Goal: Information Seeking & Learning: Learn about a topic

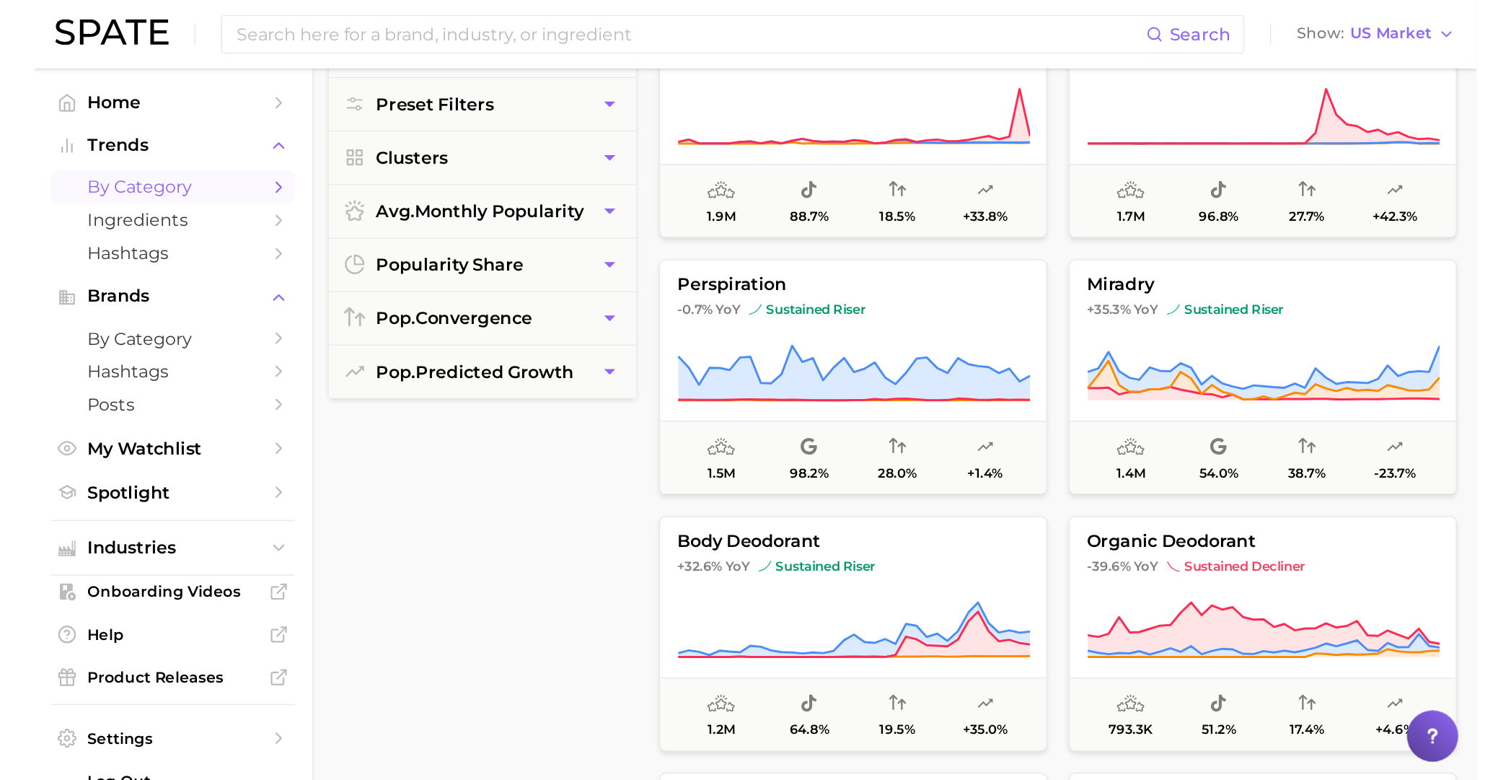
scroll to position [1081, 0]
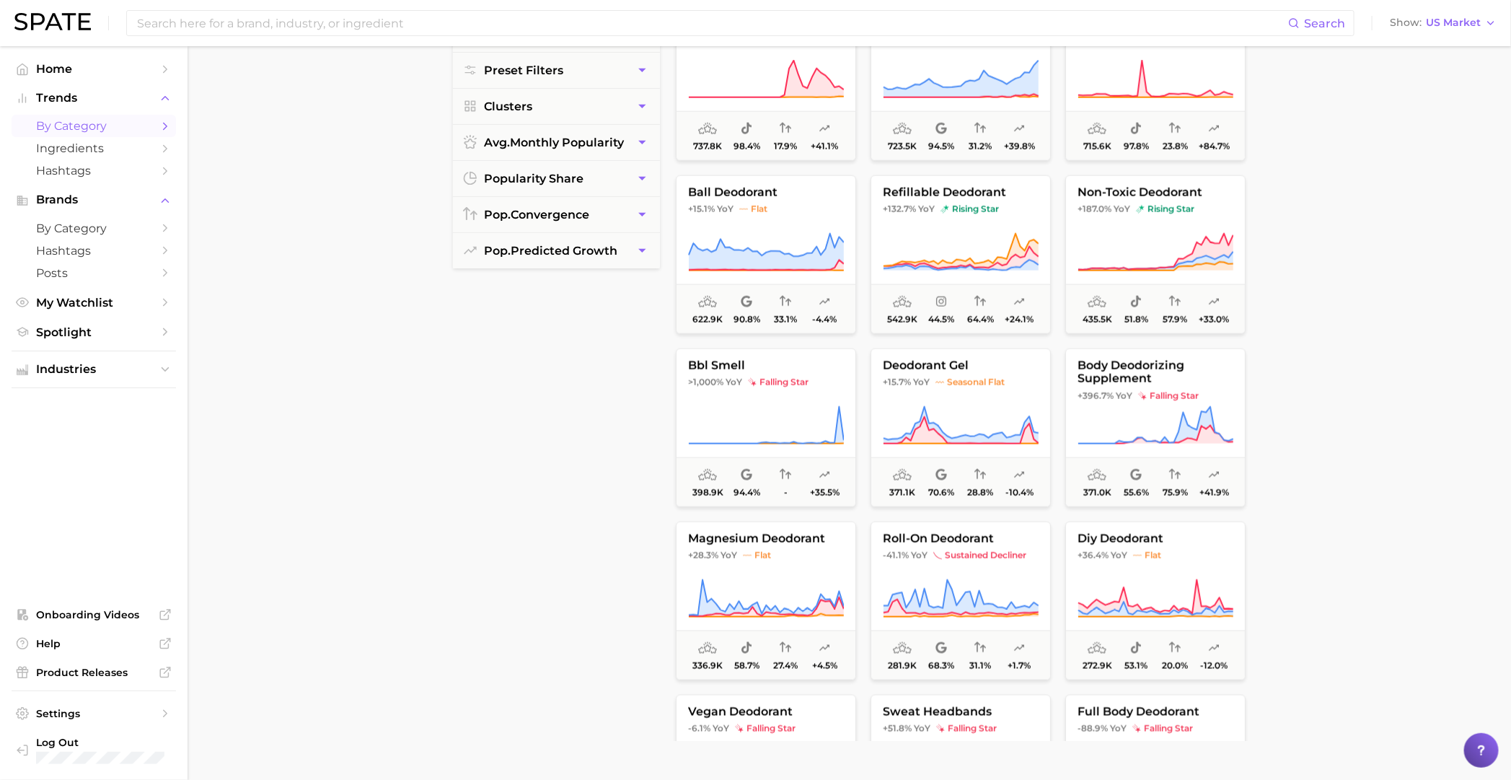
click at [985, 407] on main "1. personal care 2. bath & body 3. deodorant 4. Subcategory Overview Google Tik…" at bounding box center [849, 426] width 1323 height 1119
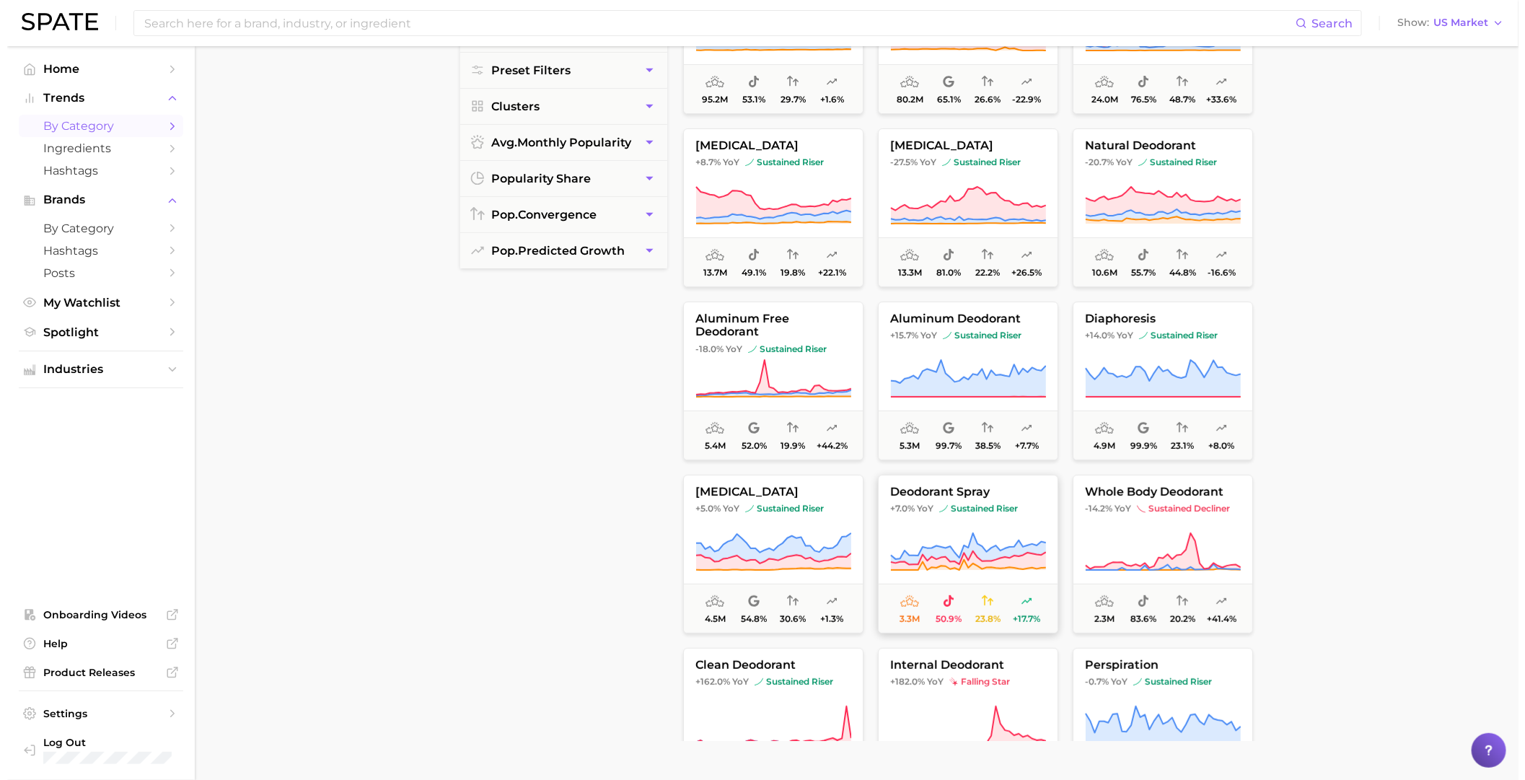
scroll to position [0, 0]
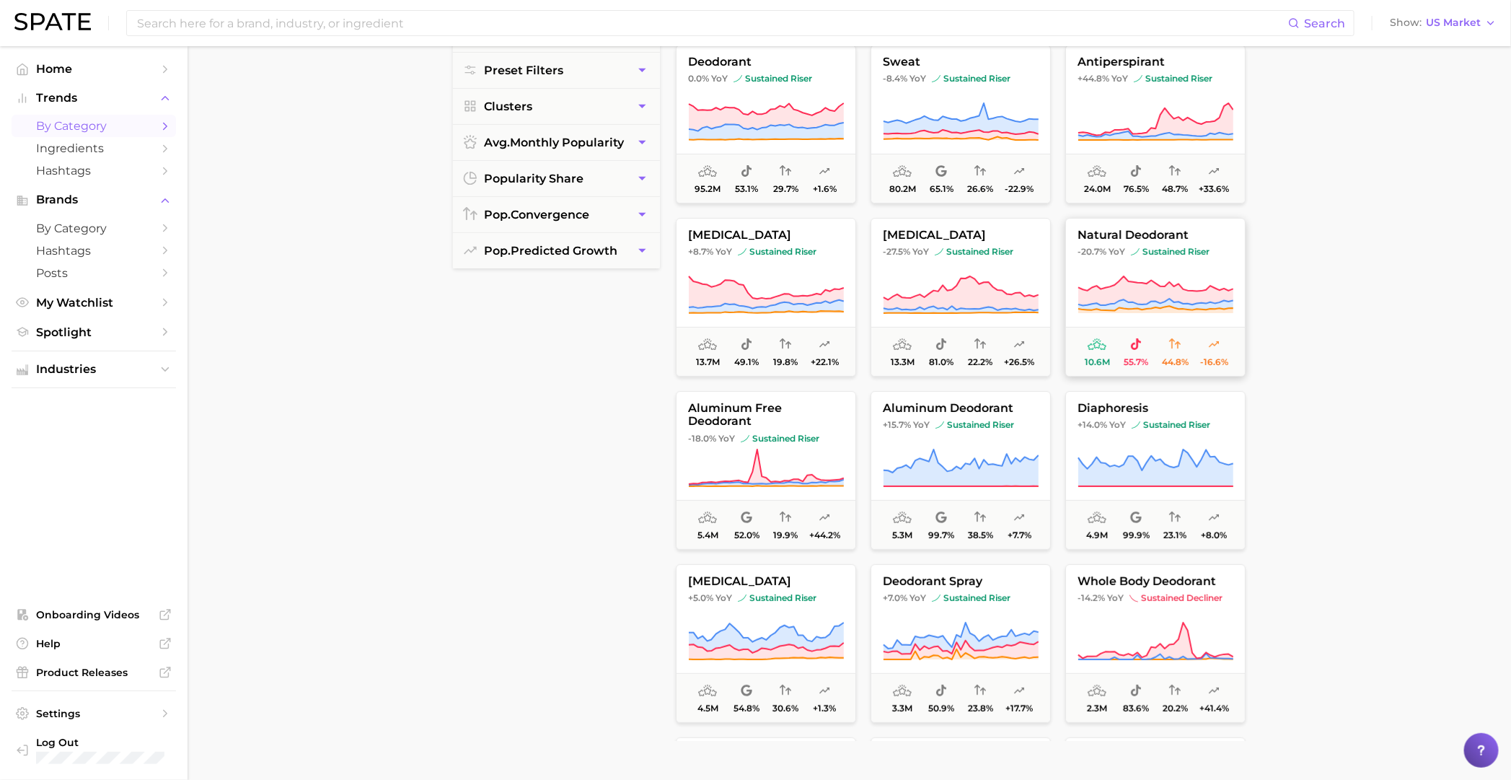
click at [985, 360] on span "-16.6%" at bounding box center [1213, 362] width 28 height 10
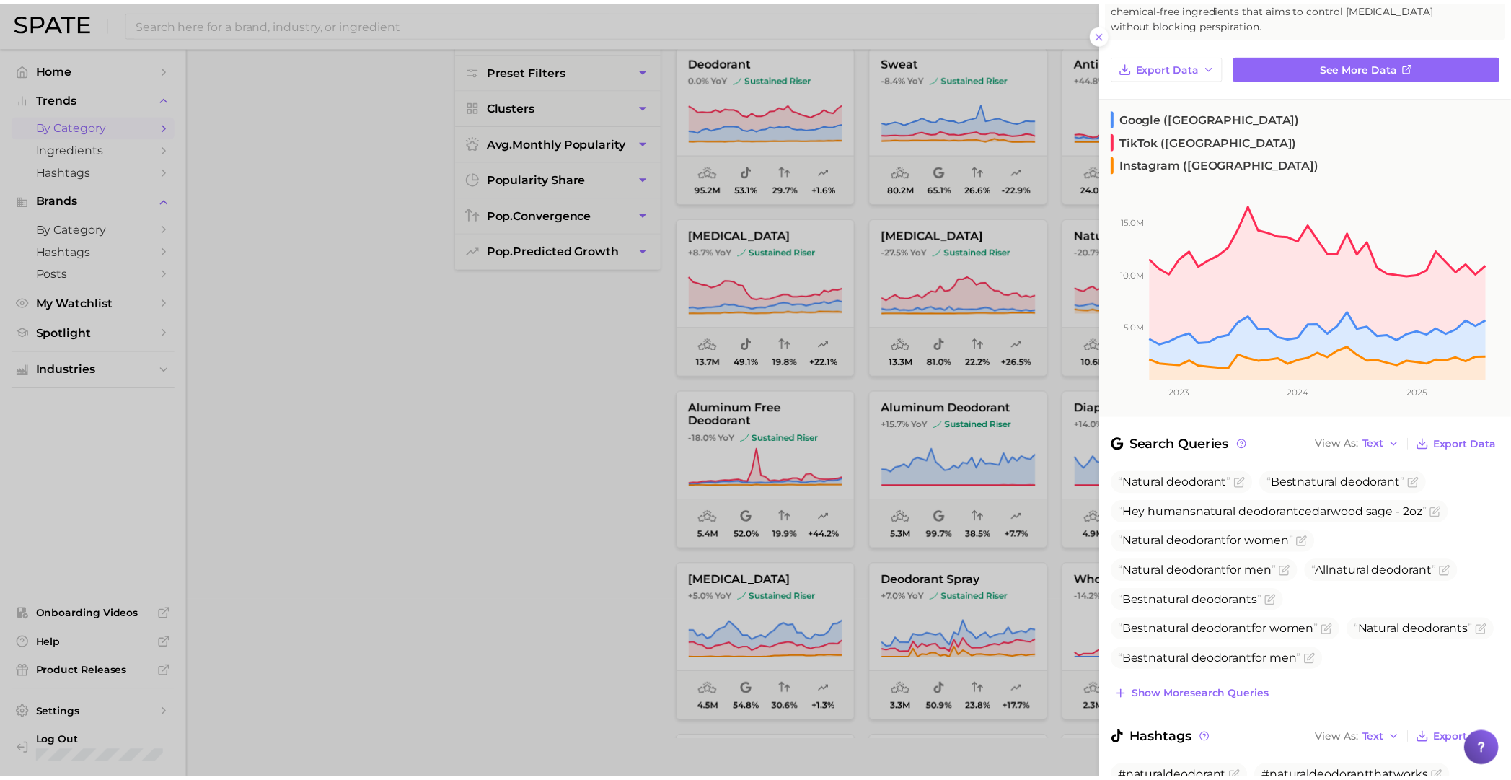
scroll to position [46, 0]
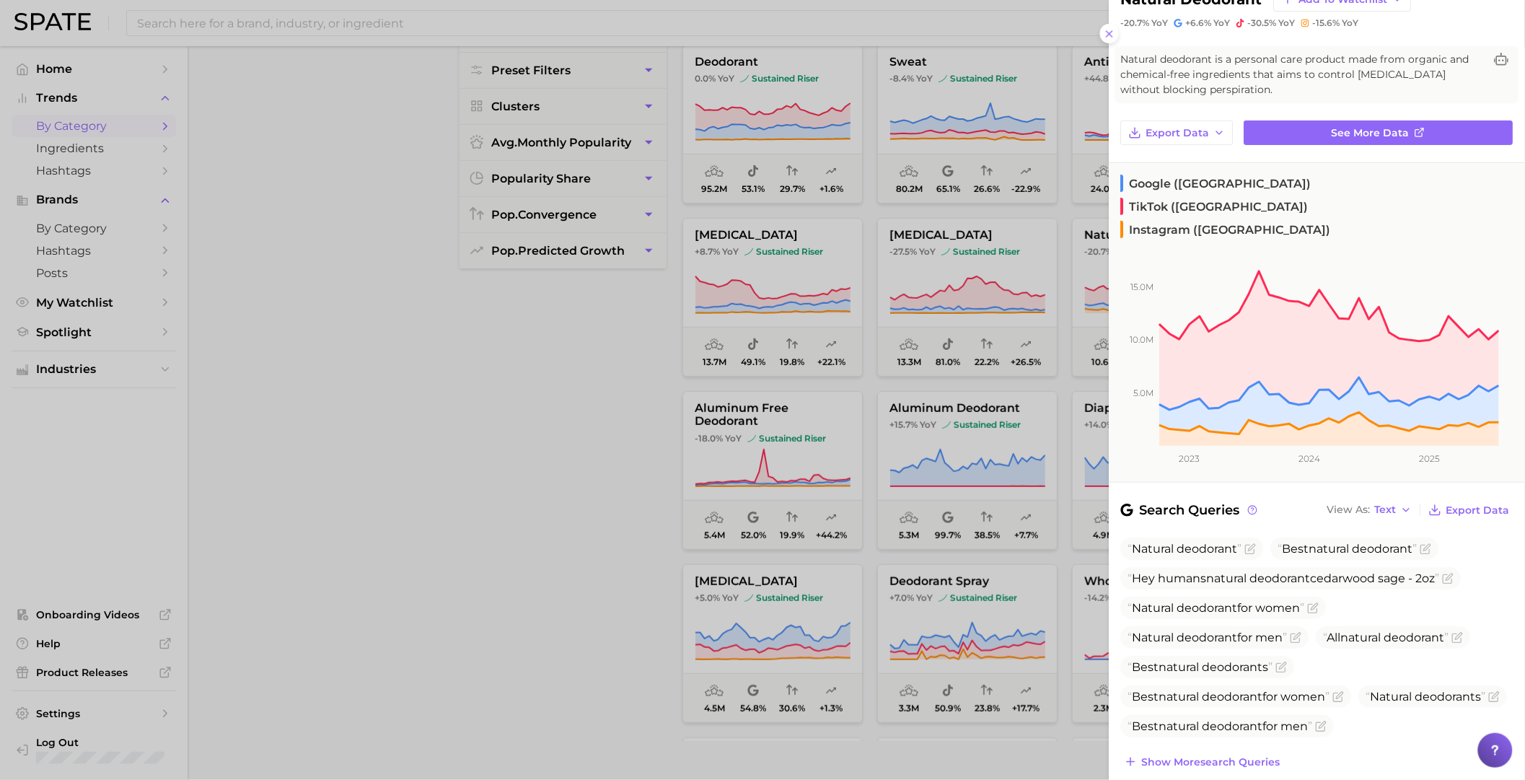
click at [587, 501] on div at bounding box center [762, 390] width 1525 height 780
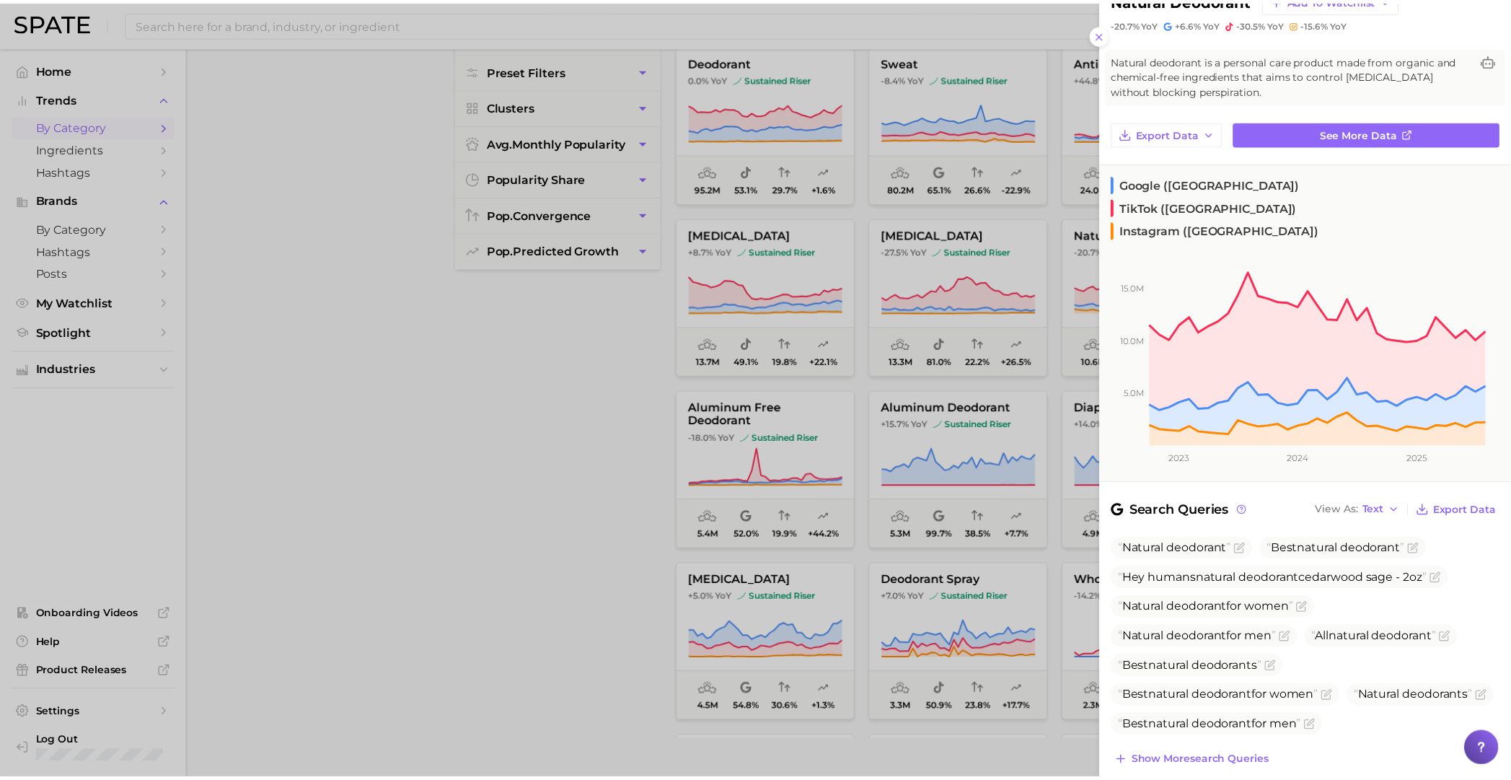
scroll to position [0, 0]
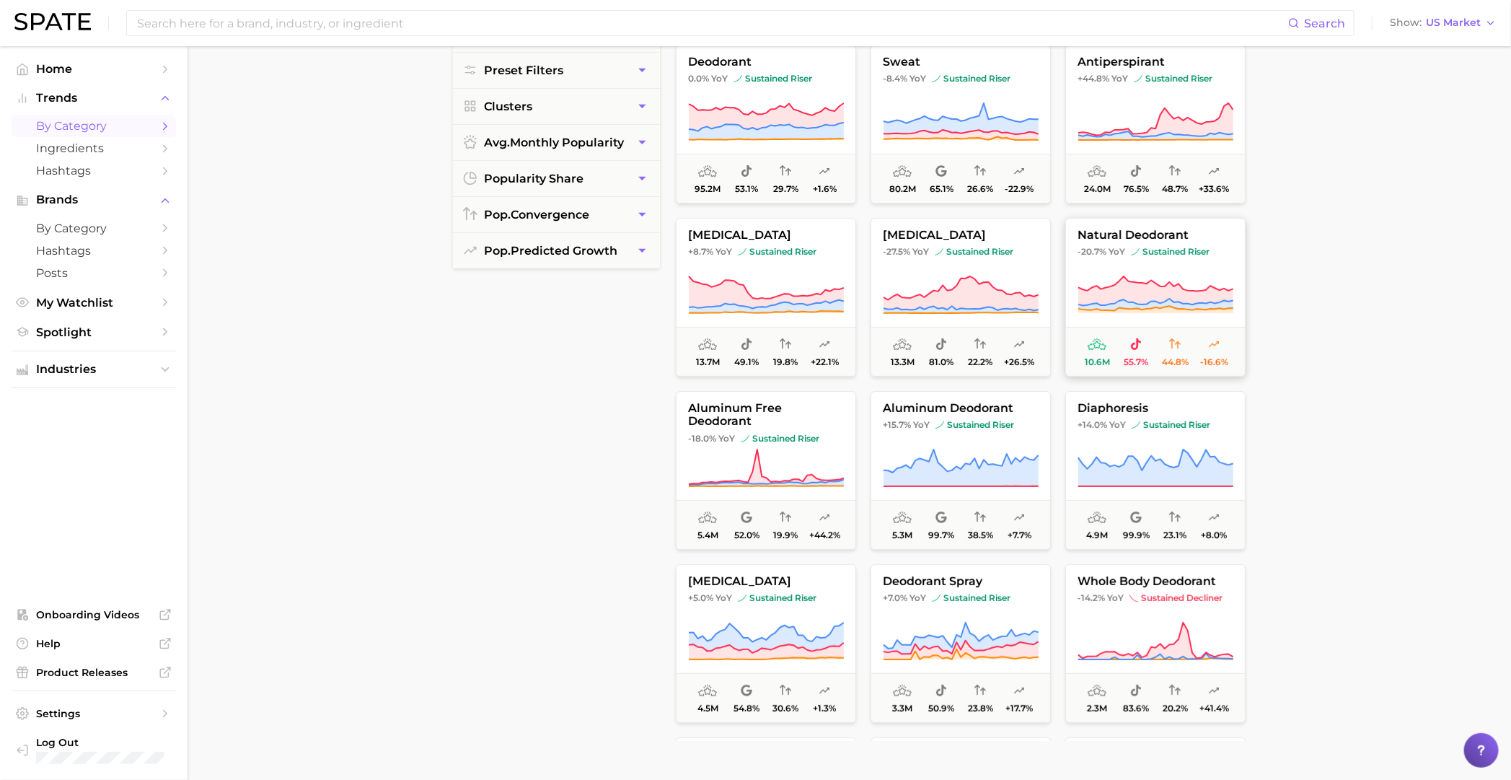
click at [985, 283] on icon at bounding box center [1155, 290] width 155 height 29
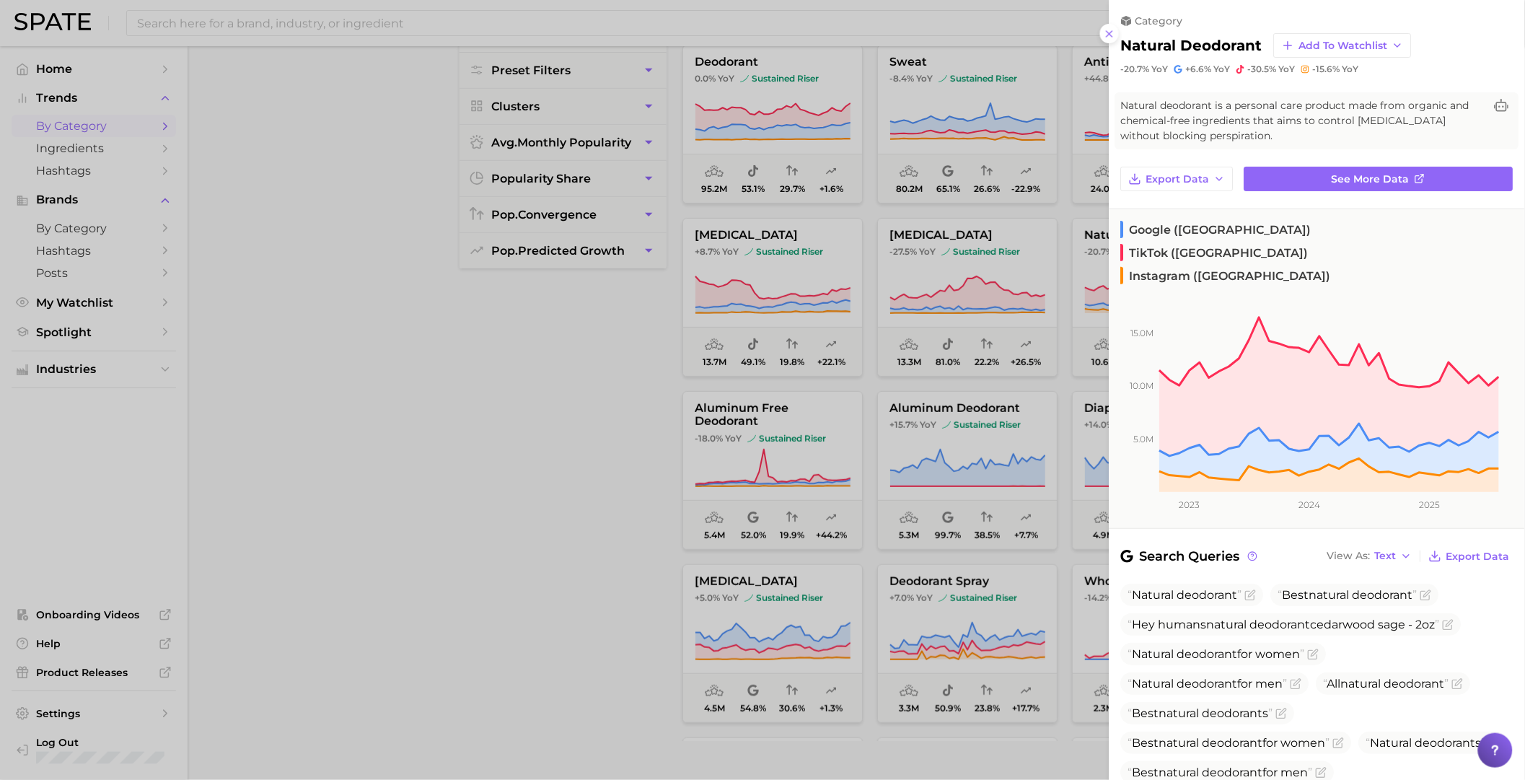
click at [399, 525] on div at bounding box center [762, 390] width 1525 height 780
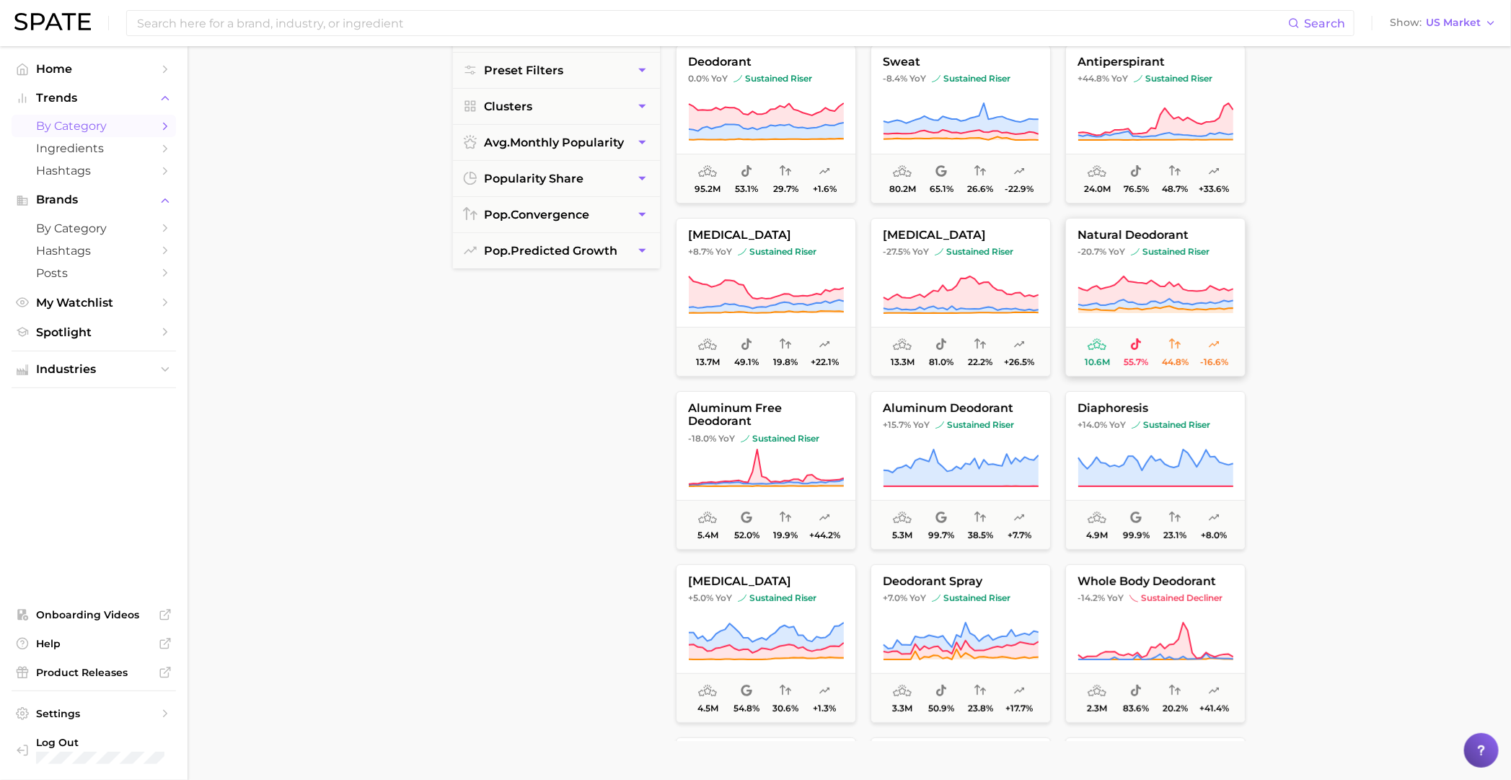
click at [985, 260] on button "natural deodorant -20.7% YoY sustained riser 10.6m 55.7% 44.8% -16.6%" at bounding box center [1155, 297] width 180 height 159
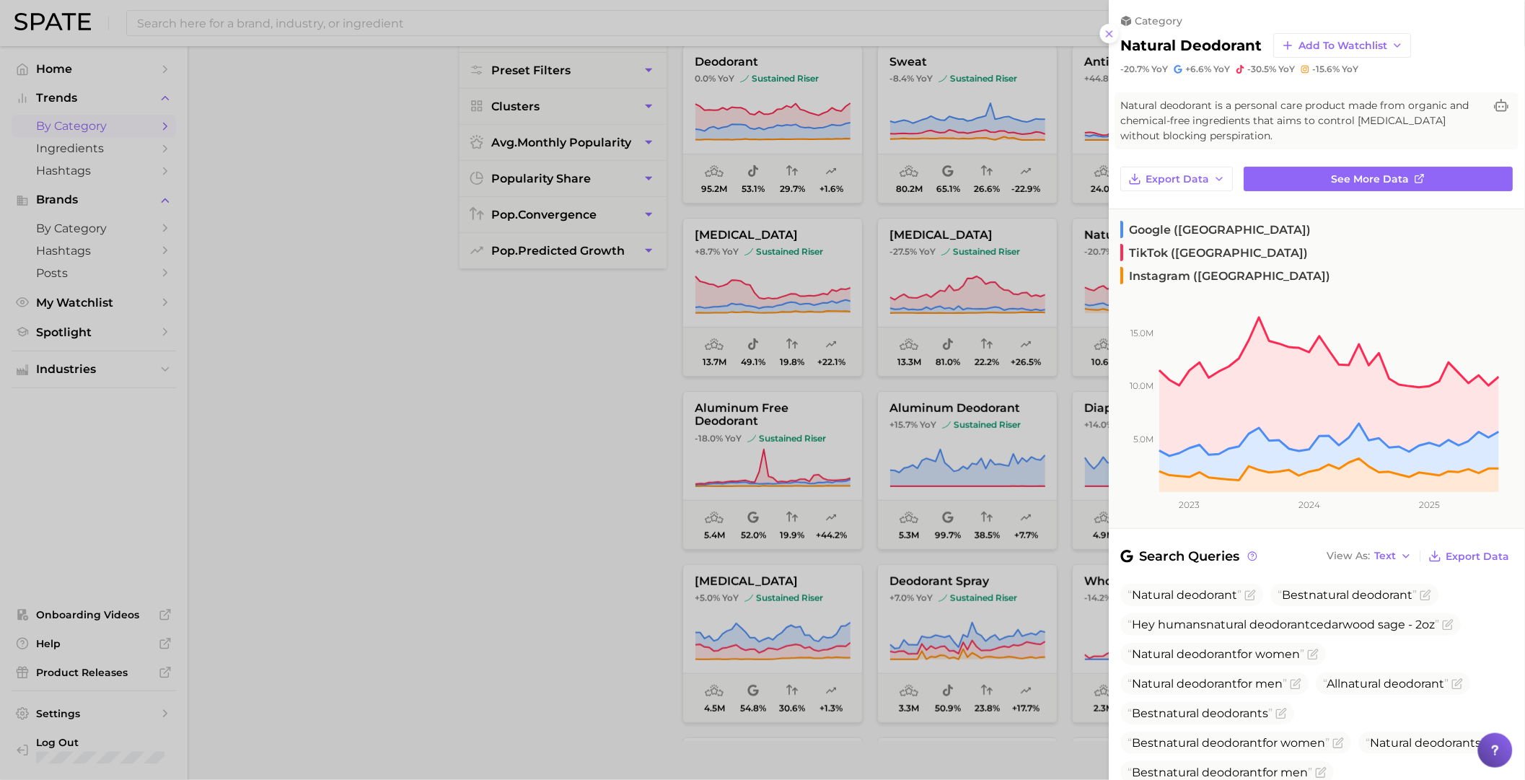
click at [985, 116] on span "Natural deodorant is a personal care product made from organic and chemical-fre…" at bounding box center [1302, 120] width 363 height 45
click at [985, 137] on span "Natural deodorant is a personal care product made from organic and chemical-fre…" at bounding box center [1302, 120] width 363 height 45
click at [985, 53] on button "Add to Watchlist" at bounding box center [1343, 45] width 138 height 25
click at [985, 70] on span "New Watchlist" at bounding box center [1336, 72] width 76 height 12
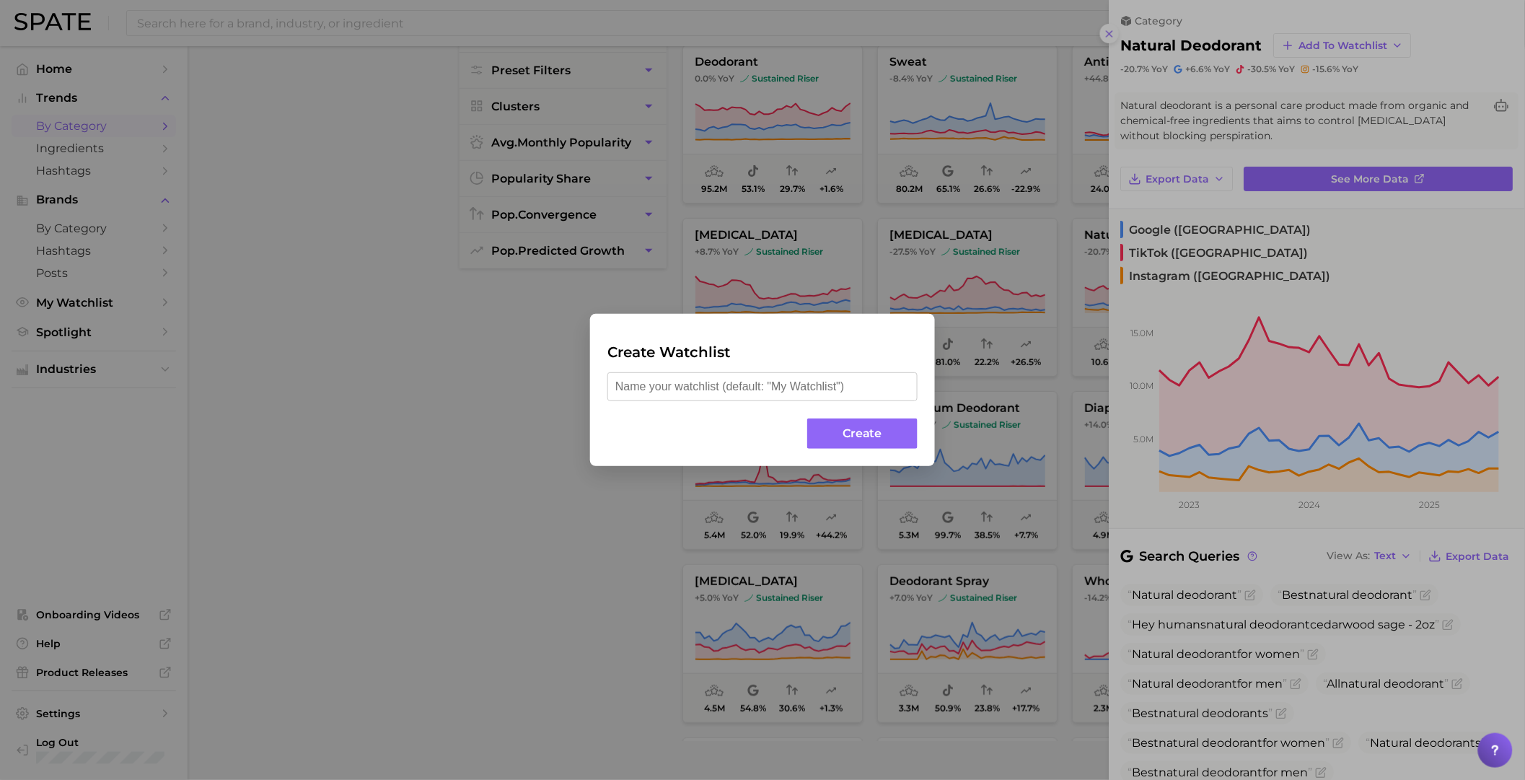
click at [750, 383] on input "text" at bounding box center [762, 386] width 310 height 29
type input "APDO topics"
click at [821, 444] on button "Create" at bounding box center [862, 433] width 110 height 31
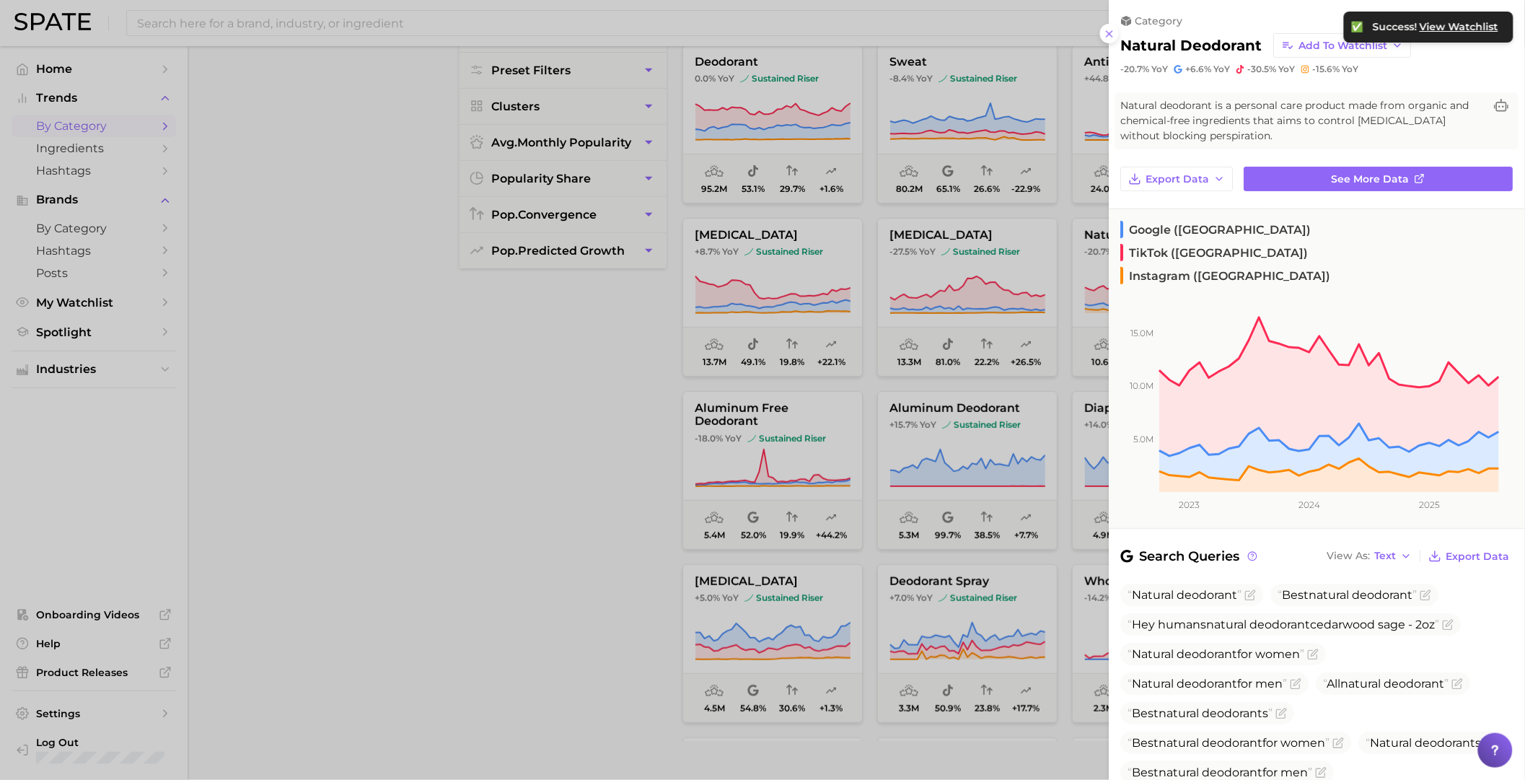
click at [498, 453] on div at bounding box center [762, 390] width 1525 height 780
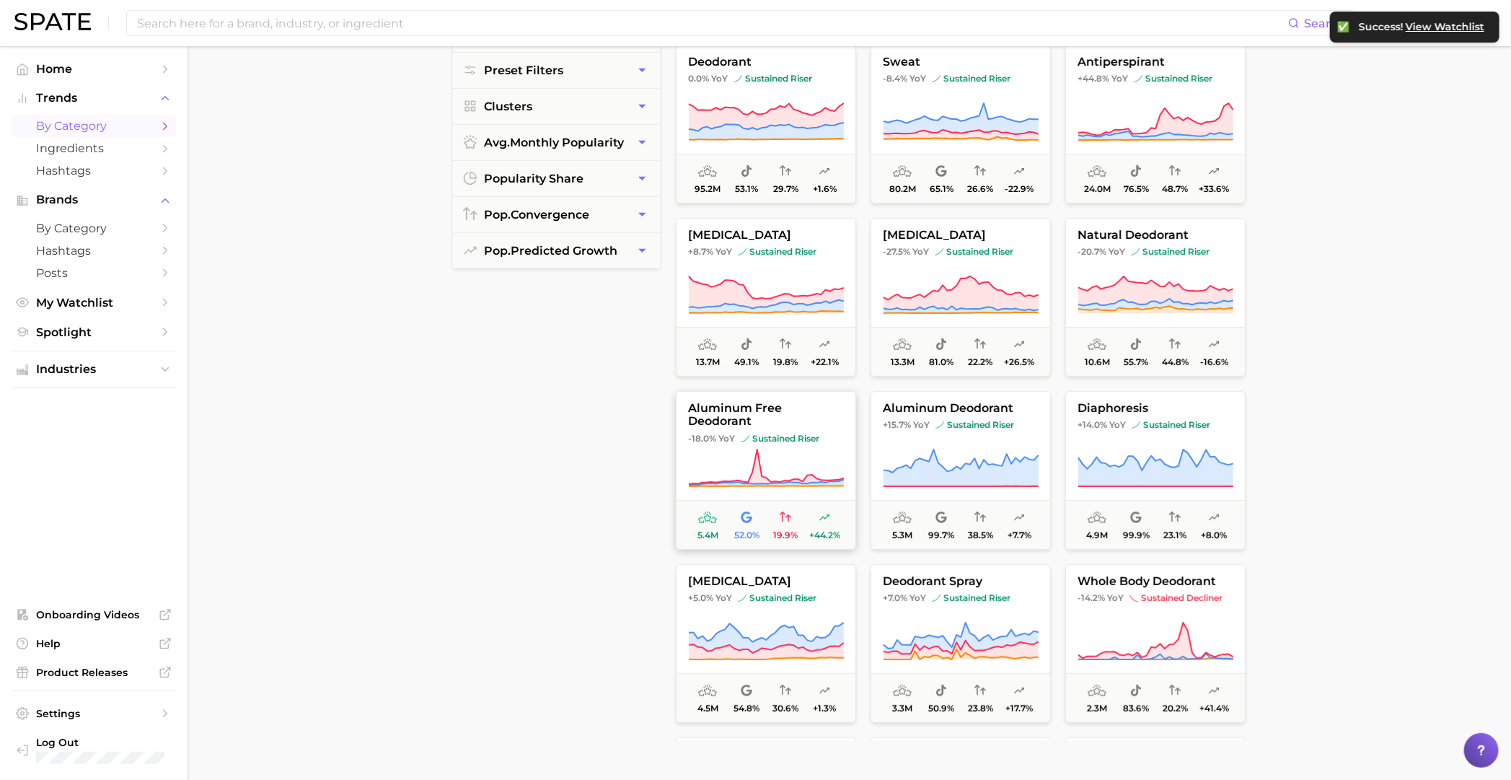
click at [797, 424] on span "aluminum free deodorant" at bounding box center [766, 415] width 179 height 27
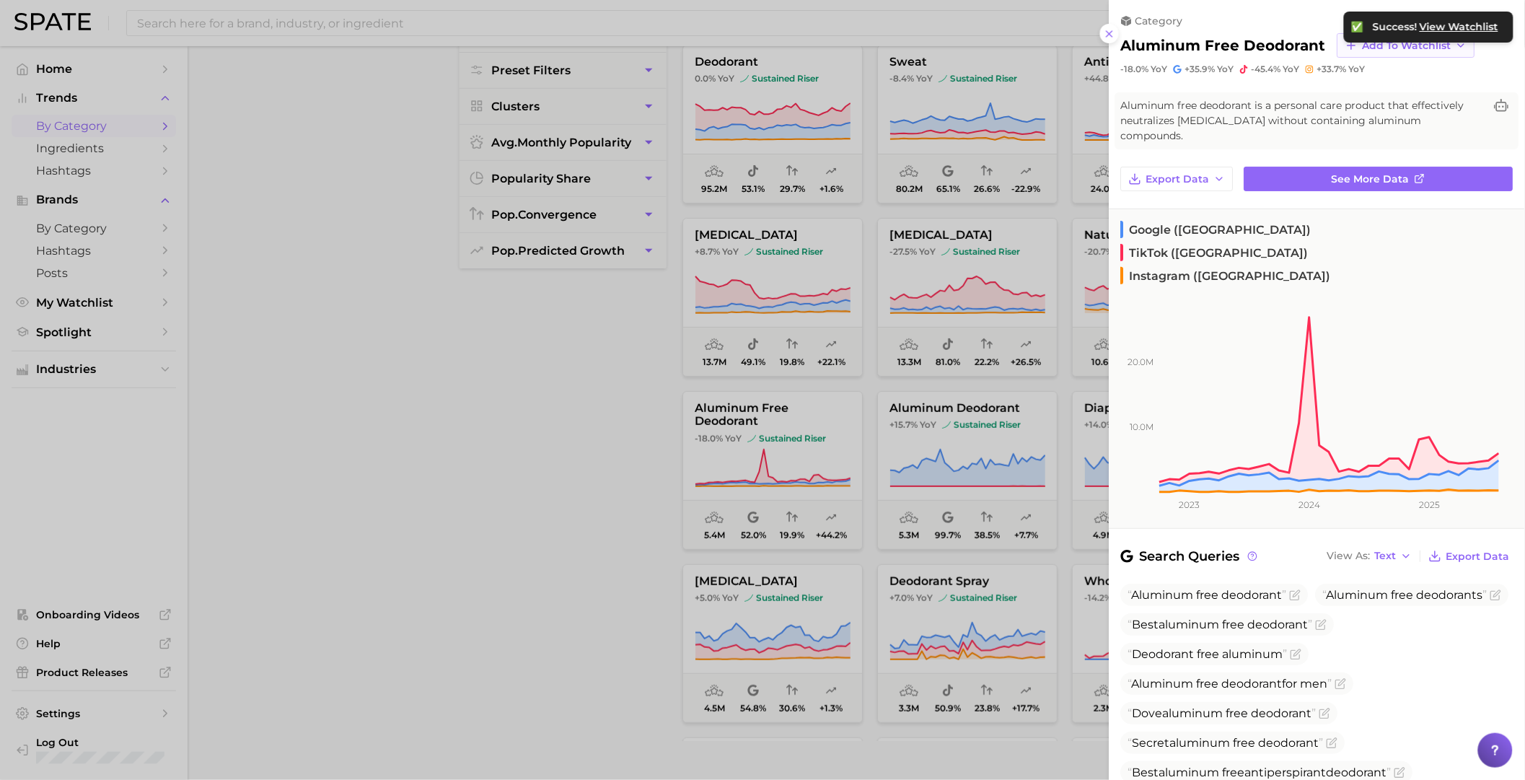
click at [985, 50] on span "Add to Watchlist" at bounding box center [1406, 46] width 89 height 12
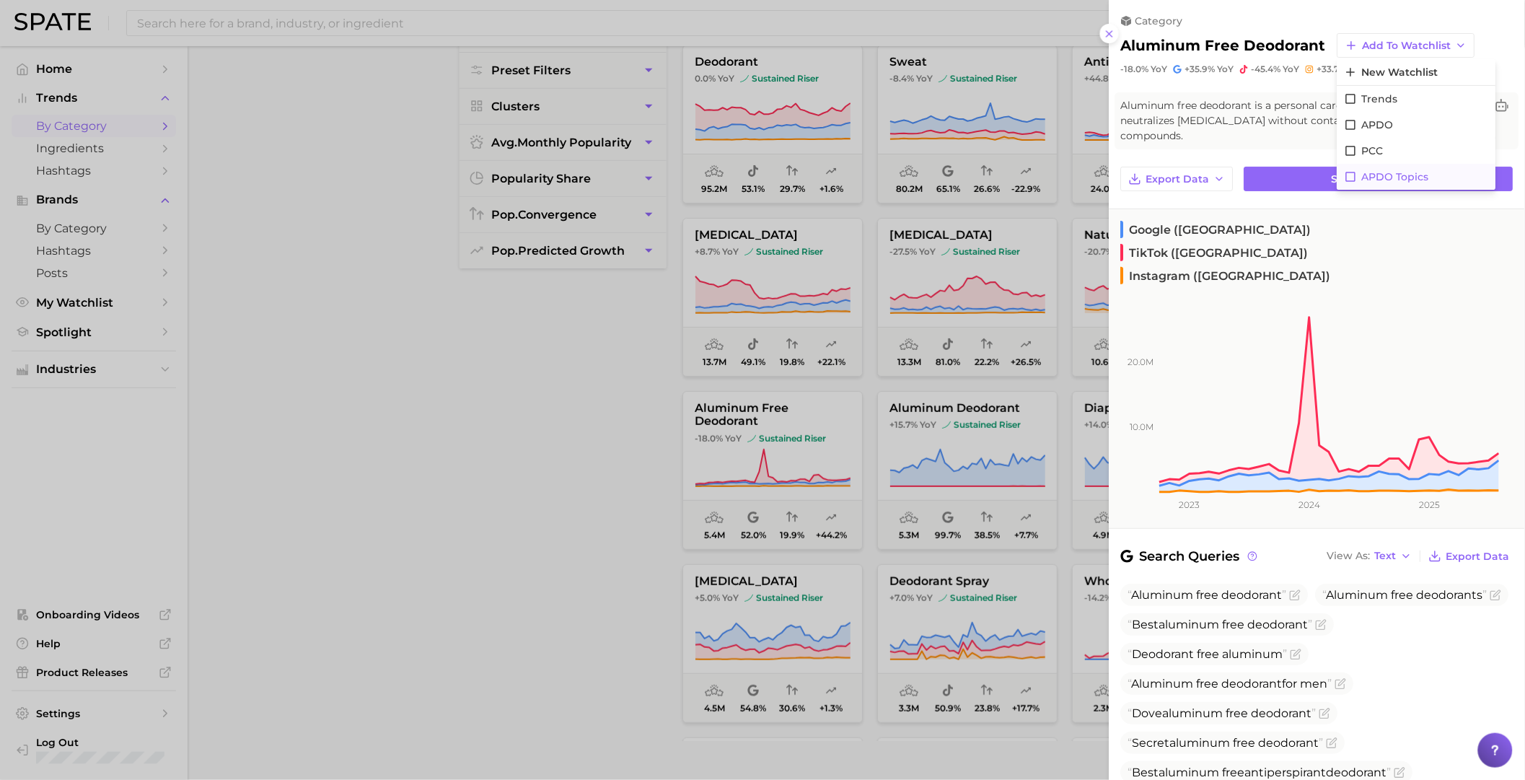
click at [985, 175] on span "APDO topics" at bounding box center [1395, 177] width 67 height 12
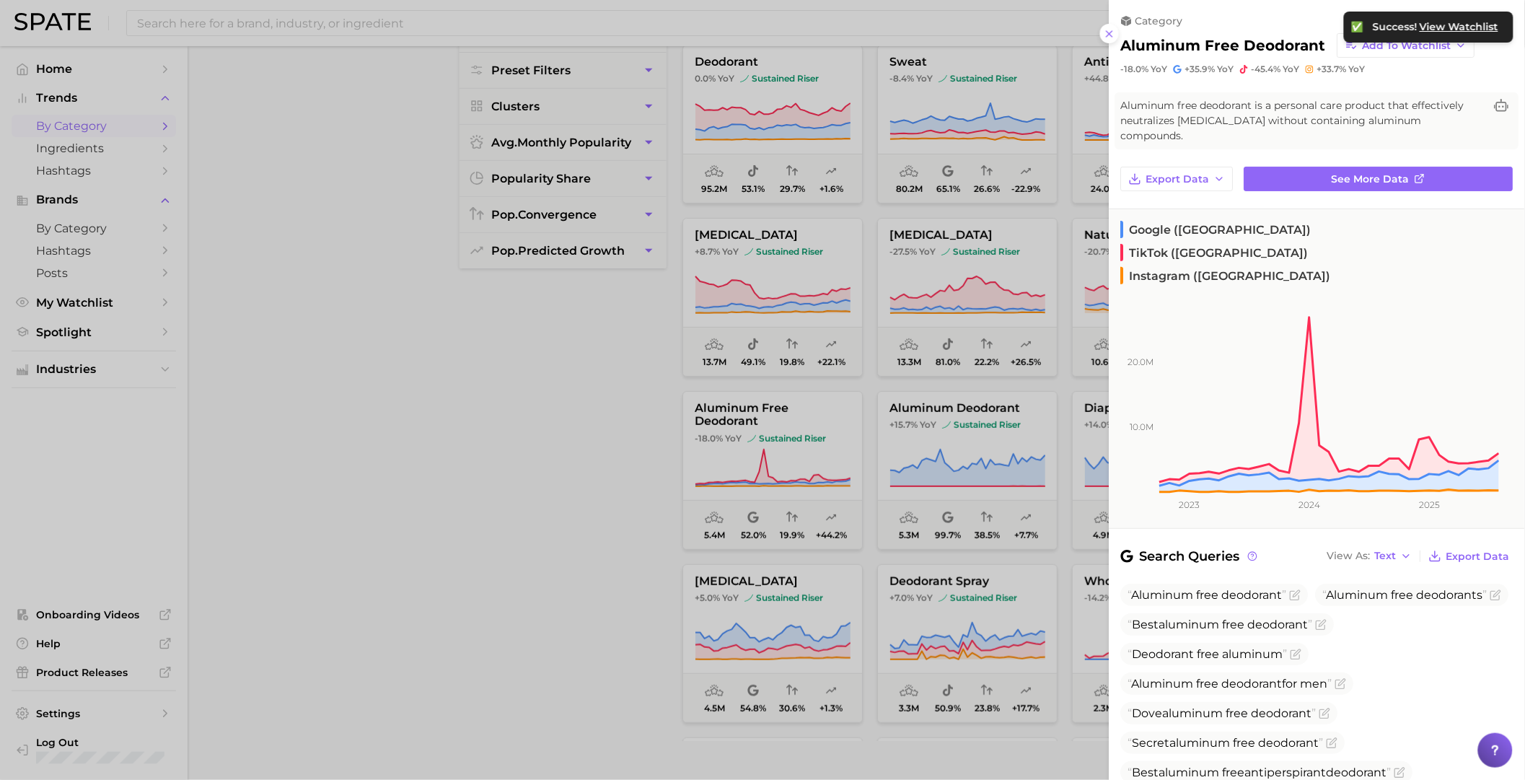
click at [538, 506] on div at bounding box center [762, 390] width 1525 height 780
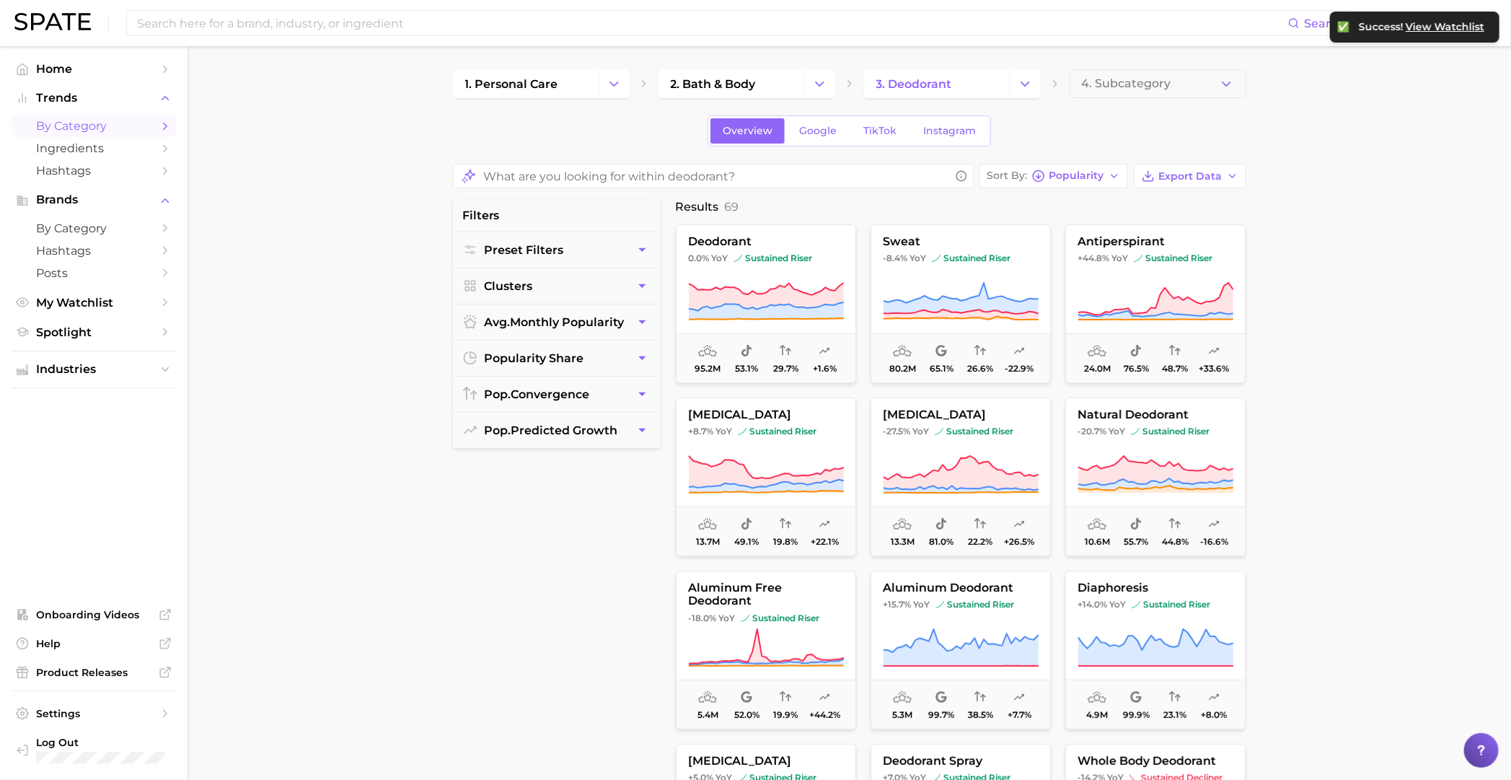
click at [985, 67] on main "1. personal care 2. bath & body 3. deodorant 4. Subcategory Overview Google Tik…" at bounding box center [849, 605] width 1323 height 1119
click at [985, 88] on button "4. Subcategory" at bounding box center [1158, 83] width 177 height 29
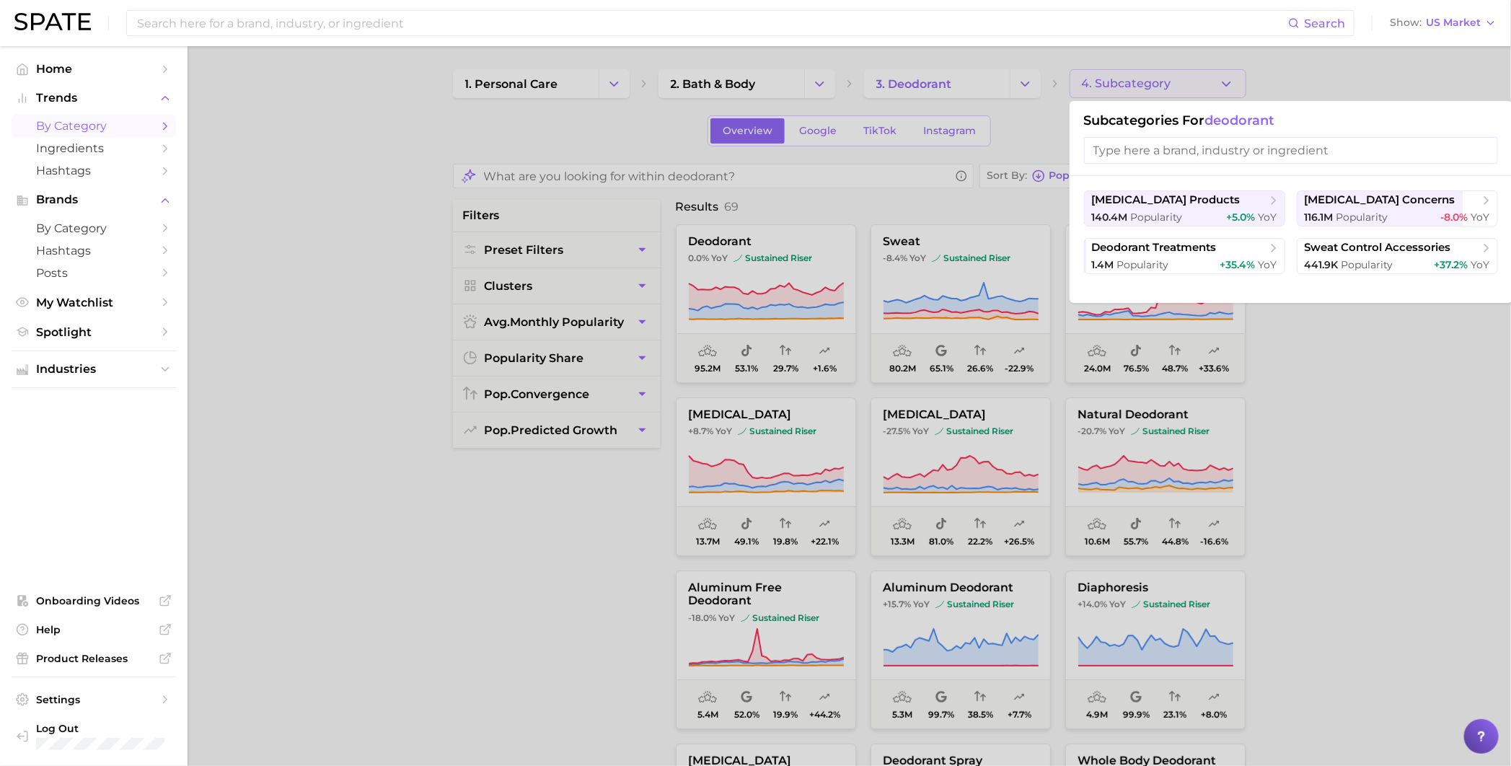
click at [985, 81] on div at bounding box center [755, 383] width 1511 height 766
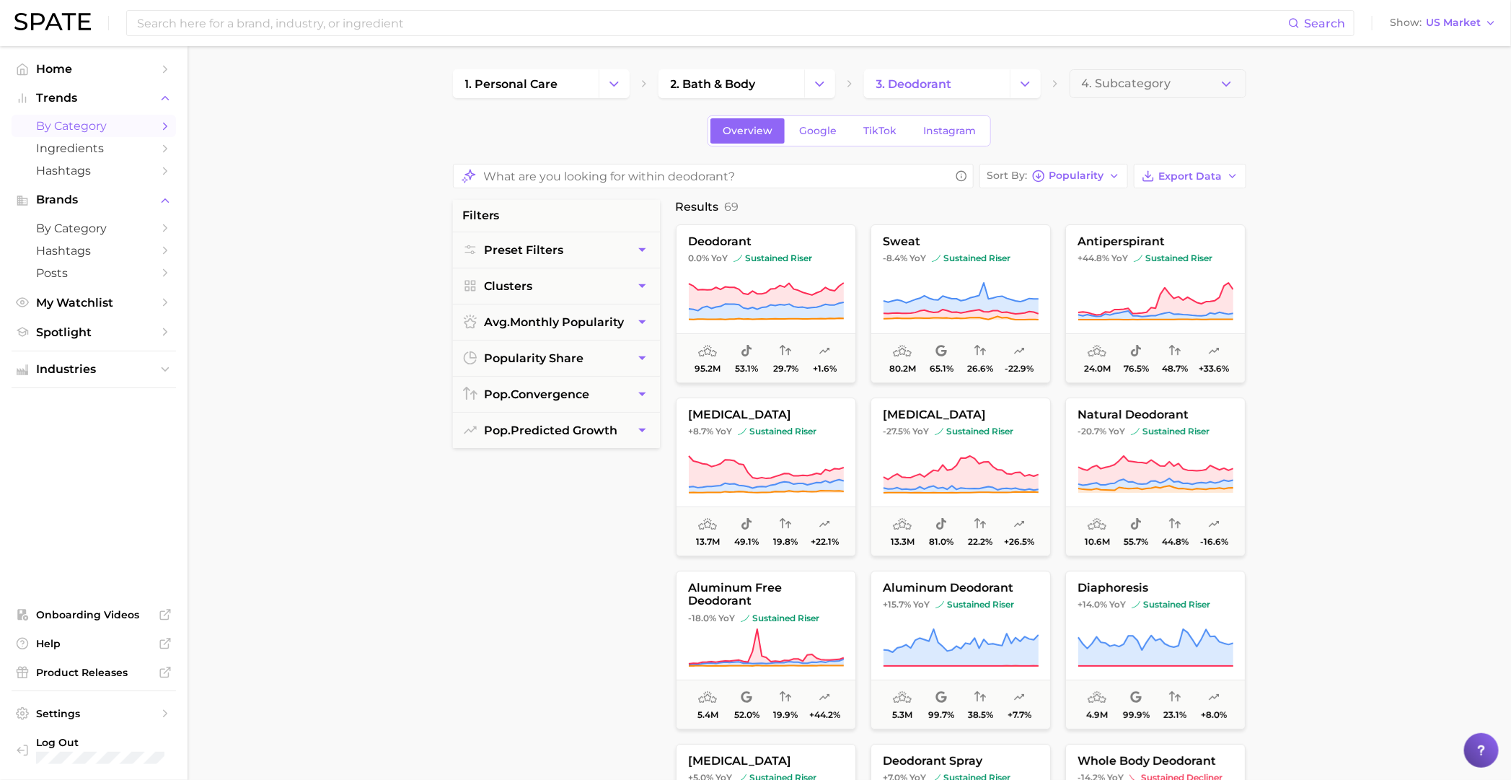
click at [985, 81] on span "4. Subcategory" at bounding box center [1126, 83] width 89 height 13
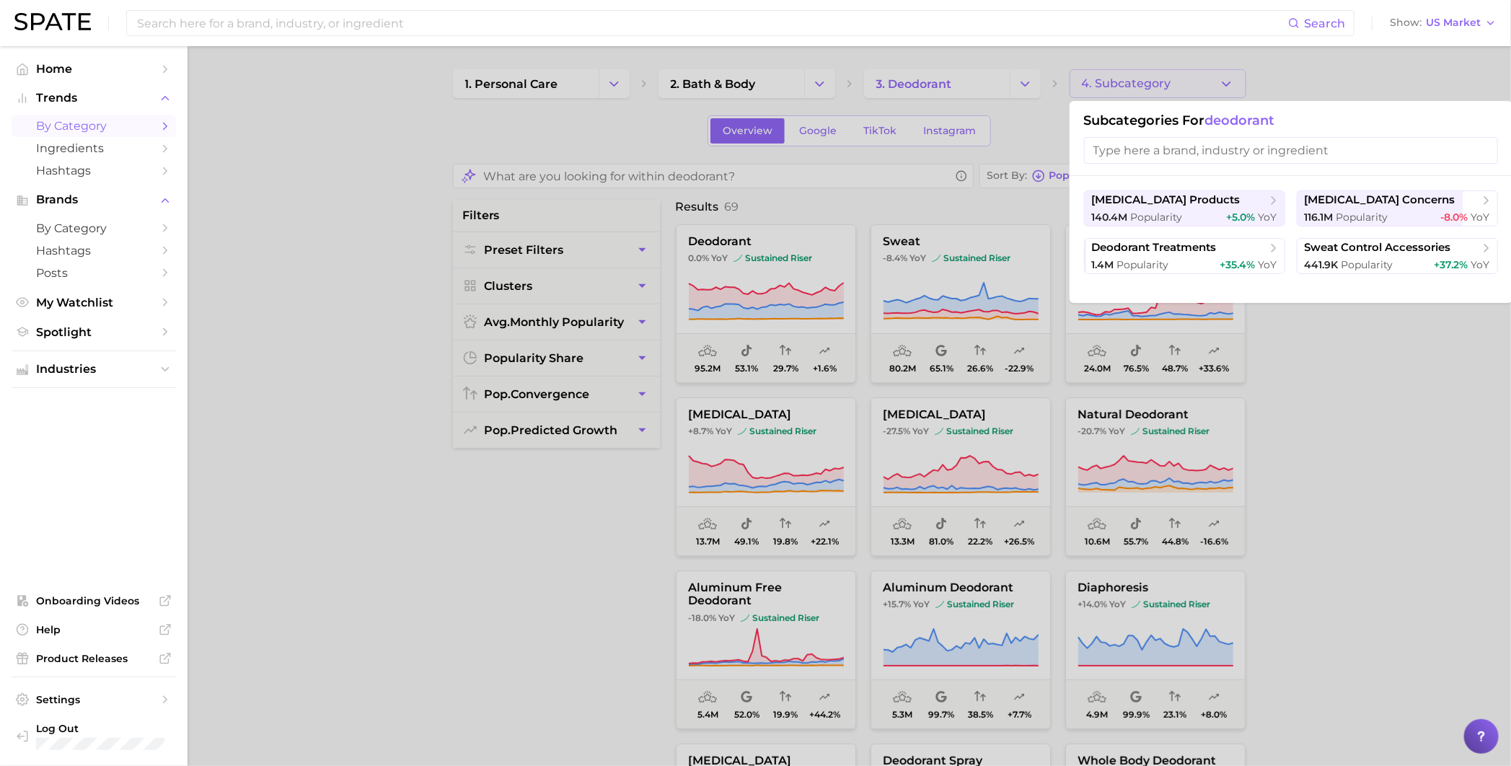
click at [985, 80] on div at bounding box center [755, 383] width 1511 height 766
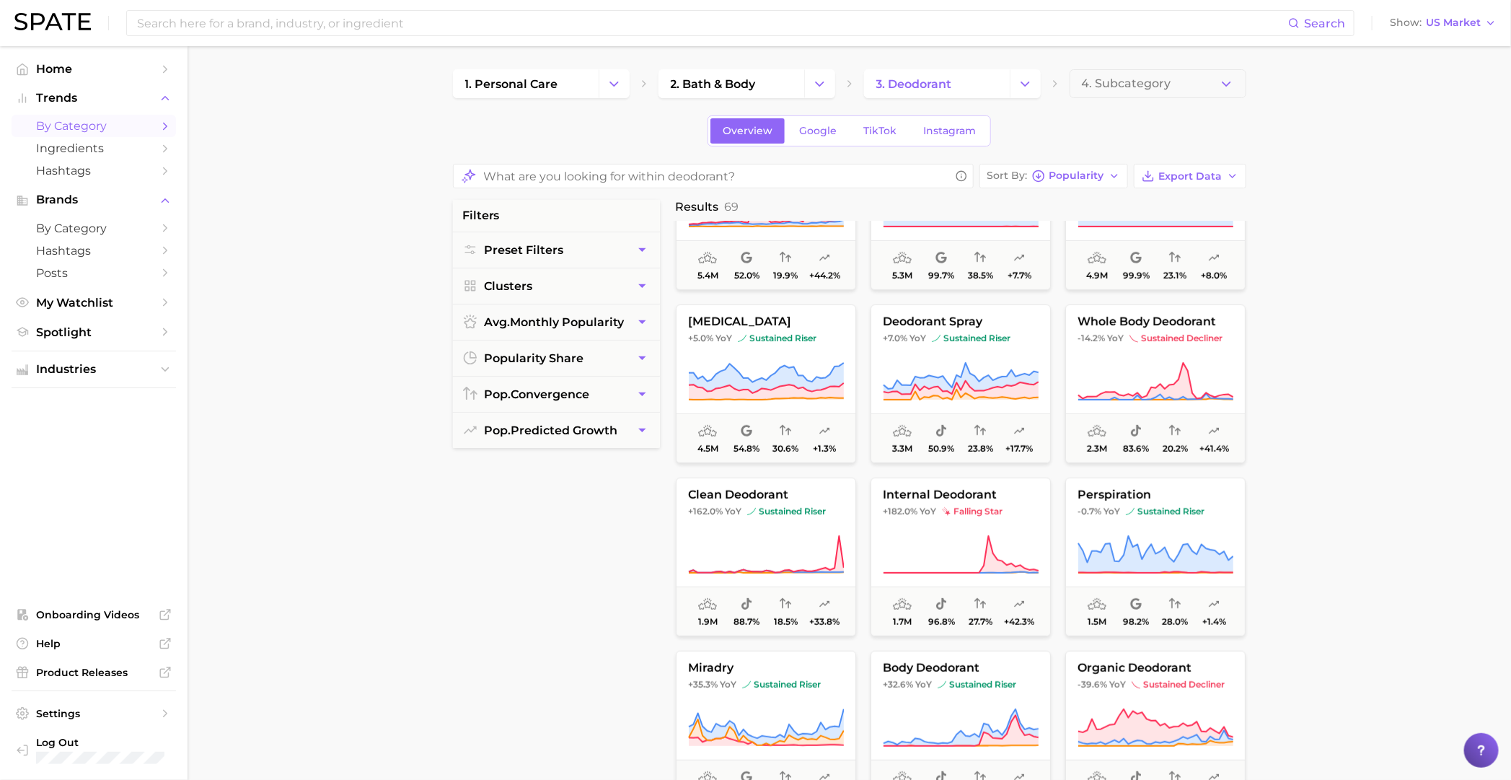
scroll to position [450, 0]
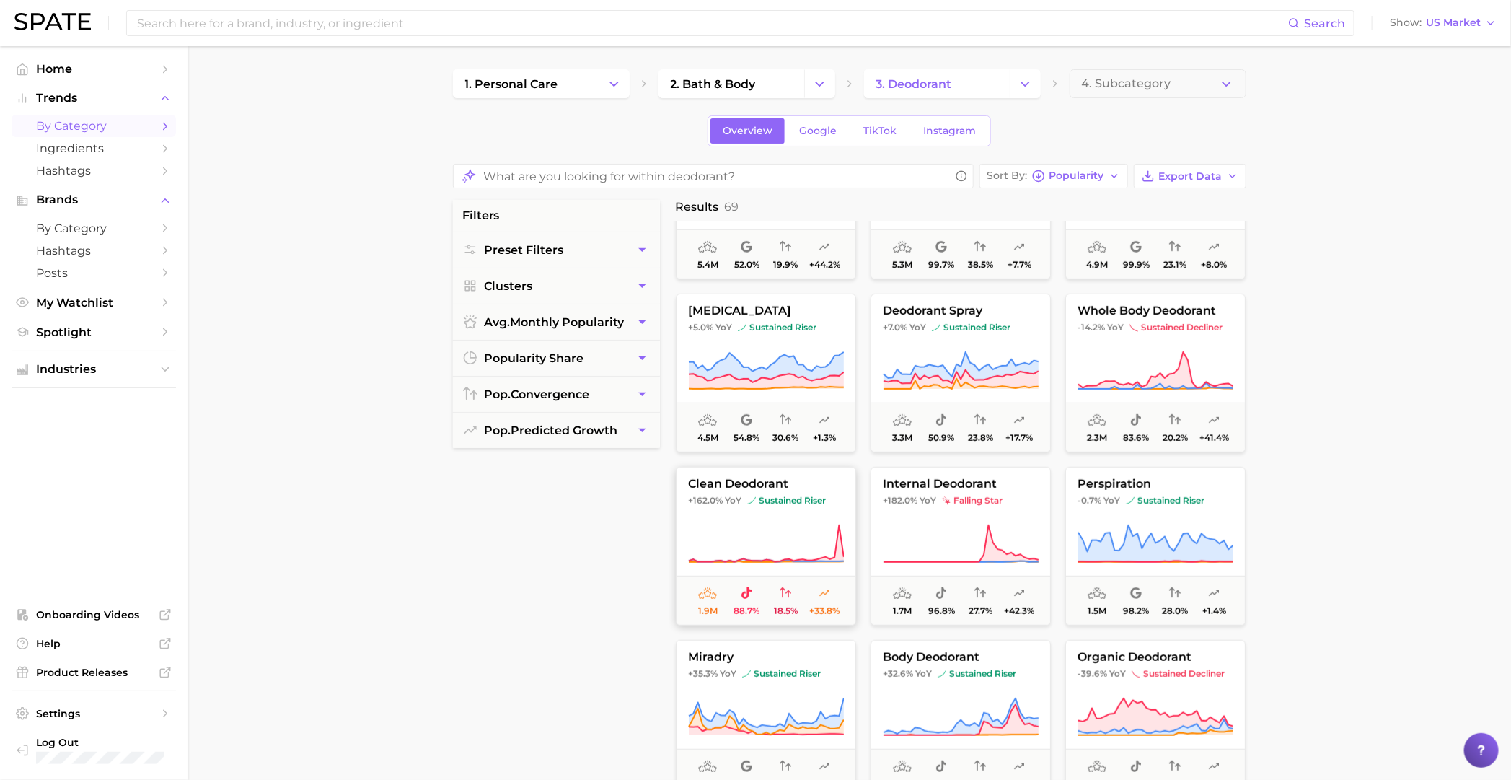
click at [773, 513] on button "clean deodorant +162.0% YoY sustained riser 1.9m 88.7% 18.5% +33.8%" at bounding box center [766, 546] width 180 height 159
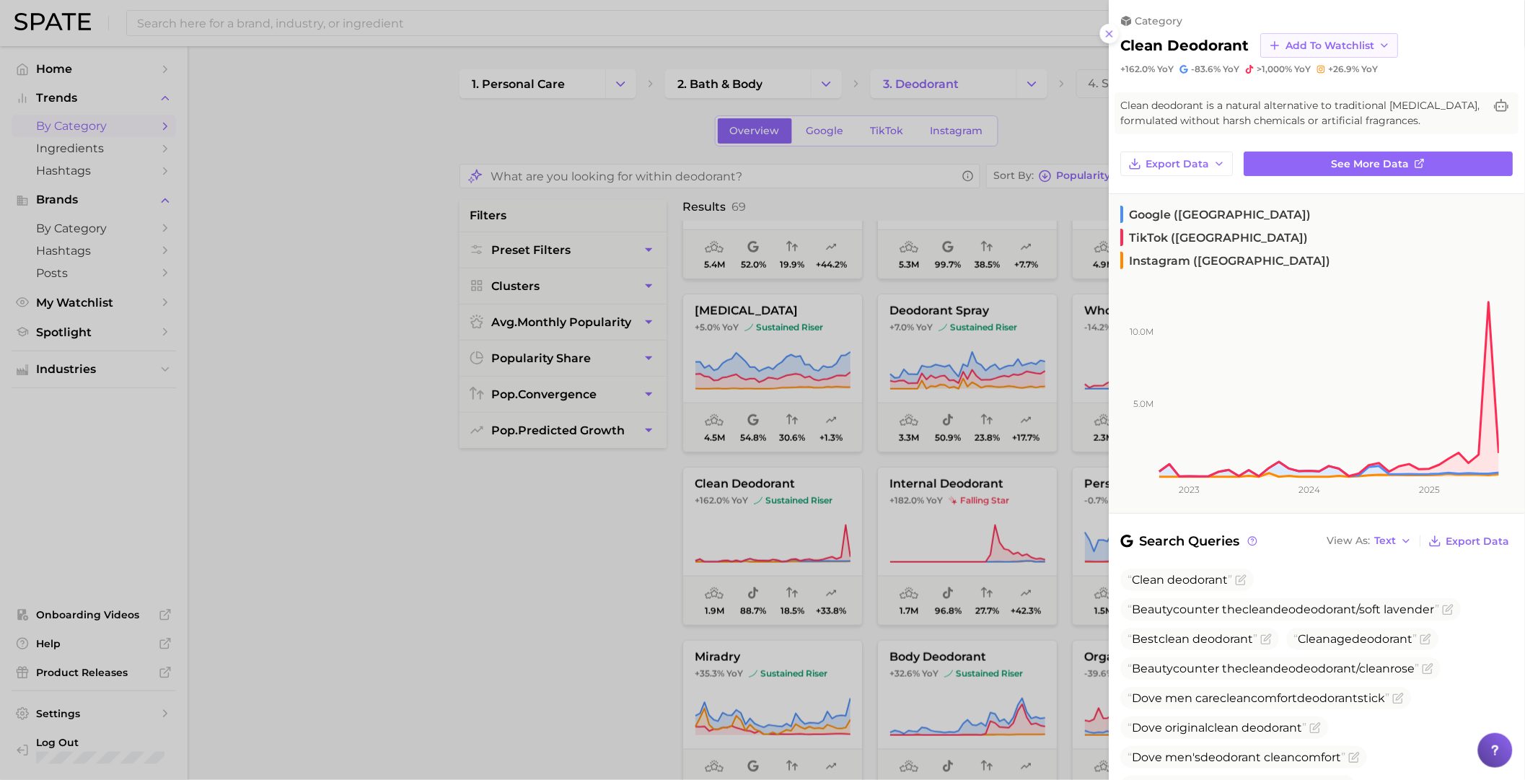
click at [985, 41] on span "Add to Watchlist" at bounding box center [1330, 46] width 89 height 12
click at [985, 175] on button "APDO topics" at bounding box center [1340, 177] width 159 height 26
click at [907, 418] on div at bounding box center [762, 390] width 1525 height 780
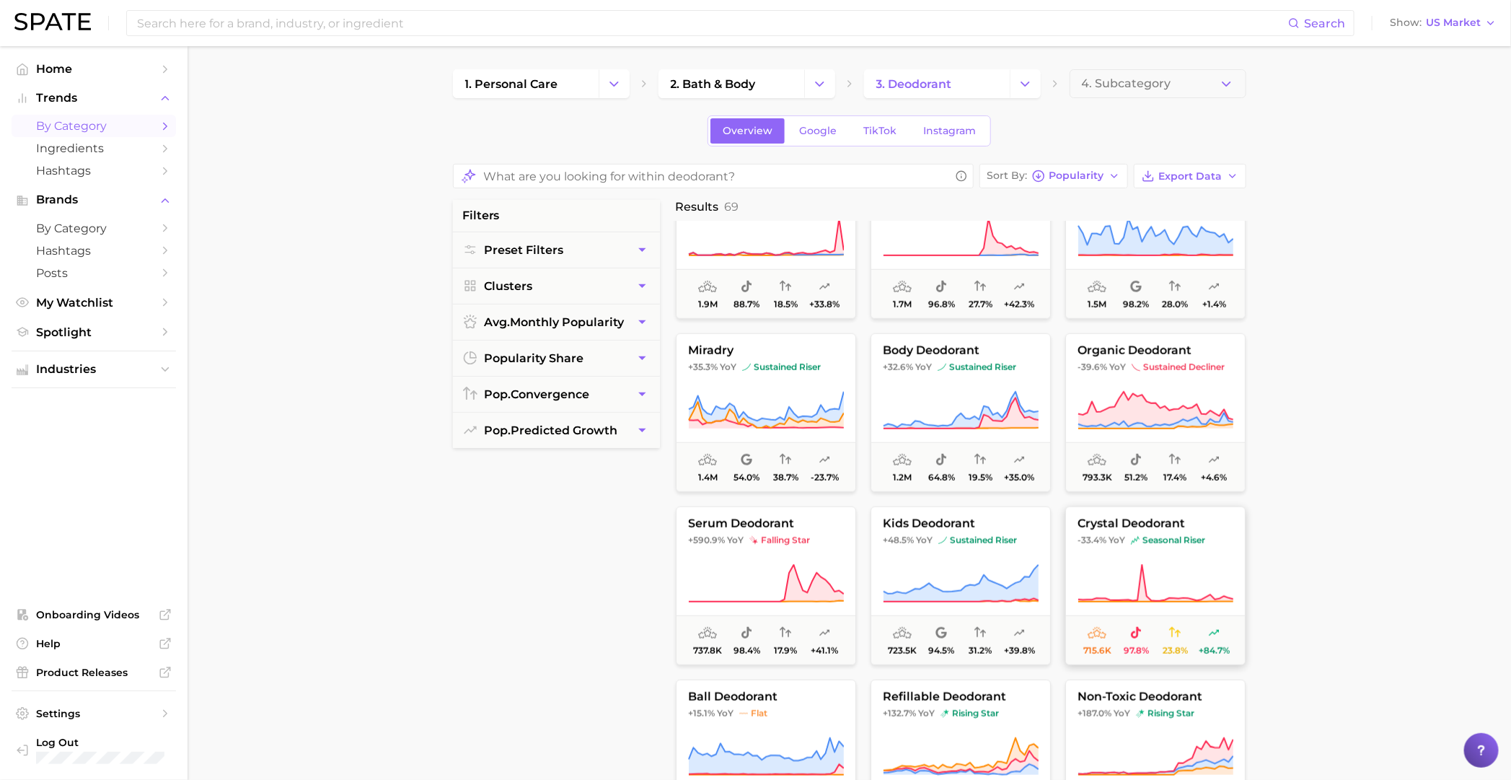
scroll to position [721, 0]
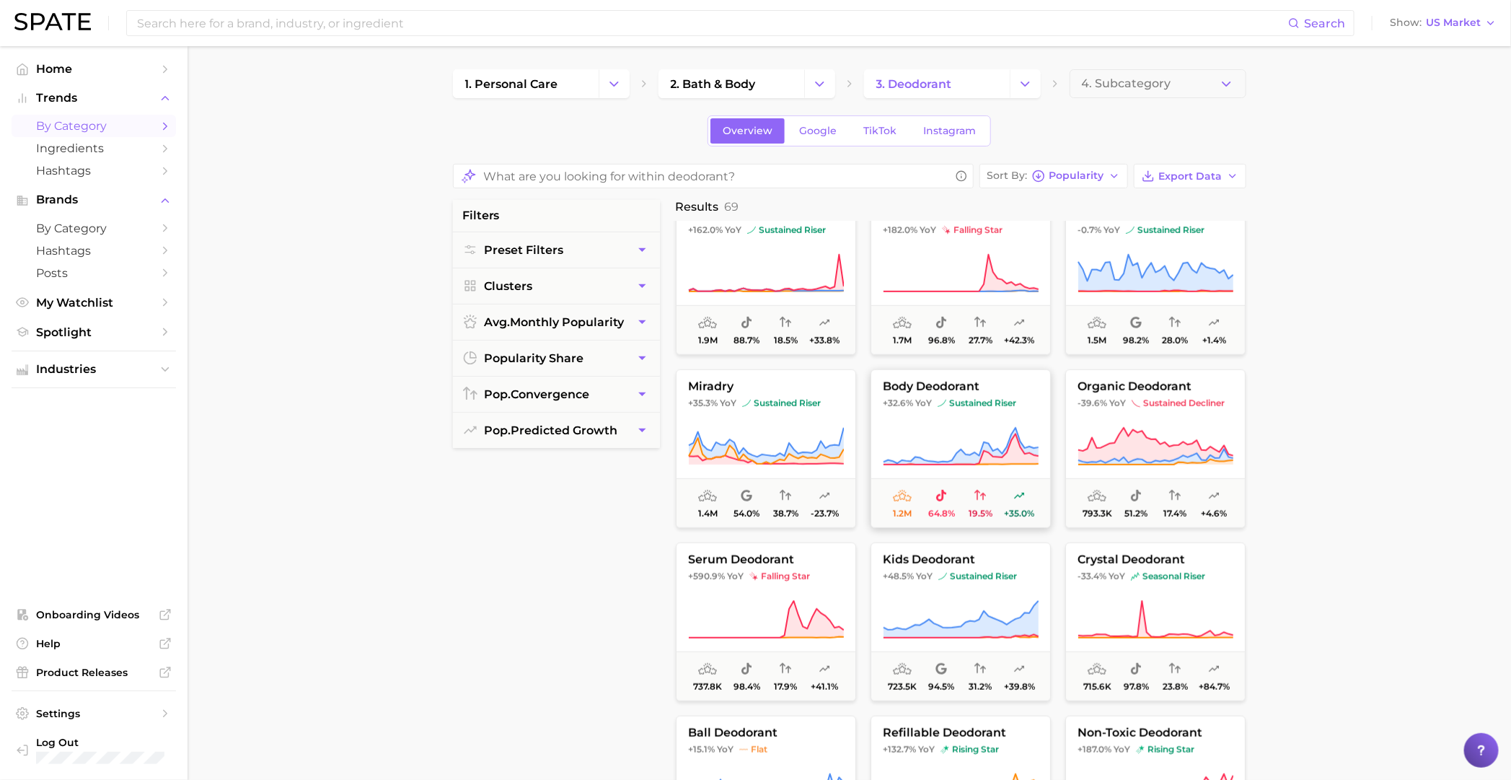
click at [952, 421] on button "body deodorant +32.6% YoY sustained riser 1.2m 64.8% 19.5% +35.0%" at bounding box center [961, 448] width 180 height 159
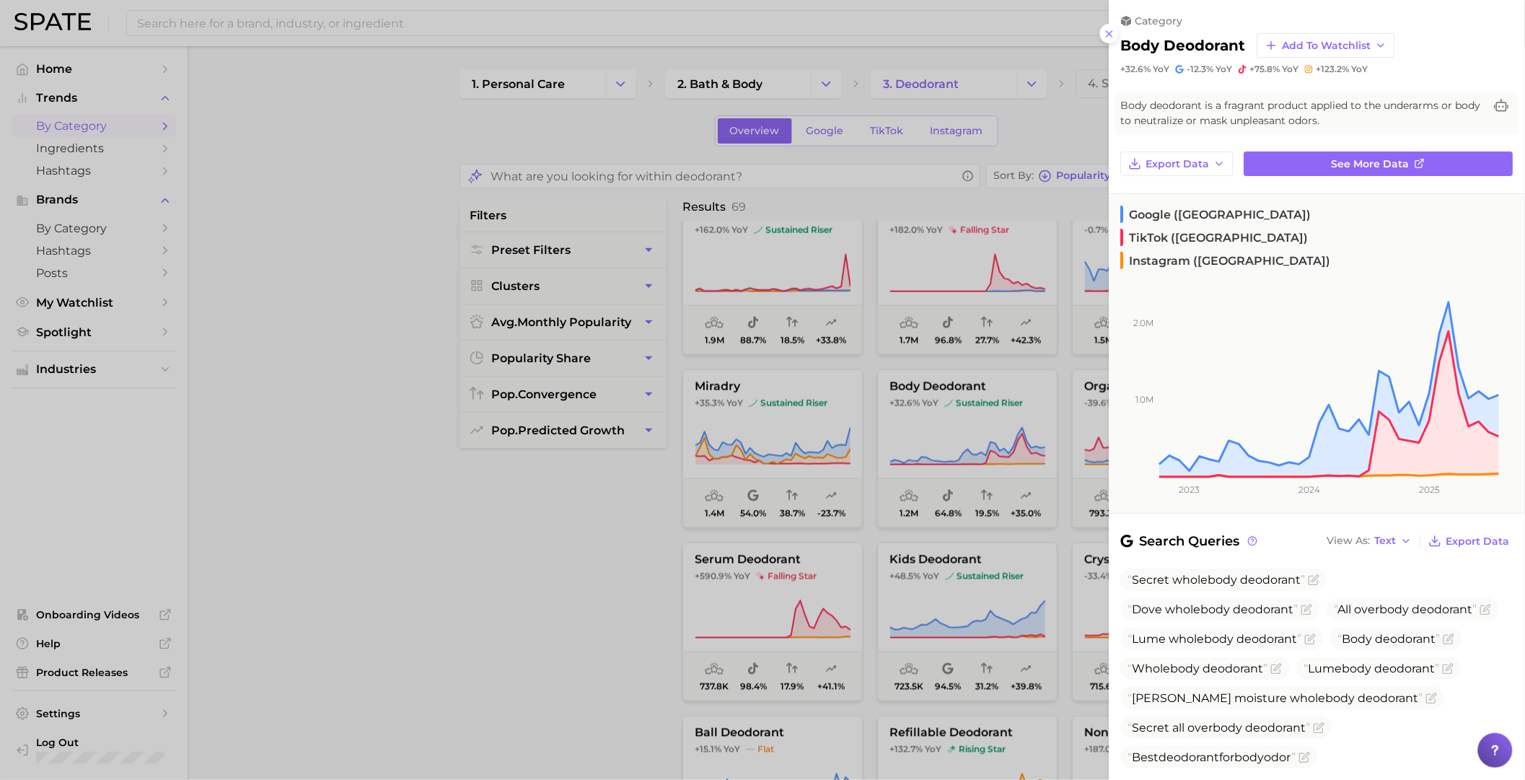
click at [985, 120] on span "Body deodorant is a fragrant product applied to the underarms or body to neutra…" at bounding box center [1302, 113] width 363 height 30
click at [985, 40] on span "Add to Watchlist" at bounding box center [1326, 46] width 89 height 12
click at [985, 180] on icon at bounding box center [1270, 176] width 13 height 13
click at [985, 442] on div at bounding box center [762, 390] width 1525 height 780
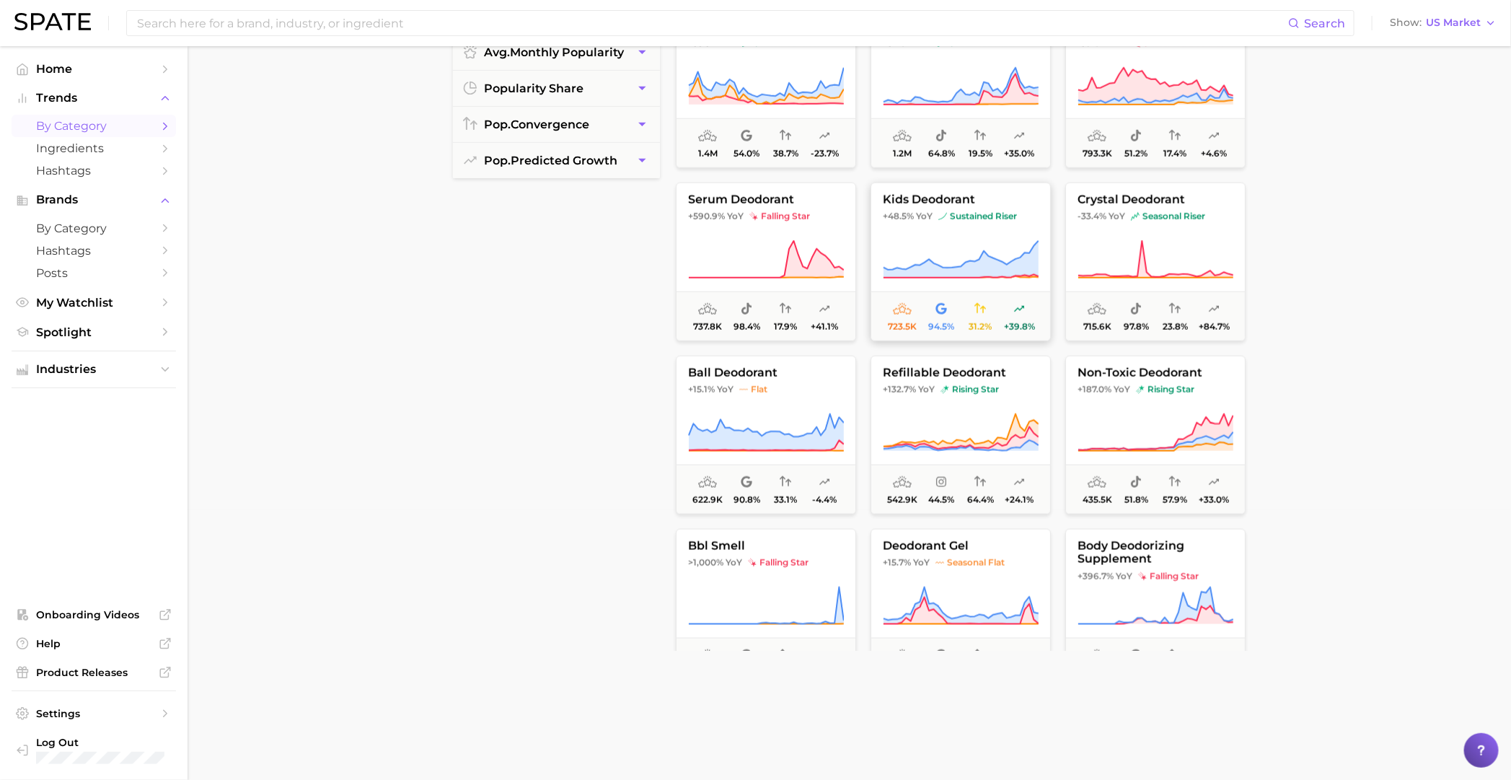
scroll to position [901, 0]
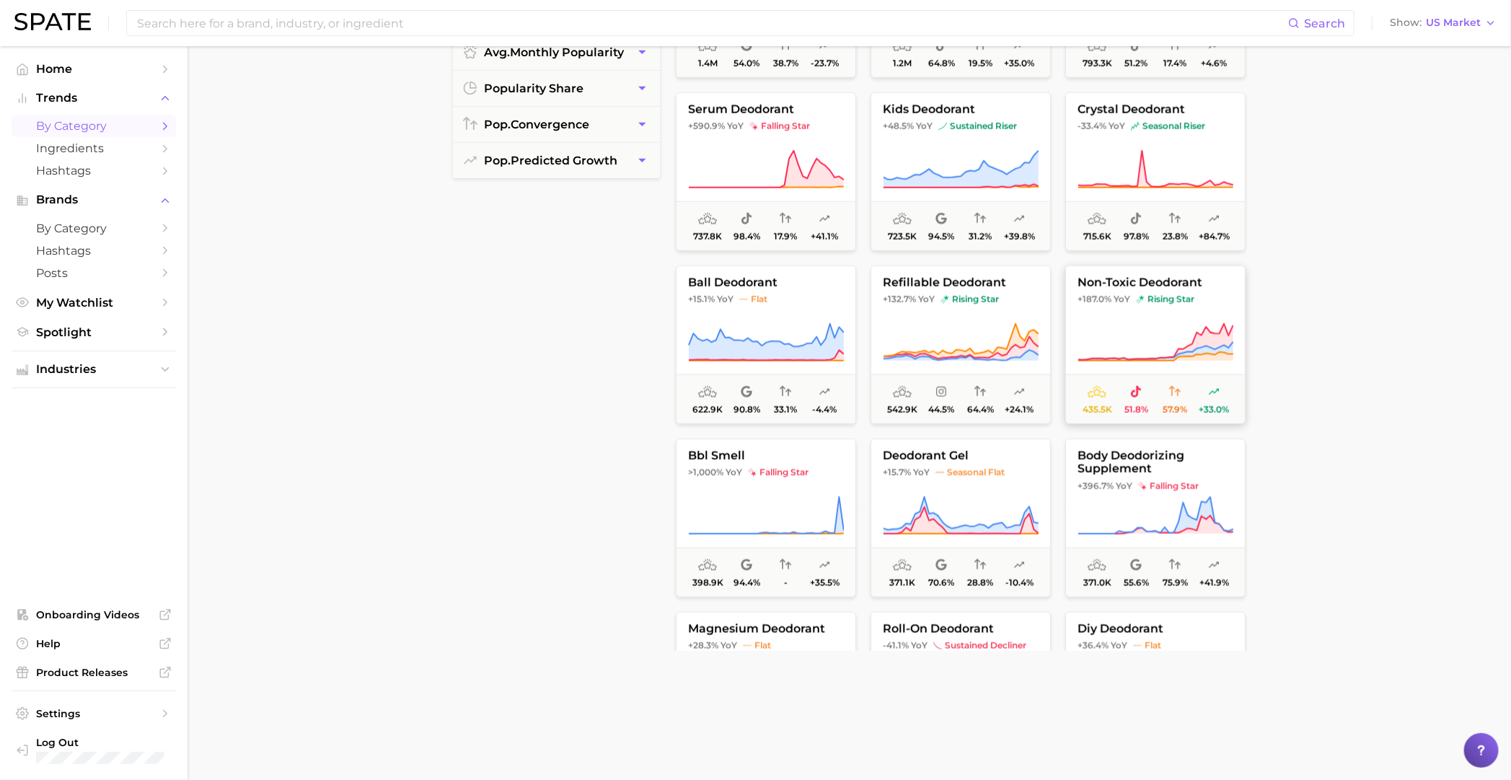
click at [985, 278] on span "non-toxic deodorant" at bounding box center [1155, 282] width 179 height 13
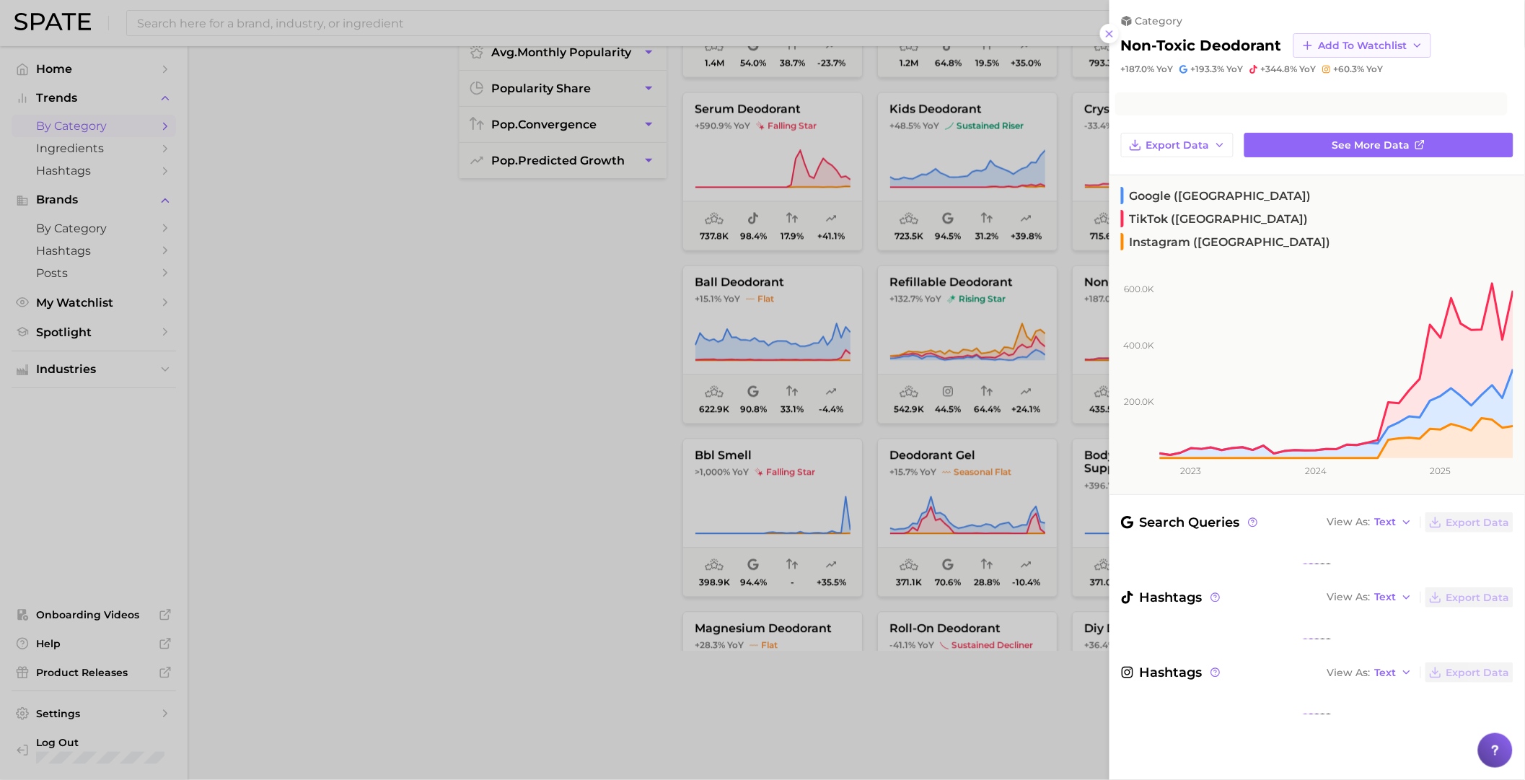
click at [985, 43] on span "Add to Watchlist" at bounding box center [1362, 46] width 89 height 12
click at [985, 171] on span "APDO topics" at bounding box center [1351, 177] width 67 height 12
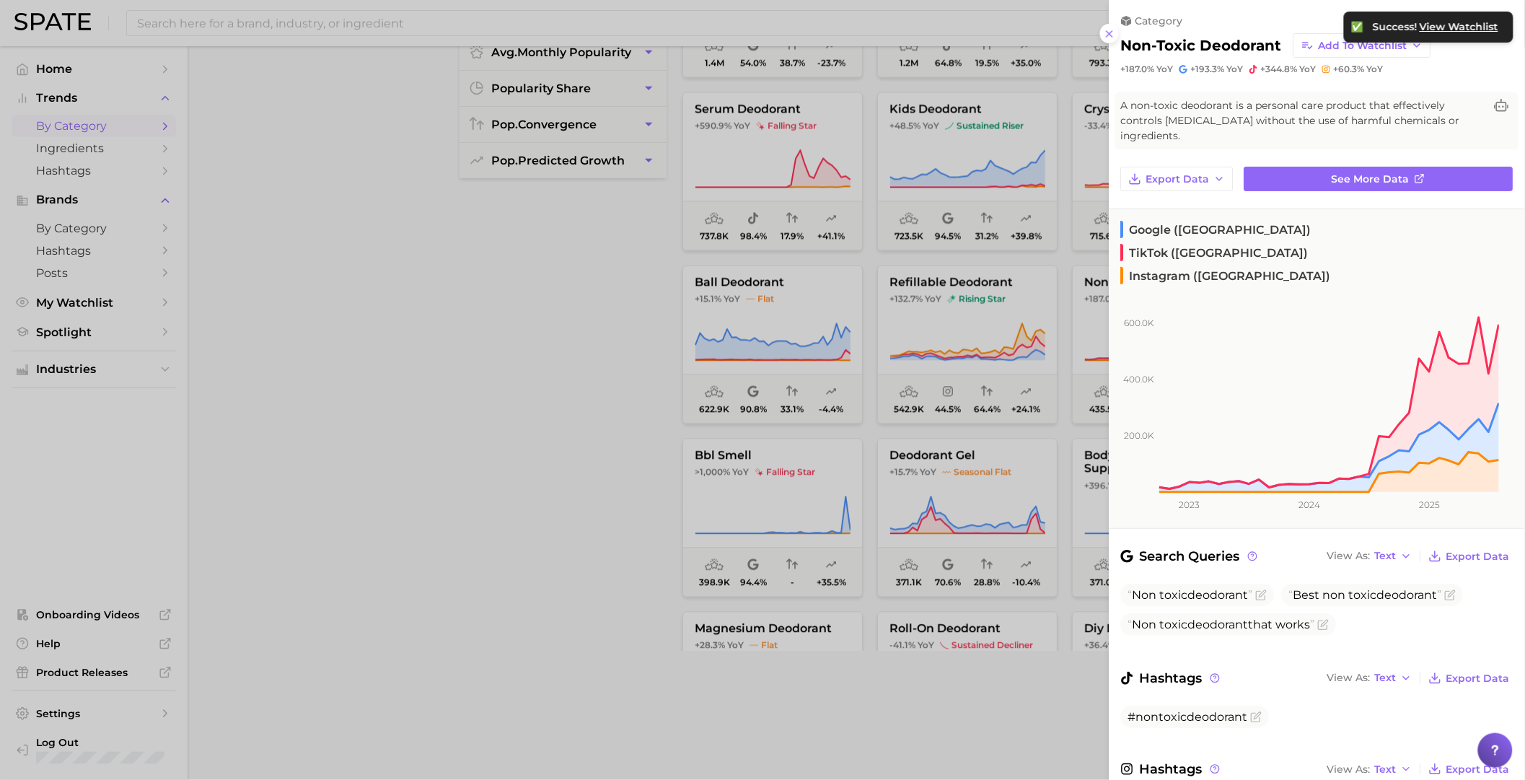
click at [934, 301] on div at bounding box center [762, 390] width 1525 height 780
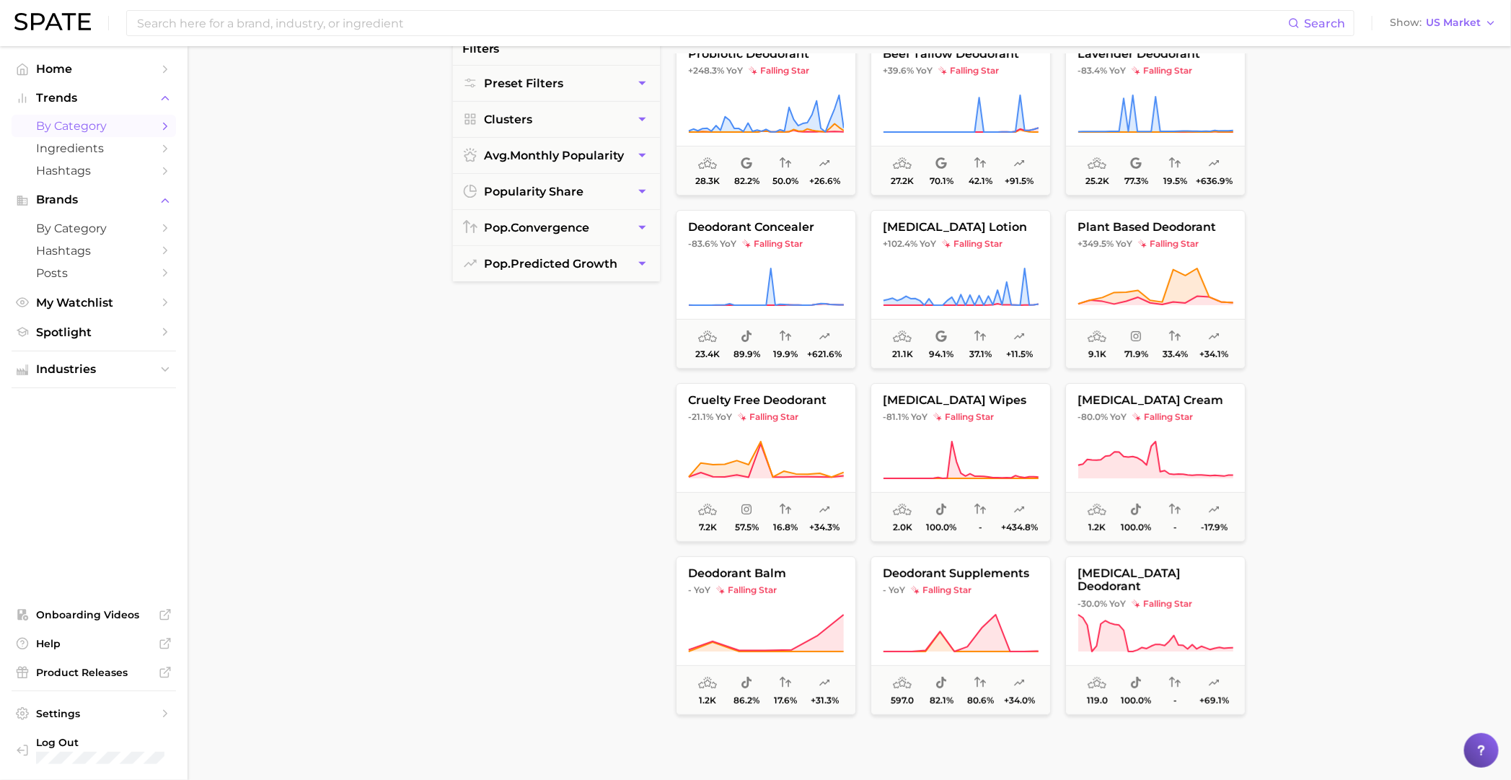
scroll to position [0, 0]
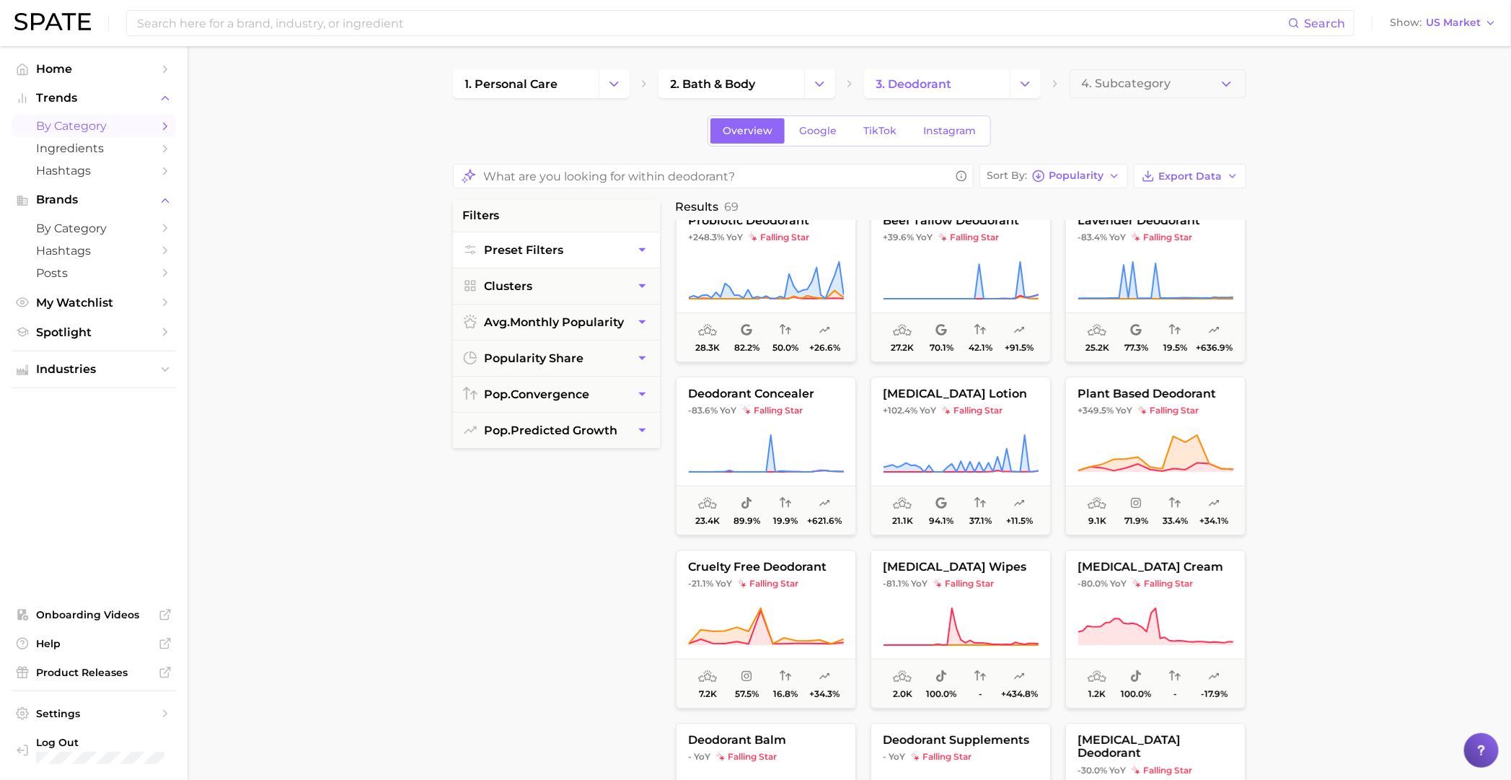
click at [581, 259] on button "Preset Filters" at bounding box center [556, 249] width 207 height 35
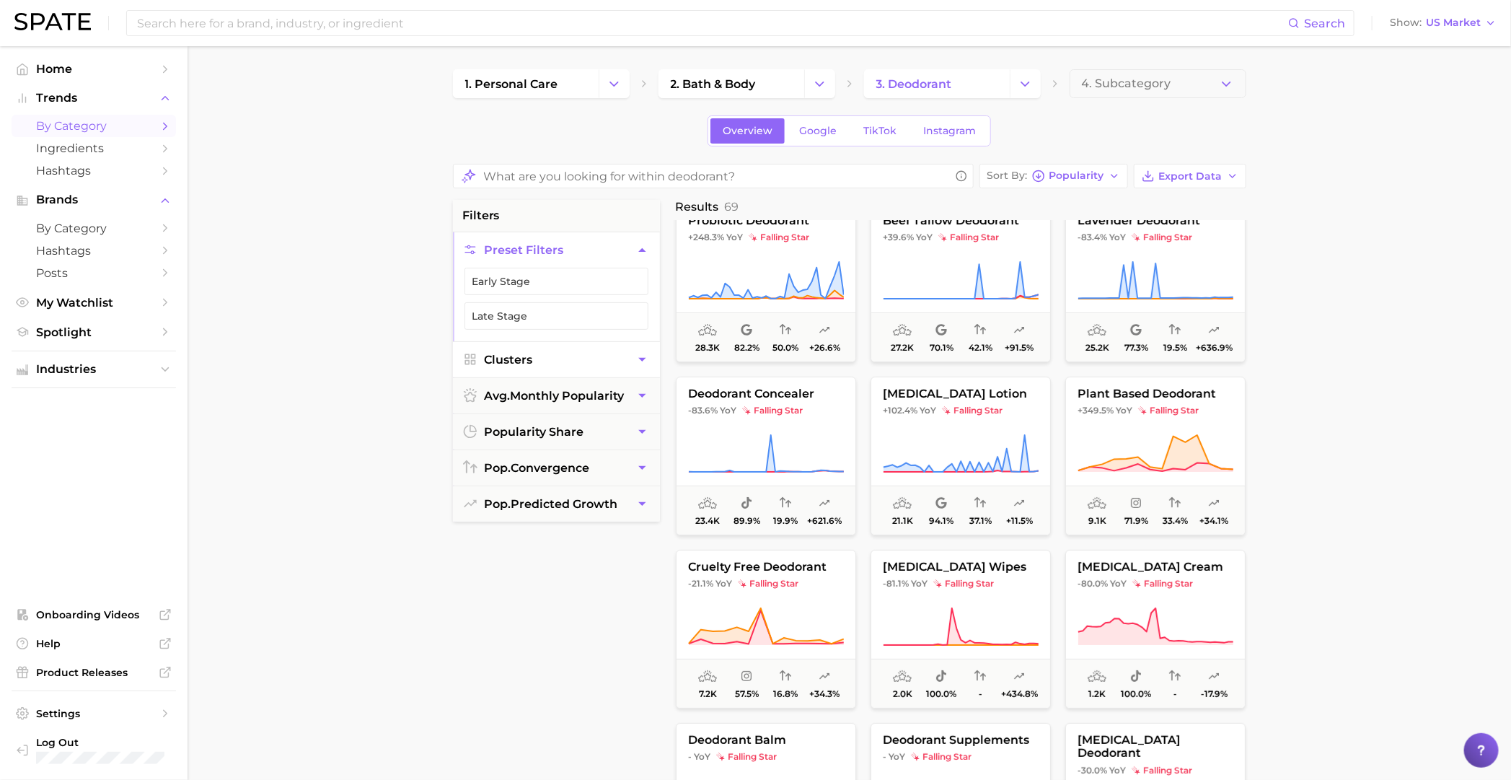
click at [581, 348] on button "Clusters" at bounding box center [556, 359] width 207 height 35
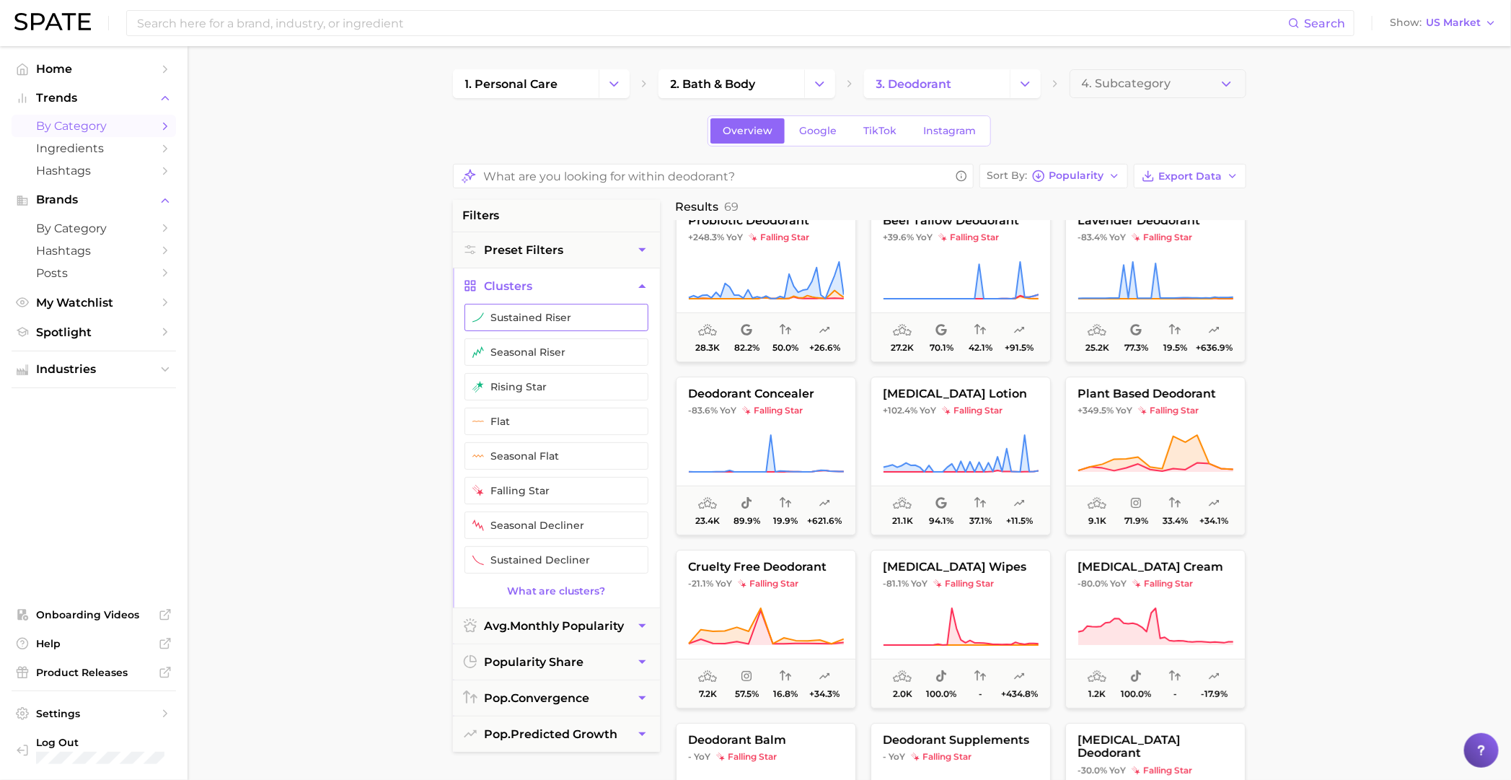
click at [566, 313] on button "sustained riser" at bounding box center [556, 317] width 184 height 27
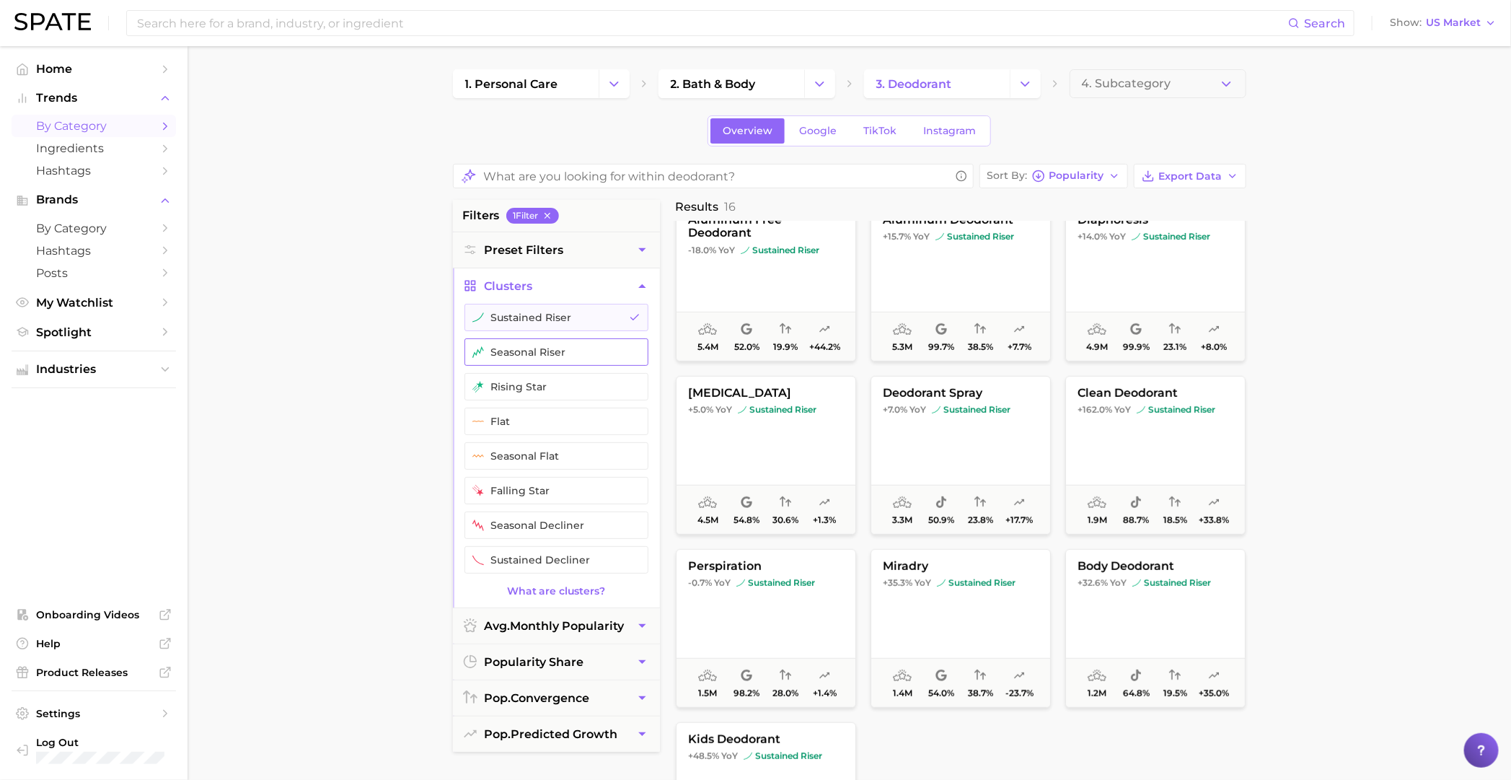
scroll to position [367, 0]
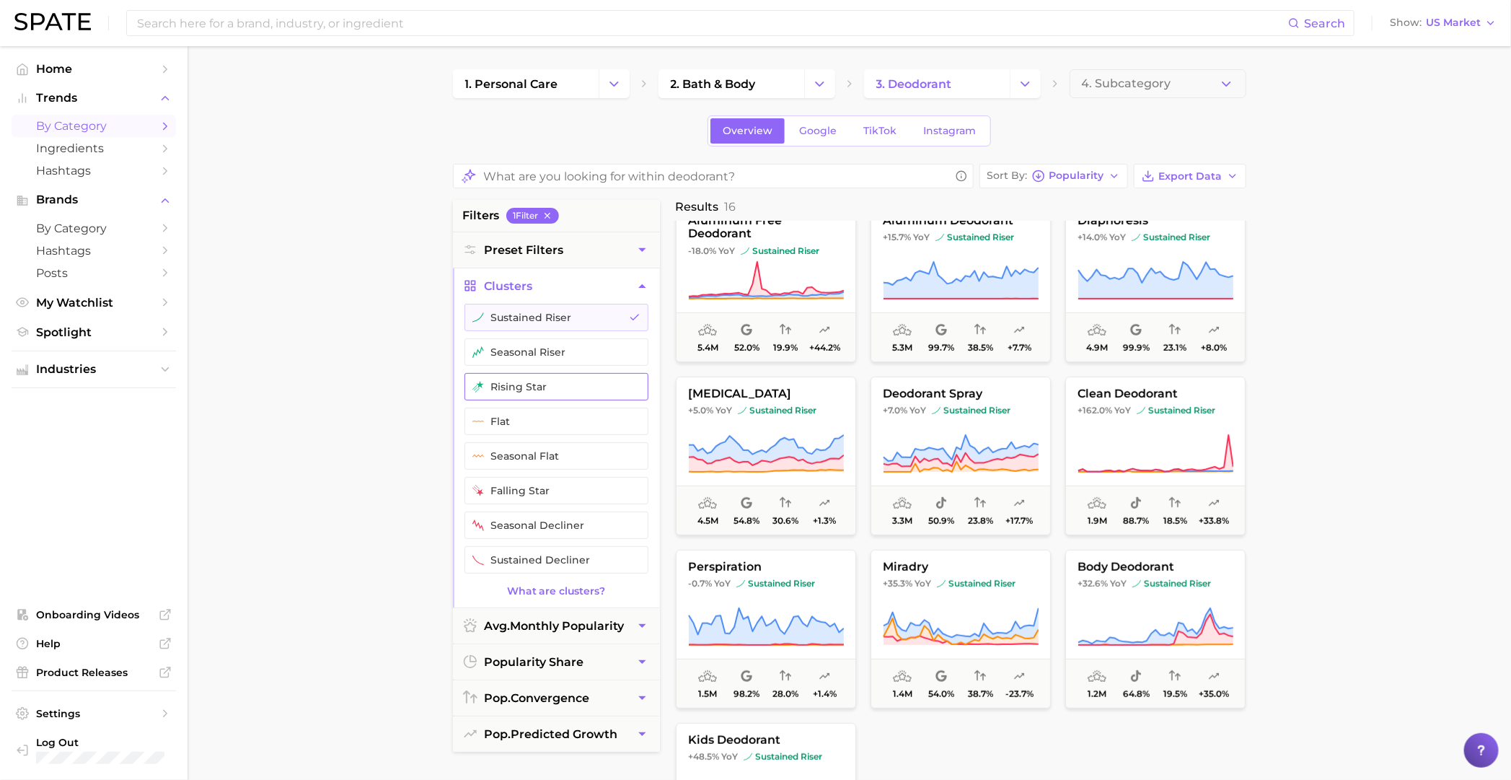
click at [574, 387] on button "rising star" at bounding box center [556, 386] width 184 height 27
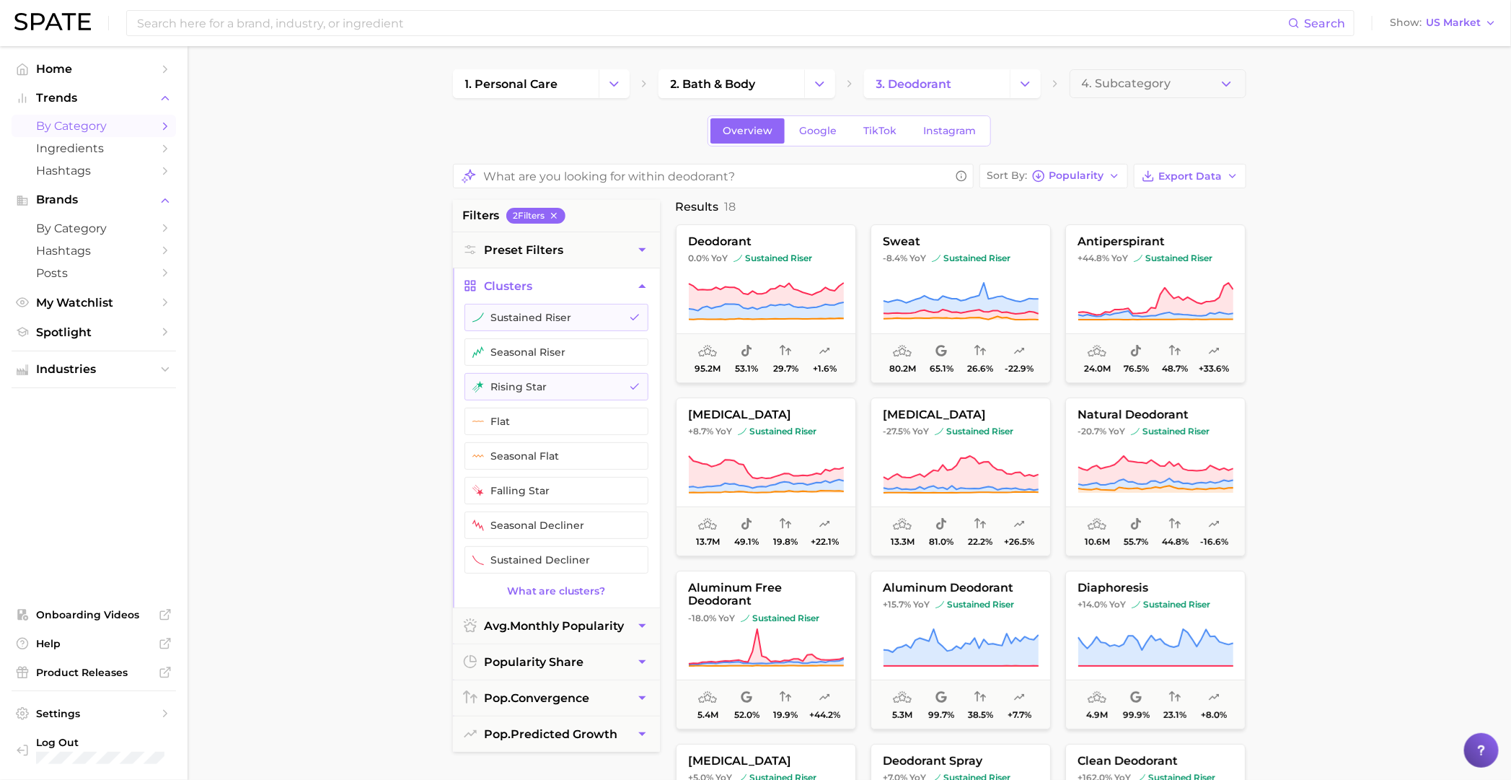
click at [630, 278] on button "Clusters" at bounding box center [556, 285] width 207 height 35
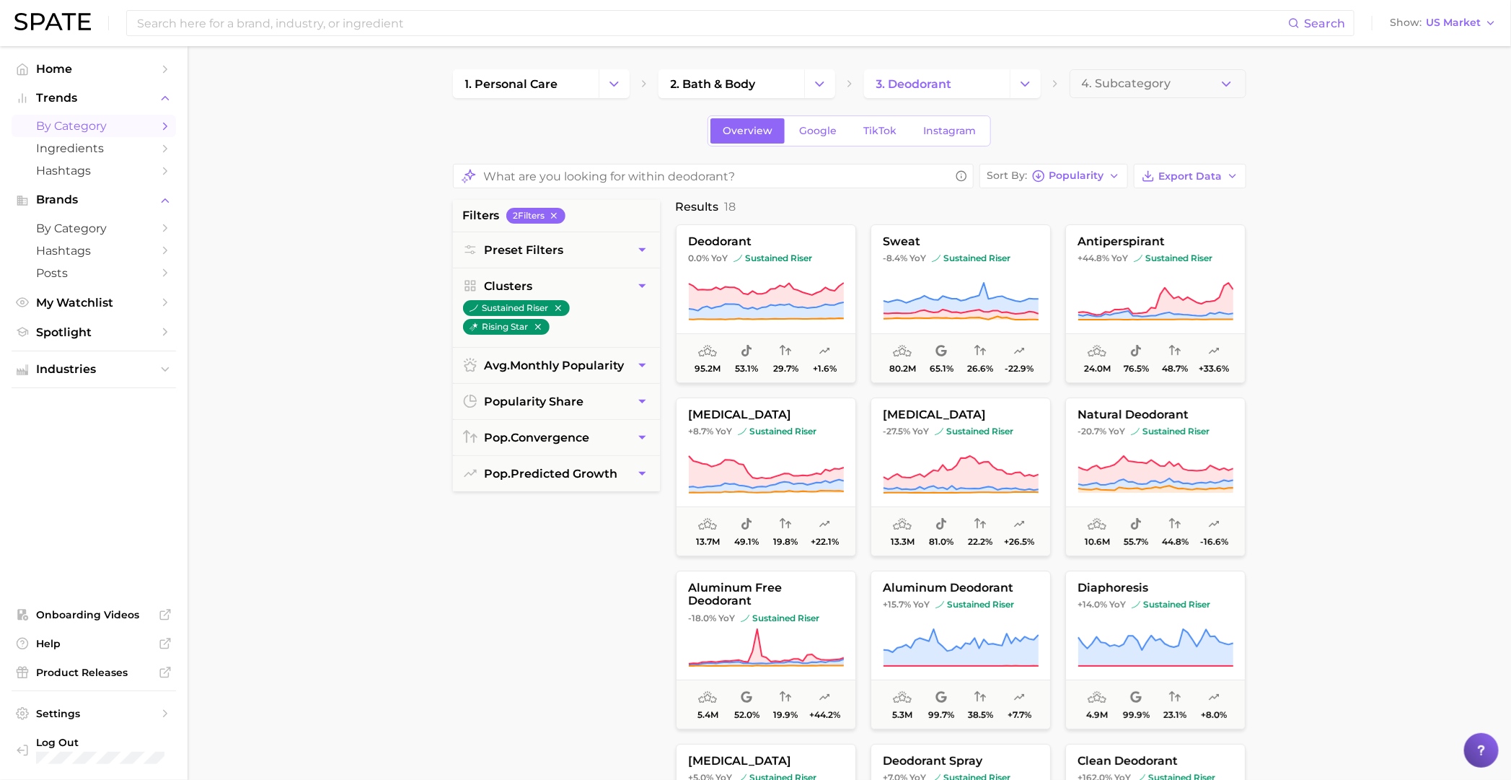
scroll to position [4, 0]
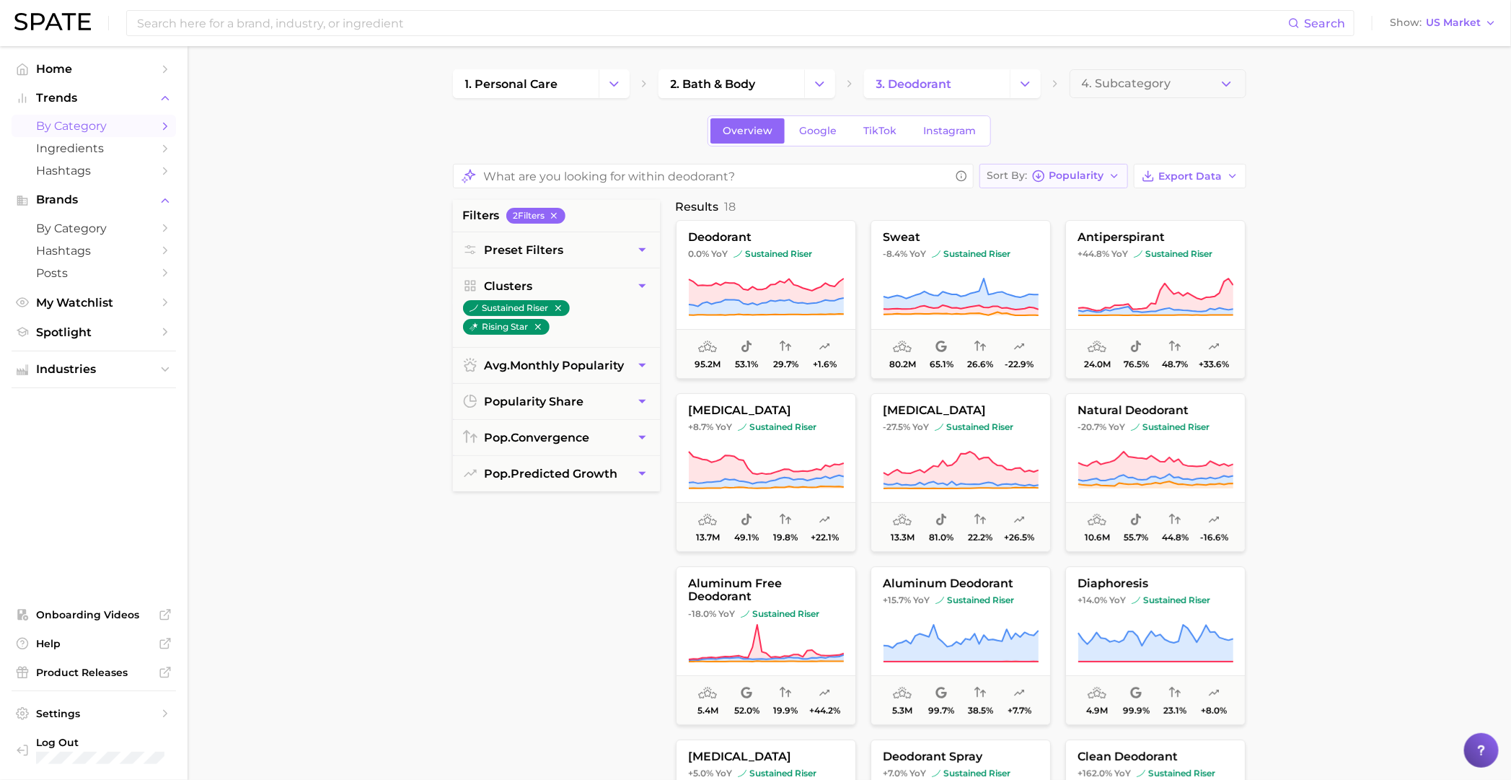
click at [985, 177] on span "Sort By" at bounding box center [1007, 176] width 40 height 8
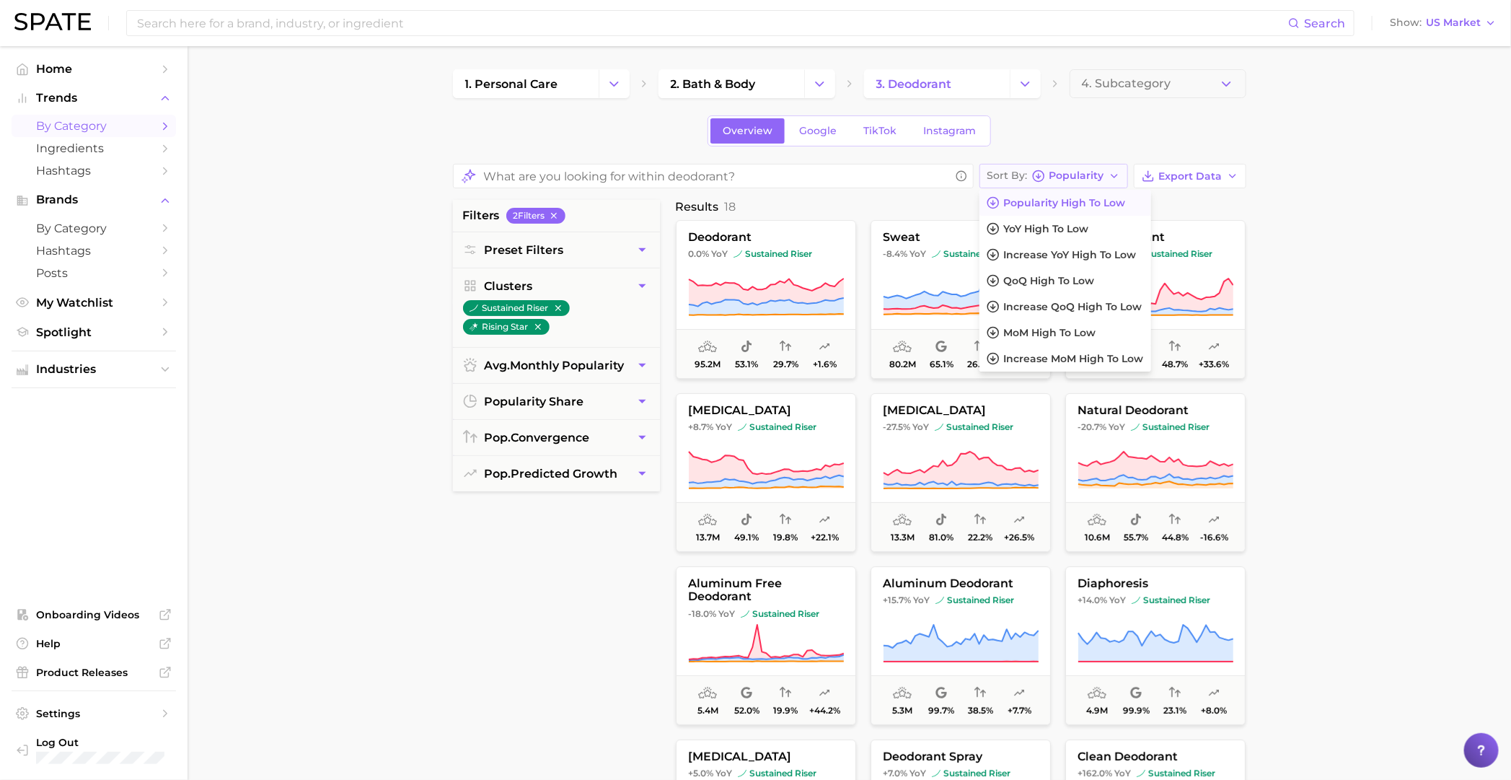
click at [985, 177] on span "Sort By" at bounding box center [1007, 176] width 40 height 8
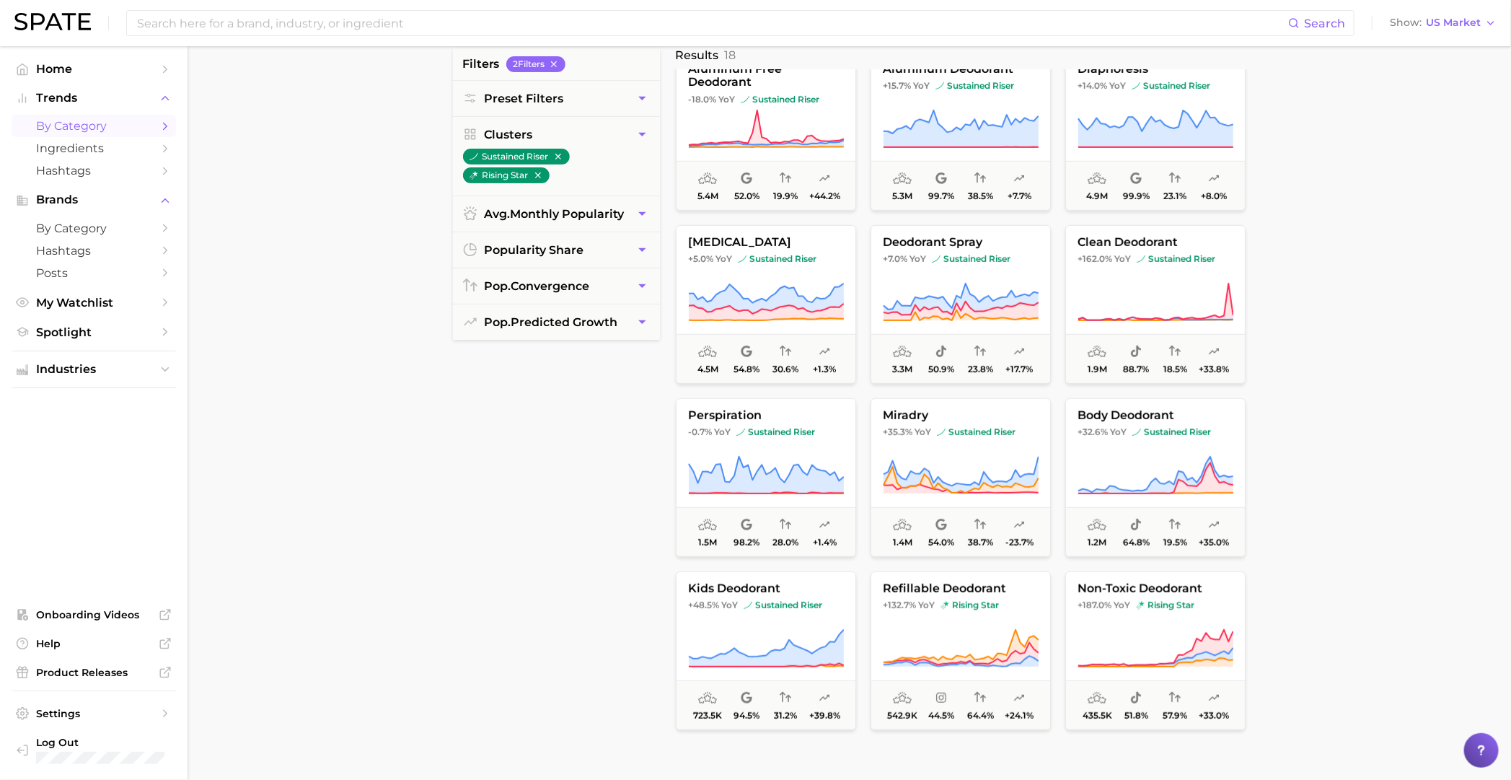
scroll to position [180, 0]
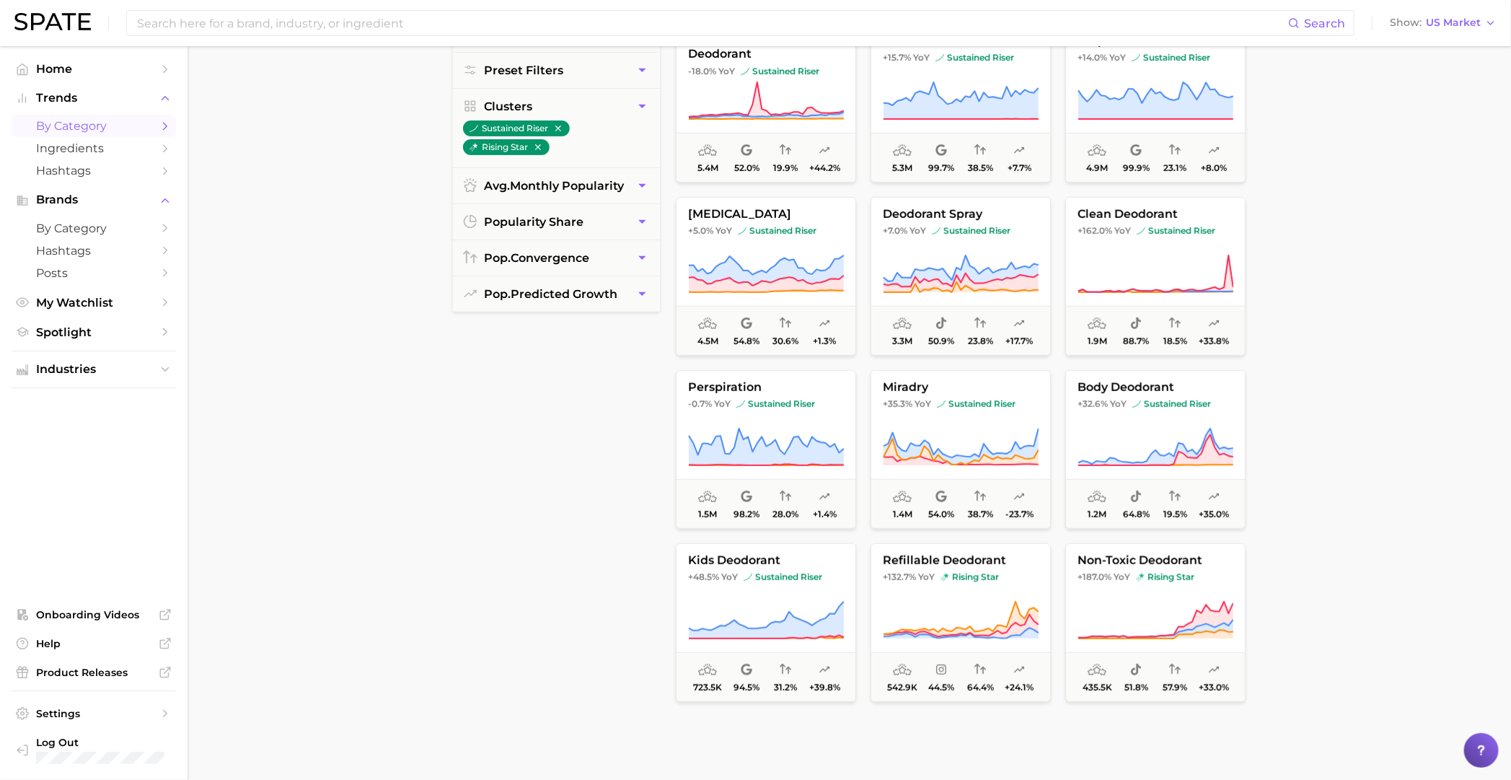
click at [306, 265] on main "1. personal care 2. bath & body 3. deodorant 4. Subcategory Overview Google Tik…" at bounding box center [849, 426] width 1323 height 1119
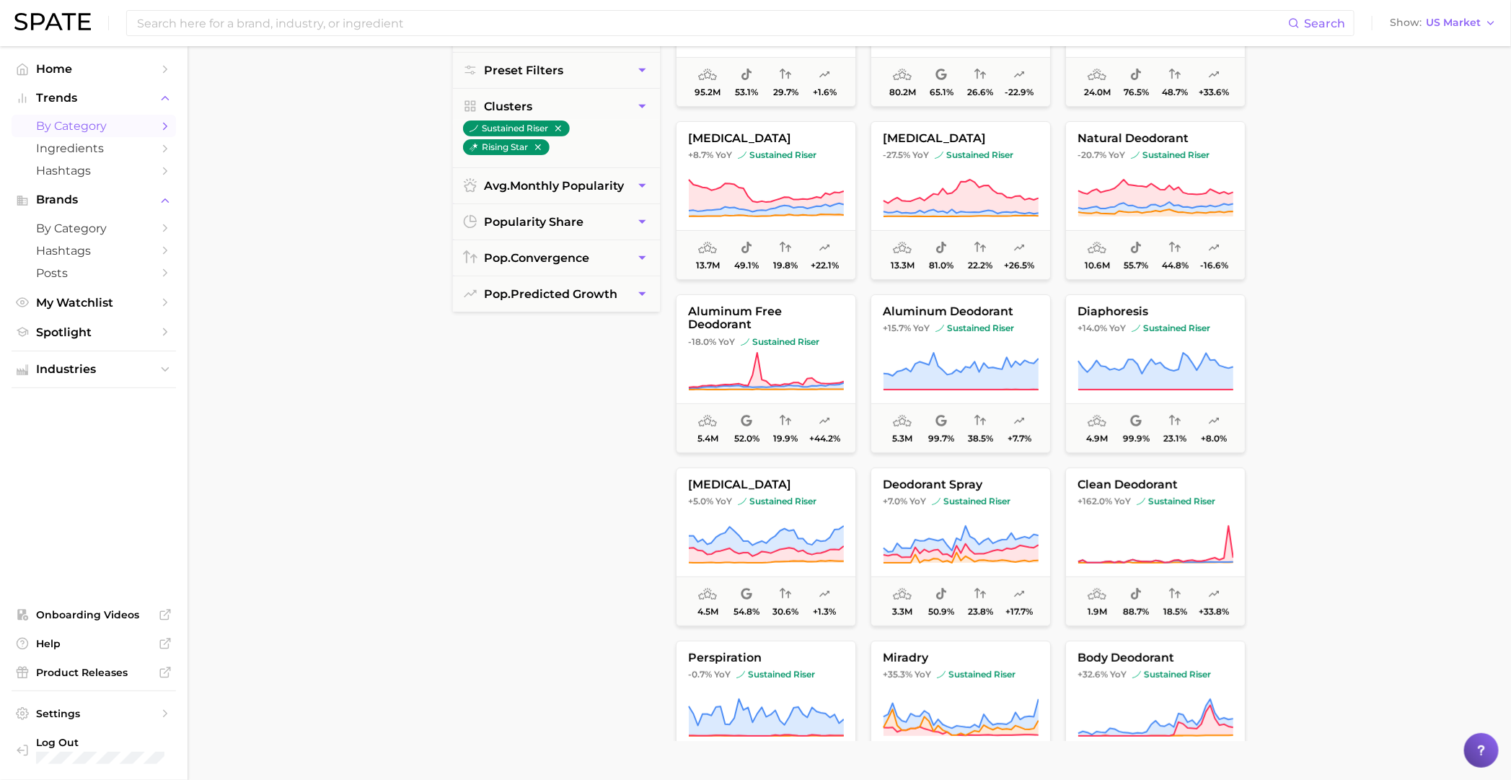
scroll to position [0, 0]
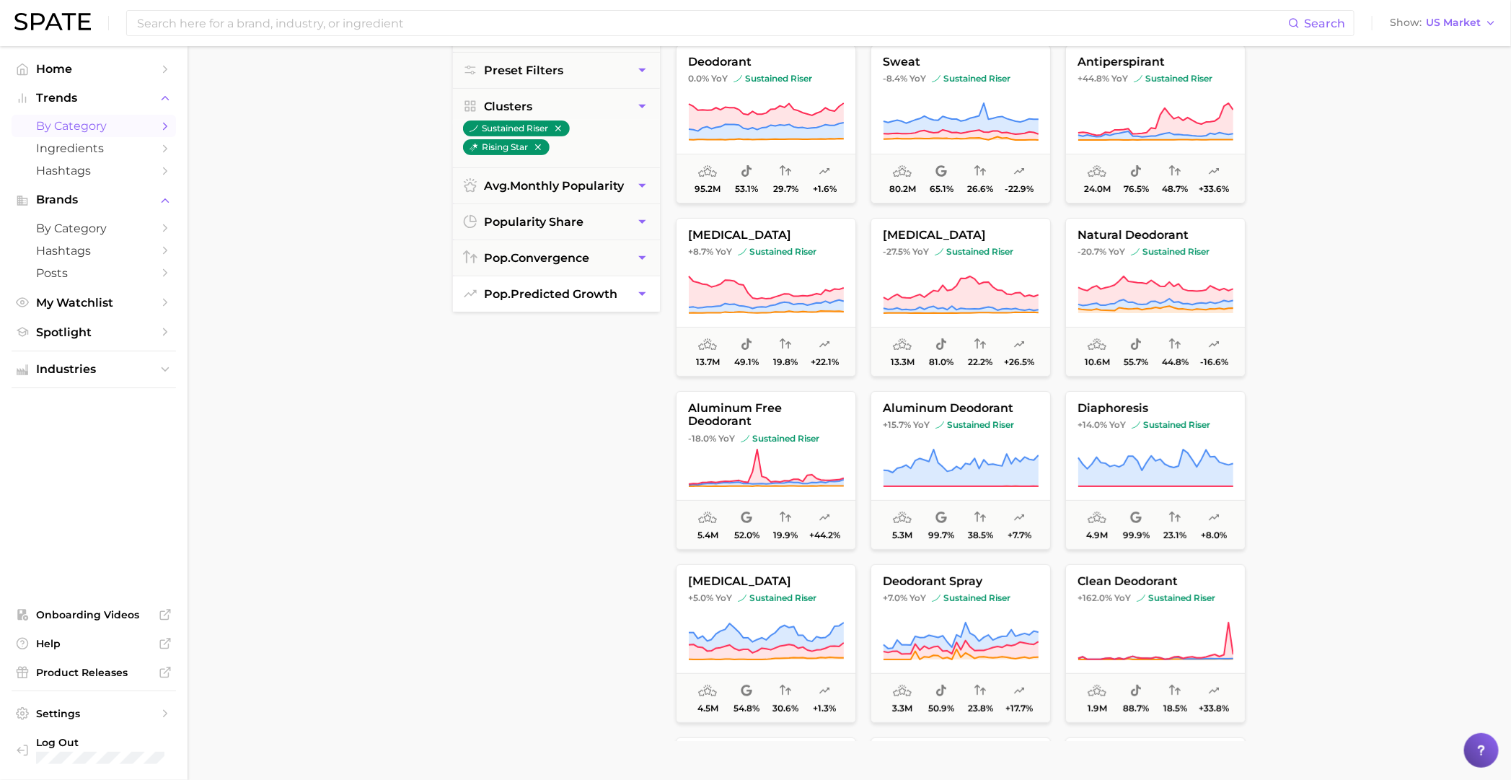
click at [618, 287] on span "pop. predicted growth" at bounding box center [551, 294] width 133 height 14
click at [594, 322] on span "Very Likely" at bounding box center [544, 326] width 145 height 12
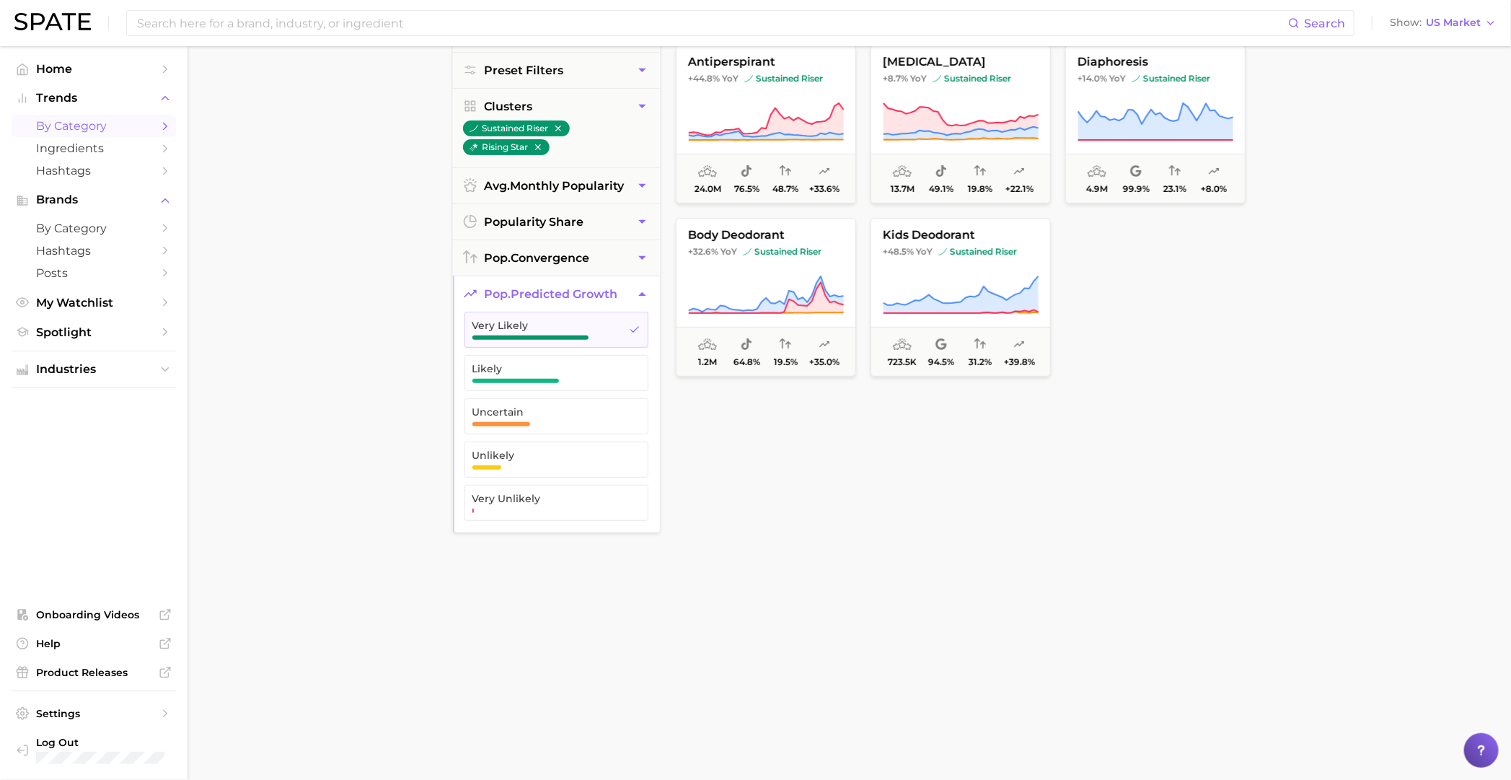
click at [609, 283] on button "pop. predicted growth" at bounding box center [556, 293] width 207 height 35
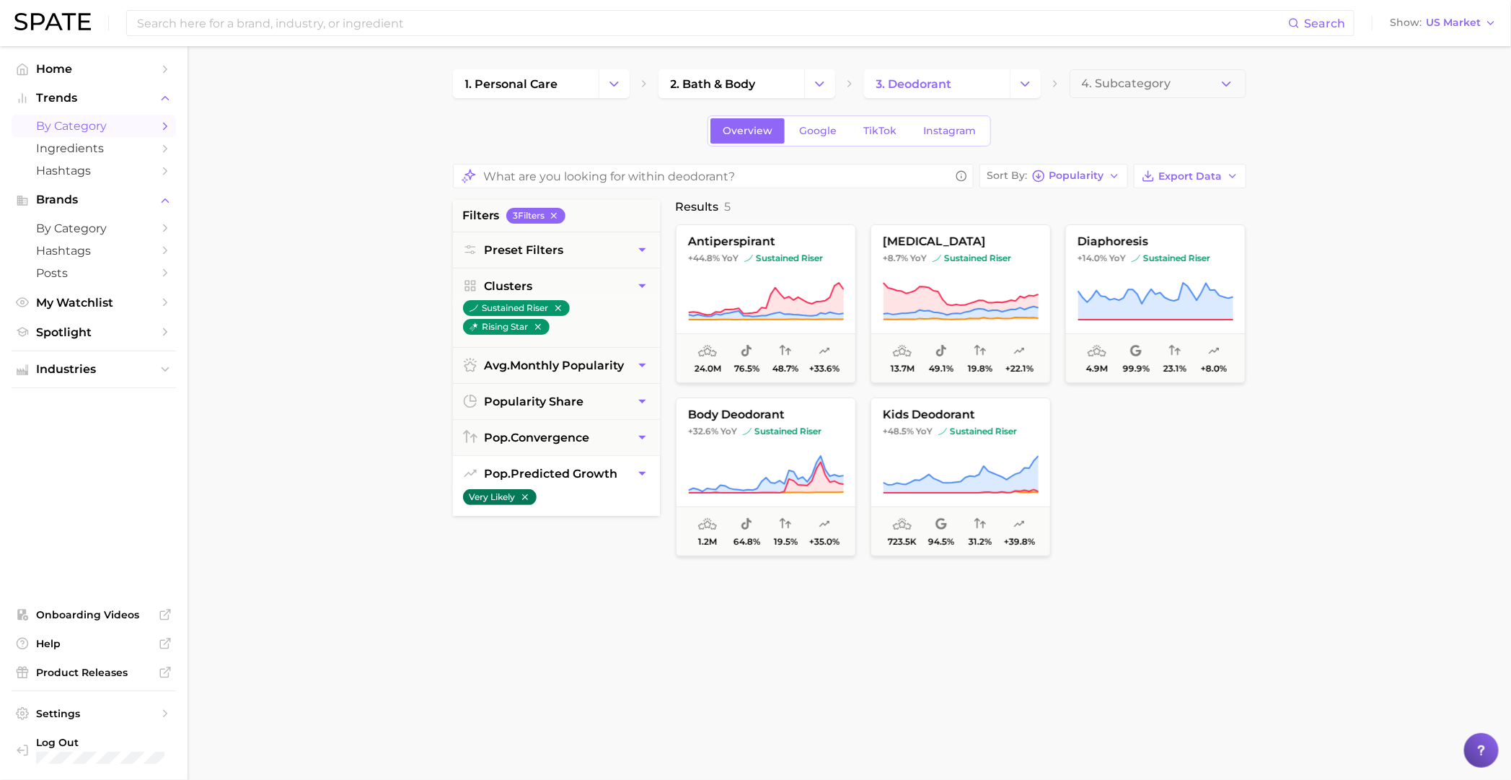
click at [521, 496] on icon "button" at bounding box center [525, 497] width 10 height 10
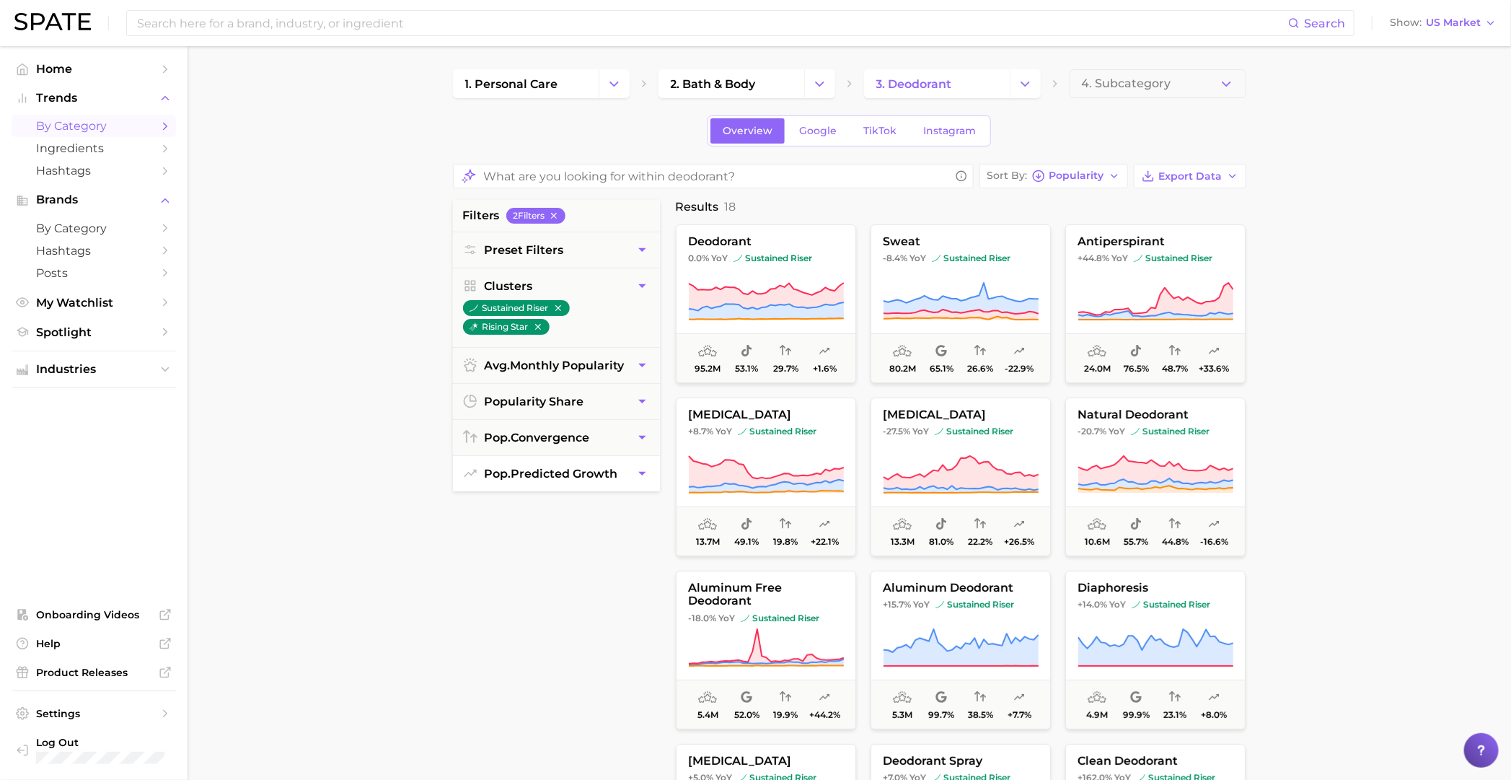
click at [542, 496] on div "filters 2 Filter s Preset Filters Clusters sustained riser rising star avg. mon…" at bounding box center [556, 560] width 207 height 721
click at [568, 482] on button "pop. predicted growth" at bounding box center [556, 473] width 207 height 35
click at [552, 536] on button "Likely" at bounding box center [556, 552] width 184 height 36
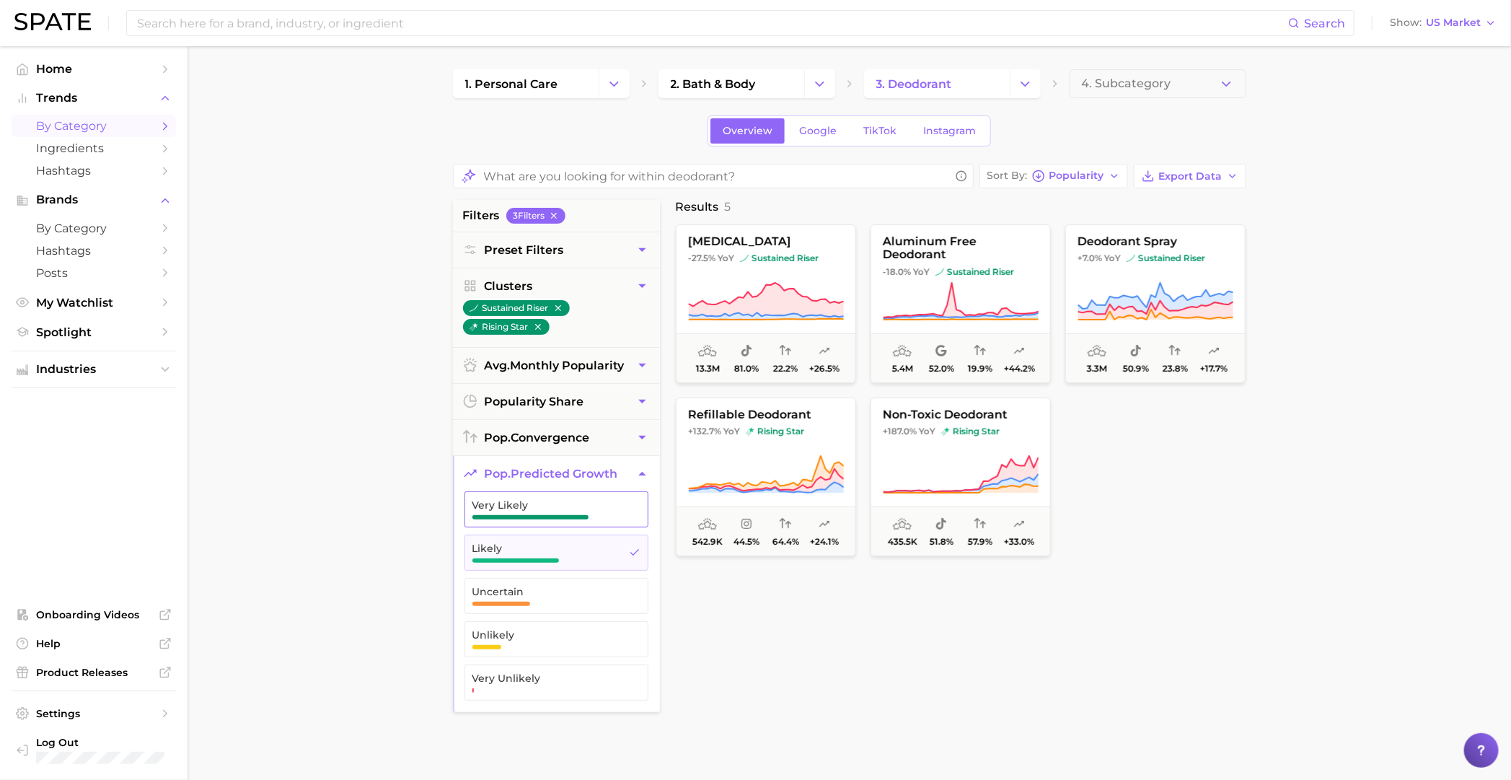
click at [563, 520] on button "Very Likely" at bounding box center [556, 509] width 184 height 36
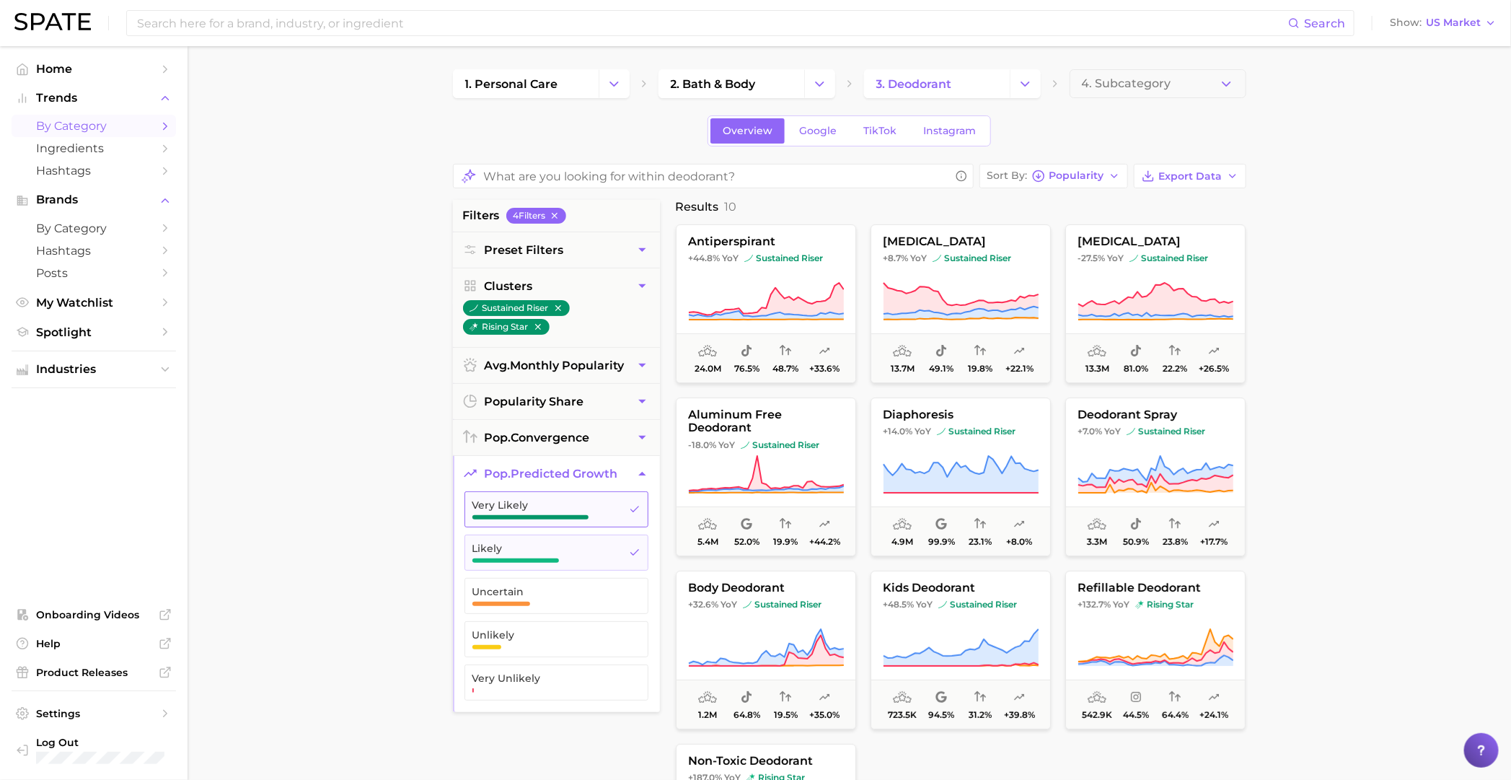
click at [542, 503] on span "Very Likely" at bounding box center [544, 505] width 145 height 12
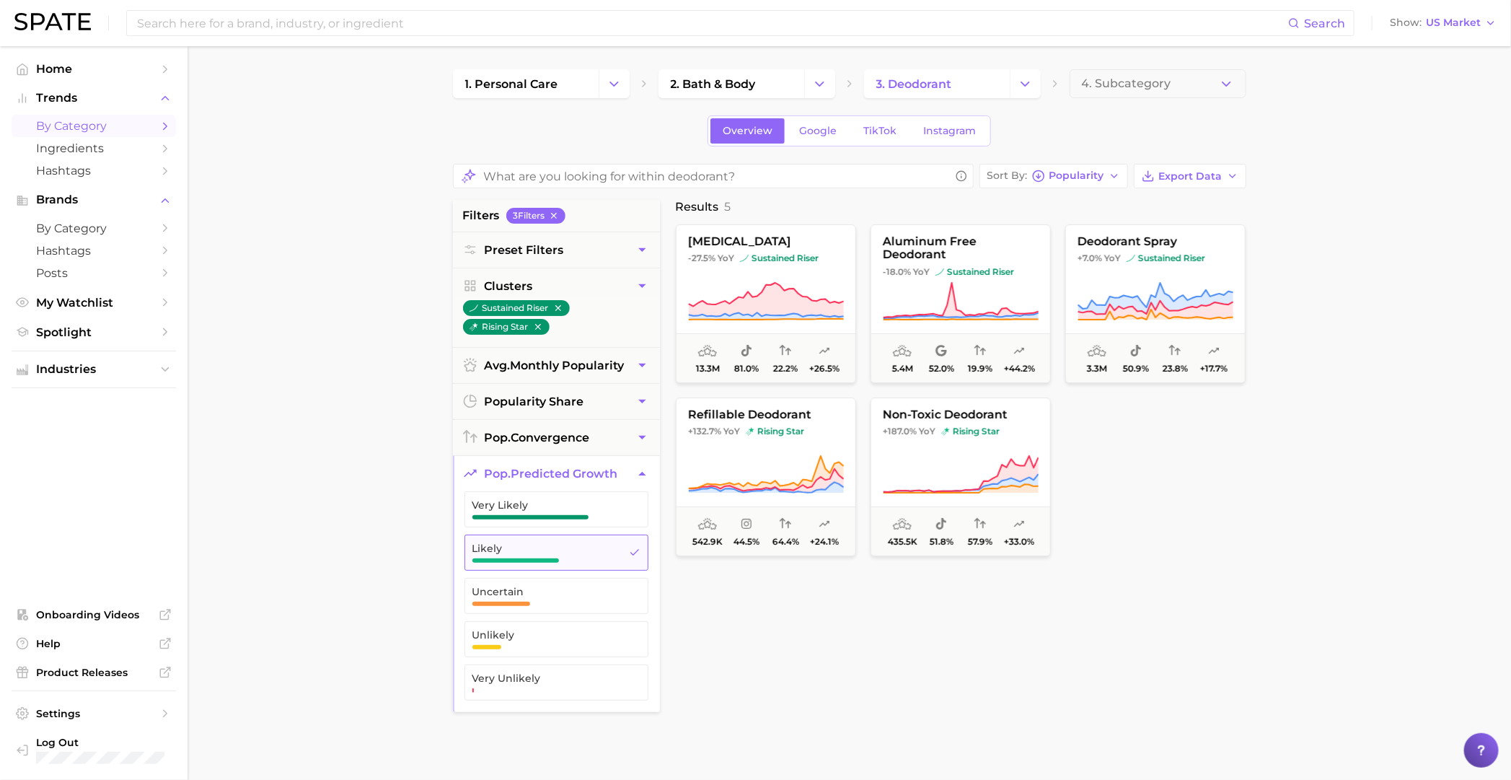
click at [599, 536] on span "Likely" at bounding box center [544, 548] width 145 height 12
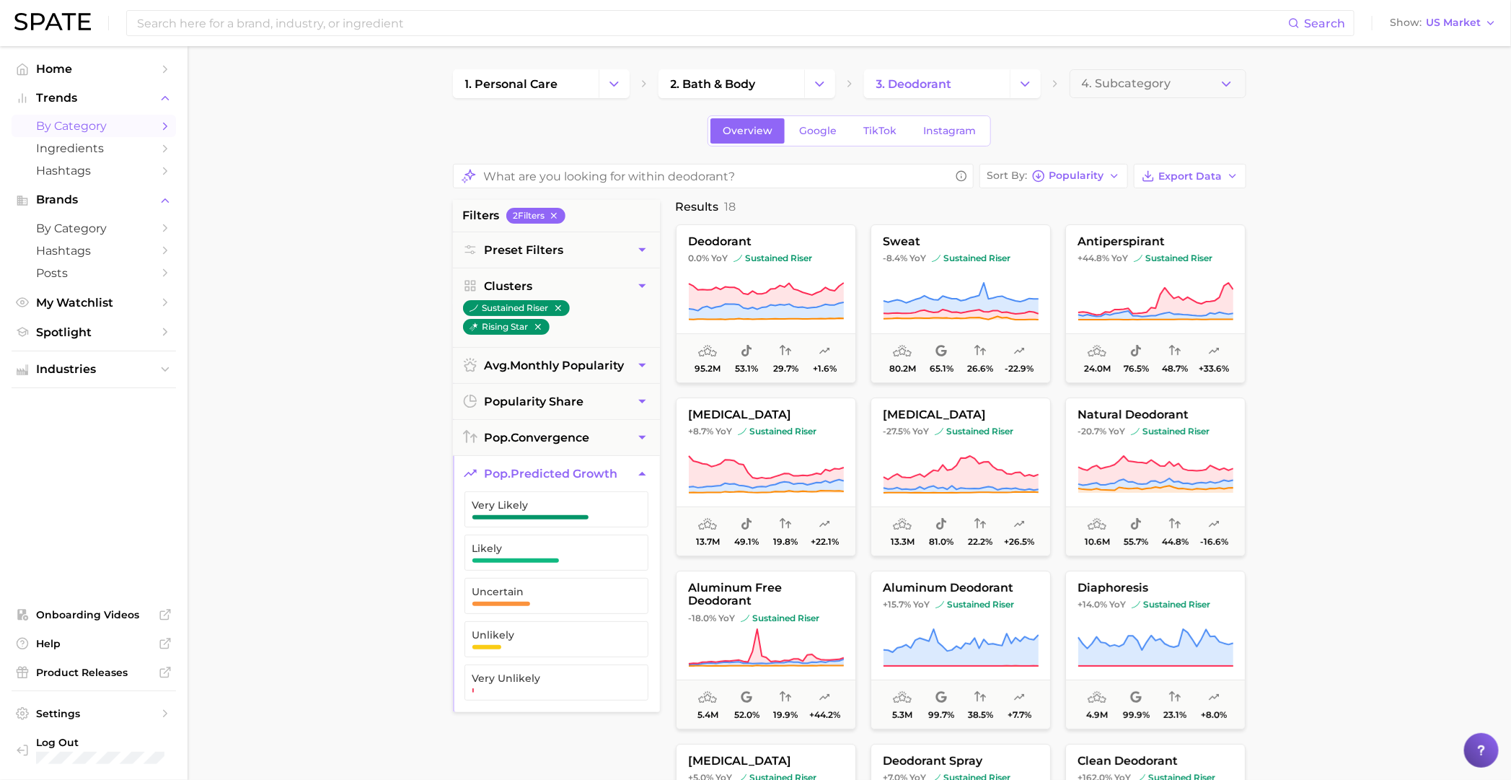
click at [478, 472] on button "pop. predicted growth" at bounding box center [556, 473] width 207 height 35
click at [511, 536] on span "Likely" at bounding box center [544, 548] width 145 height 12
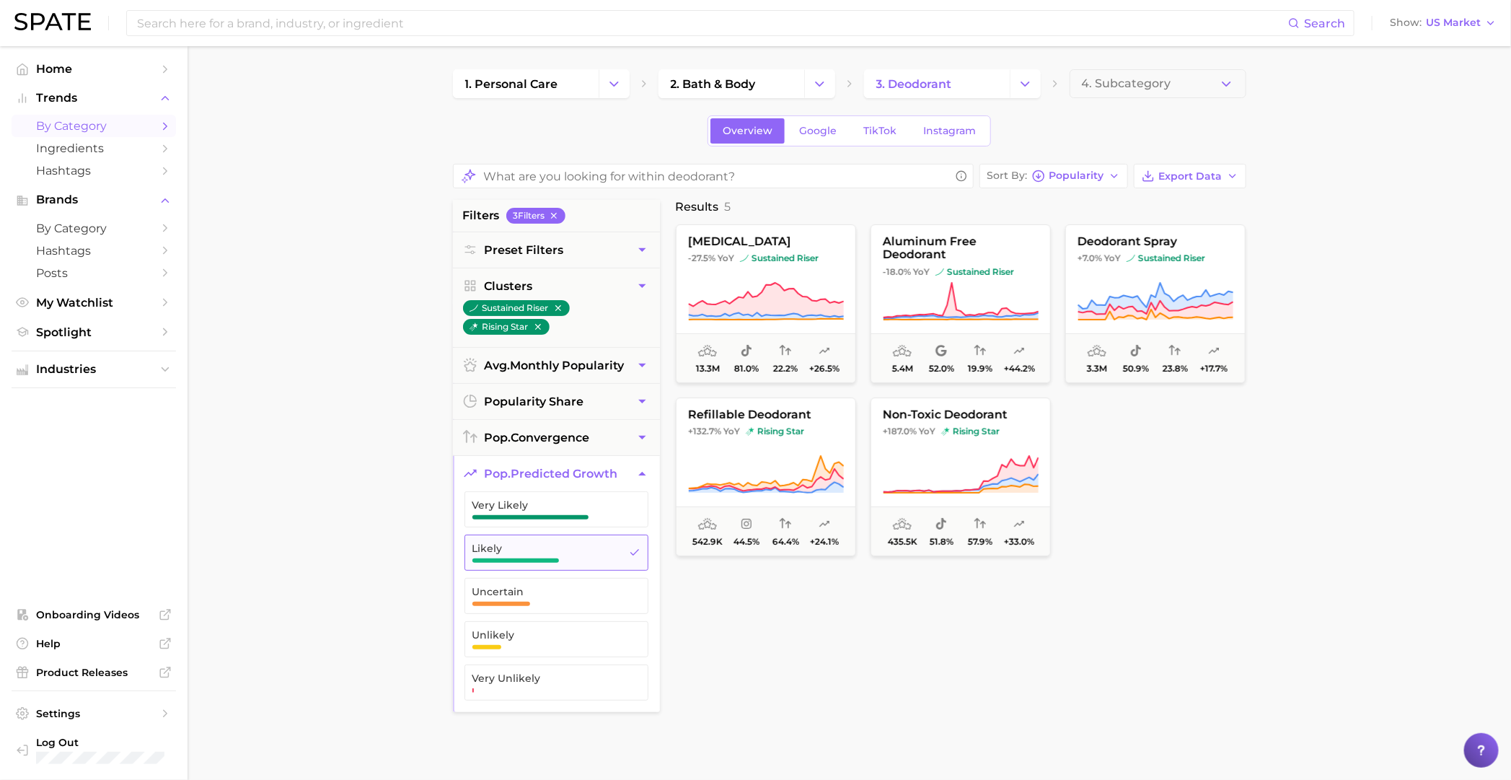
click at [511, 536] on span "Likely" at bounding box center [544, 548] width 145 height 12
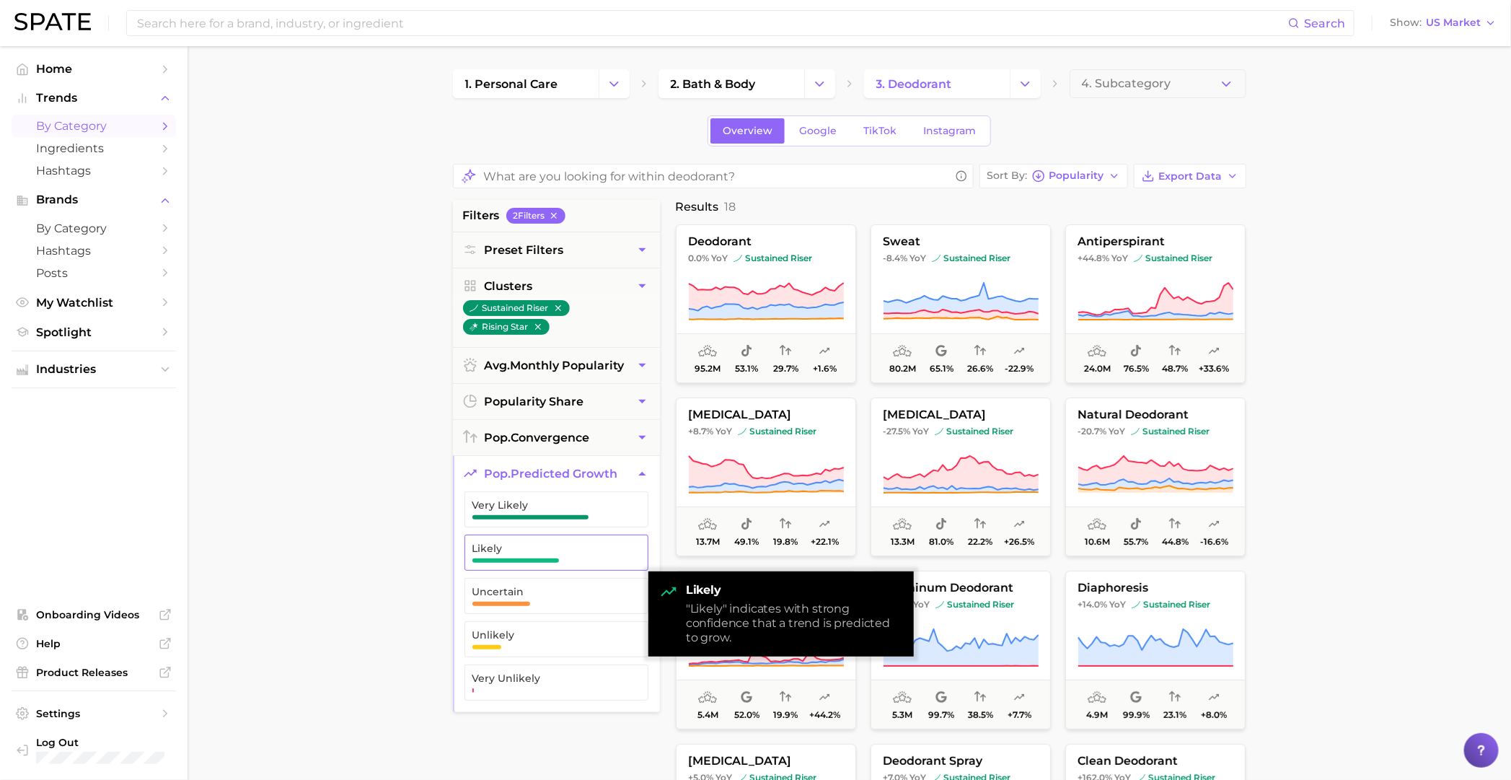
click at [511, 536] on span "Likely" at bounding box center [544, 548] width 145 height 12
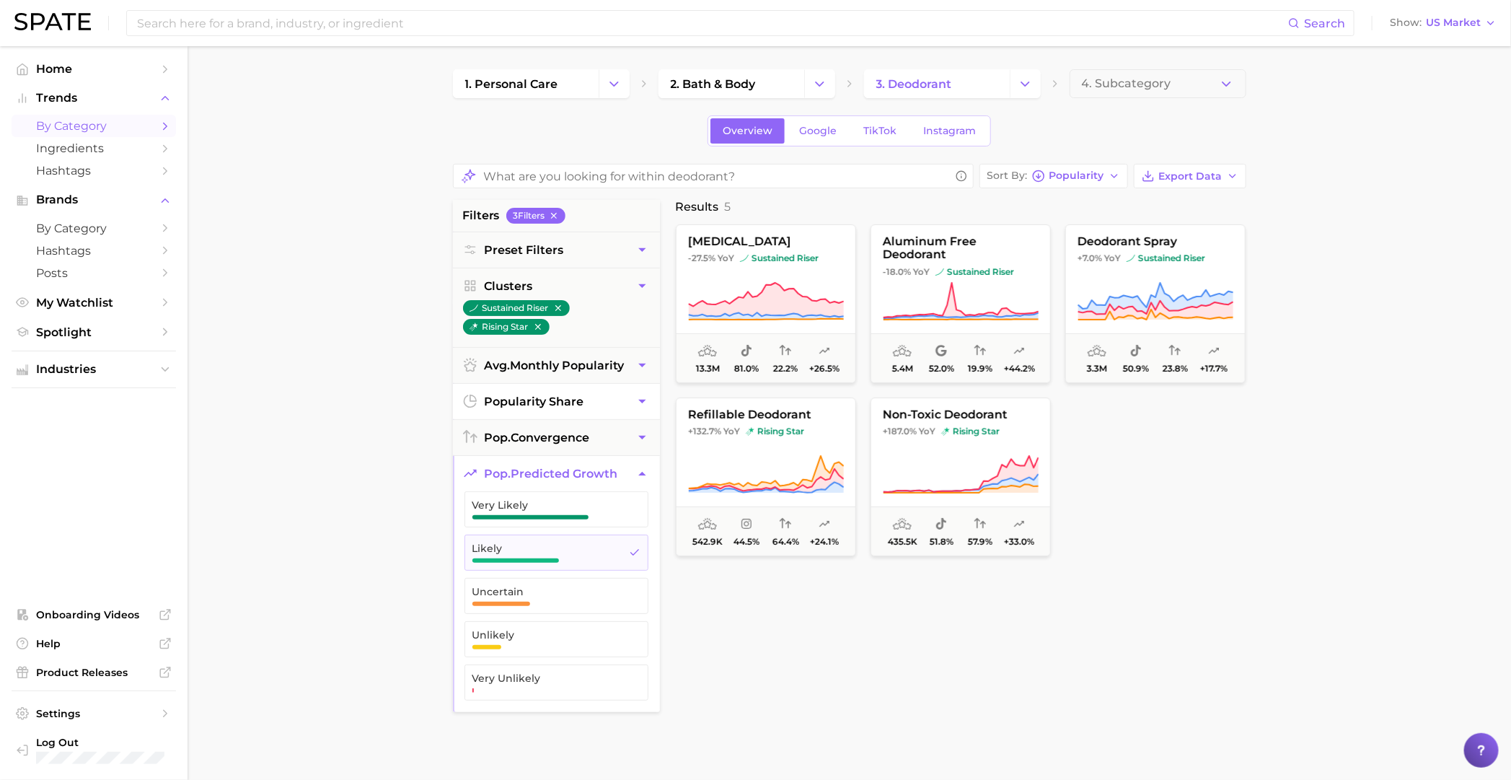
click at [607, 392] on button "popularity share" at bounding box center [556, 401] width 207 height 35
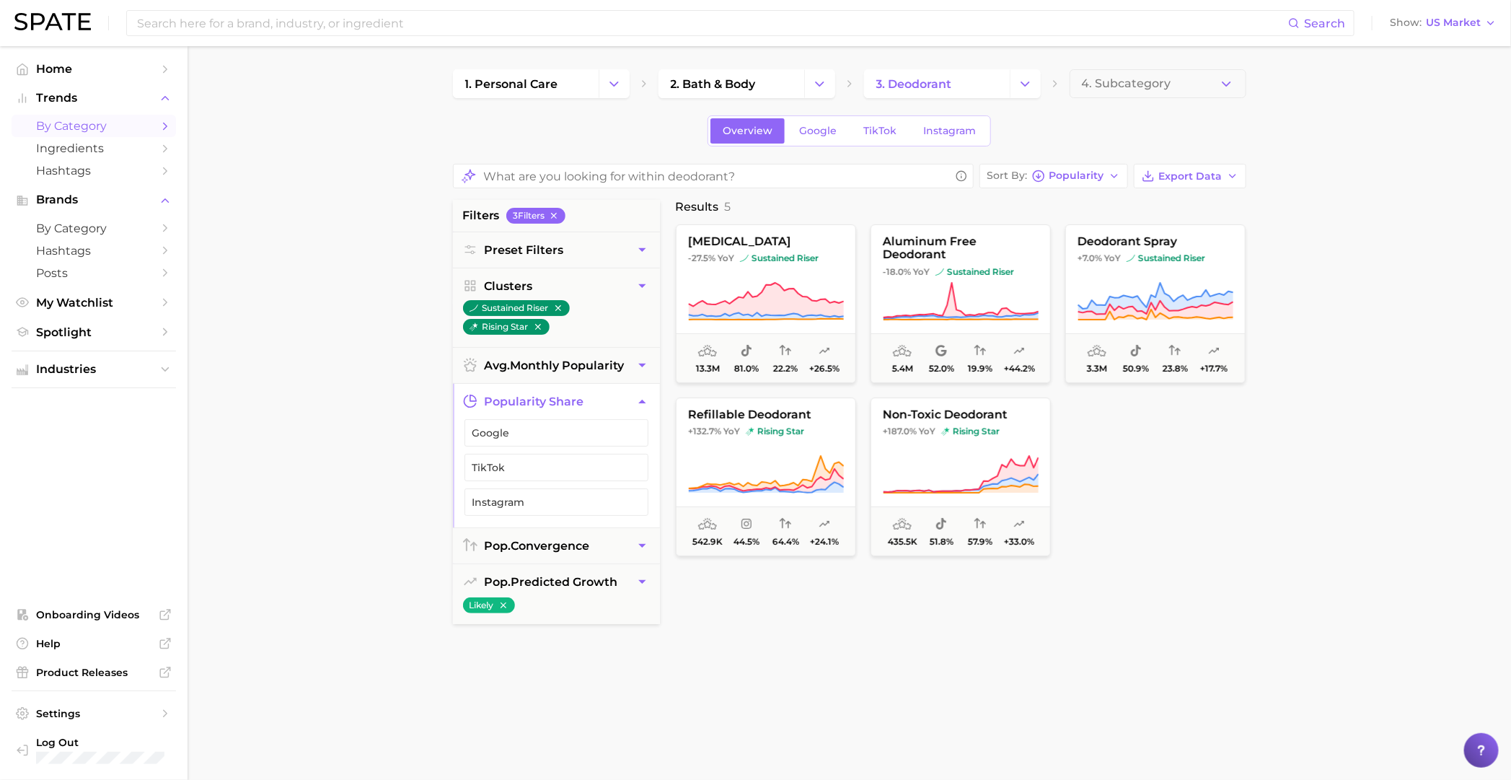
click at [609, 411] on button "popularity share" at bounding box center [556, 401] width 207 height 35
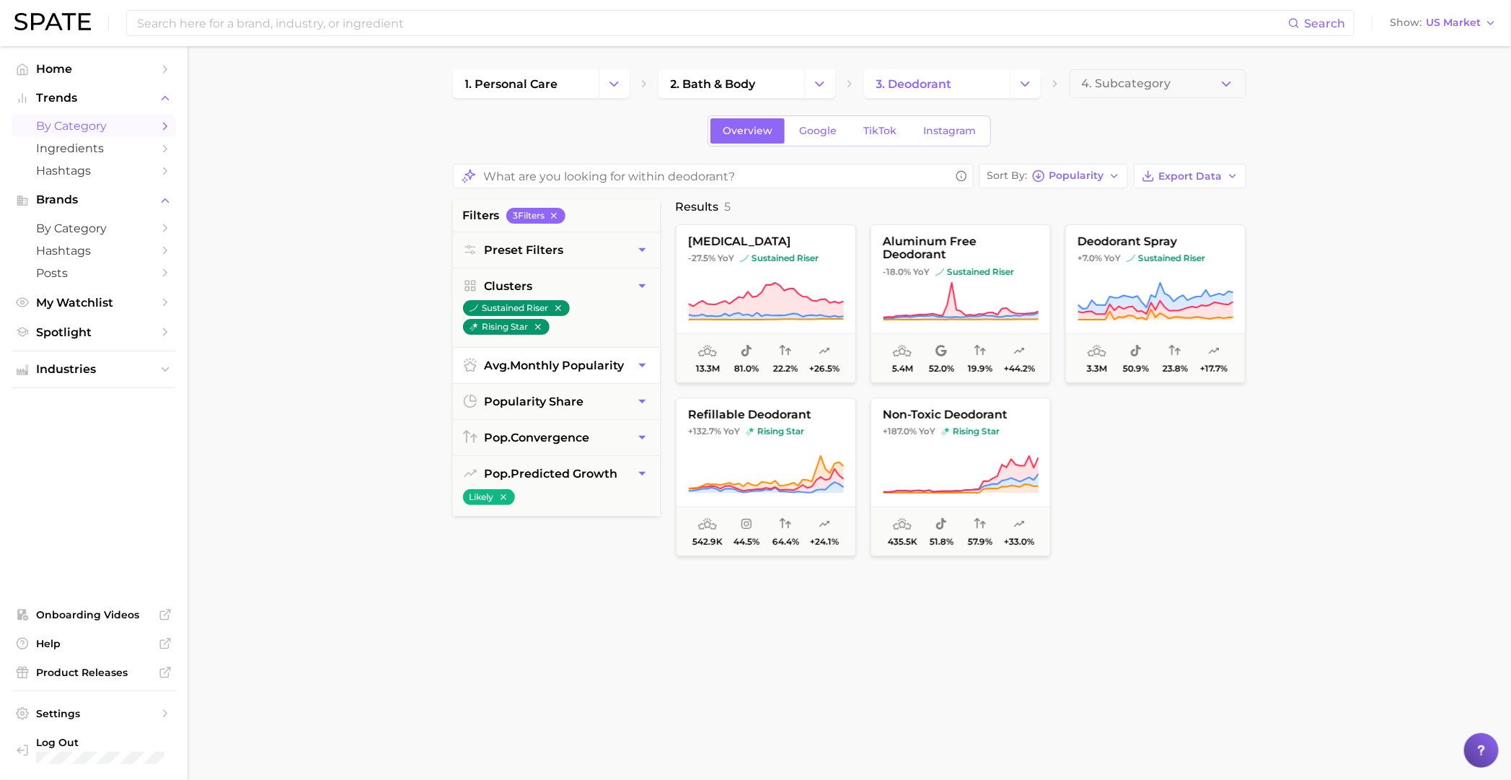
click at [627, 353] on button "avg. monthly popularity" at bounding box center [556, 365] width 207 height 35
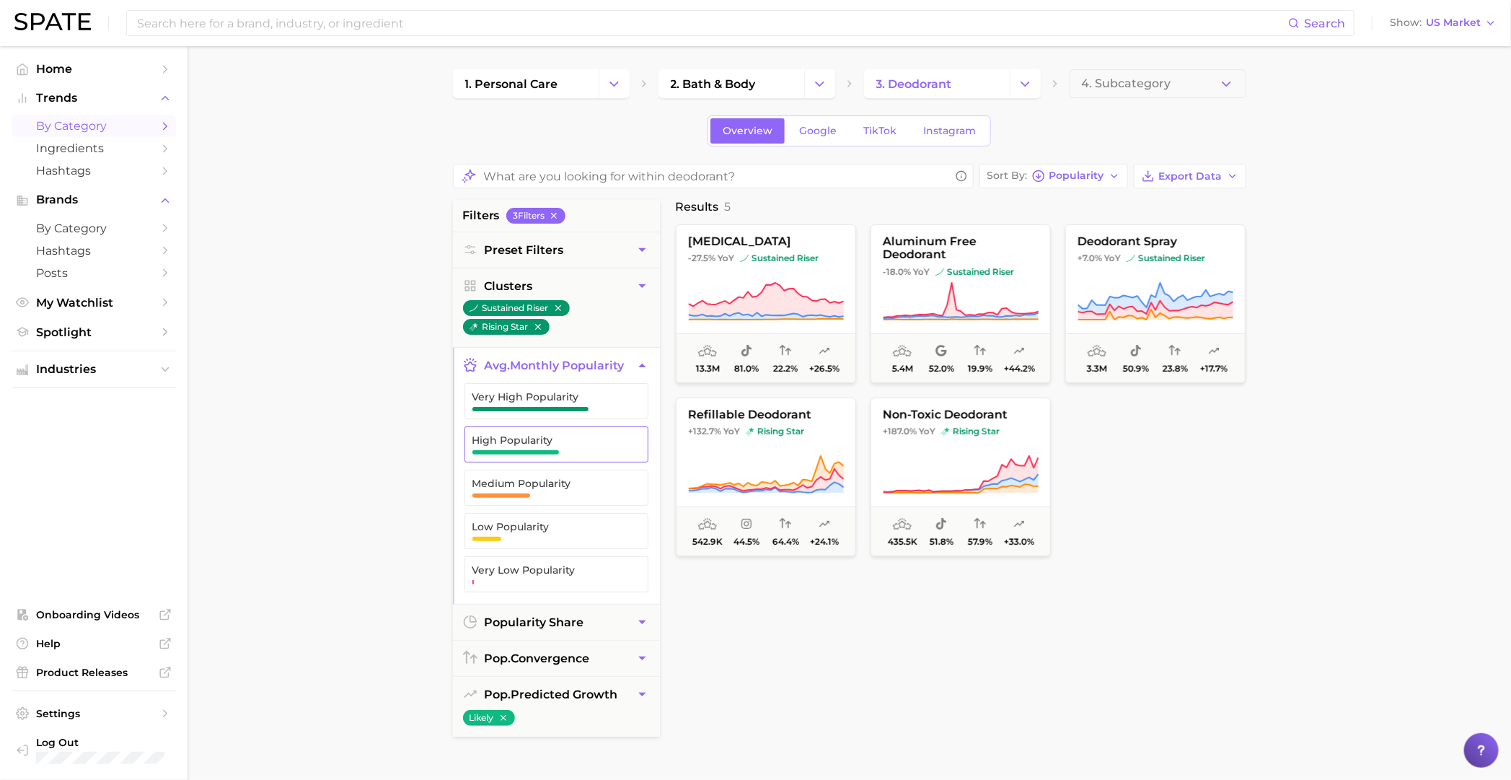
click at [585, 434] on span "High Popularity" at bounding box center [544, 440] width 145 height 12
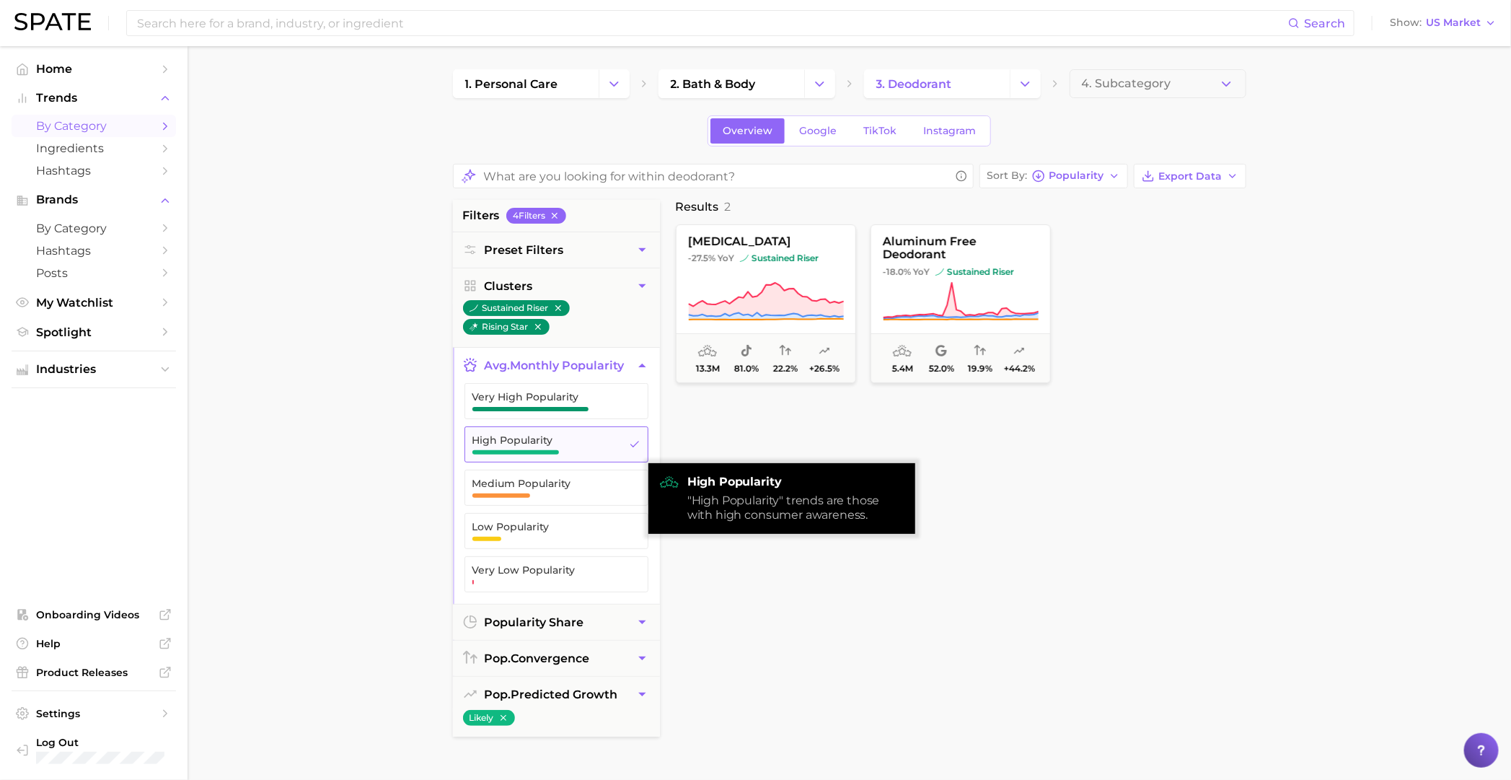
click at [585, 434] on span "High Popularity" at bounding box center [544, 440] width 145 height 12
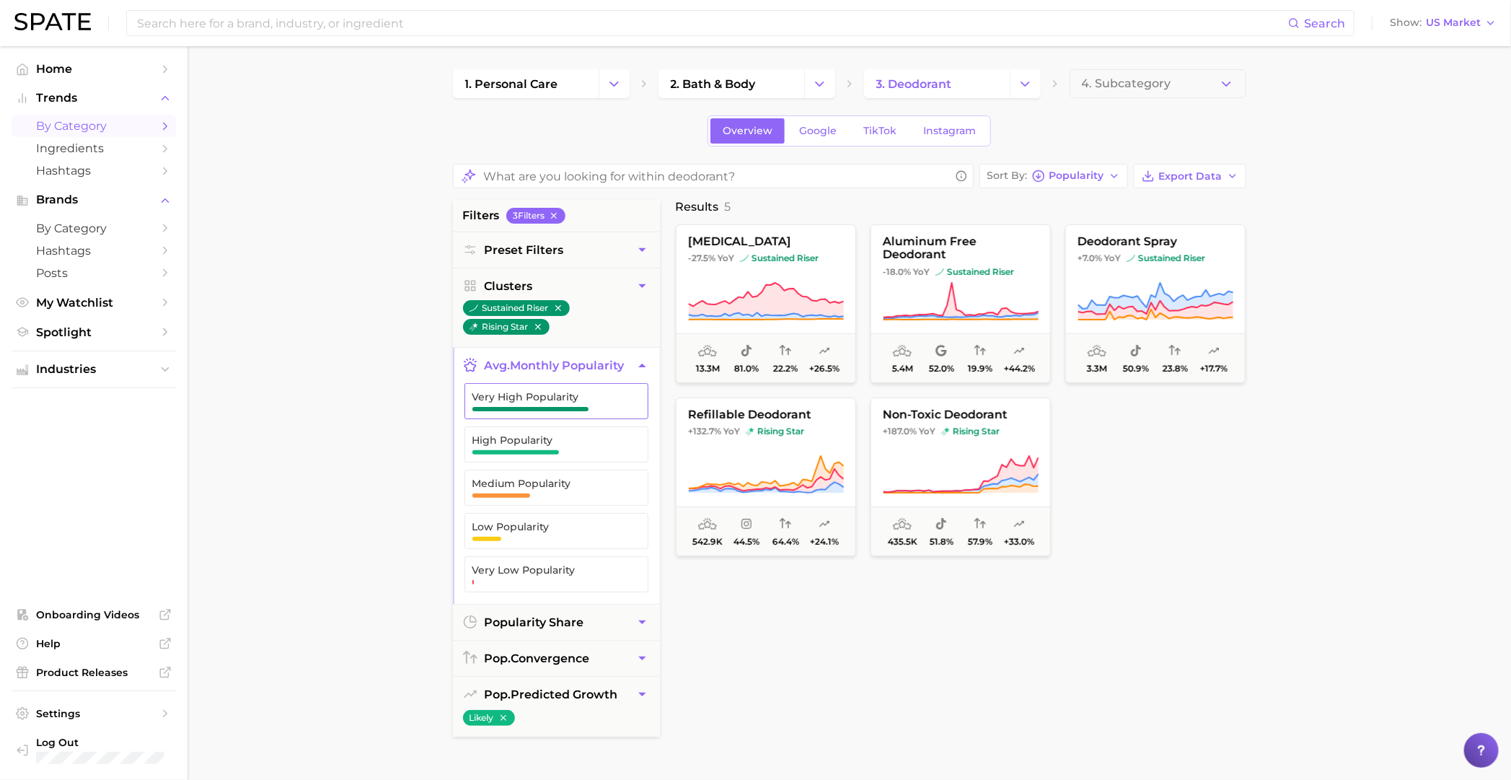
click at [600, 396] on span "Very High Popularity" at bounding box center [544, 397] width 145 height 12
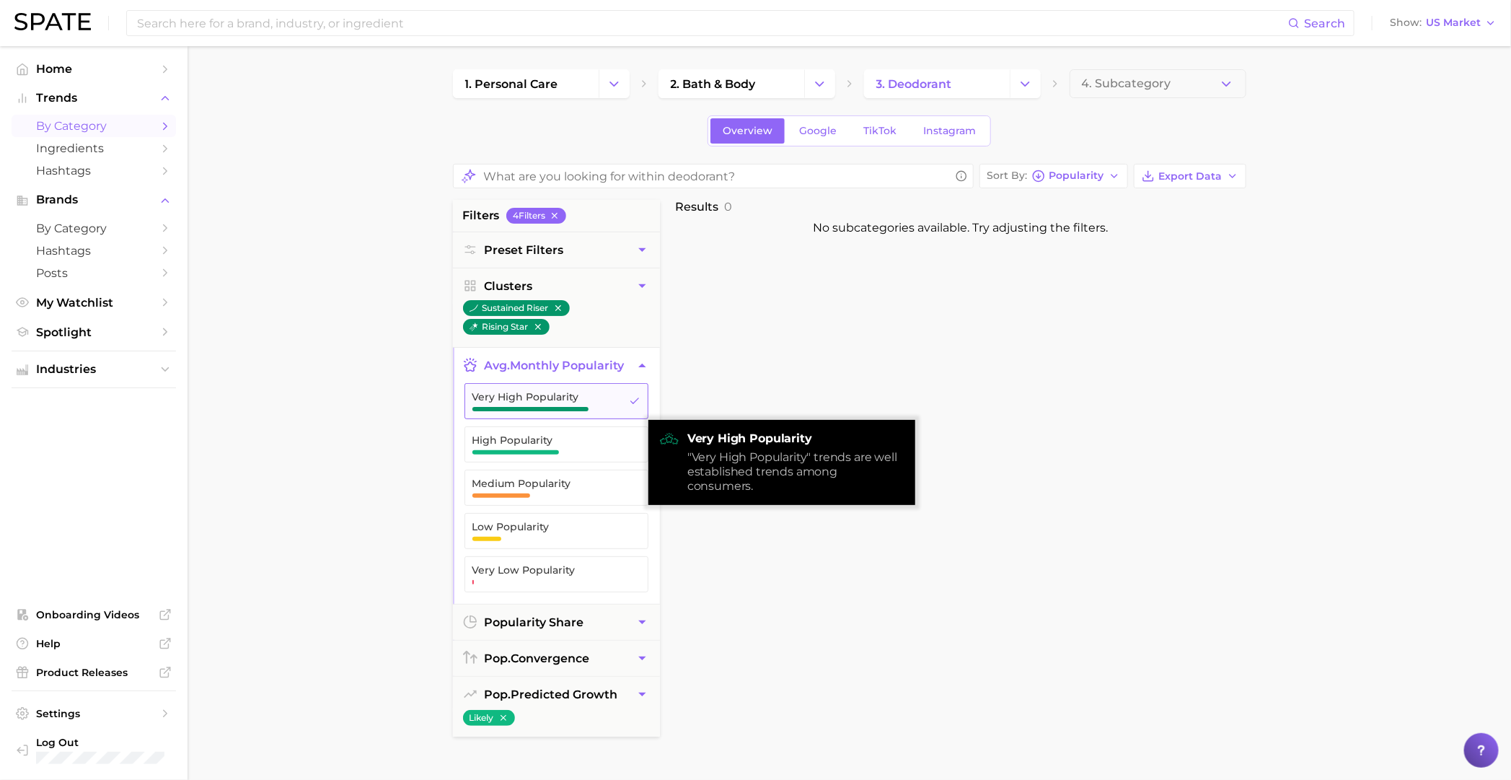
click at [600, 396] on span "Very High Popularity" at bounding box center [544, 397] width 145 height 12
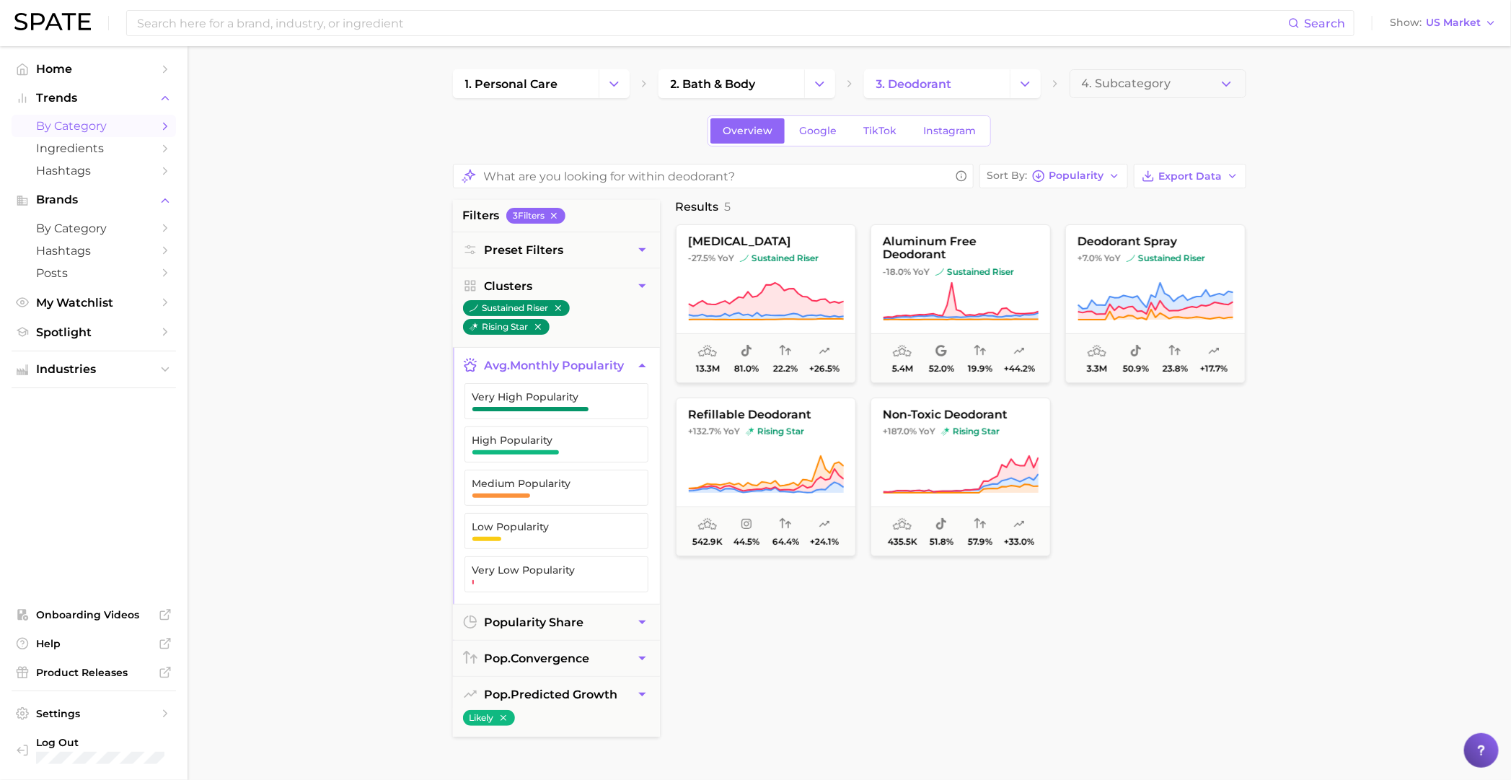
click at [620, 367] on span "avg. monthly popularity" at bounding box center [555, 365] width 140 height 14
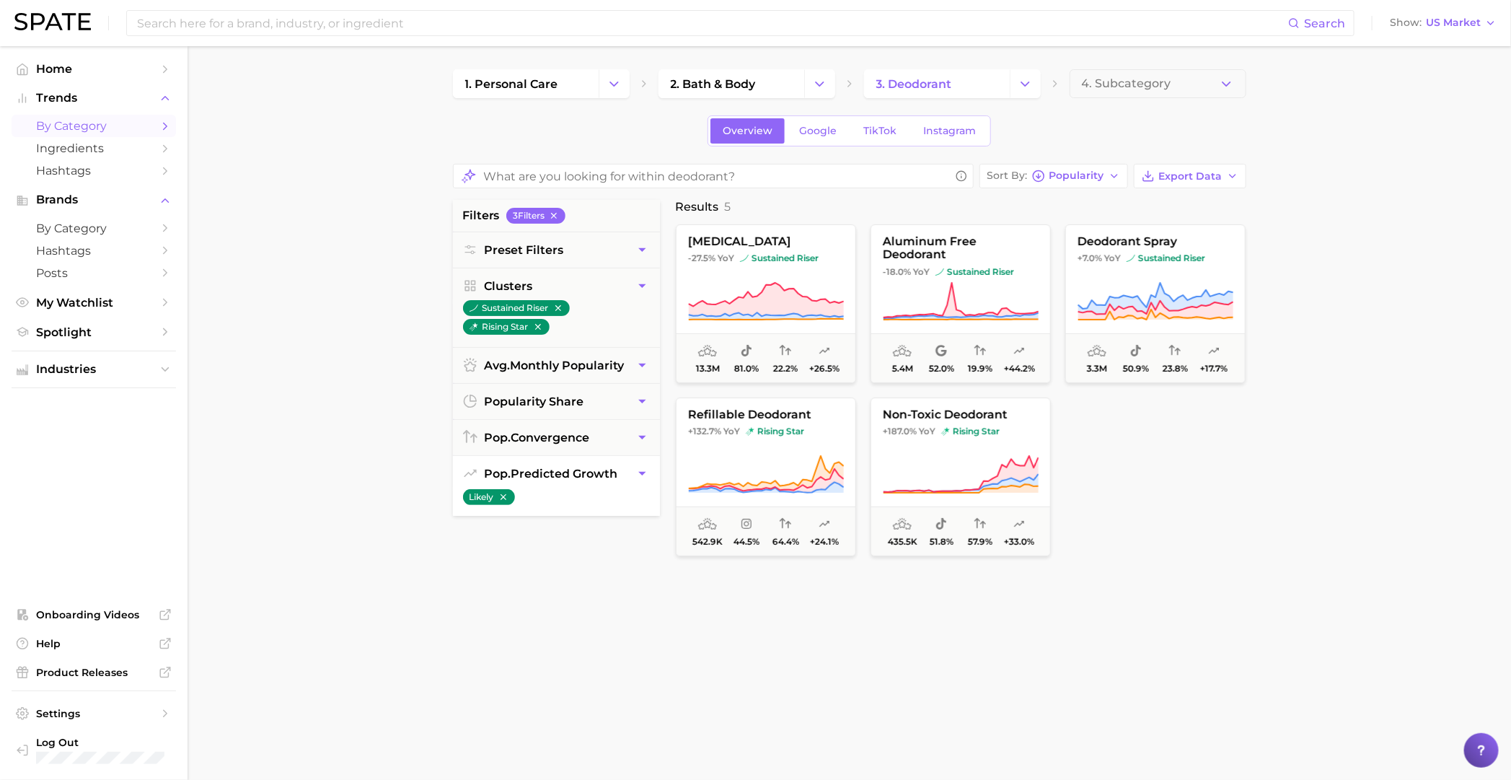
click at [503, 495] on icon "button" at bounding box center [503, 497] width 10 height 10
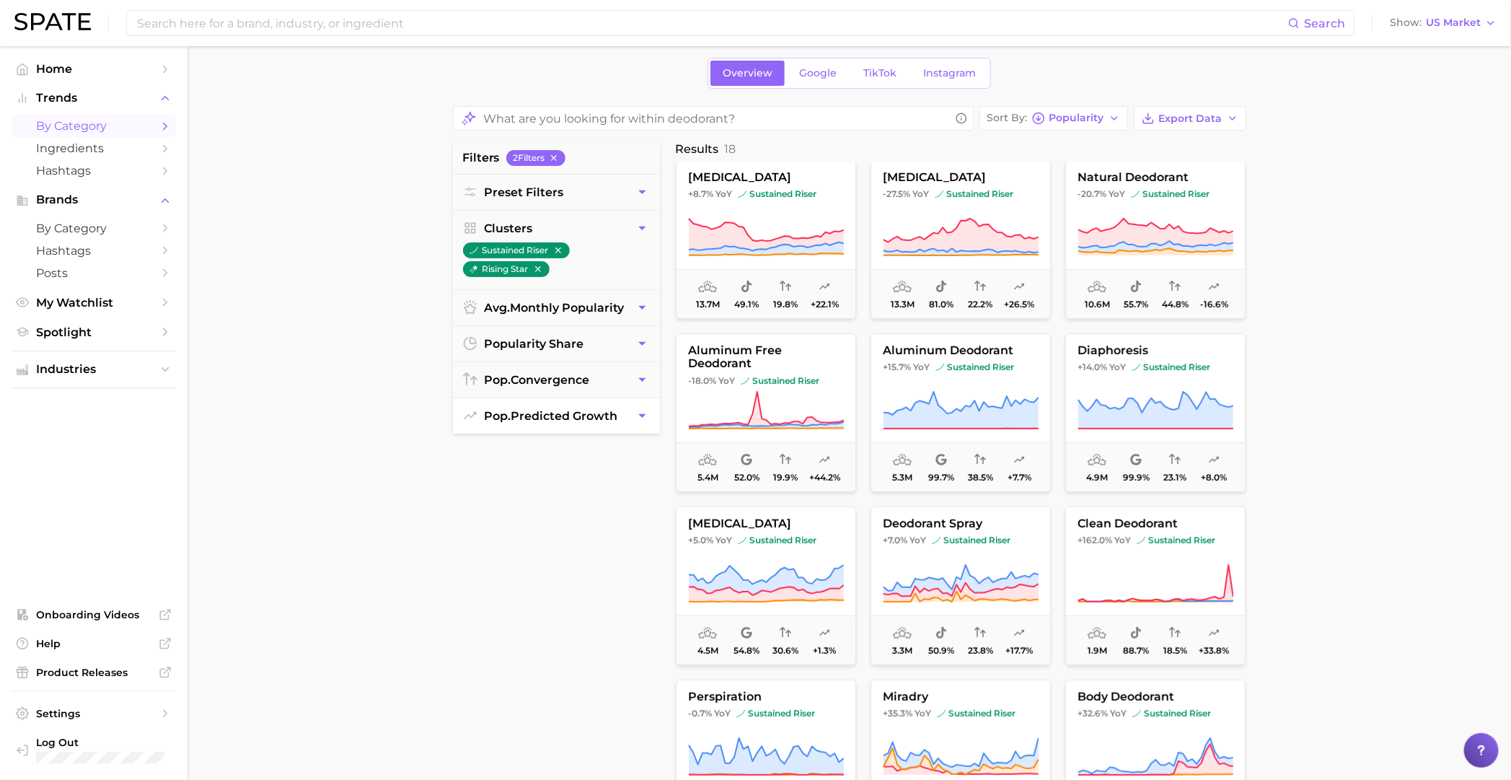
scroll to position [89, 0]
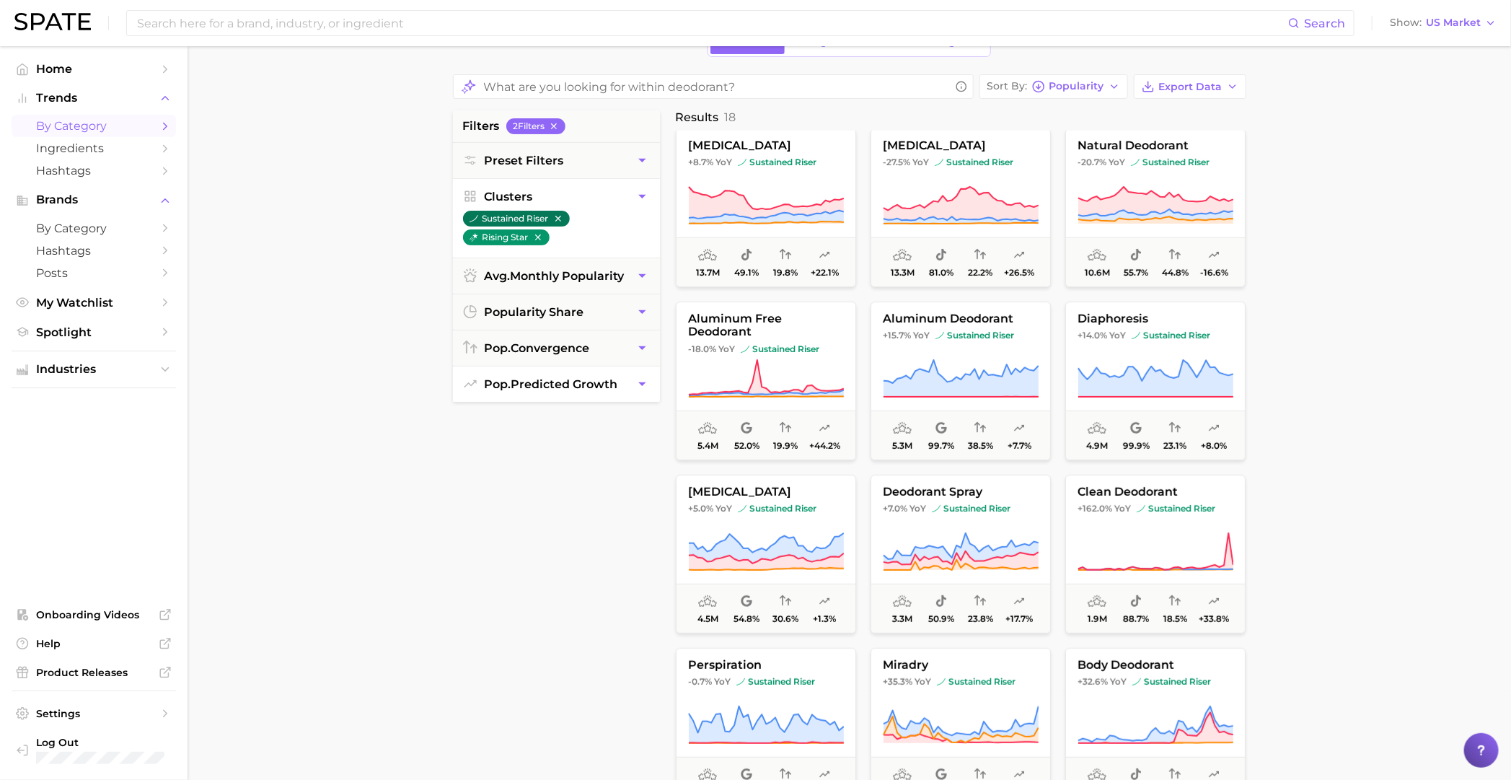
click at [558, 213] on icon "button" at bounding box center [558, 218] width 10 height 10
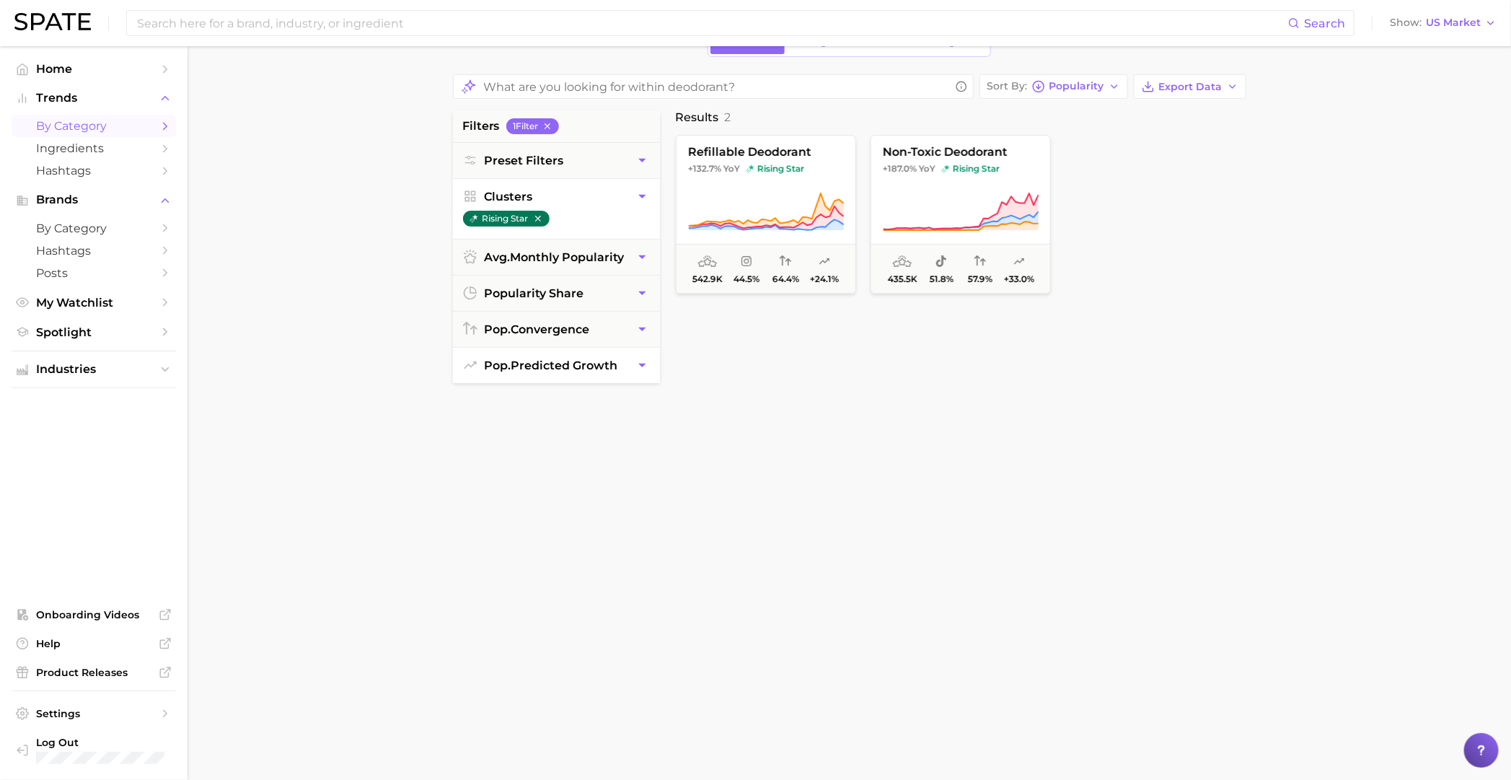
click at [539, 217] on icon "button" at bounding box center [537, 219] width 6 height 6
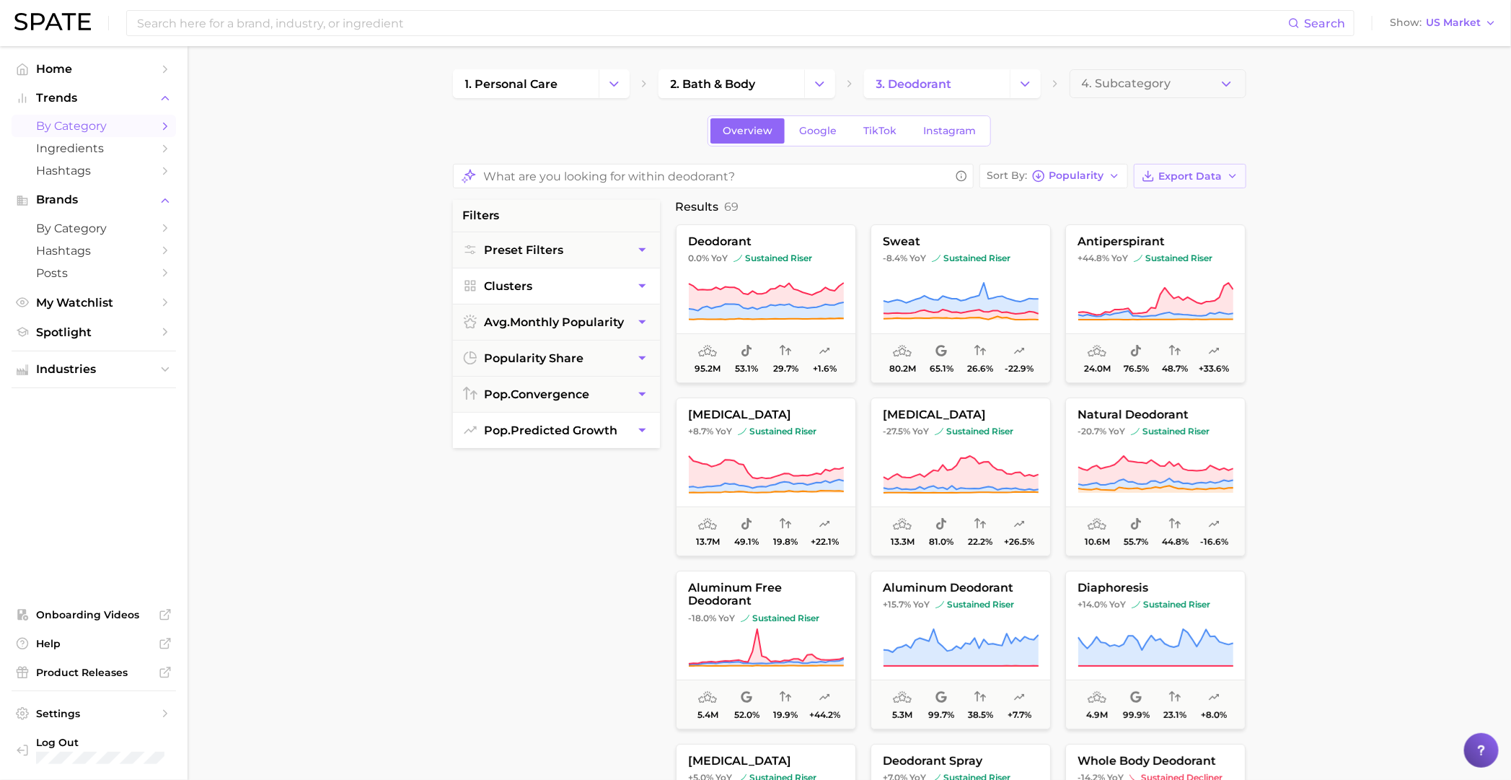
click at [985, 175] on span "Export Data" at bounding box center [1190, 176] width 63 height 12
click at [985, 169] on button "Export Data" at bounding box center [1190, 176] width 113 height 25
click at [636, 266] on button "Preset Filters" at bounding box center [556, 249] width 207 height 35
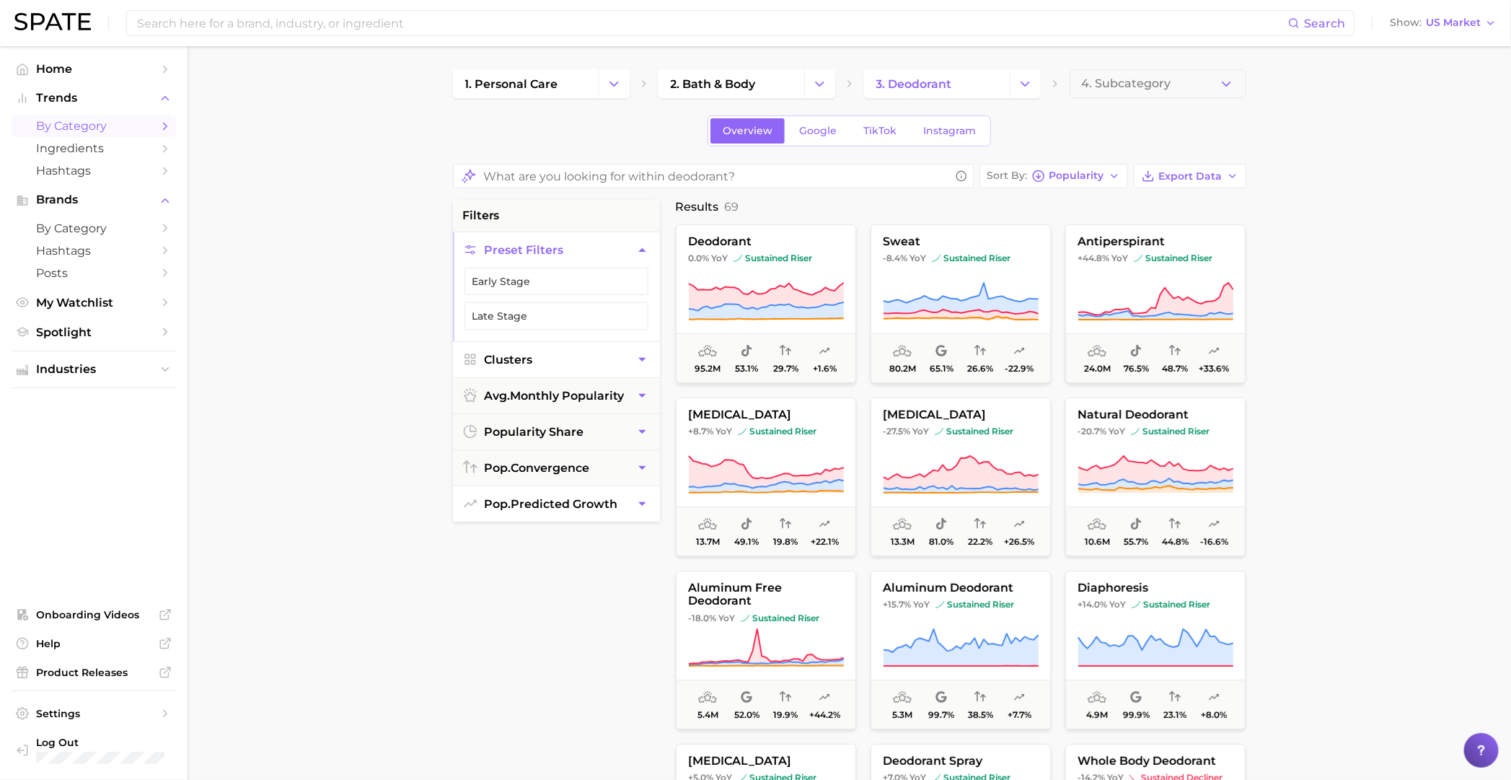
click at [591, 237] on button "Preset Filters" at bounding box center [556, 249] width 207 height 35
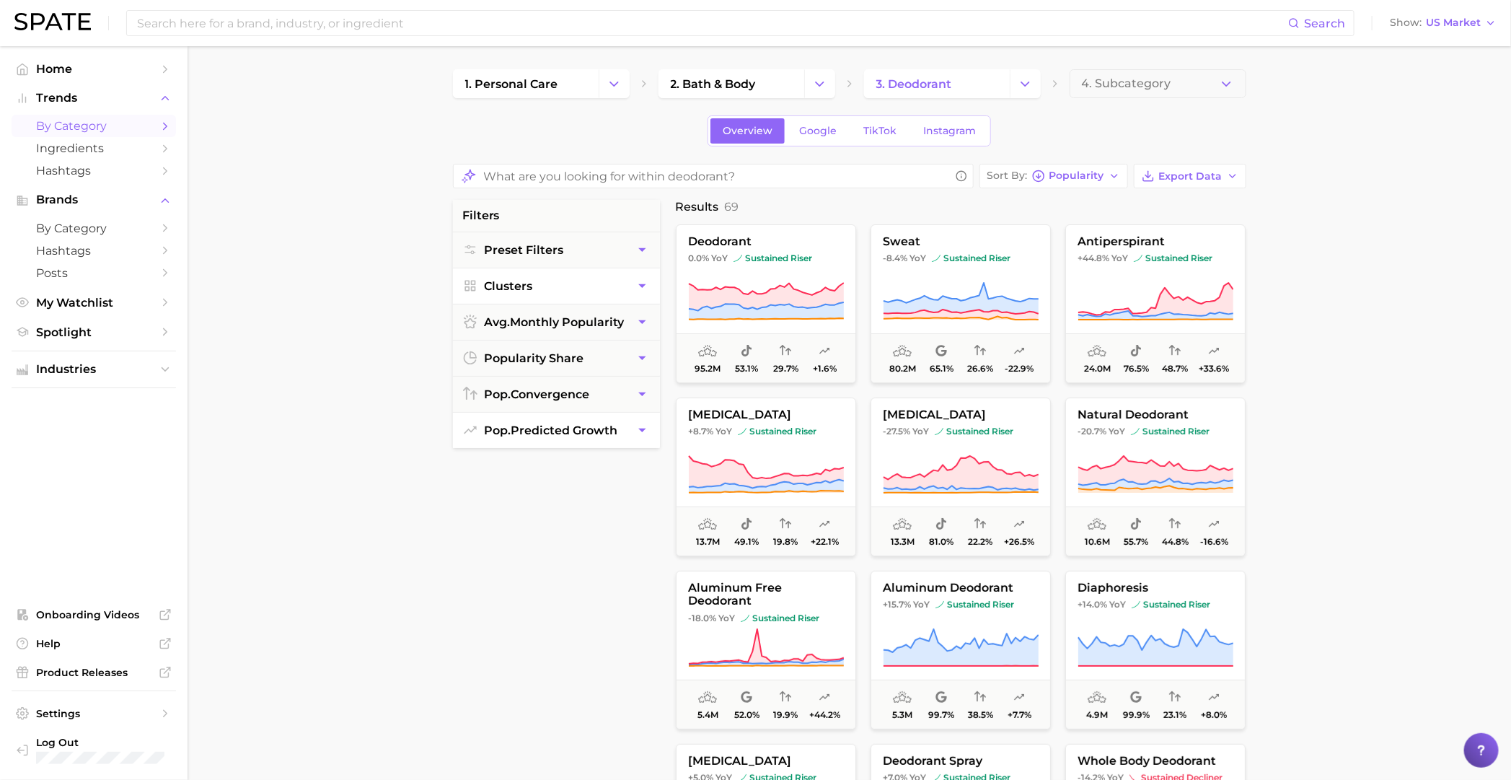
click at [532, 273] on button "Clusters" at bounding box center [556, 285] width 207 height 35
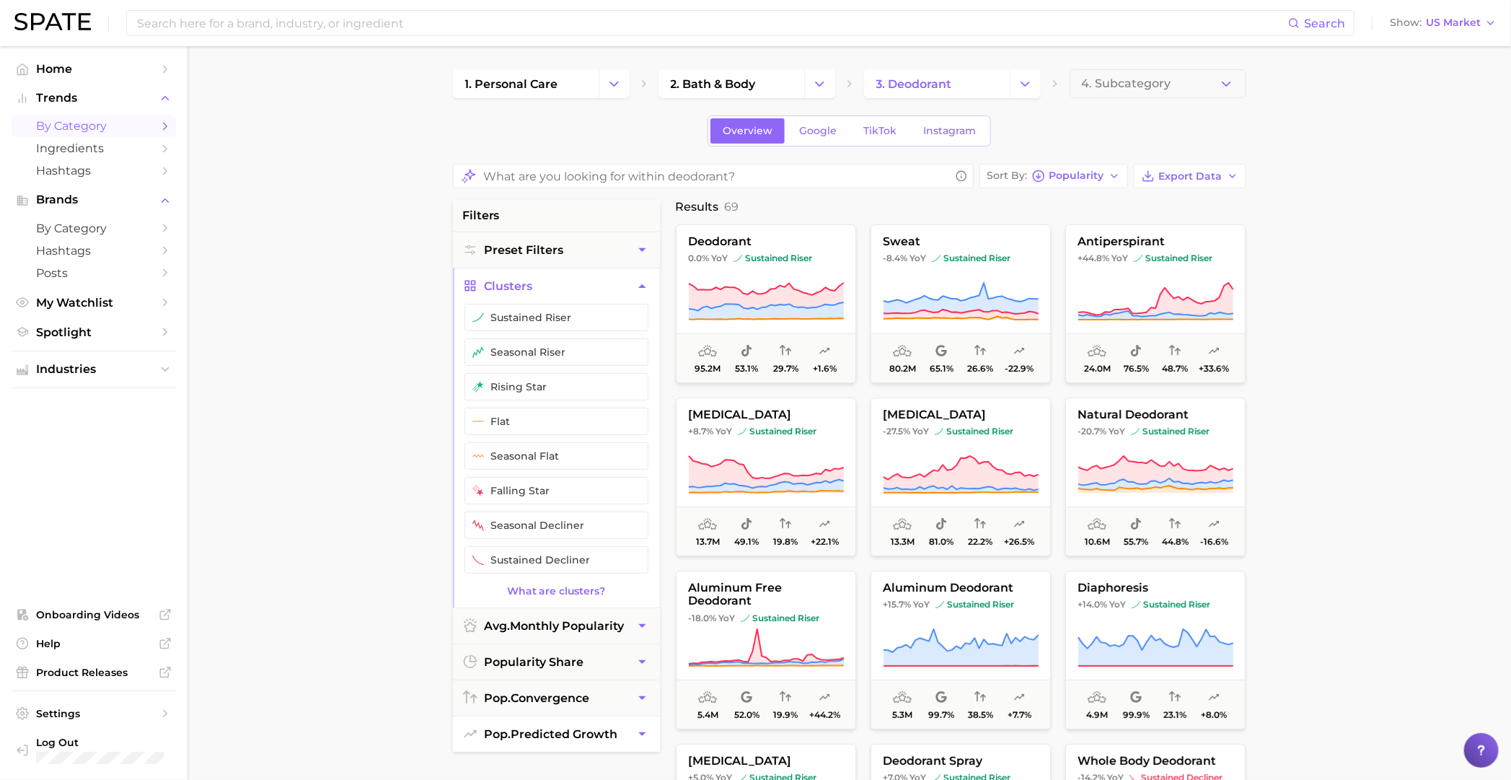
click at [532, 273] on button "Clusters" at bounding box center [556, 285] width 207 height 35
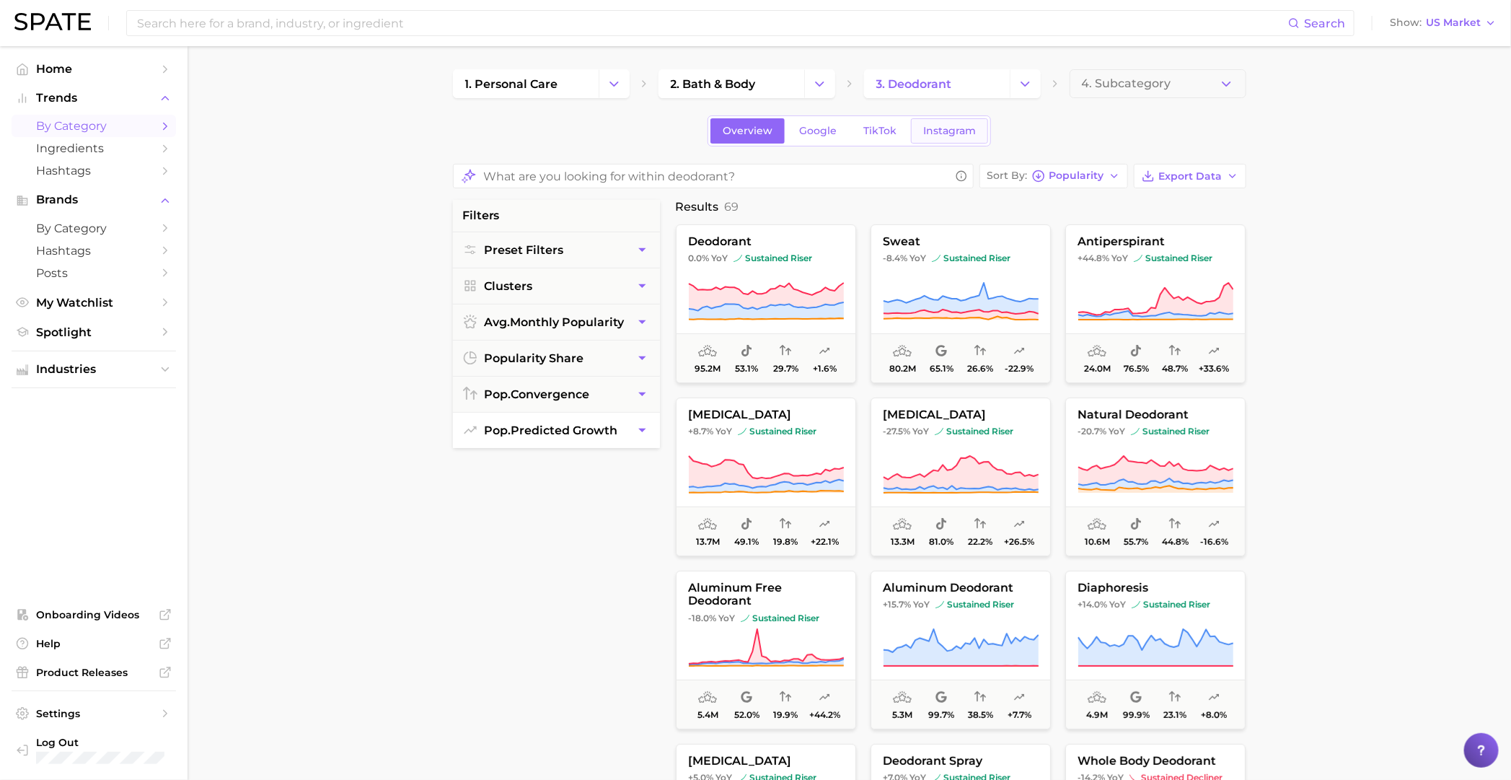
click at [943, 125] on span "Instagram" at bounding box center [949, 131] width 53 height 12
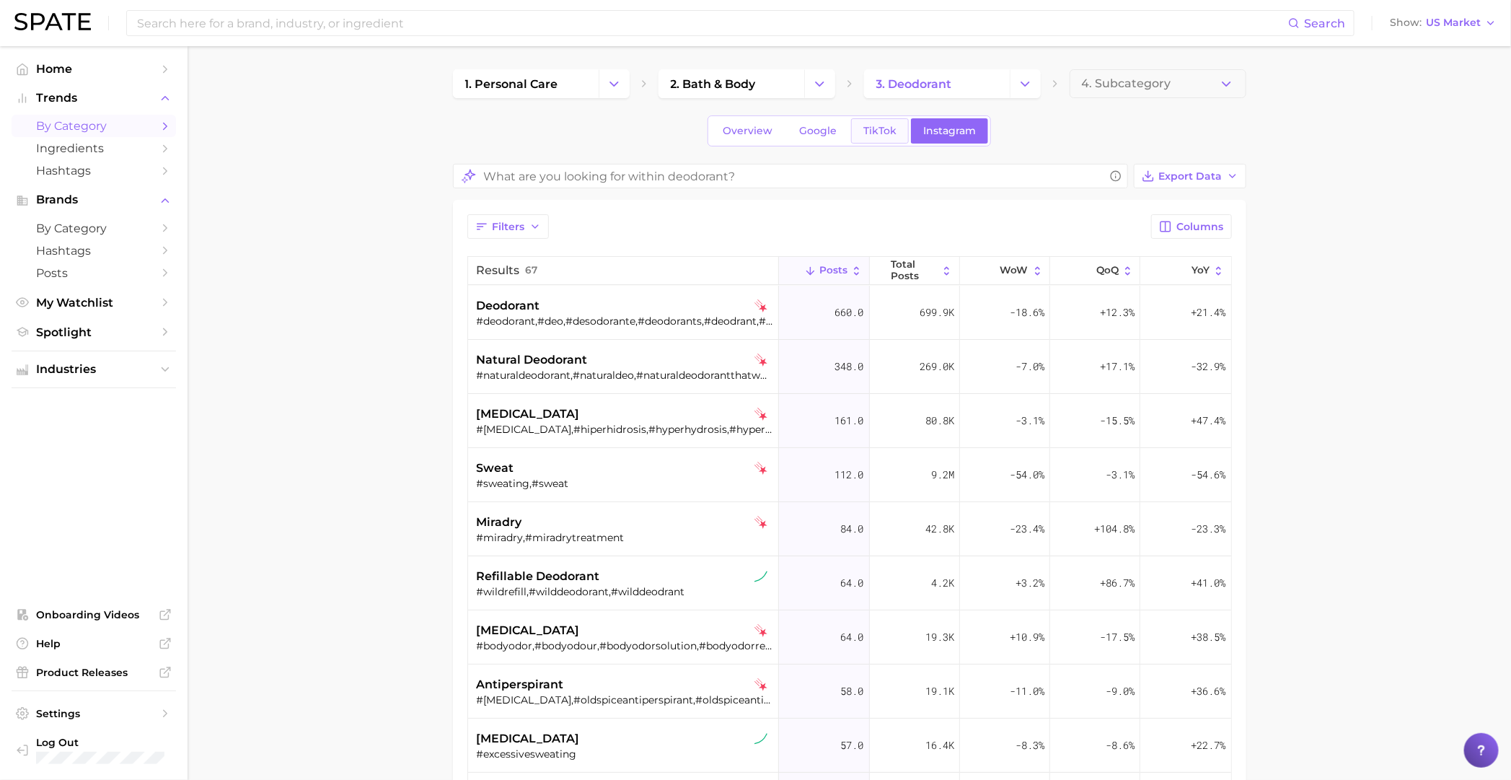
click at [874, 128] on span "TikTok" at bounding box center [879, 131] width 33 height 12
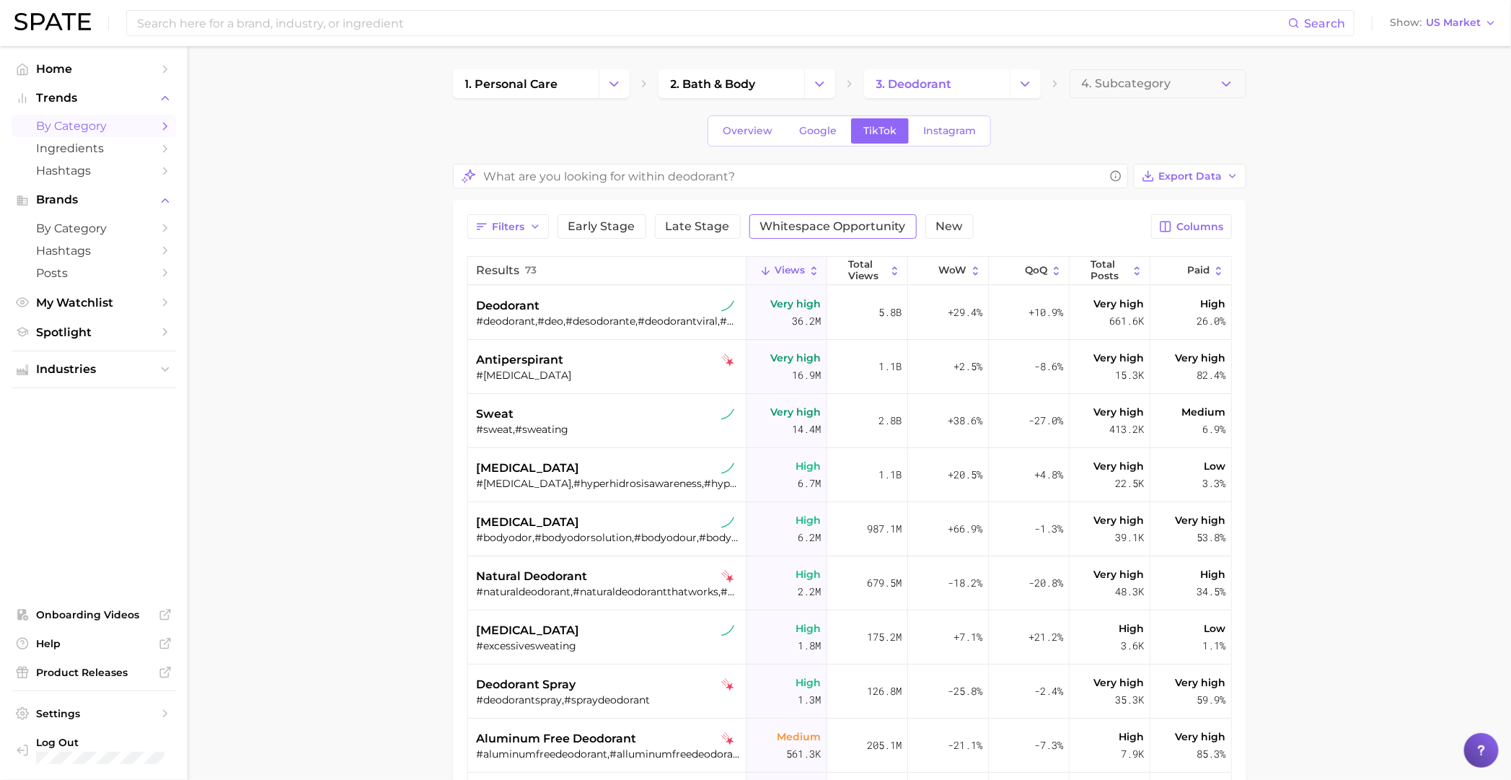
click at [770, 221] on span "Whitespace Opportunity" at bounding box center [833, 227] width 146 height 12
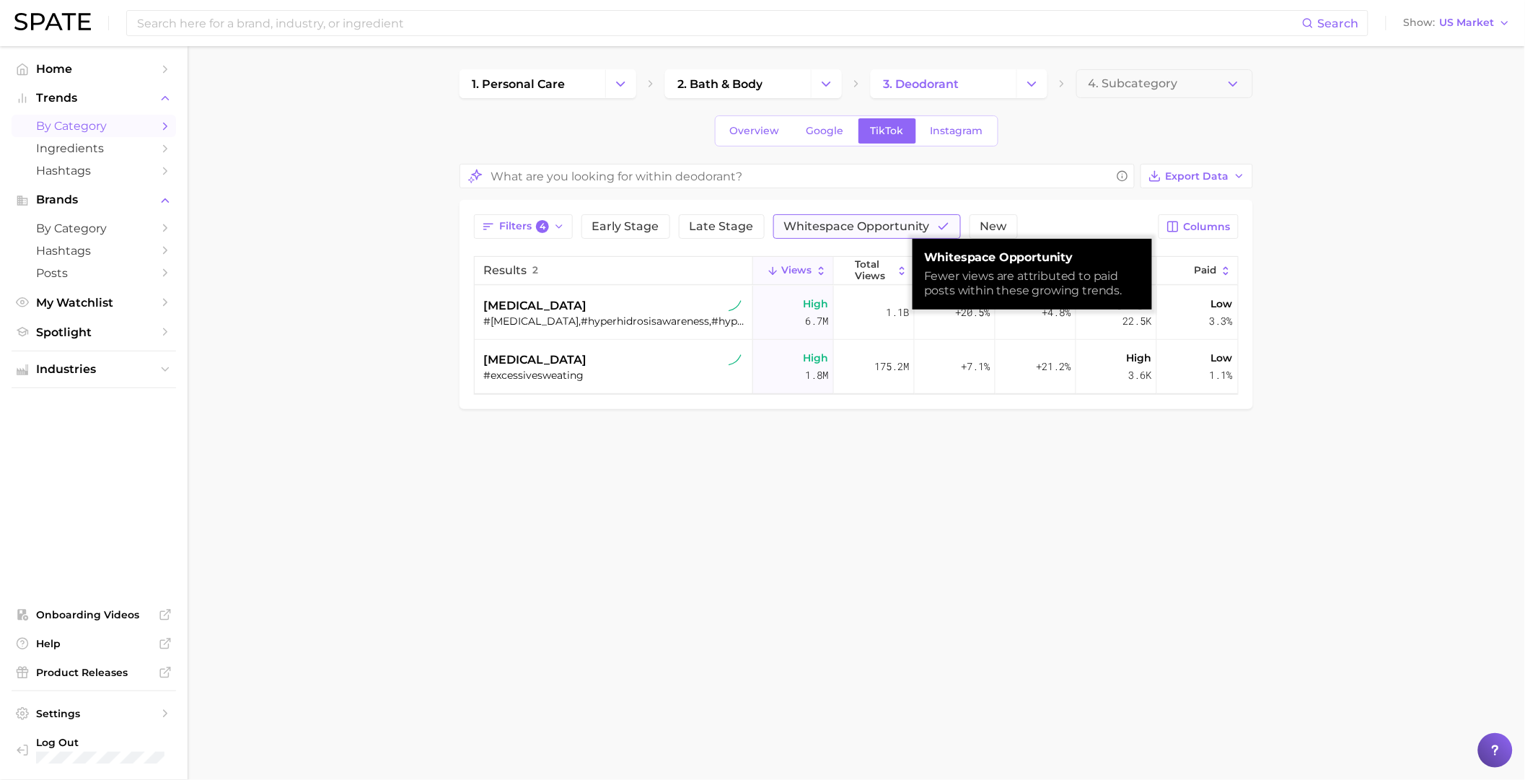
click at [773, 219] on button "Whitespace Opportunity" at bounding box center [867, 226] width 188 height 25
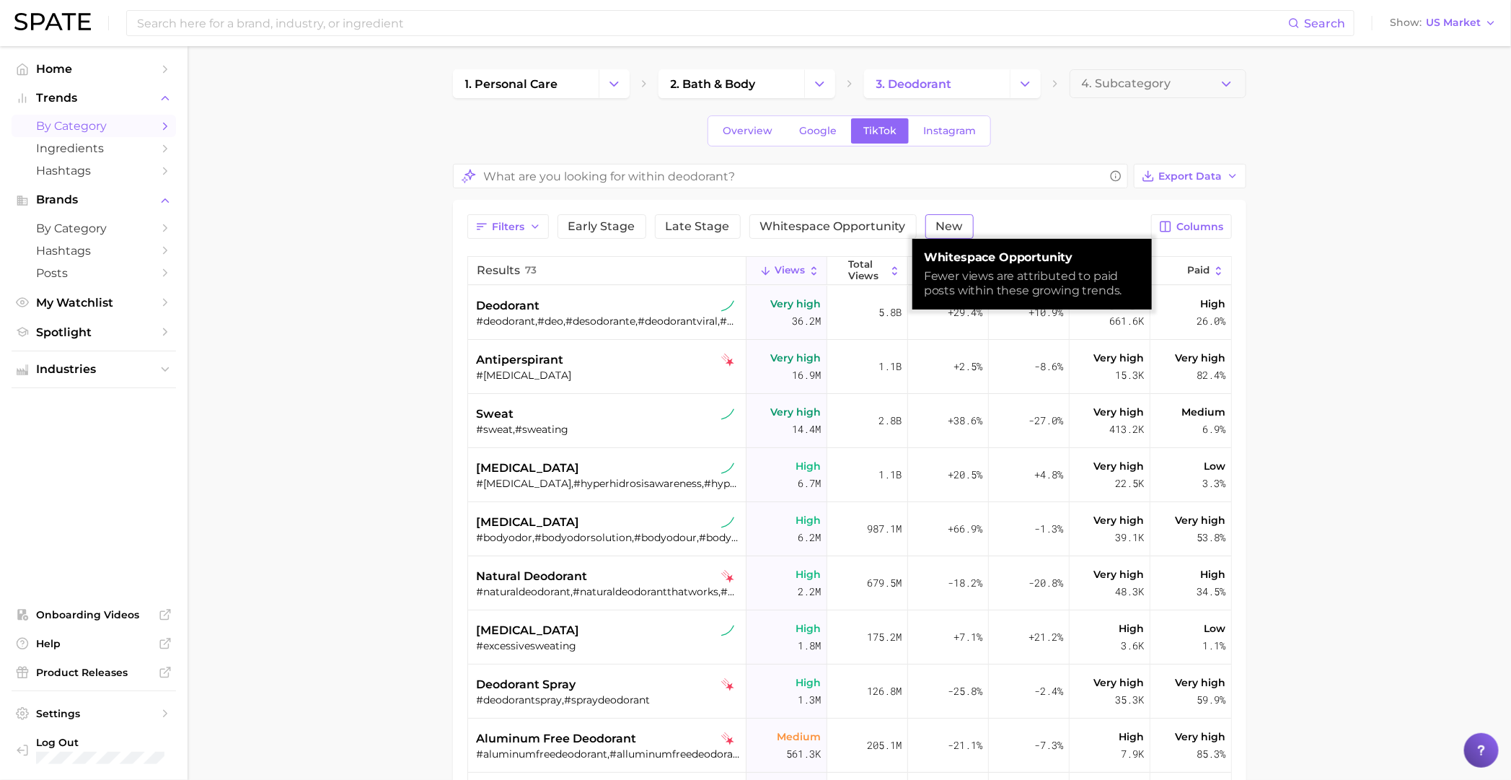
click at [939, 224] on span "New" at bounding box center [949, 227] width 27 height 12
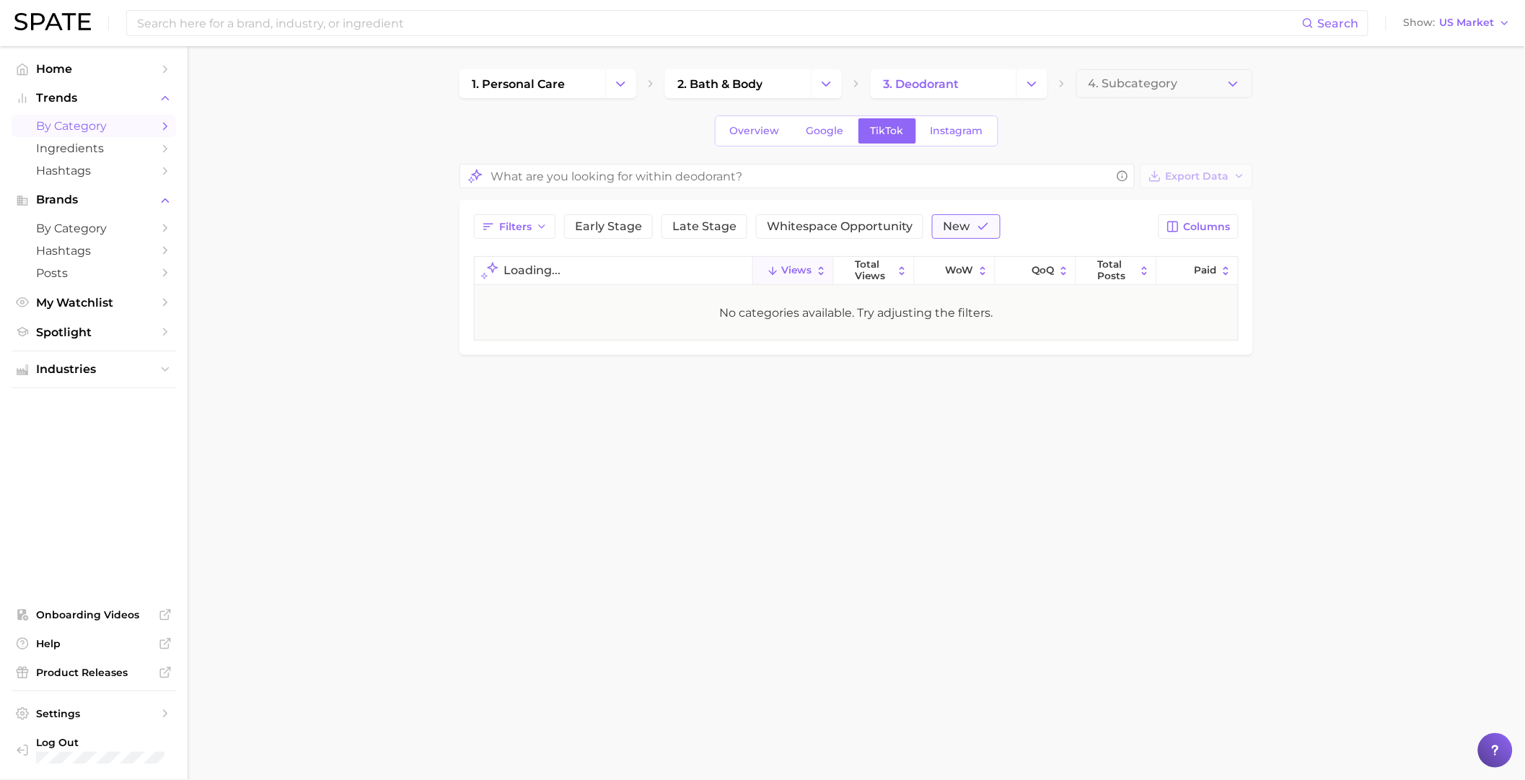
click at [943, 224] on span "New" at bounding box center [956, 227] width 27 height 12
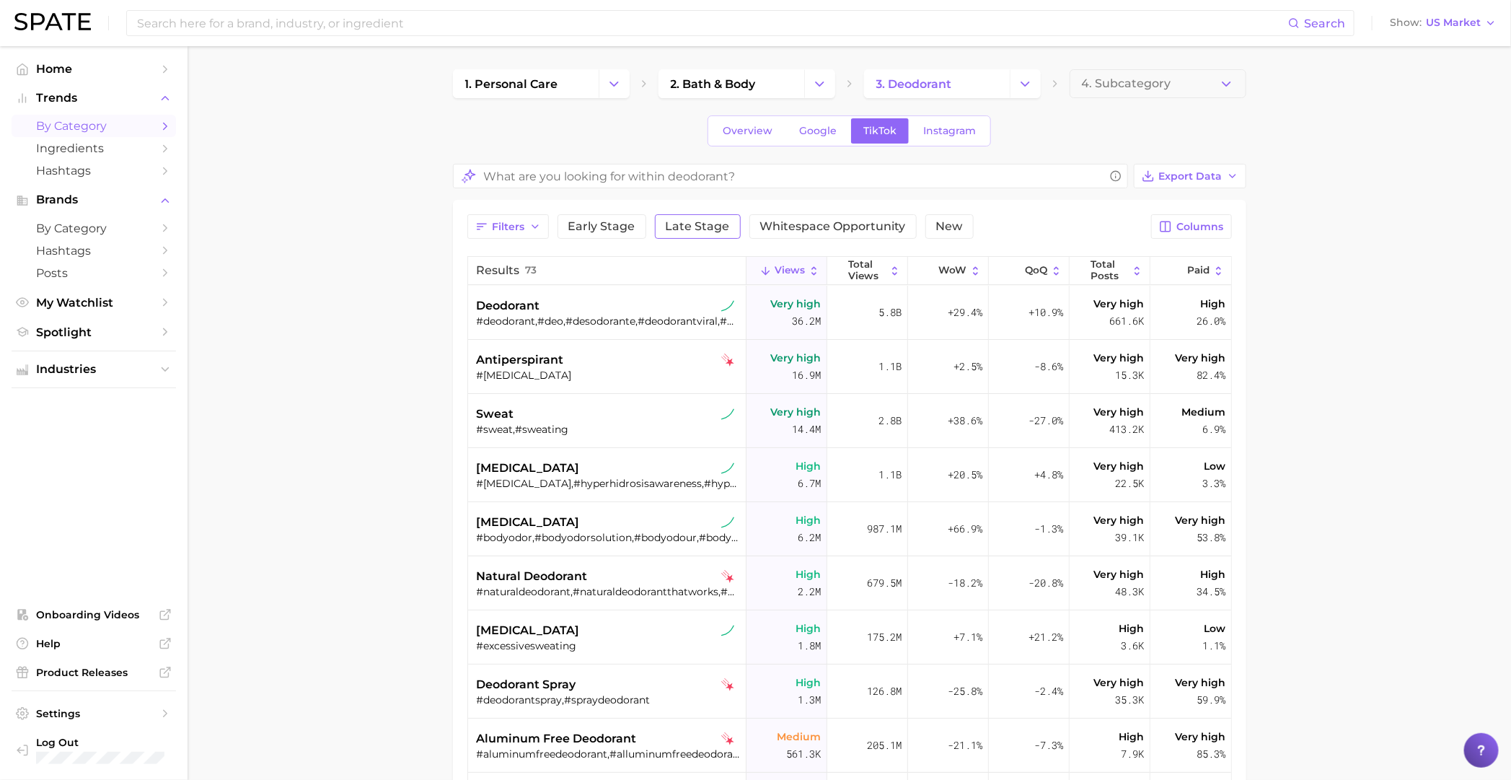
click at [668, 223] on span "Late Stage" at bounding box center [698, 227] width 64 height 12
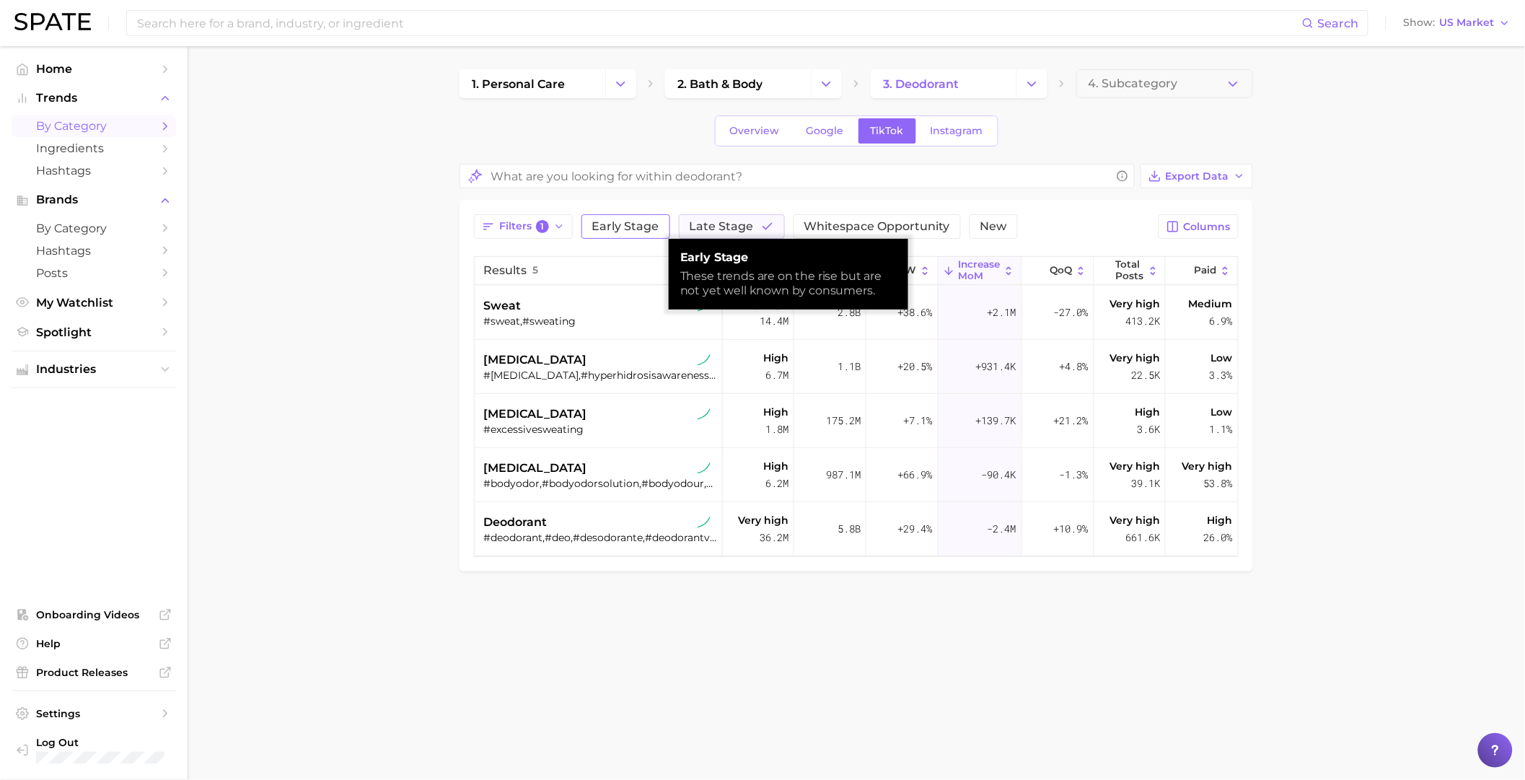
click at [658, 229] on button "Early Stage" at bounding box center [625, 226] width 89 height 25
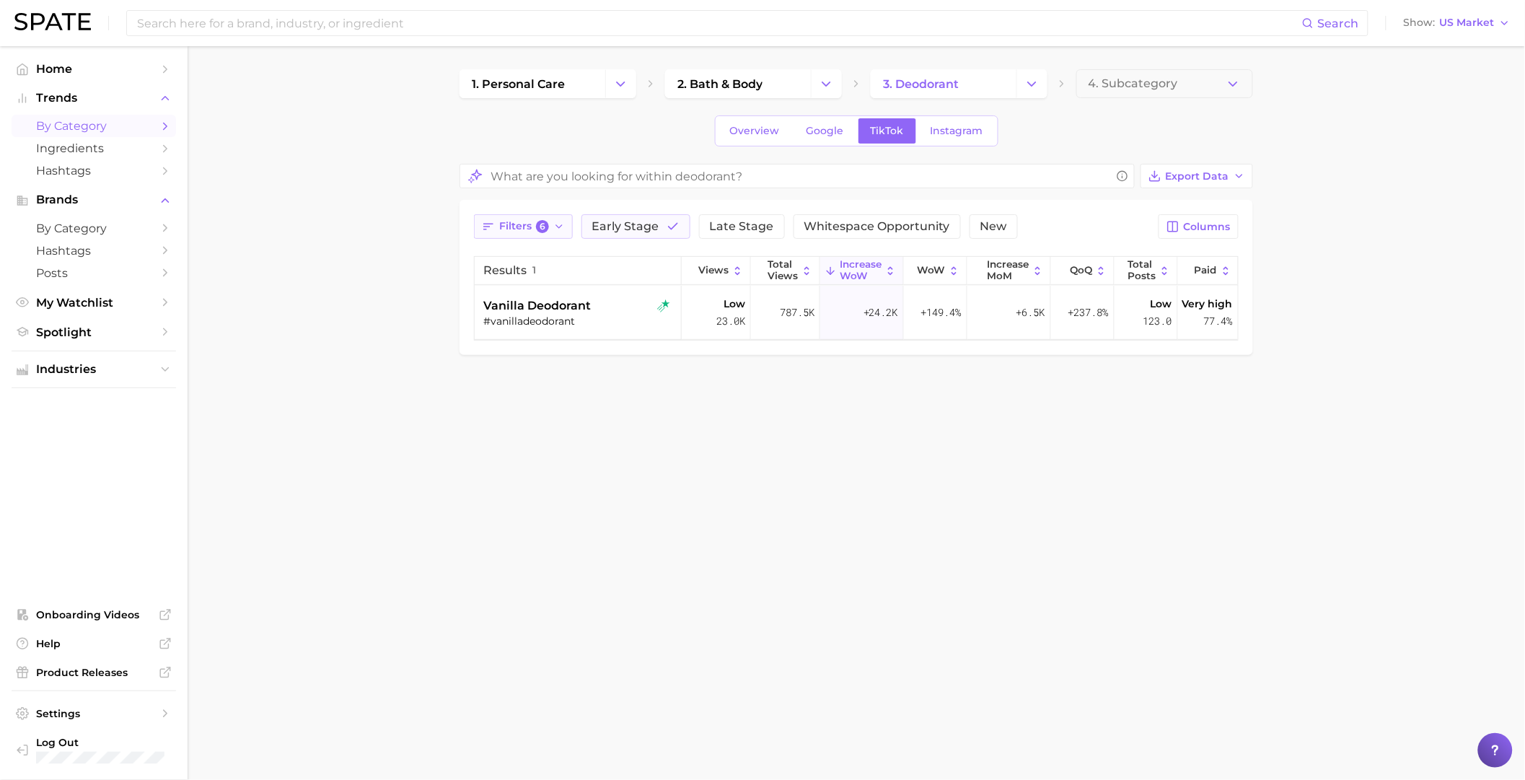
click at [506, 226] on span "Filters 6" at bounding box center [524, 226] width 50 height 13
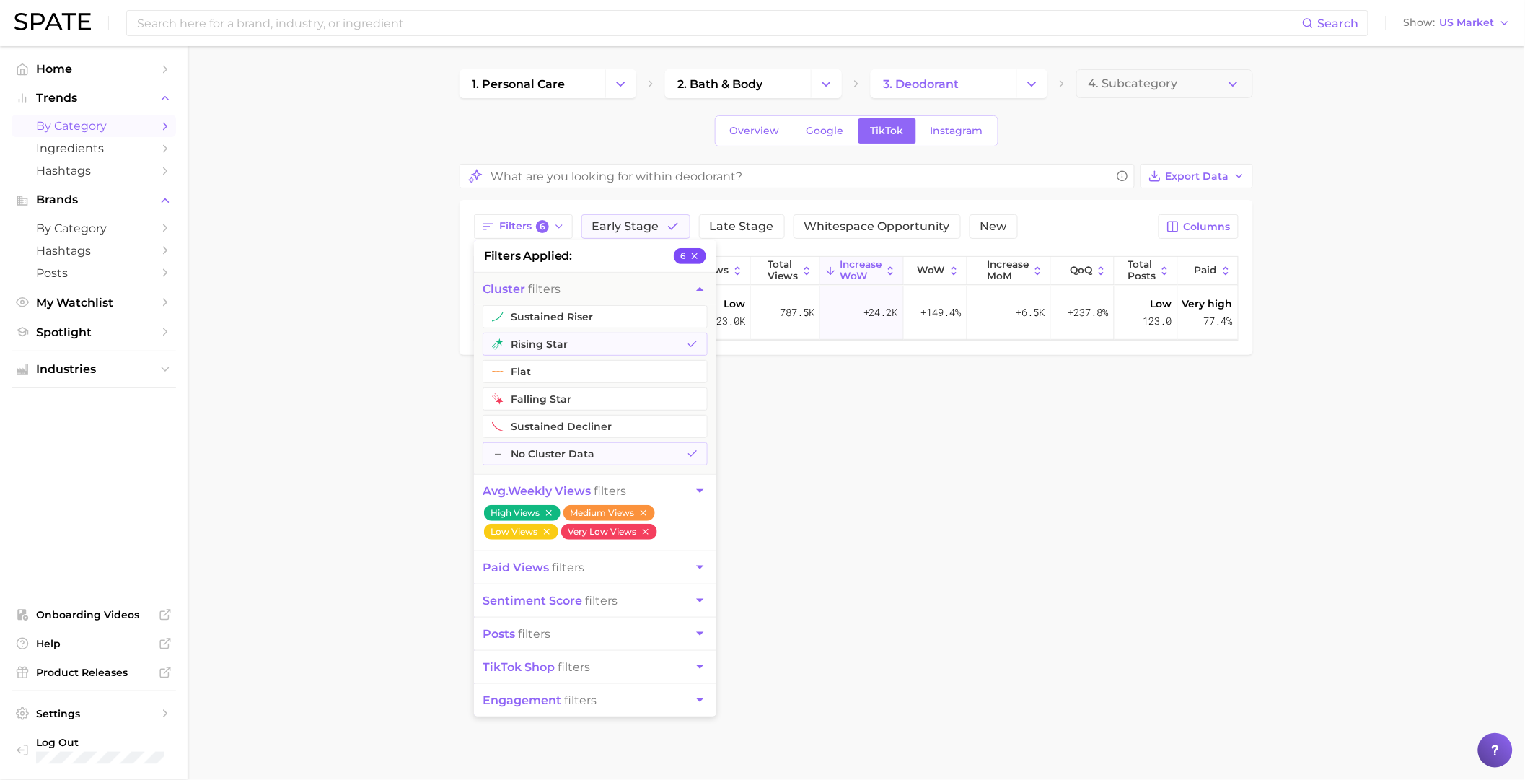
click at [693, 252] on icon "button" at bounding box center [694, 256] width 10 height 10
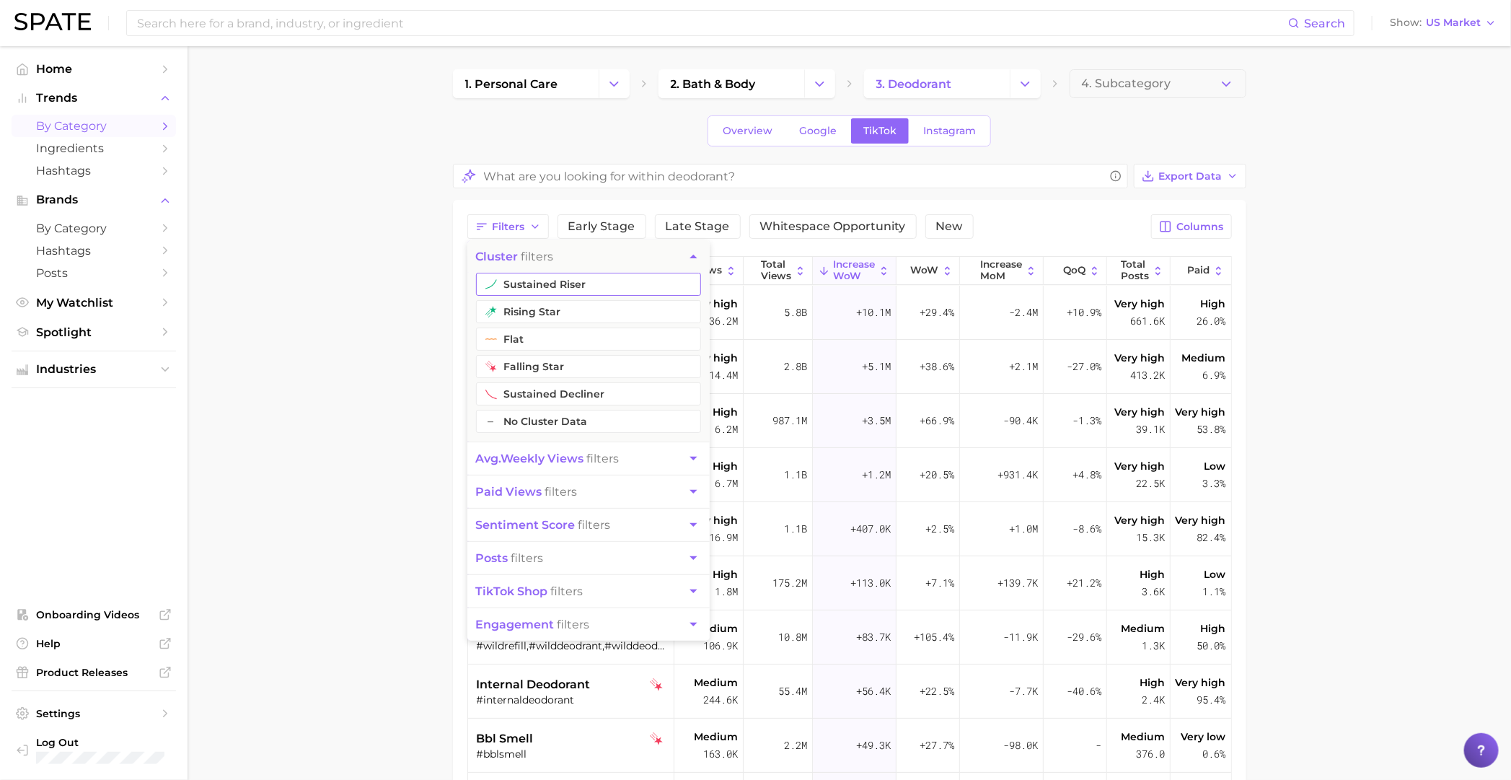
click at [566, 288] on button "sustained riser" at bounding box center [588, 284] width 225 height 23
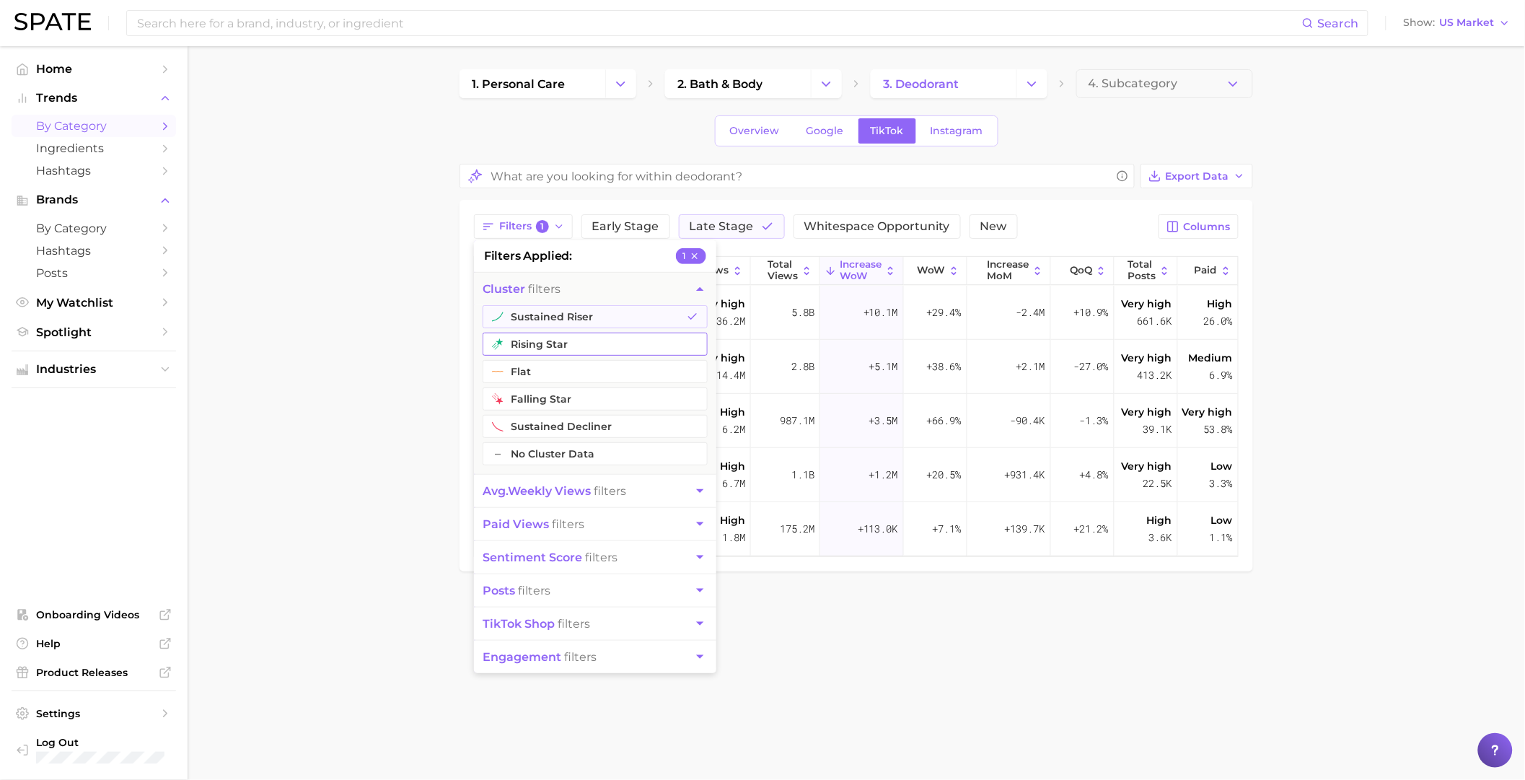
click at [534, 348] on button "rising star" at bounding box center [594, 343] width 225 height 23
click at [985, 536] on body "Search Show US Market Home Trends by Category Ingredients Hashtags Brands by Ca…" at bounding box center [762, 390] width 1525 height 780
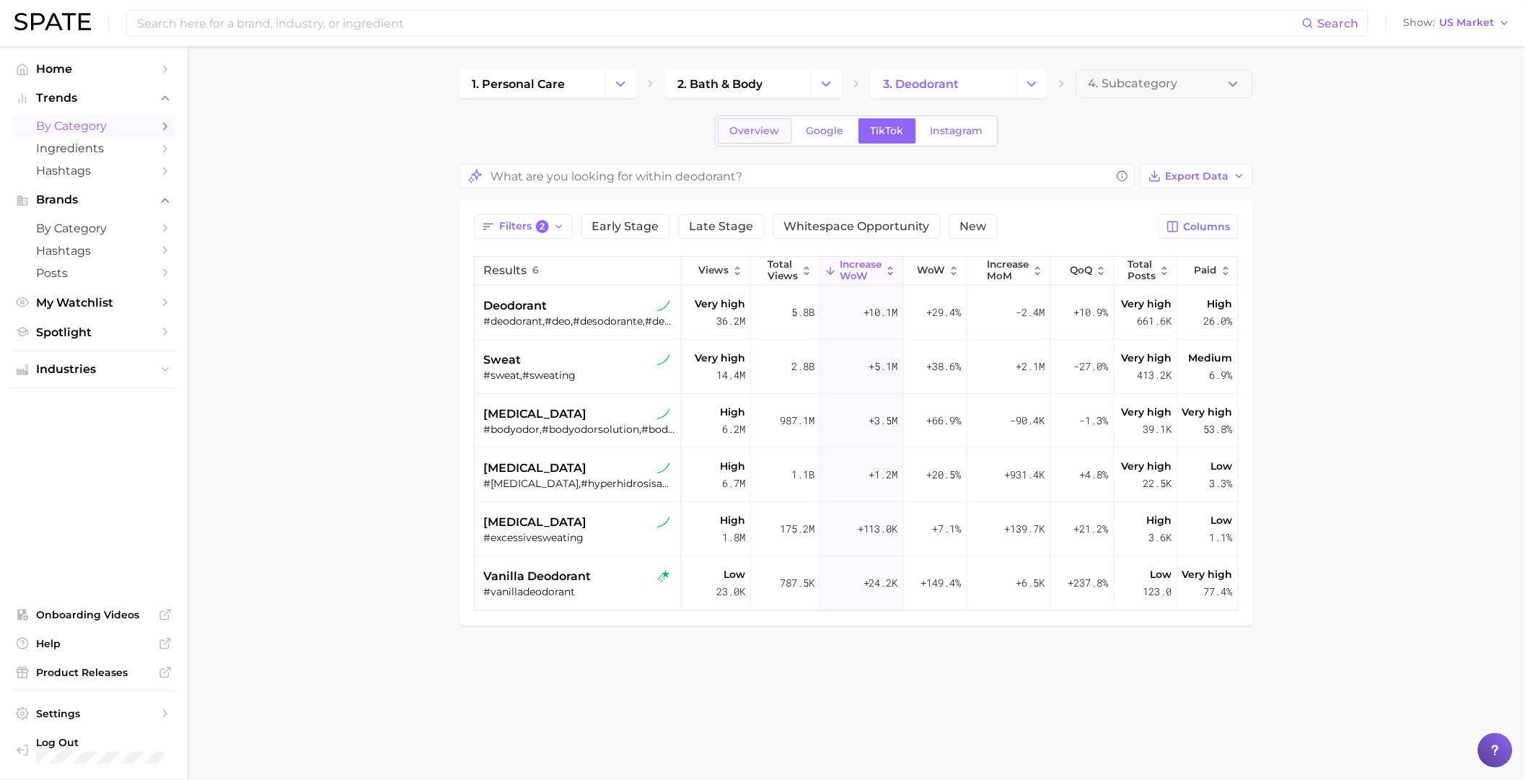
click at [771, 131] on span "Overview" at bounding box center [755, 131] width 50 height 12
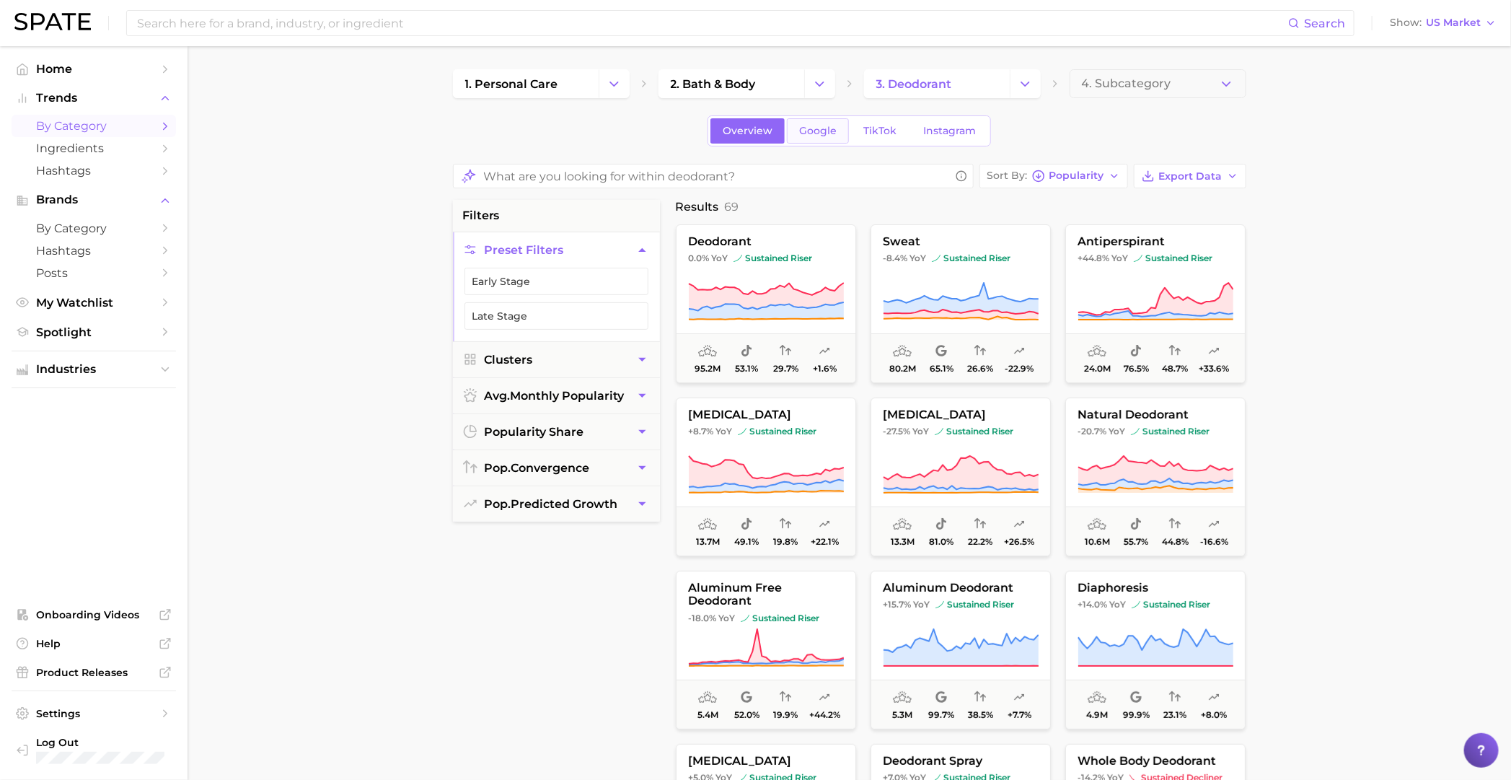
click at [813, 128] on span "Google" at bounding box center [818, 131] width 38 height 12
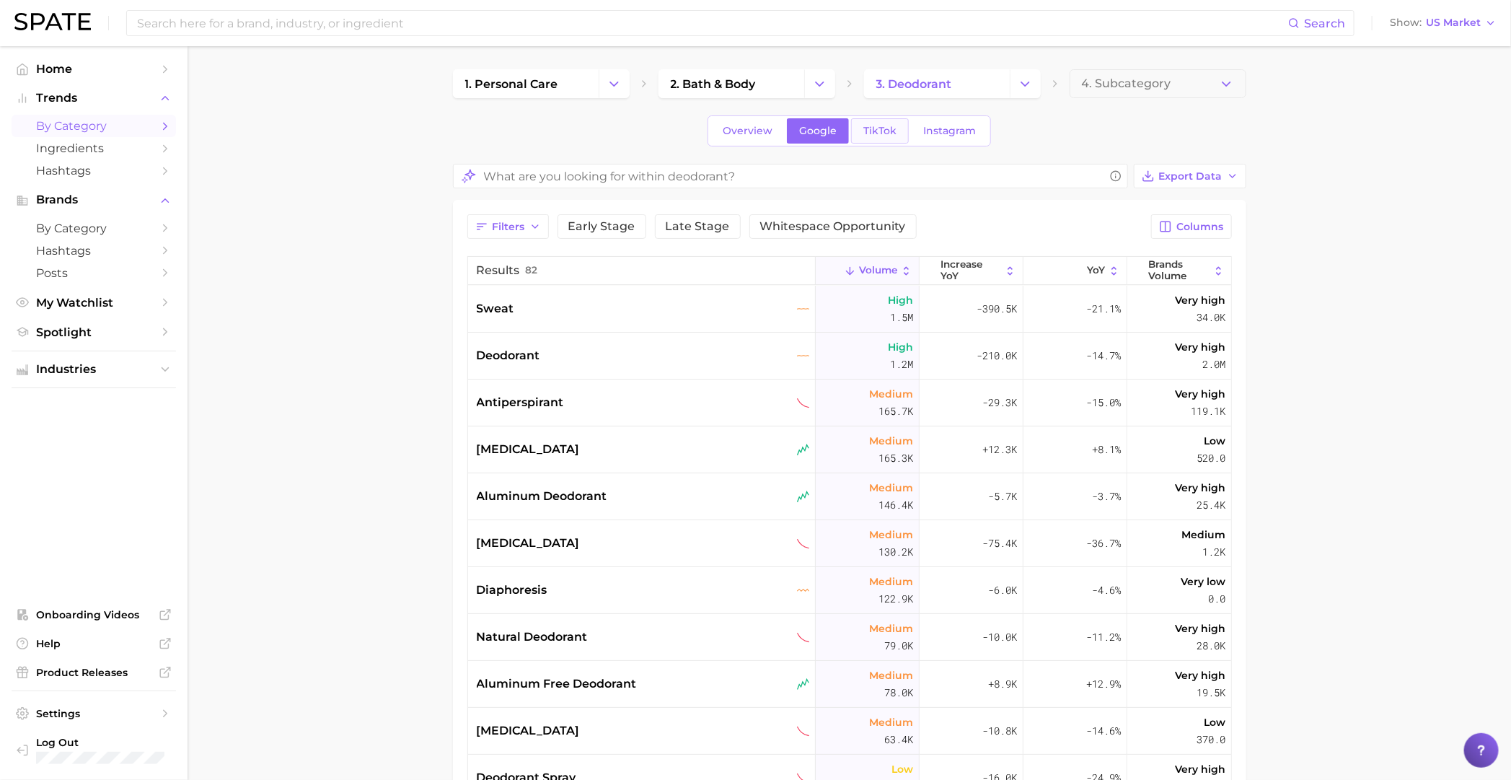
click at [863, 127] on span "TikTok" at bounding box center [879, 131] width 33 height 12
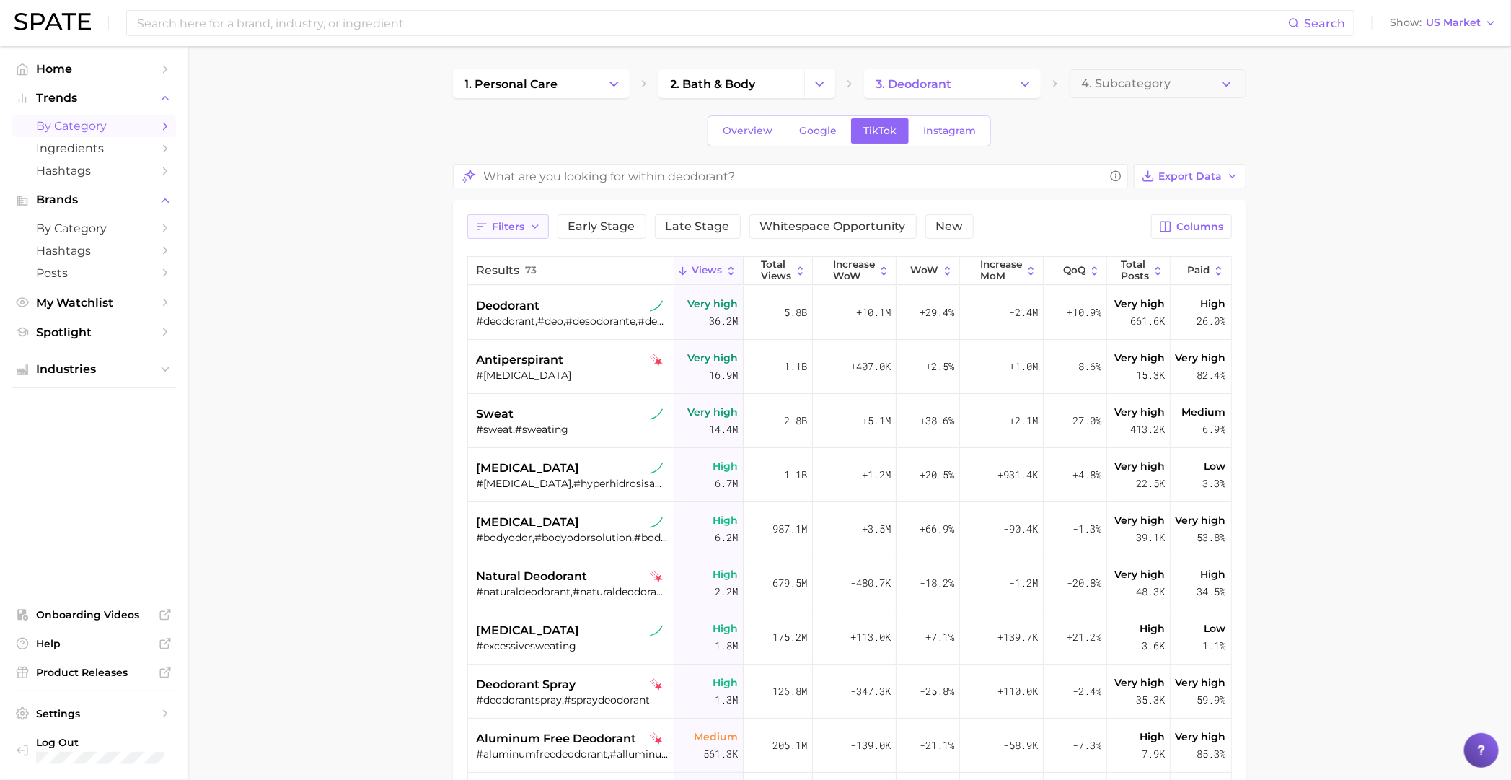
drag, startPoint x: 536, startPoint y: 221, endPoint x: 526, endPoint y: 234, distance: 16.0
click at [536, 223] on icon "button" at bounding box center [535, 227] width 12 height 12
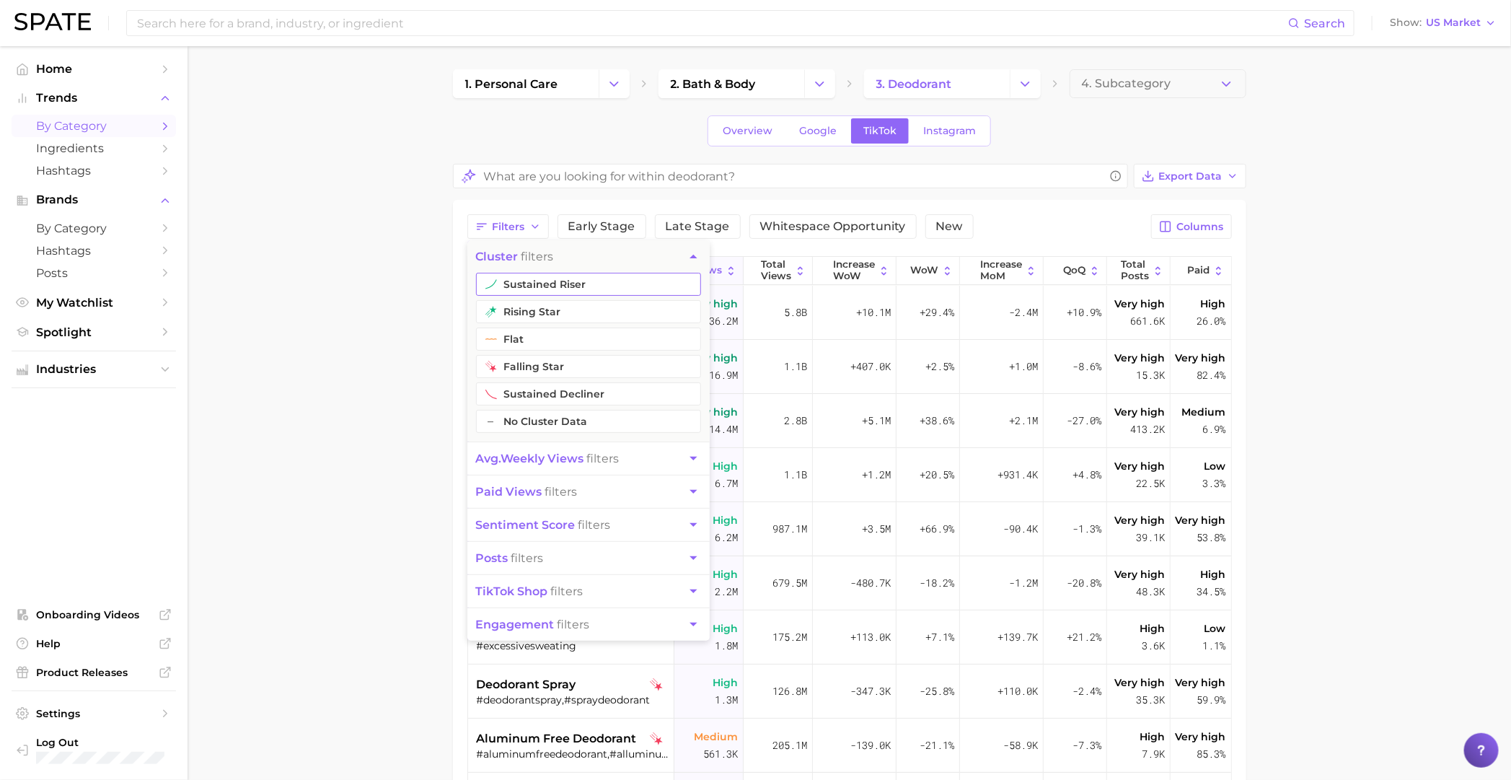
click at [583, 292] on button "sustained riser" at bounding box center [588, 284] width 225 height 23
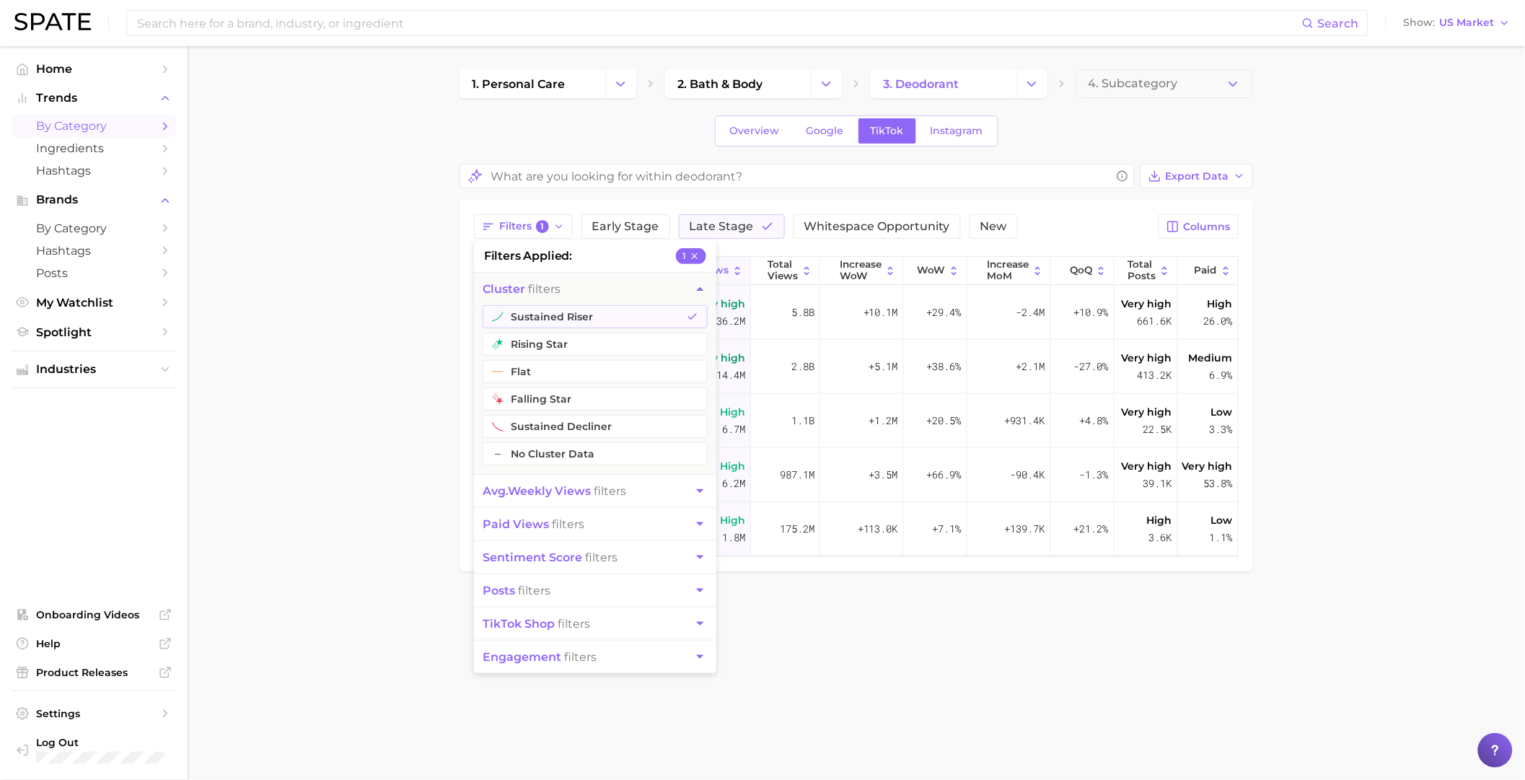
click at [985, 462] on main "1. personal care 2. bath & body 3. deodorant 4. Subcategory Overview Google Tik…" at bounding box center [856, 344] width 1337 height 597
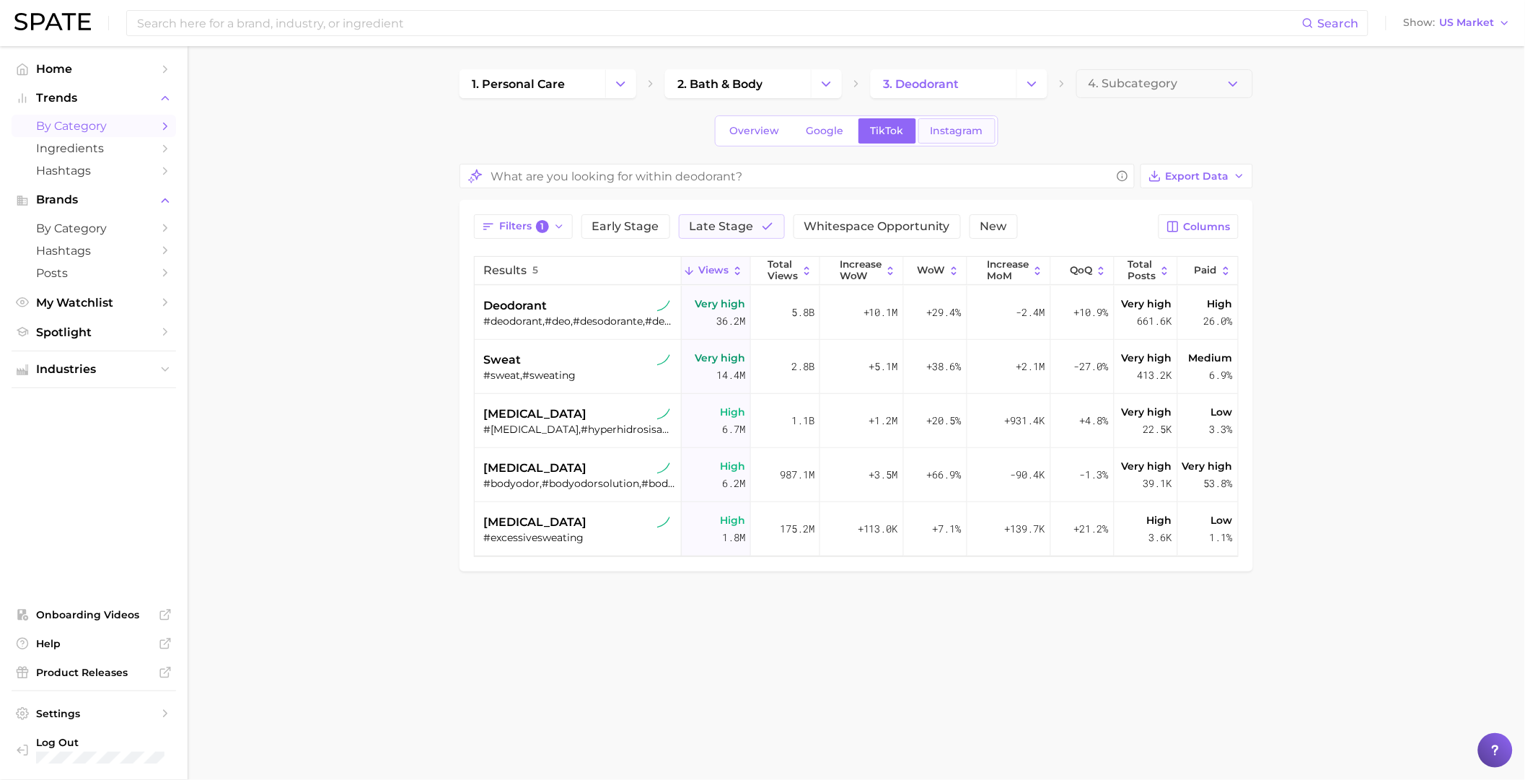
click at [954, 136] on span "Instagram" at bounding box center [956, 131] width 53 height 12
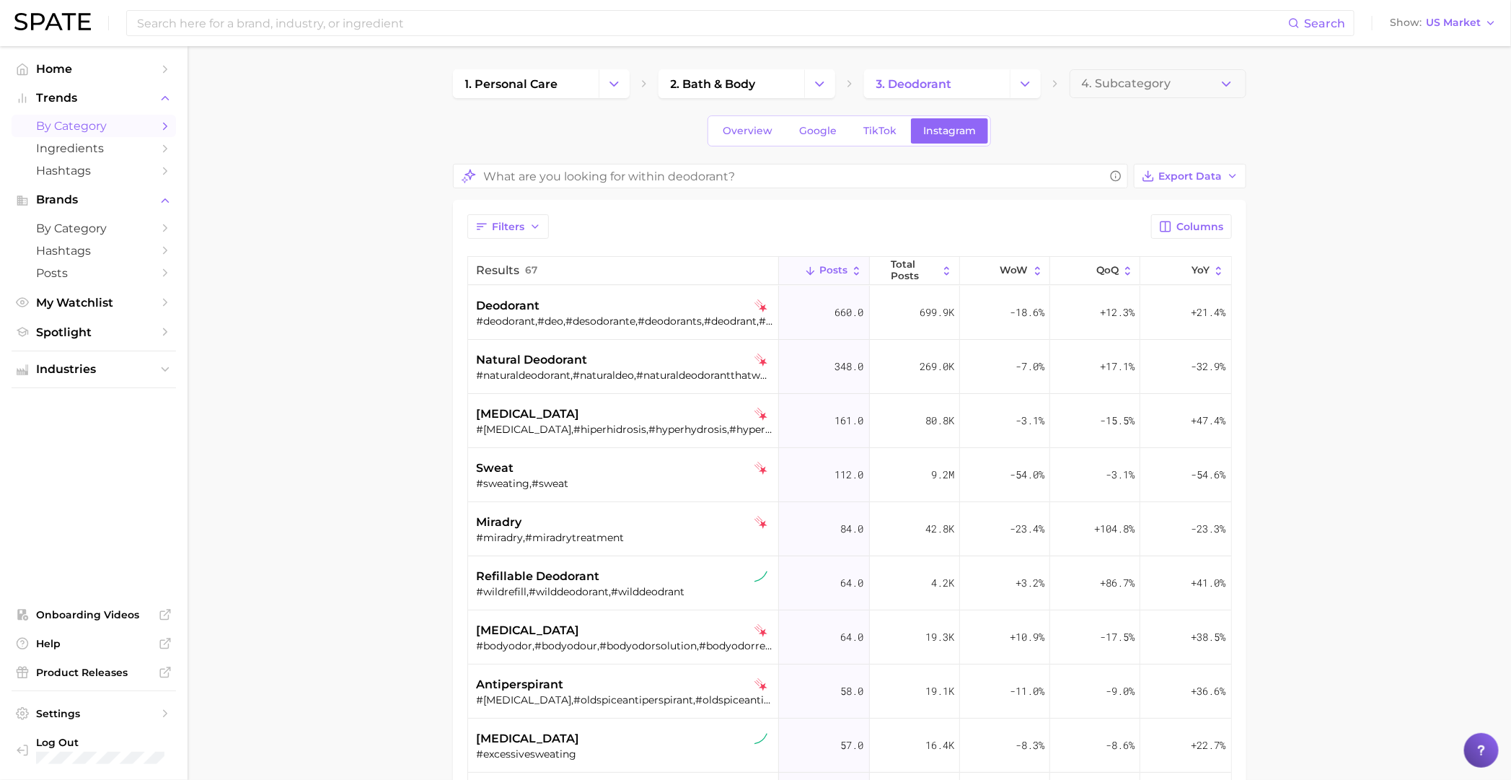
click at [482, 248] on div "Filters Columns Results 67 Posts Total Posts WoW QoQ YoY deodorant #deodorant,#…" at bounding box center [849, 624] width 764 height 821
click at [497, 244] on div "Filters Columns Results 67 Posts Total Posts WoW QoQ YoY deodorant #deodorant,#…" at bounding box center [849, 624] width 764 height 821
click at [512, 237] on button "Filters" at bounding box center [507, 226] width 81 height 25
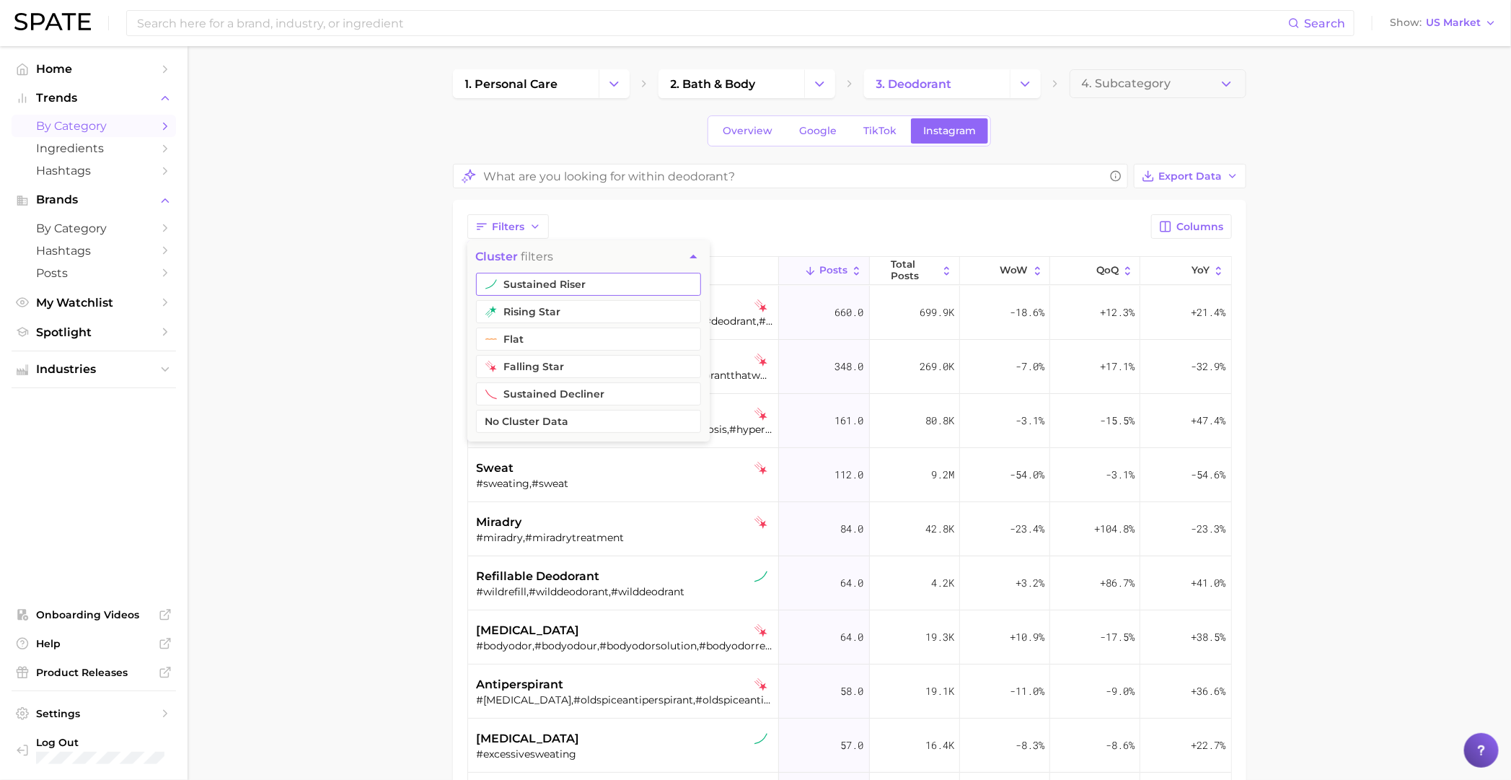
click at [538, 281] on button "sustained riser" at bounding box center [588, 284] width 225 height 23
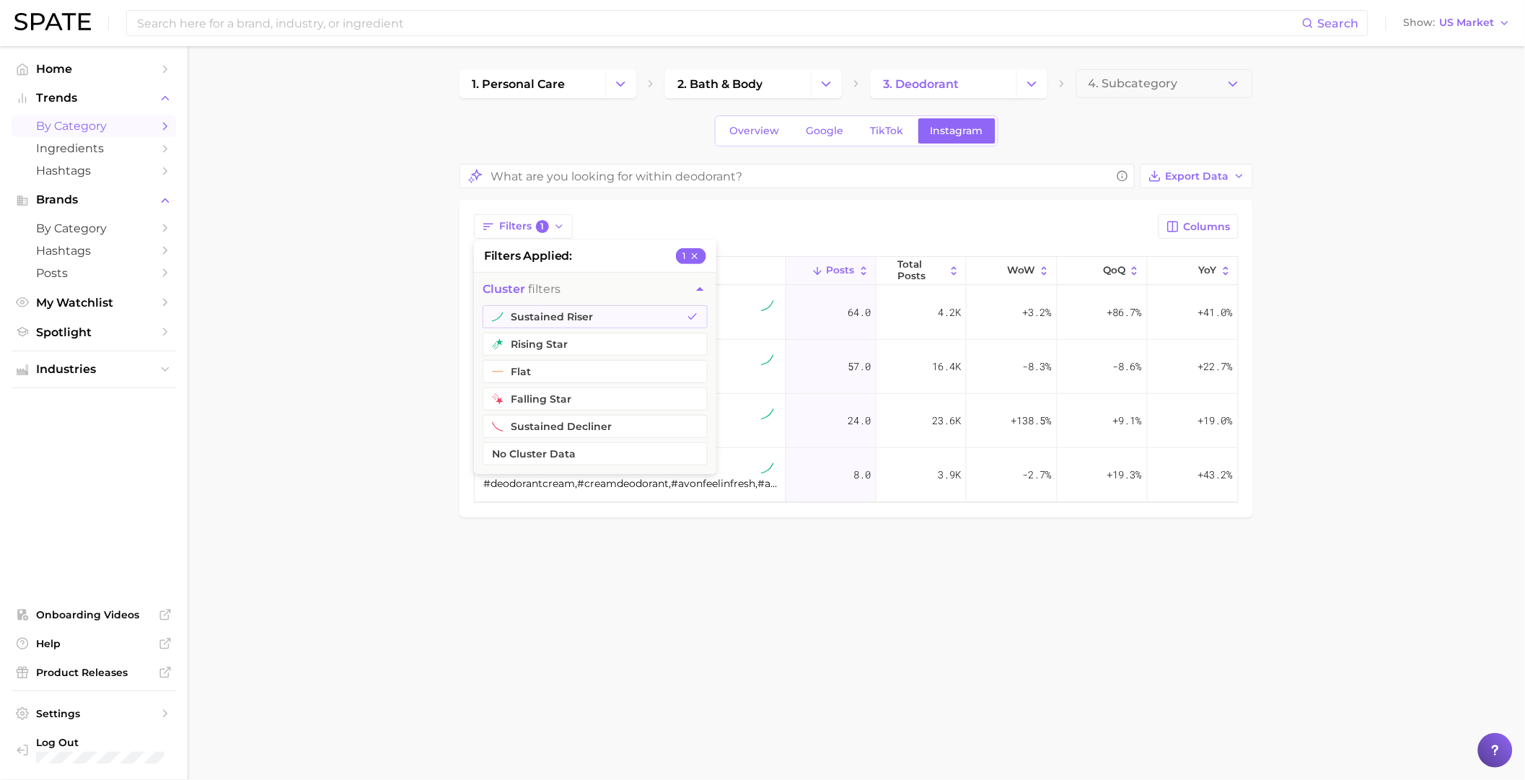
click at [943, 536] on body "Search Show US Market Home Trends by Category Ingredients Hashtags Brands by Ca…" at bounding box center [762, 390] width 1525 height 780
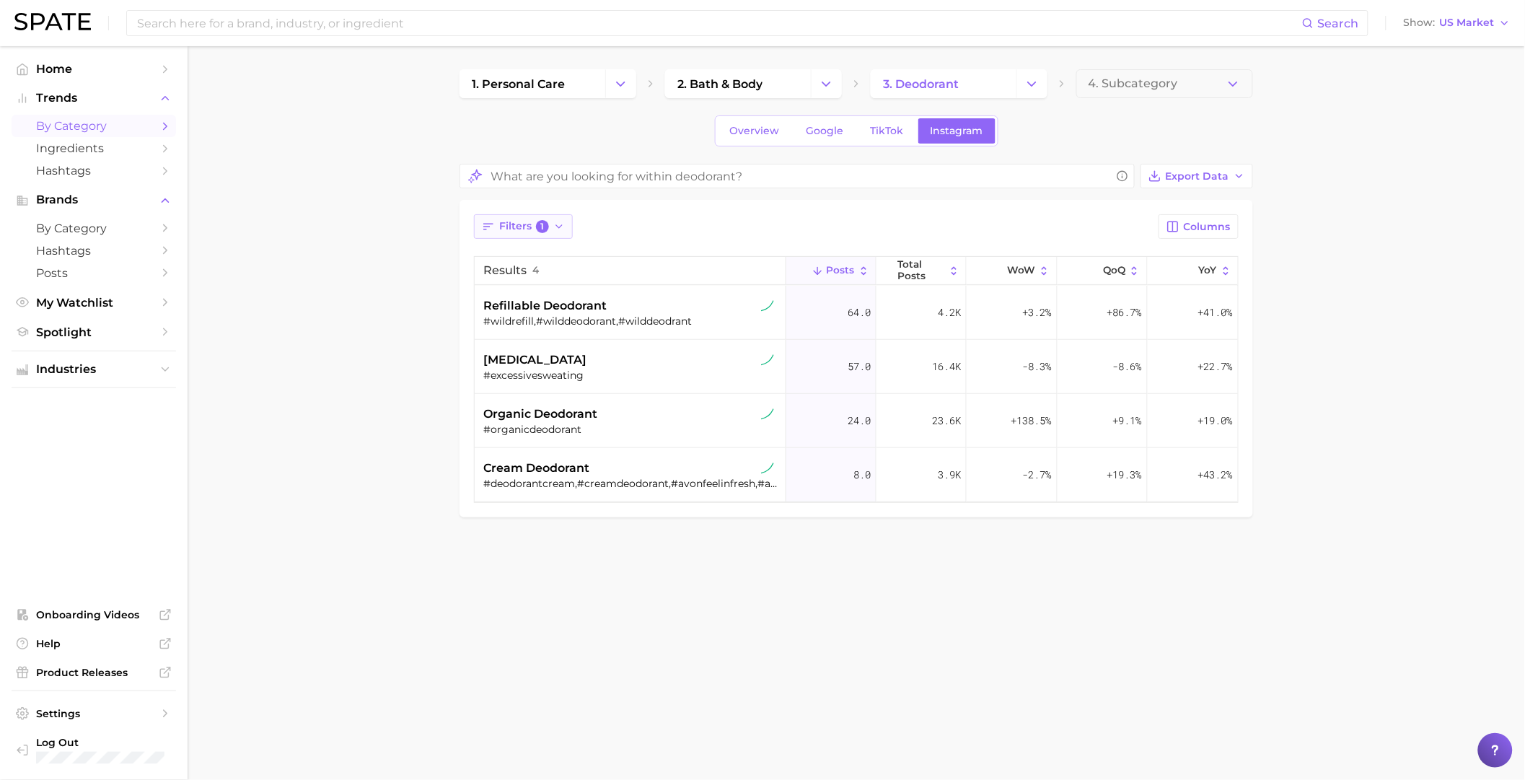
click at [550, 234] on button "Filters 1" at bounding box center [523, 226] width 99 height 25
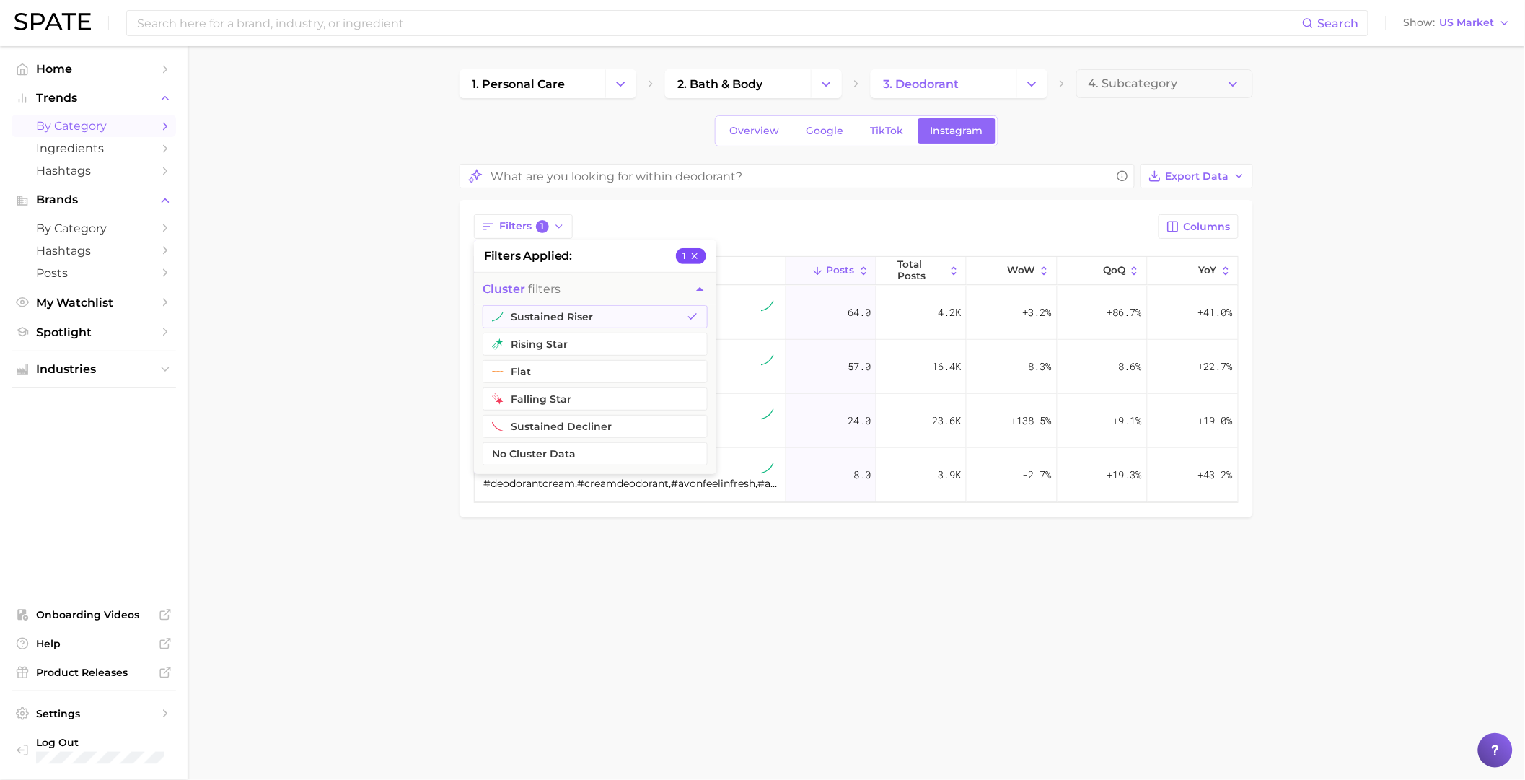
click at [700, 255] on button "1" at bounding box center [691, 256] width 30 height 16
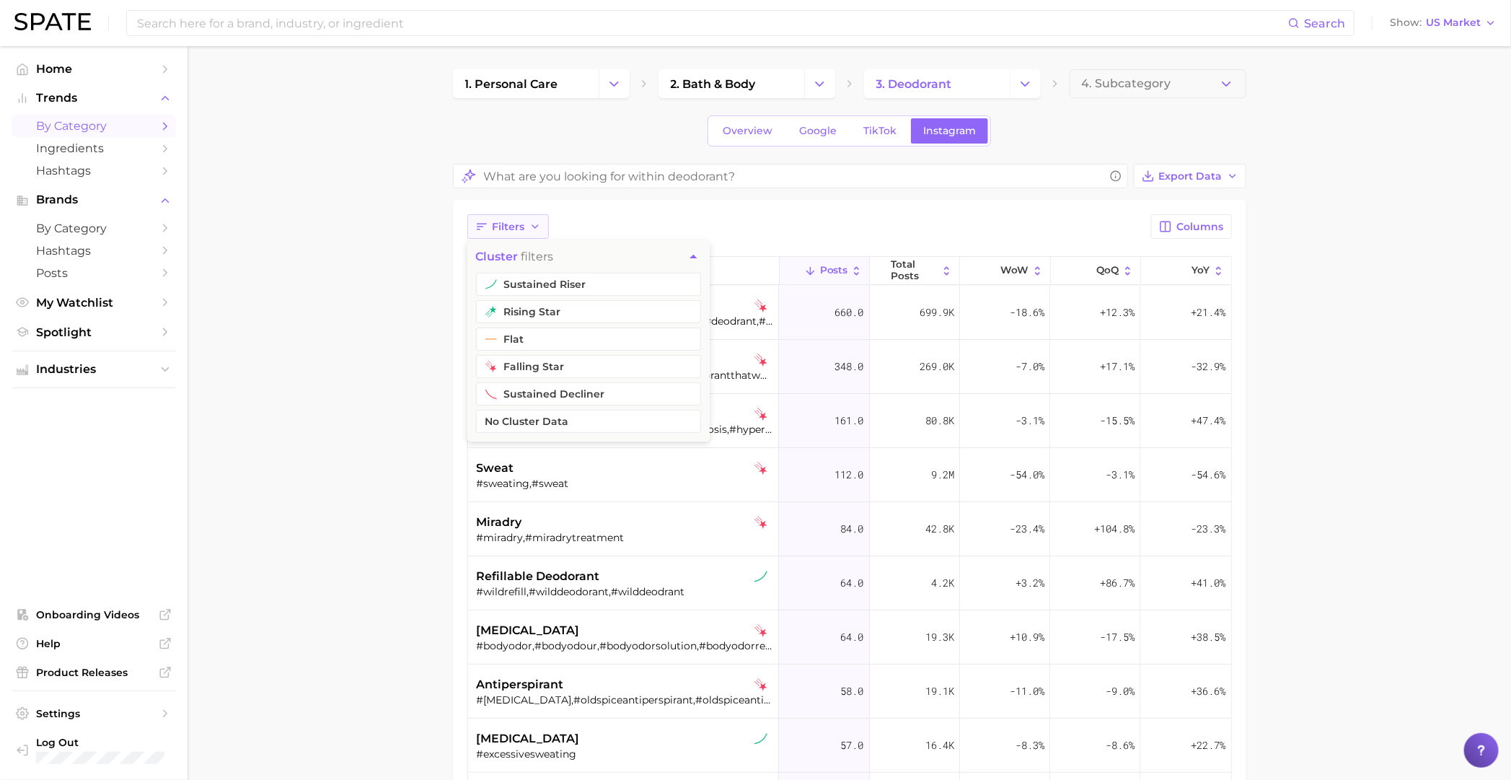
click at [526, 231] on button "Filters" at bounding box center [507, 226] width 81 height 25
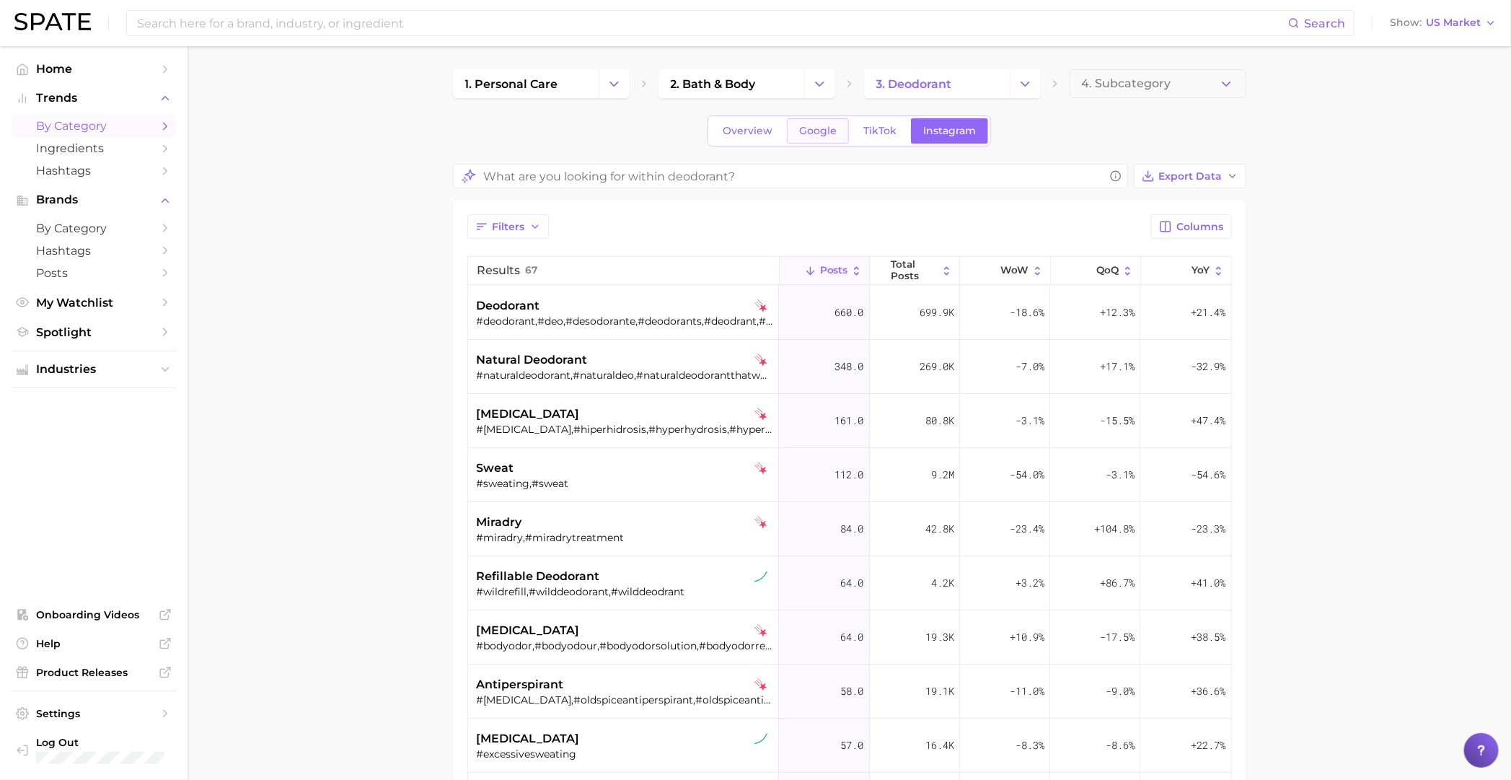
click at [803, 128] on span "Google" at bounding box center [818, 131] width 38 height 12
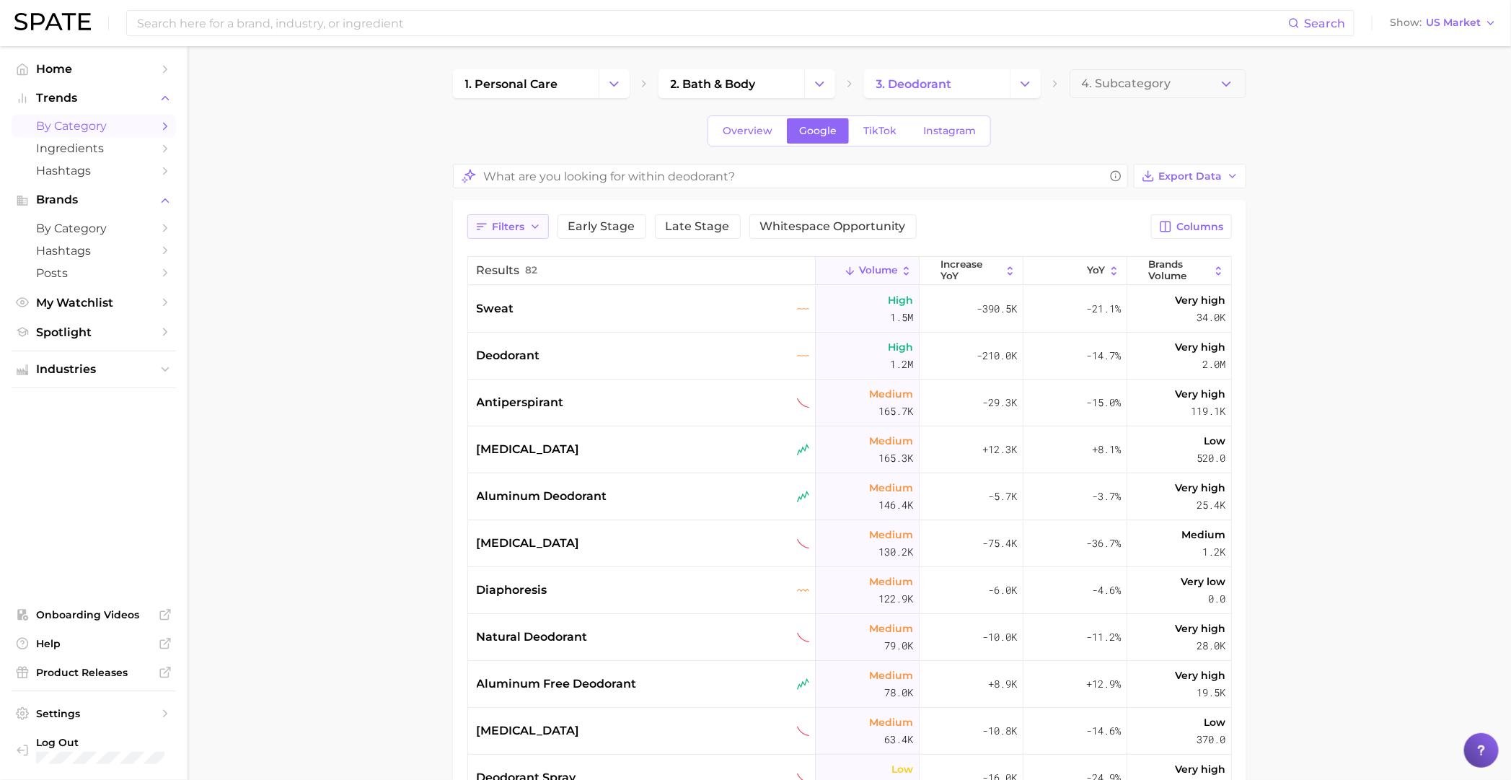
click at [507, 229] on span "Filters" at bounding box center [509, 227] width 32 height 12
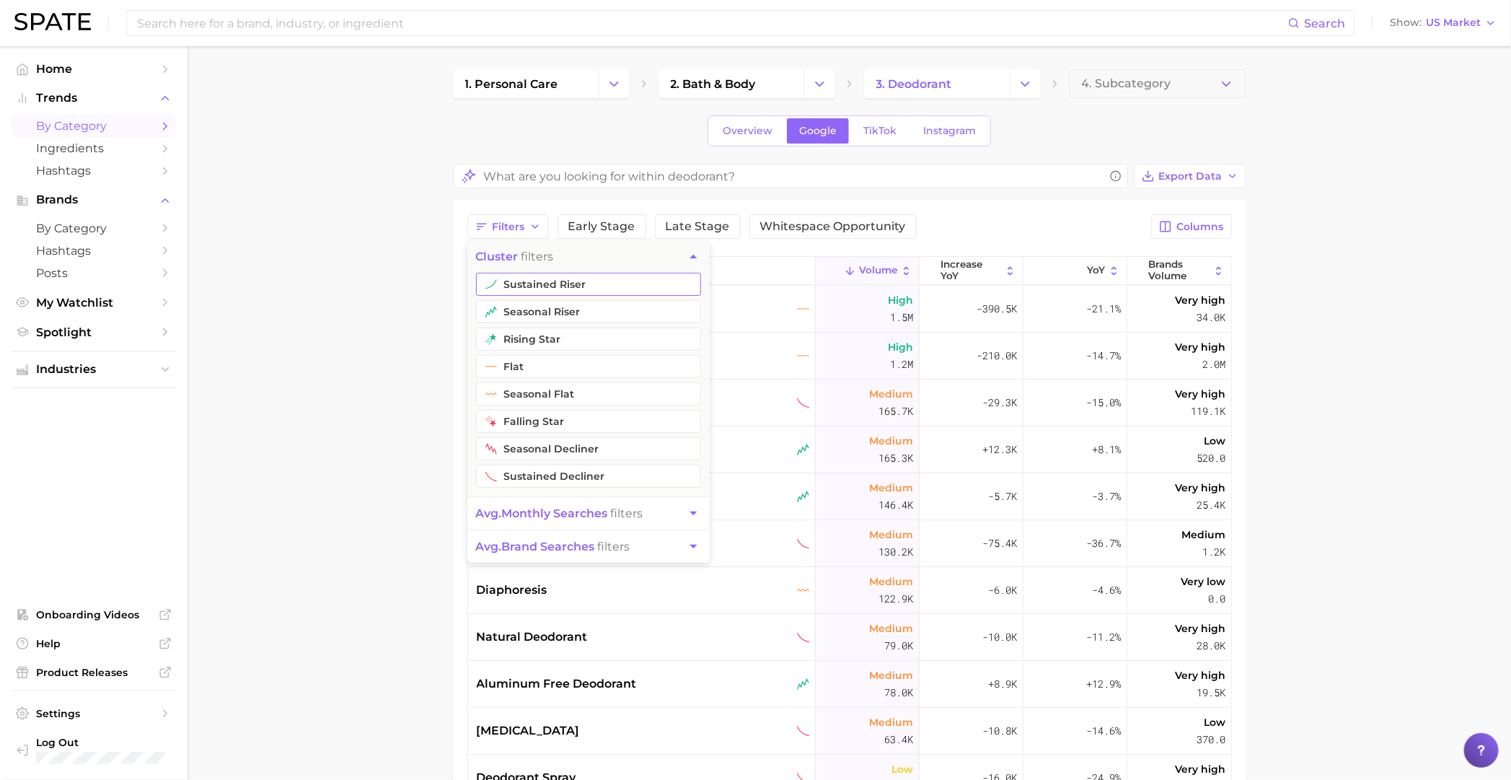
click at [549, 284] on button "sustained riser" at bounding box center [588, 284] width 225 height 23
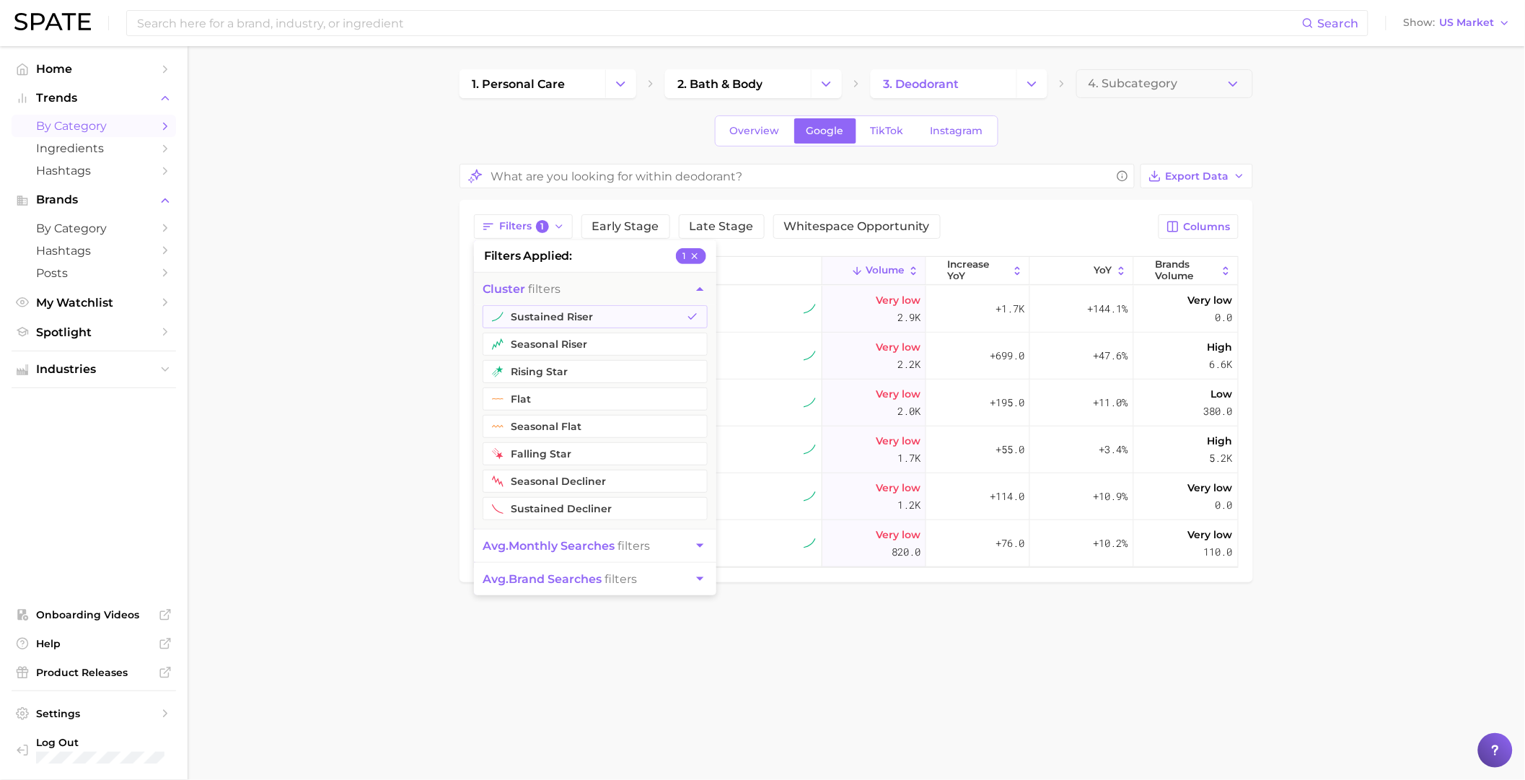
click at [985, 536] on body "Search Show US Market Home Trends by Category Ingredients Hashtags Brands by Ca…" at bounding box center [762, 390] width 1525 height 780
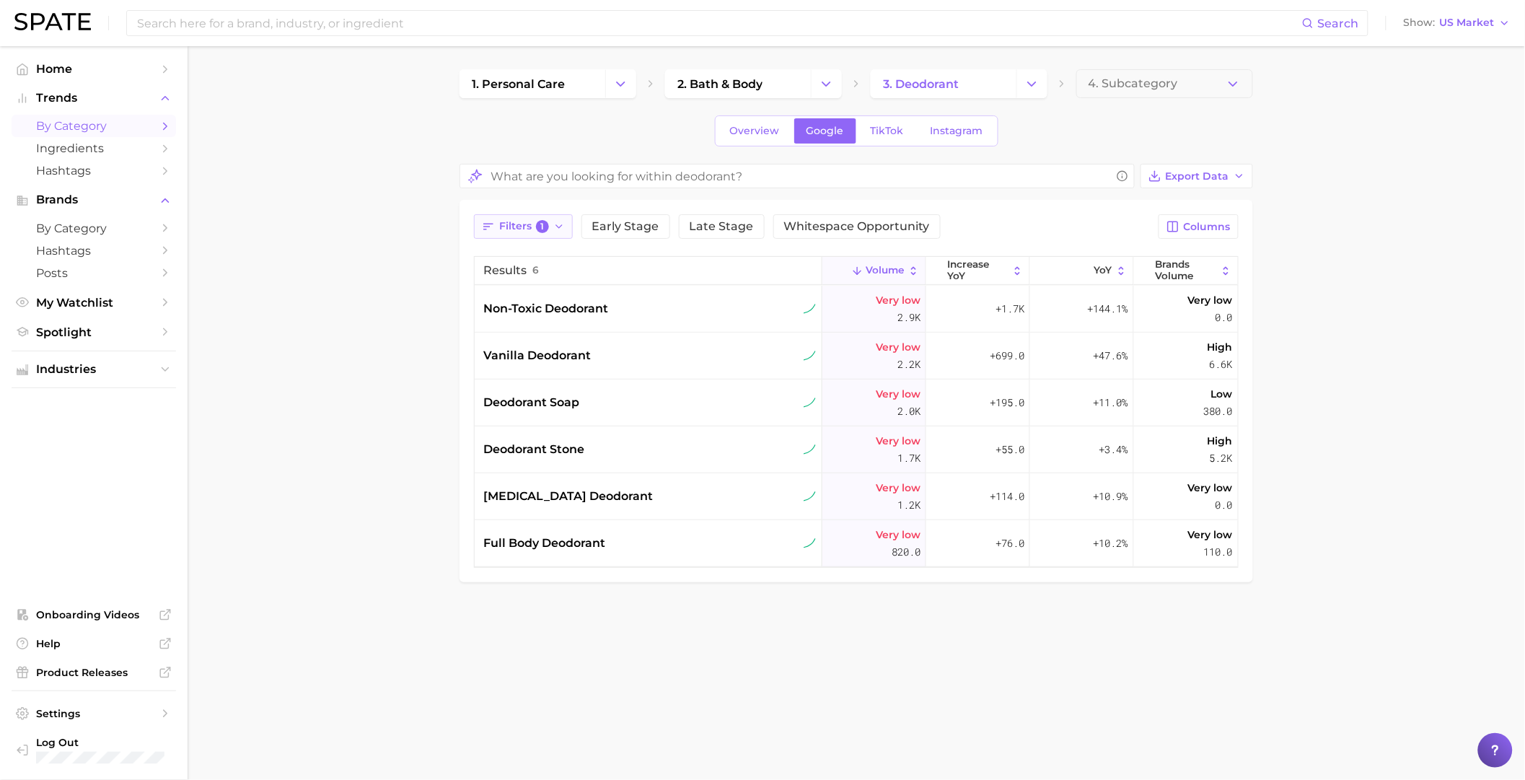
drag, startPoint x: 548, startPoint y: 247, endPoint x: 548, endPoint y: 224, distance: 23.1
click at [548, 245] on div "Filters 1 Early Stage Late Stage Whitespace Opportunity Columns Results 6 Volum…" at bounding box center [856, 390] width 764 height 353
click at [548, 224] on span "Filters 1" at bounding box center [524, 226] width 50 height 13
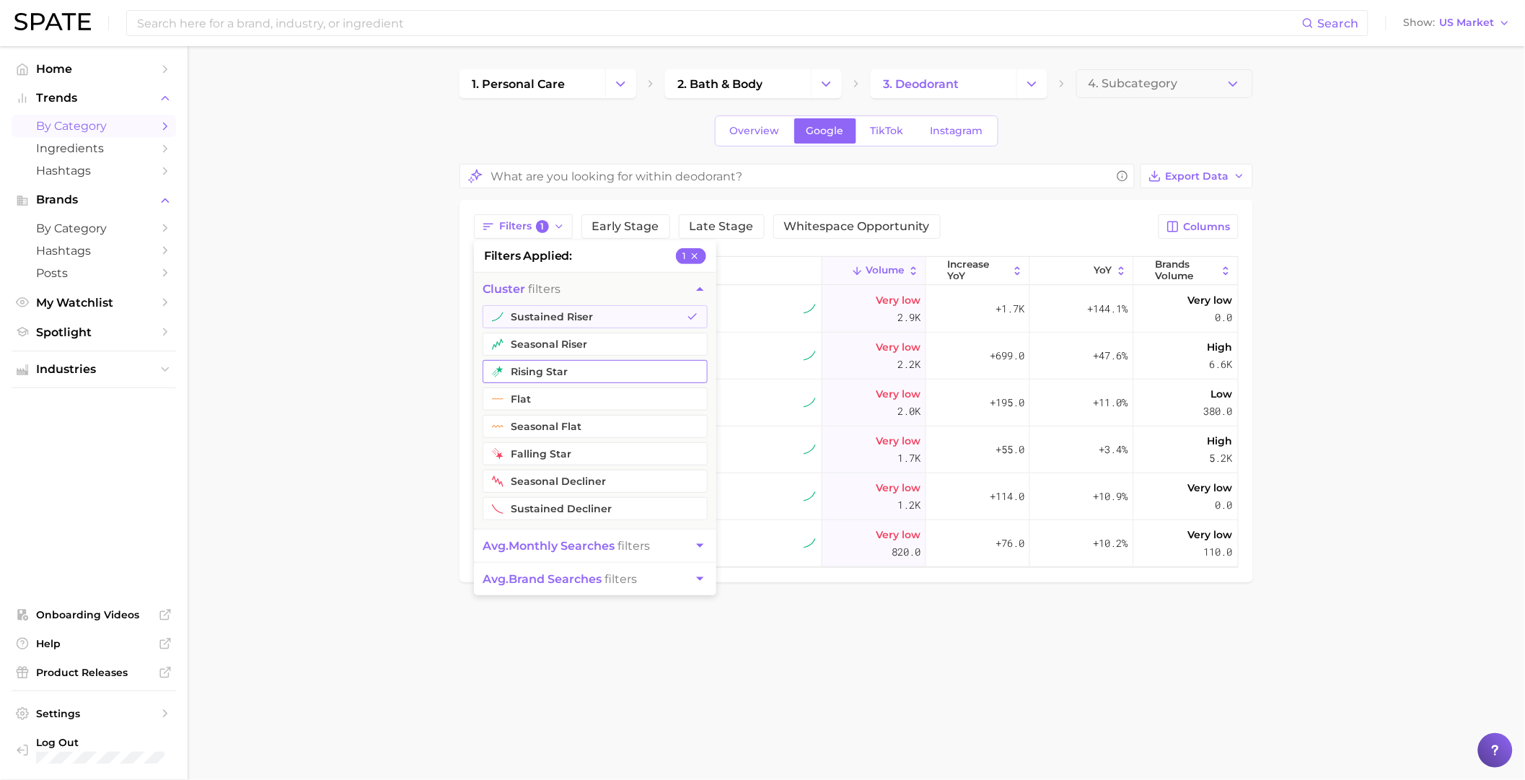
click at [570, 369] on button "rising star" at bounding box center [594, 371] width 225 height 23
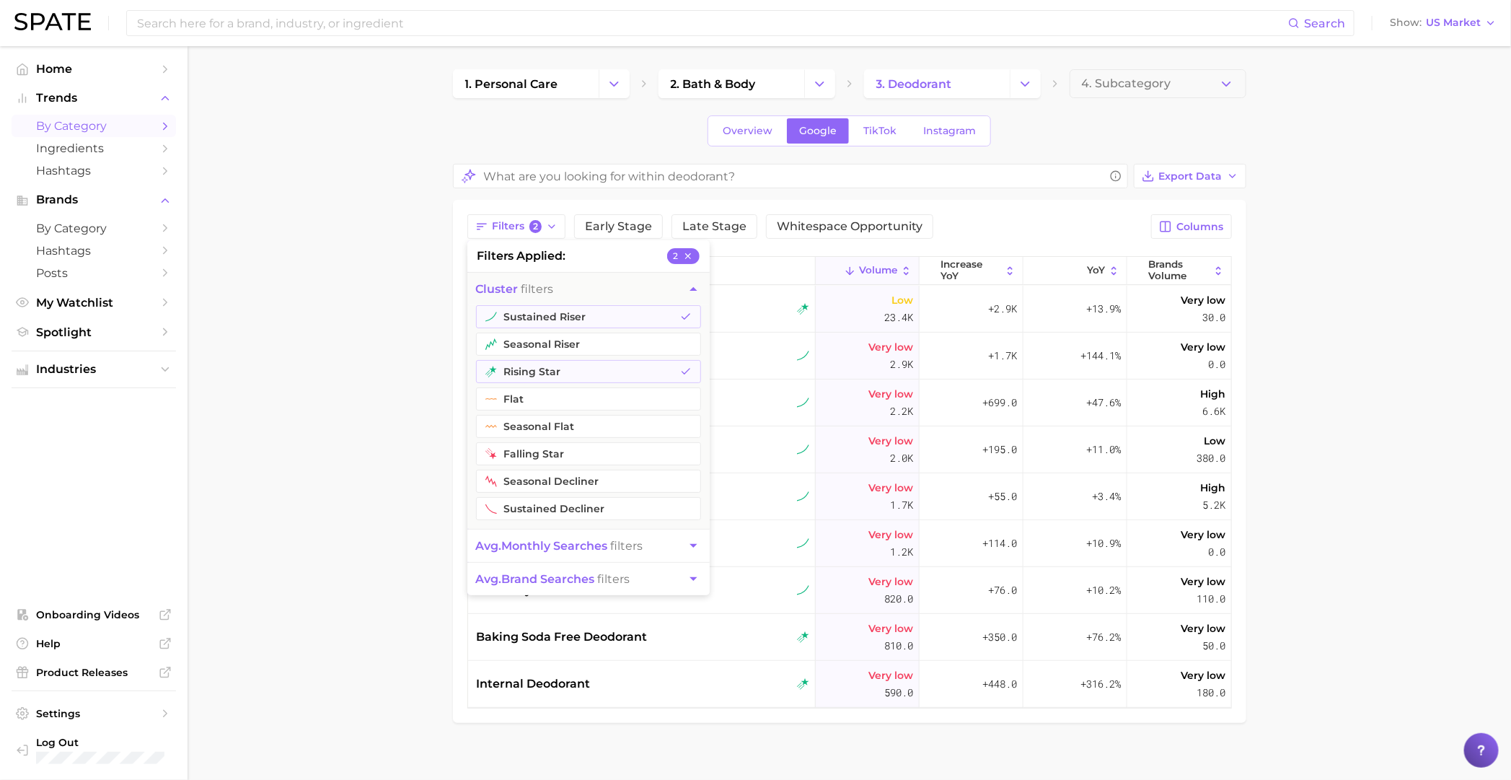
click at [985, 428] on main "1. personal care 2. bath & body 3. deodorant 4. Subcategory Overview Google Tik…" at bounding box center [849, 420] width 1323 height 749
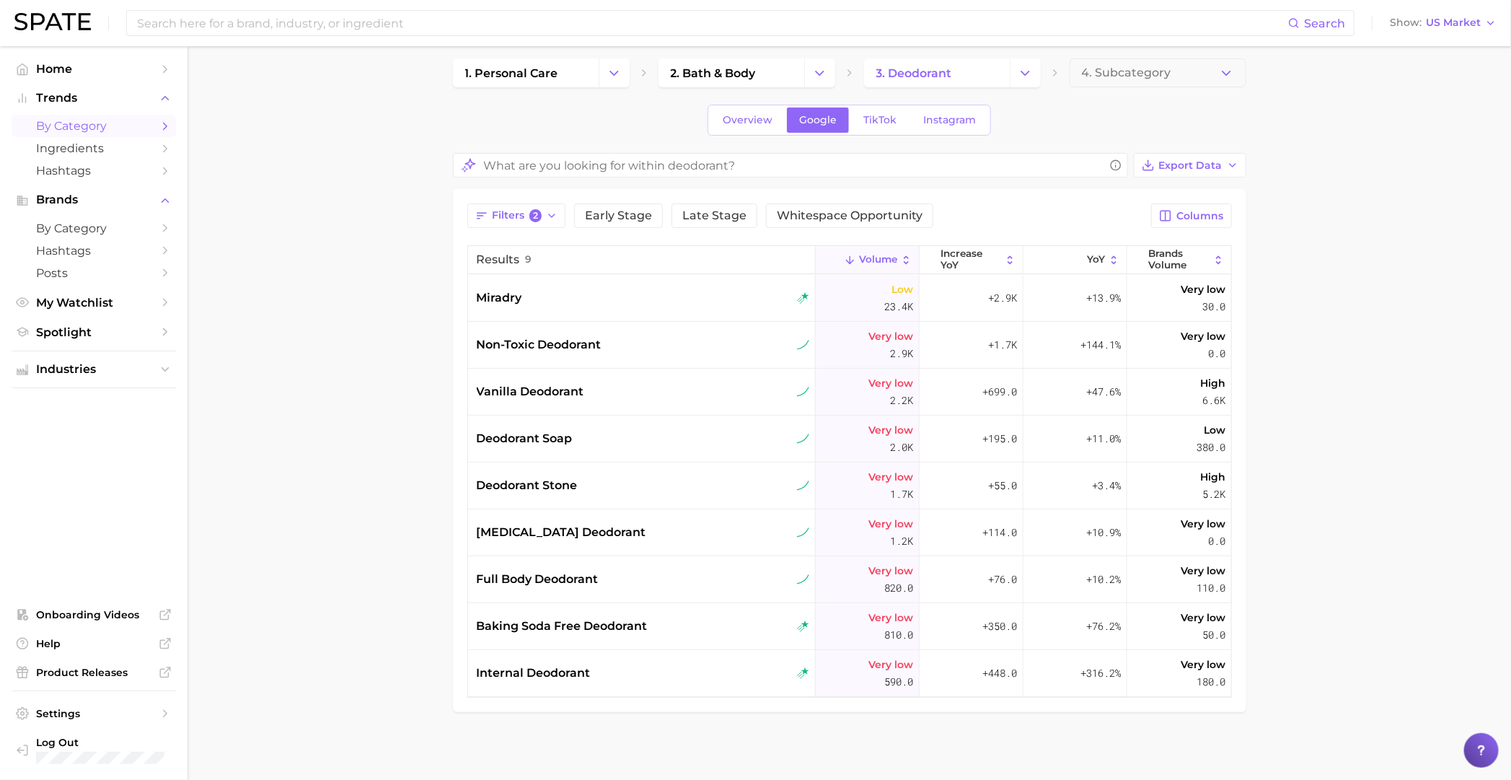
scroll to position [14, 0]
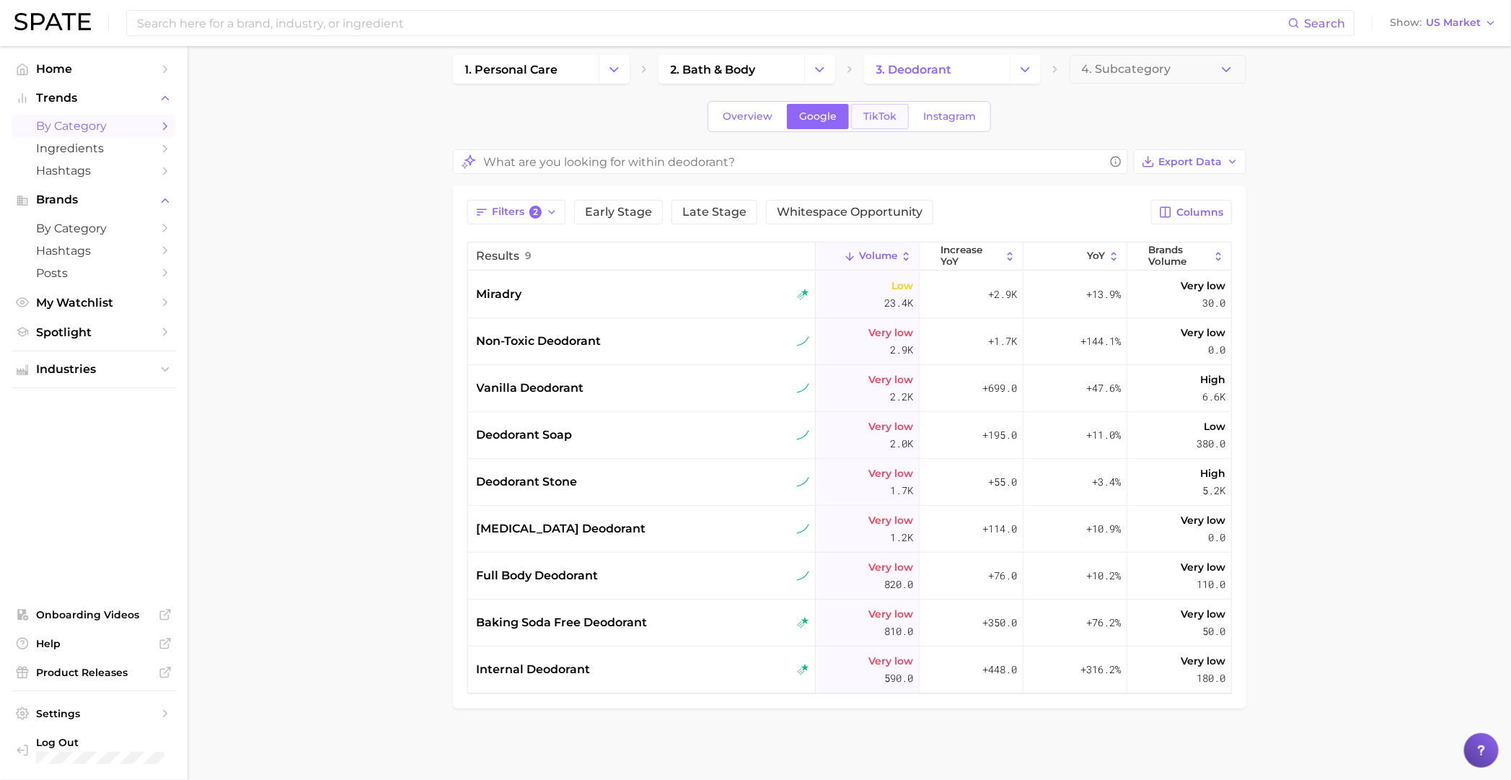
click at [876, 123] on link "TikTok" at bounding box center [880, 116] width 58 height 25
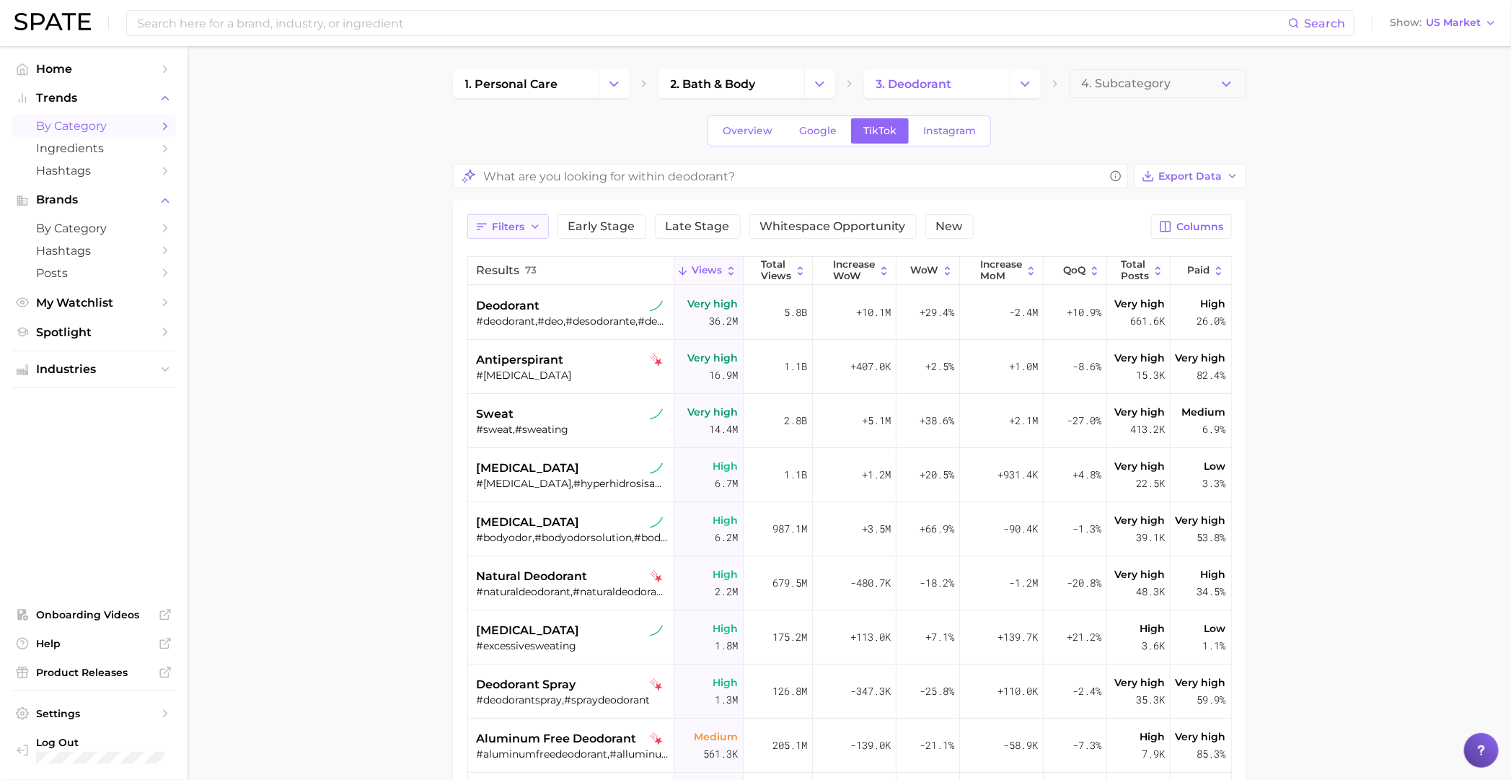
click at [511, 235] on button "Filters" at bounding box center [507, 226] width 81 height 25
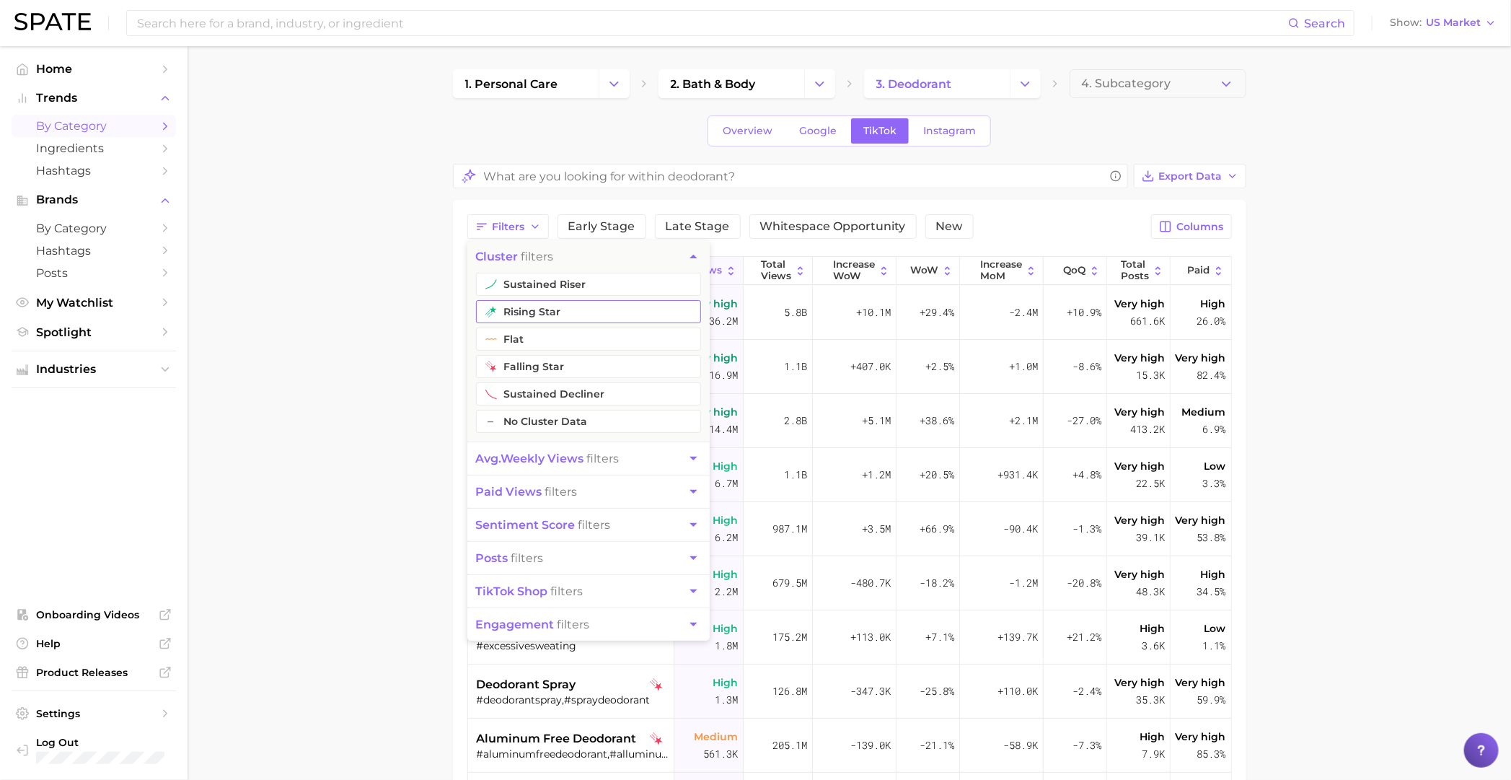
click at [530, 321] on button "rising star" at bounding box center [588, 311] width 225 height 23
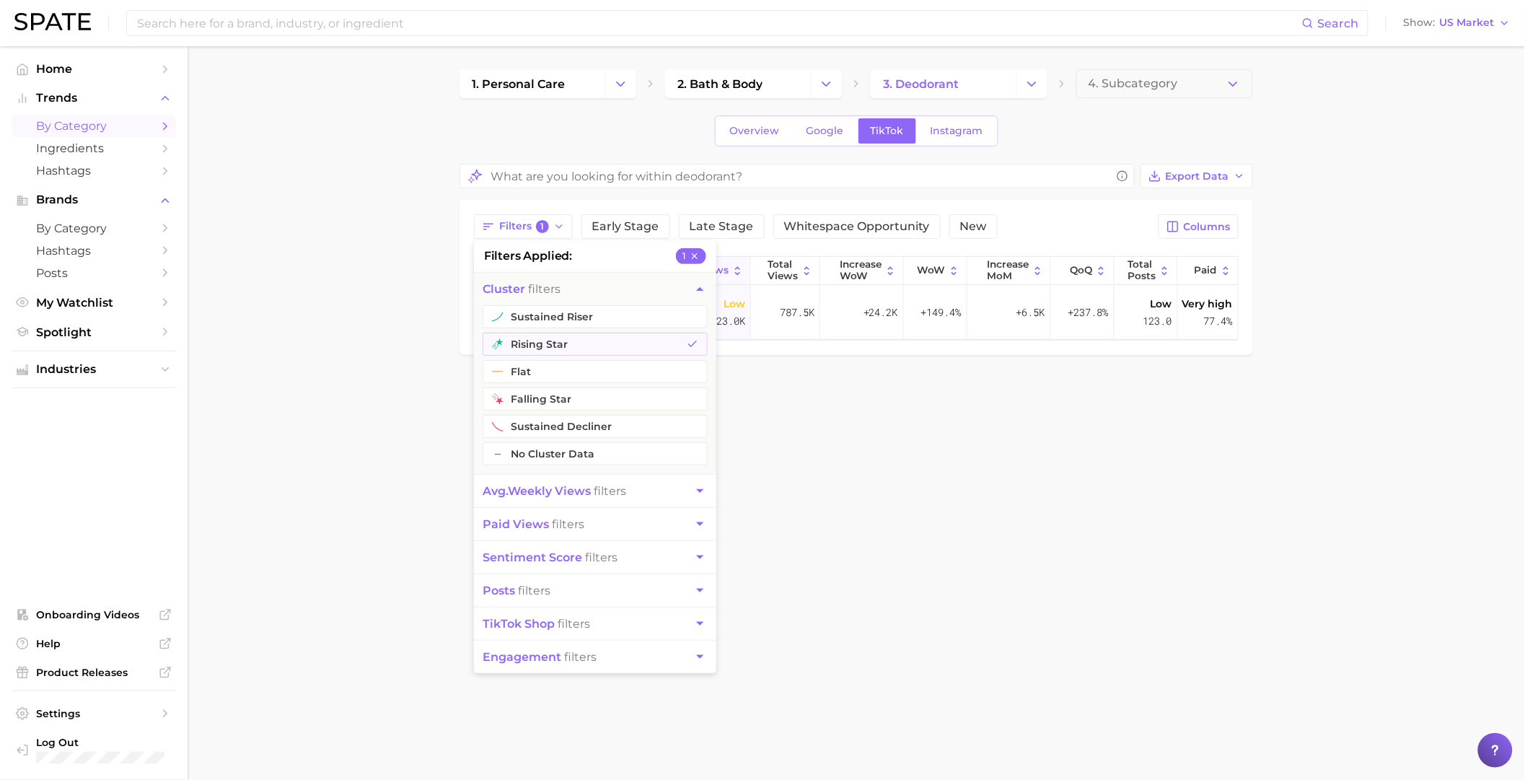
click at [332, 472] on body "Search Show US Market Home Trends by Category Ingredients Hashtags Brands by Ca…" at bounding box center [762, 390] width 1525 height 780
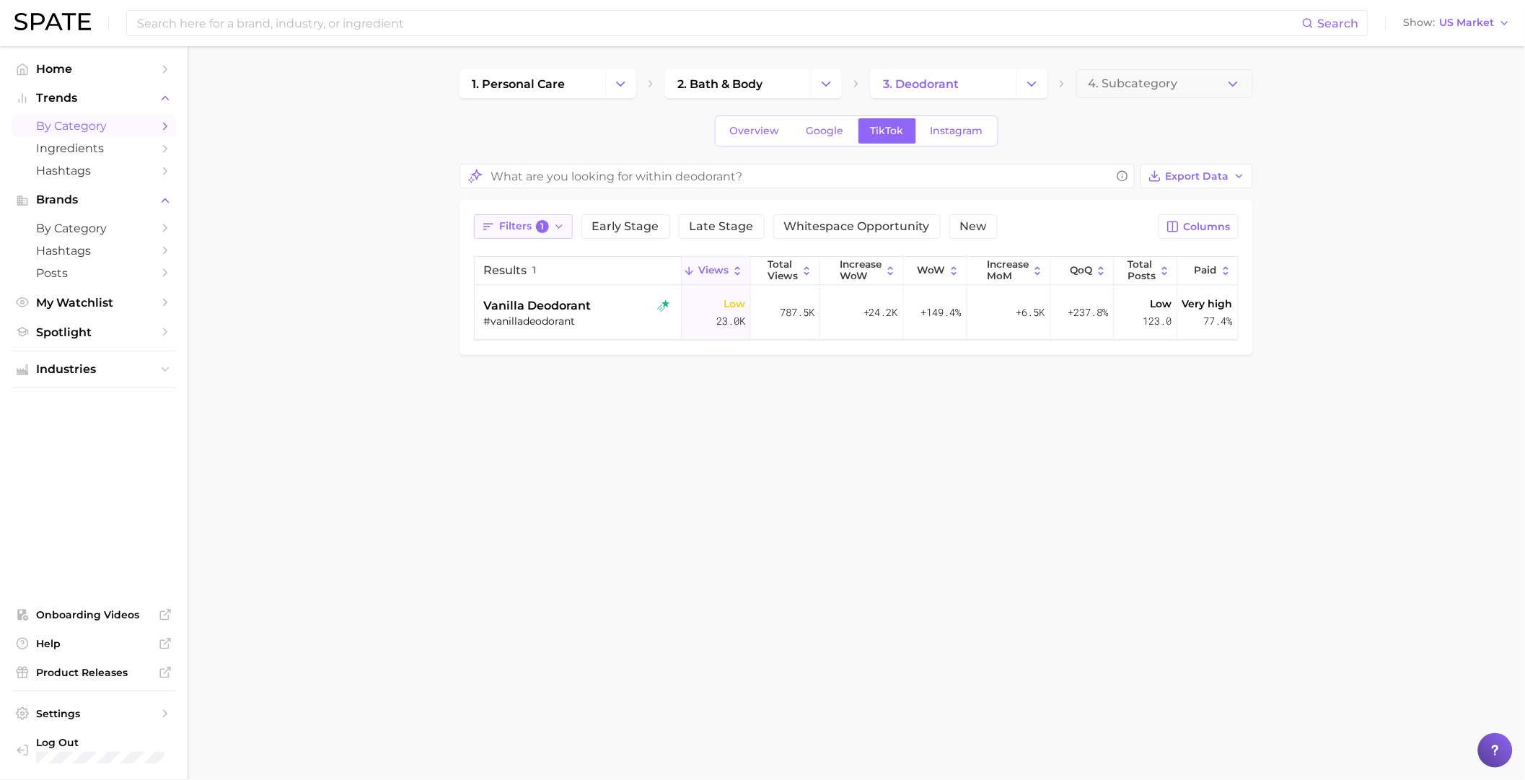
click at [502, 223] on span "Filters 1" at bounding box center [524, 226] width 50 height 13
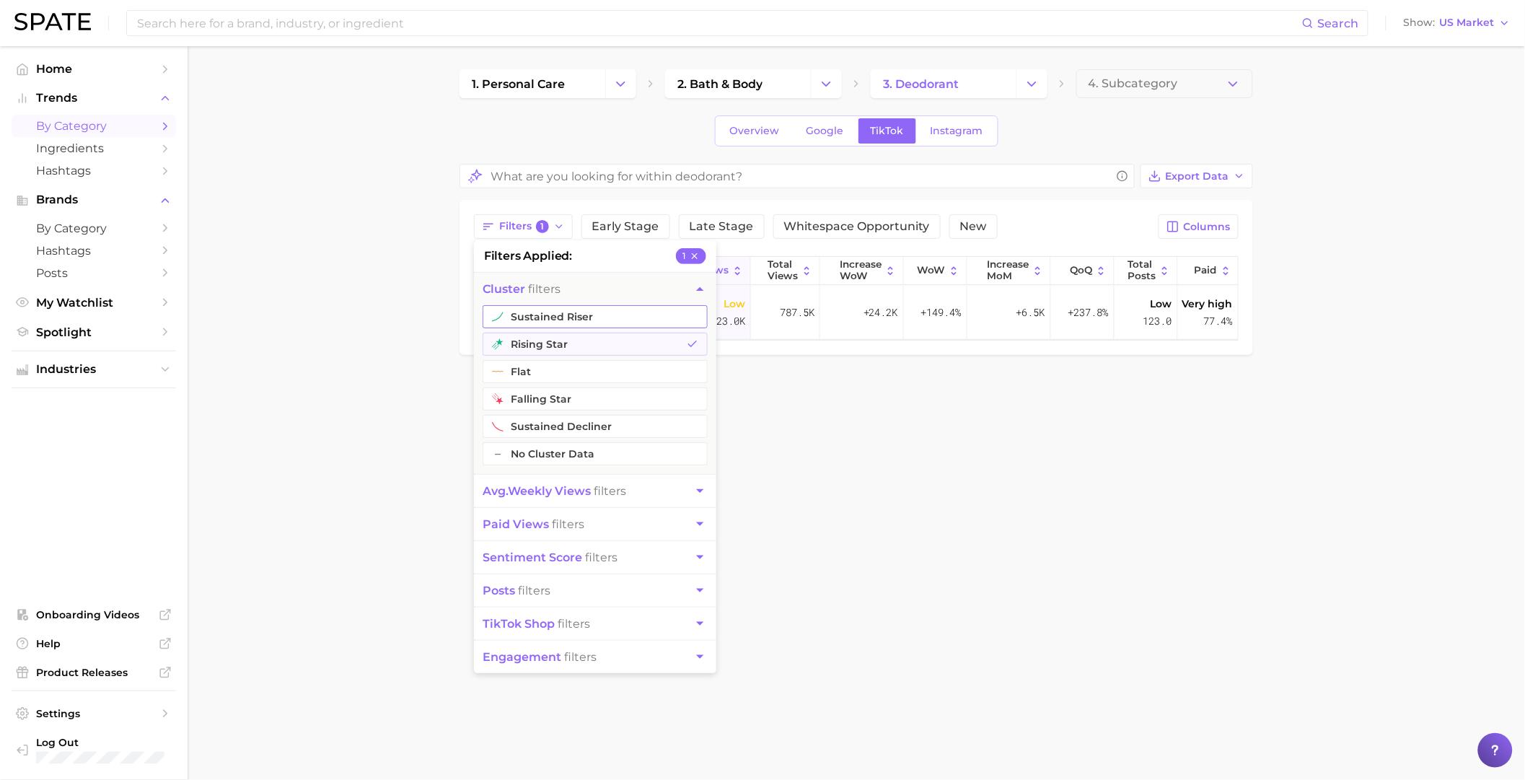
click at [539, 306] on button "sustained riser" at bounding box center [594, 316] width 225 height 23
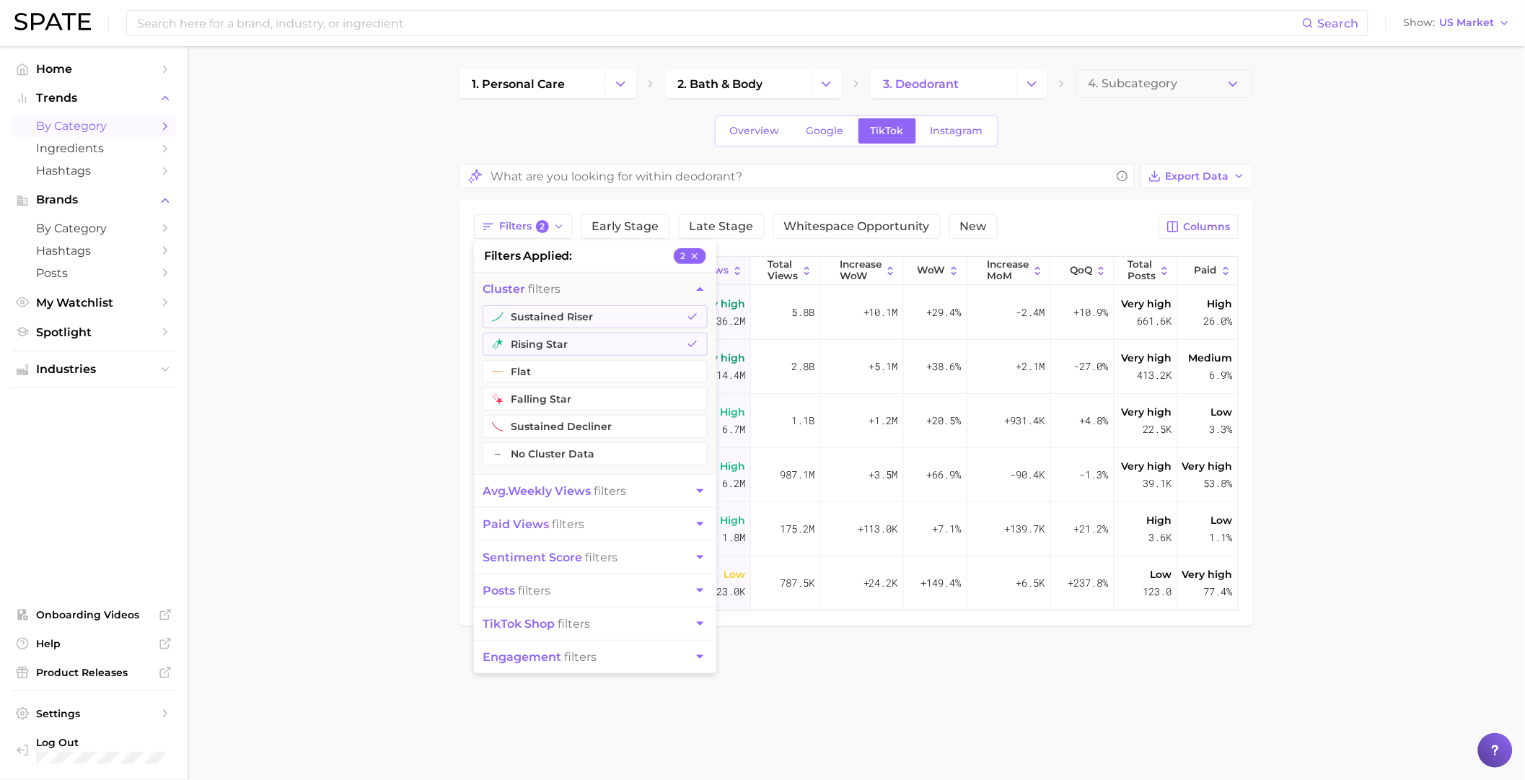
click at [985, 335] on main "1. personal care 2. bath & body 3. deodorant 4. Subcategory Overview Google Tik…" at bounding box center [856, 371] width 1337 height 651
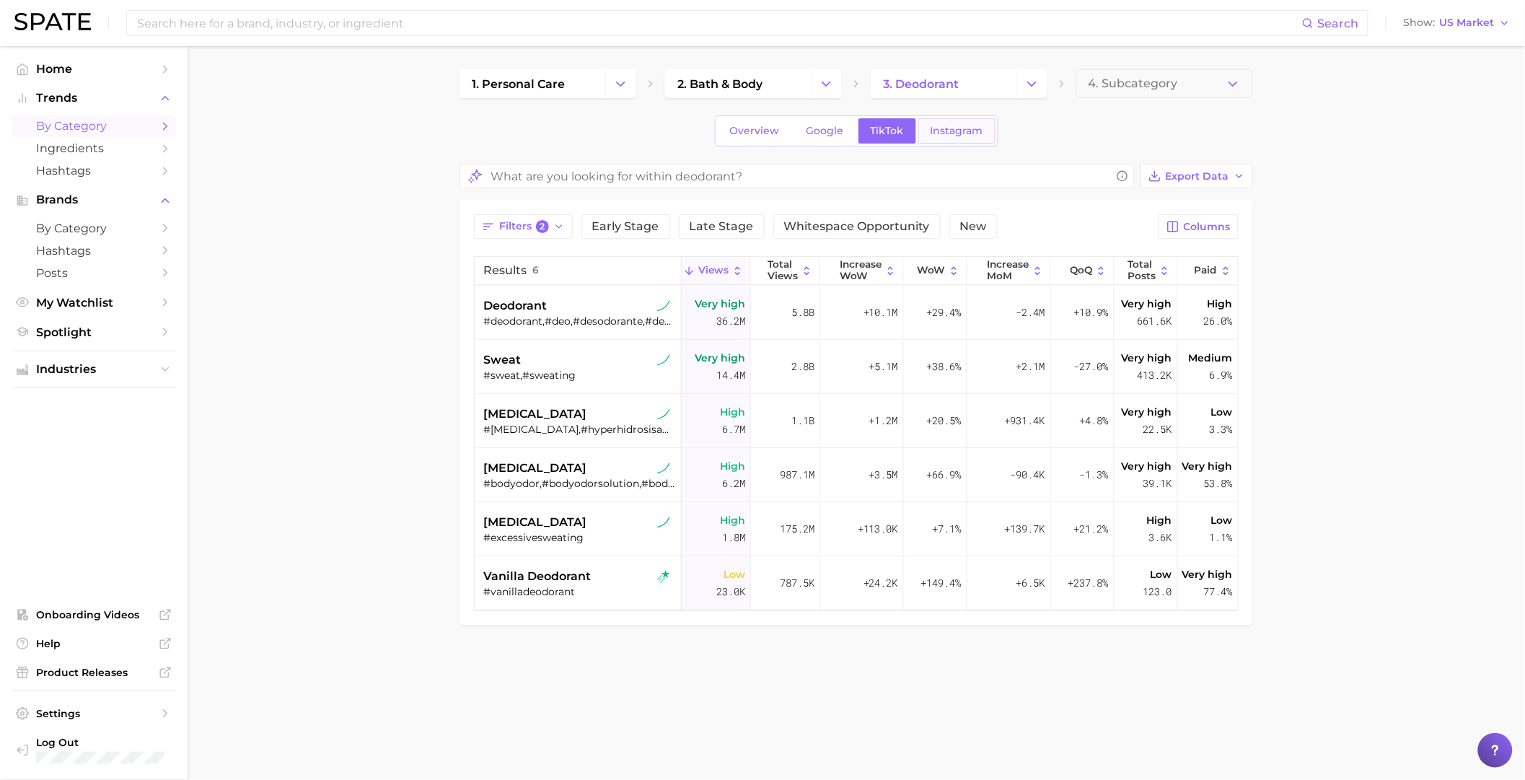
click at [979, 139] on link "Instagram" at bounding box center [956, 130] width 77 height 25
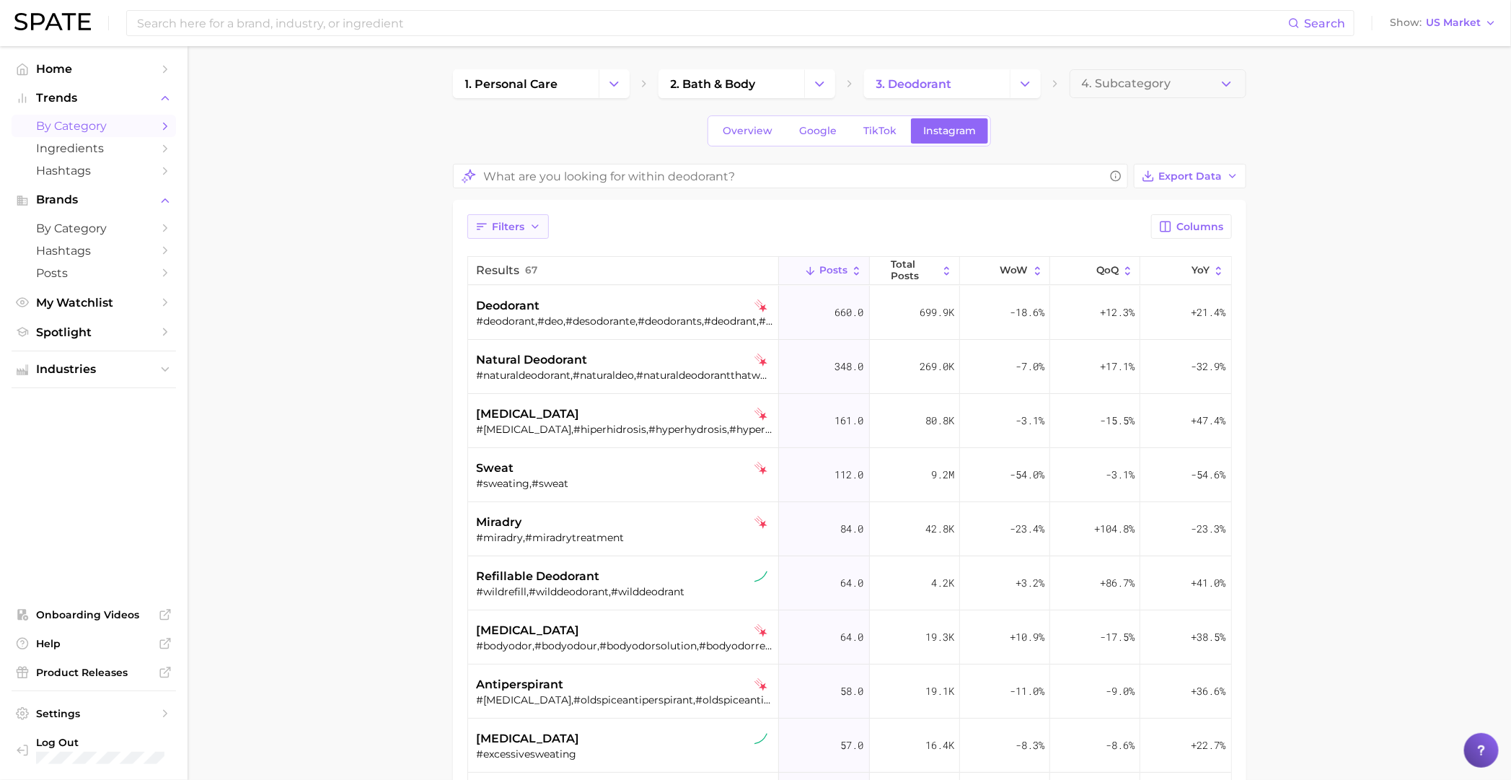
click at [525, 229] on button "Filters" at bounding box center [507, 226] width 81 height 25
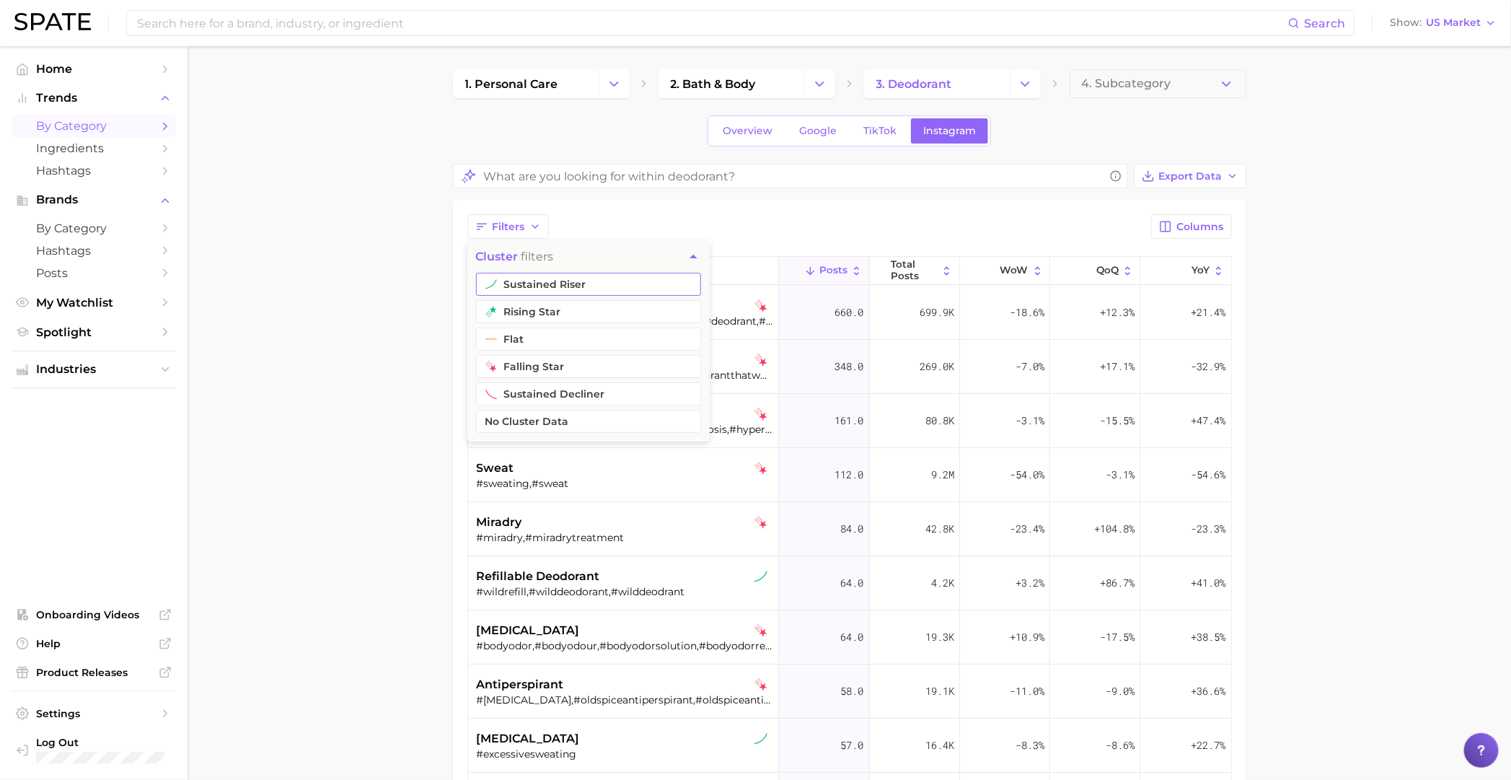
click at [531, 281] on button "sustained riser" at bounding box center [588, 284] width 225 height 23
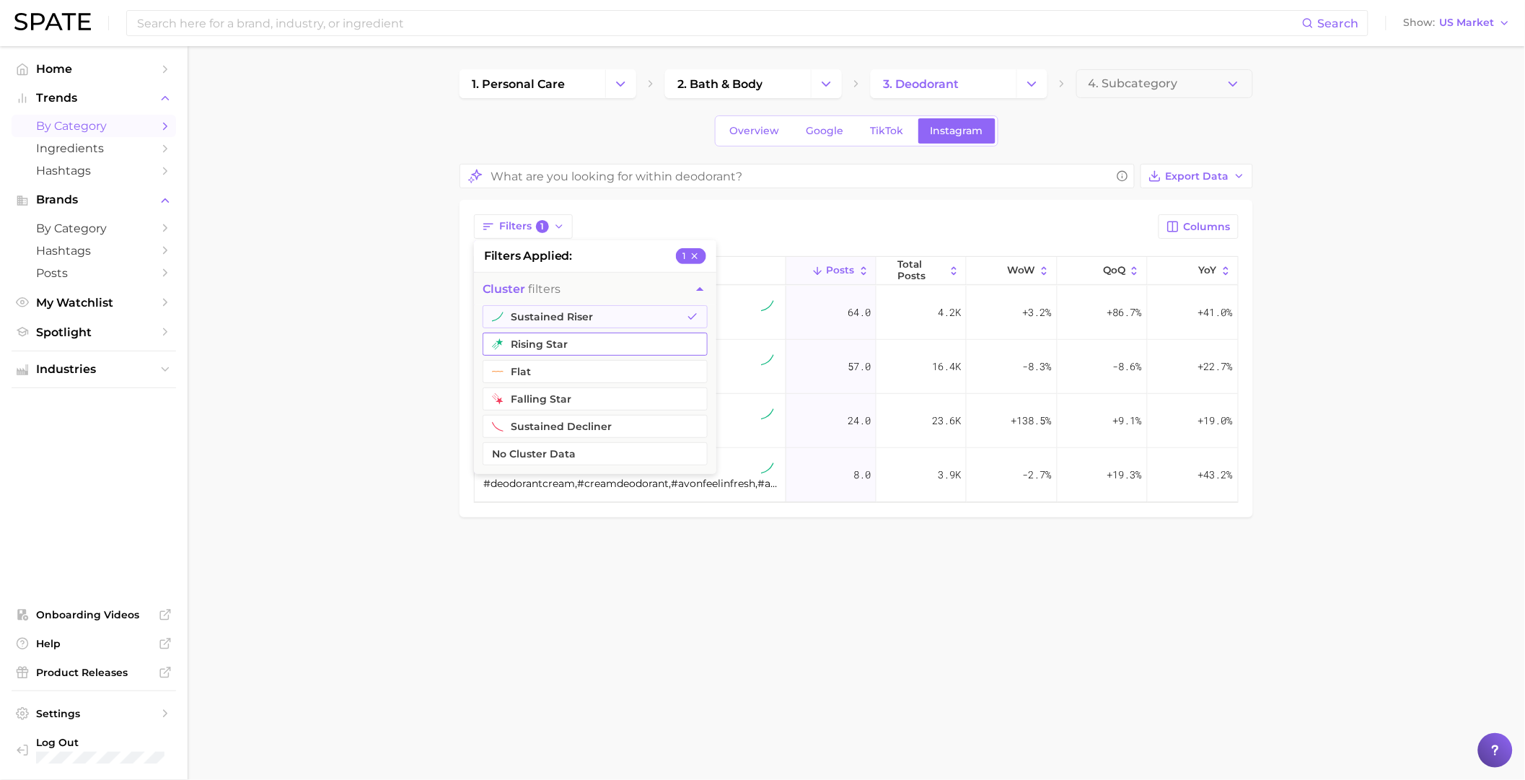
click at [521, 335] on button "rising star" at bounding box center [594, 343] width 225 height 23
click at [503, 536] on main "1. personal care 2. bath & body 3. deodorant 4. Subcategory Overview Google Tik…" at bounding box center [856, 344] width 1337 height 597
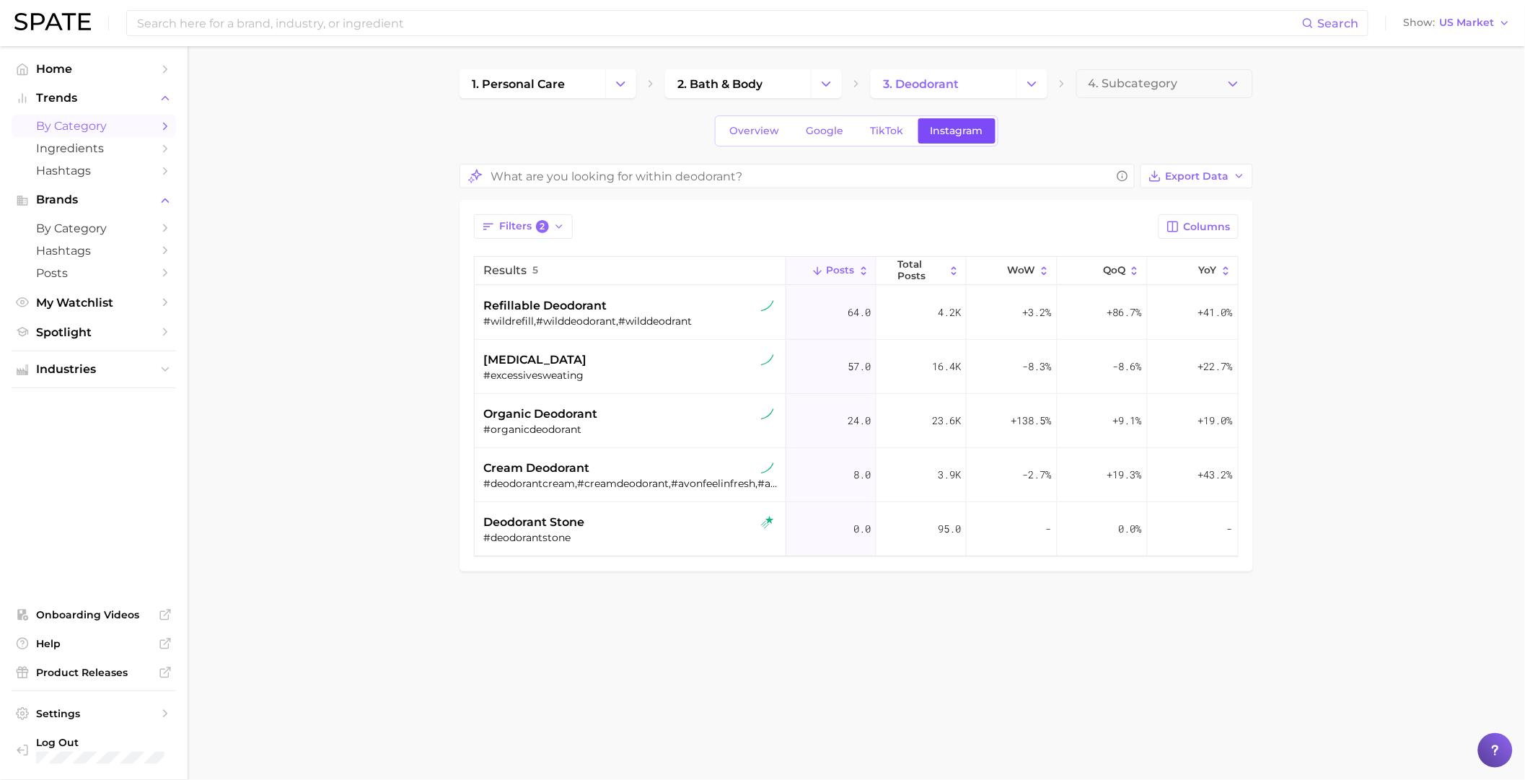
click at [965, 127] on span "Instagram" at bounding box center [956, 131] width 53 height 12
click at [731, 133] on span "Overview" at bounding box center [755, 131] width 50 height 12
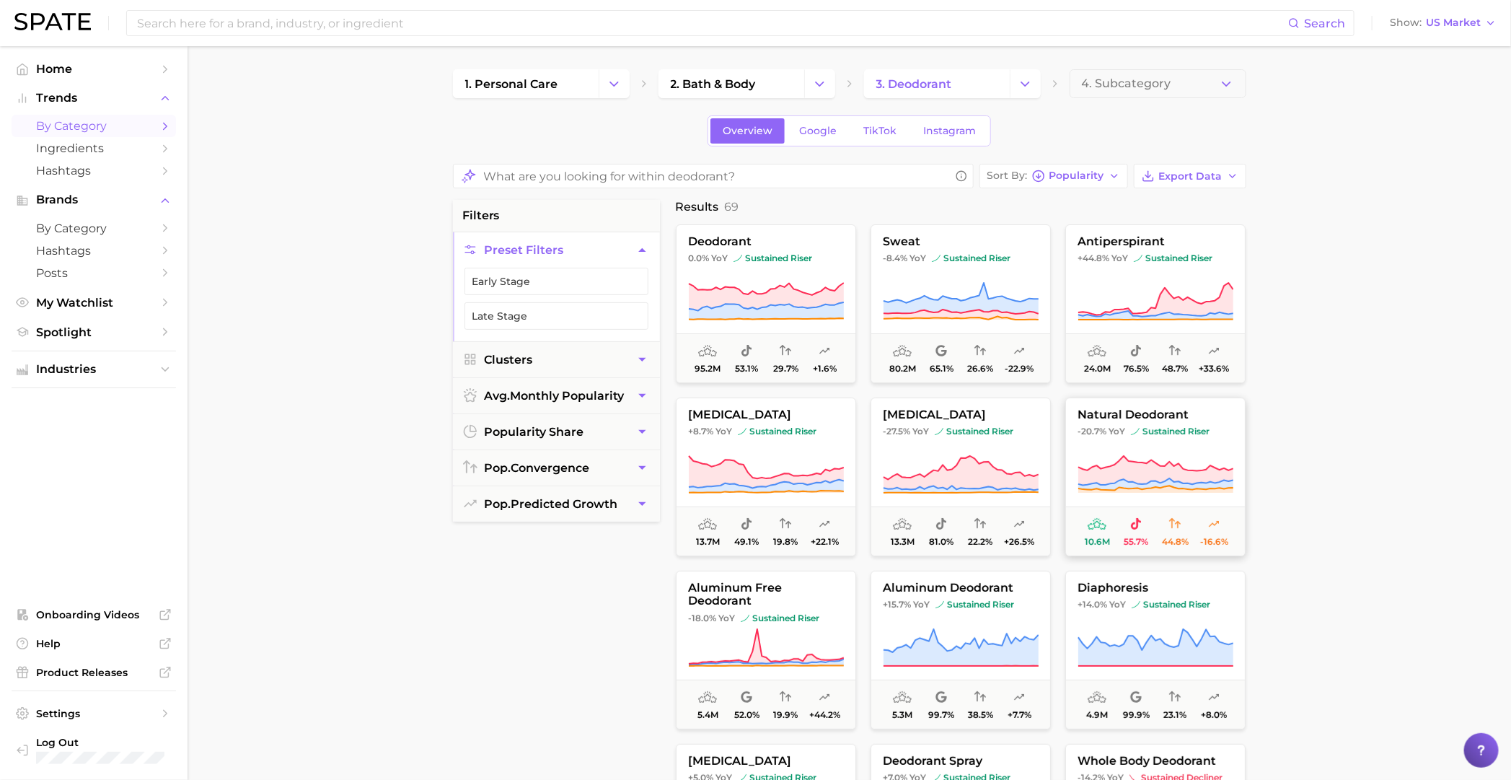
click at [985, 434] on span "sustained riser" at bounding box center [1170, 432] width 79 height 12
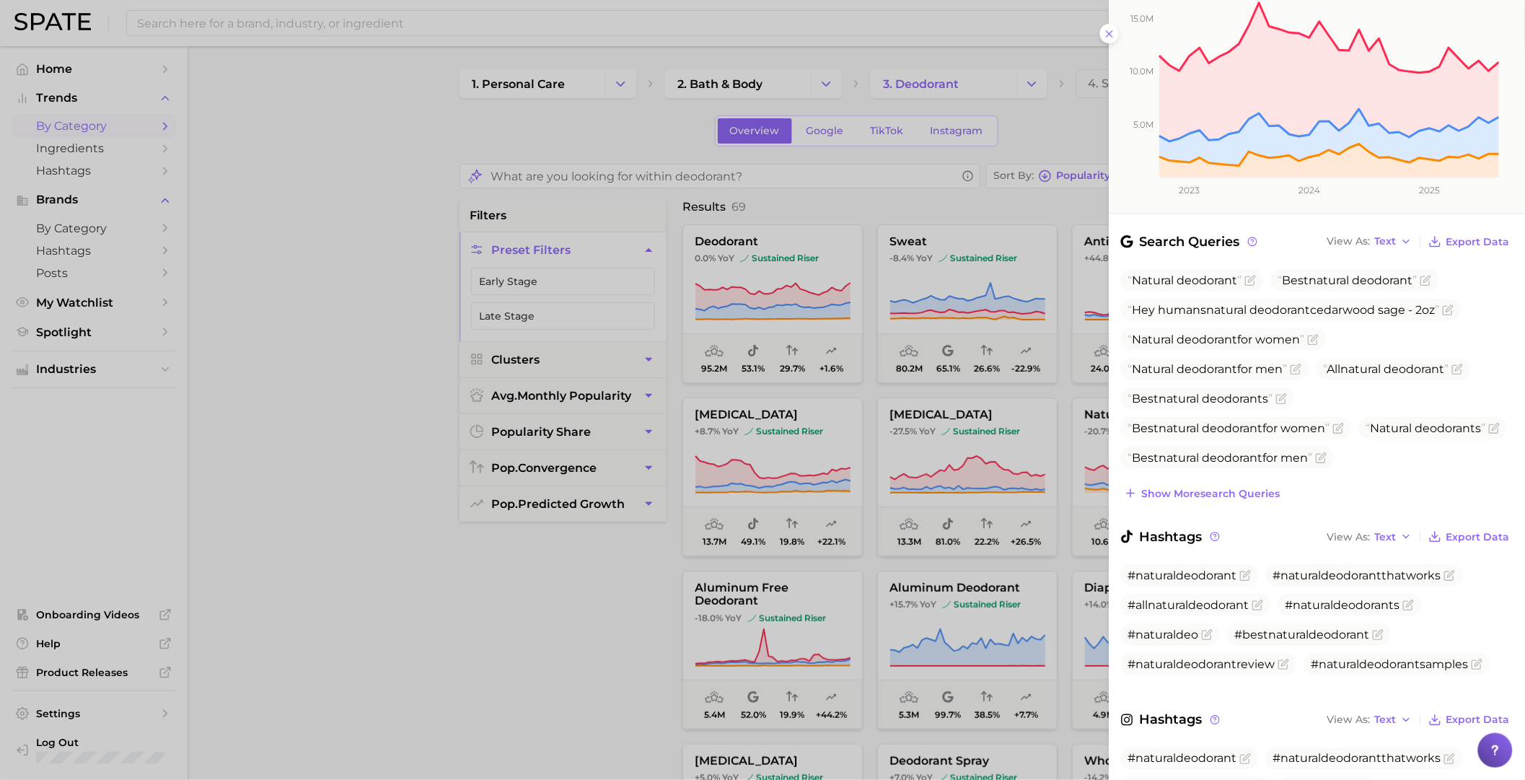
scroll to position [136, 0]
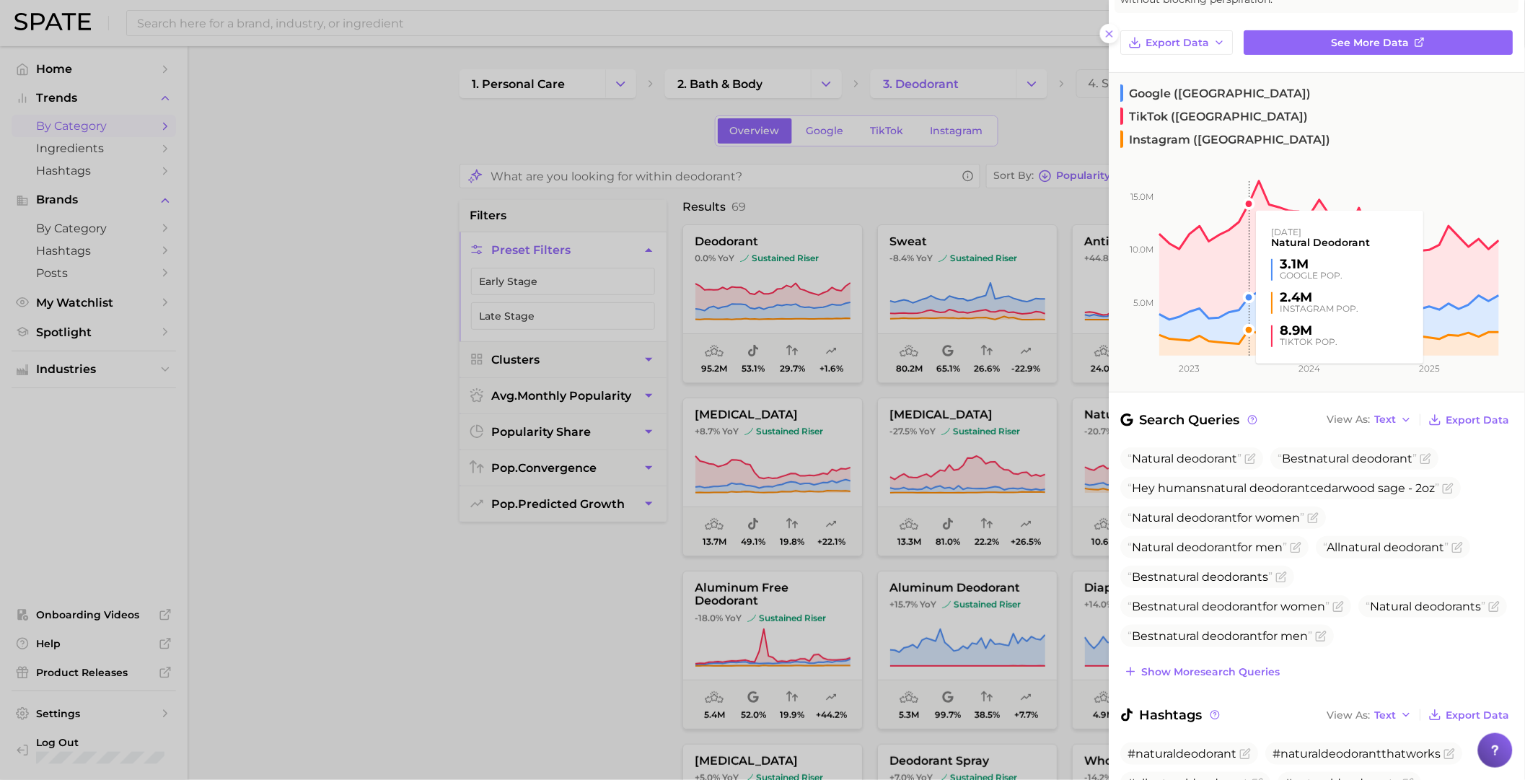
click at [985, 167] on rect at bounding box center [1304, 250] width 390 height 211
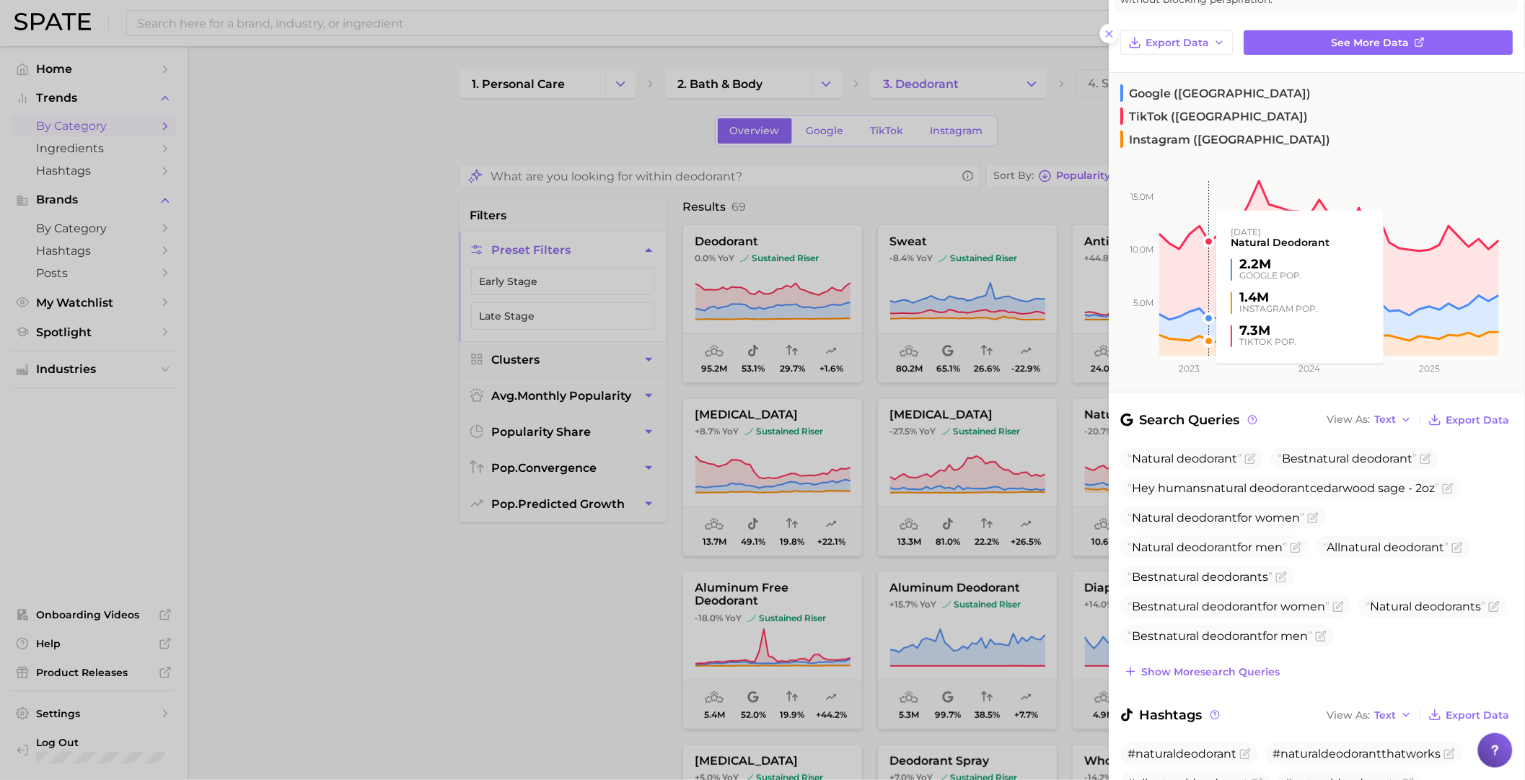
click at [985, 145] on rect at bounding box center [1304, 250] width 390 height 211
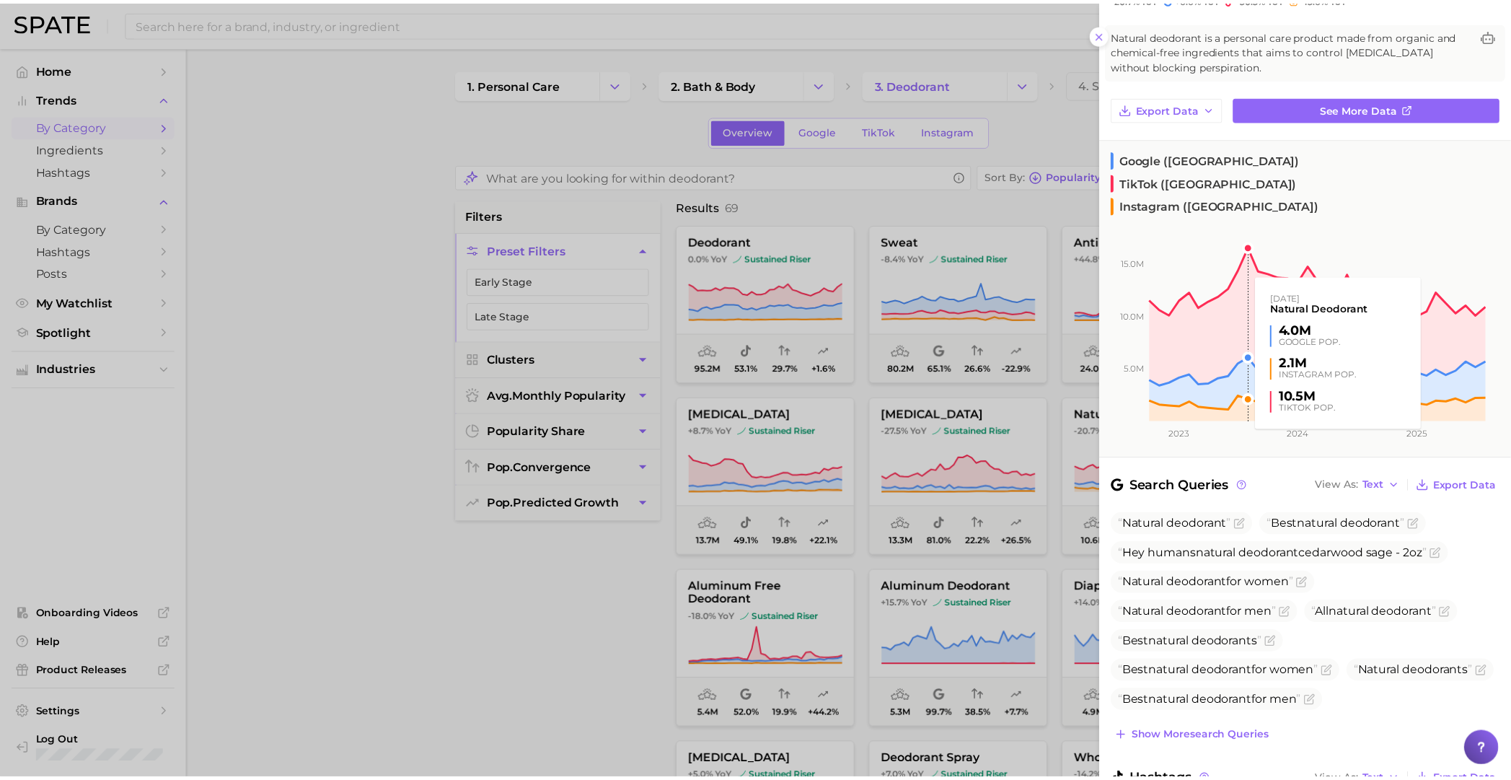
scroll to position [0, 0]
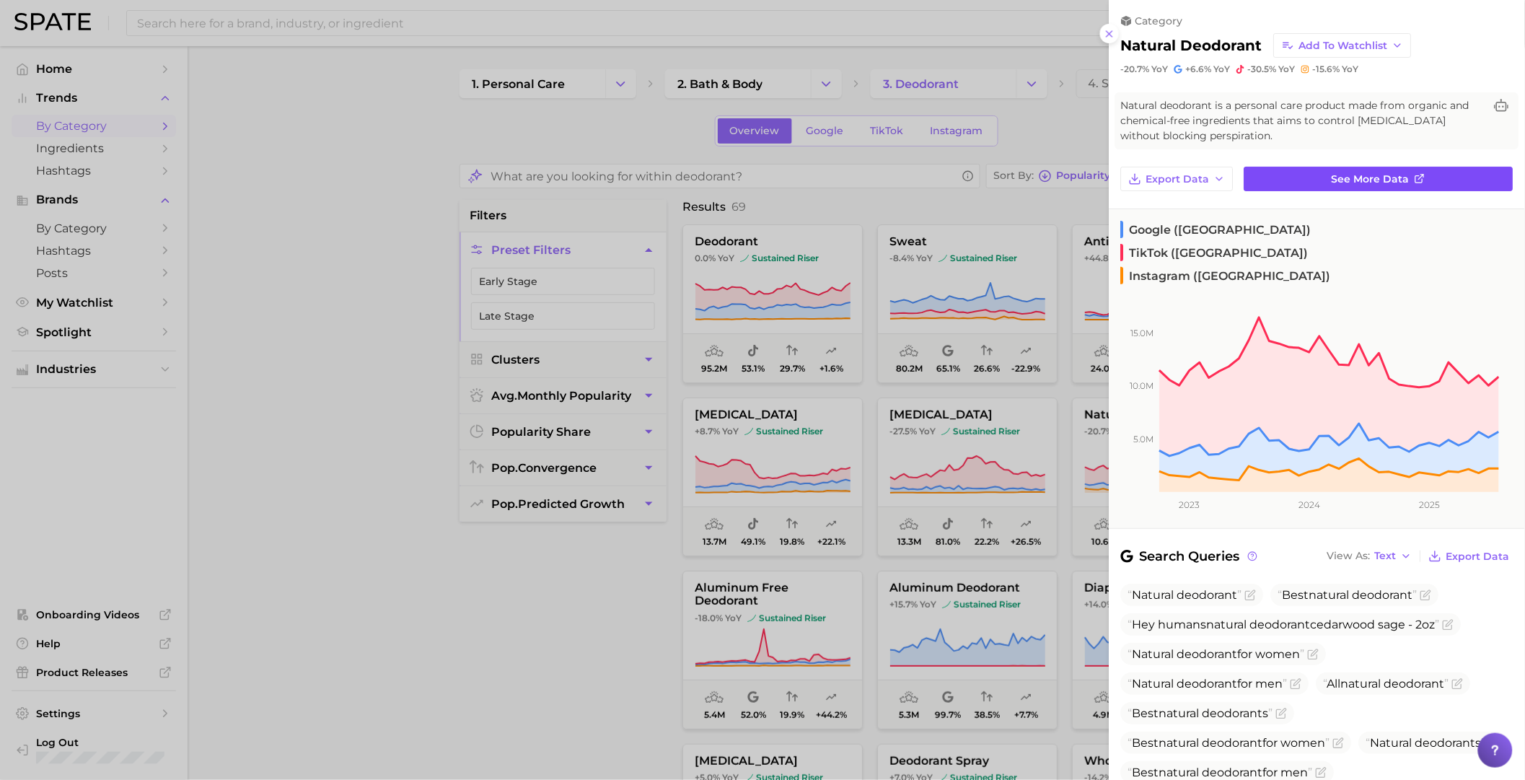
click at [985, 177] on span "See more data" at bounding box center [1371, 179] width 78 height 12
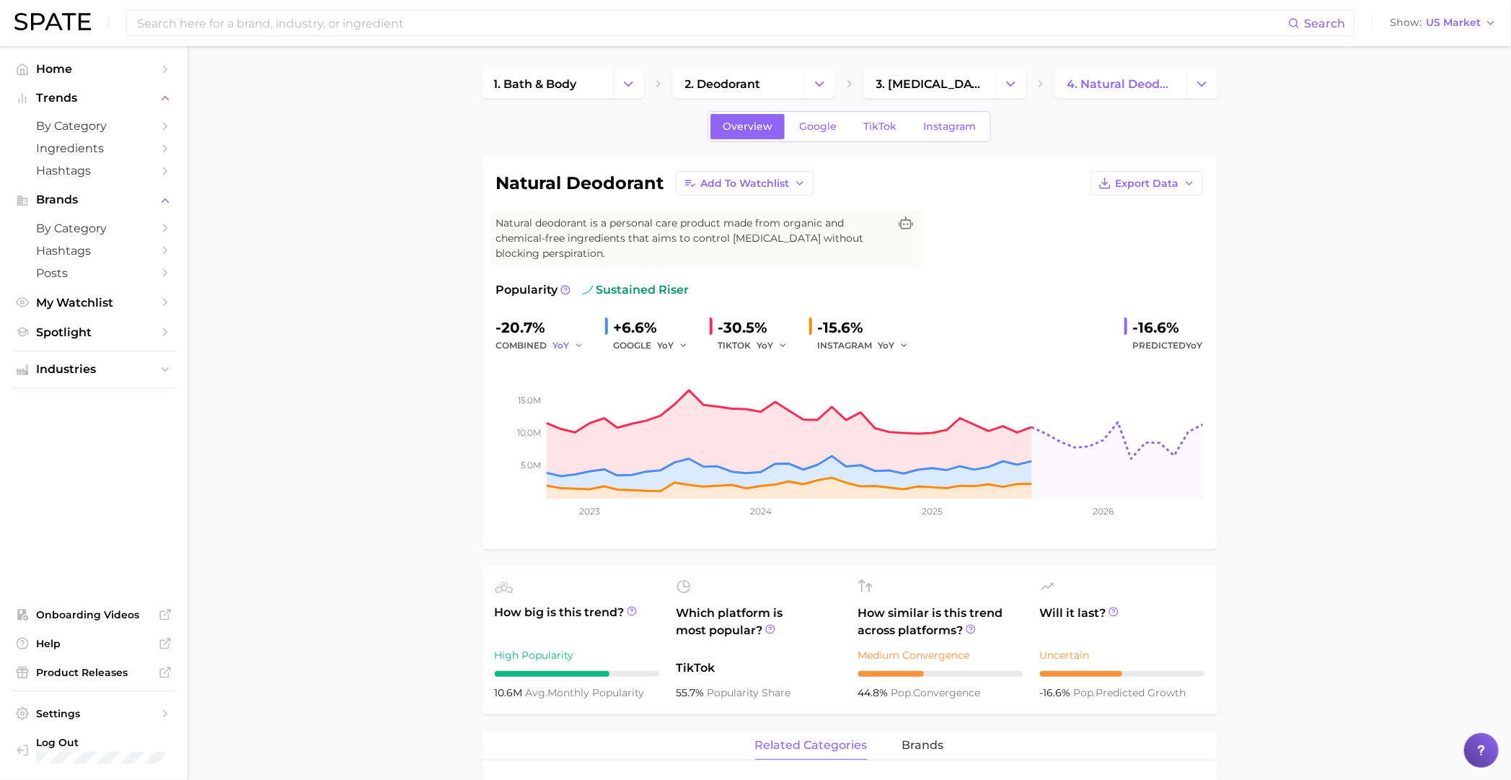
click at [576, 345] on polyline "button" at bounding box center [578, 345] width 5 height 2
click at [610, 414] on button "MoM" at bounding box center [632, 420] width 159 height 26
click at [569, 347] on span "MoM" at bounding box center [564, 345] width 22 height 12
click at [594, 392] on button "QoQ" at bounding box center [632, 395] width 159 height 26
click at [575, 348] on button "QoQ" at bounding box center [570, 345] width 35 height 17
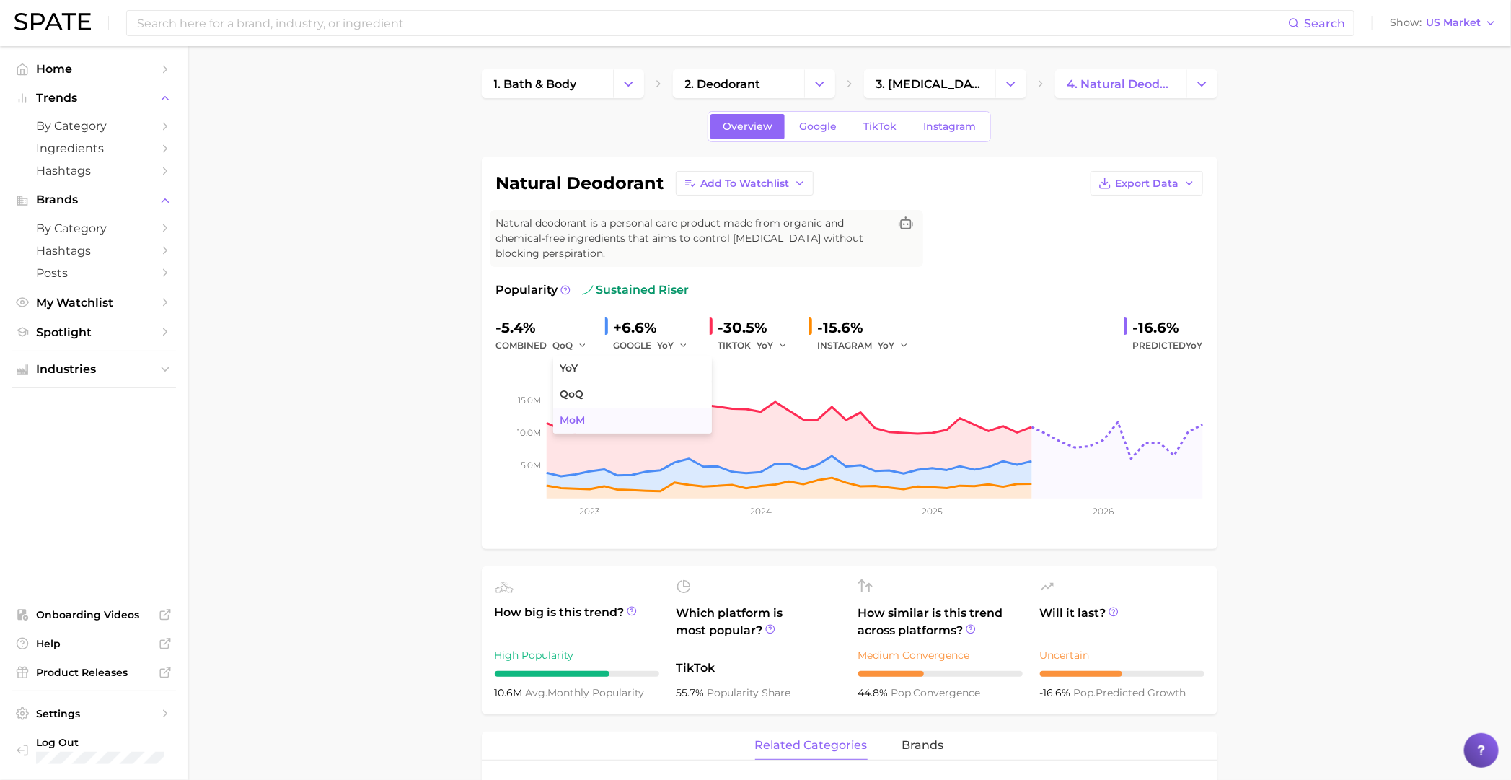
click at [584, 410] on button "MoM" at bounding box center [632, 420] width 159 height 26
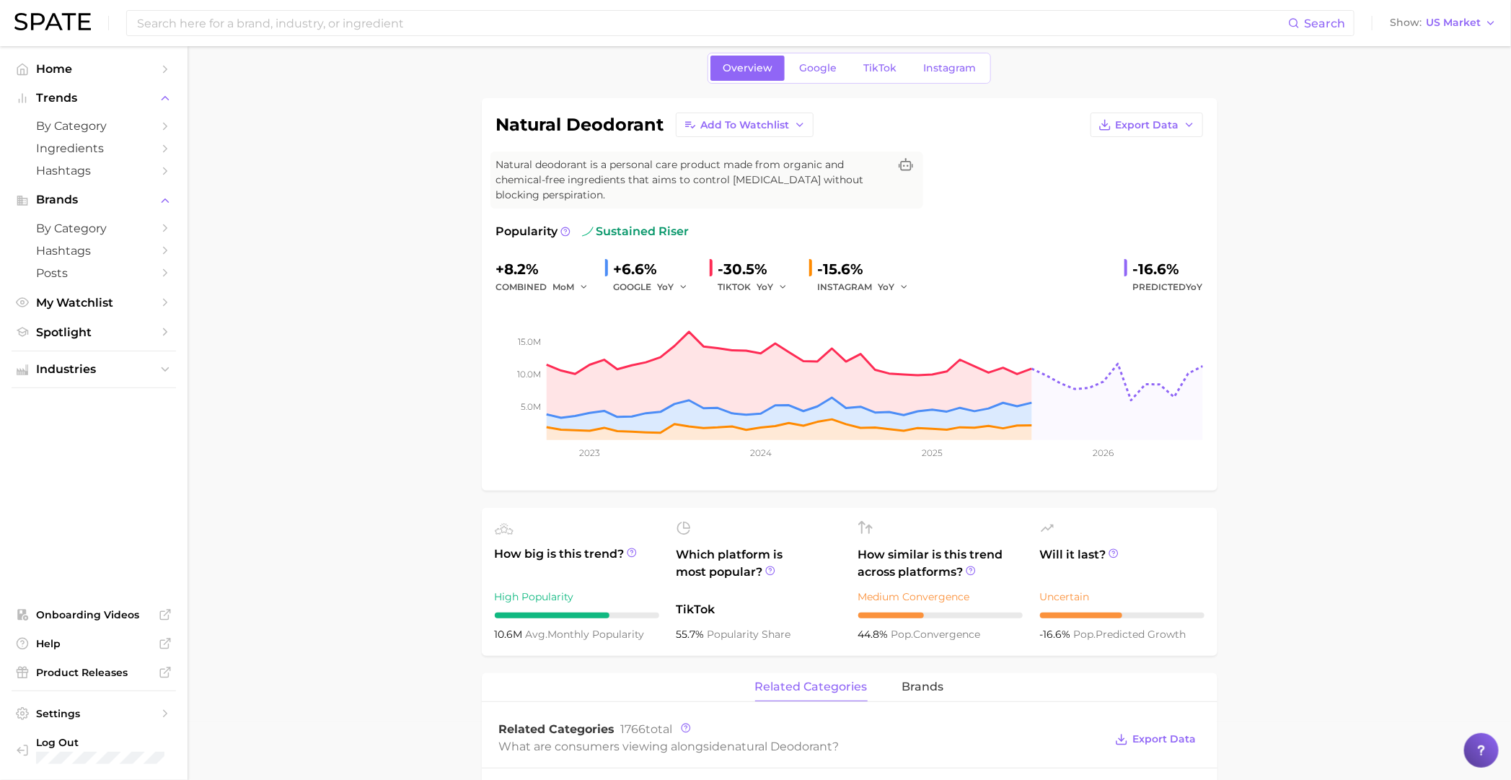
scroll to position [89, 0]
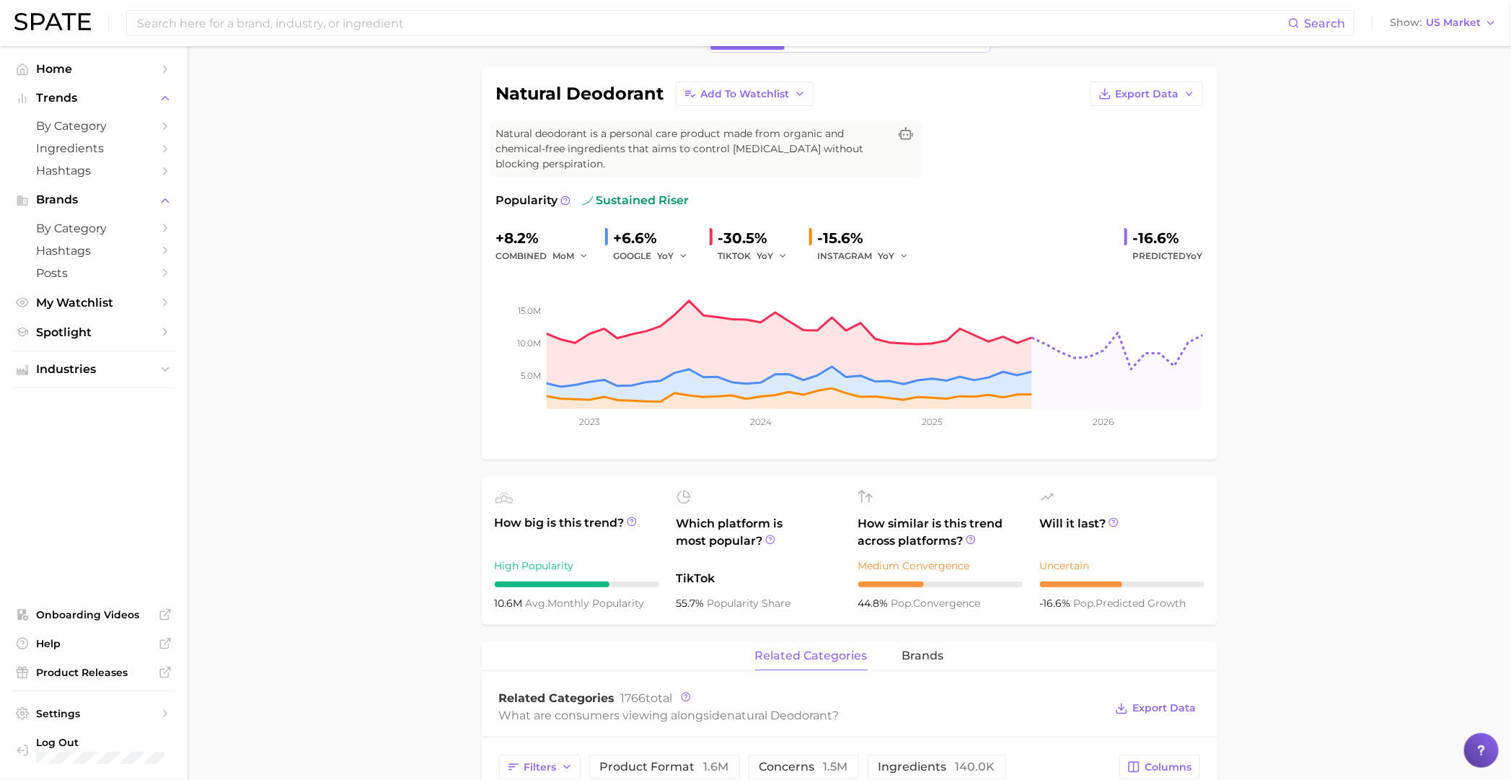
click at [528, 536] on div "How big is this trend? High Popularity 10.6m avg. monthly popularity" at bounding box center [577, 551] width 164 height 122
click at [563, 536] on div at bounding box center [552, 584] width 115 height 6
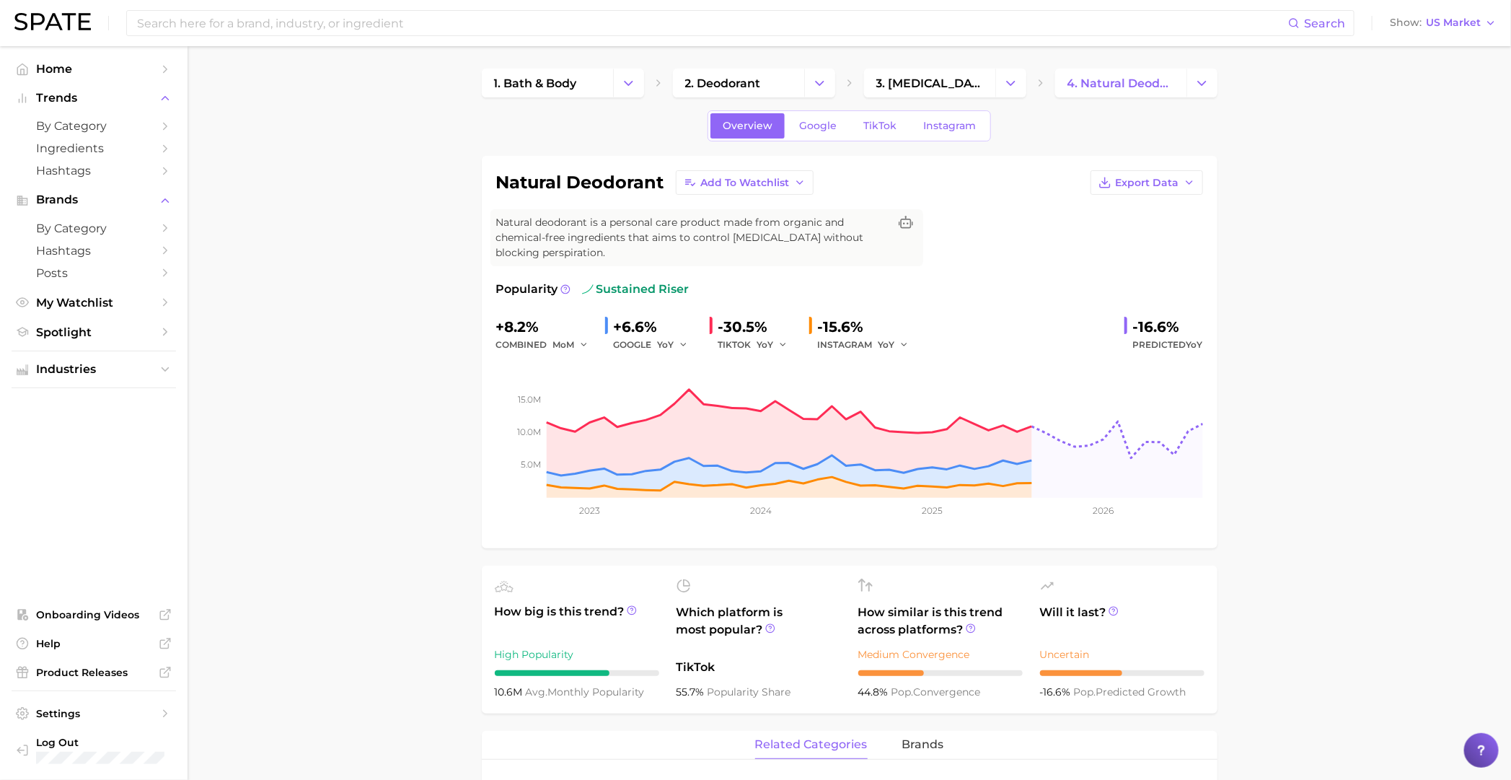
scroll to position [0, 0]
click at [985, 86] on icon "Change Category" at bounding box center [1201, 83] width 15 height 15
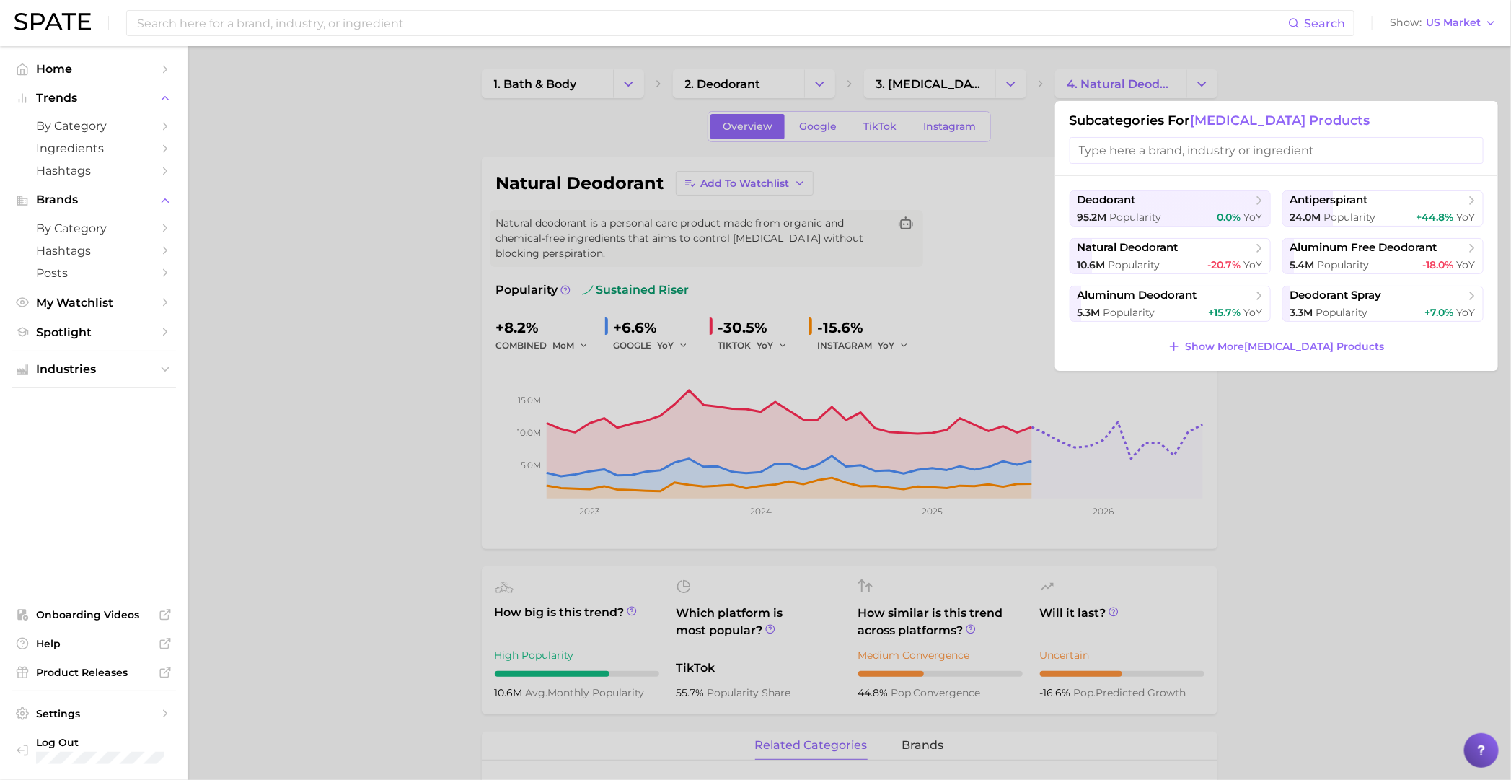
click at [454, 249] on div at bounding box center [755, 390] width 1511 height 780
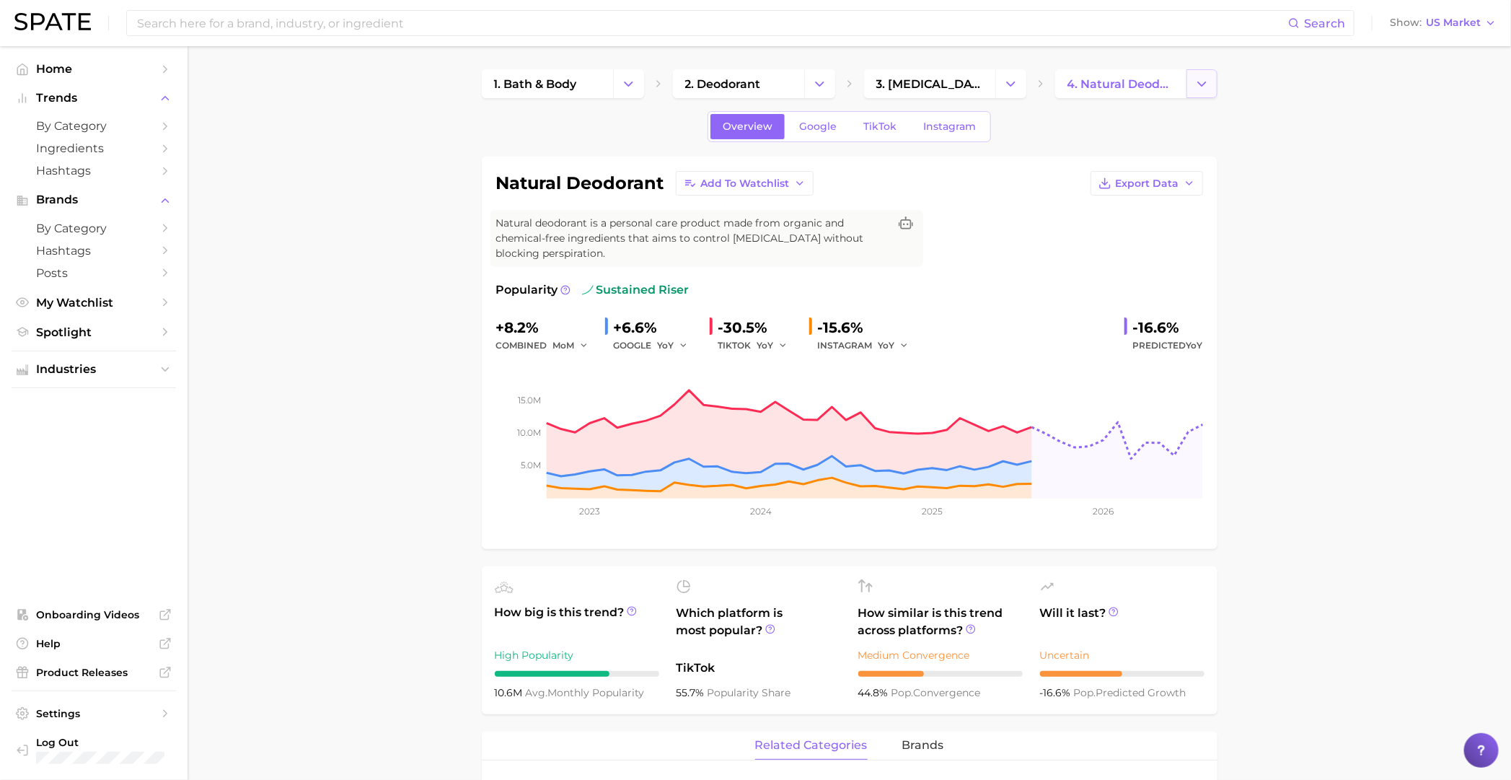
click at [985, 91] on icon "Change Category" at bounding box center [1201, 83] width 15 height 15
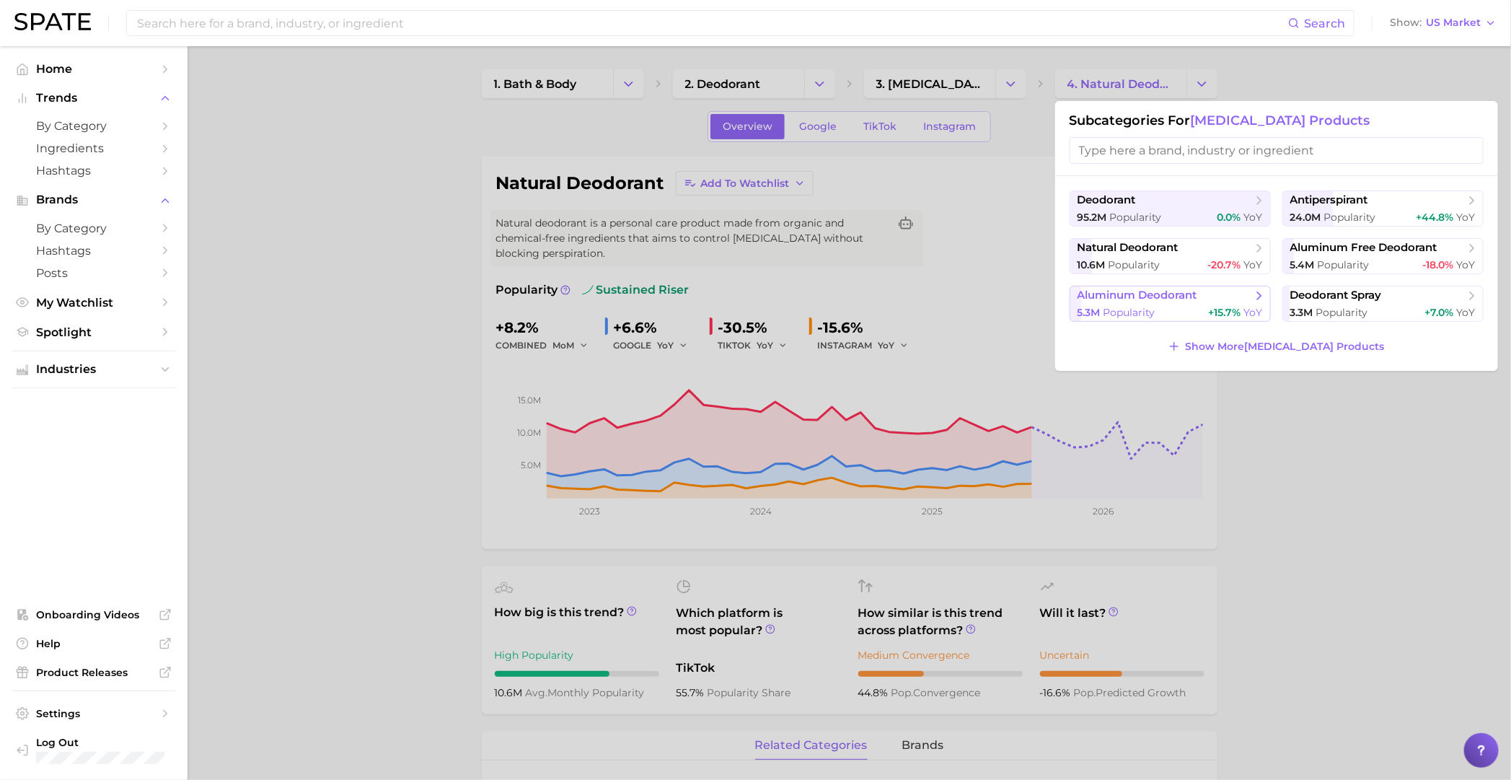
click at [985, 296] on span "aluminum deodorant" at bounding box center [1138, 295] width 120 height 14
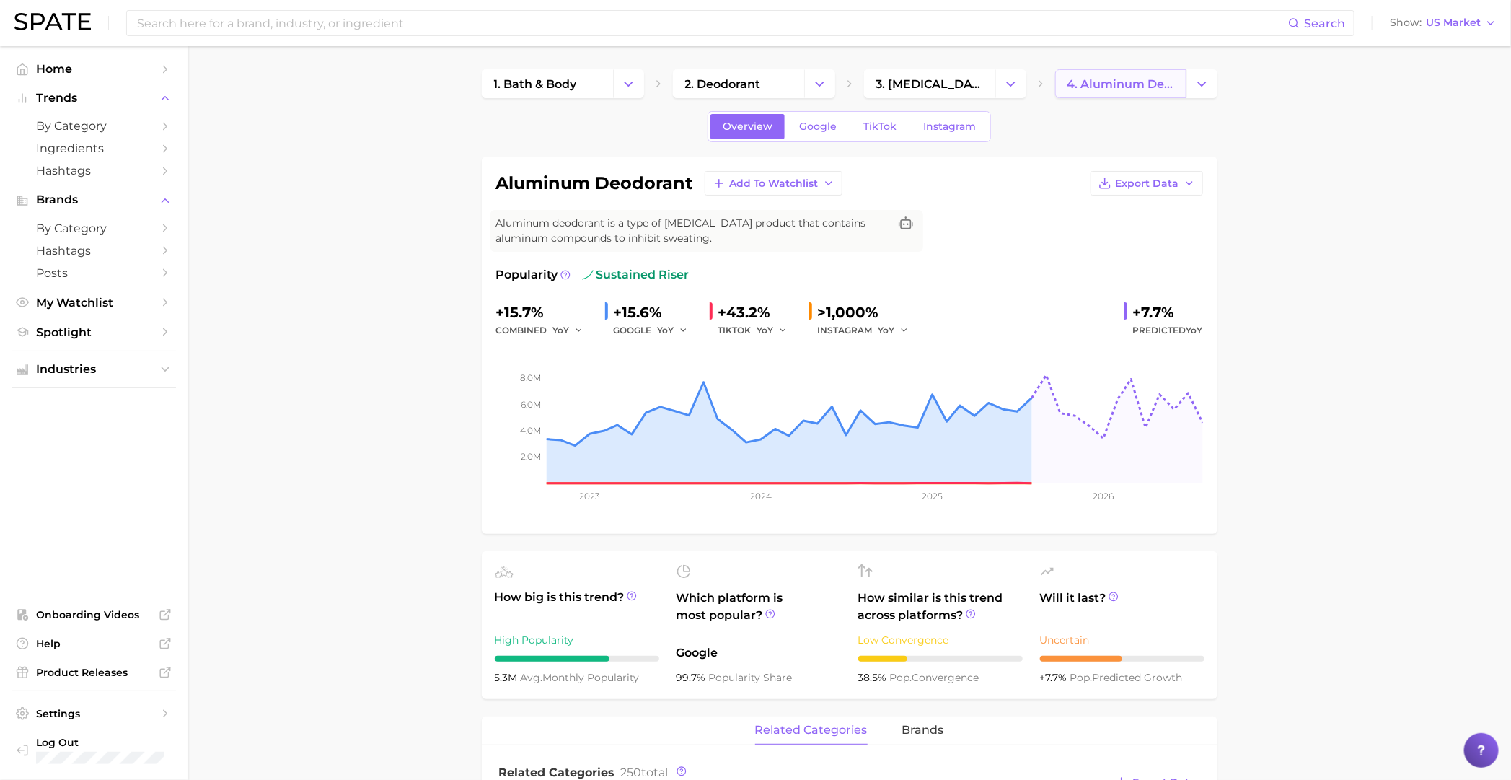
click at [985, 85] on span "4. aluminum deodorant" at bounding box center [1120, 84] width 107 height 14
click at [985, 85] on link "4. aluminum deodorant" at bounding box center [1120, 83] width 131 height 29
click at [985, 87] on icon "Change Category" at bounding box center [1201, 83] width 15 height 15
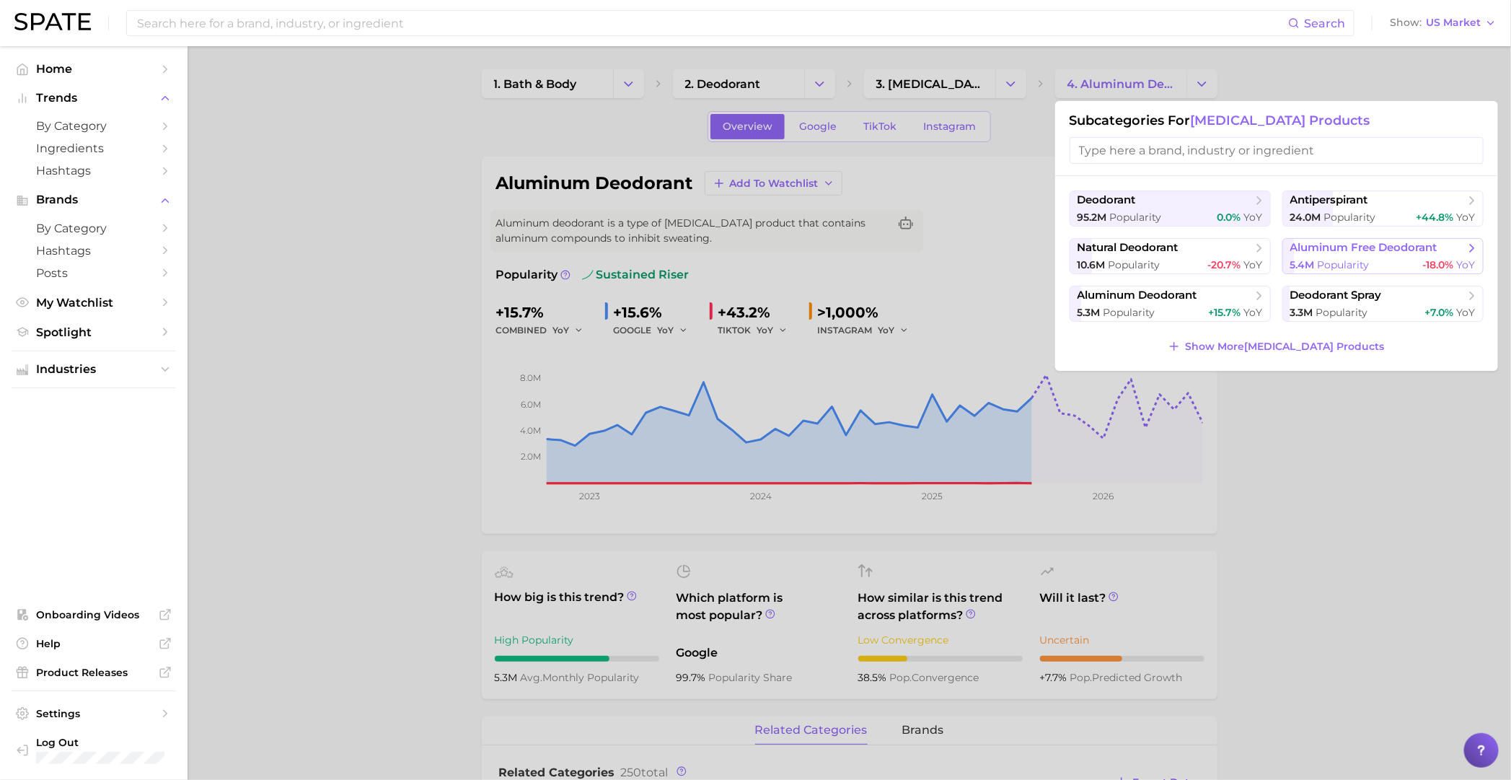
click at [985, 265] on span "5.4m" at bounding box center [1302, 264] width 25 height 13
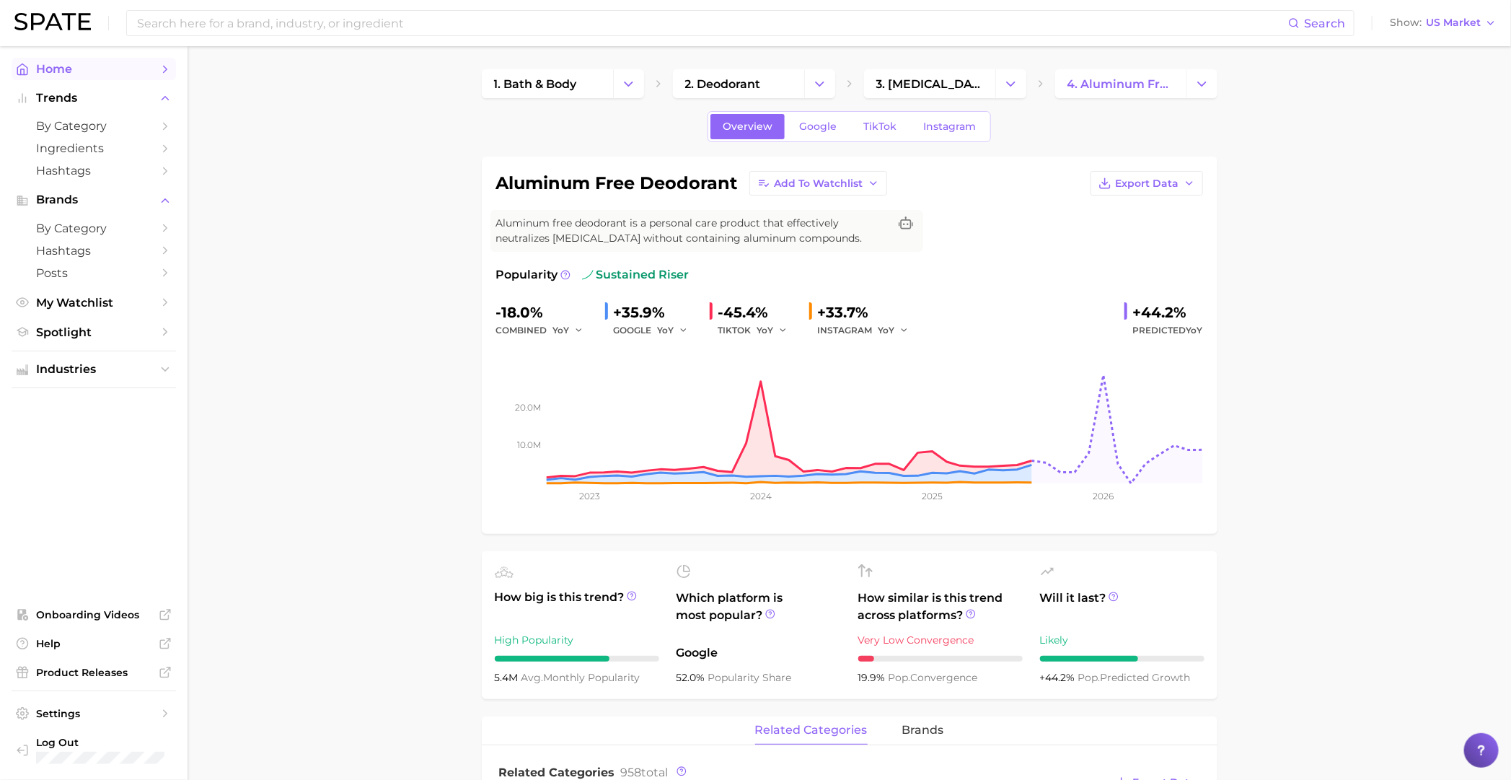
click at [98, 69] on span "Home" at bounding box center [93, 69] width 115 height 14
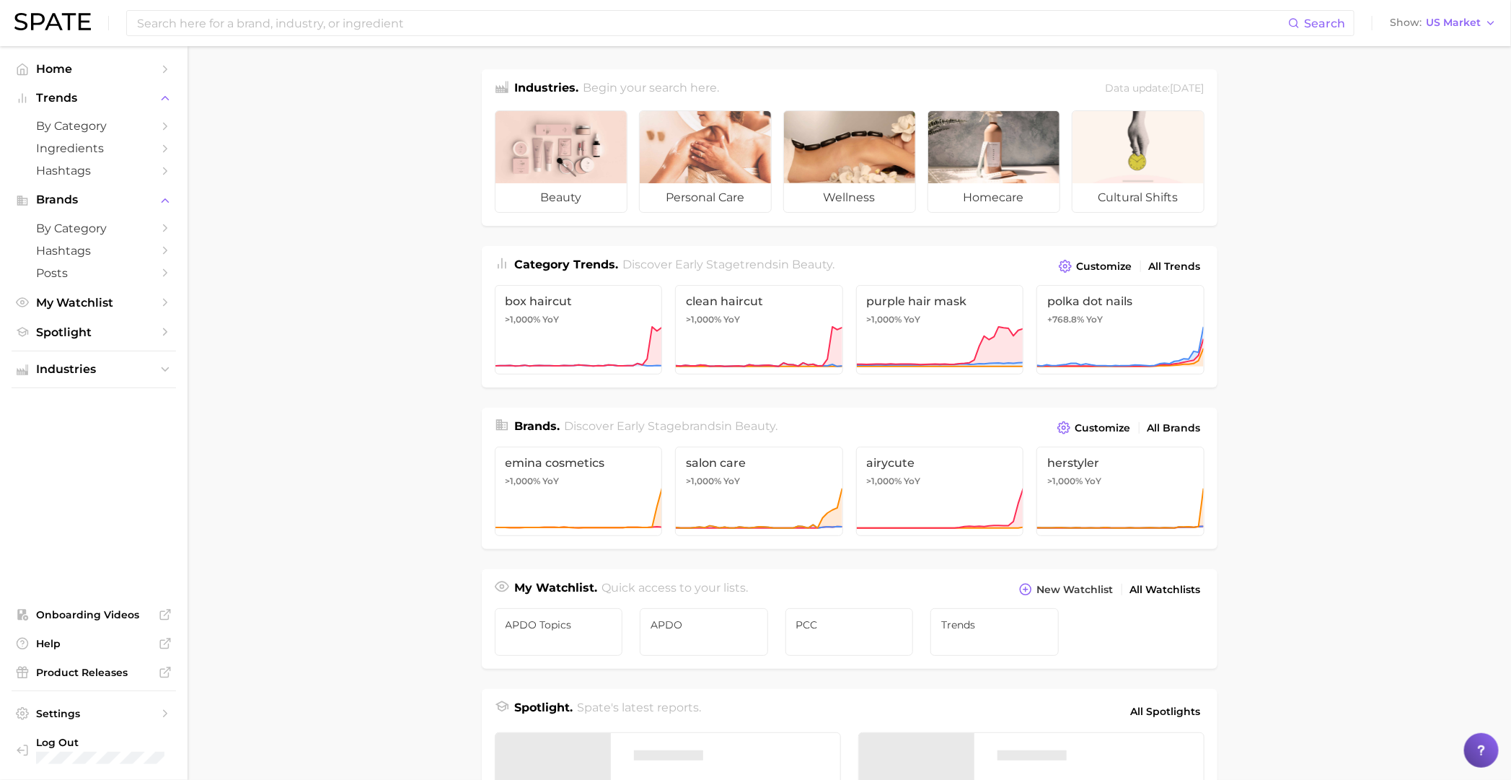
click at [115, 322] on ul "Home Trends by Category Ingredients Hashtags Brands by Category Hashtags Posts …" at bounding box center [94, 201] width 164 height 286
click at [115, 309] on span "My Watchlist" at bounding box center [93, 303] width 115 height 14
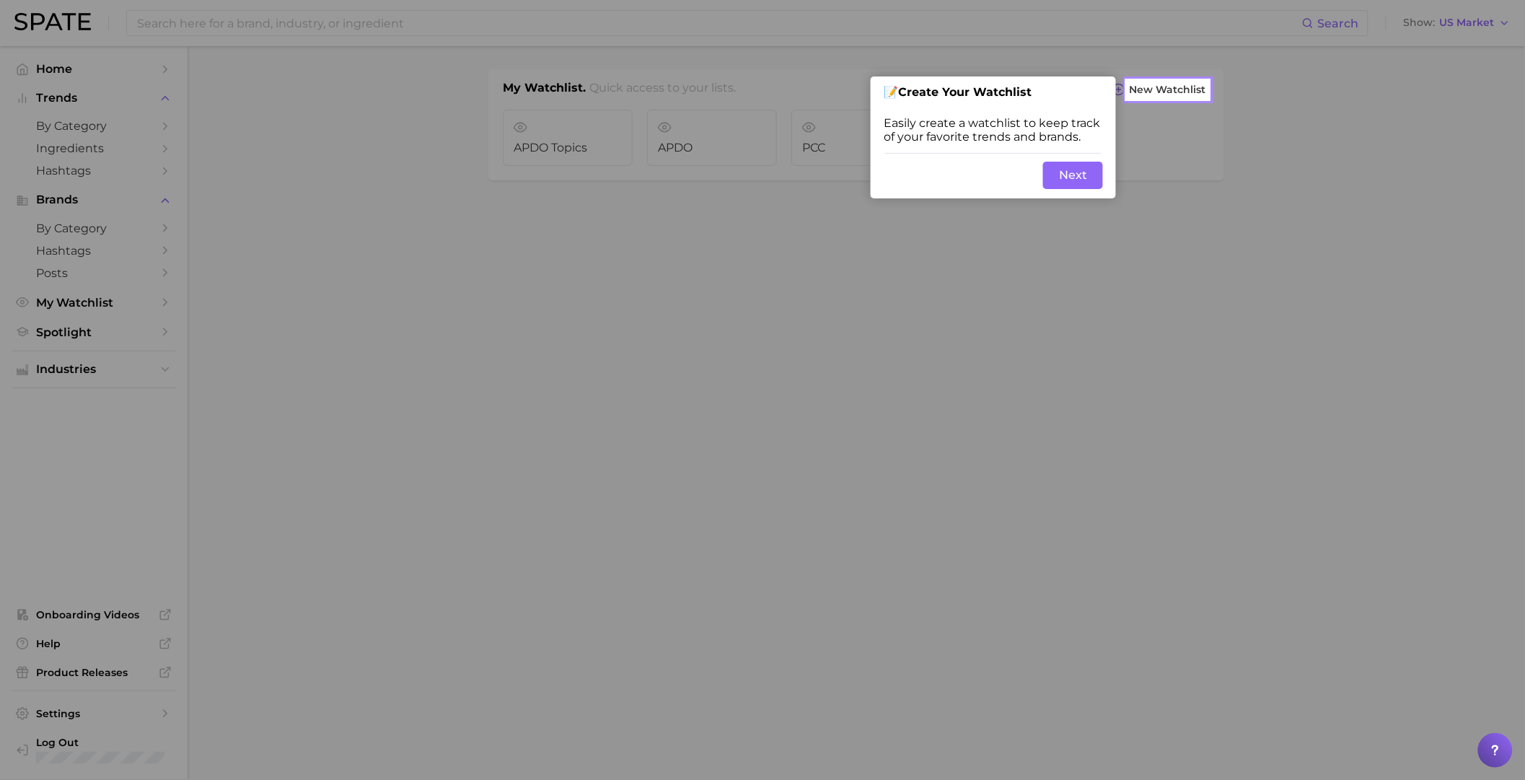
click at [985, 195] on div "Skip Back Next" at bounding box center [993, 175] width 245 height 46
click at [985, 182] on button "Next" at bounding box center [1073, 175] width 60 height 27
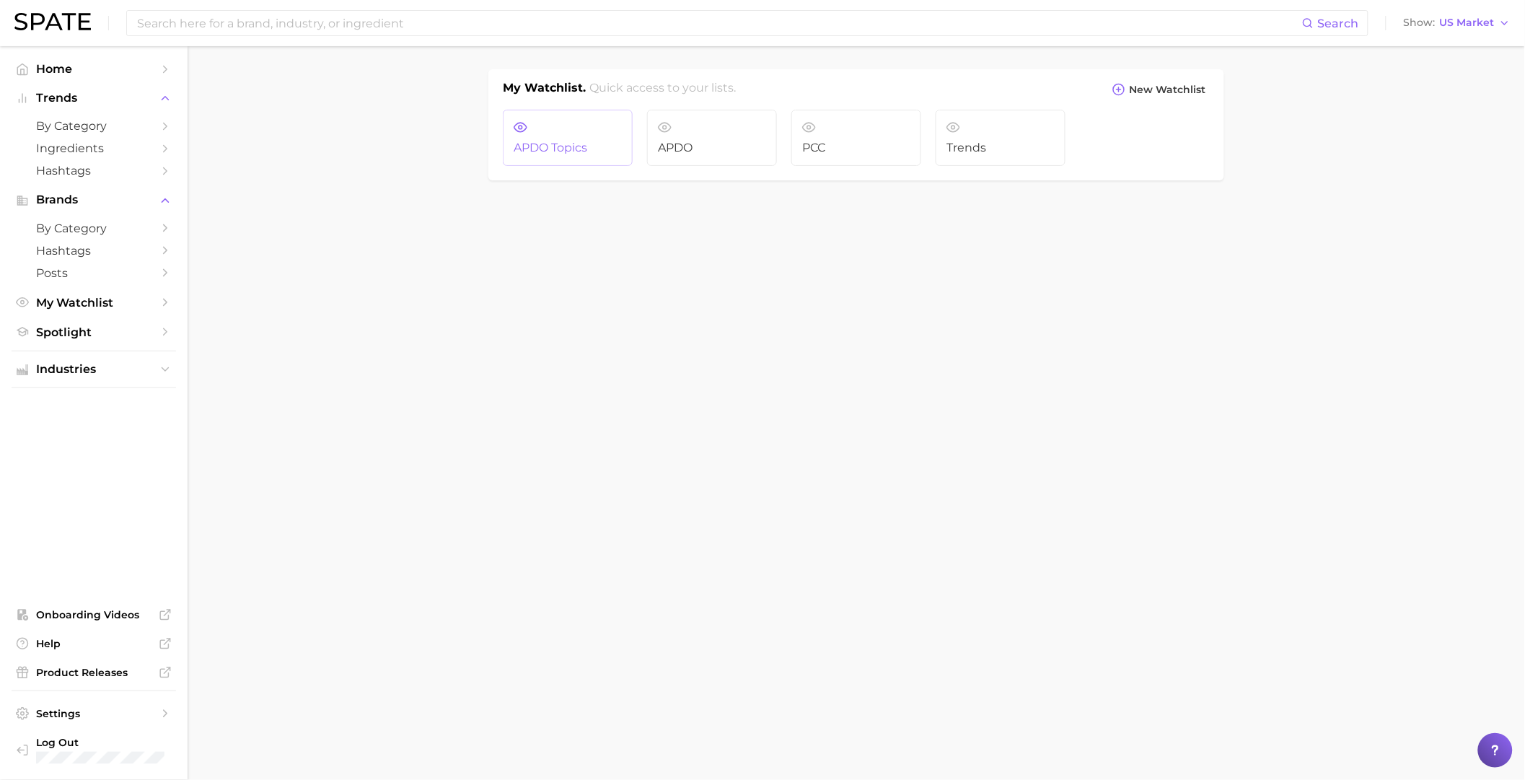
click at [537, 149] on span "APDO topics" at bounding box center [568, 147] width 108 height 13
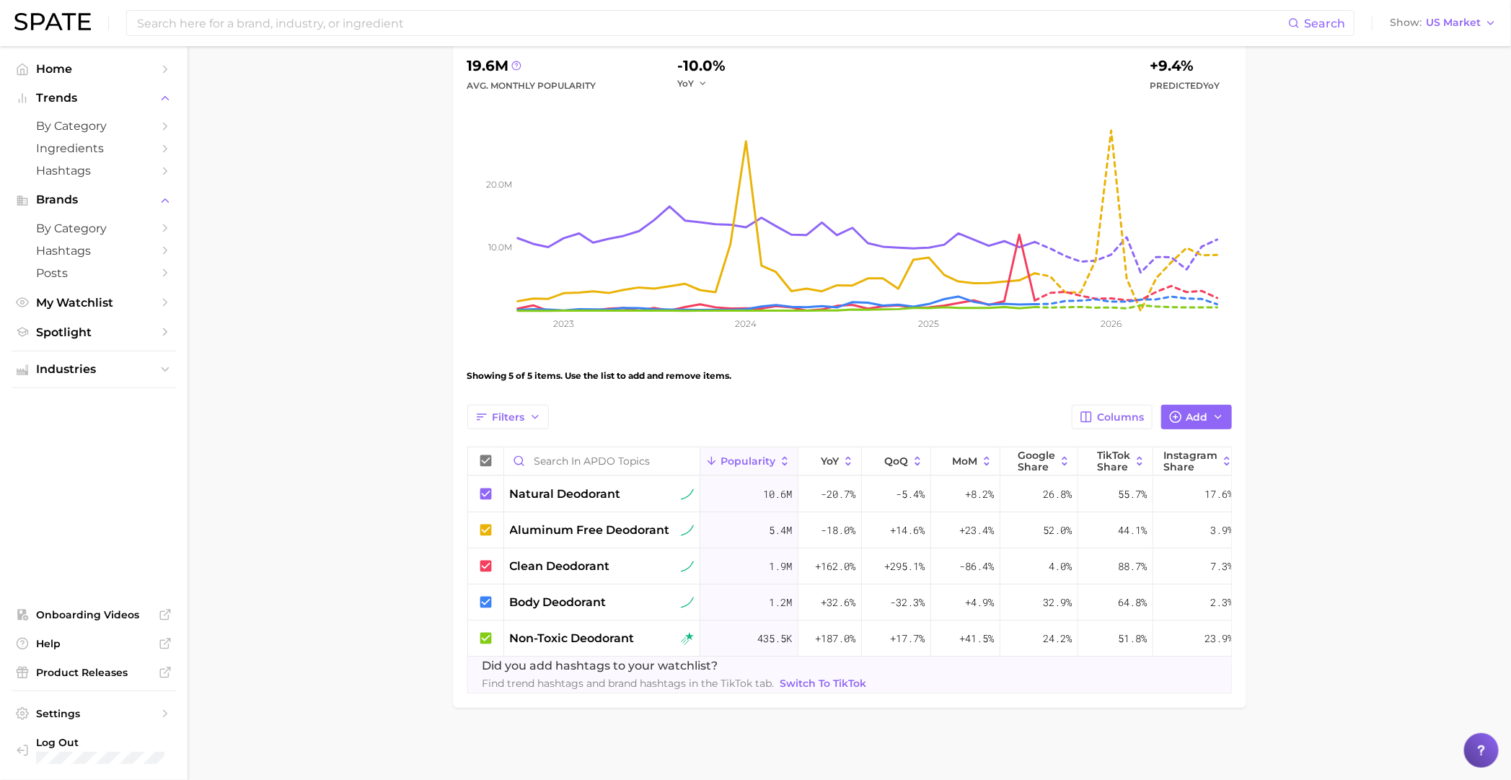
click at [399, 38] on div "Search Show US Market" at bounding box center [755, 23] width 1482 height 46
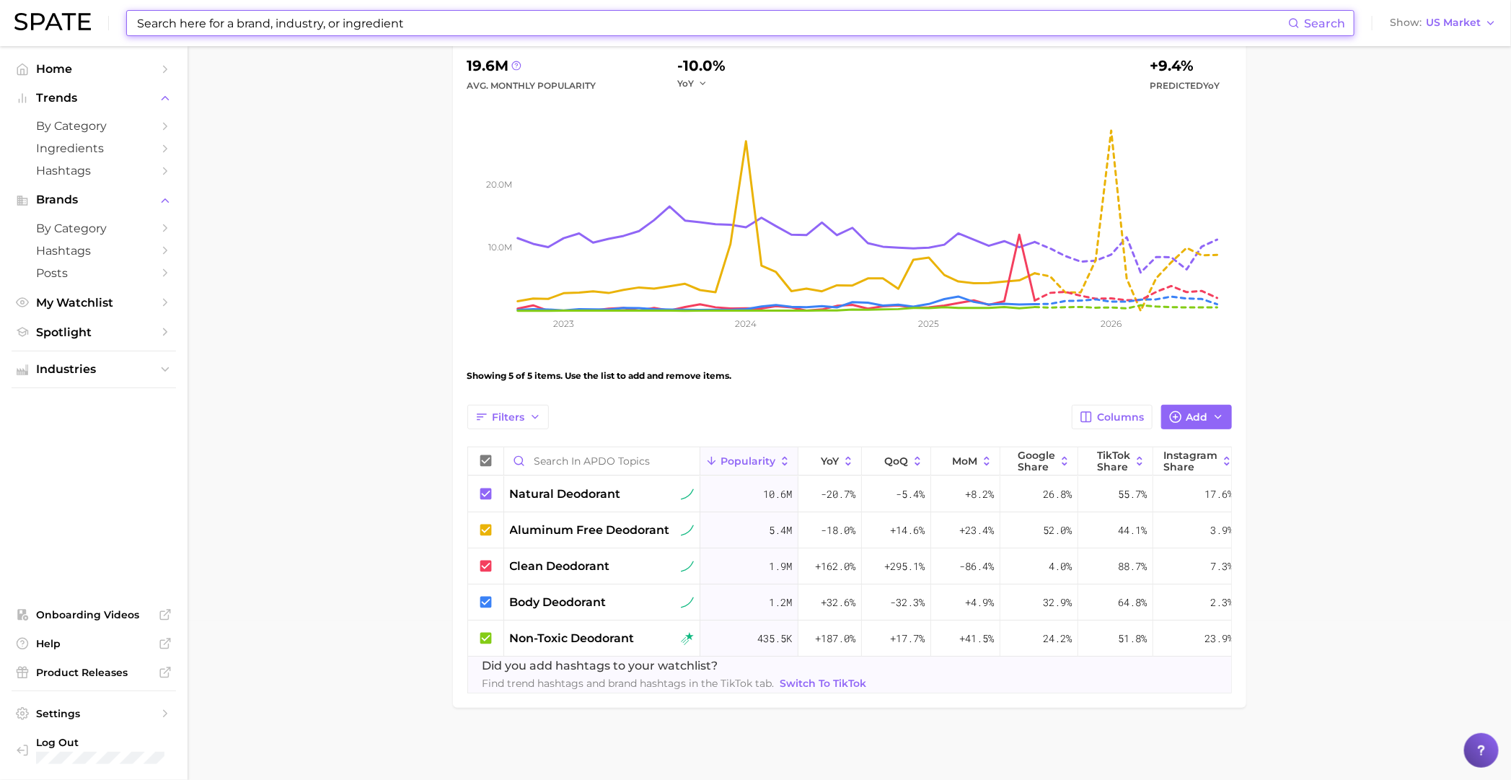
click at [414, 19] on input at bounding box center [712, 23] width 1153 height 25
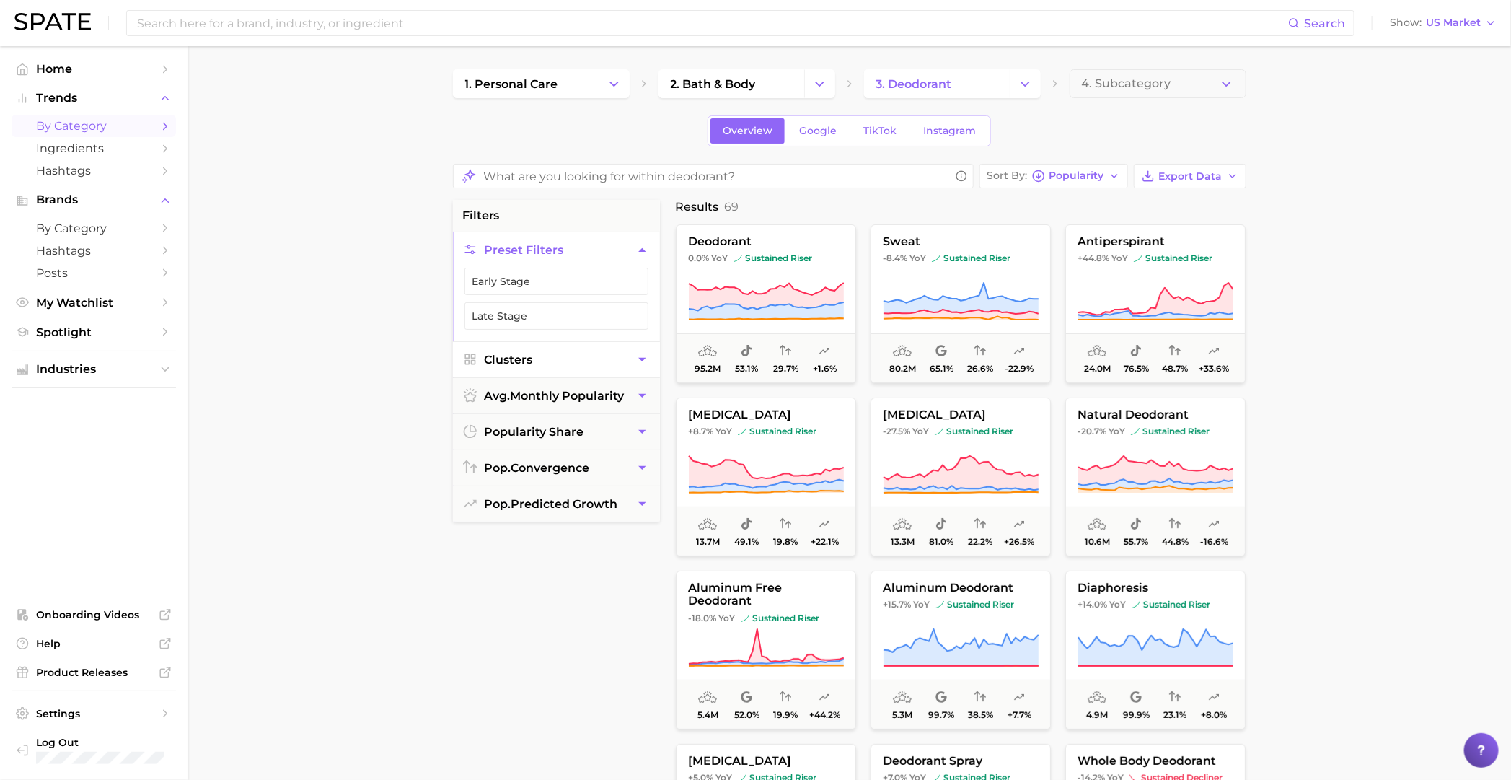
click at [543, 353] on button "Clusters" at bounding box center [556, 359] width 207 height 35
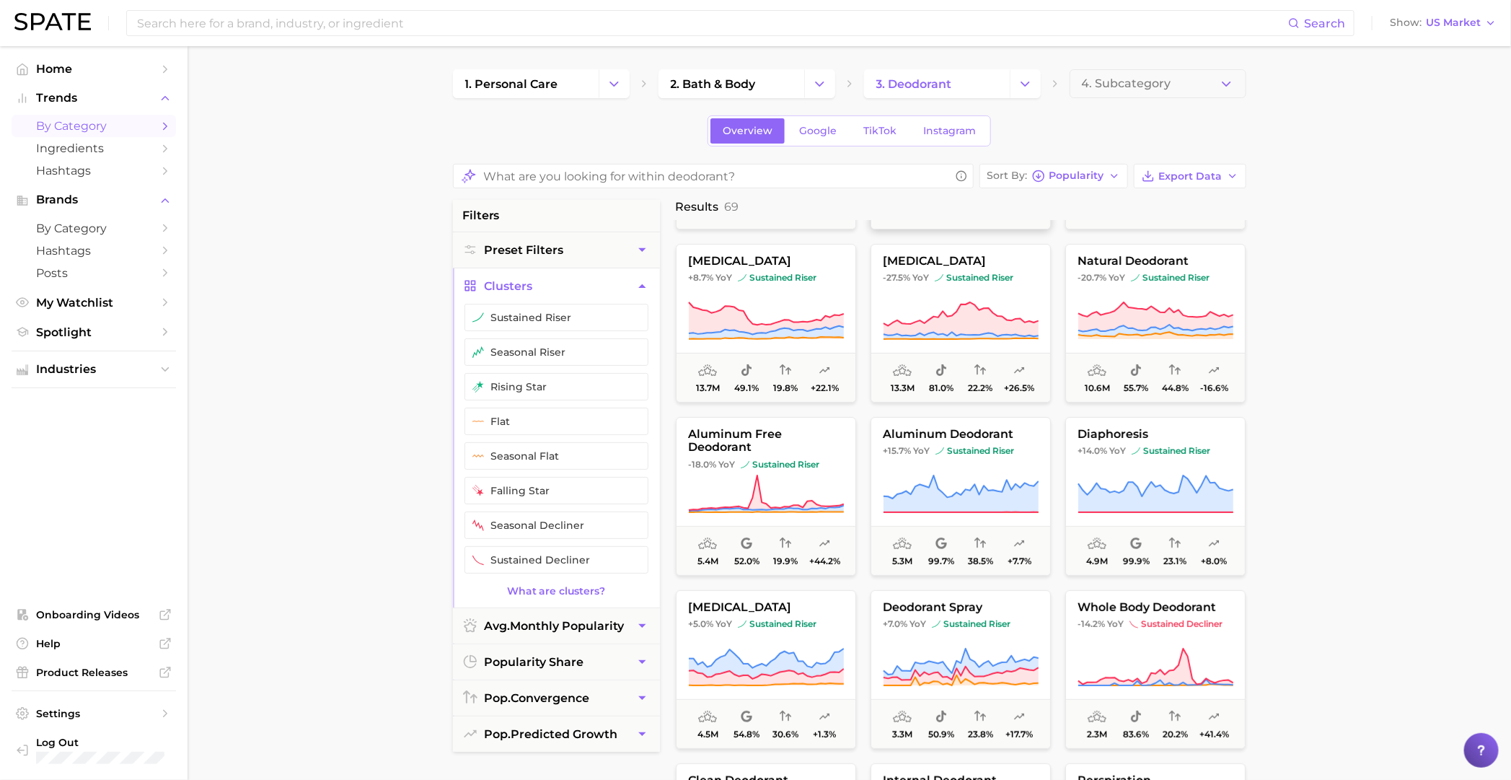
scroll to position [180, 0]
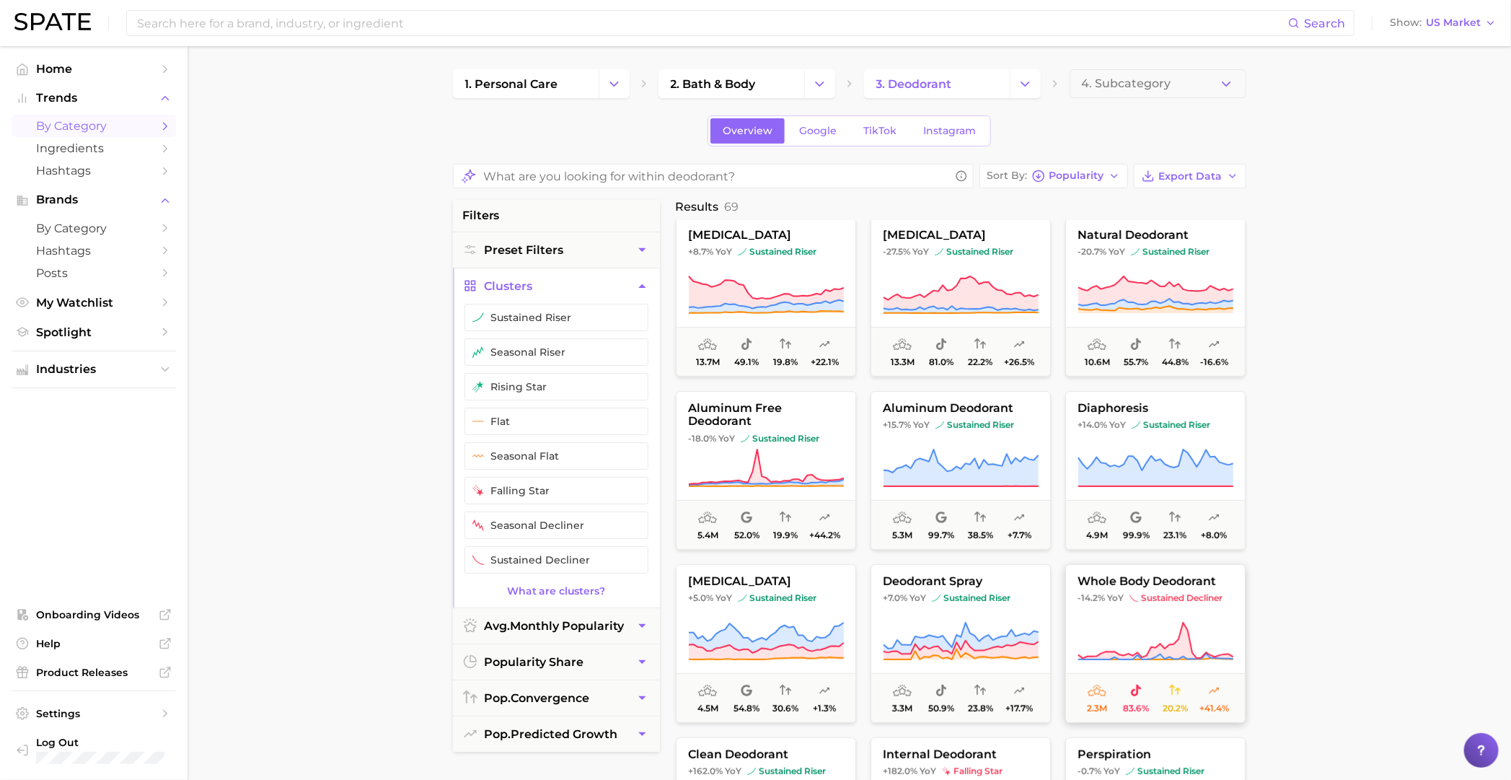
click at [985, 536] on span "-14.2% YoY sustained decliner" at bounding box center [1155, 598] width 179 height 12
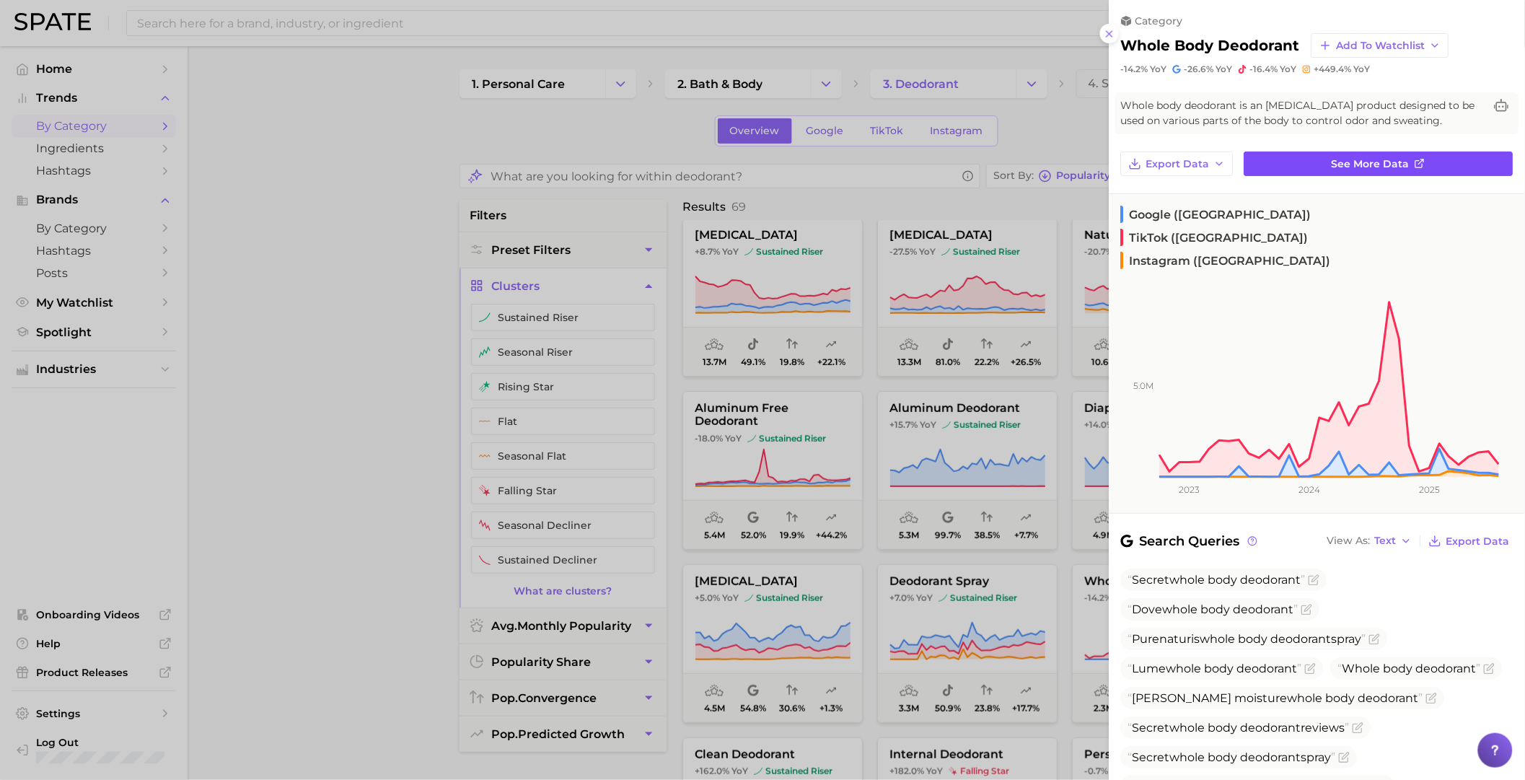
click at [985, 170] on link "See more data" at bounding box center [1378, 163] width 269 height 25
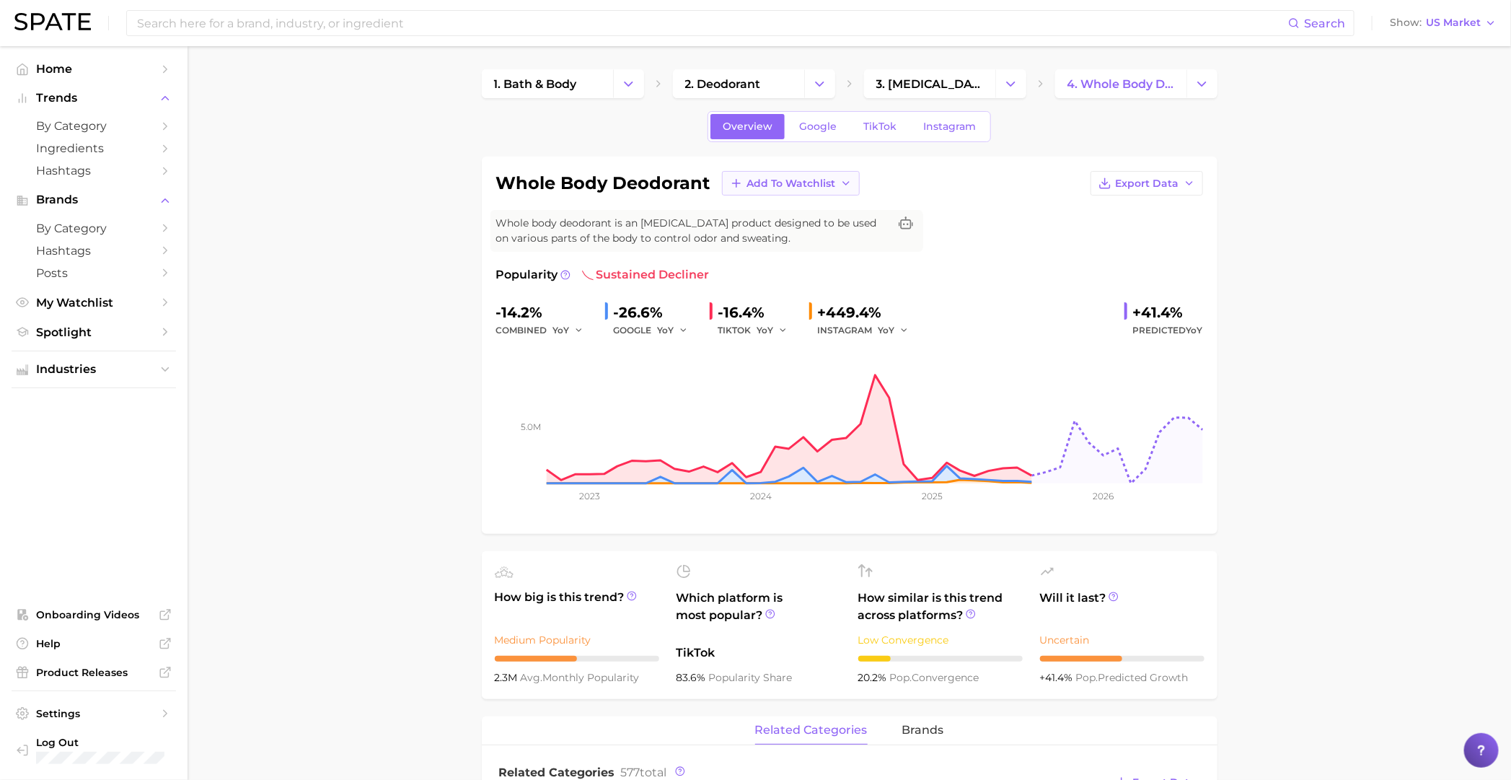
click at [816, 177] on span "Add to Watchlist" at bounding box center [791, 183] width 89 height 12
click at [814, 229] on button "APDO topics" at bounding box center [801, 237] width 159 height 26
click at [985, 83] on span "4. whole body deodorant" at bounding box center [1120, 84] width 107 height 14
click at [985, 83] on icon "Change Category" at bounding box center [1201, 83] width 15 height 15
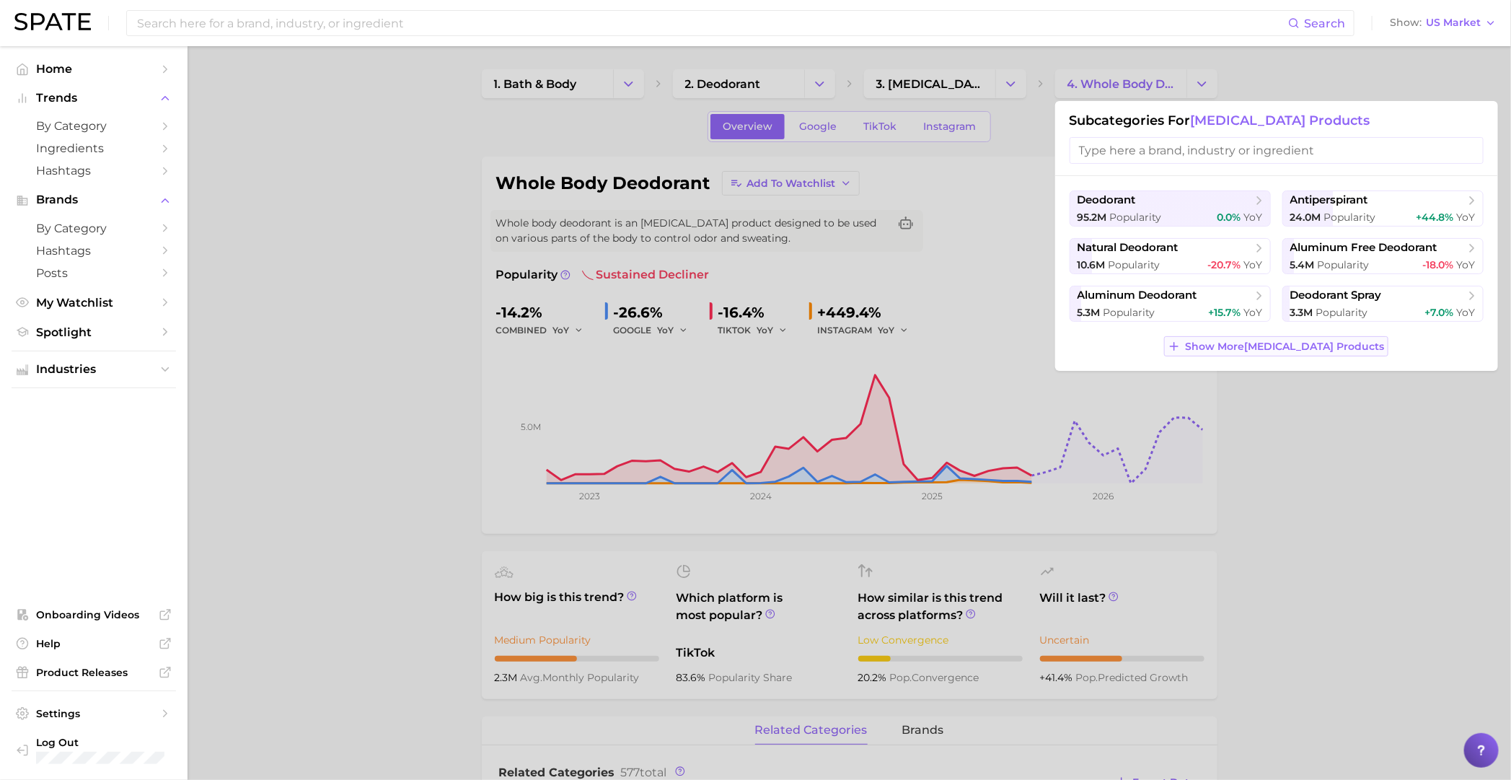
click at [985, 352] on span "Show More antiperspirant products" at bounding box center [1285, 346] width 199 height 12
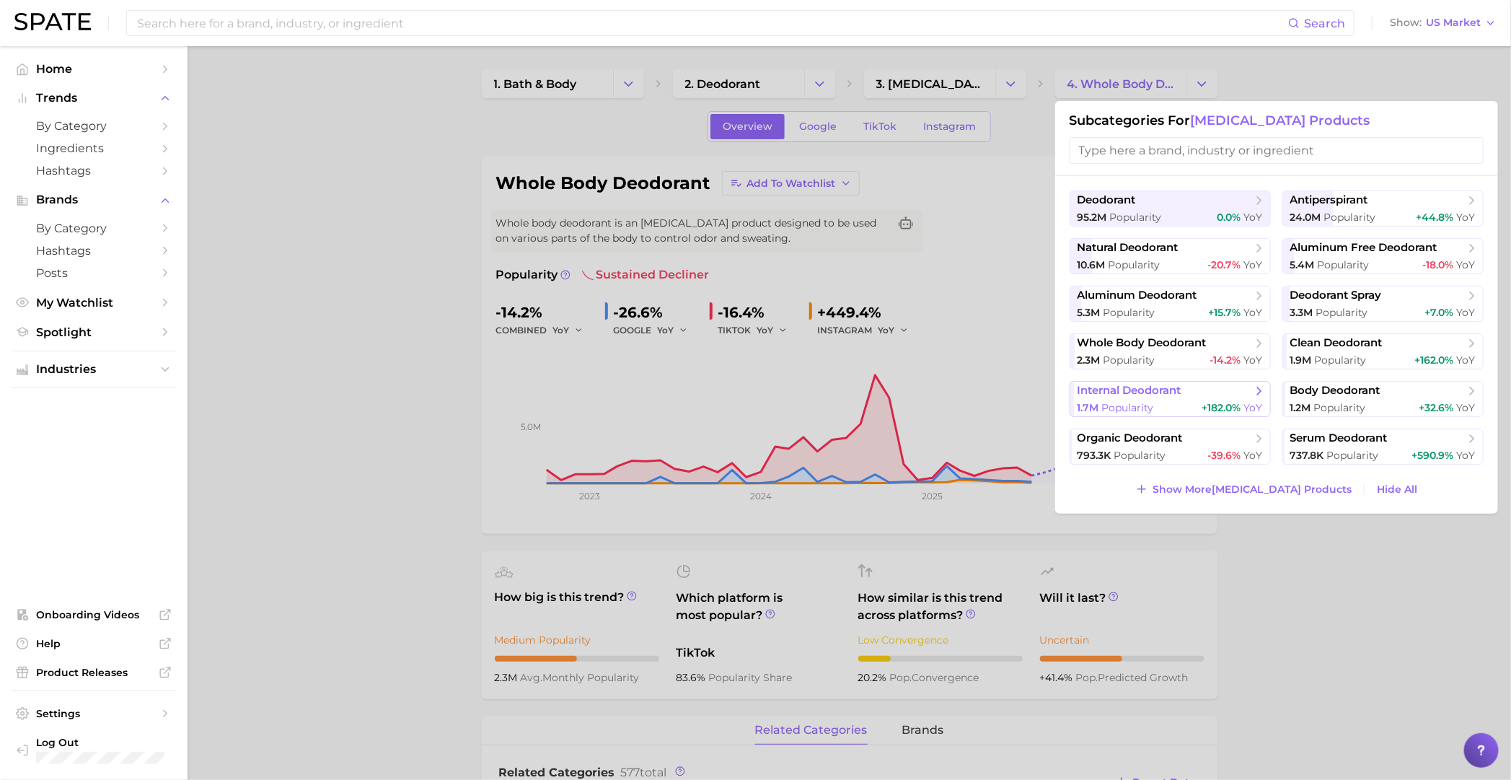
click at [985, 397] on span "internal deodorant" at bounding box center [1130, 391] width 104 height 14
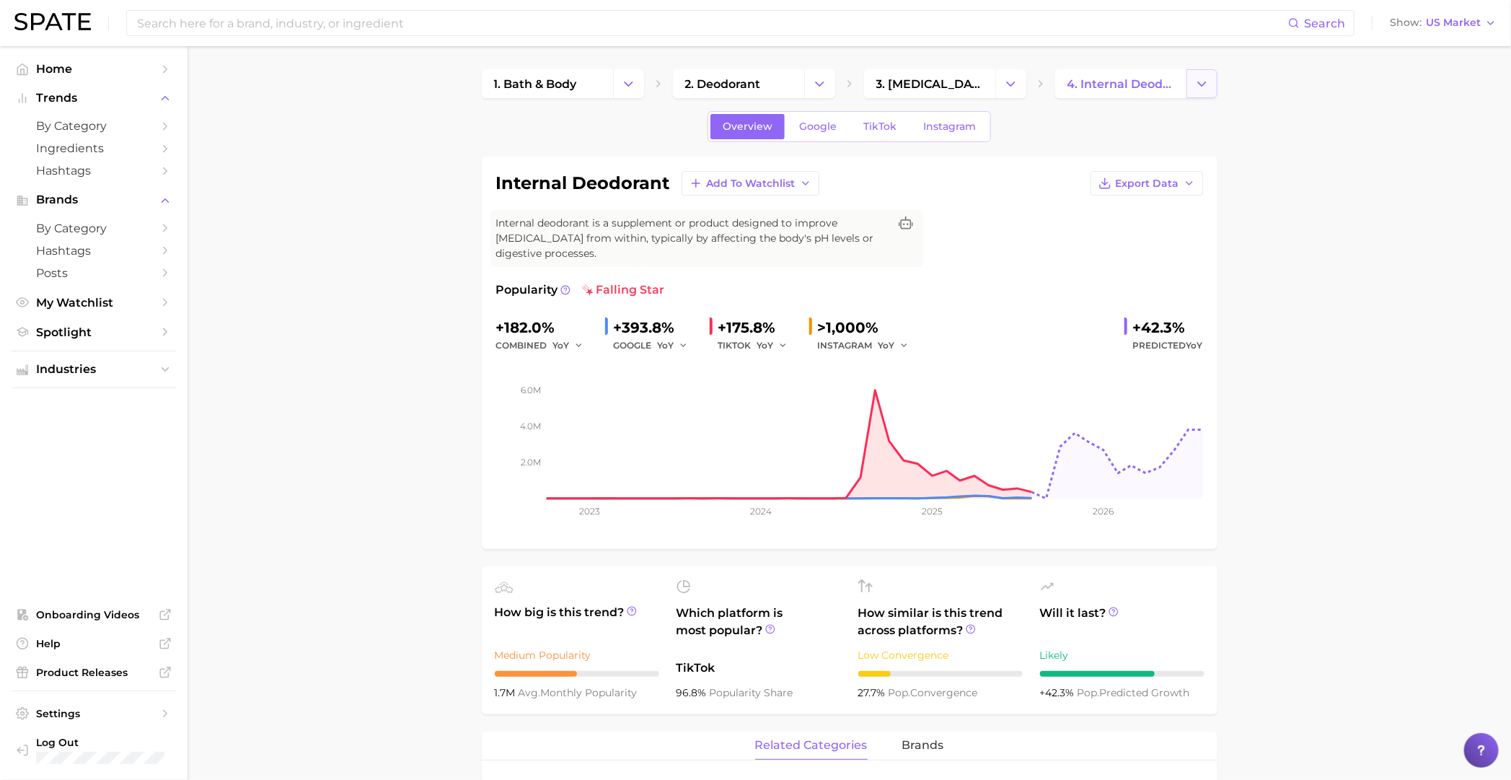
click at [985, 88] on icon "Change Category" at bounding box center [1201, 83] width 15 height 15
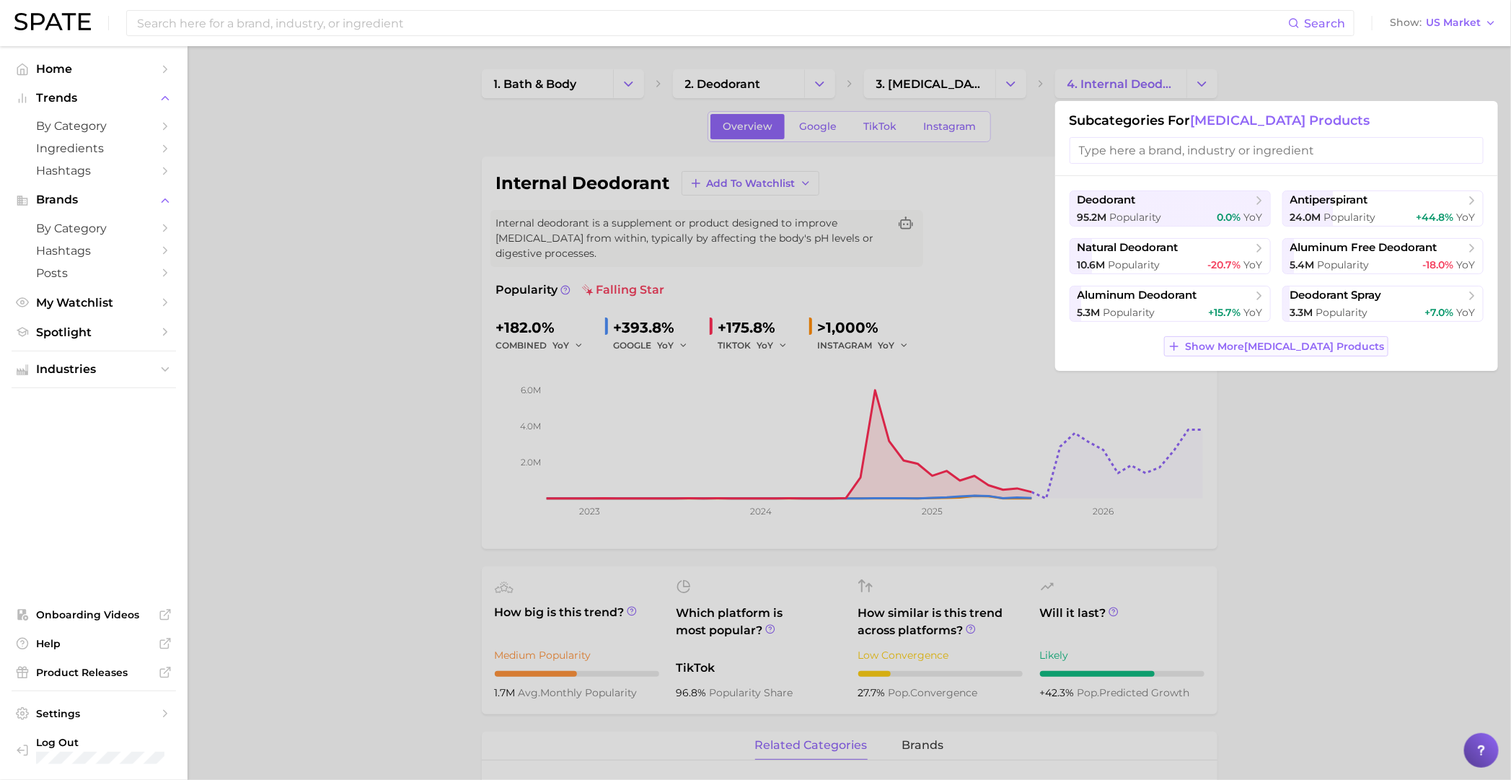
click at [985, 352] on span "Show More antiperspirant products" at bounding box center [1285, 346] width 199 height 12
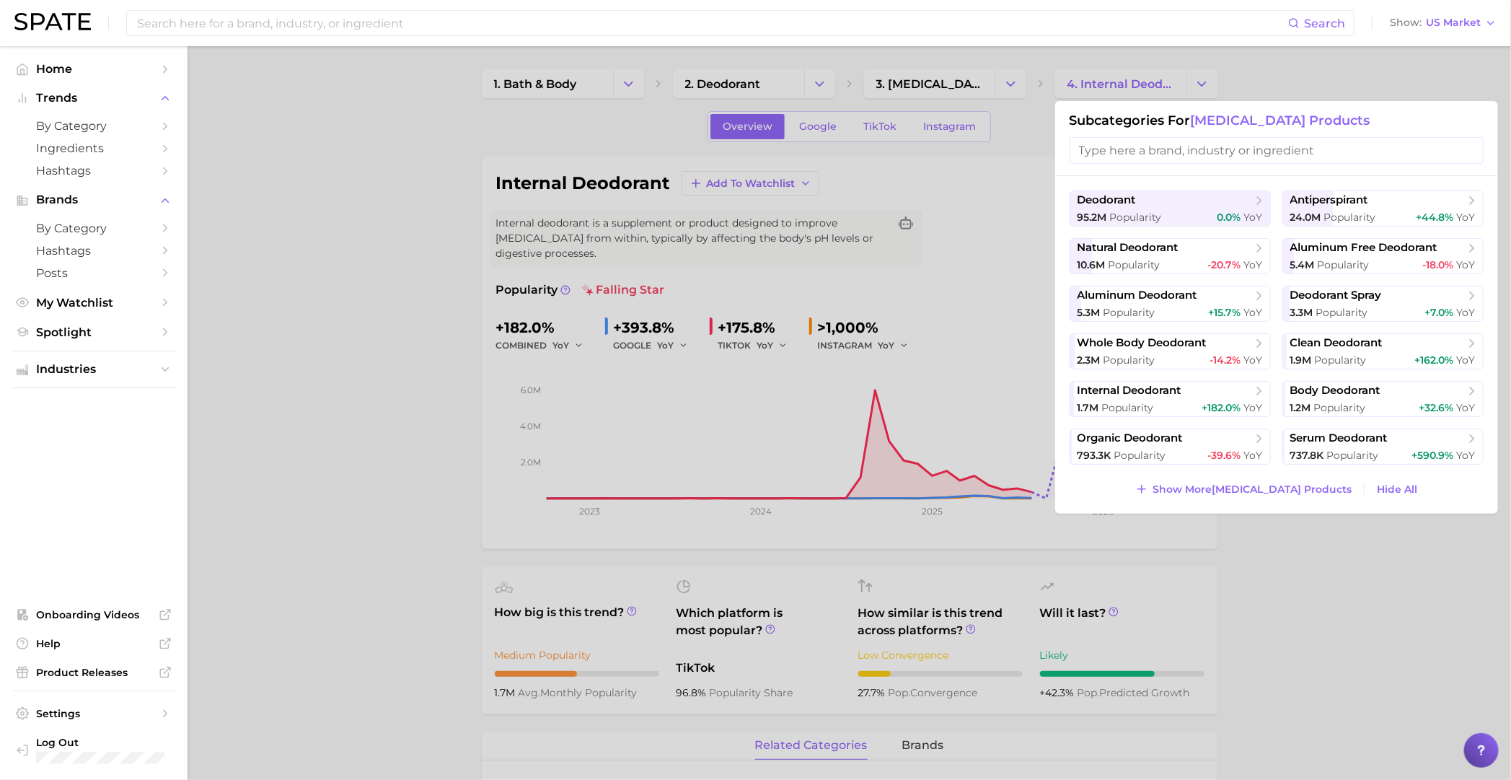
click at [985, 172] on div "Subcategories for antiperspirant products" at bounding box center [1276, 138] width 443 height 75
click at [985, 490] on span "Show More antiperspirant products" at bounding box center [1252, 489] width 199 height 12
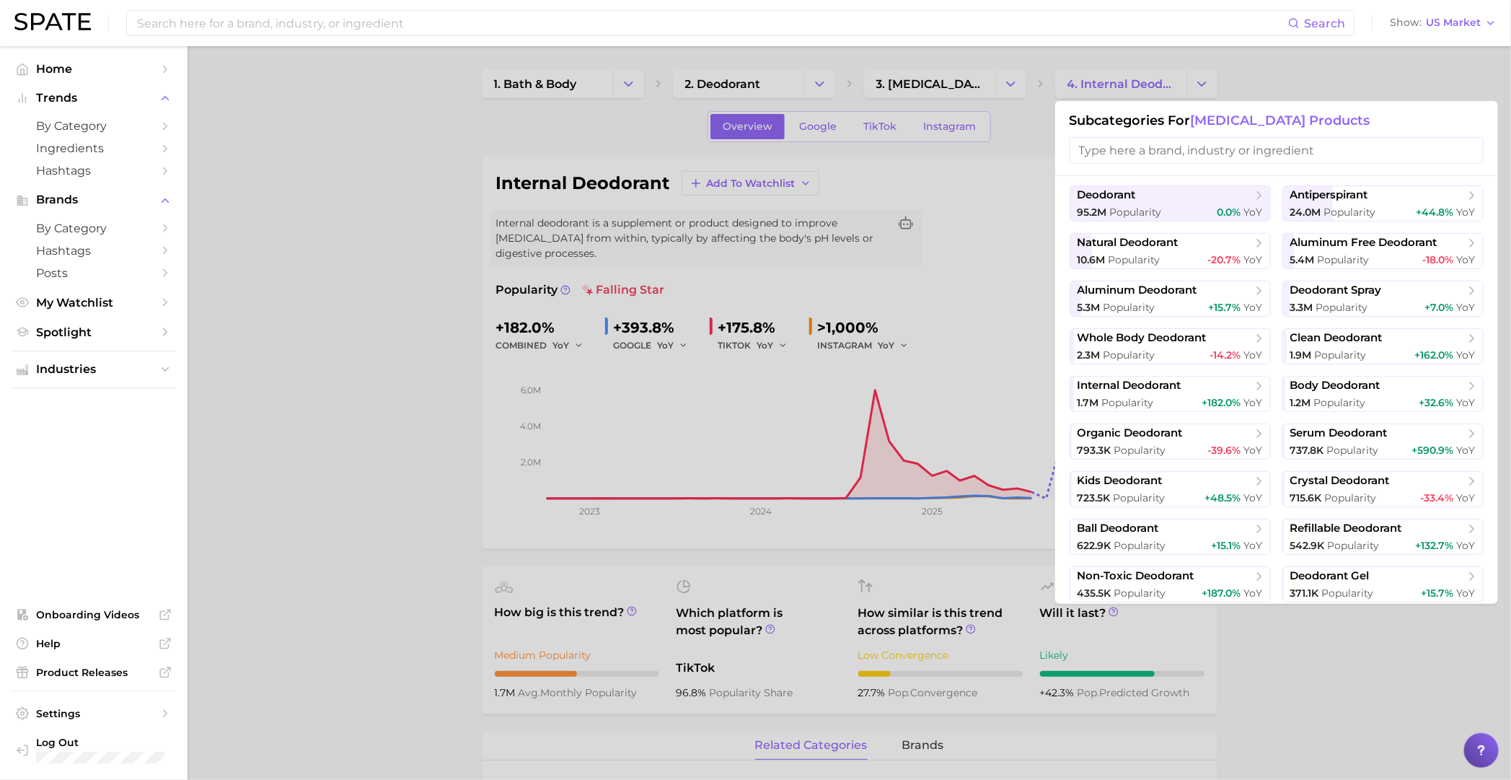
scroll to position [9, 0]
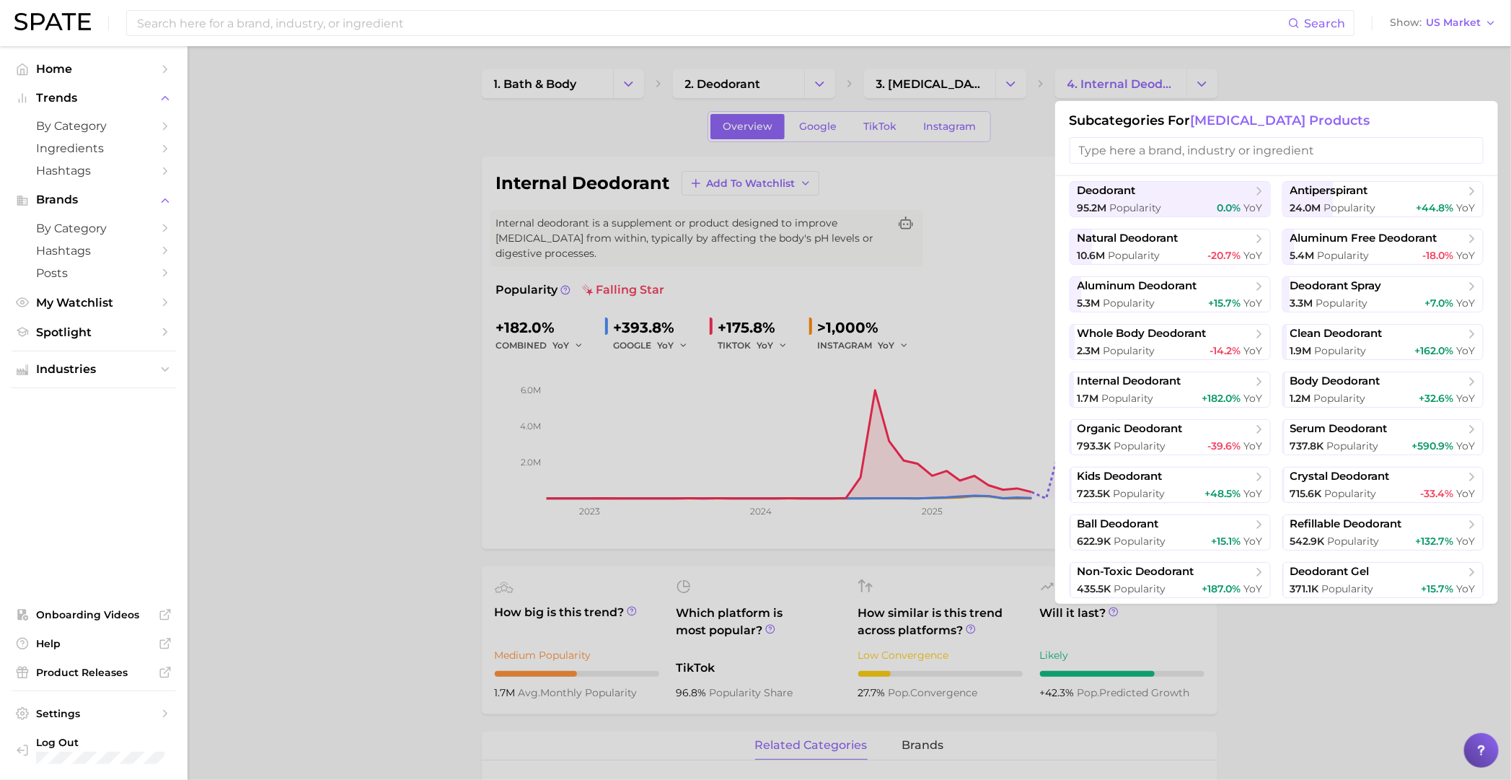
click at [354, 255] on div at bounding box center [755, 390] width 1511 height 780
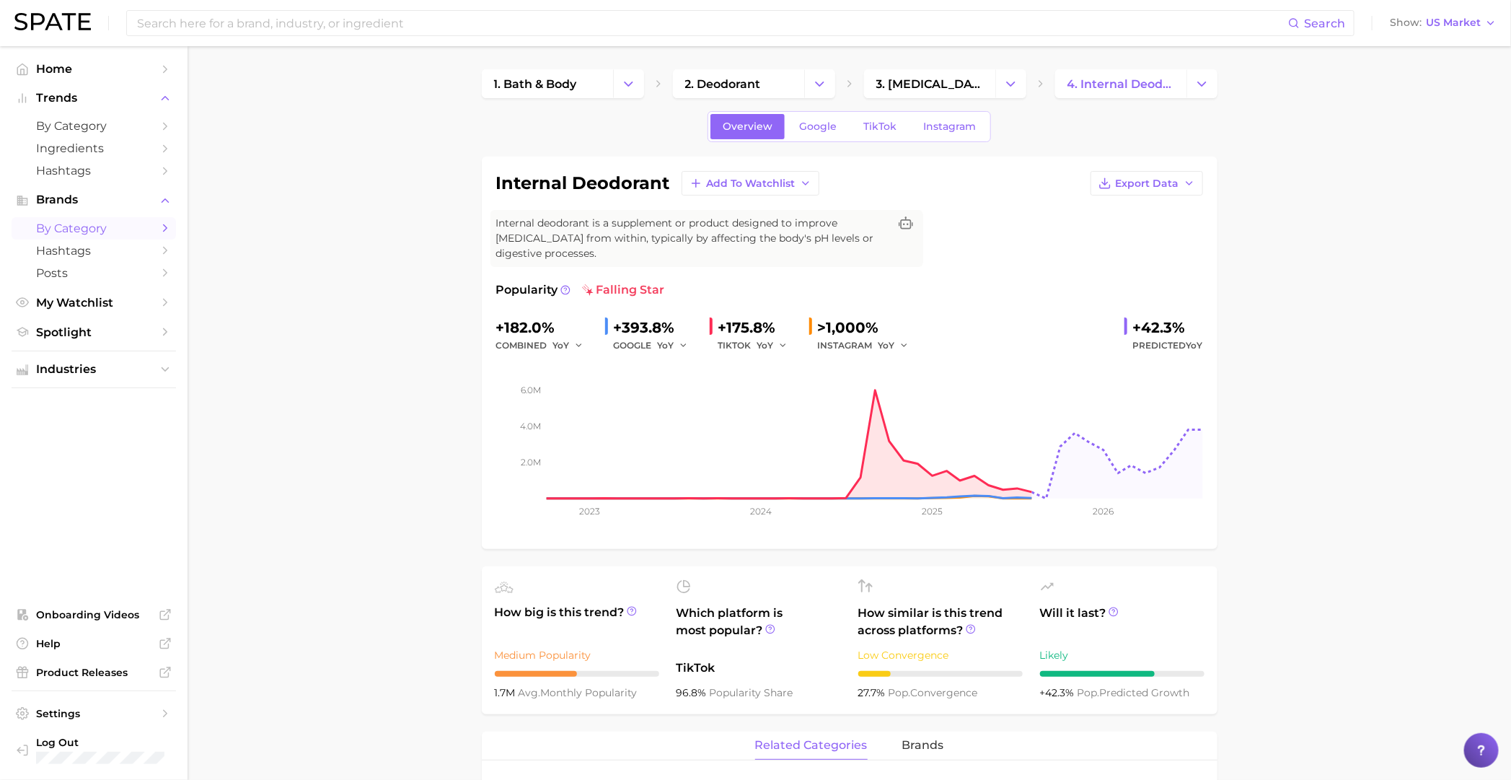
click at [133, 235] on span "by Category" at bounding box center [93, 228] width 115 height 14
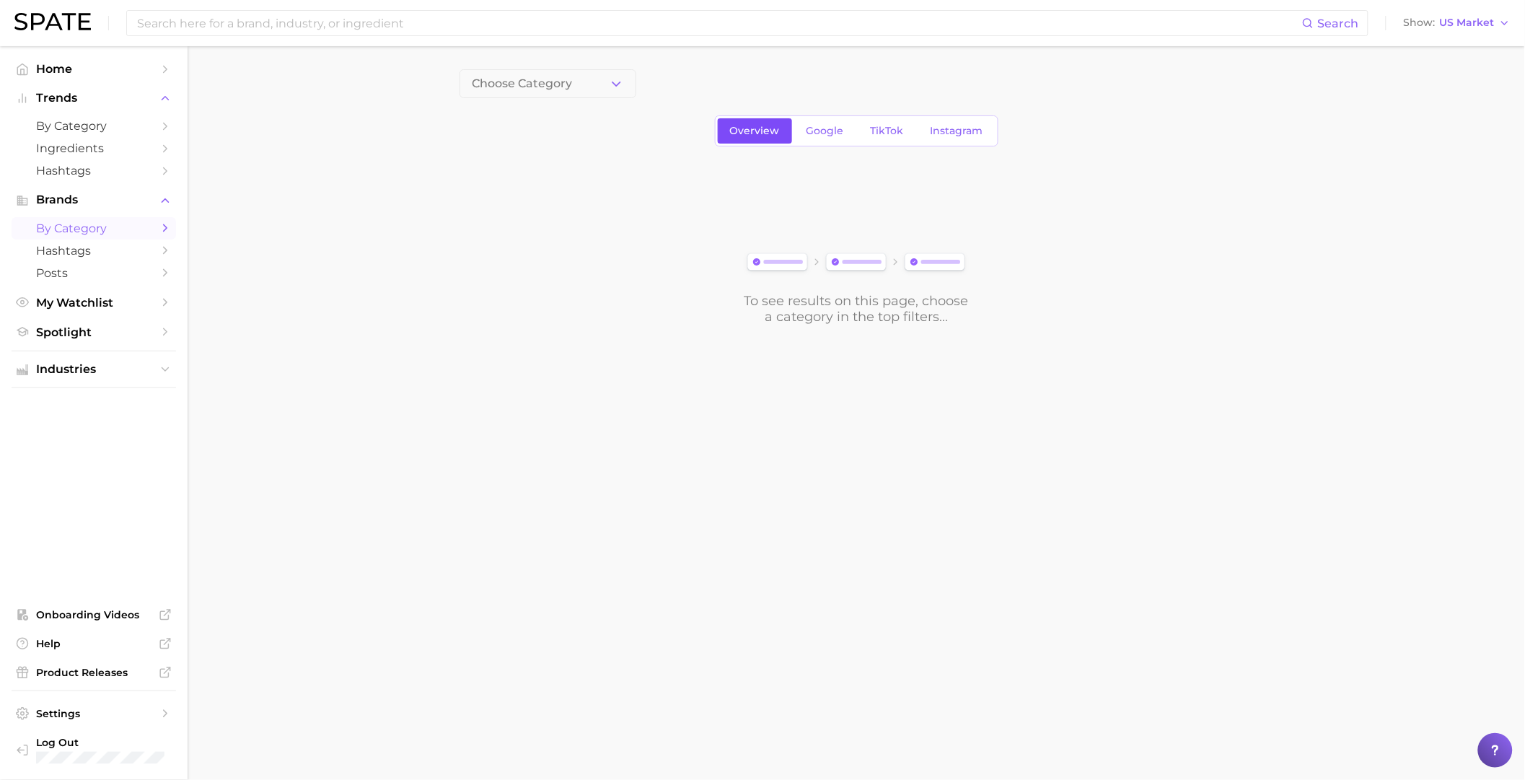
click at [727, 128] on link "Overview" at bounding box center [755, 130] width 74 height 25
click at [549, 102] on div "Choose Category Overview Google TikTok Instagram To see results on this page, c…" at bounding box center [855, 196] width 793 height 255
click at [572, 94] on button "Choose Category" at bounding box center [547, 83] width 177 height 29
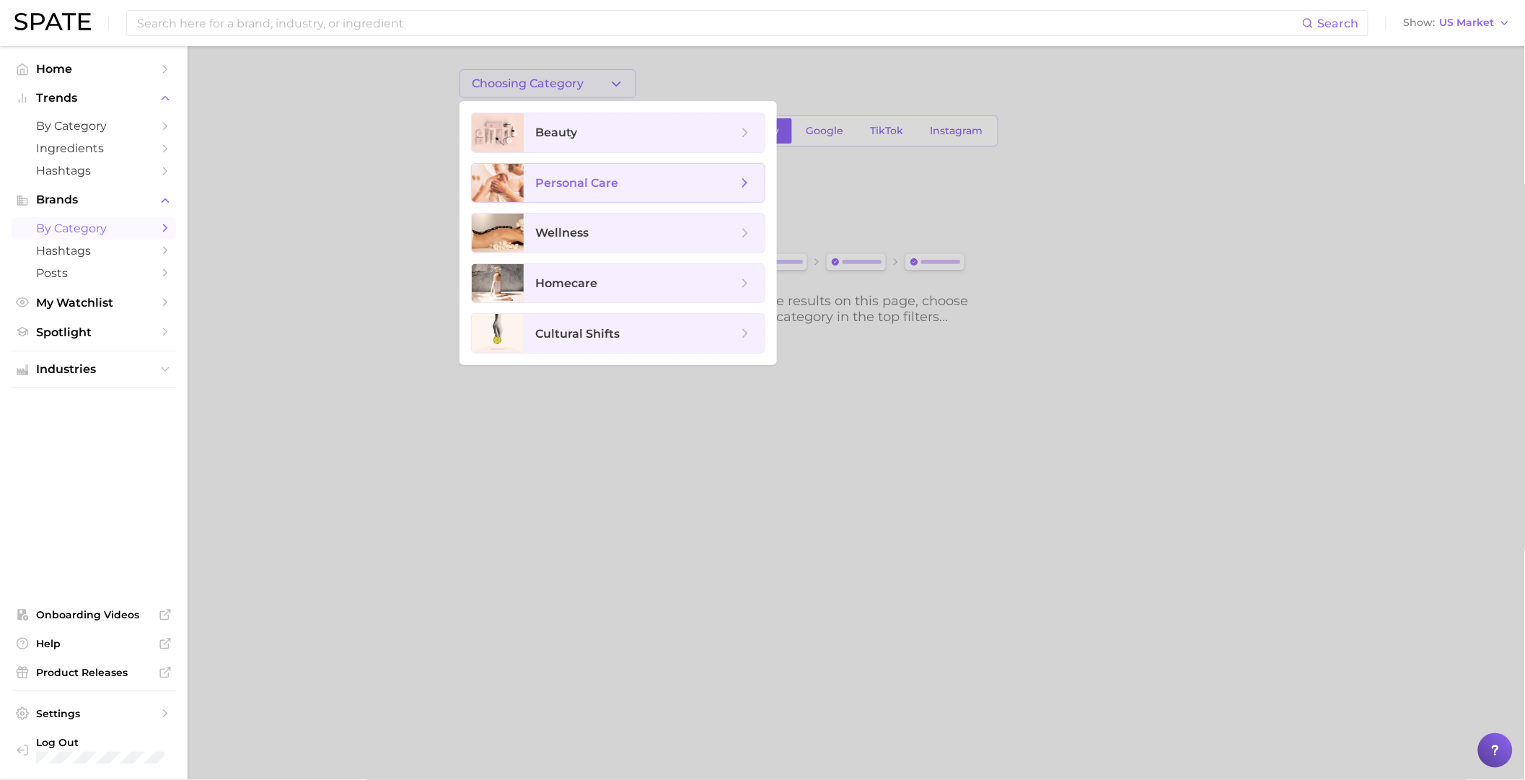
click at [693, 183] on span "personal care" at bounding box center [636, 183] width 202 height 16
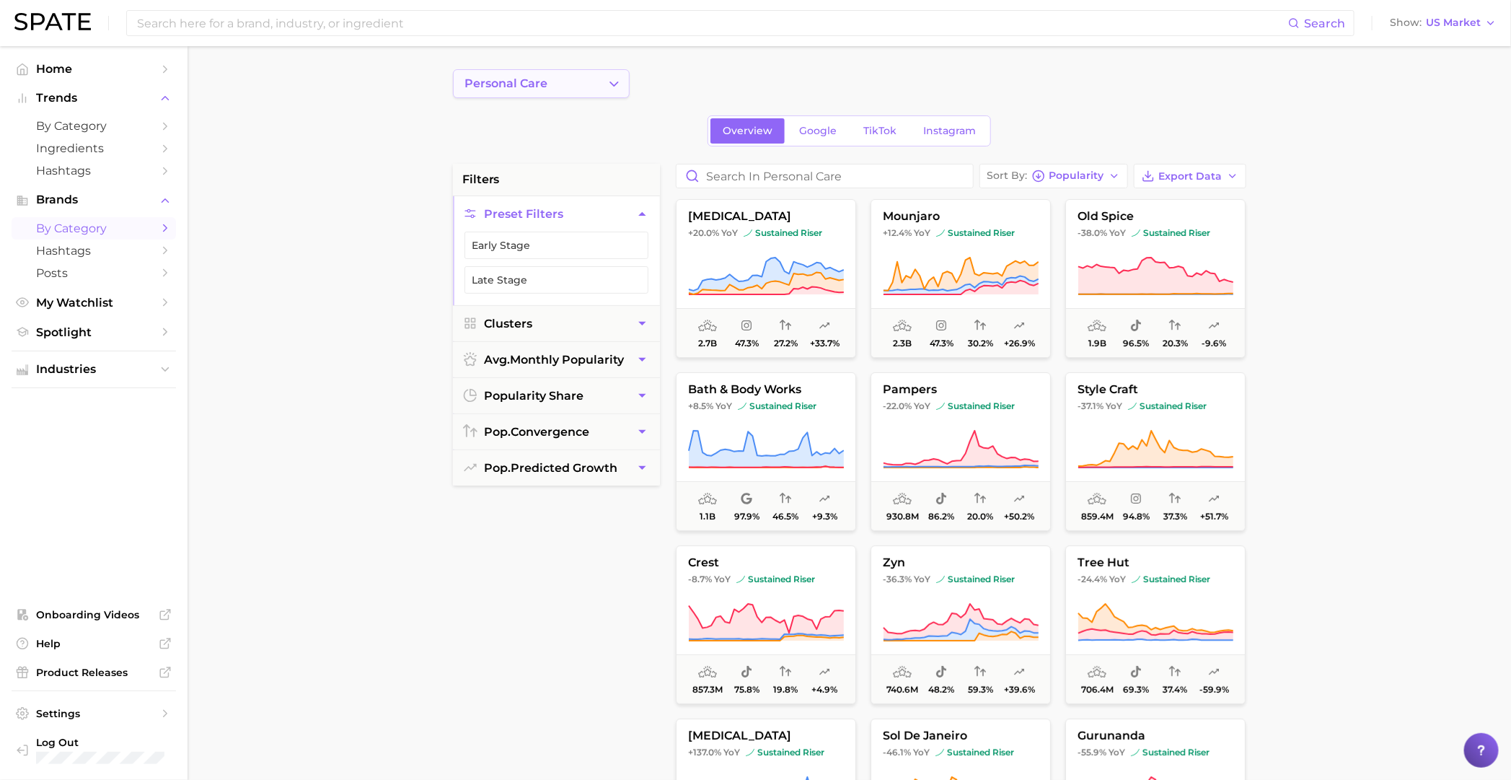
click at [539, 89] on span "personal care" at bounding box center [506, 83] width 83 height 13
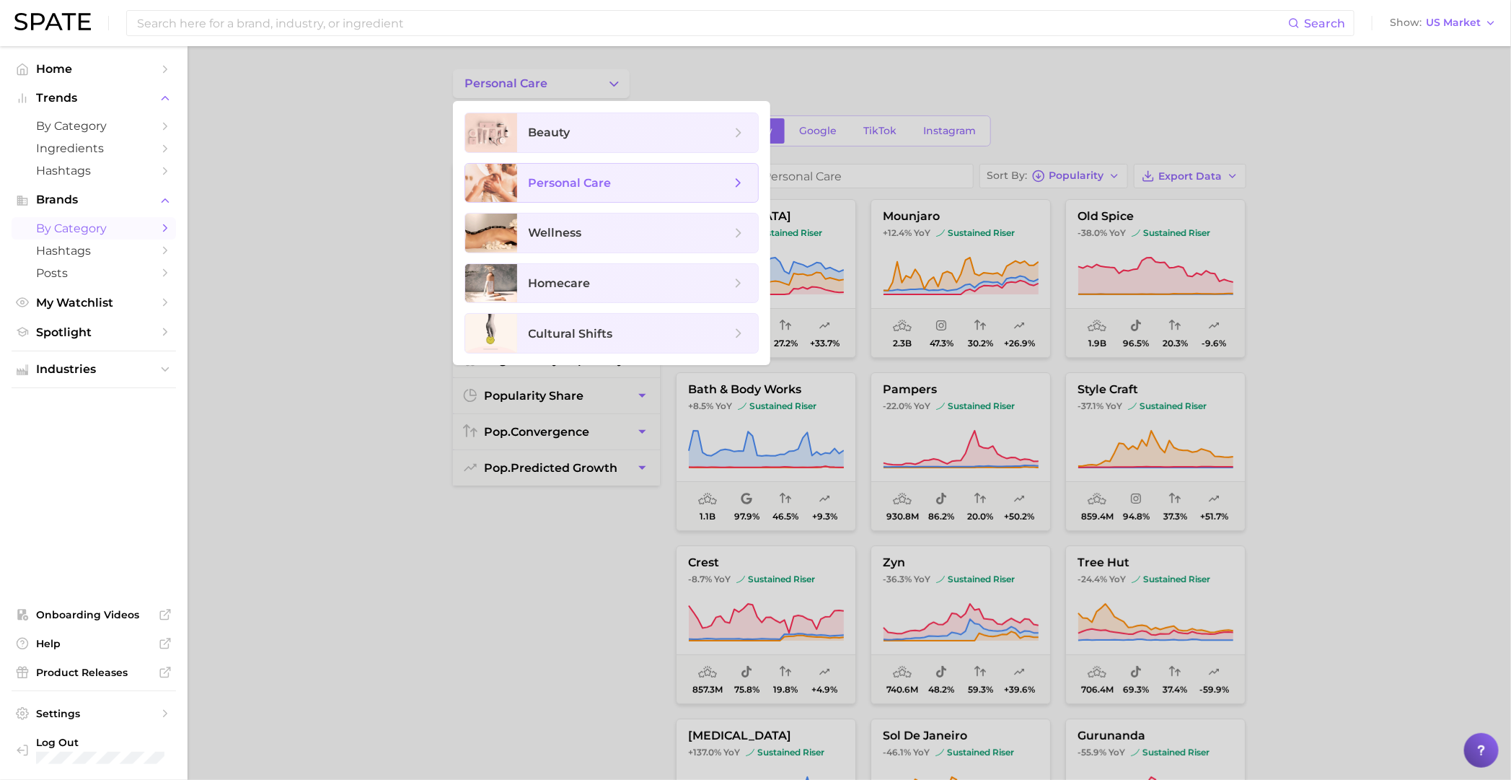
click at [740, 182] on polyline at bounding box center [738, 183] width 4 height 8
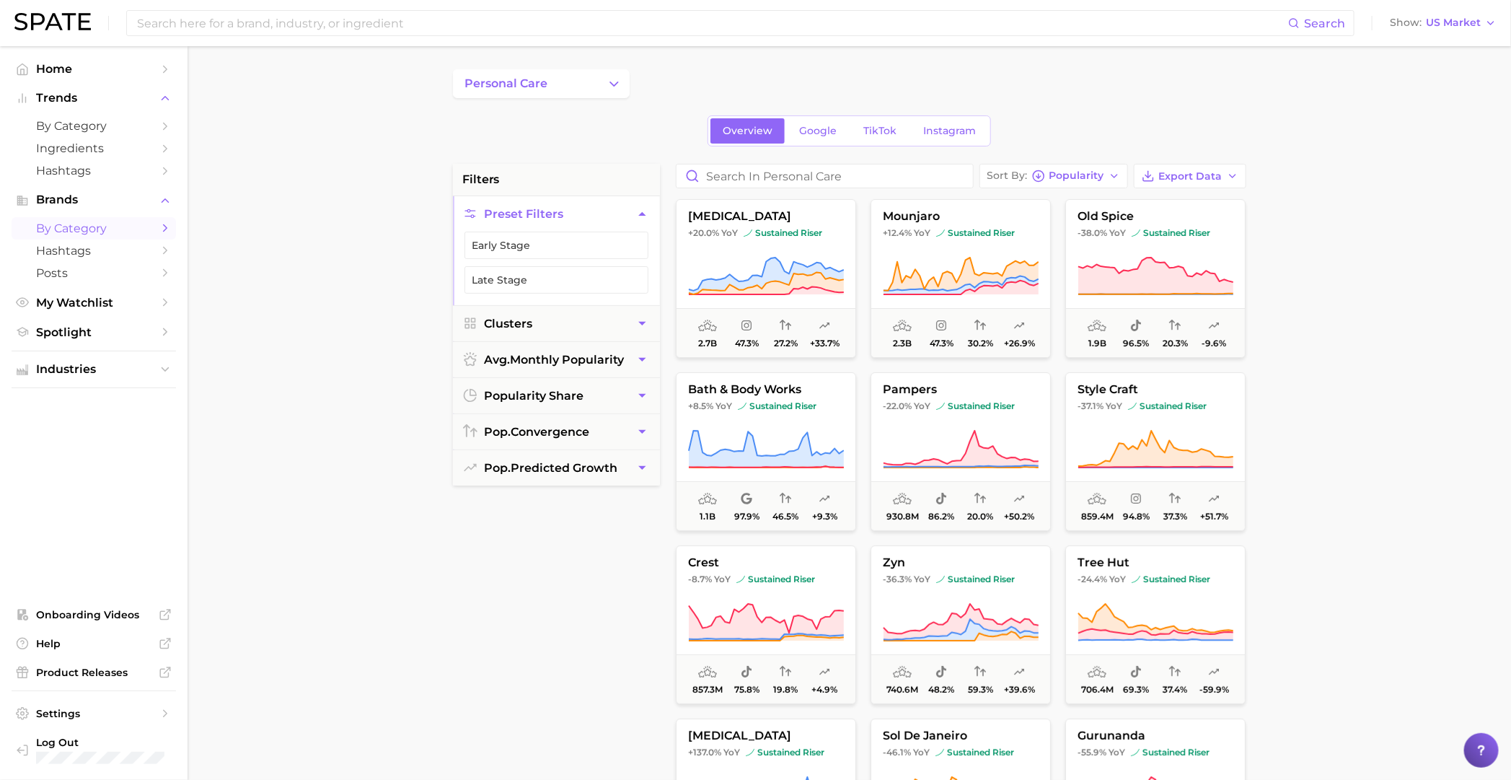
click at [86, 187] on ul "Home Trends by Category Ingredients Hashtags Brands by Category Hashtags Posts …" at bounding box center [94, 201] width 164 height 286
click at [77, 198] on span "Brands" at bounding box center [93, 199] width 115 height 13
click at [61, 199] on span "Brands" at bounding box center [93, 199] width 115 height 13
click at [78, 67] on span "Home" at bounding box center [93, 69] width 115 height 14
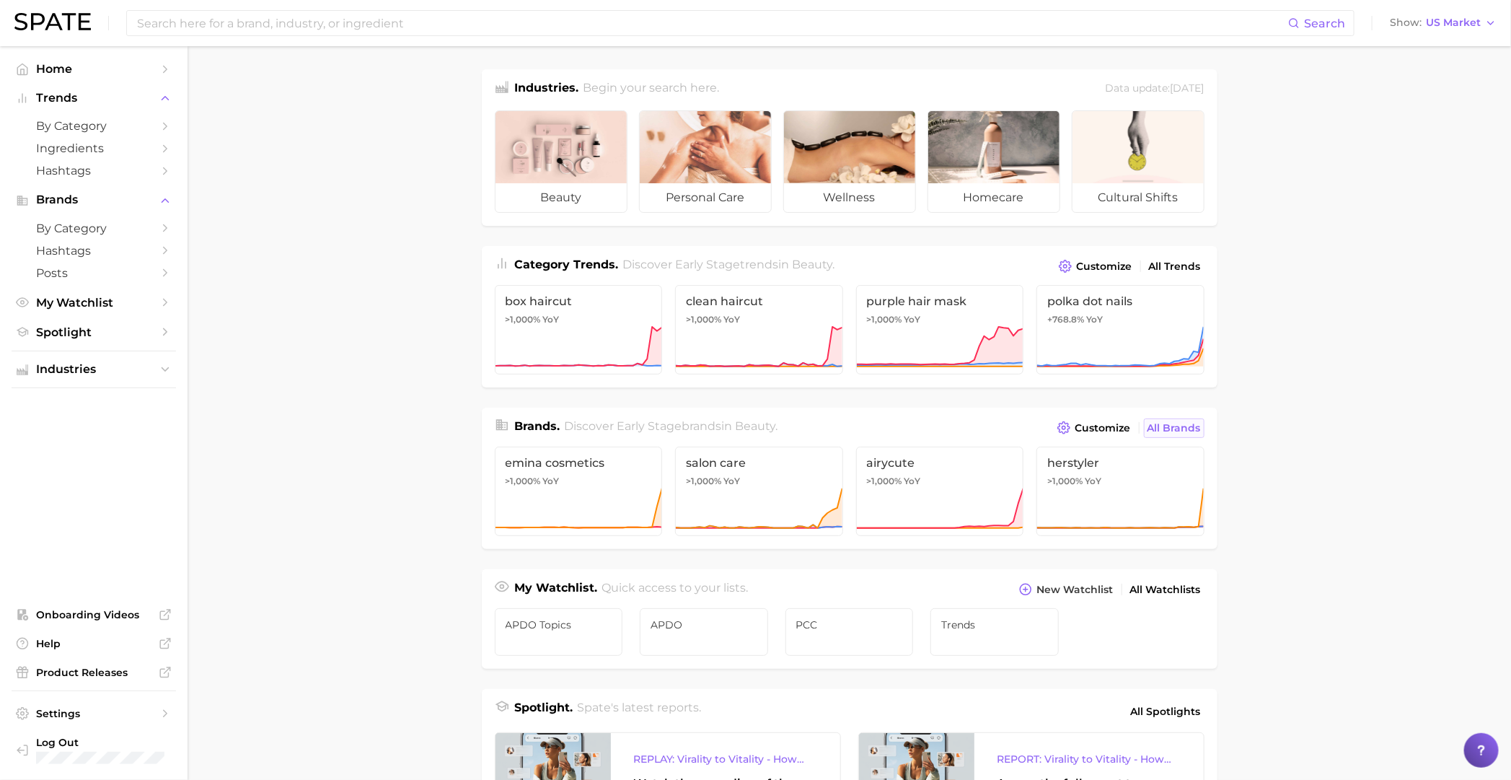
click at [985, 425] on span "All Brands" at bounding box center [1173, 428] width 53 height 12
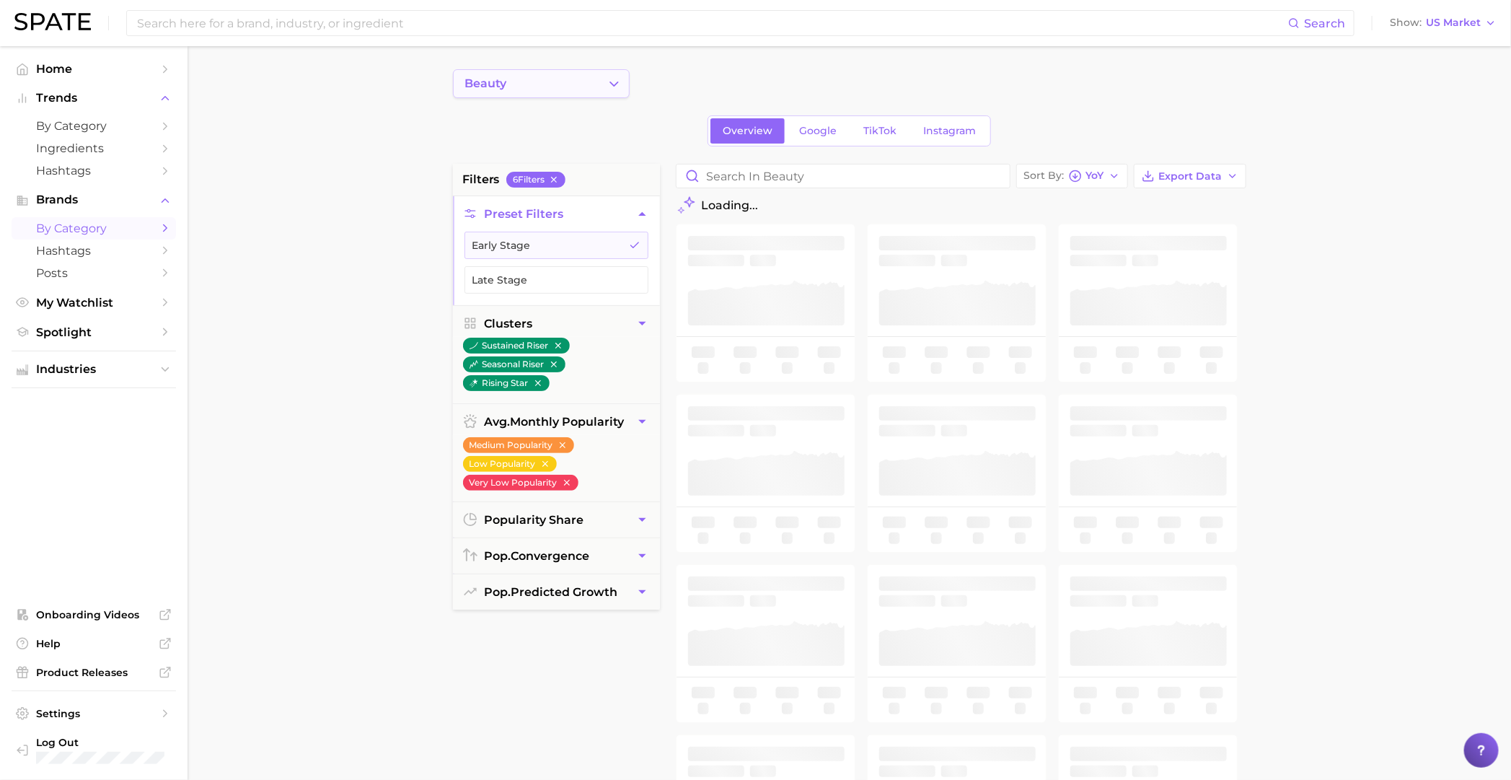
click at [537, 80] on button "beauty" at bounding box center [541, 83] width 177 height 29
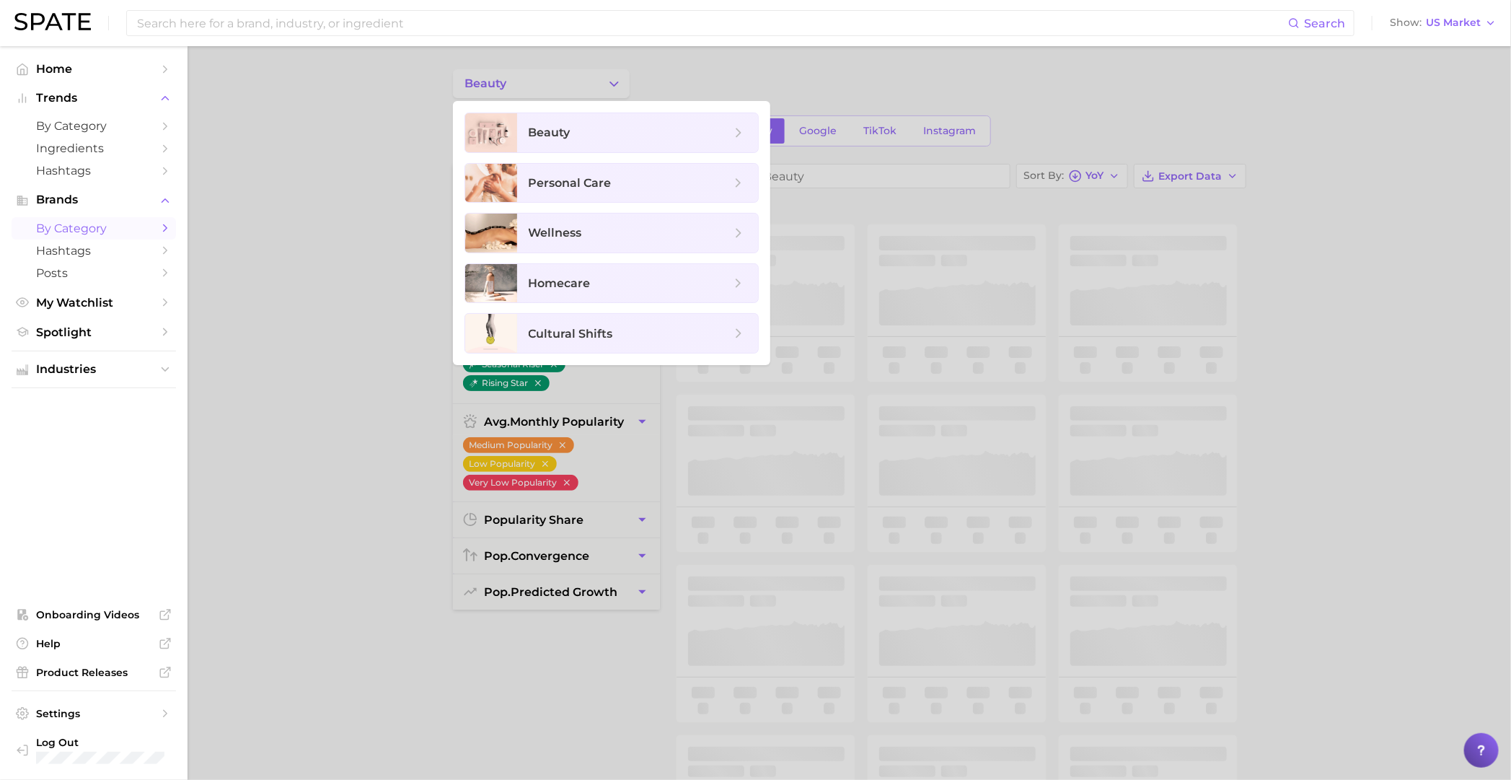
click at [537, 73] on div at bounding box center [755, 390] width 1511 height 780
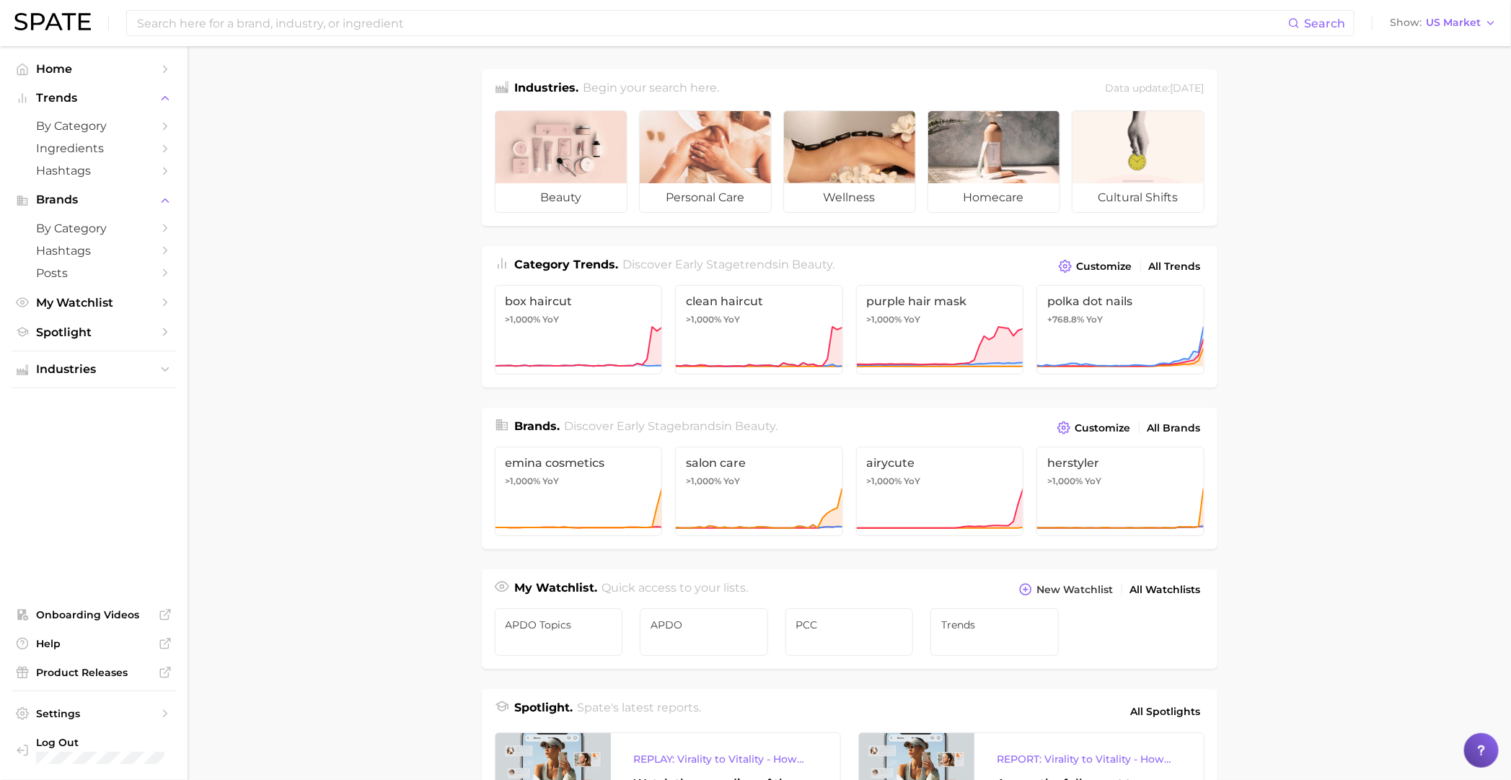
click at [985, 89] on div "Data update: August 31st, 2025" at bounding box center [1155, 88] width 99 height 19
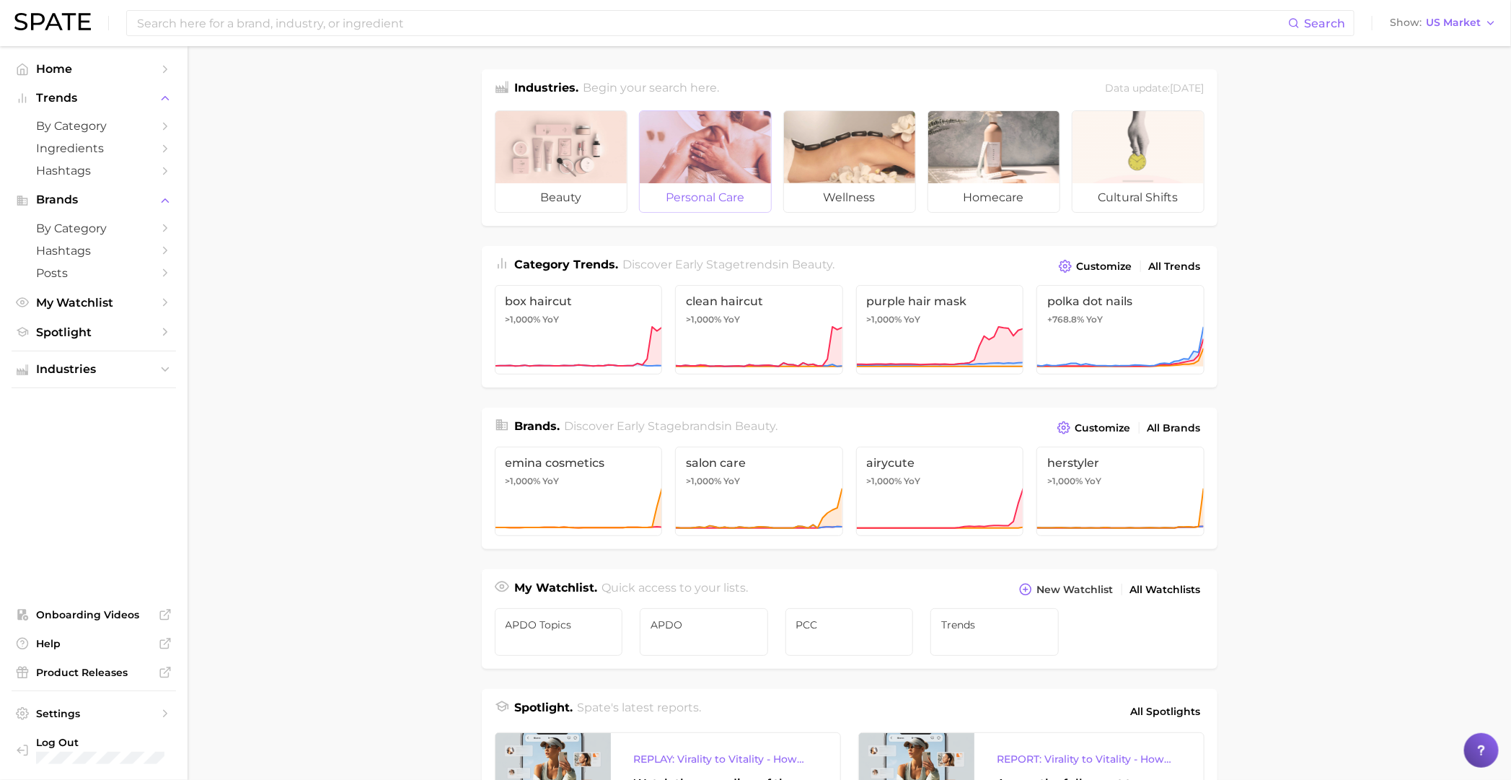
click at [754, 167] on div at bounding box center [705, 147] width 131 height 72
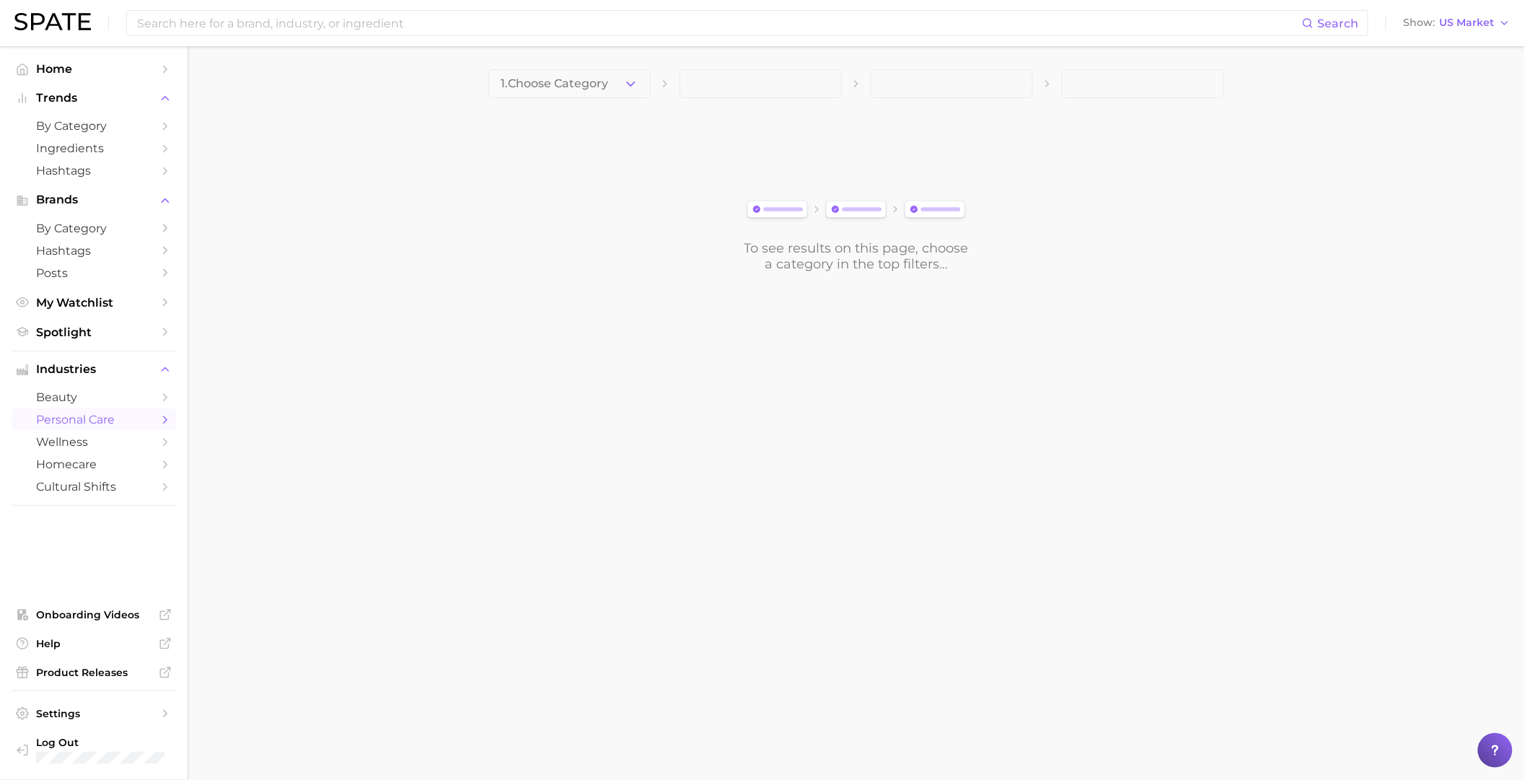
click at [645, 64] on main "1. Choose Category To see results on this page, choose a category in the top fi…" at bounding box center [856, 195] width 1337 height 298
click at [606, 77] on span "1. Choose Category" at bounding box center [554, 83] width 107 height 13
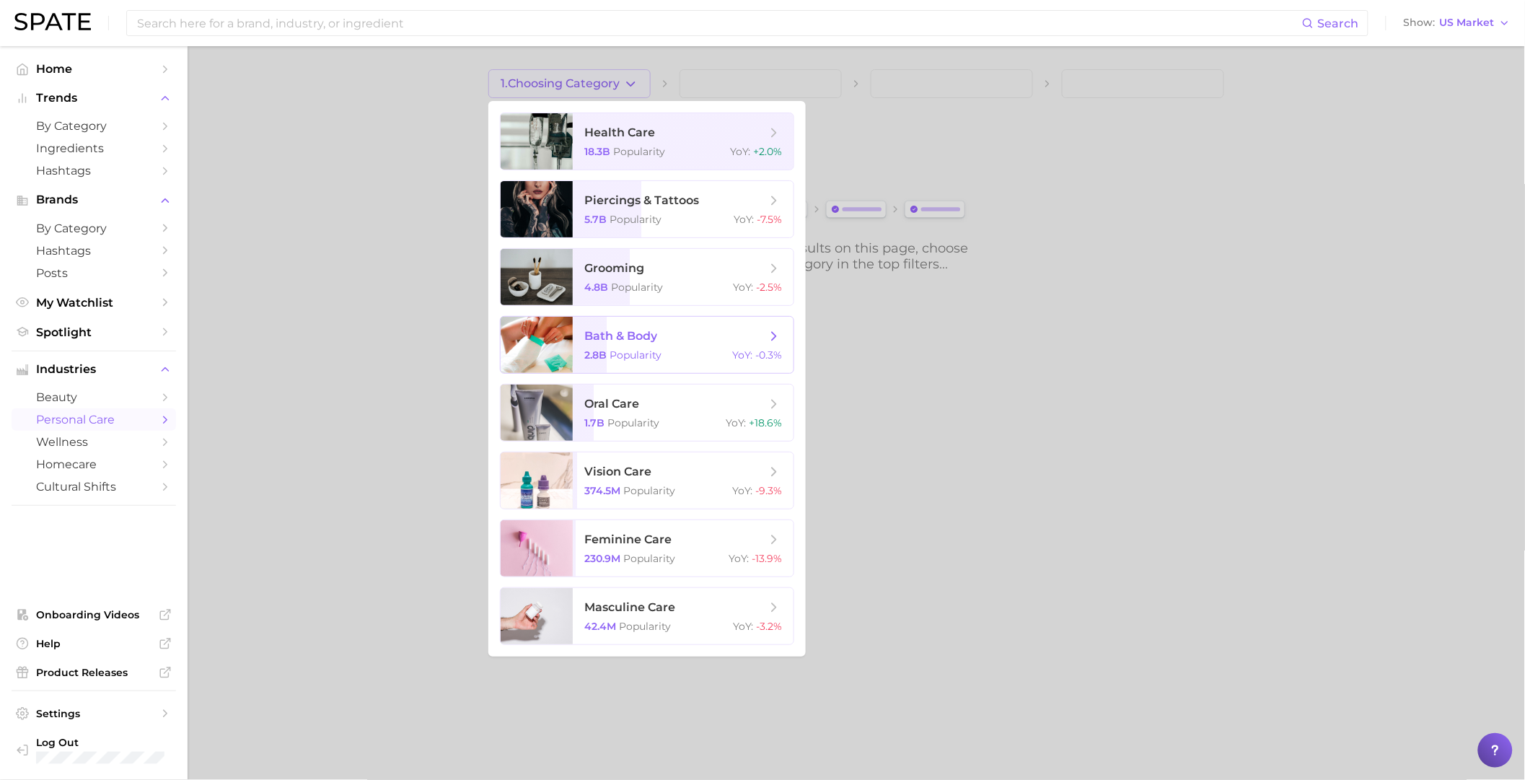
click at [689, 342] on span "bath & body" at bounding box center [675, 336] width 182 height 16
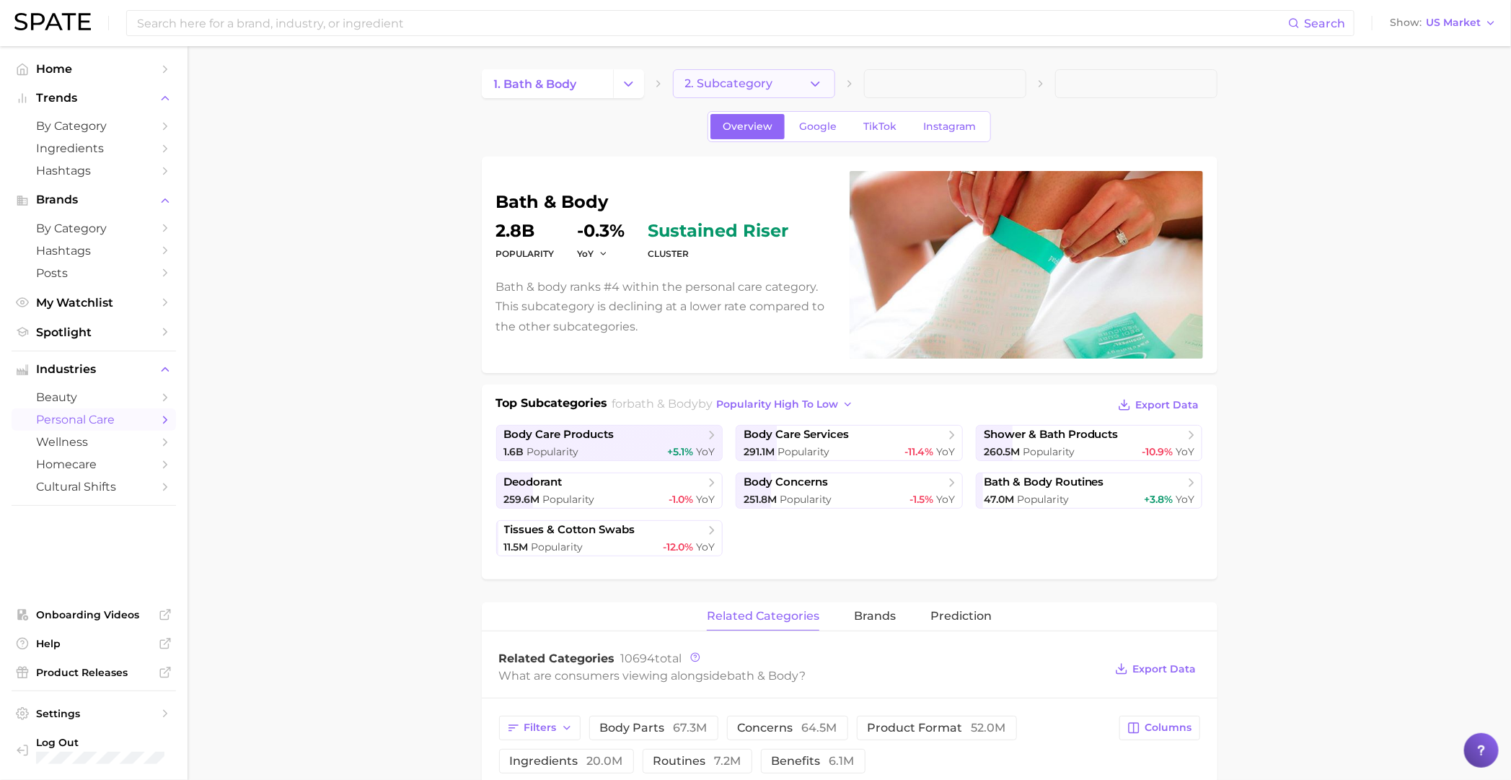
click at [768, 74] on button "2. Subcategory" at bounding box center [754, 83] width 162 height 29
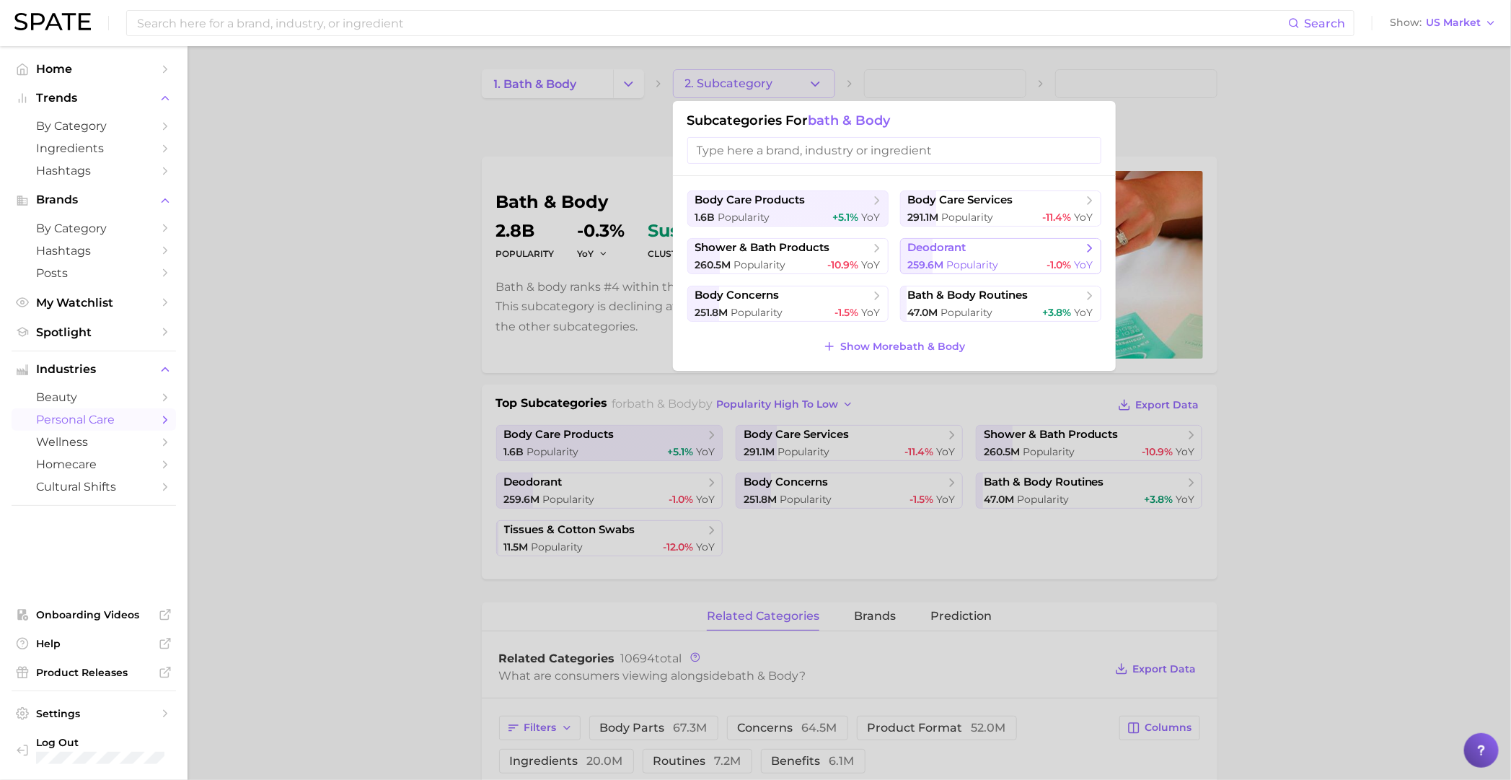
click at [985, 251] on span "deodorant" at bounding box center [995, 248] width 175 height 14
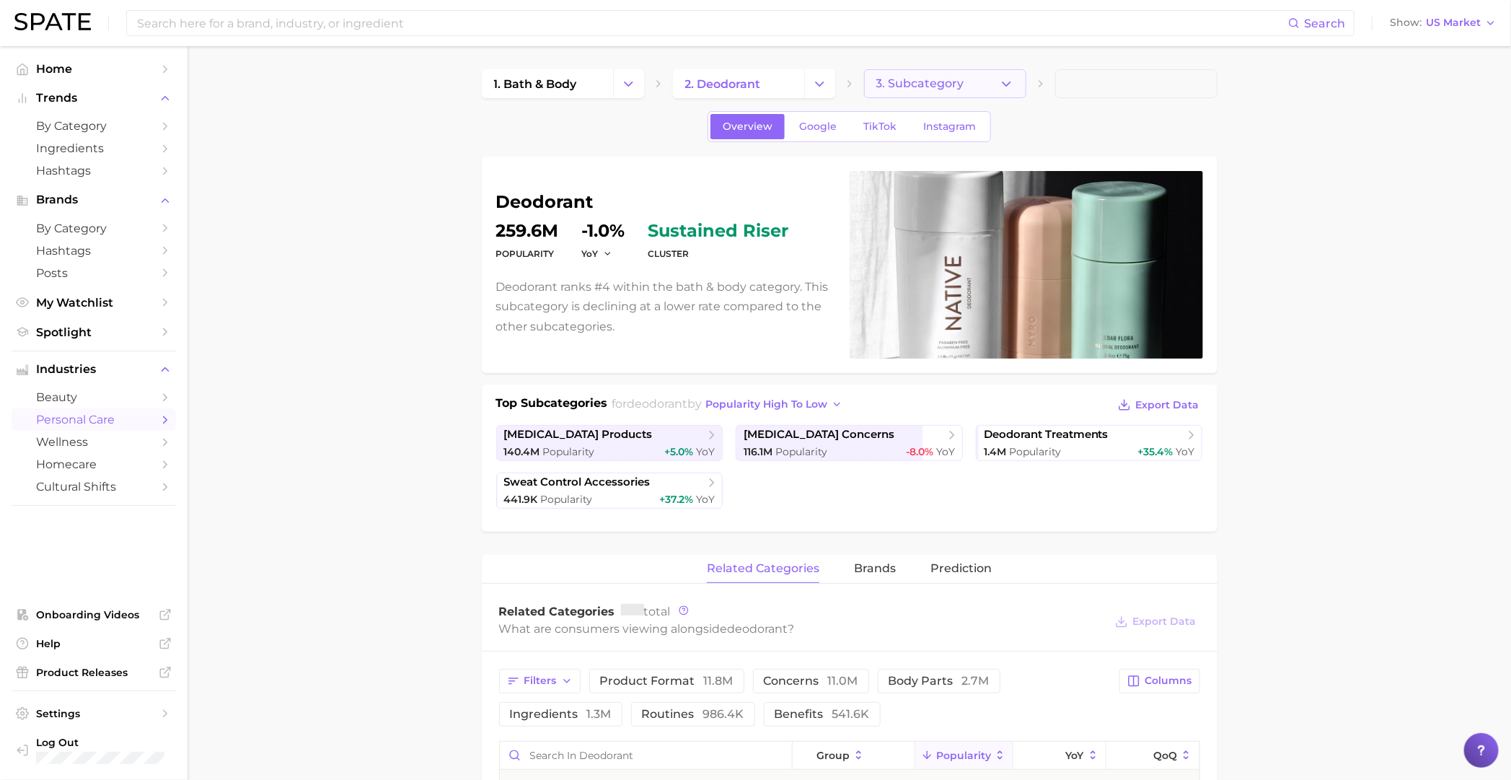
click at [893, 89] on span "3. Subcategory" at bounding box center [920, 83] width 88 height 13
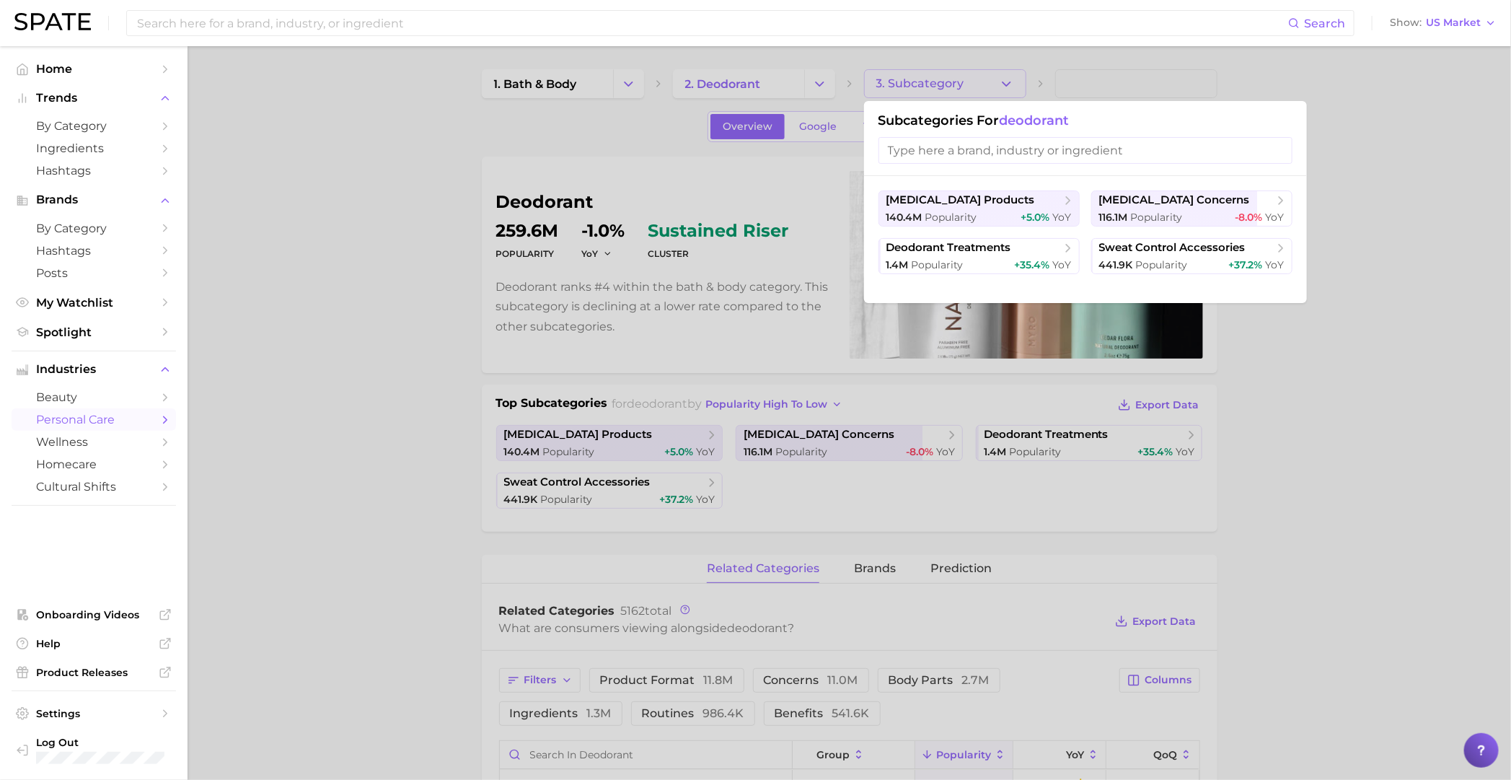
click at [985, 290] on div "antiperspirant products 140.4m Popularity +5.0% YoY antiperspirant concerns 116…" at bounding box center [1085, 239] width 443 height 127
click at [985, 115] on span "deodorant" at bounding box center [1035, 121] width 70 height 16
click at [975, 86] on div at bounding box center [755, 390] width 1511 height 780
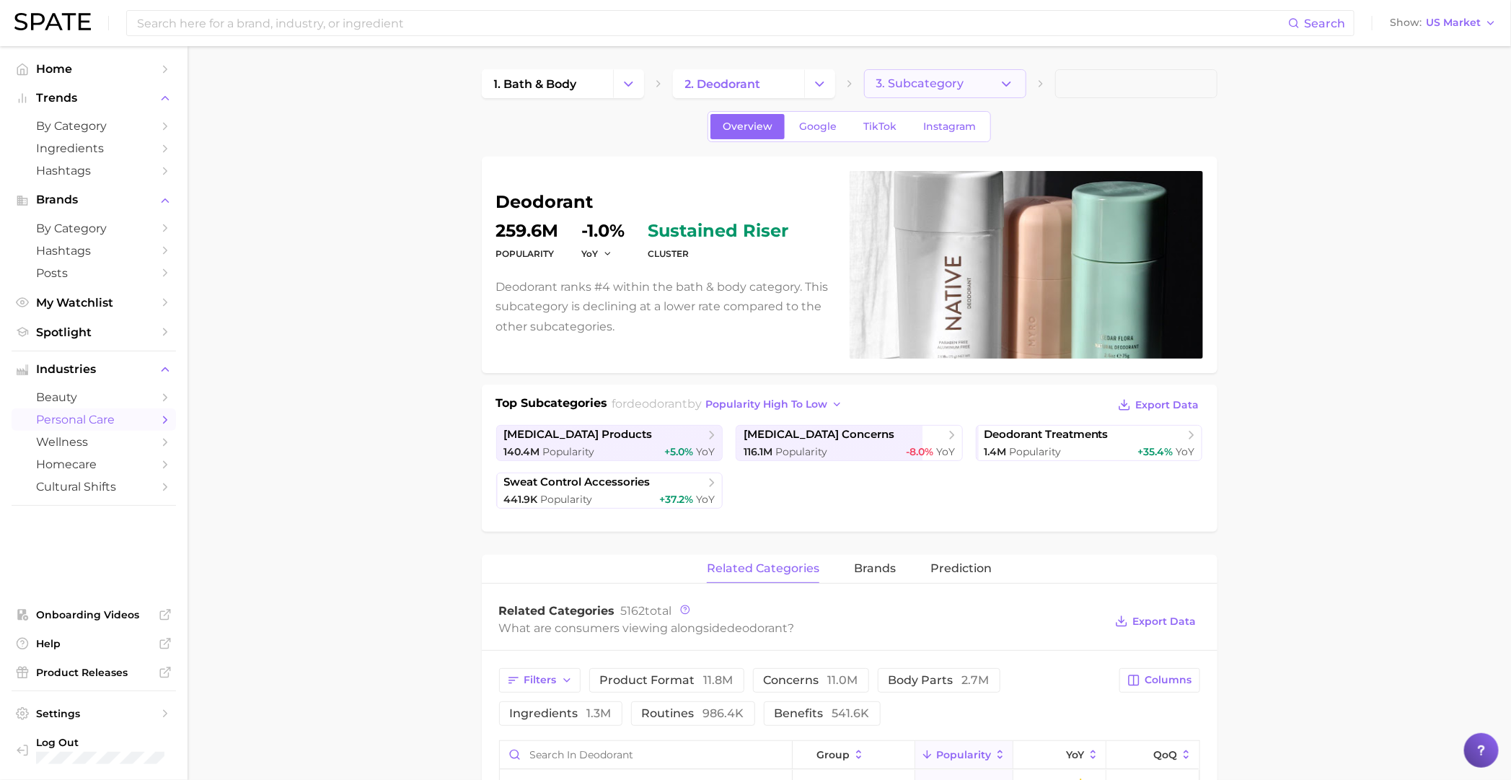
click at [964, 75] on button "3. Subcategory" at bounding box center [945, 83] width 162 height 29
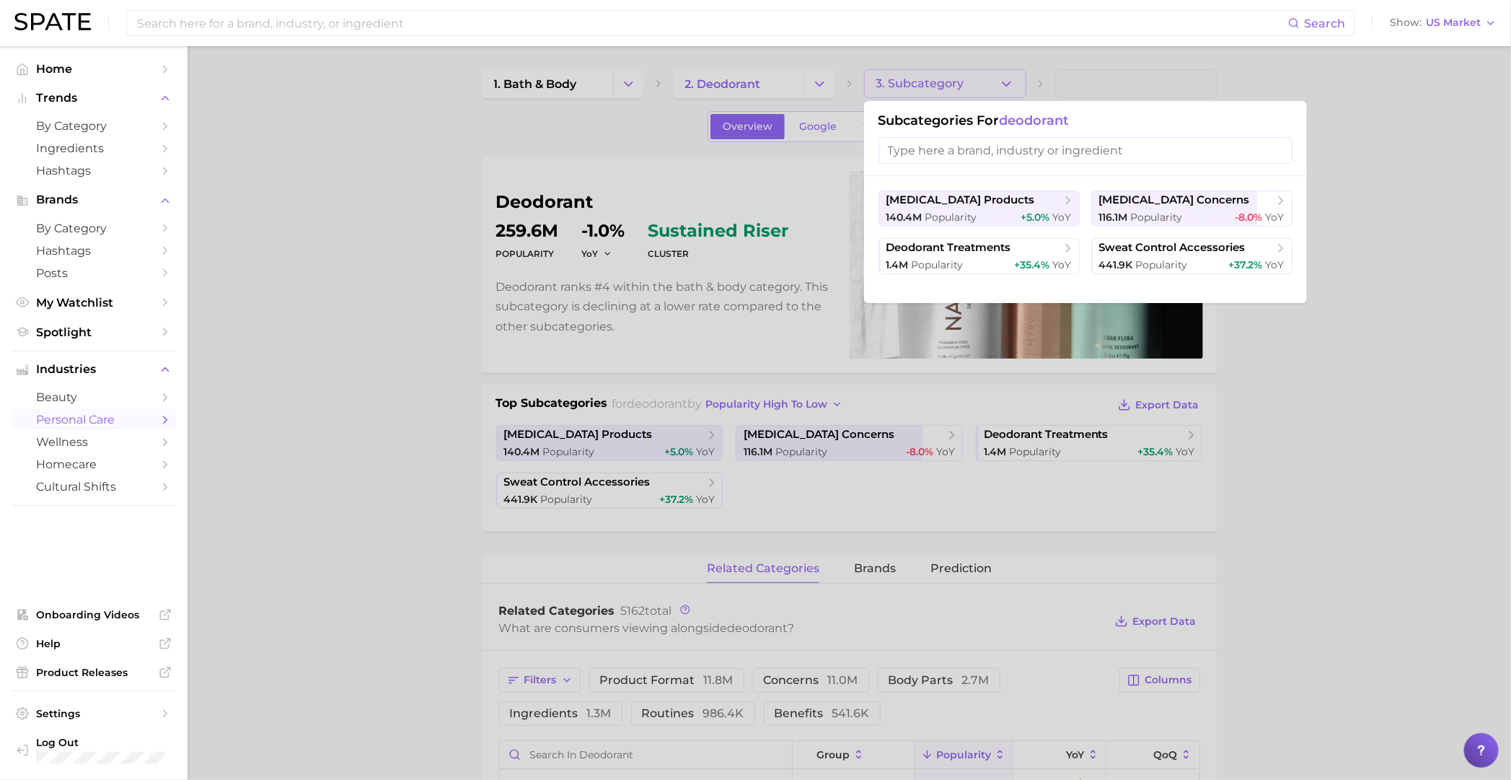
click at [985, 151] on input "search" at bounding box center [1085, 150] width 414 height 27
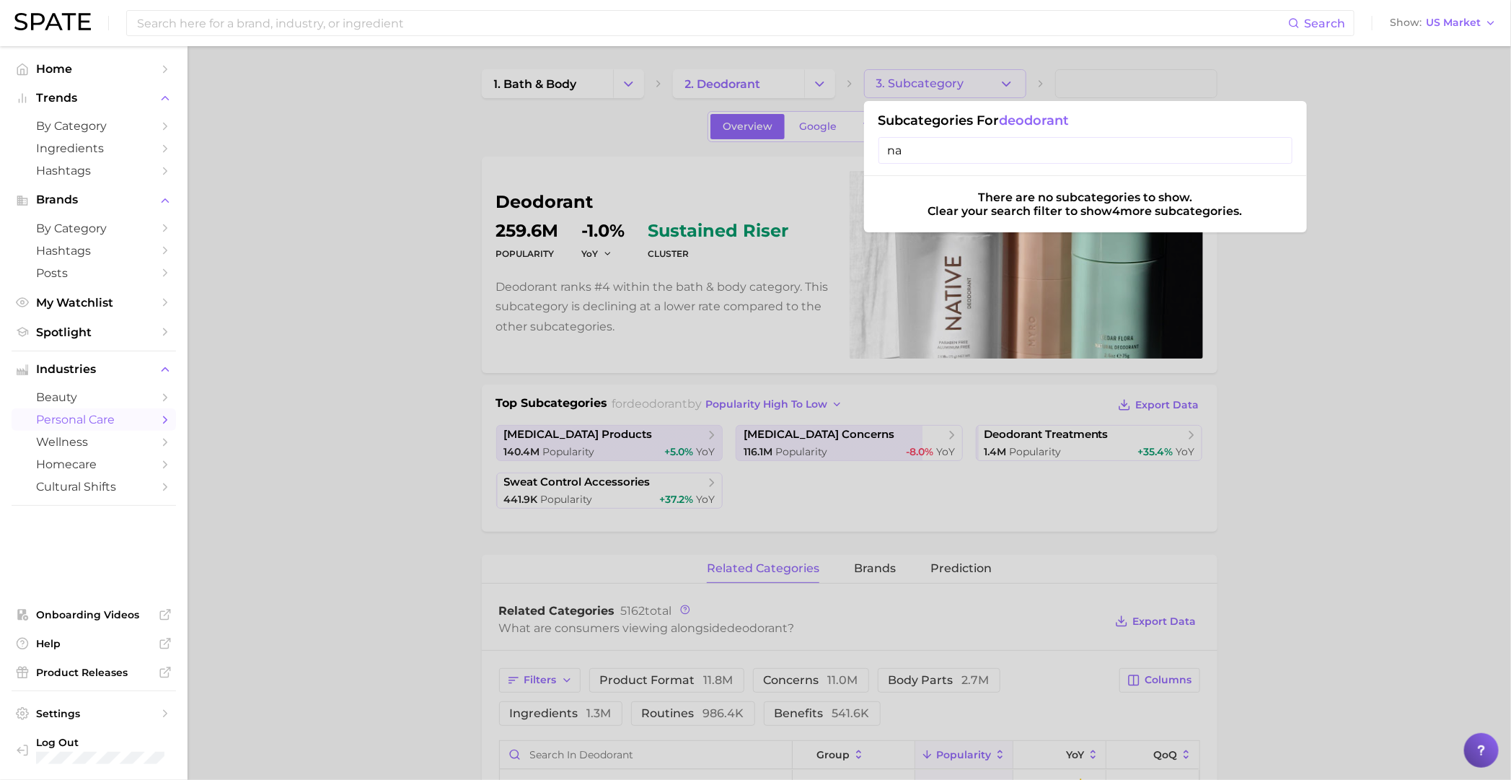
type input "n"
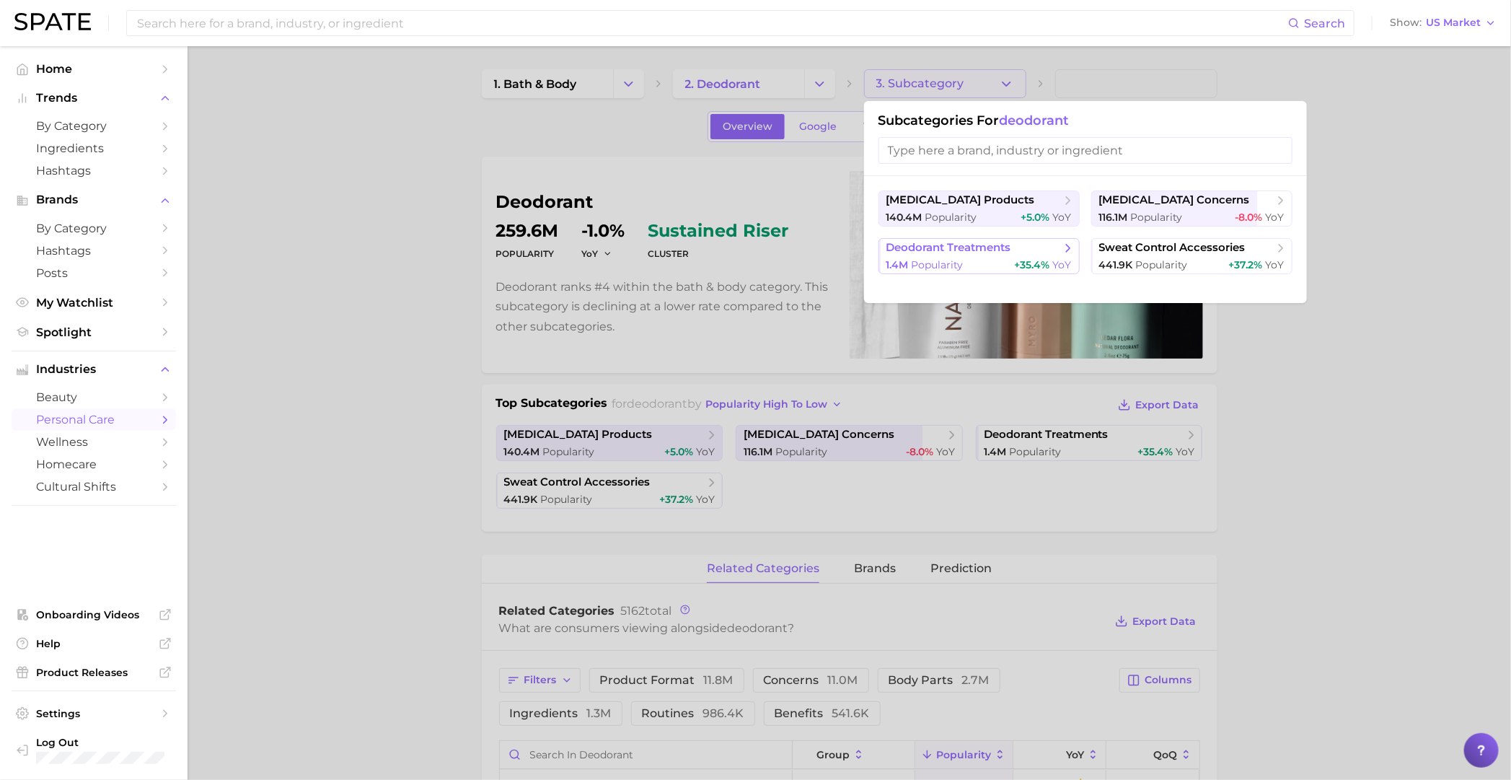
click at [934, 265] on span "Popularity" at bounding box center [938, 264] width 52 height 13
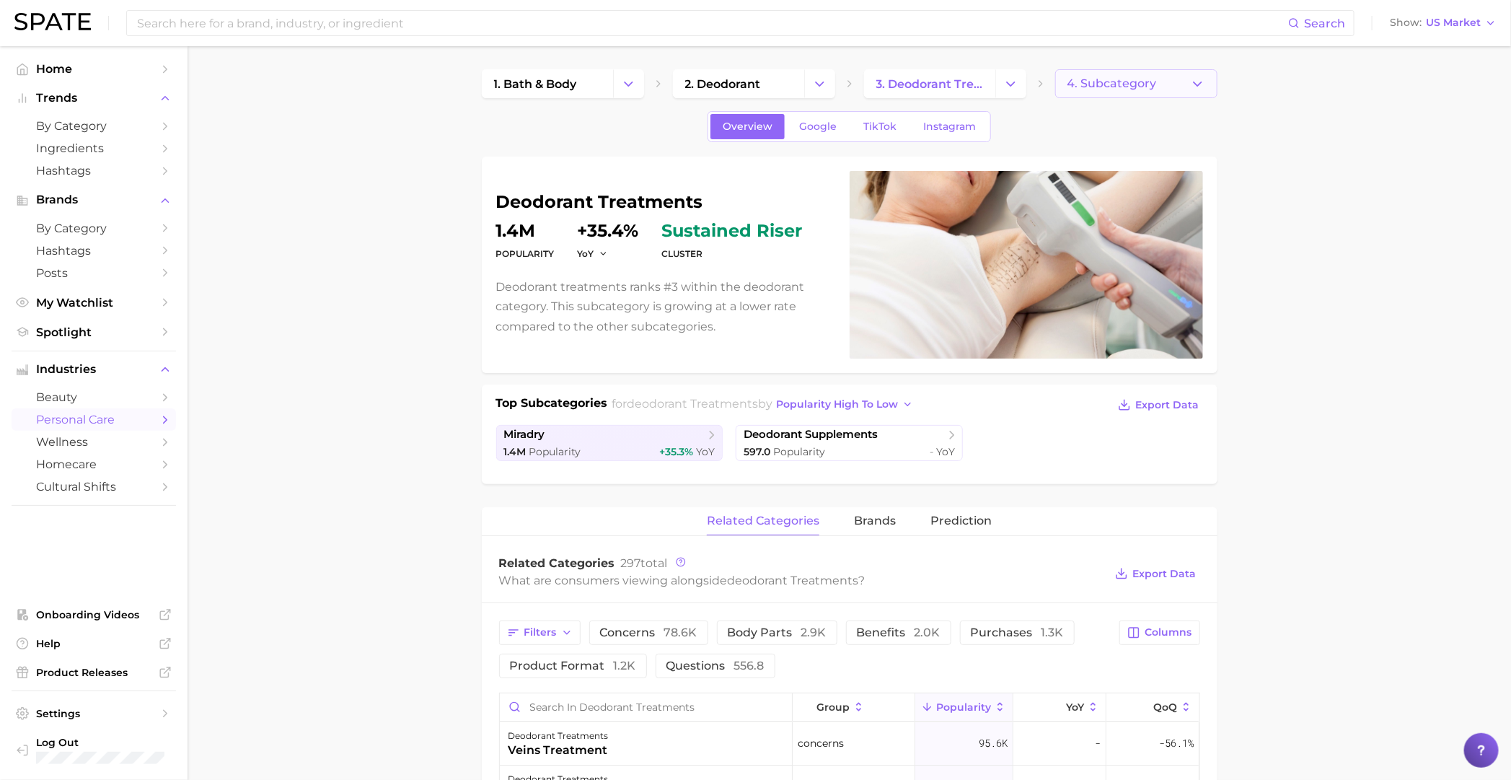
click at [985, 94] on button "4. Subcategory" at bounding box center [1136, 83] width 162 height 29
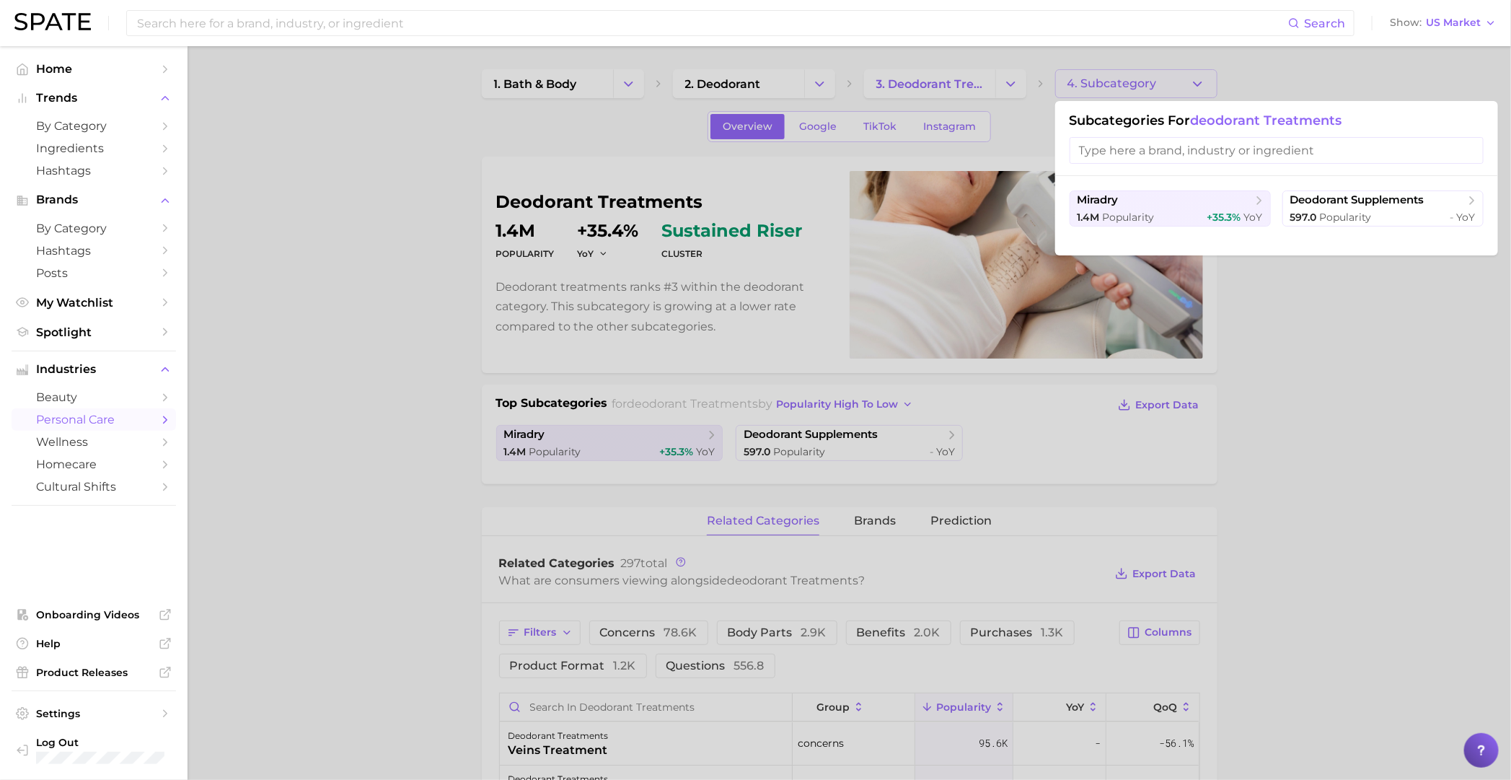
click at [985, 80] on div at bounding box center [755, 390] width 1511 height 780
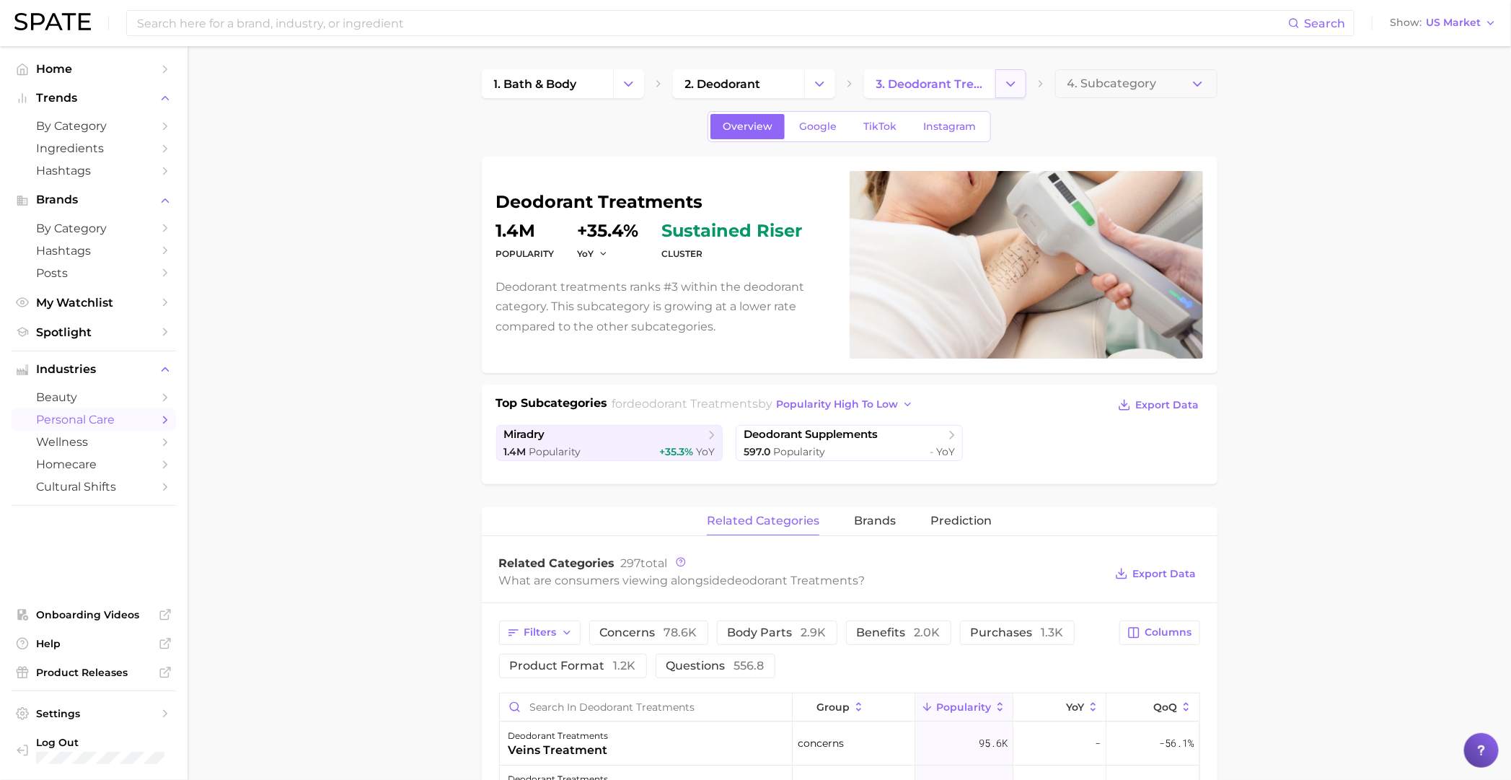
click at [985, 77] on icon "Change Category" at bounding box center [1010, 83] width 15 height 15
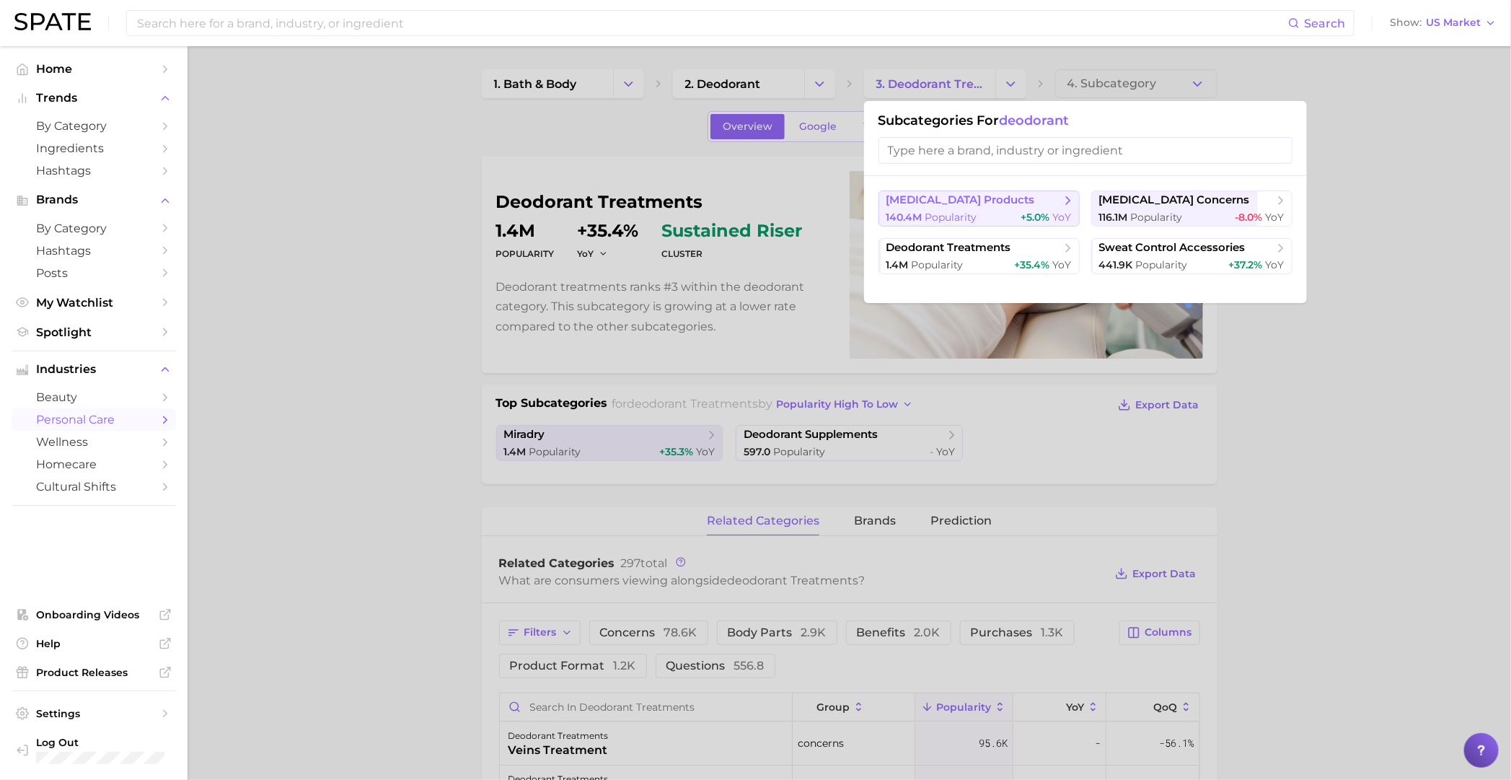
click at [985, 209] on button "antiperspirant products 140.4m Popularity +5.0% YoY" at bounding box center [978, 208] width 201 height 36
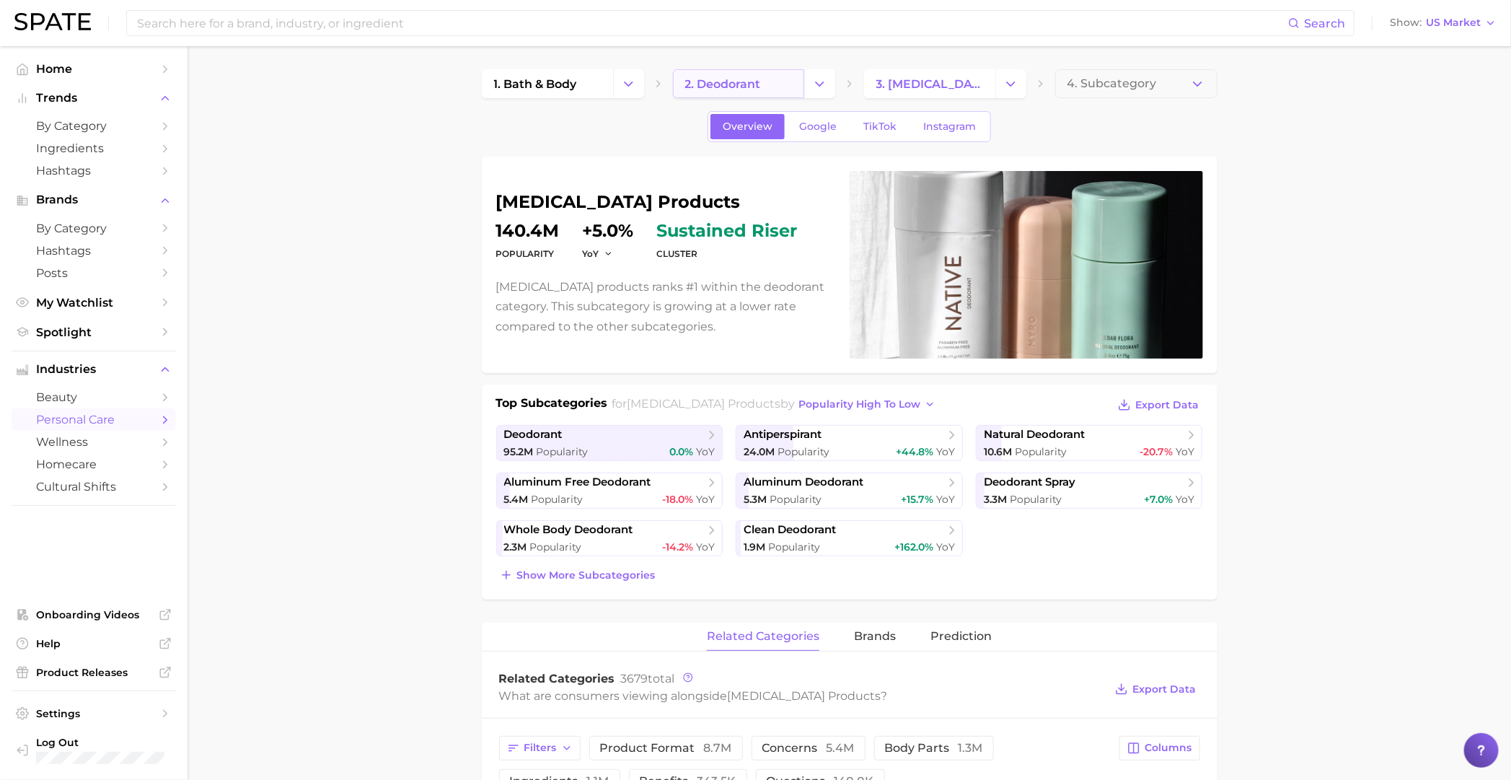
click at [794, 73] on link "2. deodorant" at bounding box center [738, 83] width 131 height 29
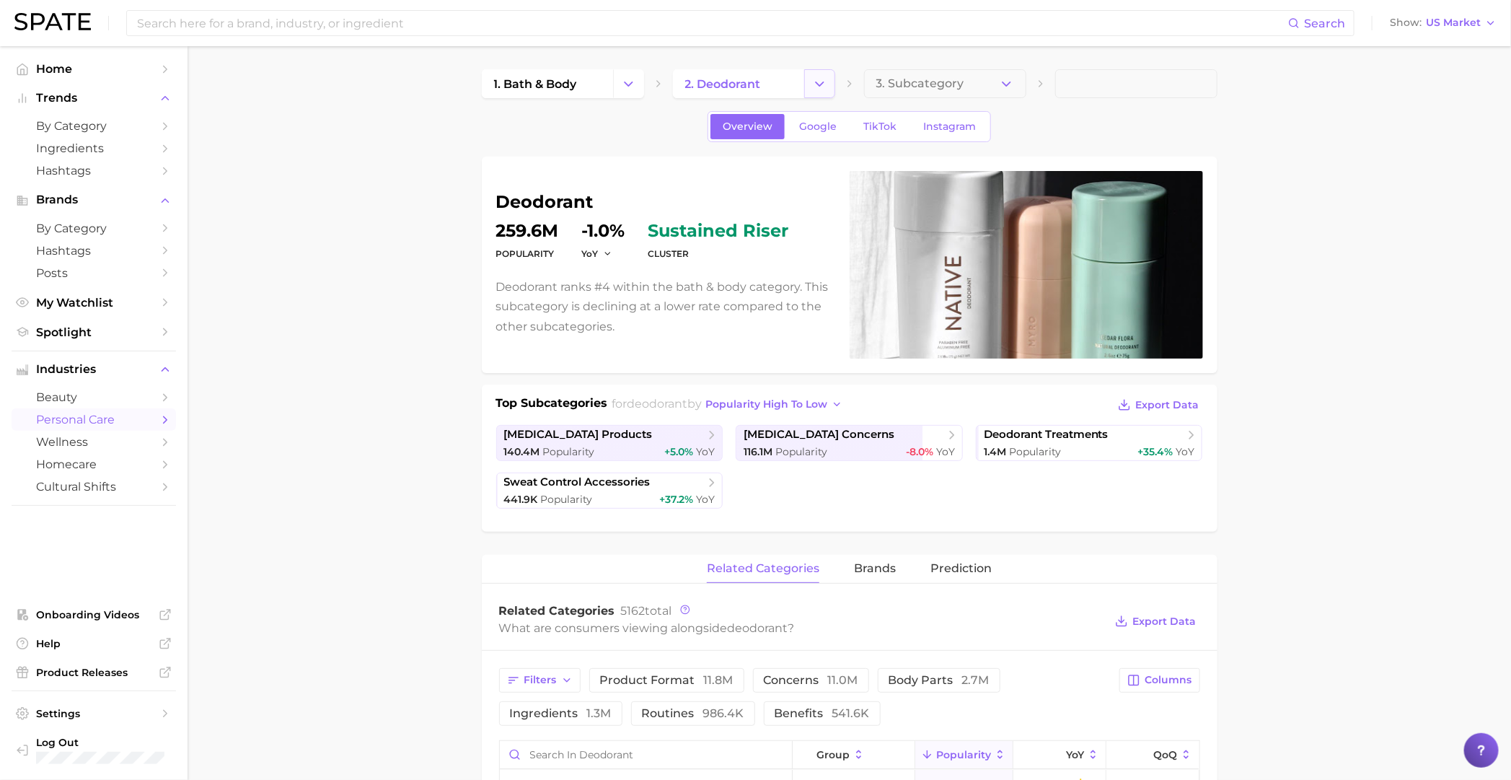
click at [814, 77] on icon "Change Category" at bounding box center [819, 83] width 15 height 15
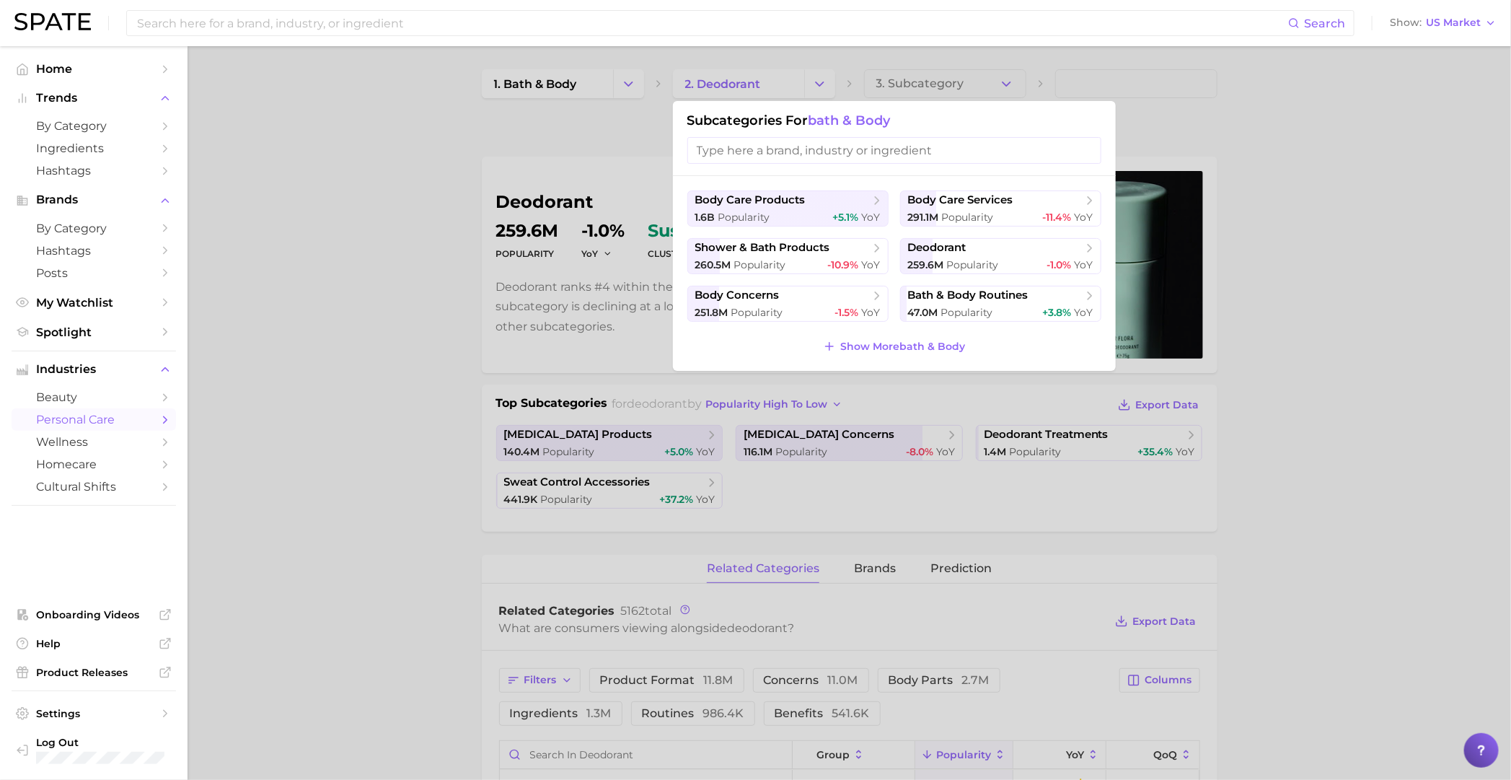
click at [946, 164] on input "search" at bounding box center [894, 150] width 414 height 27
type input "de"
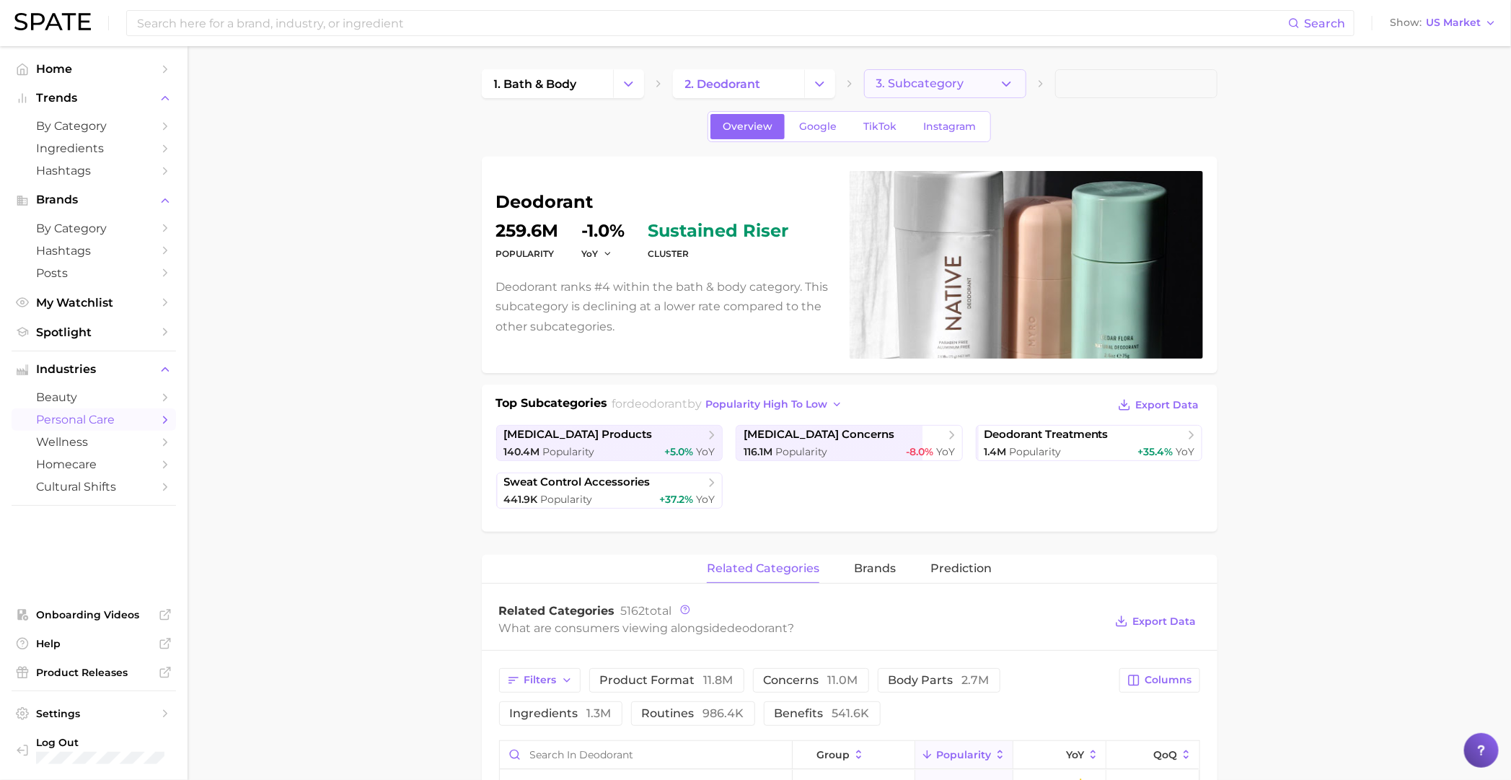
click at [985, 81] on button "3. Subcategory" at bounding box center [945, 83] width 162 height 29
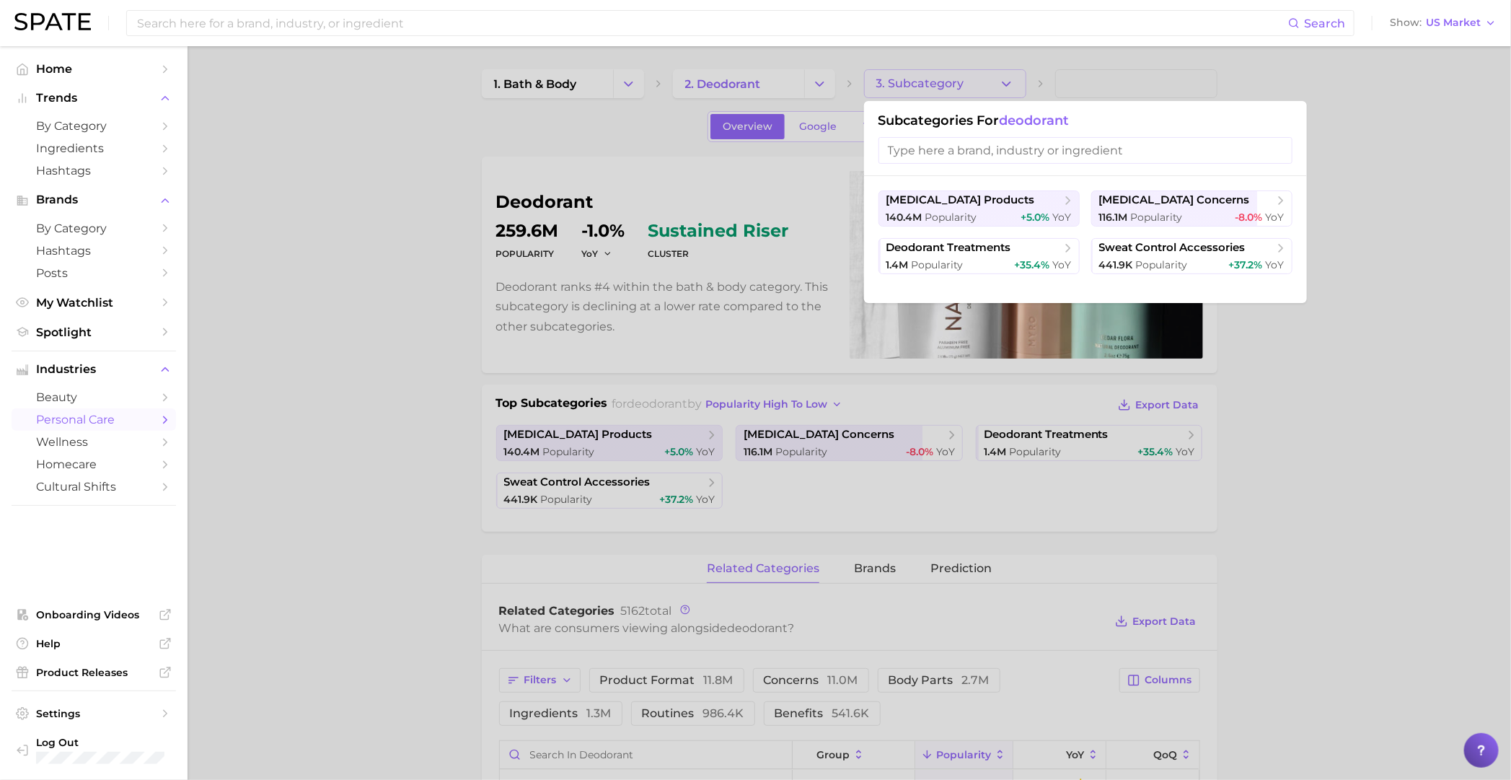
click at [985, 157] on input "search" at bounding box center [1085, 150] width 414 height 27
click at [985, 115] on span "deodorant" at bounding box center [1035, 121] width 70 height 16
click at [405, 534] on div at bounding box center [755, 390] width 1511 height 780
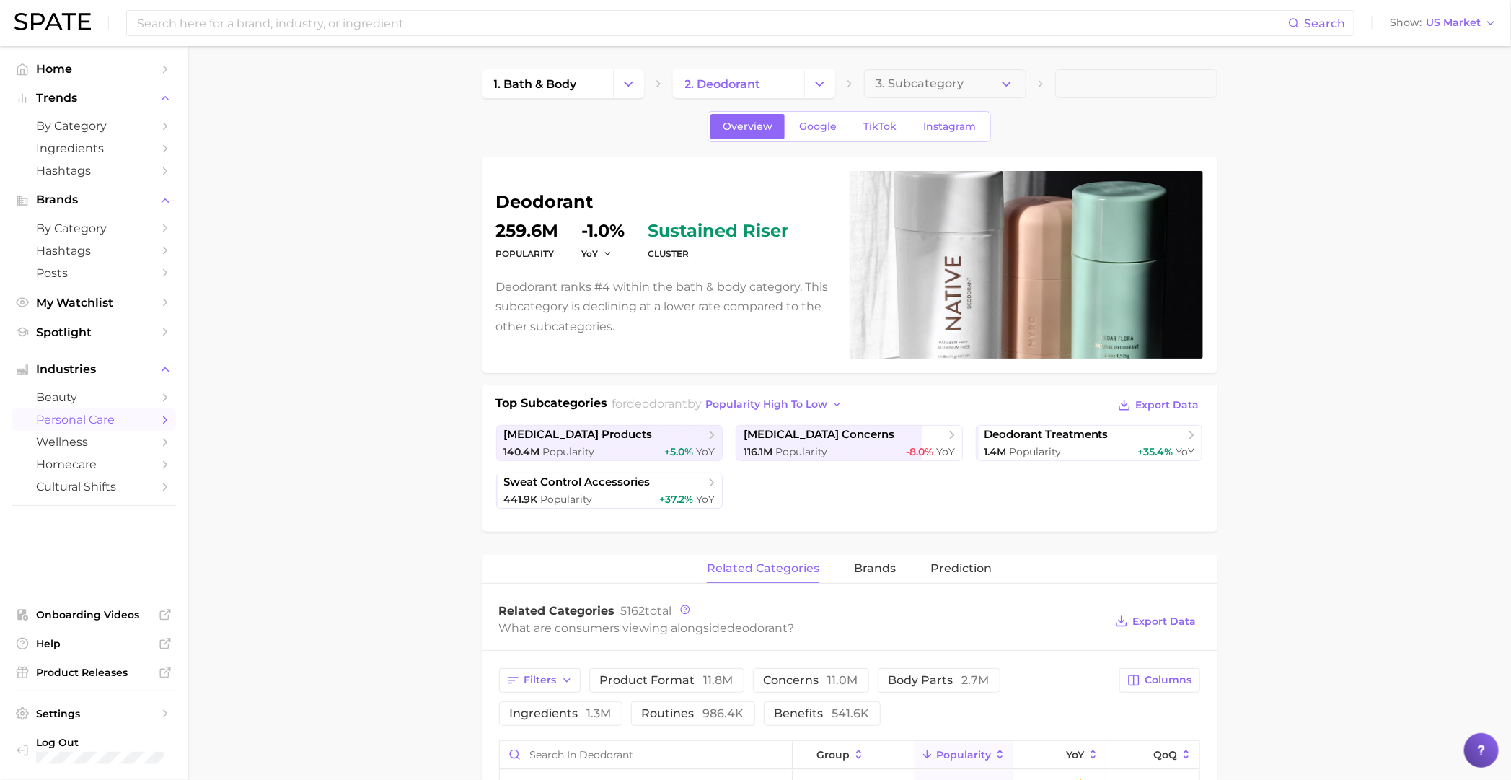
click at [790, 499] on ul "antiperspirant products 140.4m Popularity +5.0% YoY antiperspirant concerns 116…" at bounding box center [849, 467] width 707 height 84
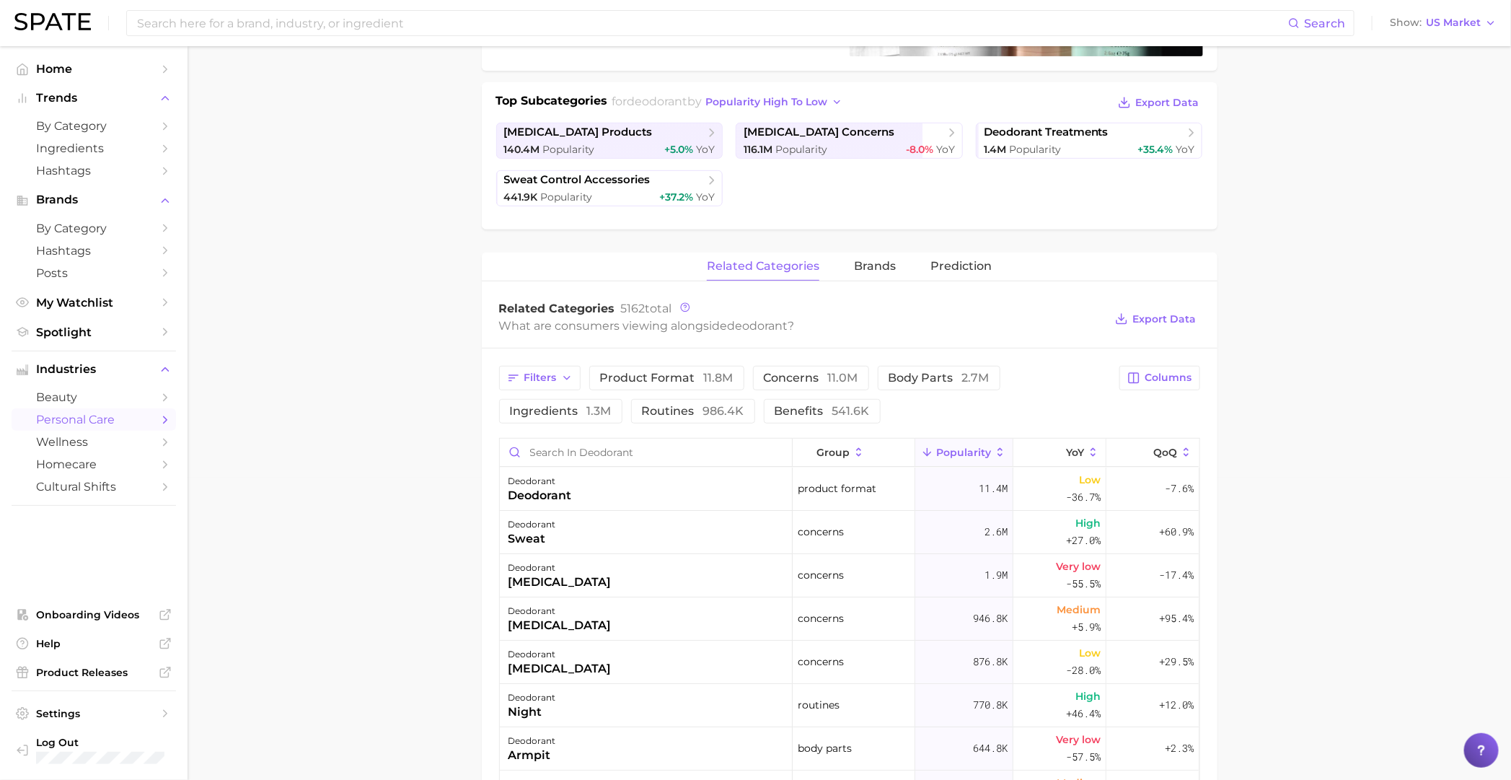
scroll to position [270, 0]
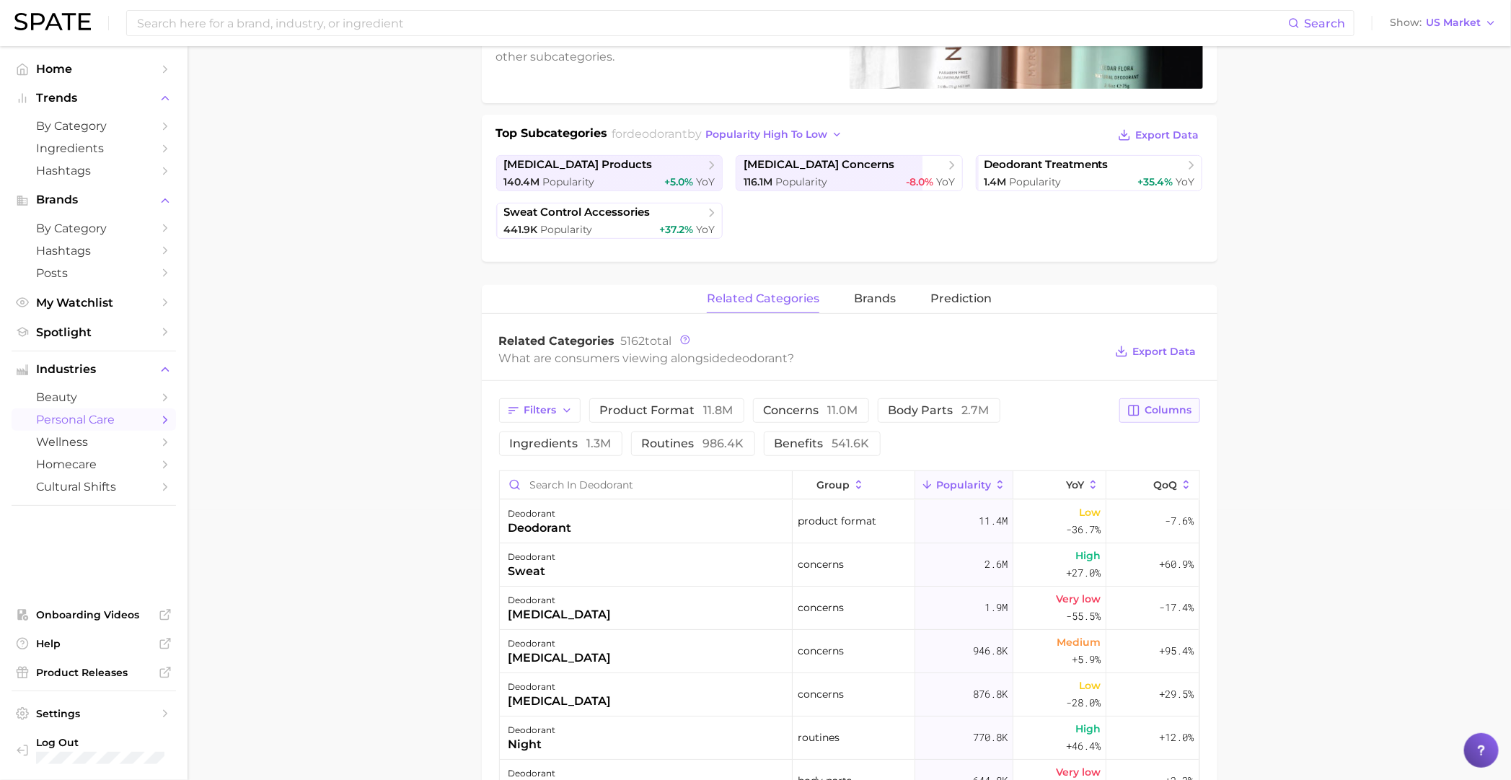
click at [985, 407] on span "Columns" at bounding box center [1168, 410] width 47 height 12
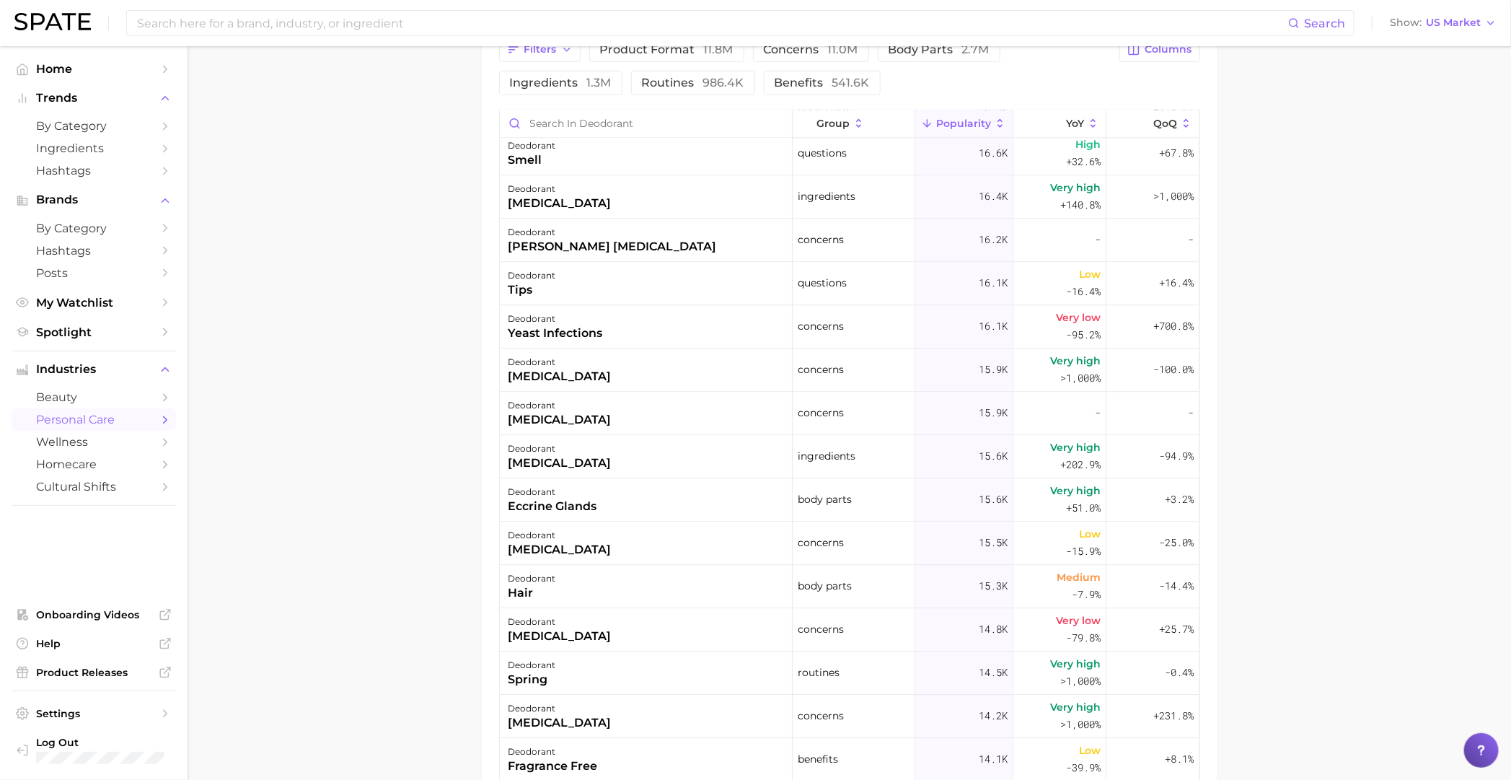
scroll to position [0, 0]
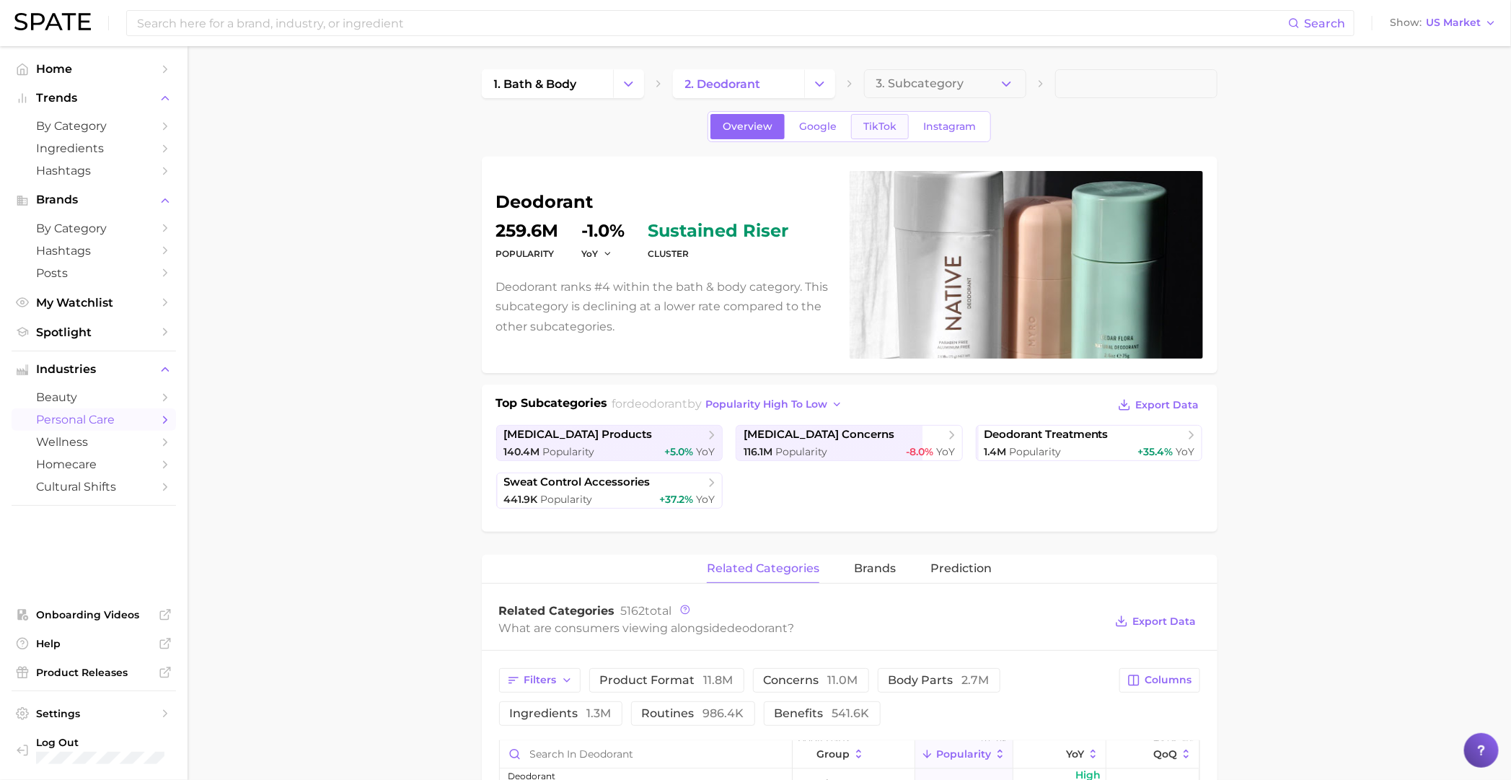
click at [881, 118] on link "TikTok" at bounding box center [880, 126] width 58 height 25
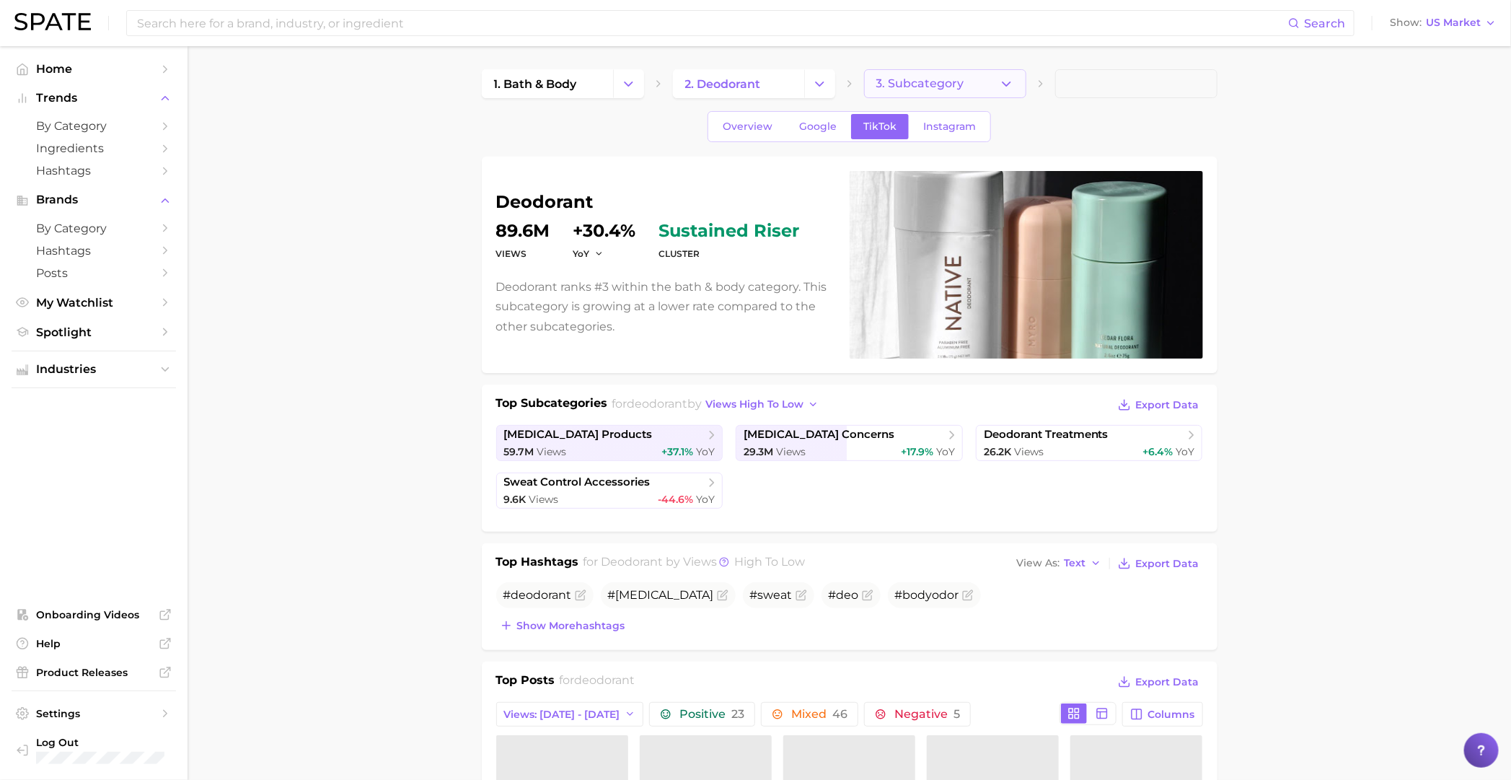
click at [985, 92] on button "3. Subcategory" at bounding box center [945, 83] width 162 height 29
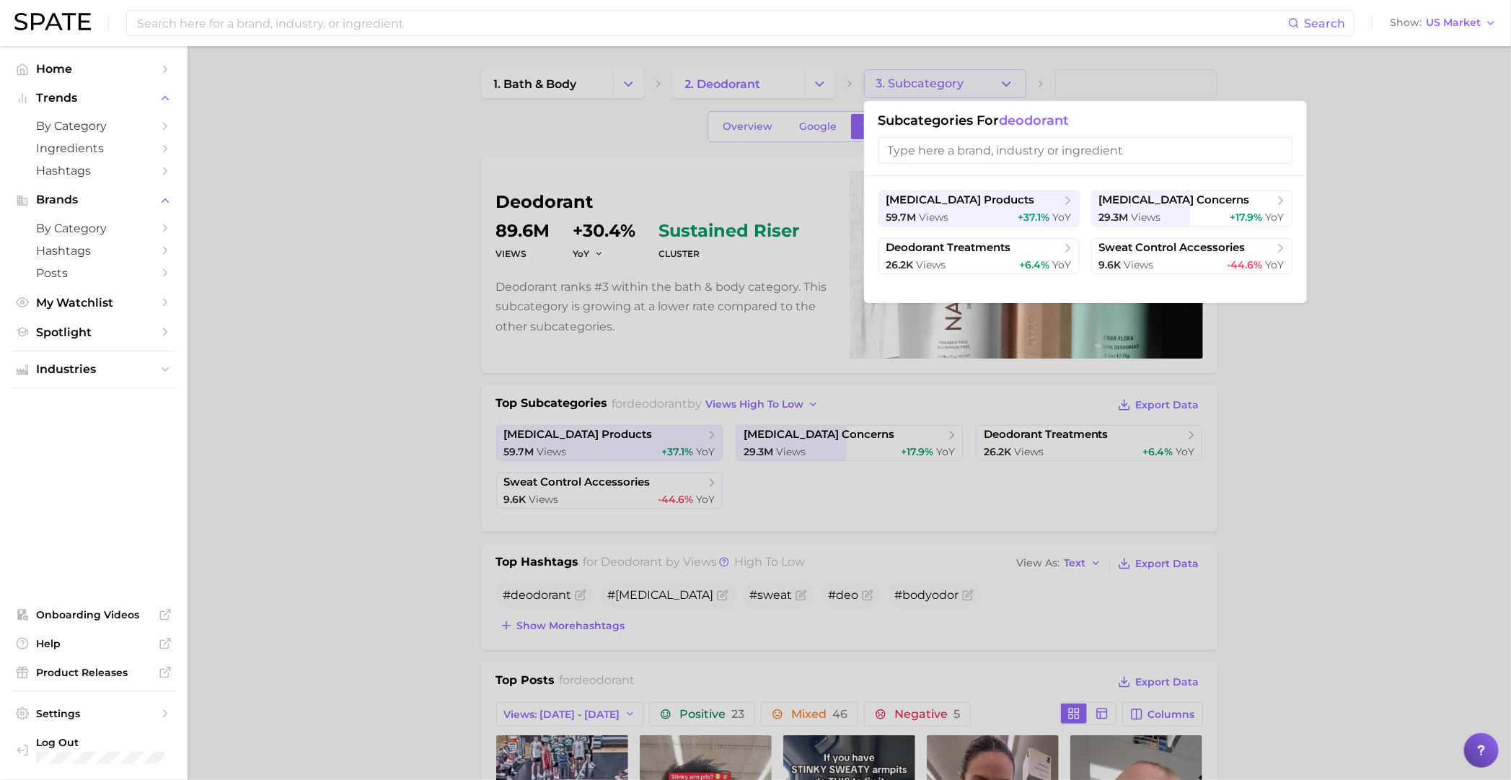
click at [985, 91] on div at bounding box center [755, 390] width 1511 height 780
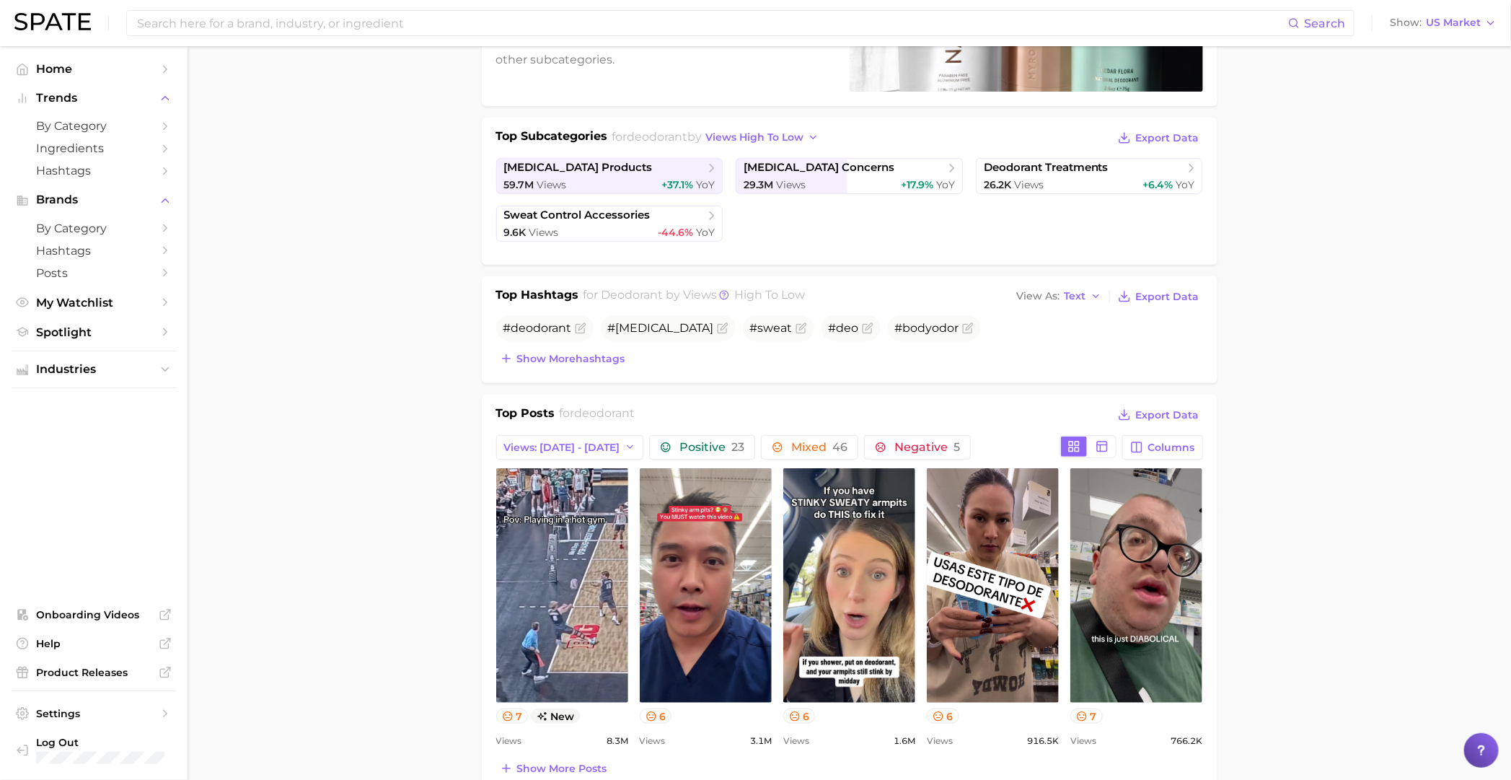
scroll to position [270, 0]
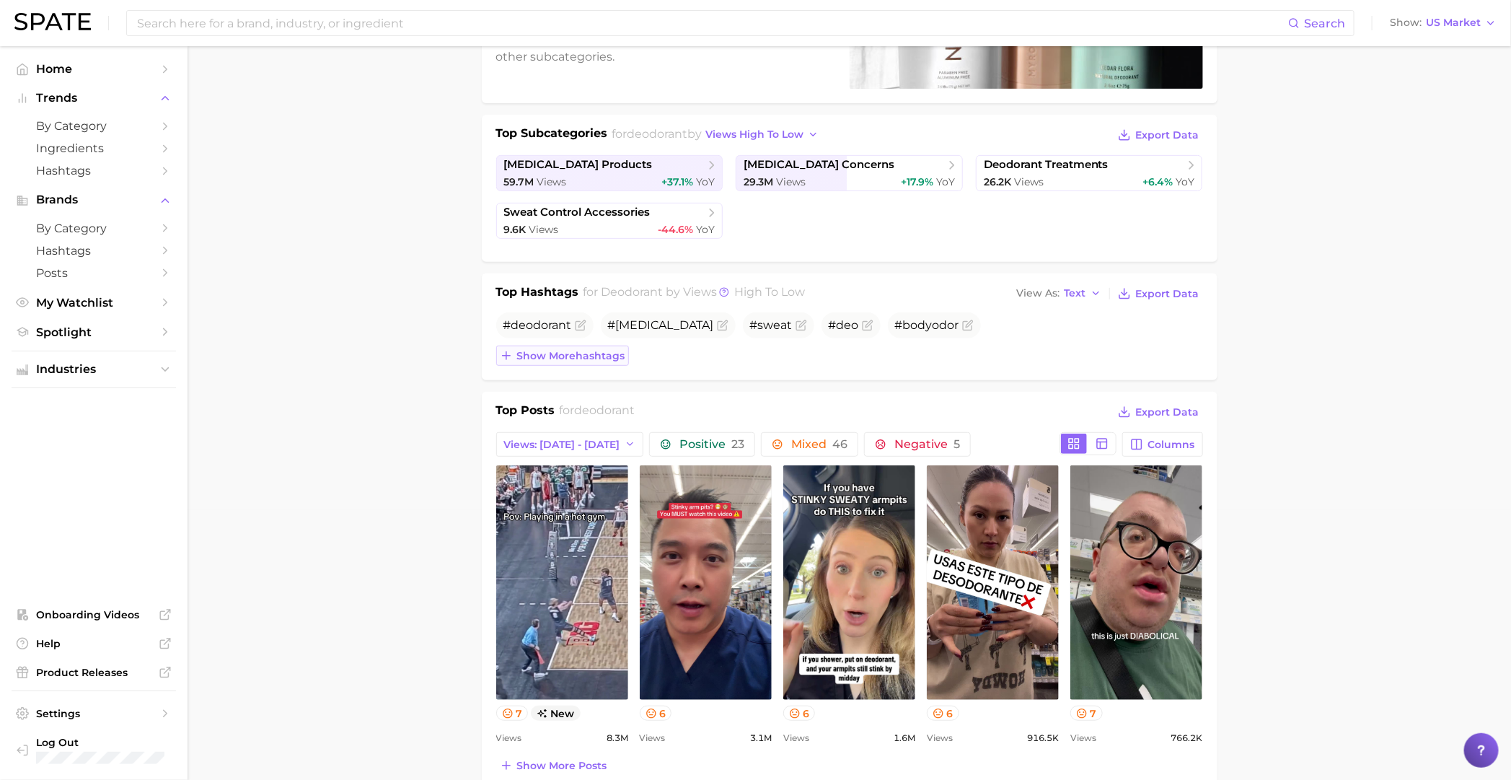
click at [603, 357] on span "Show more hashtags" at bounding box center [571, 356] width 108 height 12
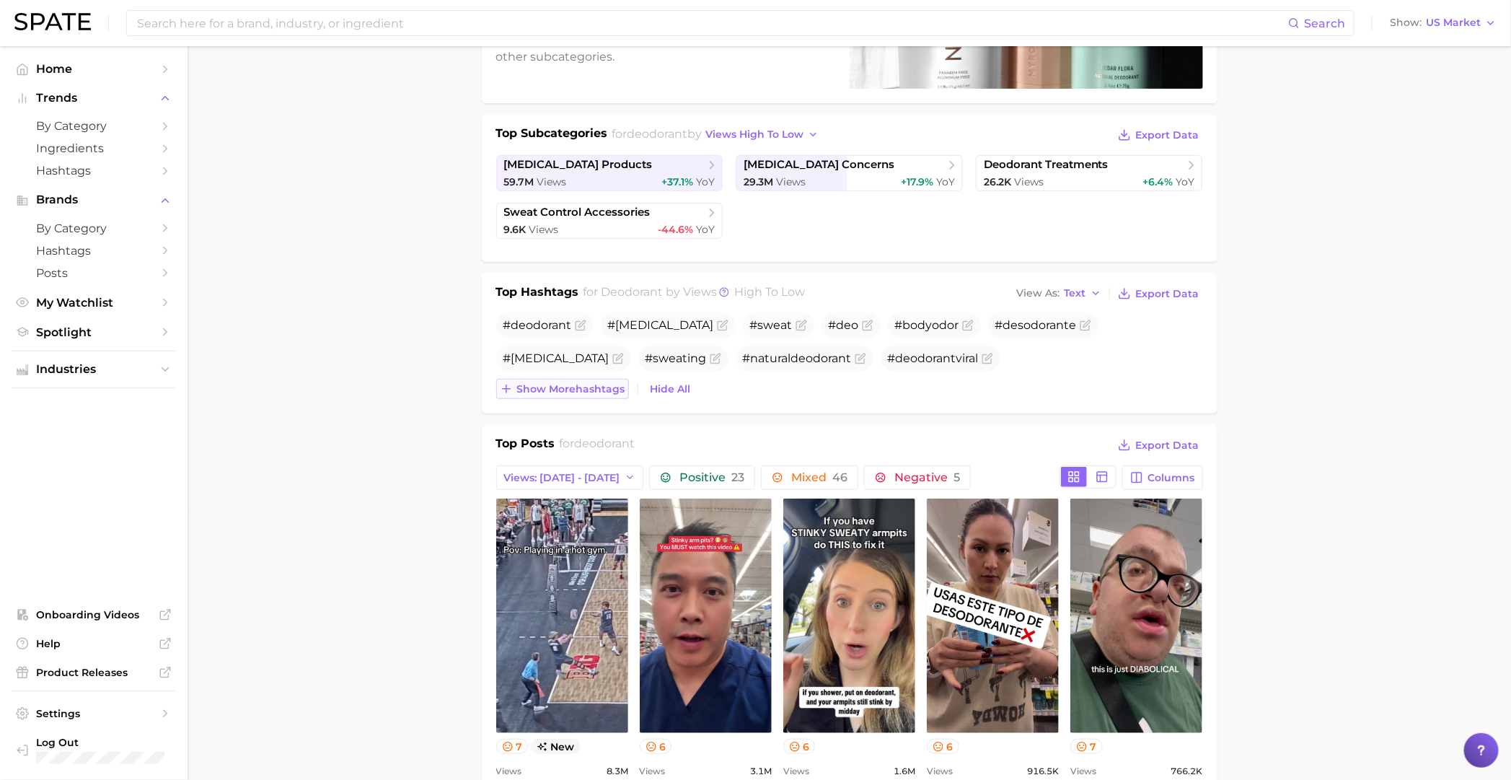
click at [578, 387] on span "Show more hashtags" at bounding box center [571, 389] width 108 height 12
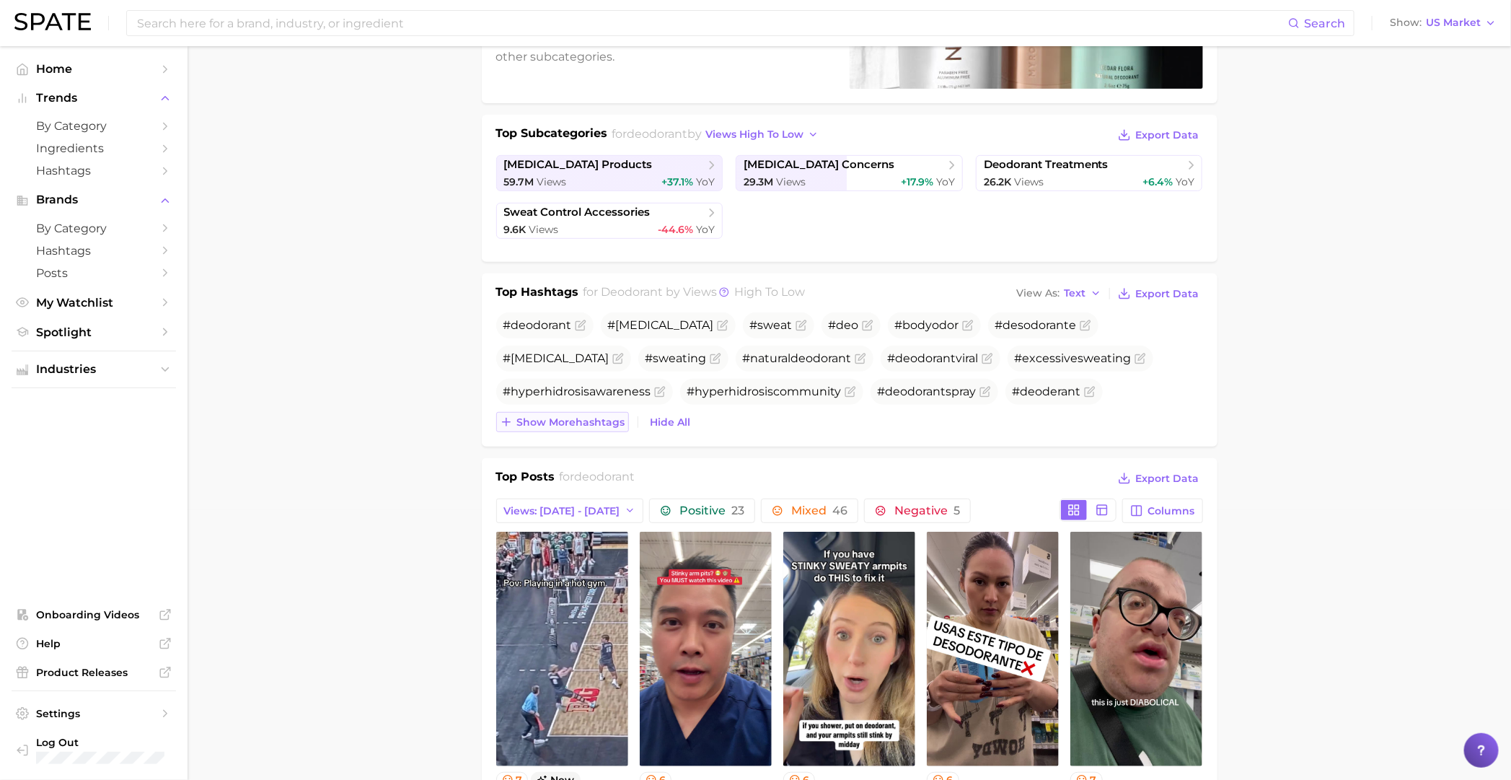
click at [580, 431] on button "Show more hashtags" at bounding box center [562, 422] width 133 height 20
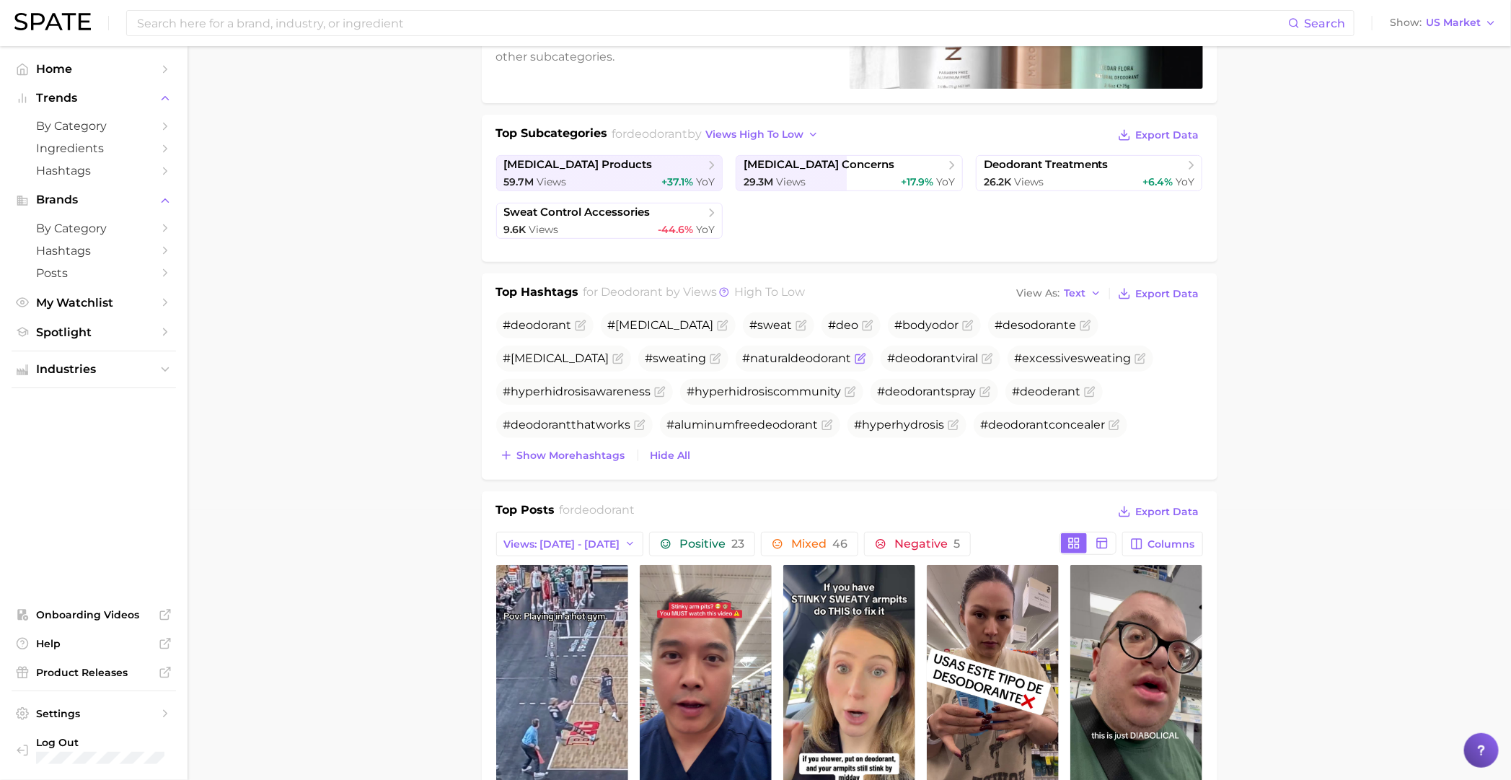
click at [791, 353] on span "deodorant" at bounding box center [821, 358] width 61 height 14
click at [791, 358] on span "deodorant" at bounding box center [821, 358] width 61 height 14
drag, startPoint x: 677, startPoint y: 358, endPoint x: 730, endPoint y: 360, distance: 53.4
click at [736, 360] on span "#natural deodorant" at bounding box center [805, 358] width 138 height 26
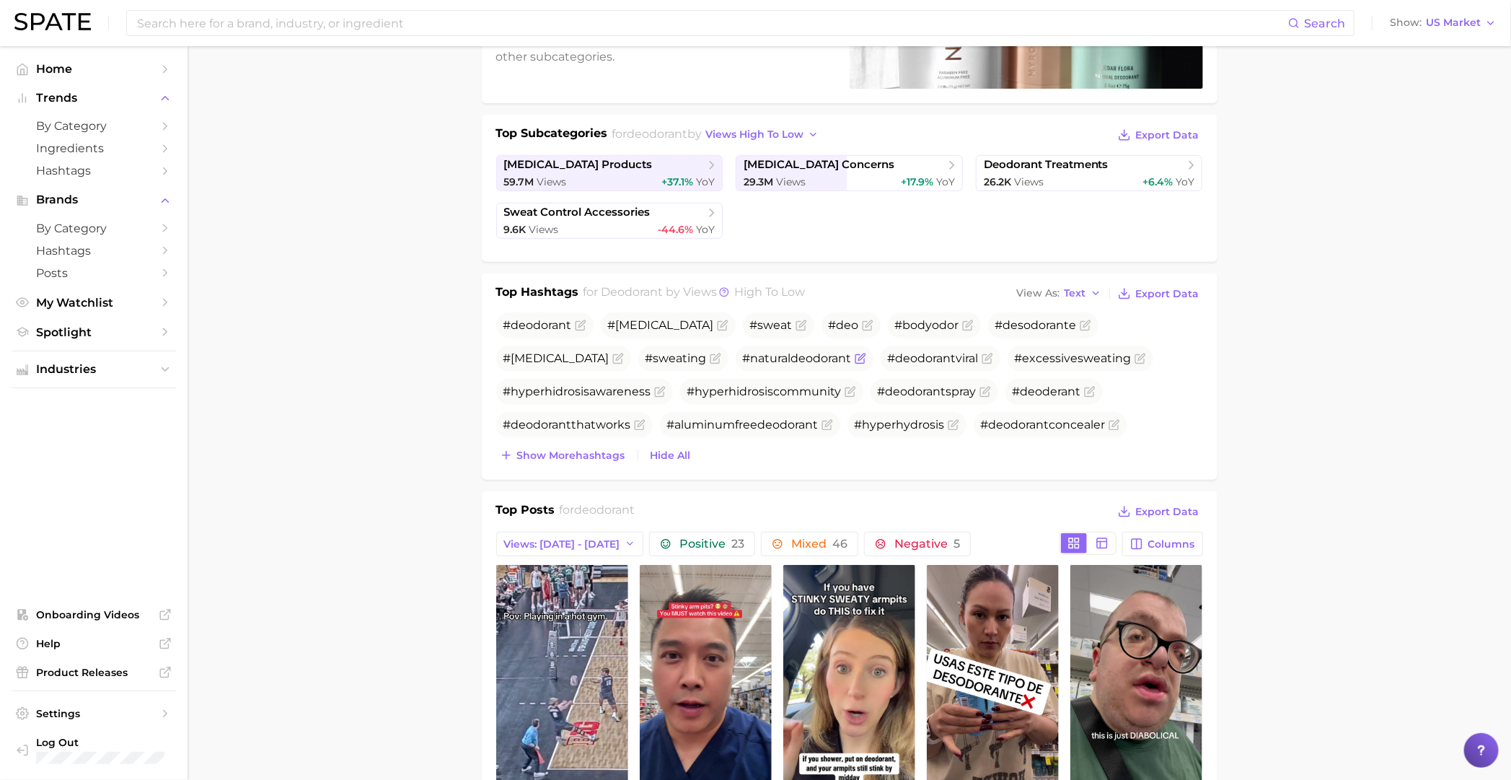
click at [855, 360] on icon "Flag as miscategorized or irrelevant" at bounding box center [861, 359] width 12 height 12
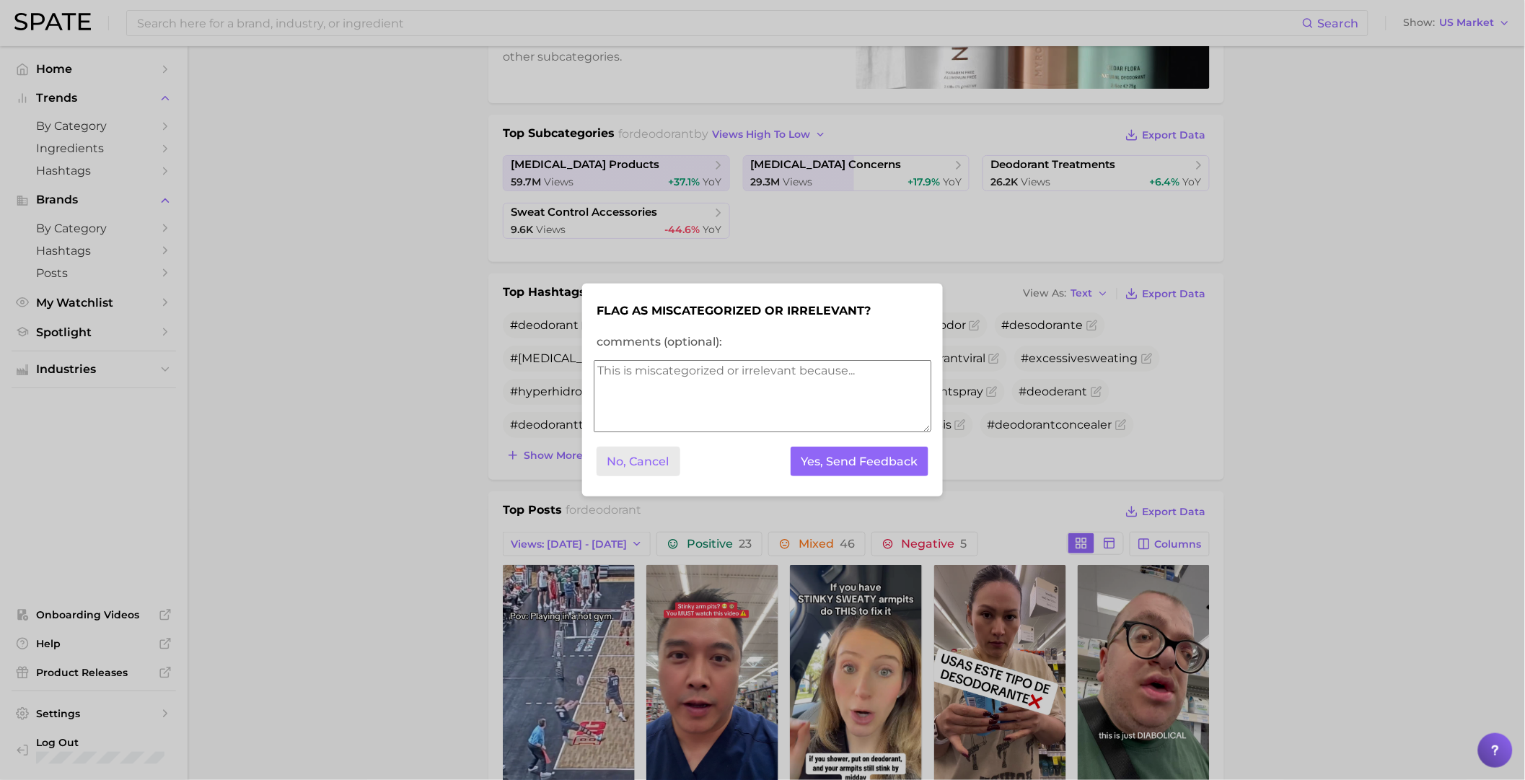
click at [620, 466] on button "No, Cancel" at bounding box center [638, 461] width 84 height 30
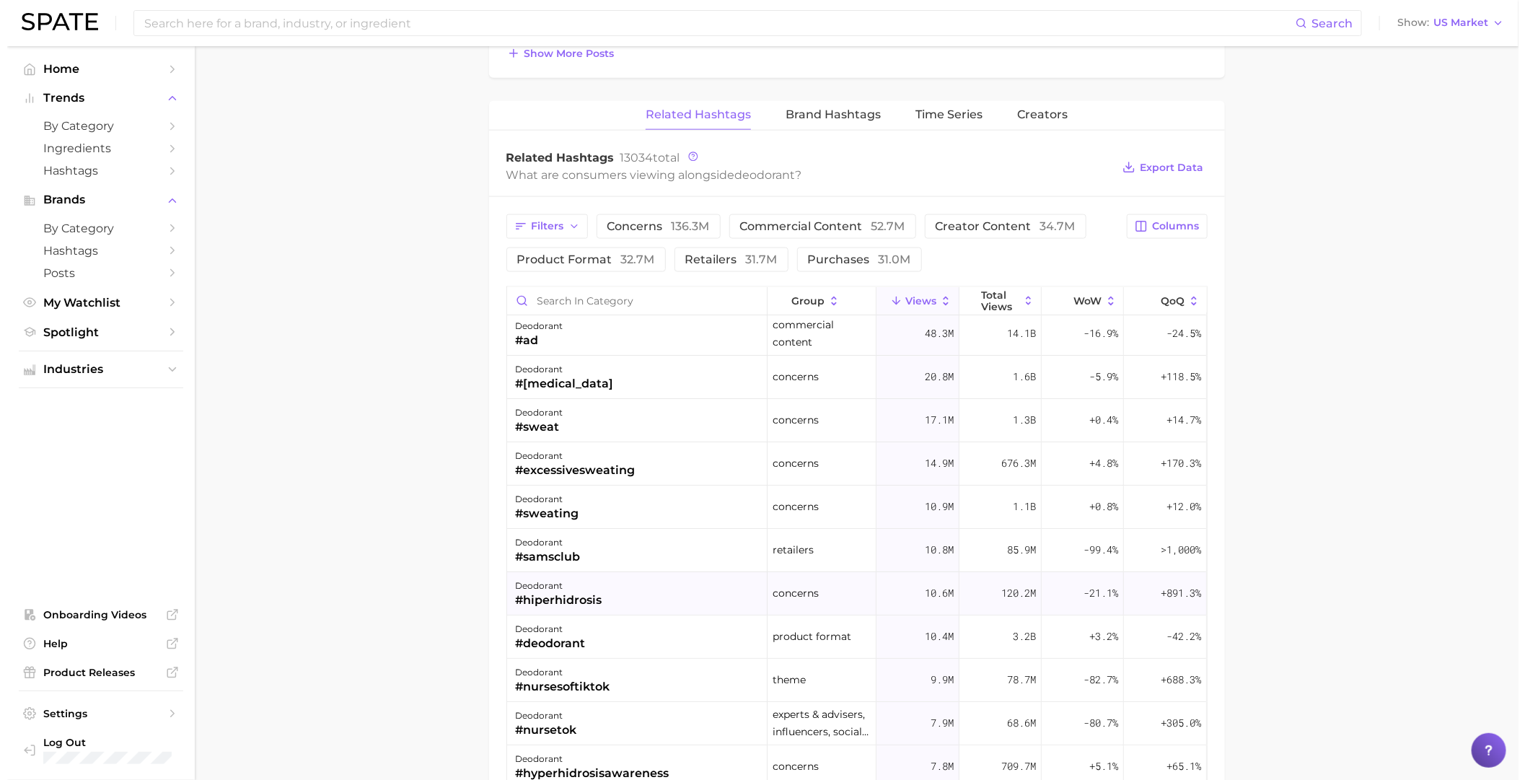
scroll to position [0, 0]
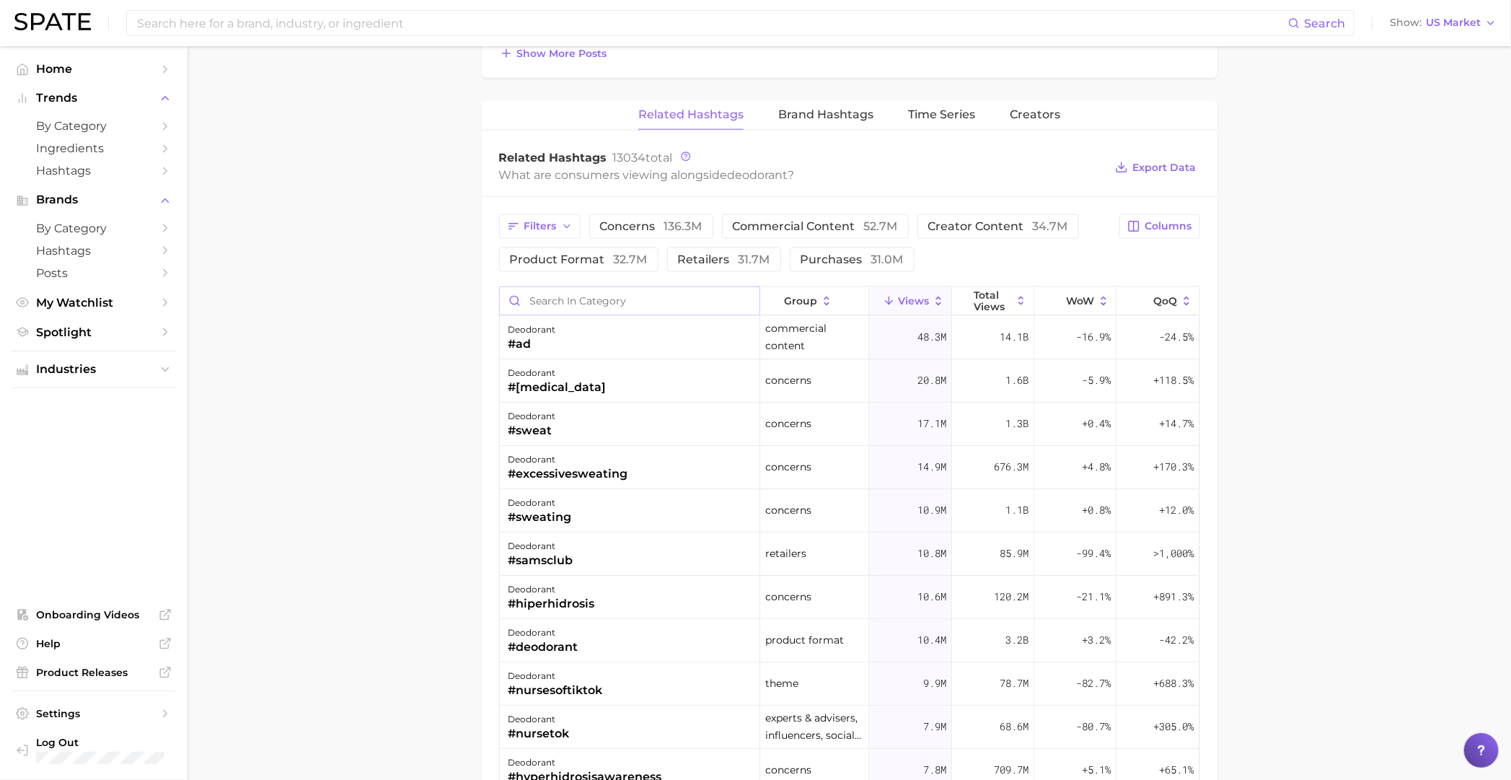
click at [661, 303] on input "Search in category" at bounding box center [630, 300] width 260 height 27
type input "natural"
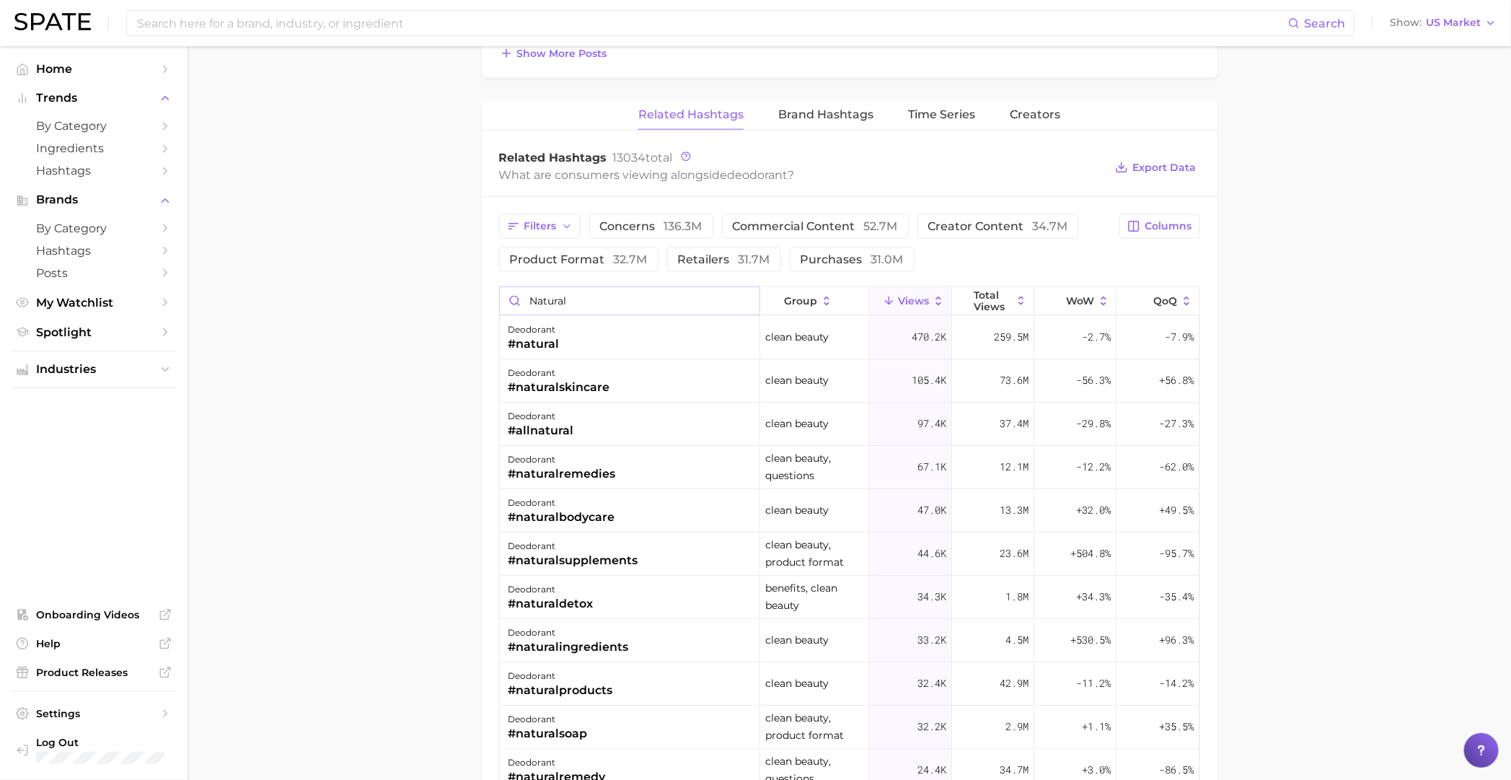
click at [736, 297] on input "natural" at bounding box center [630, 300] width 260 height 27
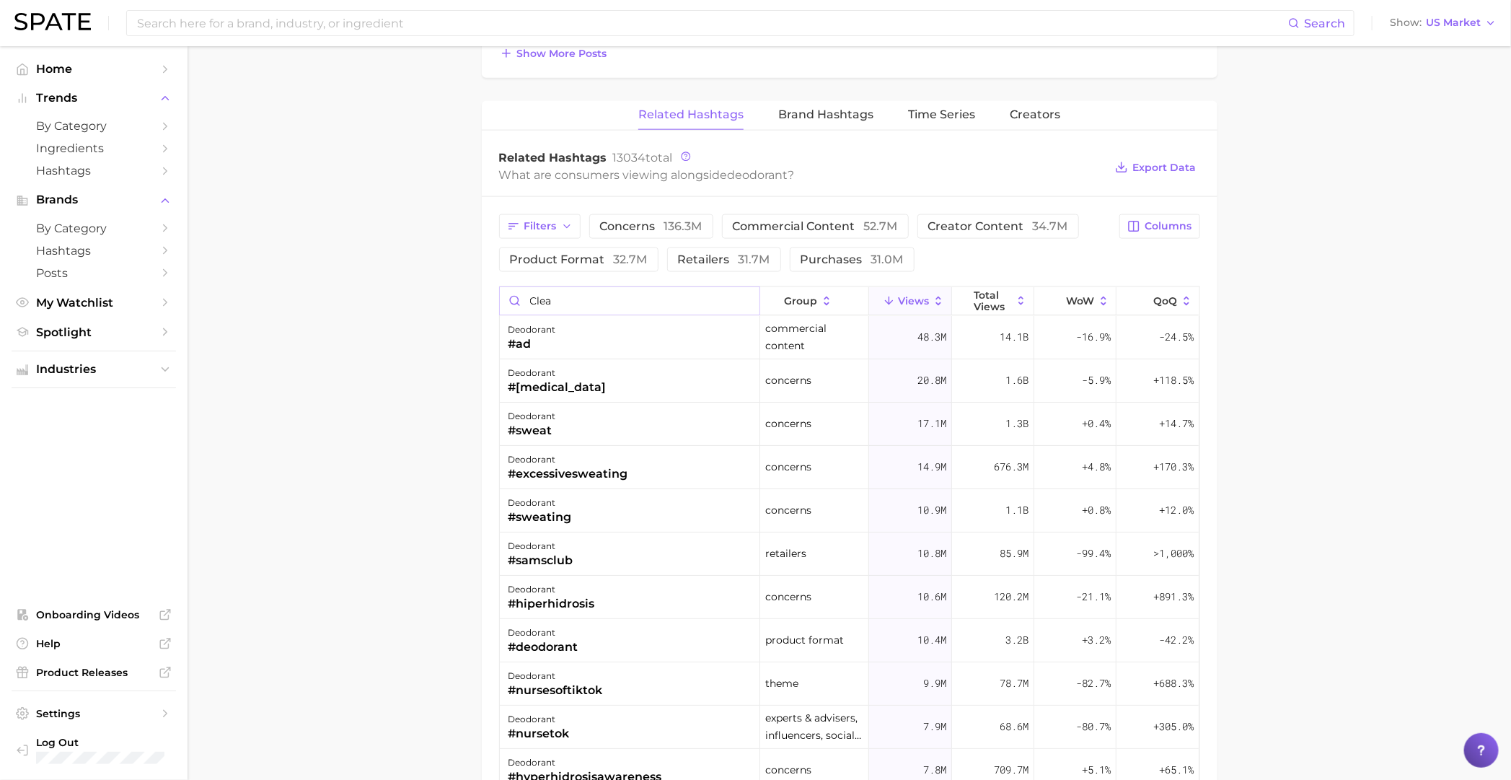
type input "clean"
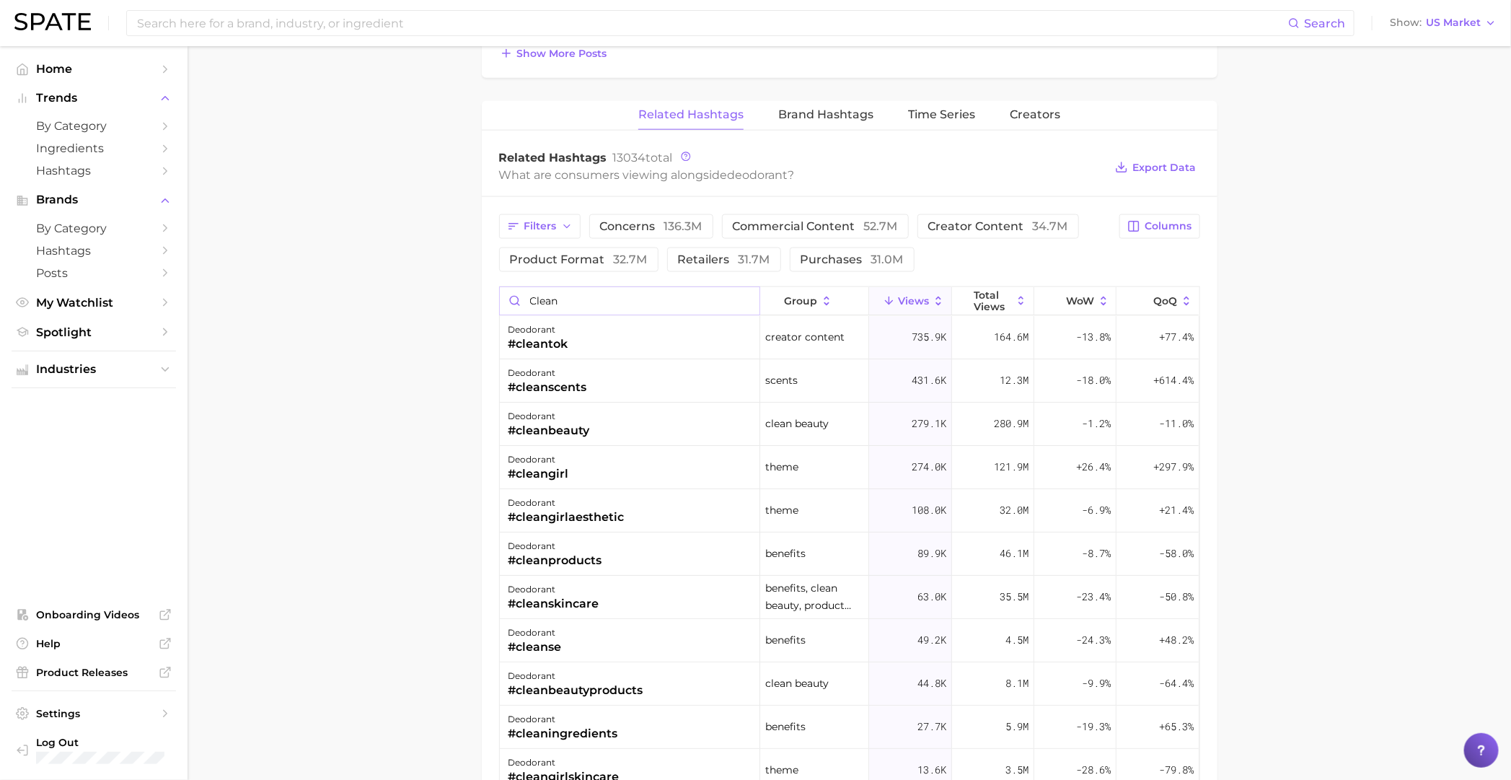
click at [737, 296] on input "clean" at bounding box center [630, 300] width 260 height 27
click at [736, 299] on input "clean" at bounding box center [630, 300] width 260 height 27
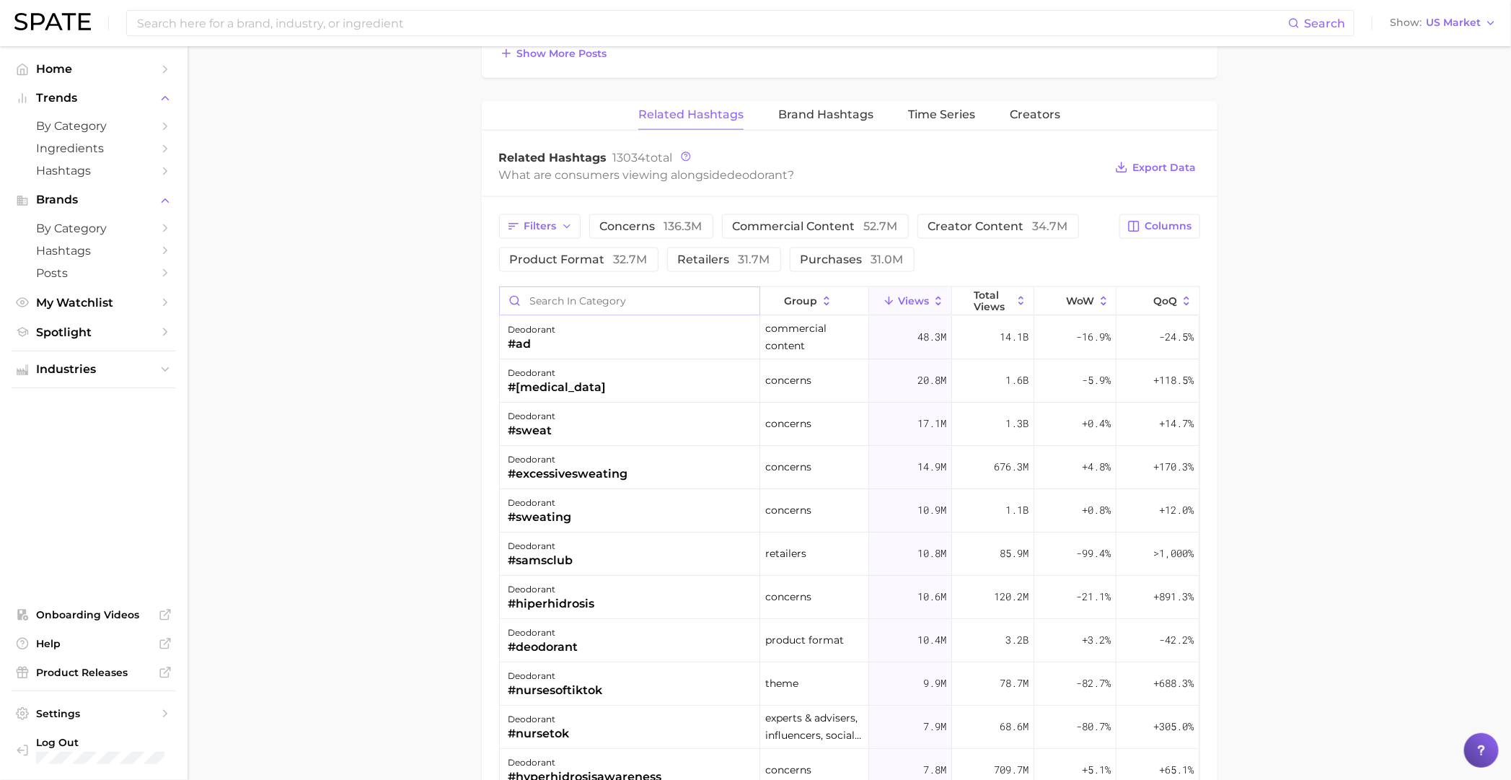
click at [736, 299] on input "Search in category" at bounding box center [630, 300] width 260 height 27
click at [695, 301] on input "Search in category" at bounding box center [630, 300] width 260 height 27
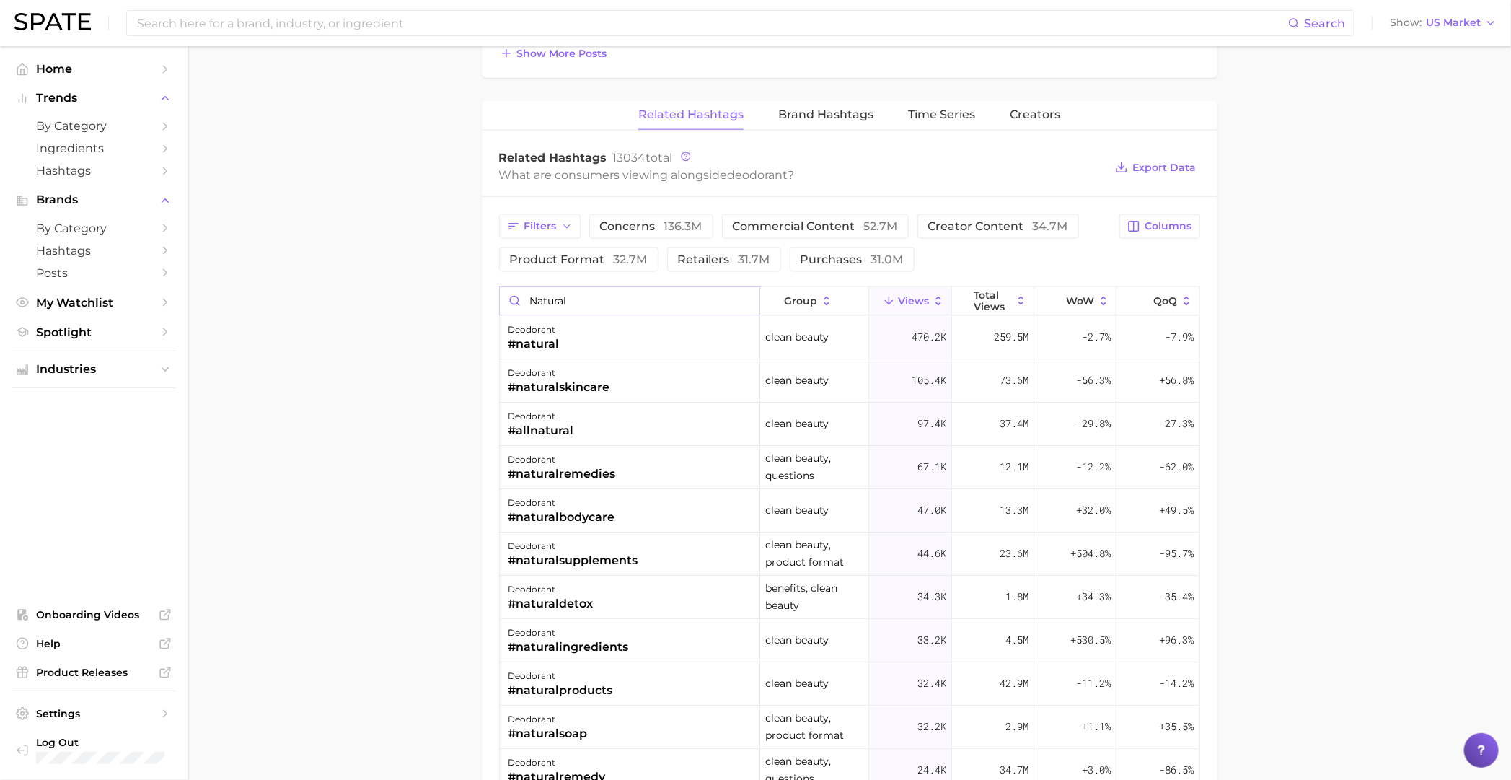
click at [695, 301] on input "natural" at bounding box center [630, 300] width 260 height 27
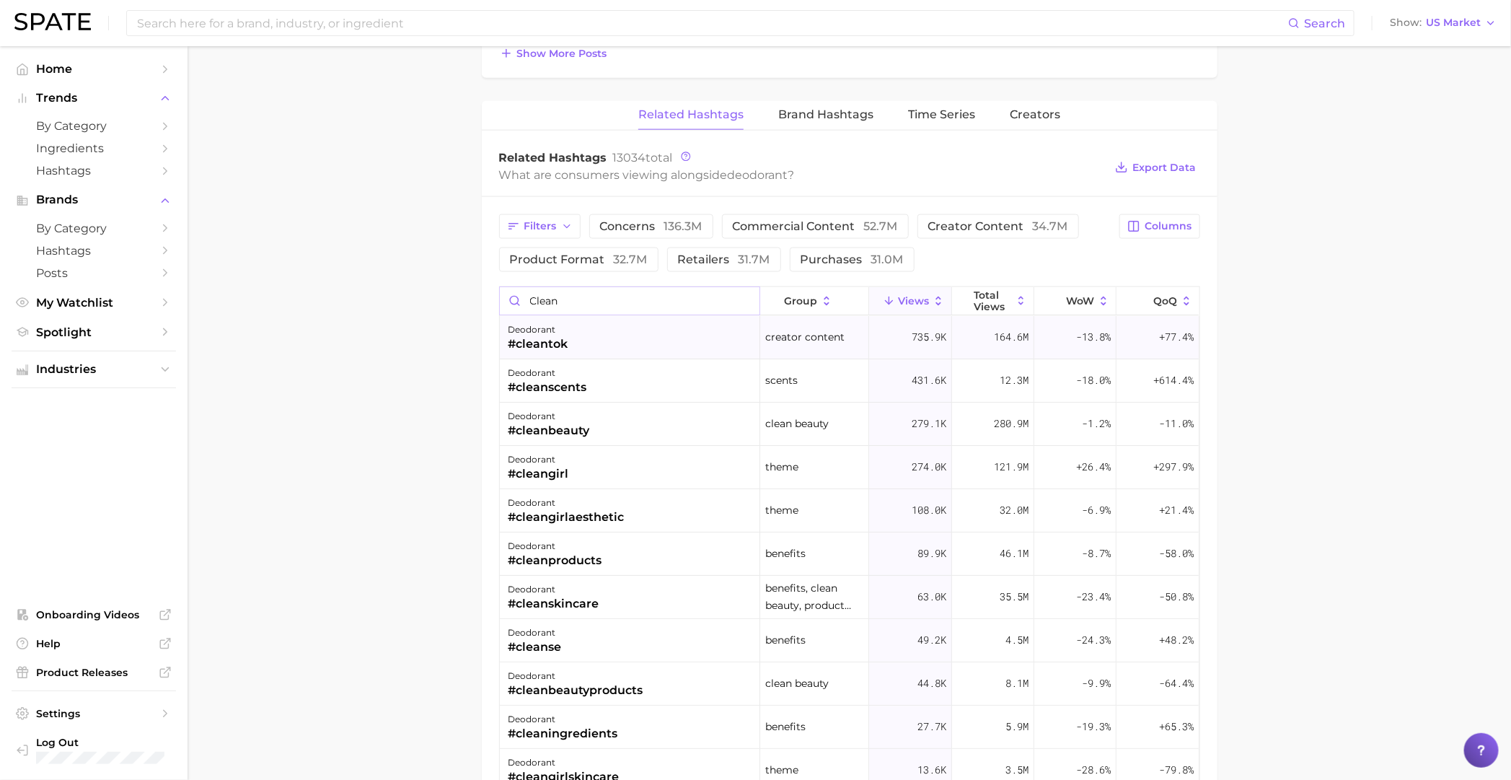
type input "clean"
click at [673, 332] on div "deodorant #cleantok" at bounding box center [630, 337] width 260 height 43
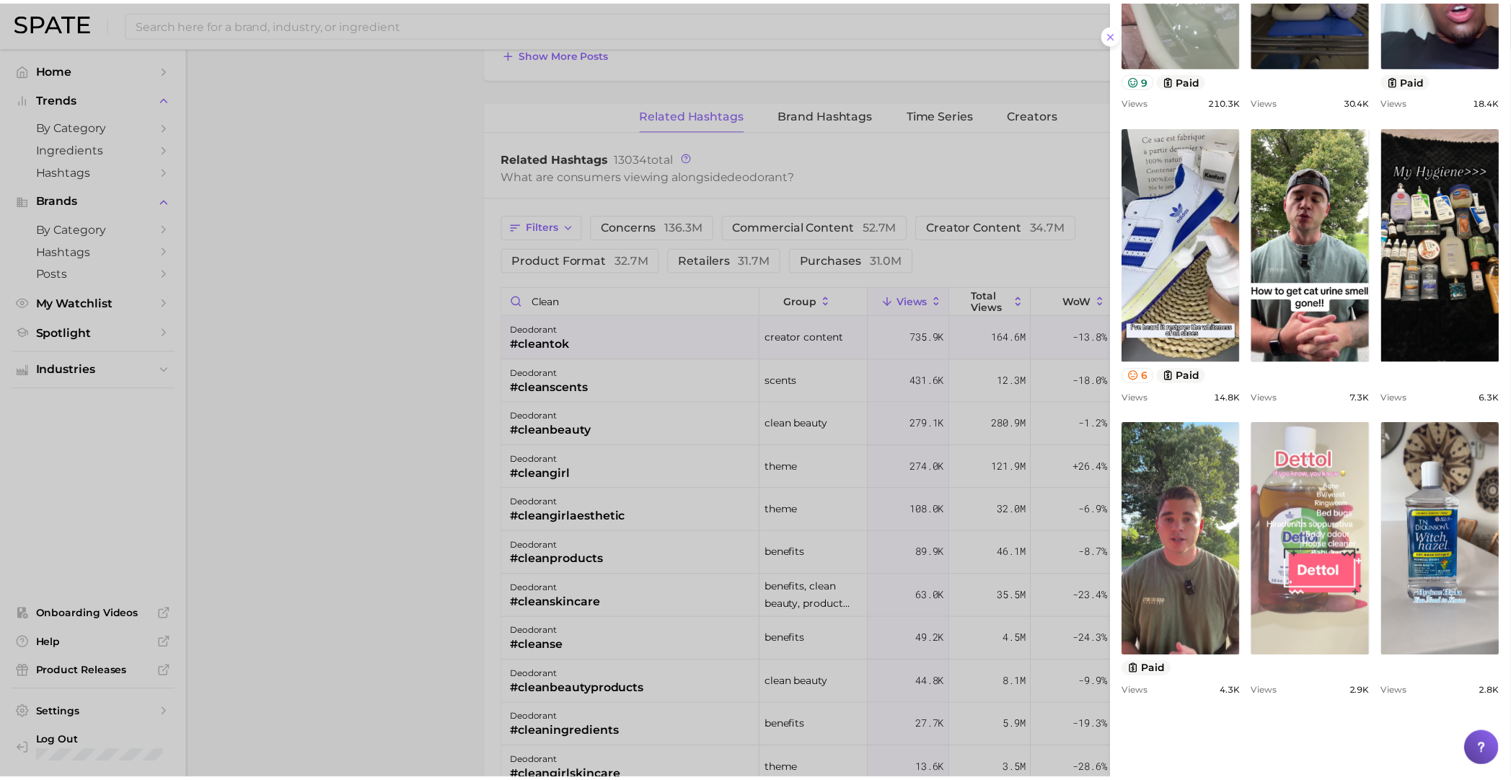
scroll to position [315, 0]
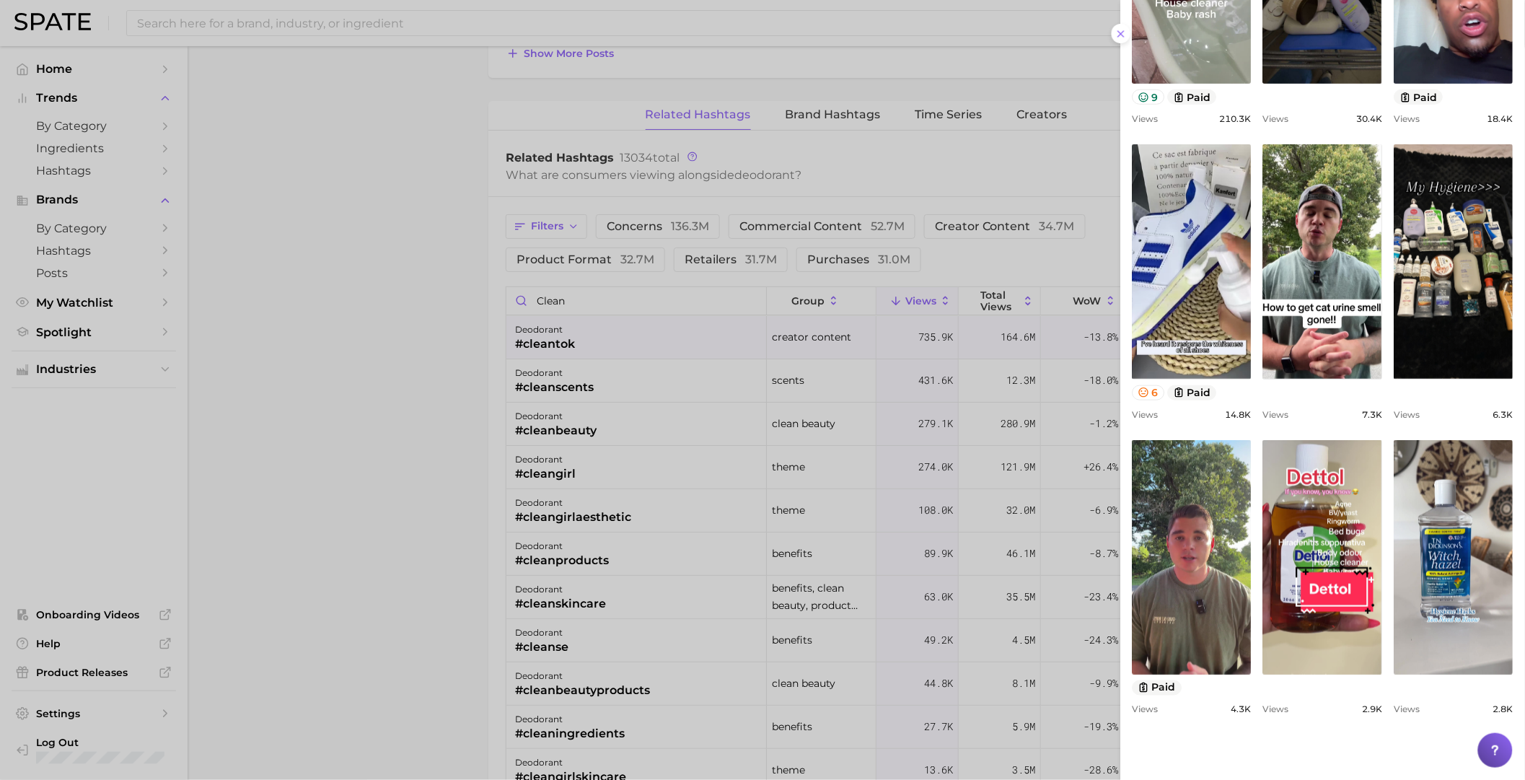
click at [729, 495] on div at bounding box center [762, 390] width 1525 height 780
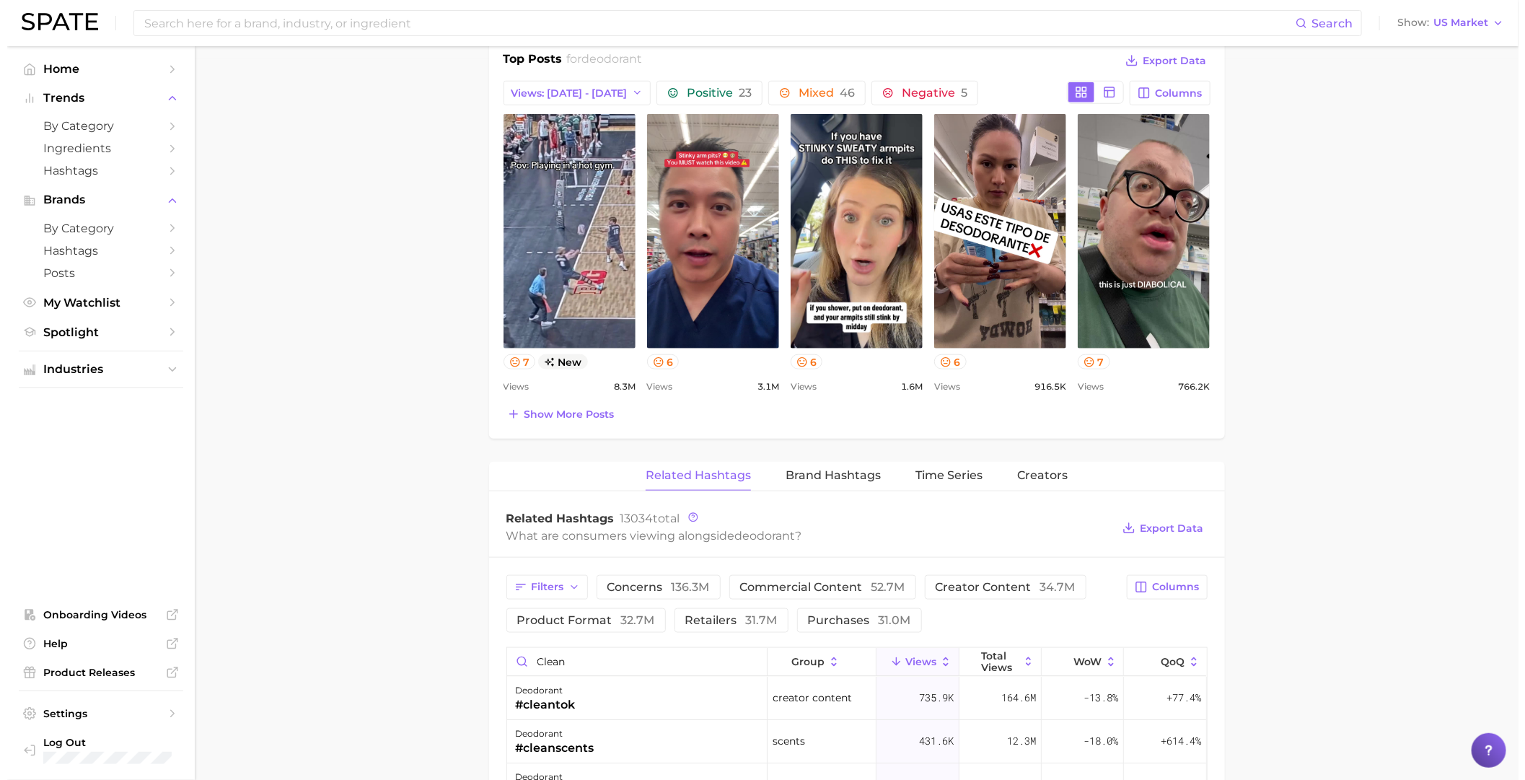
scroll to position [991, 0]
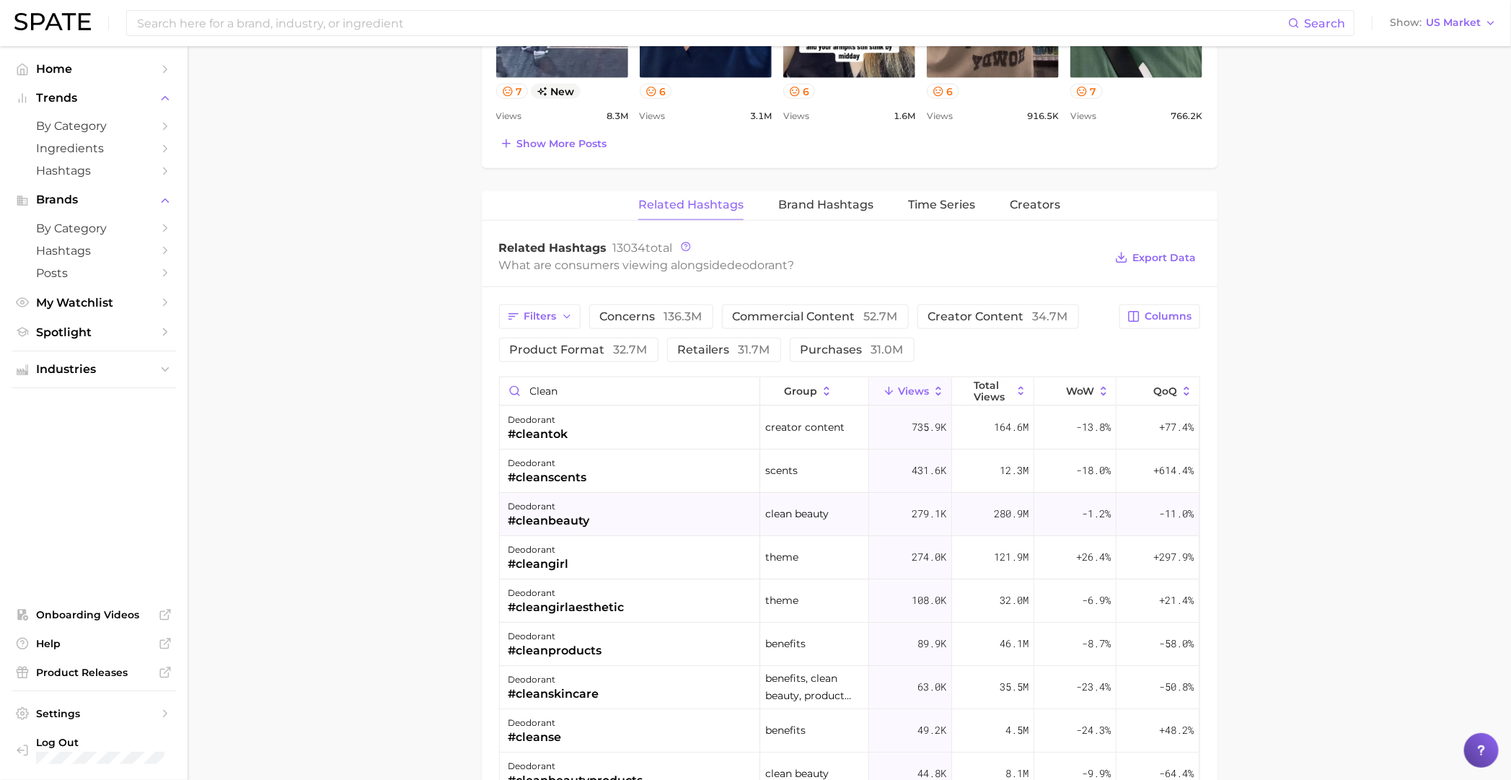
click at [603, 513] on div "deodorant #cleanbeauty" at bounding box center [630, 514] width 260 height 43
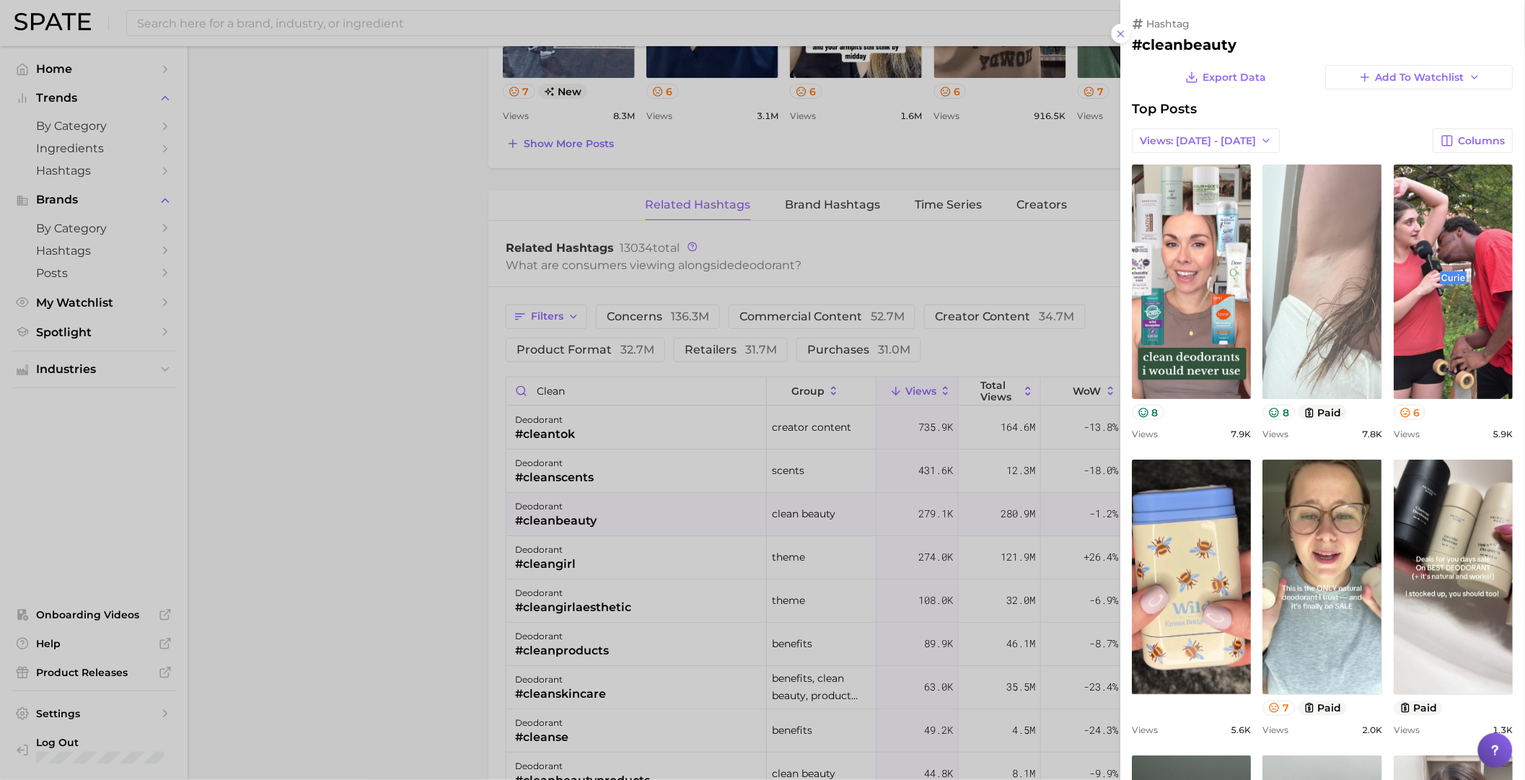
scroll to position [0, 0]
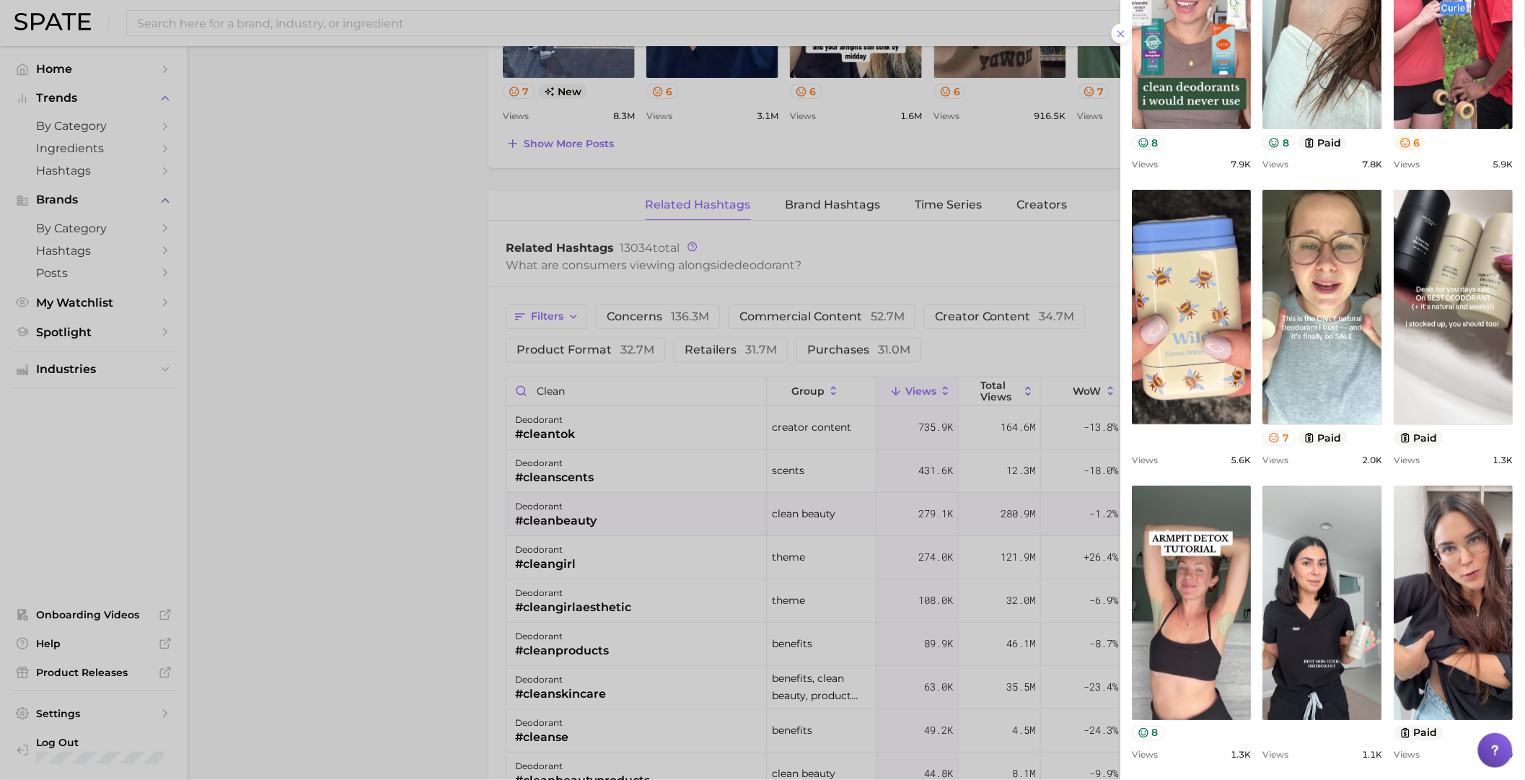
click at [985, 149] on icon at bounding box center [1406, 143] width 12 height 12
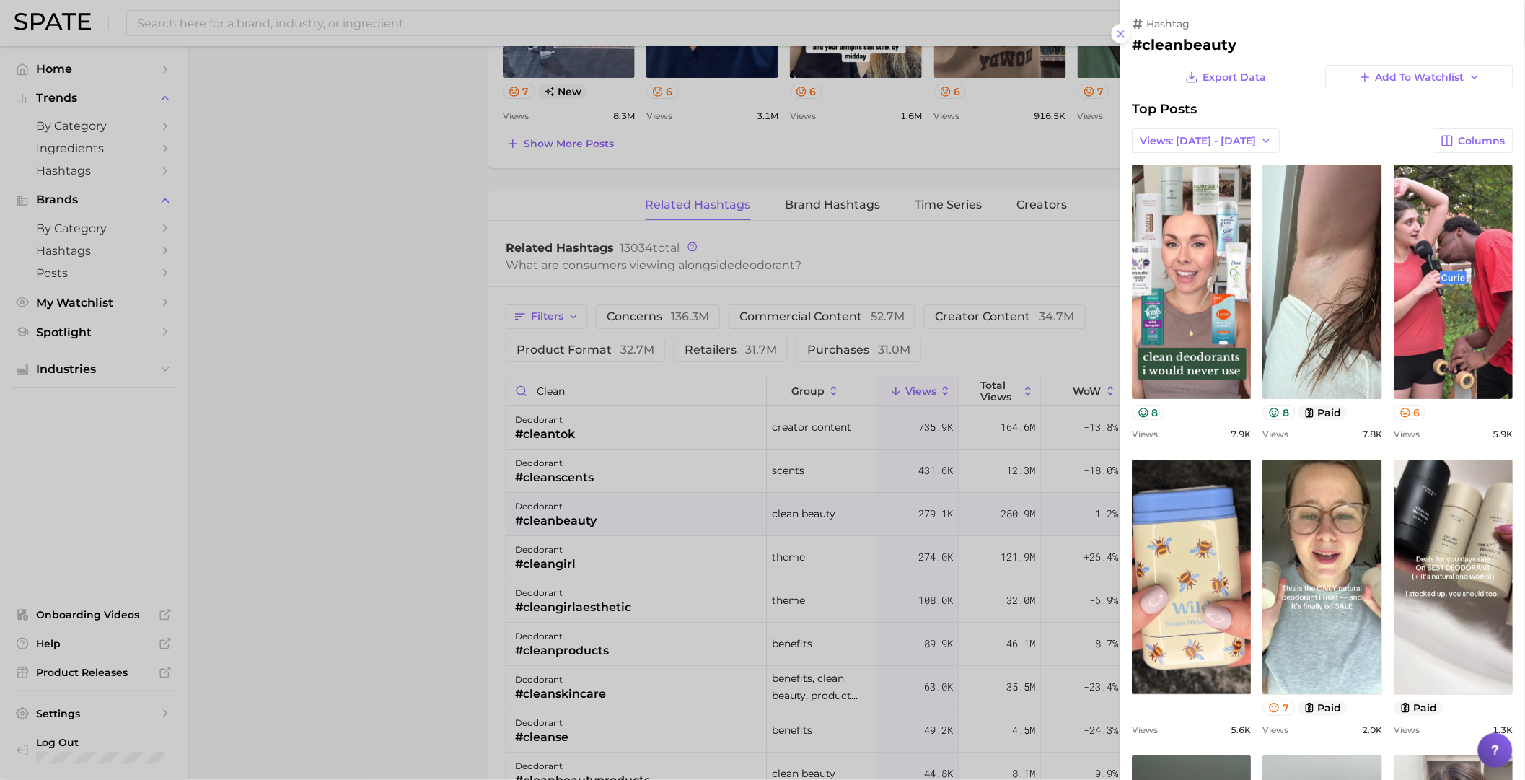
click at [896, 536] on div at bounding box center [762, 390] width 1525 height 780
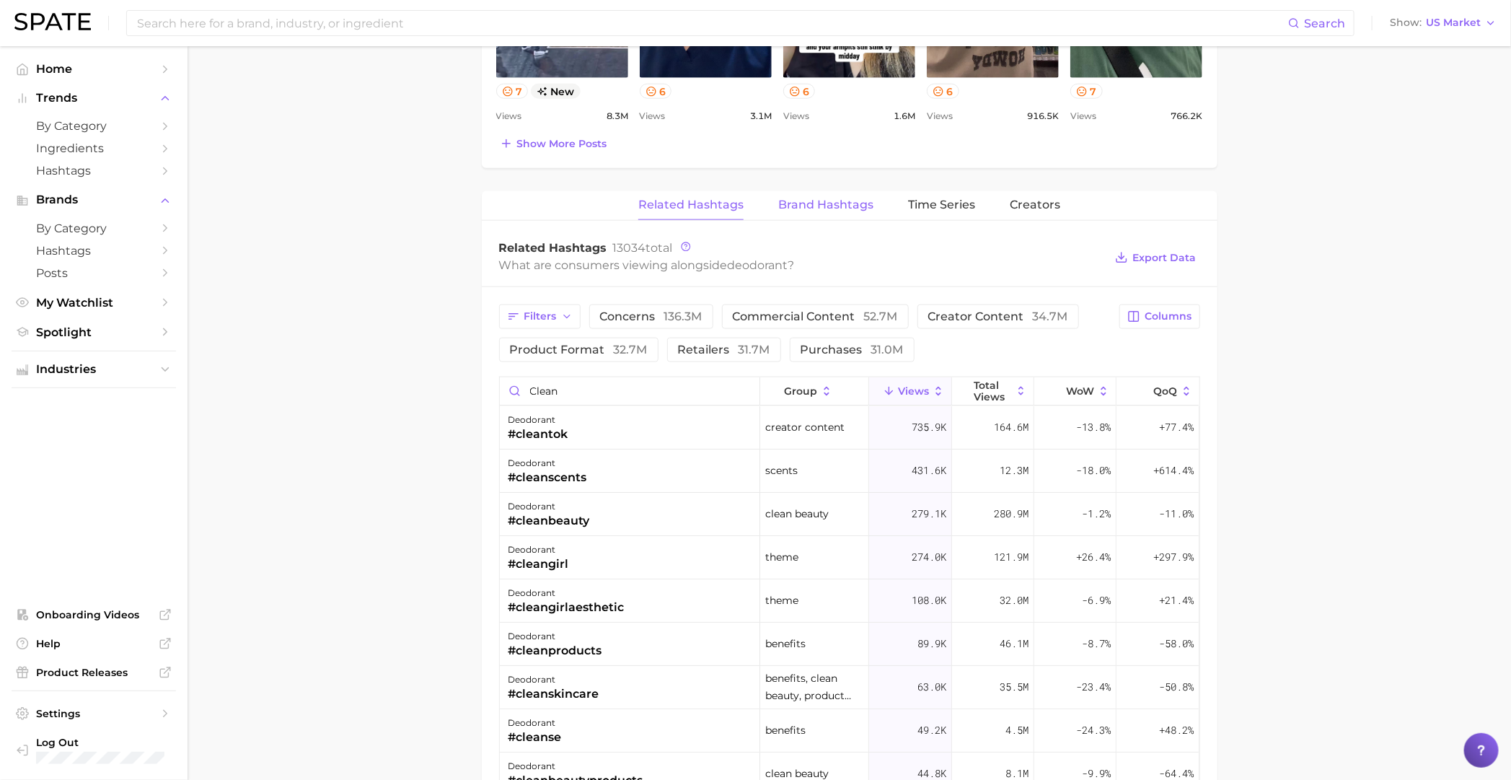
click at [834, 201] on span "Brand Hashtags" at bounding box center [825, 204] width 95 height 13
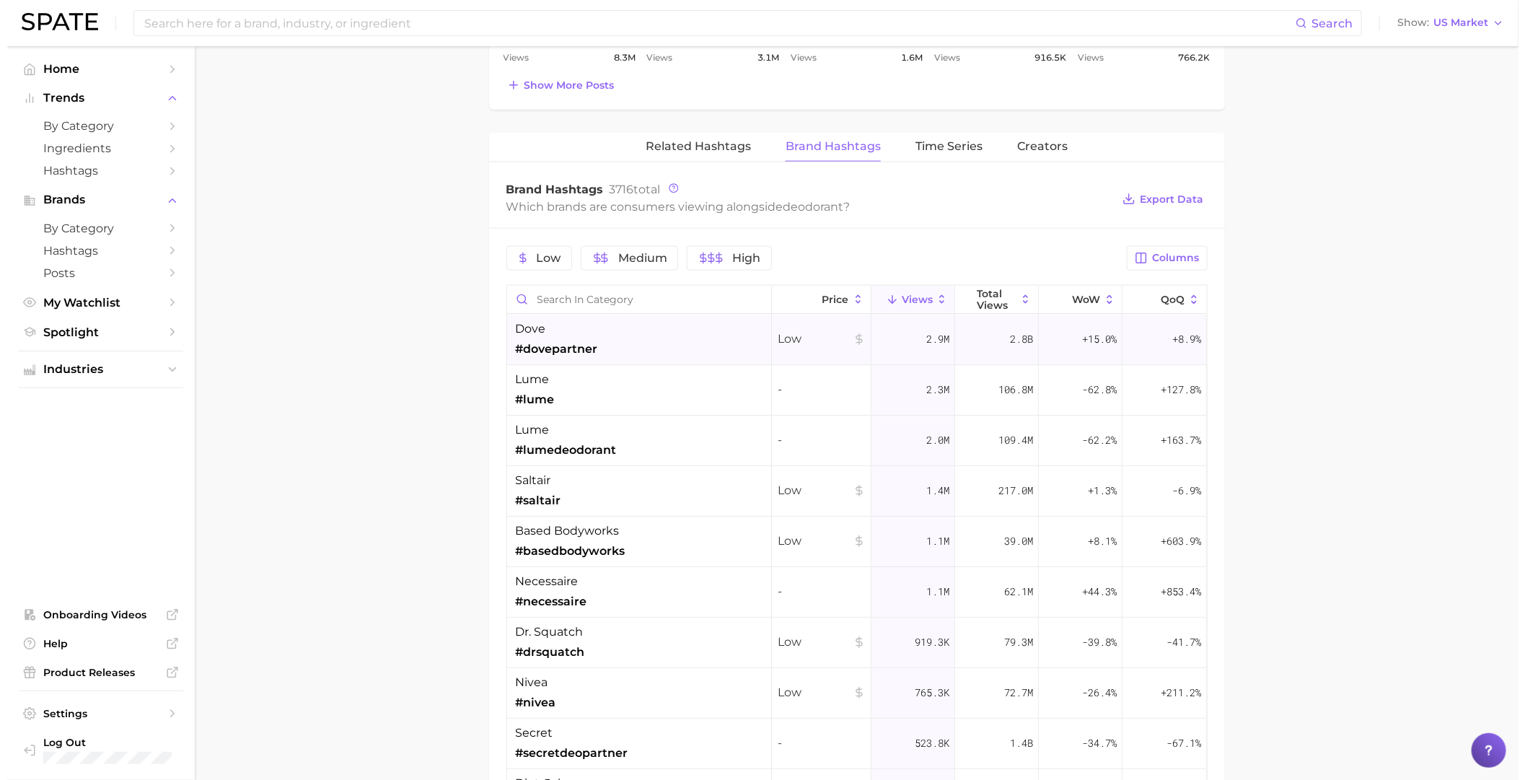
scroll to position [1081, 0]
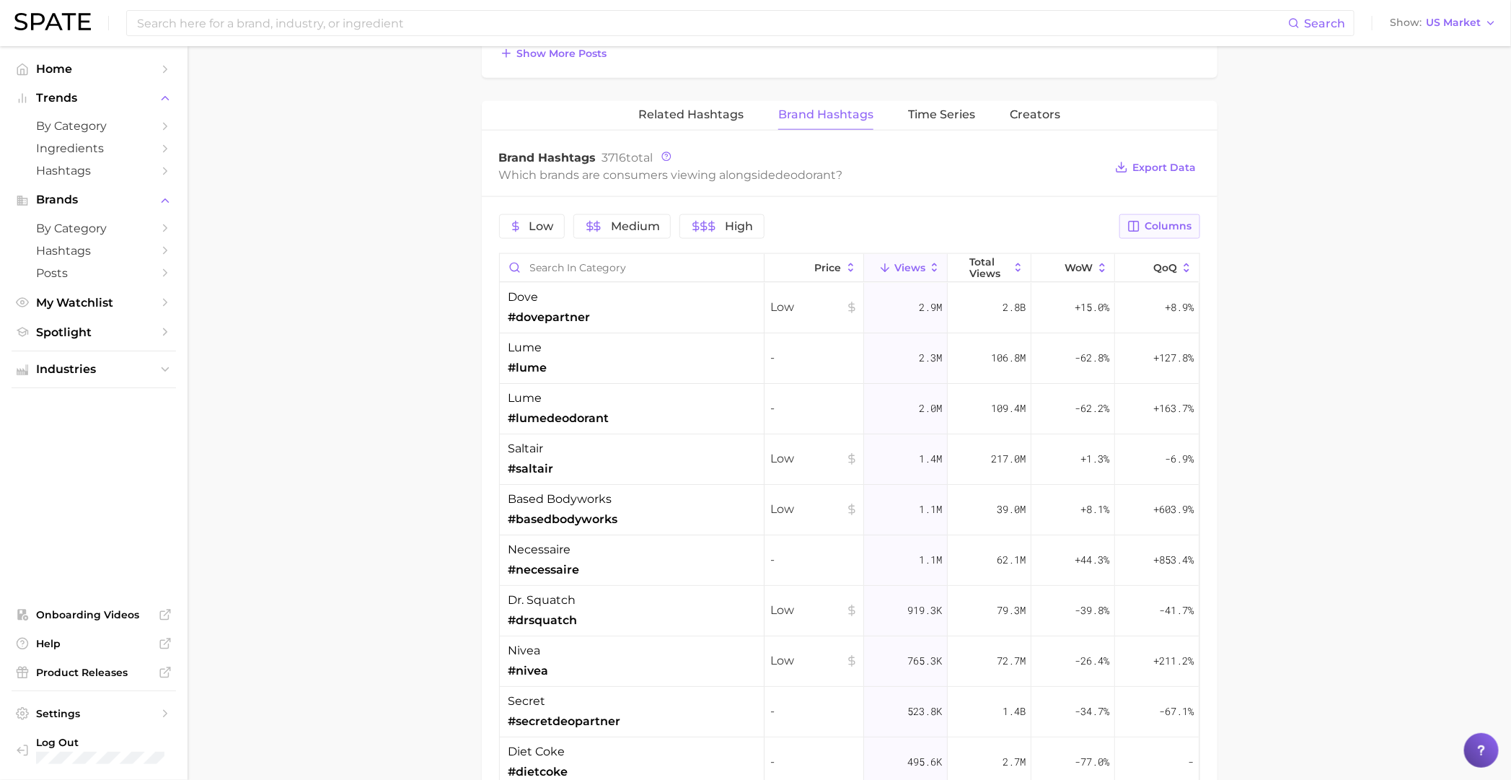
click at [985, 225] on button "Columns" at bounding box center [1159, 226] width 80 height 25
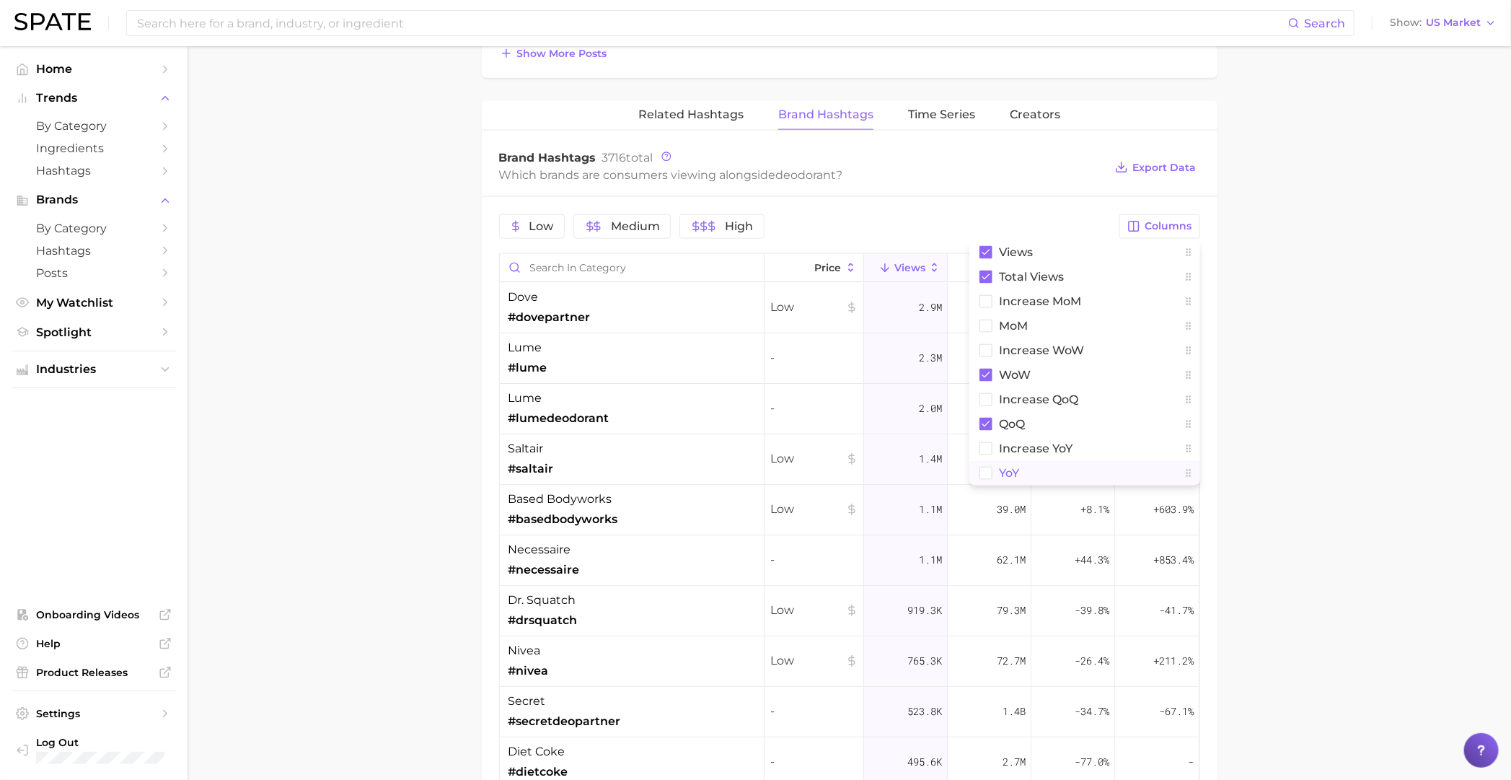
click at [985, 470] on rect at bounding box center [985, 473] width 12 height 12
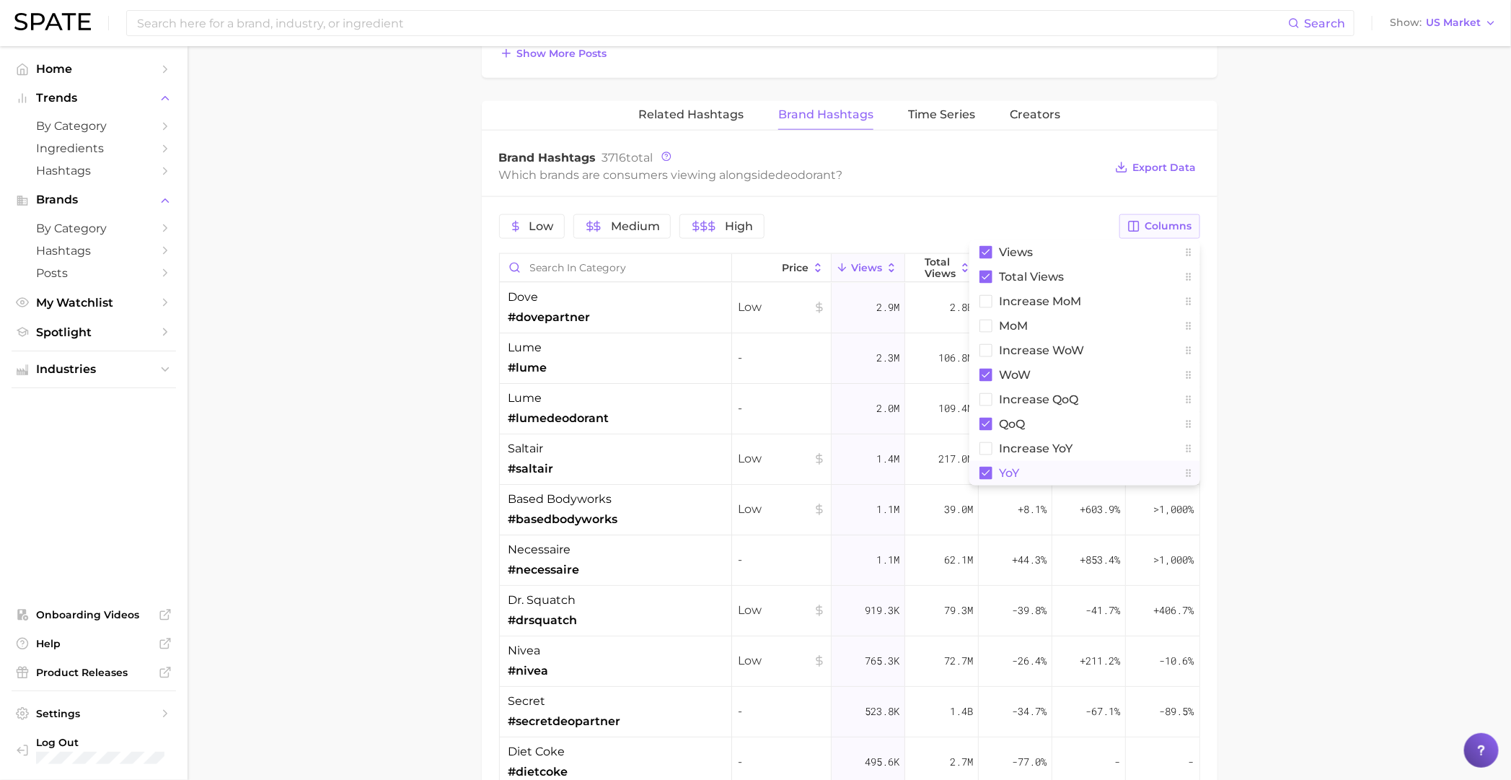
click at [985, 221] on span "Columns" at bounding box center [1168, 226] width 47 height 12
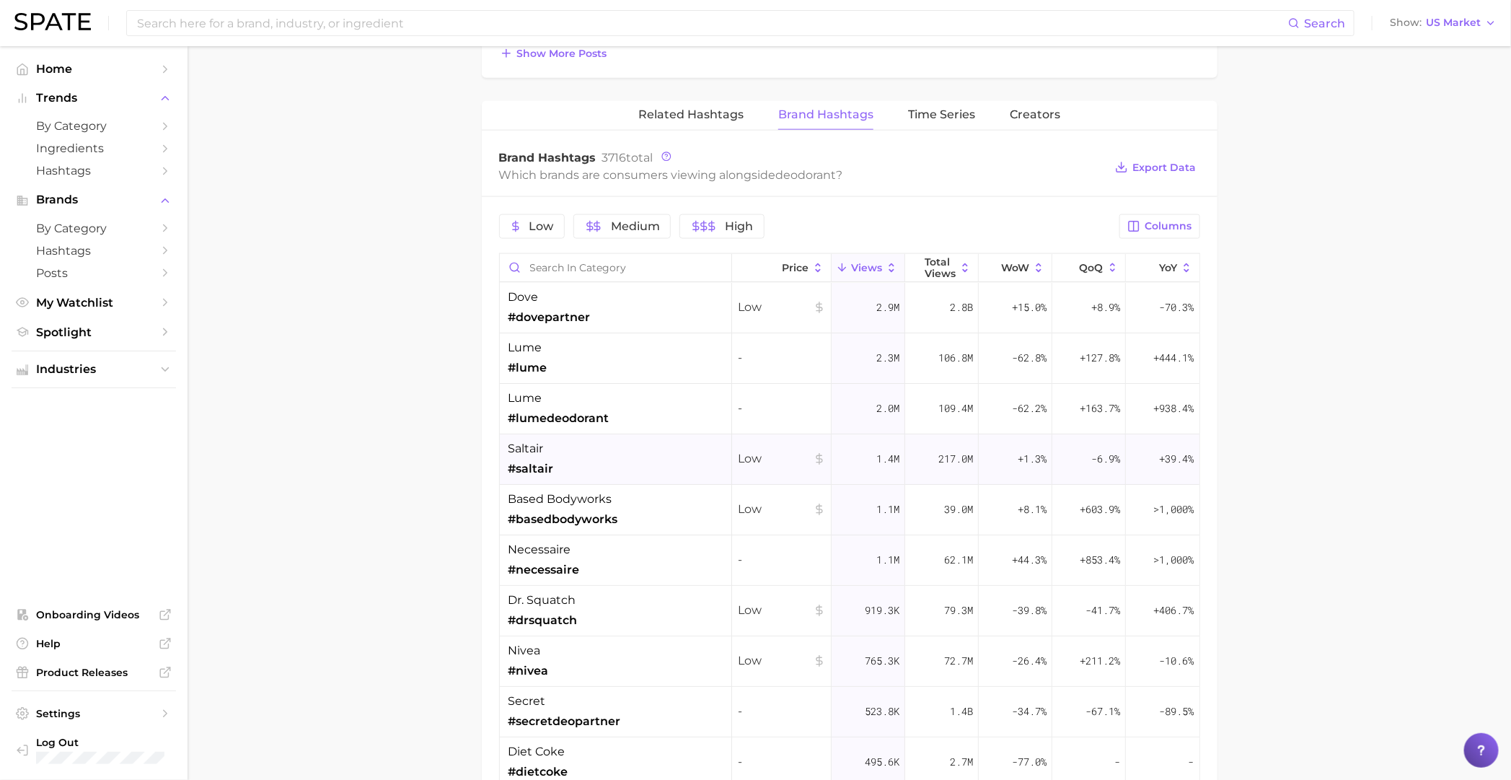
click at [985, 471] on div "+1.3%" at bounding box center [1016, 459] width 74 height 50
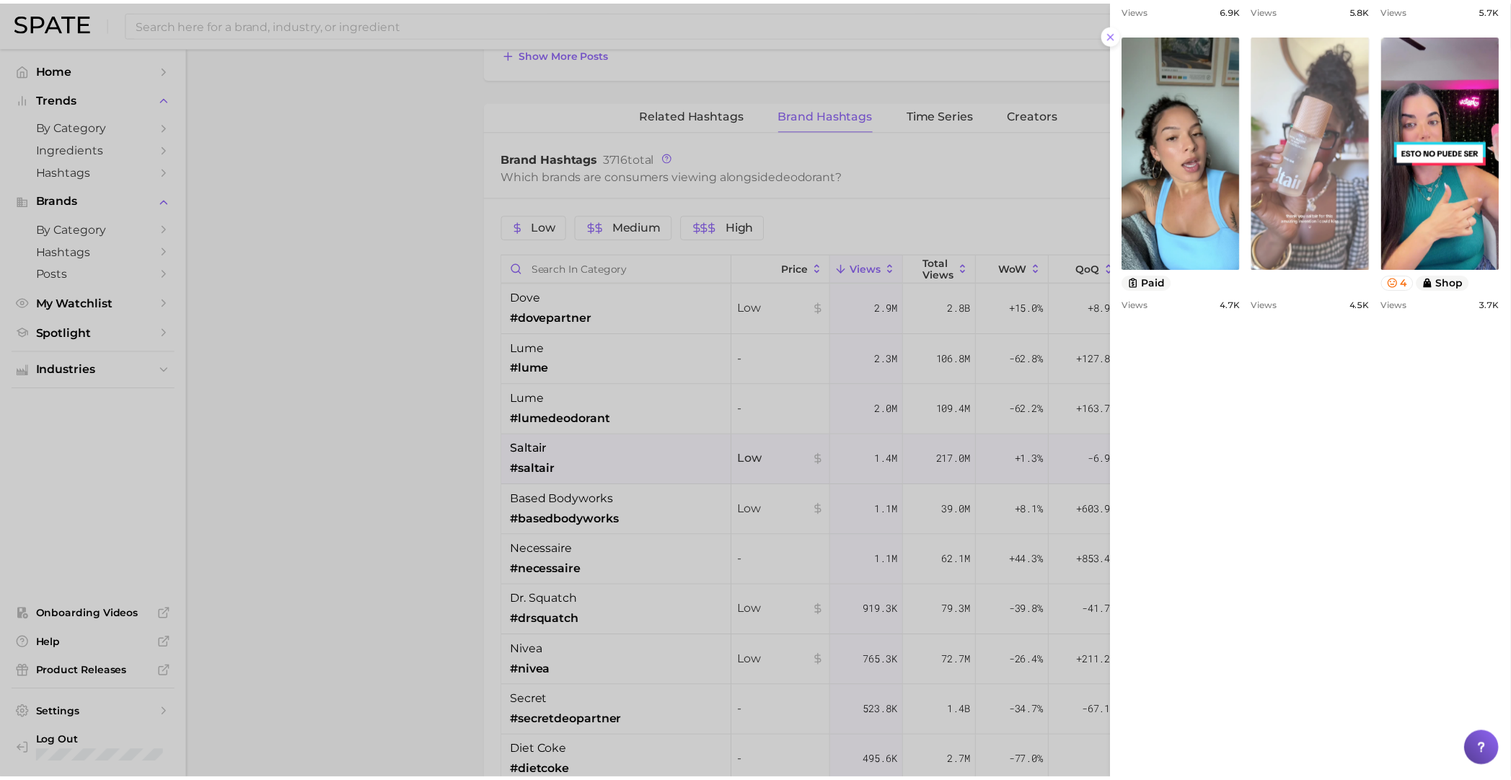
scroll to position [886, 0]
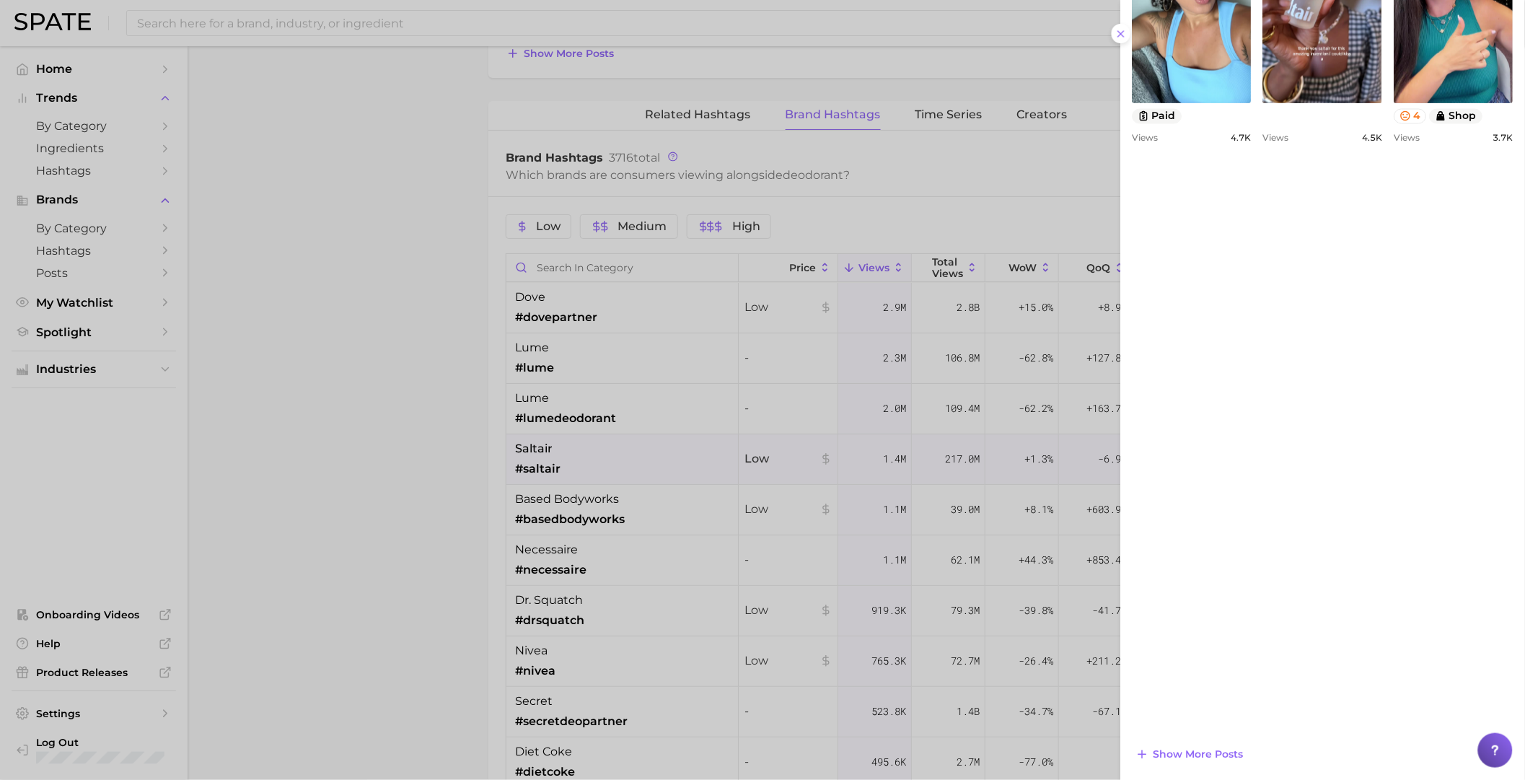
click at [888, 474] on div at bounding box center [762, 390] width 1525 height 780
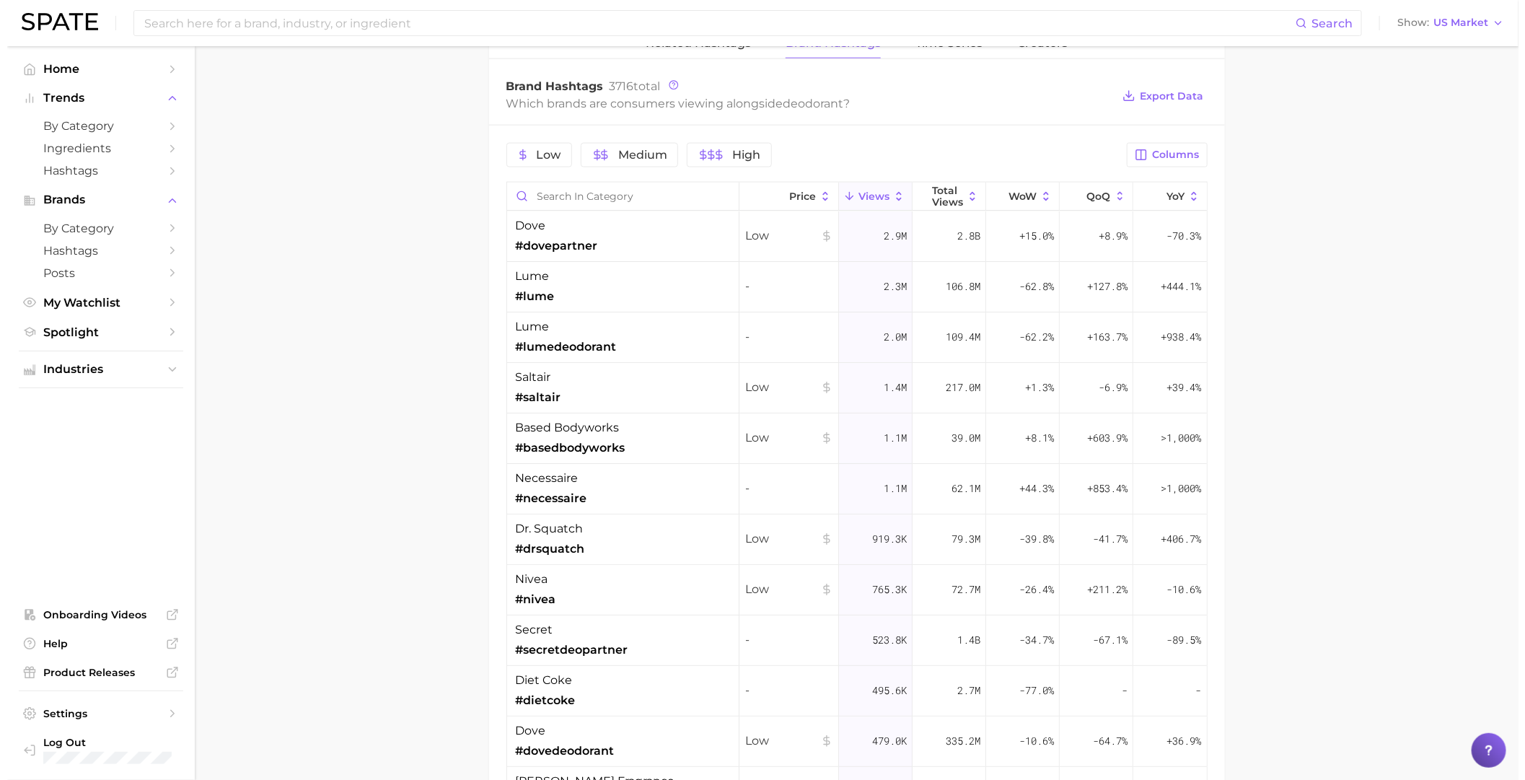
scroll to position [1153, 0]
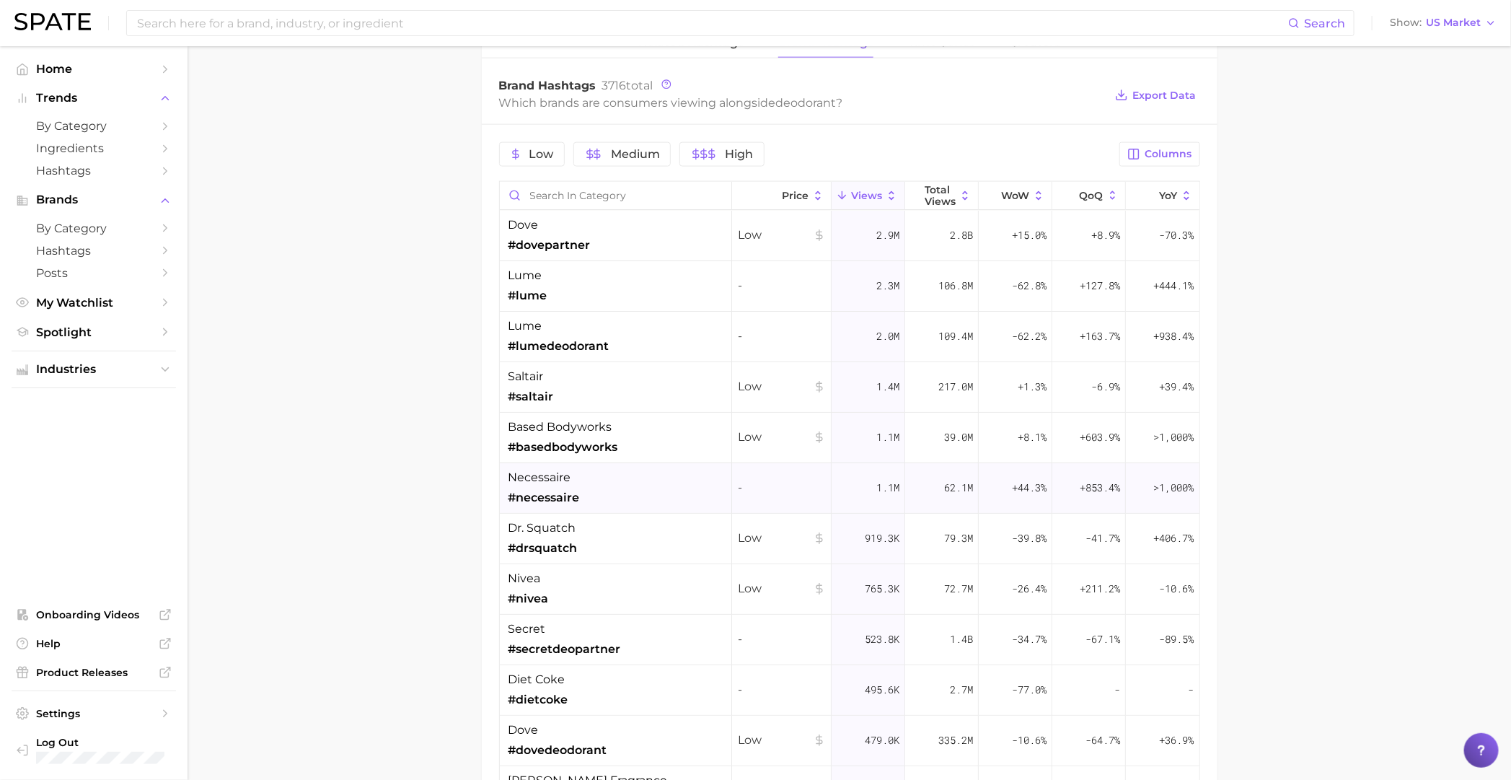
click at [629, 490] on div "necessaire #necessaire" at bounding box center [616, 488] width 232 height 50
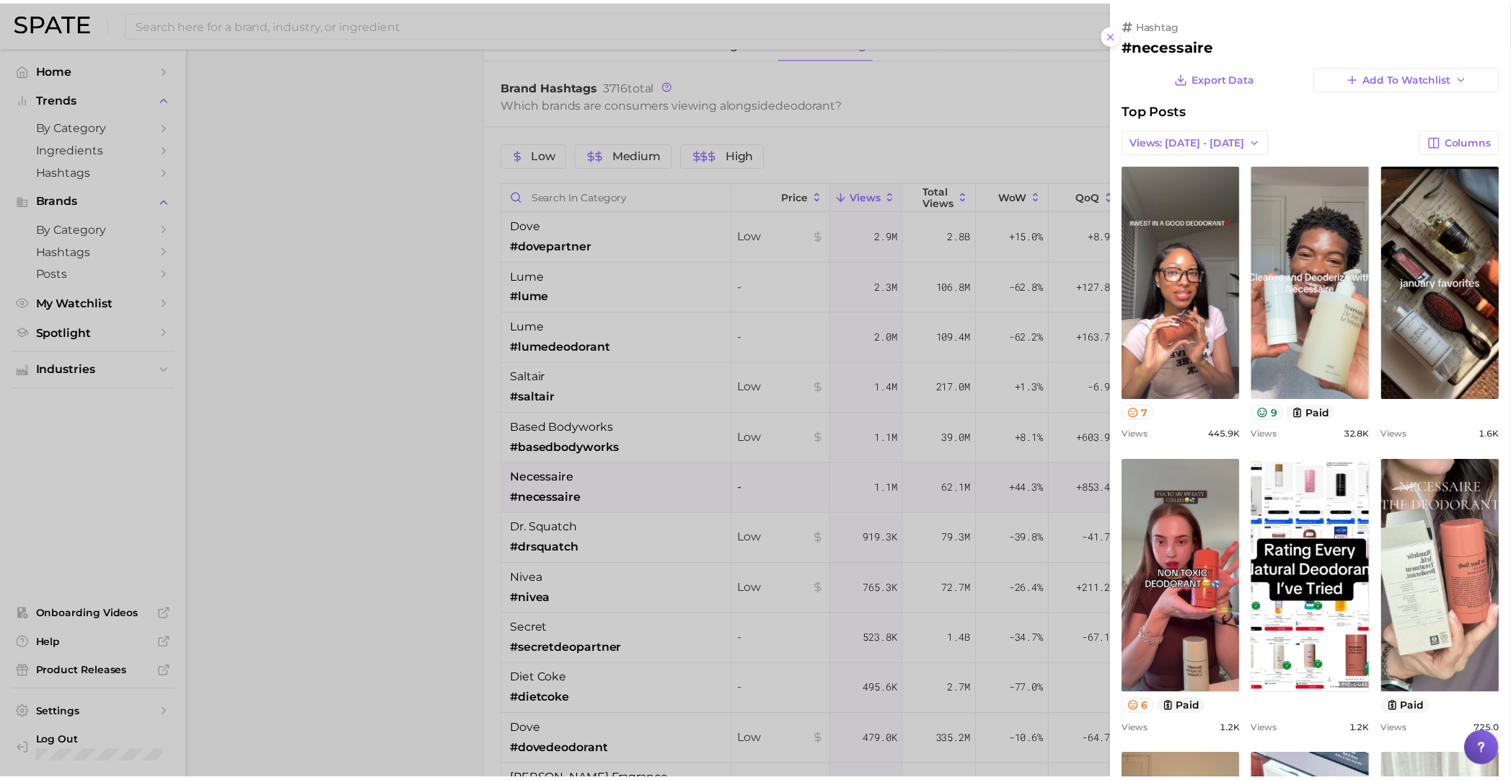
scroll to position [0, 0]
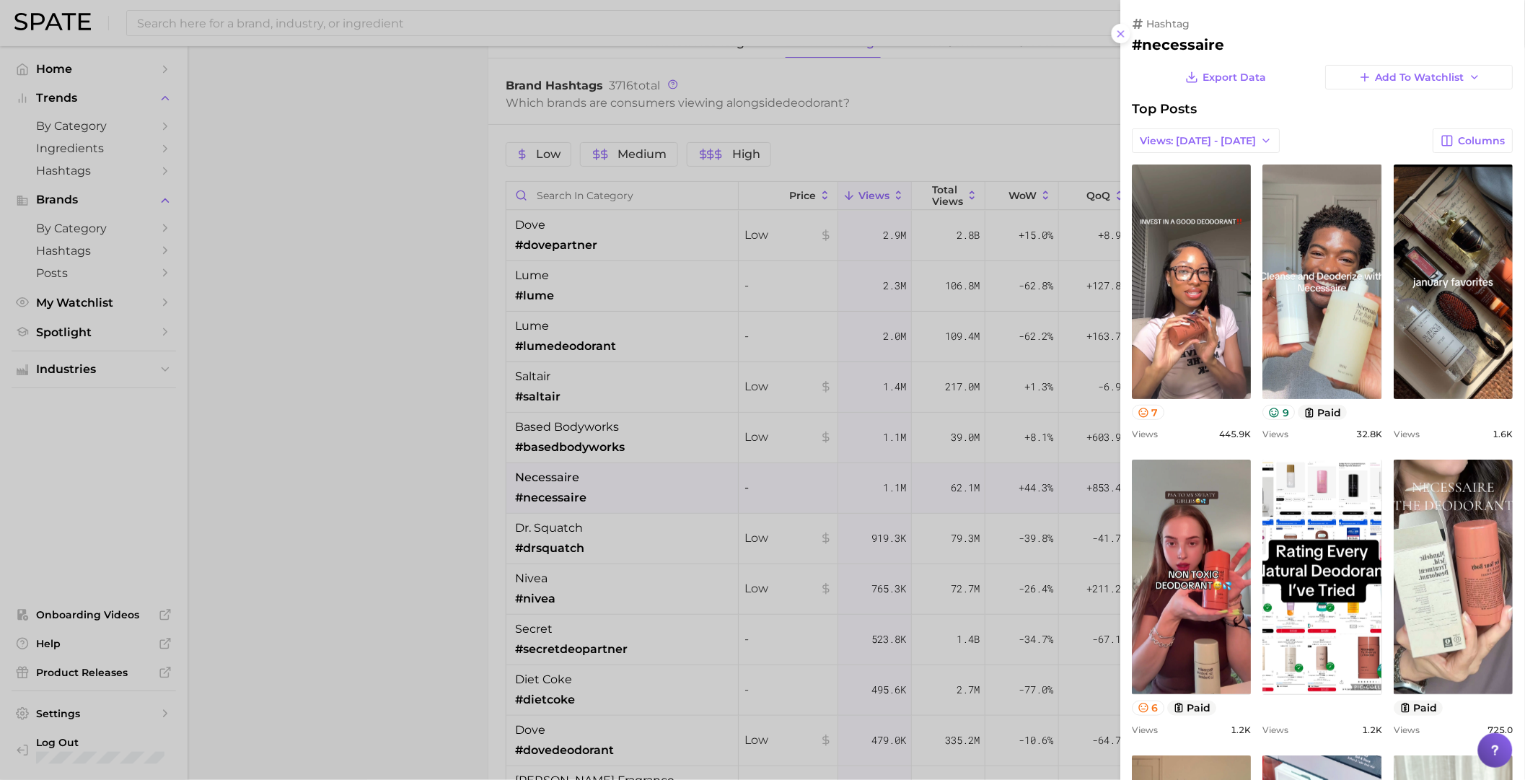
click at [465, 513] on div at bounding box center [762, 390] width 1525 height 780
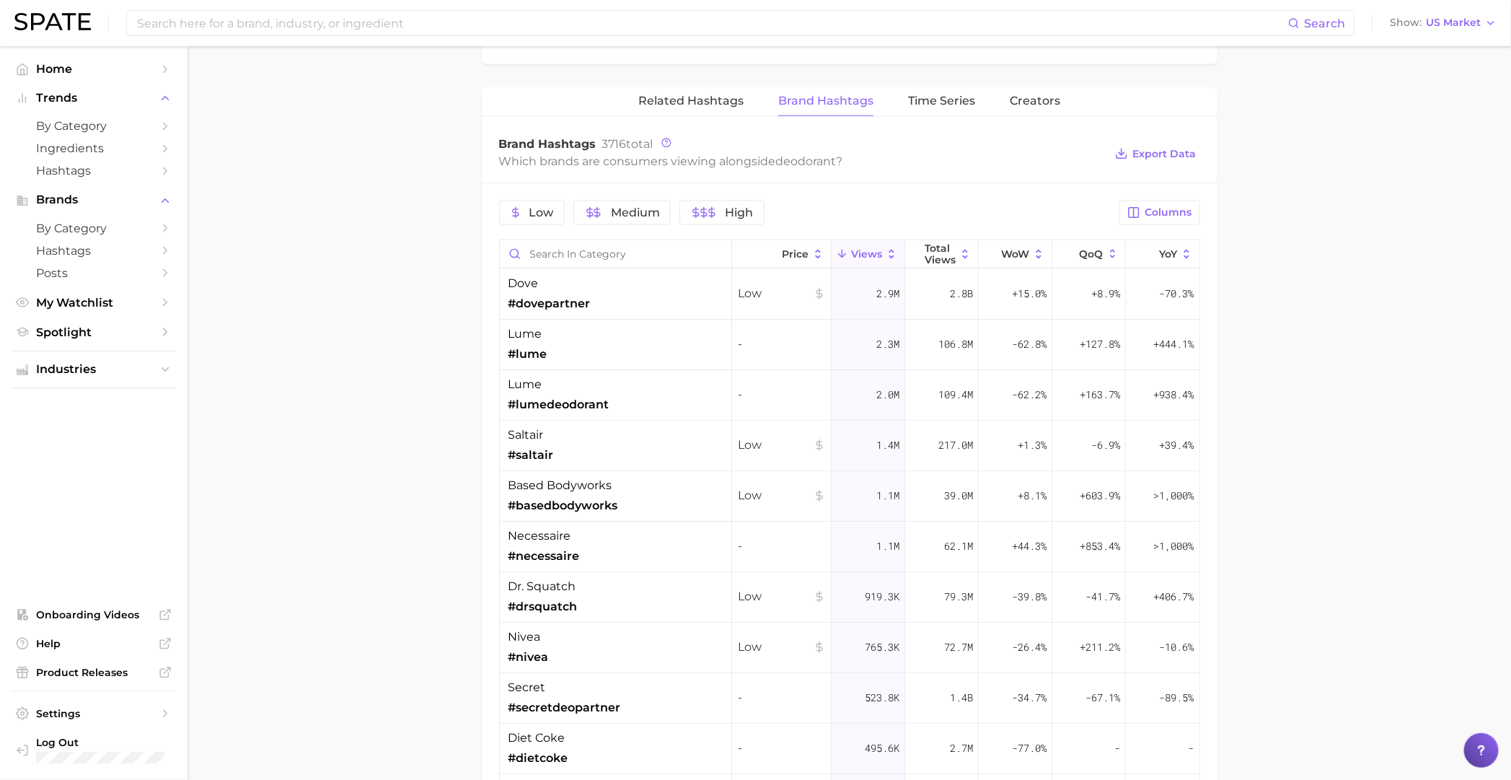
scroll to position [1063, 0]
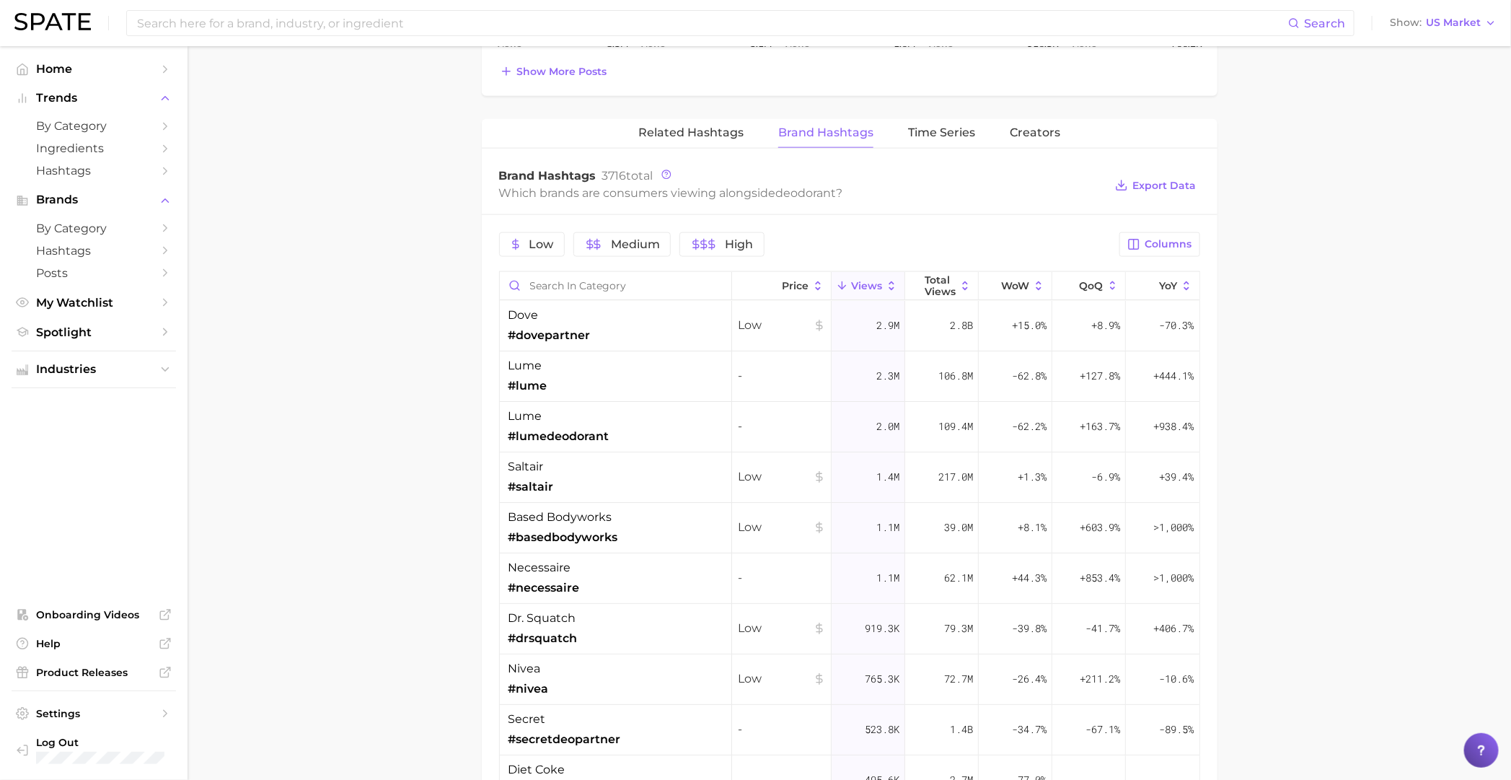
click at [835, 194] on span "deodorant" at bounding box center [806, 193] width 61 height 14
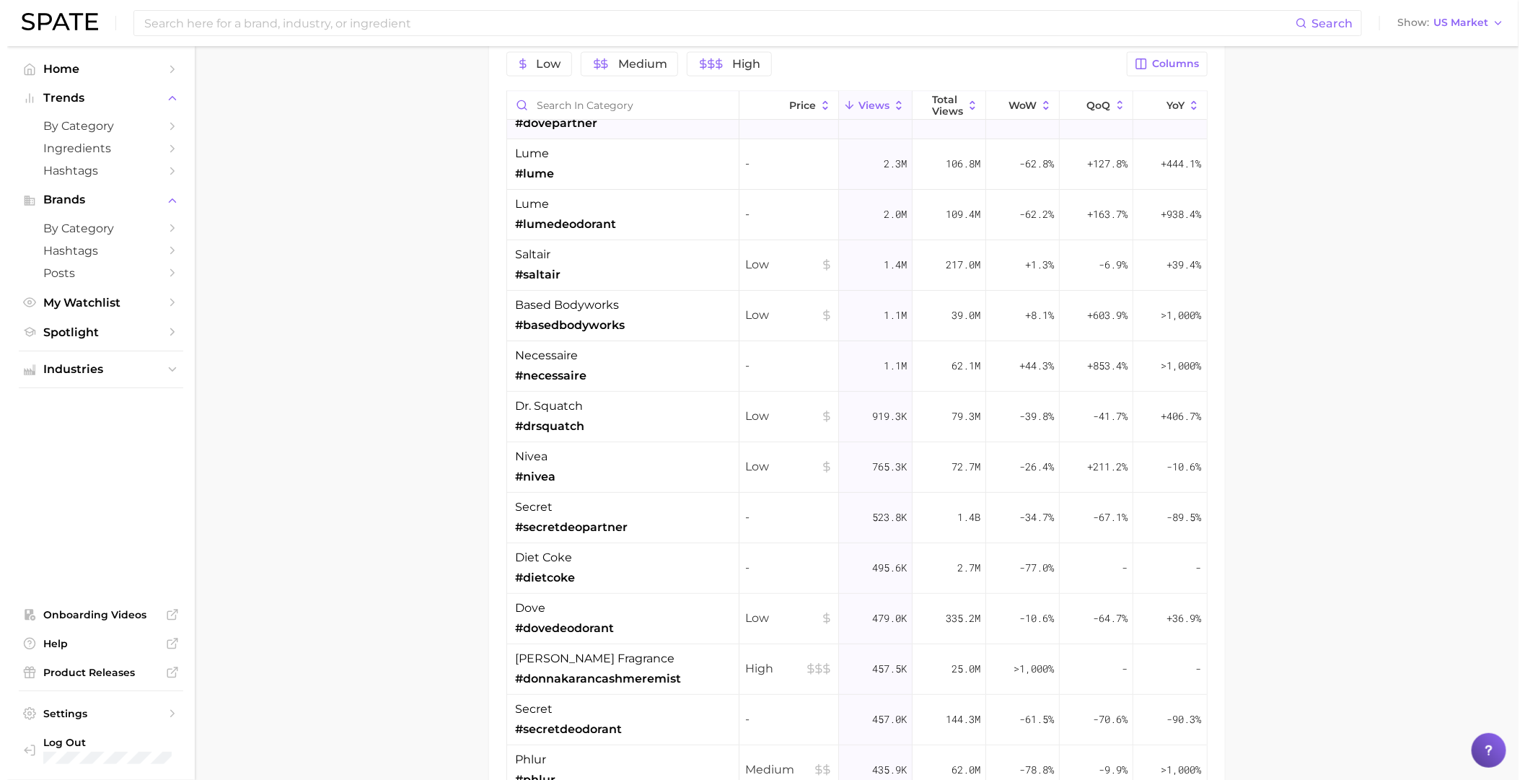
scroll to position [0, 0]
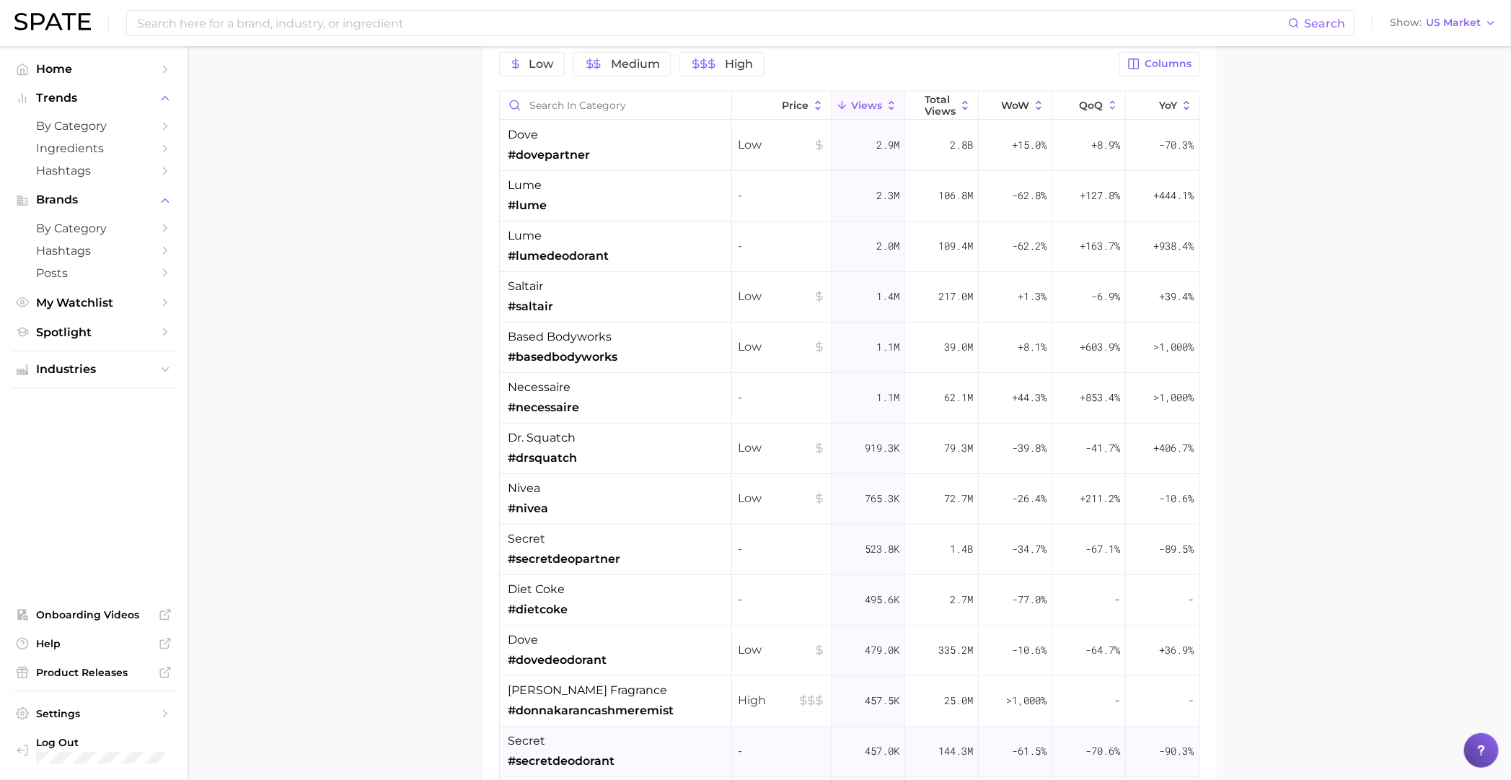
click at [534, 536] on span "#secretdeodorant" at bounding box center [561, 760] width 107 height 17
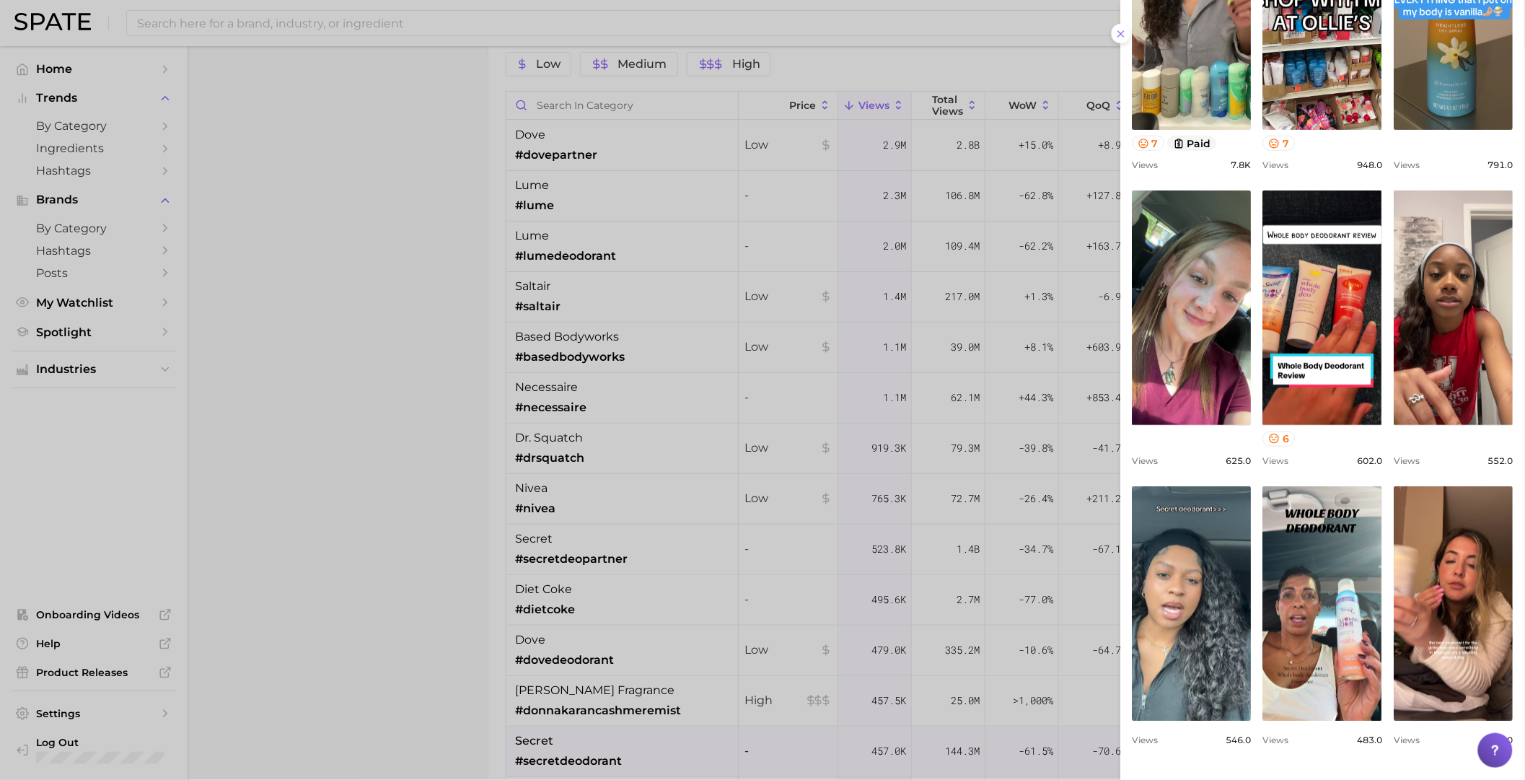
scroll to position [270, 0]
click at [985, 442] on icon at bounding box center [1274, 437] width 9 height 9
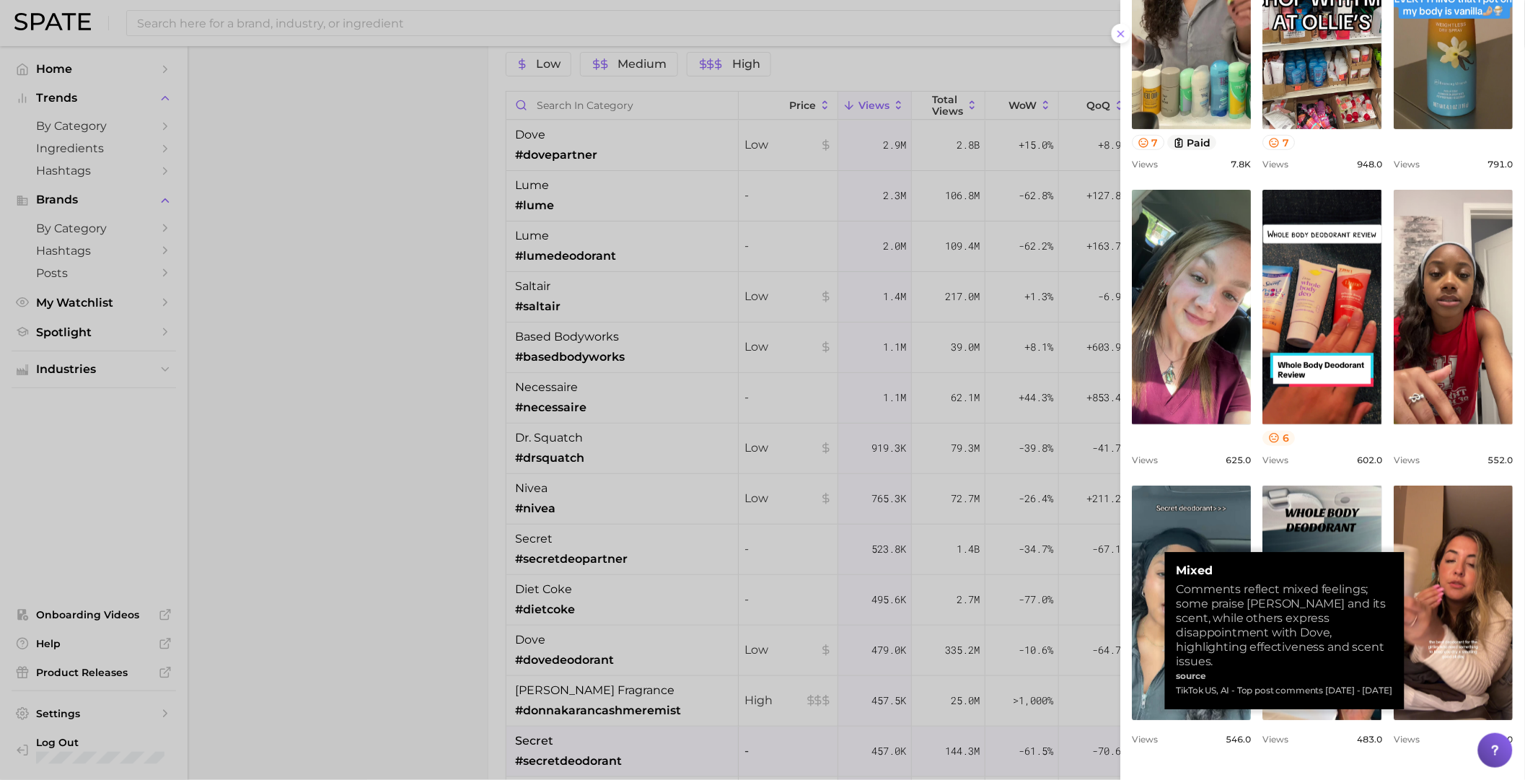
click at [985, 442] on icon at bounding box center [1274, 437] width 9 height 9
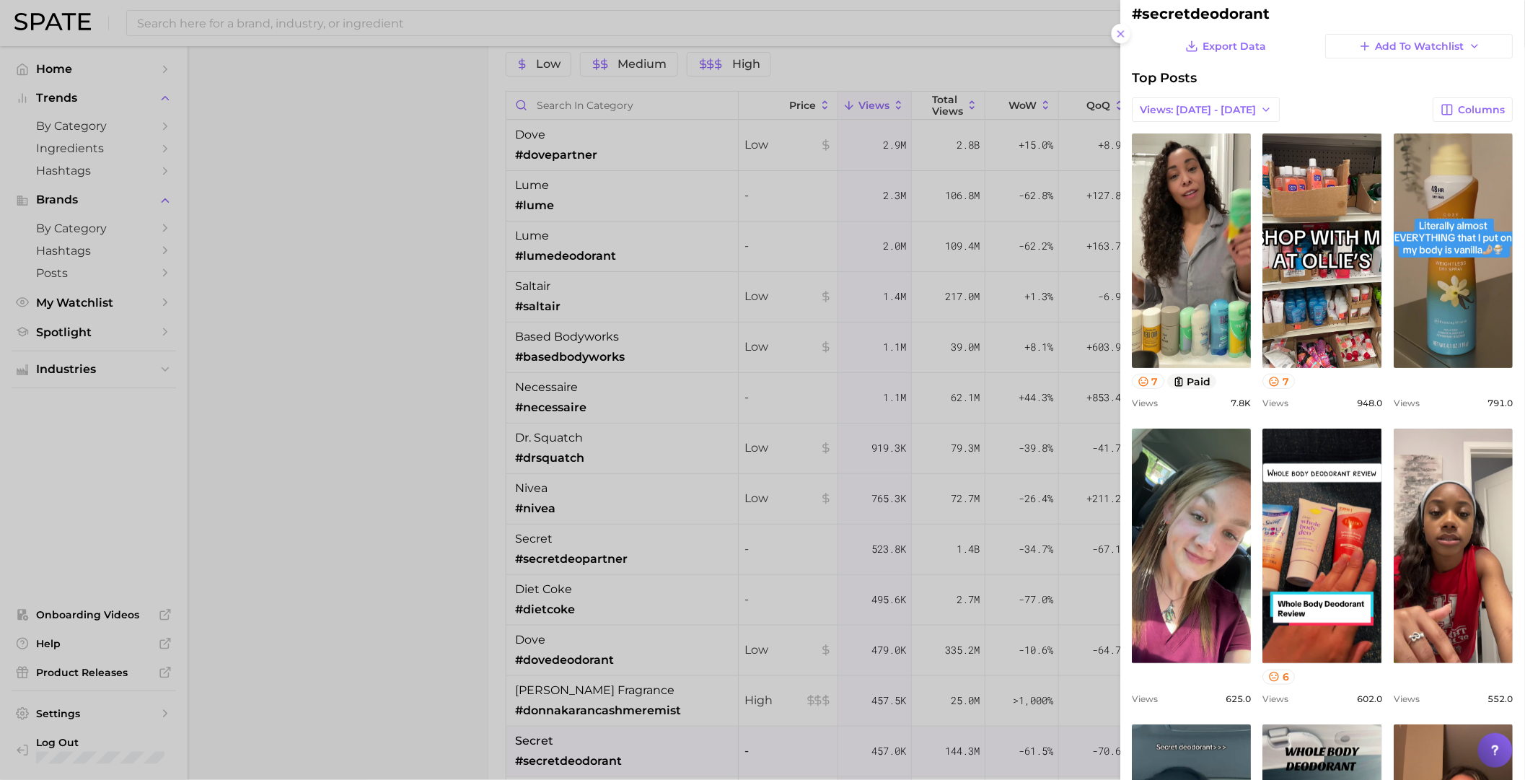
scroll to position [0, 0]
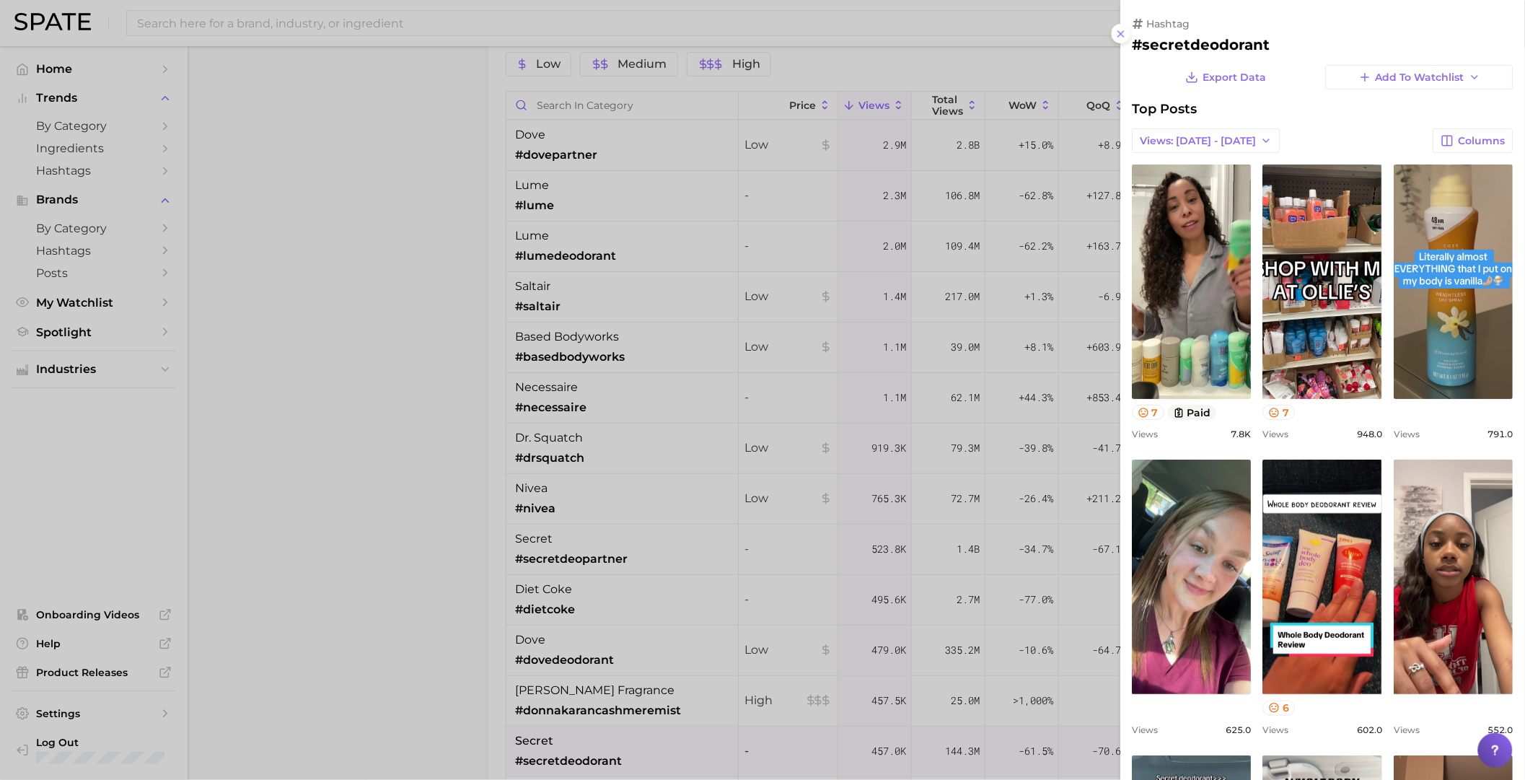
click at [985, 488] on div at bounding box center [762, 390] width 1525 height 780
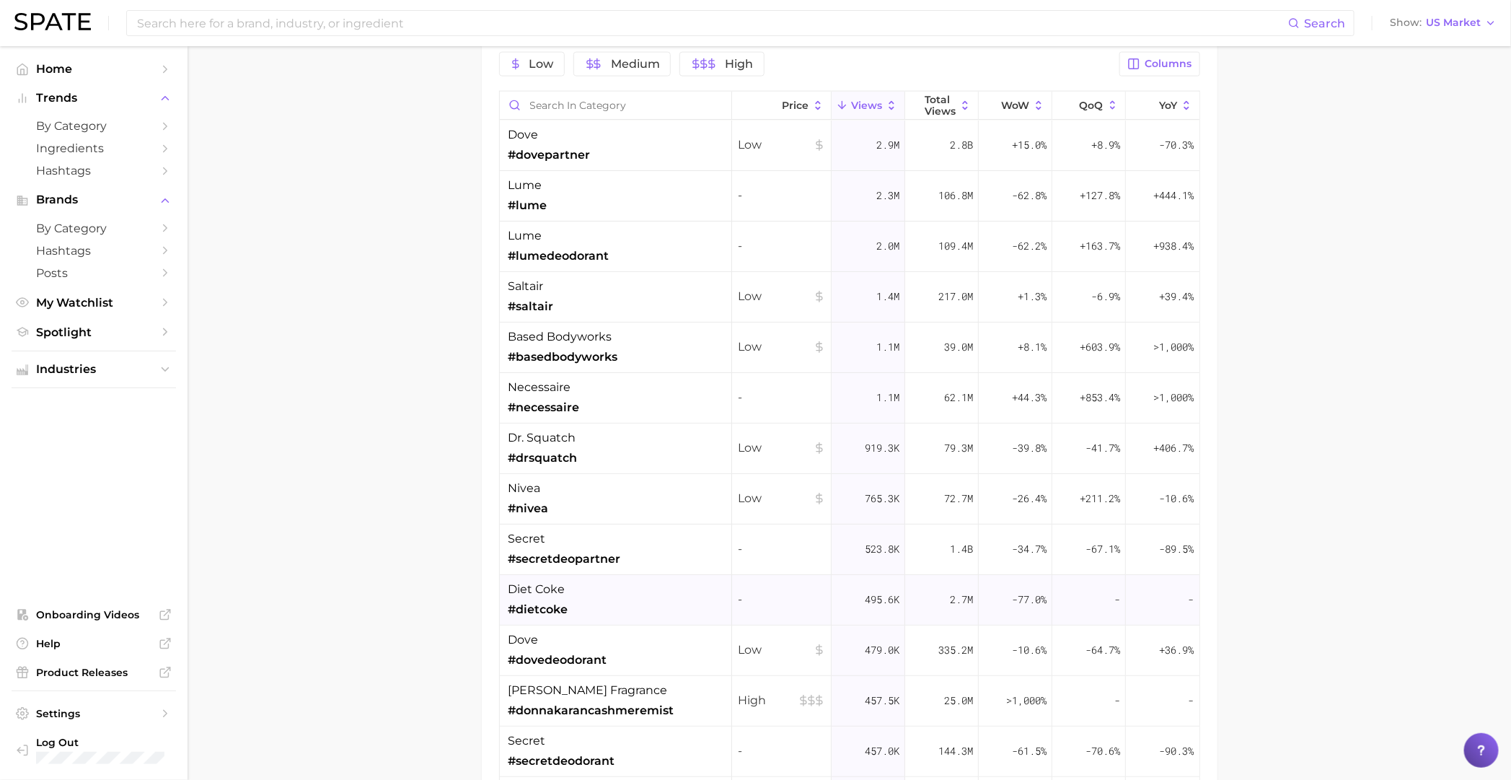
click at [599, 536] on div "diet coke #dietcoke" at bounding box center [616, 600] width 232 height 50
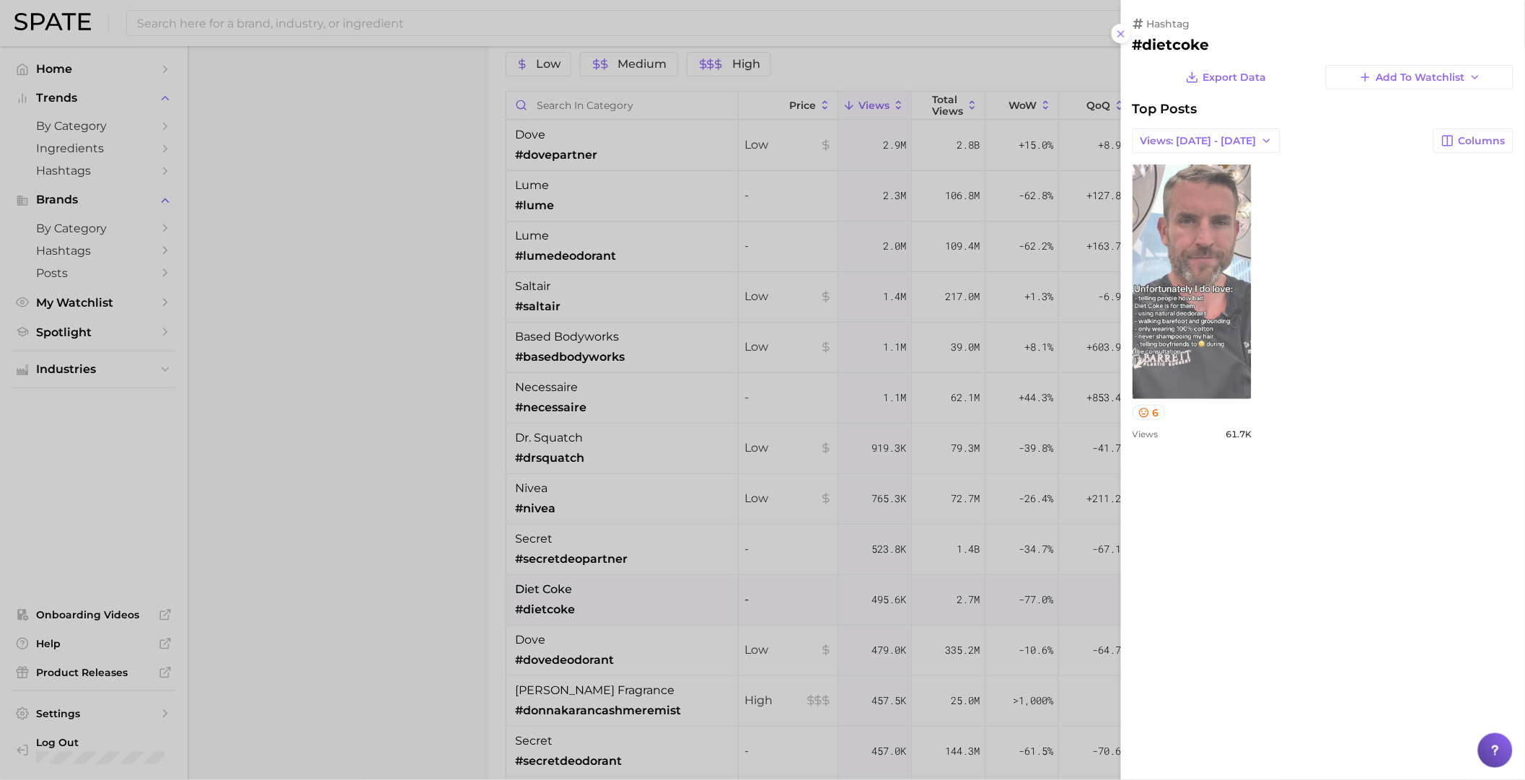
click at [985, 301] on link "view post on TikTok" at bounding box center [1191, 281] width 119 height 234
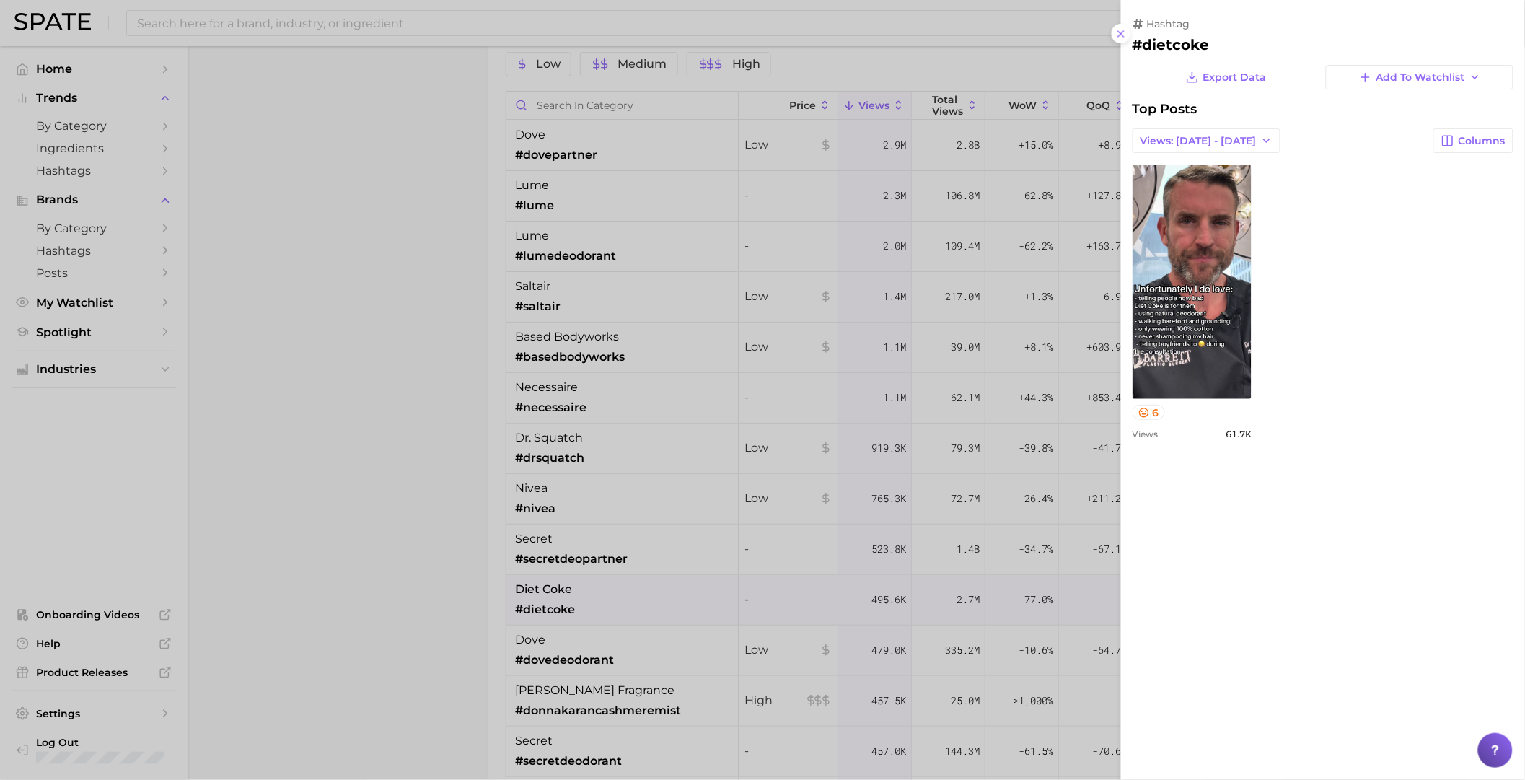
click at [384, 438] on div at bounding box center [762, 390] width 1525 height 780
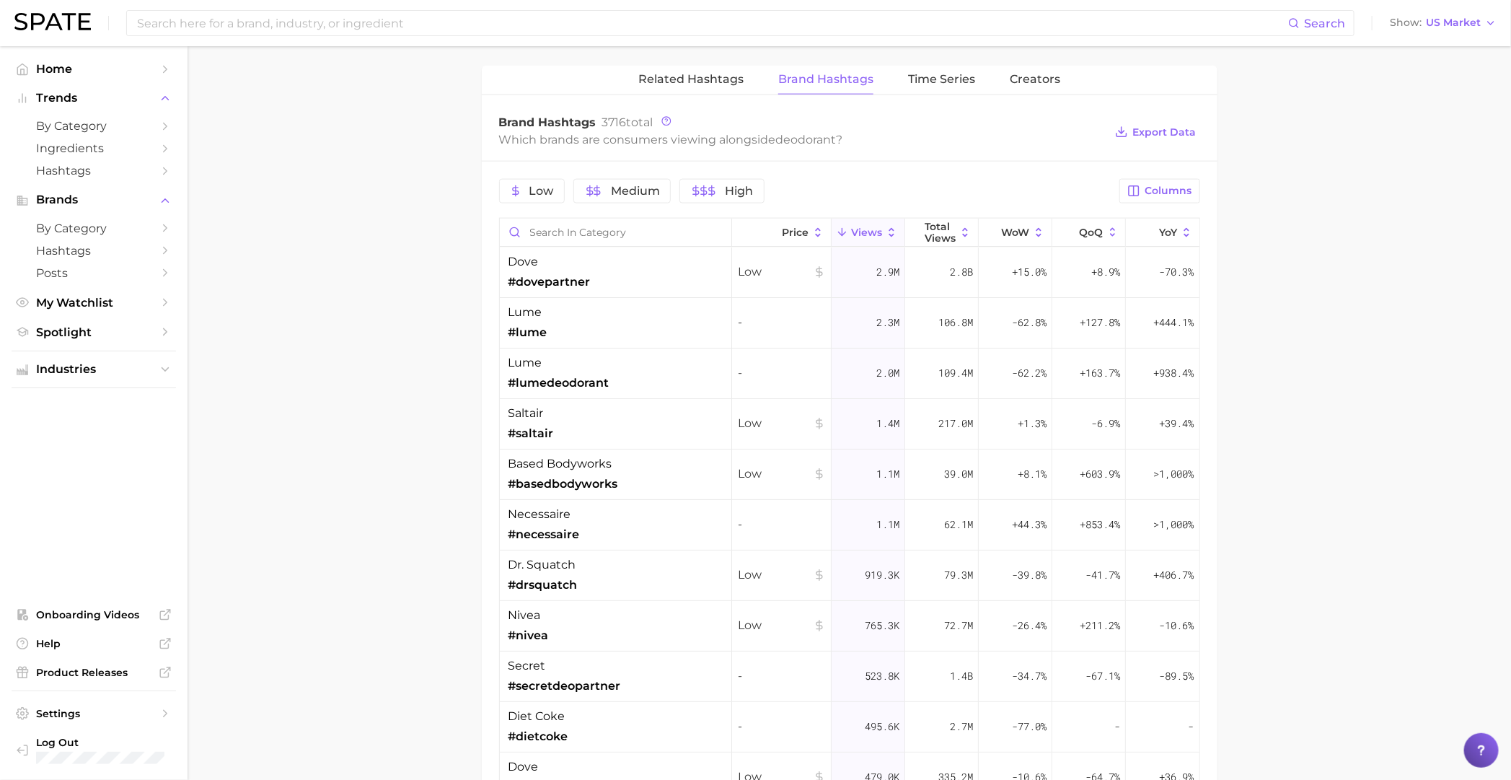
scroll to position [883, 0]
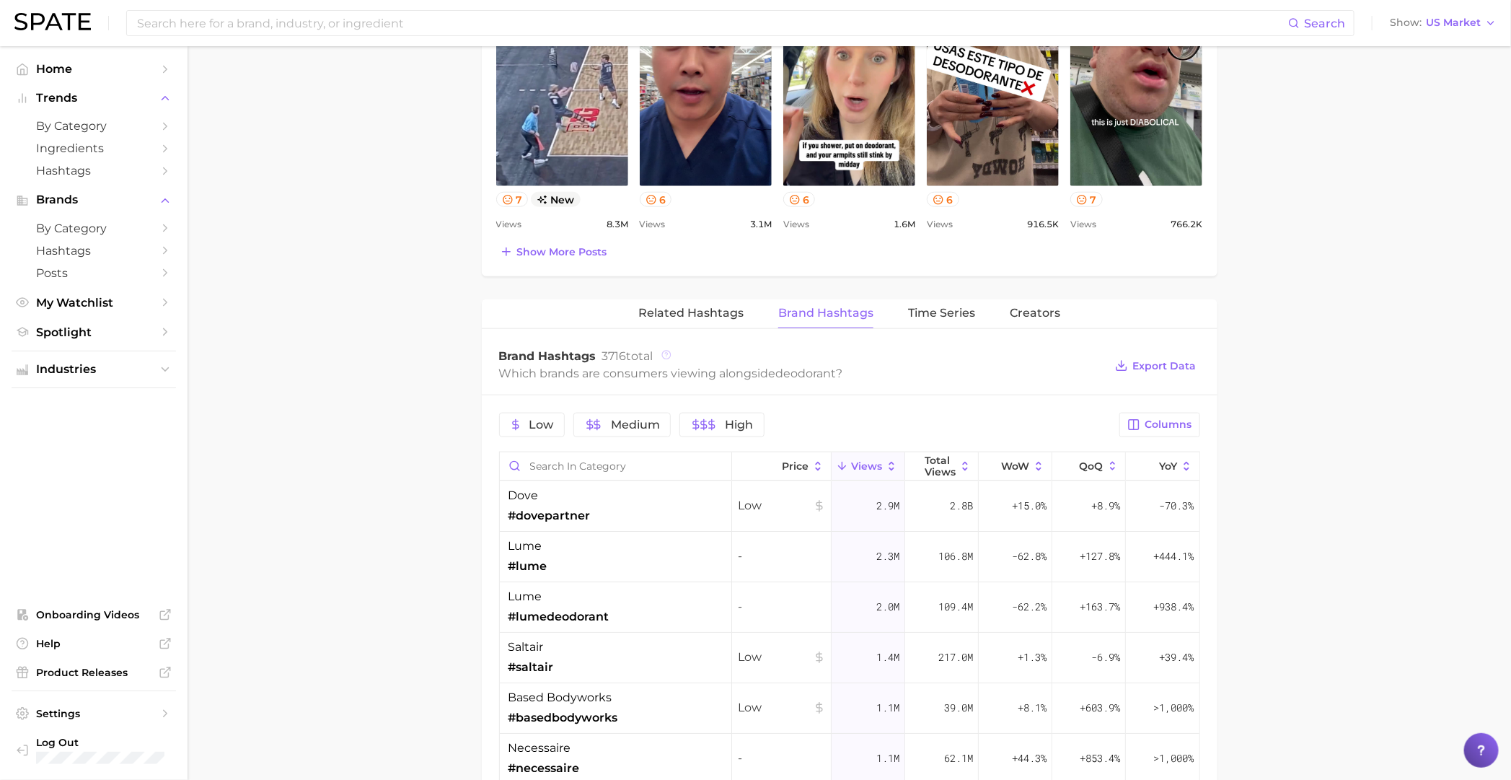
click at [666, 355] on icon at bounding box center [666, 355] width 10 height 10
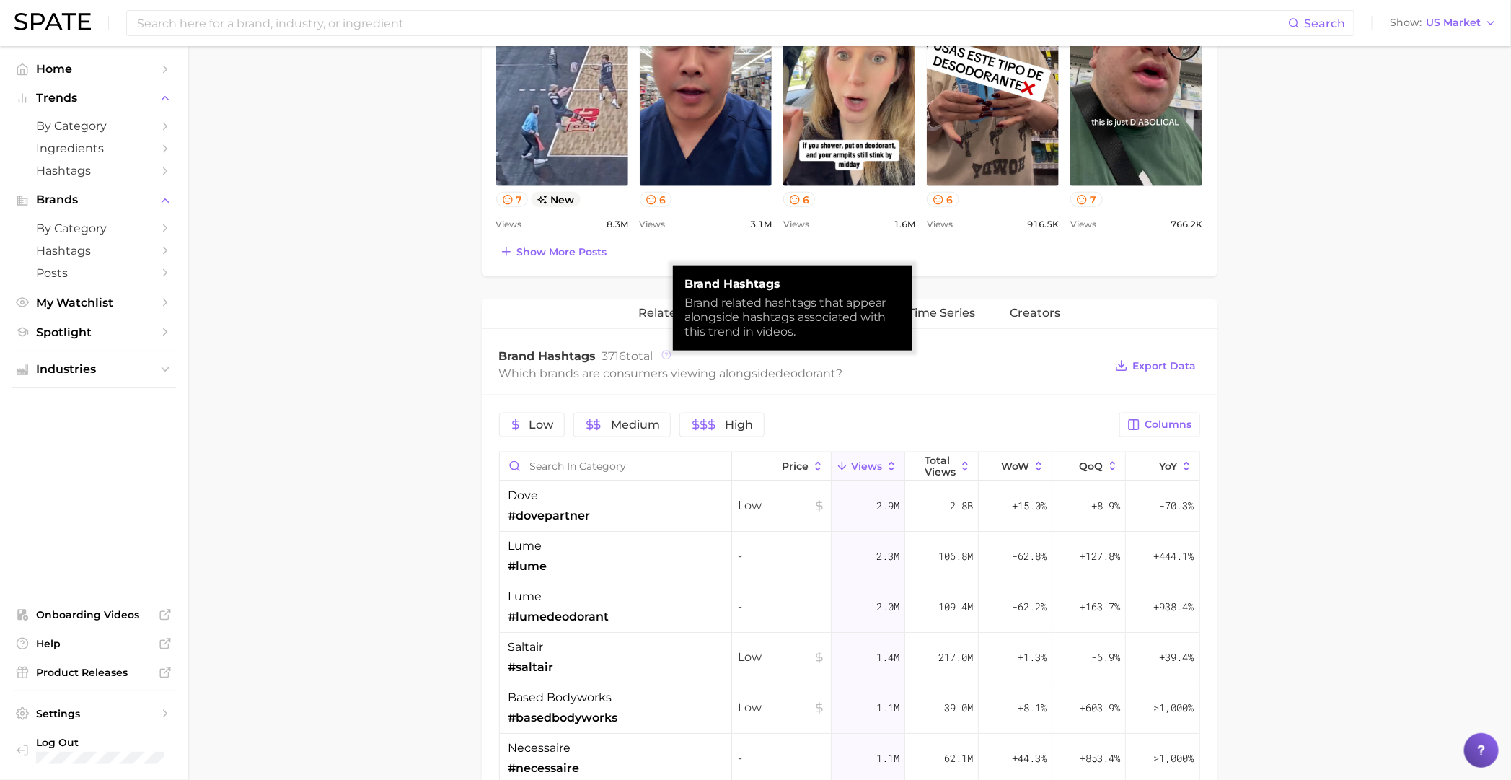
click at [666, 355] on icon at bounding box center [666, 355] width 10 height 10
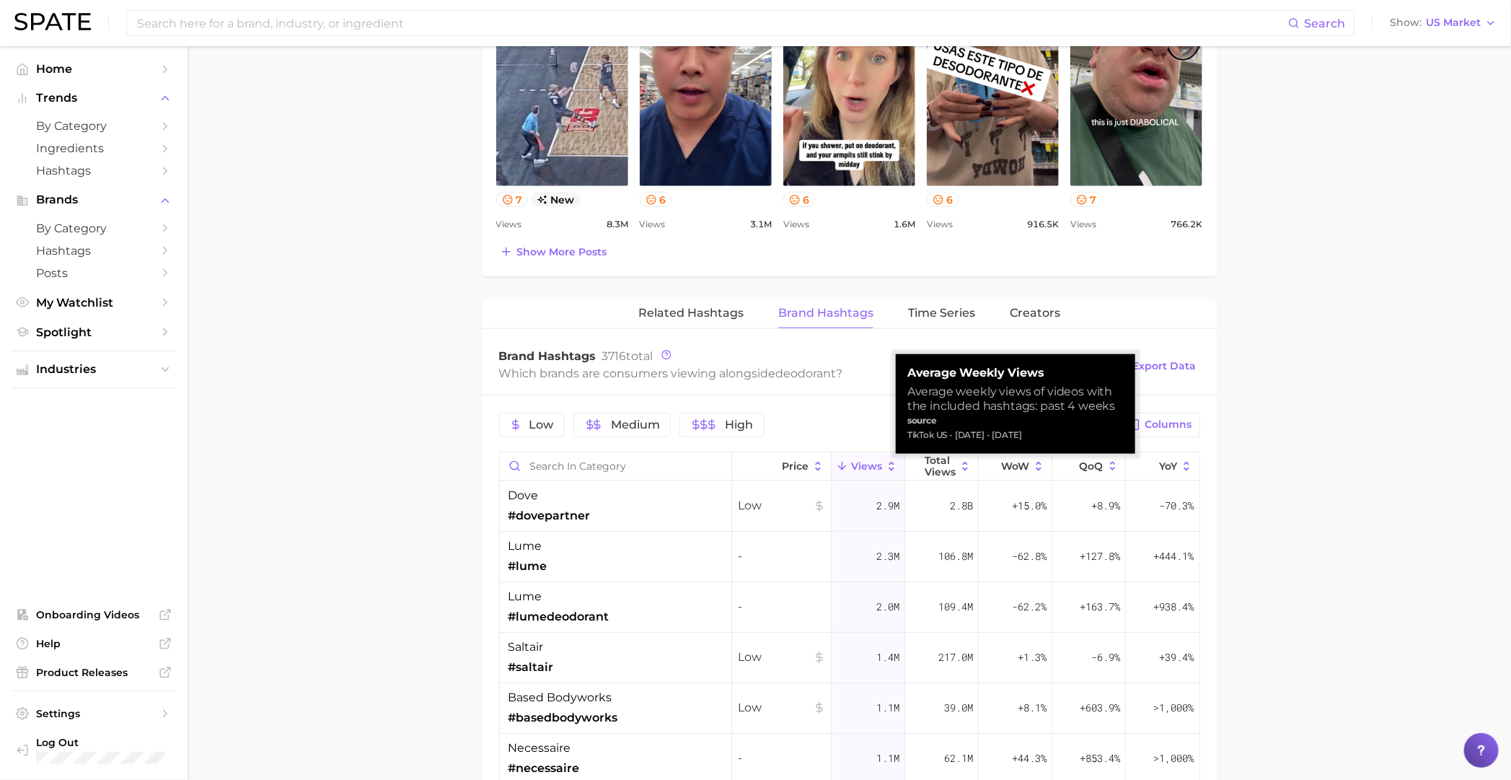
click at [855, 465] on span "Views" at bounding box center [866, 466] width 31 height 12
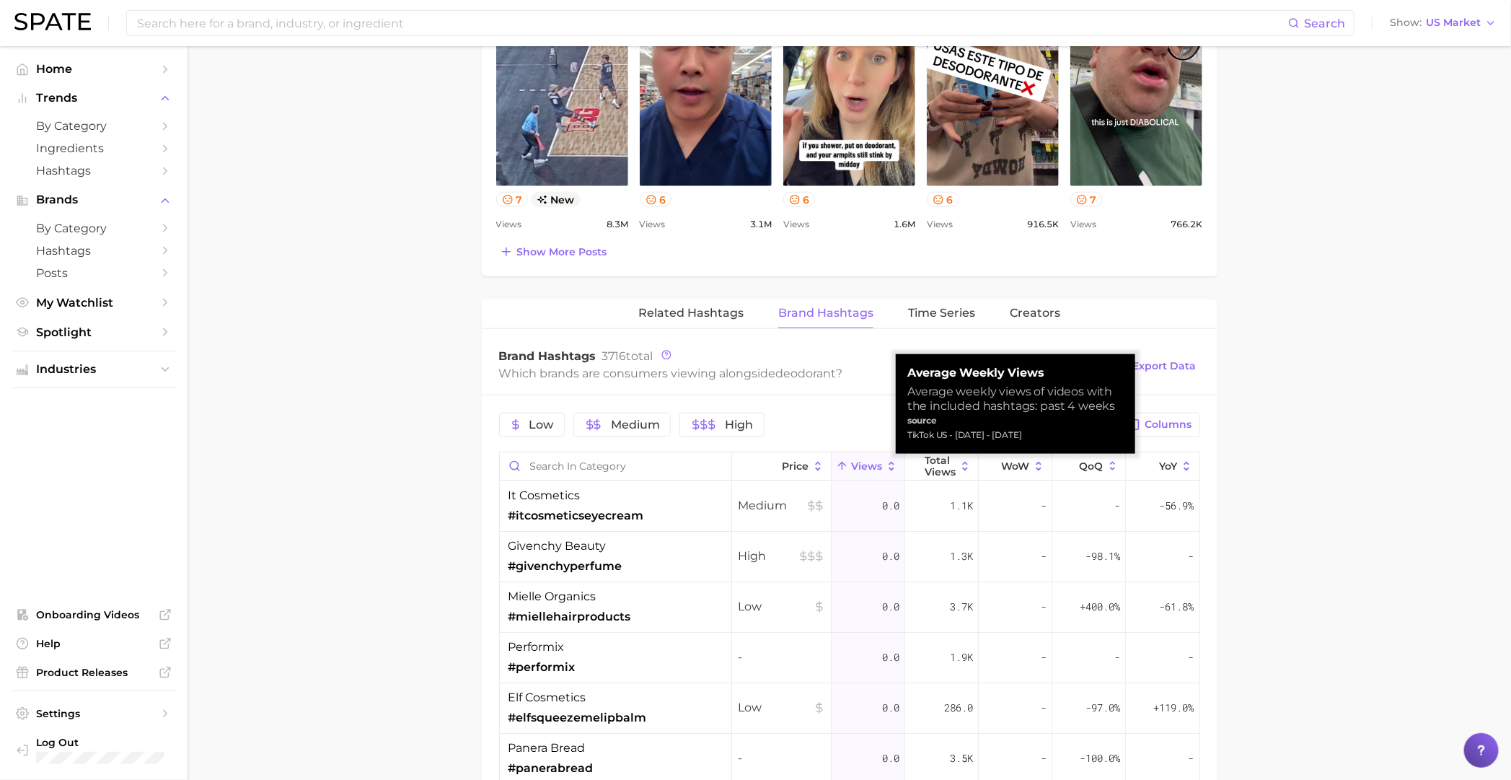
click at [855, 465] on span "Views" at bounding box center [866, 466] width 31 height 12
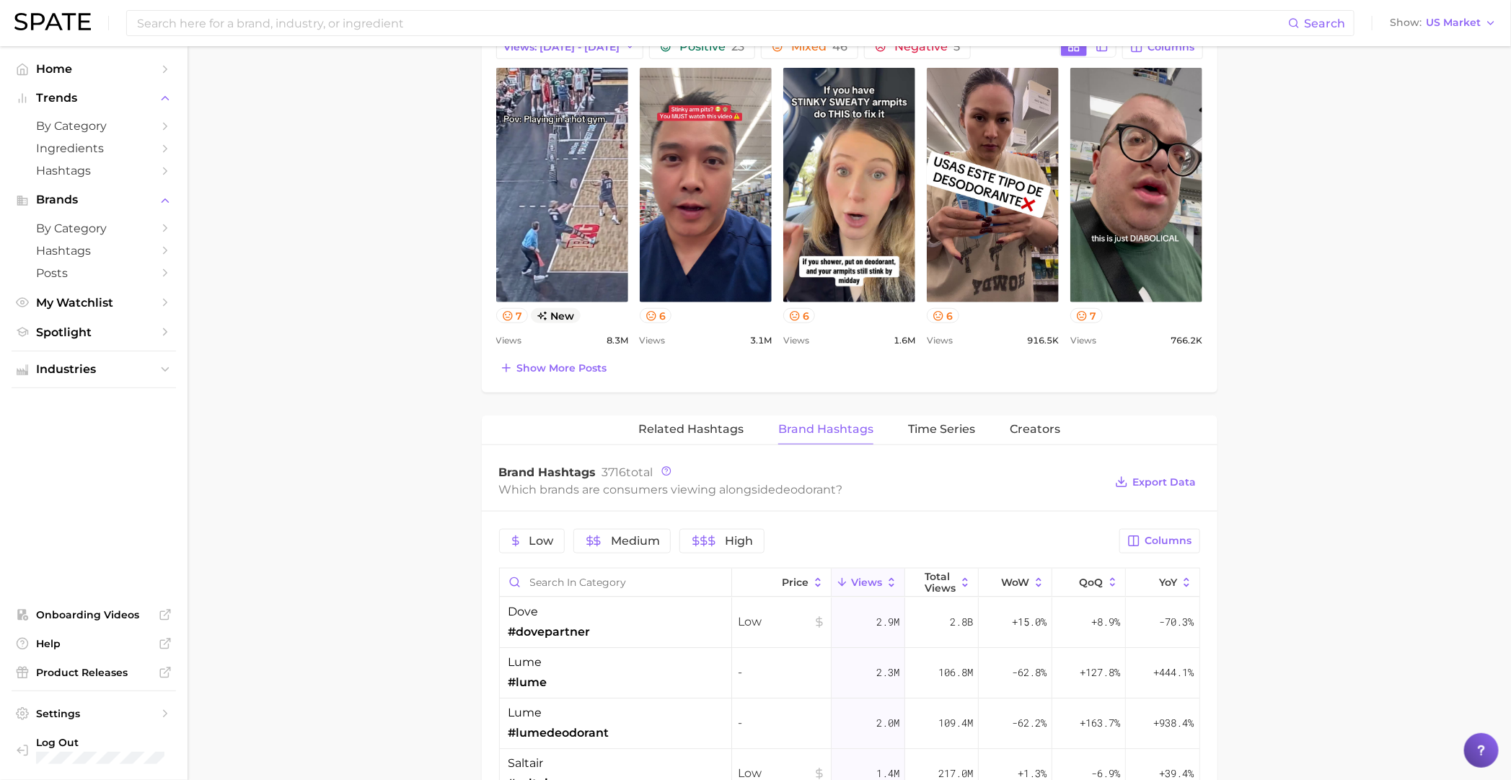
scroll to position [901, 0]
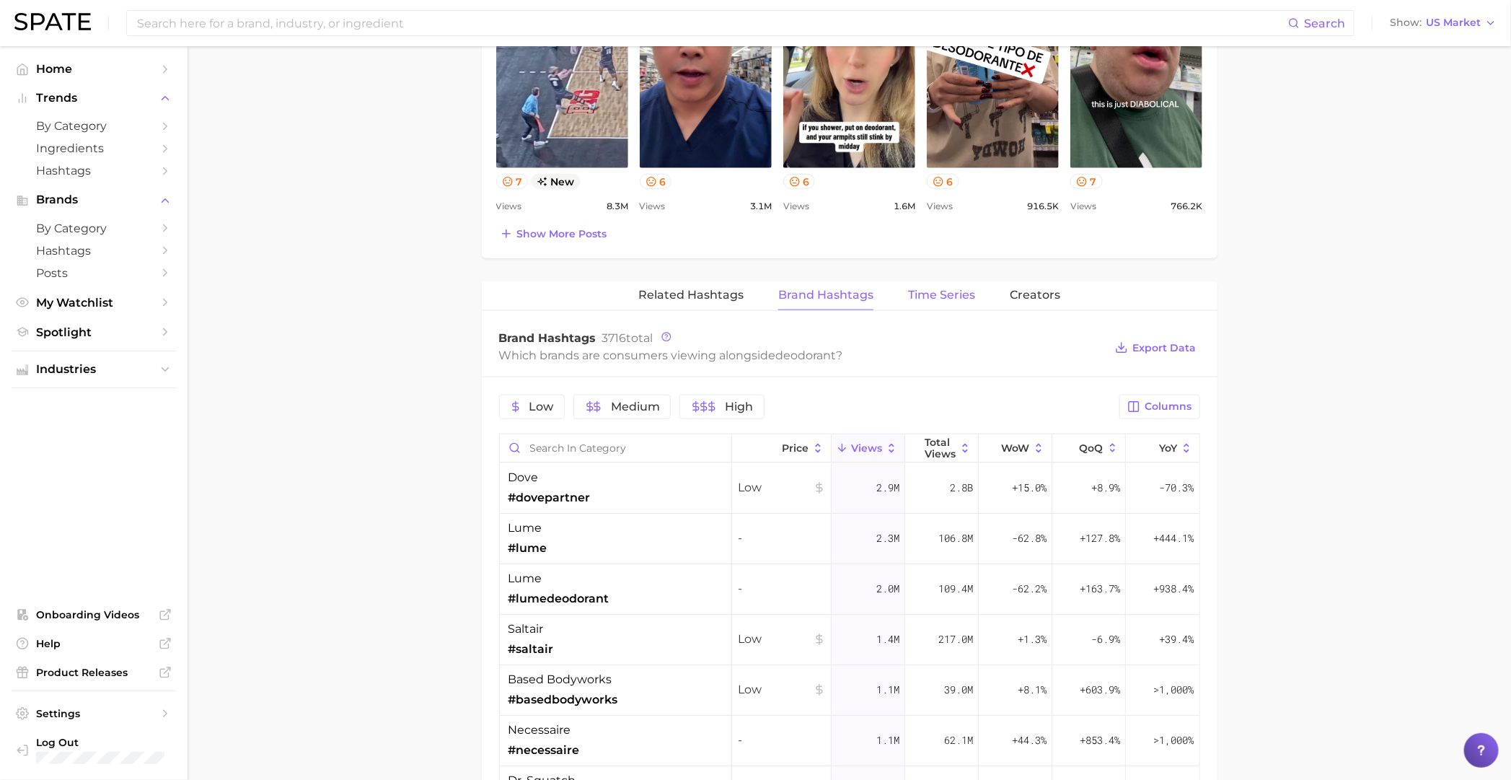
click at [925, 289] on span "Time Series" at bounding box center [941, 294] width 67 height 13
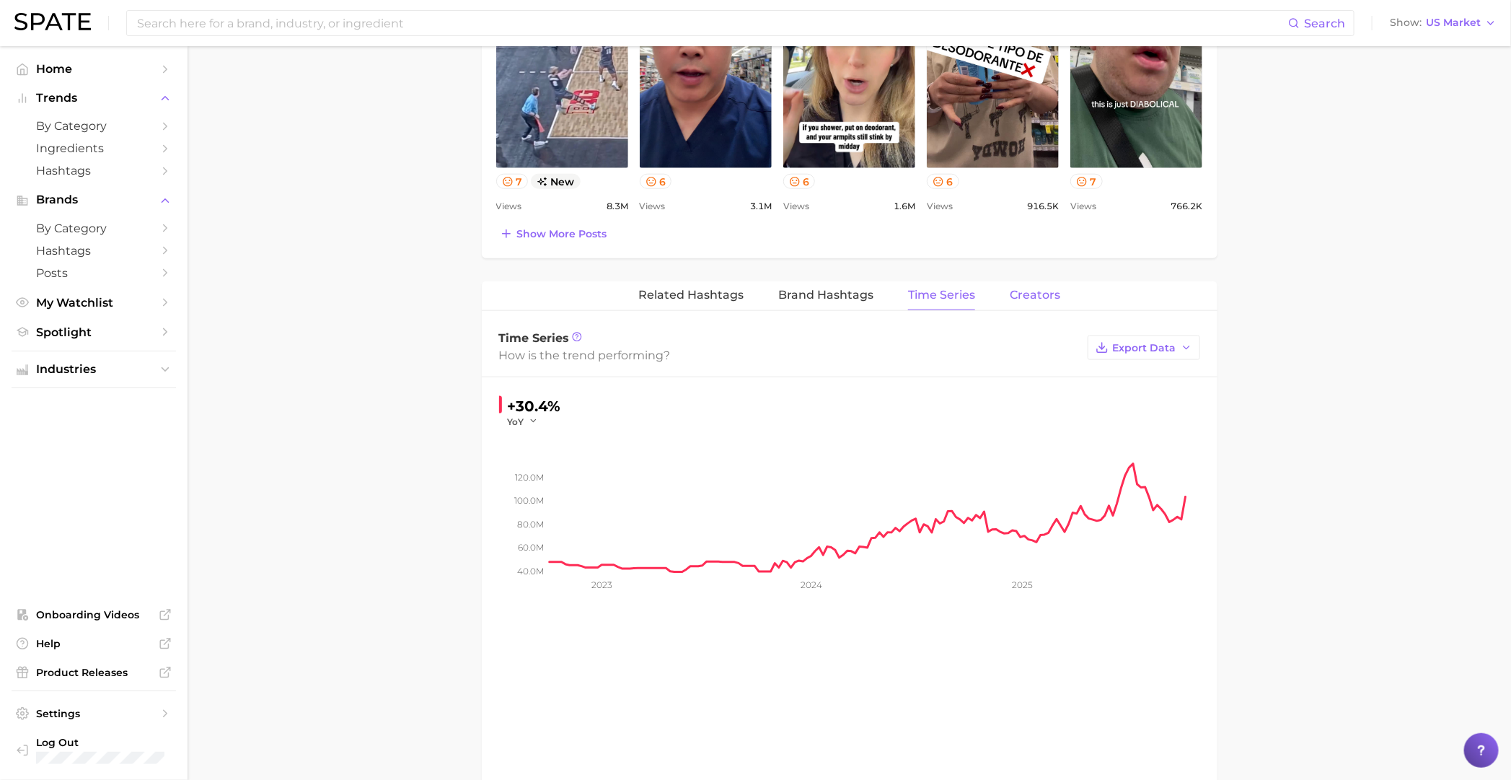
click at [985, 301] on span "Creators" at bounding box center [1035, 294] width 50 height 13
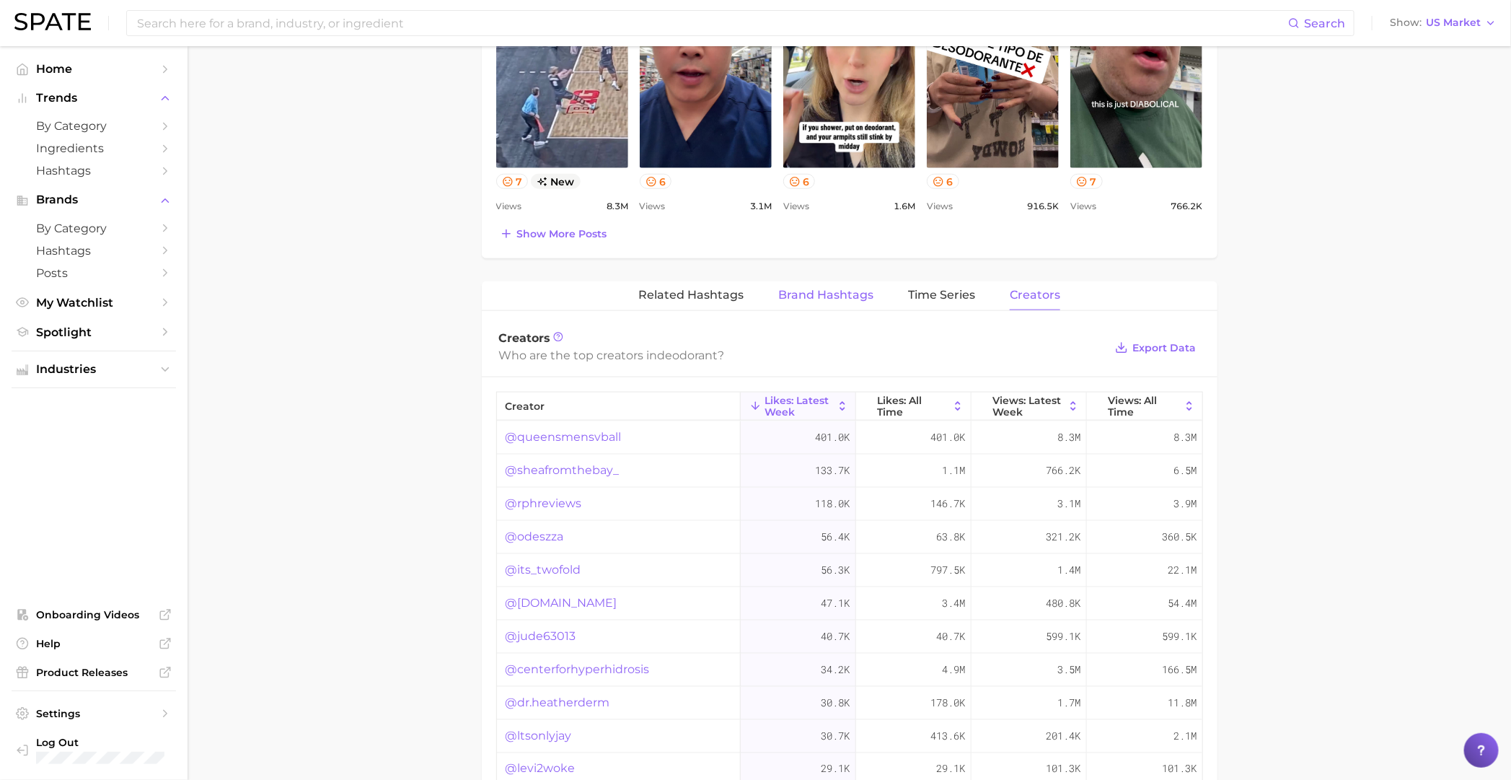
click at [817, 299] on span "Brand Hashtags" at bounding box center [825, 294] width 95 height 13
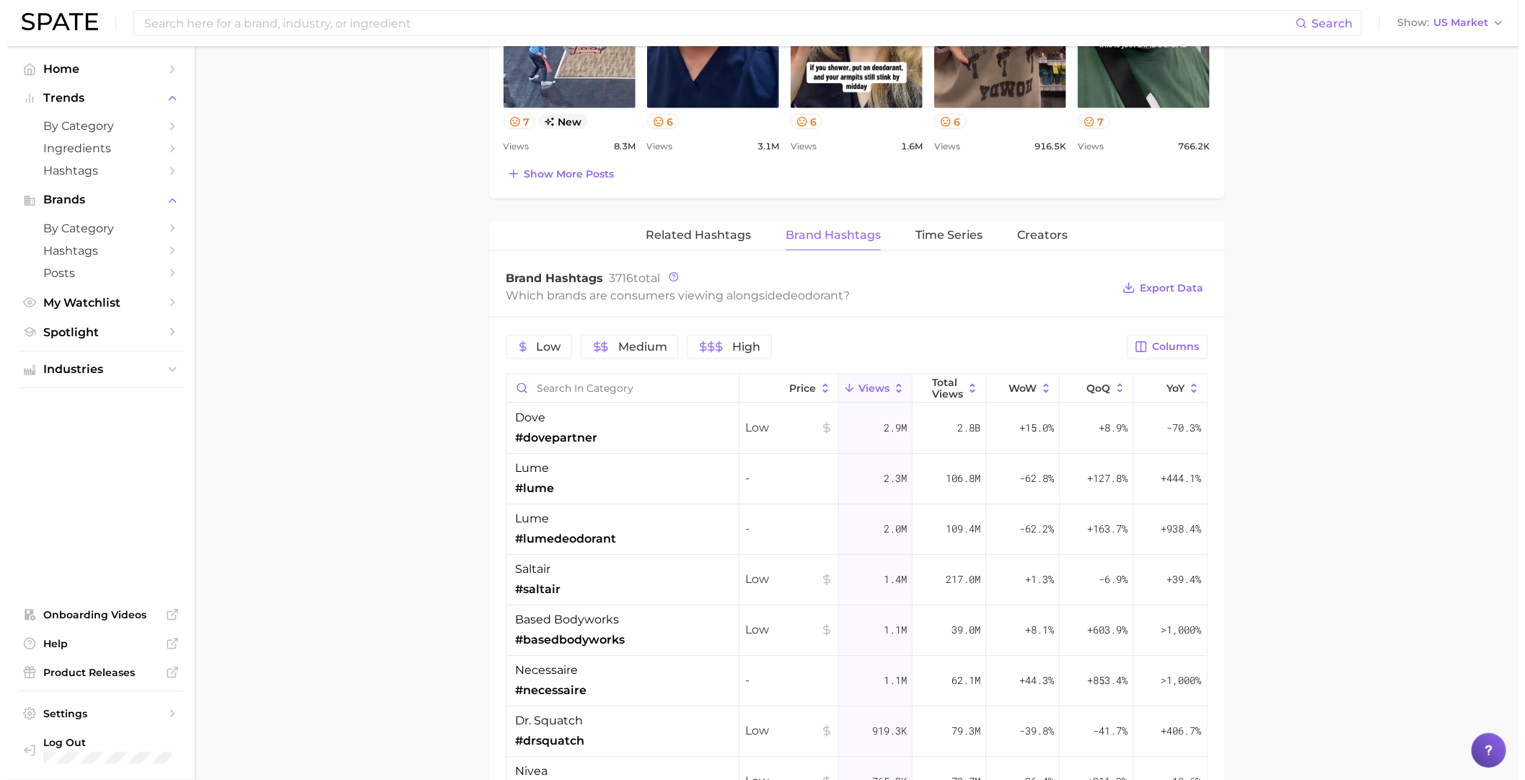
scroll to position [991, 0]
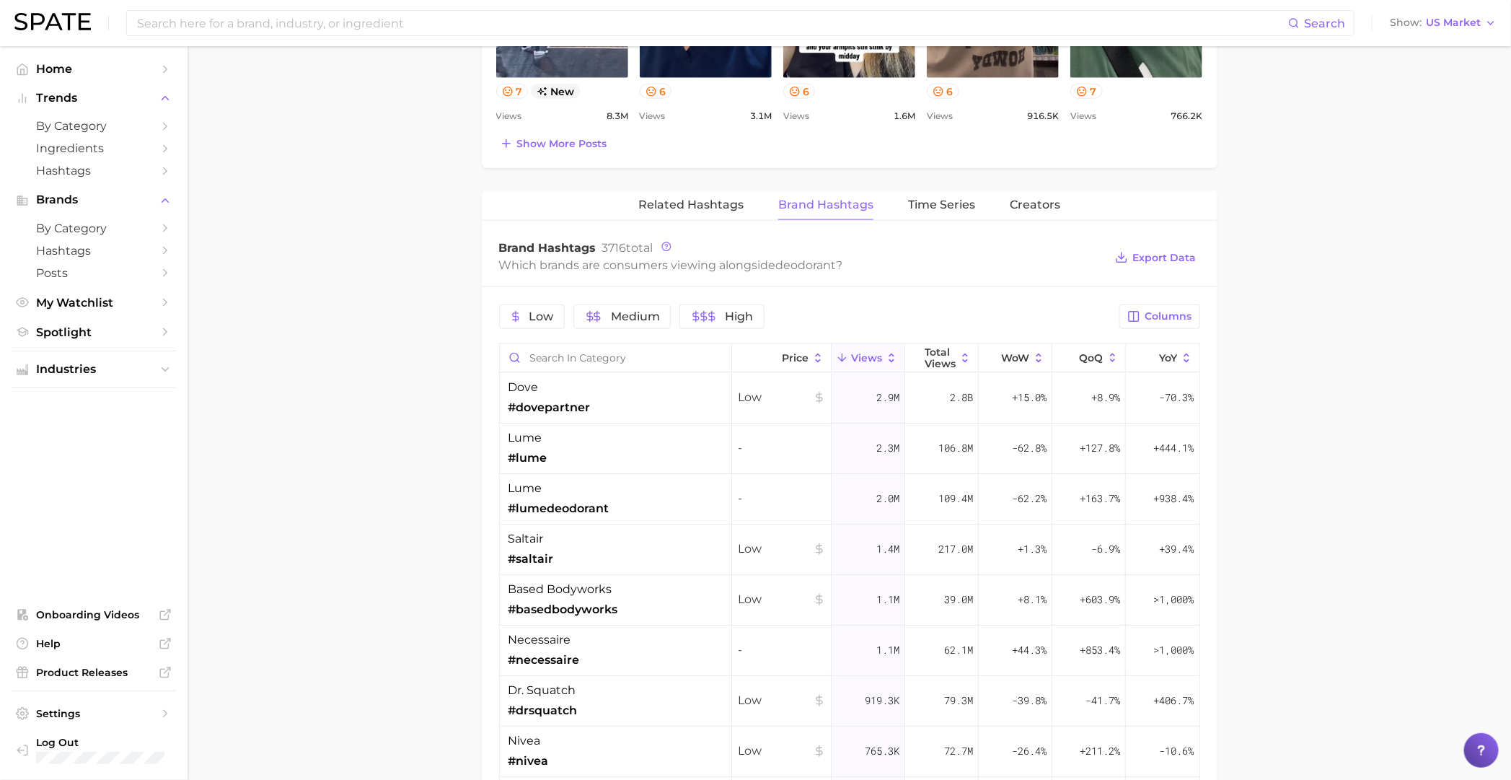
click at [495, 536] on div "Low Medium High Columns Price Views Total Views WoW QoQ YoY dove #dovepartner L…" at bounding box center [850, 713] width 736 height 853
click at [653, 536] on div "saltair #saltair" at bounding box center [616, 549] width 232 height 50
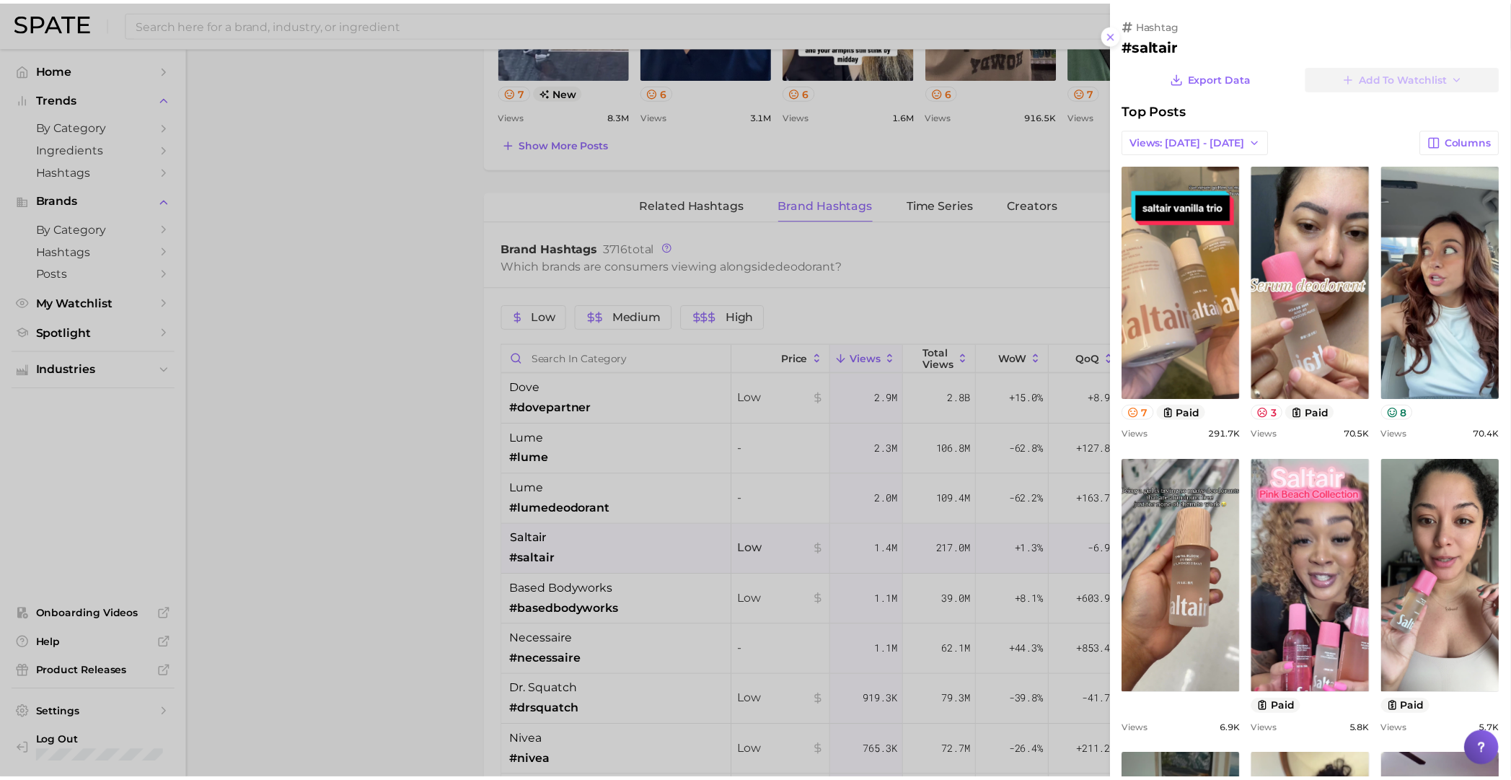
scroll to position [0, 0]
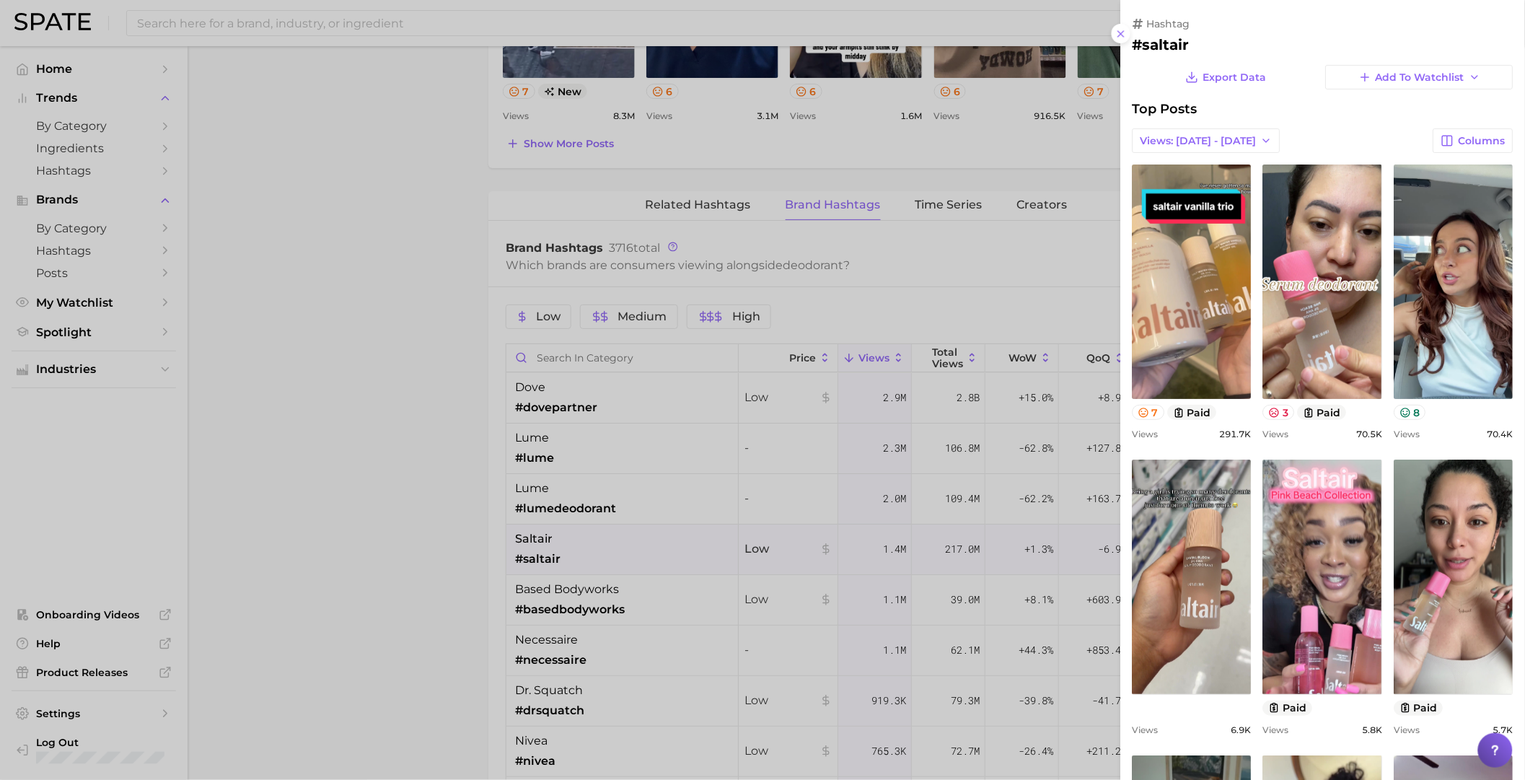
click at [722, 536] on div at bounding box center [762, 390] width 1525 height 780
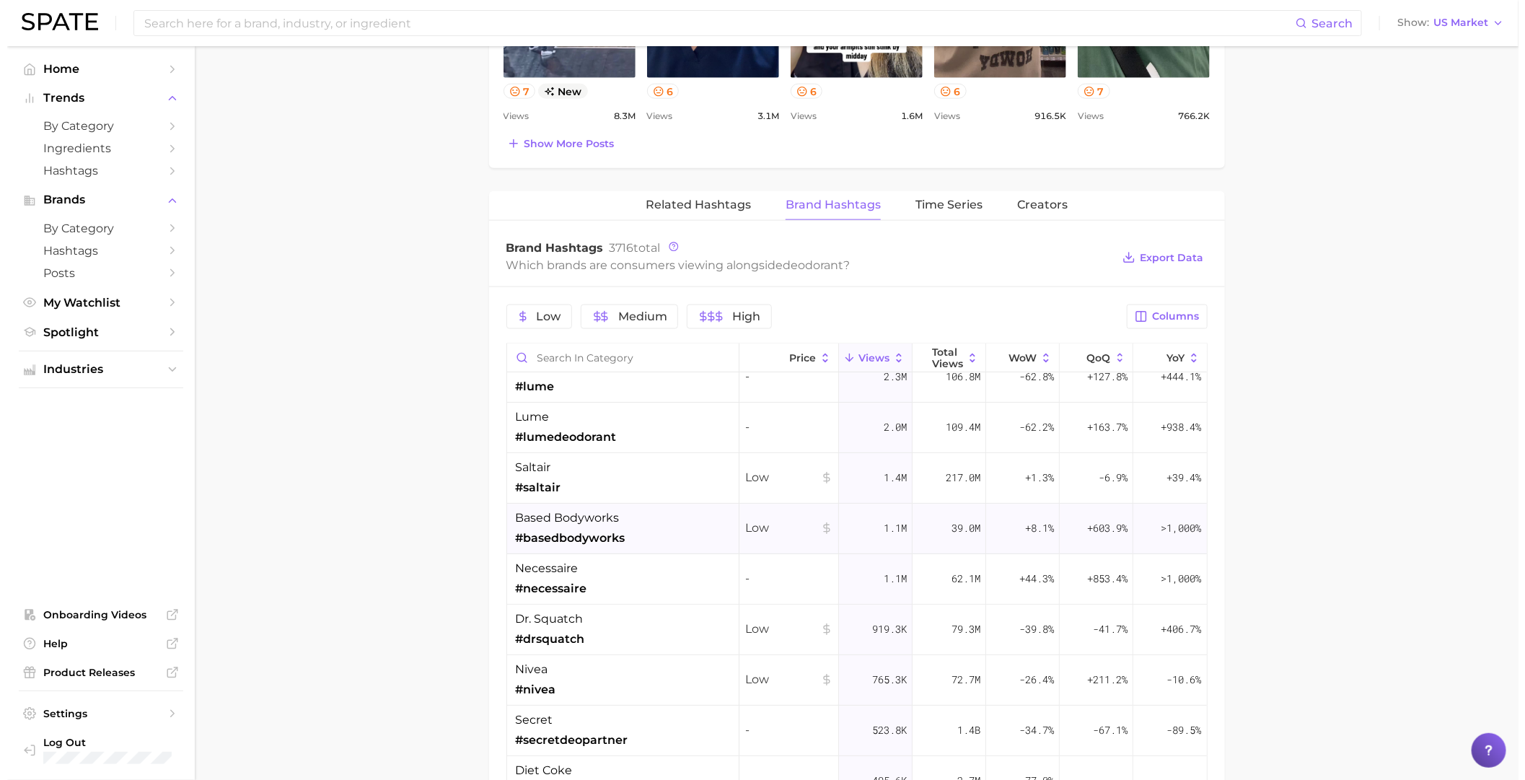
scroll to position [89, 0]
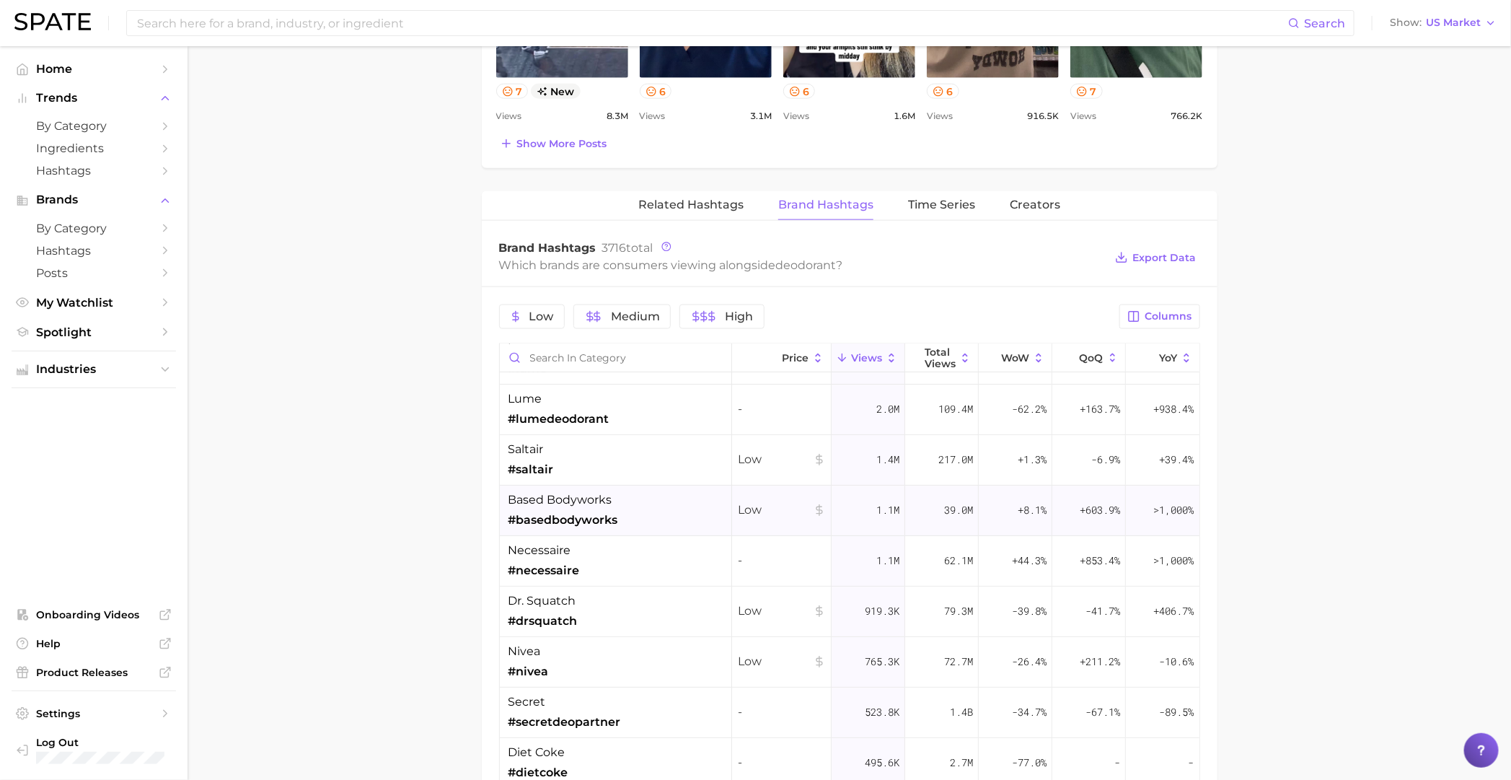
click at [985, 536] on div "+406.7%" at bounding box center [1163, 611] width 74 height 50
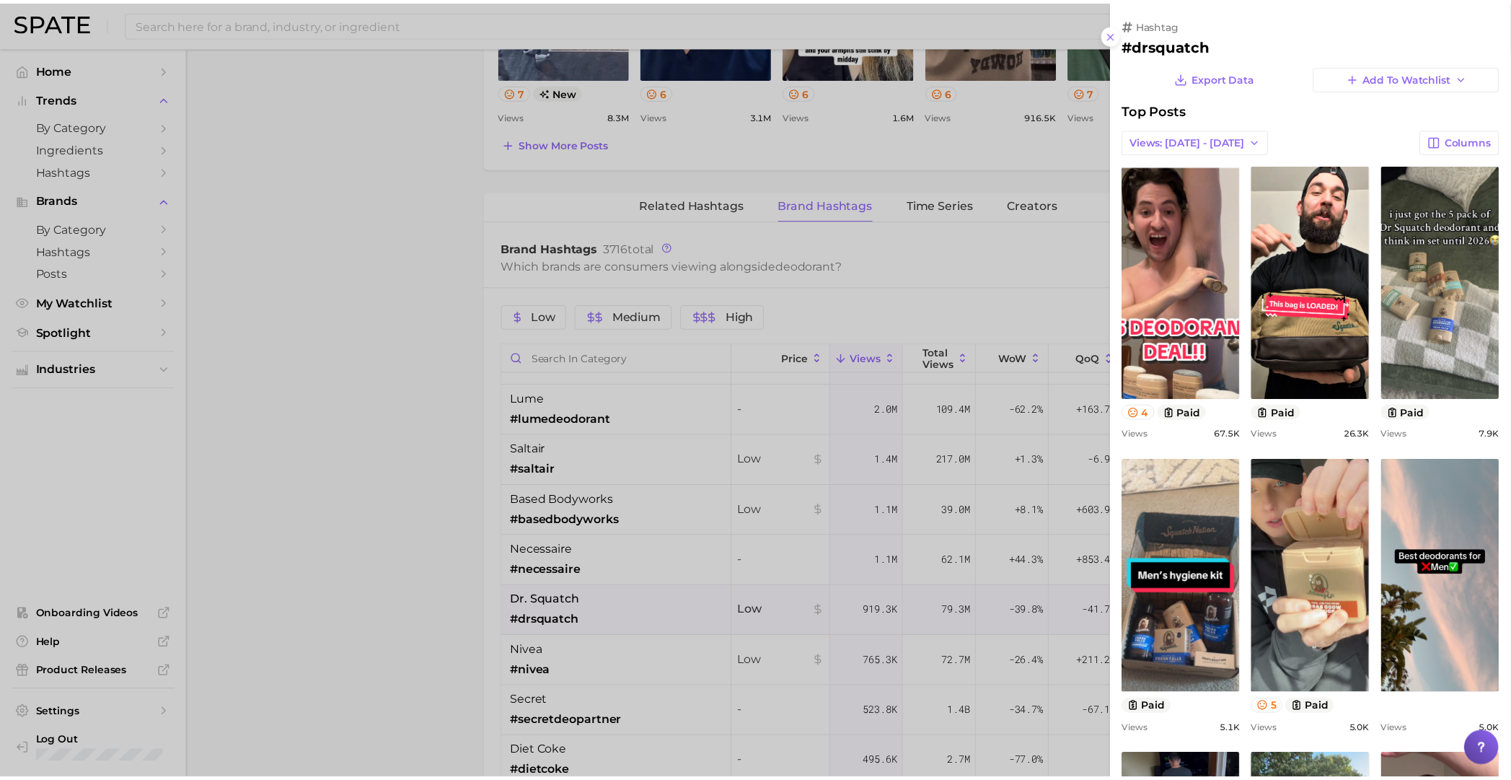
scroll to position [0, 0]
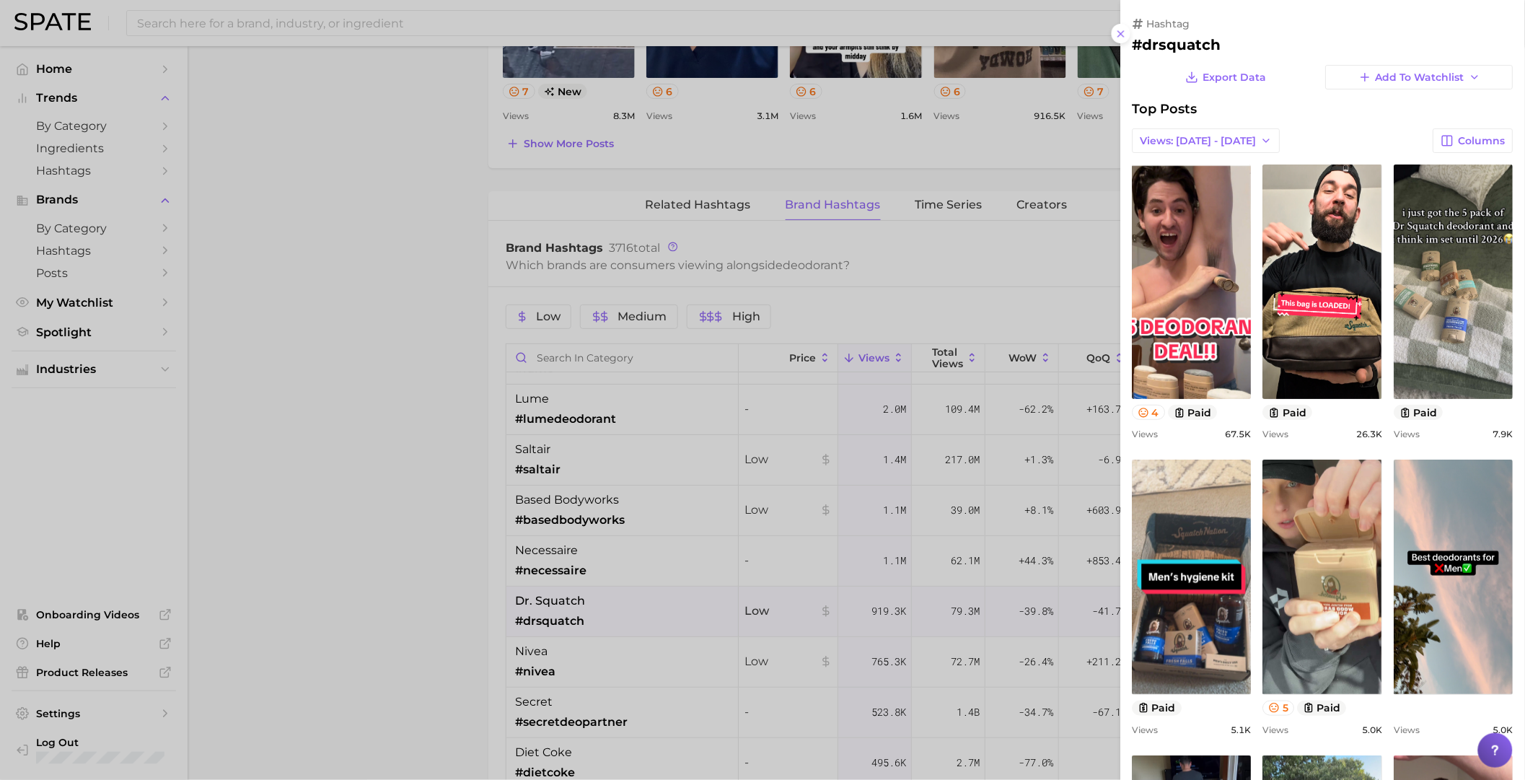
click at [961, 536] on div at bounding box center [762, 390] width 1525 height 780
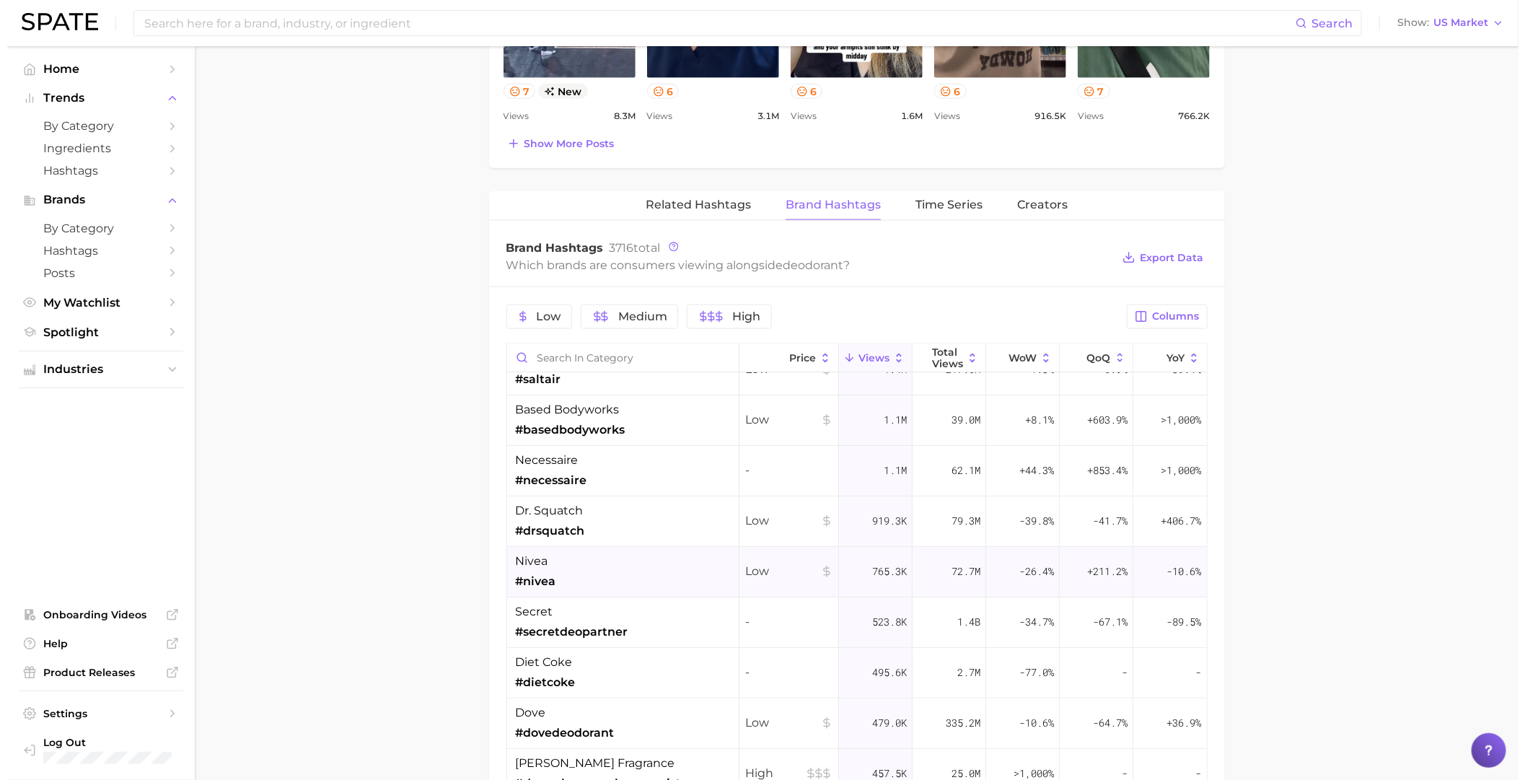
scroll to position [89, 0]
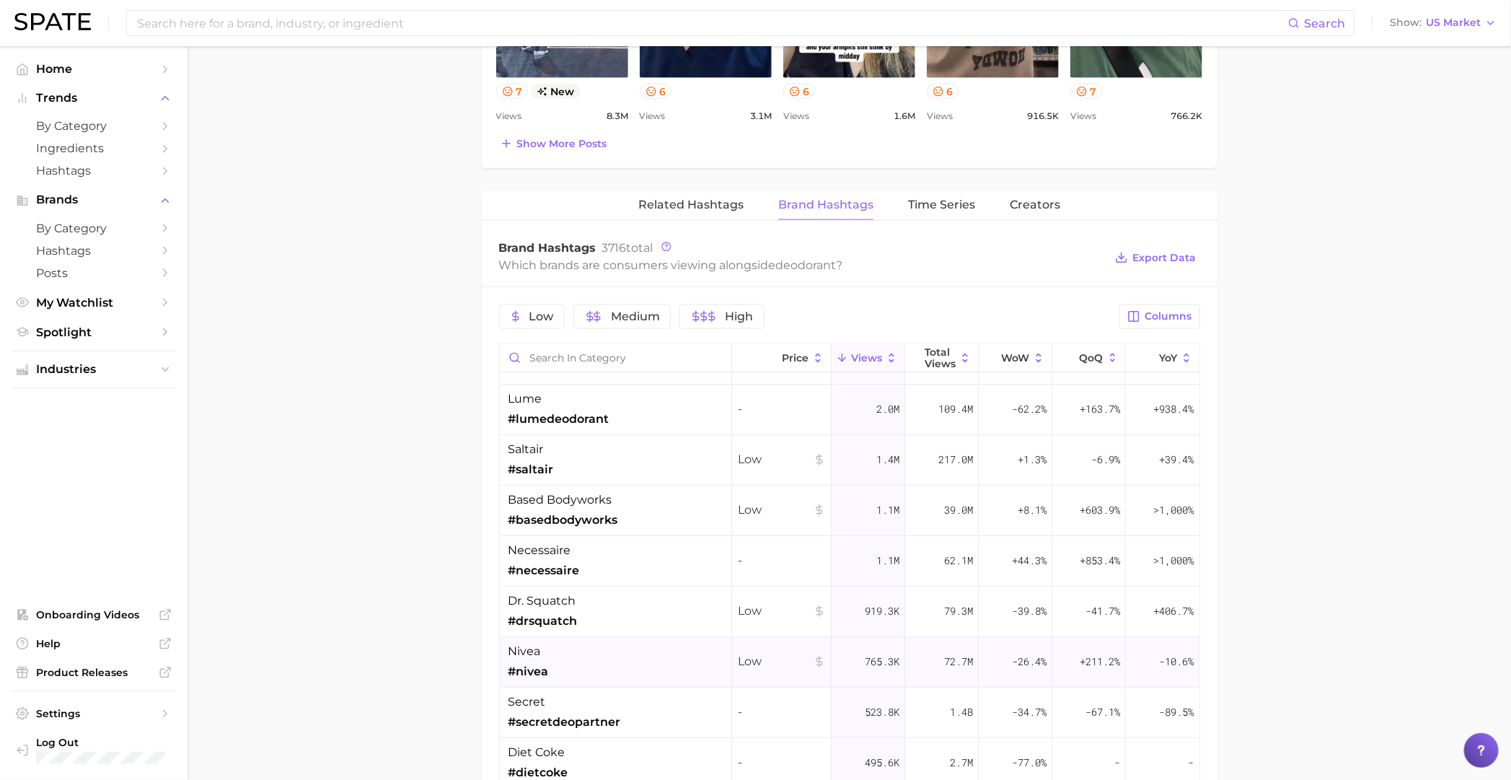
click at [959, 536] on span "72.7m" at bounding box center [958, 661] width 29 height 17
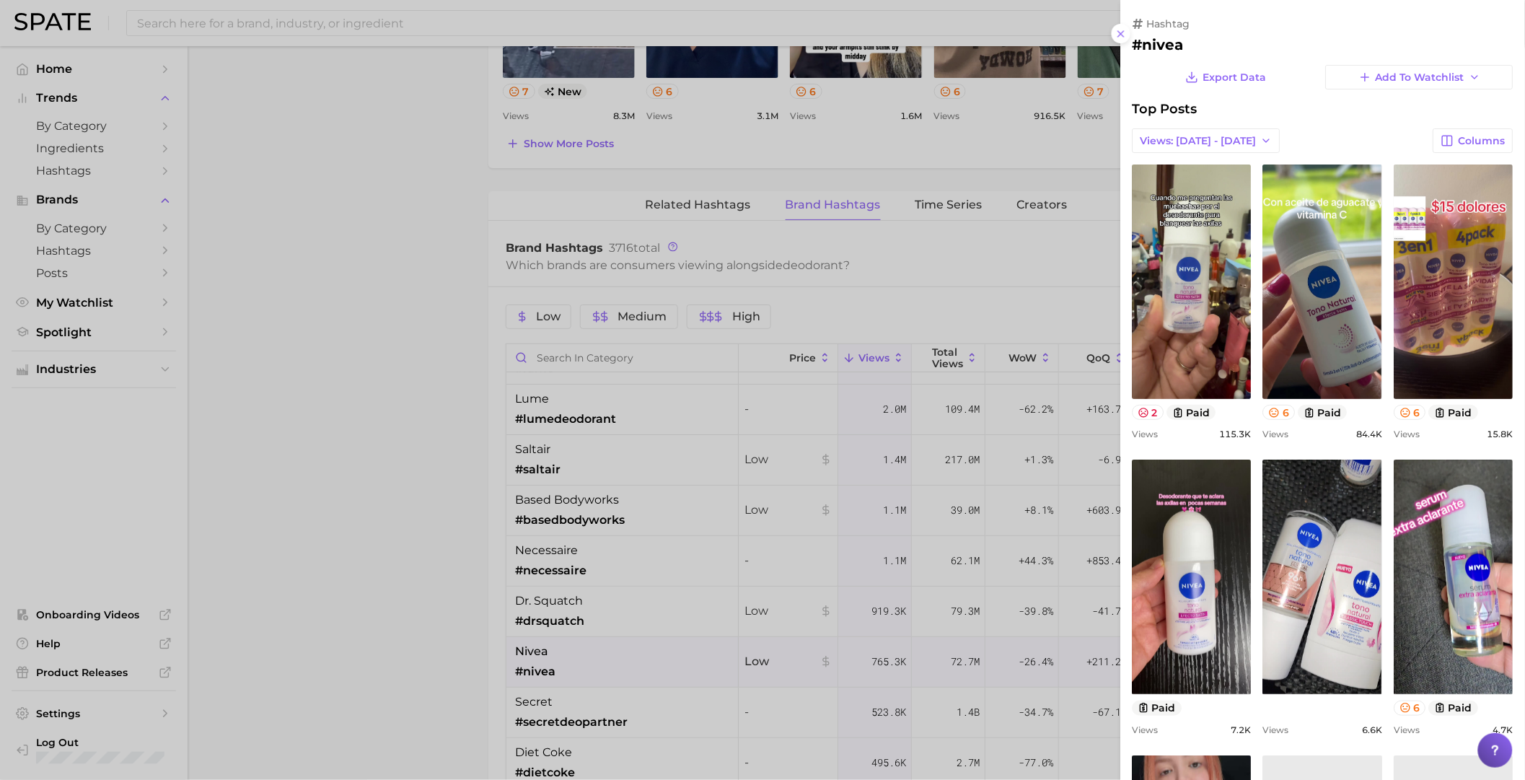
scroll to position [0, 0]
click at [985, 536] on div at bounding box center [762, 390] width 1525 height 780
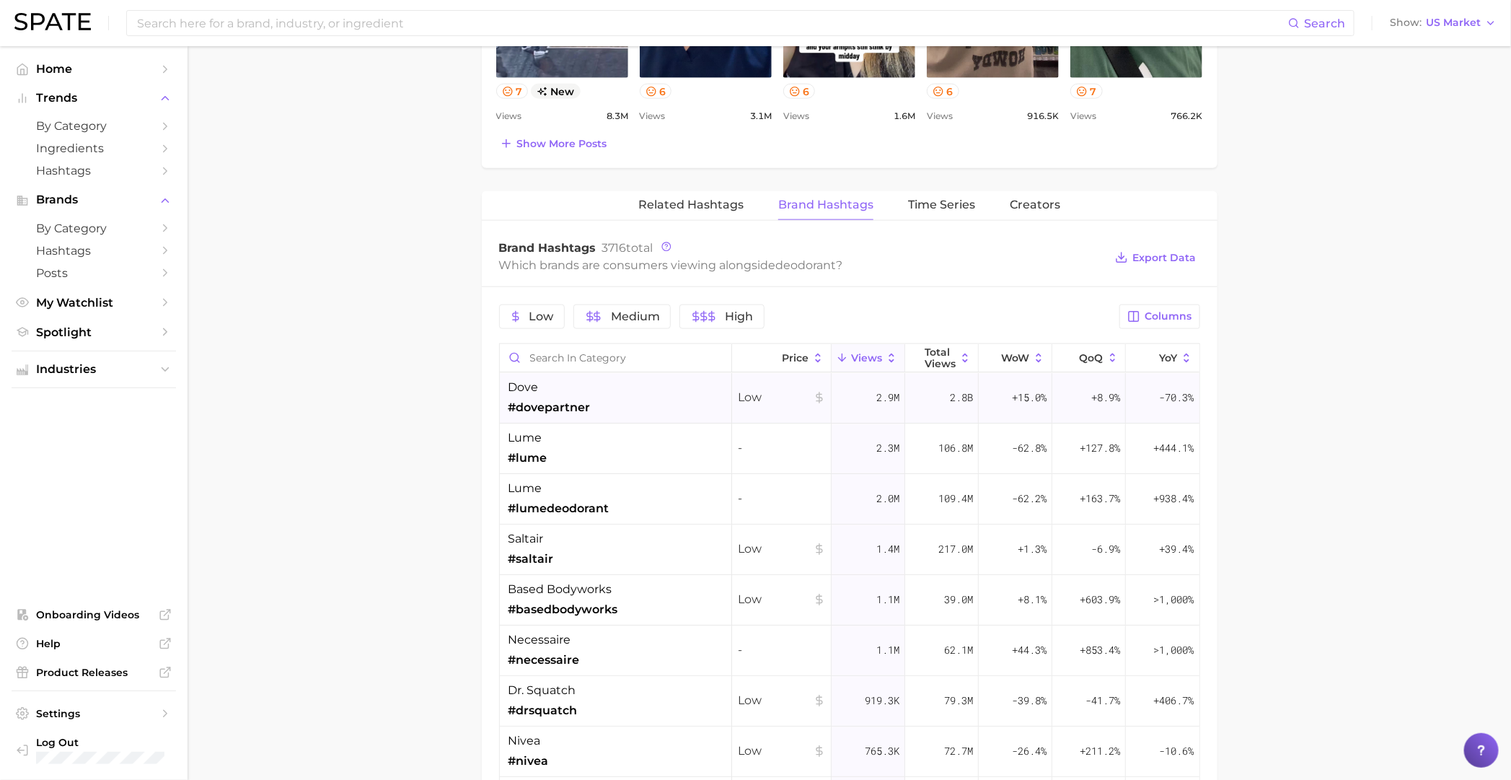
click at [920, 396] on div "2.8b" at bounding box center [942, 398] width 74 height 50
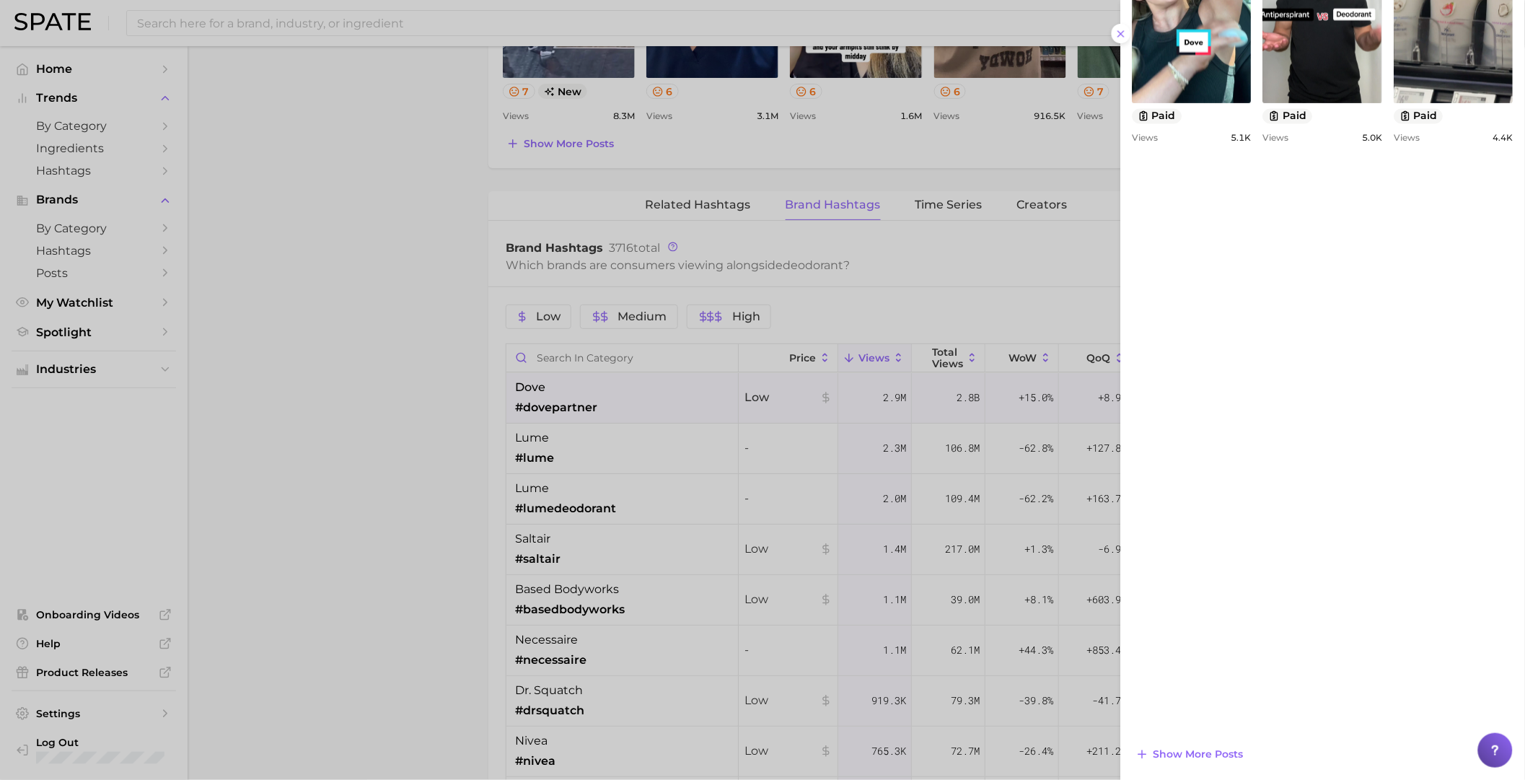
click at [388, 536] on div at bounding box center [762, 390] width 1525 height 780
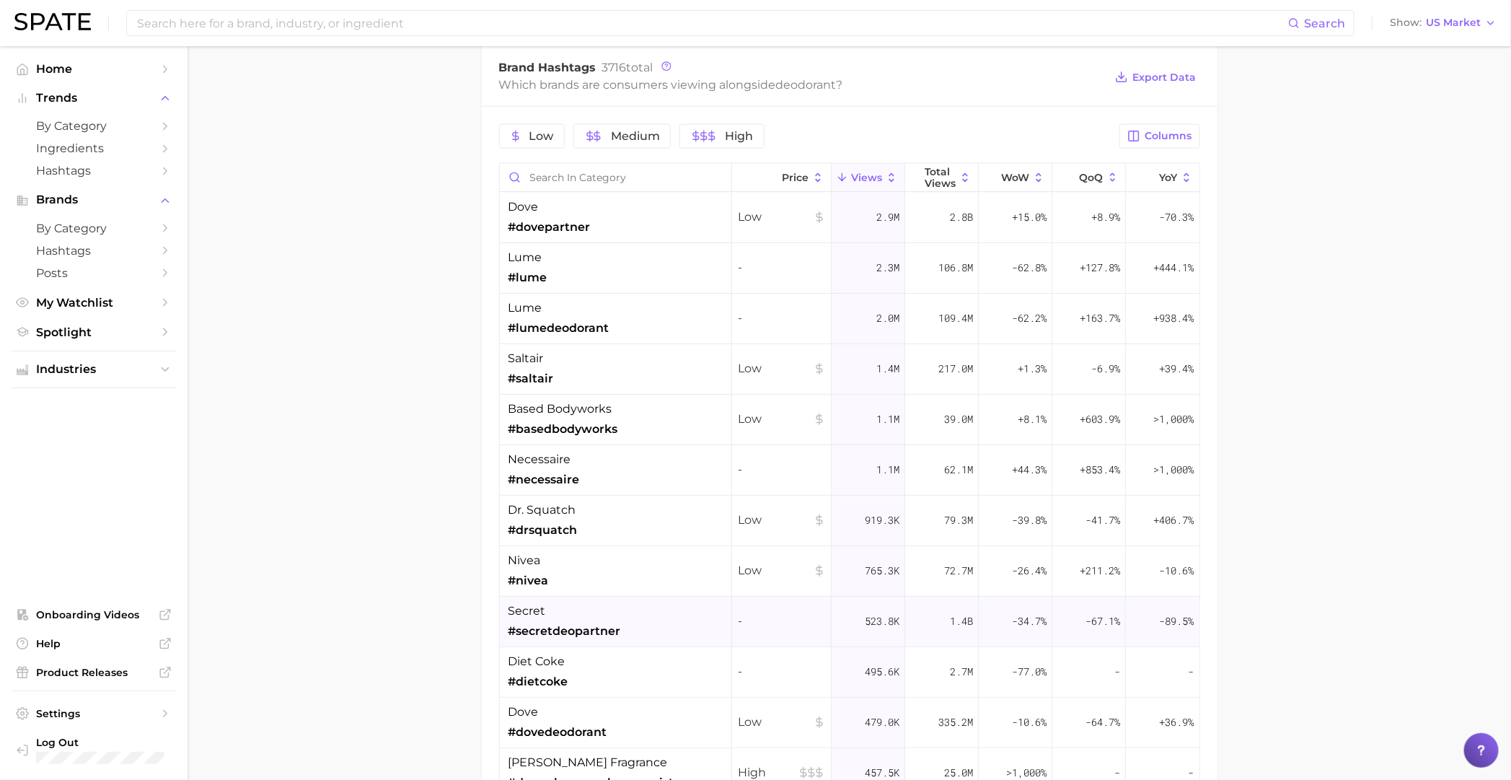
click at [600, 536] on div "secret #secretdeopartner" at bounding box center [564, 621] width 113 height 38
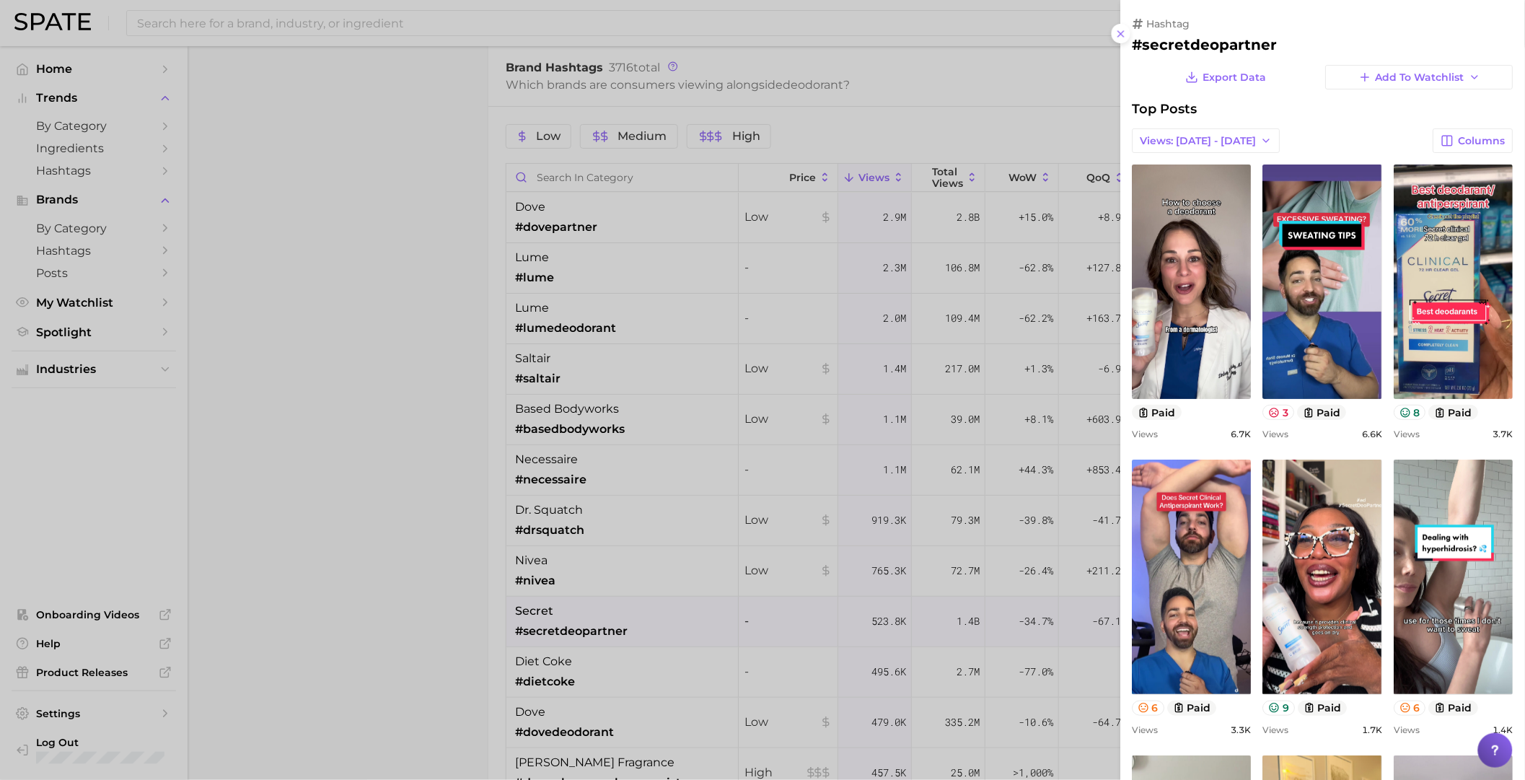
click at [816, 536] on div at bounding box center [762, 390] width 1525 height 780
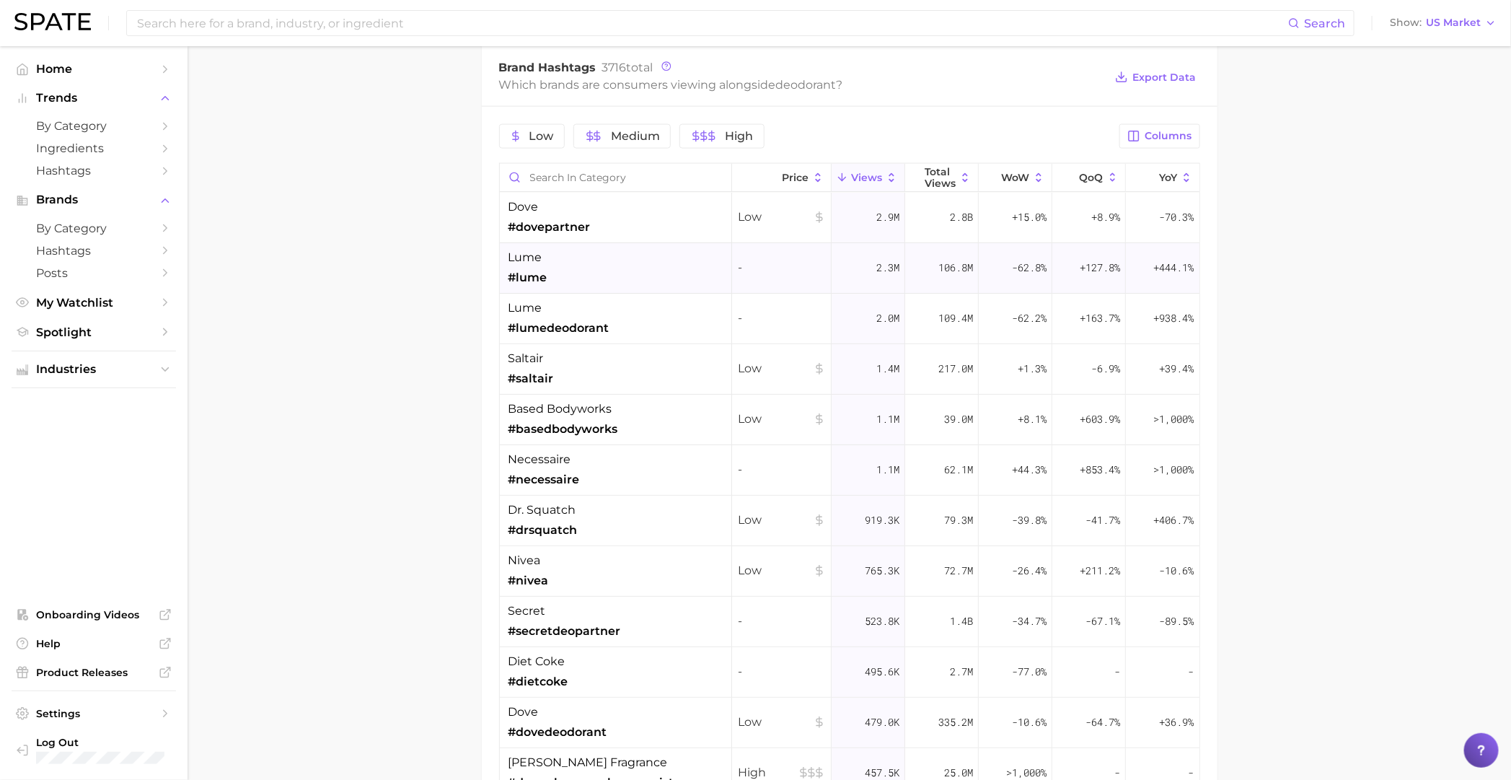
click at [570, 253] on div "lume #lume" at bounding box center [616, 268] width 232 height 50
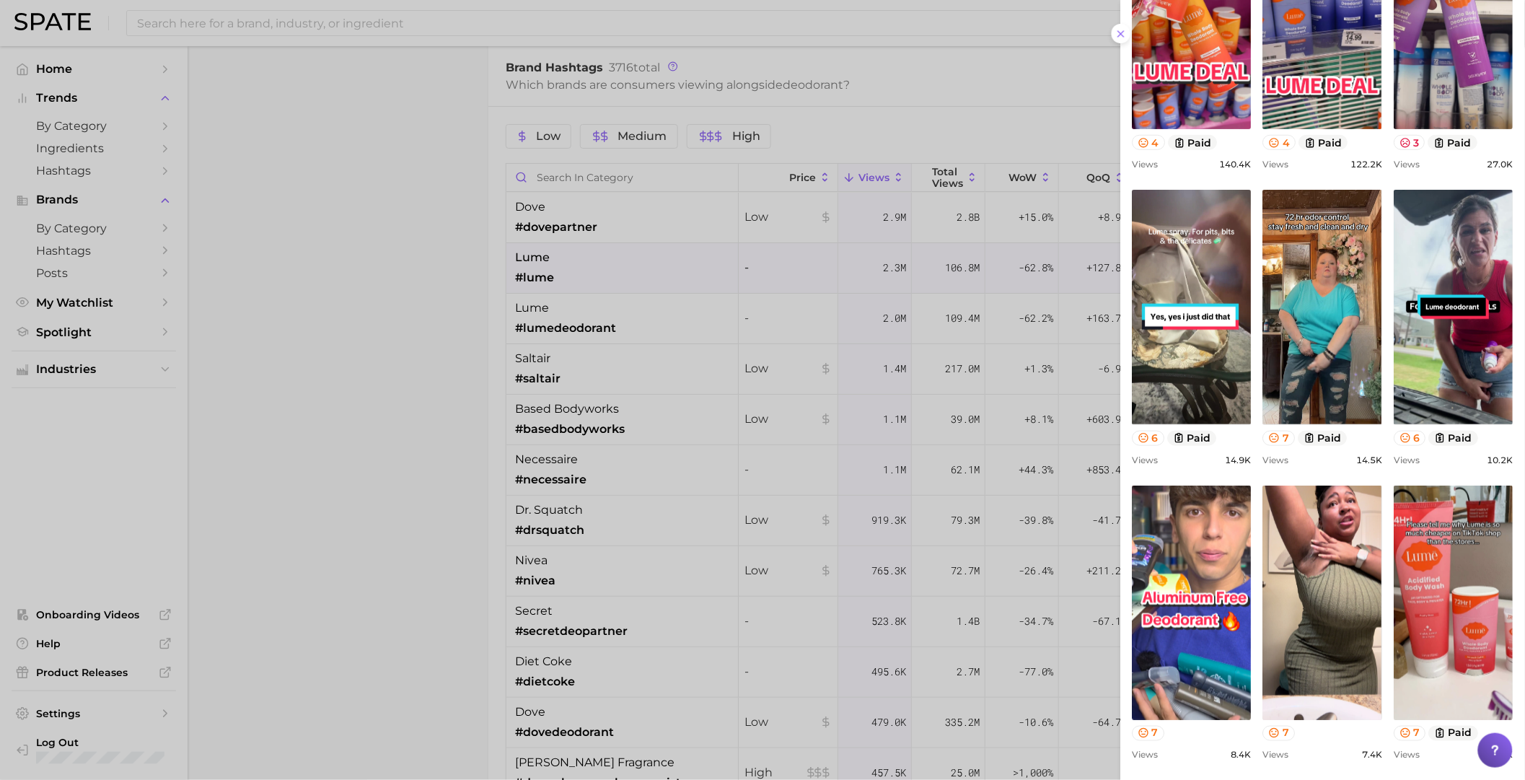
click at [705, 383] on div at bounding box center [762, 390] width 1525 height 780
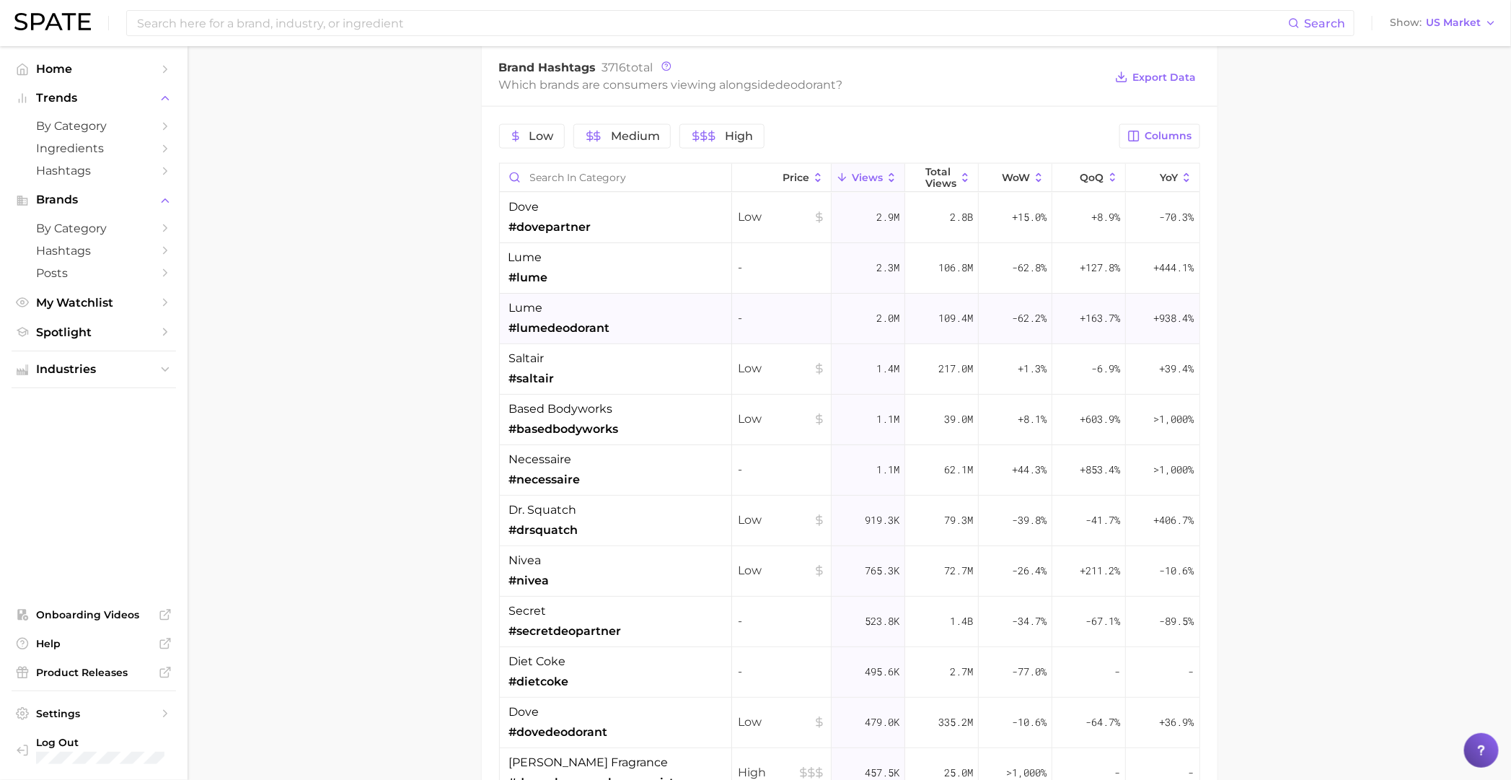
click at [693, 324] on div "lume #lumedeodorant" at bounding box center [616, 319] width 232 height 50
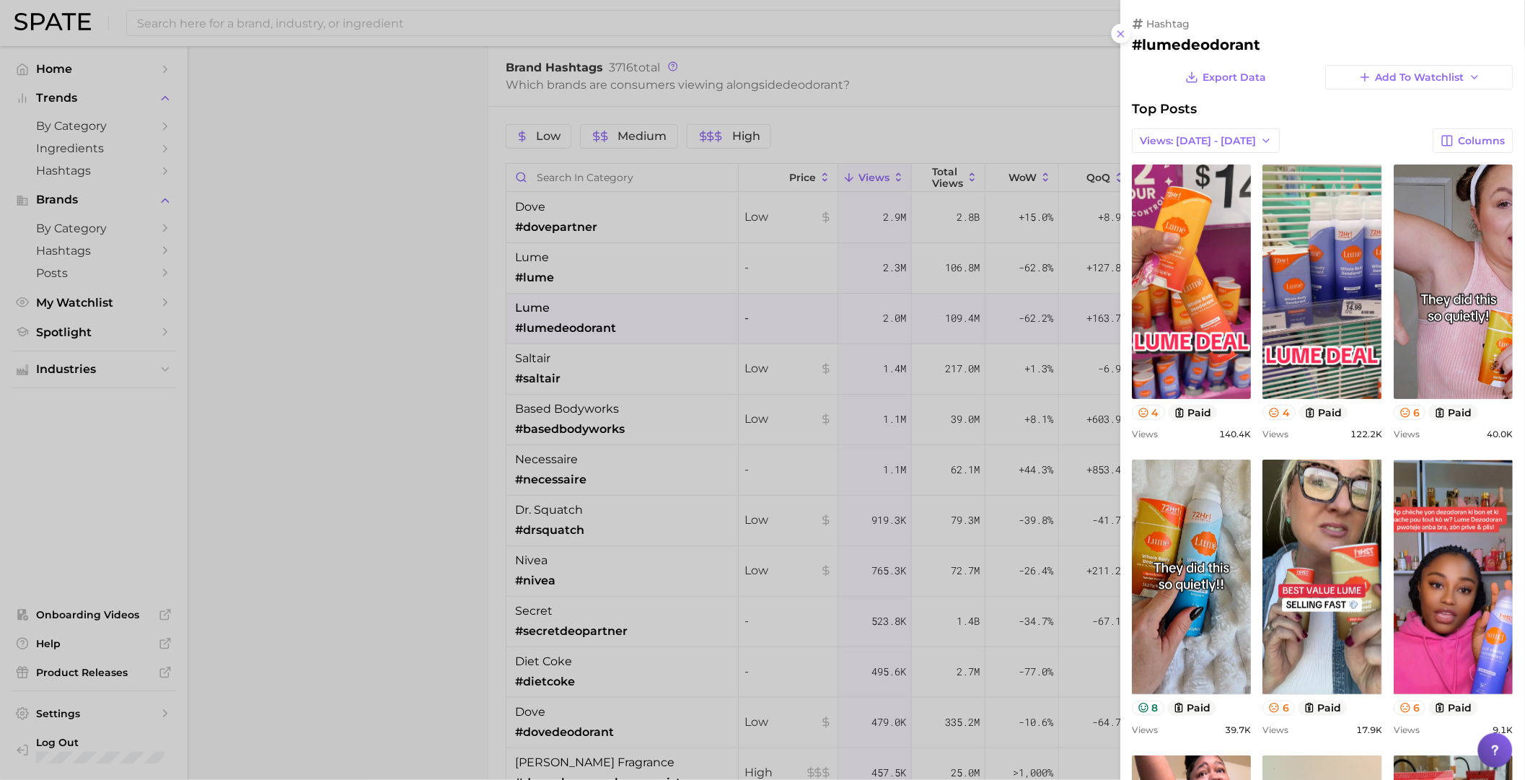
click at [354, 479] on div at bounding box center [762, 390] width 1525 height 780
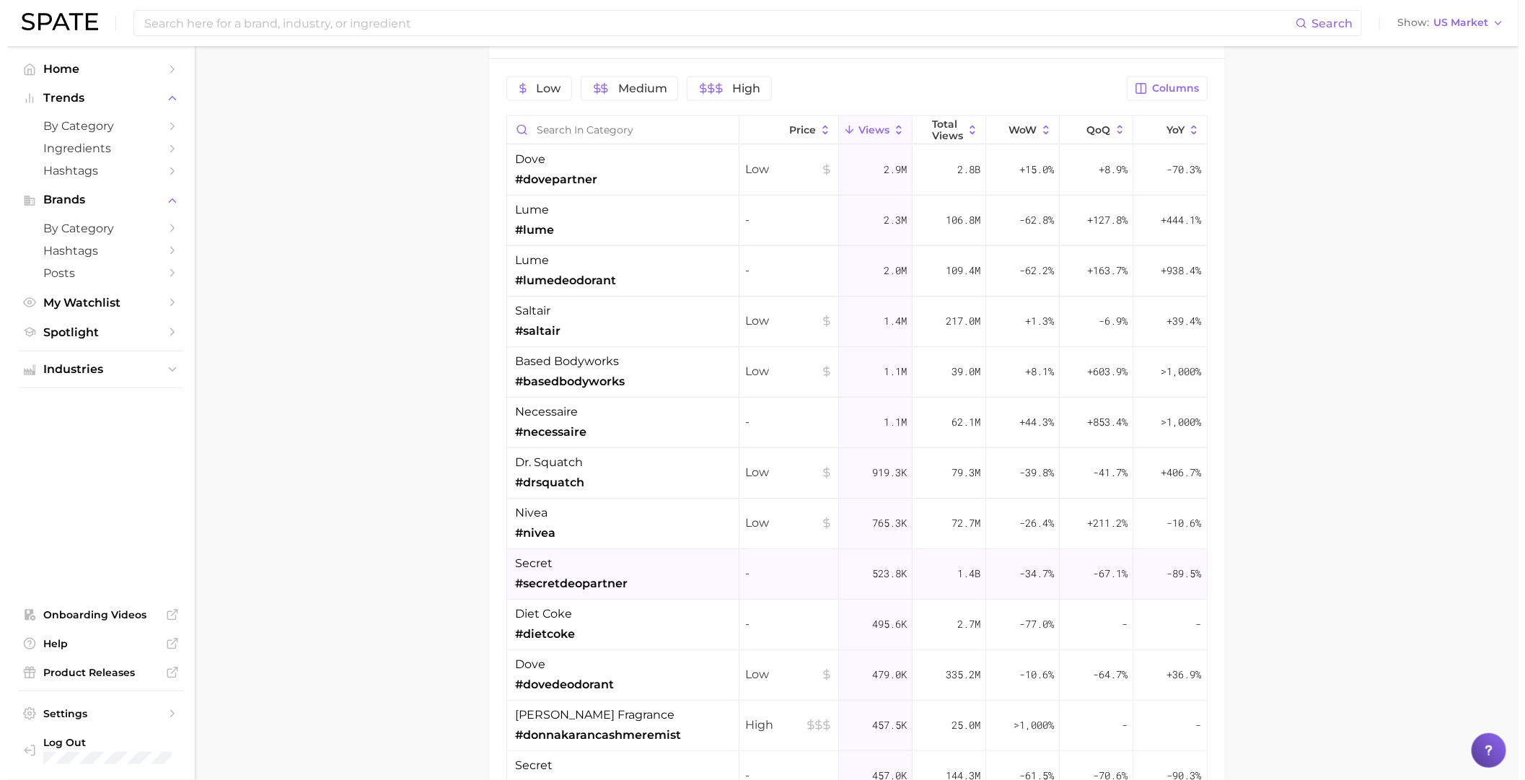
scroll to position [1261, 0]
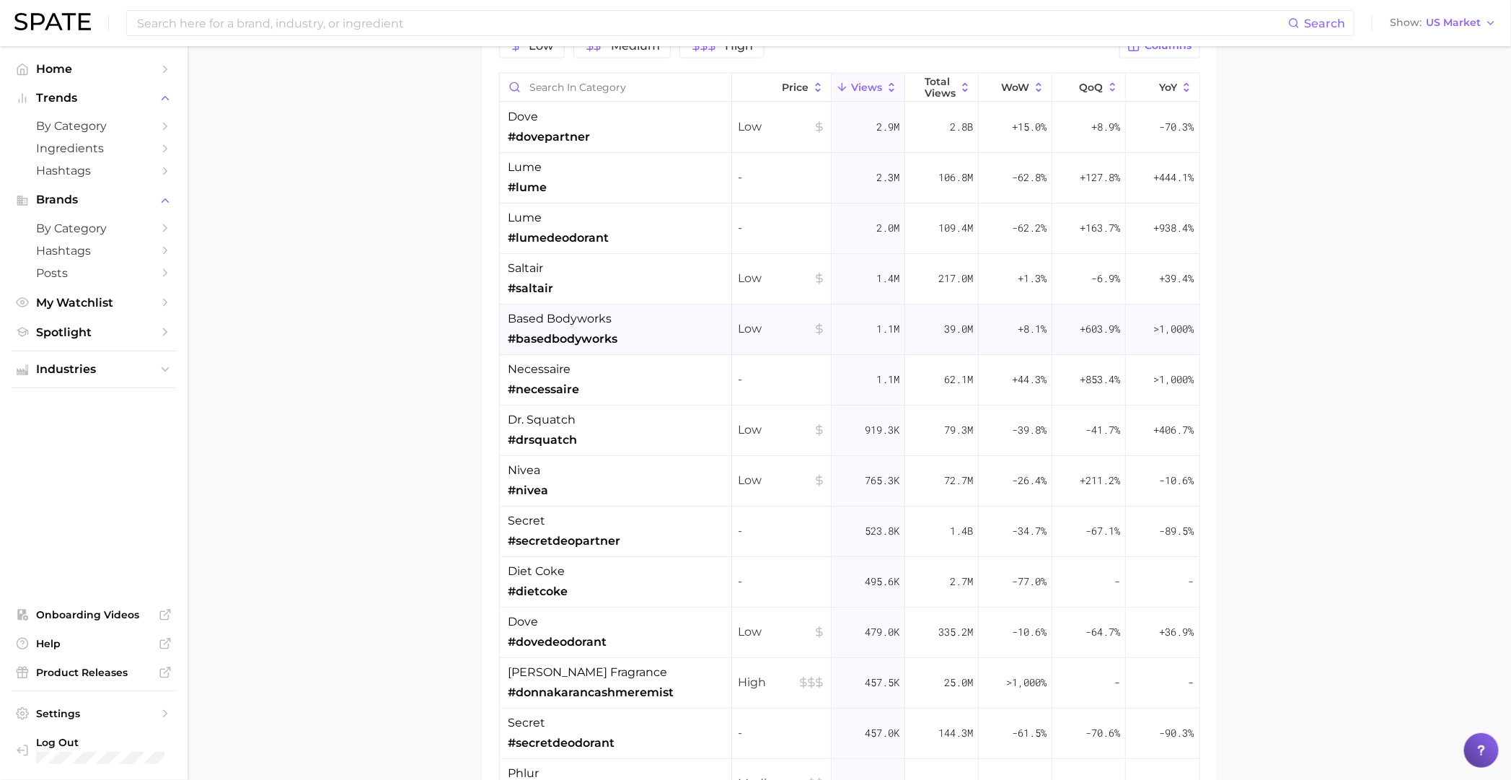
click at [552, 344] on span "#basedbodyworks" at bounding box center [563, 338] width 110 height 17
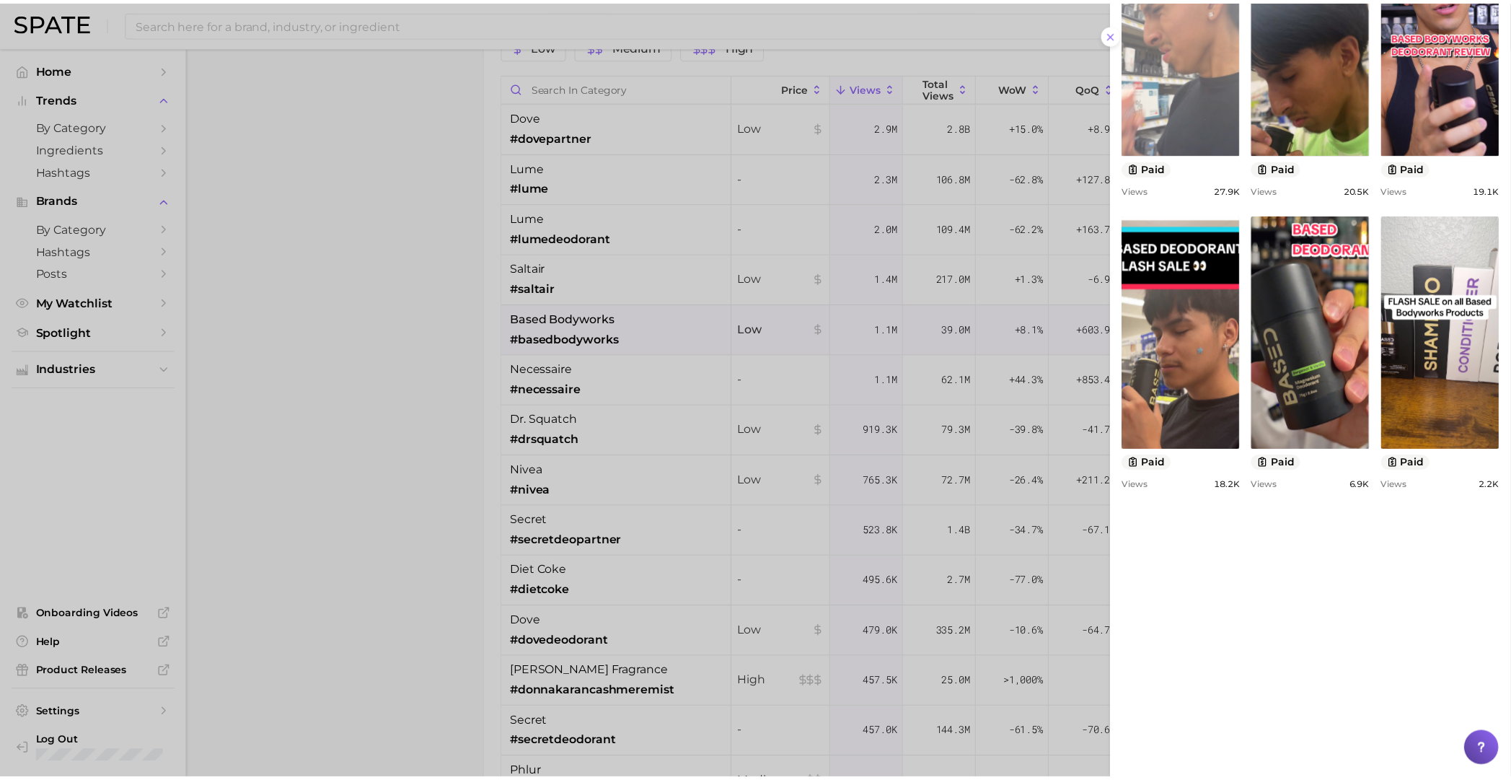
scroll to position [811, 0]
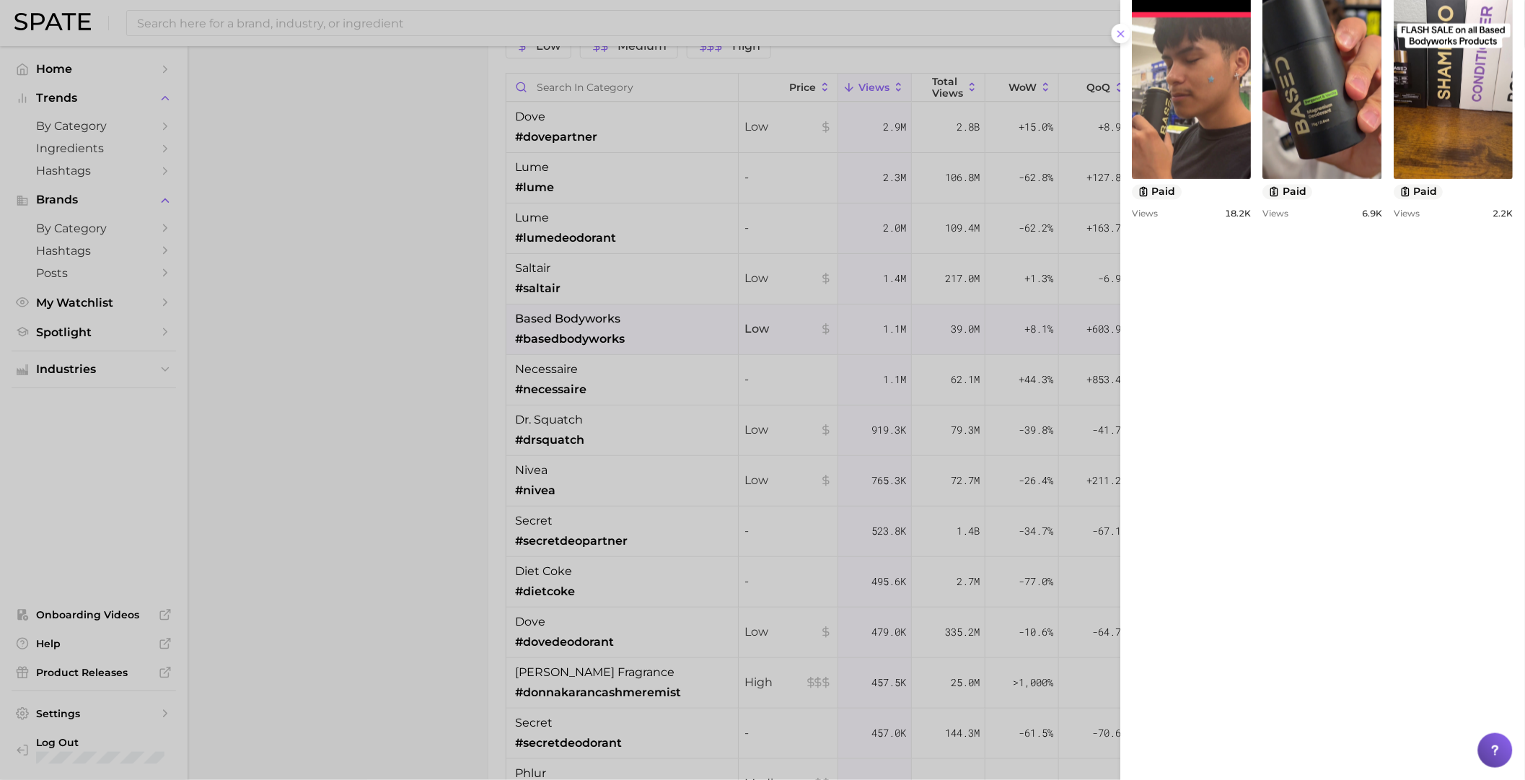
click at [464, 418] on div at bounding box center [762, 390] width 1525 height 780
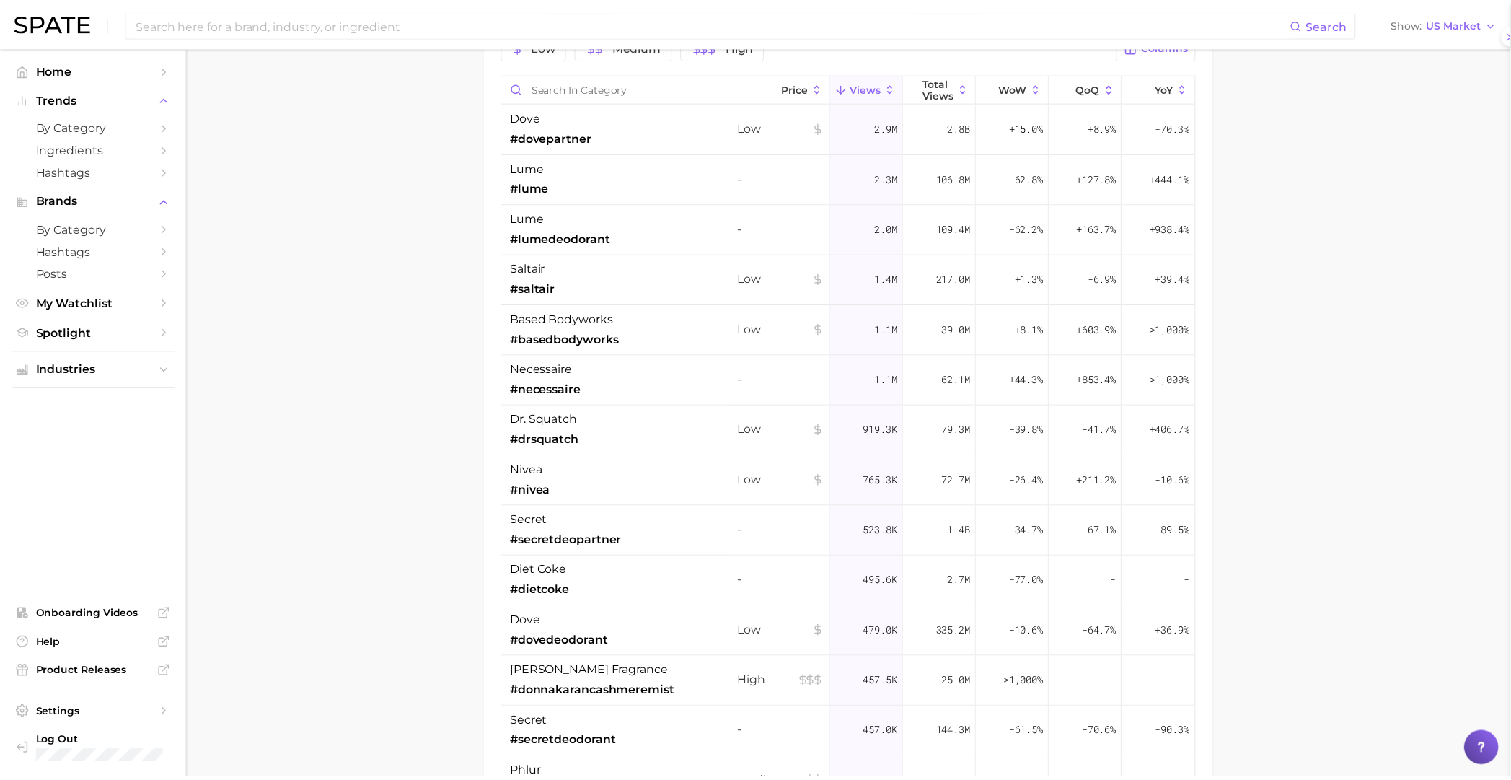
scroll to position [0, 0]
drag, startPoint x: 635, startPoint y: 220, endPoint x: 590, endPoint y: 370, distance: 156.7
drag, startPoint x: 555, startPoint y: 328, endPoint x: 544, endPoint y: 640, distance: 311.8
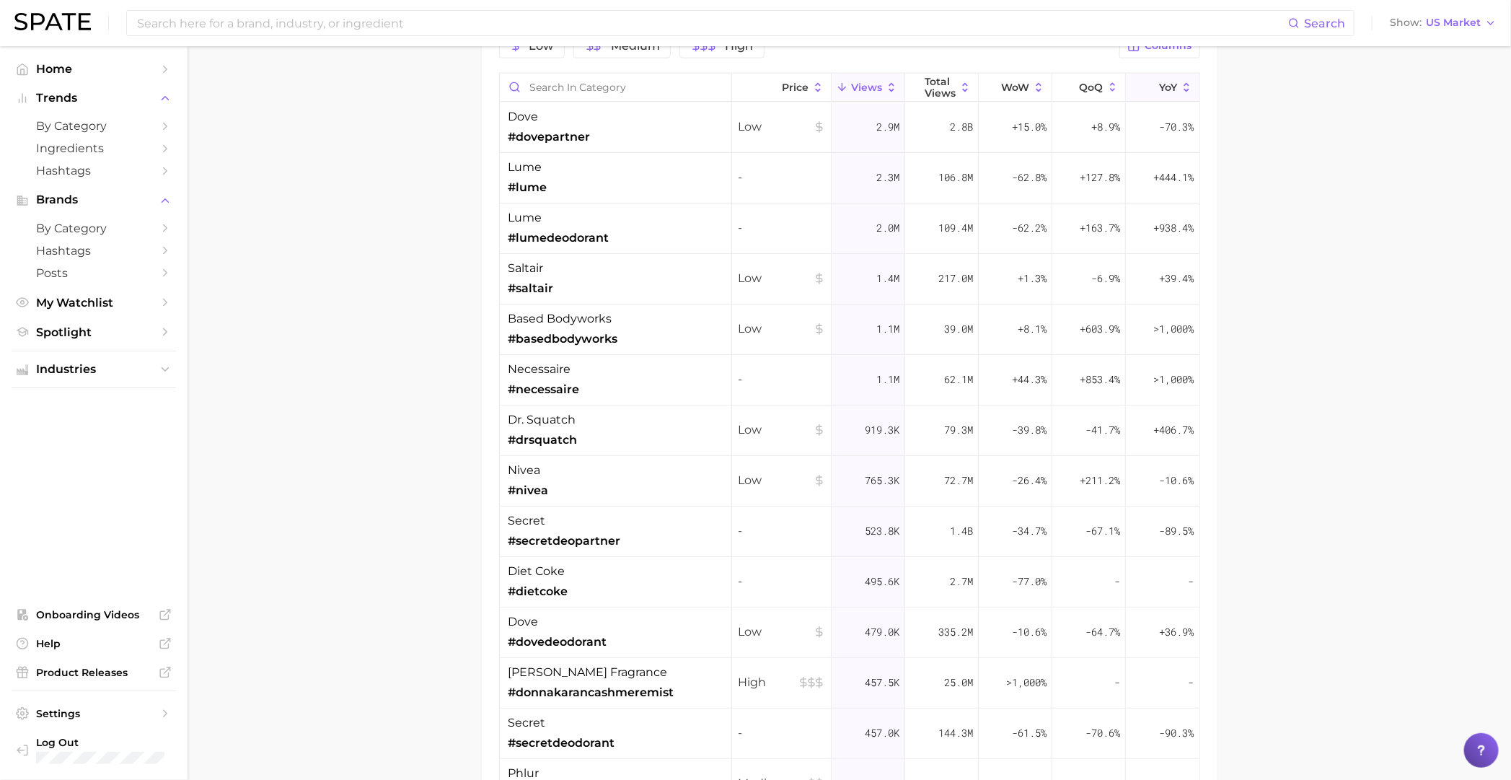
click at [985, 87] on span "YoY" at bounding box center [1168, 87] width 18 height 12
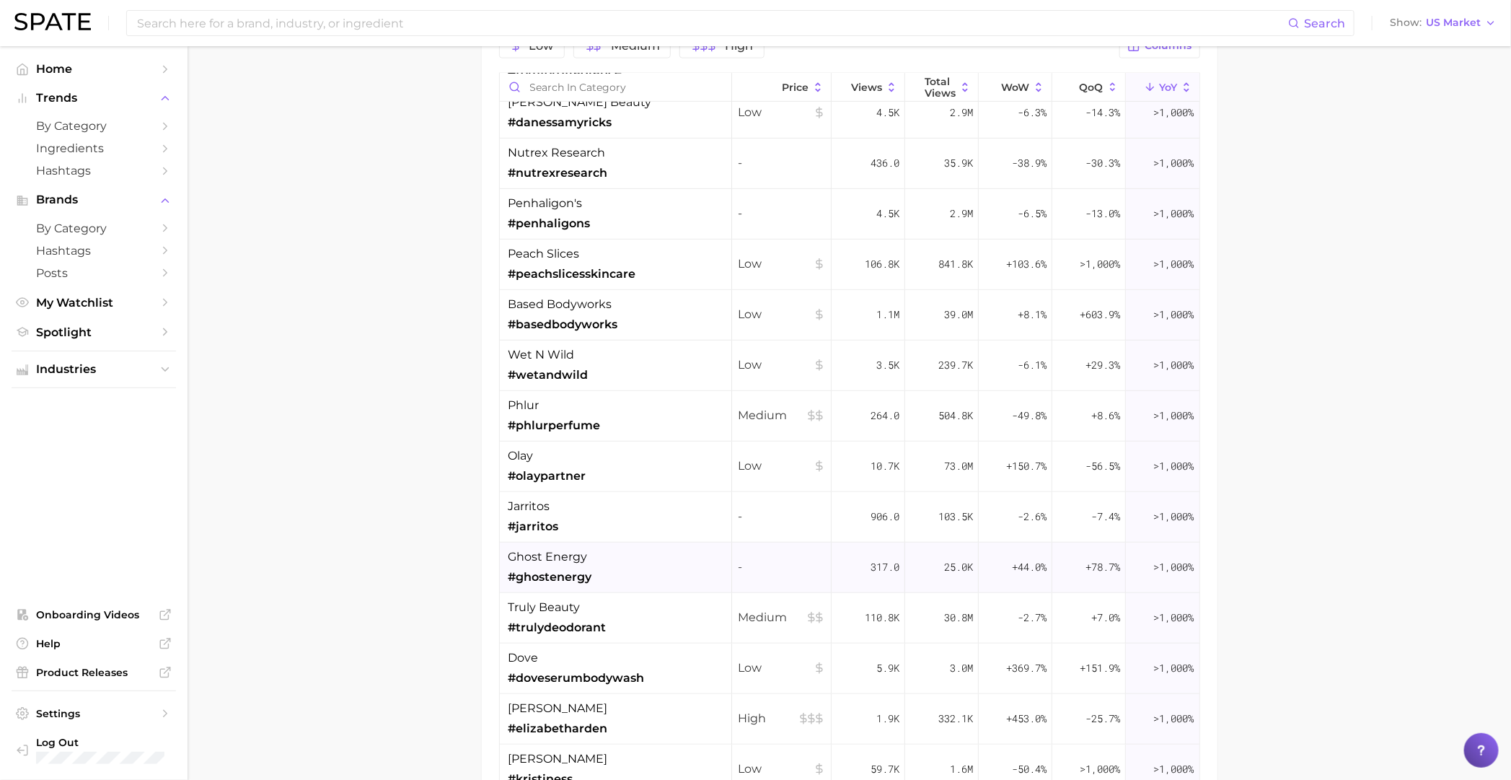
scroll to position [450, 0]
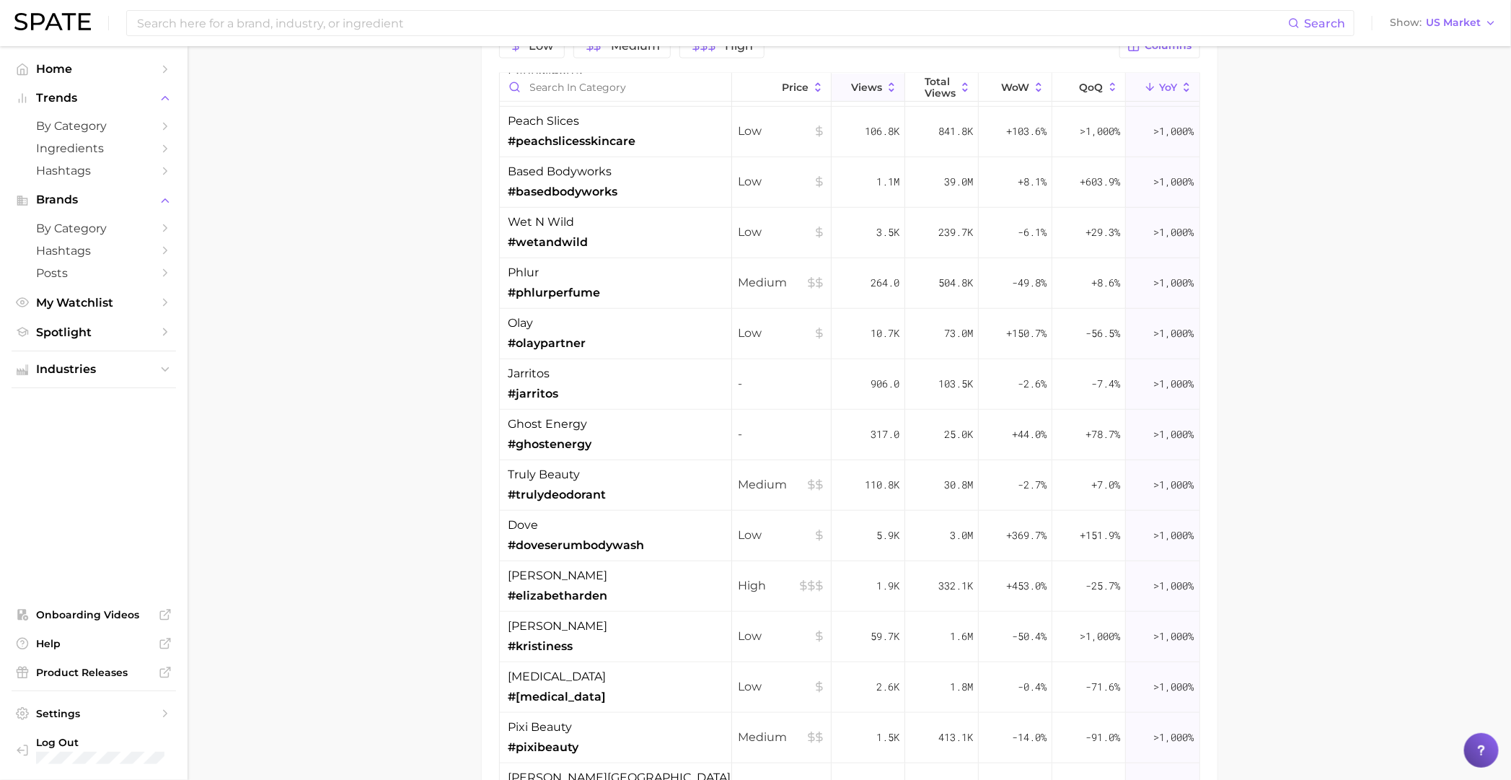
click at [858, 88] on span "Views" at bounding box center [866, 87] width 31 height 12
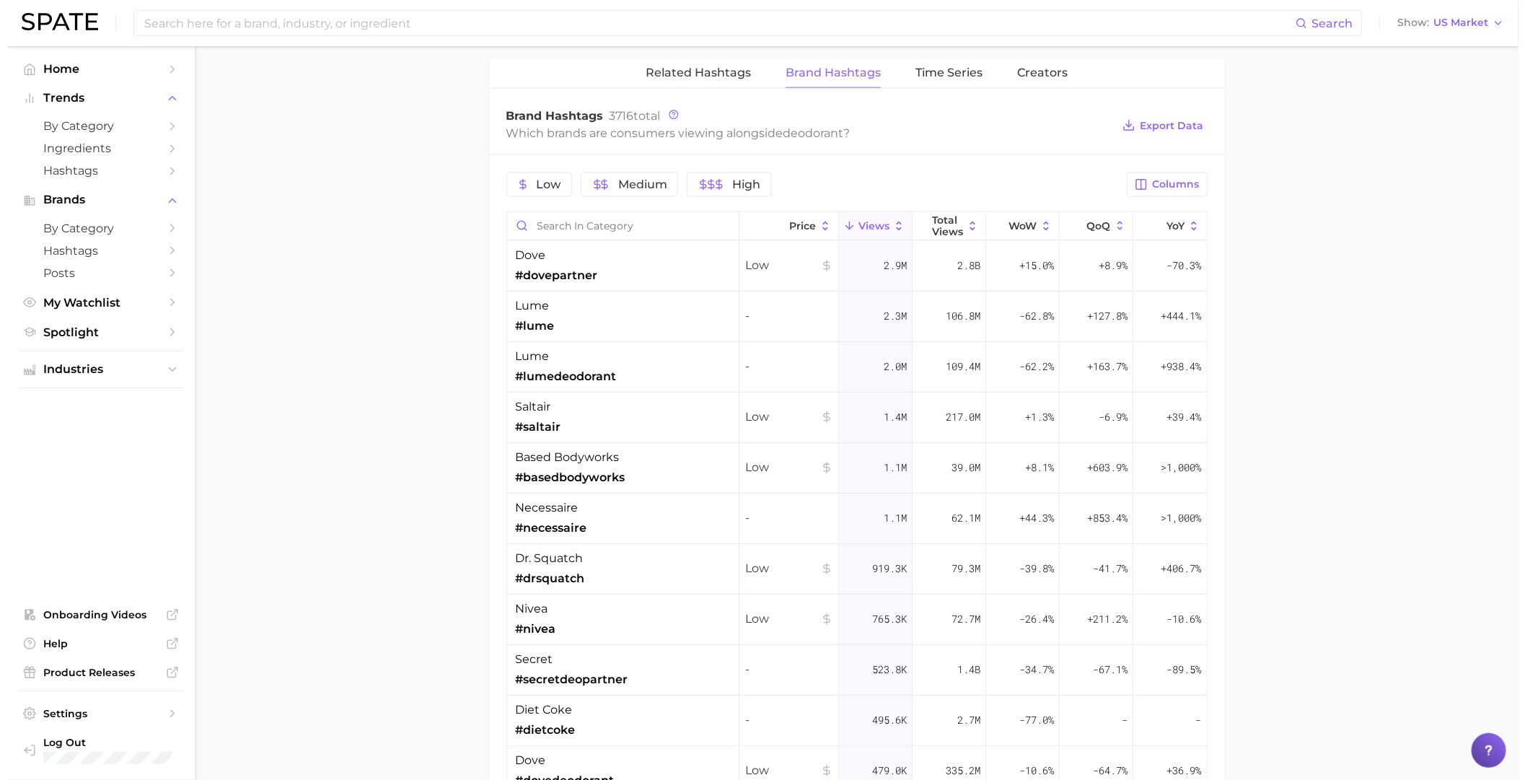
scroll to position [1171, 0]
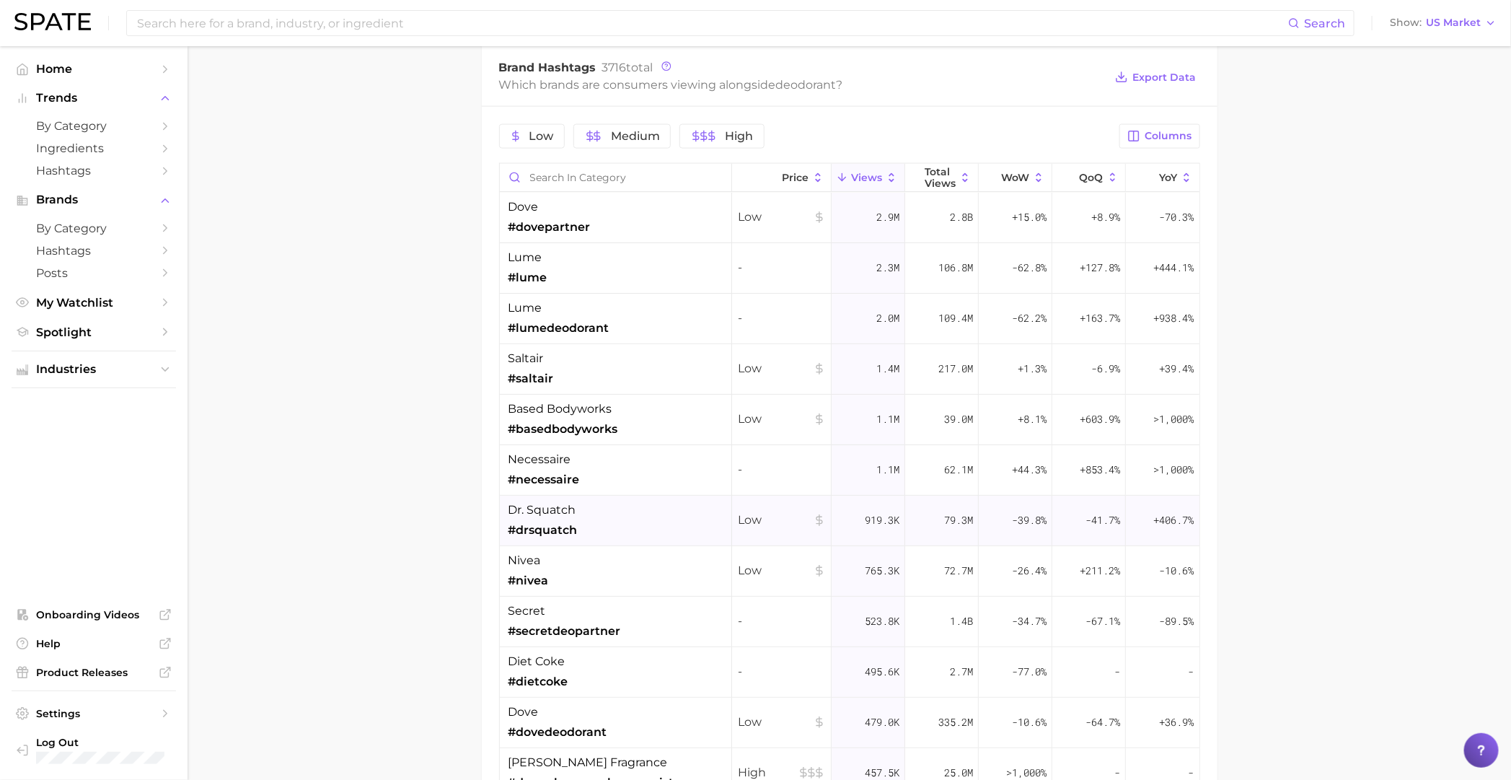
click at [550, 521] on div "dr. squatch #drsquatch" at bounding box center [542, 520] width 69 height 38
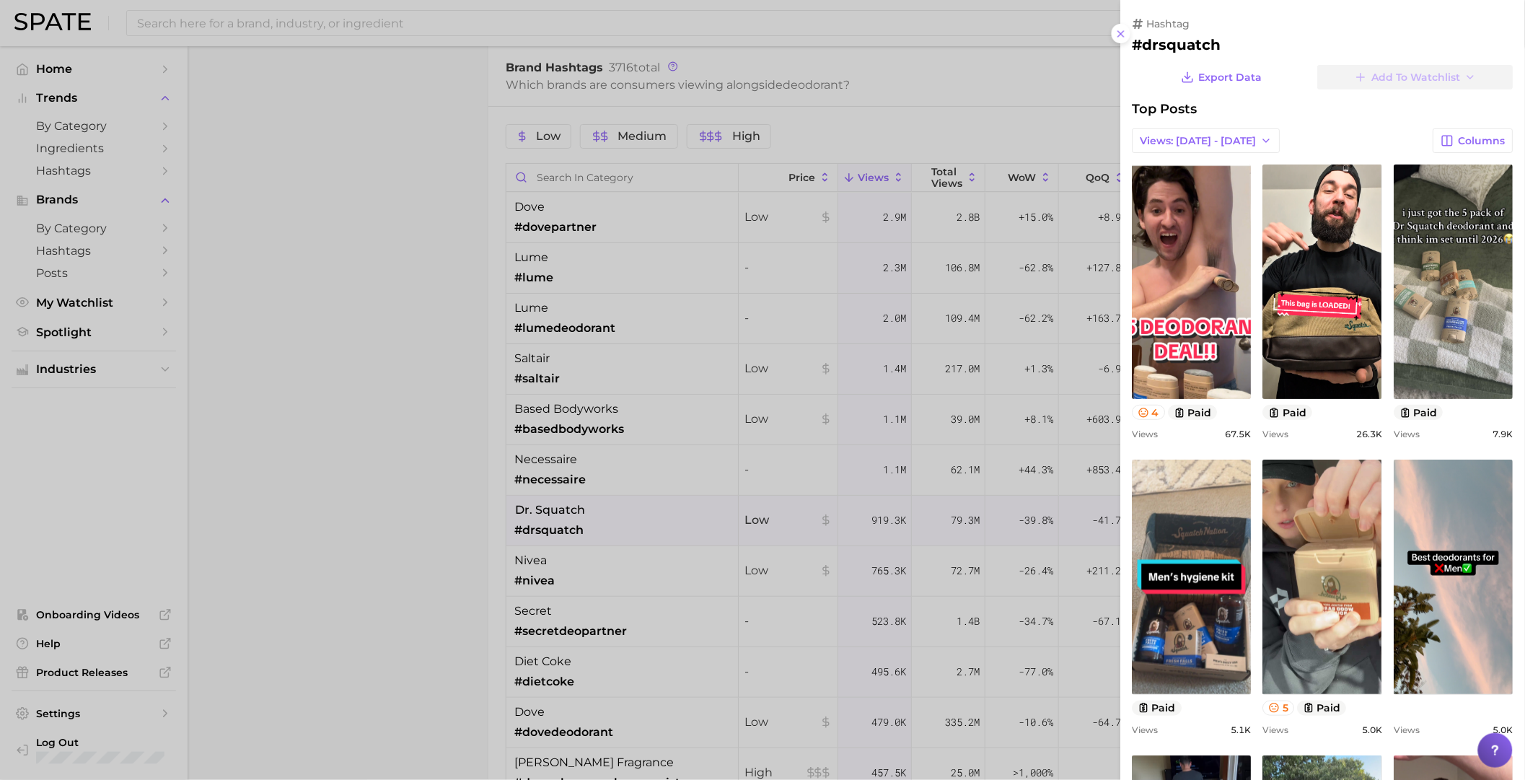
scroll to position [0, 0]
click at [589, 461] on div at bounding box center [762, 390] width 1525 height 780
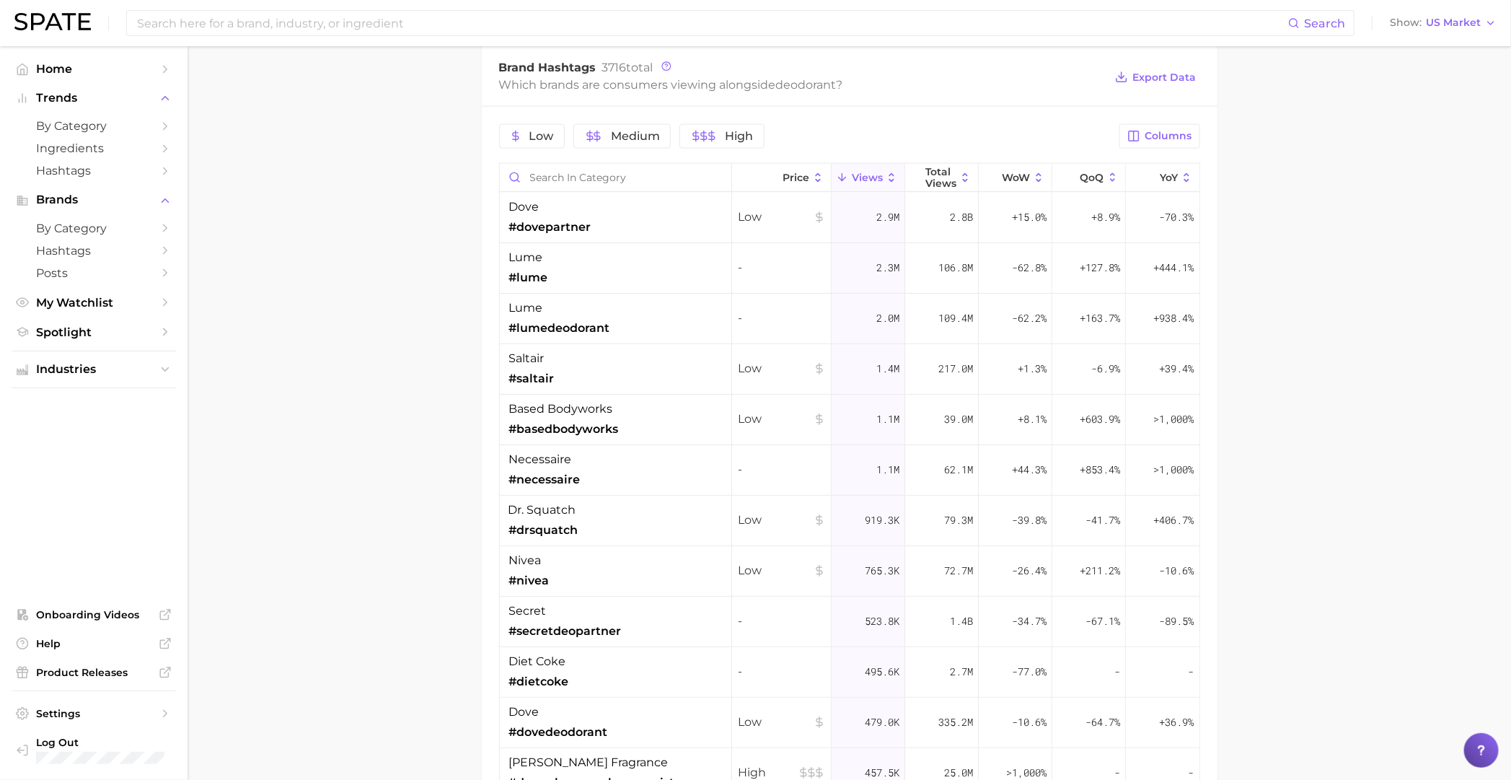
click at [589, 461] on div "necessaire #necessaire" at bounding box center [616, 470] width 232 height 50
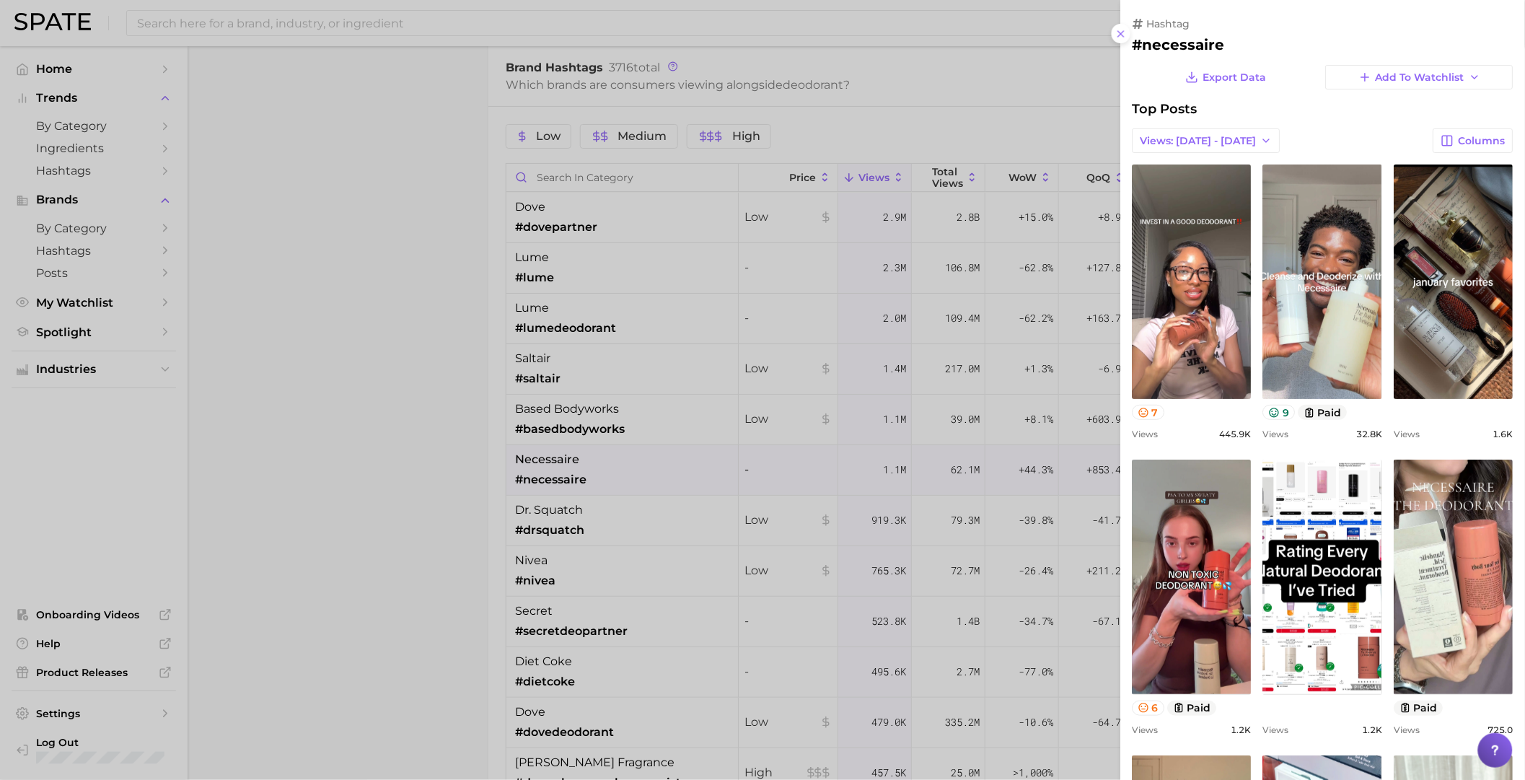
click at [689, 433] on div at bounding box center [762, 390] width 1525 height 780
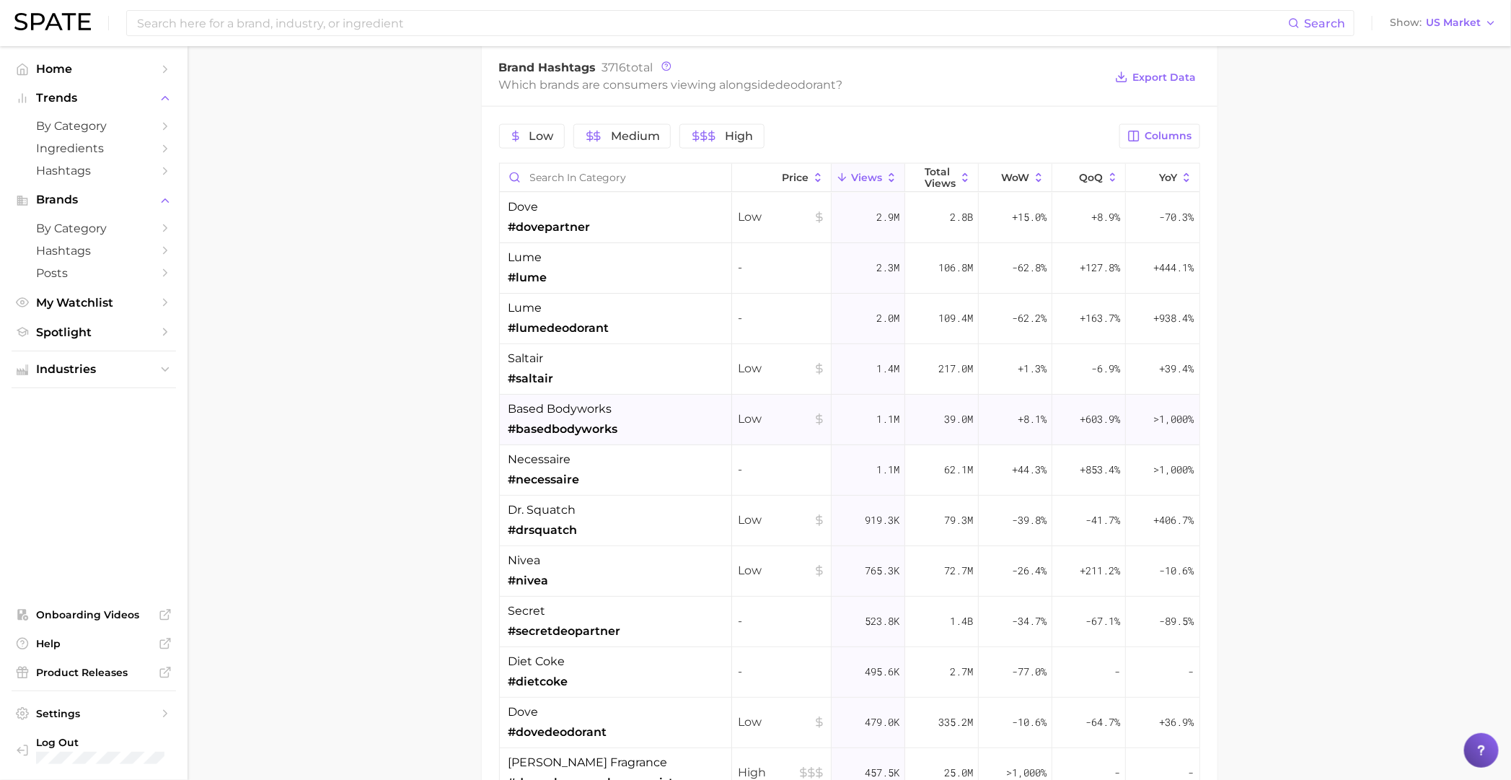
click at [632, 428] on div "based bodyworks #basedbodyworks" at bounding box center [616, 420] width 232 height 50
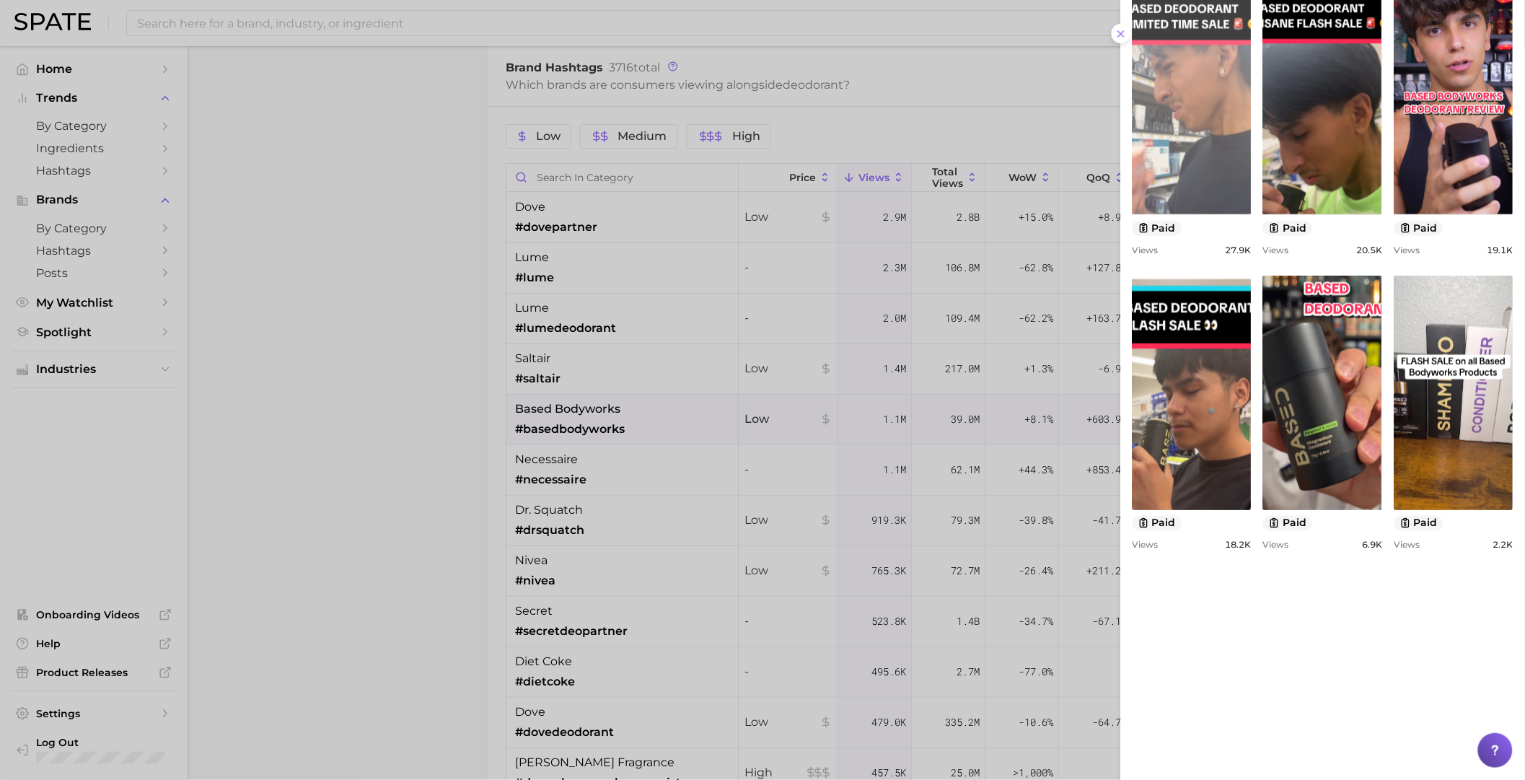
scroll to position [540, 0]
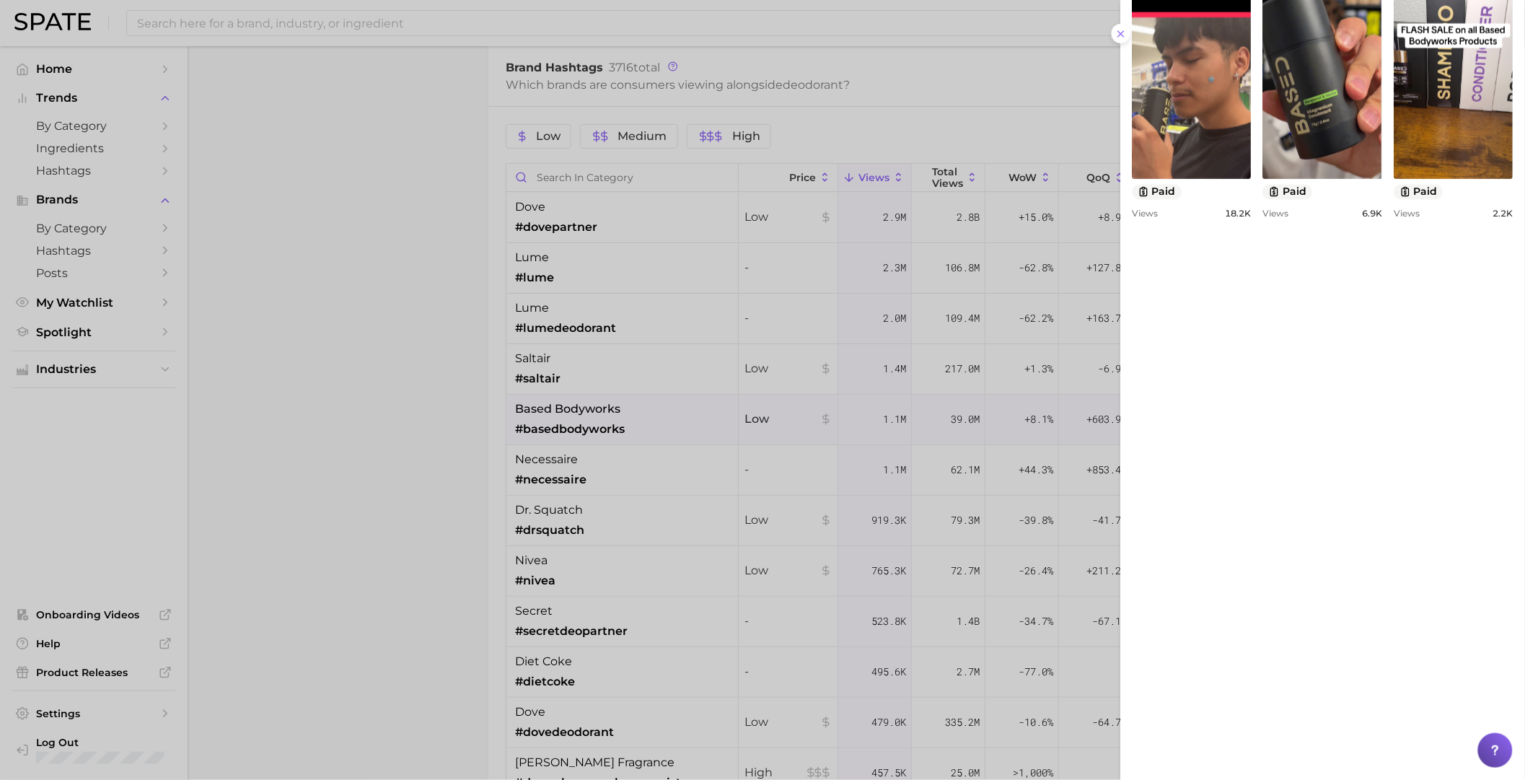
click at [619, 392] on div at bounding box center [762, 390] width 1525 height 780
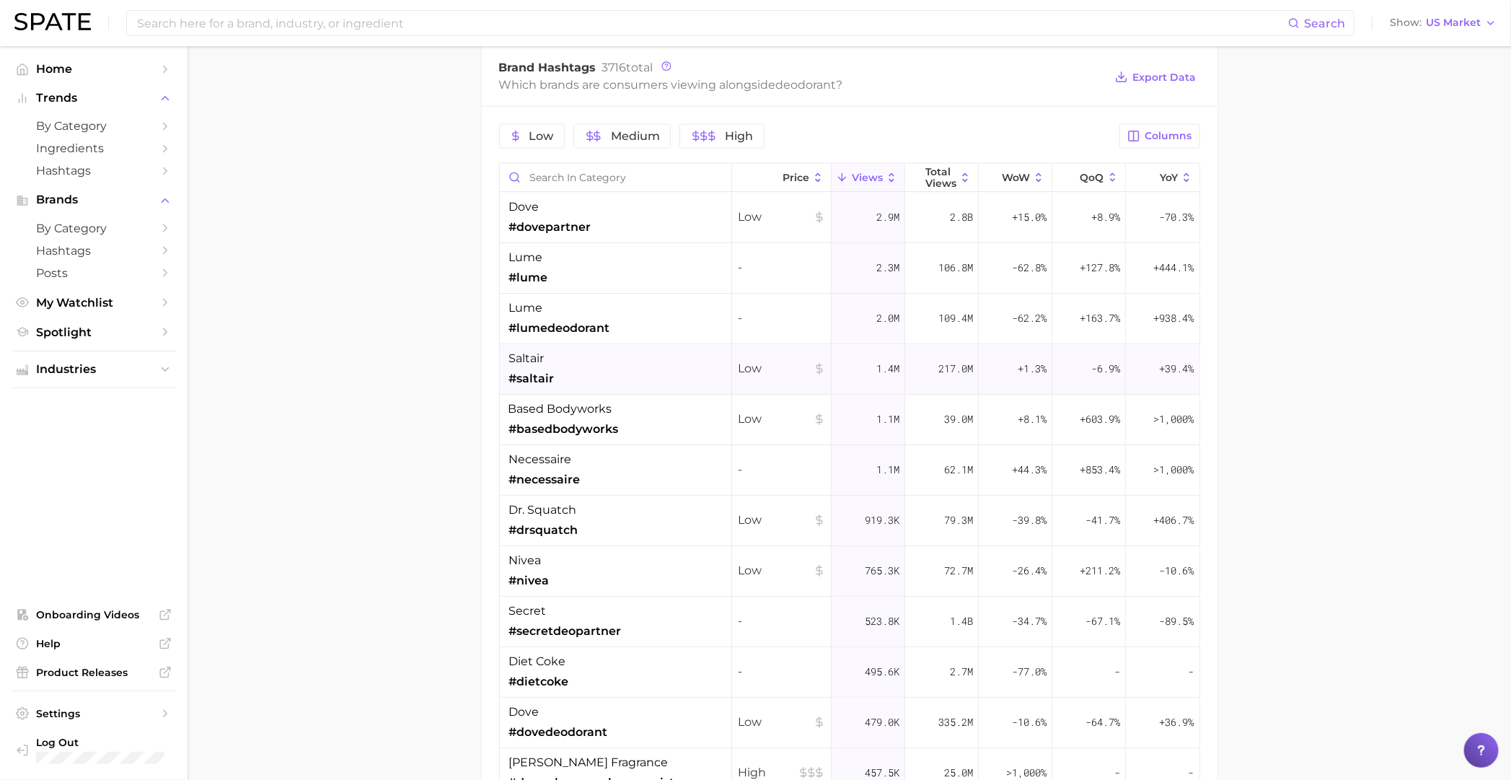
click at [578, 375] on div "saltair #saltair" at bounding box center [616, 369] width 232 height 50
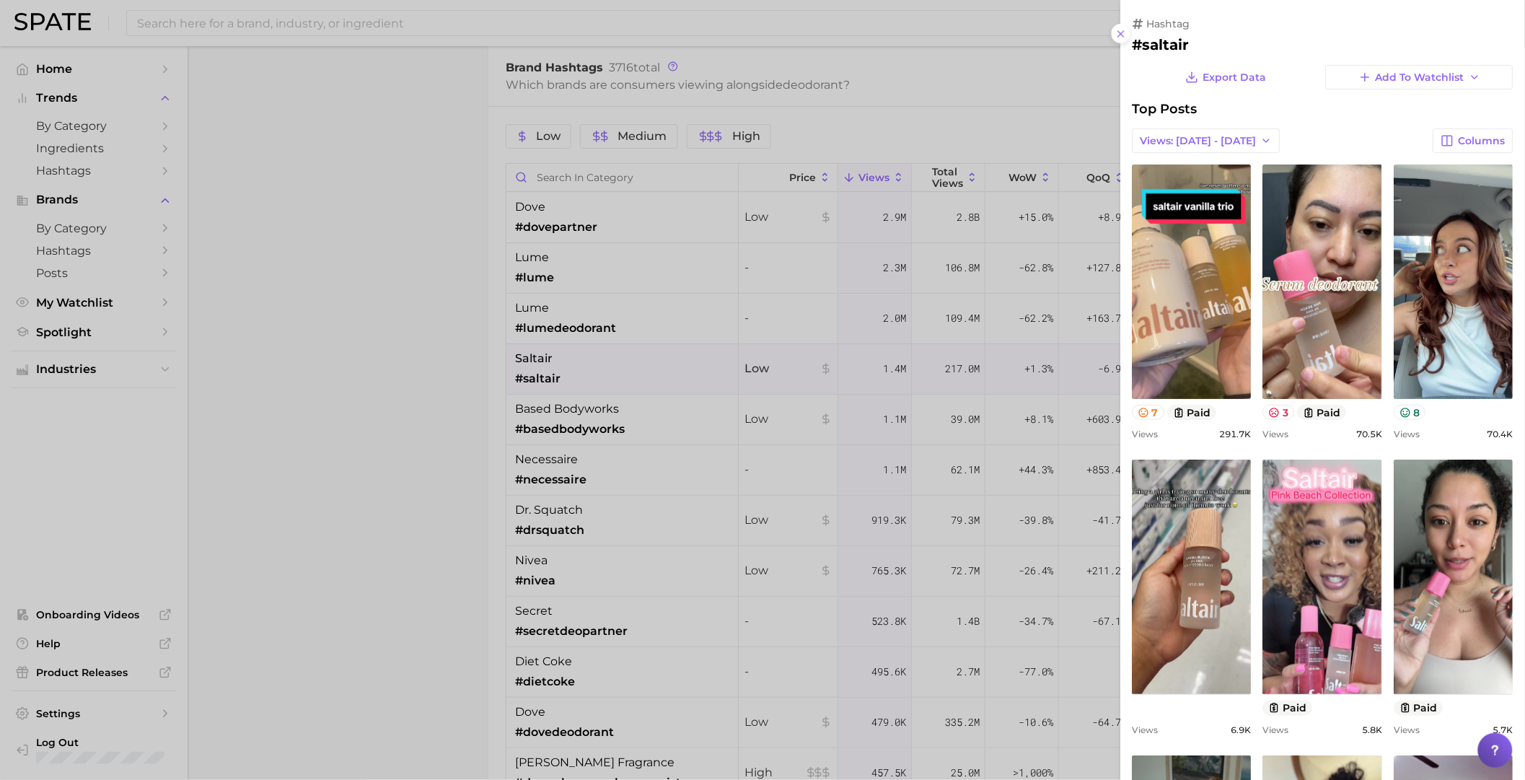
click at [592, 271] on div at bounding box center [762, 390] width 1525 height 780
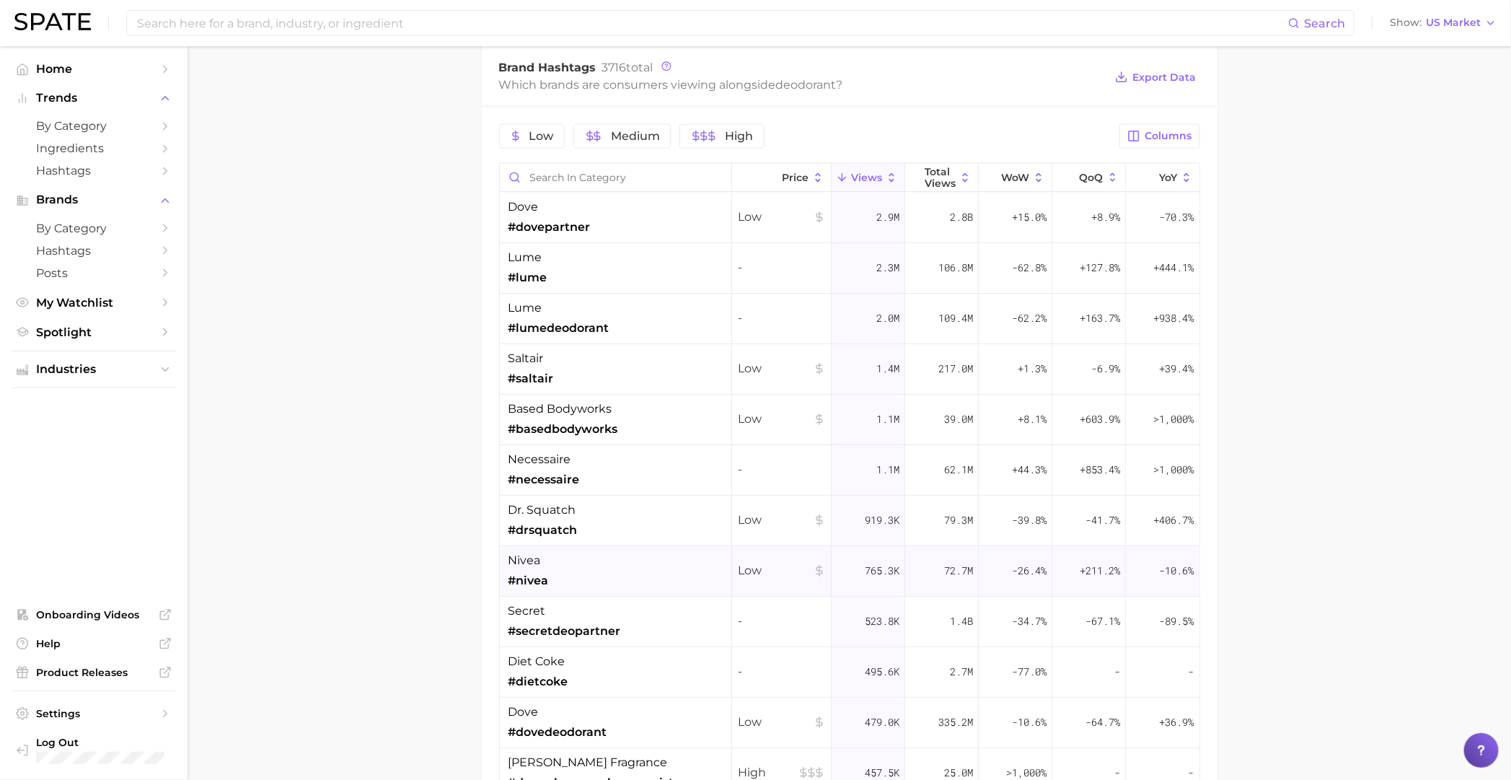
click at [623, 536] on div "nivea #nivea" at bounding box center [616, 571] width 232 height 50
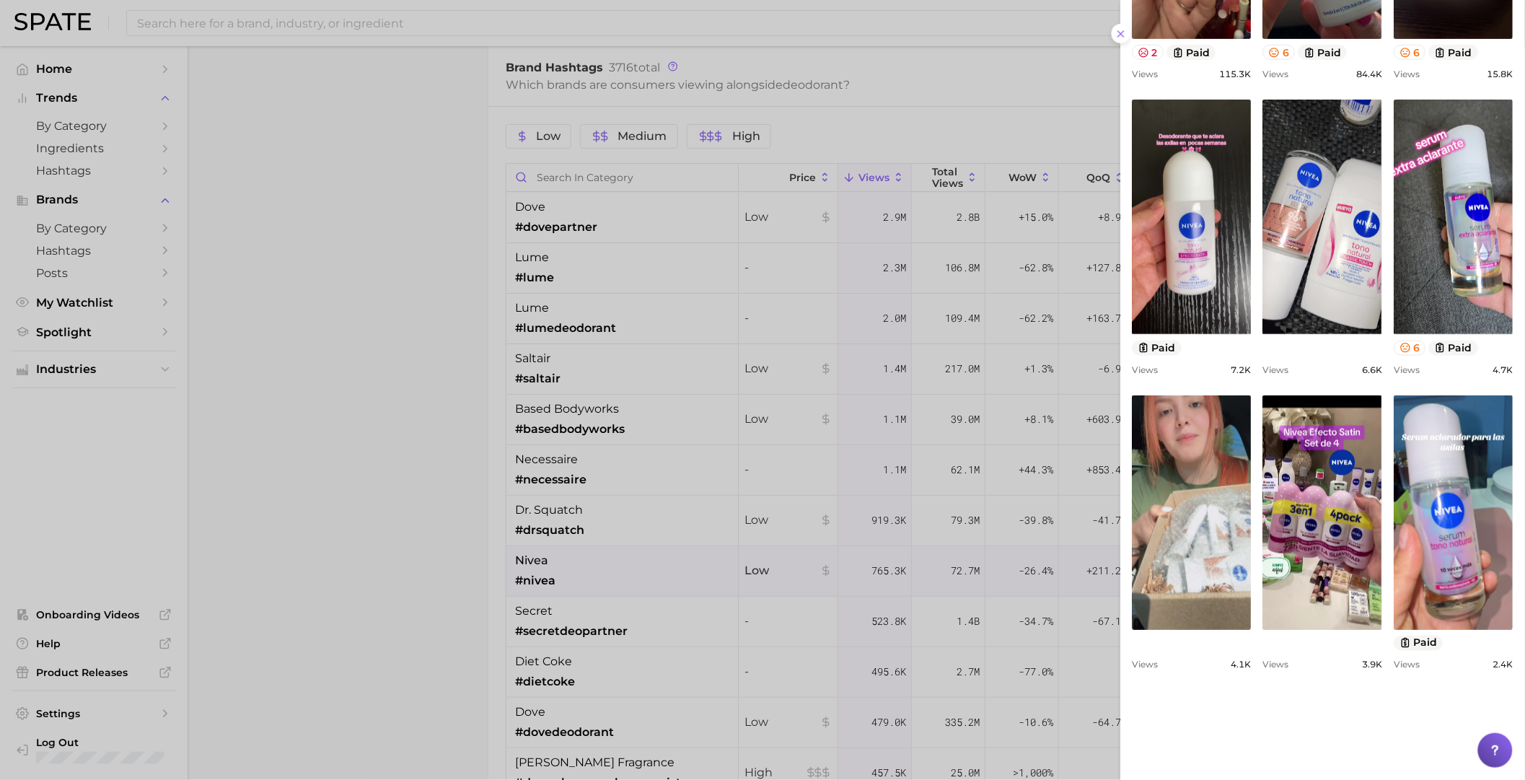
click at [972, 536] on div at bounding box center [762, 390] width 1525 height 780
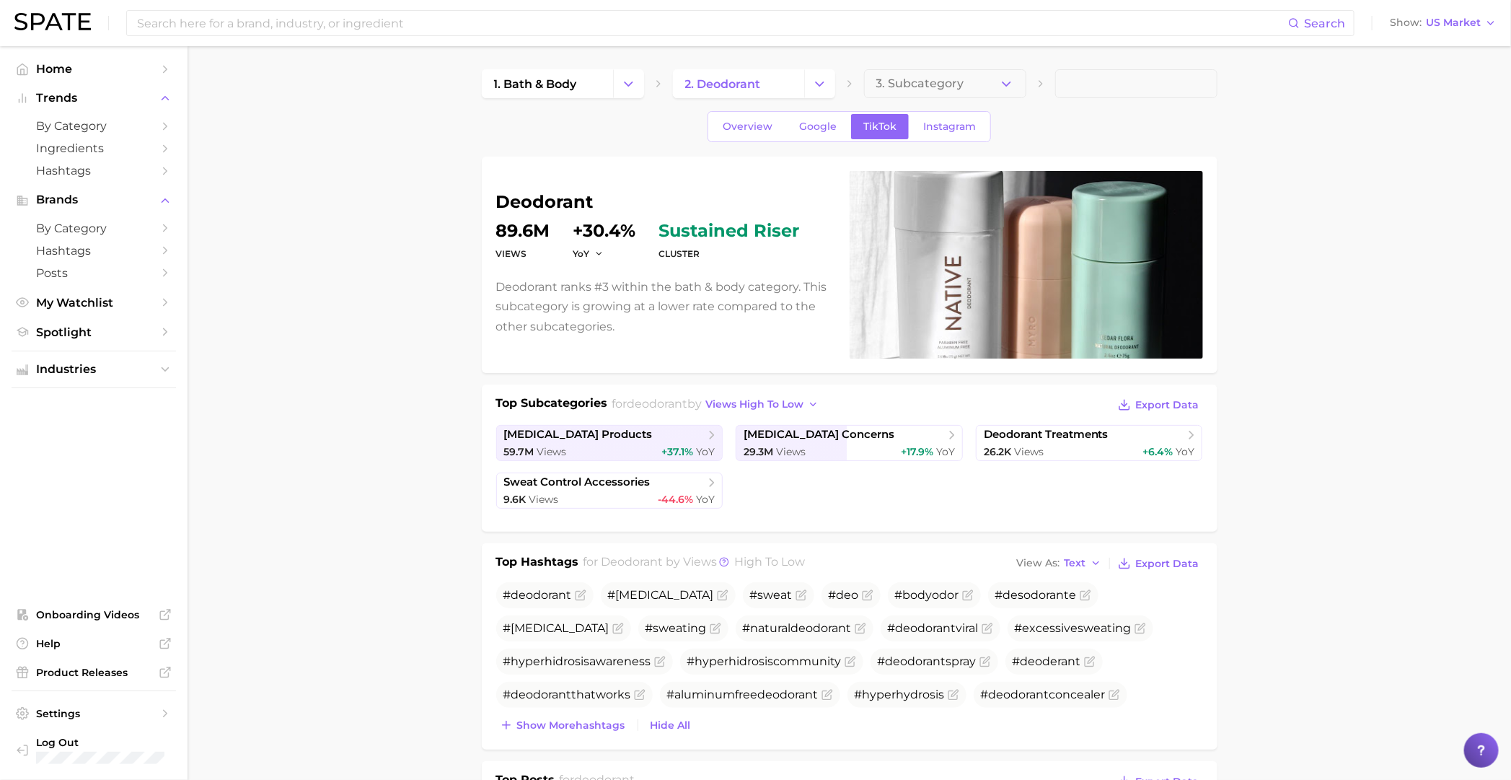
scroll to position [0, 0]
click at [615, 81] on button "Change Category" at bounding box center [628, 83] width 31 height 29
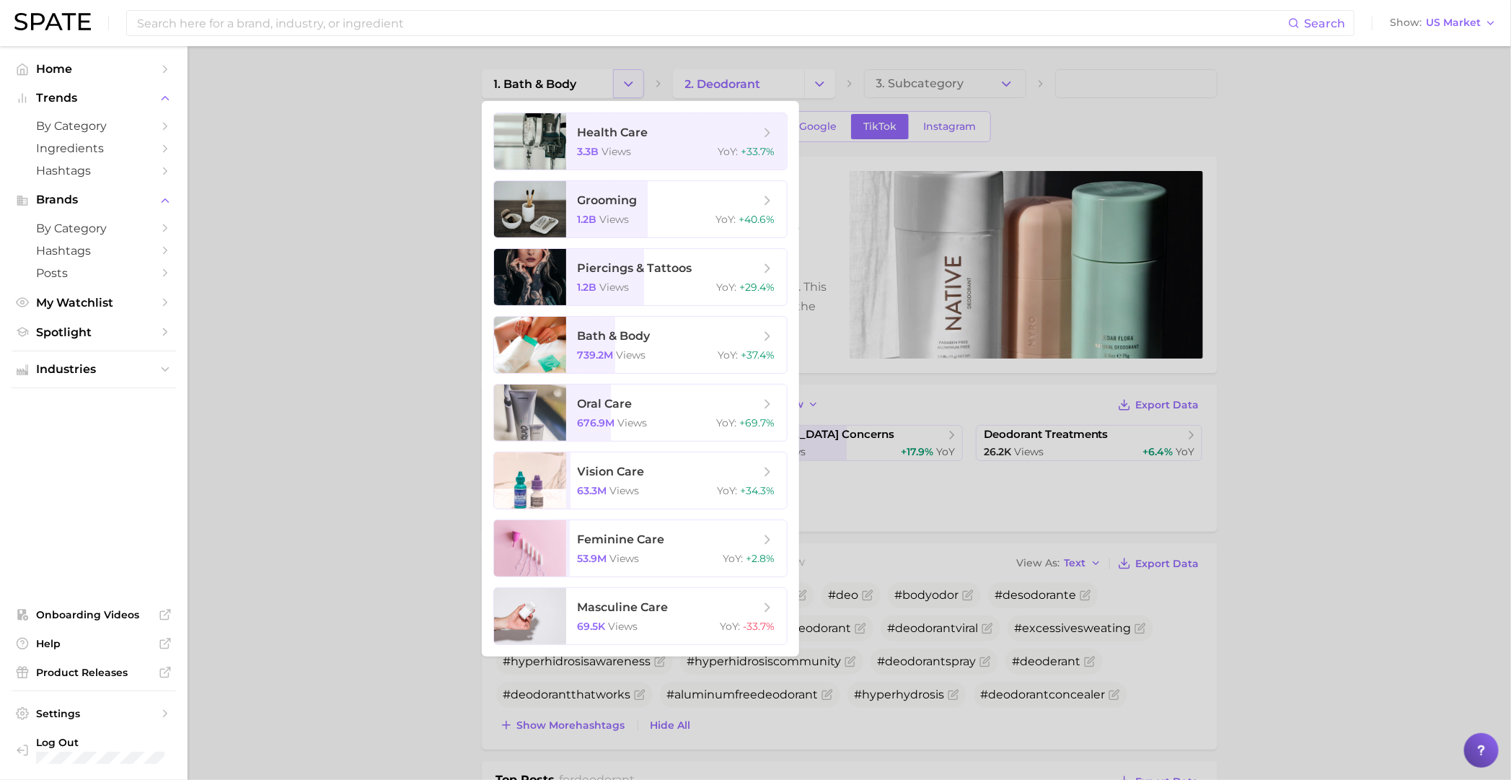
click at [615, 81] on div at bounding box center [755, 390] width 1511 height 780
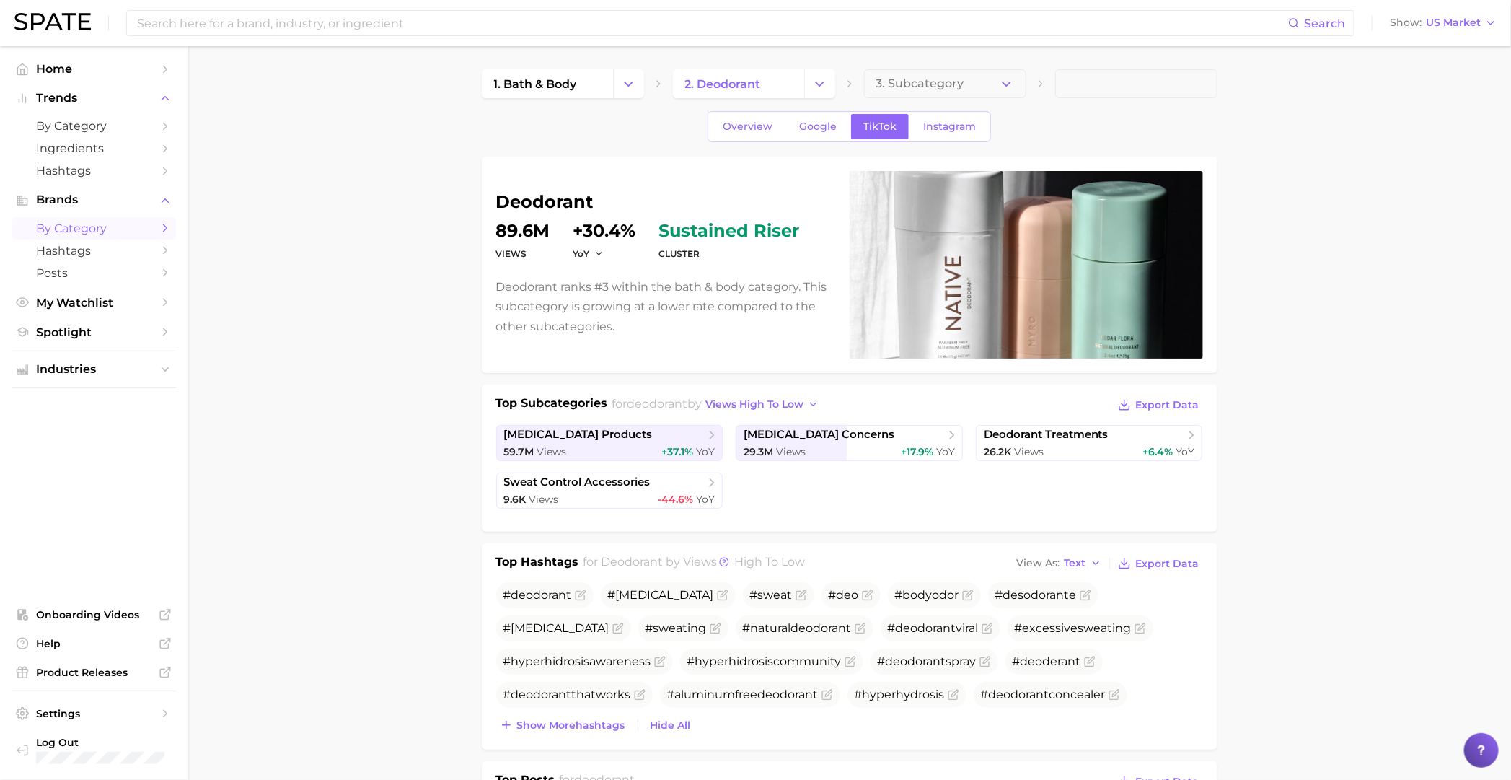
click at [125, 234] on span "by Category" at bounding box center [93, 228] width 115 height 14
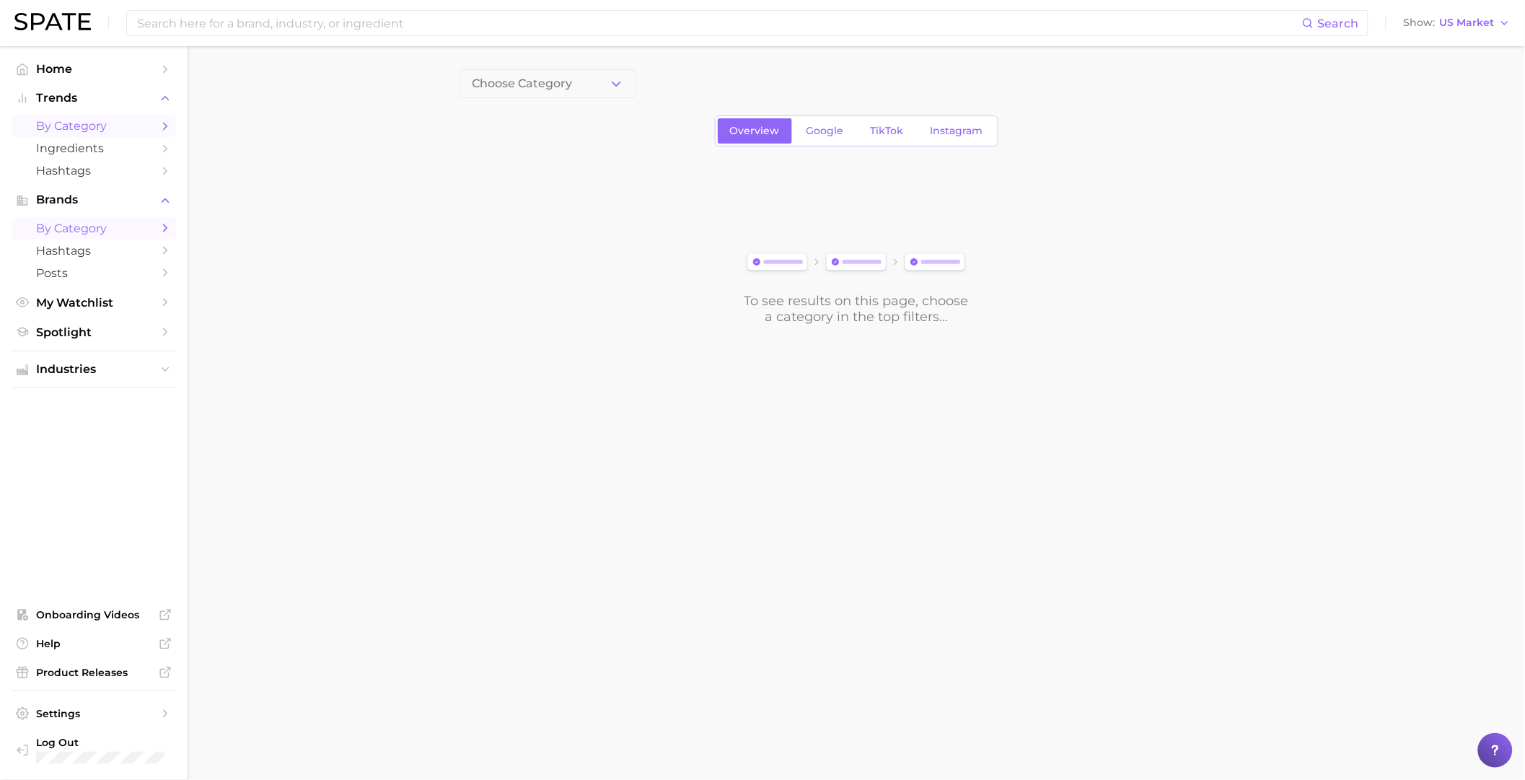
click at [92, 124] on span "by Category" at bounding box center [93, 126] width 115 height 14
click at [607, 88] on button "1. Choose Category" at bounding box center [547, 83] width 177 height 29
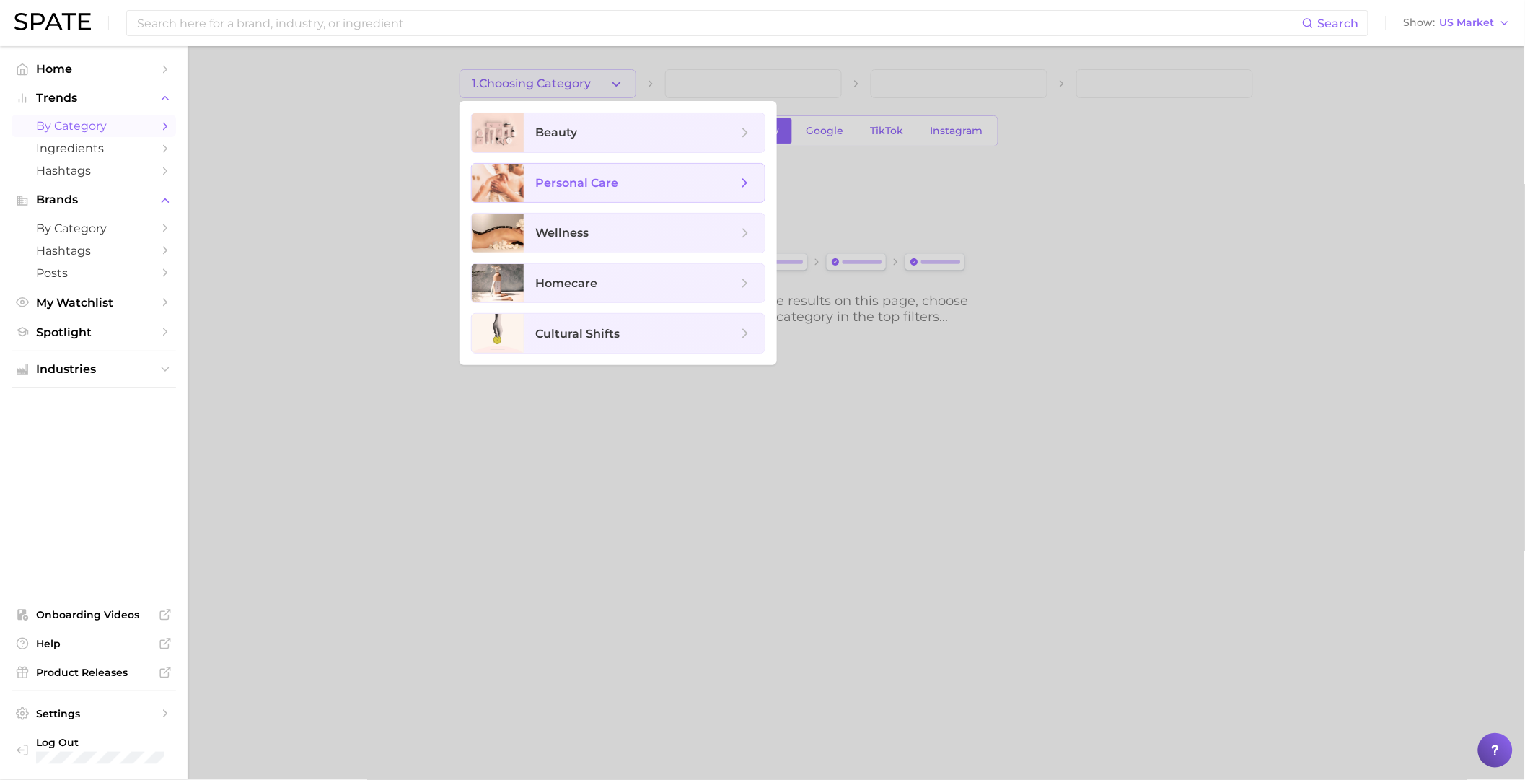
click at [616, 194] on span "personal care" at bounding box center [644, 183] width 241 height 39
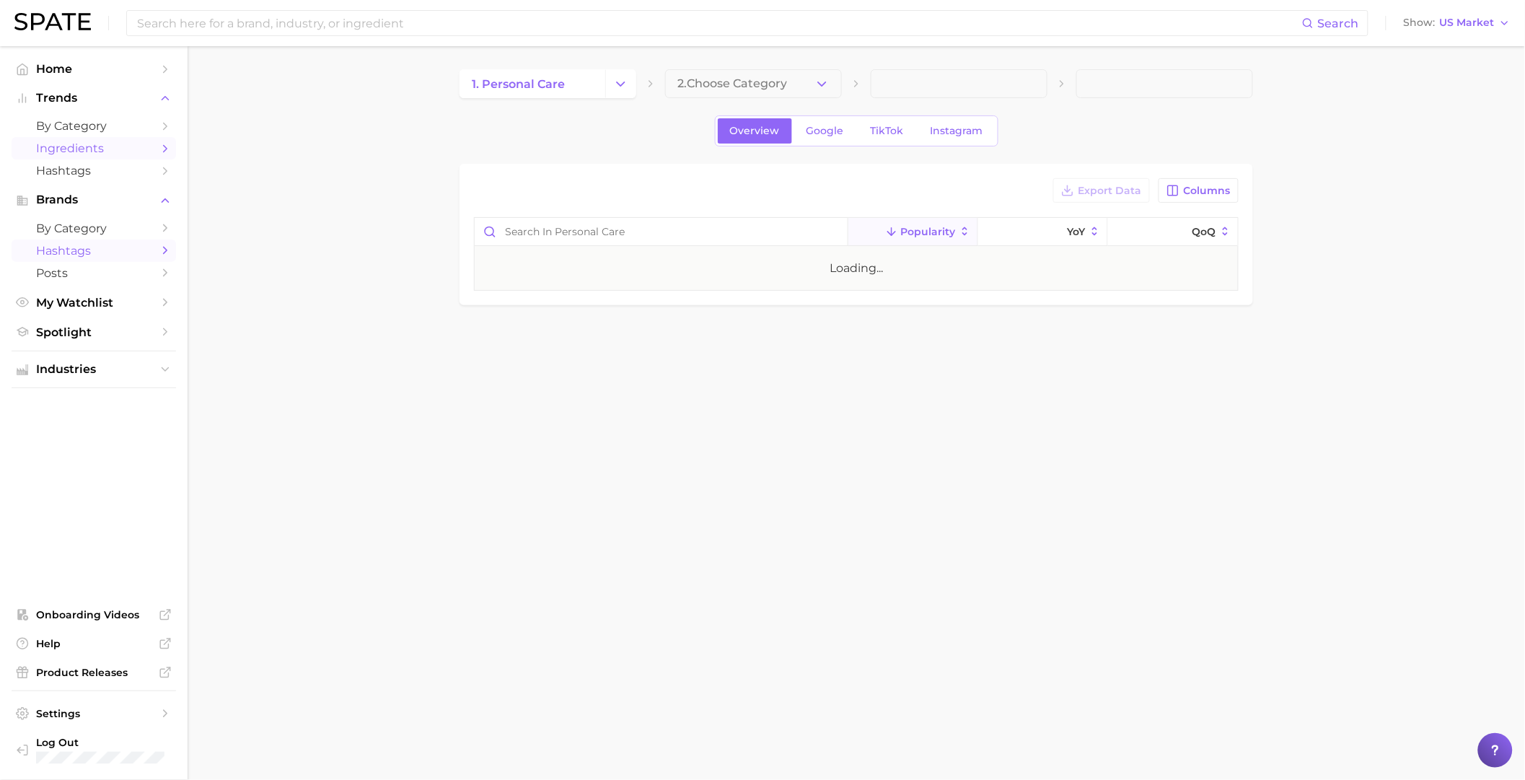
click at [92, 262] on link "Hashtags" at bounding box center [94, 250] width 164 height 22
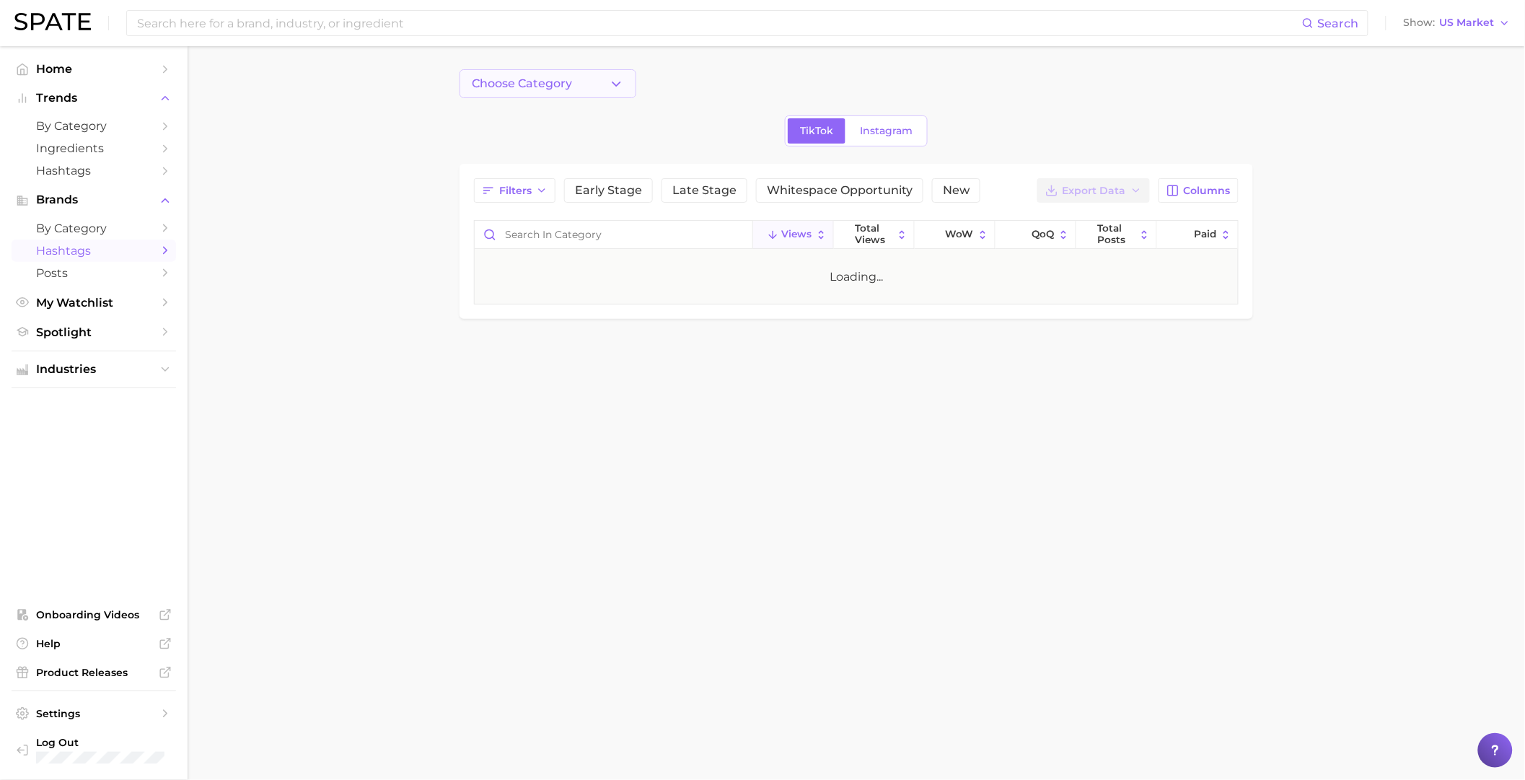
click at [536, 87] on span "Choose Category" at bounding box center [522, 83] width 100 height 13
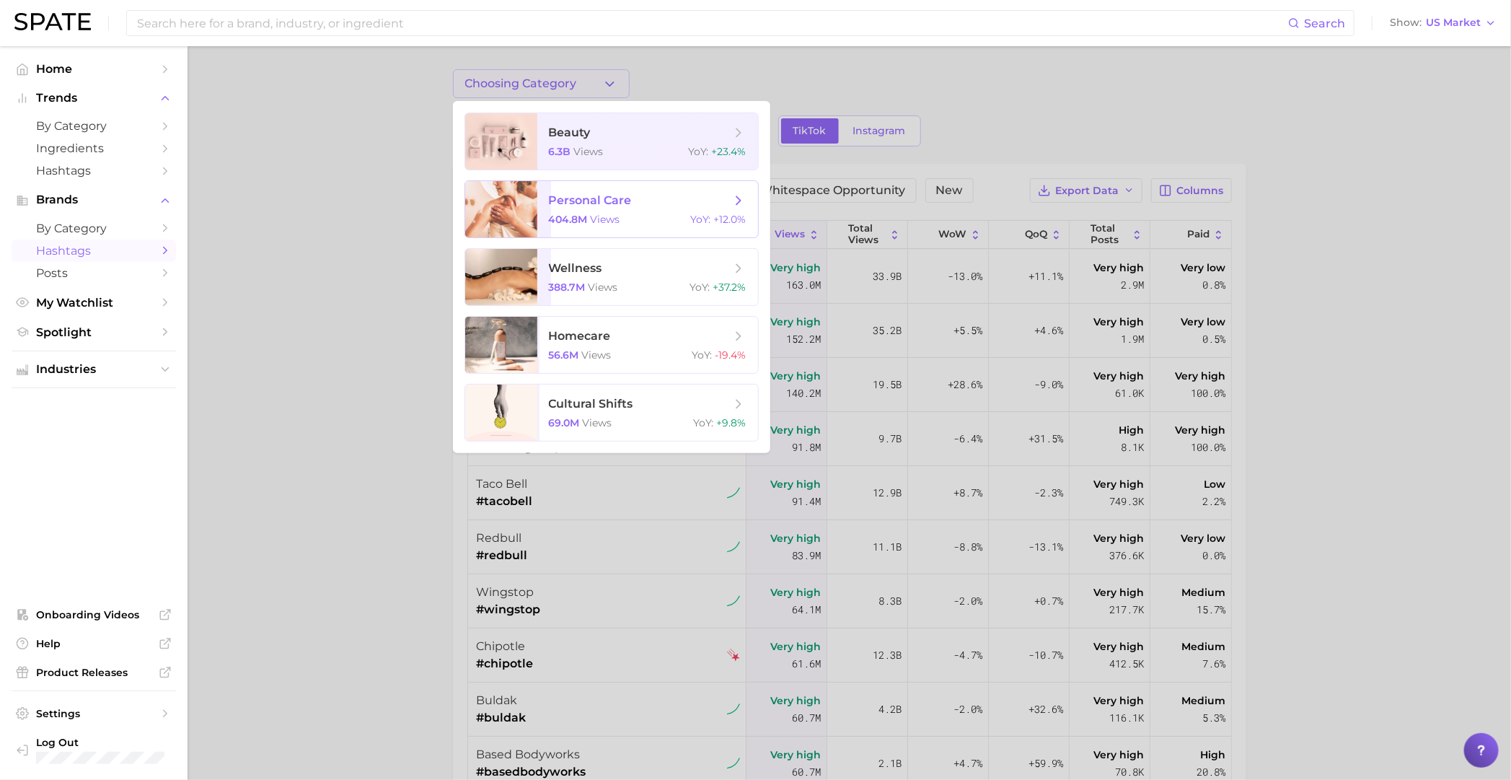
click at [632, 212] on span "personal care 404.8m views YoY : +12.0%" at bounding box center [647, 209] width 221 height 56
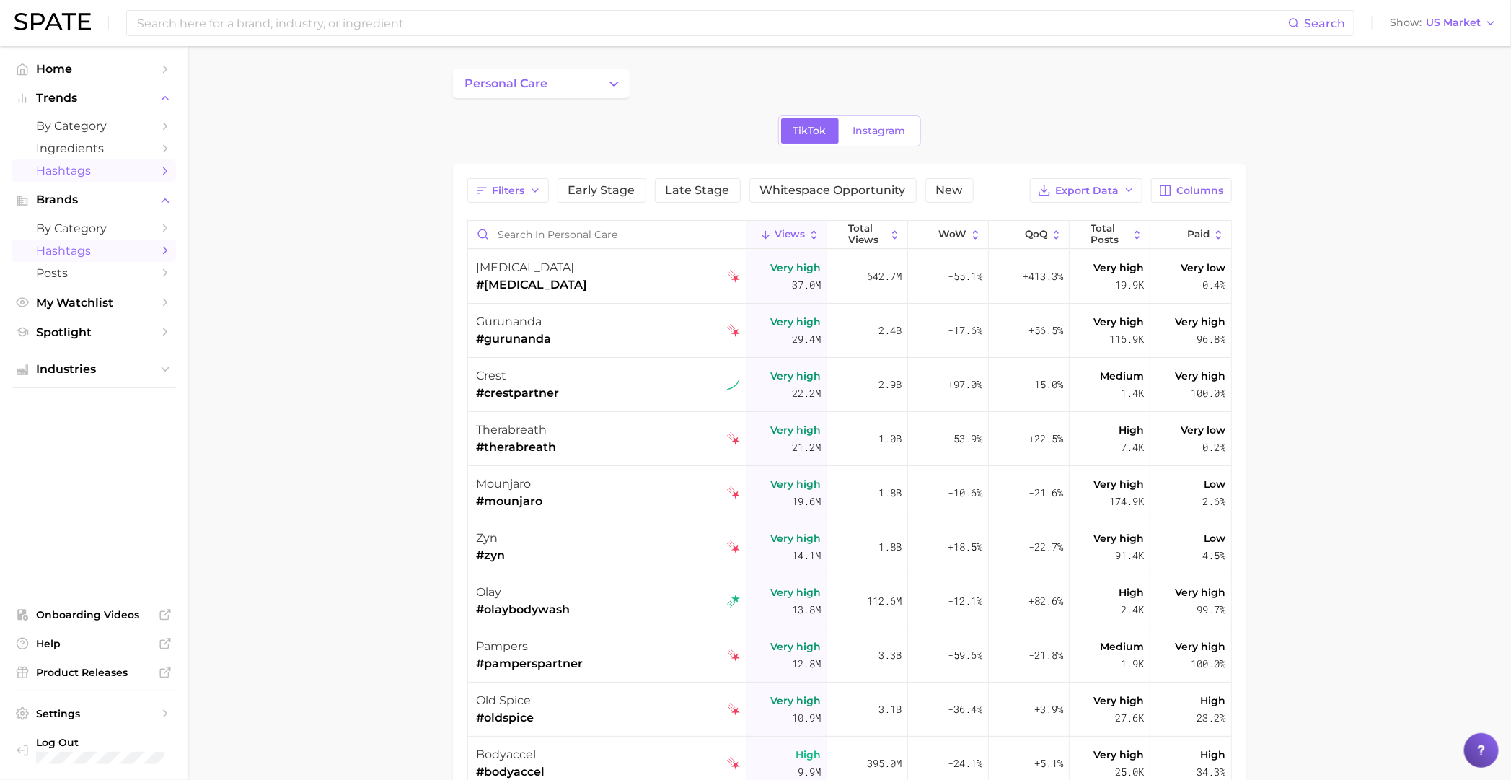
click at [94, 177] on span "Hashtags" at bounding box center [93, 171] width 115 height 14
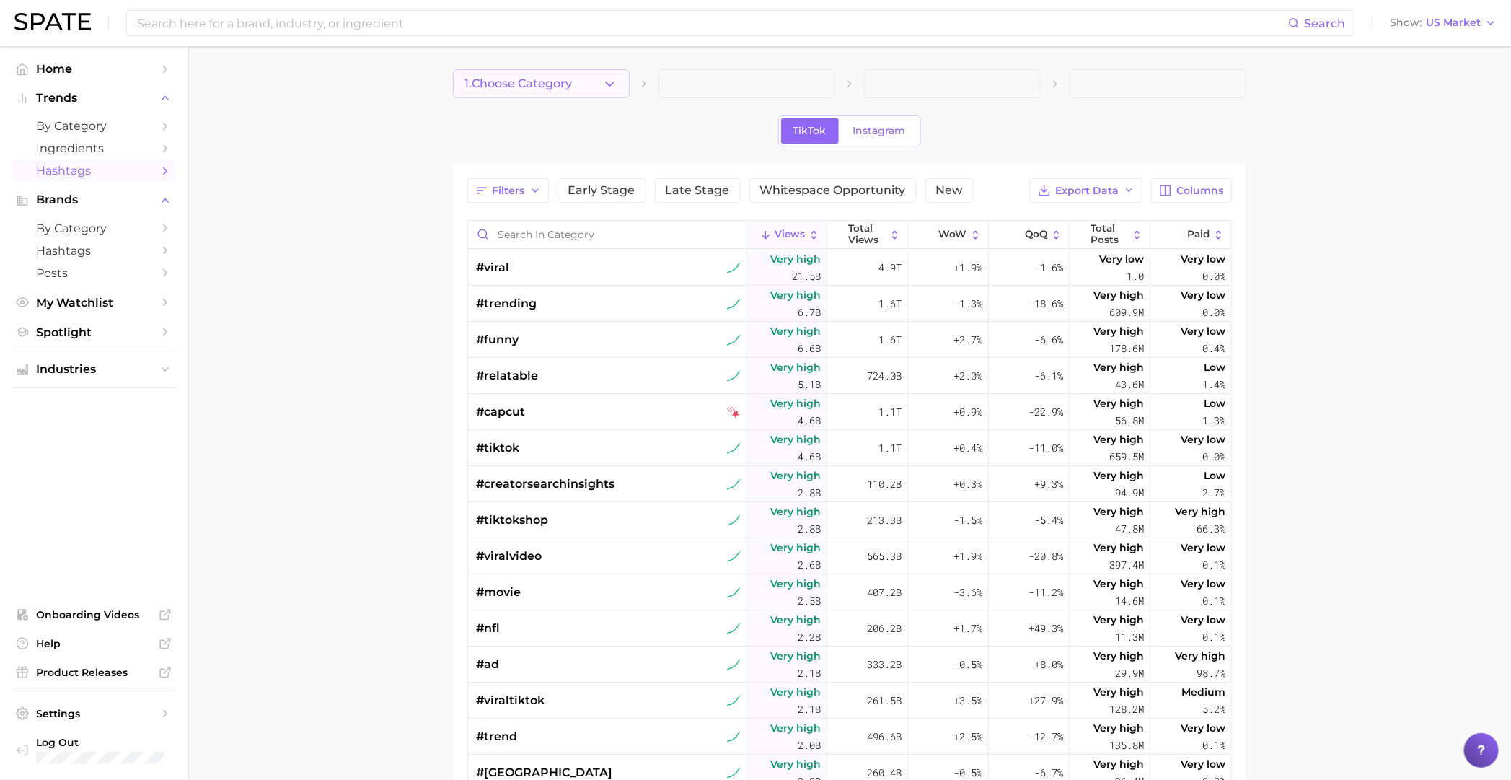
click at [580, 87] on button "1. Choose Category" at bounding box center [541, 83] width 177 height 29
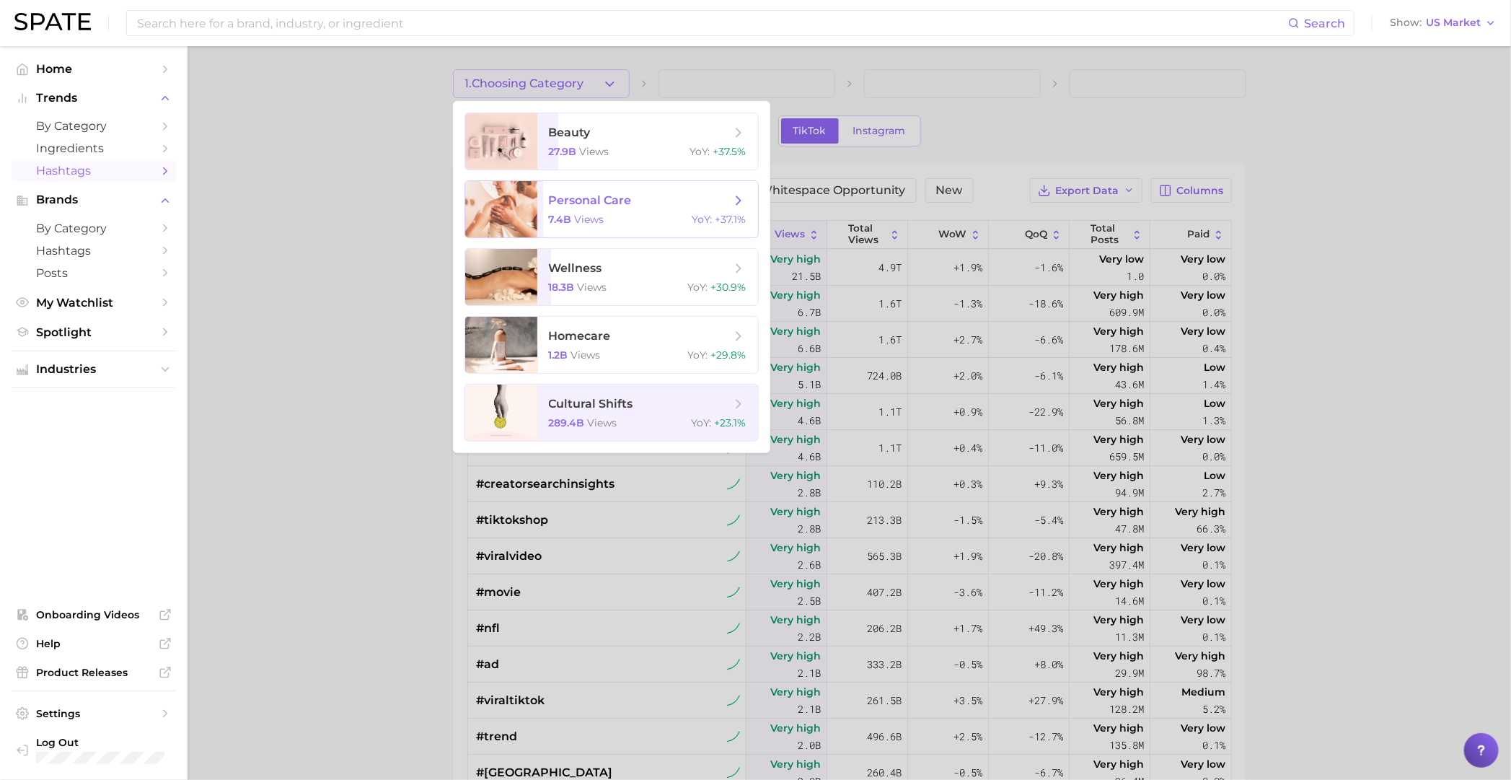
click at [655, 203] on span "personal care" at bounding box center [640, 201] width 182 height 16
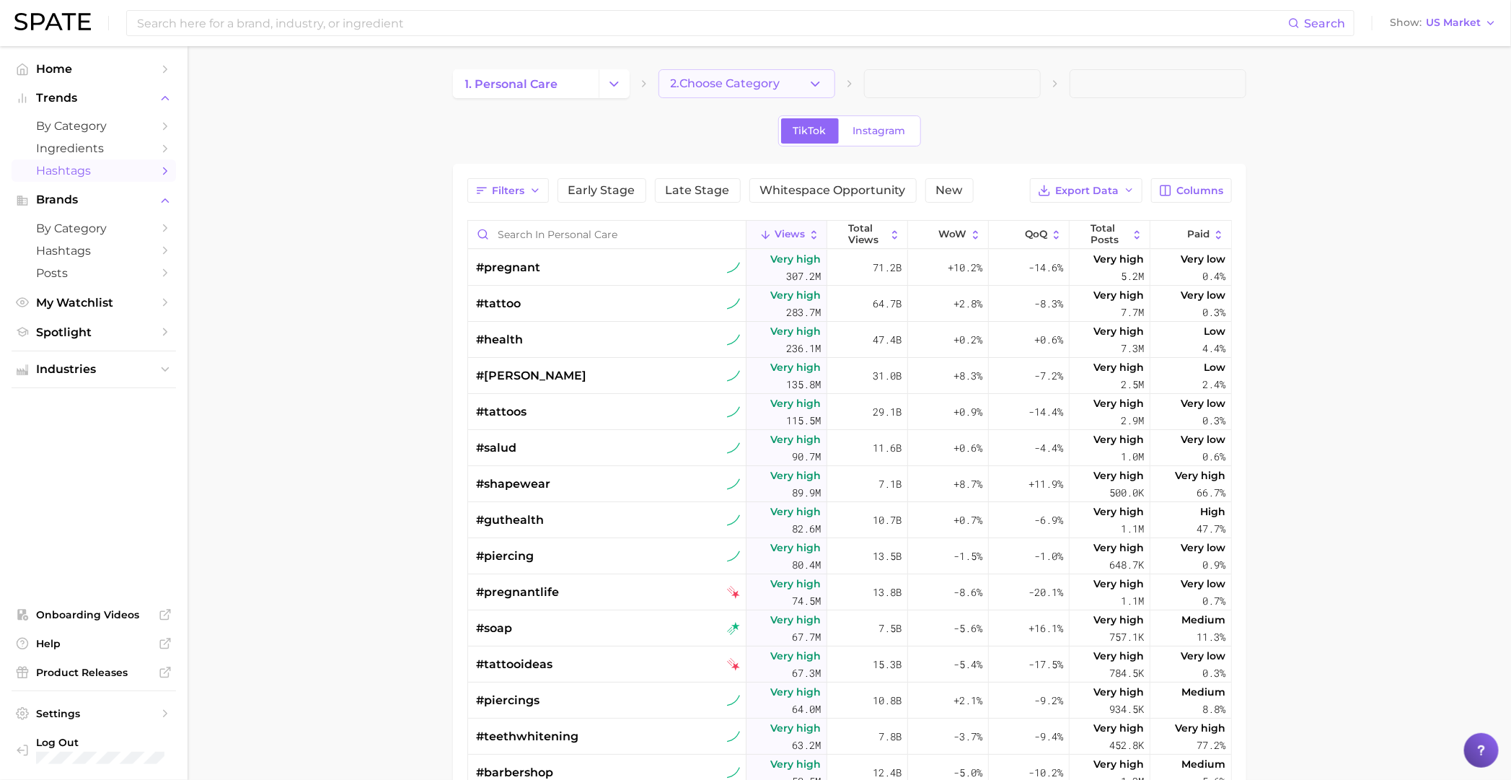
click at [684, 88] on span "2. Choose Category" at bounding box center [726, 83] width 110 height 13
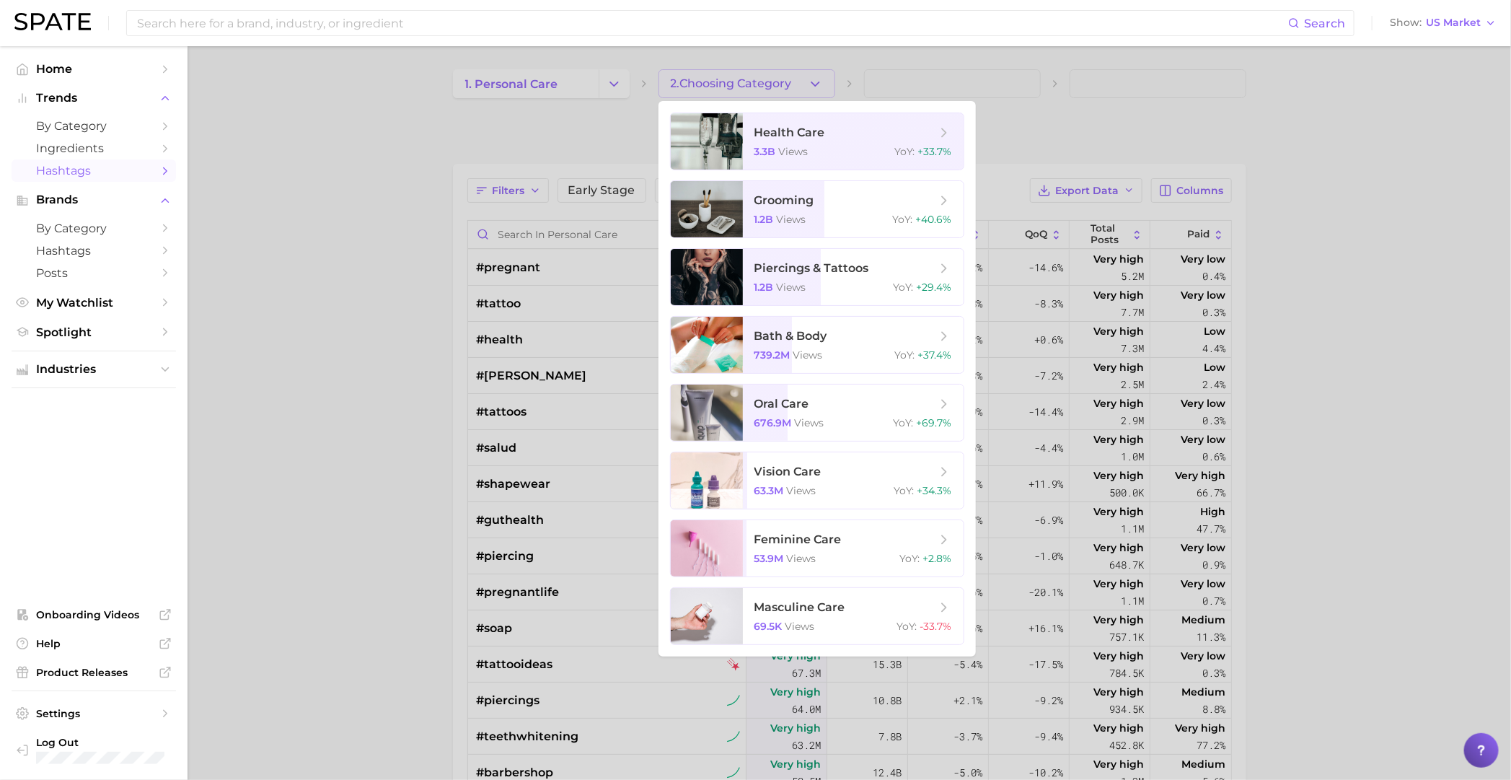
click at [684, 88] on div at bounding box center [755, 390] width 1511 height 780
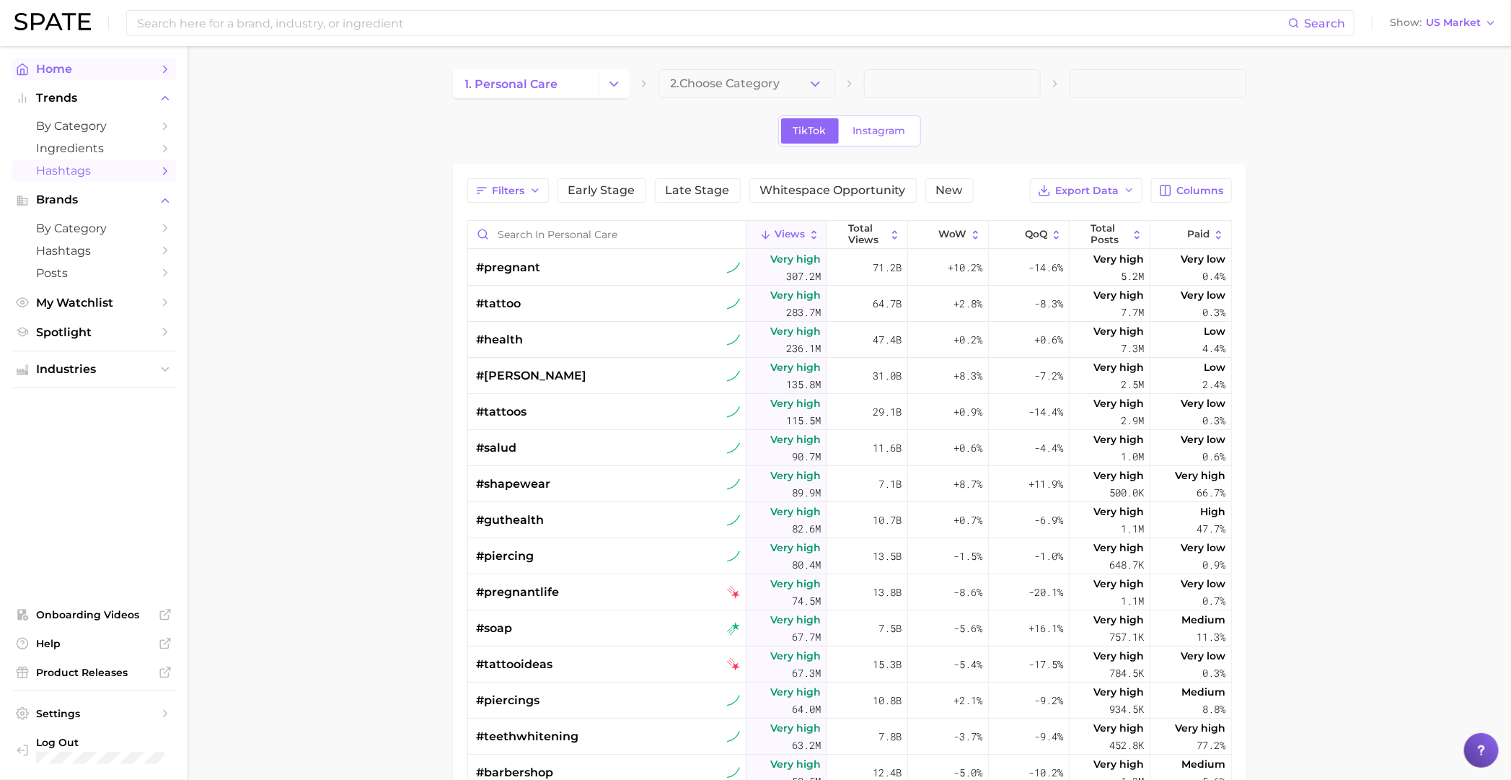
click at [89, 62] on span "Home" at bounding box center [93, 69] width 115 height 14
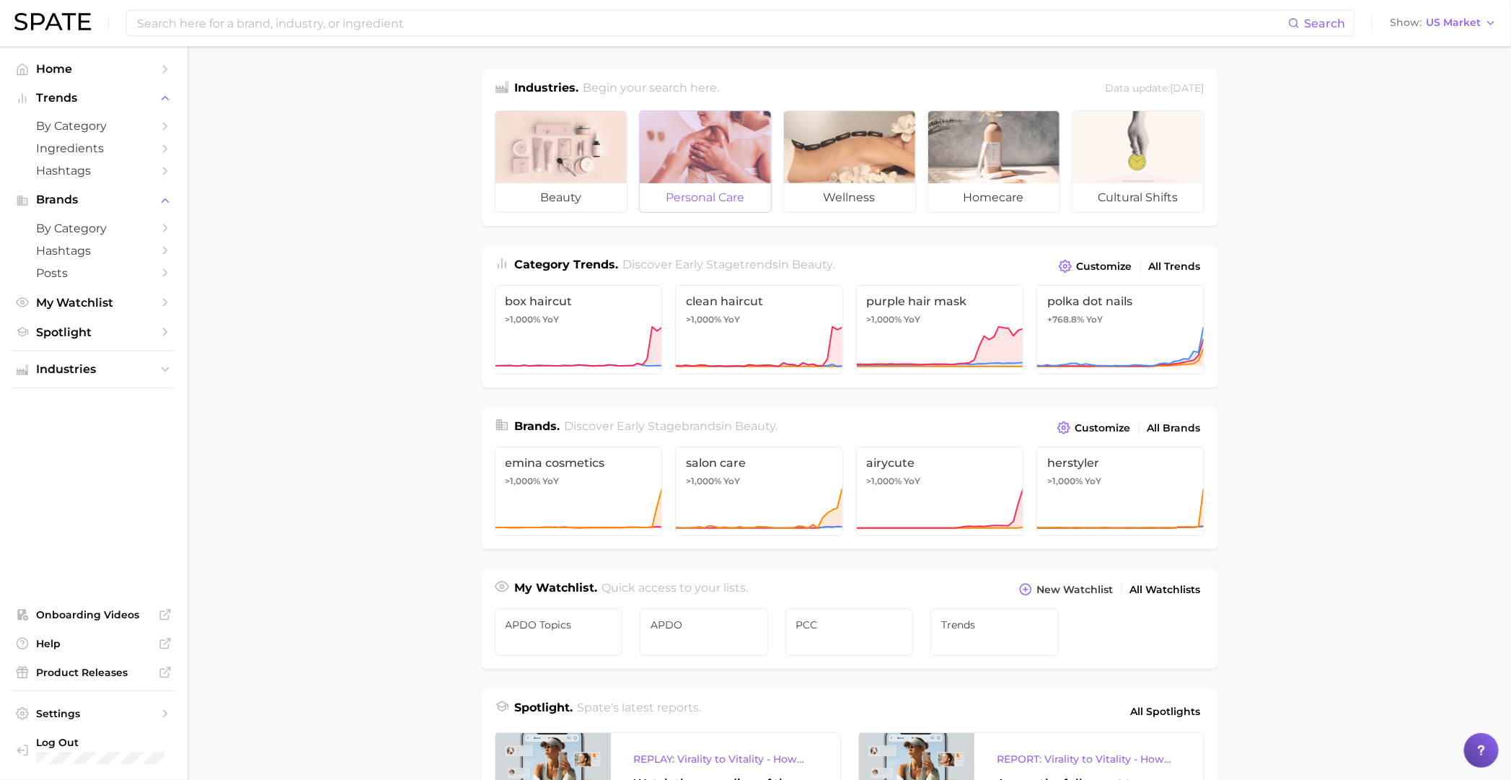
click at [678, 137] on div at bounding box center [705, 147] width 131 height 72
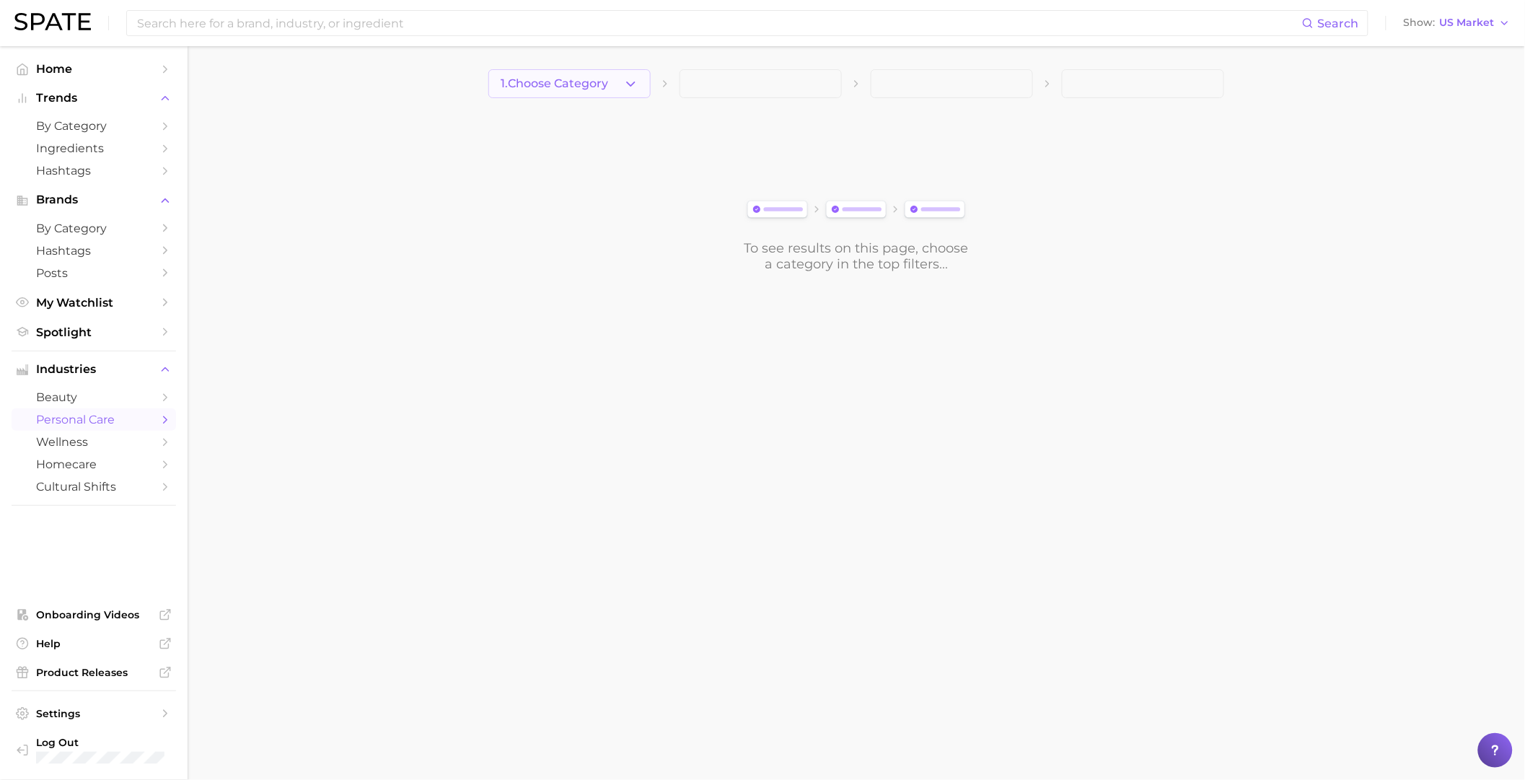
click at [623, 89] on icon "button" at bounding box center [630, 83] width 15 height 15
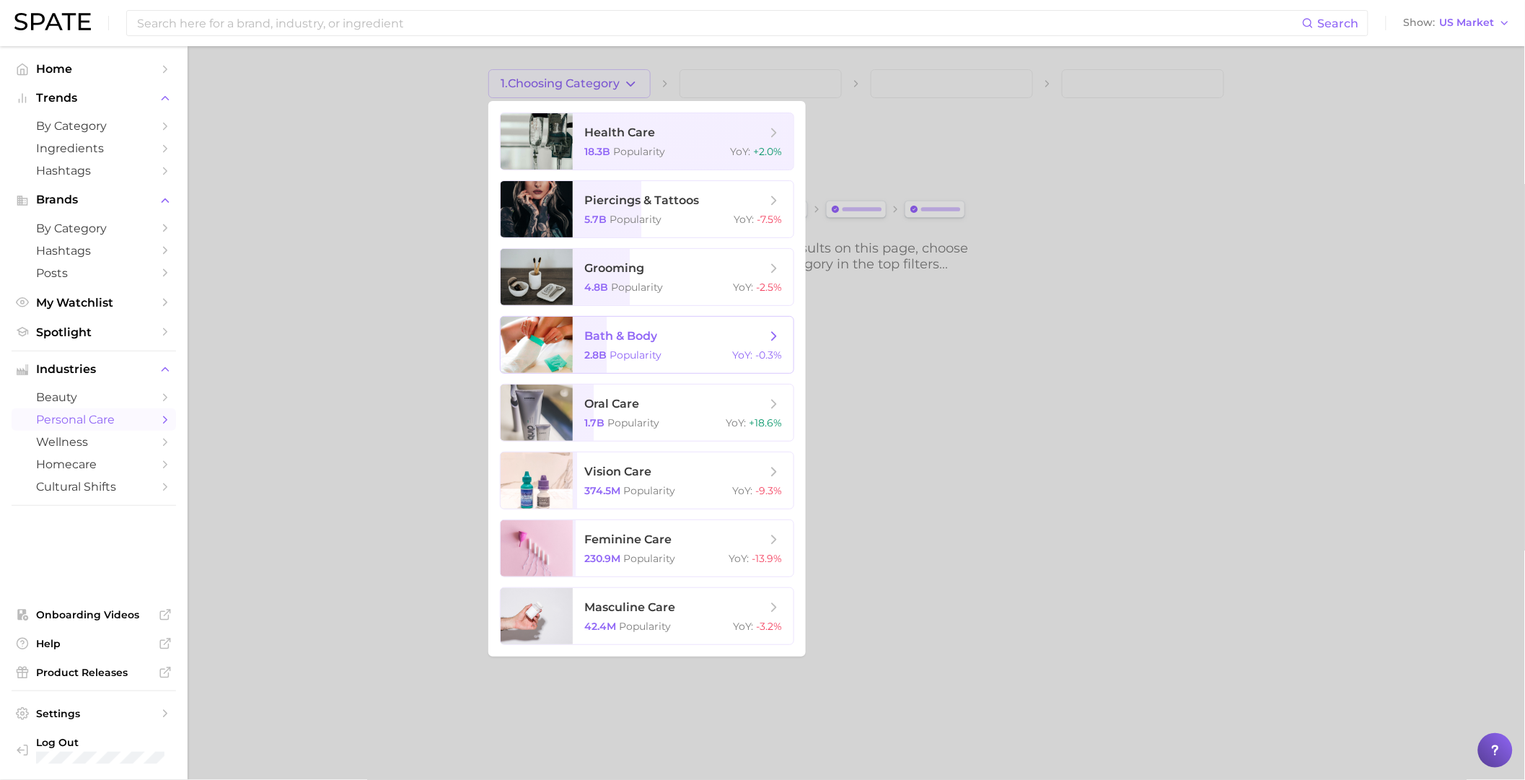
click at [699, 335] on span "bath & body" at bounding box center [675, 336] width 182 height 16
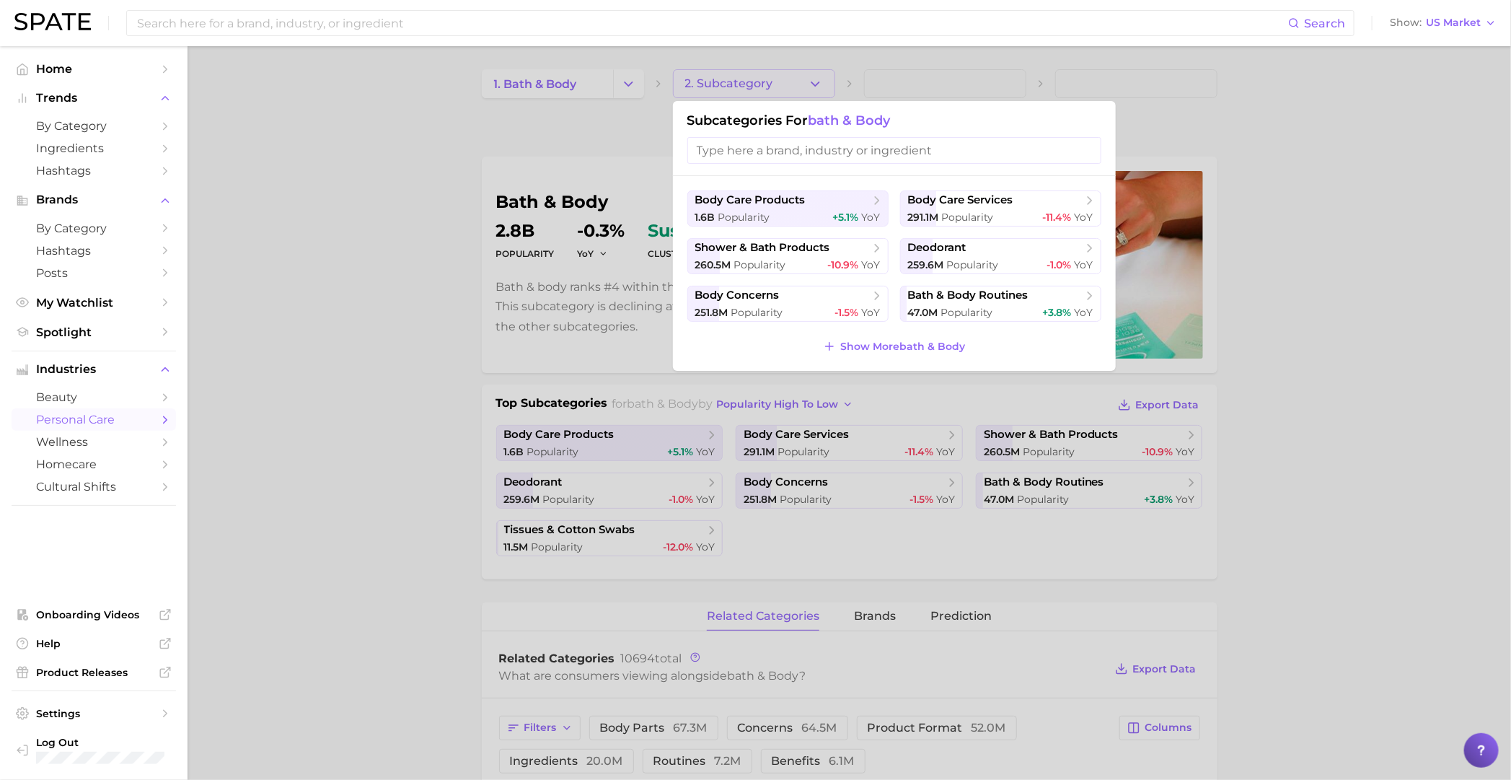
click at [993, 146] on input "search" at bounding box center [894, 150] width 414 height 27
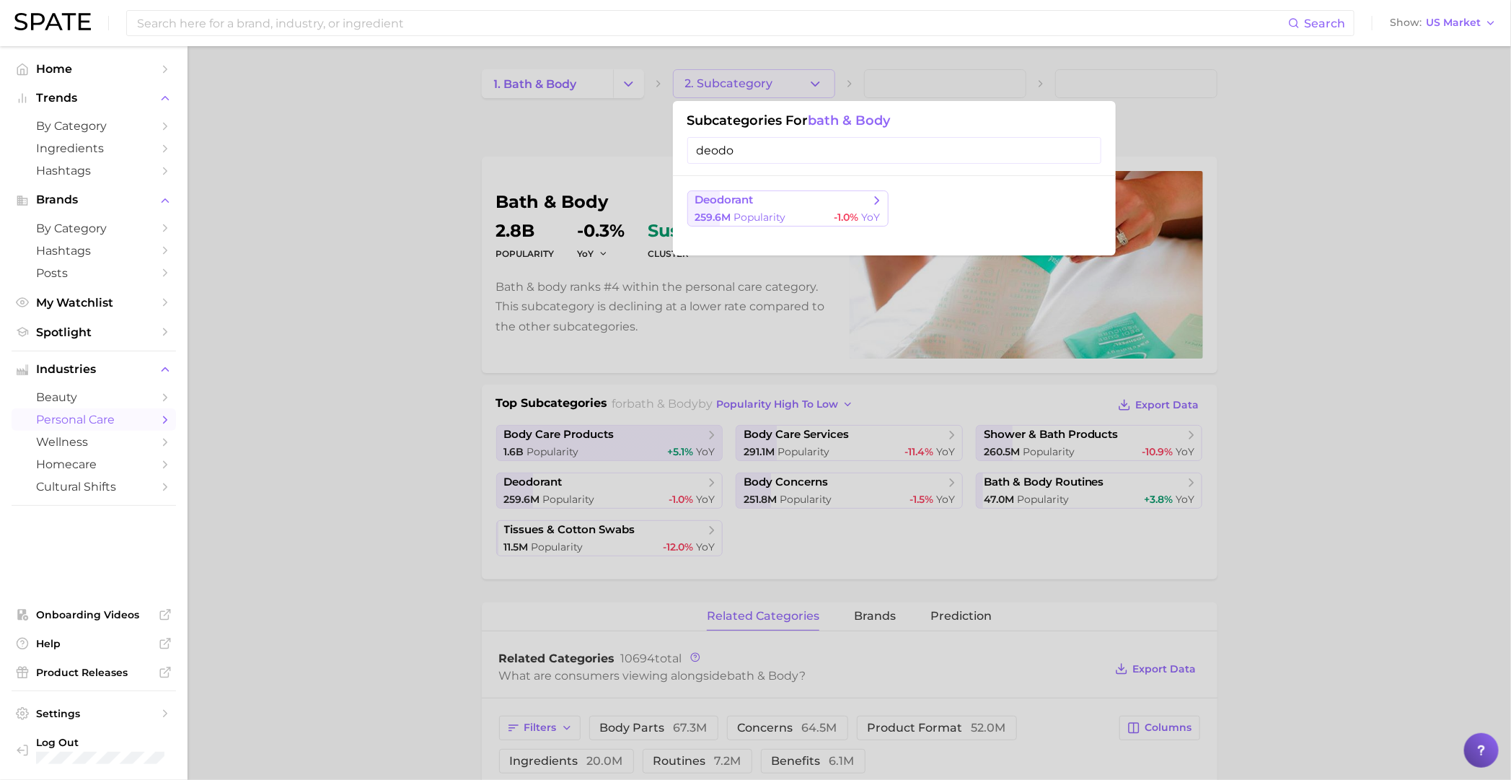
type input "deodo"
click at [819, 207] on span "deodorant" at bounding box center [782, 200] width 175 height 14
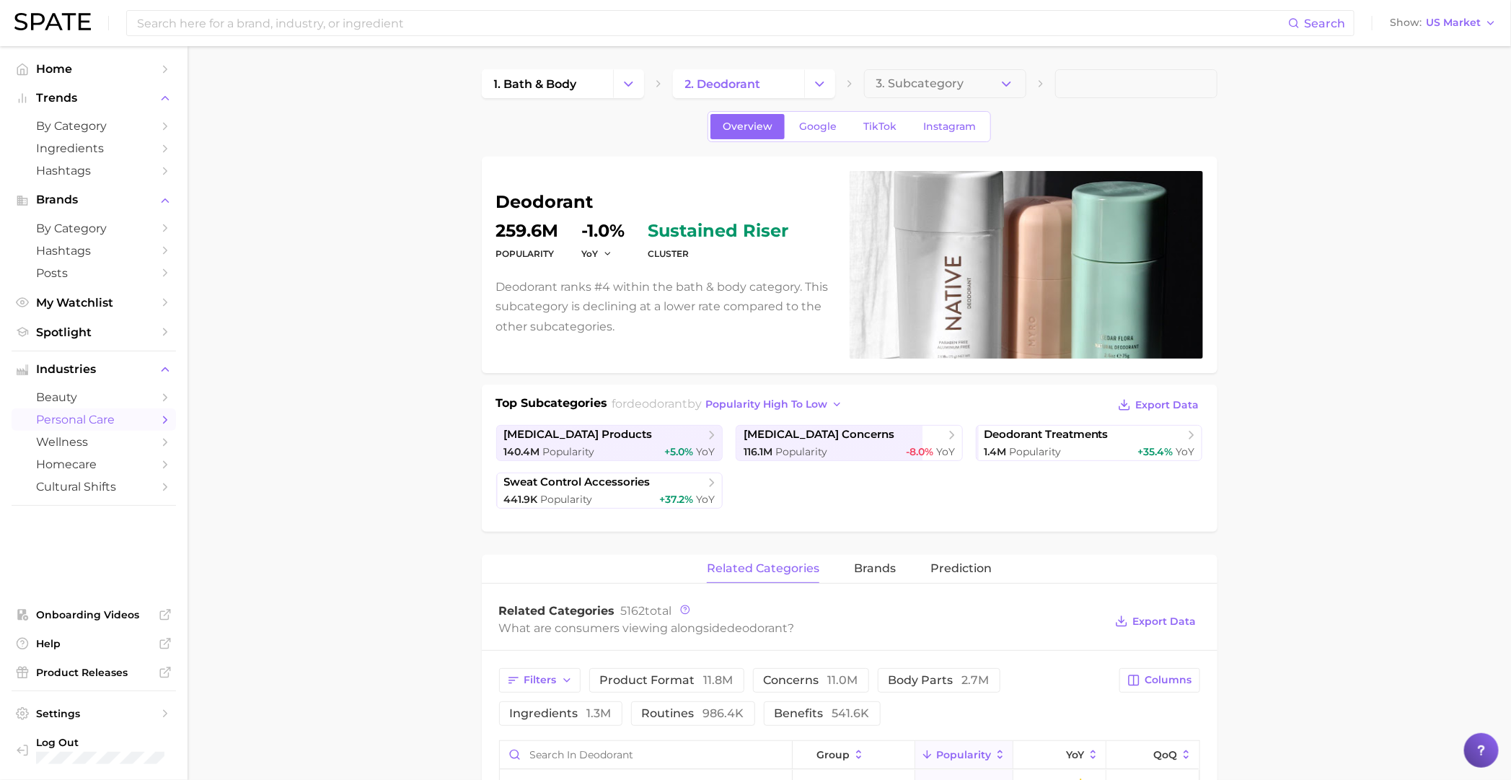
click at [984, 81] on button "3. Subcategory" at bounding box center [945, 83] width 162 height 29
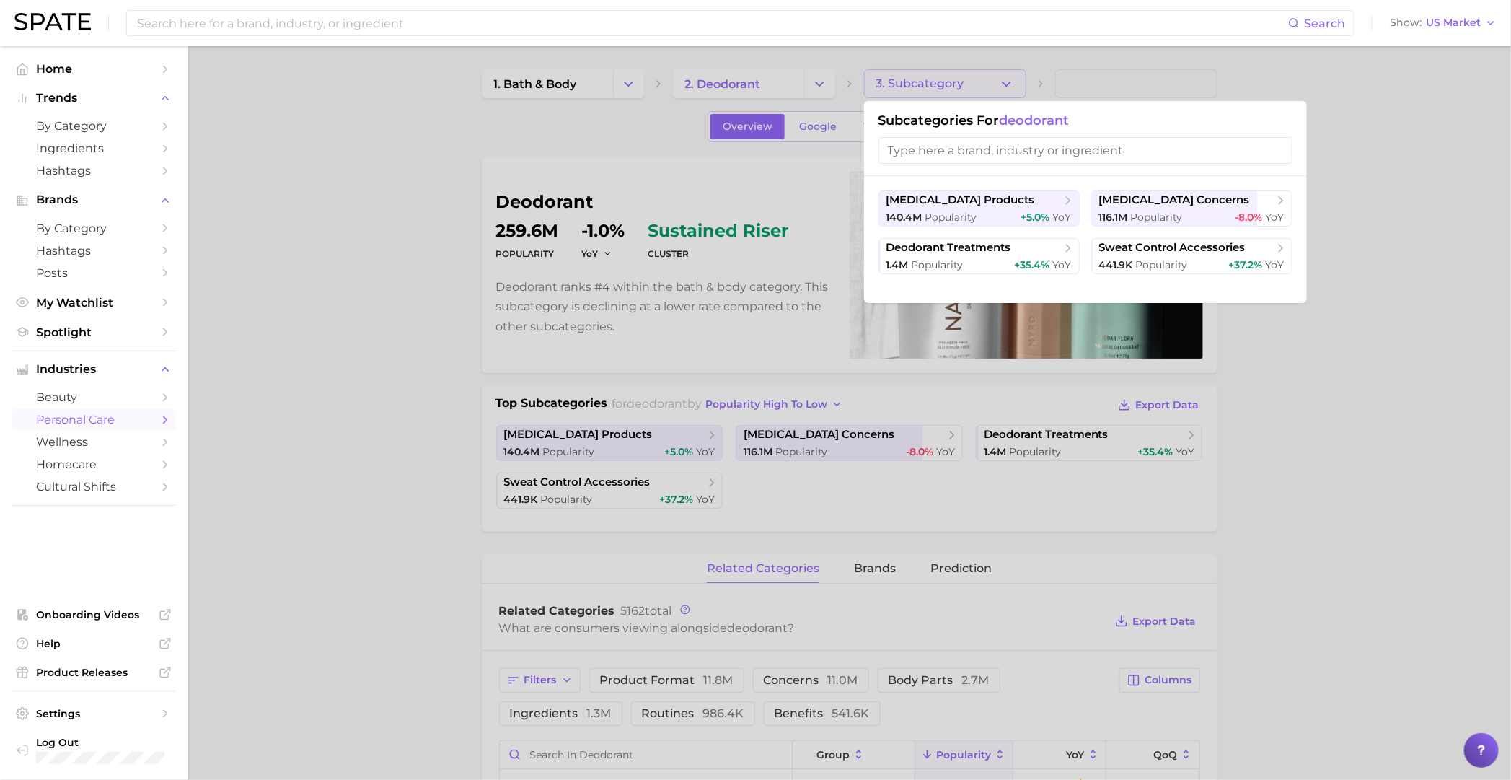
click at [984, 81] on div at bounding box center [755, 390] width 1511 height 780
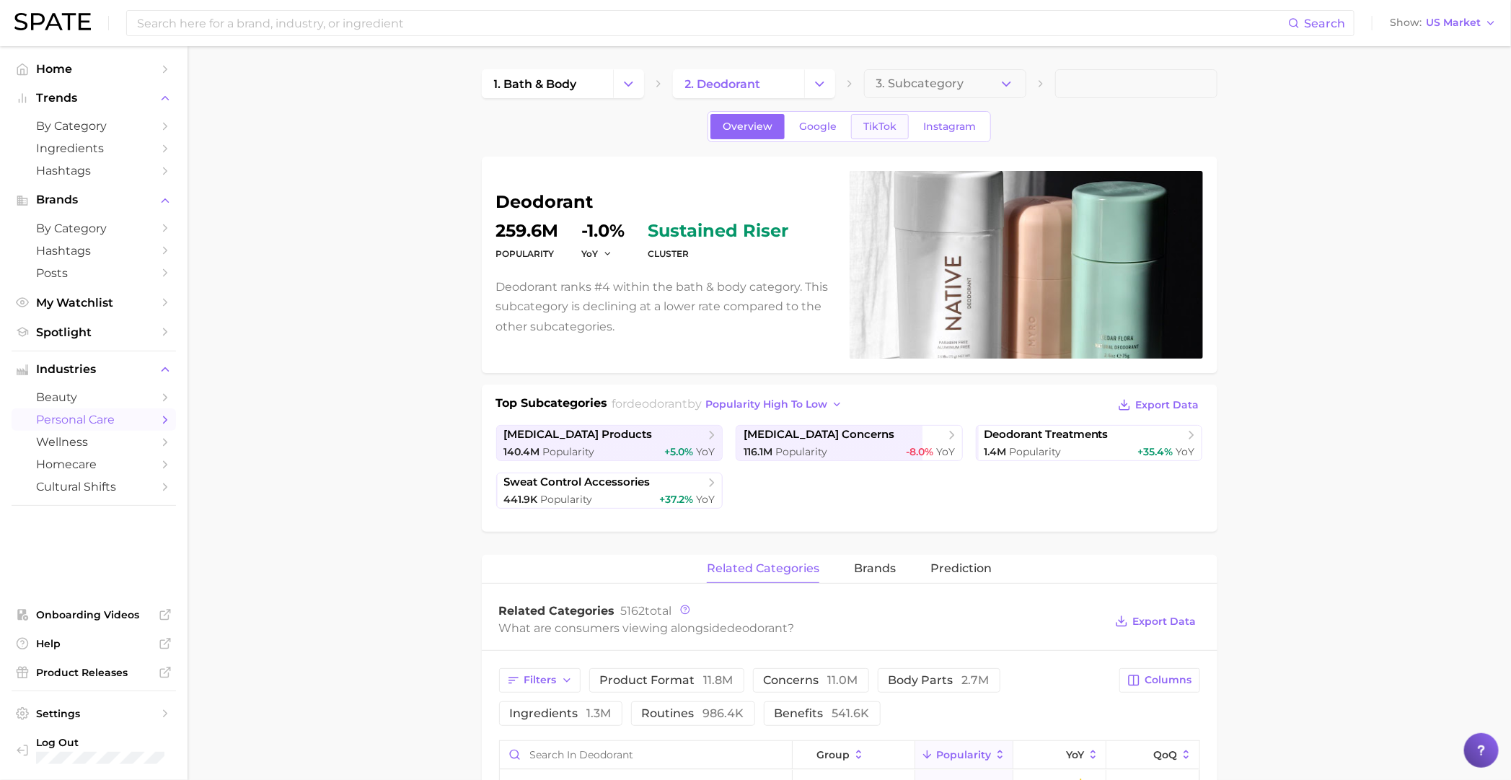
click at [883, 122] on span "TikTok" at bounding box center [879, 126] width 33 height 12
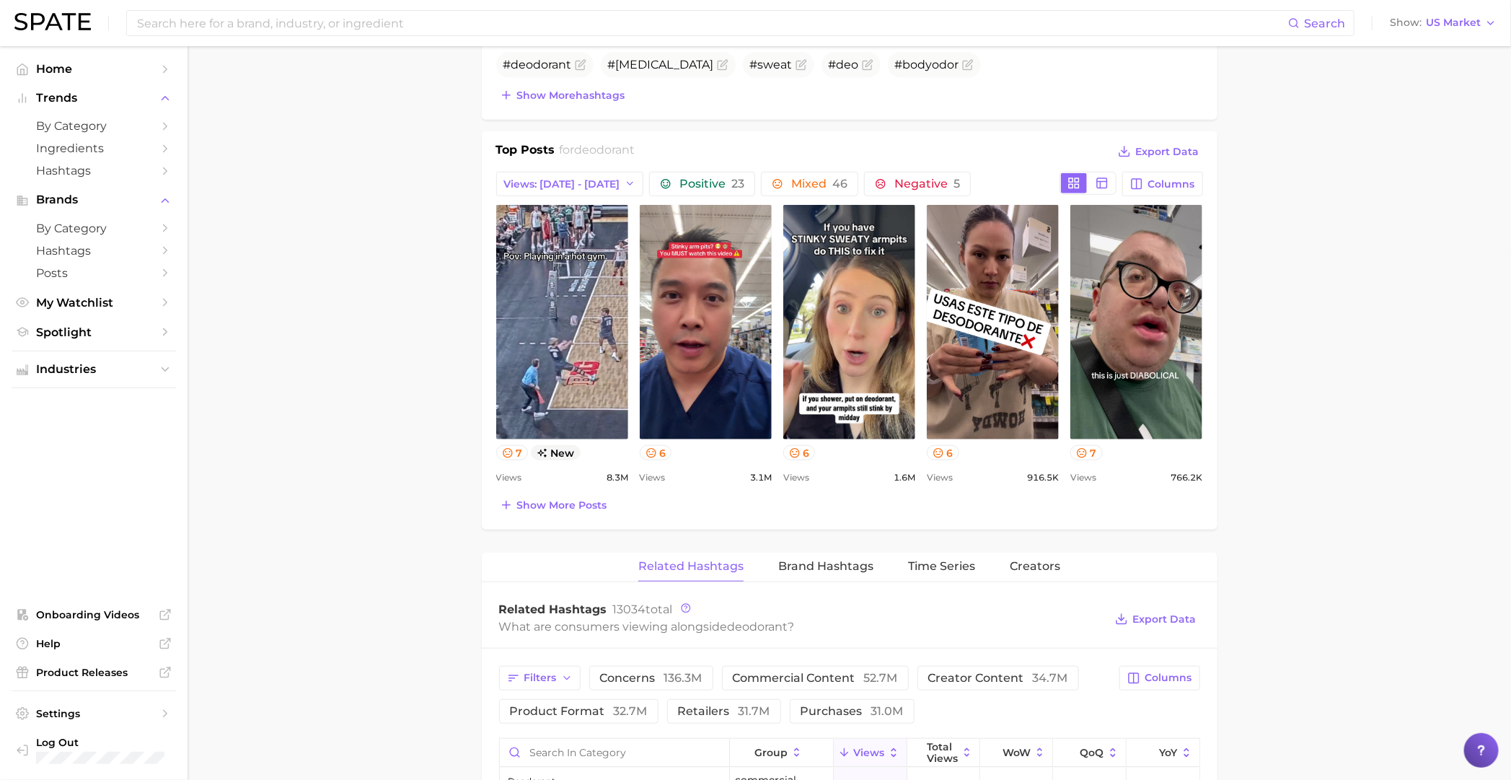
scroll to position [540, 0]
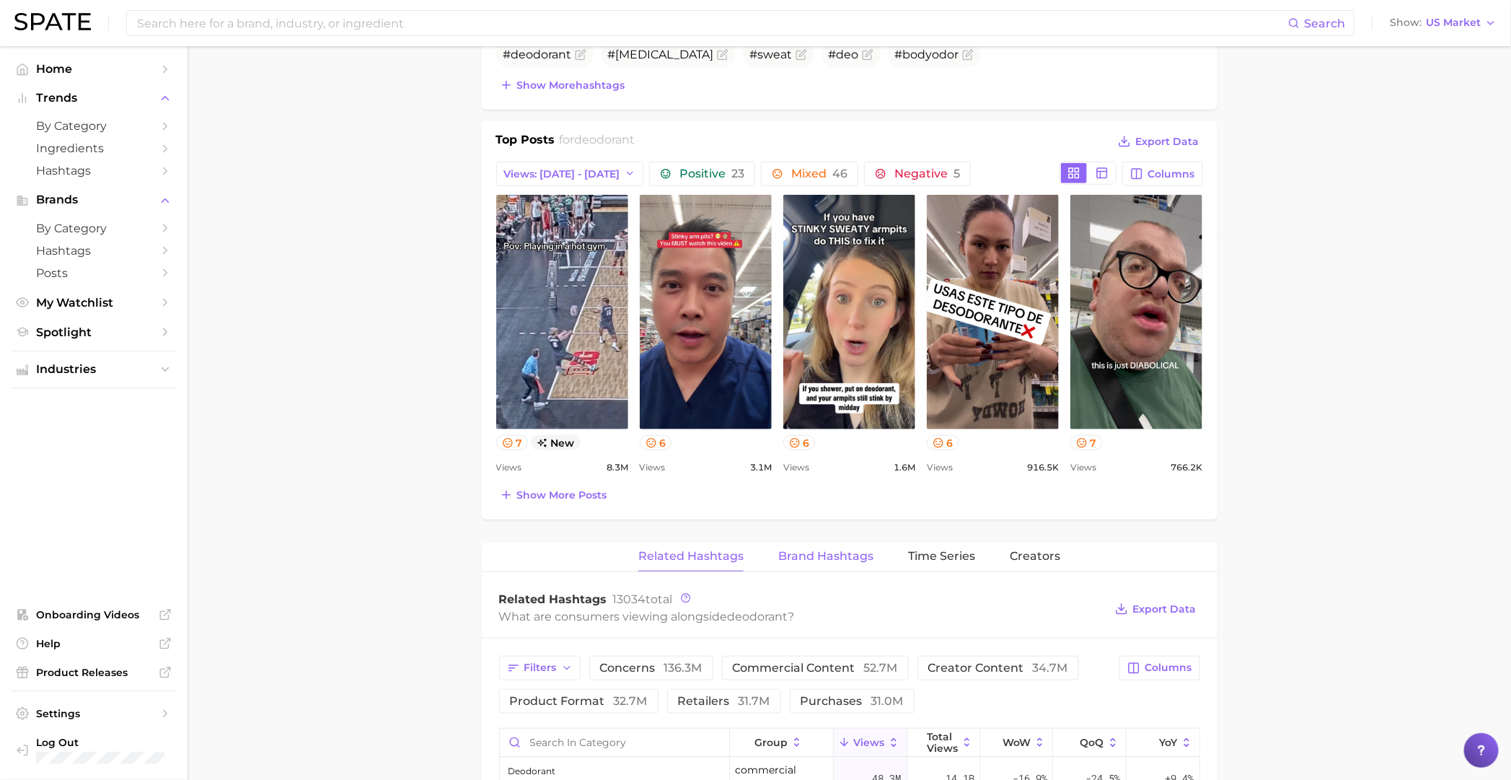
click at [821, 566] on button "Brand Hashtags" at bounding box center [825, 556] width 95 height 28
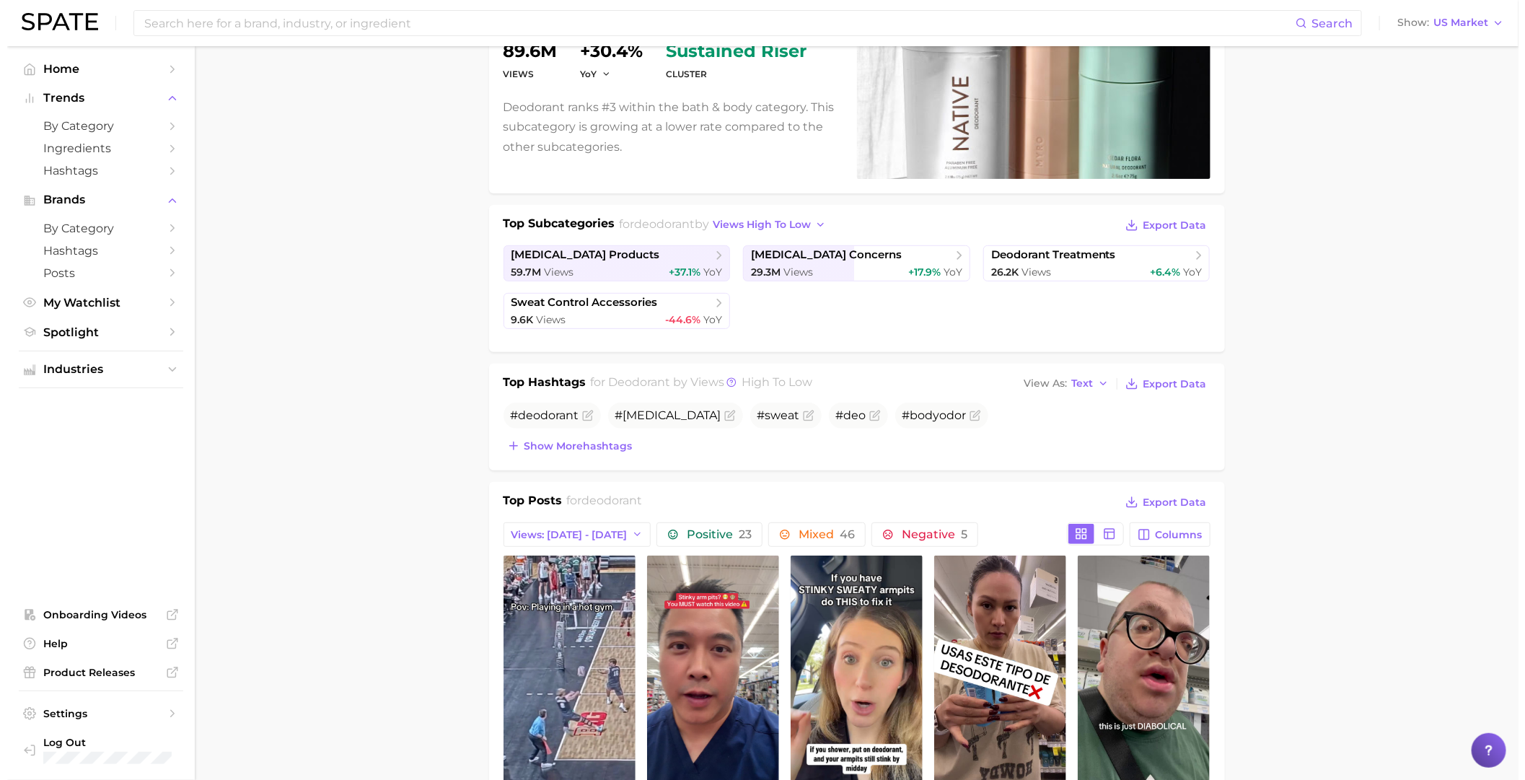
scroll to position [0, 0]
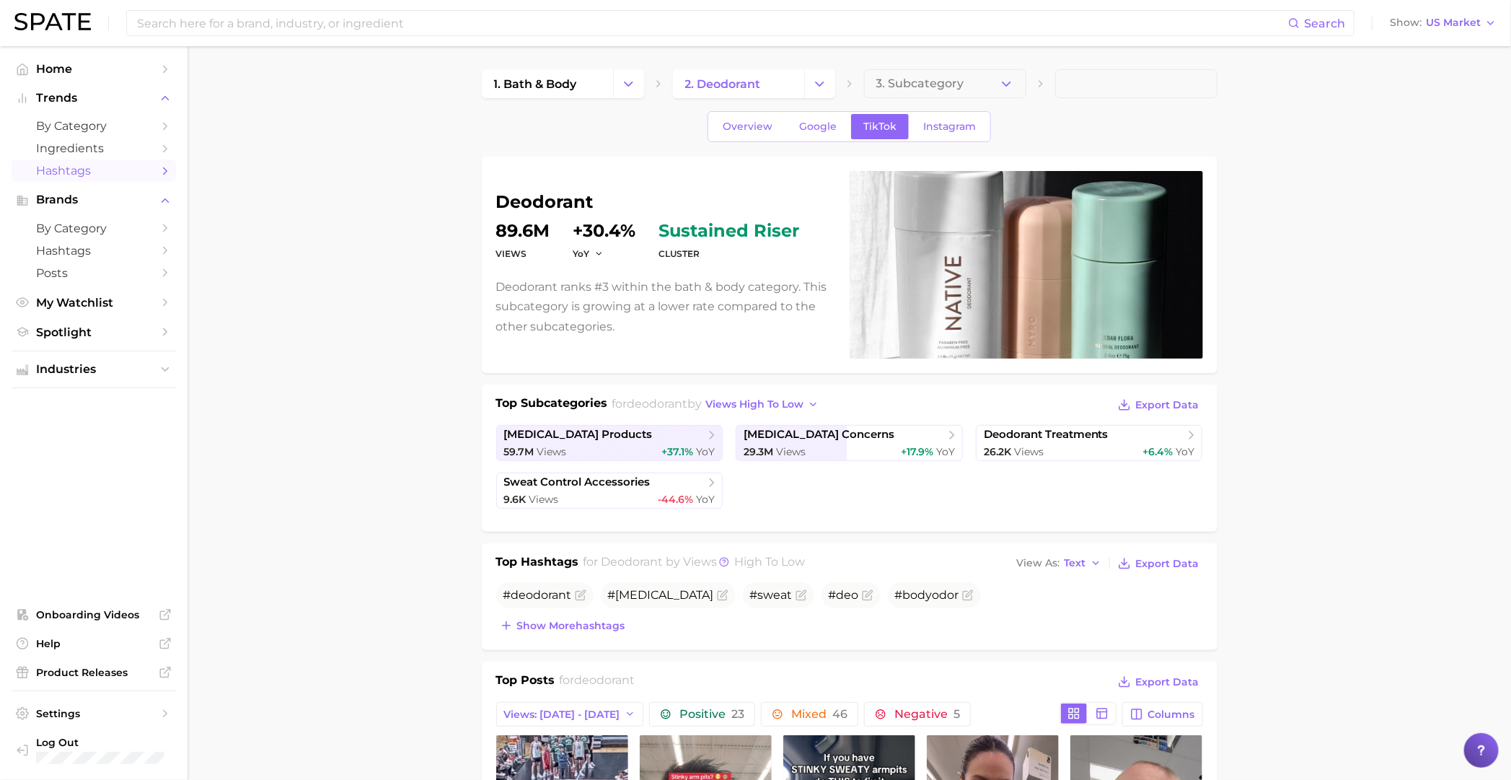
click at [86, 177] on span "Hashtags" at bounding box center [93, 171] width 115 height 14
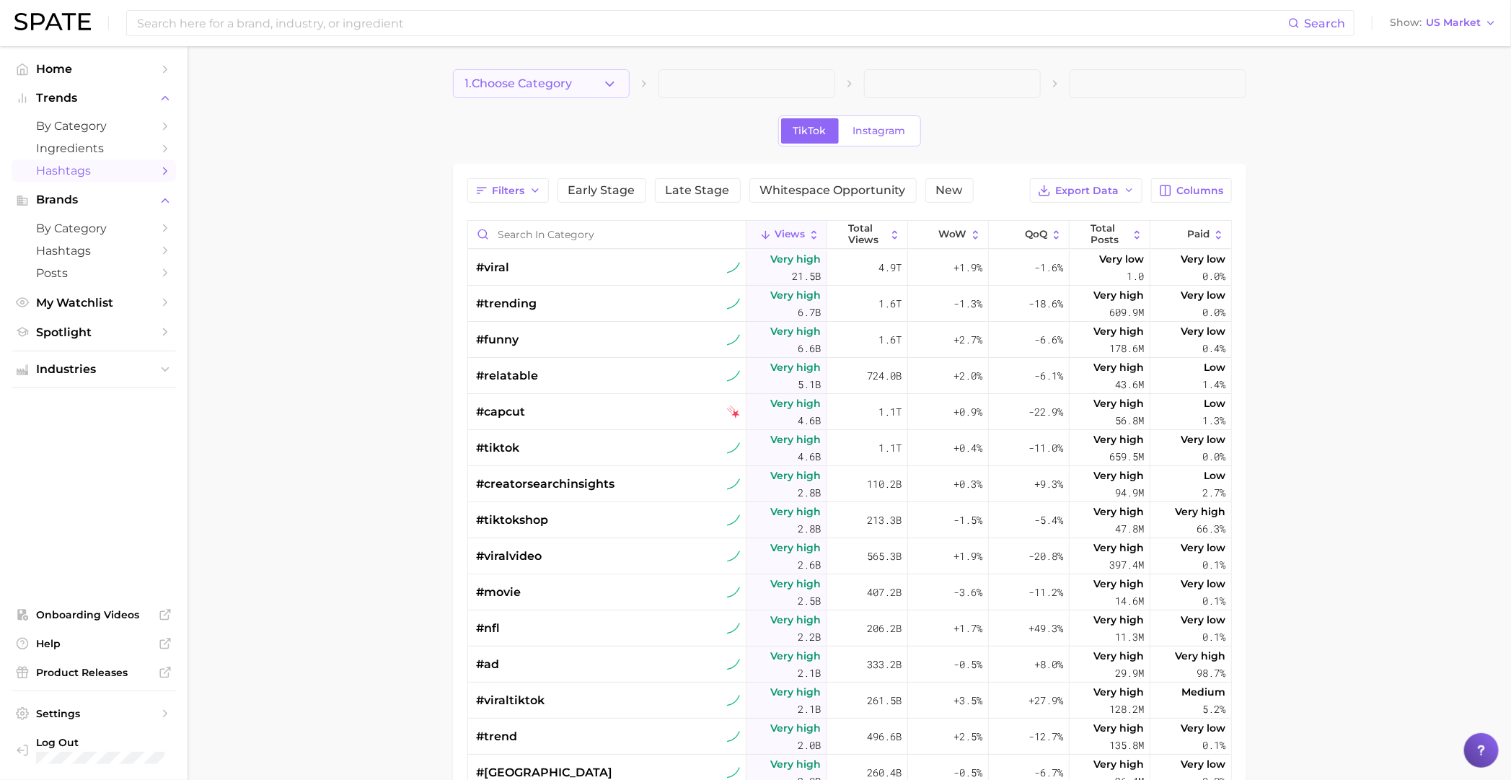
click at [588, 77] on button "1. Choose Category" at bounding box center [541, 83] width 177 height 29
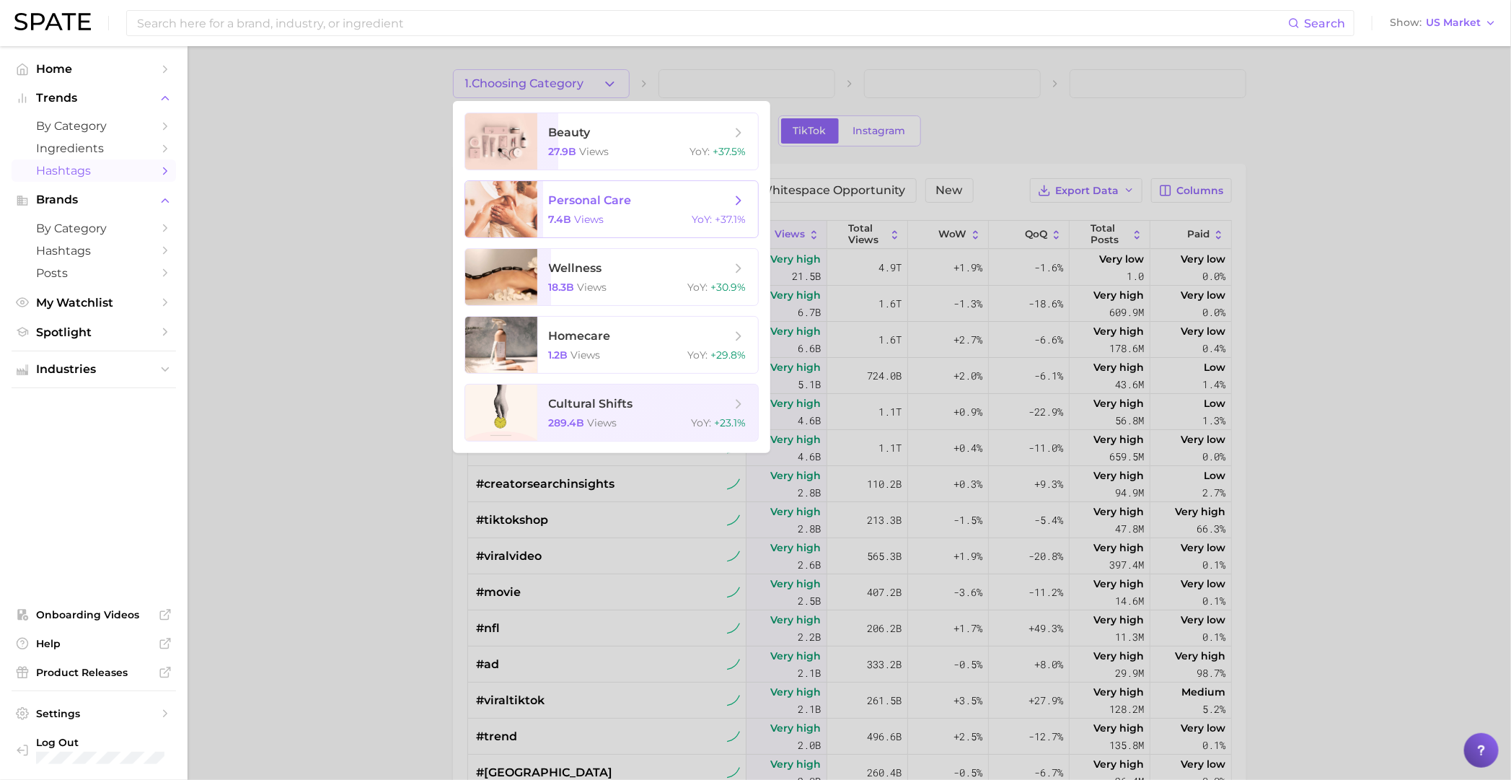
click at [684, 203] on span "personal care" at bounding box center [640, 201] width 182 height 16
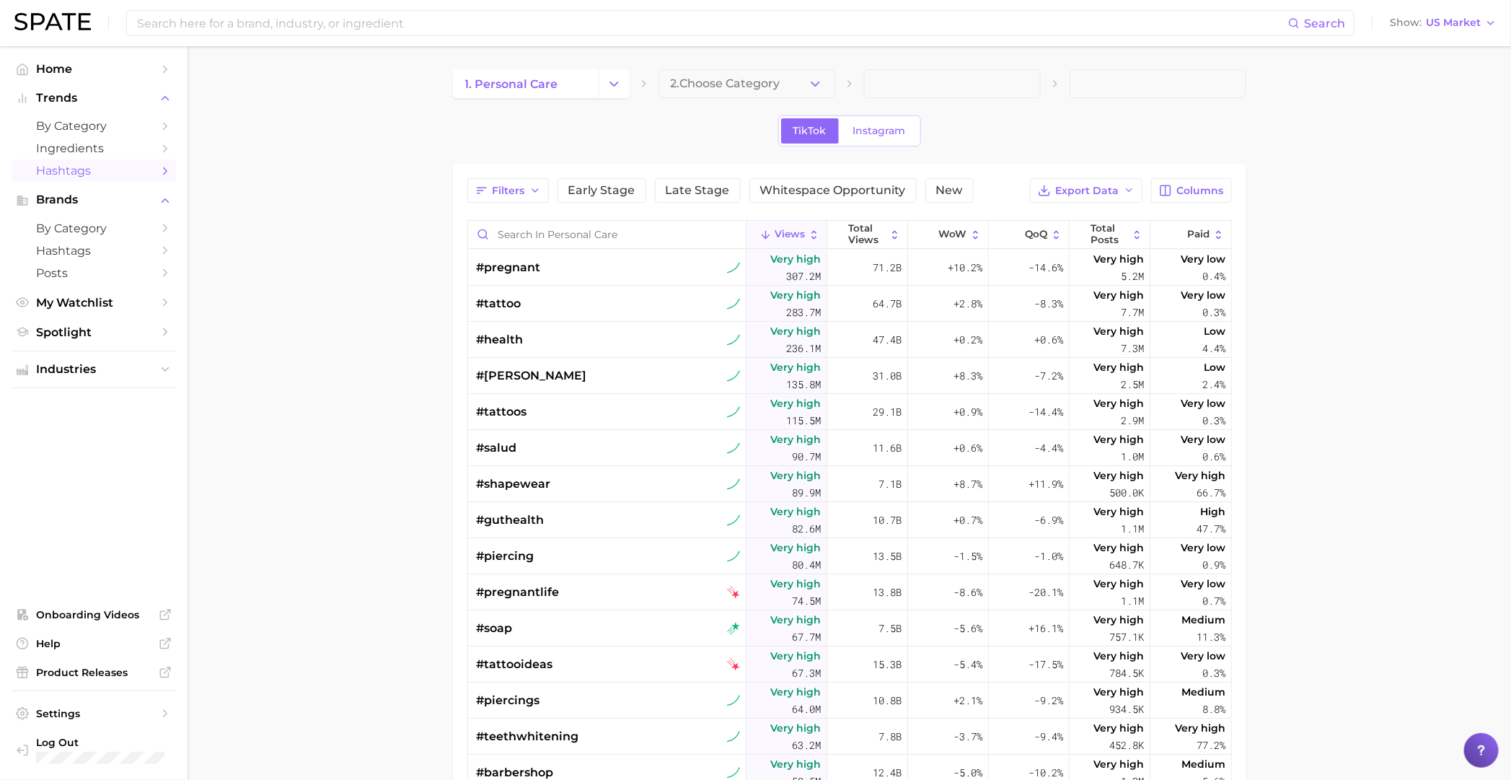
drag, startPoint x: 700, startPoint y: 109, endPoint x: 708, endPoint y: 104, distance: 9.4
click at [705, 106] on div "1. personal care 2. Choose Category TikTok Instagram Filters Early Stage Late S…" at bounding box center [849, 541] width 793 height 945
click at [741, 80] on span "2. Choose Category" at bounding box center [726, 83] width 110 height 13
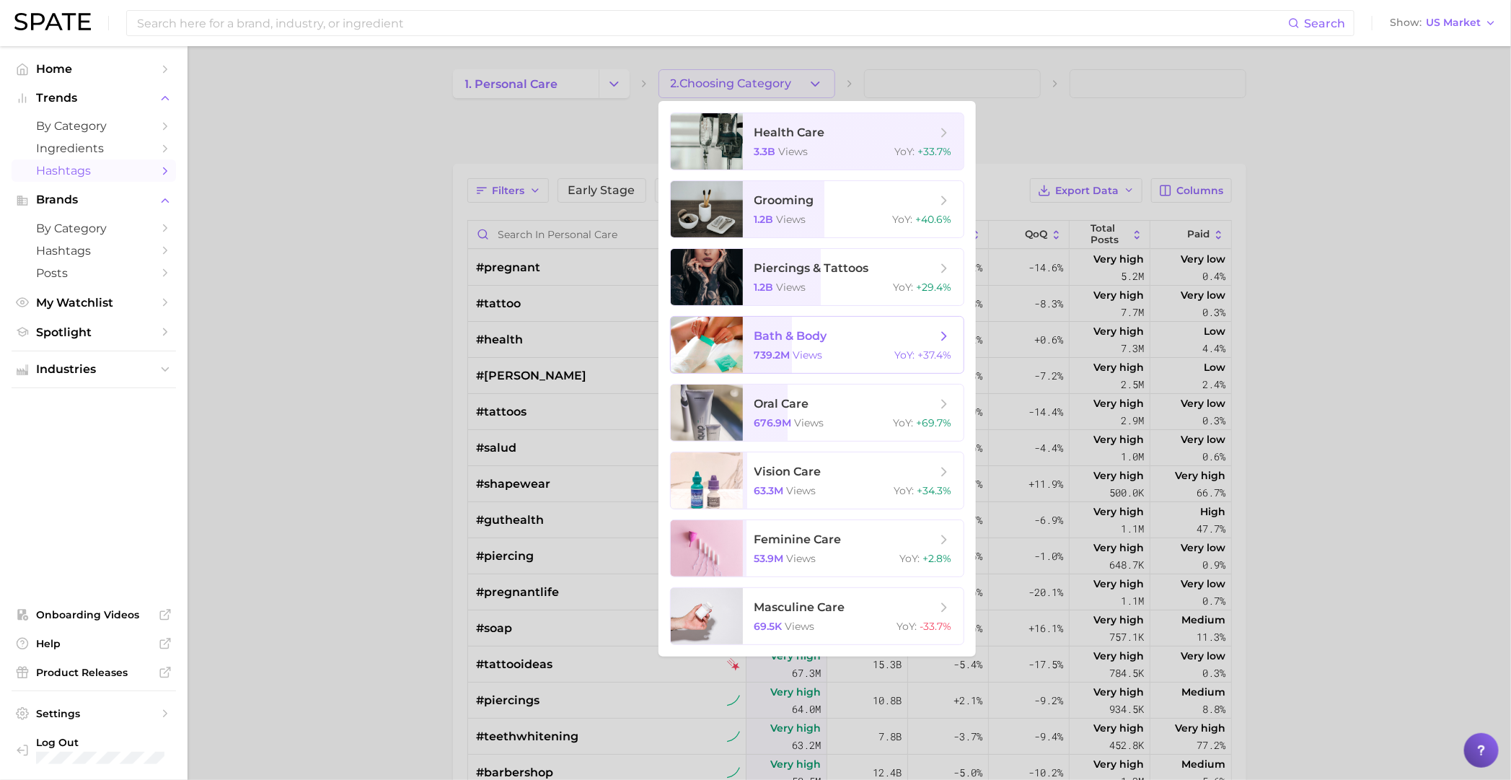
click at [875, 340] on span "bath & body" at bounding box center [845, 336] width 182 height 16
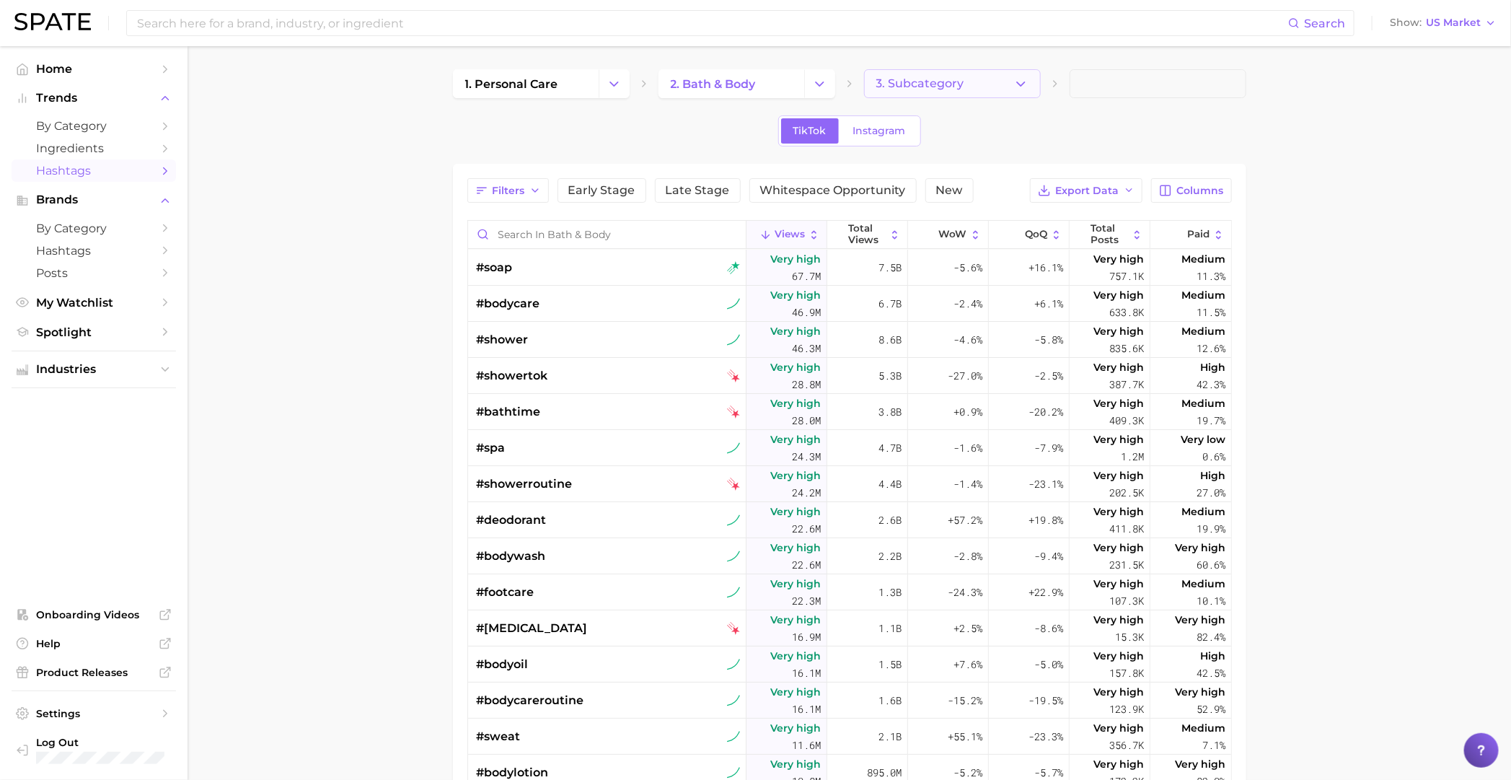
click at [917, 83] on span "3. Subcategory" at bounding box center [920, 83] width 88 height 13
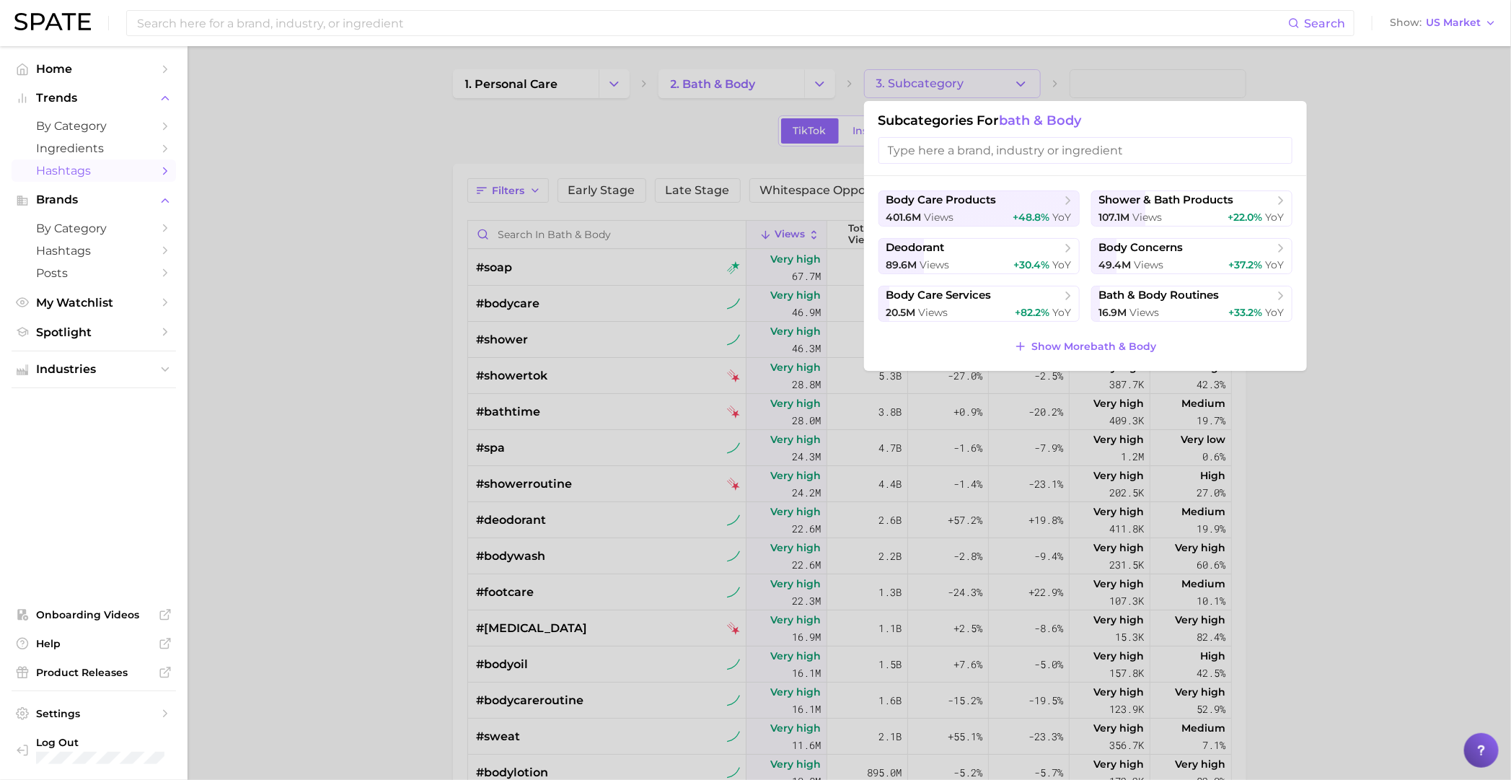
click at [984, 149] on input "search" at bounding box center [1085, 150] width 414 height 27
click at [961, 263] on div "89.6m views +30.4% YoY" at bounding box center [978, 265] width 185 height 14
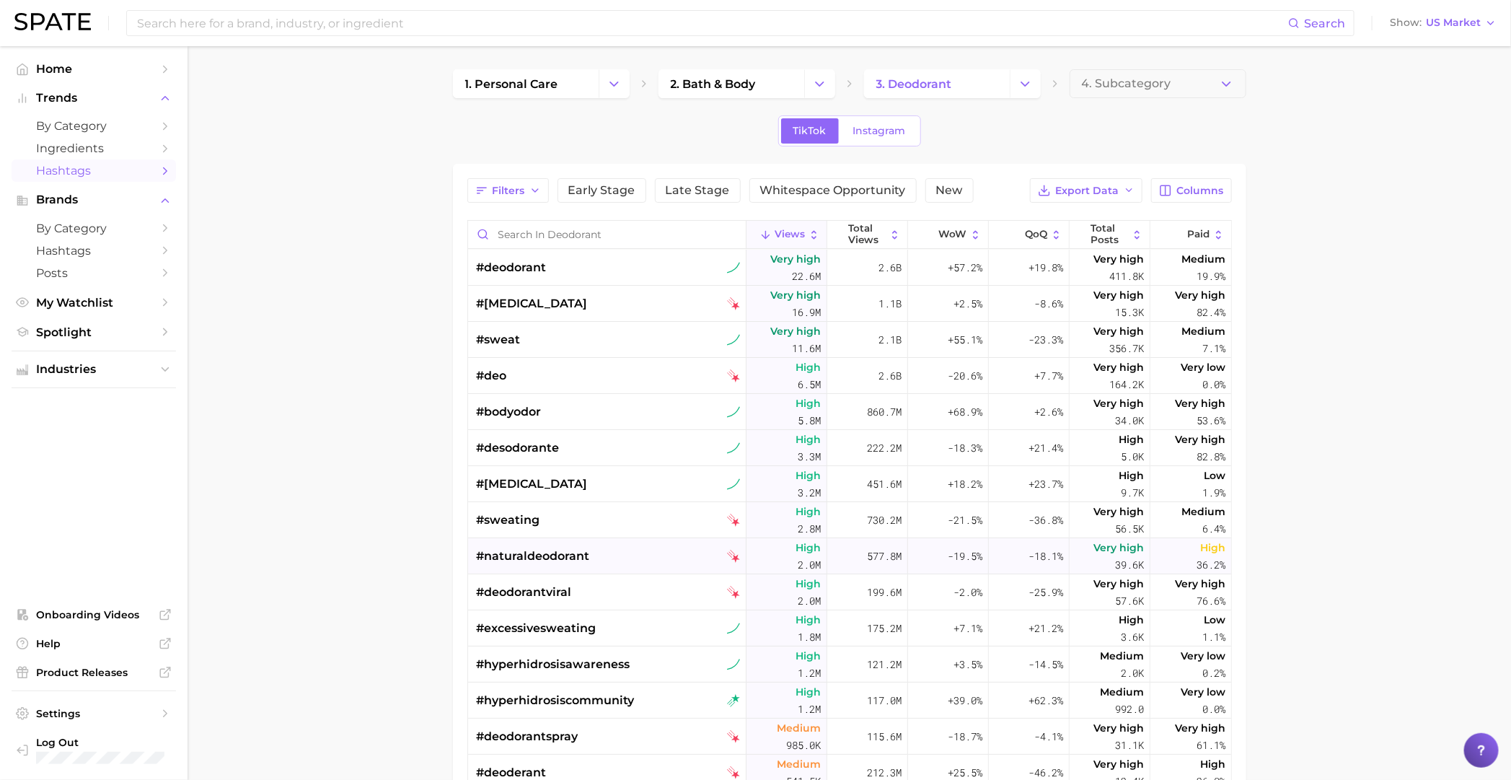
click at [606, 563] on div "#naturaldeodorant" at bounding box center [609, 556] width 264 height 36
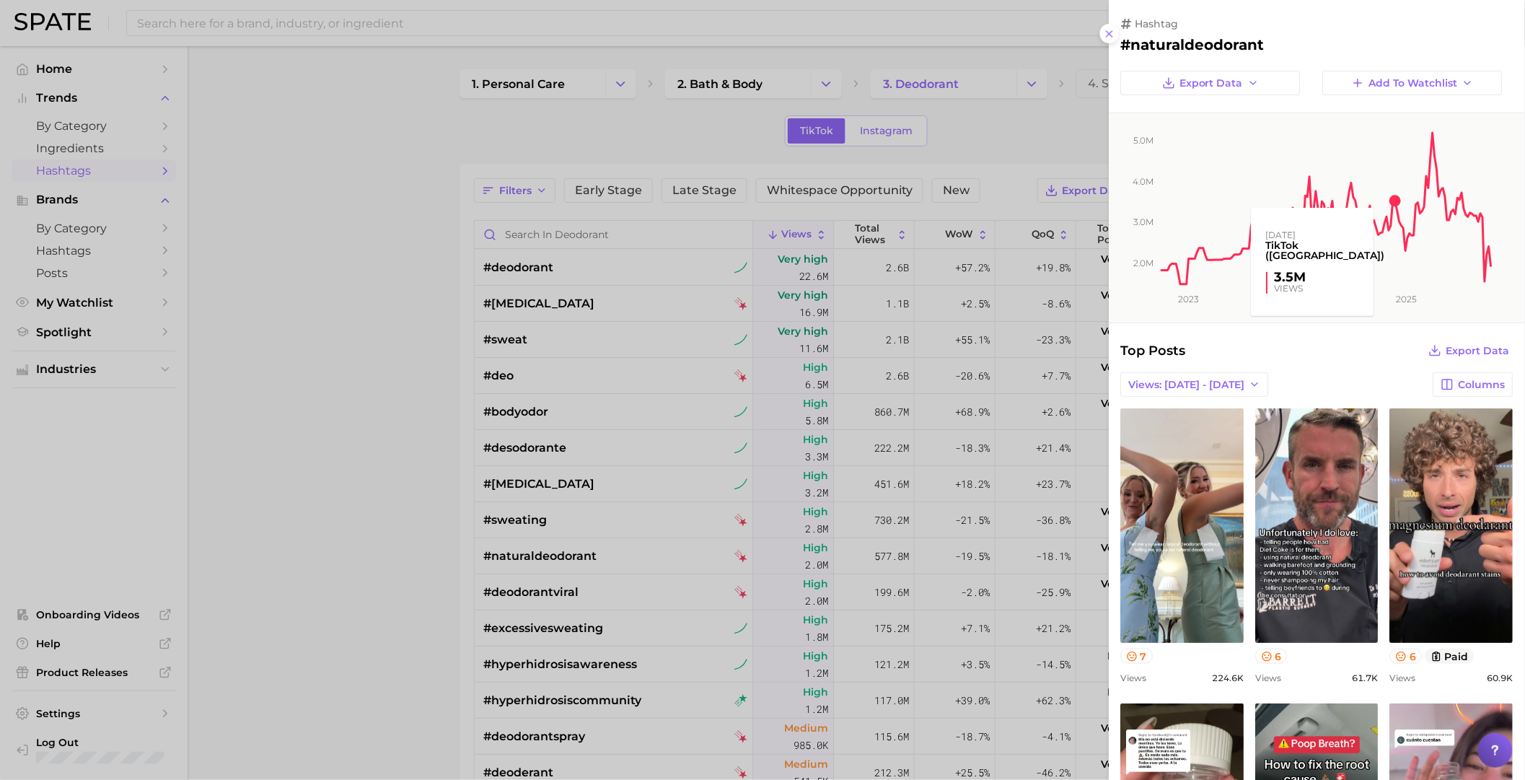
click at [1401, 197] on rect at bounding box center [1327, 199] width 334 height 173
click at [1437, 141] on rect at bounding box center [1327, 199] width 334 height 173
click at [1397, 288] on icon "2.0m 3.0m 4.0m 5.0m 2023 2024 2025" at bounding box center [1310, 217] width 402 height 209
click at [1204, 56] on div "hashtag #naturaldeodorant Export Data Add to Watchlist 2.0m 3.0m 4.0m 5.0m 2023…" at bounding box center [1316, 679] width 415 height 1359
click at [1204, 45] on h2 "#naturaldeodorant" at bounding box center [1317, 44] width 392 height 17
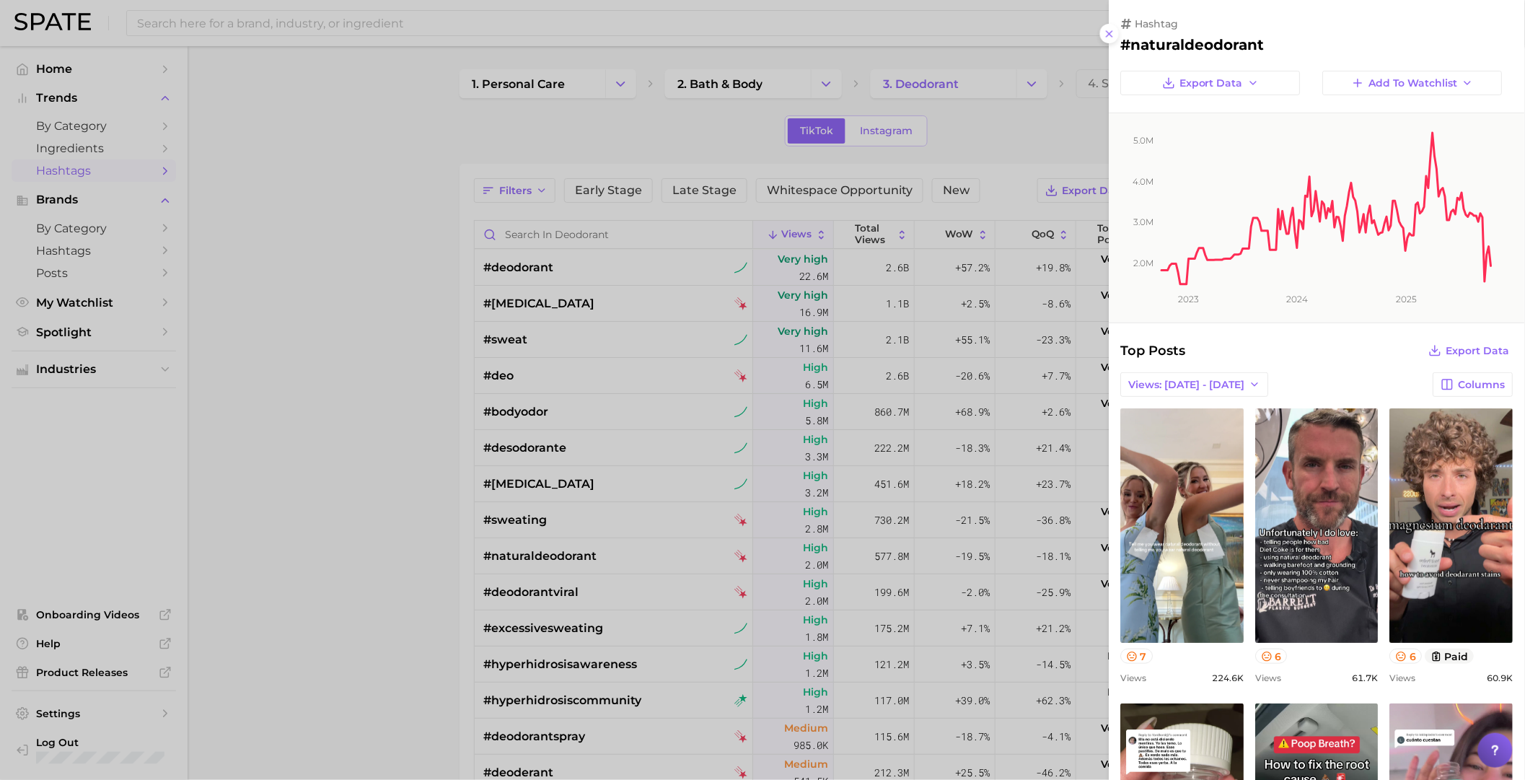
click at [1235, 40] on h2 "#naturaldeodorant" at bounding box center [1317, 44] width 392 height 17
click at [1261, 208] on rect at bounding box center [1327, 199] width 334 height 173
click at [524, 353] on div at bounding box center [762, 390] width 1525 height 780
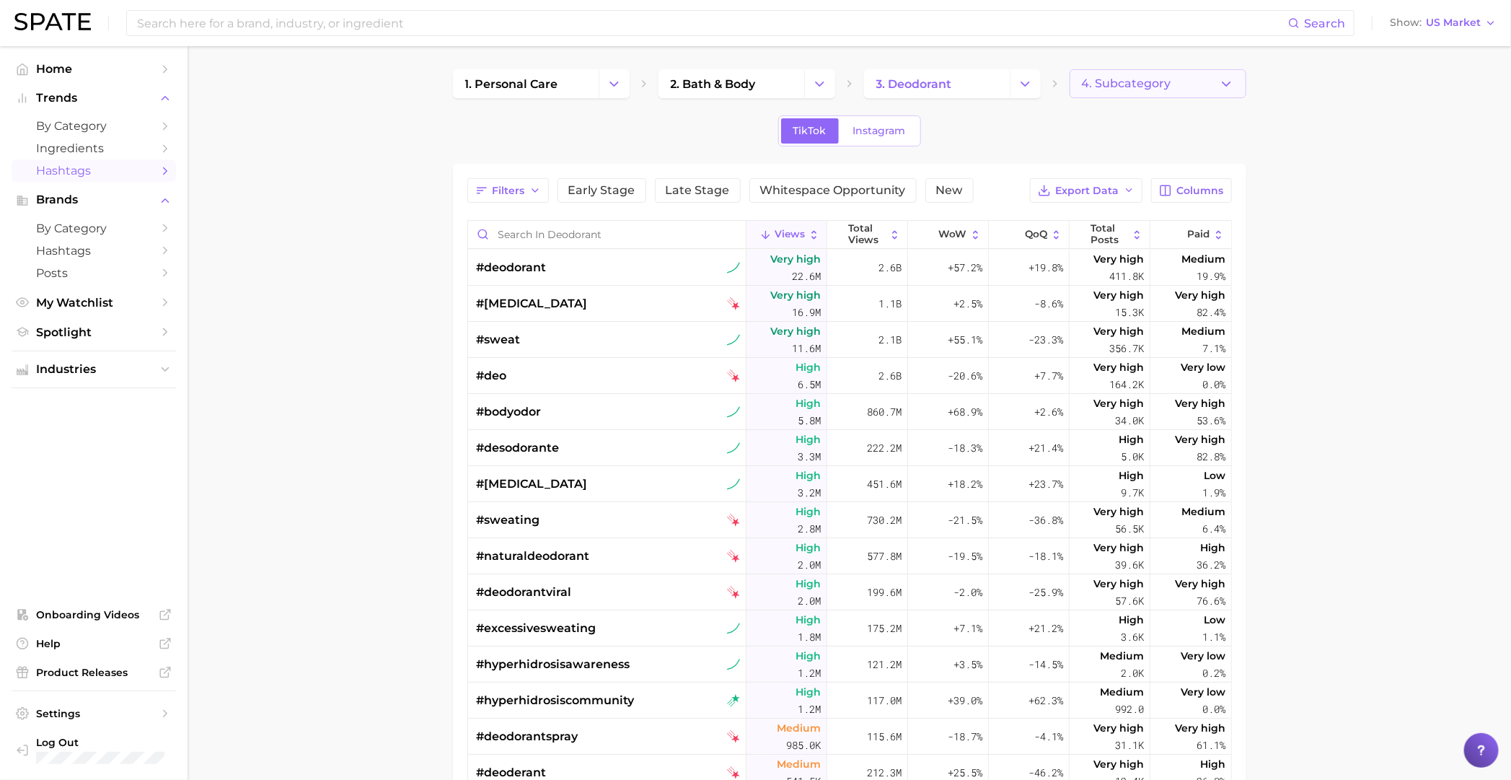
click at [1201, 89] on button "4. Subcategory" at bounding box center [1158, 83] width 177 height 29
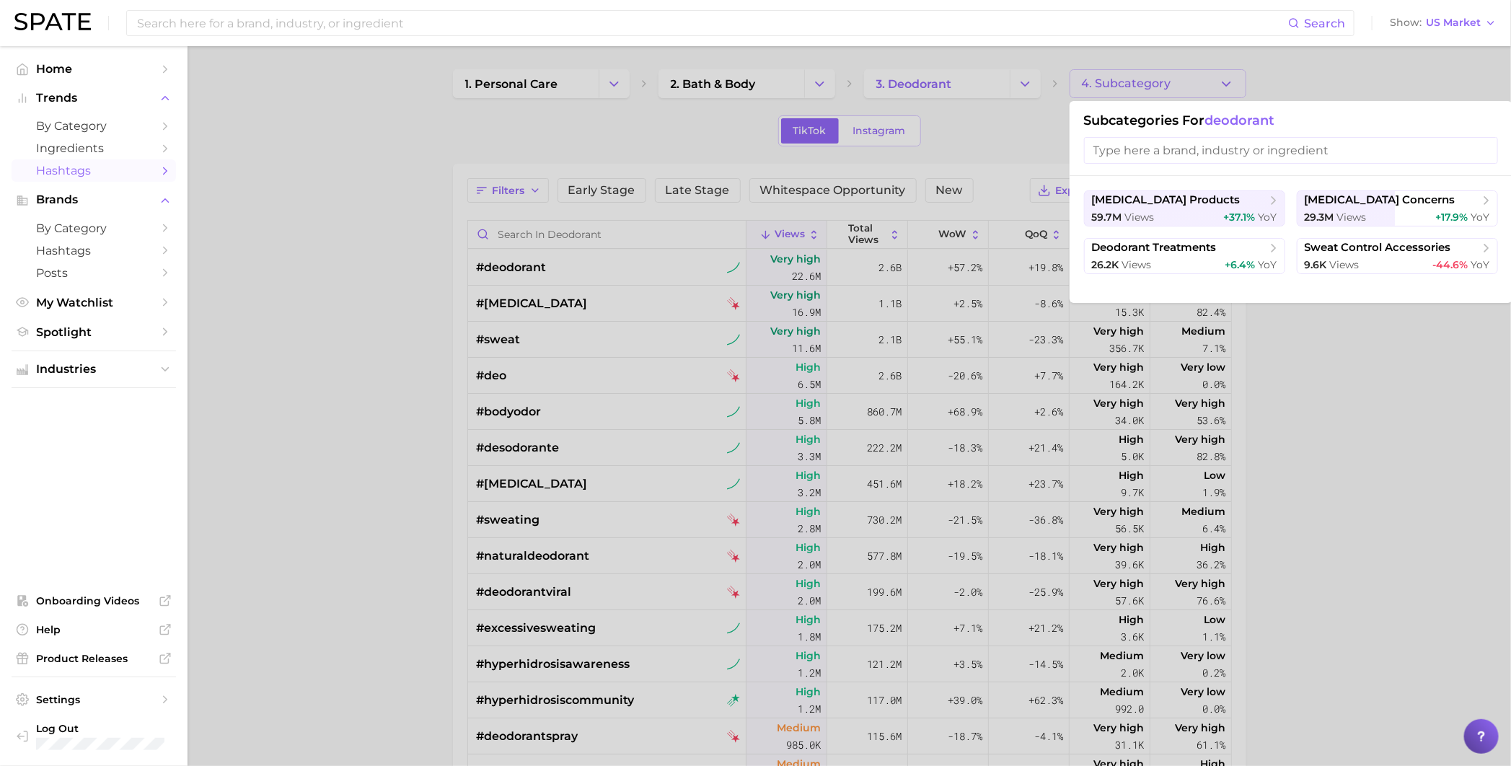
click at [1209, 151] on input "search" at bounding box center [1291, 150] width 414 height 27
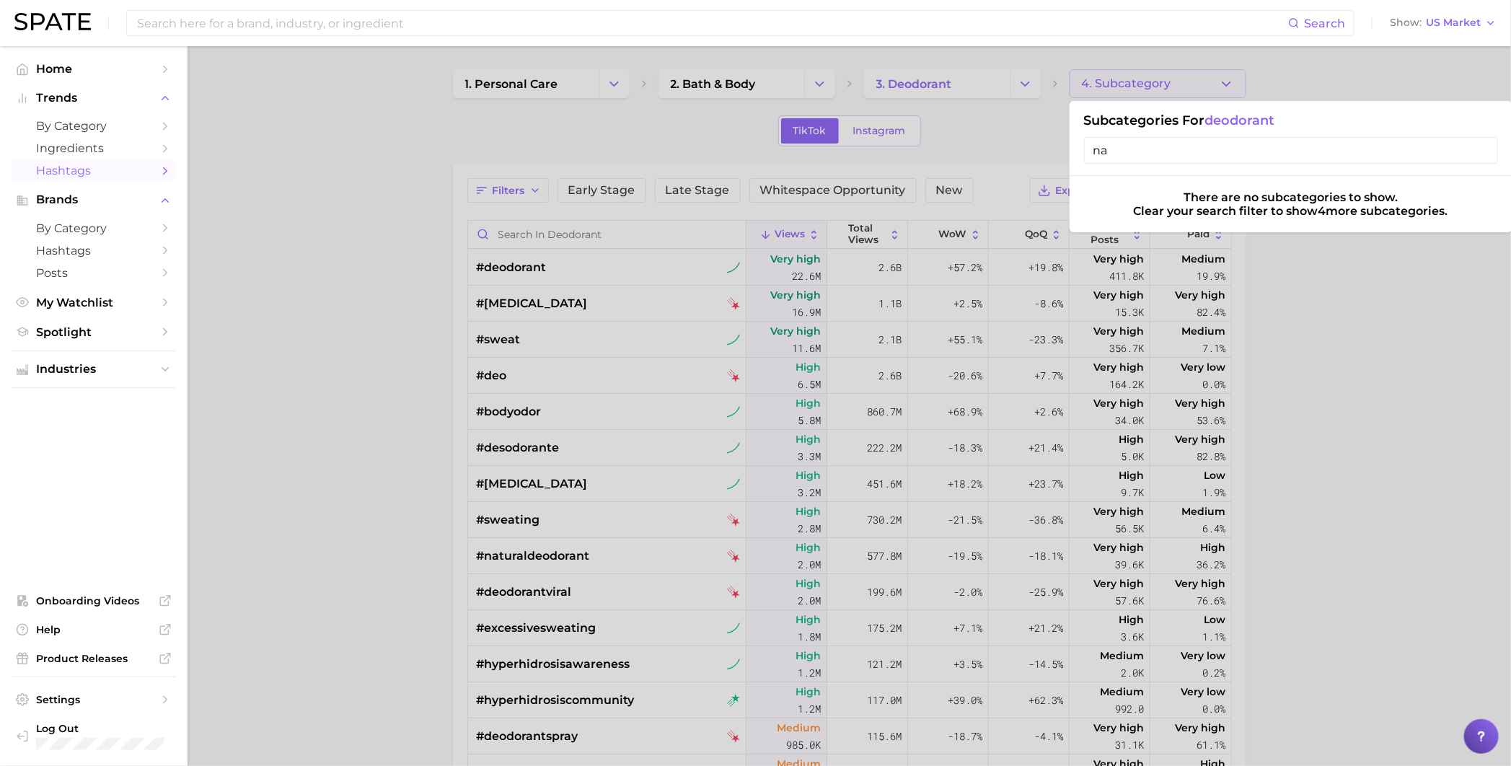
type input "n"
type input "c"
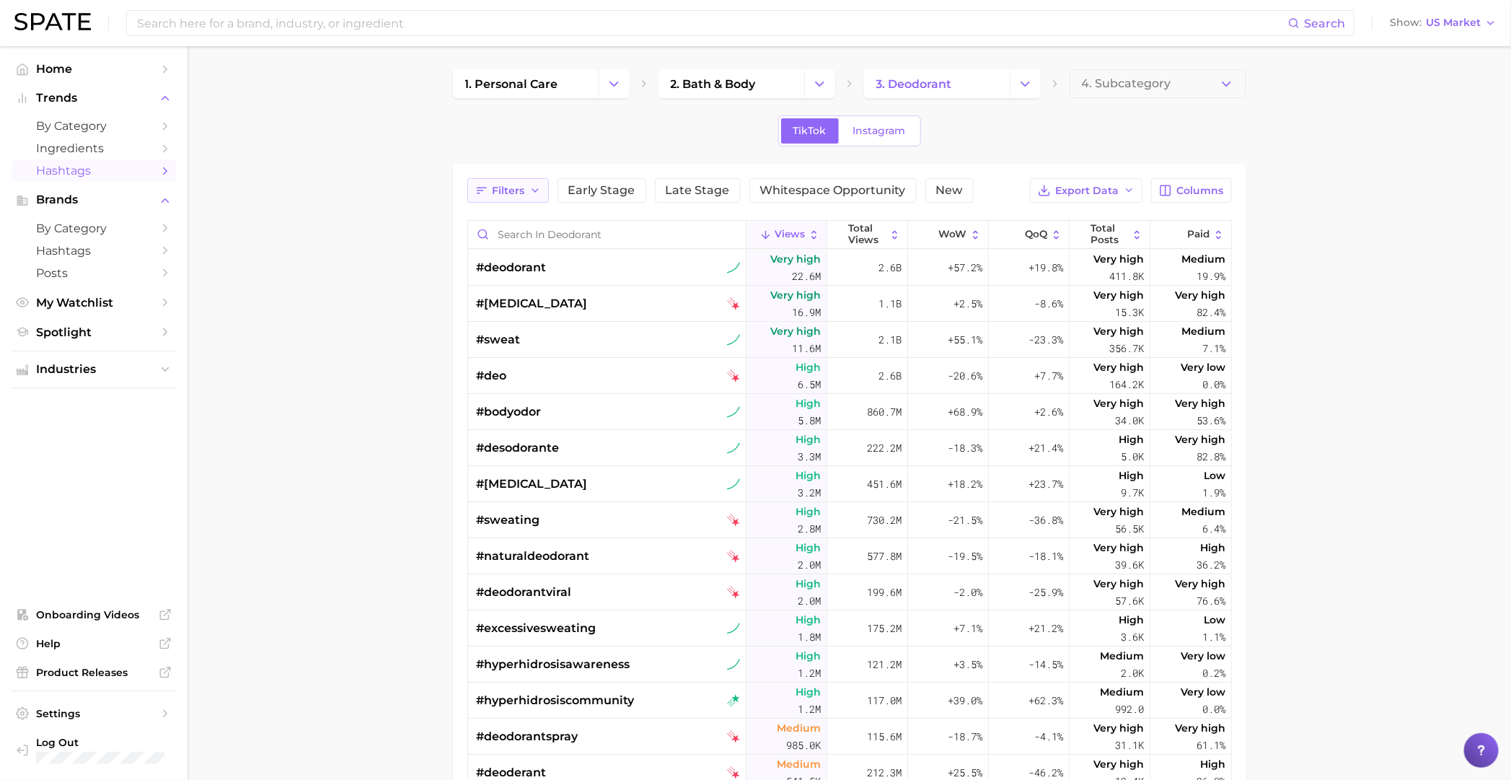
click at [524, 178] on button "Filters" at bounding box center [507, 190] width 81 height 25
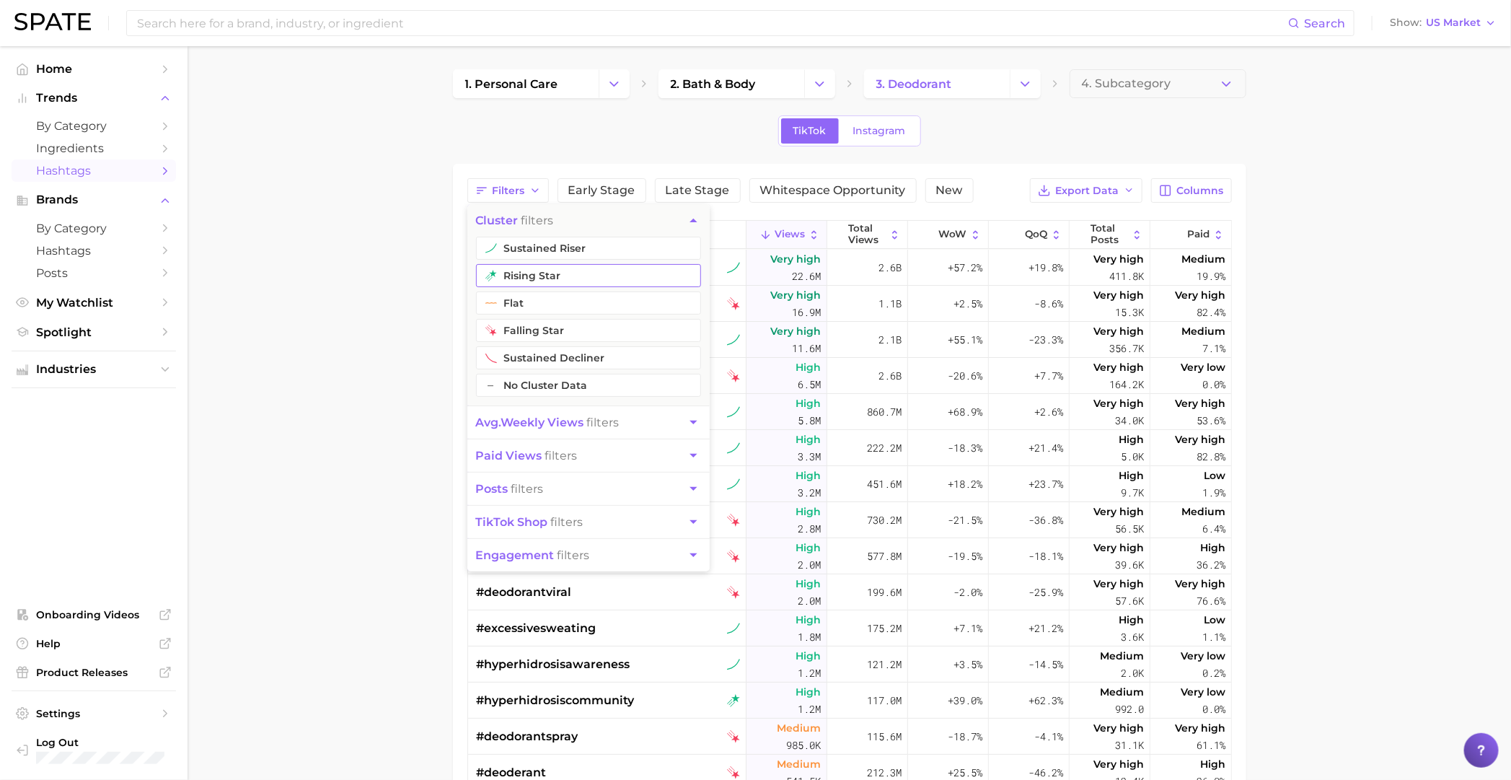
click at [558, 278] on button "rising star" at bounding box center [588, 275] width 225 height 23
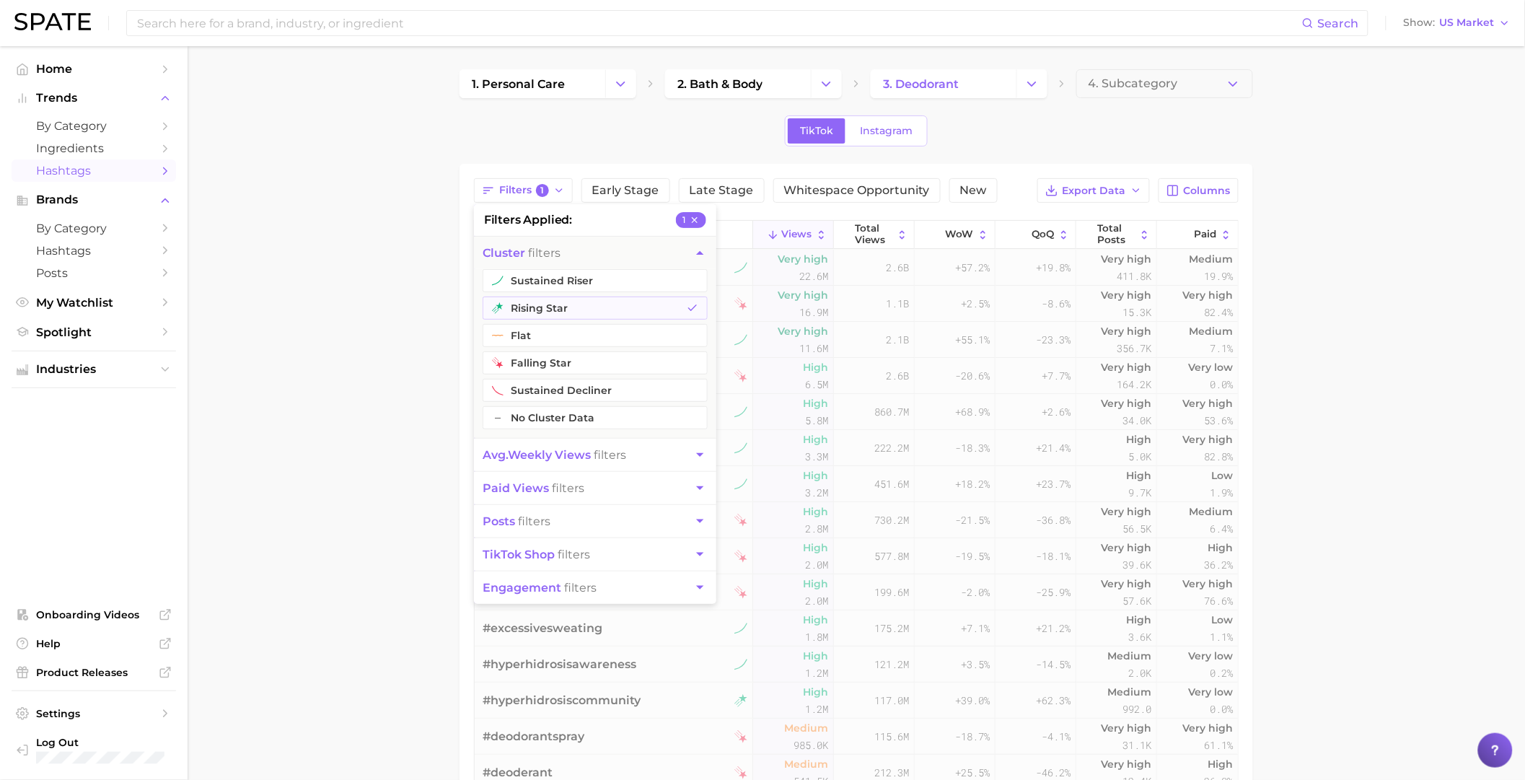
click at [569, 256] on button "cluster filters" at bounding box center [595, 253] width 242 height 32
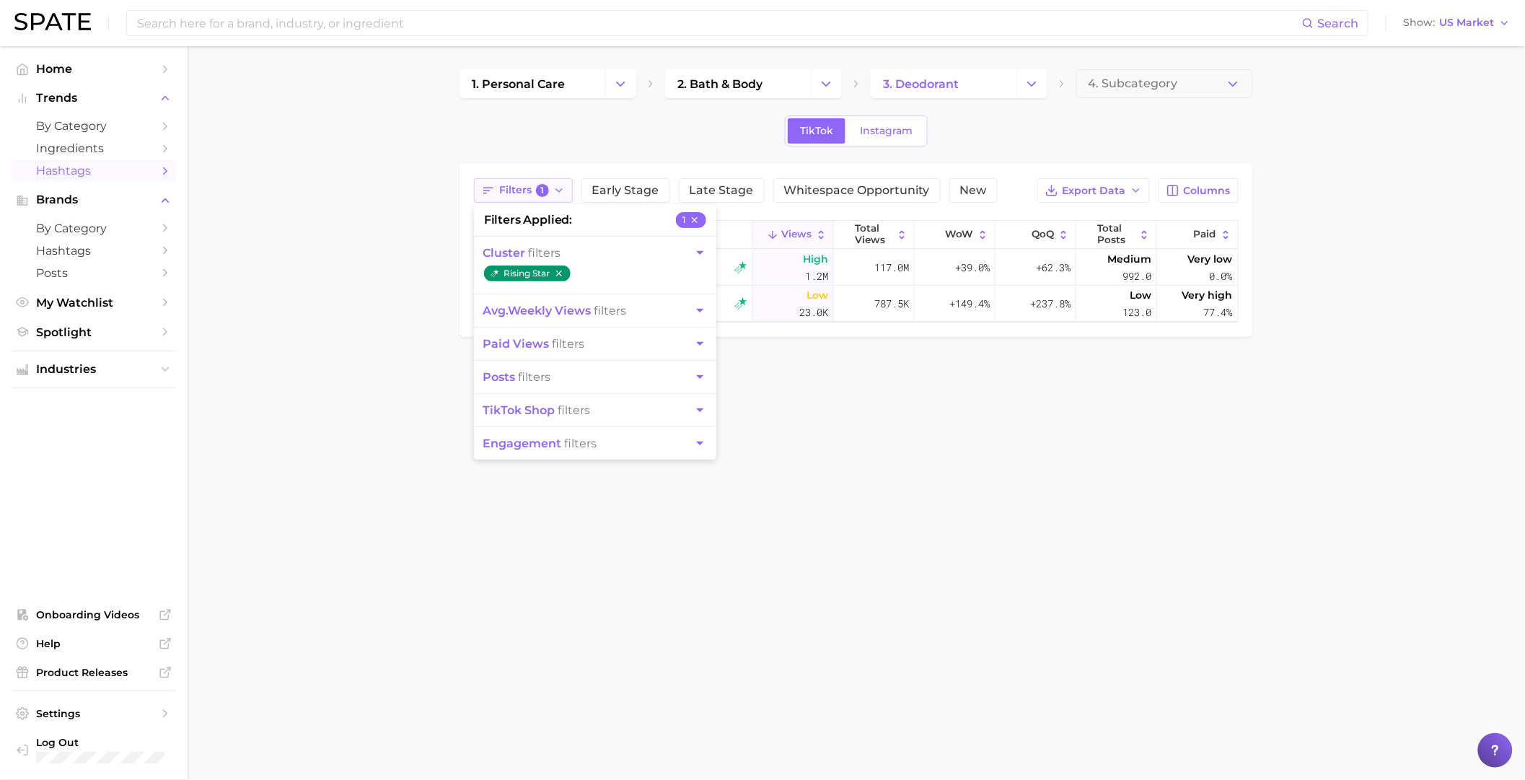
click at [520, 193] on span "Filters 1" at bounding box center [524, 190] width 50 height 13
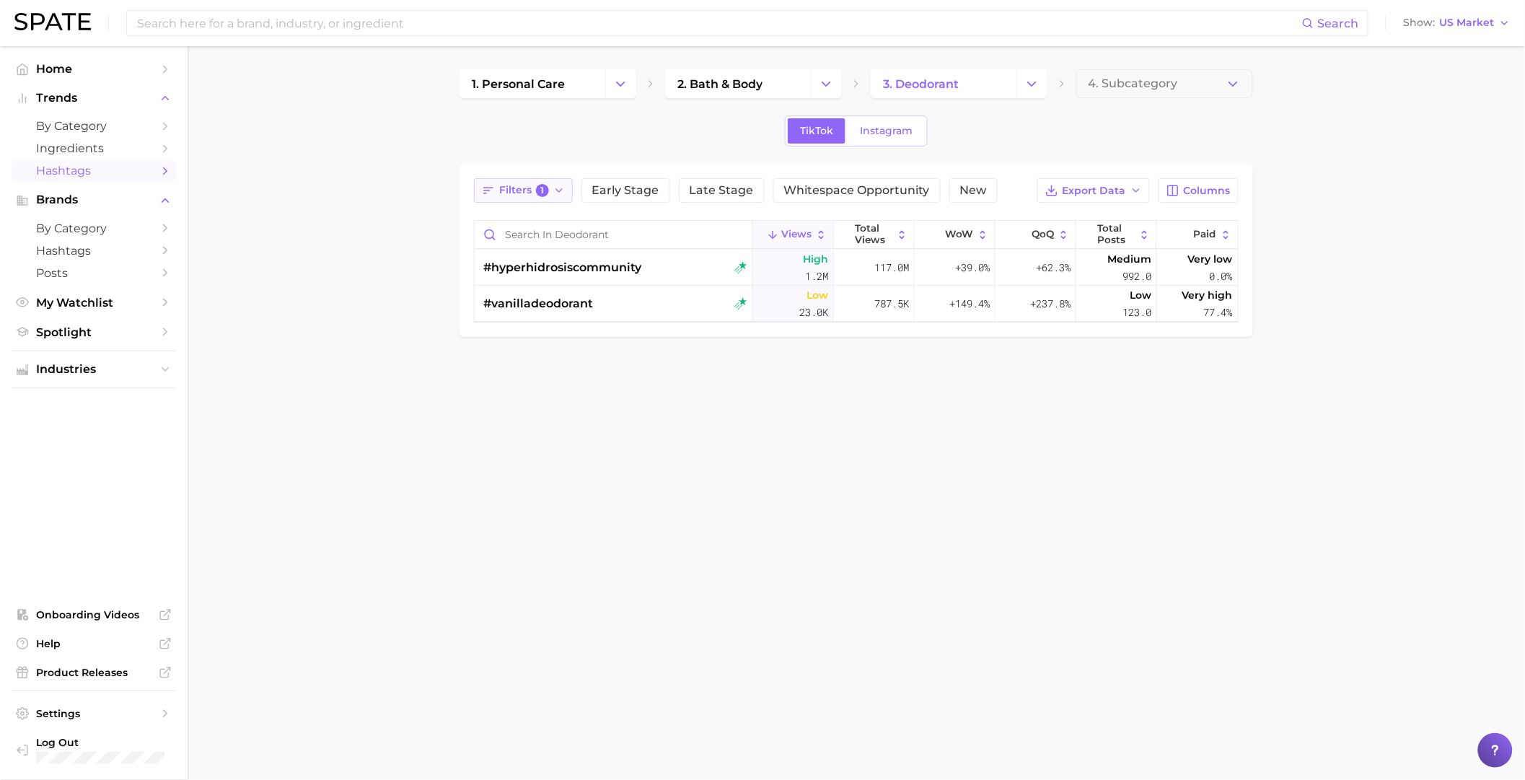
click at [539, 193] on span "1" at bounding box center [542, 190] width 13 height 13
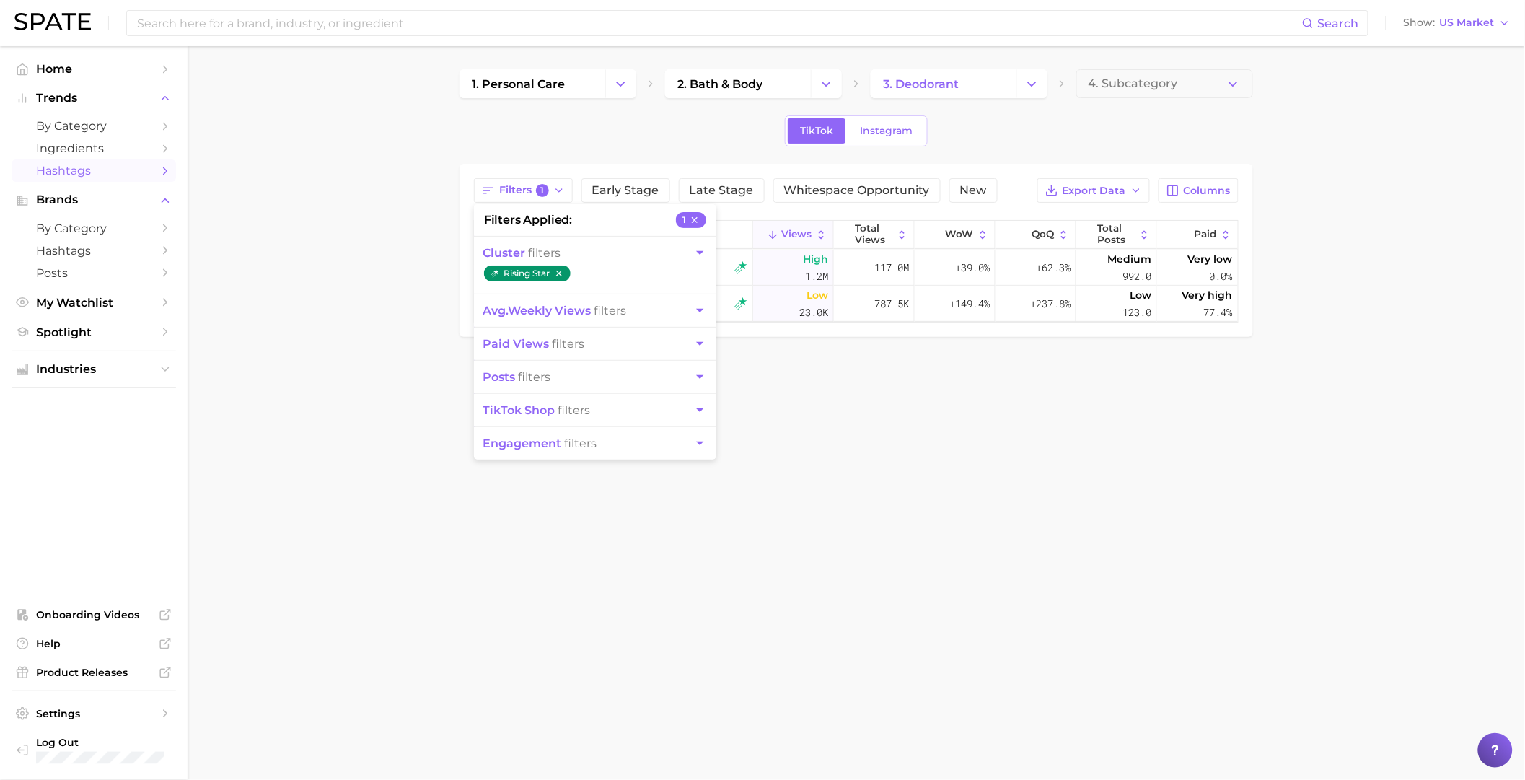
click at [684, 256] on button "cluster filters" at bounding box center [595, 253] width 242 height 32
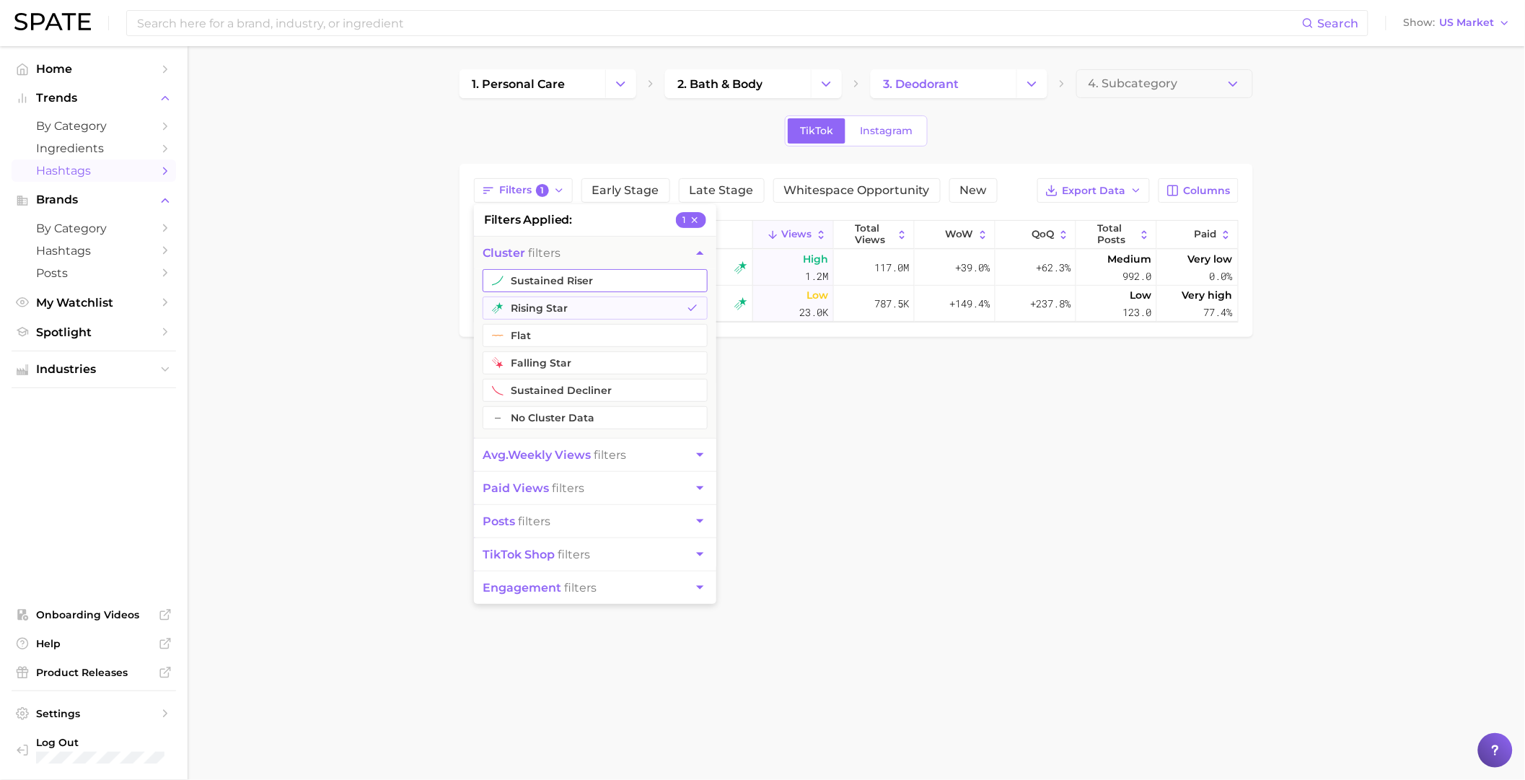
click at [633, 276] on button "sustained riser" at bounding box center [594, 280] width 225 height 23
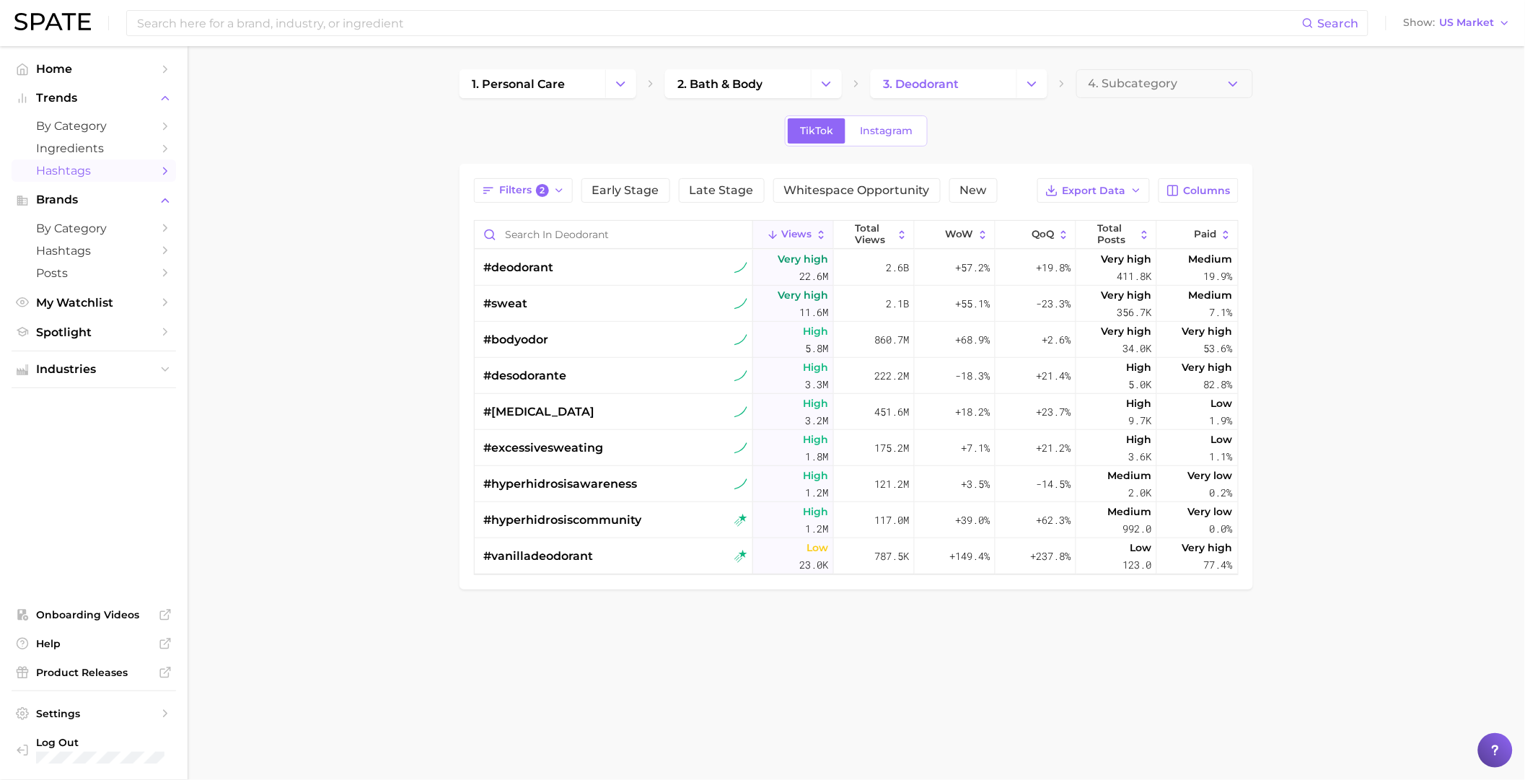
click at [1015, 542] on div "+237.8%" at bounding box center [1035, 556] width 81 height 36
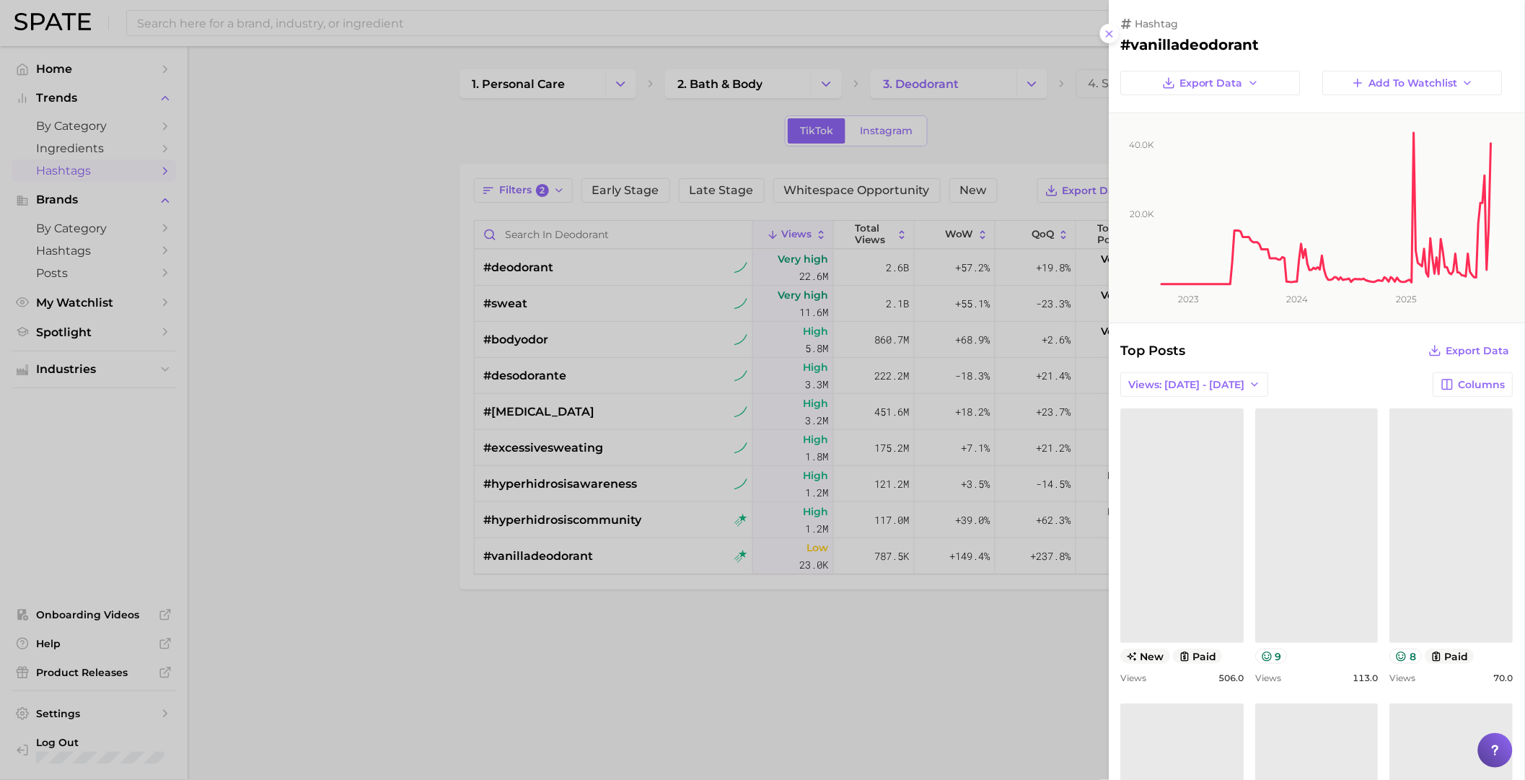
click at [585, 661] on div at bounding box center [762, 390] width 1525 height 780
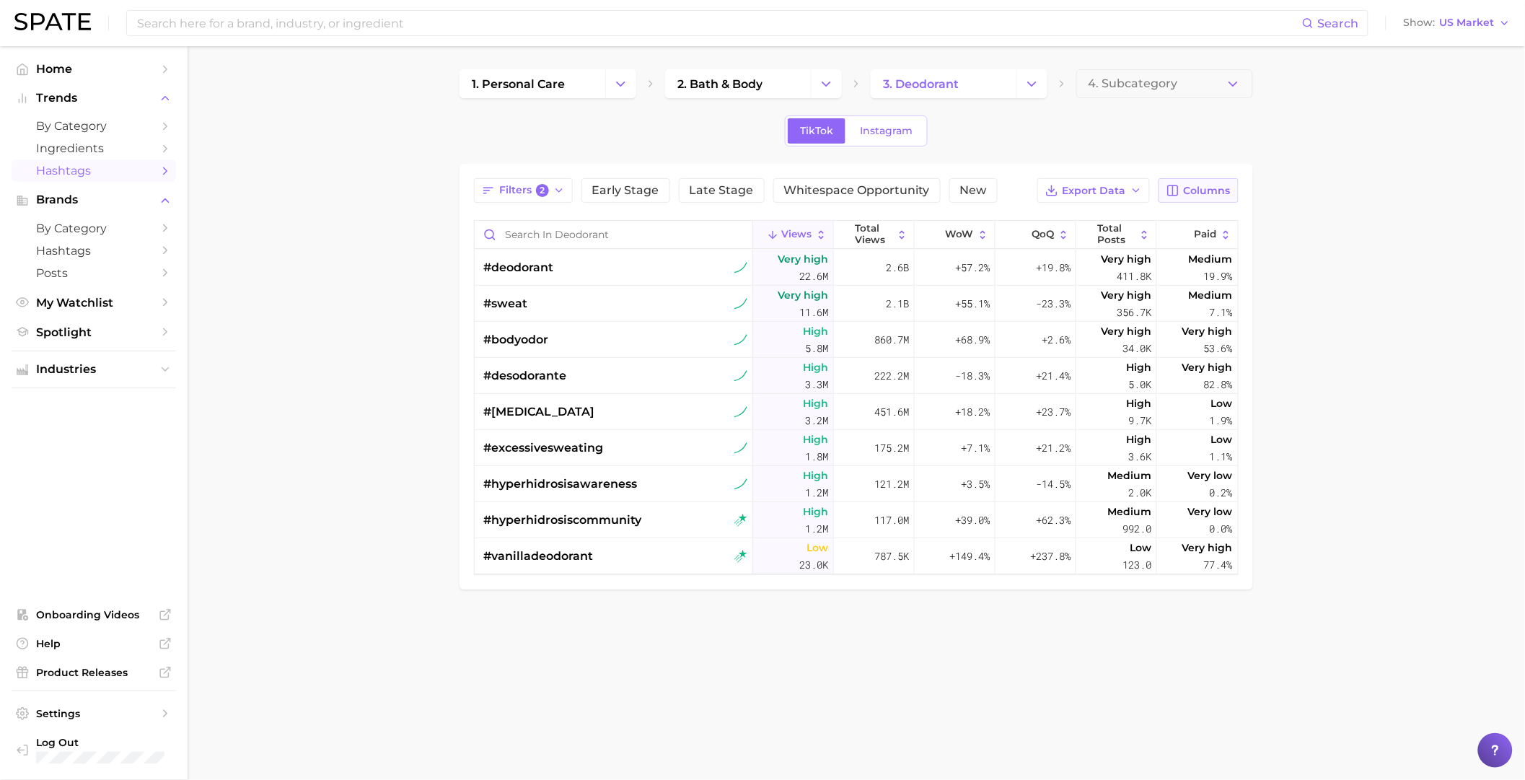
click at [1221, 193] on span "Columns" at bounding box center [1207, 191] width 47 height 12
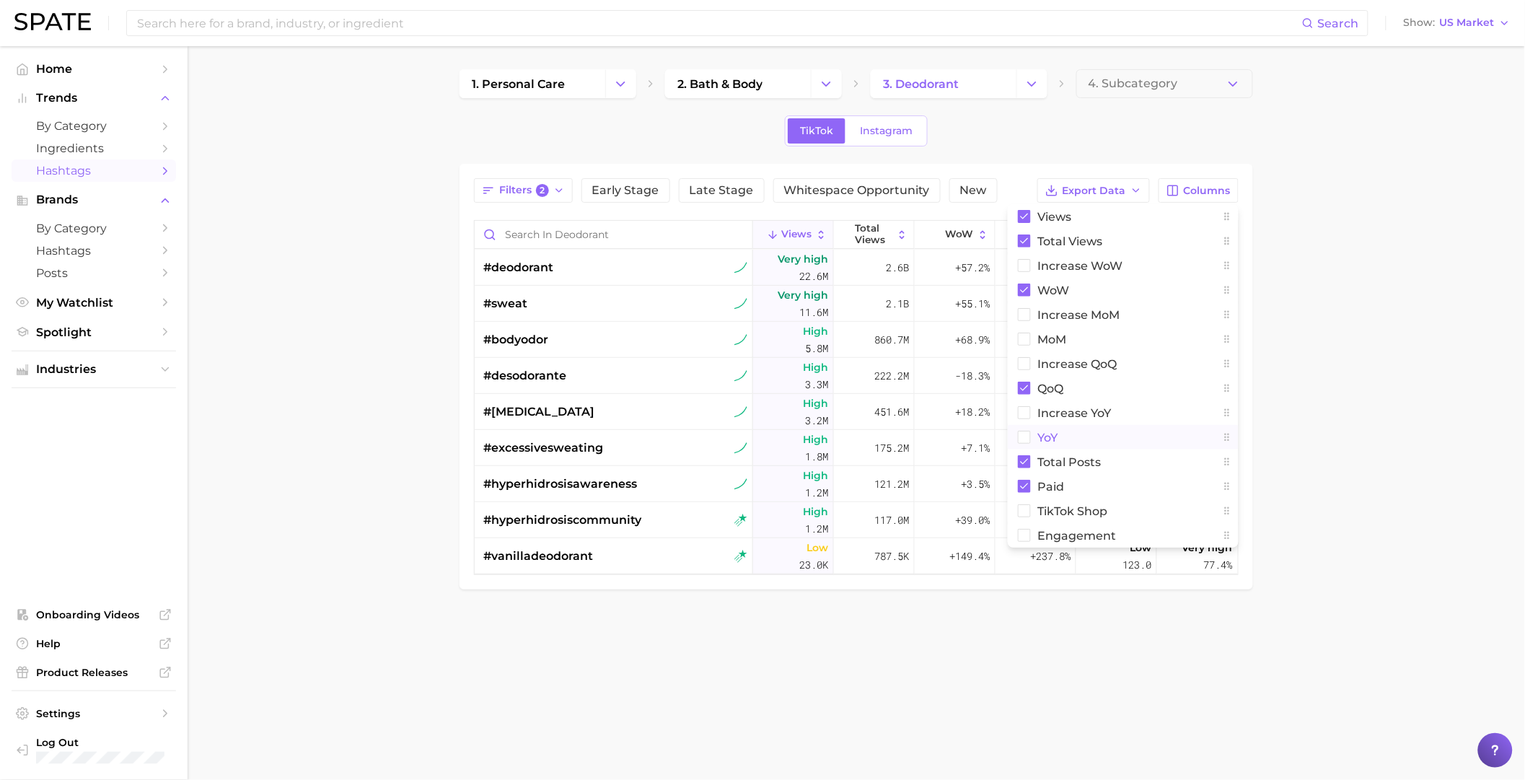
click at [1028, 434] on rect at bounding box center [1024, 437] width 12 height 12
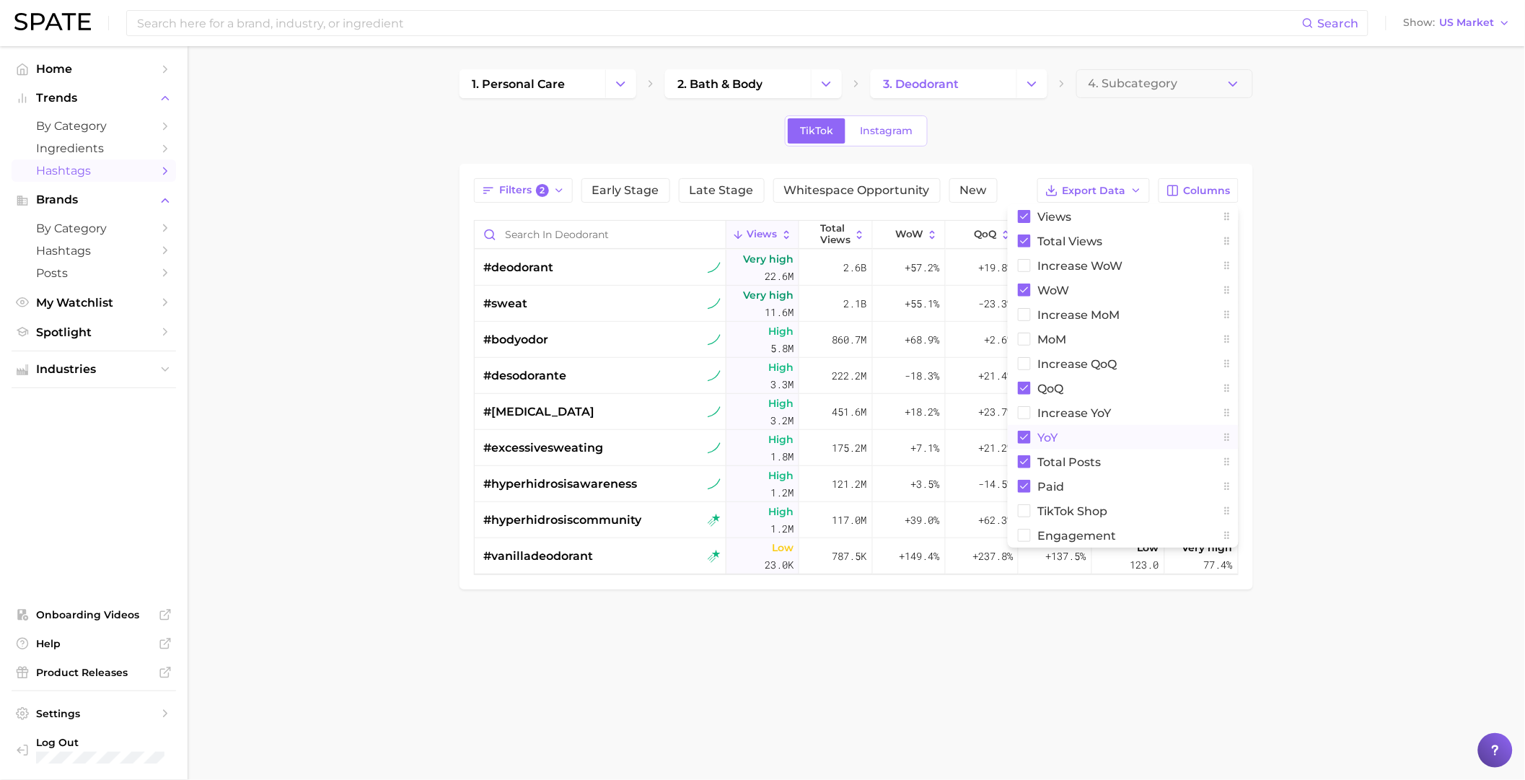
click at [922, 657] on main "1. personal care 2. bath & body 3. deodorant 4. Subcategory TikTok Instagram Fi…" at bounding box center [856, 353] width 1337 height 615
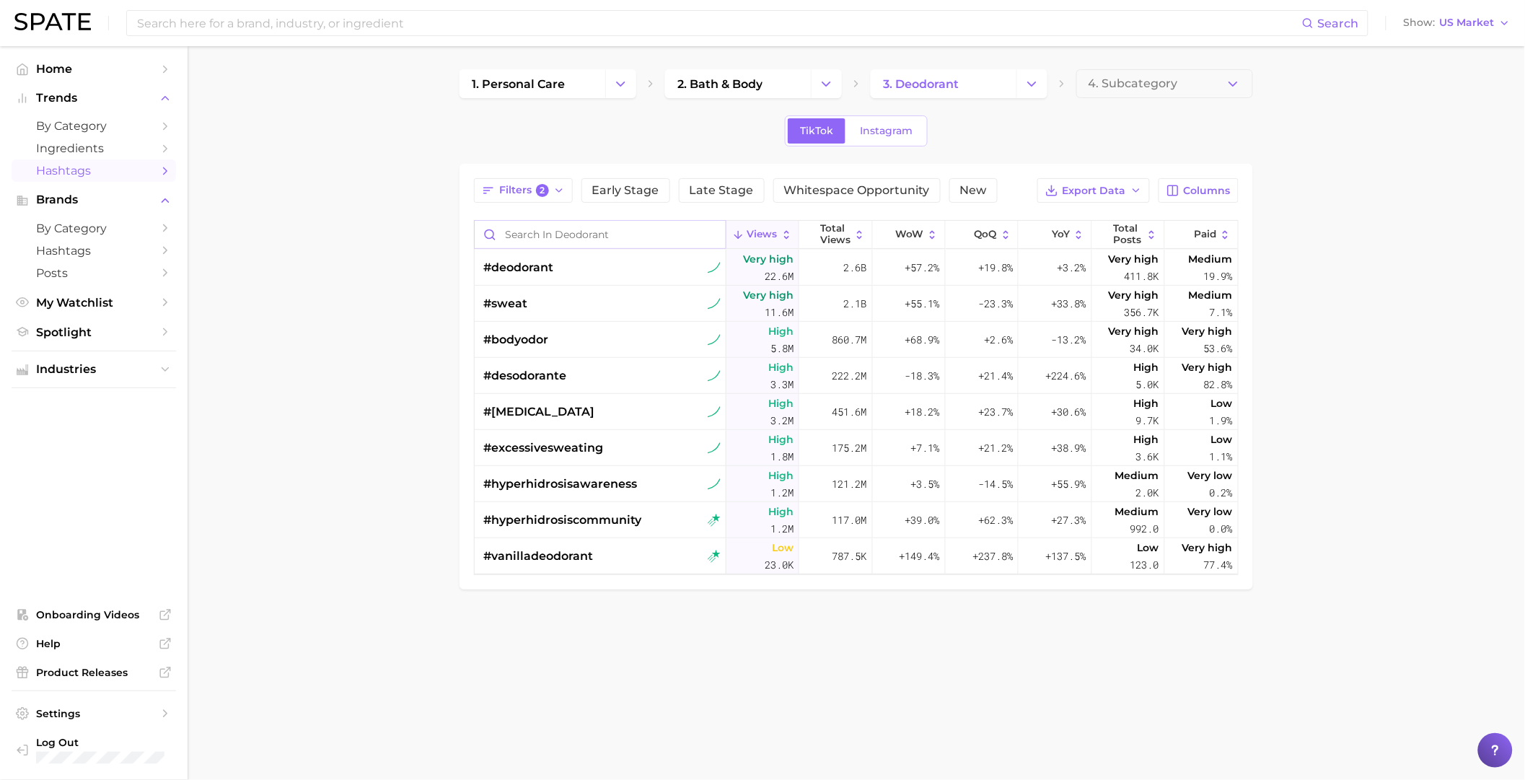
click at [599, 229] on input "Search in deodorant" at bounding box center [600, 234] width 251 height 27
click at [554, 197] on button "Filters 2" at bounding box center [523, 190] width 99 height 25
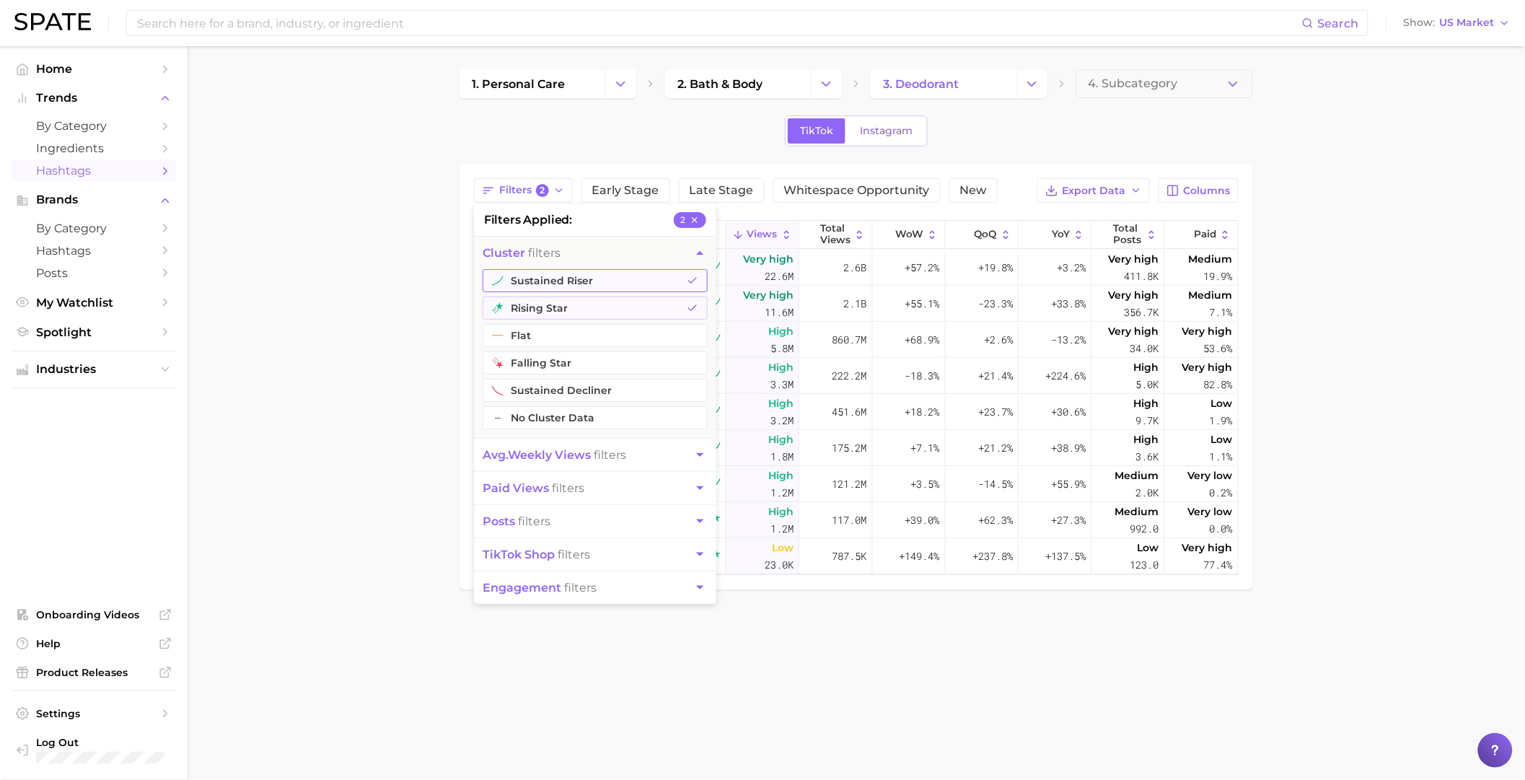
click at [531, 280] on button "sustained riser" at bounding box center [594, 280] width 225 height 23
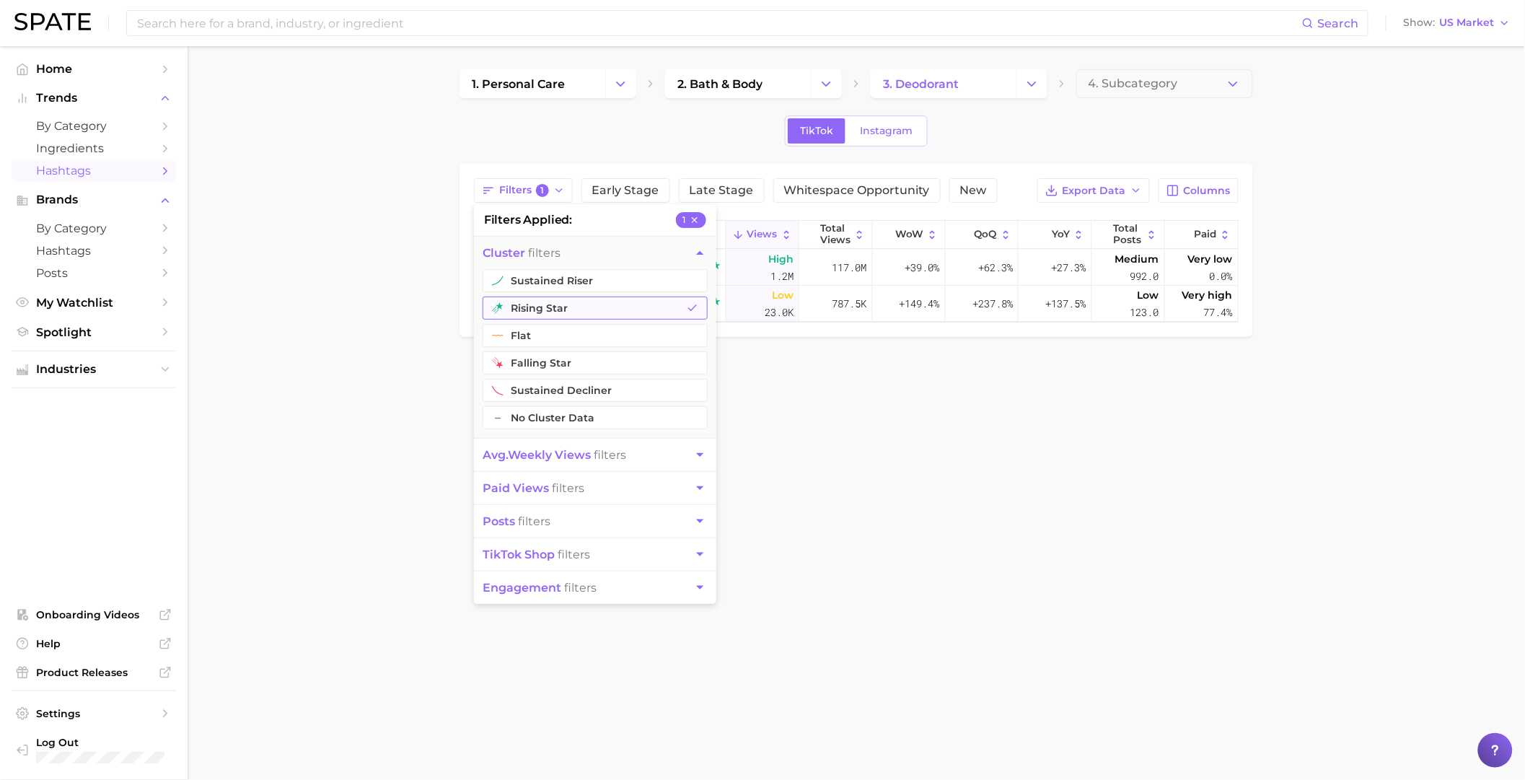
click at [521, 307] on button "rising star" at bounding box center [594, 307] width 225 height 23
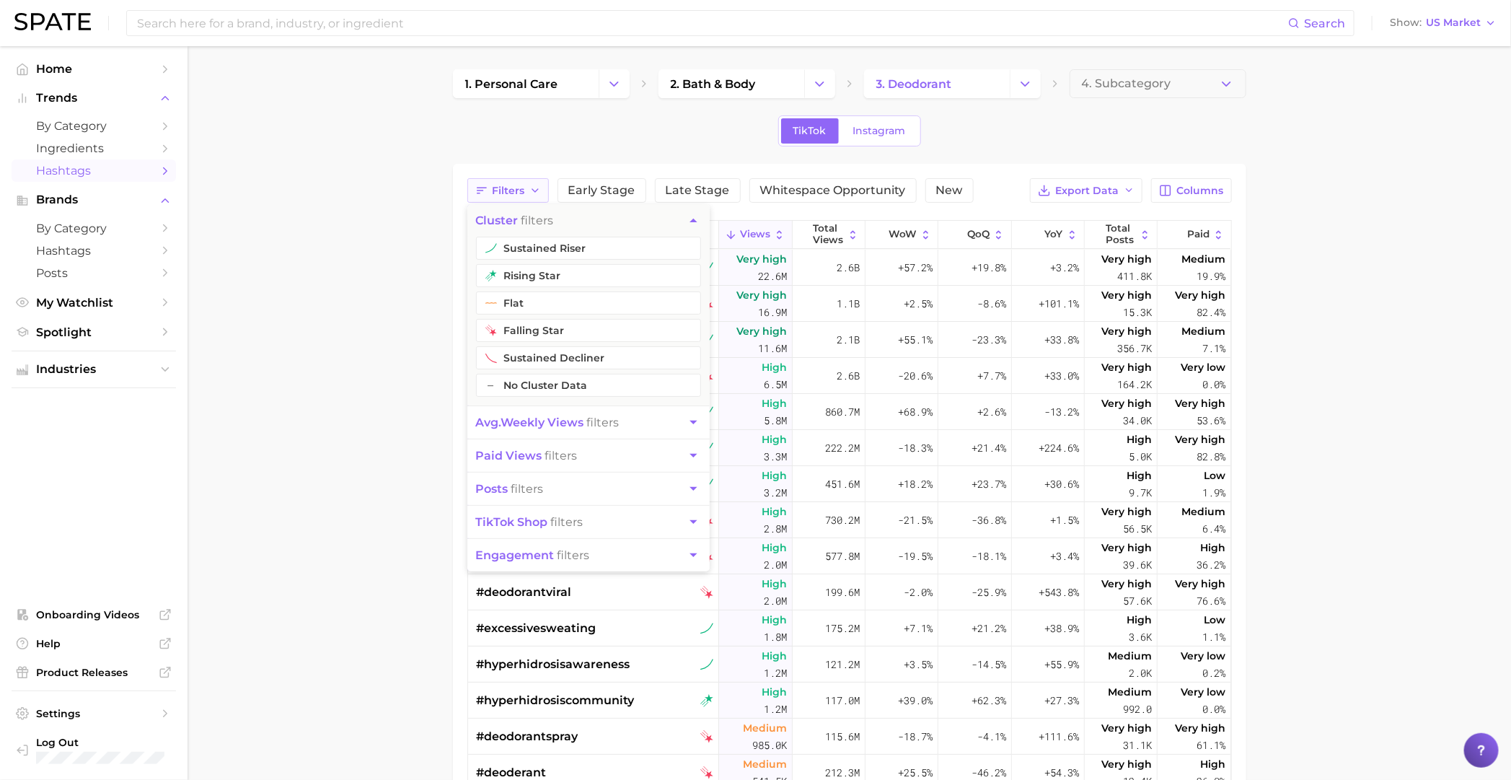
click at [512, 201] on button "Filters" at bounding box center [507, 190] width 81 height 25
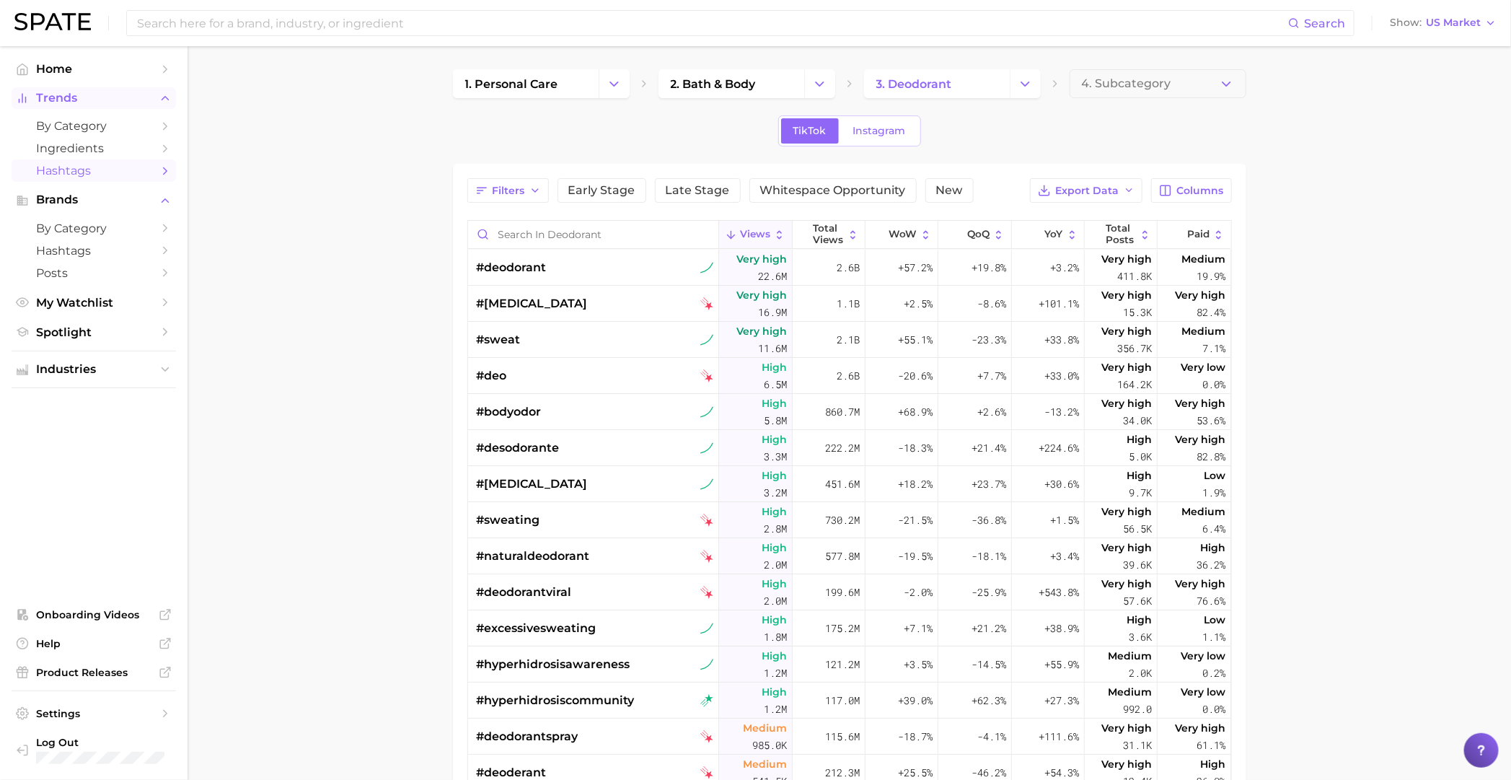
click at [87, 109] on button "Trends" at bounding box center [94, 98] width 164 height 22
click at [74, 124] on span "by Category" at bounding box center [93, 126] width 115 height 14
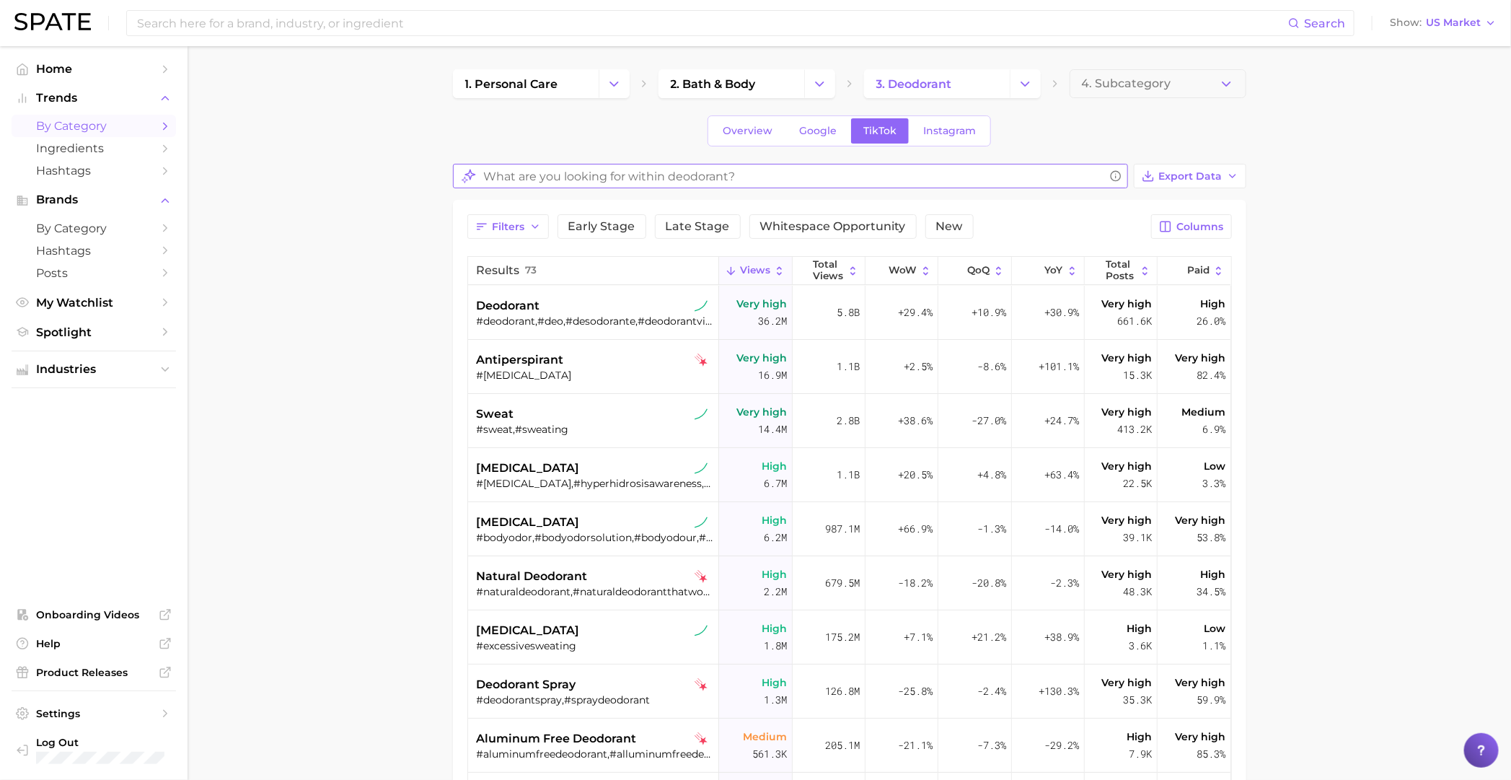
click at [630, 166] on input "What are you looking for within deodorant?" at bounding box center [794, 176] width 620 height 28
click at [627, 169] on input "What are you looking for within deodorant?" at bounding box center [794, 176] width 620 height 28
click at [330, 389] on main "1. personal care 2. bath & body 3. deodorant 4. Subcategory Overview Google Tik…" at bounding box center [849, 584] width 1323 height 1076
click at [749, 128] on span "Overview" at bounding box center [748, 131] width 50 height 12
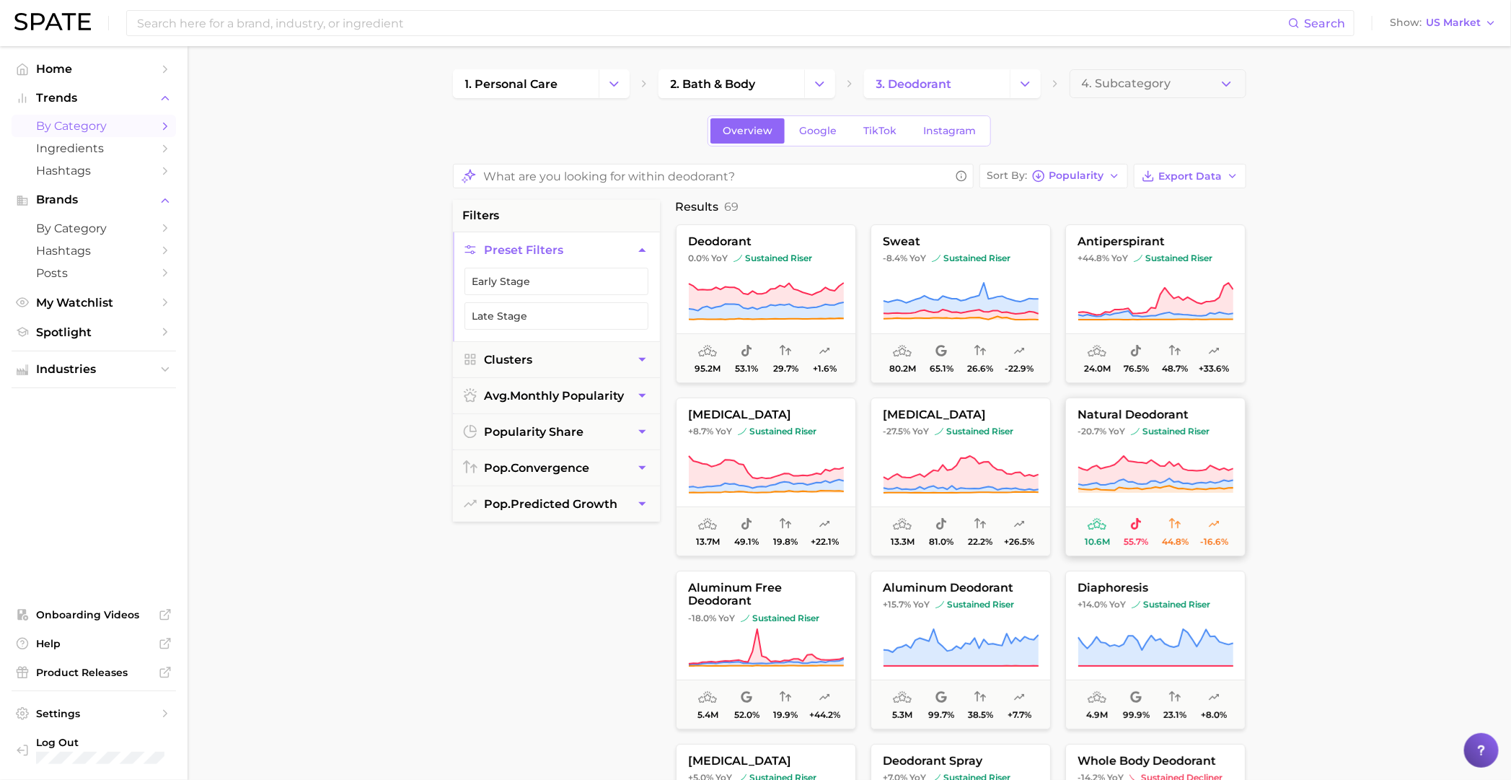
click at [1192, 421] on span "natural deodorant" at bounding box center [1155, 414] width 179 height 13
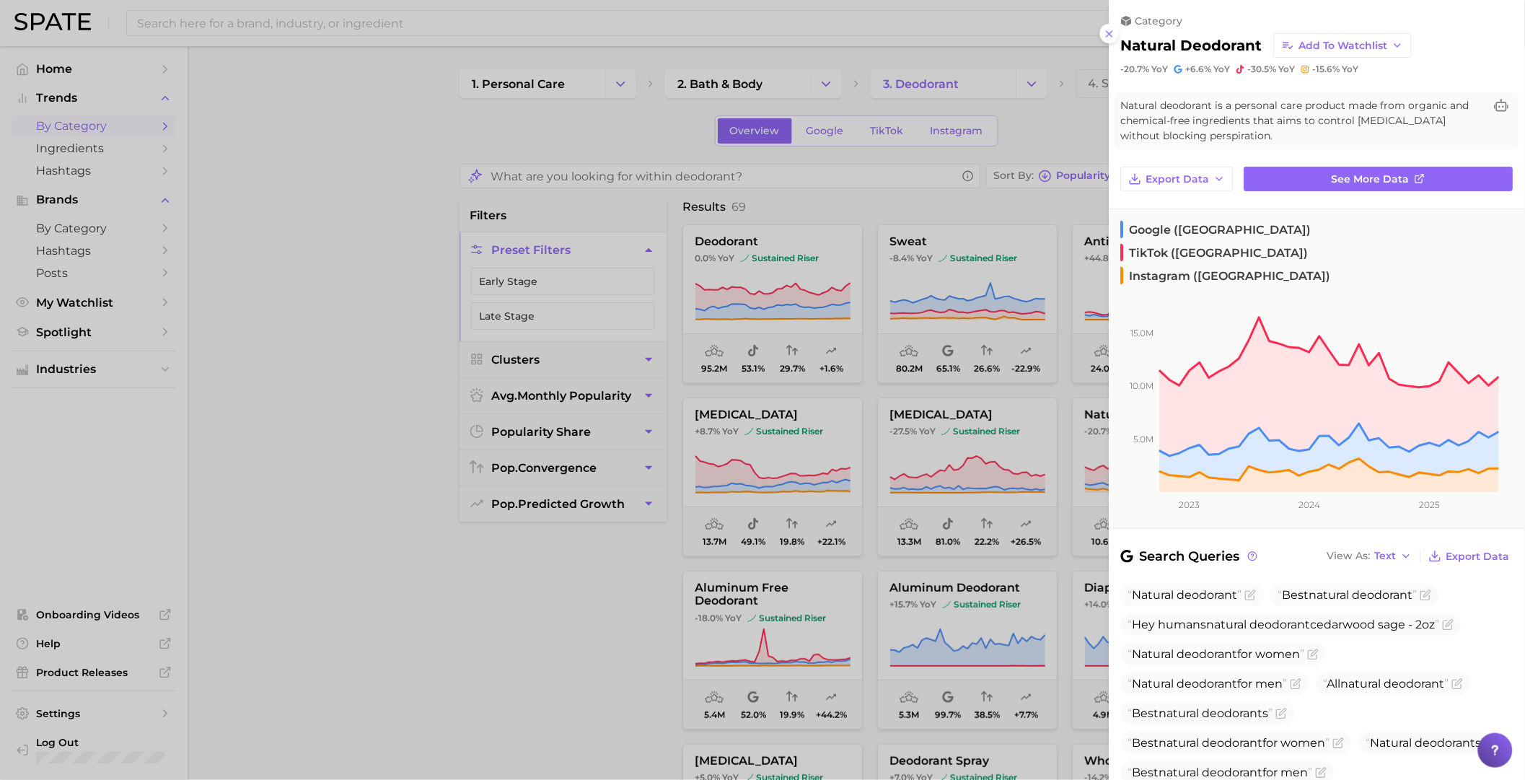
click at [1216, 67] on span "YoY" at bounding box center [1222, 69] width 17 height 12
click at [1198, 136] on span "Natural deodorant is a personal care product made from organic and chemical-fre…" at bounding box center [1302, 120] width 363 height 45
click at [1368, 179] on span "See more data" at bounding box center [1371, 179] width 78 height 12
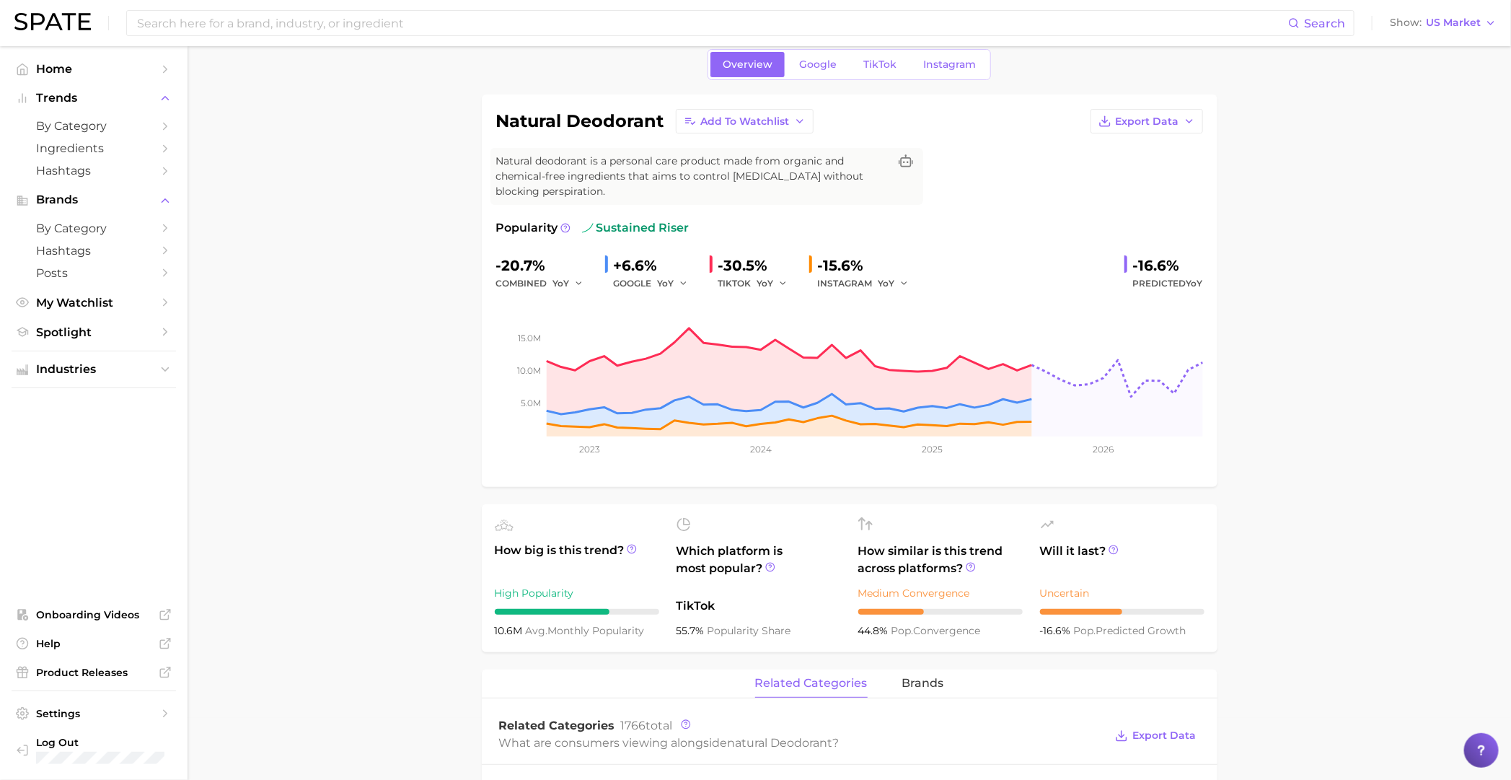
scroll to position [89, 0]
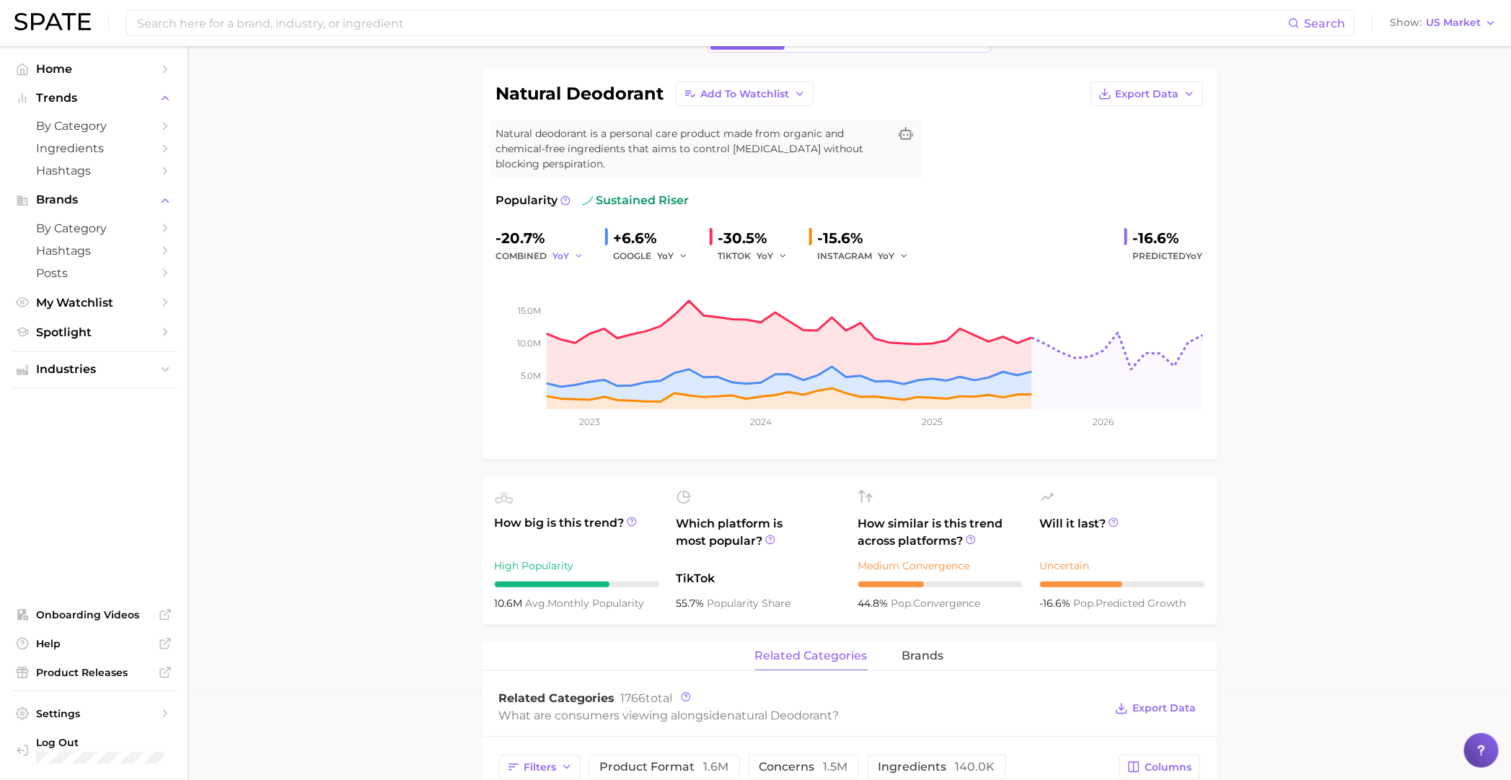
click at [581, 252] on icon "button" at bounding box center [579, 256] width 10 height 10
click at [609, 301] on button "QoQ" at bounding box center [632, 305] width 159 height 26
click at [574, 260] on button "QoQ" at bounding box center [570, 255] width 35 height 17
click at [607, 328] on button "MoM" at bounding box center [632, 331] width 159 height 26
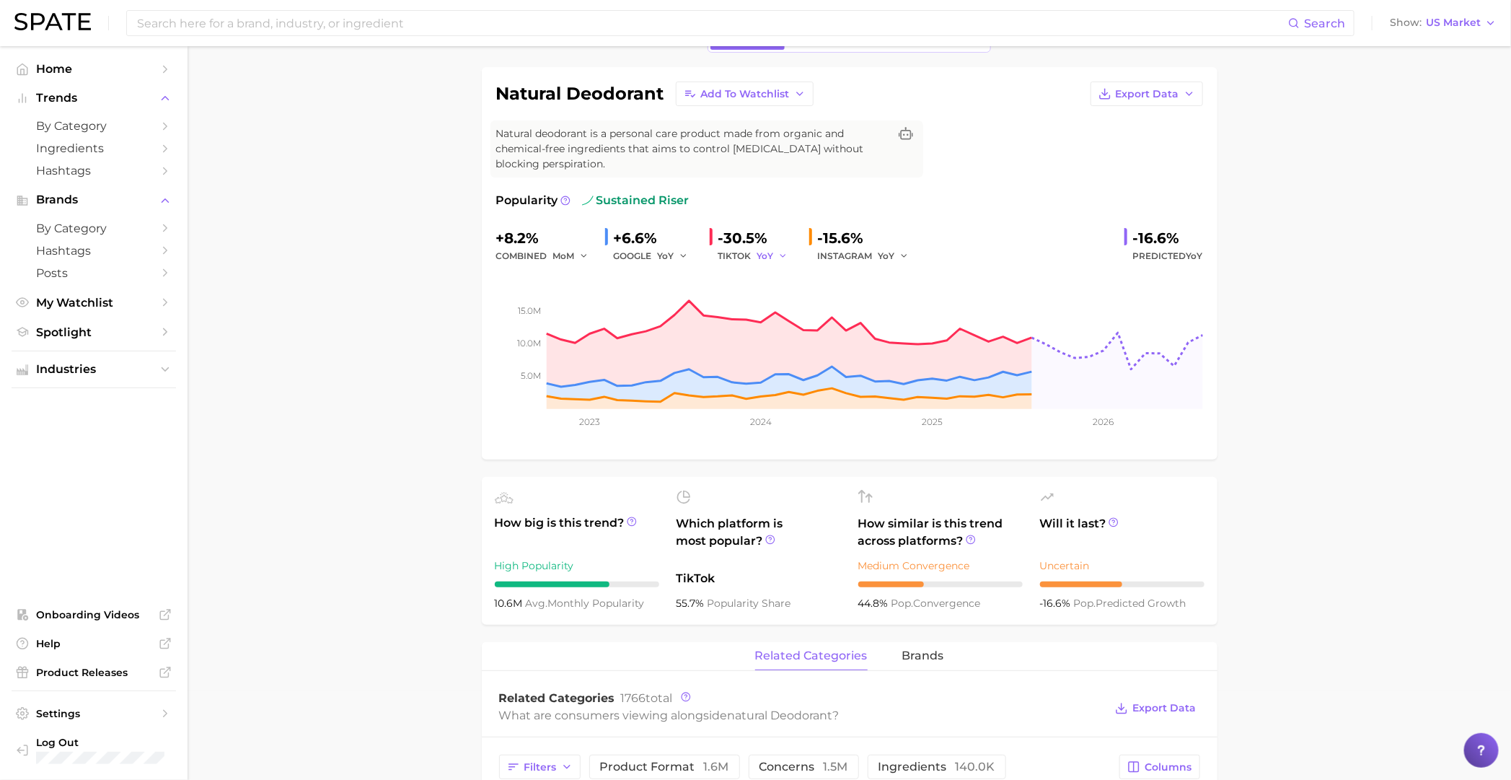
click at [771, 255] on span "YoY" at bounding box center [765, 256] width 17 height 12
click at [793, 327] on button "MoM" at bounding box center [836, 331] width 159 height 26
click at [887, 252] on span "YoY" at bounding box center [886, 256] width 17 height 12
click at [922, 327] on button "MoM" at bounding box center [957, 331] width 159 height 26
click at [671, 260] on span "YoY" at bounding box center [666, 256] width 17 height 12
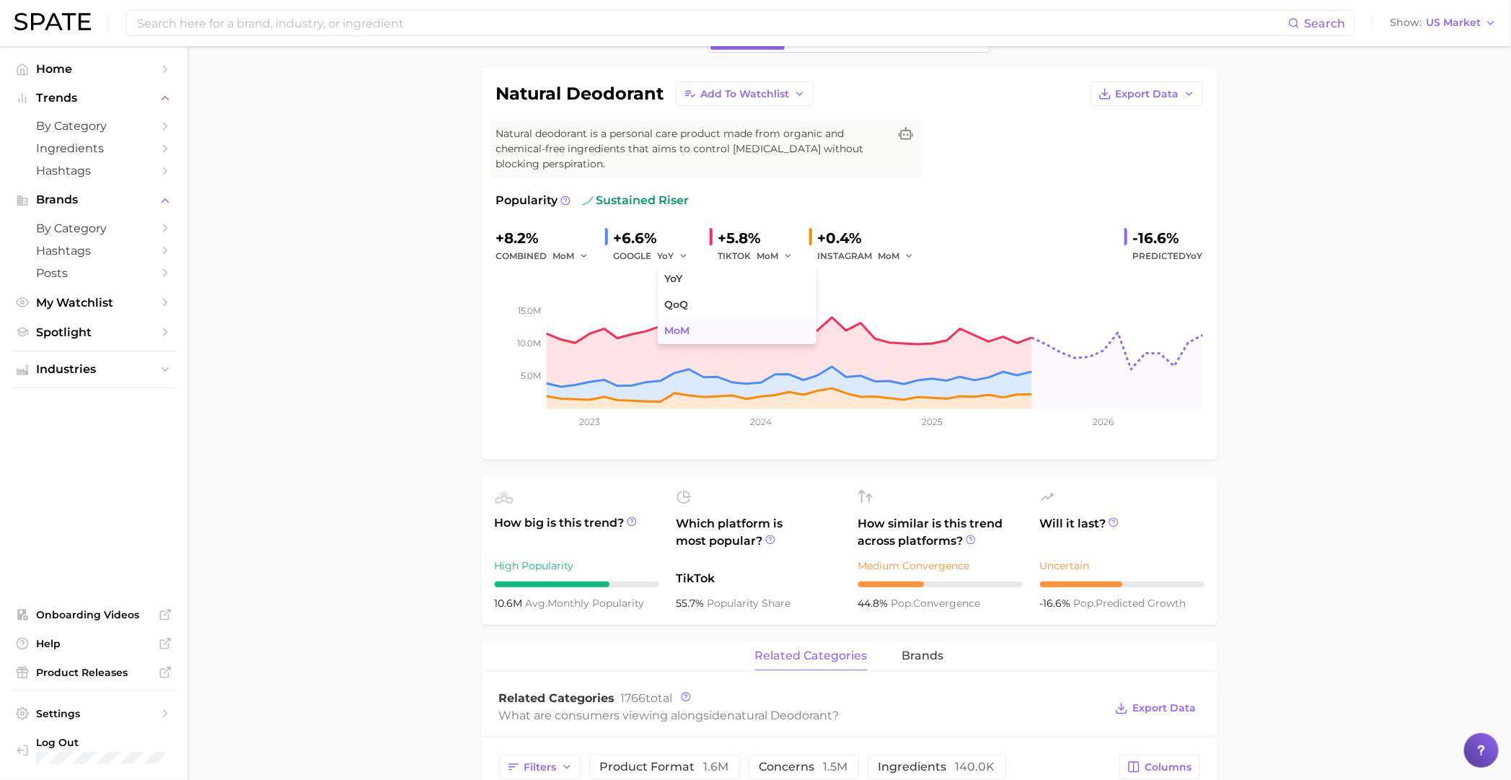
click at [699, 328] on button "MoM" at bounding box center [737, 331] width 159 height 26
click at [1158, 244] on div "-16.6%" at bounding box center [1168, 237] width 70 height 23
click at [1134, 232] on div "-16.6%" at bounding box center [1168, 237] width 70 height 23
click at [1196, 250] on span "YoY" at bounding box center [1194, 255] width 17 height 11
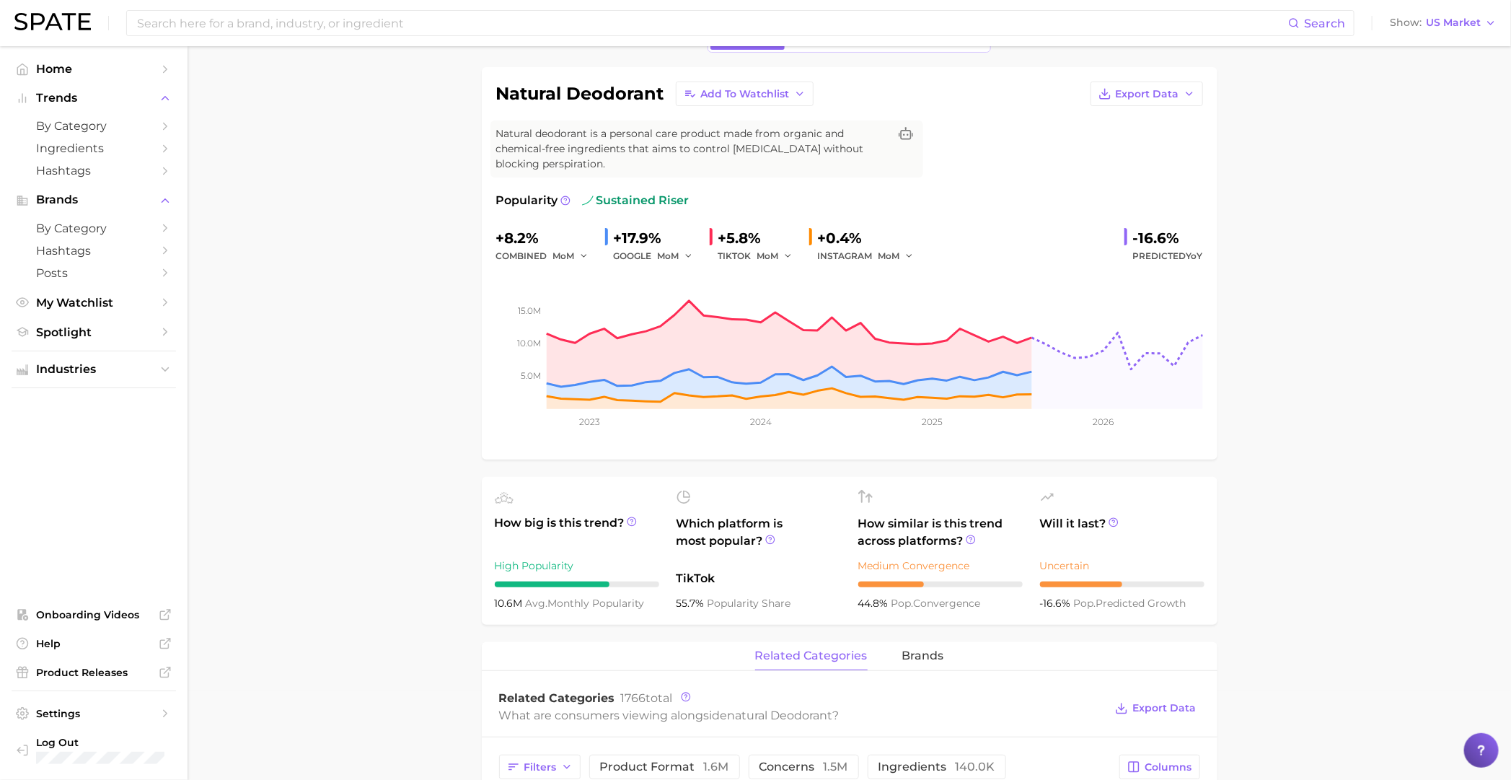
click at [560, 196] on icon at bounding box center [565, 200] width 10 height 10
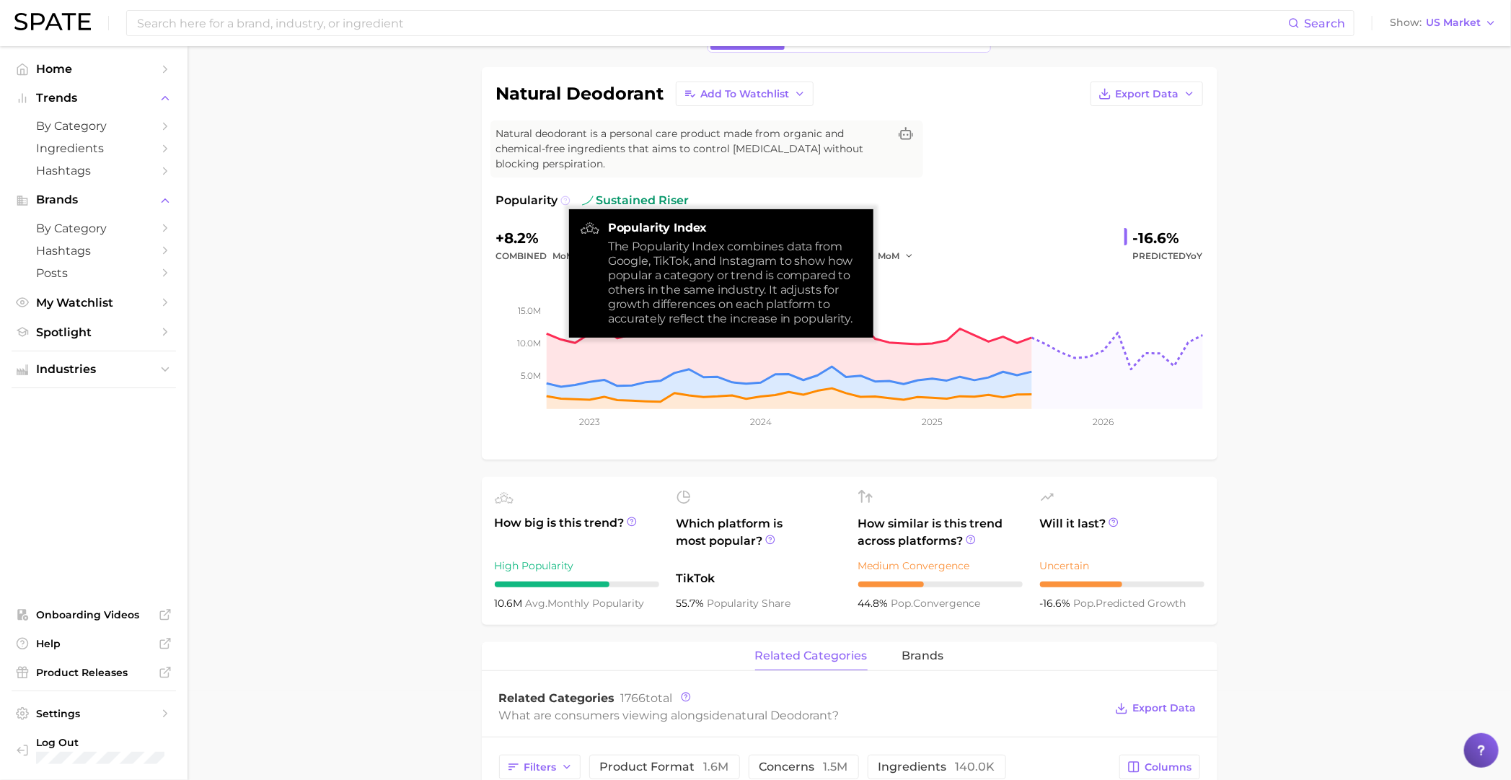
click at [560, 196] on icon at bounding box center [565, 200] width 10 height 10
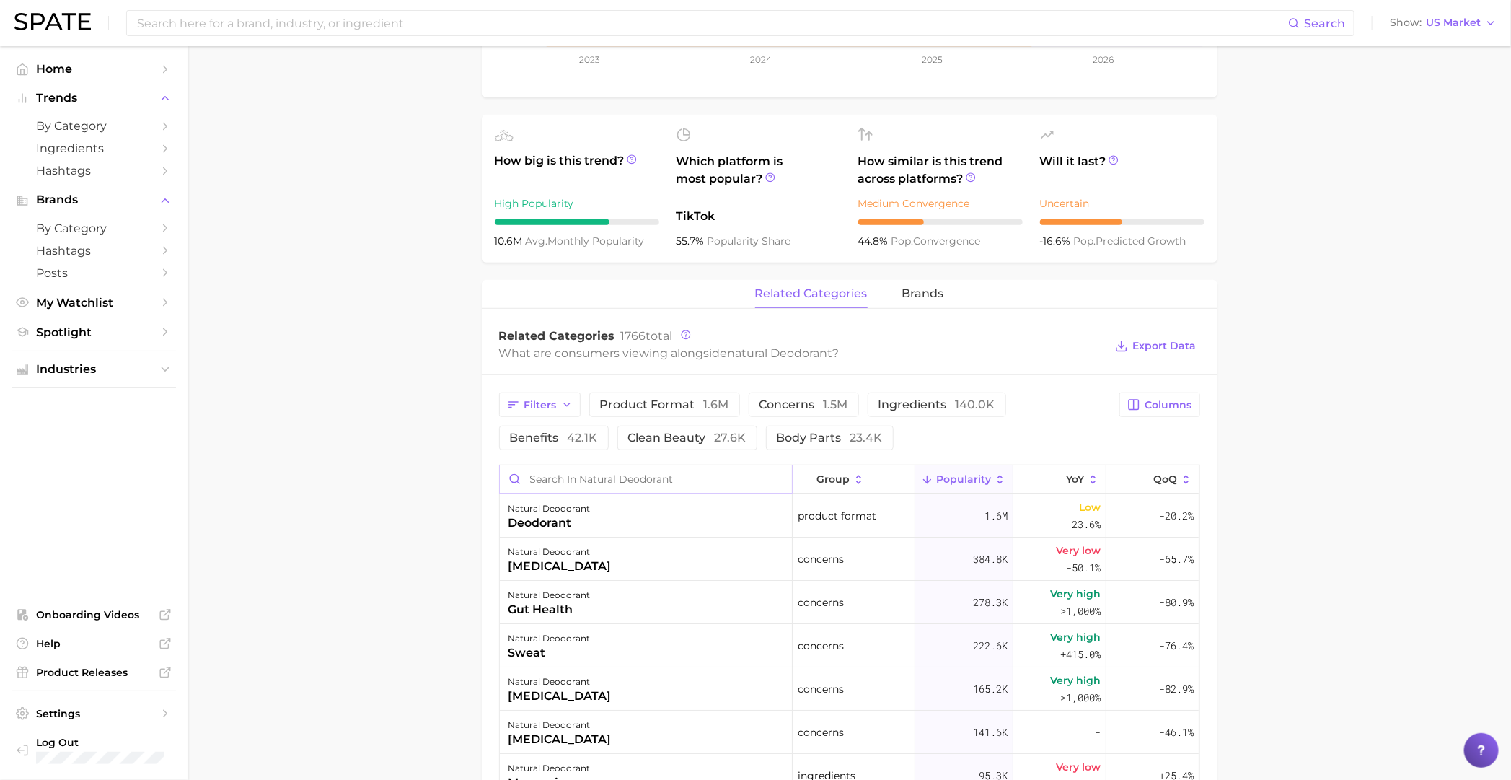
scroll to position [450, 0]
click at [917, 293] on span "brands" at bounding box center [923, 294] width 42 height 13
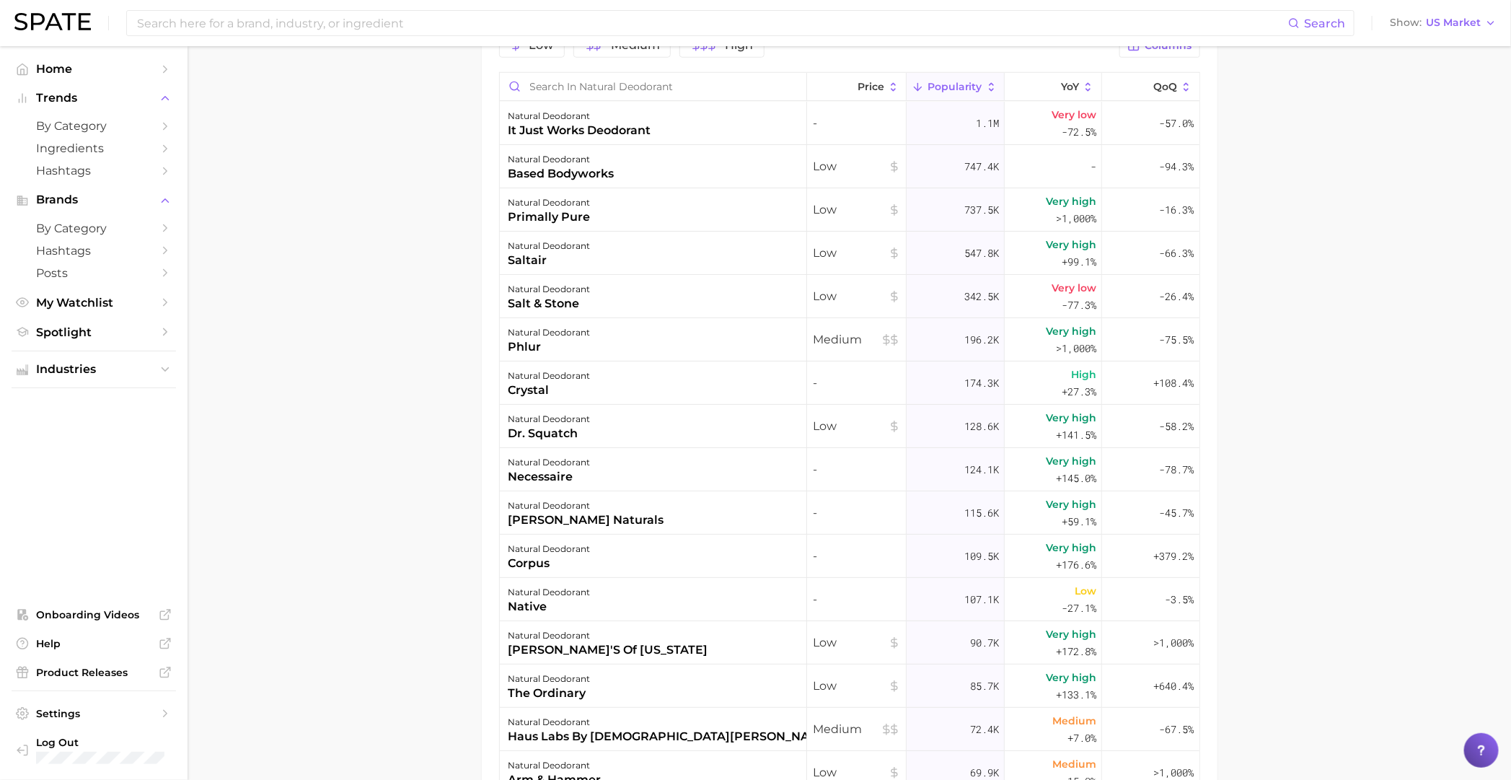
scroll to position [721, 0]
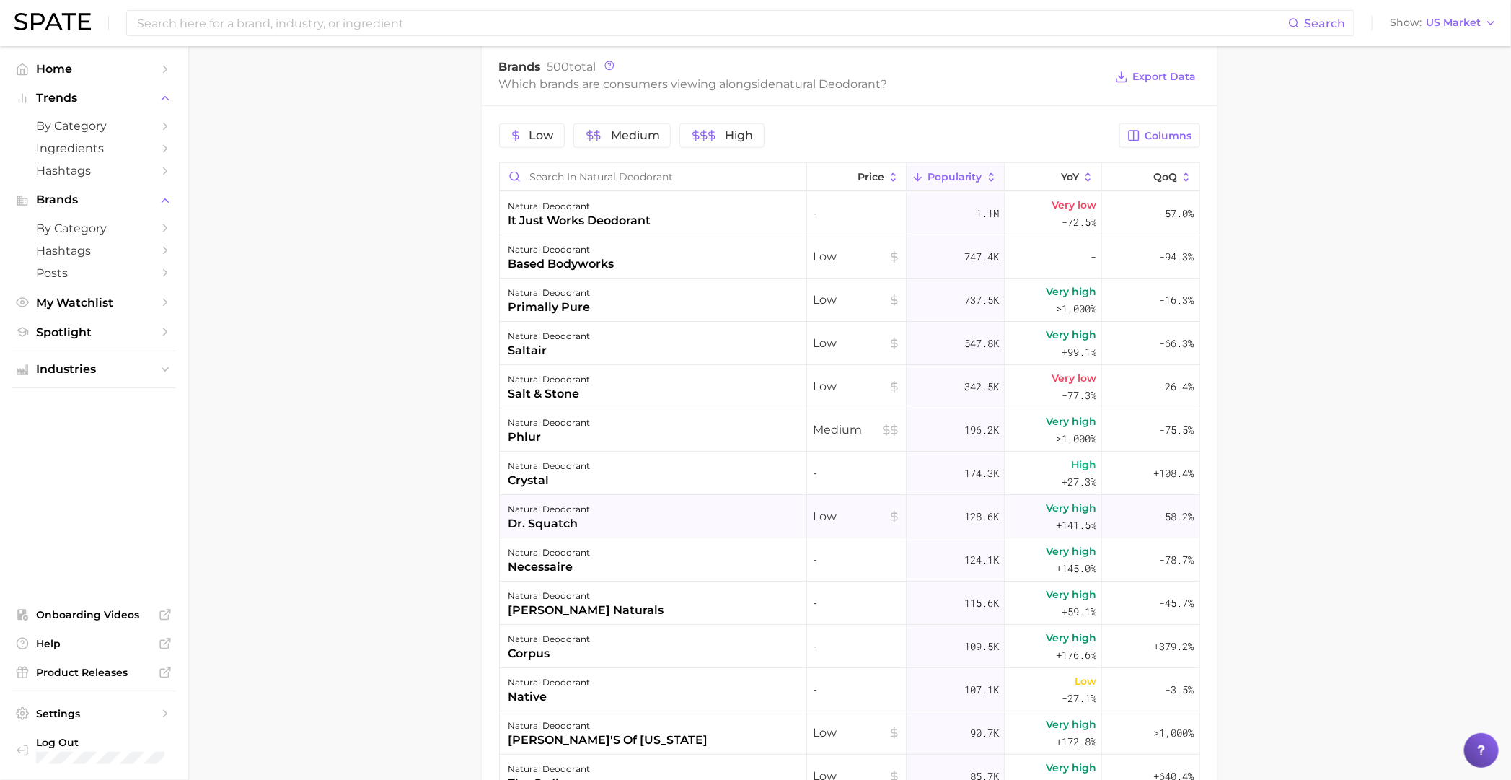
drag, startPoint x: 490, startPoint y: 545, endPoint x: 1083, endPoint y: 514, distance: 593.7
click at [1155, 128] on button "Columns" at bounding box center [1159, 135] width 80 height 25
click at [994, 278] on button "MoM" at bounding box center [1084, 284] width 231 height 25
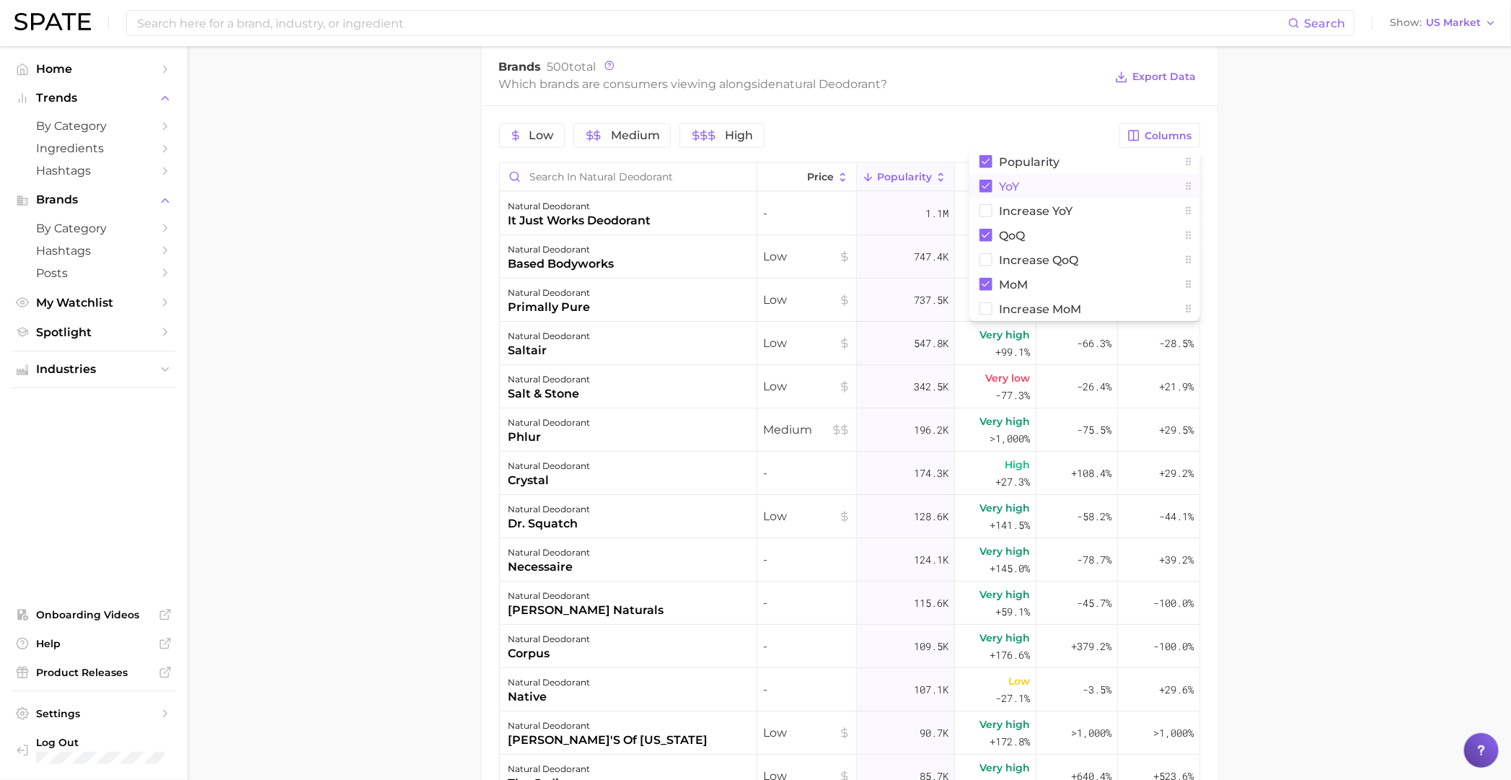
click at [984, 177] on button "YoY" at bounding box center [1084, 186] width 231 height 25
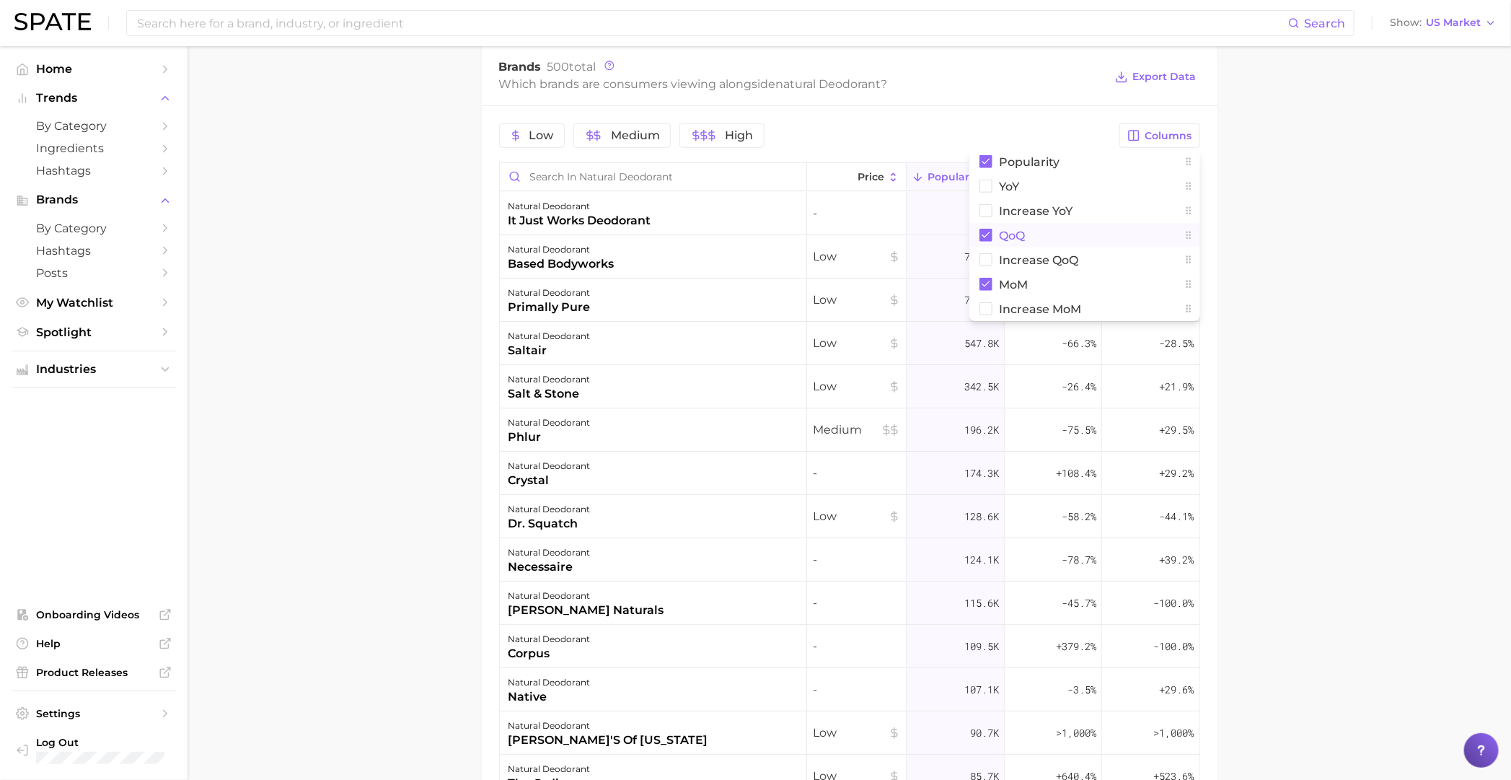
click at [982, 233] on rect at bounding box center [985, 235] width 13 height 13
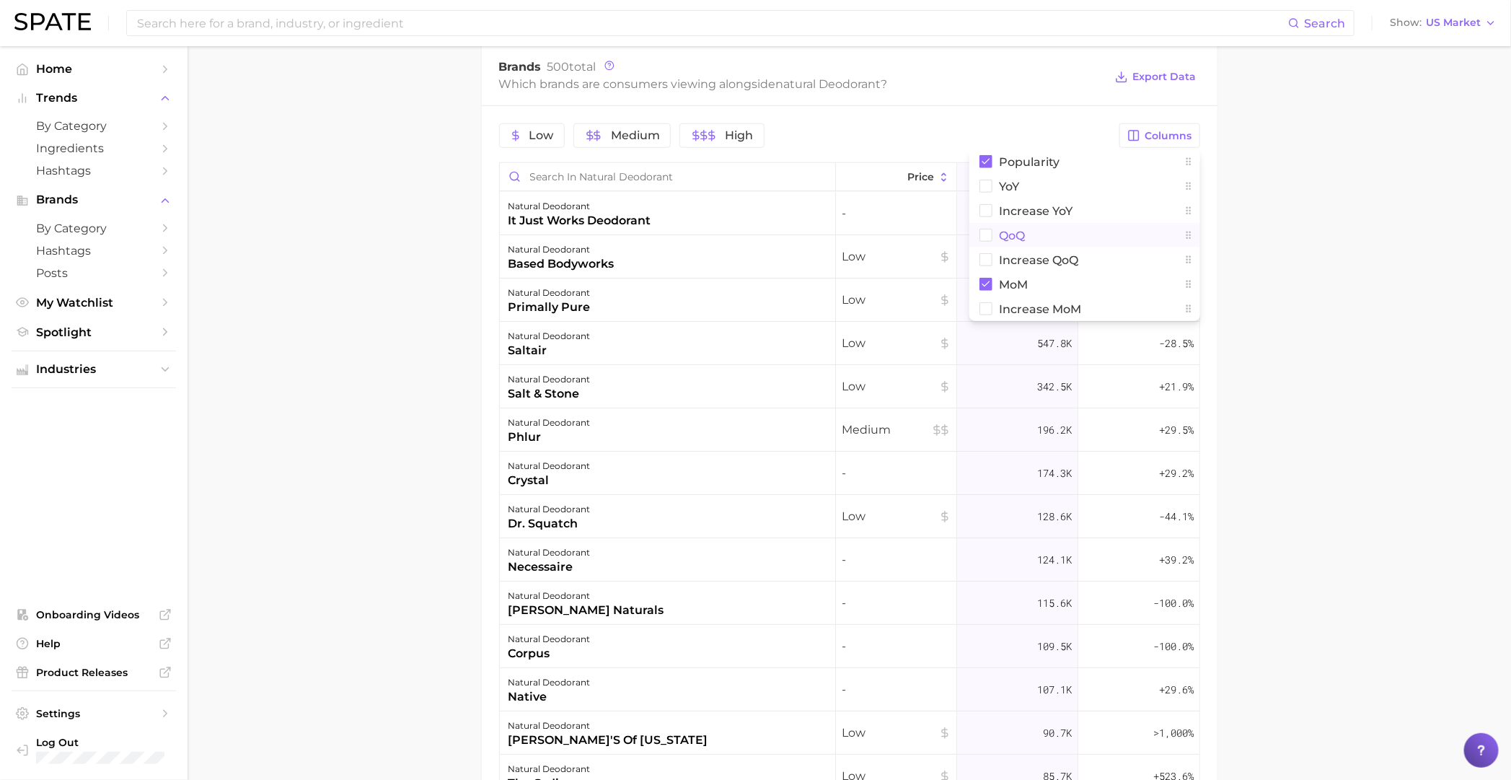
click at [1344, 428] on main "1. bath & body 2. deodorant 3. [MEDICAL_DATA] products 4. natural deodorant Ove…" at bounding box center [849, 179] width 1323 height 1706
click at [1174, 131] on span "Columns" at bounding box center [1168, 136] width 47 height 12
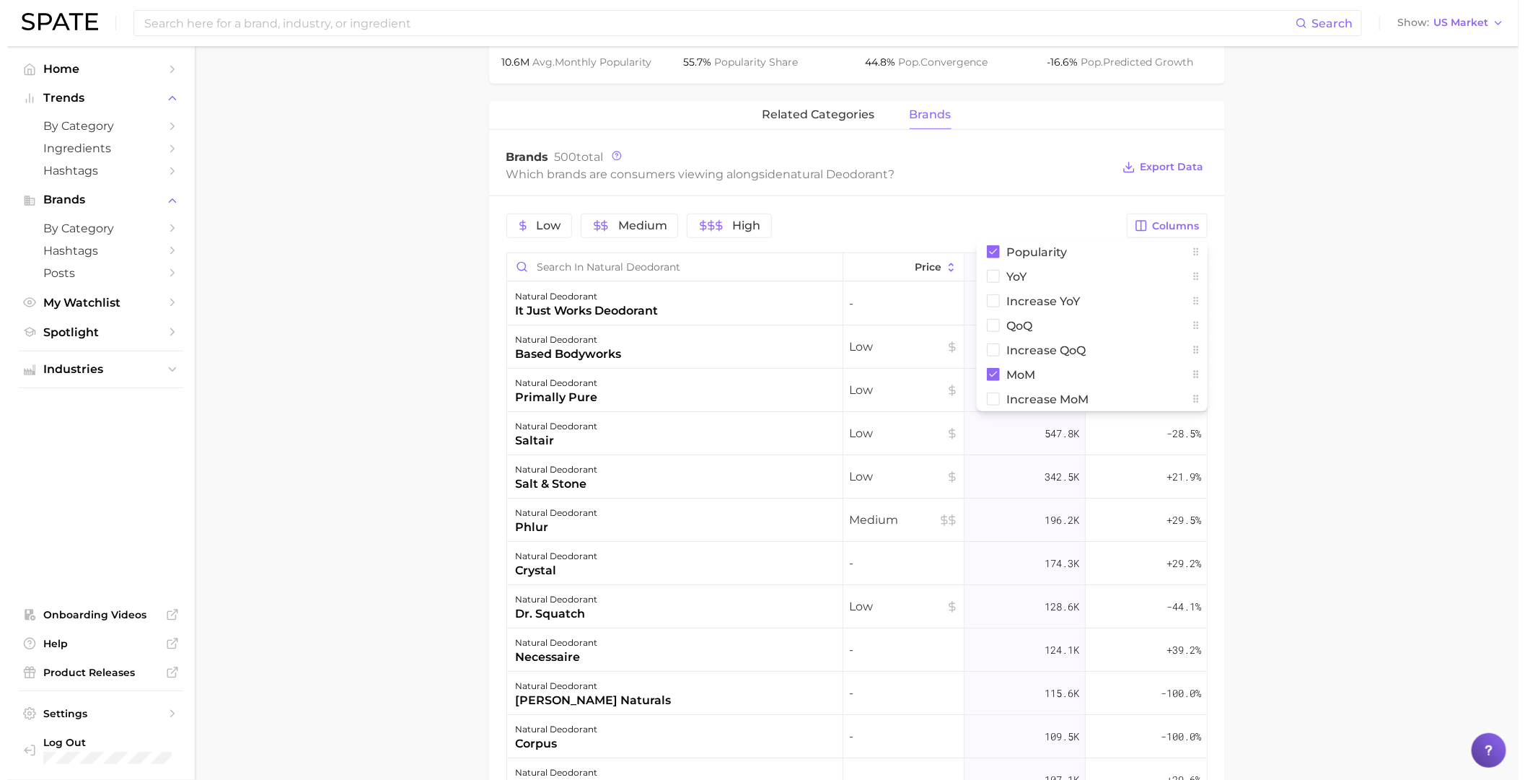
scroll to position [612, 0]
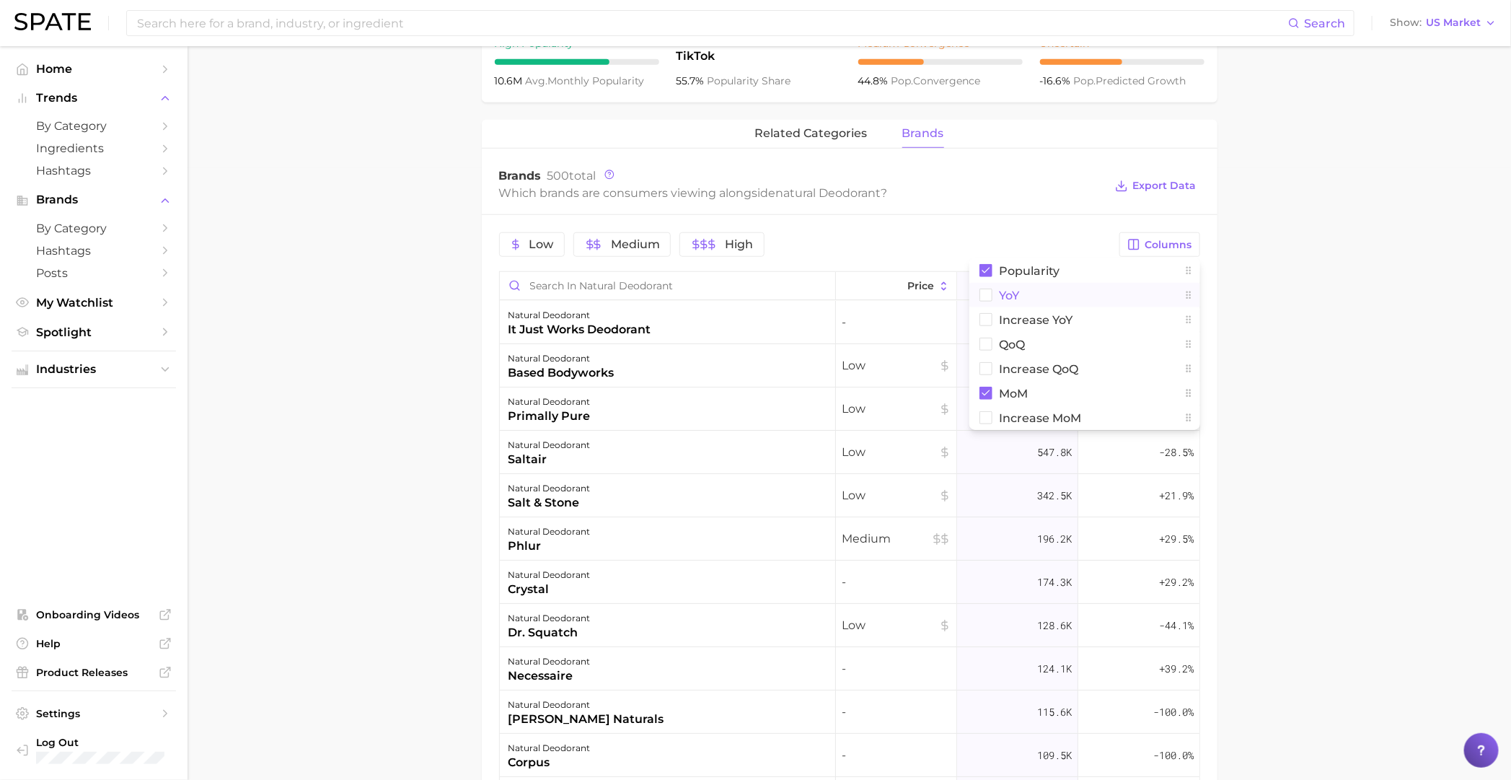
click at [987, 290] on rect at bounding box center [985, 295] width 12 height 12
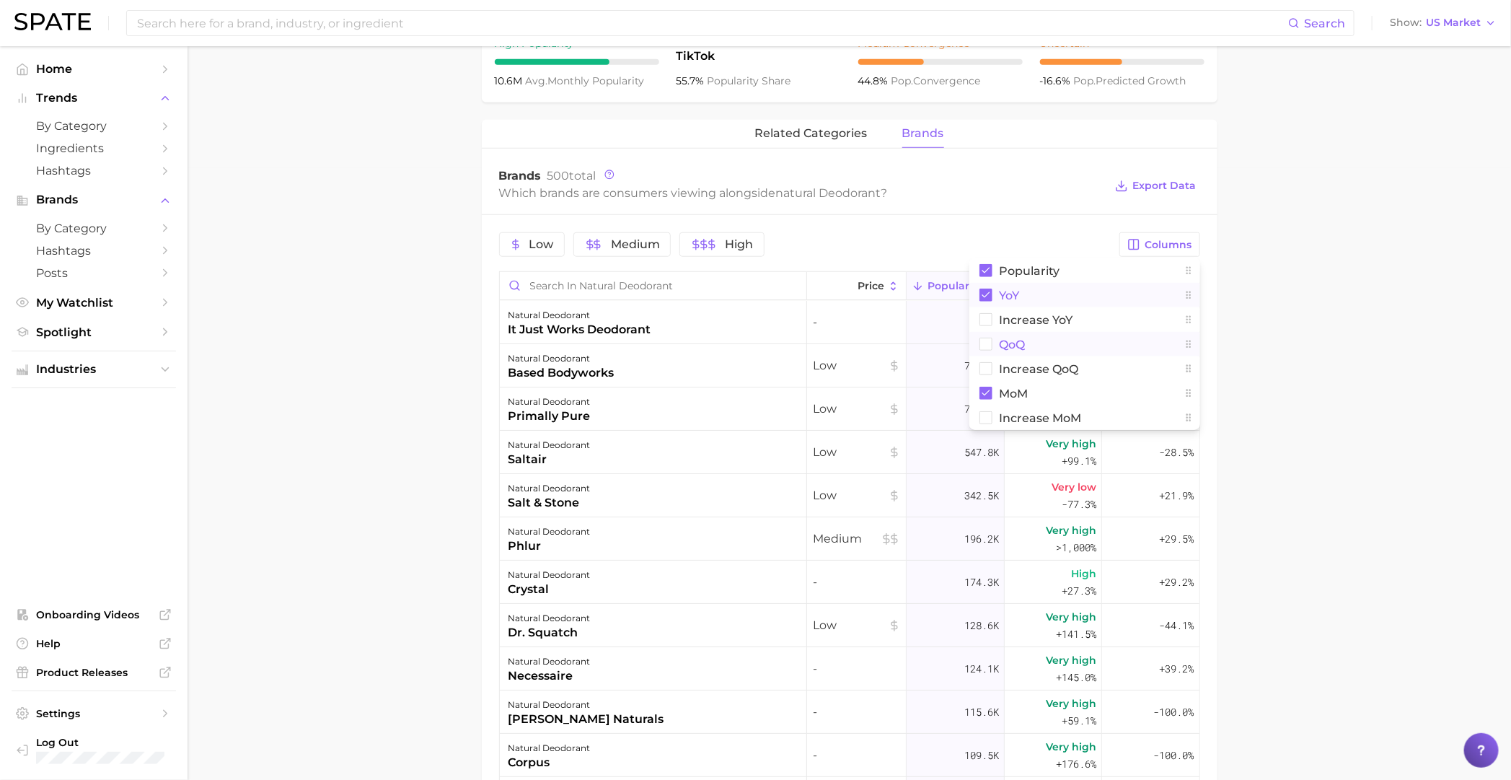
click at [987, 344] on rect at bounding box center [985, 344] width 12 height 12
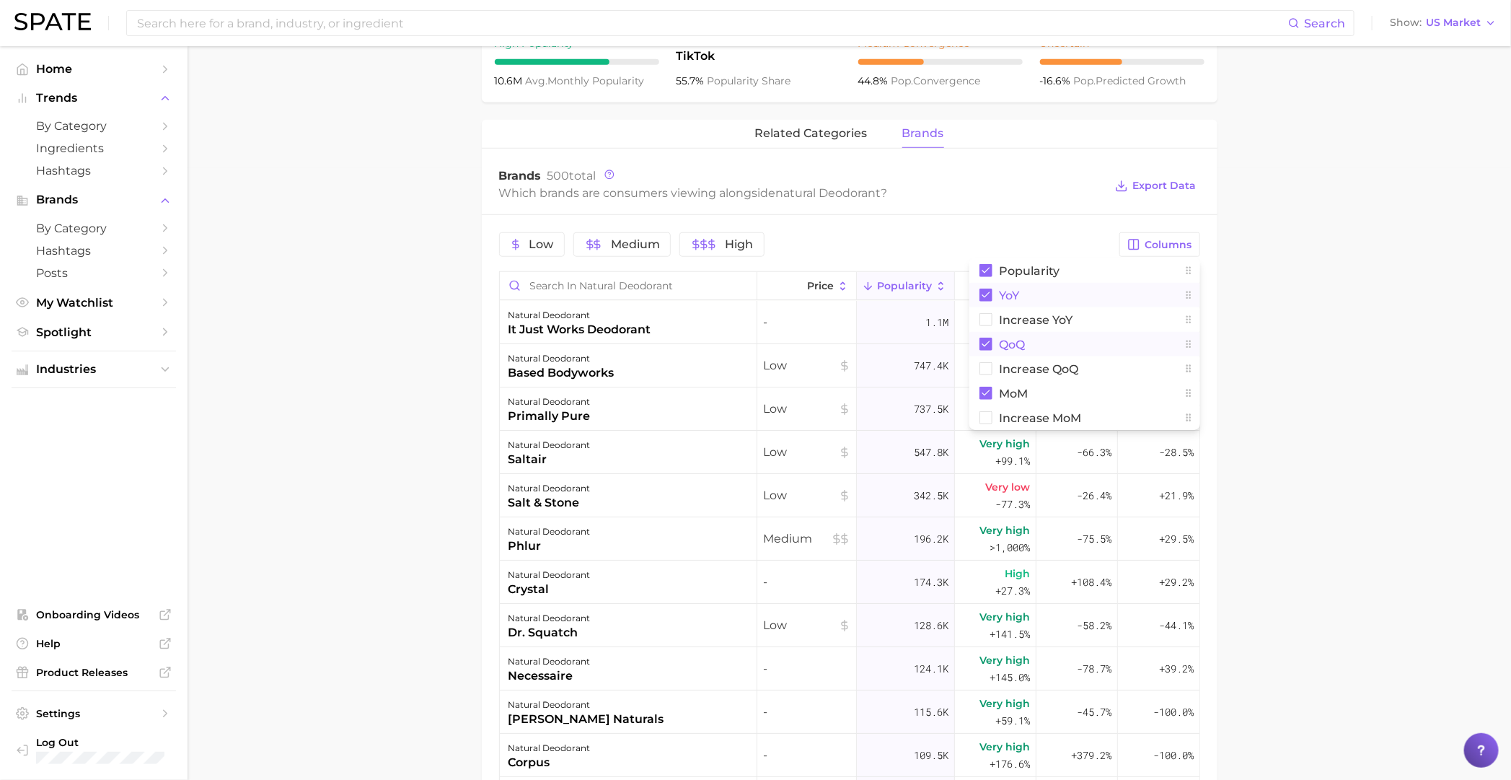
click at [1327, 464] on main "1. bath & body 2. deodorant 3. [MEDICAL_DATA] products 4. natural deodorant Ove…" at bounding box center [849, 288] width 1323 height 1706
click at [659, 327] on div "natural deodorant it just works deodorant" at bounding box center [628, 322] width 257 height 43
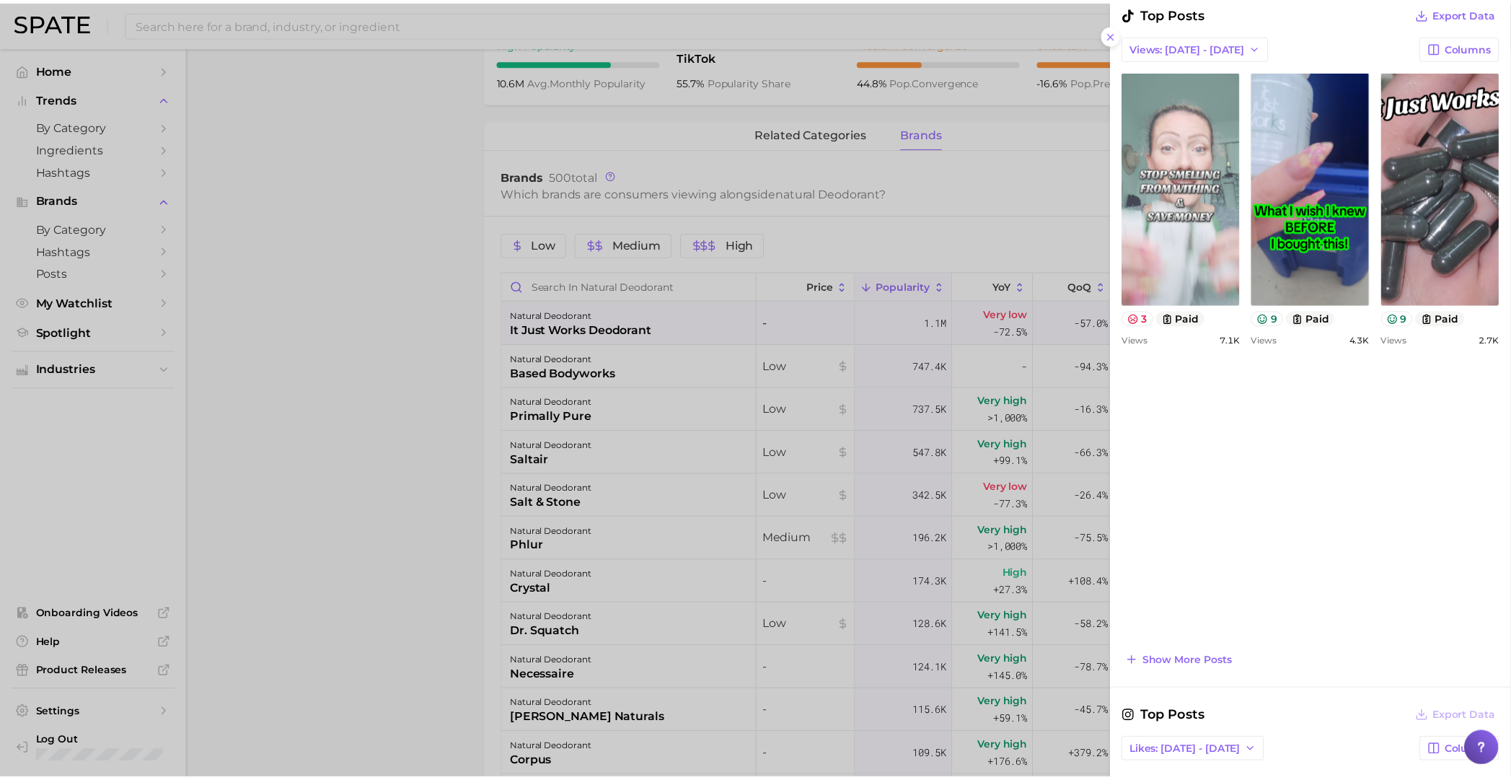
scroll to position [450, 0]
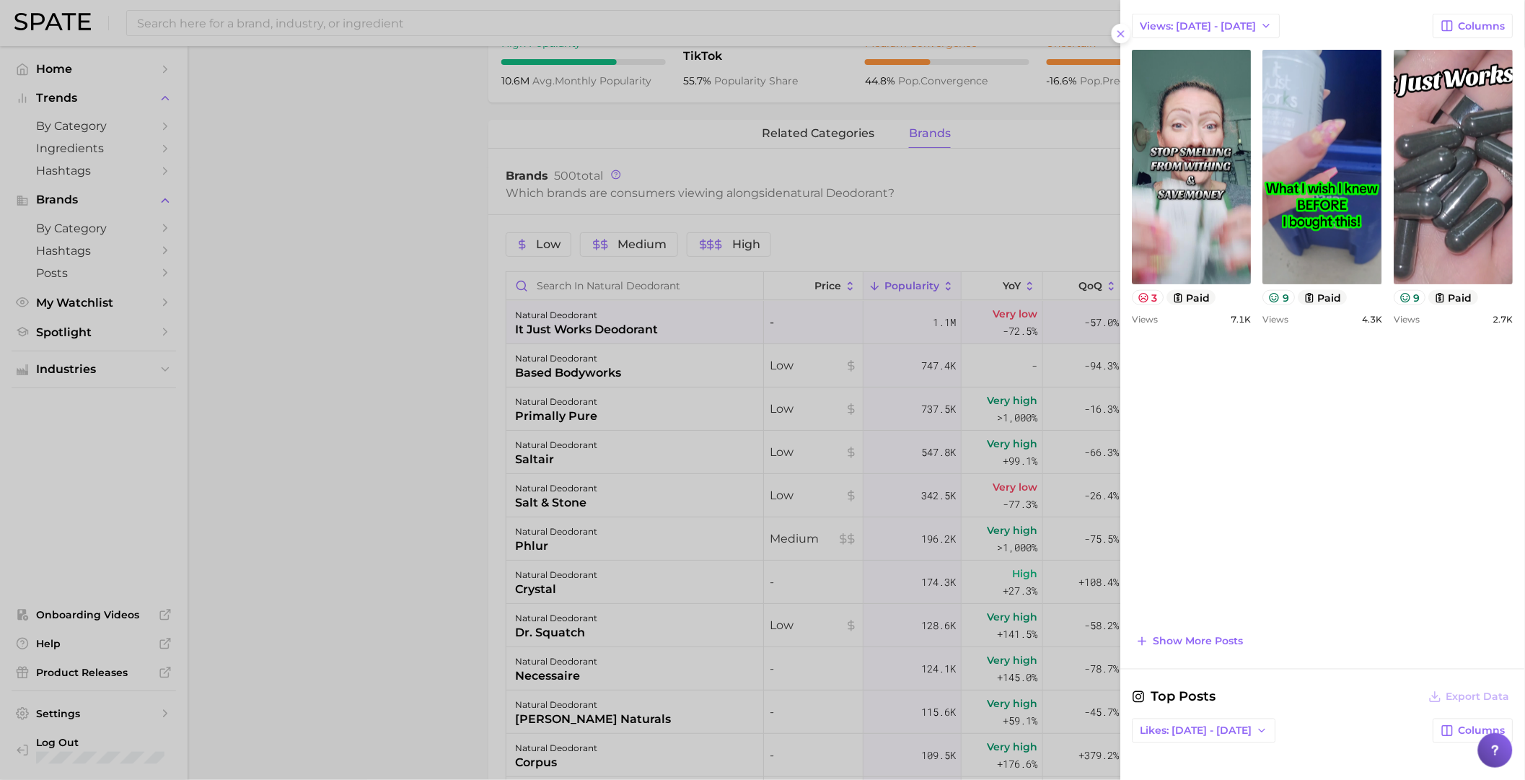
click at [1000, 640] on div at bounding box center [762, 390] width 1525 height 780
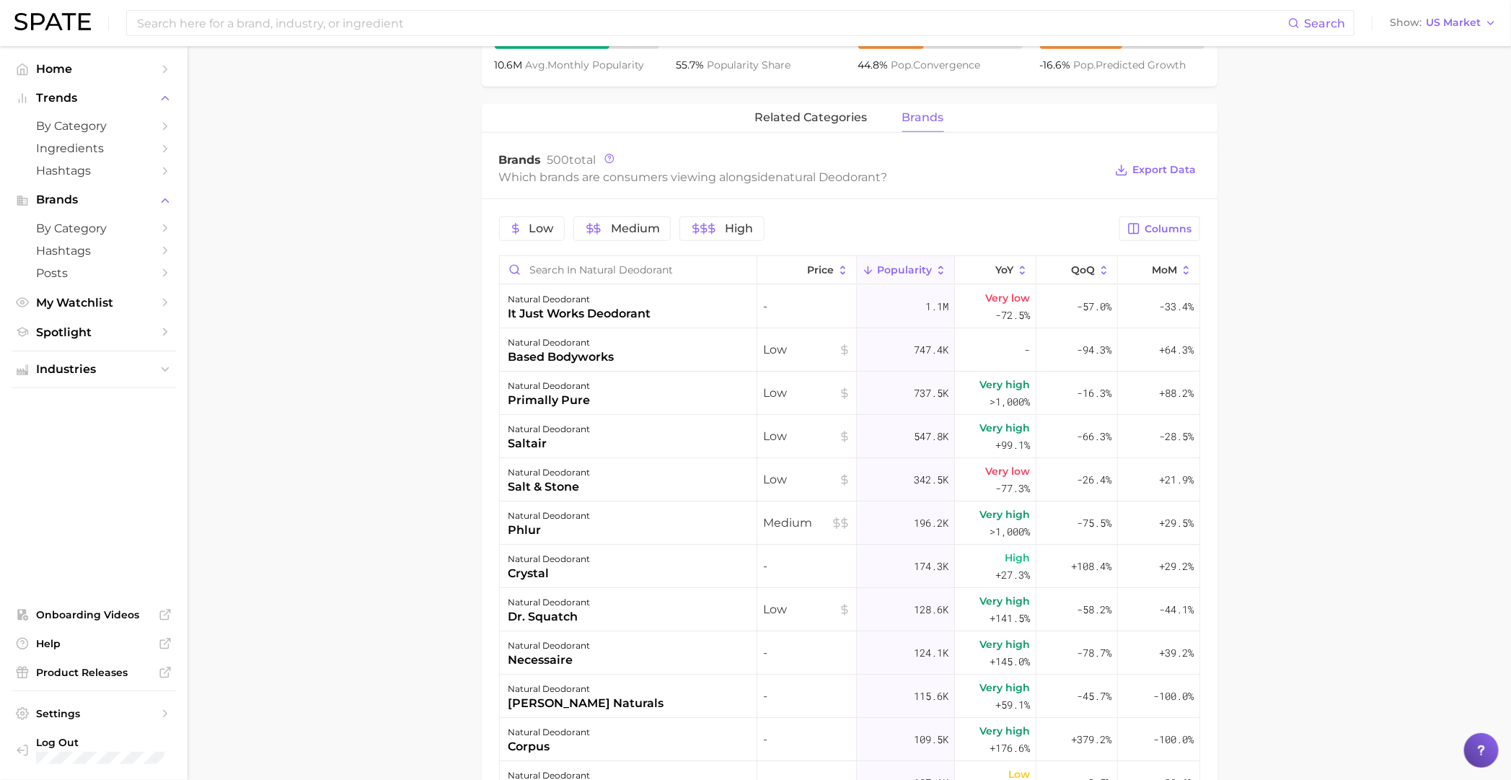
scroll to position [702, 0]
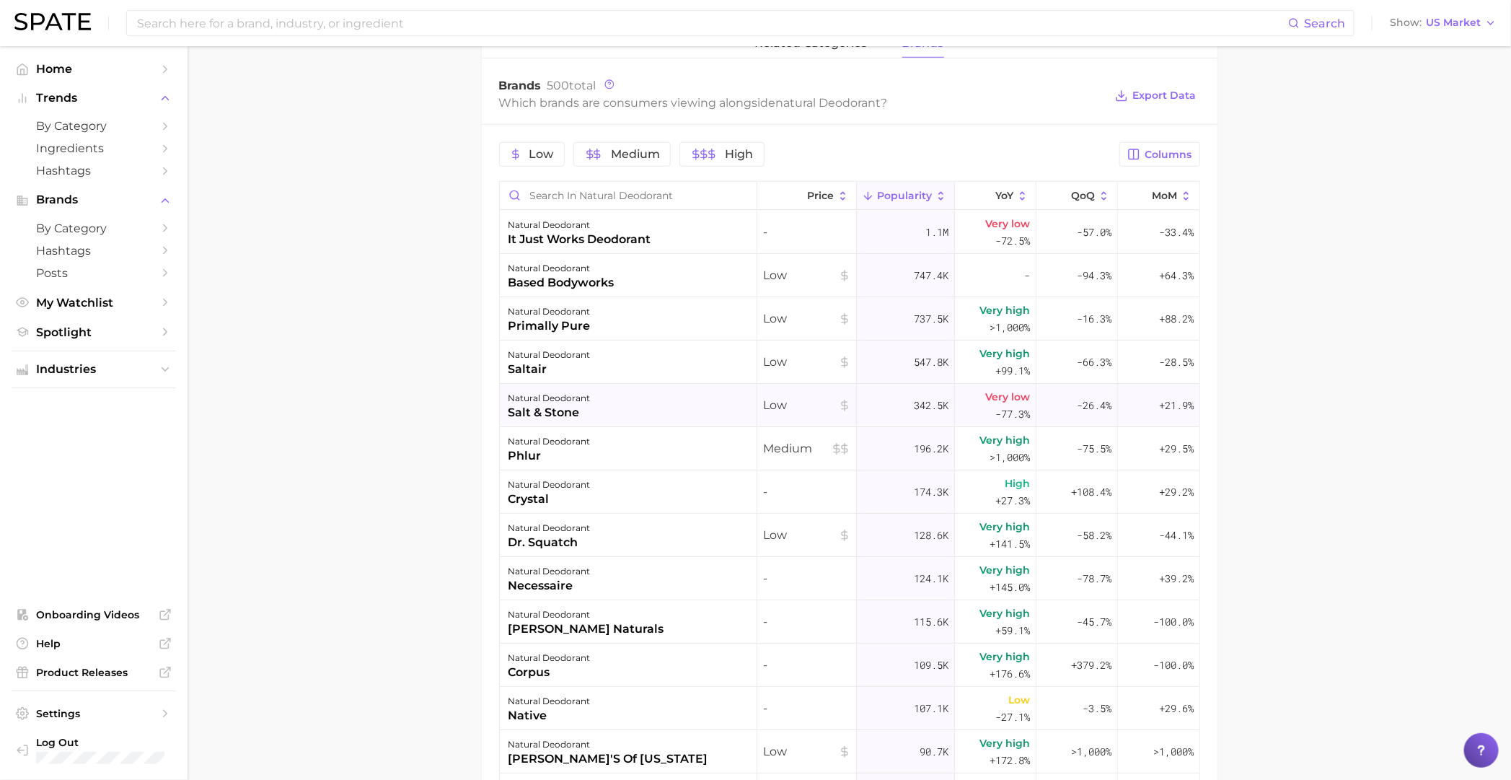
drag, startPoint x: 749, startPoint y: 393, endPoint x: 891, endPoint y: 389, distance: 141.4
click at [1282, 391] on main "1. bath & body 2. deodorant 3. [MEDICAL_DATA] products 4. natural deodorant Ove…" at bounding box center [849, 197] width 1323 height 1706
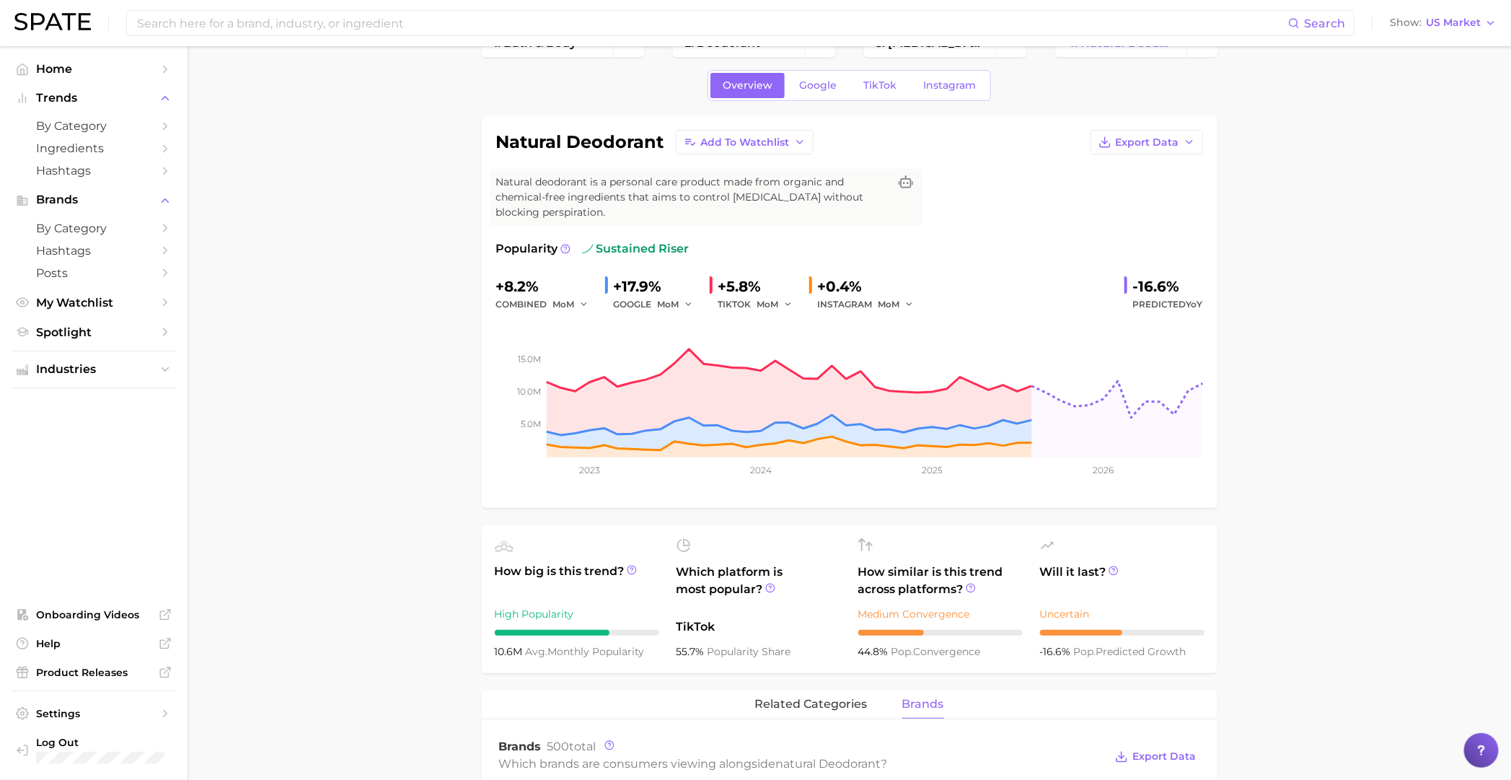
scroll to position [0, 0]
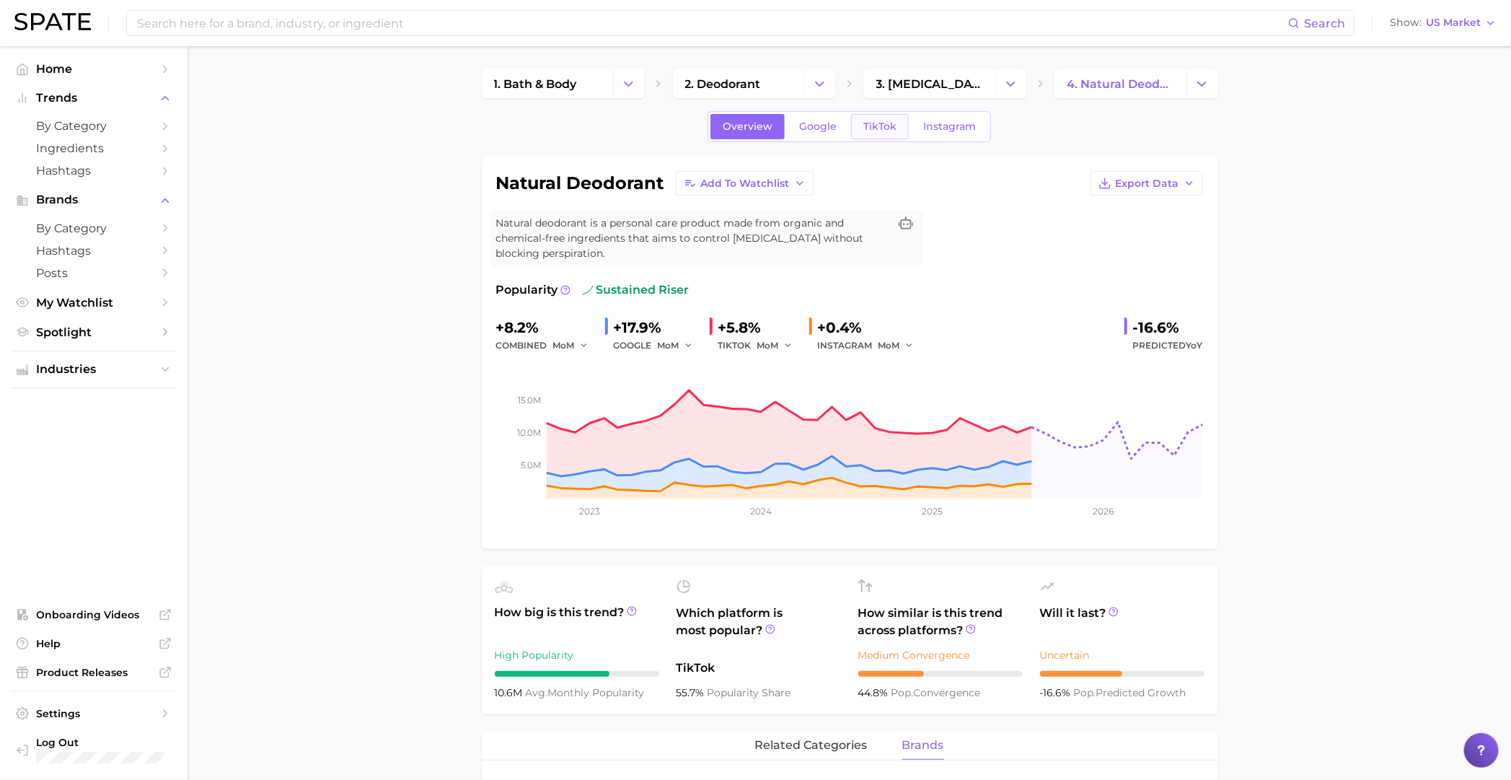
click at [884, 118] on link "TikTok" at bounding box center [880, 126] width 58 height 25
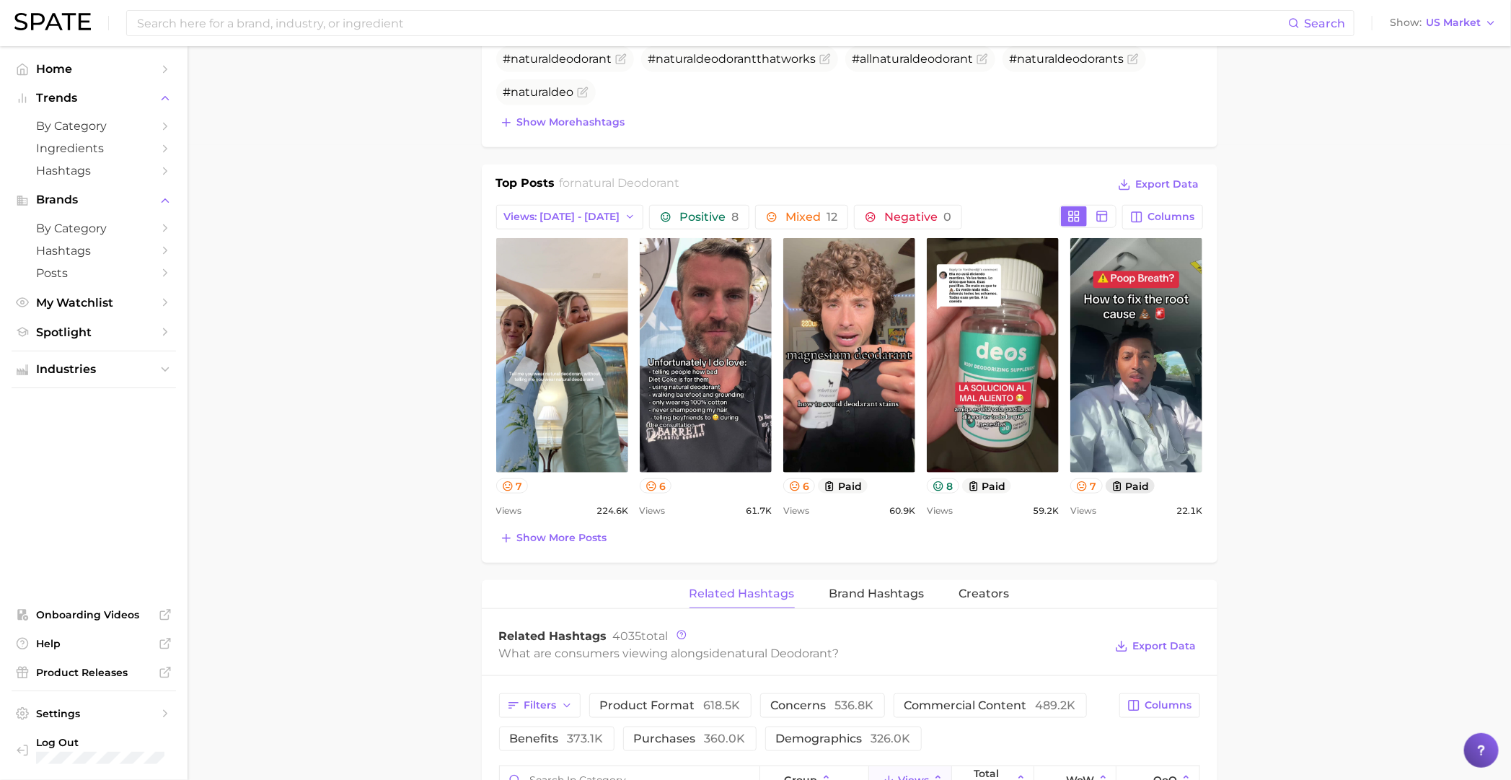
scroll to position [630, 0]
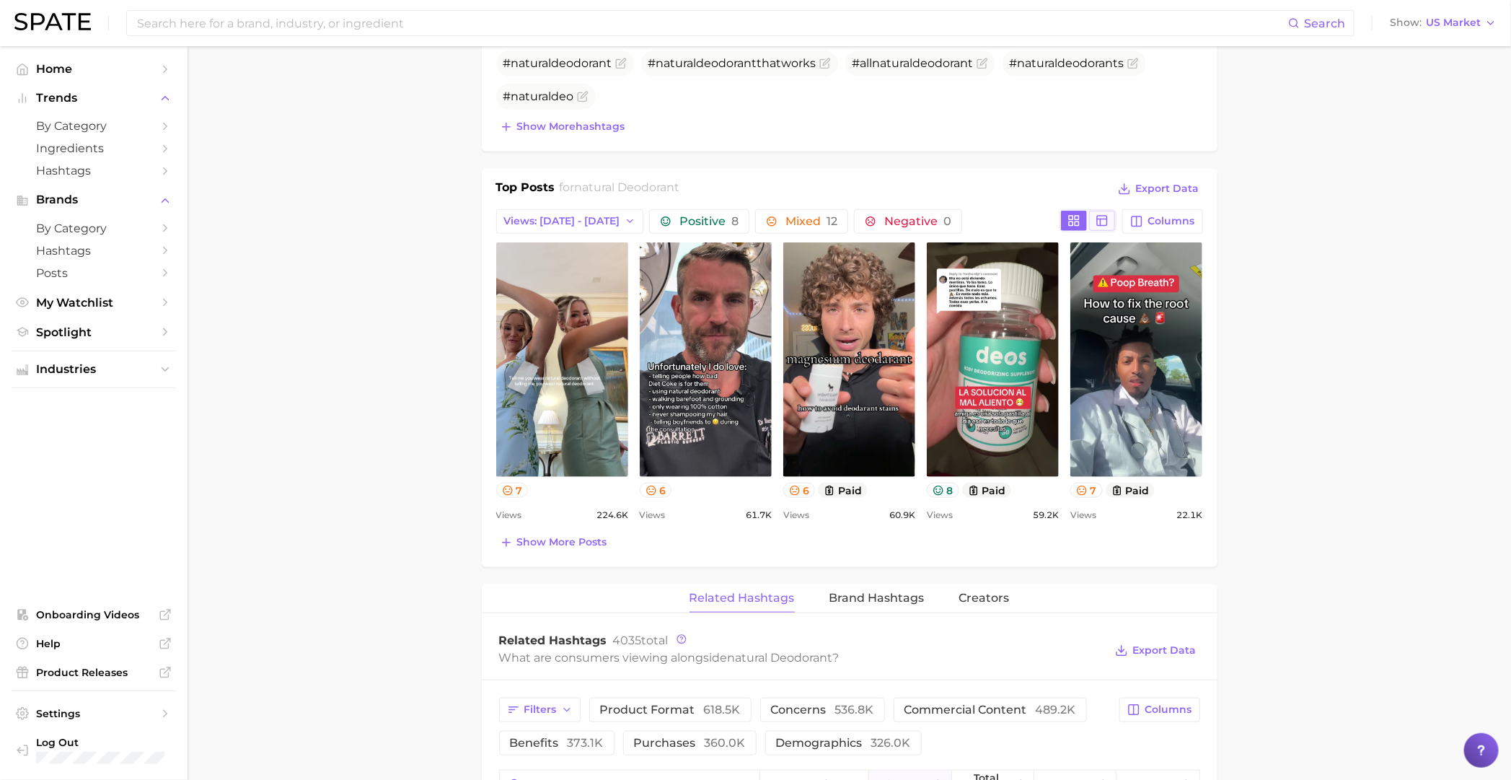
click at [1096, 217] on icon at bounding box center [1102, 220] width 13 height 13
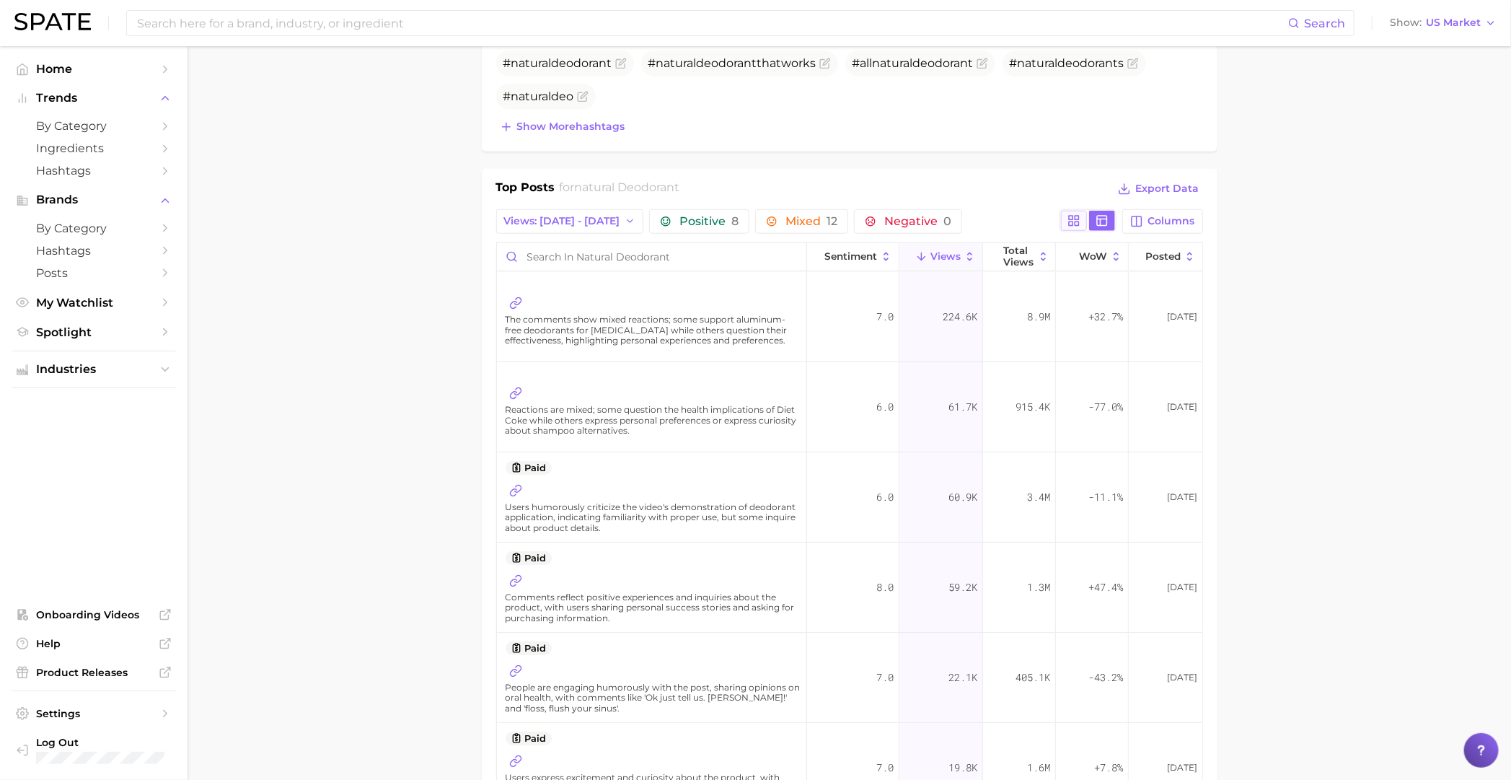
click at [1062, 219] on button at bounding box center [1074, 221] width 26 height 20
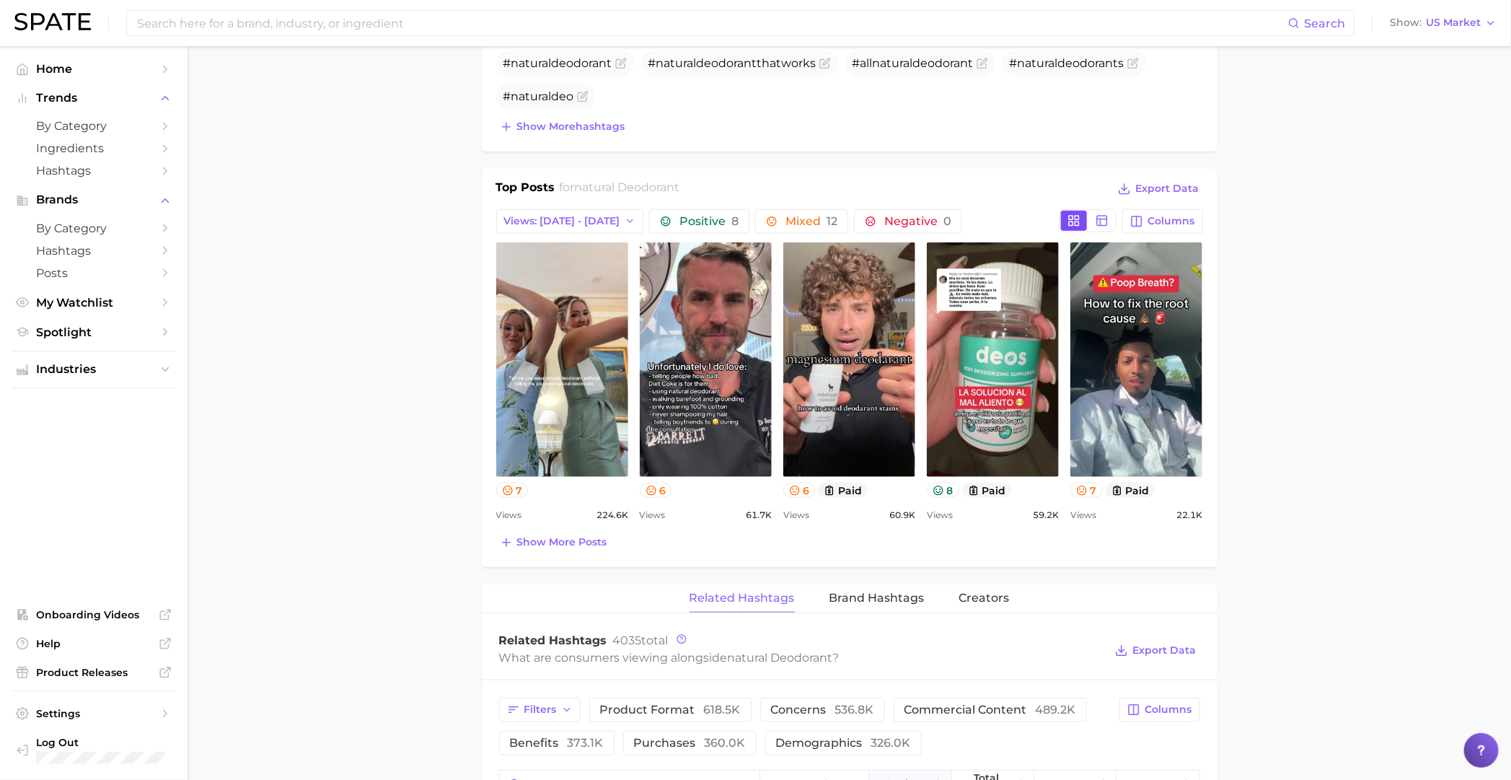
scroll to position [0, 0]
click at [604, 547] on span "Show more posts" at bounding box center [562, 542] width 90 height 12
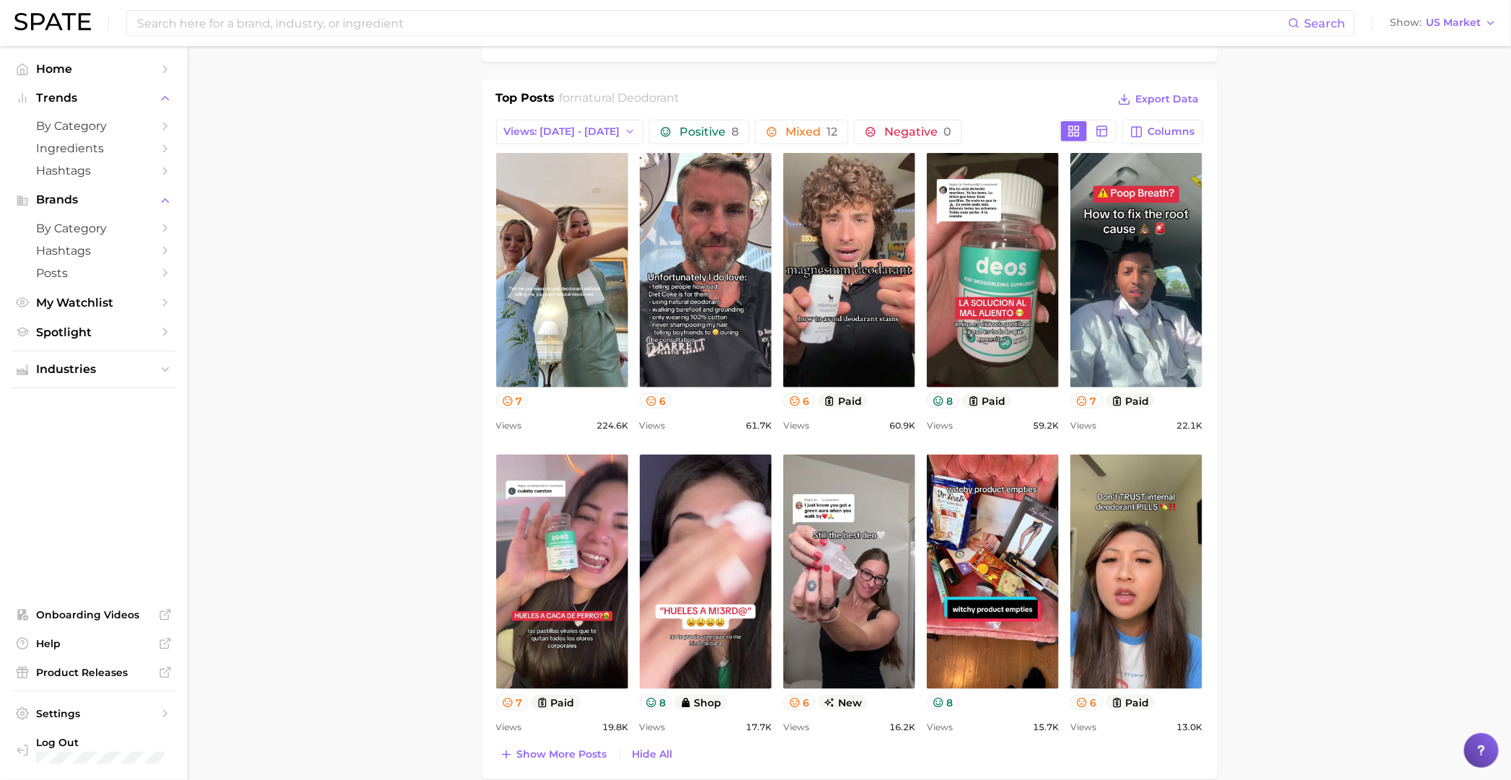
scroll to position [721, 0]
click at [501, 400] on button "7" at bounding box center [512, 399] width 32 height 15
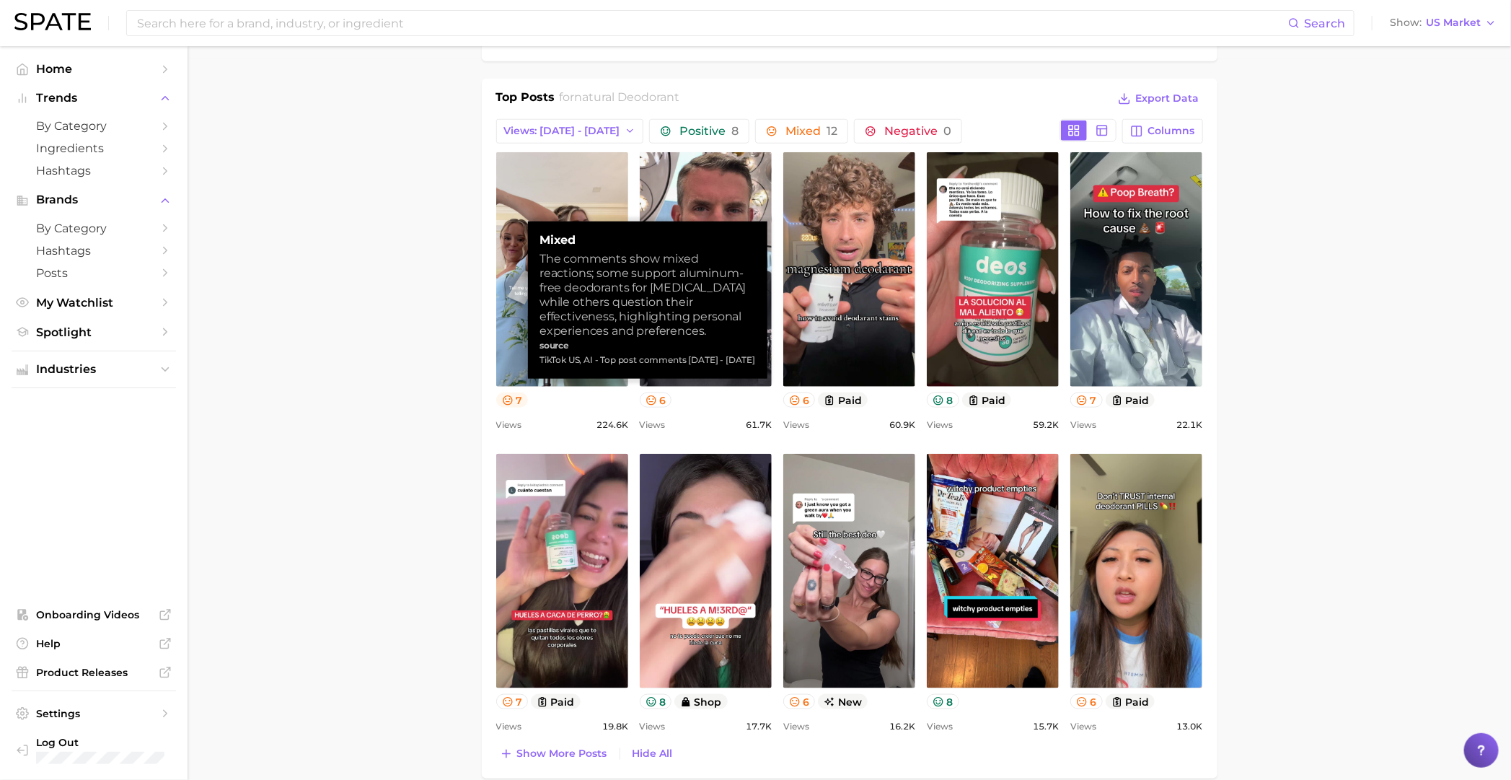
click at [501, 400] on button "7" at bounding box center [512, 399] width 32 height 15
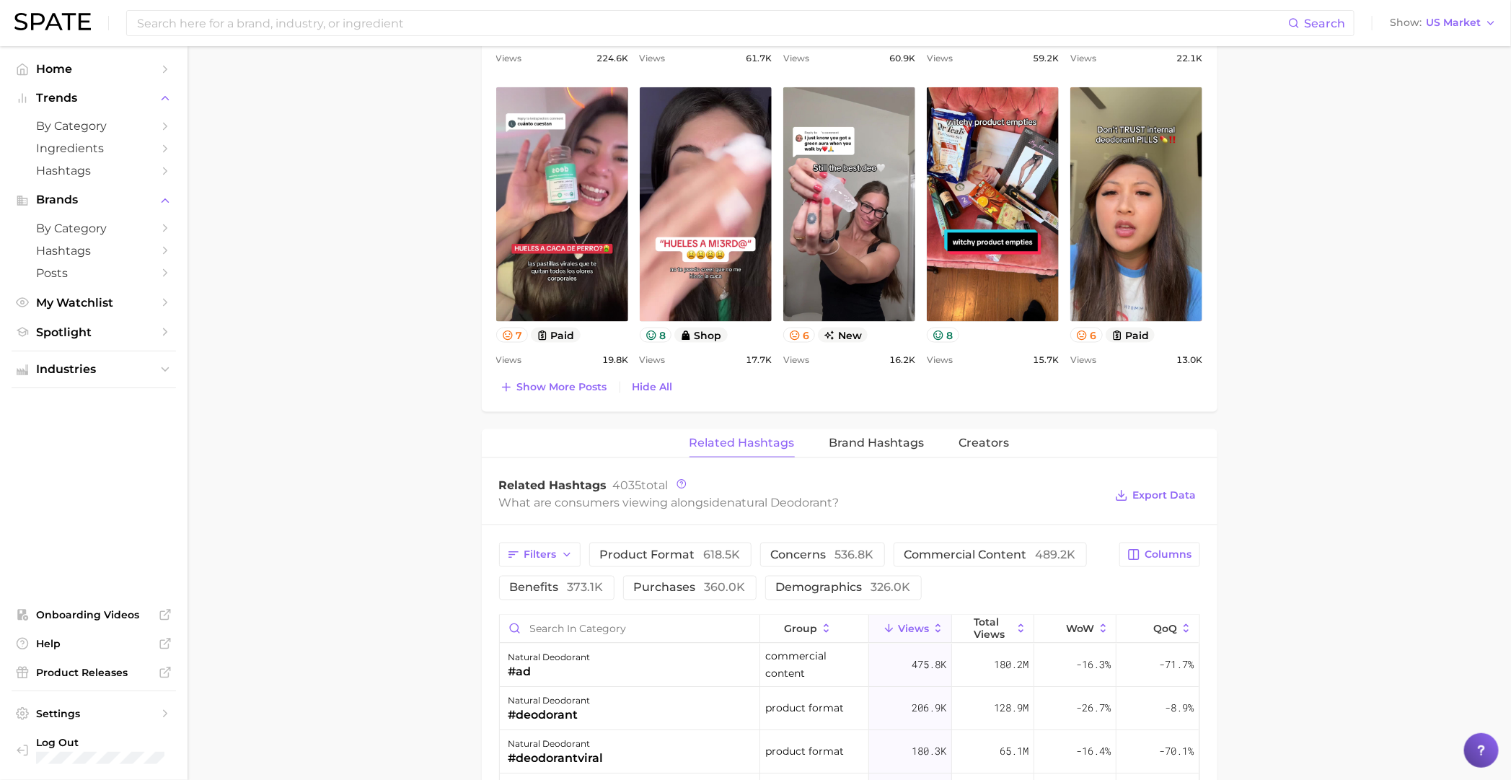
scroll to position [811, 0]
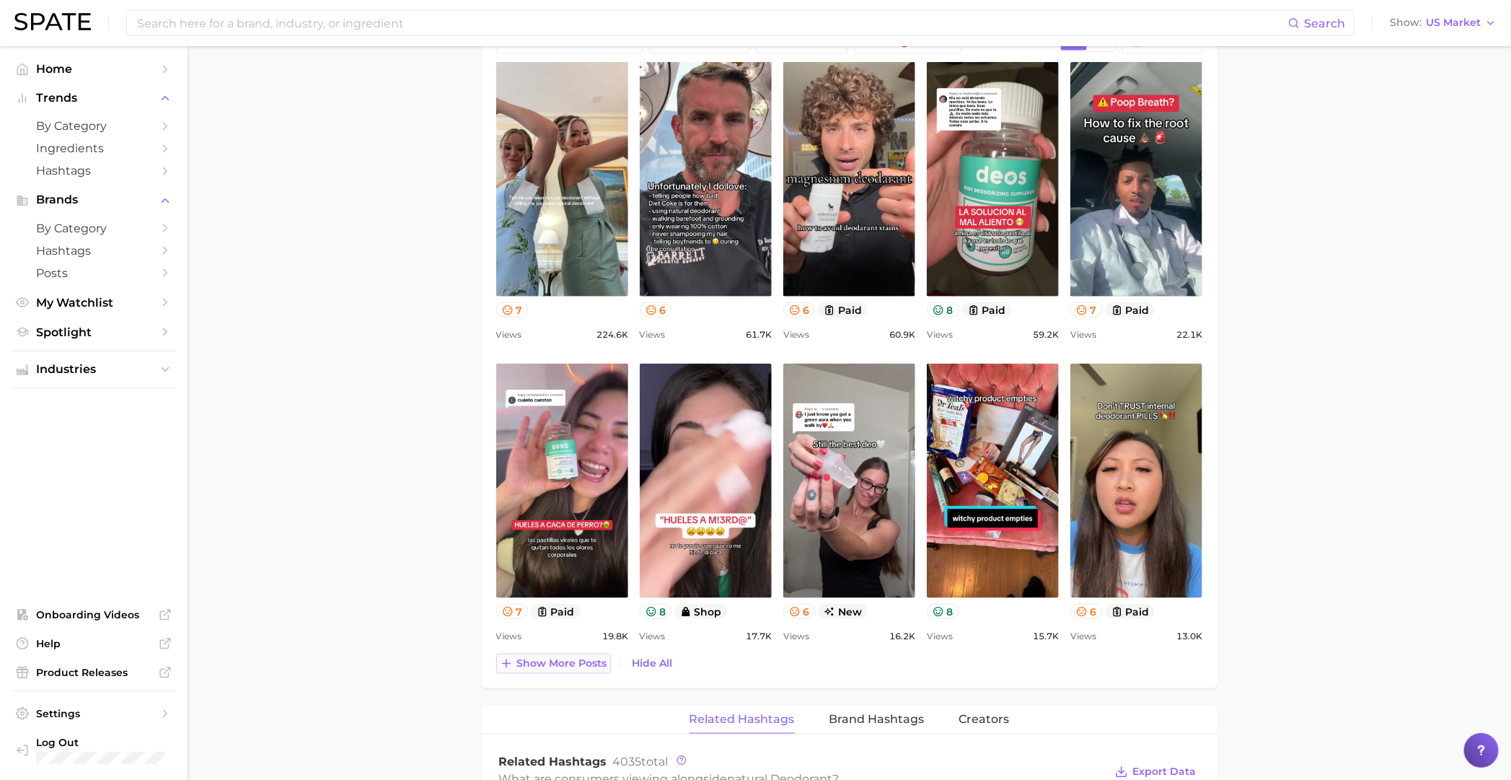
click at [518, 657] on span "Show more posts" at bounding box center [562, 663] width 90 height 12
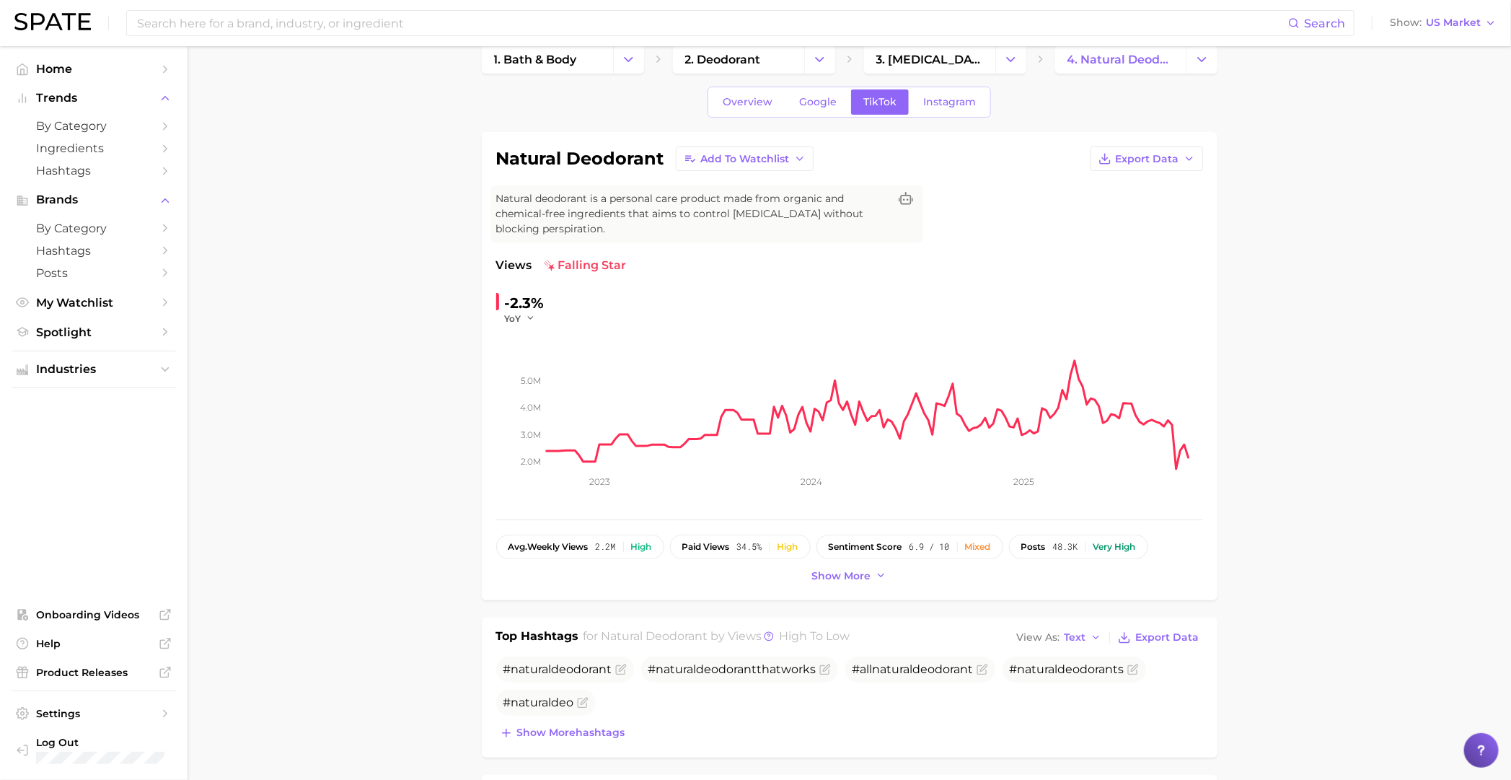
scroll to position [0, 0]
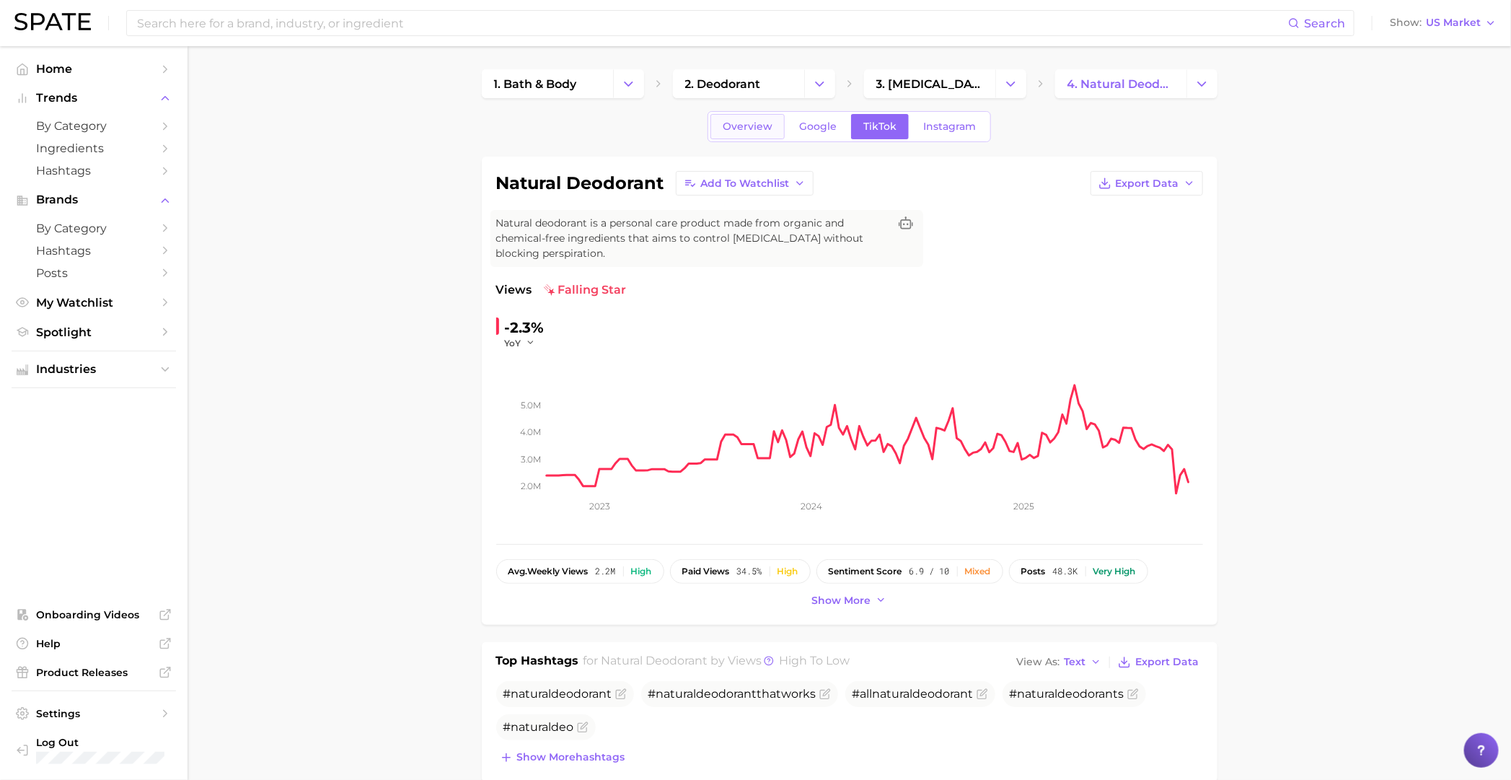
click at [747, 121] on span "Overview" at bounding box center [748, 126] width 50 height 12
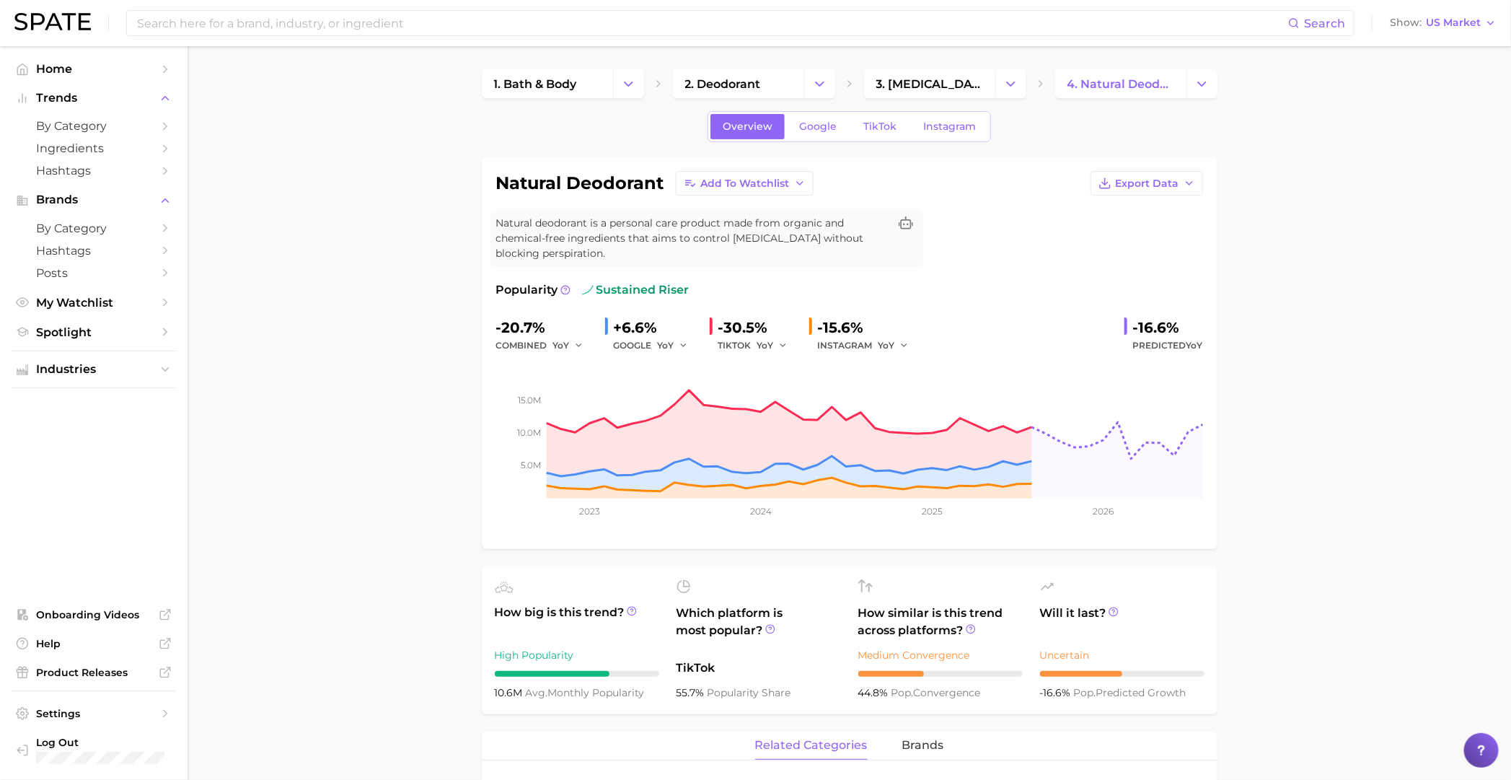
scroll to position [450, 0]
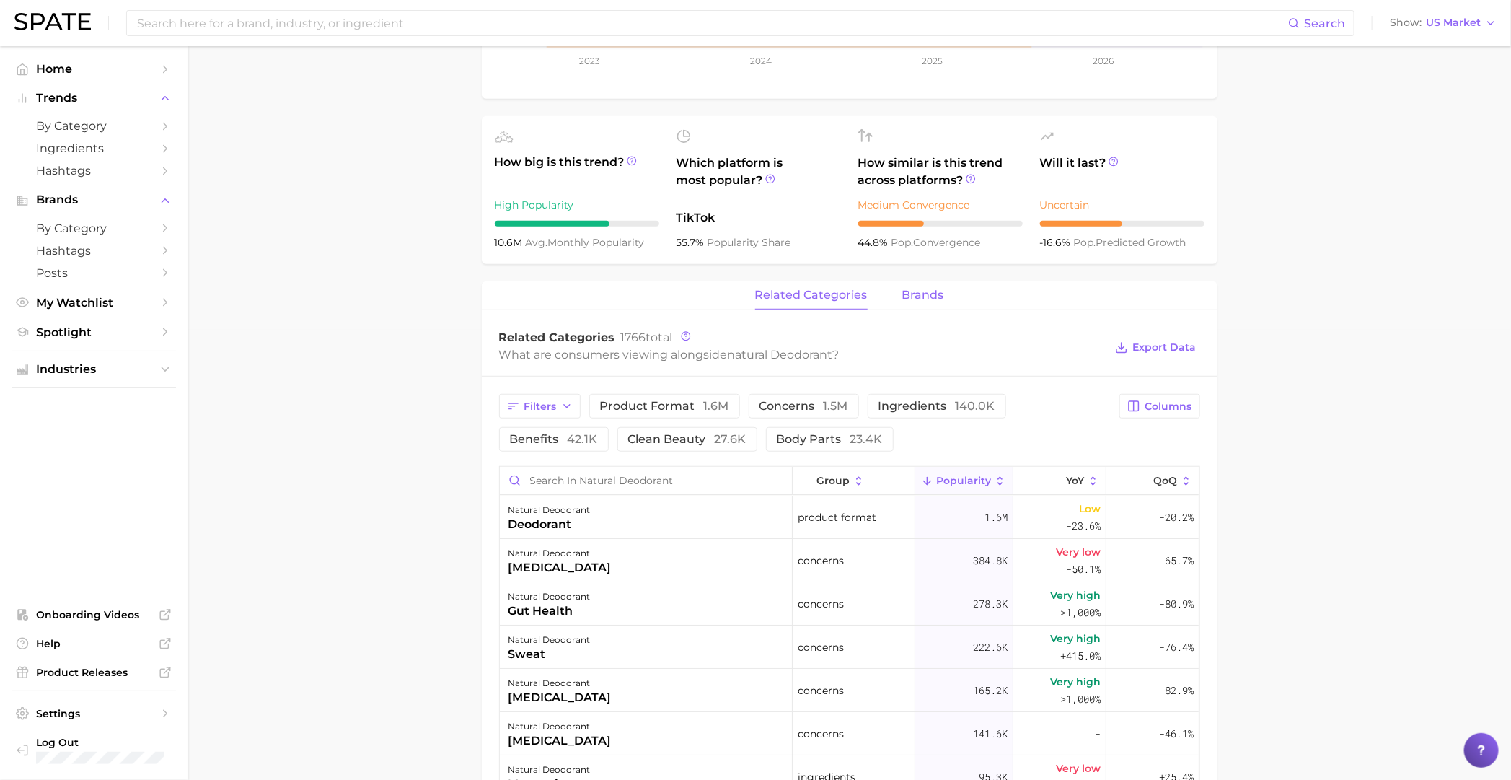
click at [922, 284] on button "brands" at bounding box center [923, 295] width 42 height 28
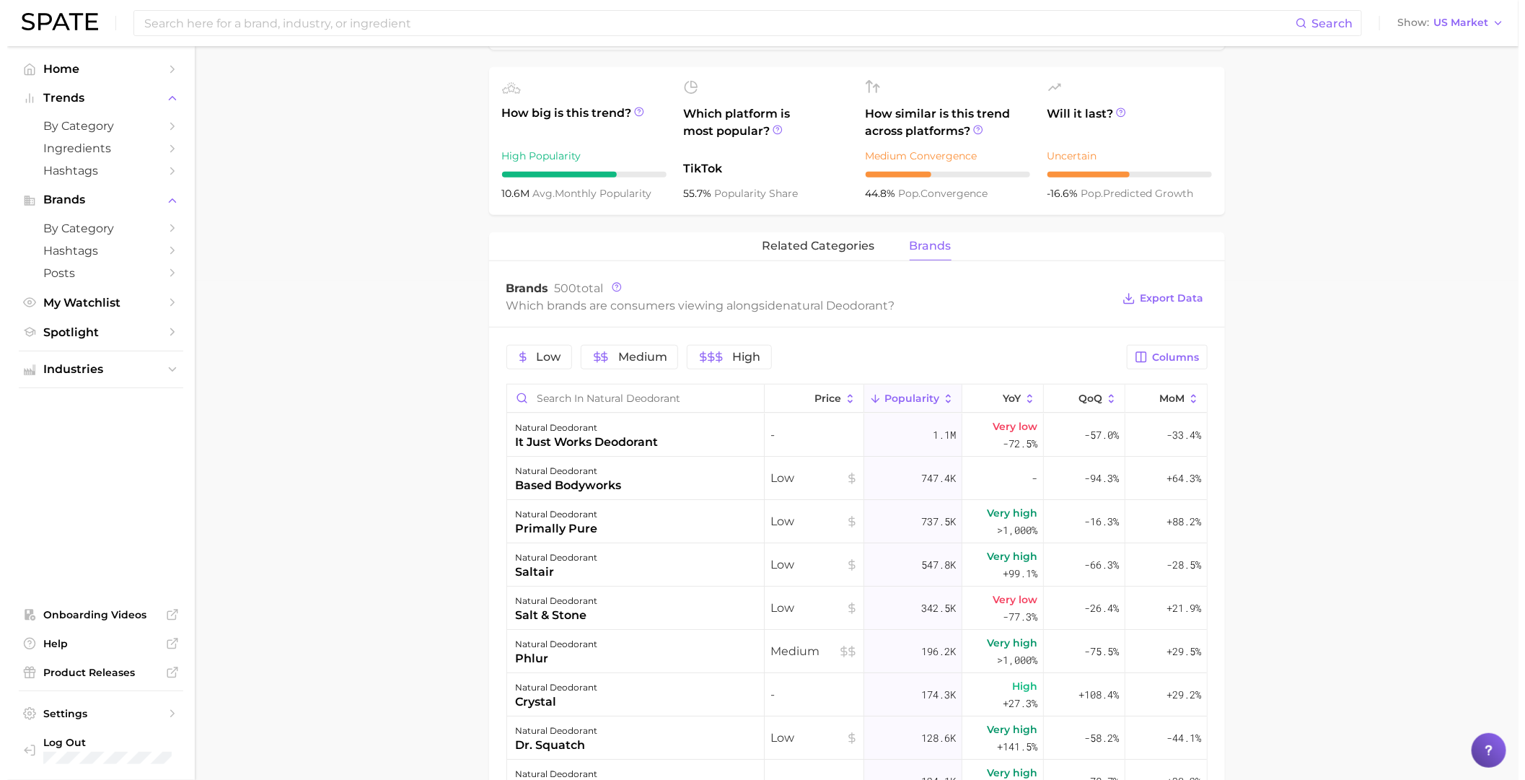
scroll to position [540, 0]
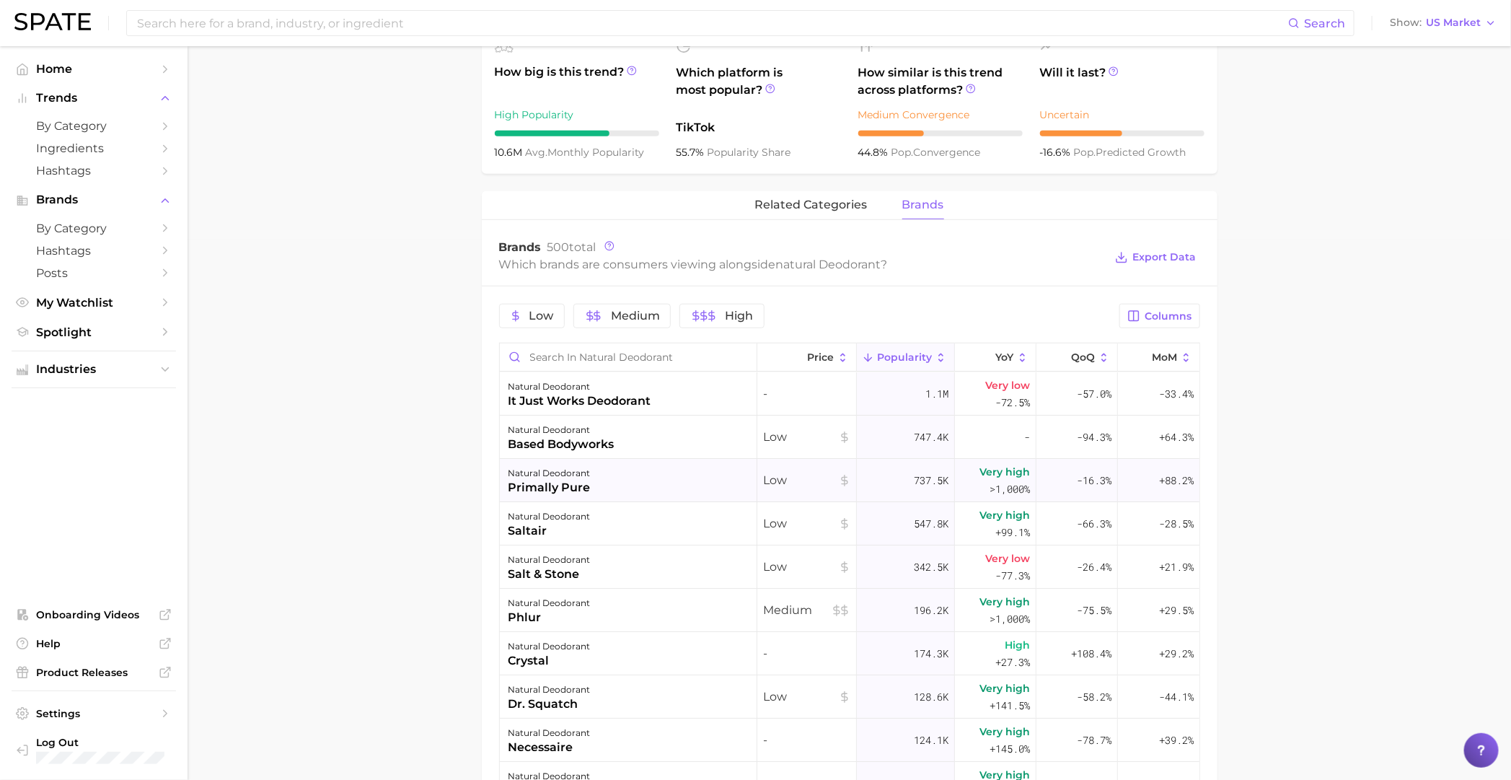
click at [562, 481] on div "primally pure" at bounding box center [549, 487] width 82 height 17
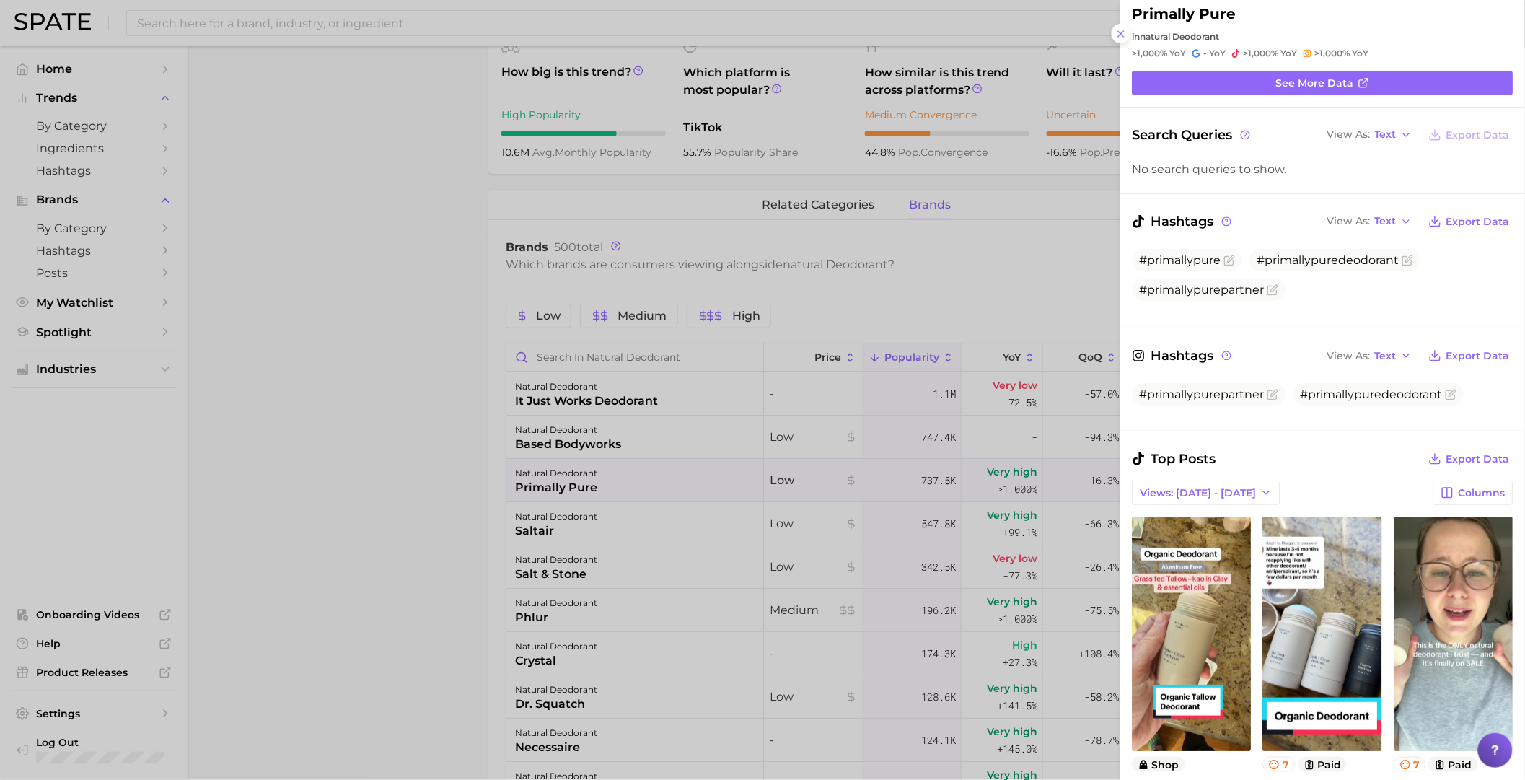
scroll to position [0, 0]
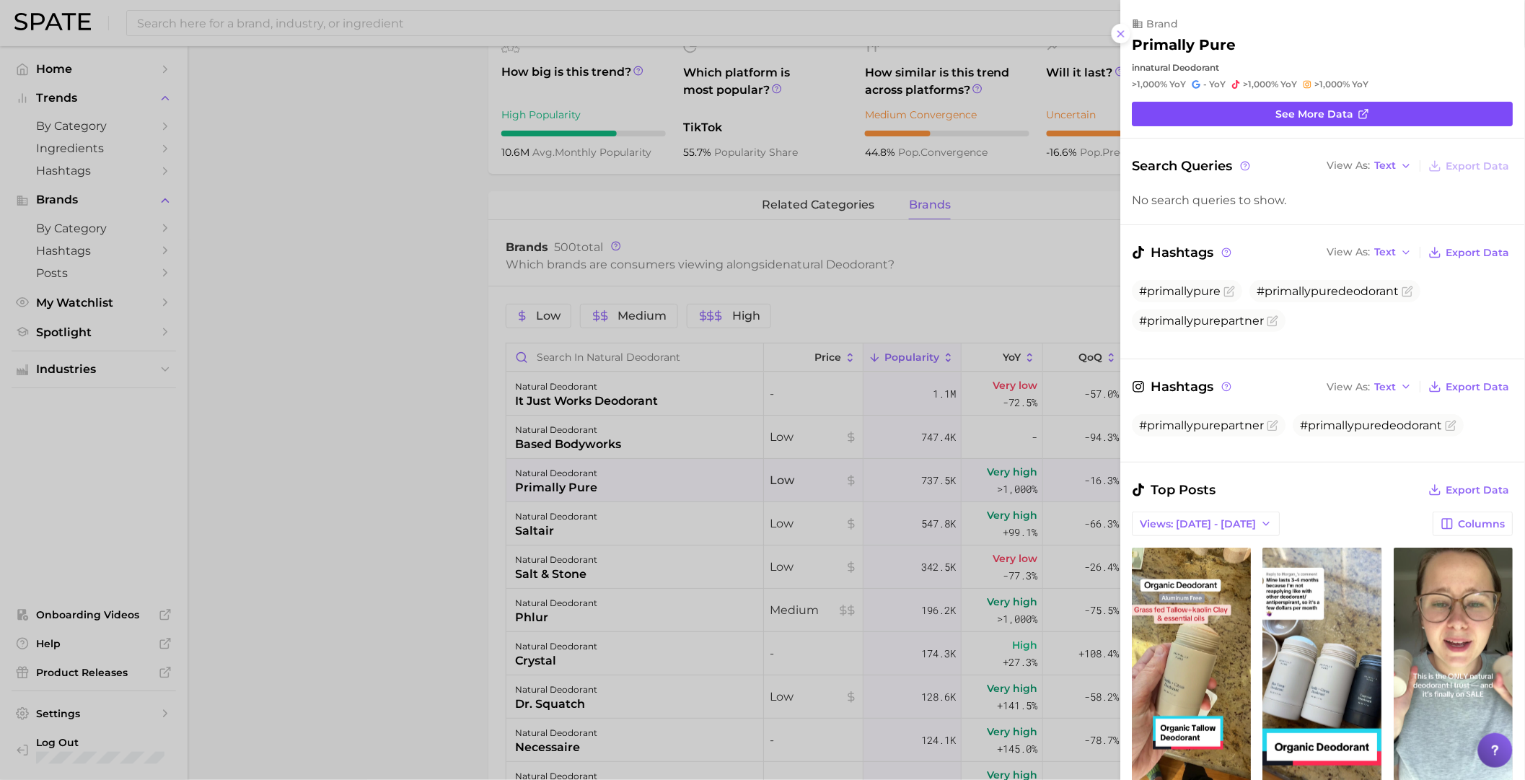
click at [1254, 113] on link "See more data" at bounding box center [1322, 114] width 381 height 25
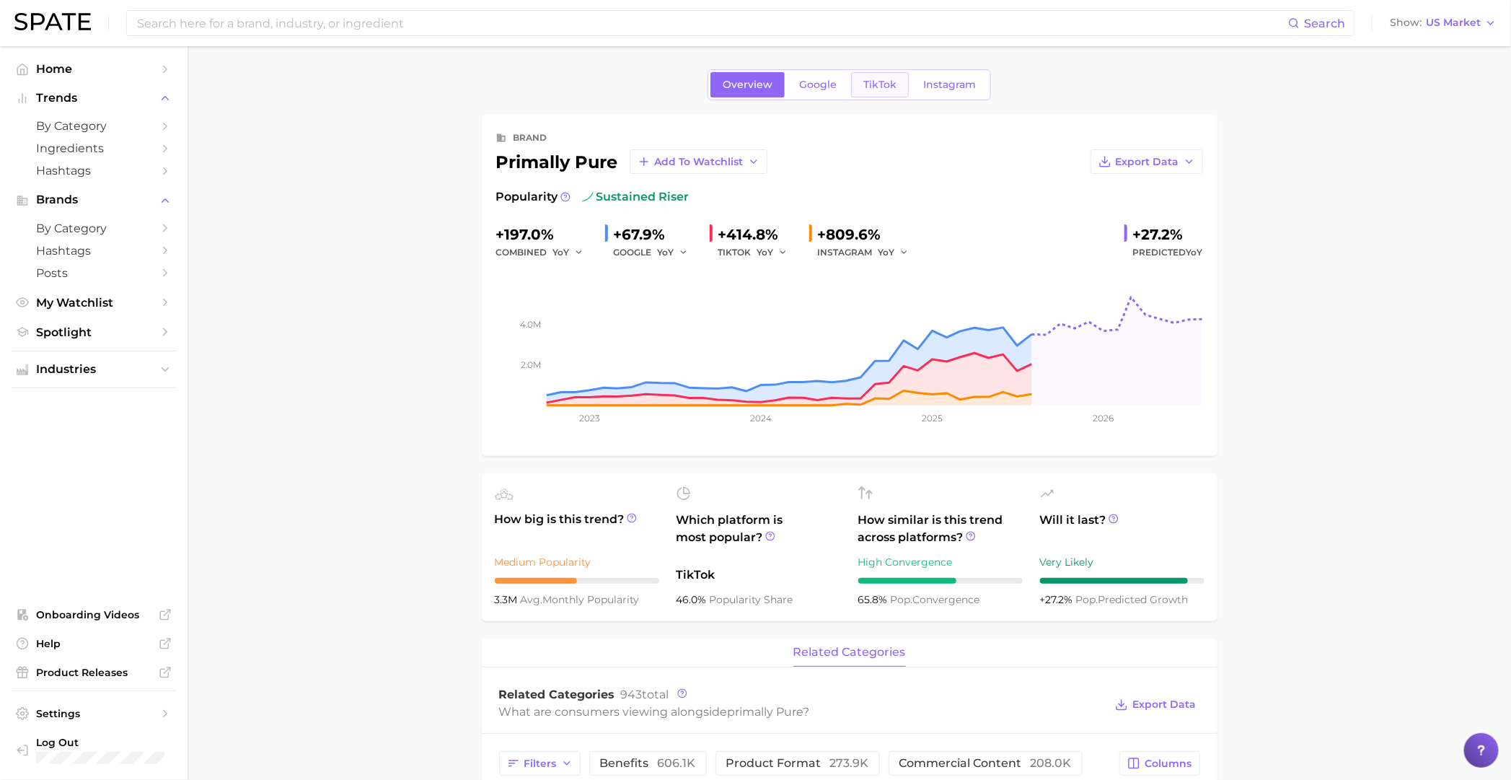
click at [894, 87] on span "TikTok" at bounding box center [879, 85] width 33 height 12
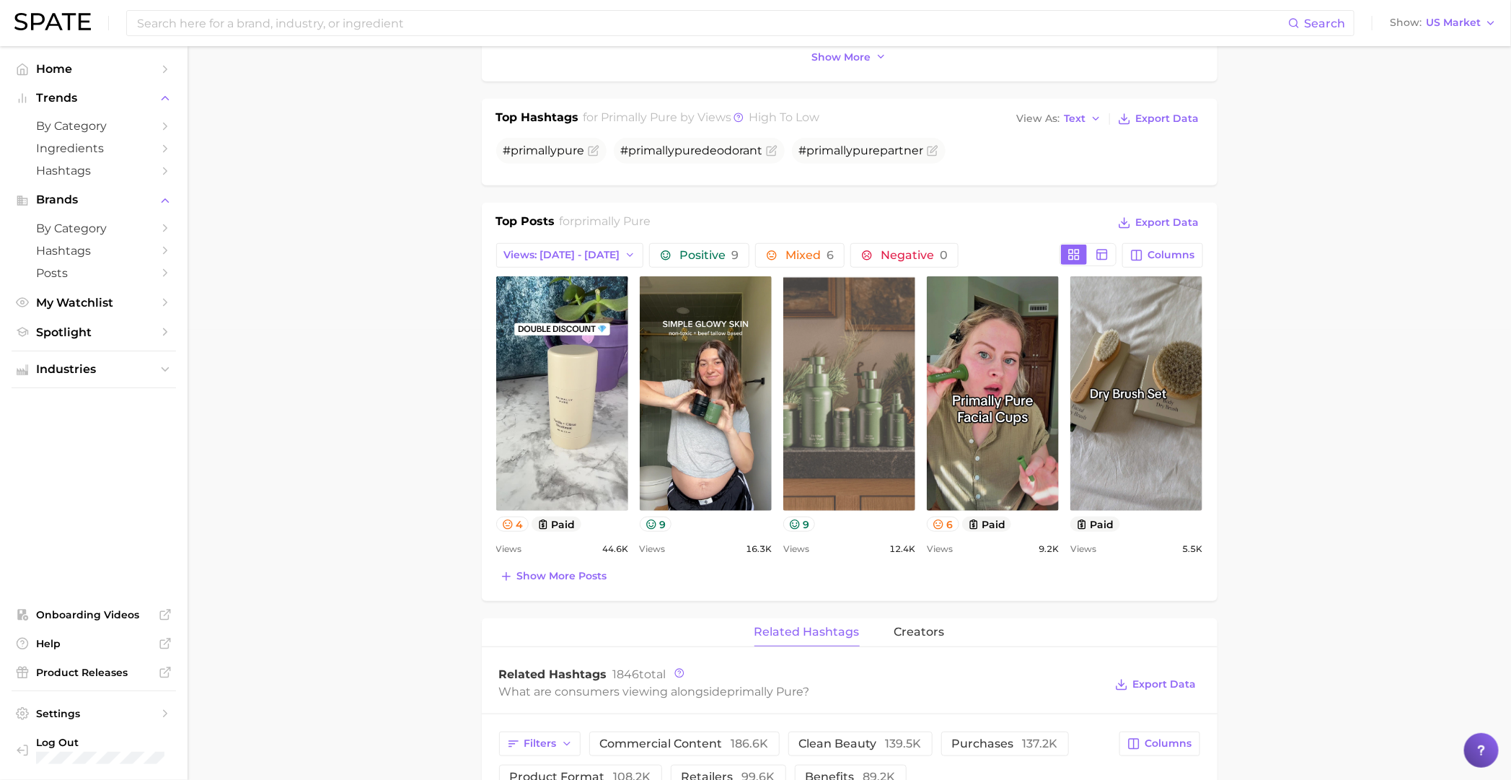
scroll to position [360, 0]
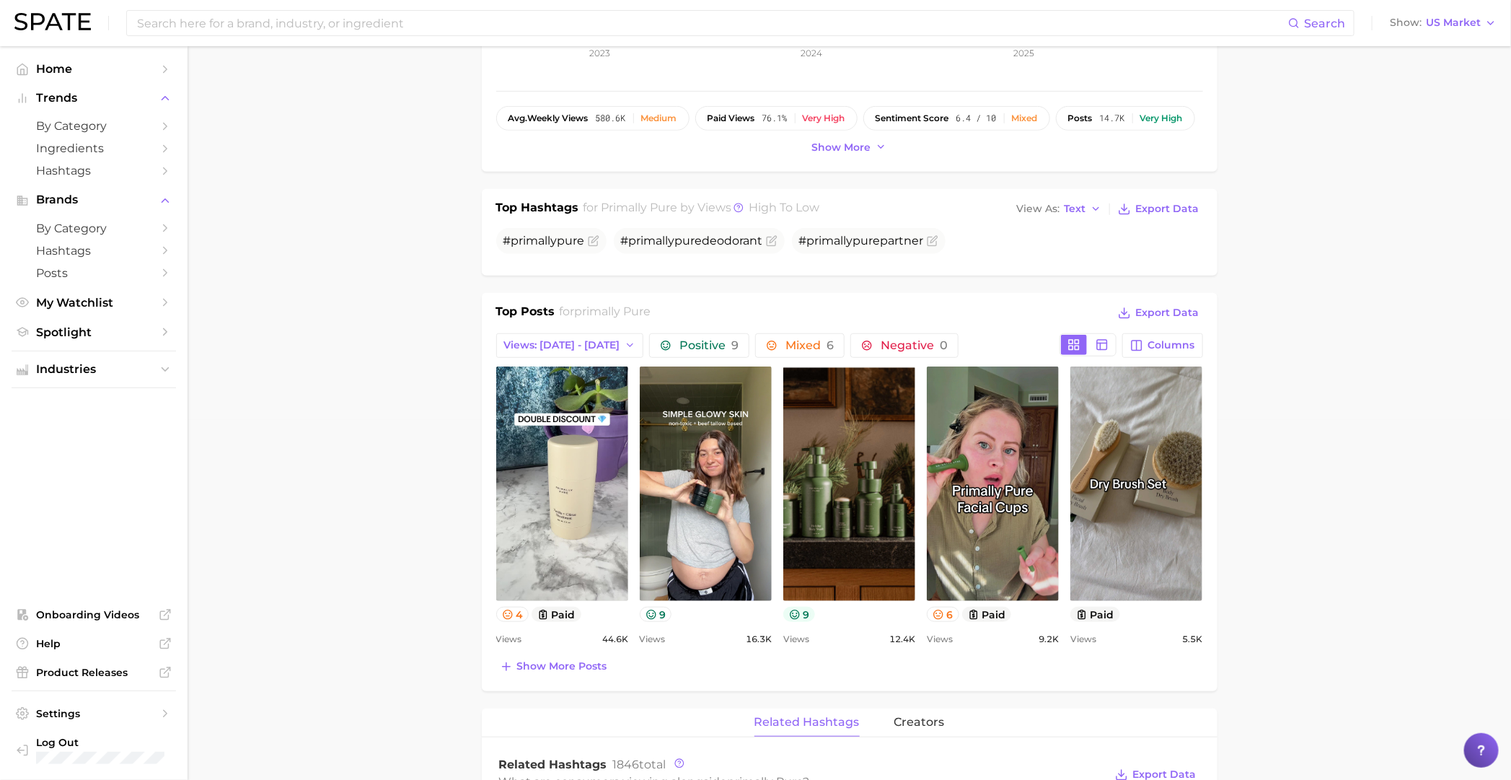
click at [795, 614] on icon at bounding box center [795, 615] width 12 height 12
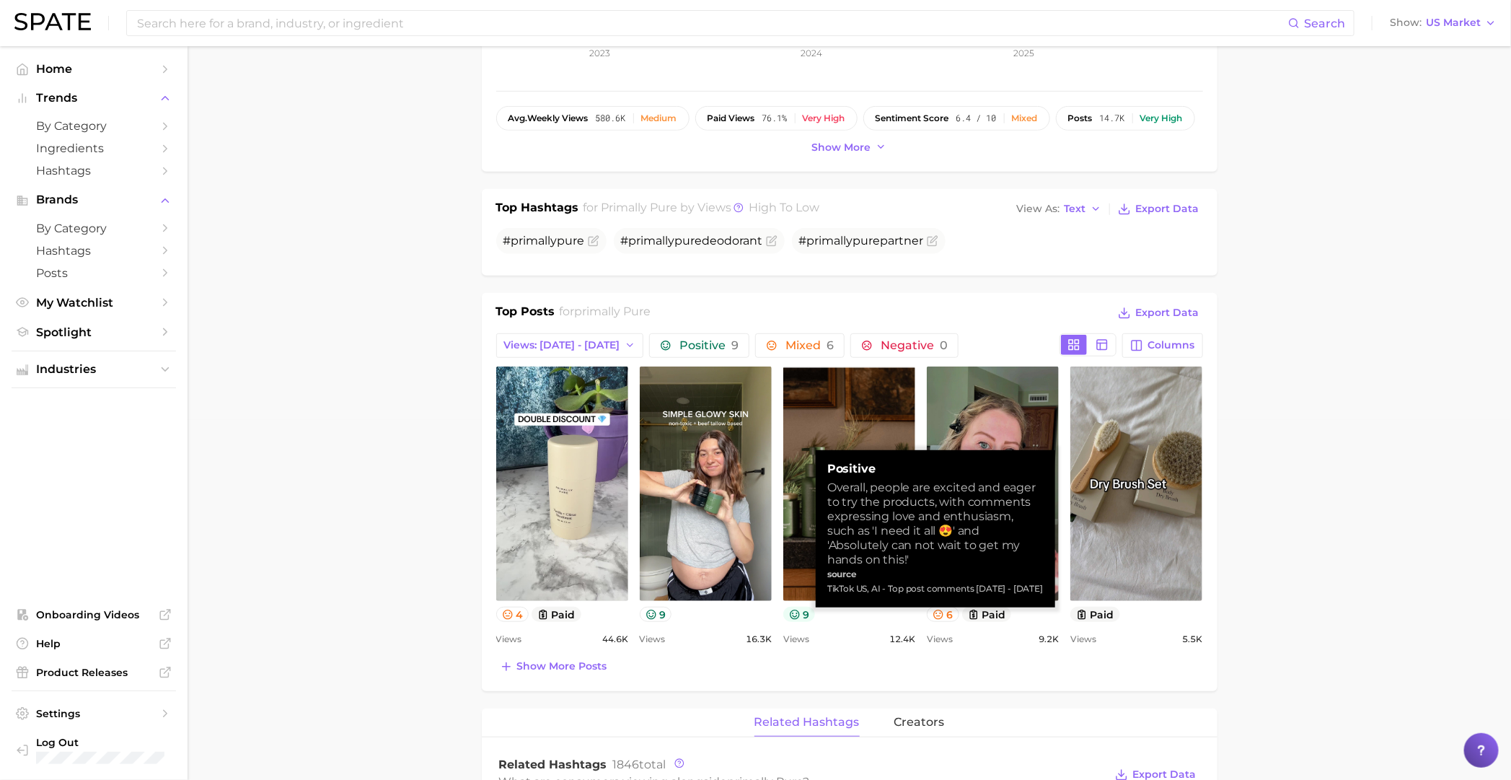
click at [796, 614] on icon at bounding box center [795, 615] width 12 height 12
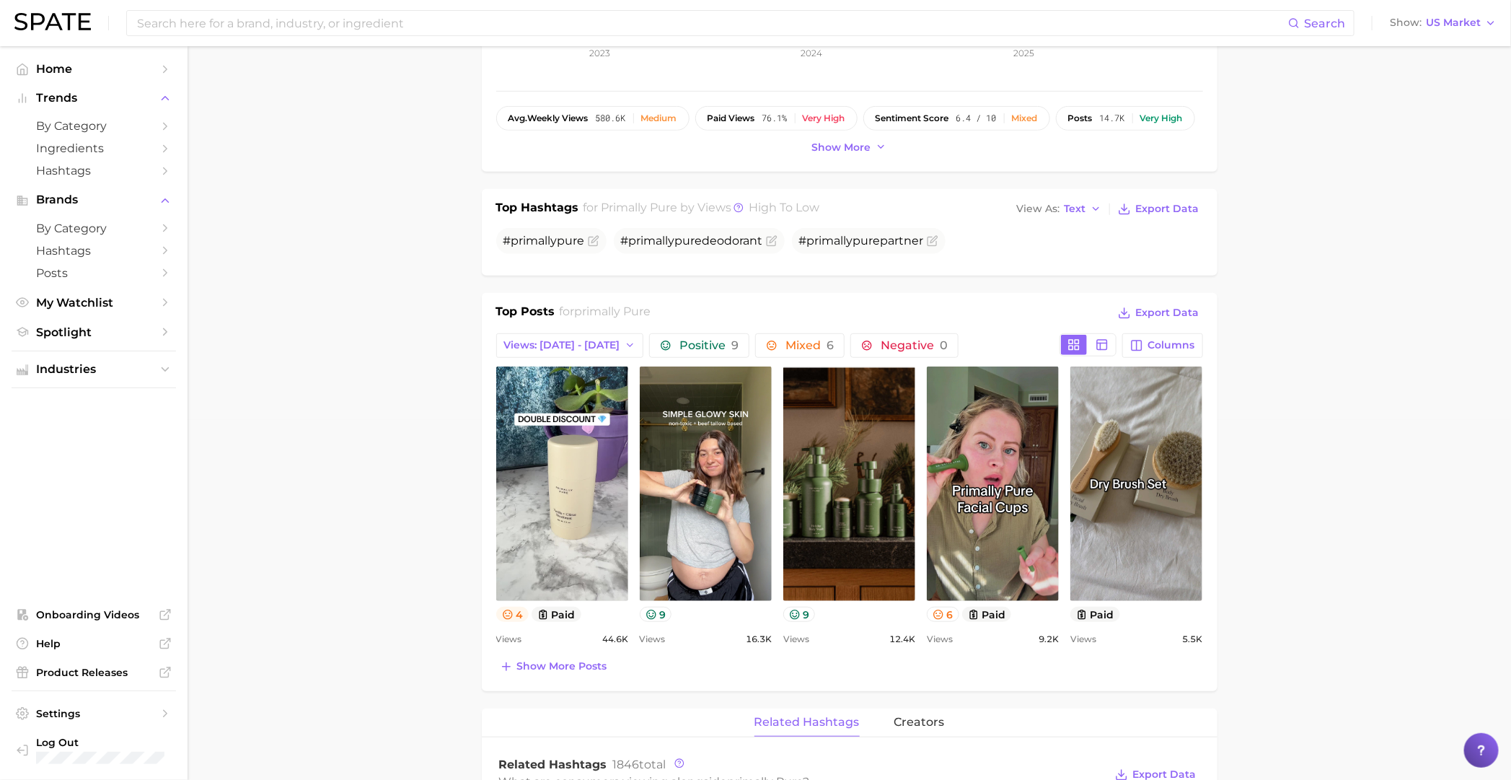
click at [514, 611] on button "4" at bounding box center [512, 614] width 33 height 15
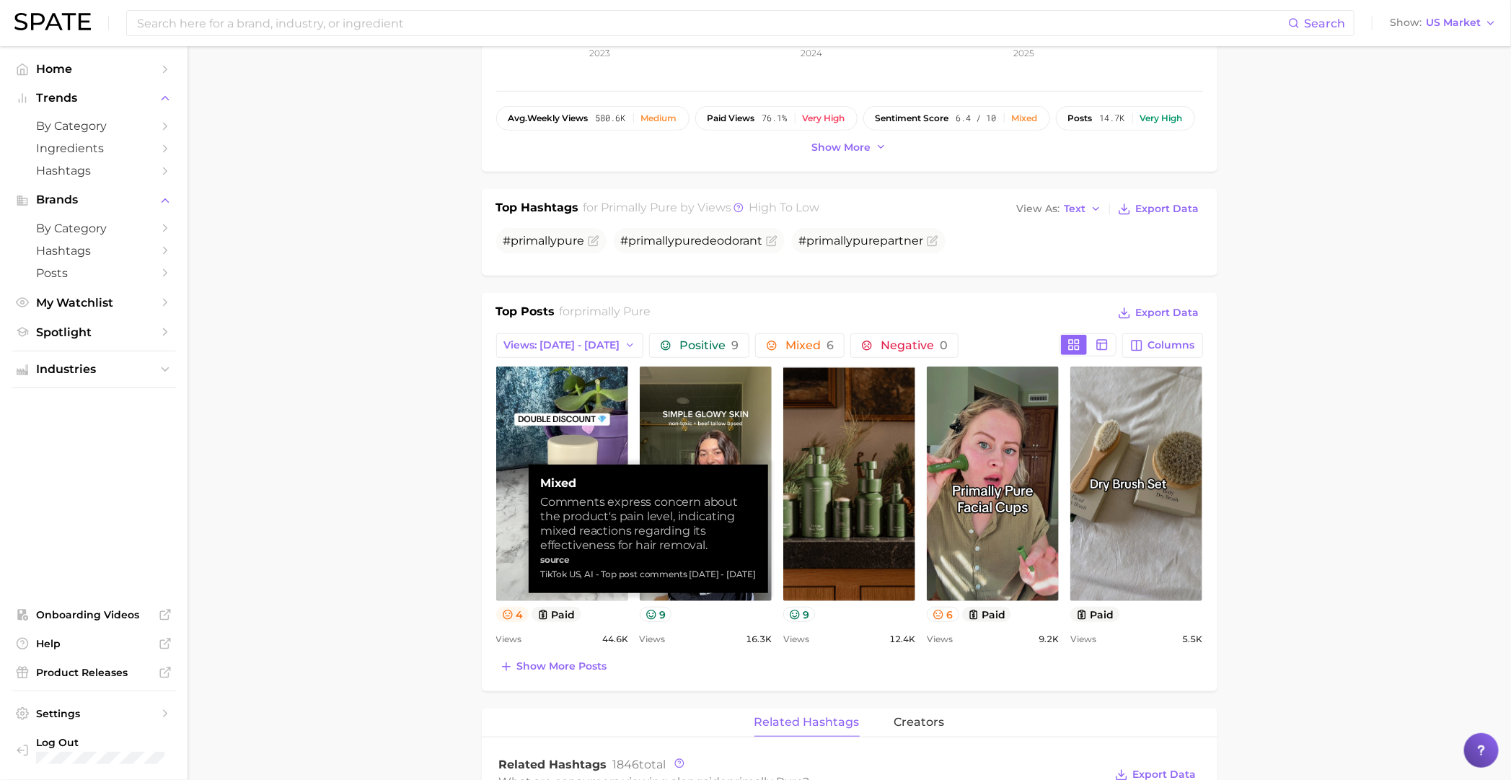
click at [514, 611] on button "4" at bounding box center [512, 614] width 33 height 15
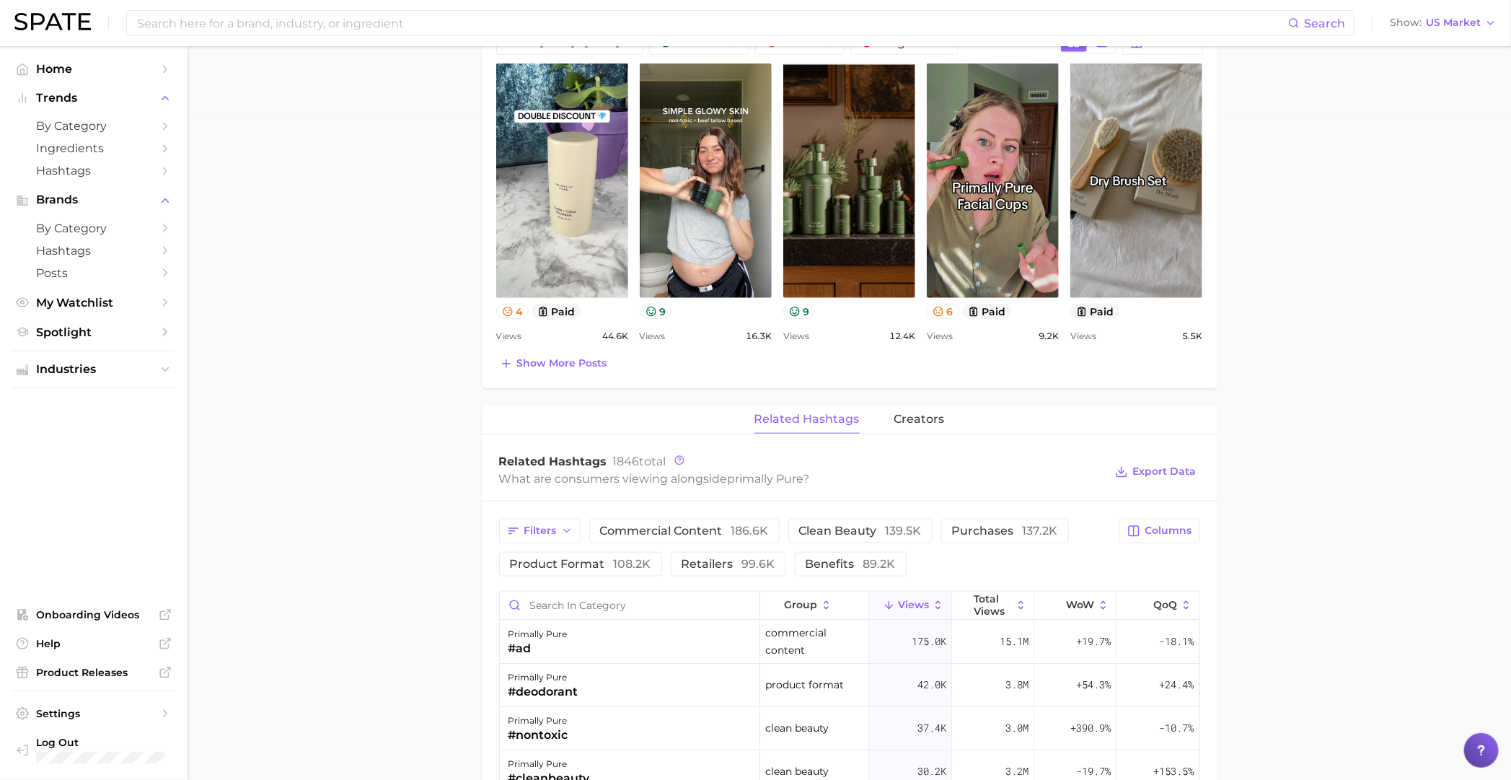
scroll to position [450, 0]
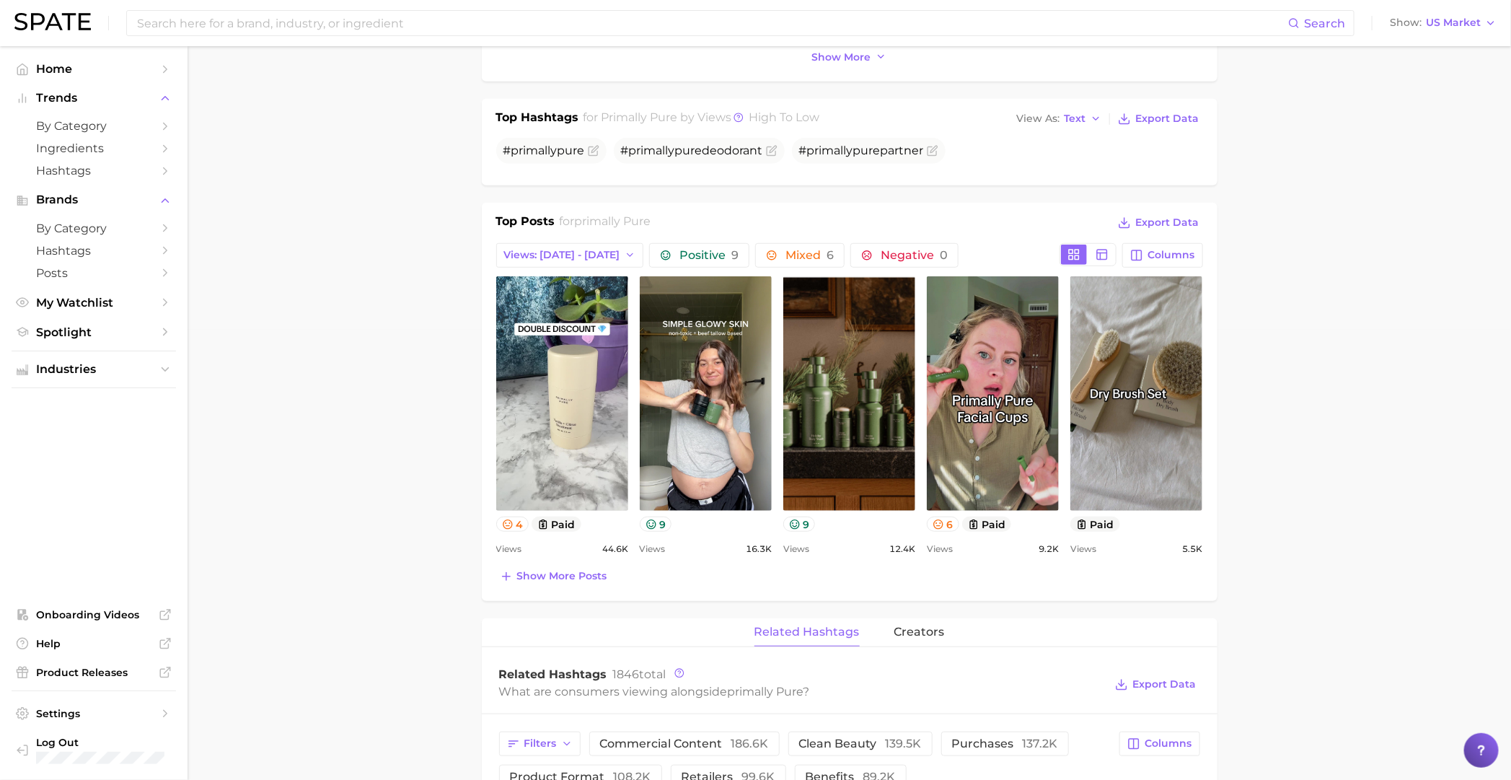
click at [488, 218] on div "Top Posts for primally pure Export Data Views: [DATE] - [DATE] Positive 9 Mixed…" at bounding box center [850, 402] width 736 height 398
drag, startPoint x: 490, startPoint y: 203, endPoint x: 476, endPoint y: 234, distance: 33.6
click at [476, 234] on main "Overview Google TikTok Instagram brand primally pure Add to Watchlist Export Da…" at bounding box center [849, 634] width 1323 height 2076
click at [325, 380] on main "Overview Google TikTok Instagram brand primally pure Add to Watchlist Export Da…" at bounding box center [849, 634] width 1323 height 2076
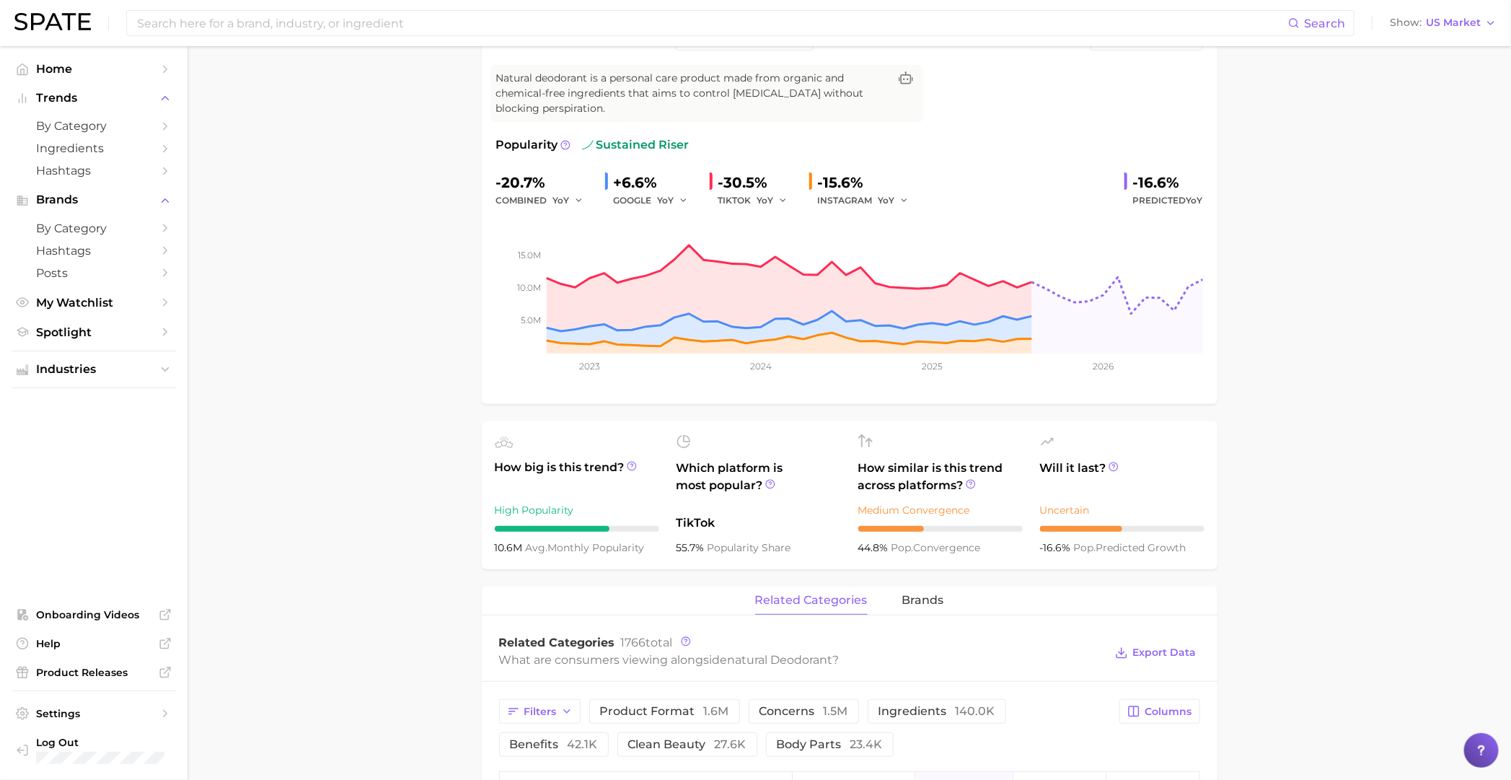
scroll to position [360, 0]
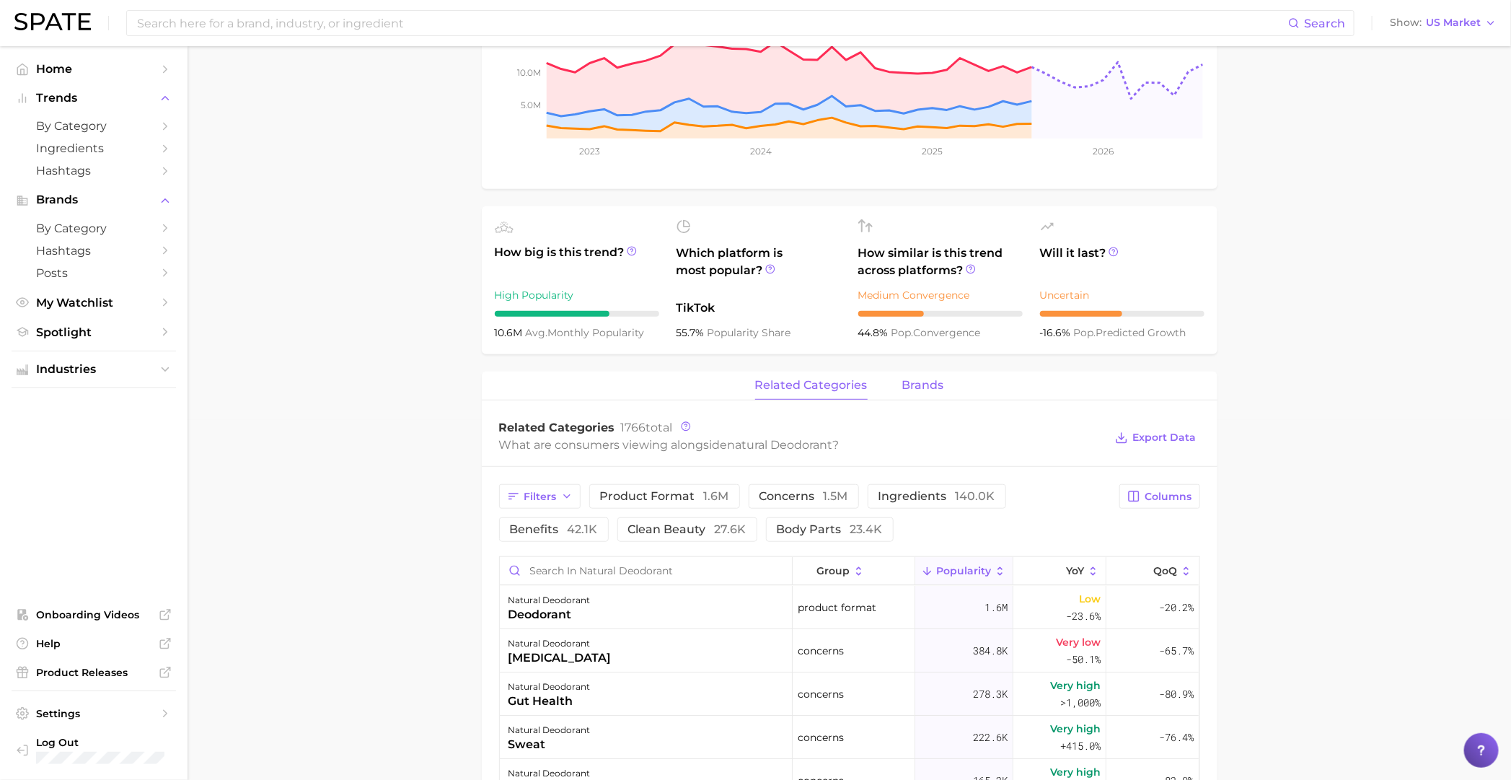
click at [927, 388] on span "brands" at bounding box center [923, 385] width 42 height 13
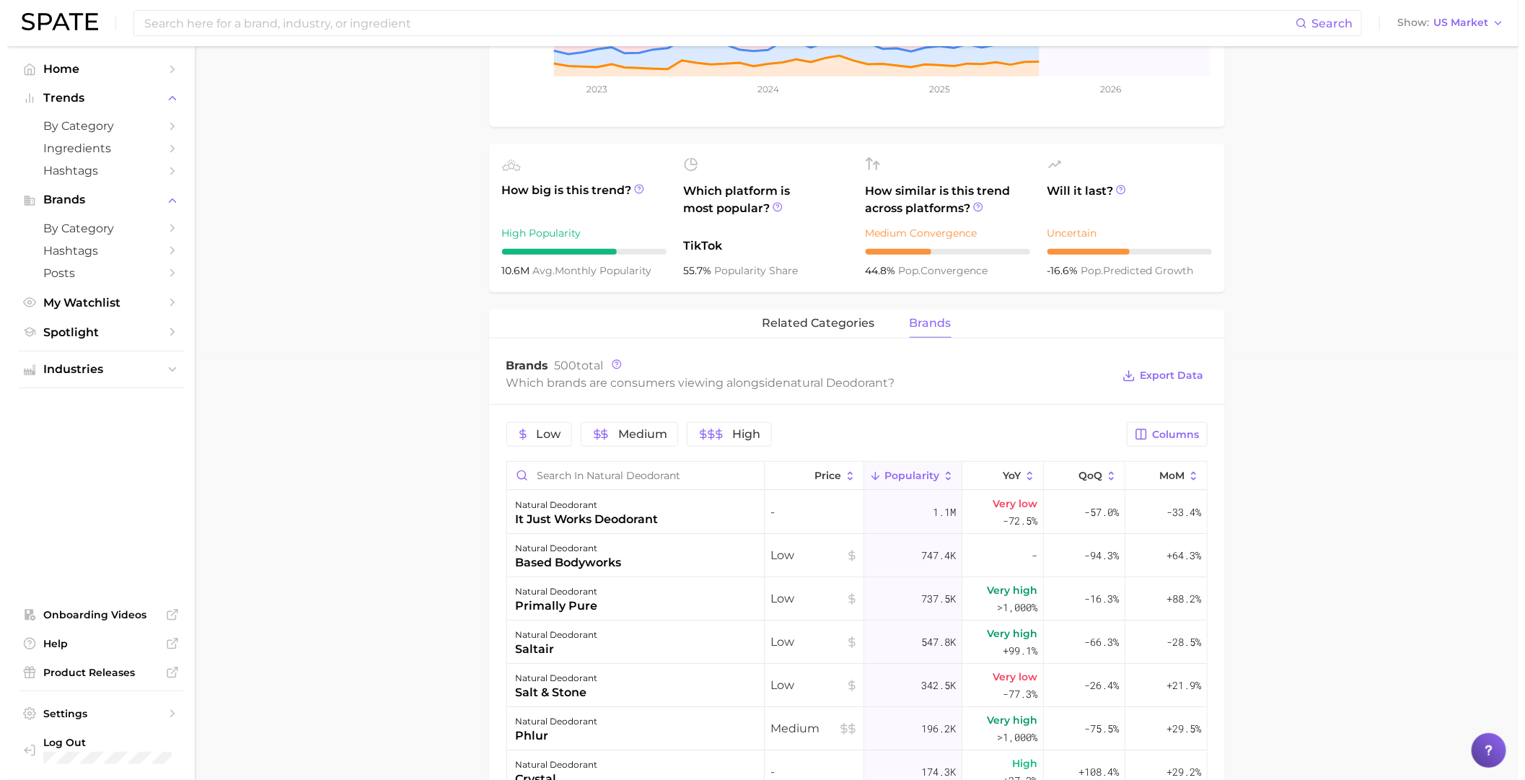
scroll to position [450, 0]
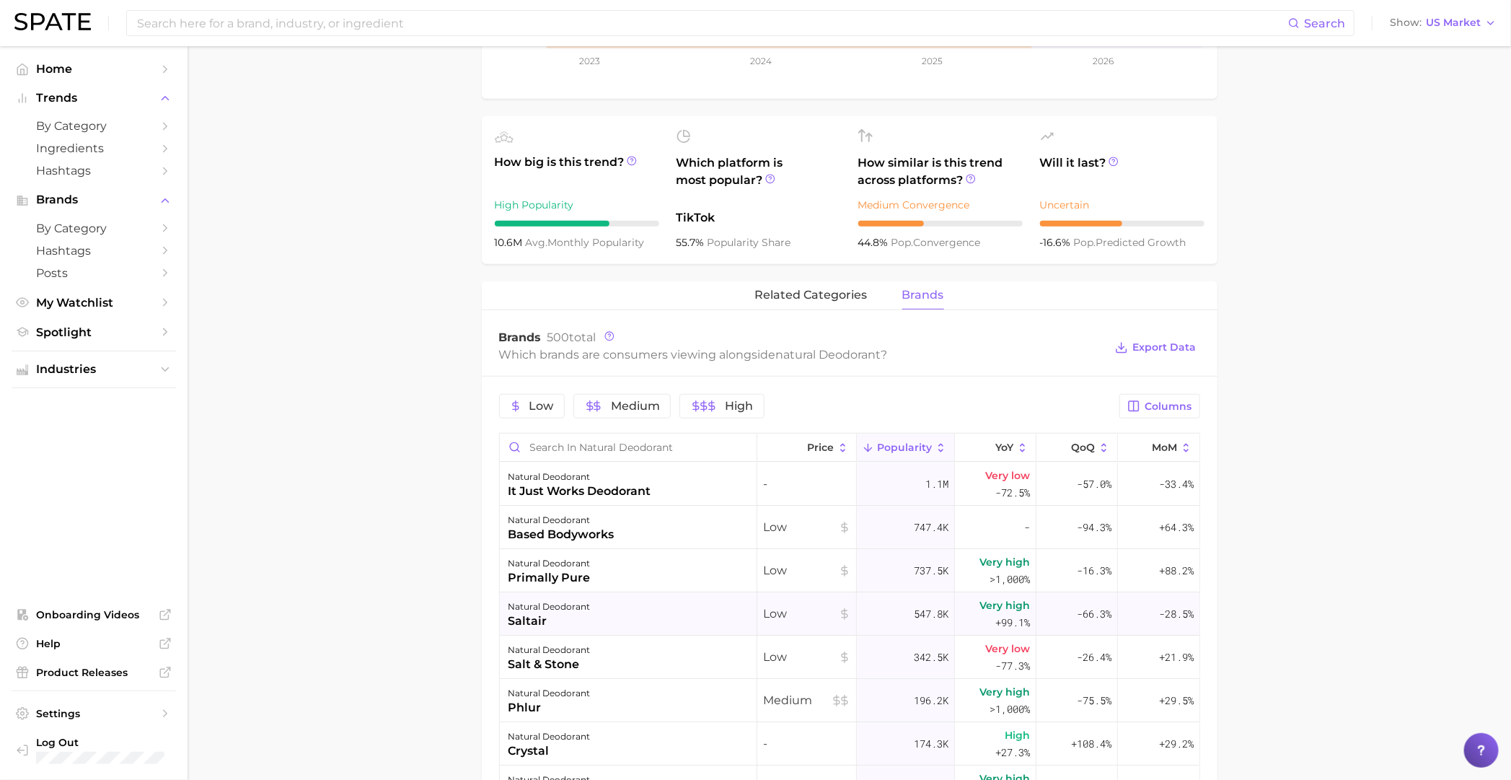
click at [547, 617] on div "saltair" at bounding box center [549, 620] width 82 height 17
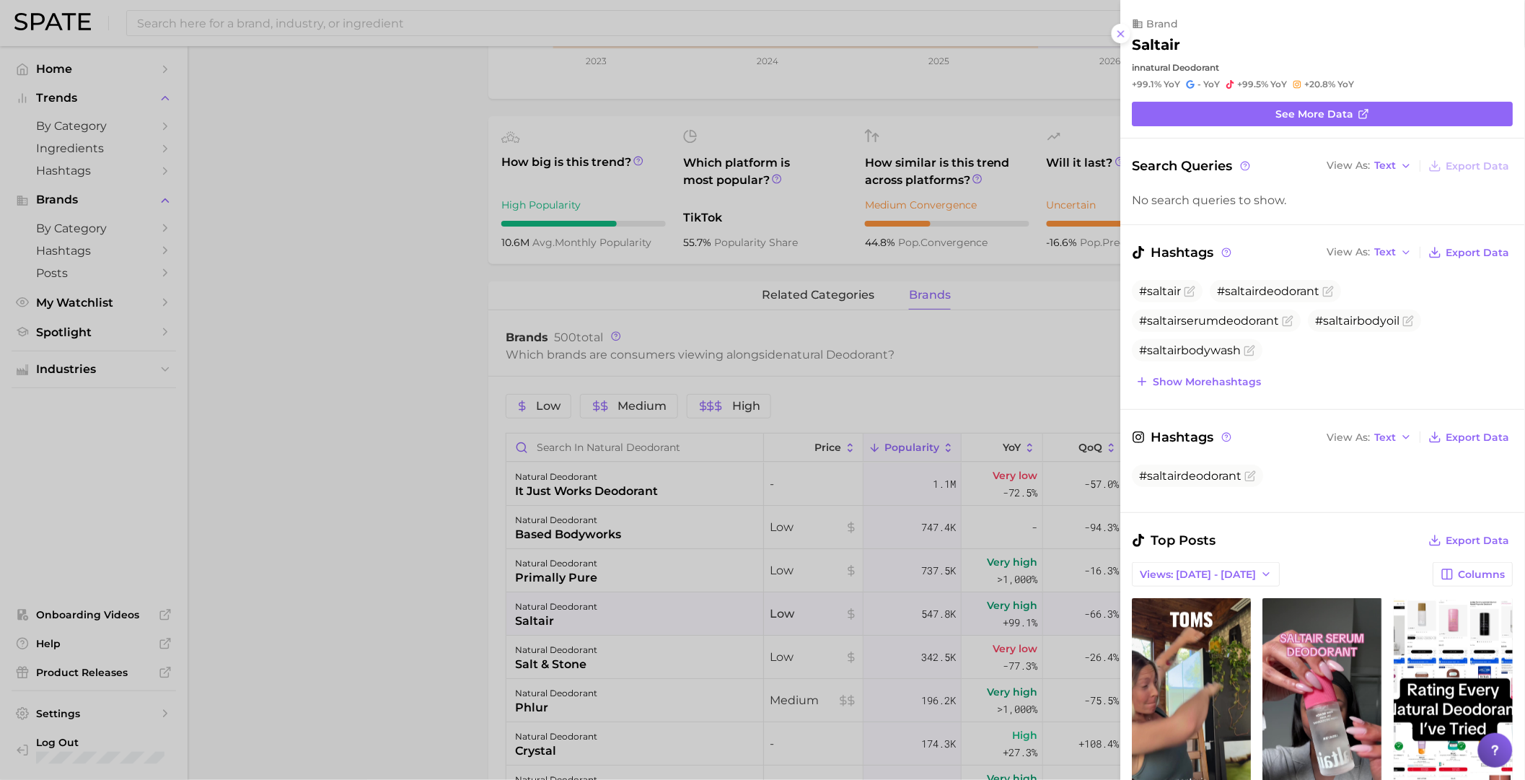
scroll to position [0, 0]
click at [1383, 121] on link "See more data" at bounding box center [1322, 114] width 381 height 25
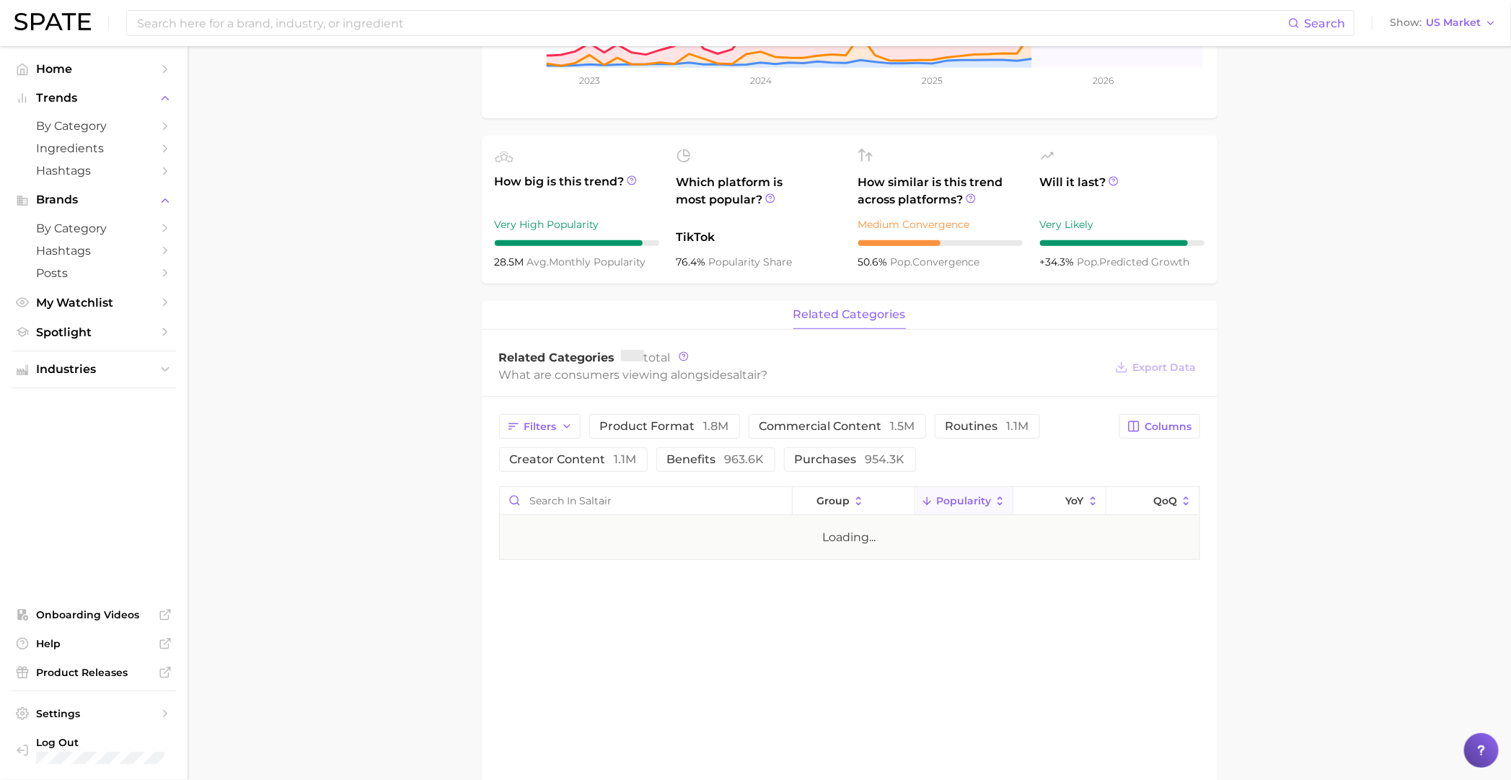
scroll to position [180, 0]
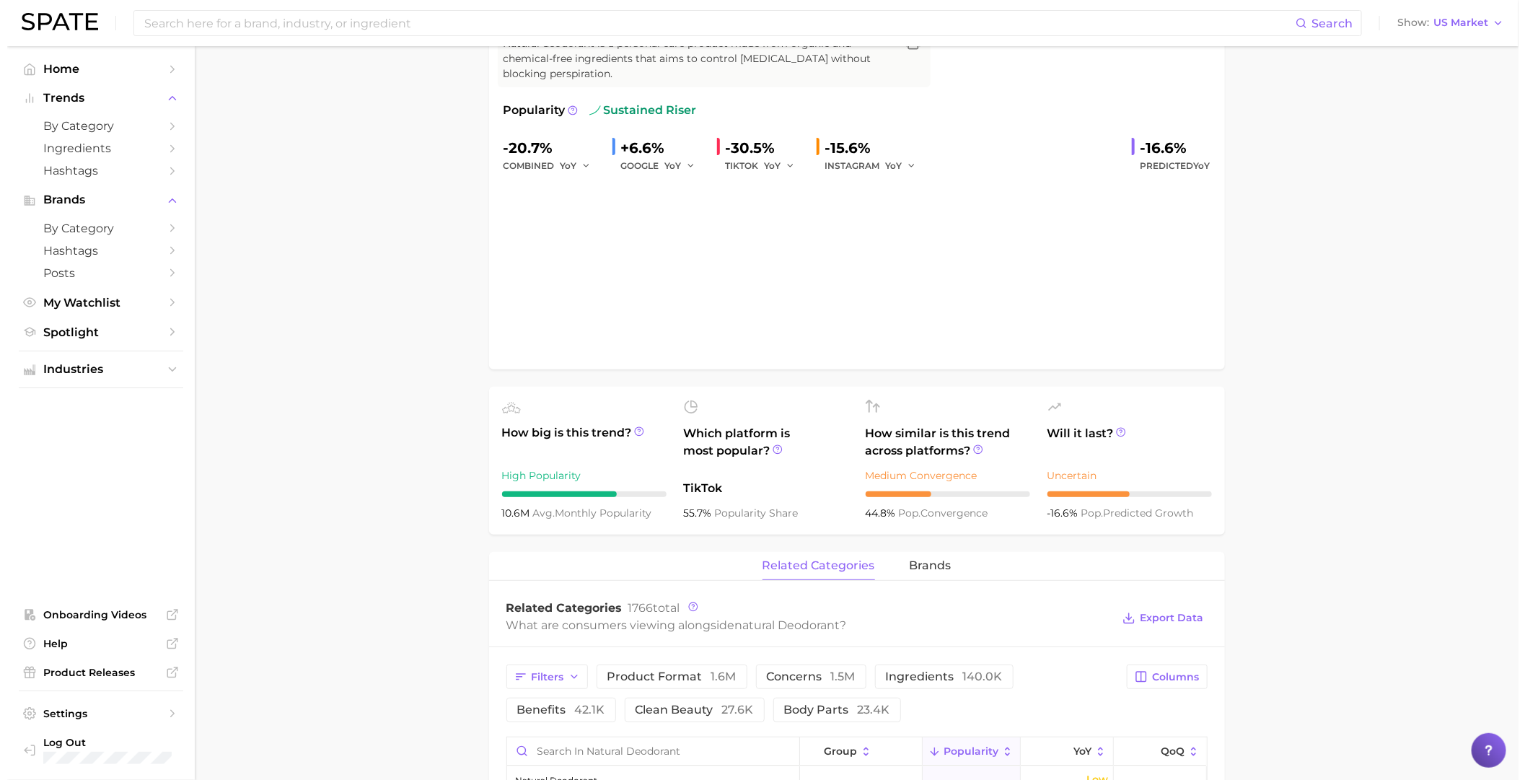
scroll to position [450, 0]
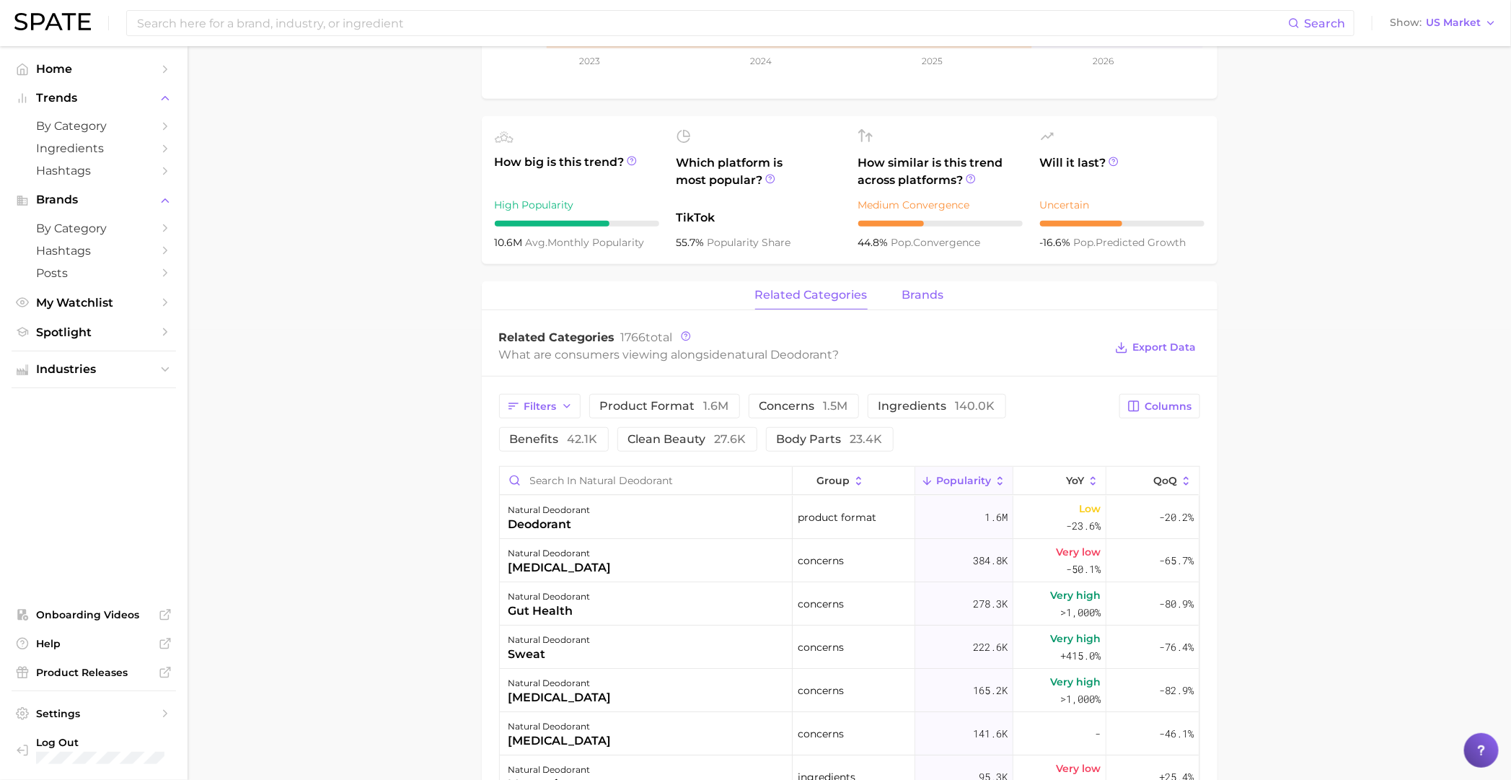
click at [923, 307] on button "brands" at bounding box center [923, 295] width 42 height 28
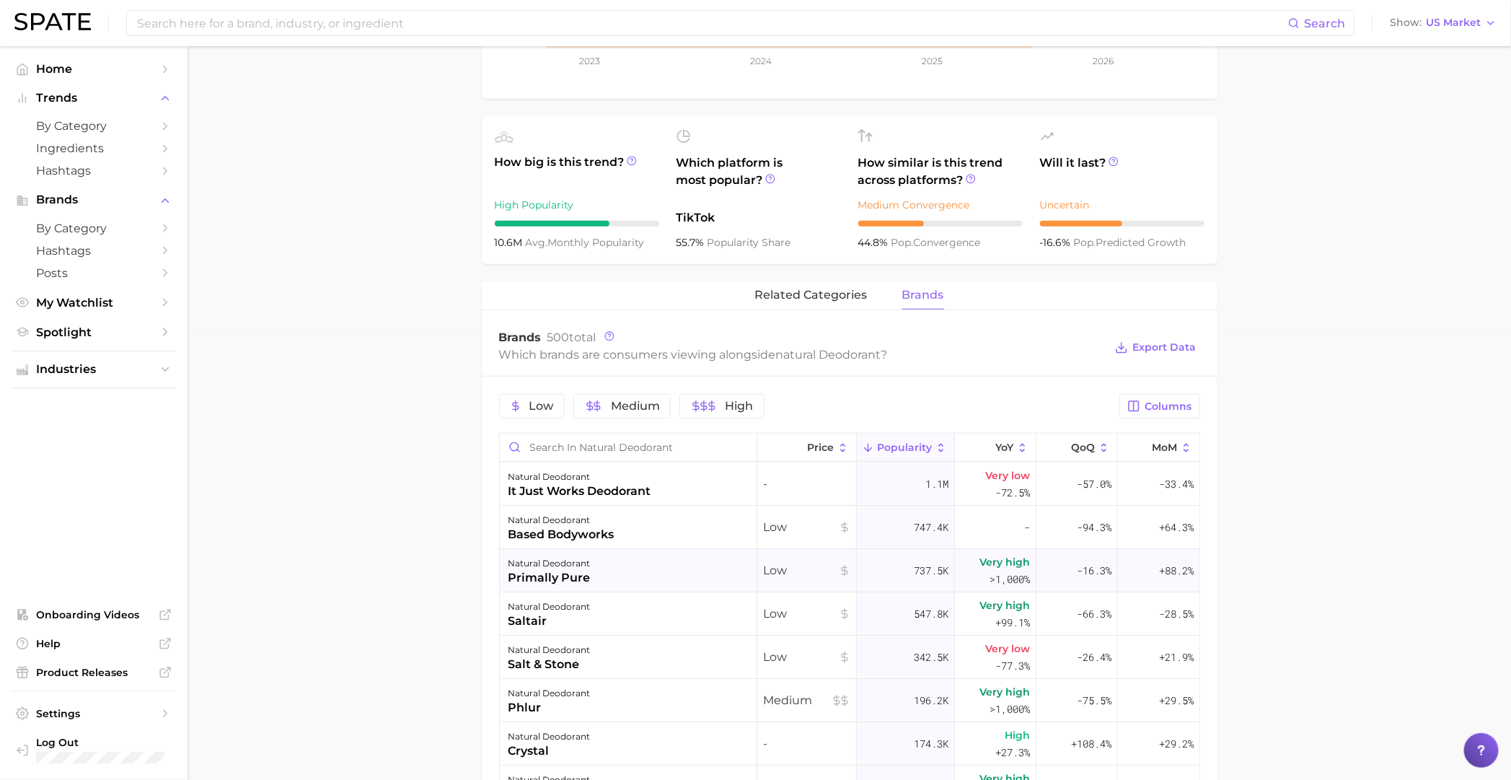
click at [542, 573] on div "primally pure" at bounding box center [549, 577] width 82 height 17
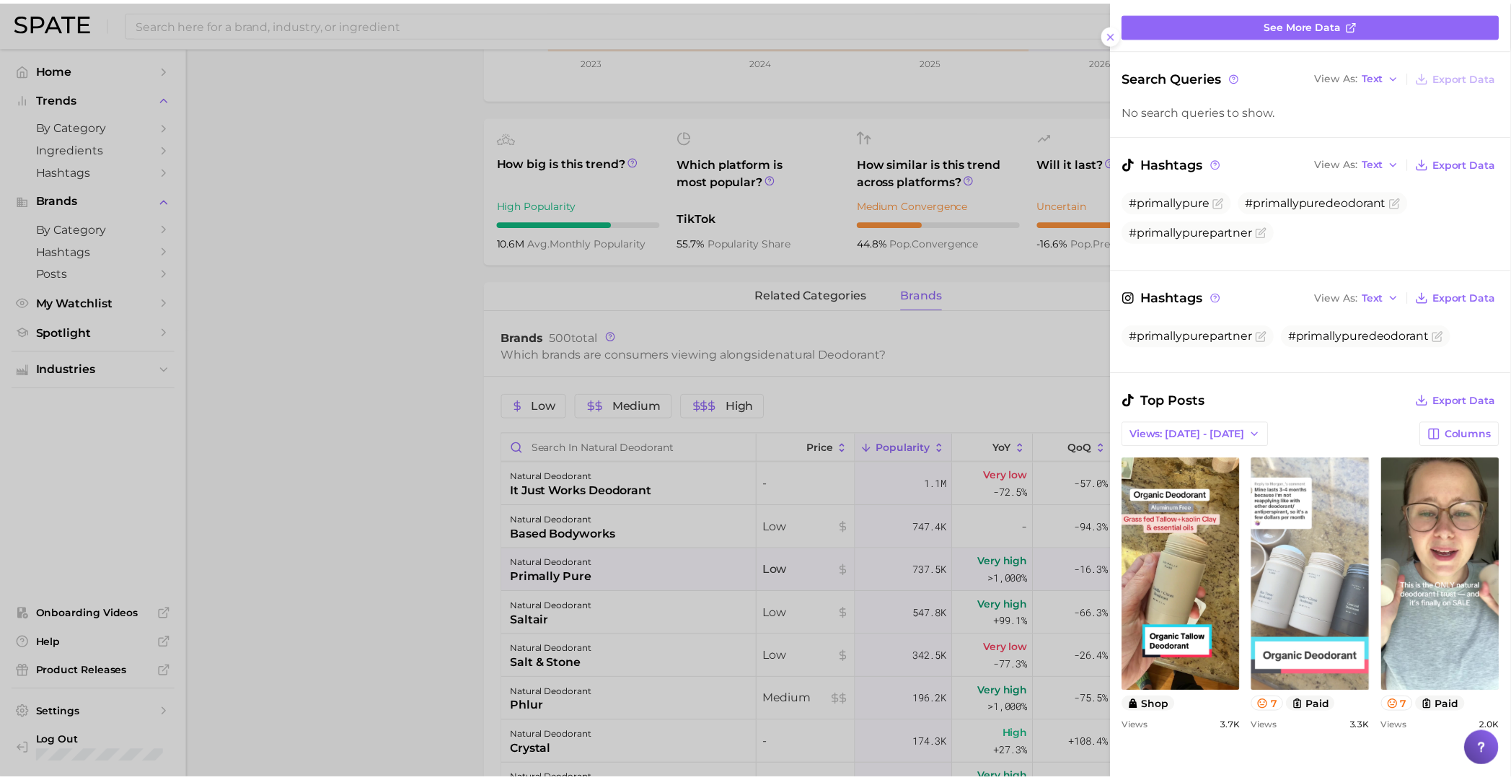
scroll to position [180, 0]
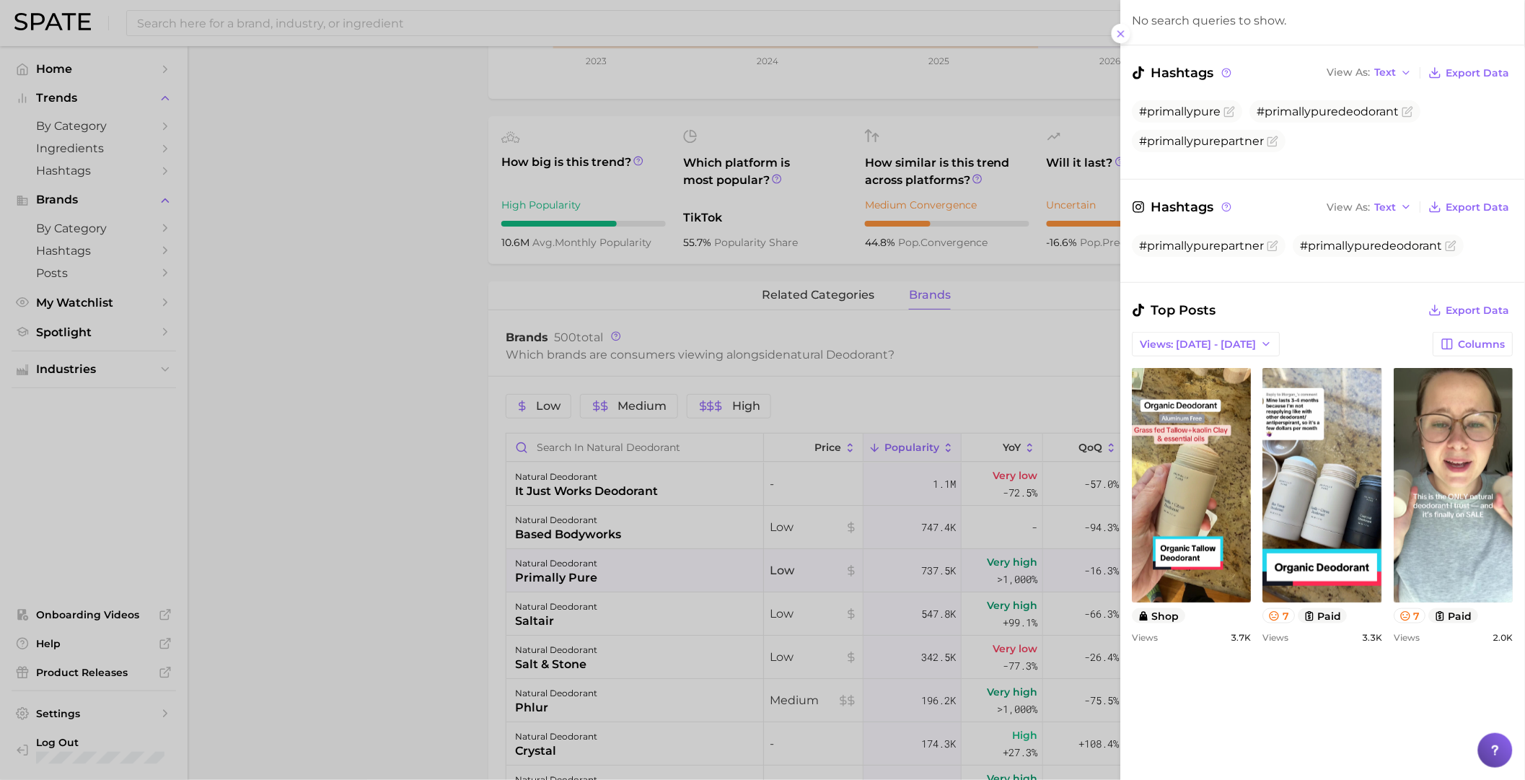
click at [1013, 481] on div at bounding box center [762, 390] width 1525 height 780
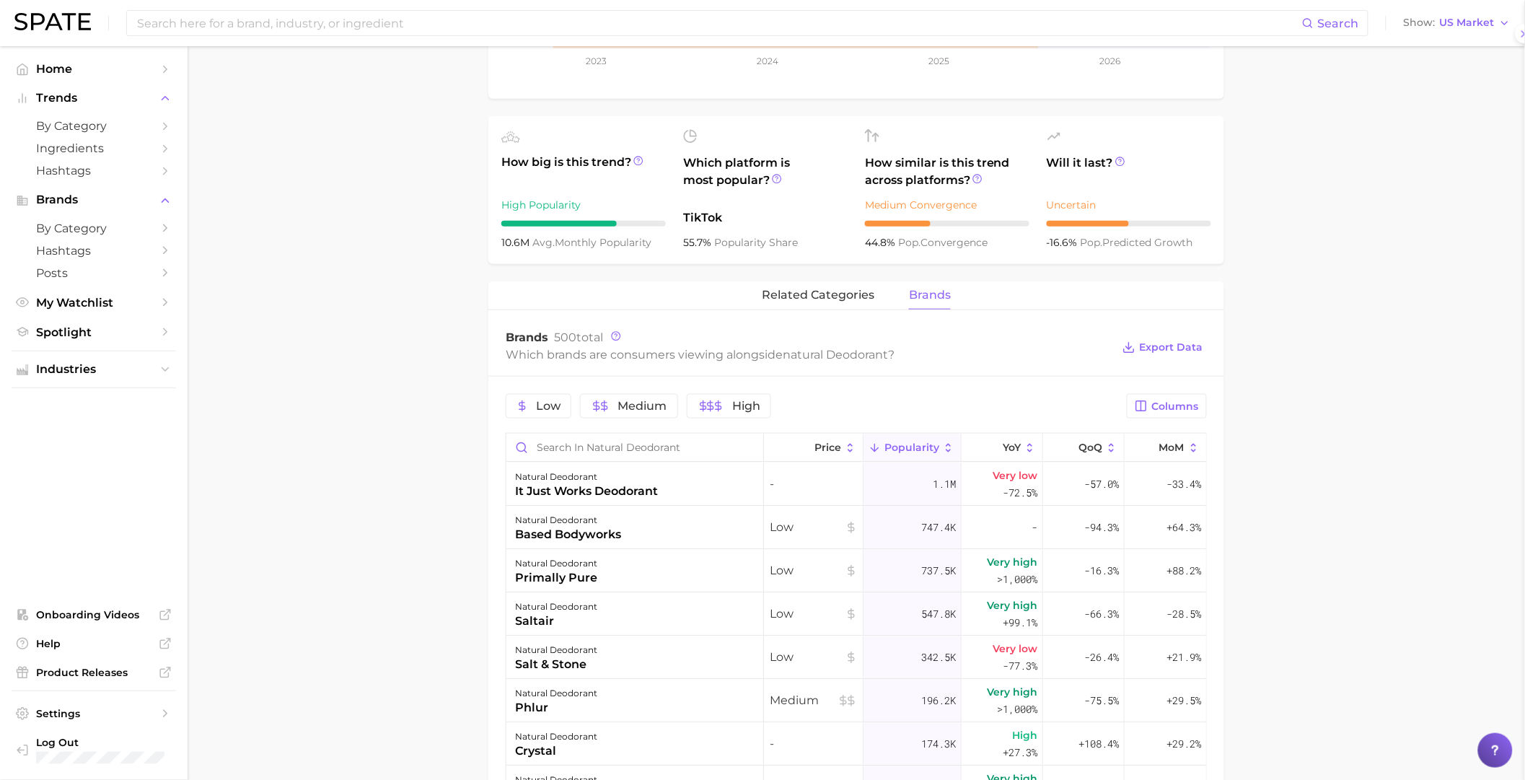
scroll to position [0, 0]
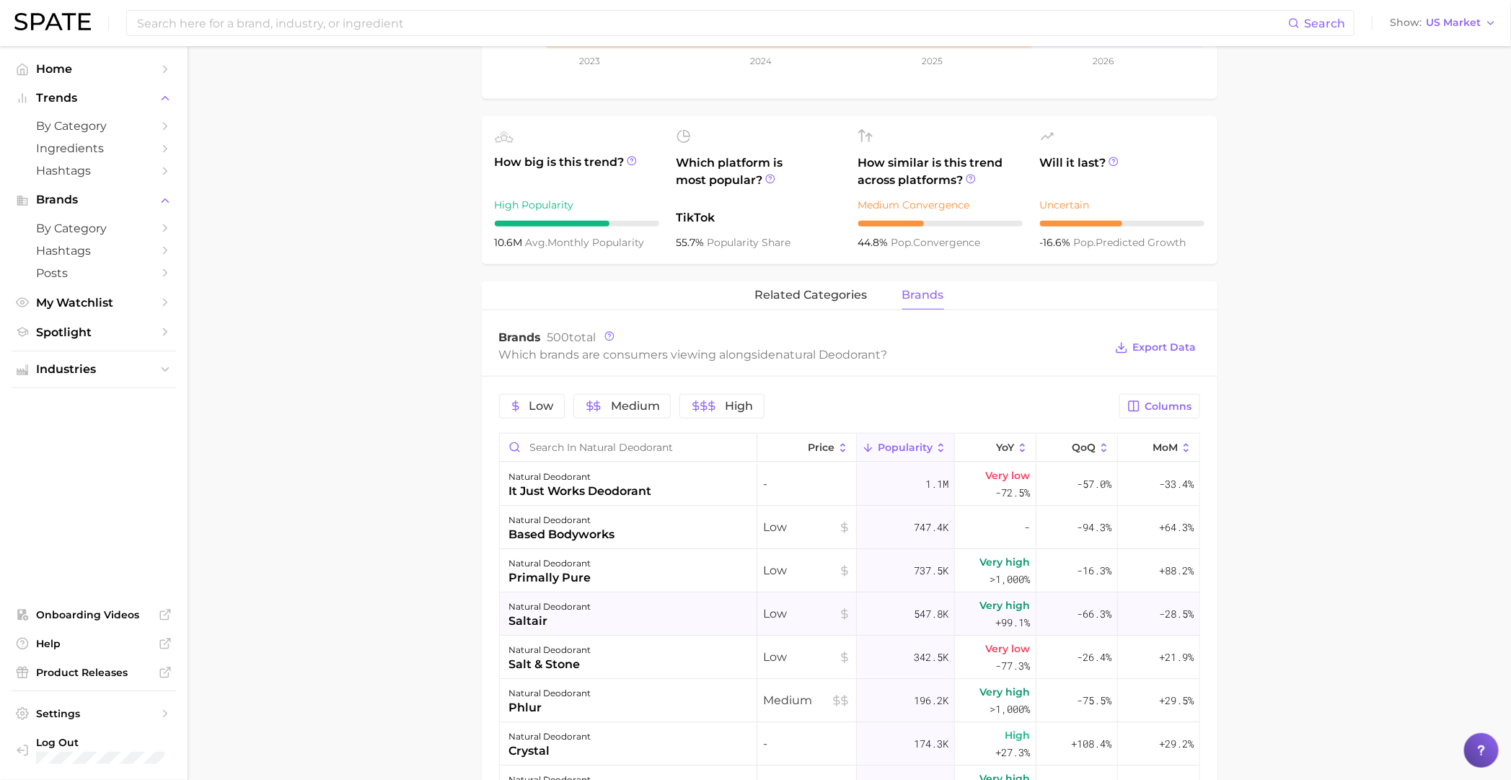
click at [570, 614] on div "natural deodorant" at bounding box center [549, 606] width 82 height 17
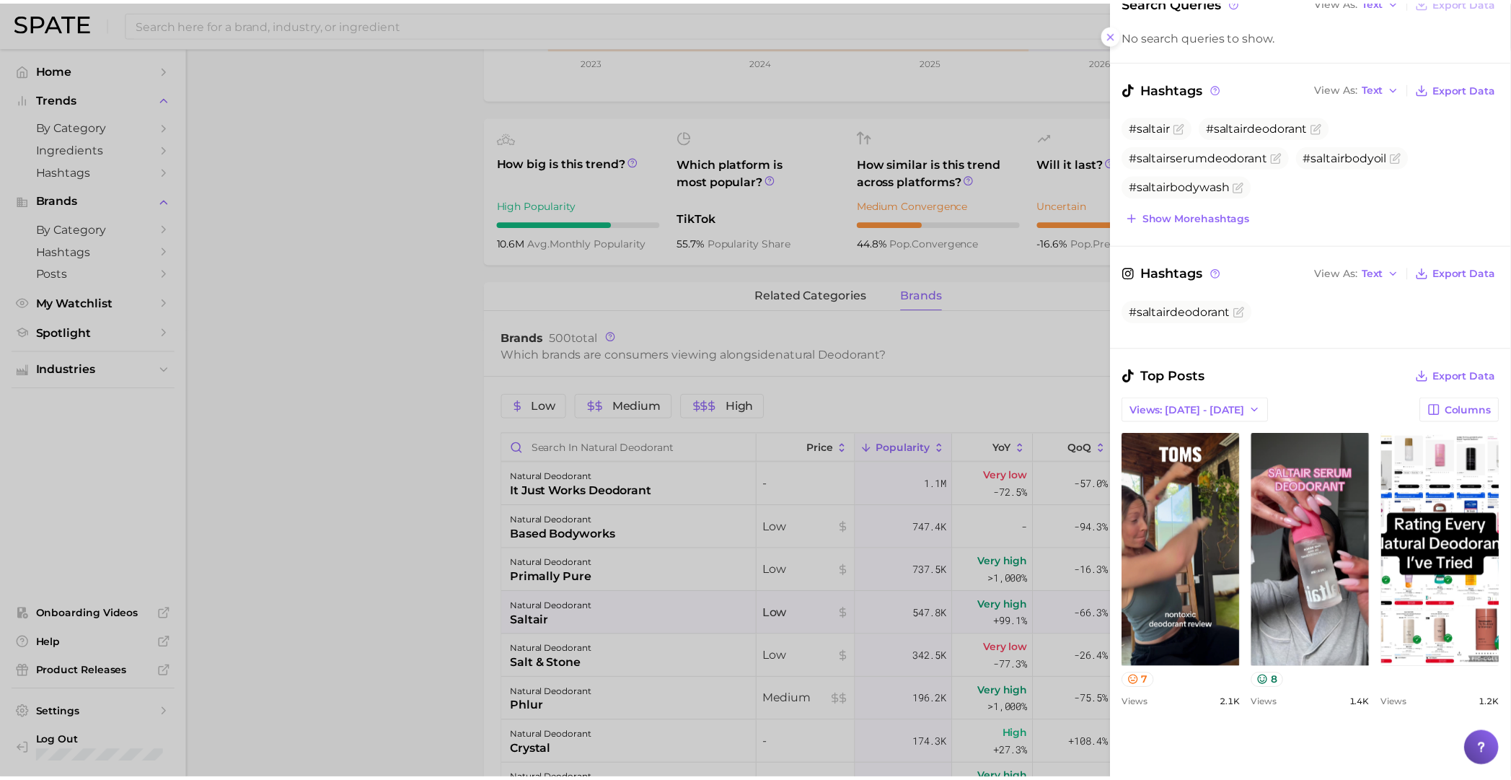
scroll to position [270, 0]
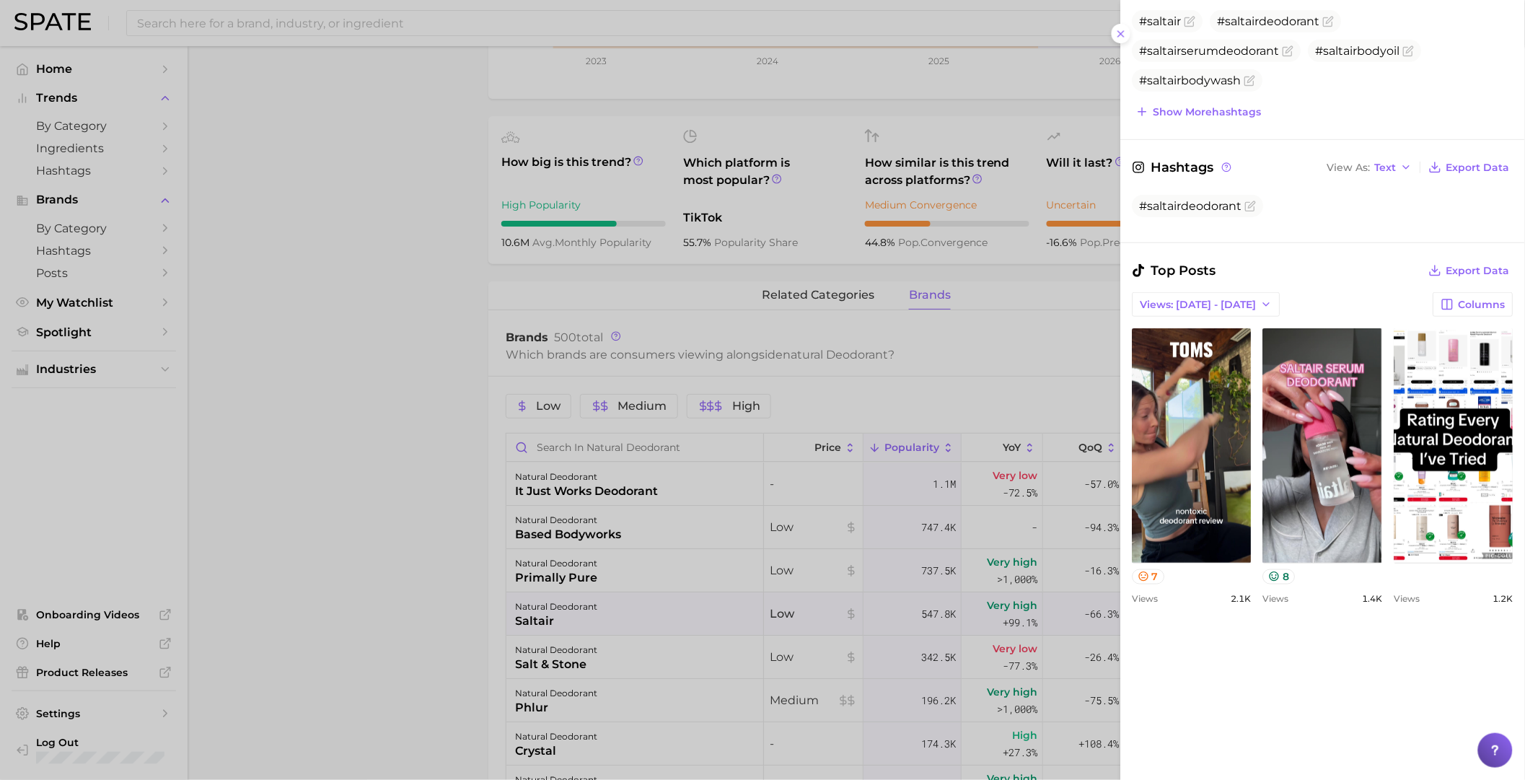
click at [813, 671] on div at bounding box center [762, 390] width 1525 height 780
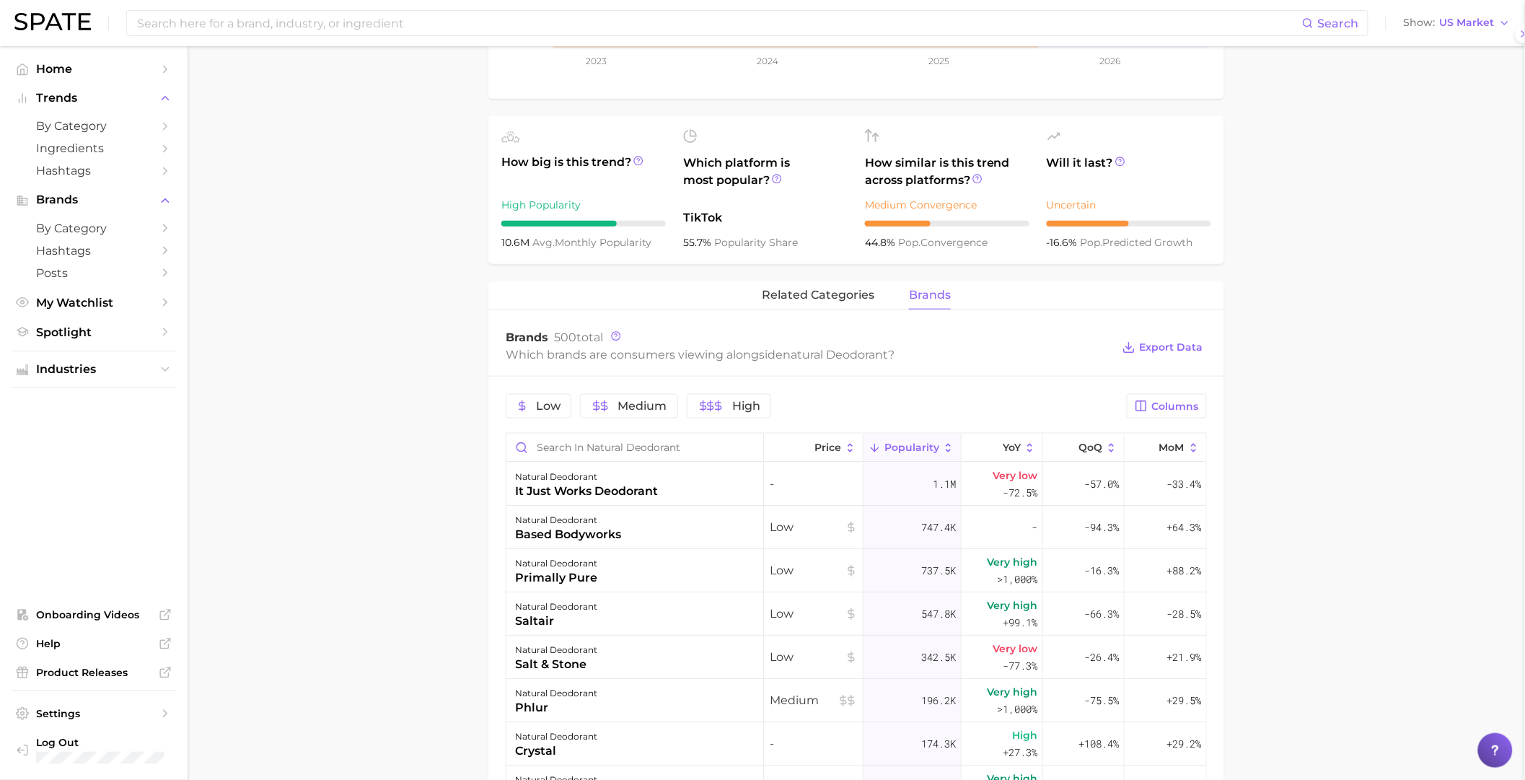
scroll to position [0, 0]
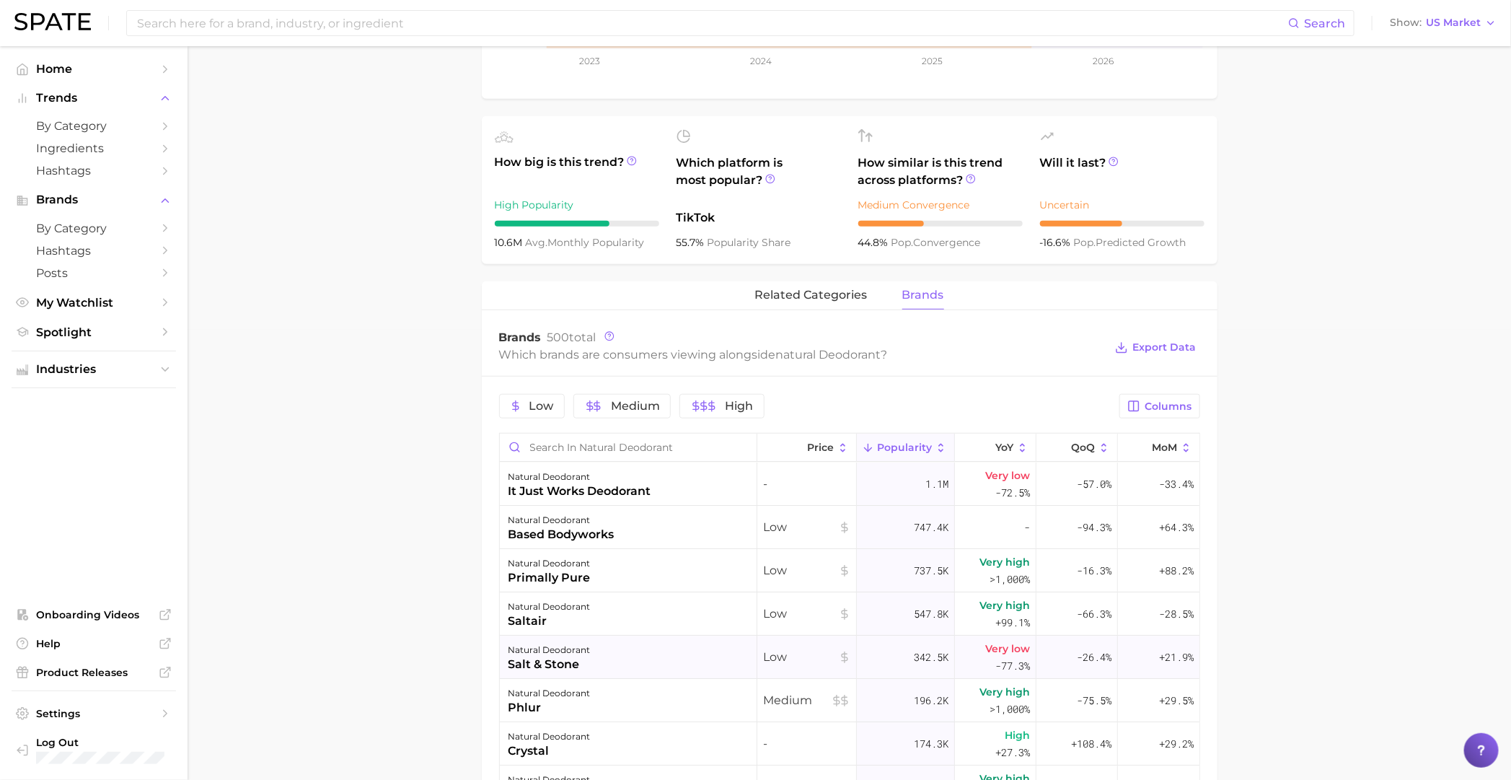
click at [580, 662] on div "salt & stone" at bounding box center [549, 664] width 82 height 17
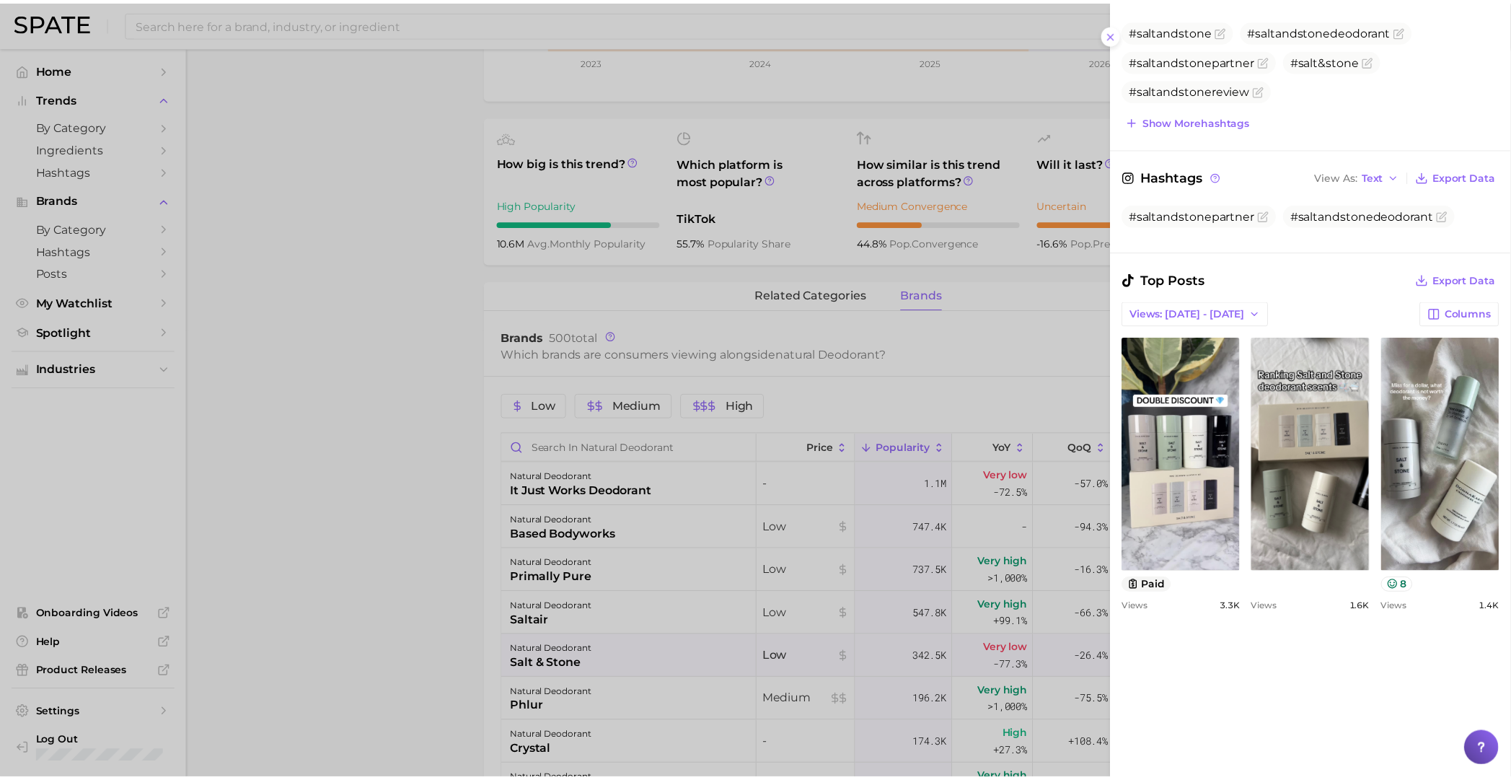
scroll to position [278, 0]
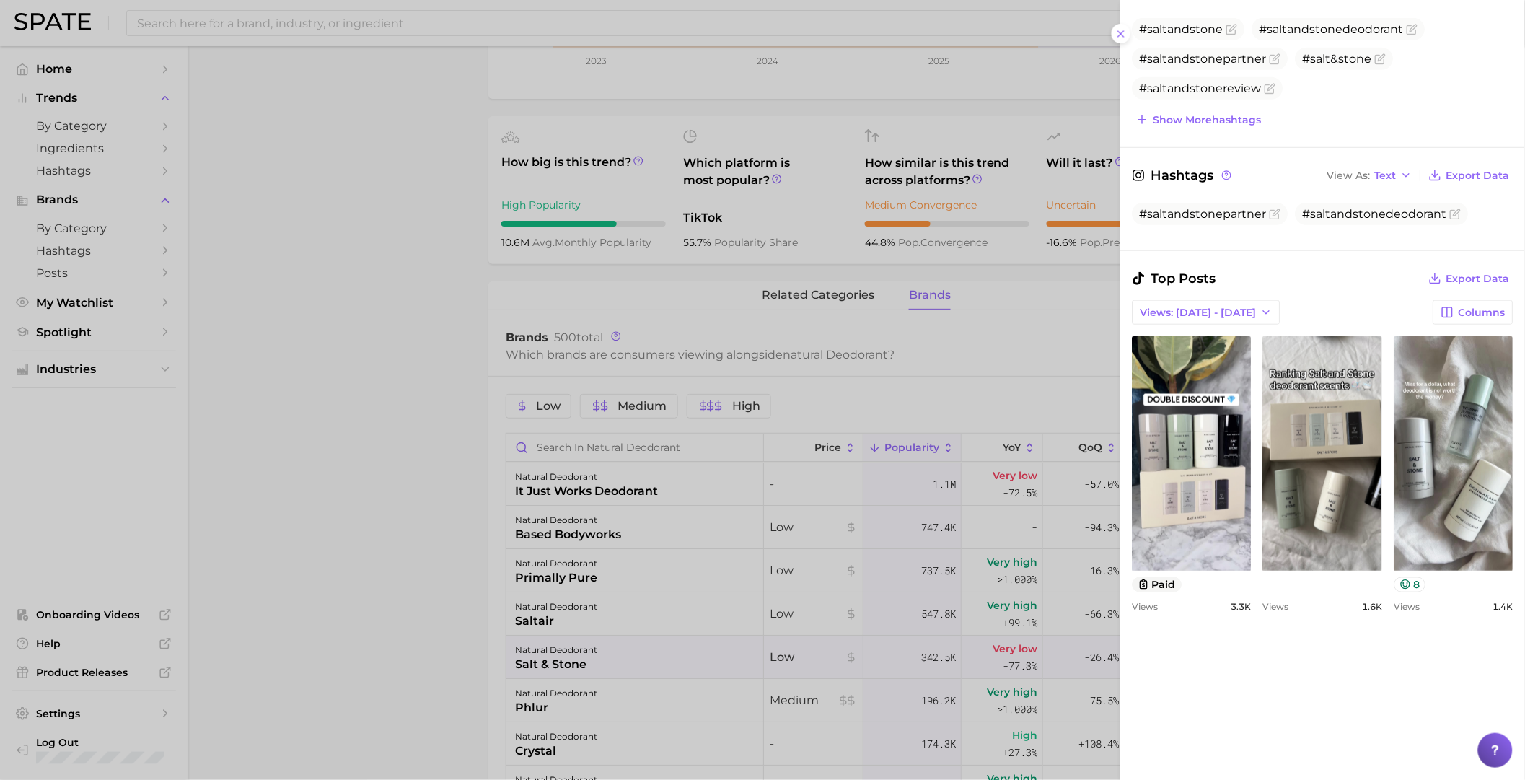
click at [873, 550] on div at bounding box center [762, 390] width 1525 height 780
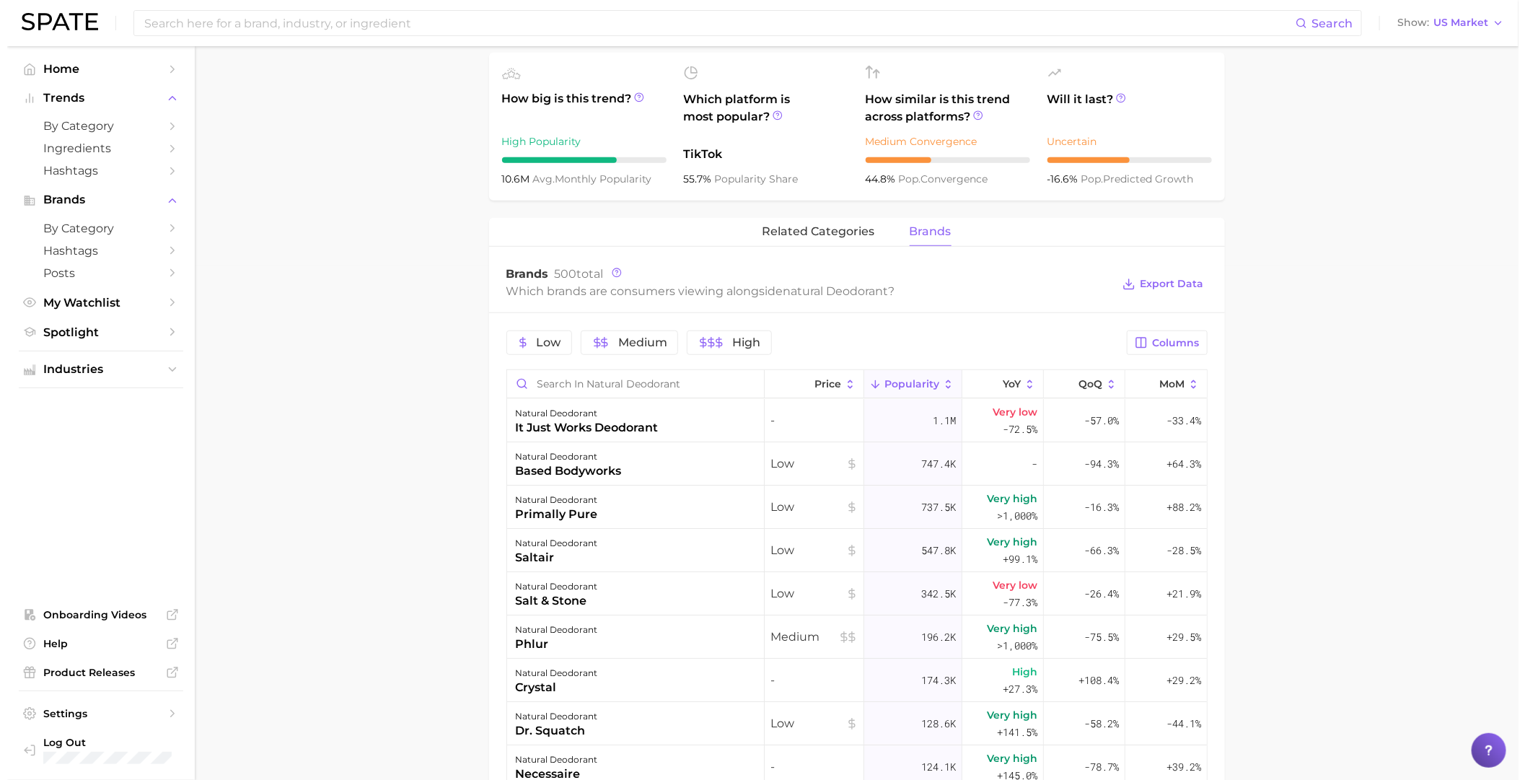
scroll to position [540, 0]
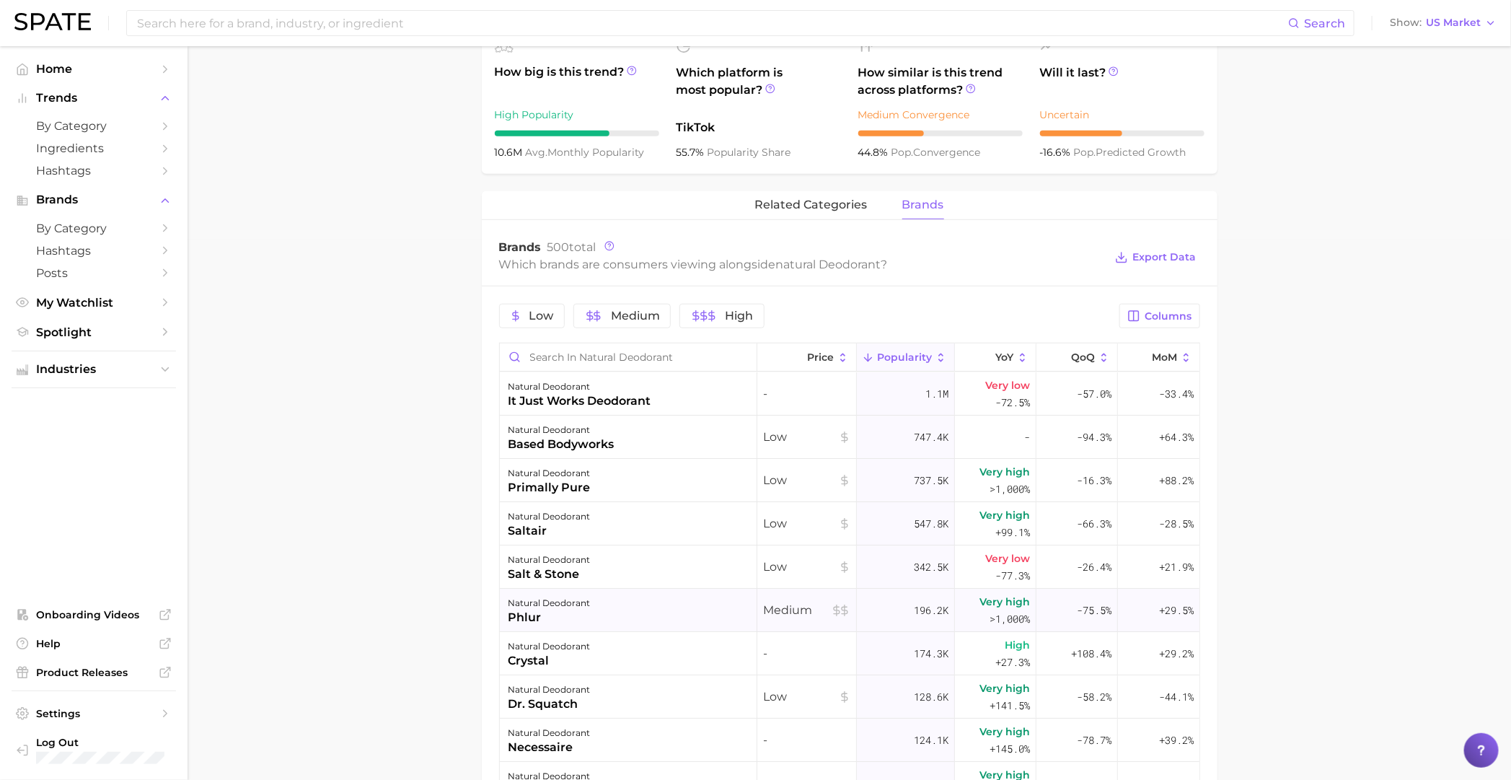
click at [586, 614] on div "phlur" at bounding box center [549, 617] width 82 height 17
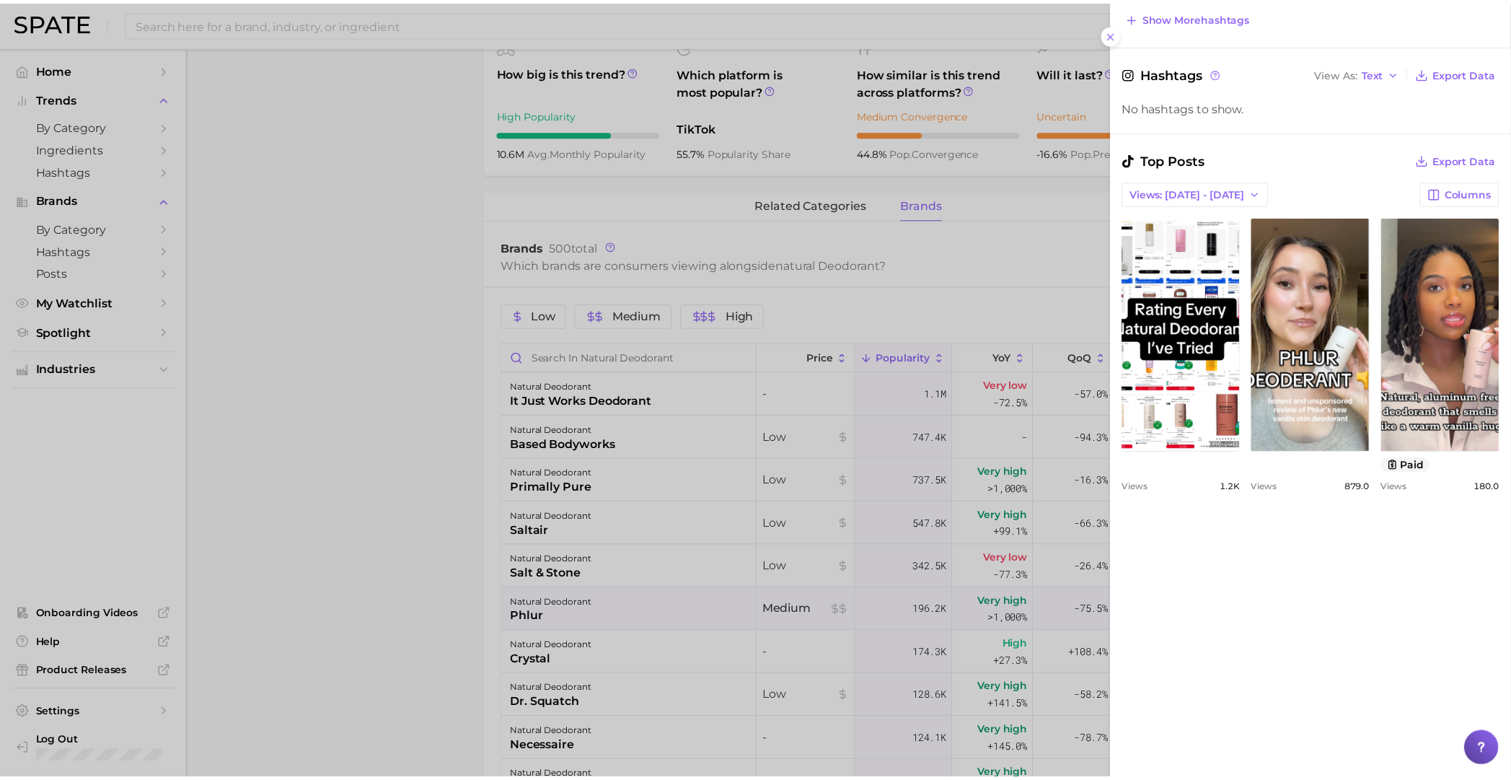
scroll to position [450, 0]
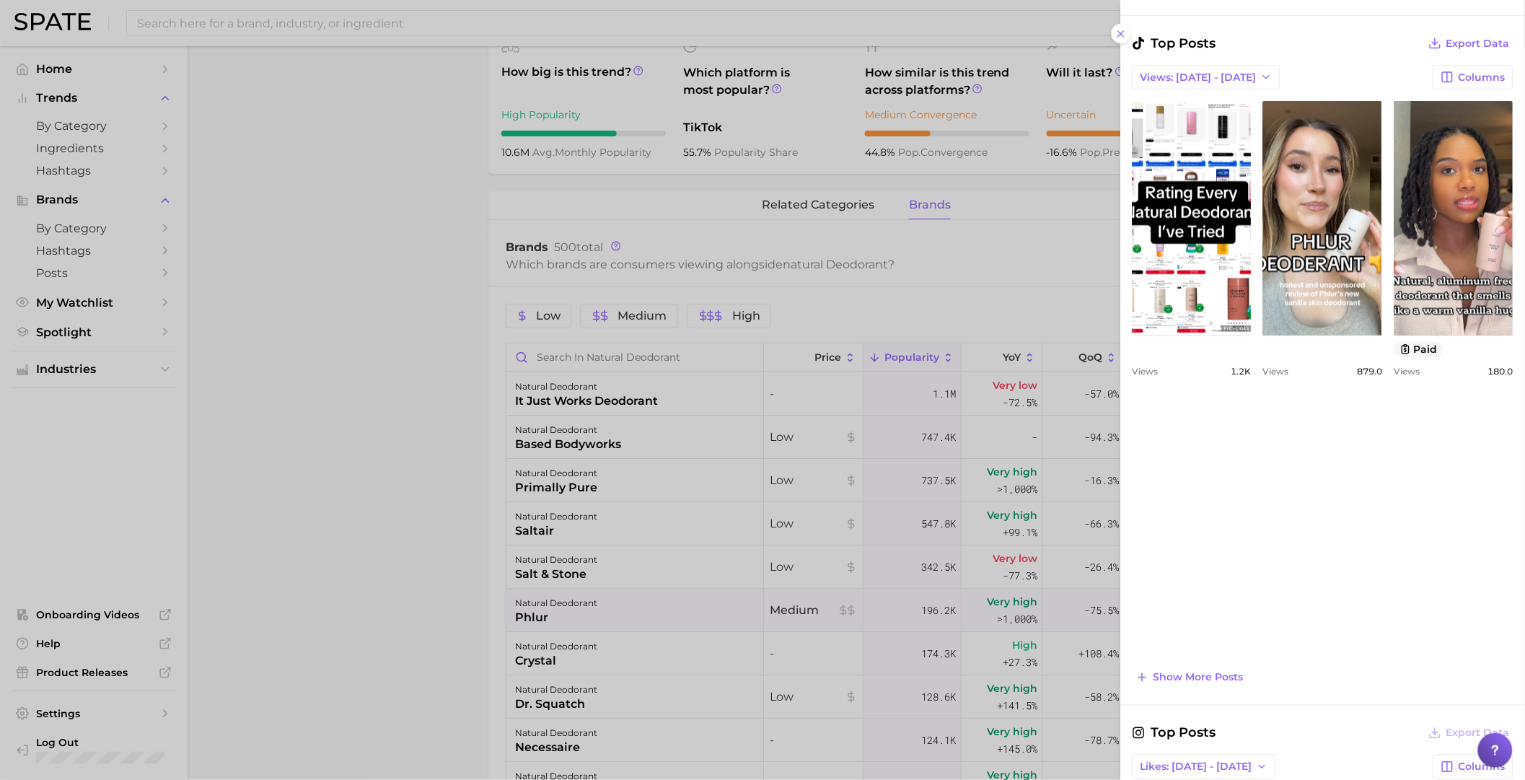
click at [828, 617] on div at bounding box center [762, 390] width 1525 height 780
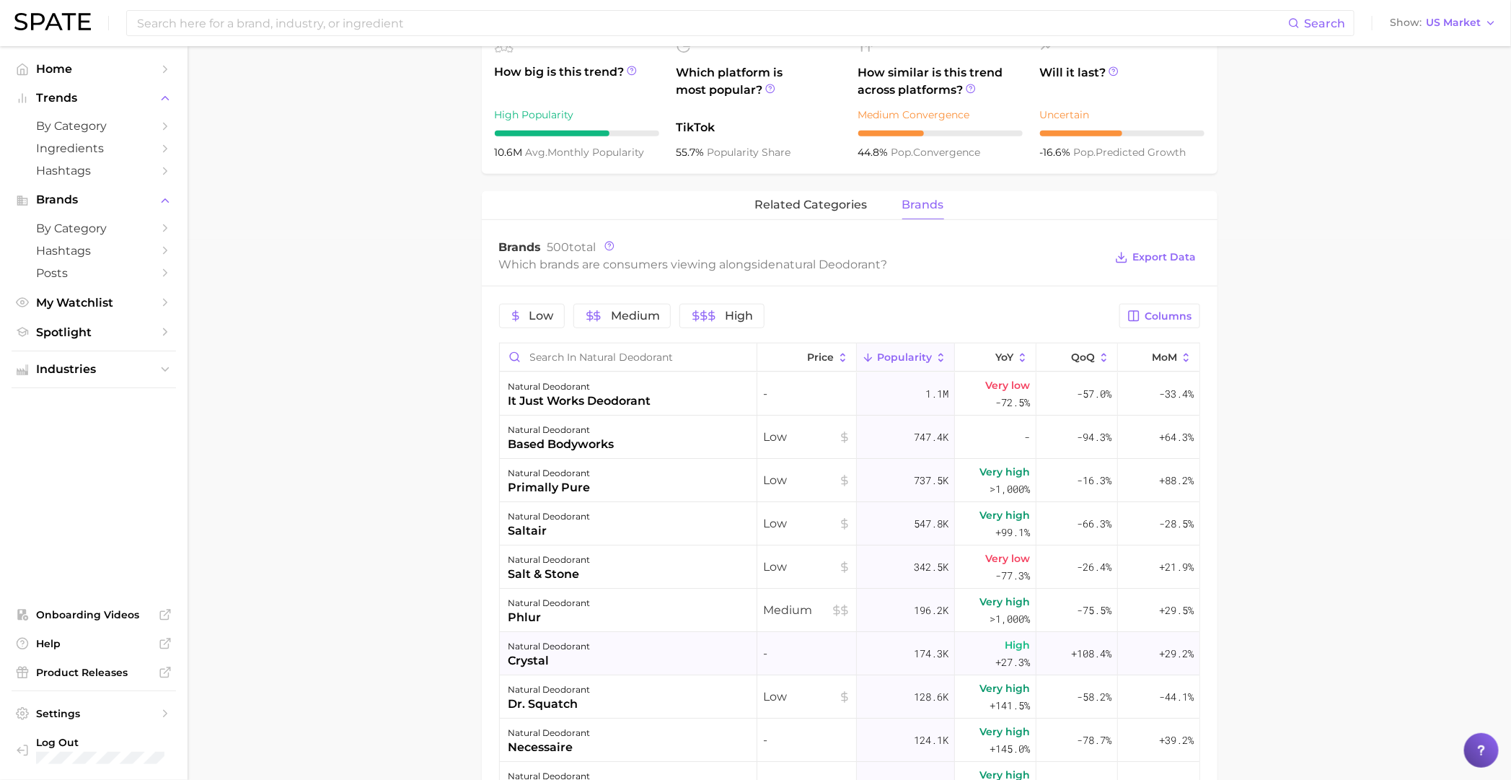
click at [592, 661] on div "natural deodorant crystal" at bounding box center [628, 653] width 257 height 43
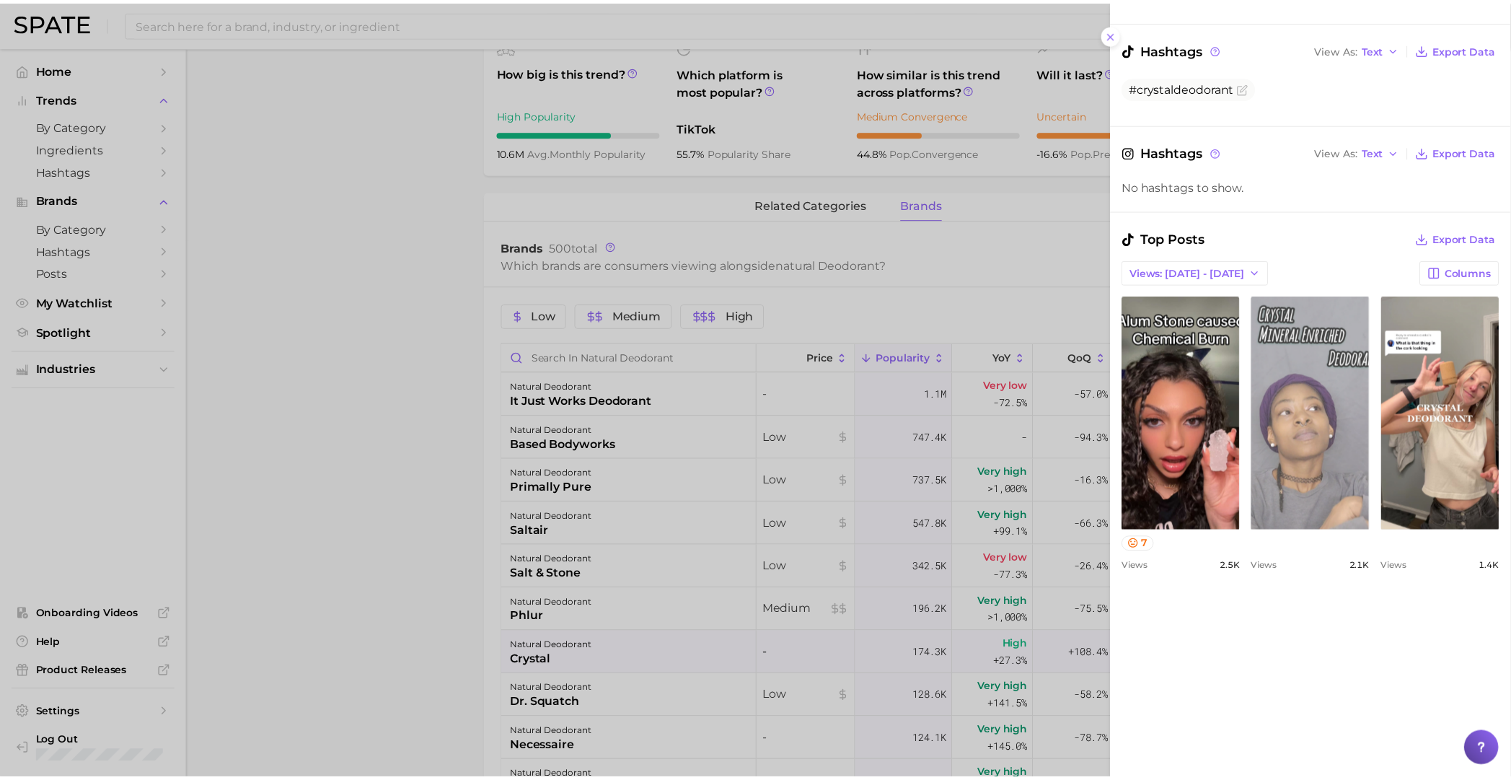
scroll to position [450, 0]
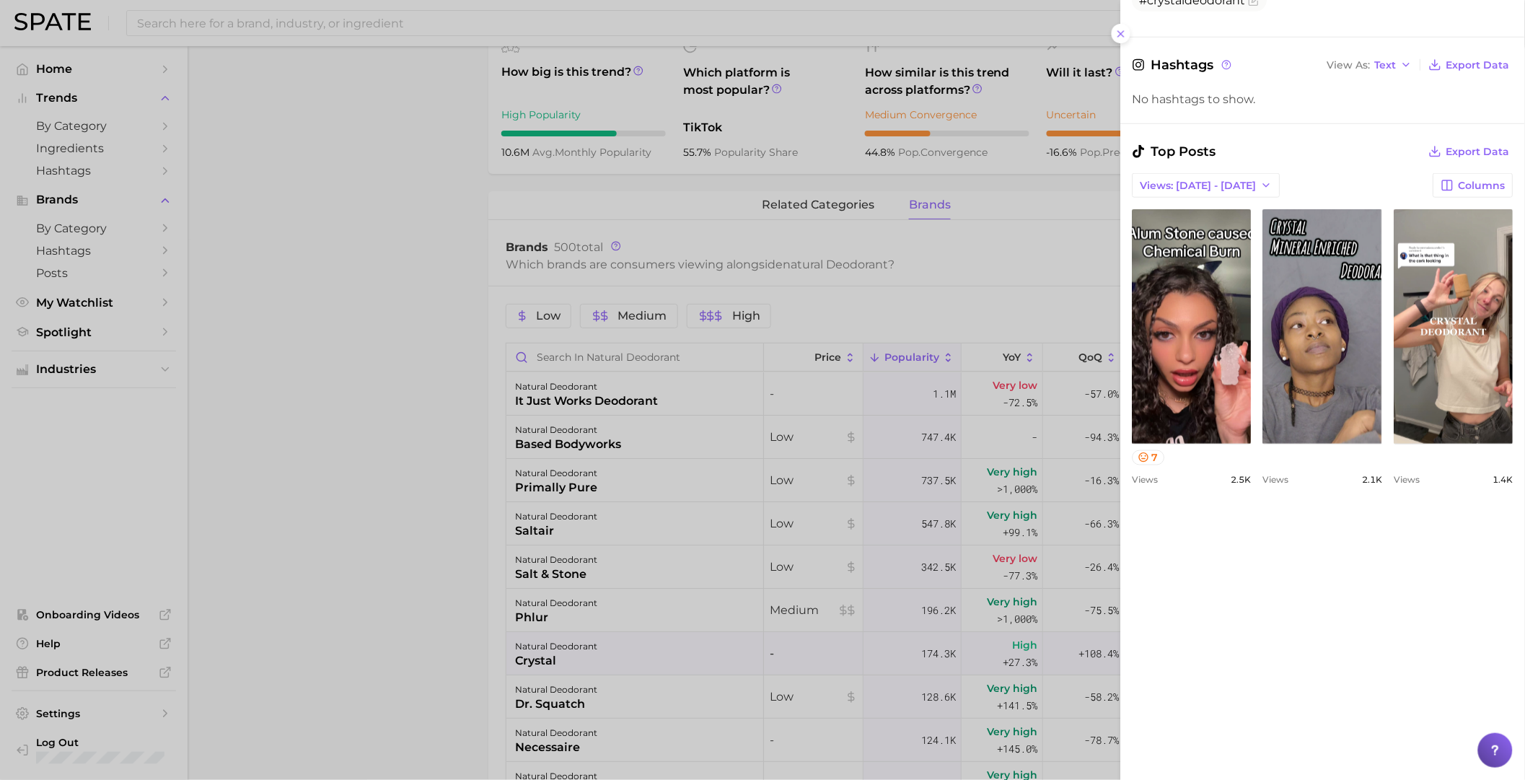
click at [814, 537] on div at bounding box center [762, 390] width 1525 height 780
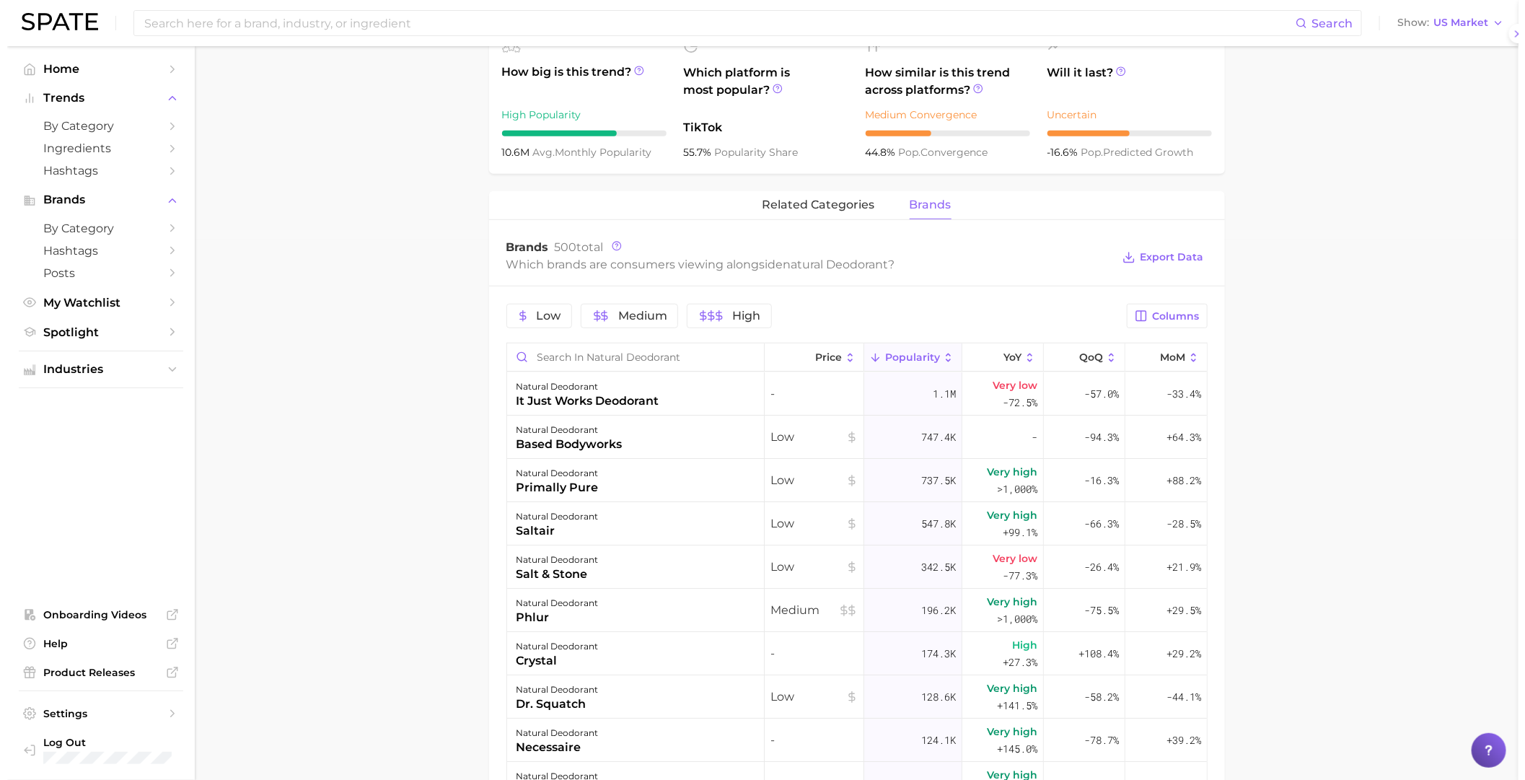
scroll to position [0, 0]
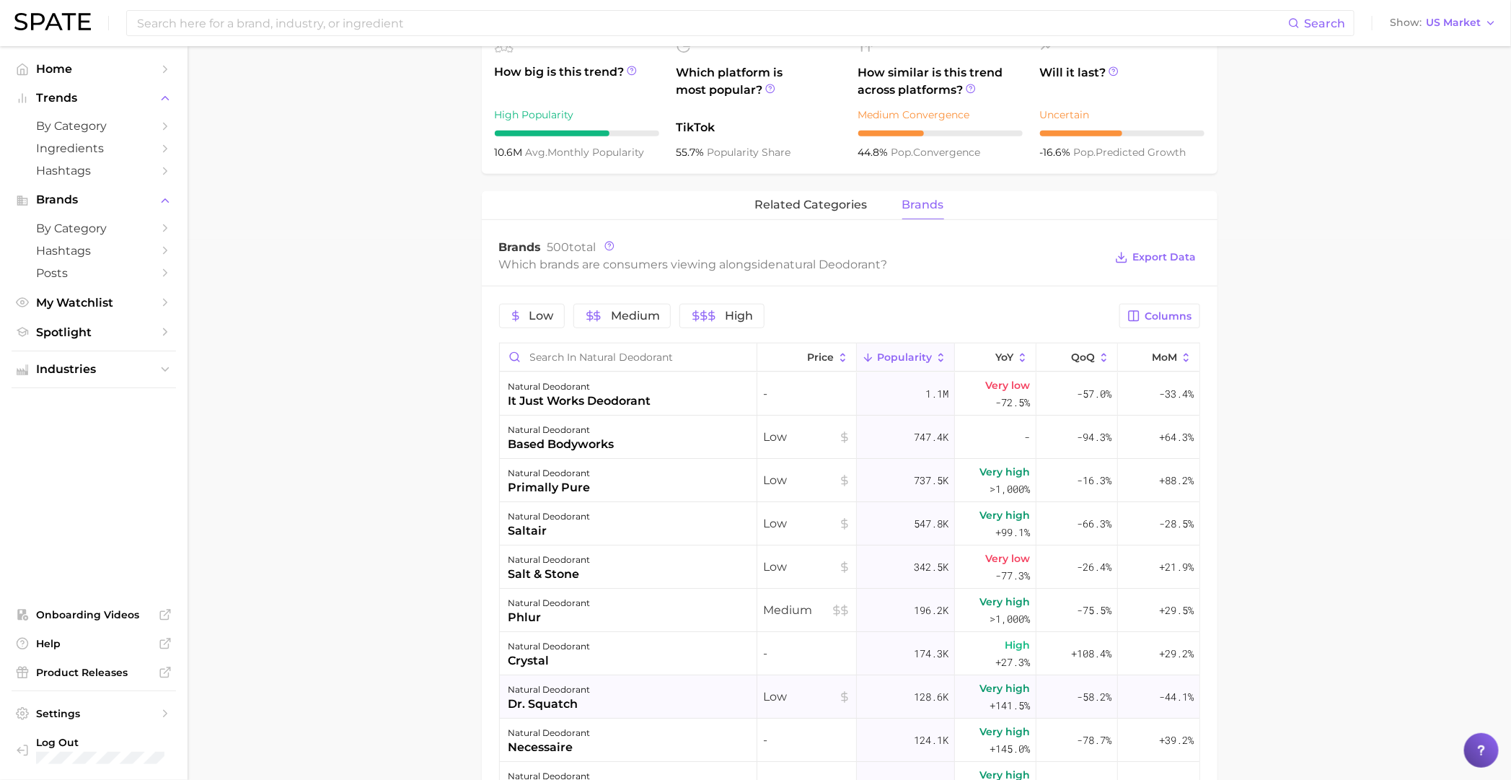
click at [575, 706] on div "dr. squatch" at bounding box center [549, 703] width 82 height 17
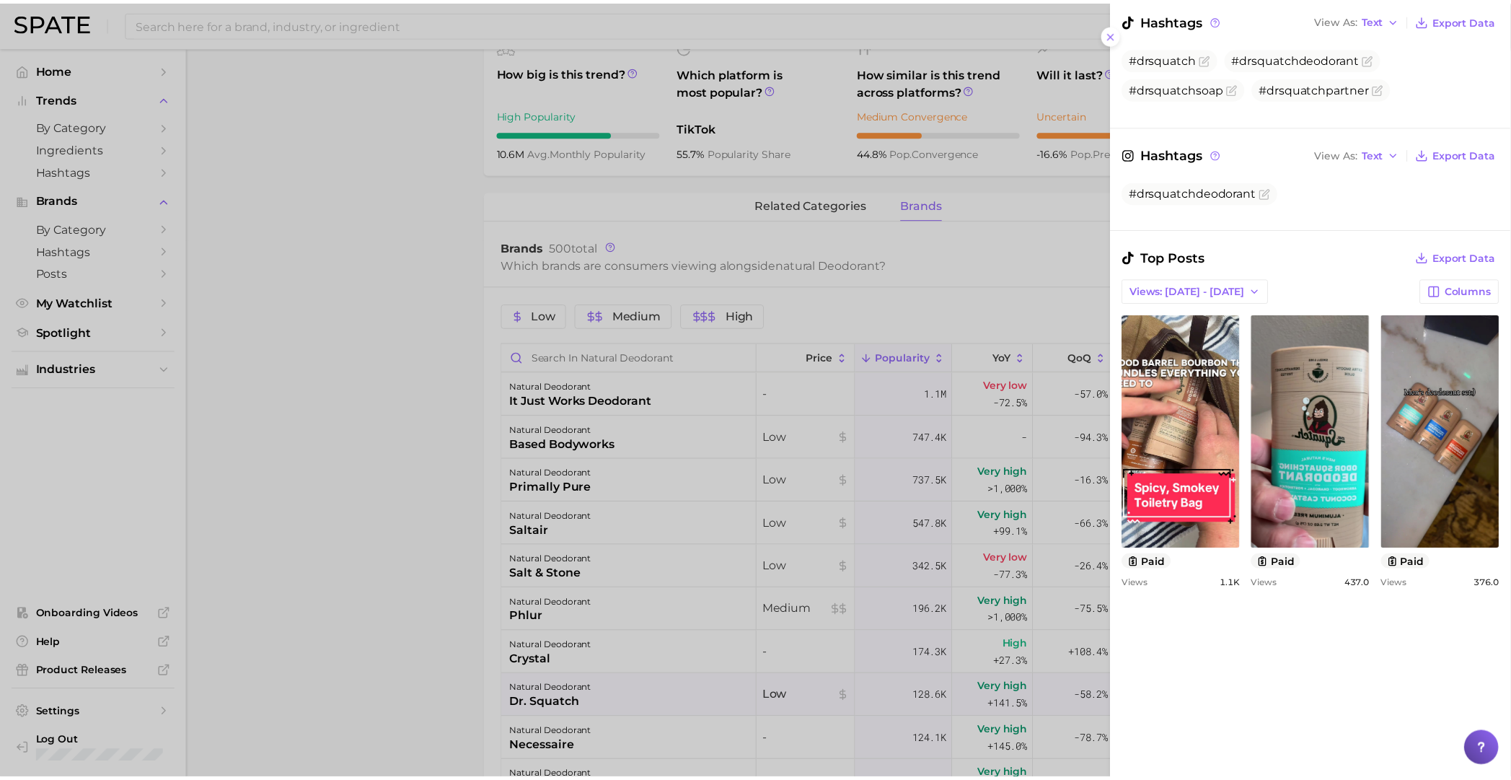
scroll to position [270, 0]
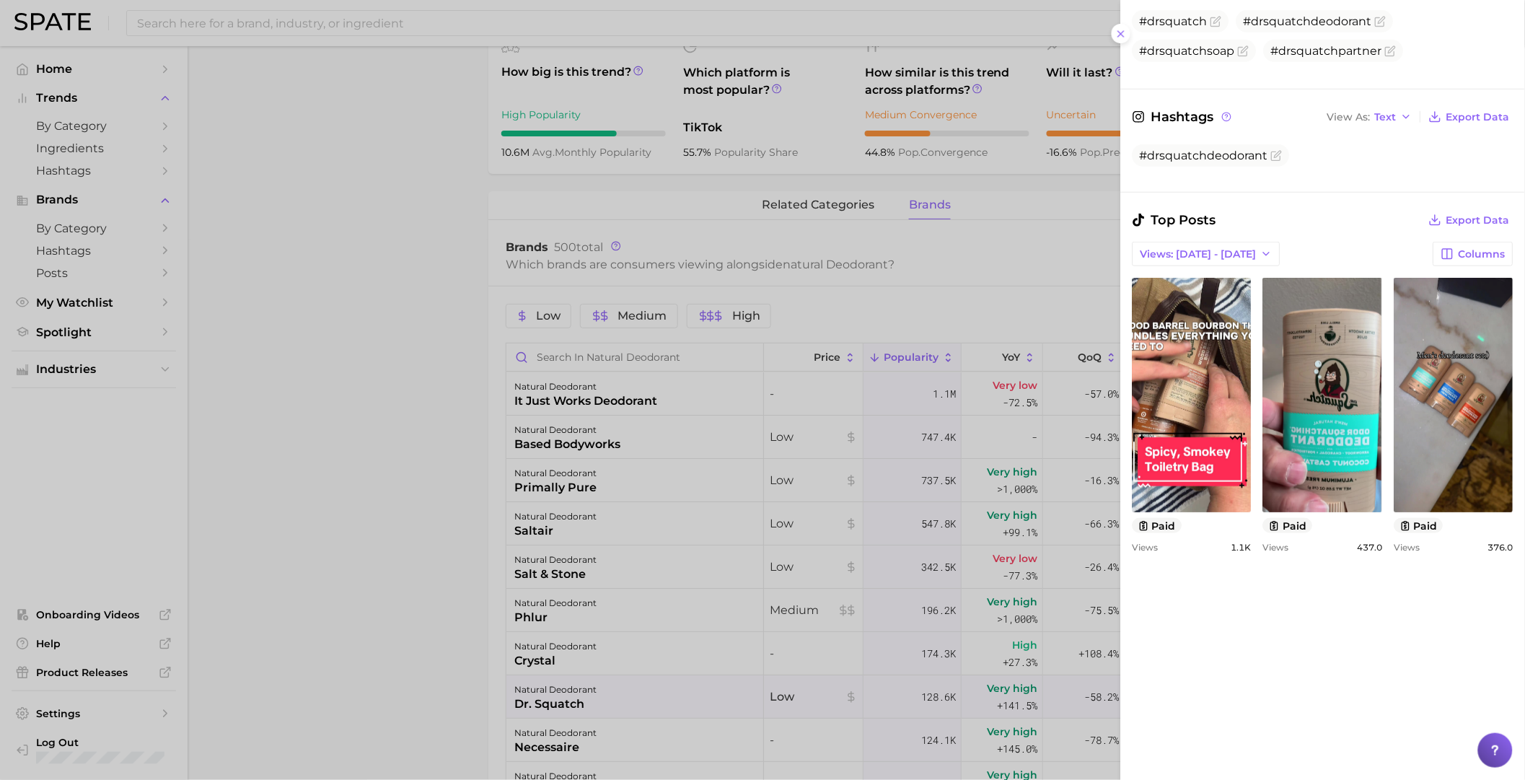
click at [1461, 552] on div "view post on TikTok paid Views 1.1k view post on TikTok paid Views 437.0 view p…" at bounding box center [1322, 415] width 381 height 275
click at [833, 587] on div at bounding box center [762, 390] width 1525 height 780
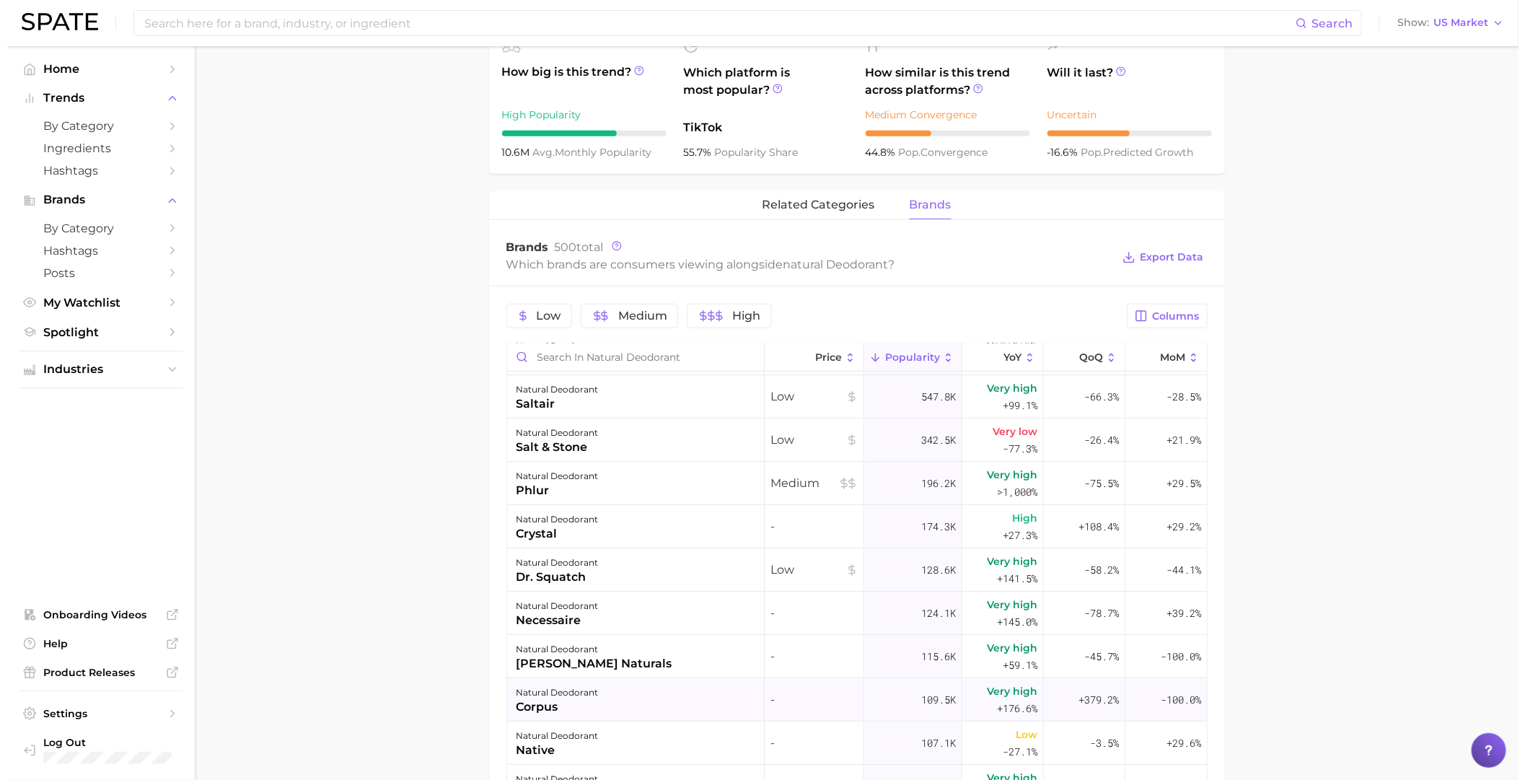
scroll to position [180, 0]
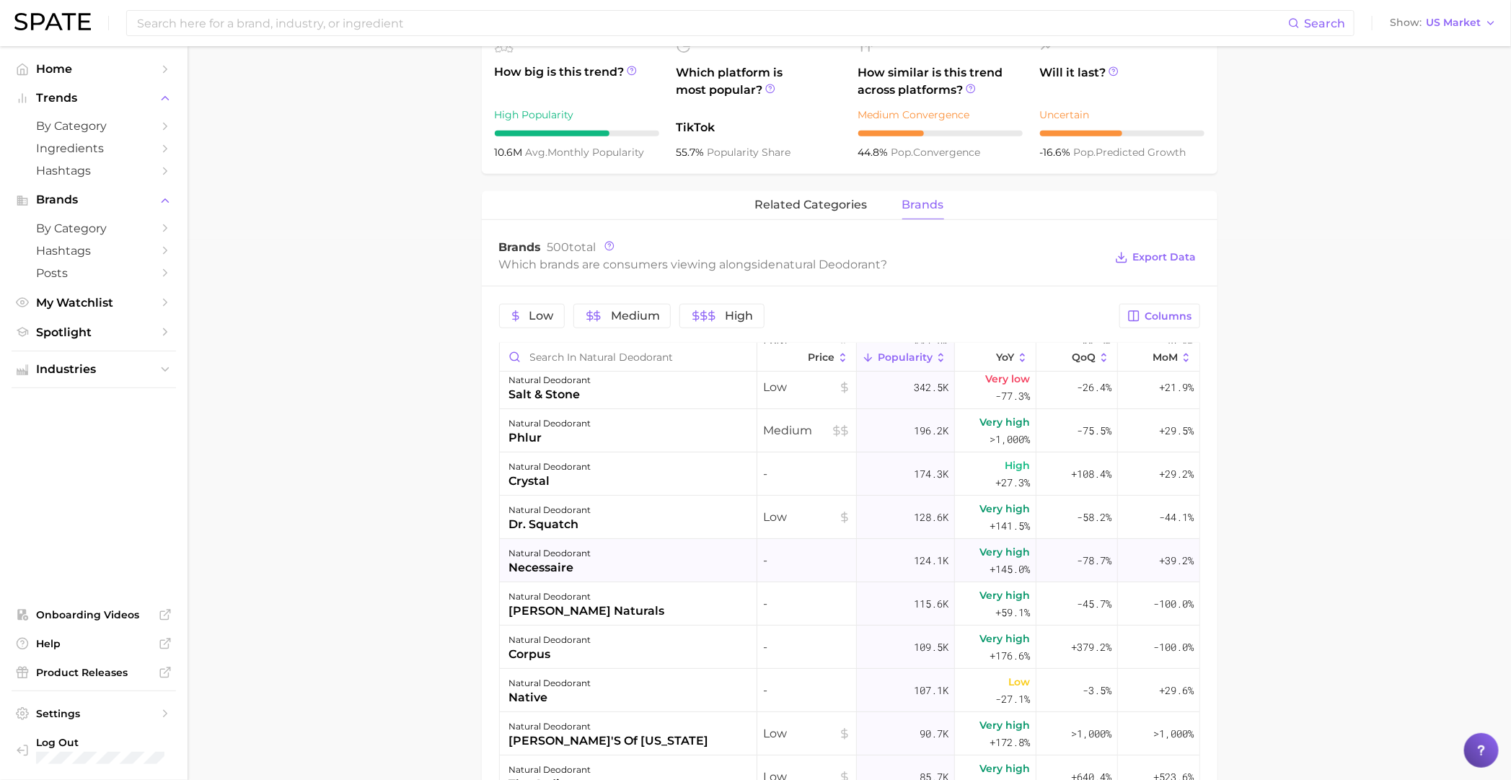
click at [637, 569] on div "natural deodorant necessaire" at bounding box center [628, 560] width 257 height 43
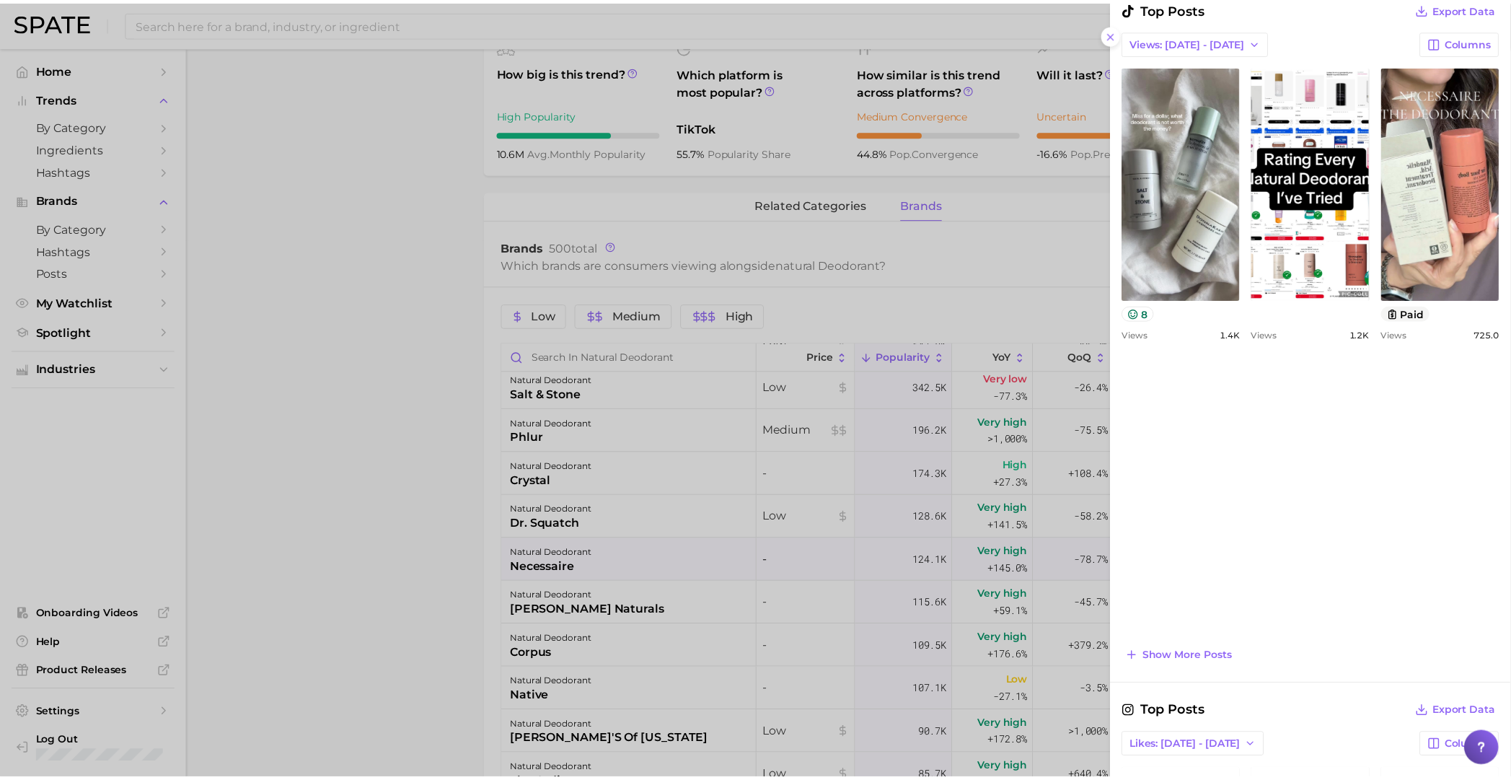
scroll to position [450, 0]
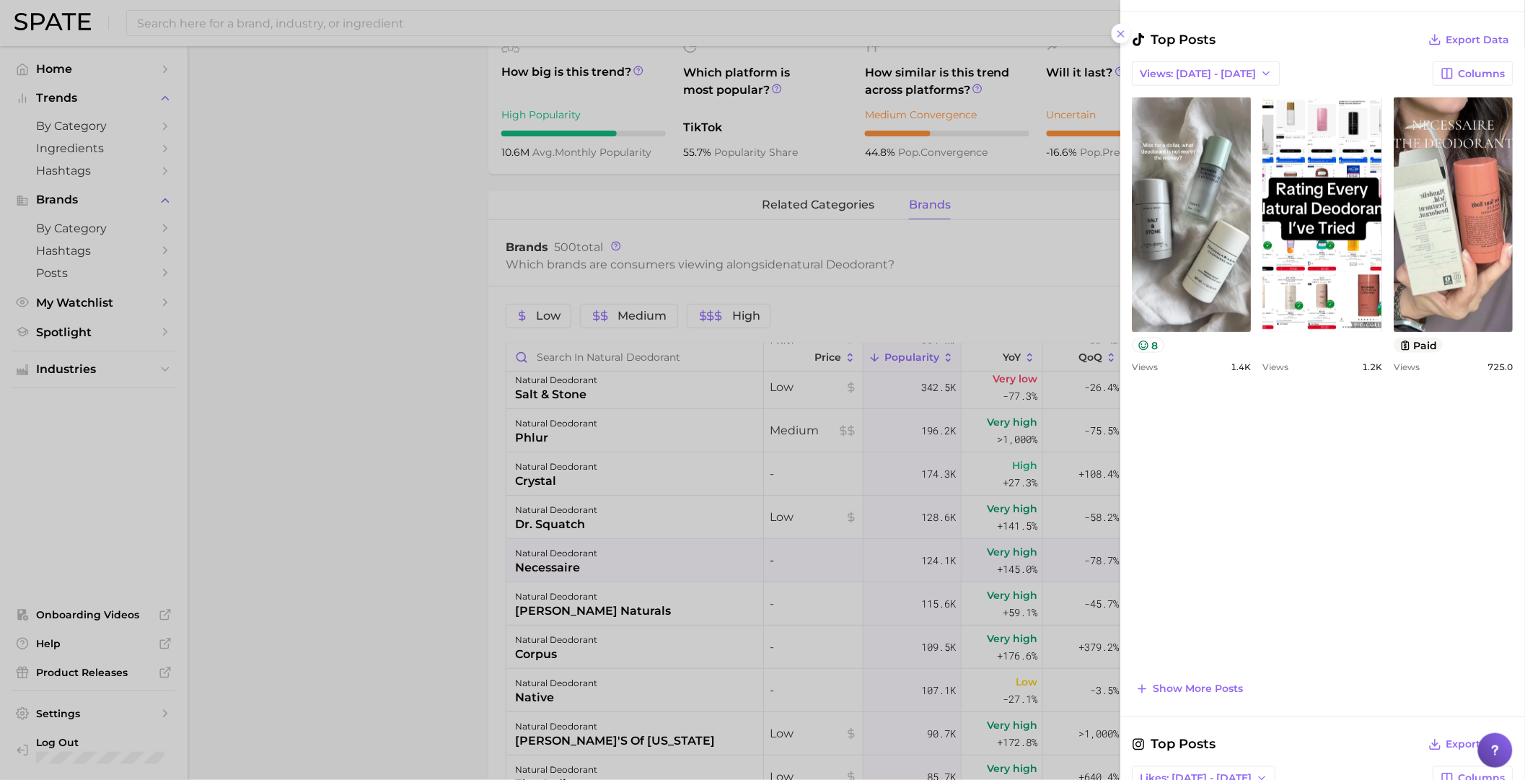
click at [778, 598] on div at bounding box center [762, 390] width 1525 height 780
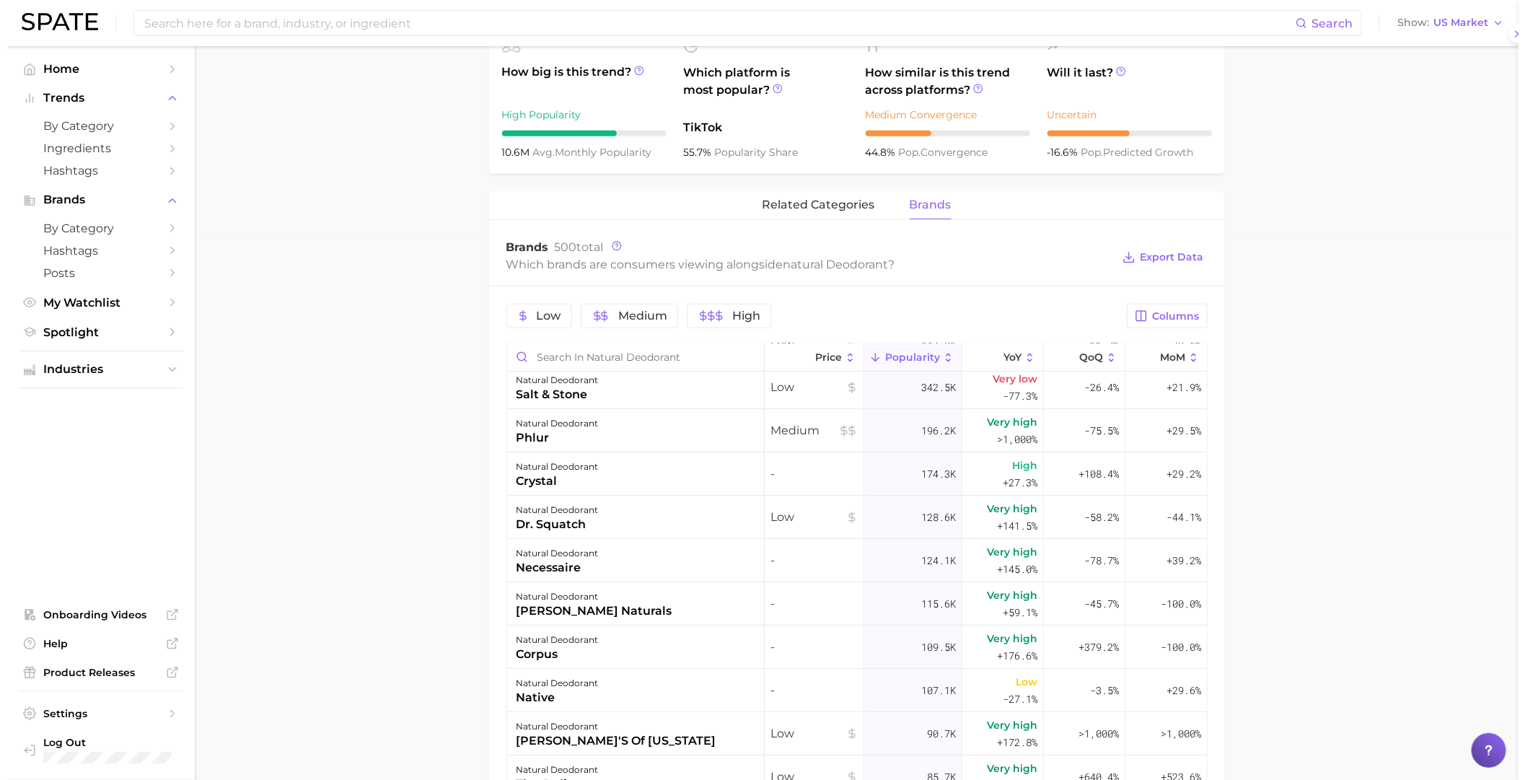
scroll to position [0, 0]
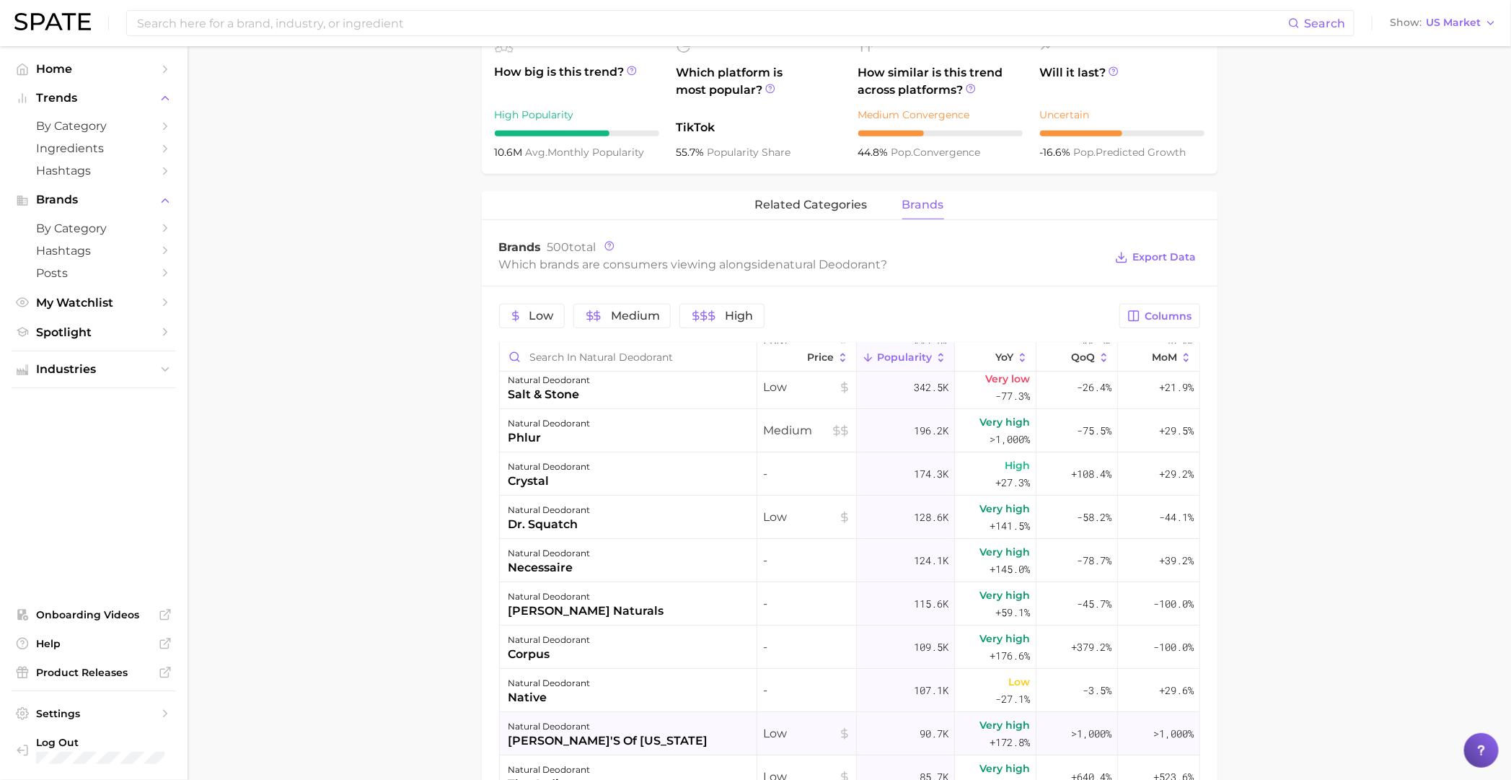
click at [566, 718] on div "natural deodorant" at bounding box center [608, 726] width 200 height 17
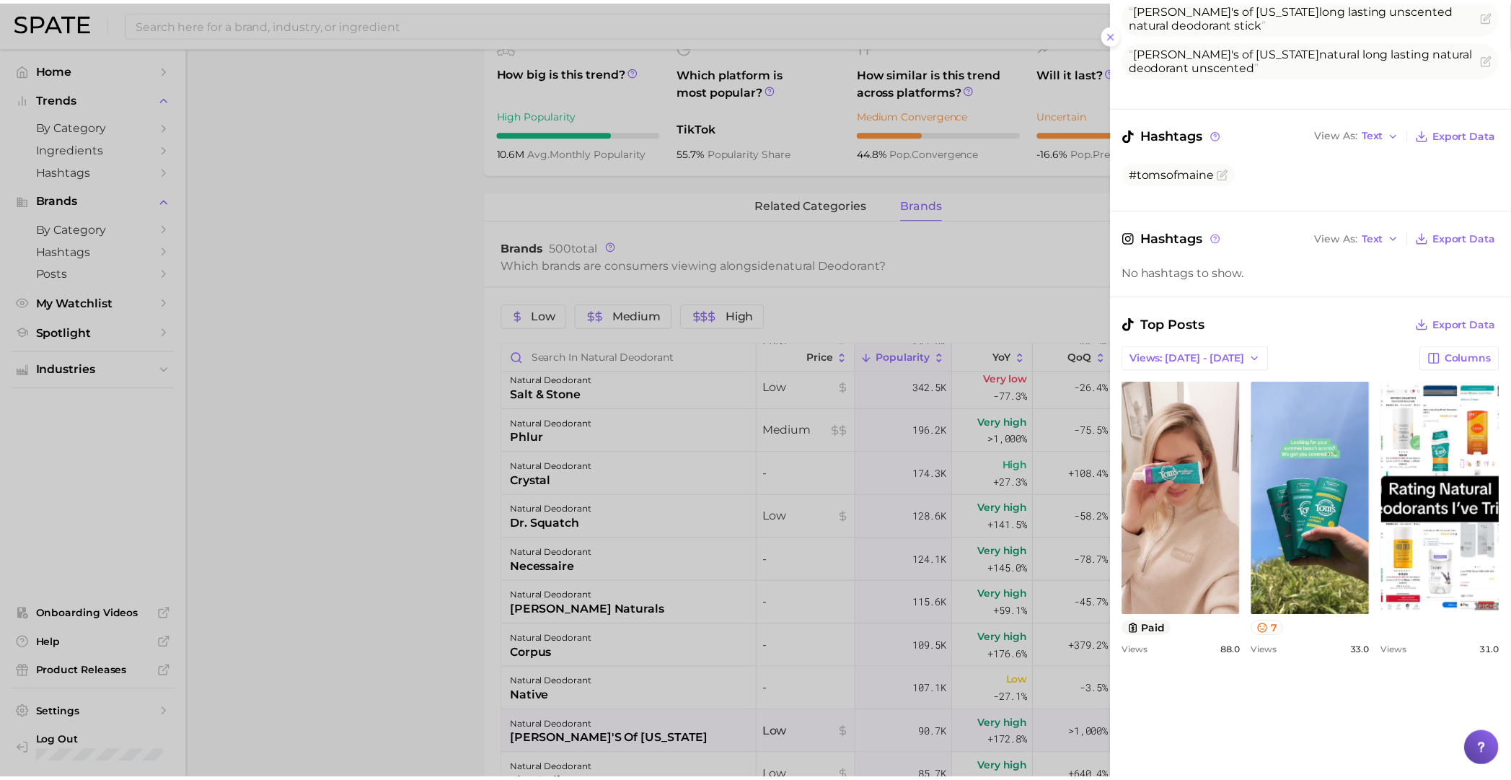
scroll to position [270, 0]
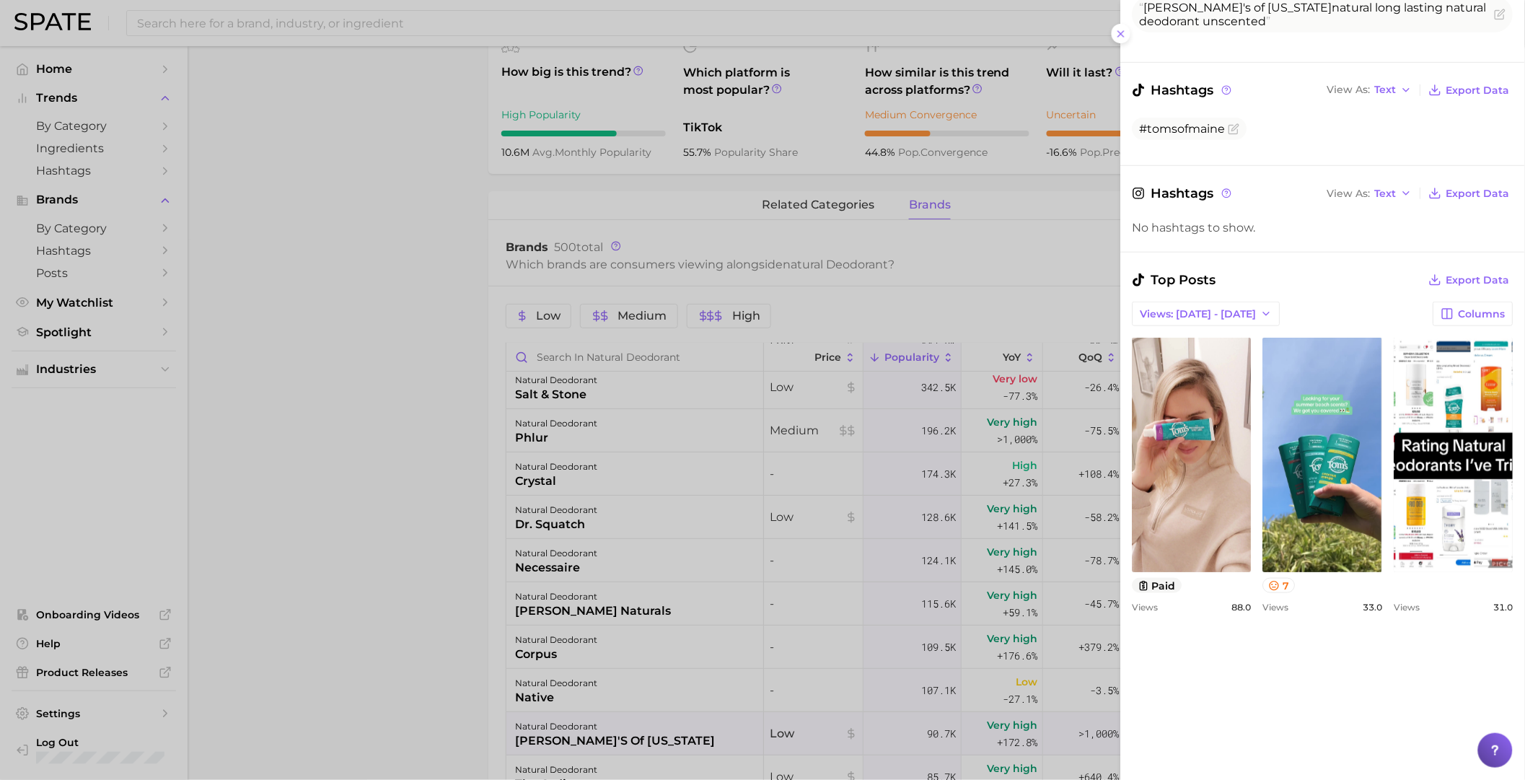
click at [759, 392] on div at bounding box center [762, 390] width 1525 height 780
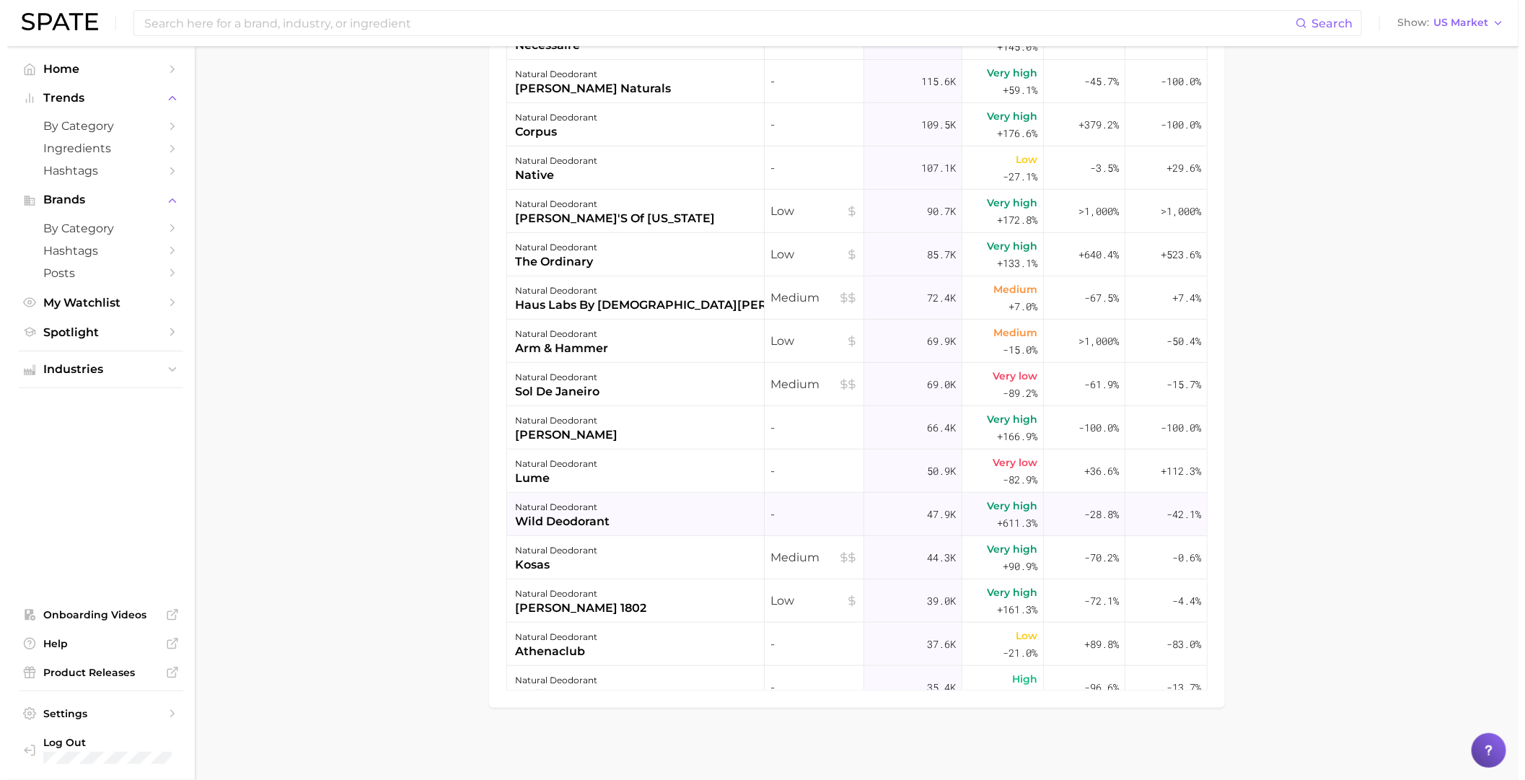
scroll to position [360, 0]
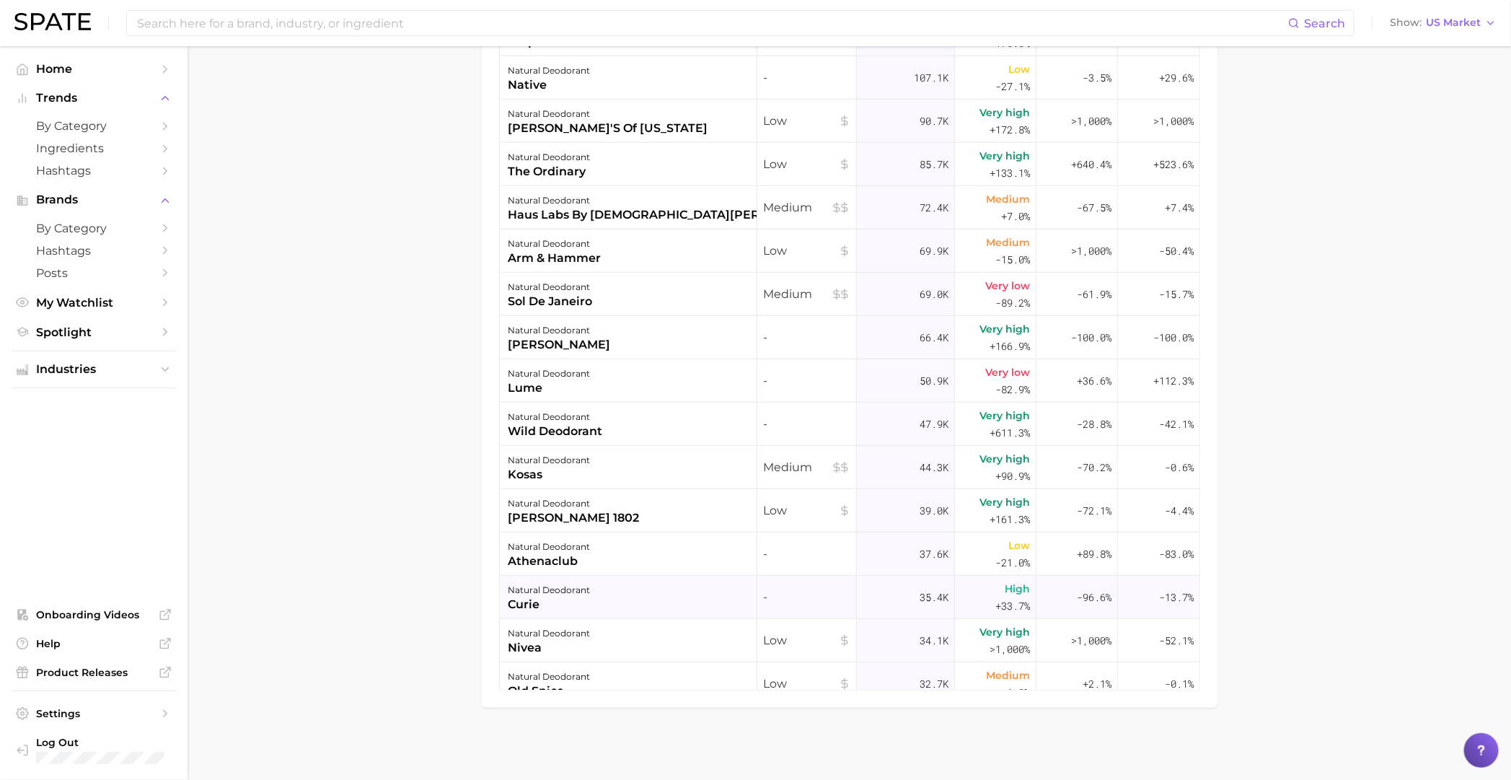
click at [978, 606] on div "High +33.7%" at bounding box center [995, 597] width 81 height 43
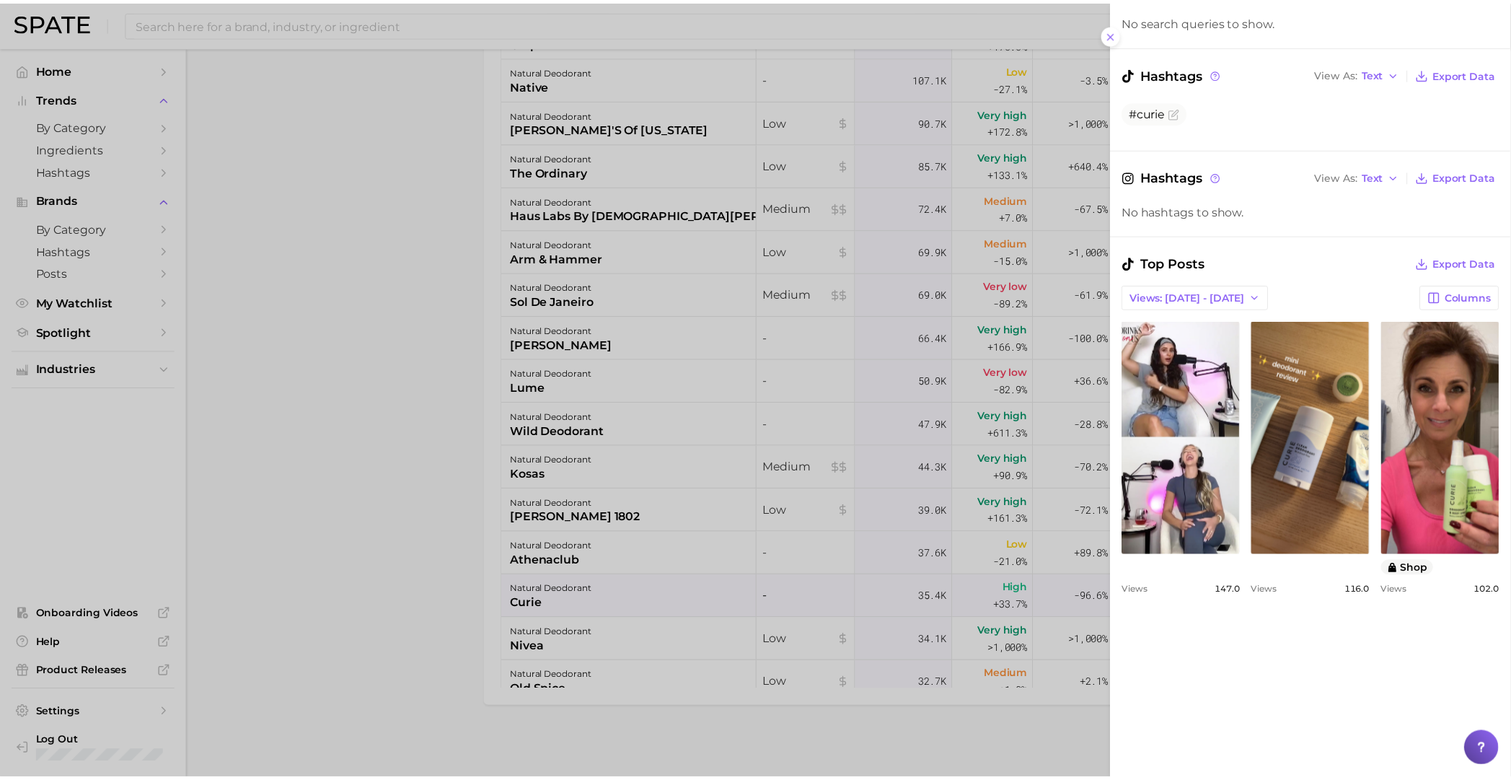
scroll to position [180, 0]
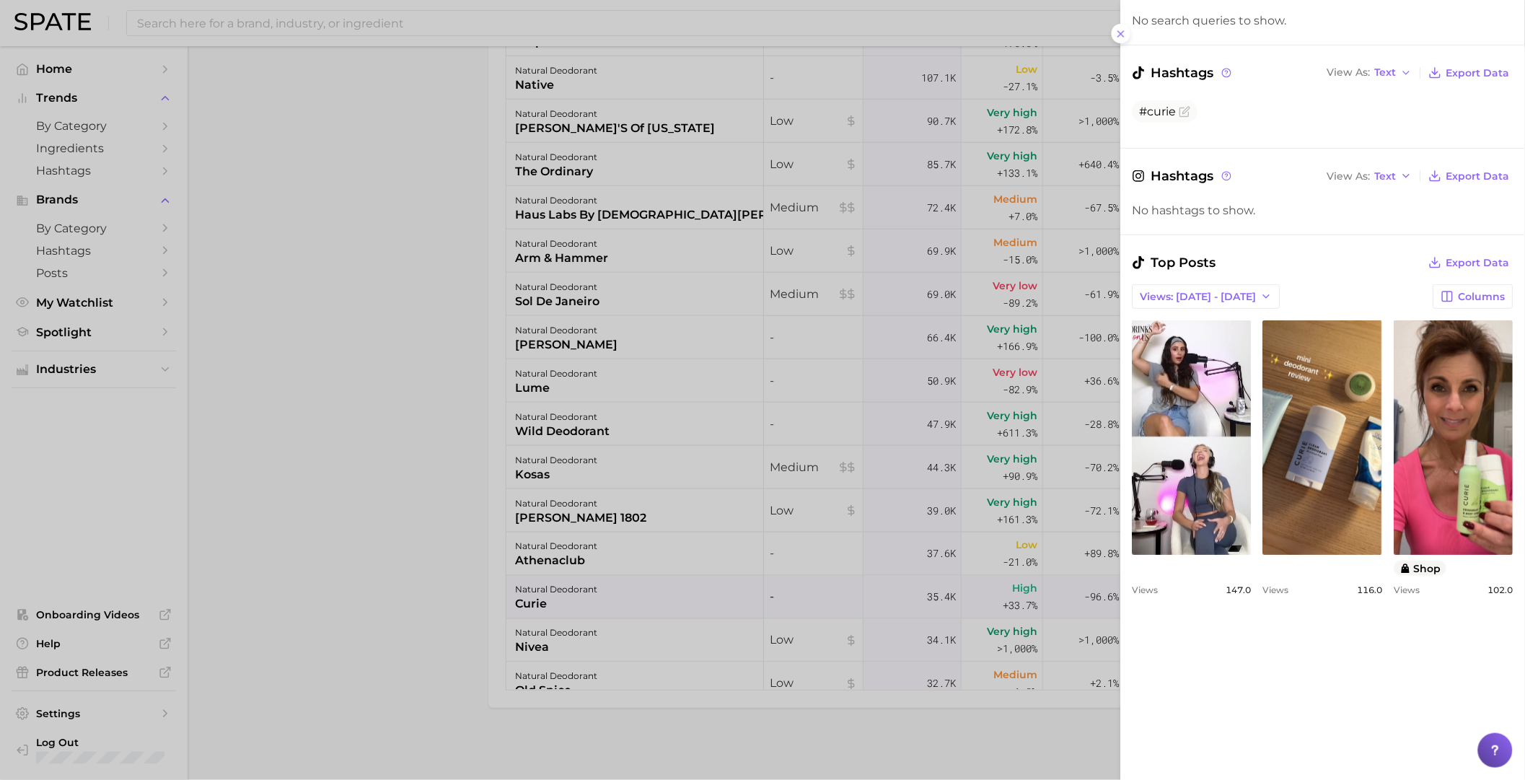
click at [748, 604] on div at bounding box center [762, 390] width 1525 height 780
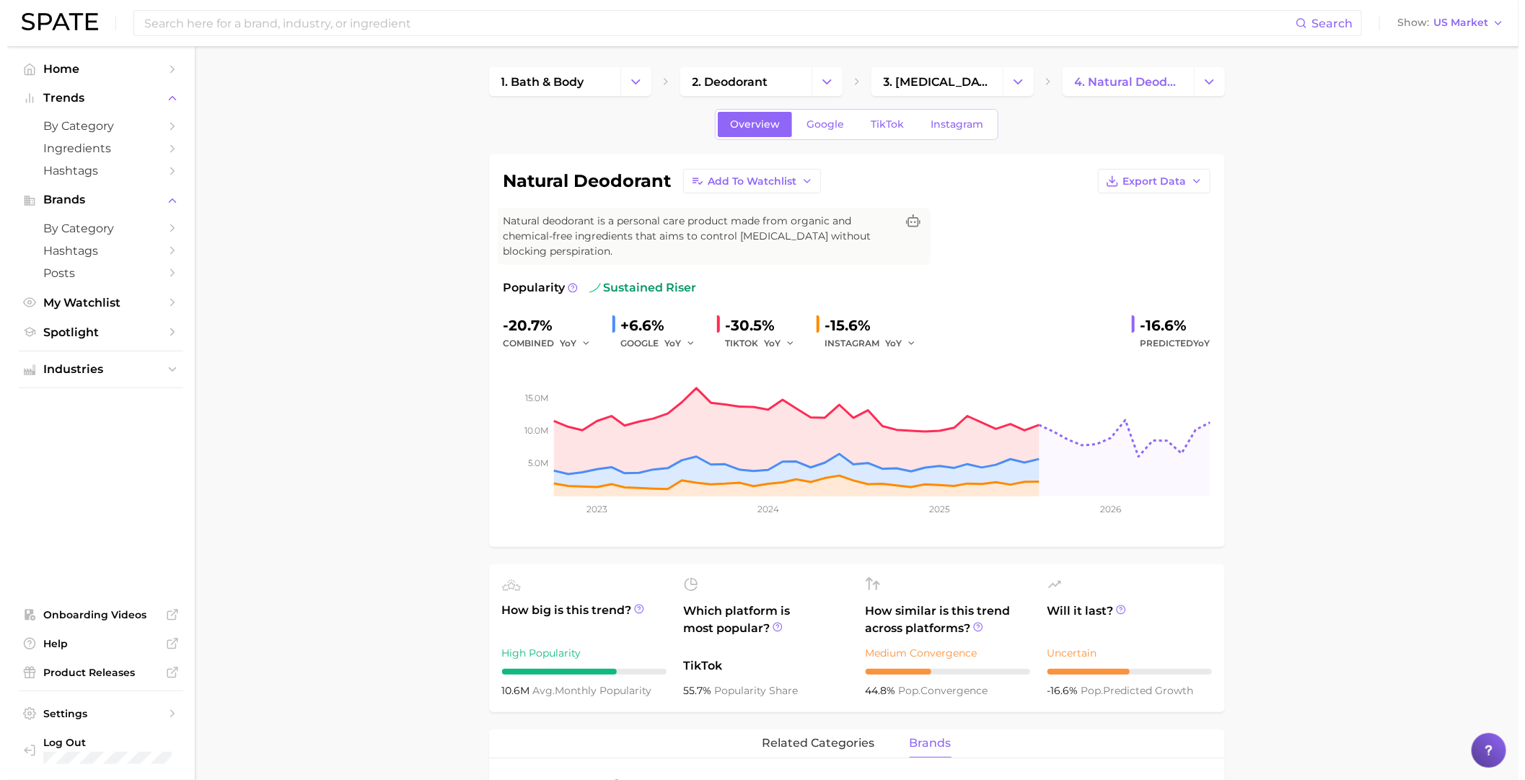
scroll to position [0, 0]
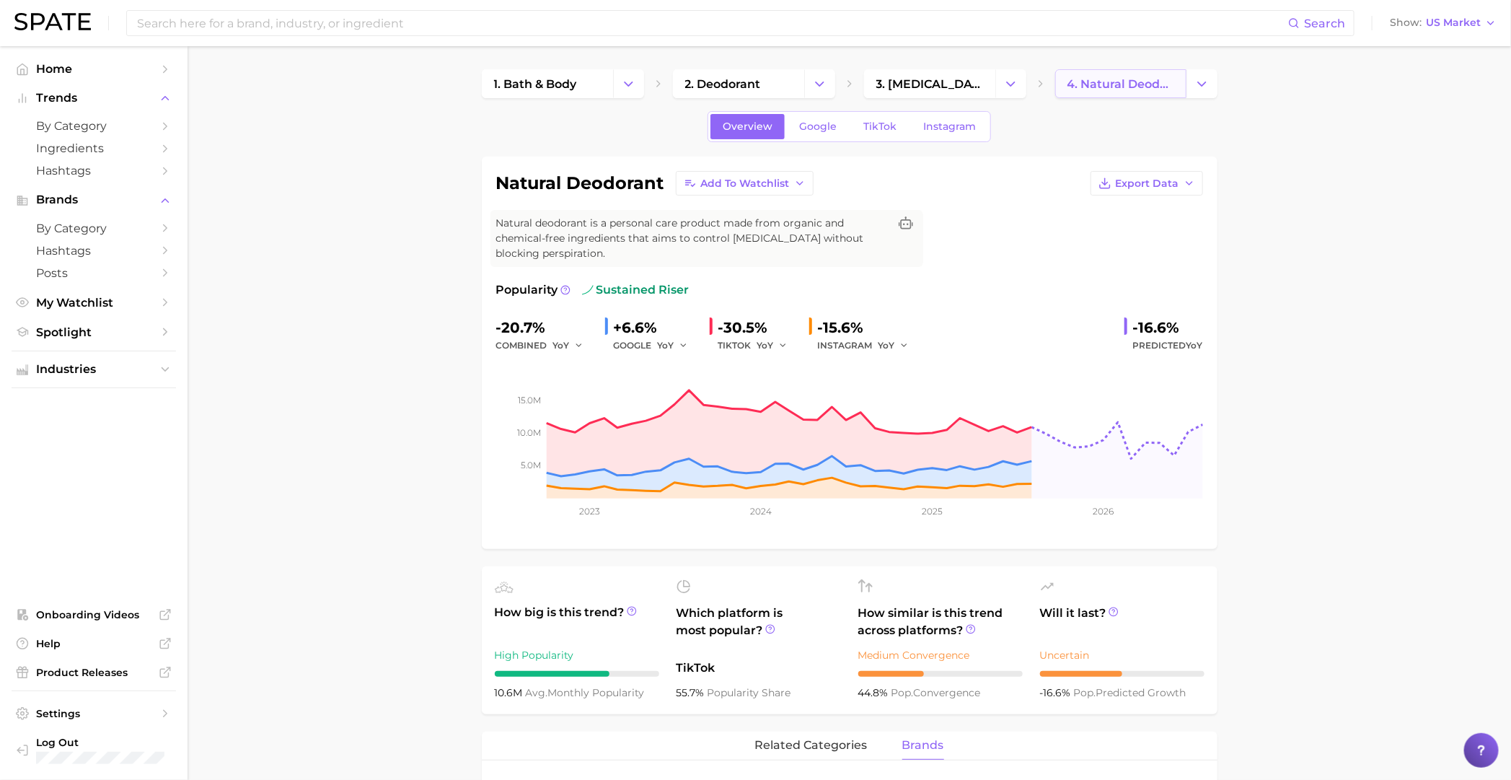
click at [1109, 74] on link "4. natural deodorant" at bounding box center [1120, 83] width 131 height 29
click at [1191, 83] on button "Change Category" at bounding box center [1201, 83] width 31 height 29
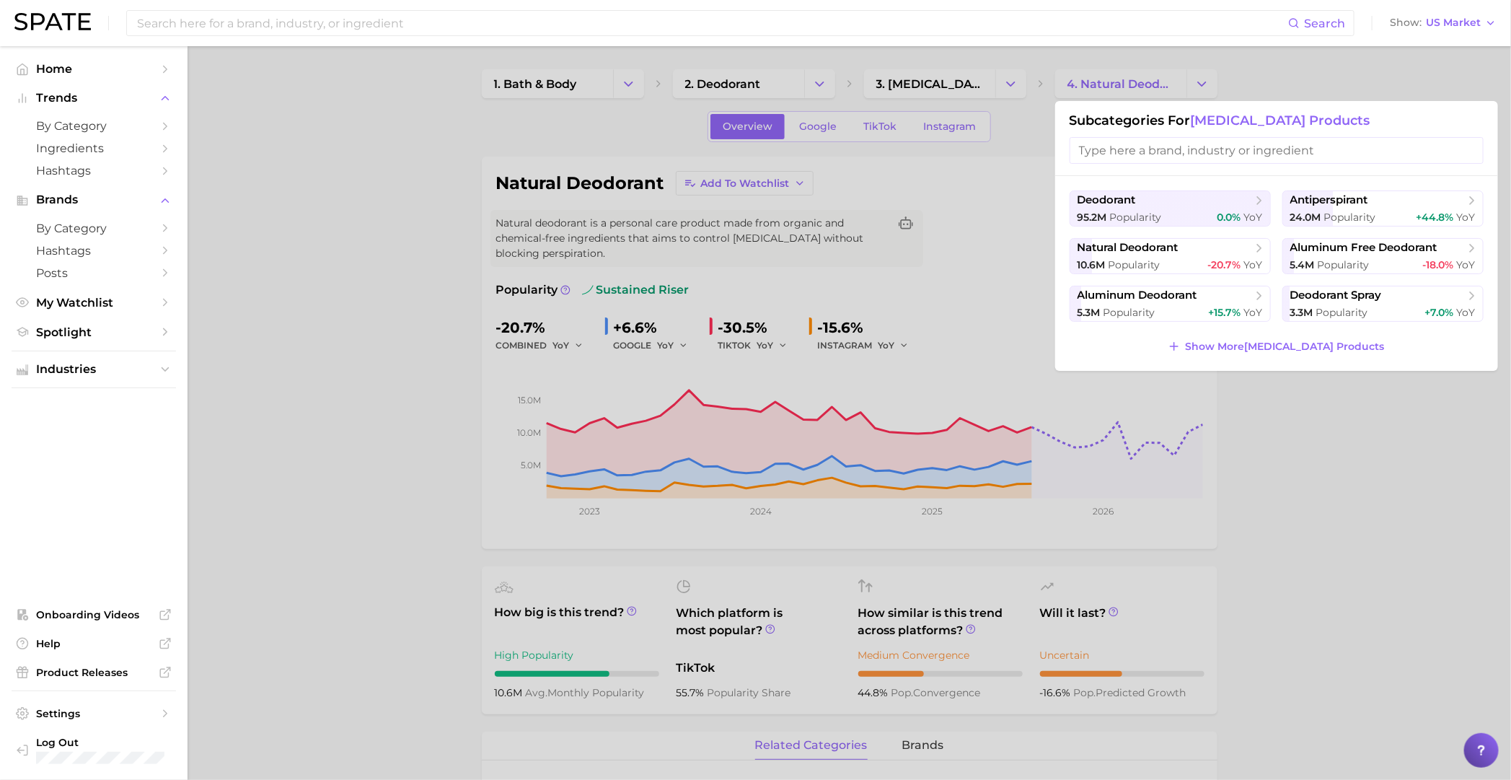
click at [1183, 151] on input "search" at bounding box center [1277, 150] width 414 height 27
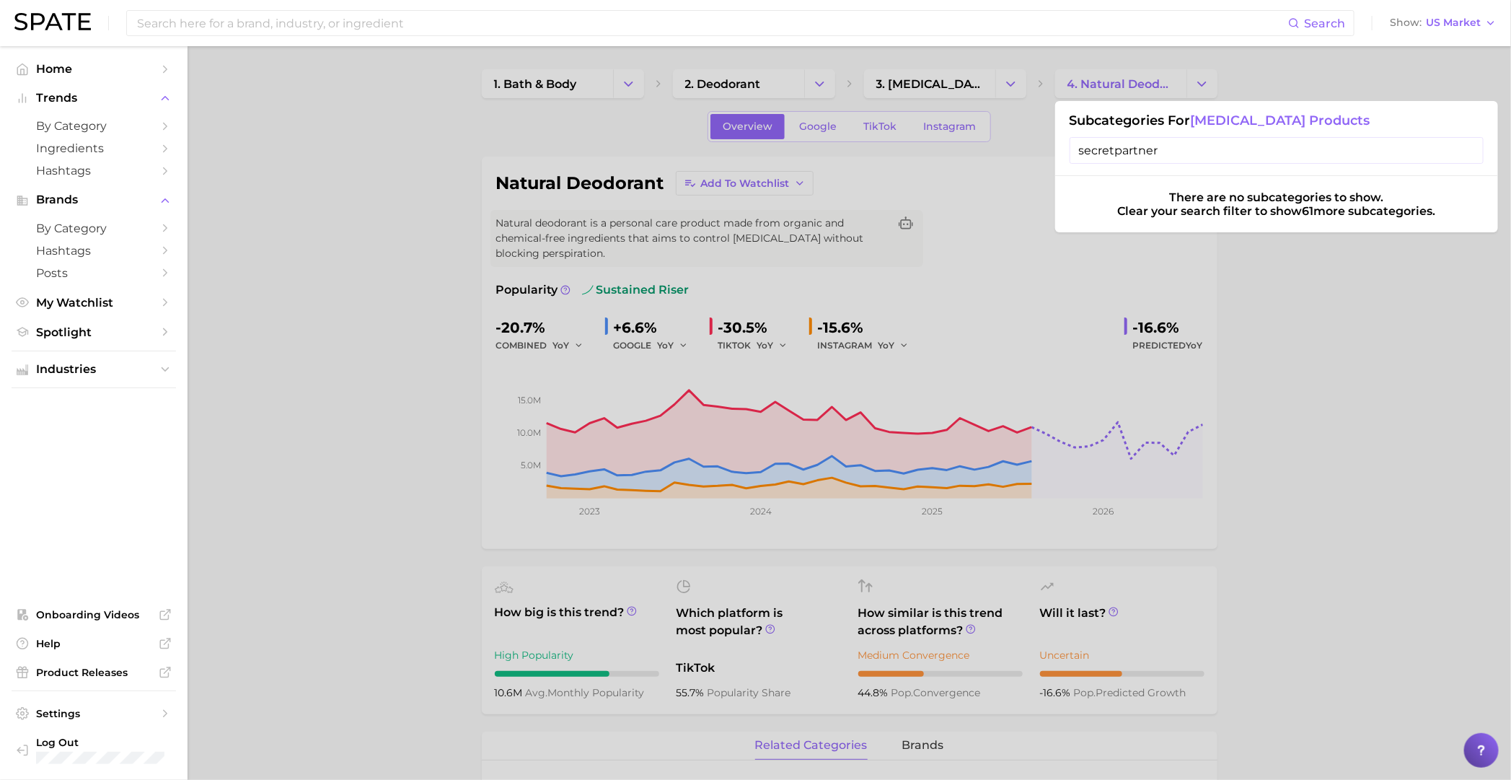
type input "secretpartner"
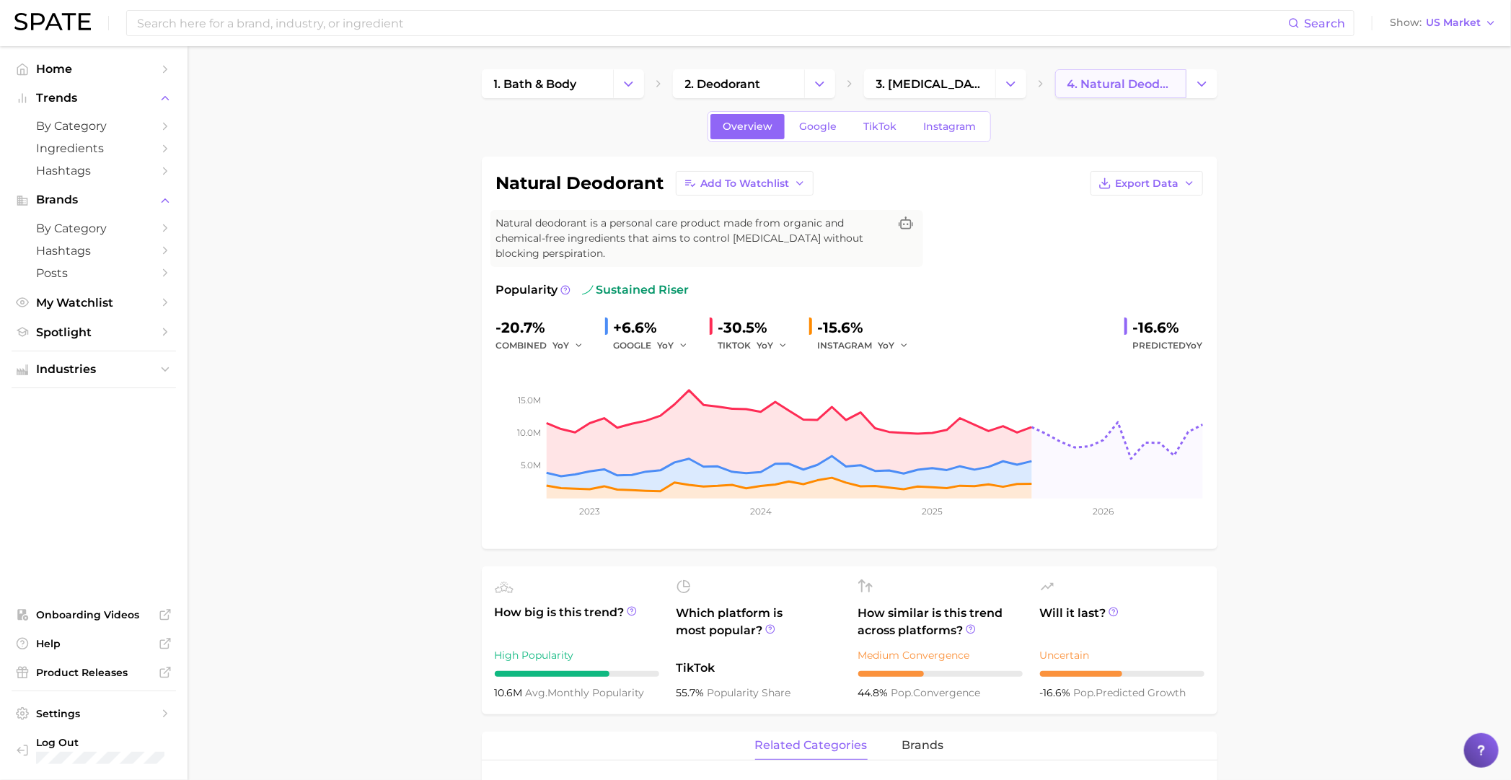
click at [1137, 87] on span "4. natural deodorant" at bounding box center [1120, 84] width 107 height 14
click at [1108, 87] on span "4. natural deodorant" at bounding box center [1120, 84] width 107 height 14
click at [1205, 93] on button "Change Category" at bounding box center [1201, 83] width 31 height 29
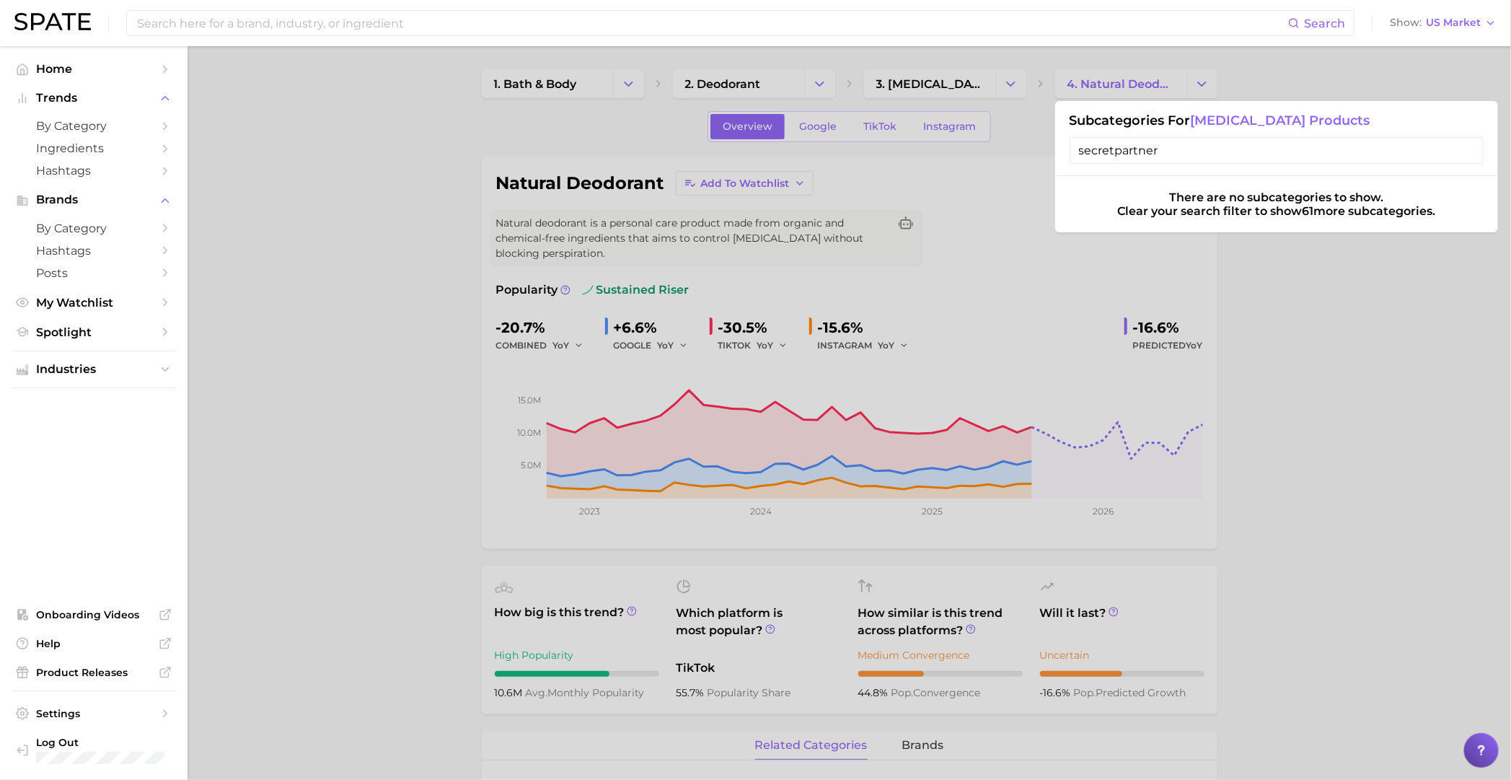
click at [1196, 167] on div "Subcategories for [MEDICAL_DATA] products secretpartner" at bounding box center [1276, 138] width 443 height 75
click at [1196, 154] on input "secretpartner" at bounding box center [1277, 150] width 414 height 27
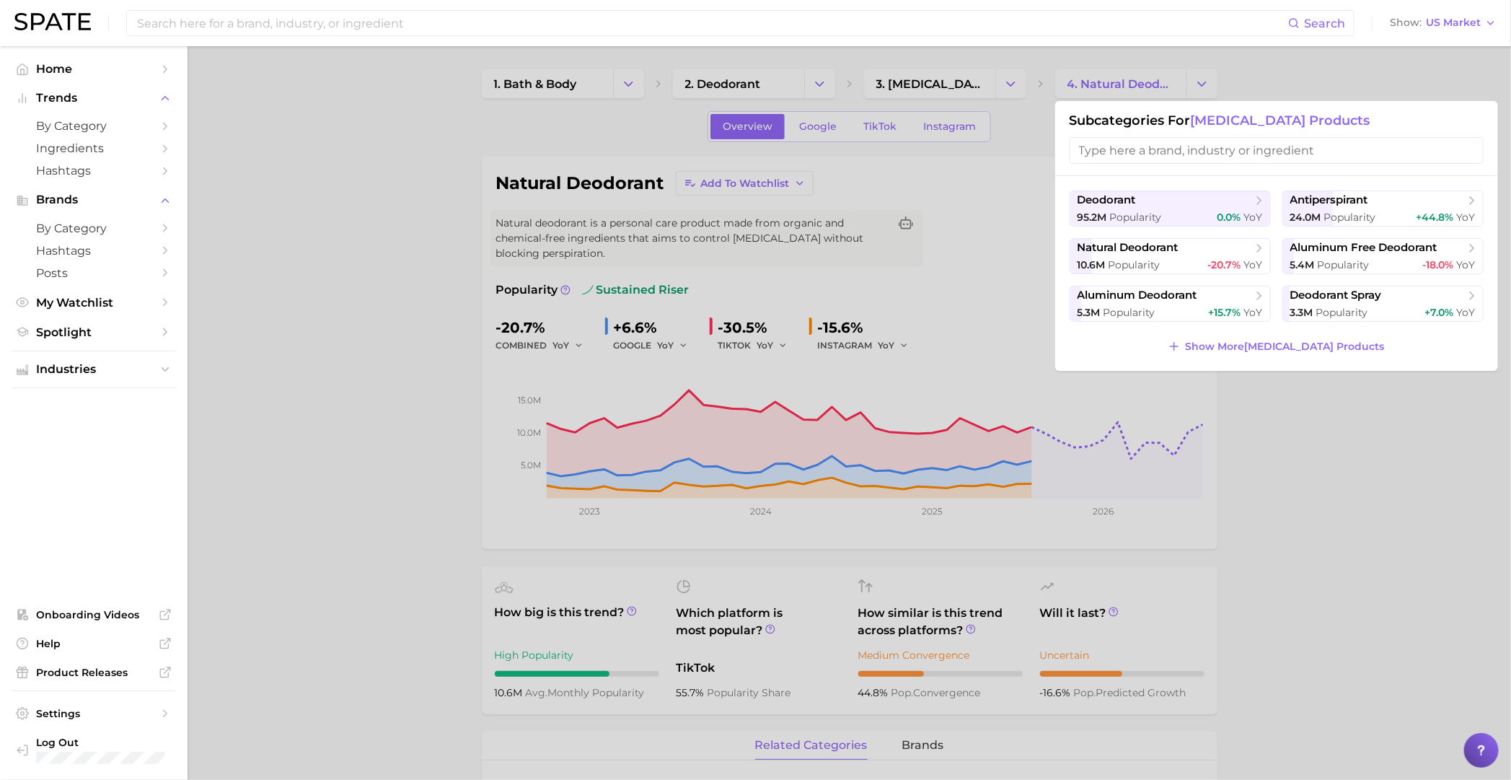
click at [984, 196] on div at bounding box center [755, 390] width 1511 height 780
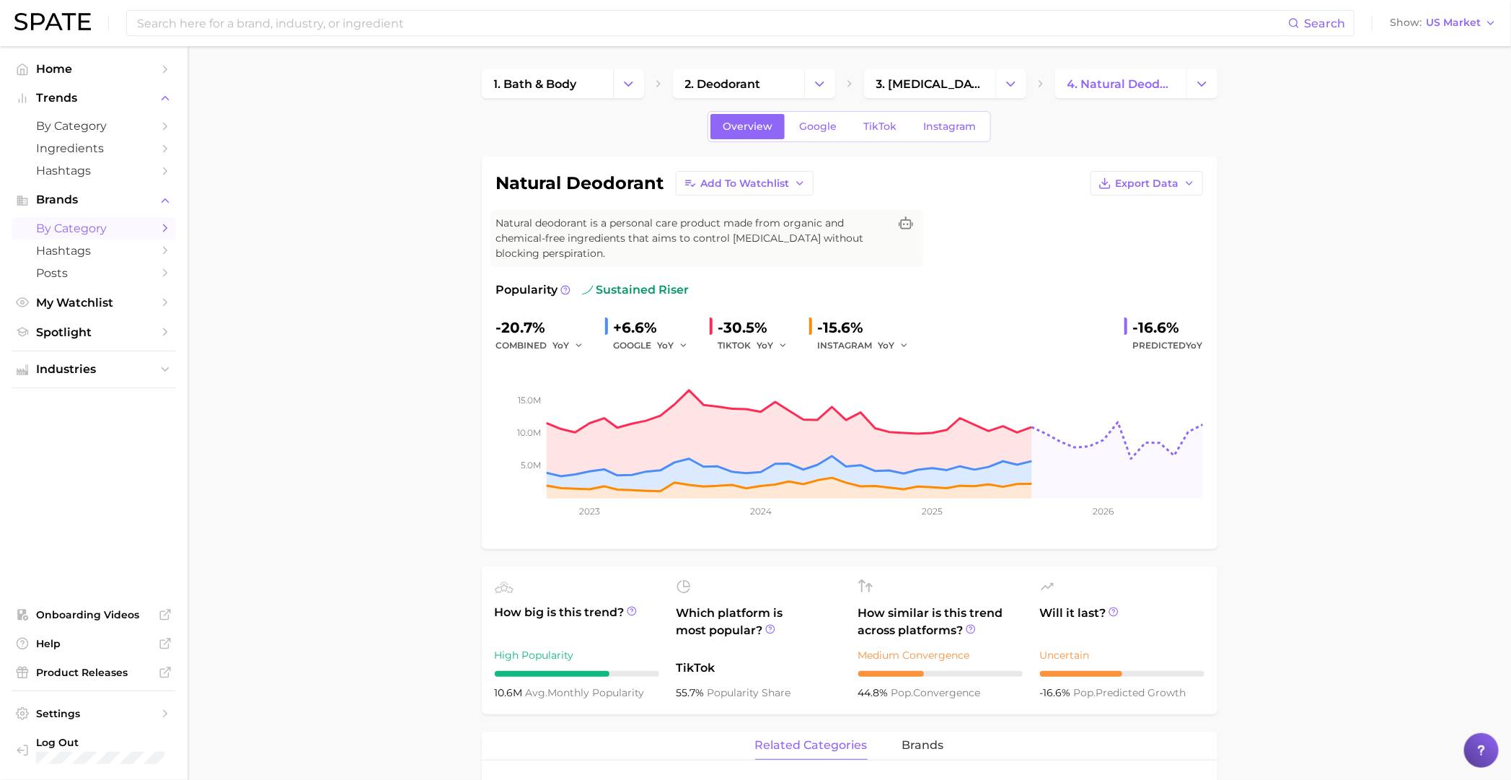
click at [82, 232] on span "by Category" at bounding box center [93, 228] width 115 height 14
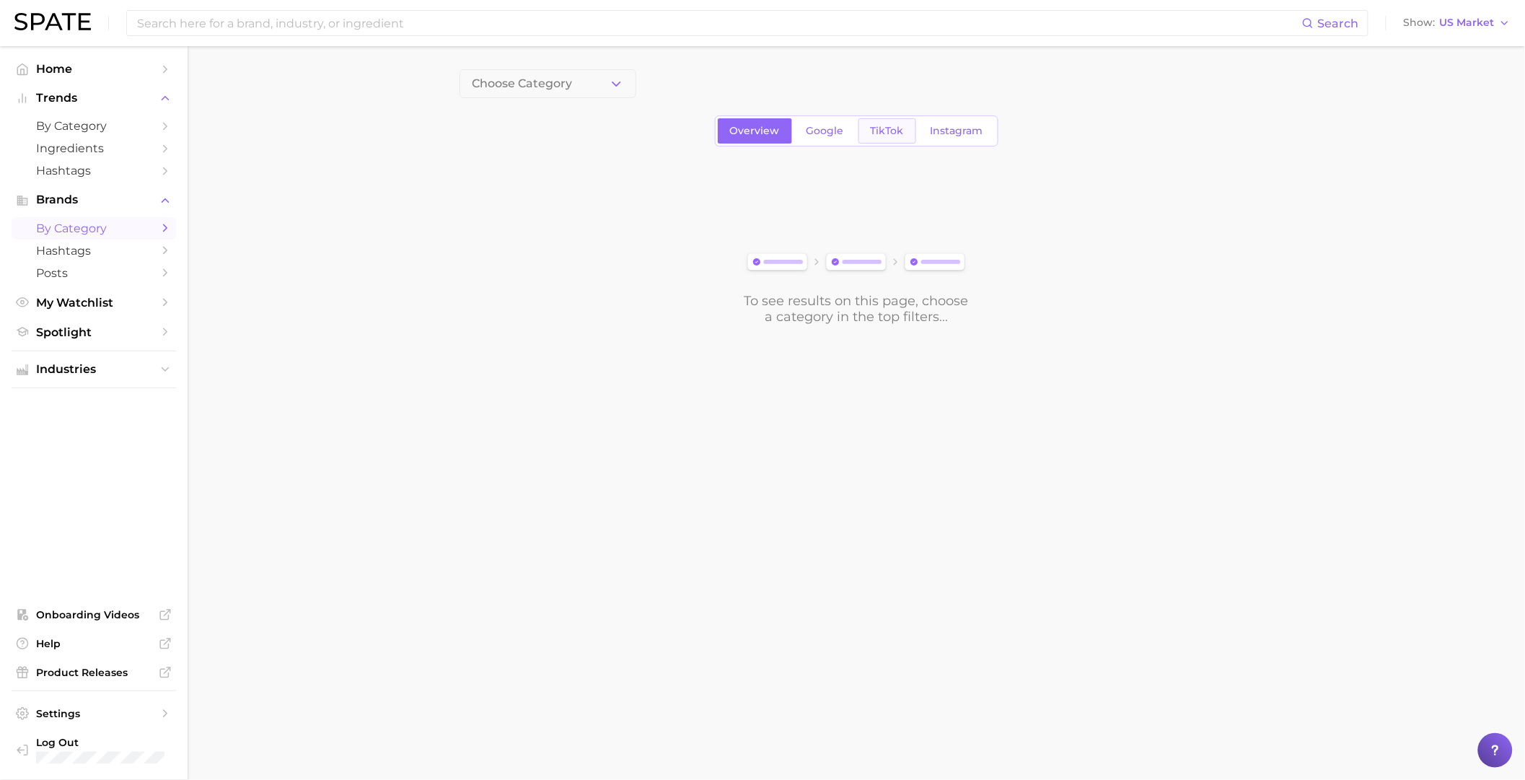
click at [889, 127] on span "TikTok" at bounding box center [887, 131] width 33 height 12
click at [544, 77] on span "Choose Category" at bounding box center [522, 83] width 100 height 13
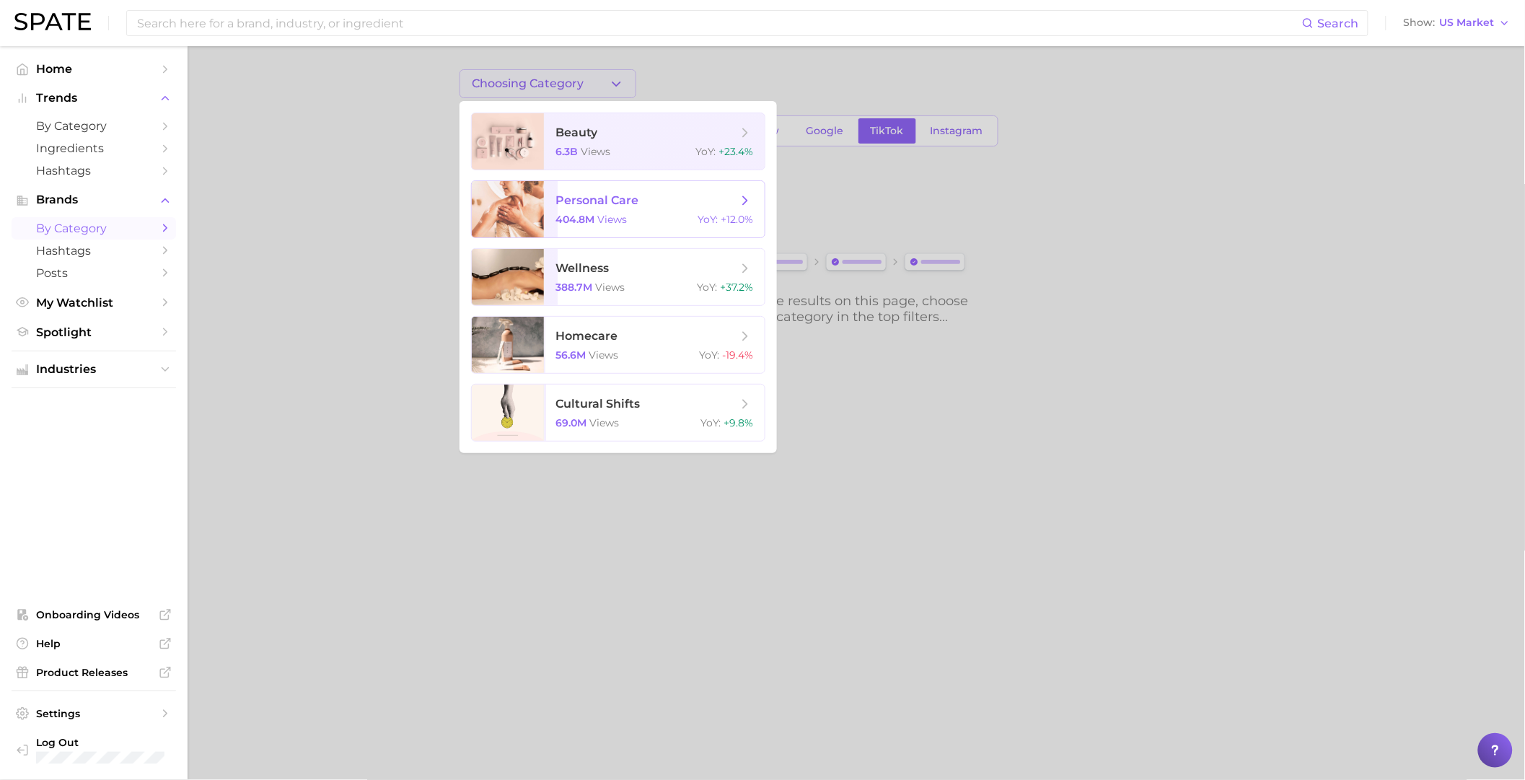
click at [679, 213] on div "404.8m views YoY : +12.0%" at bounding box center [654, 219] width 198 height 13
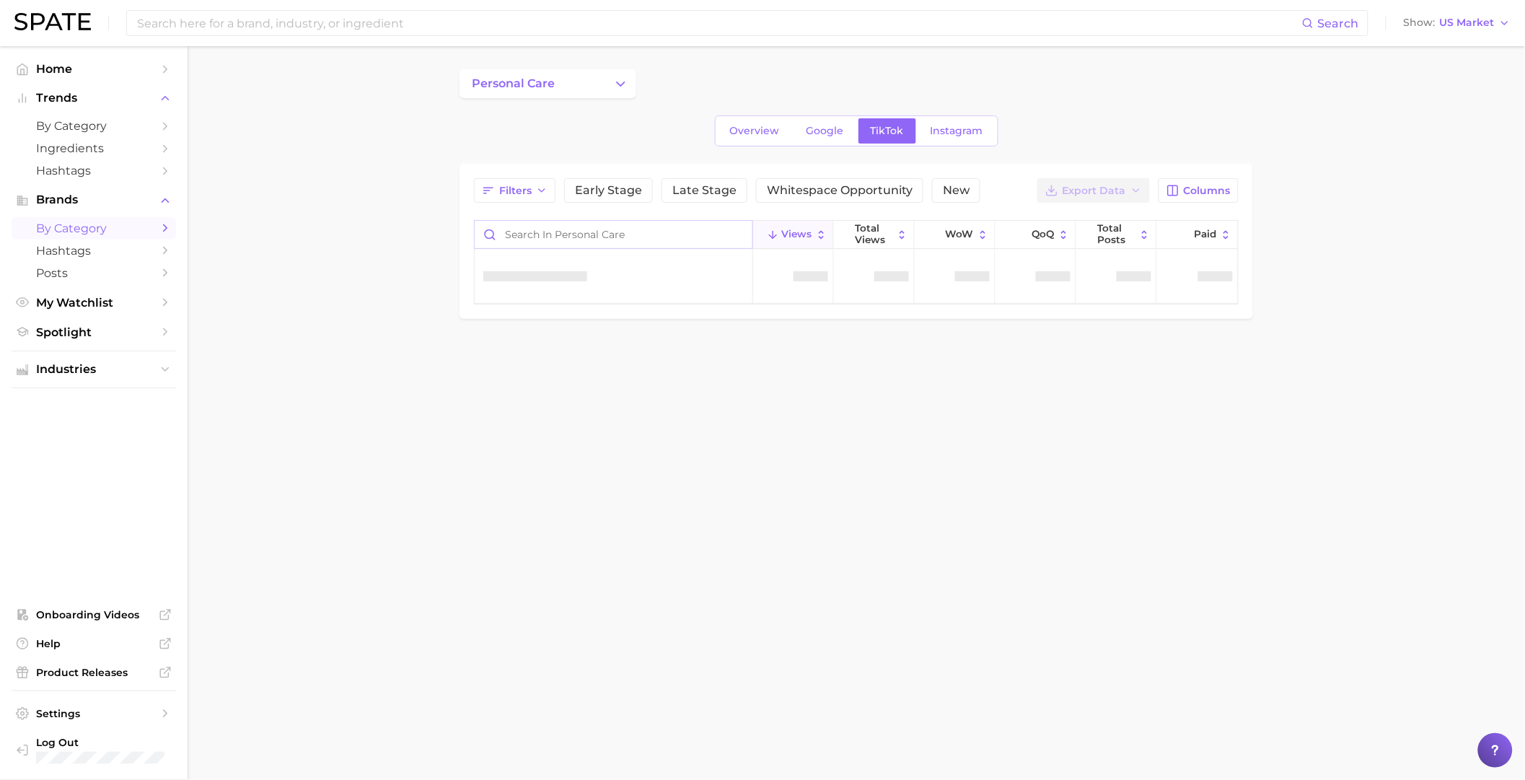
click at [509, 231] on input "Search in personal care" at bounding box center [614, 234] width 278 height 27
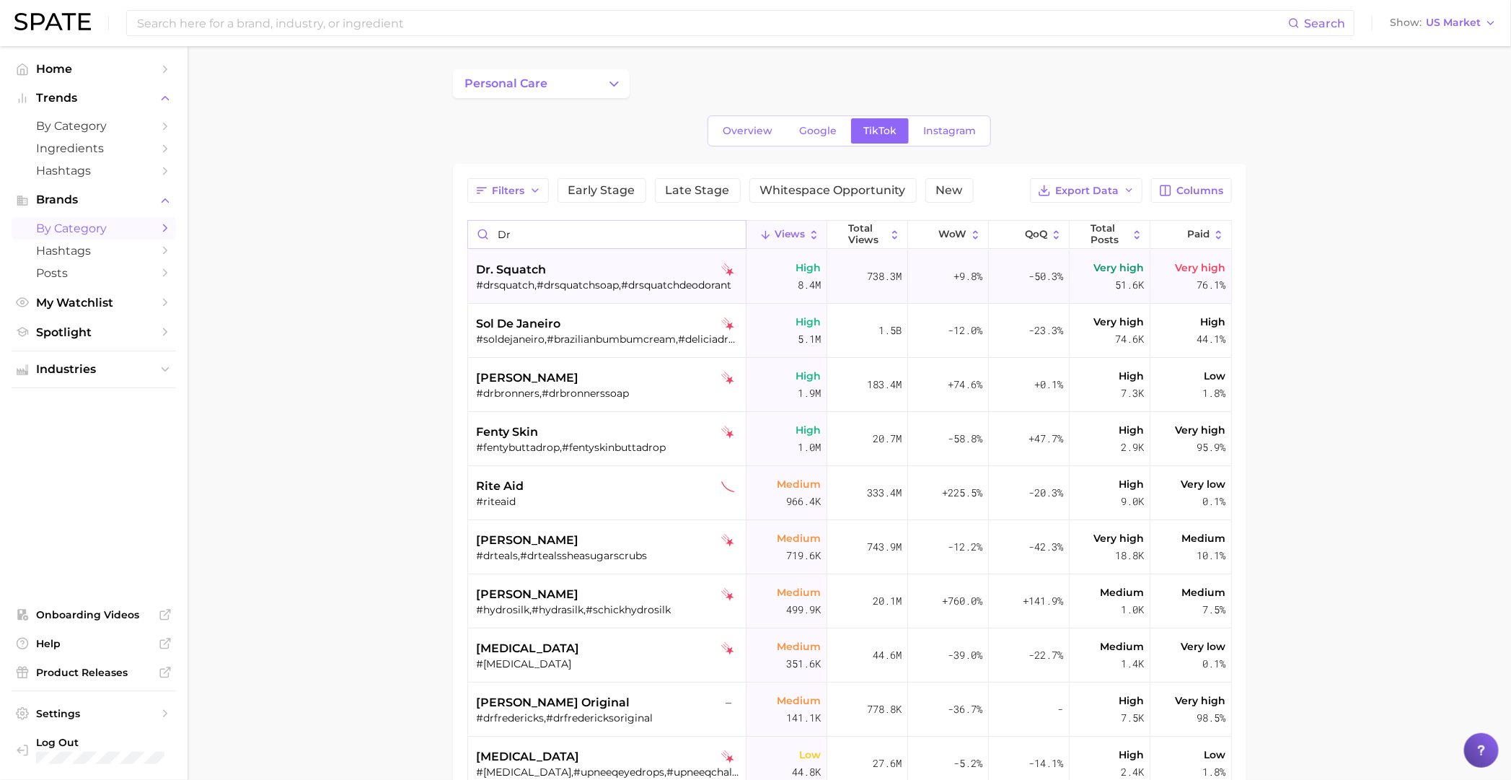
type input "d"
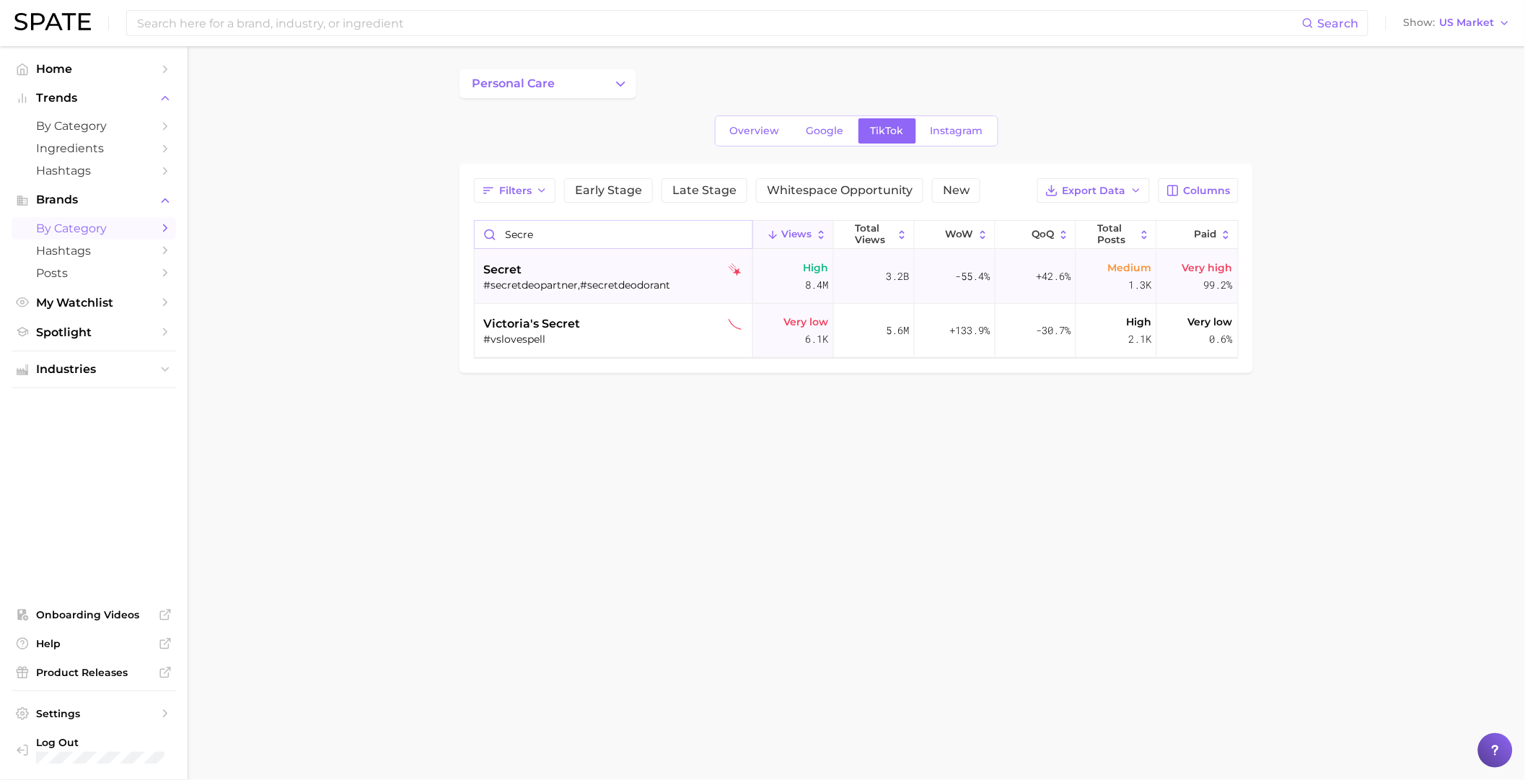
type input "secre"
click at [573, 269] on div "secret" at bounding box center [615, 269] width 264 height 17
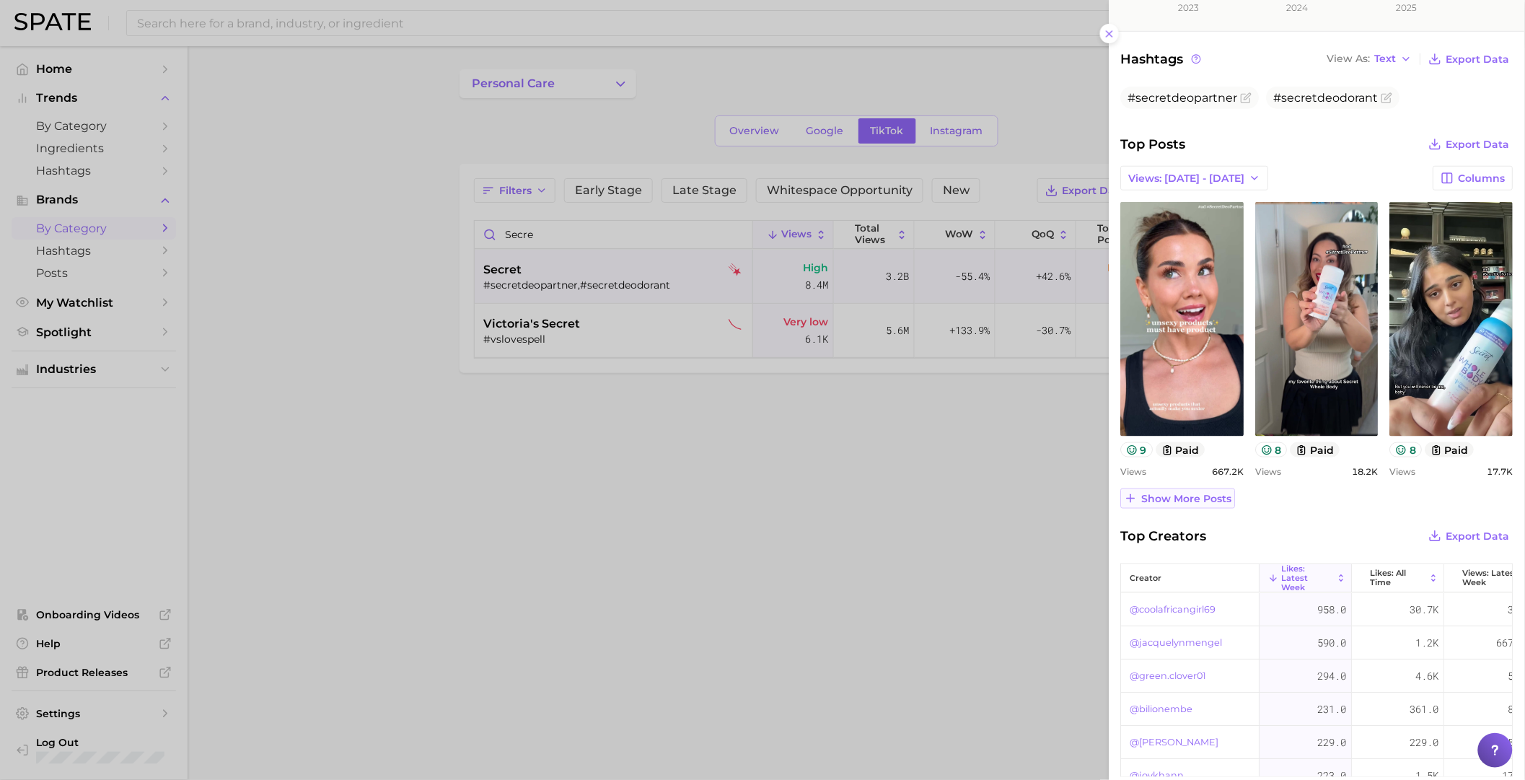
click at [1217, 497] on span "Show more posts" at bounding box center [1187, 499] width 90 height 12
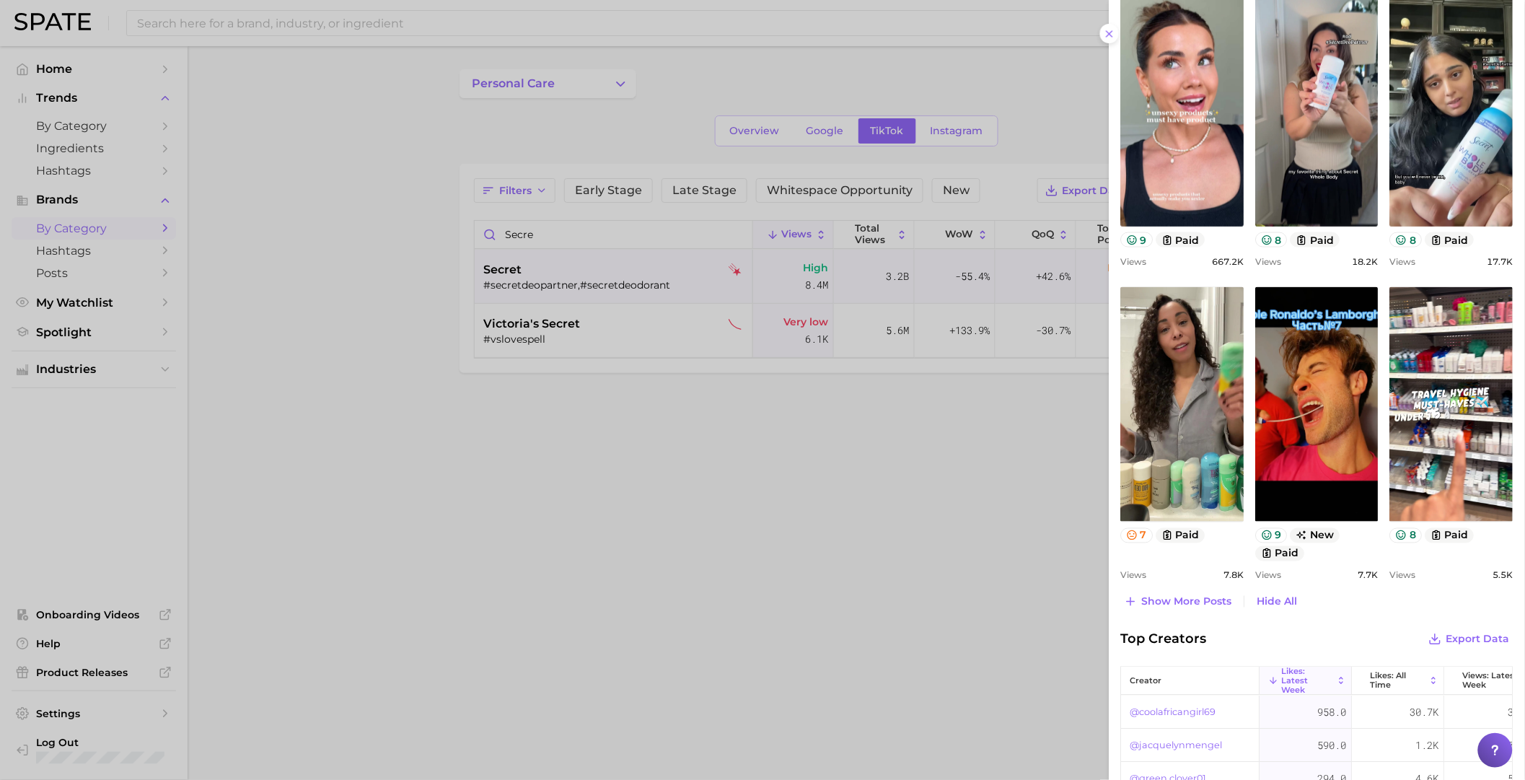
scroll to position [480, 0]
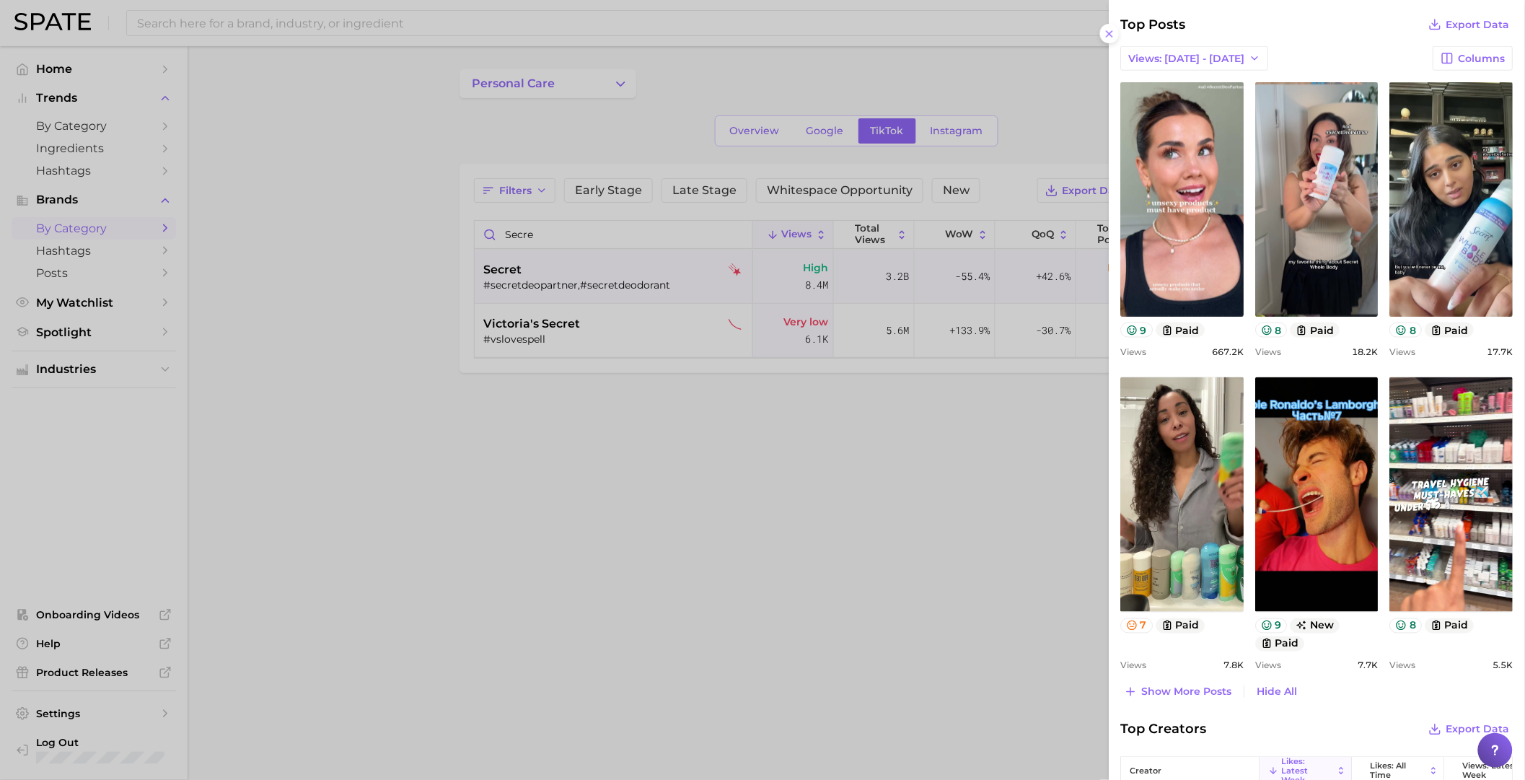
click at [502, 401] on div at bounding box center [762, 390] width 1525 height 780
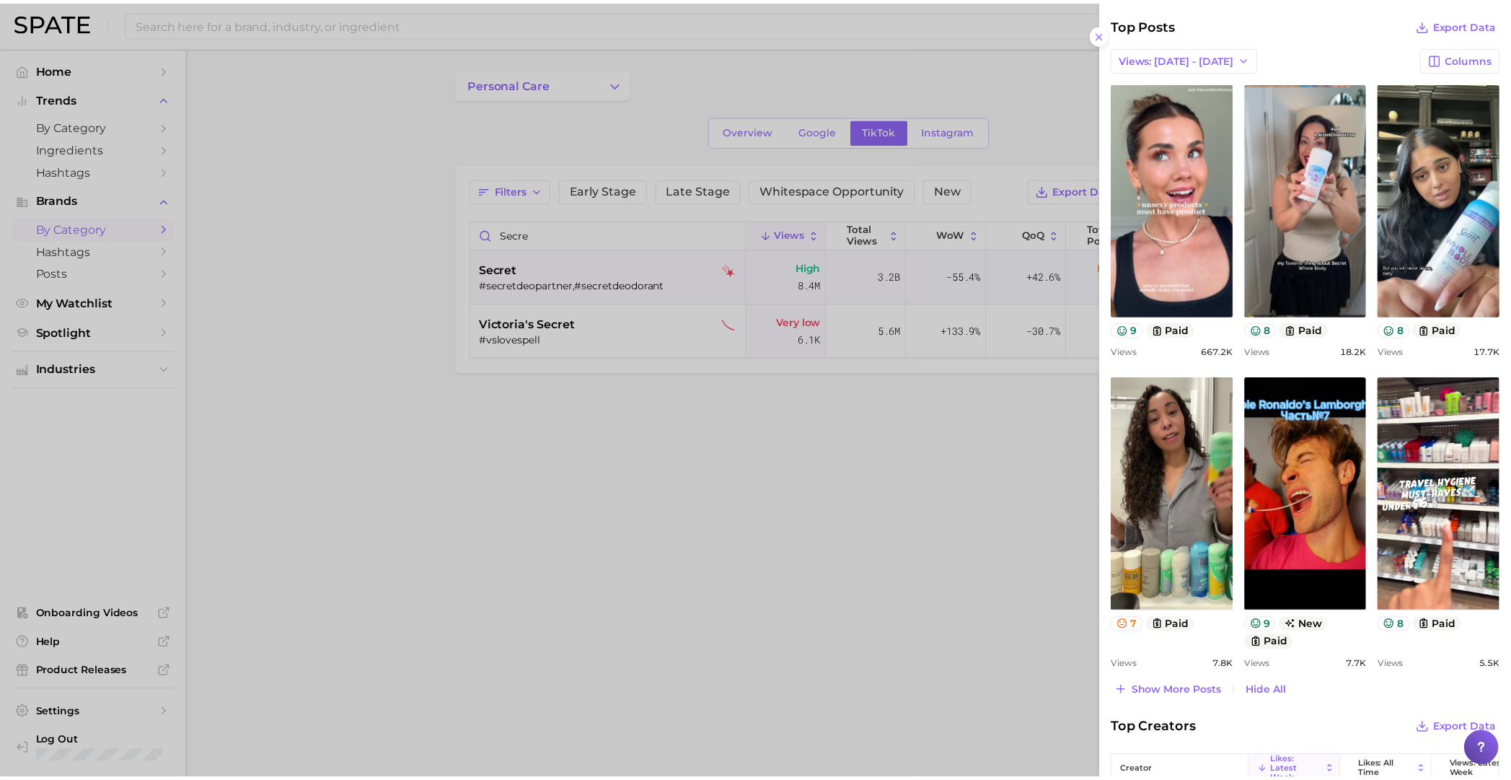
scroll to position [0, 0]
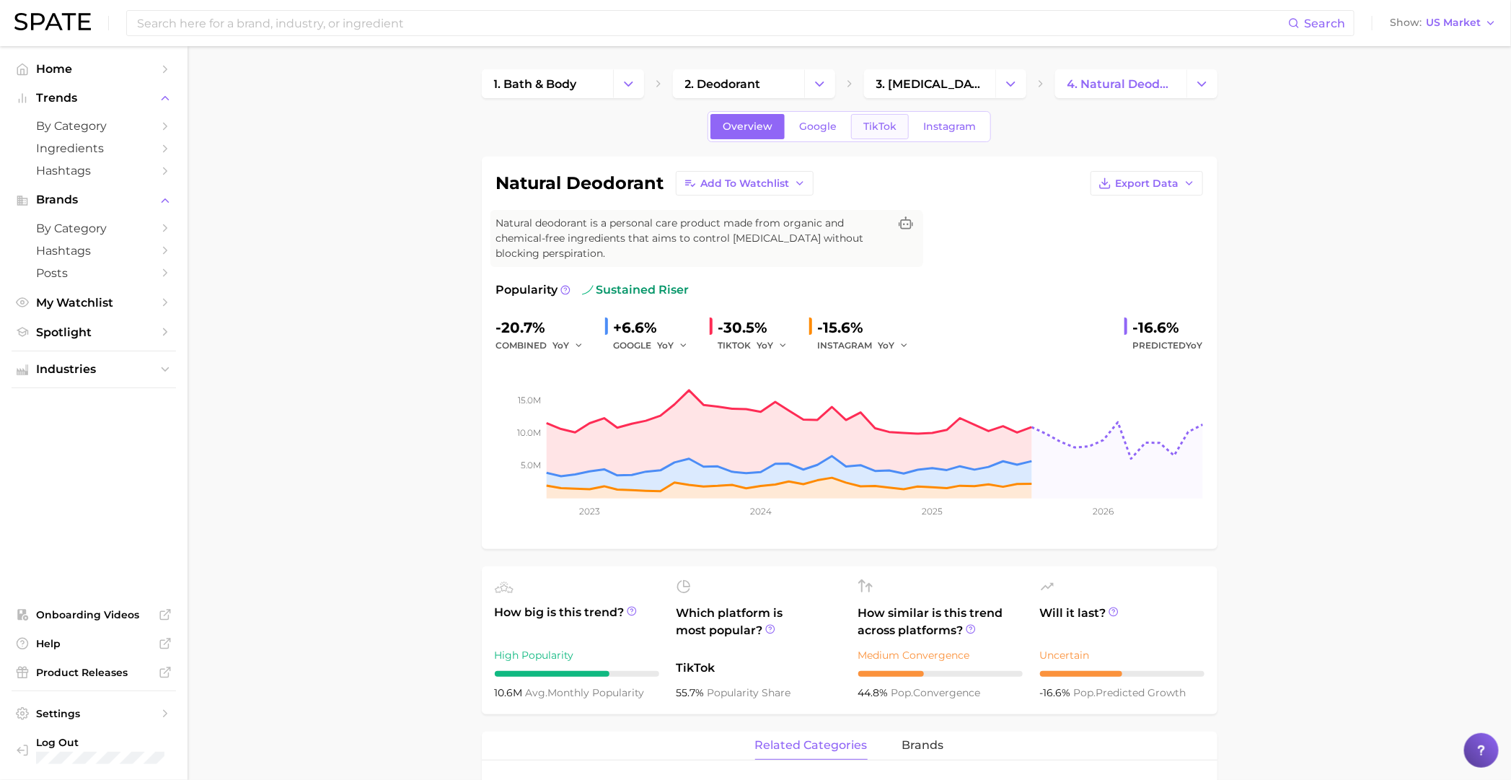
click at [887, 123] on span "TikTok" at bounding box center [879, 126] width 33 height 12
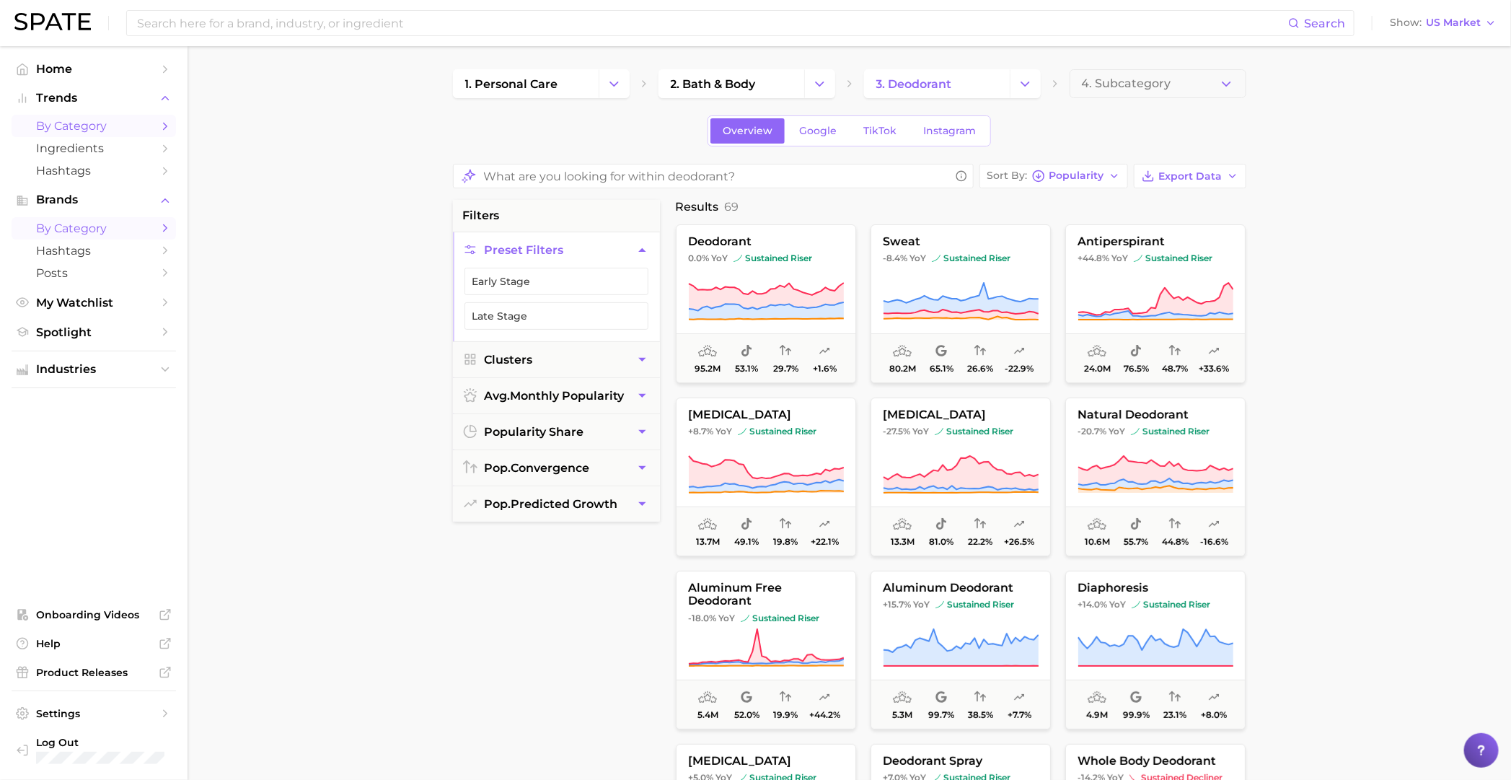
click at [88, 235] on span "by Category" at bounding box center [93, 228] width 115 height 14
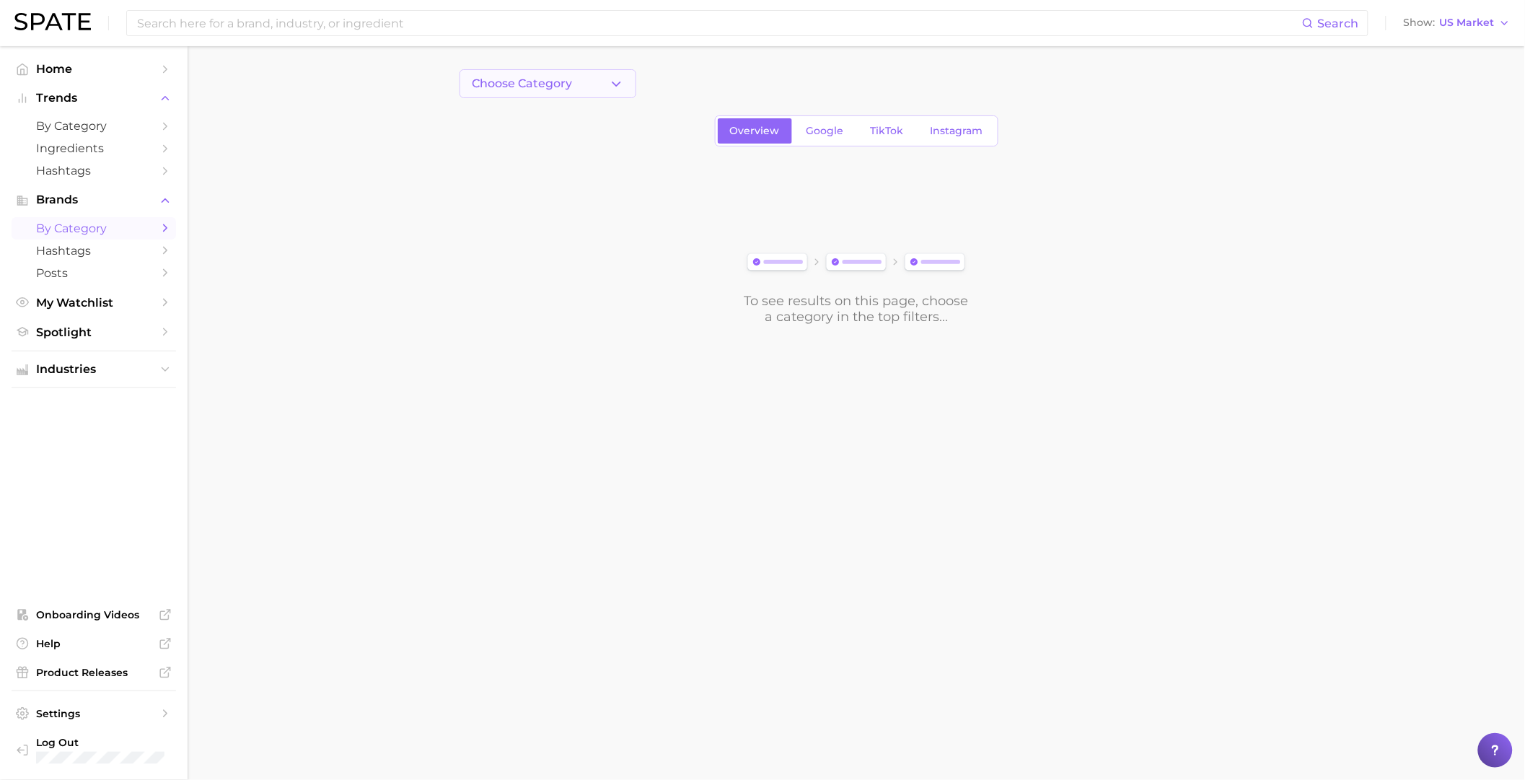
click at [527, 82] on span "Choose Category" at bounding box center [522, 83] width 100 height 13
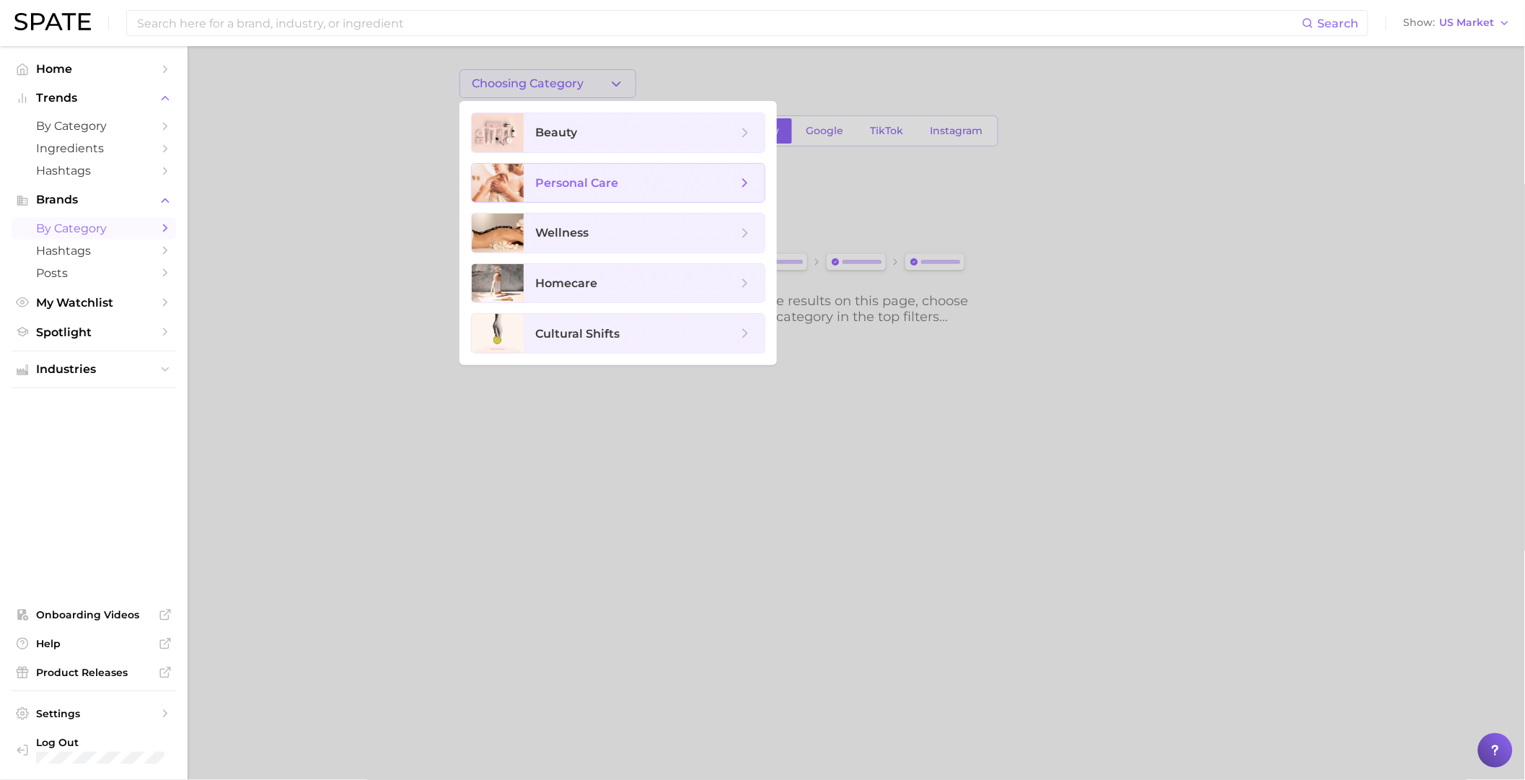
click at [604, 179] on span "personal care" at bounding box center [576, 183] width 83 height 14
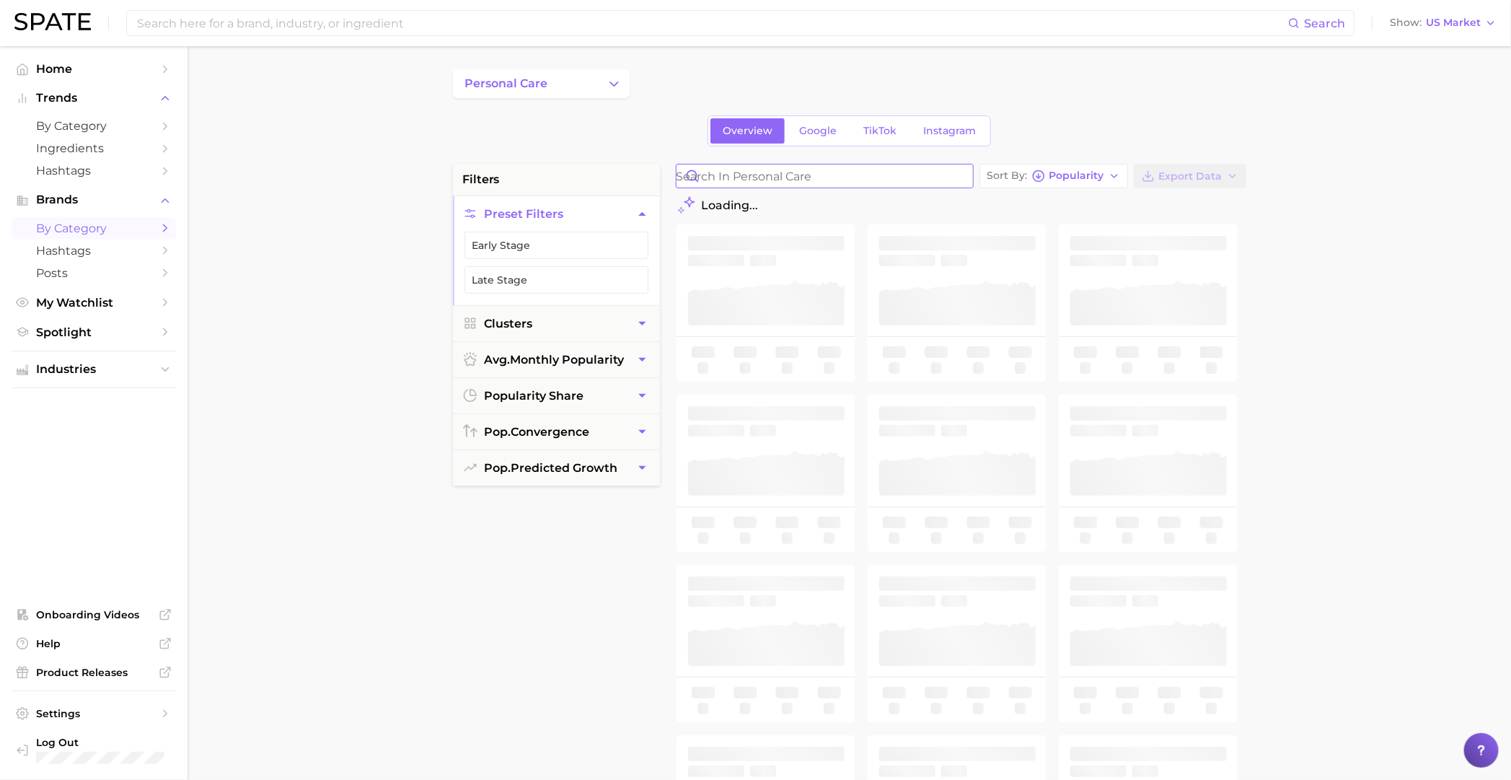
click at [810, 172] on input "Search in personal care" at bounding box center [825, 175] width 296 height 23
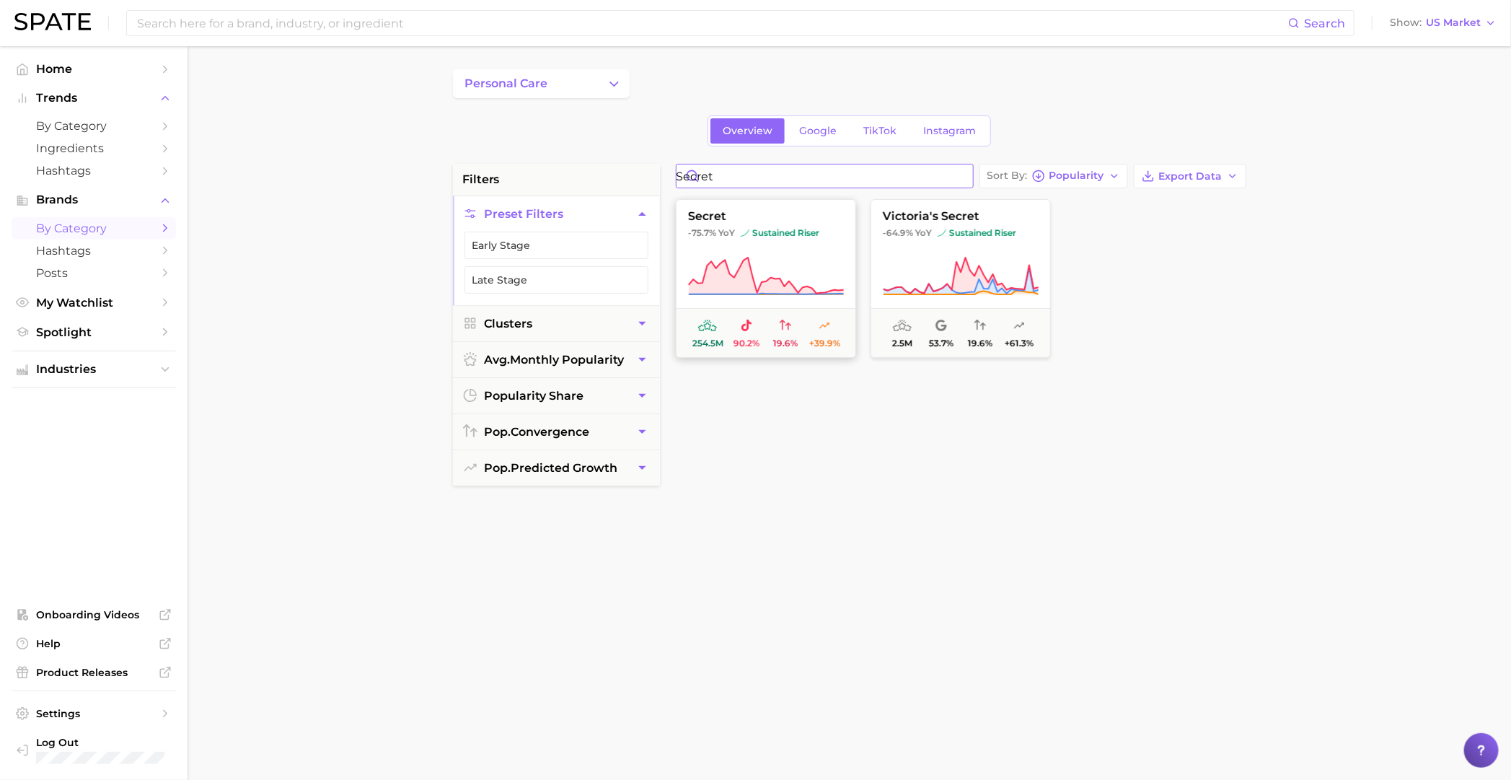
type input "secret"
click at [724, 251] on button "secret -75.7% YoY sustained riser 254.5m 90.2% 19.6% +39.9%" at bounding box center [766, 278] width 180 height 159
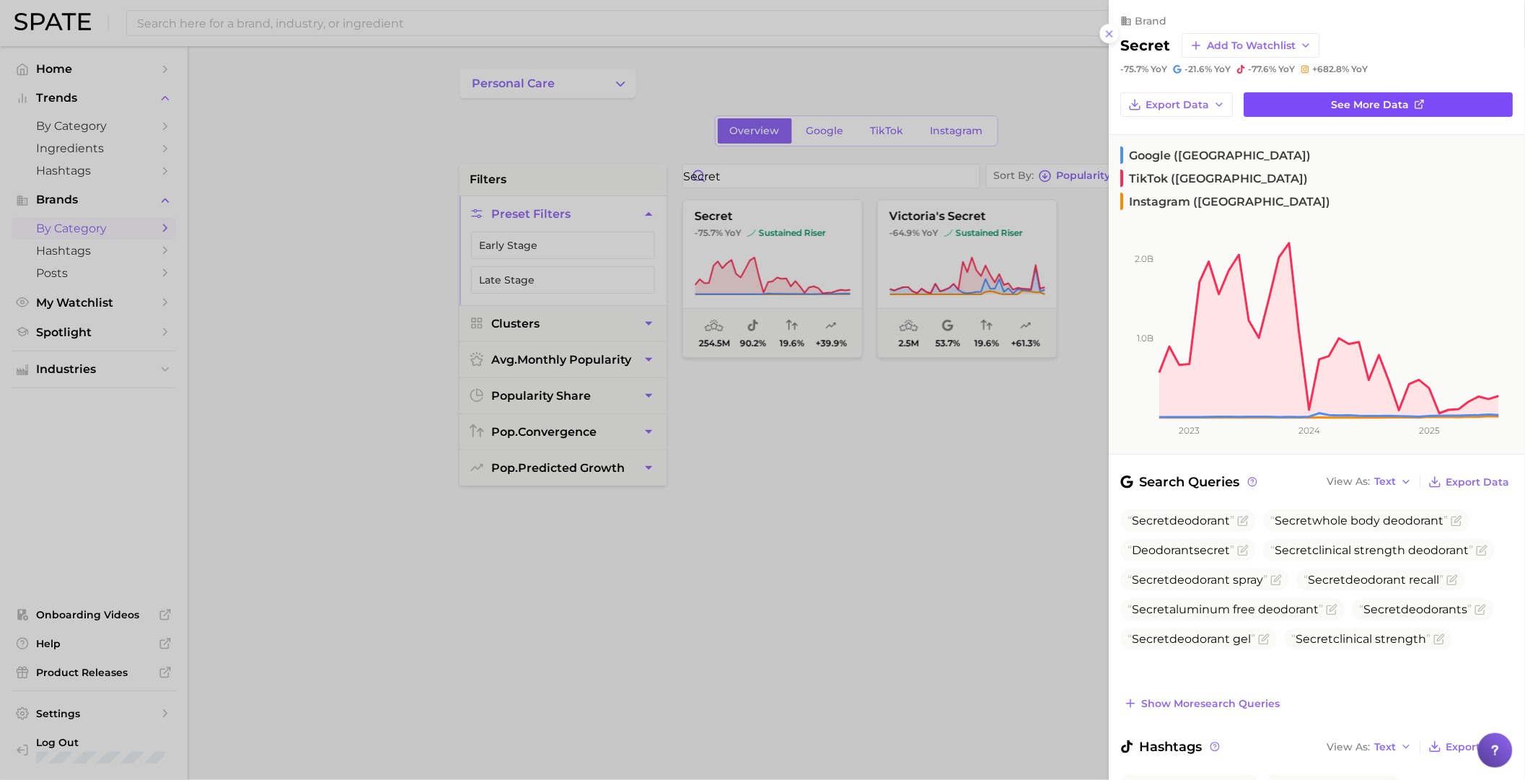
click at [1425, 110] on link "See more data" at bounding box center [1378, 104] width 269 height 25
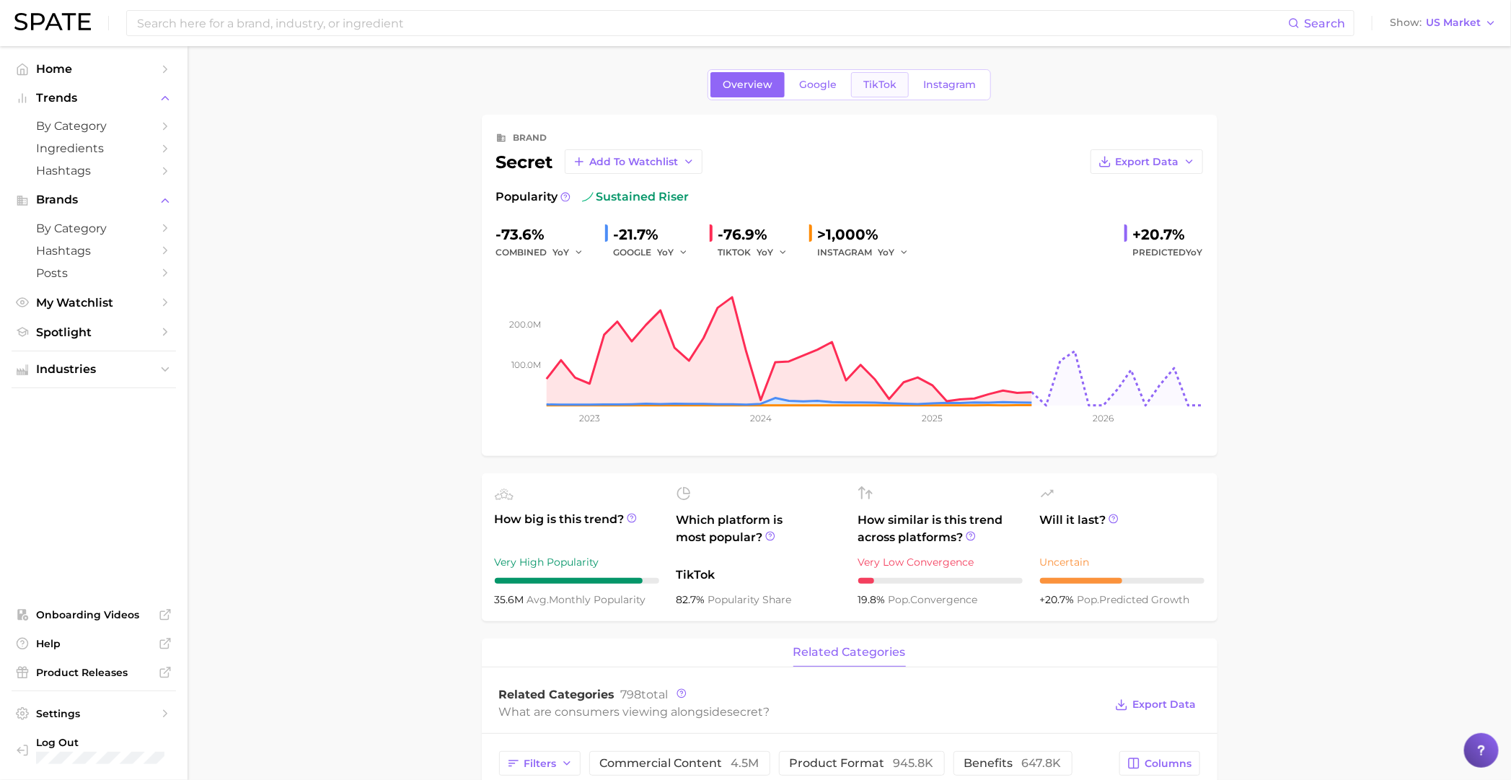
click at [885, 92] on link "TikTok" at bounding box center [880, 84] width 58 height 25
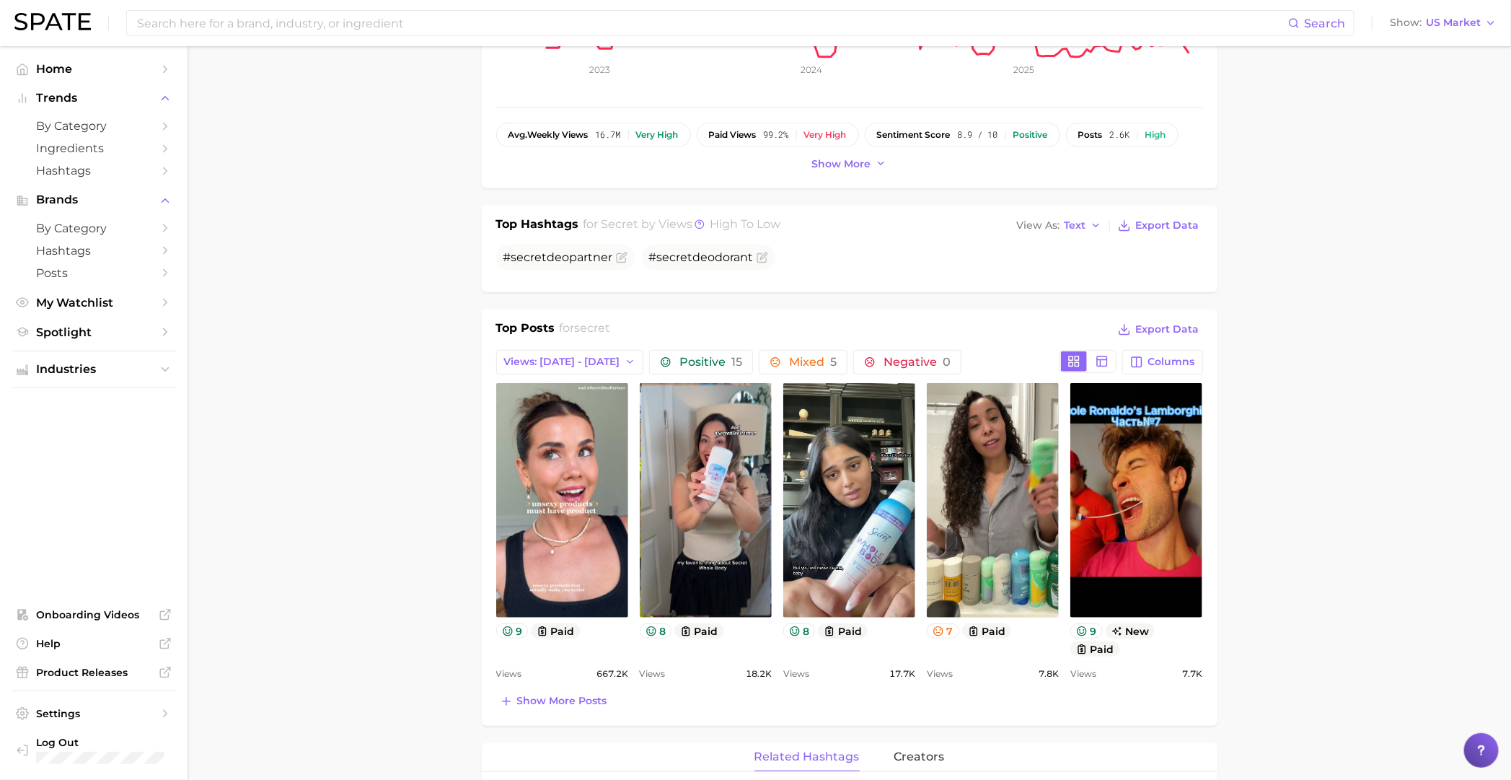
scroll to position [450, 0]
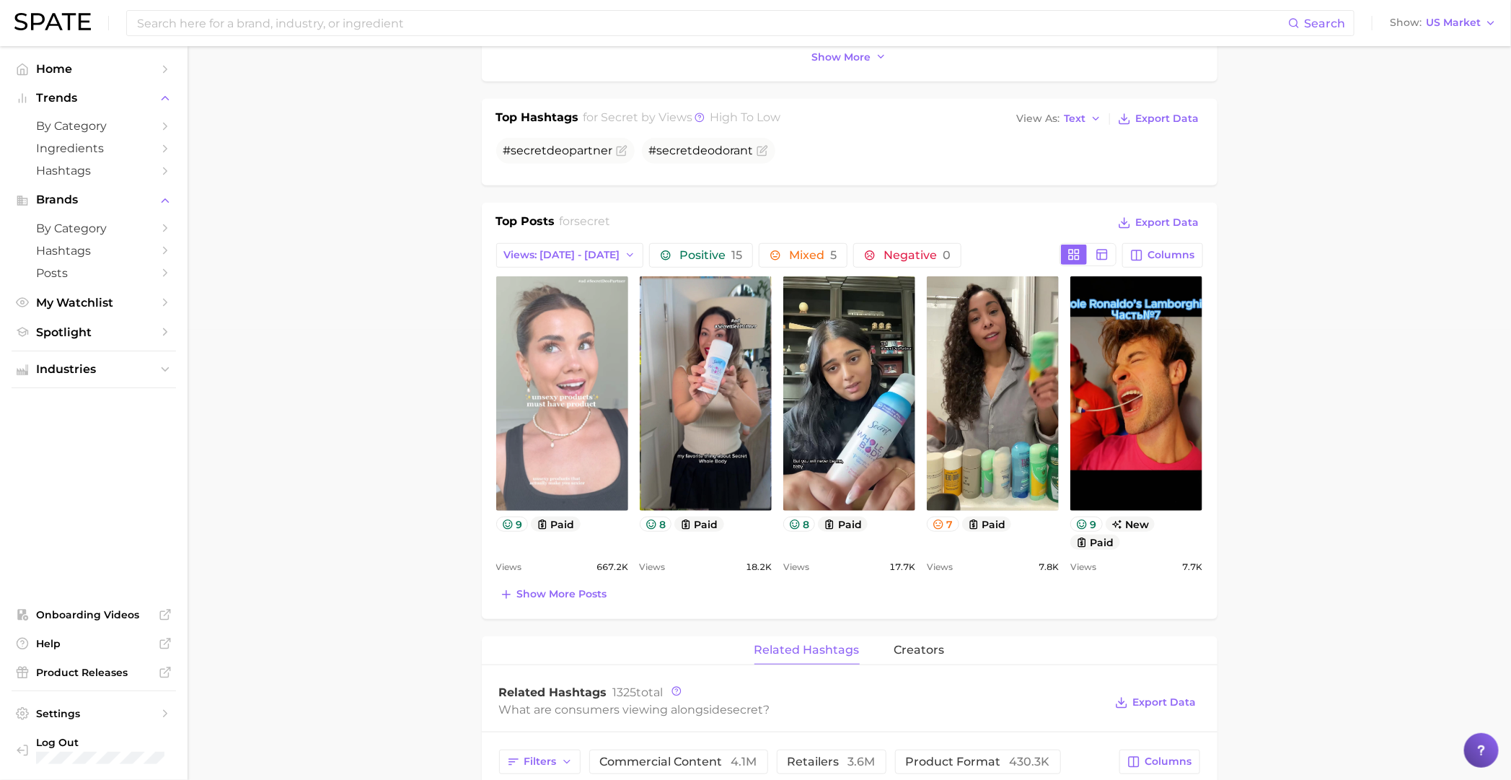
click at [601, 363] on link "view post on TikTok" at bounding box center [562, 393] width 132 height 234
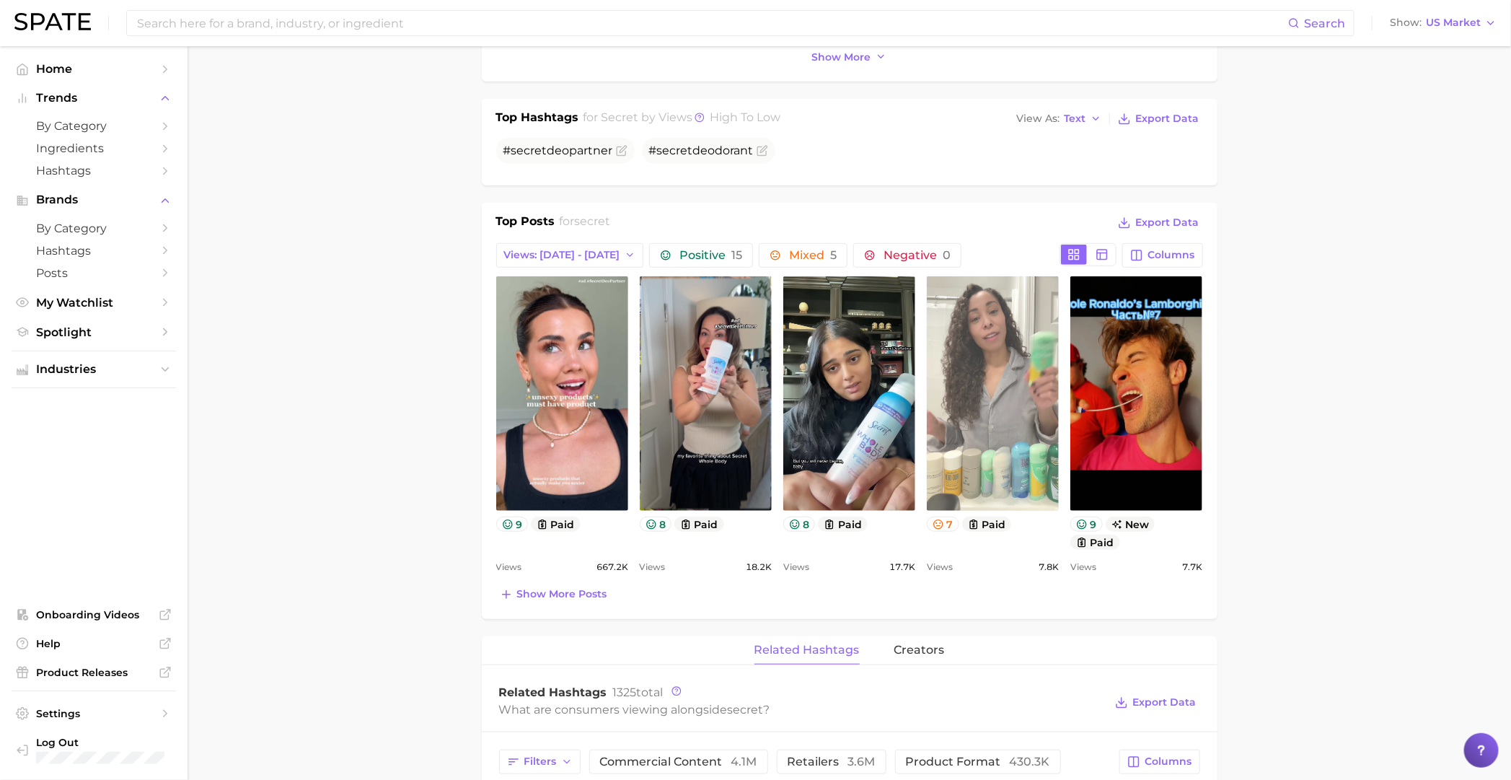
click at [959, 401] on link "view post on TikTok" at bounding box center [993, 393] width 132 height 234
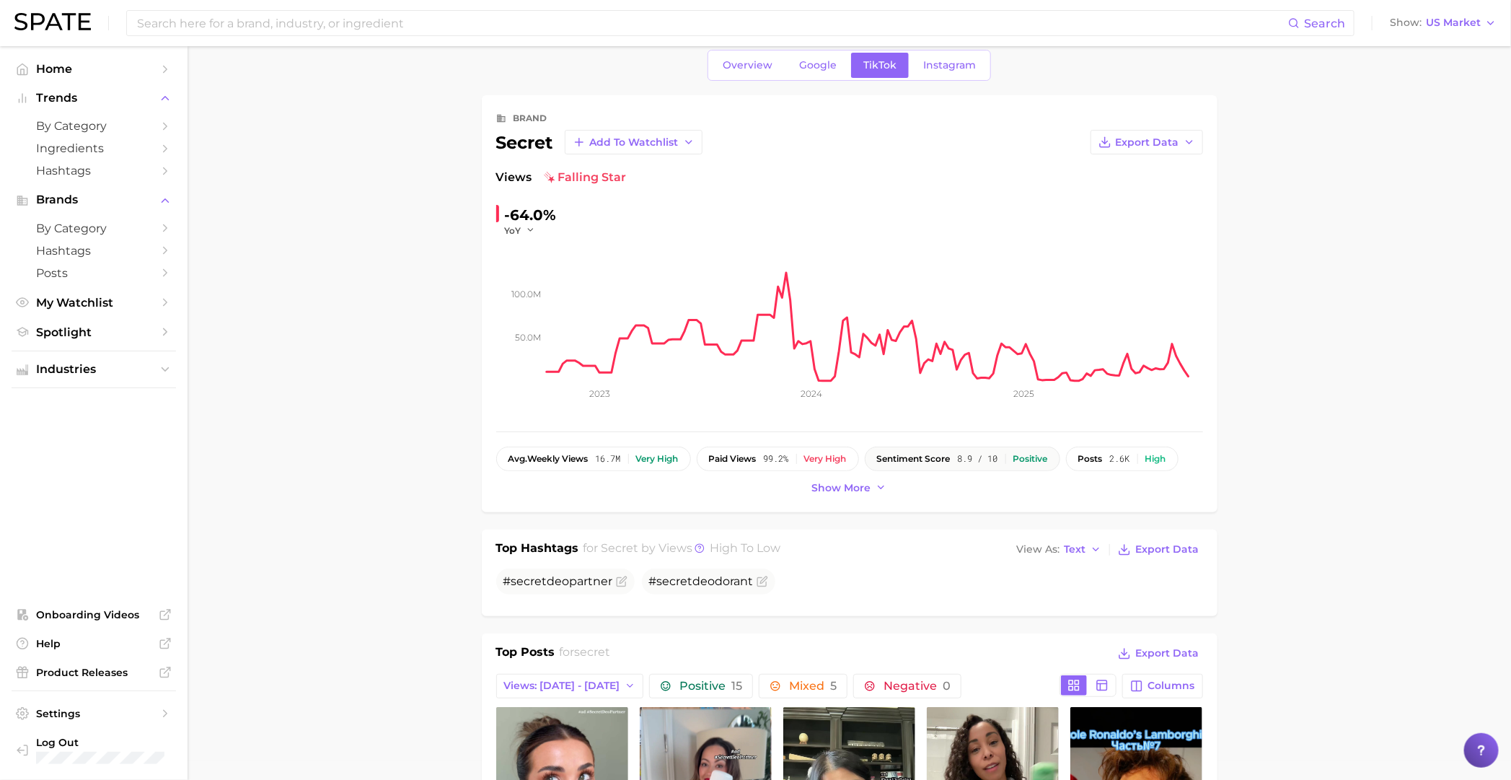
scroll to position [0, 0]
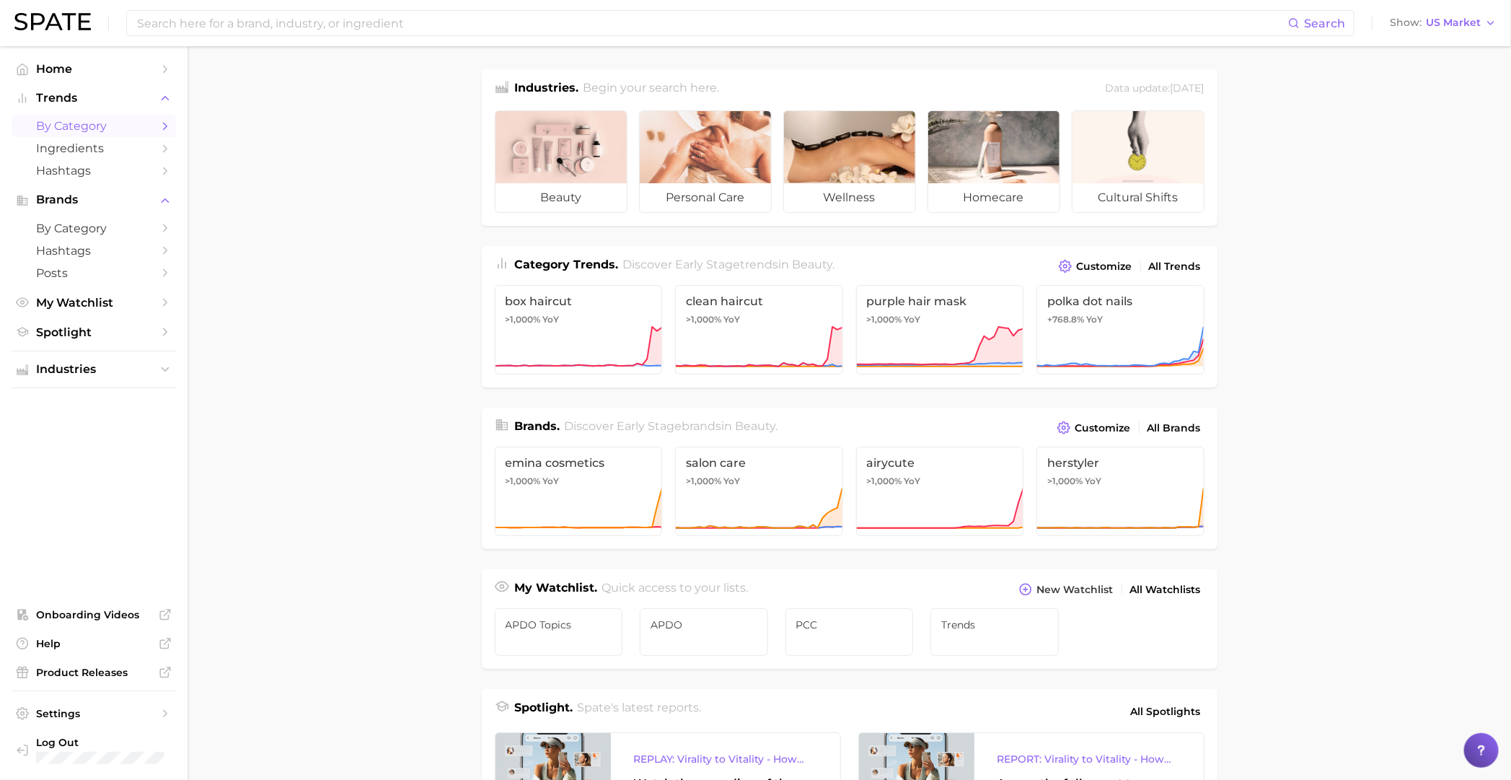
click at [98, 125] on span "by Category" at bounding box center [93, 126] width 115 height 14
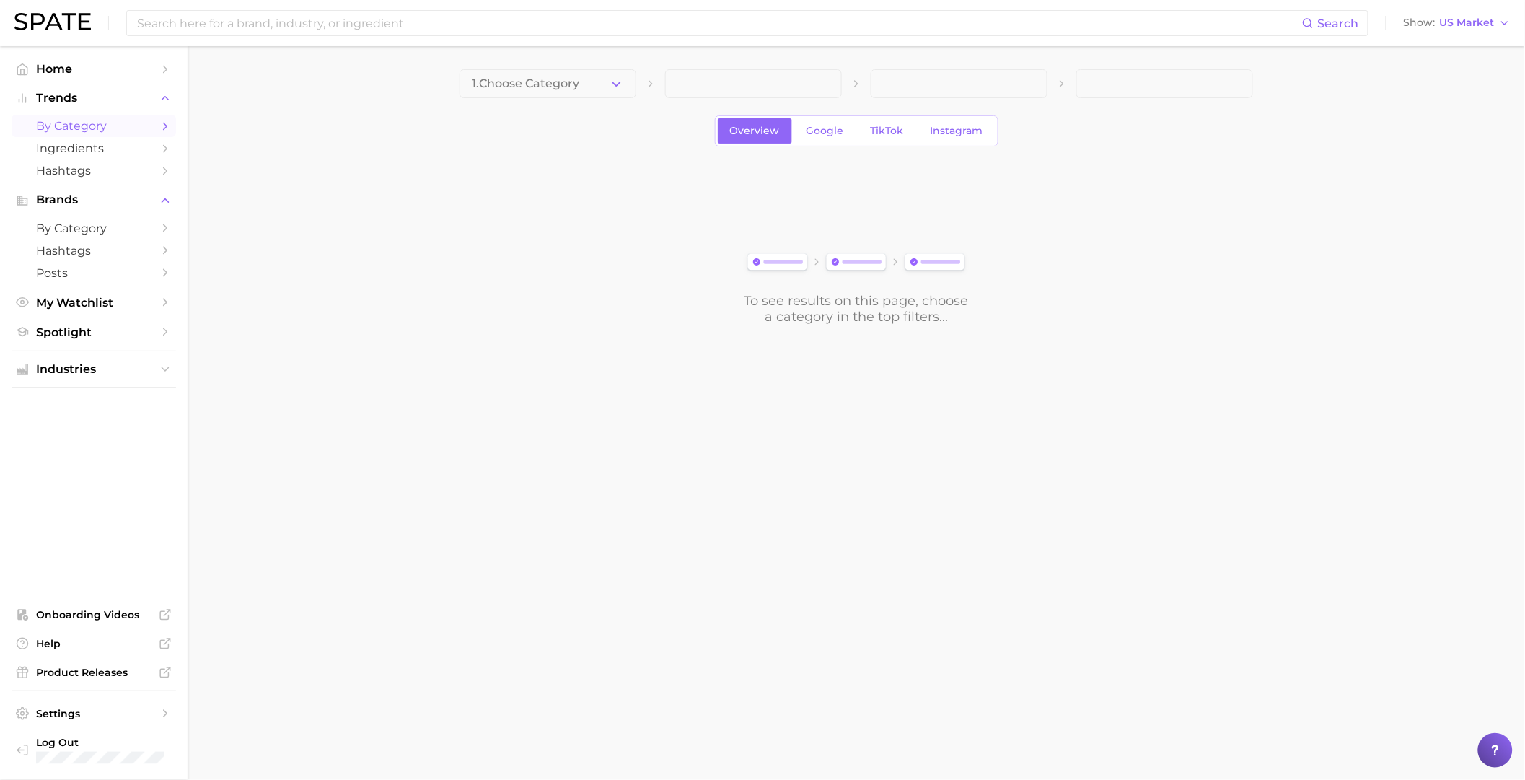
click at [803, 81] on span at bounding box center [753, 83] width 177 height 29
click at [768, 87] on span at bounding box center [753, 83] width 177 height 29
click at [575, 98] on div "1. Choose Category Overview Google TikTok Instagram To see results on this page…" at bounding box center [855, 196] width 793 height 255
click at [575, 87] on span "1. Choose Category" at bounding box center [525, 83] width 107 height 13
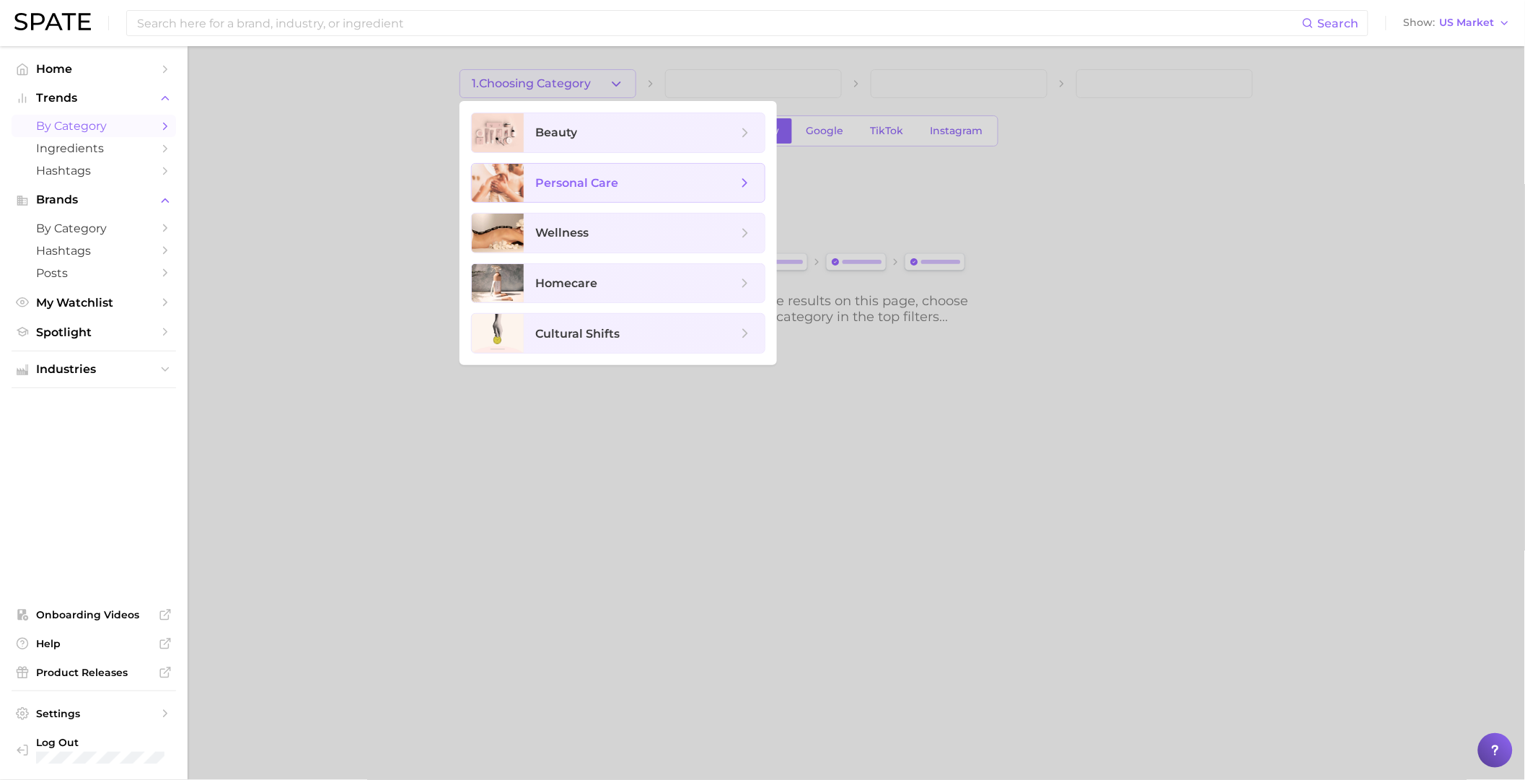
click at [596, 178] on span "personal care" at bounding box center [576, 183] width 83 height 14
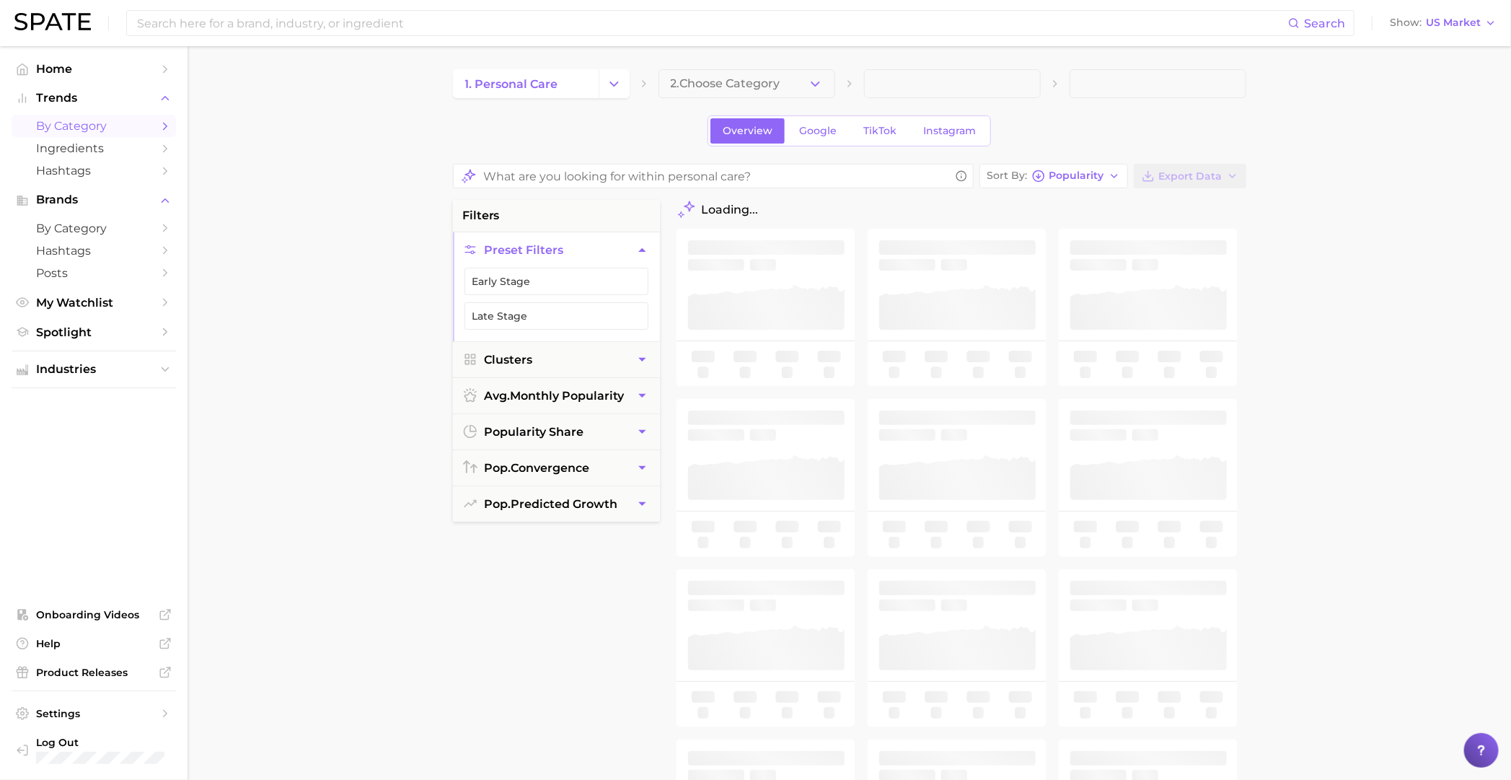
click at [733, 87] on span "2. Choose Category" at bounding box center [726, 83] width 110 height 13
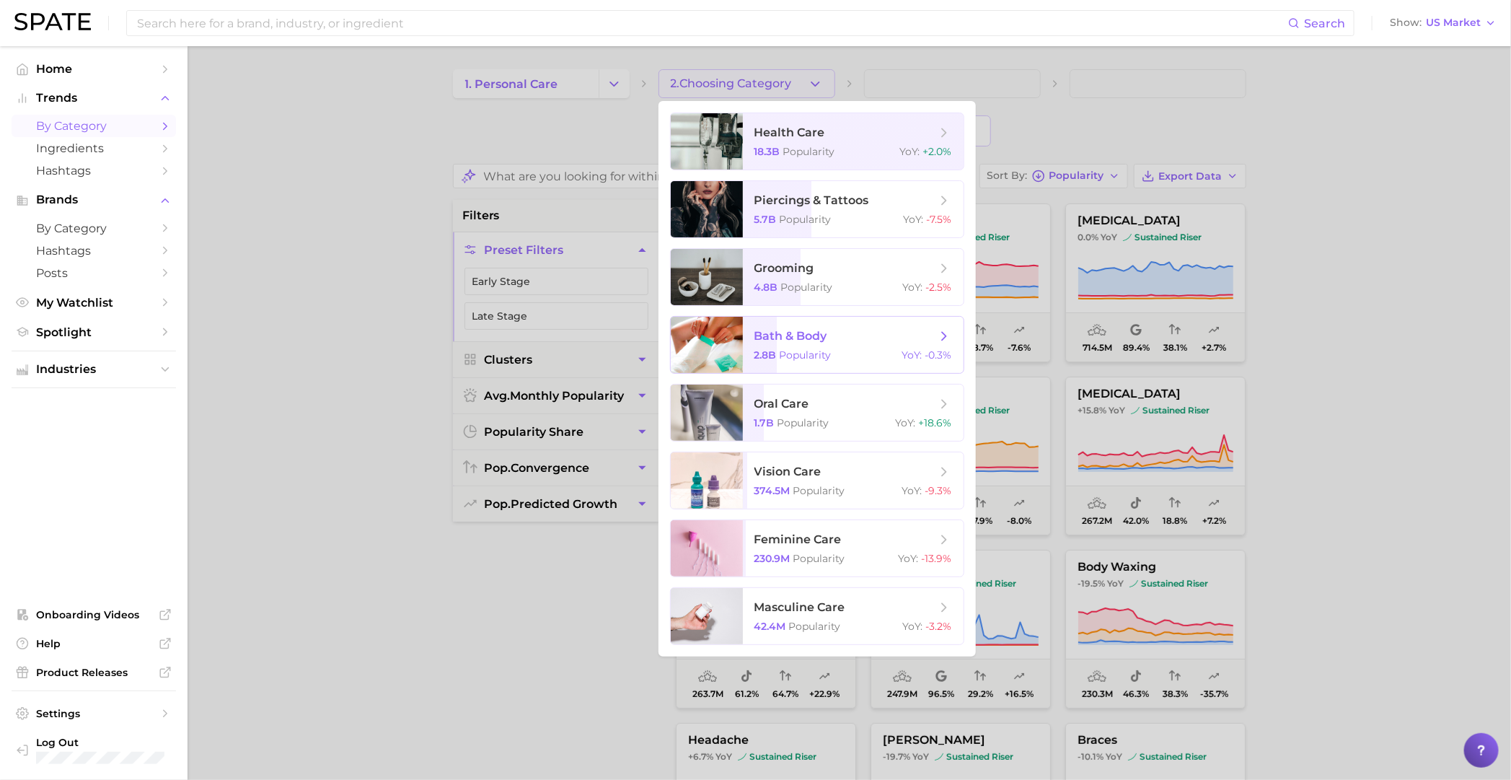
click at [850, 338] on span "bath & body" at bounding box center [845, 336] width 182 height 16
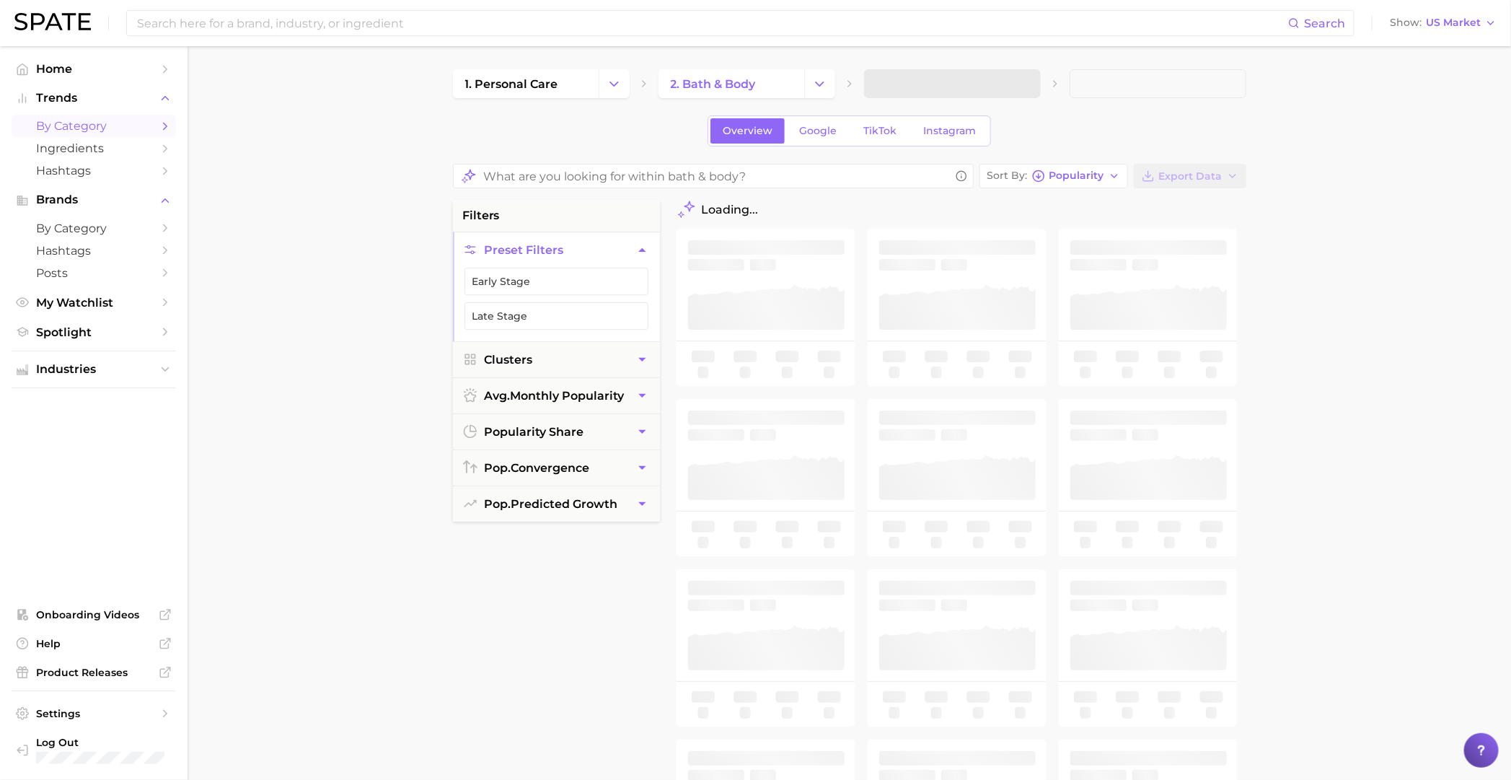
click at [984, 81] on span at bounding box center [952, 83] width 177 height 29
click at [984, 81] on button "3. Subcategory" at bounding box center [952, 83] width 177 height 29
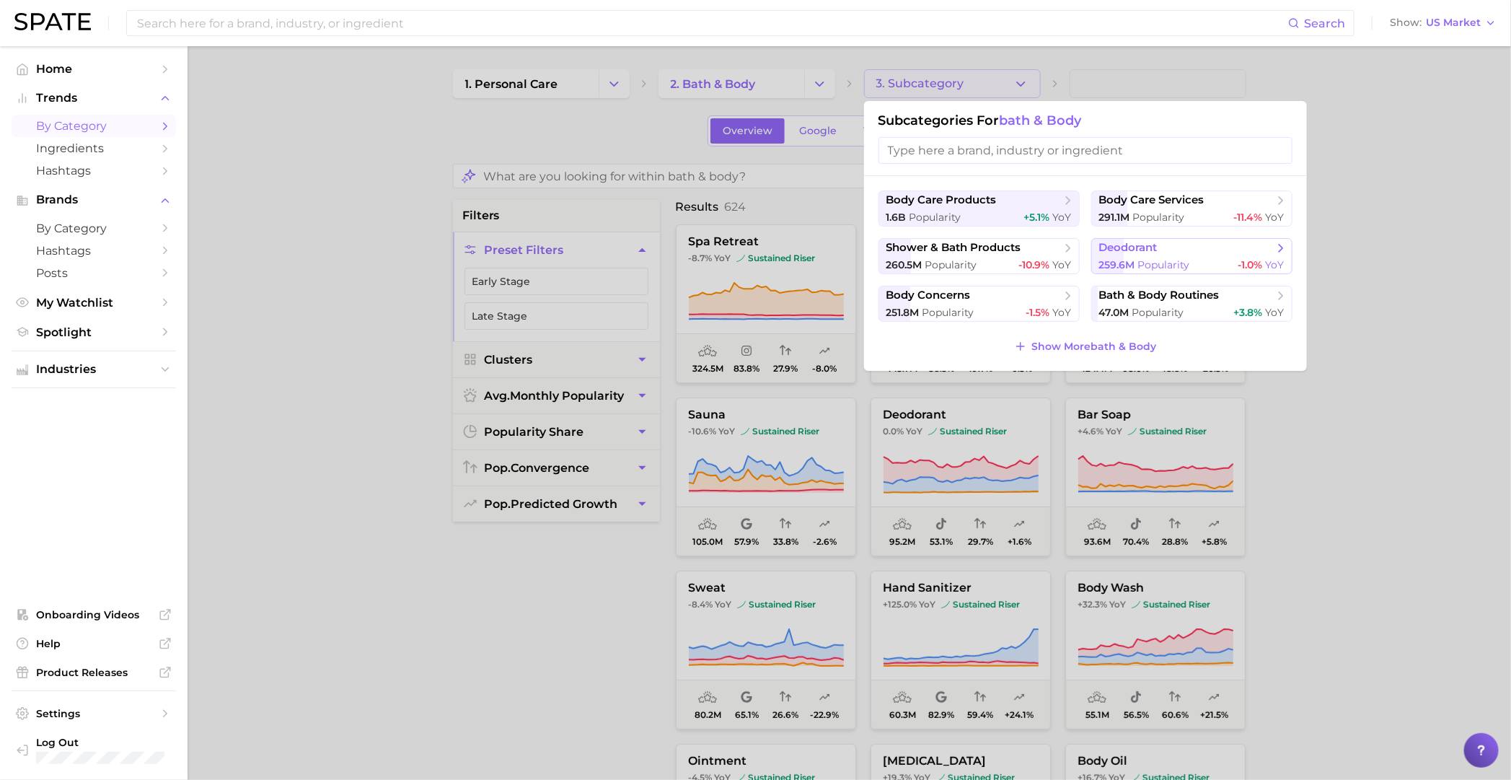
click at [1153, 258] on span "259.6m Popularity" at bounding box center [1144, 265] width 91 height 14
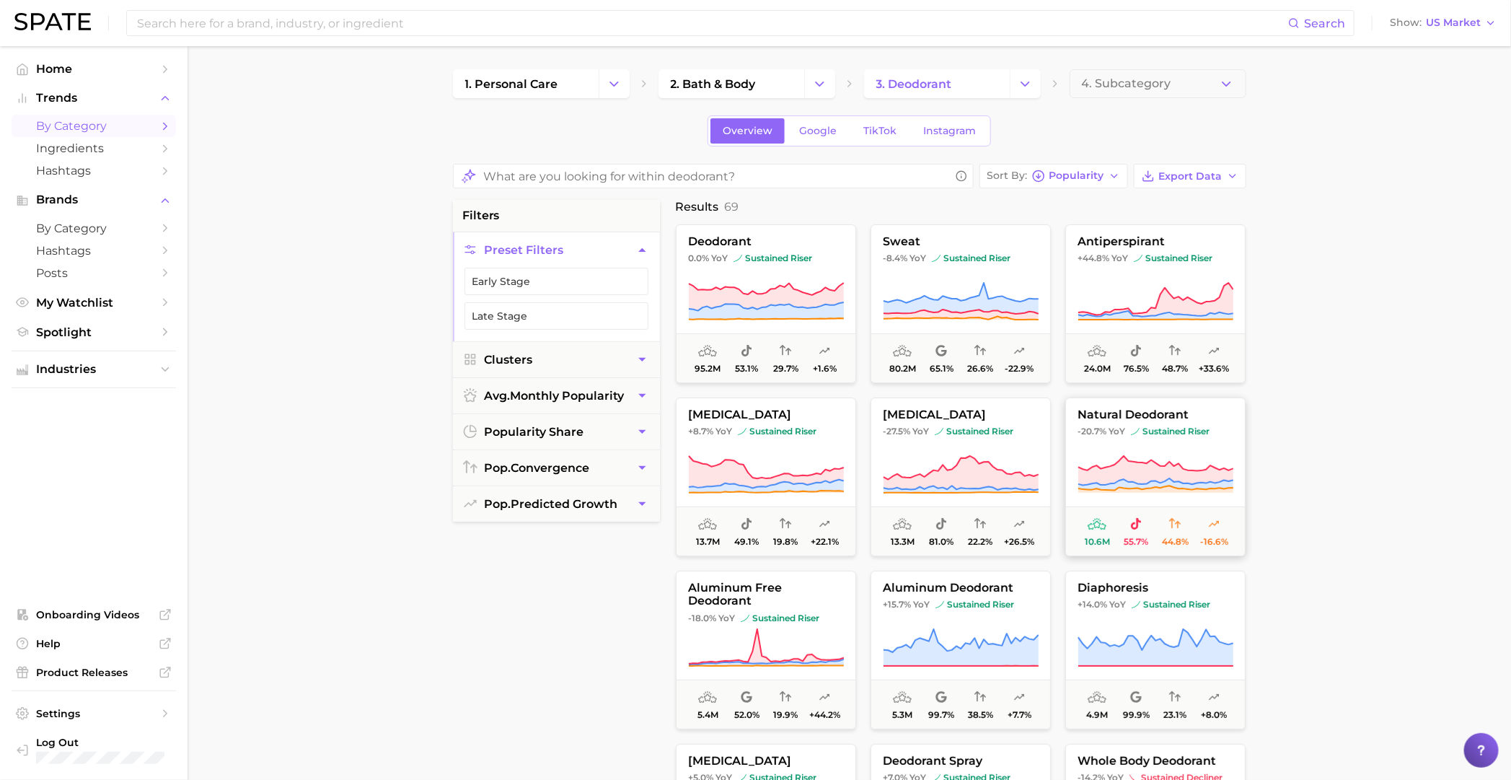
click at [1122, 431] on span "YoY" at bounding box center [1117, 432] width 17 height 12
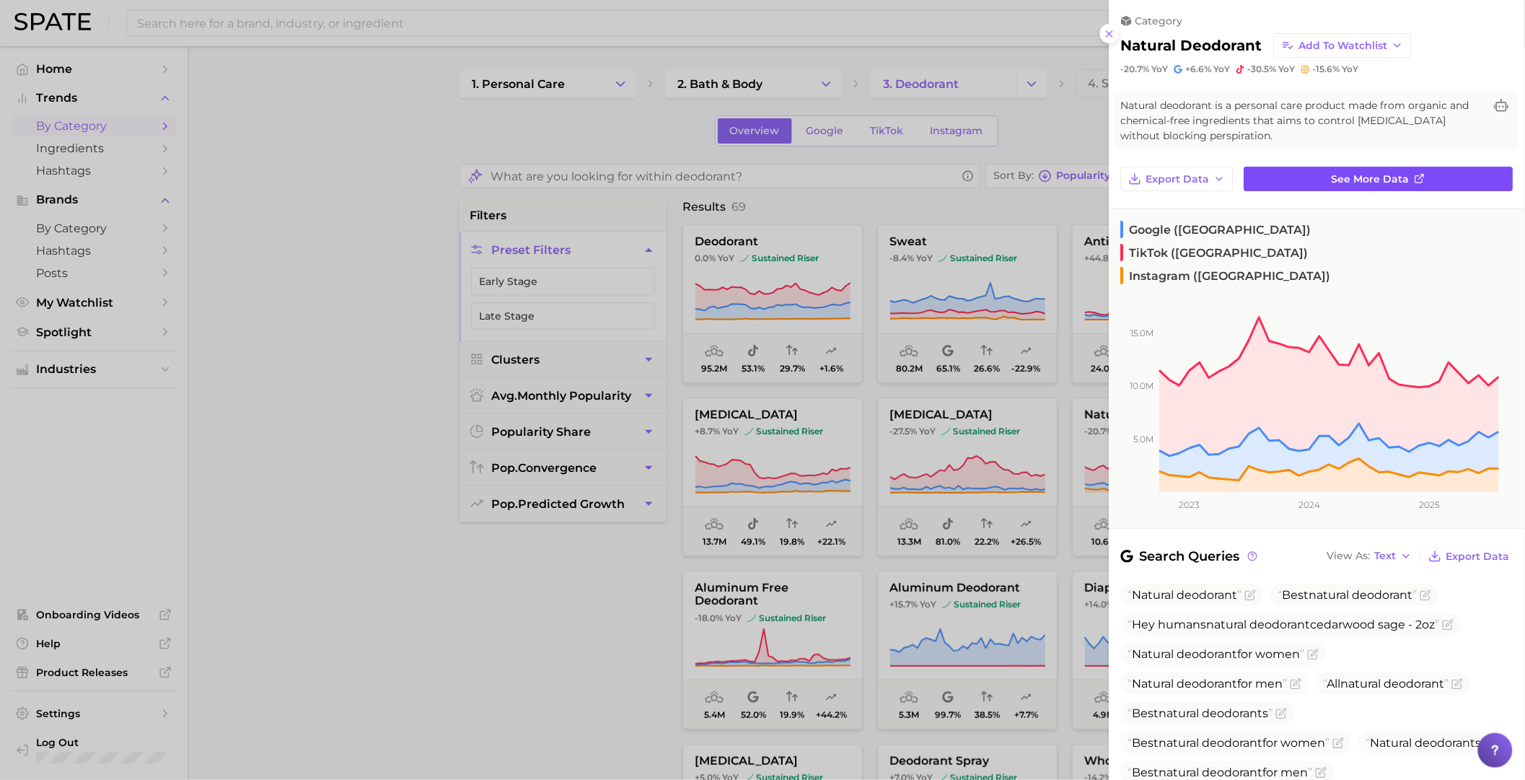
click at [1346, 170] on link "See more data" at bounding box center [1378, 179] width 269 height 25
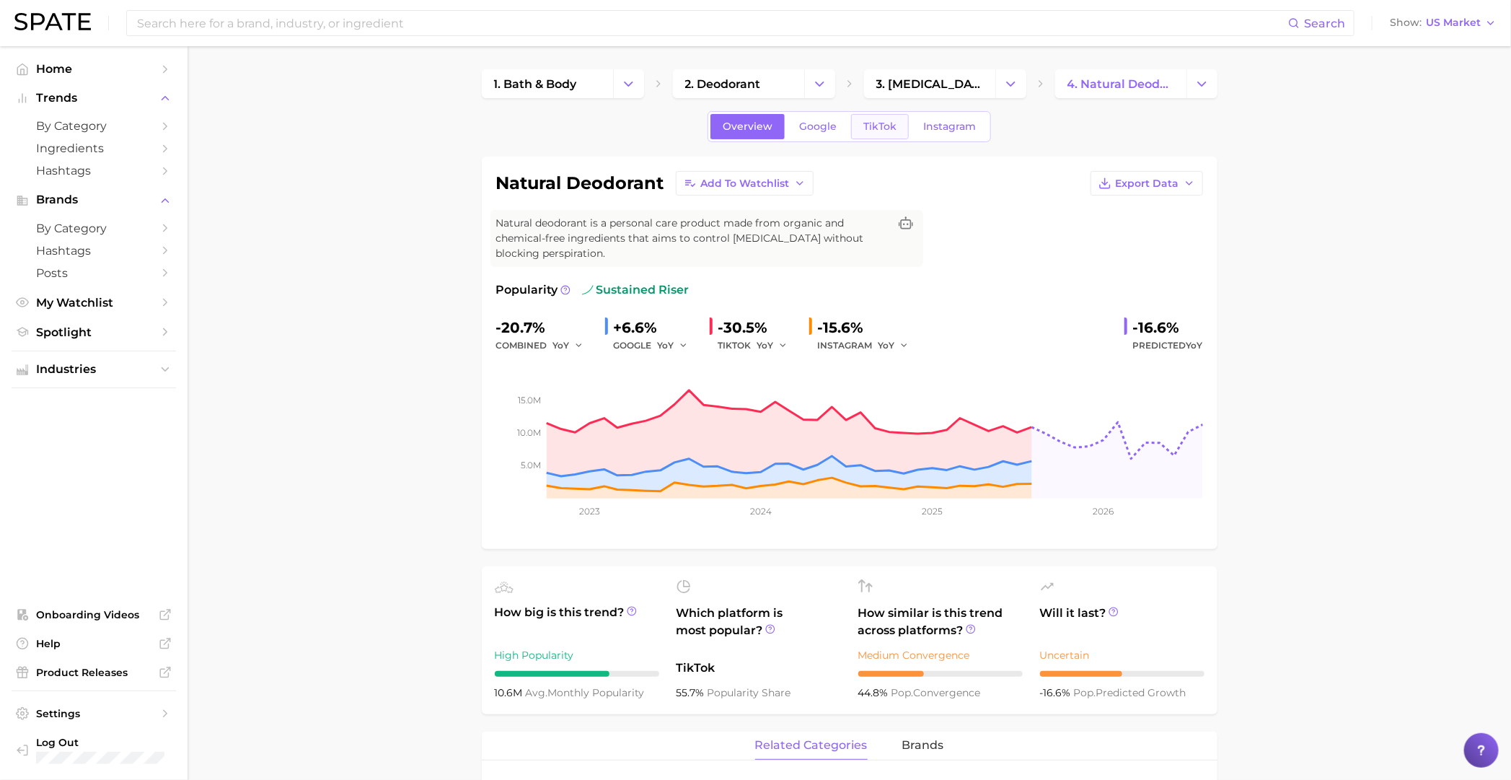
click at [886, 131] on span "TikTok" at bounding box center [879, 126] width 33 height 12
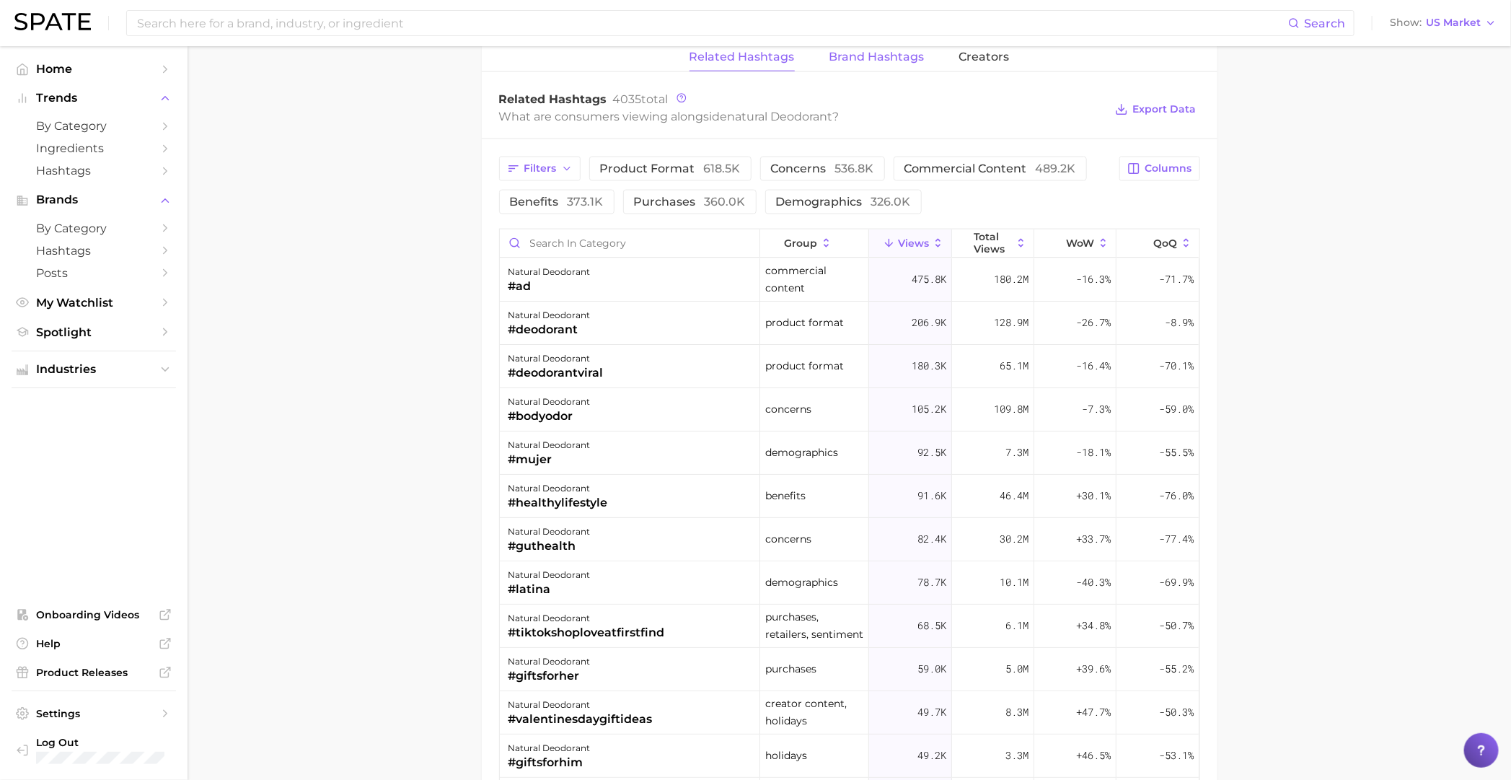
click at [915, 61] on span "Brand Hashtags" at bounding box center [876, 56] width 95 height 13
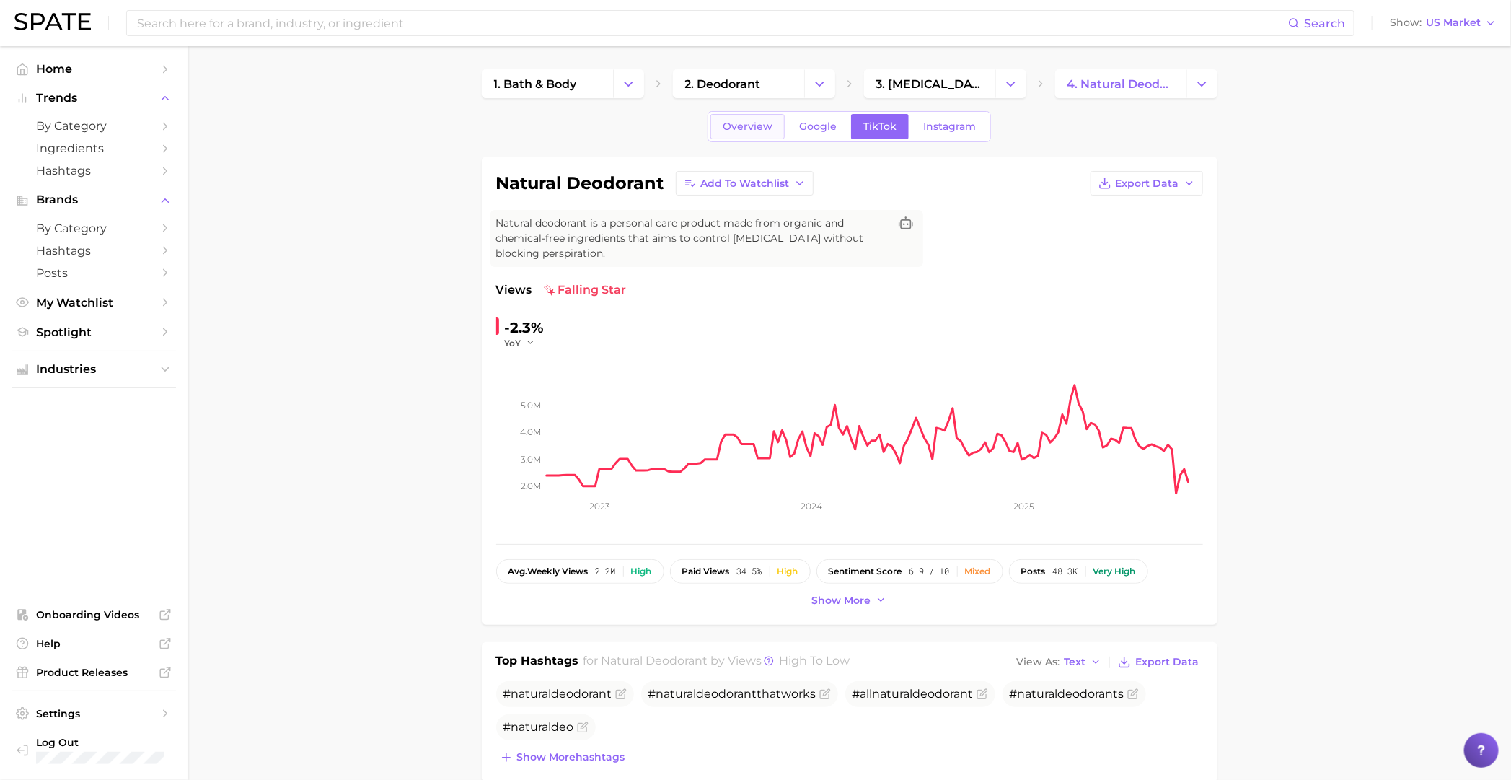
click at [721, 122] on link "Overview" at bounding box center [747, 126] width 74 height 25
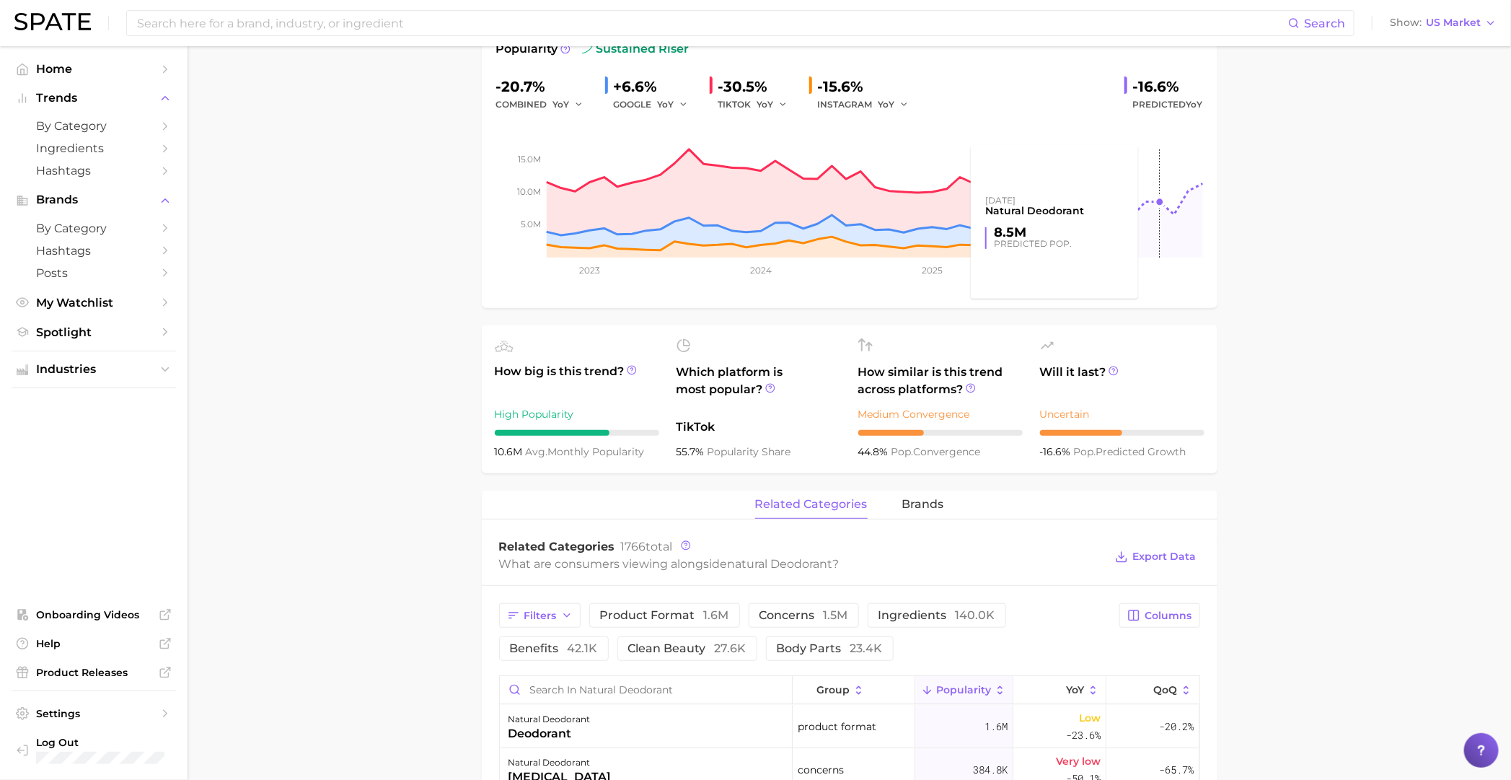
scroll to position [270, 0]
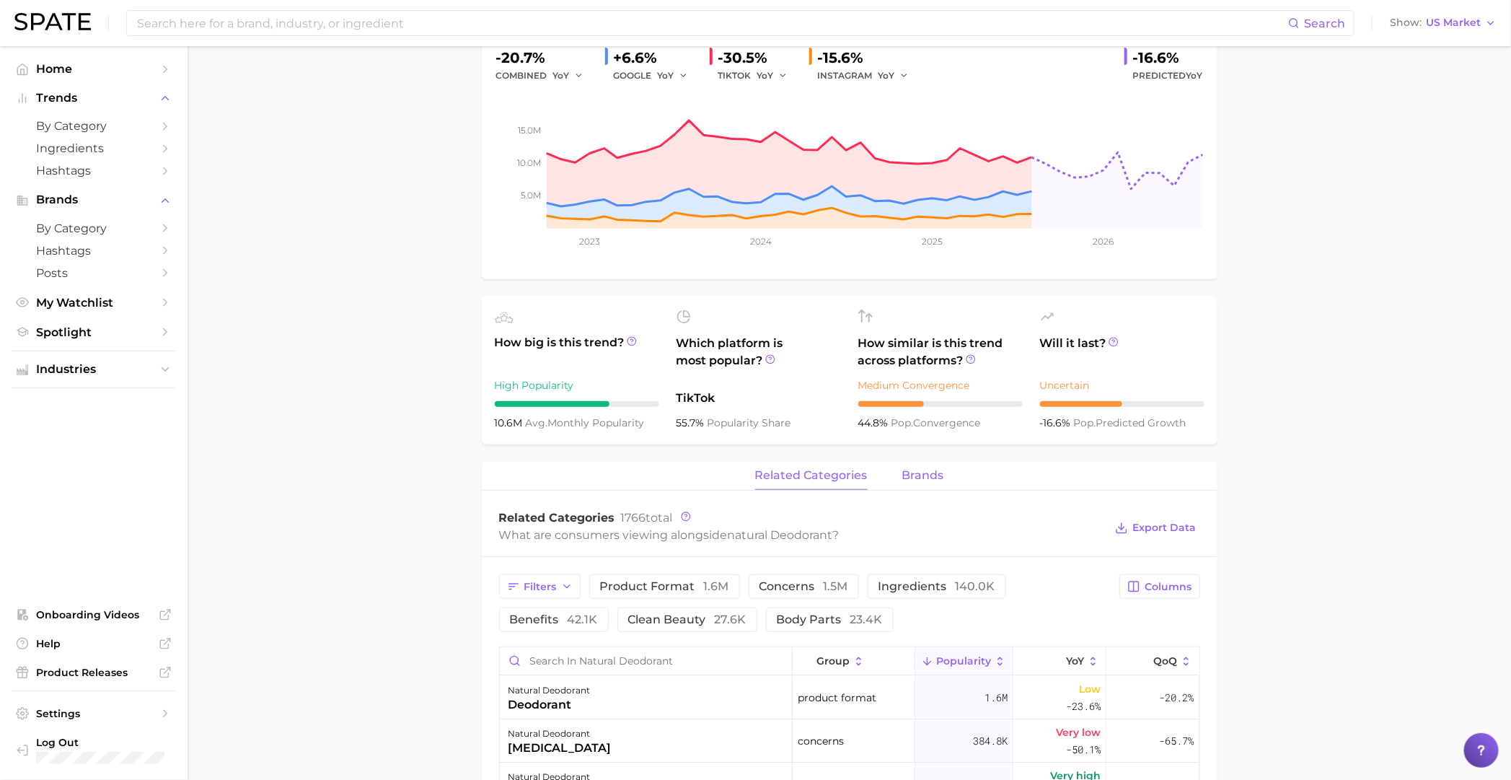
click at [920, 473] on span "brands" at bounding box center [923, 475] width 42 height 13
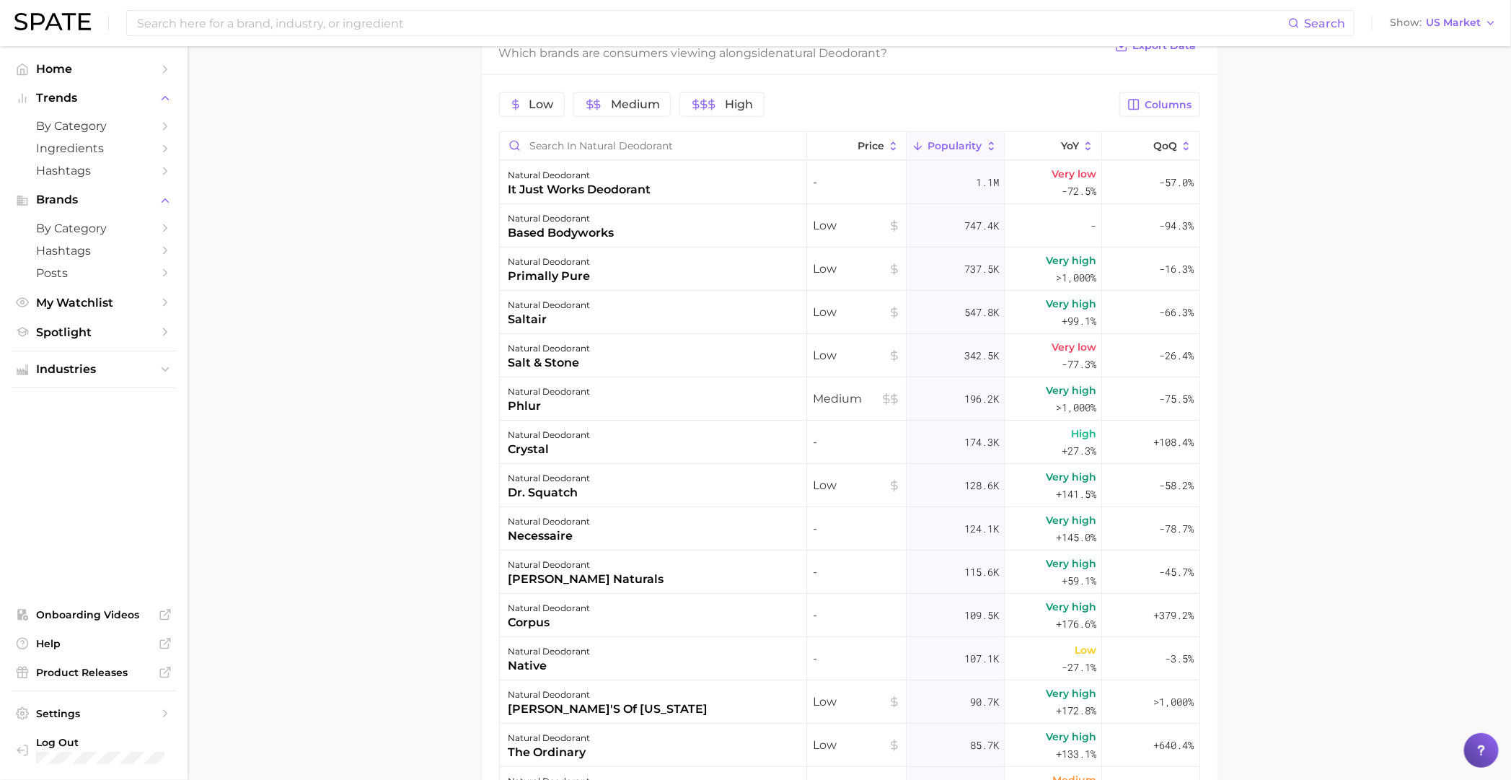
scroll to position [721, 0]
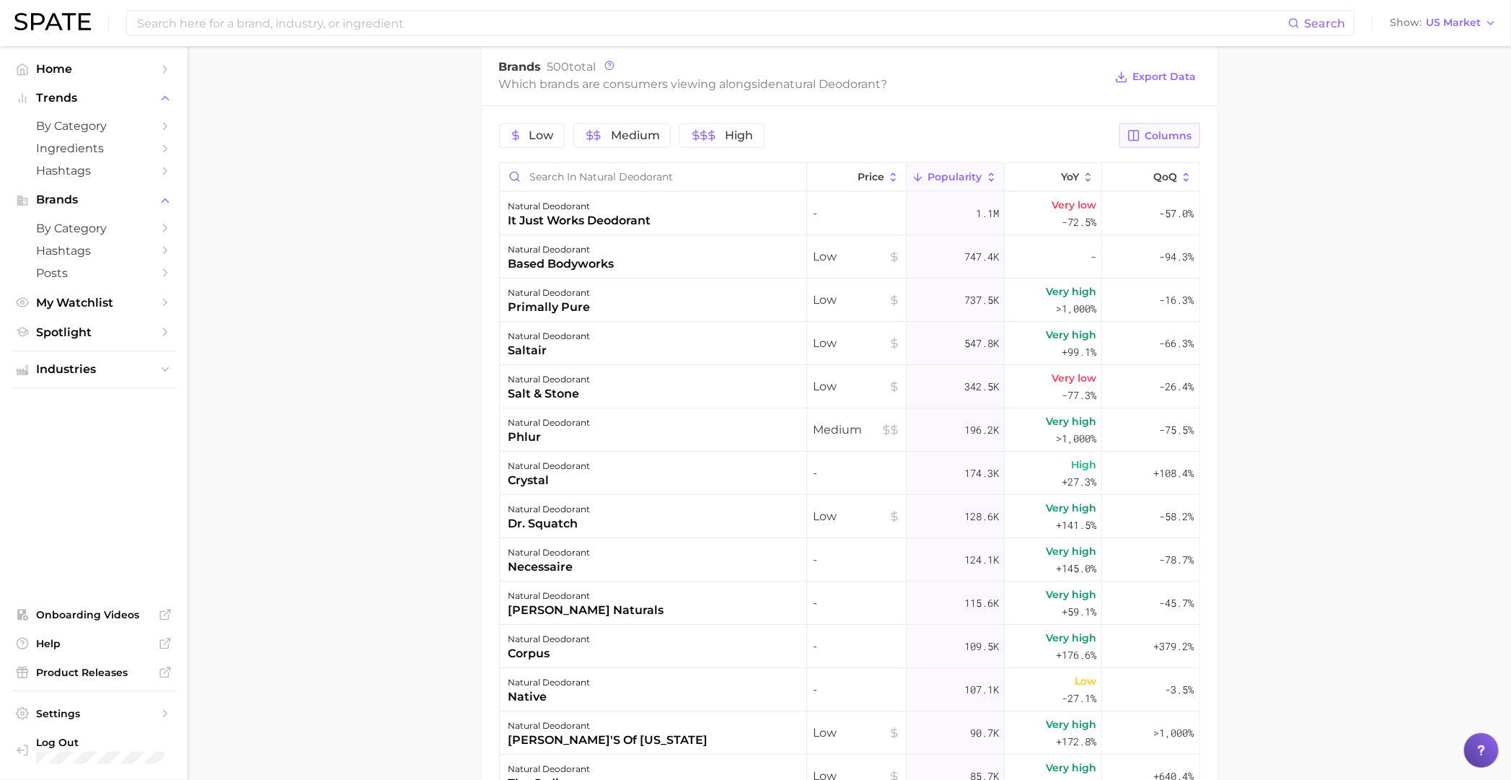
click at [1159, 147] on button "Columns" at bounding box center [1159, 135] width 80 height 25
click at [1075, 280] on button "MoM" at bounding box center [1084, 284] width 231 height 25
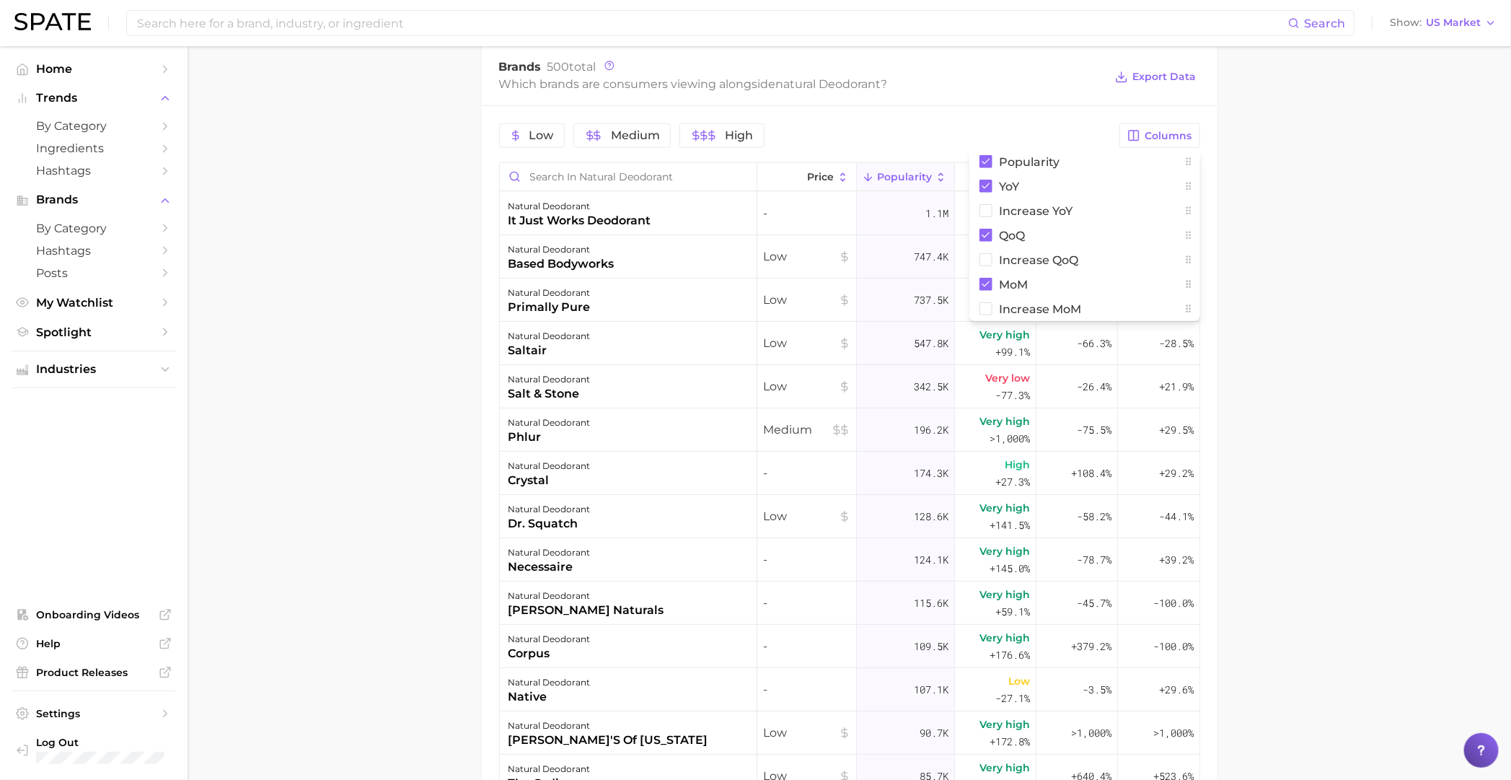
click at [1256, 293] on main "1. bath & body 2. deodorant 3. antiperspirant products 4. natural deodorant Ove…" at bounding box center [849, 179] width 1323 height 1706
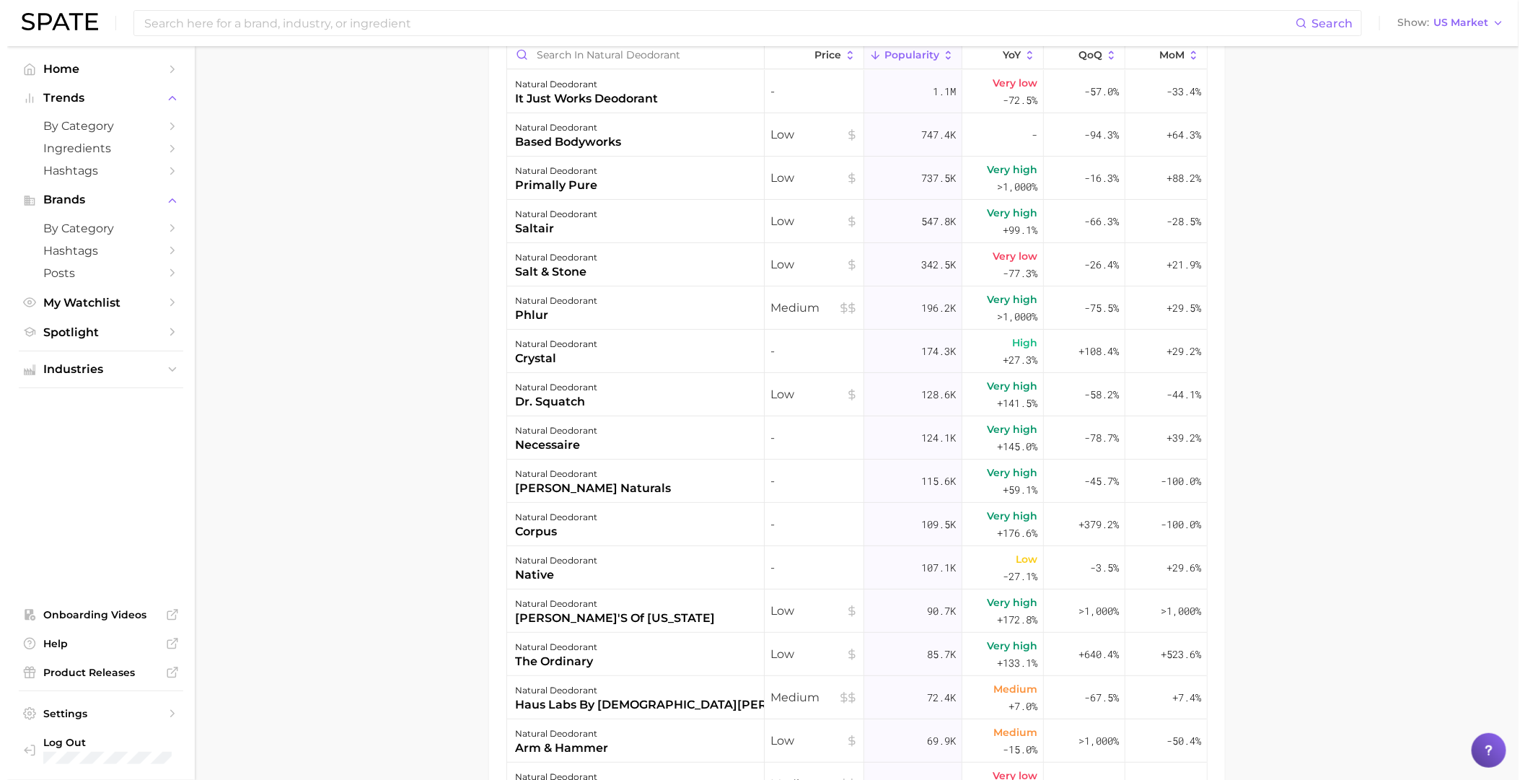
scroll to position [811, 0]
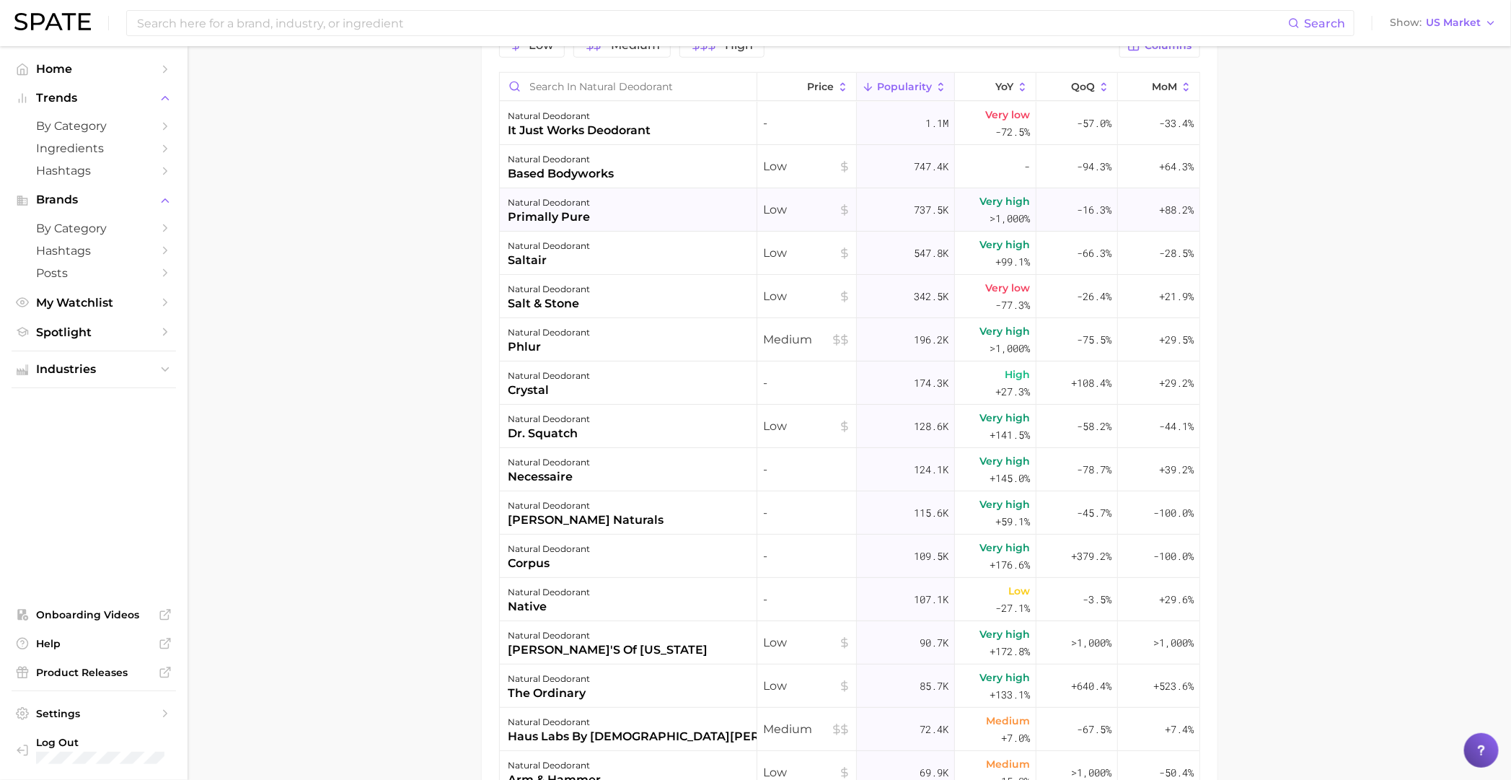
click at [567, 206] on div "natural deodorant" at bounding box center [549, 202] width 82 height 17
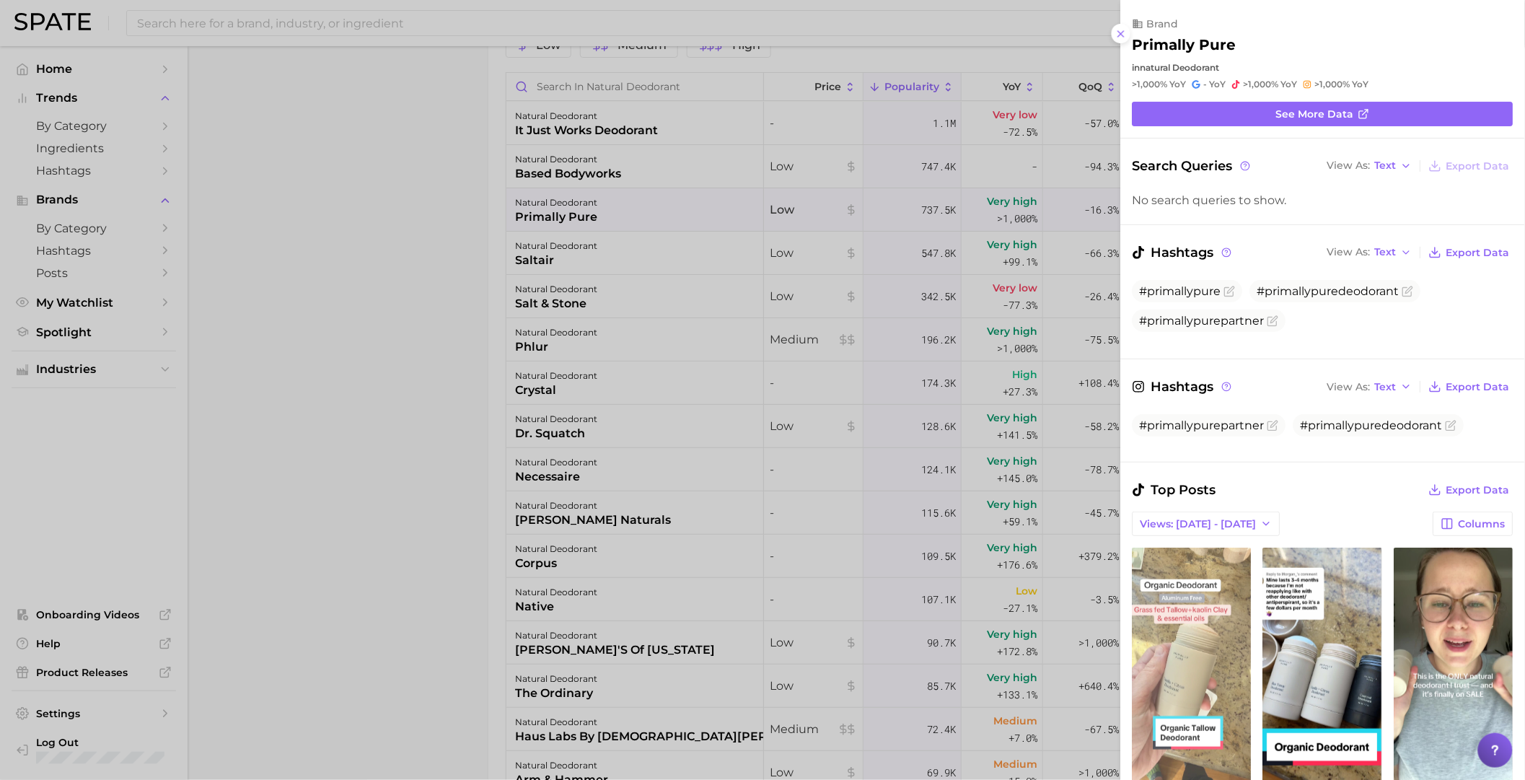
scroll to position [89, 0]
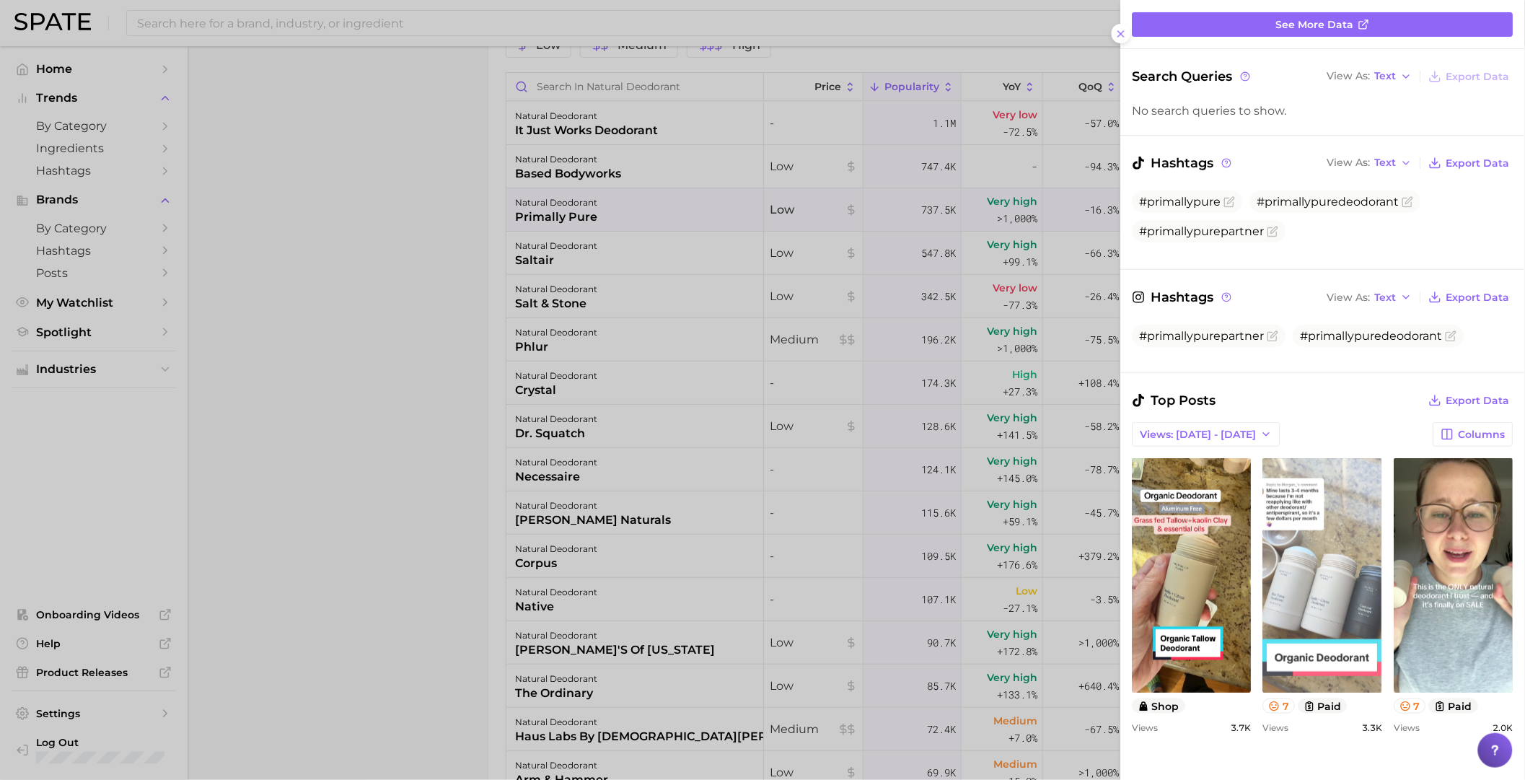
click at [1382, 530] on link "view post on TikTok" at bounding box center [1322, 575] width 119 height 234
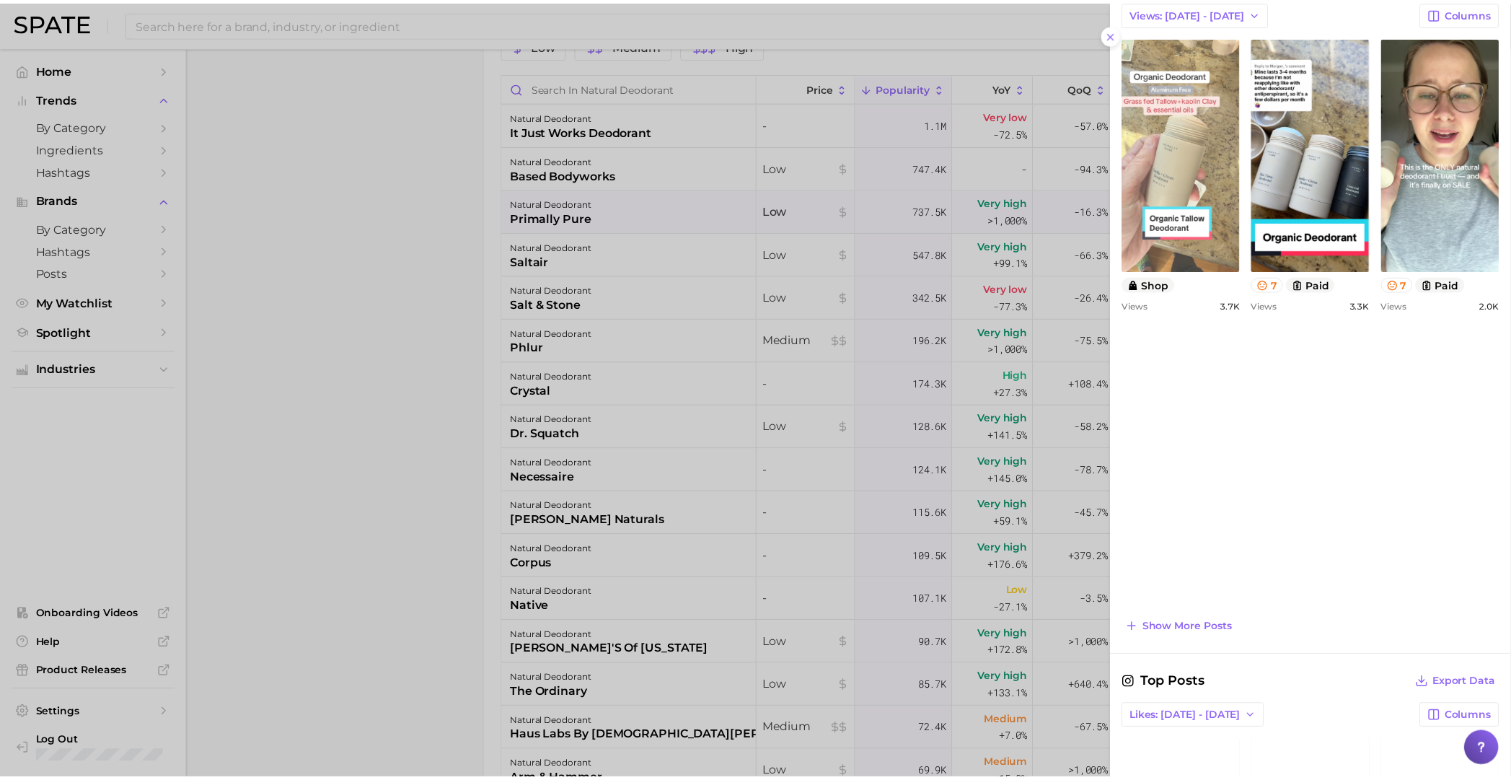
scroll to position [540, 0]
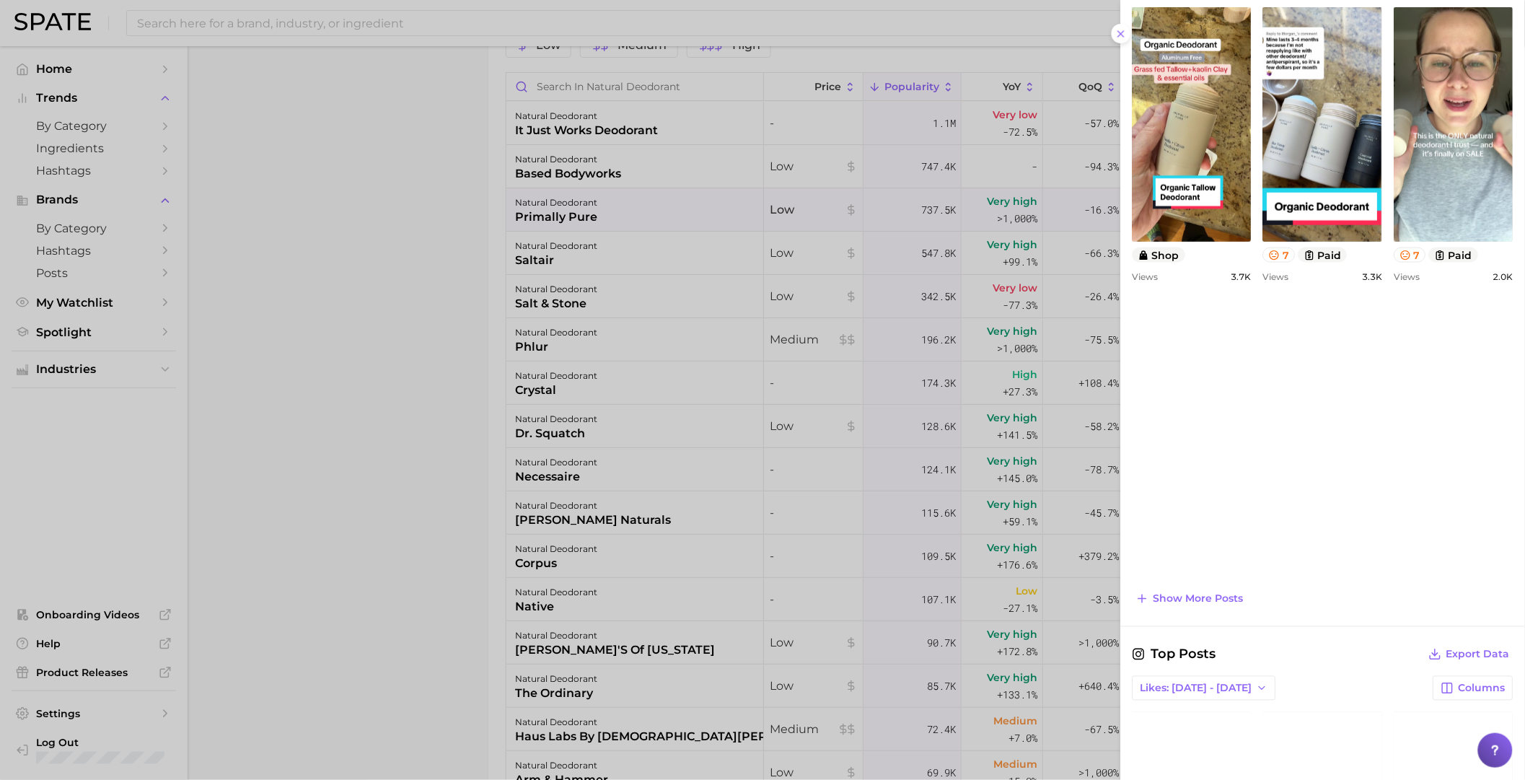
click at [751, 482] on div at bounding box center [762, 390] width 1525 height 780
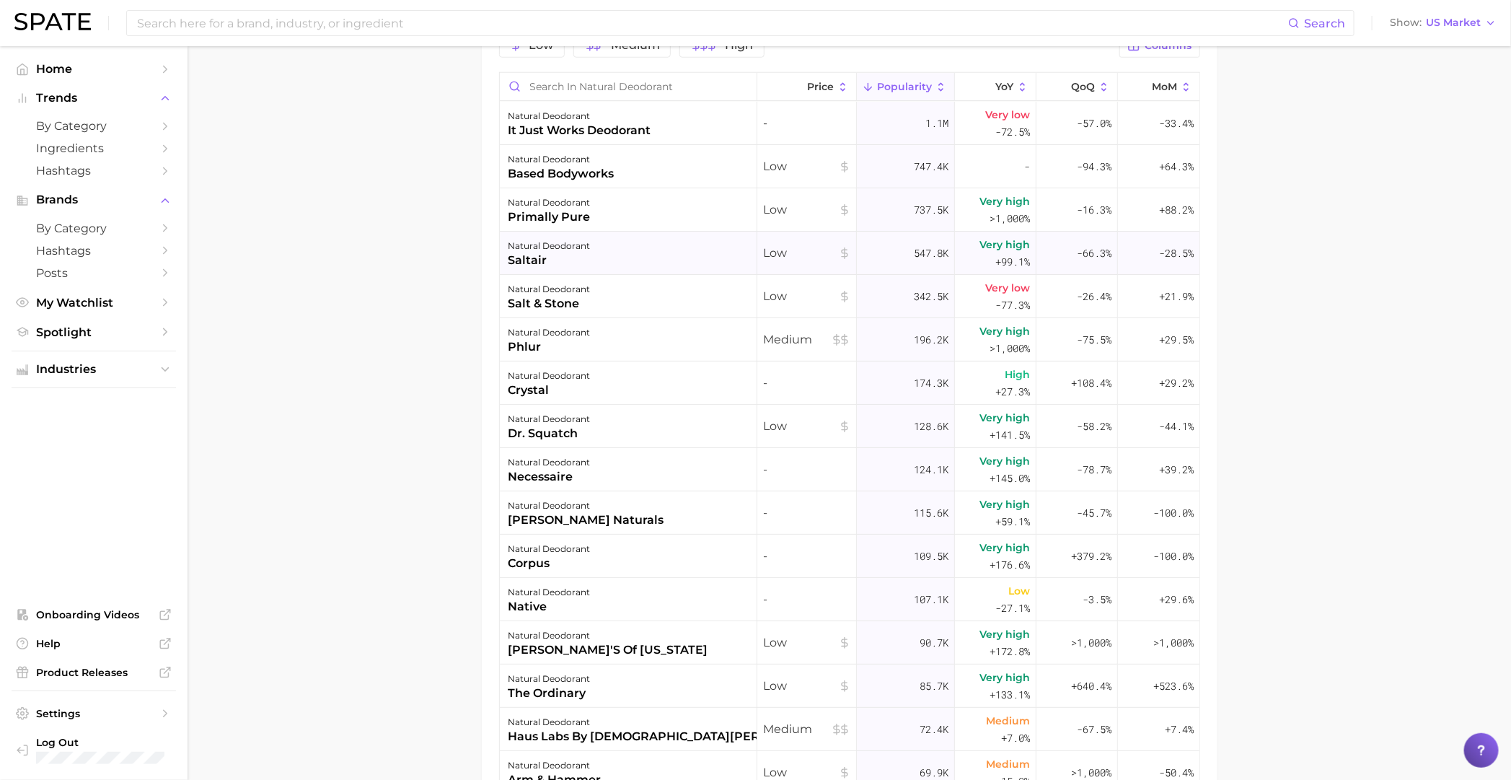
click at [604, 249] on div "natural deodorant saltair" at bounding box center [628, 253] width 257 height 43
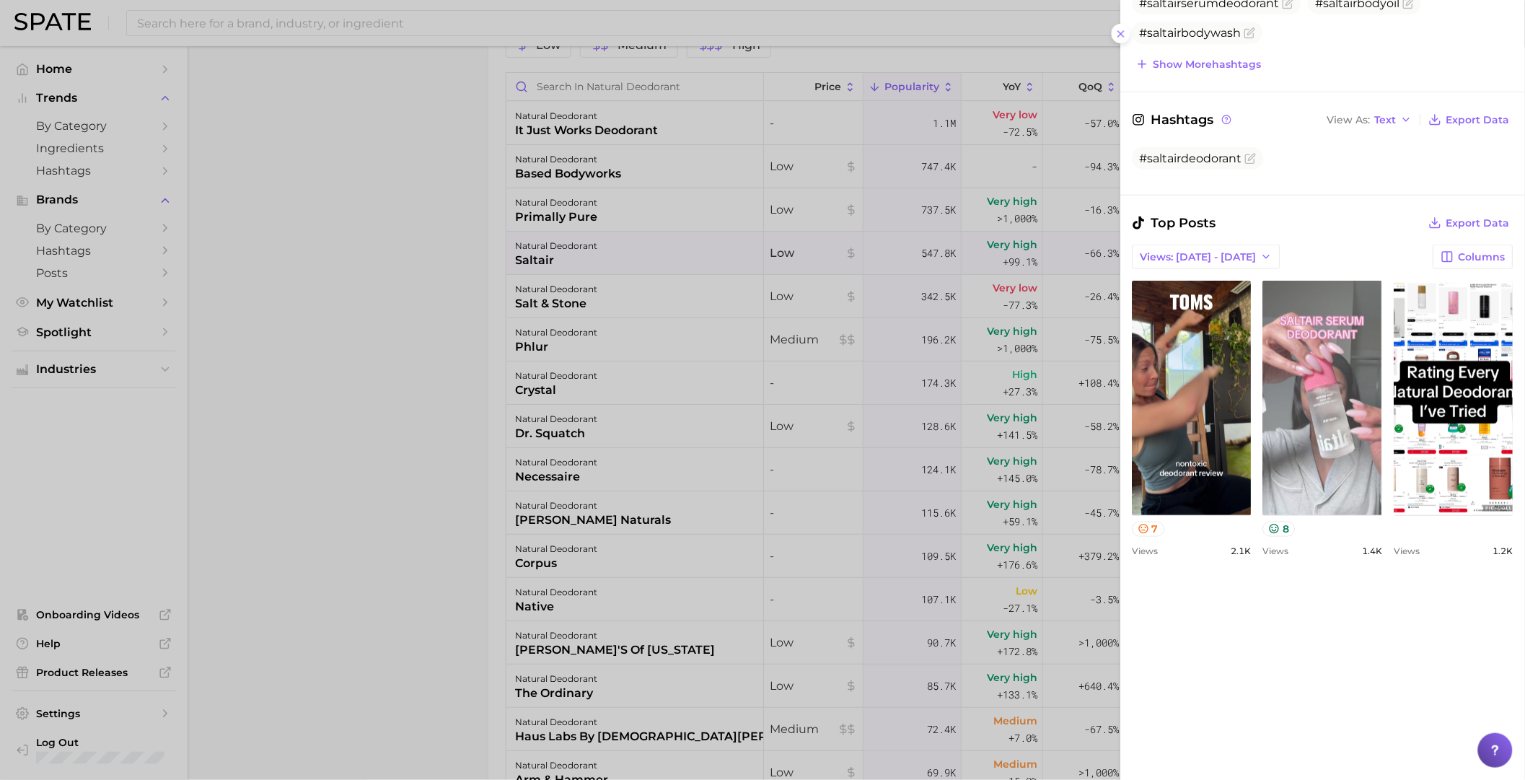
scroll to position [360, 0]
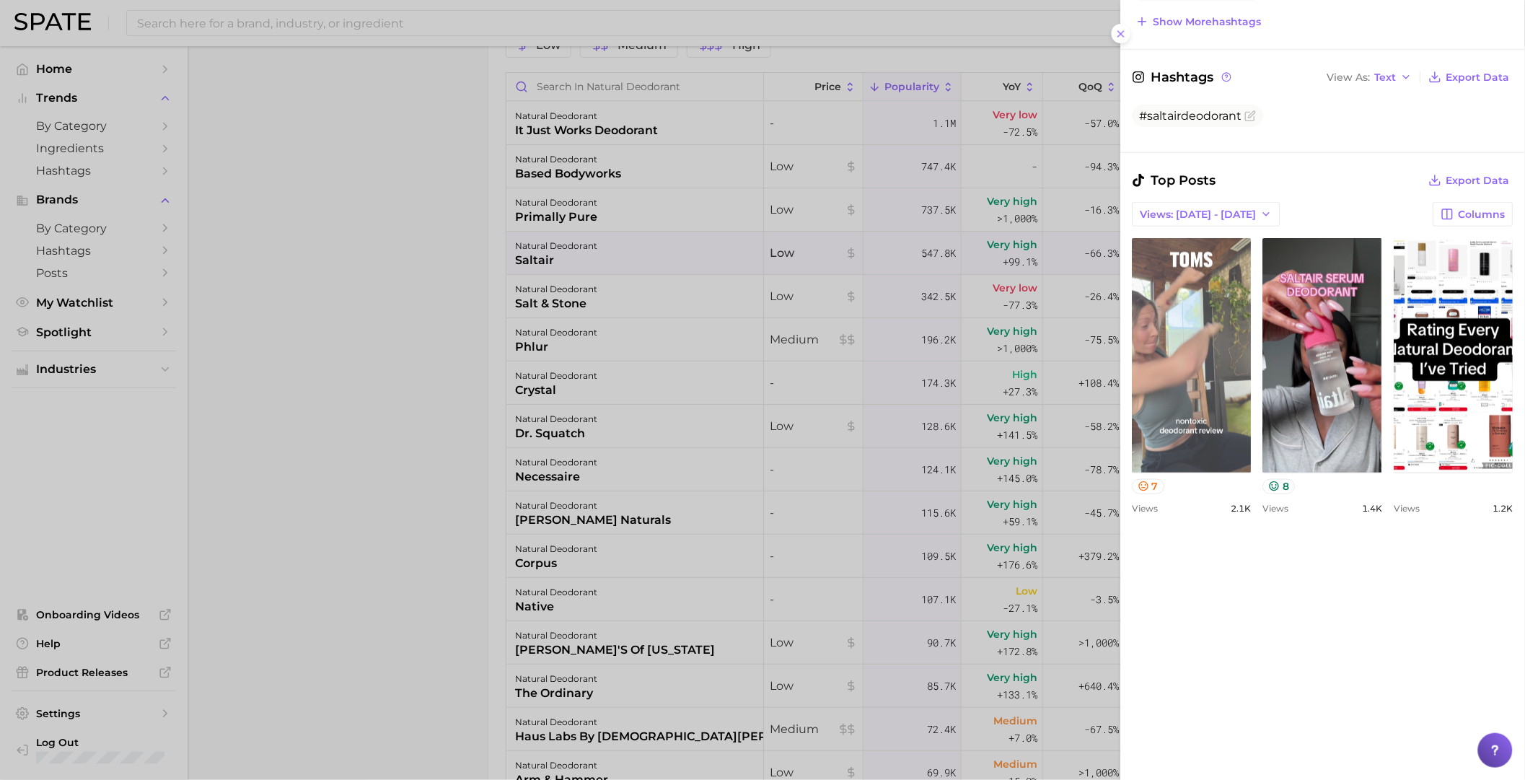
click at [1205, 362] on link "view post on TikTok" at bounding box center [1191, 355] width 119 height 234
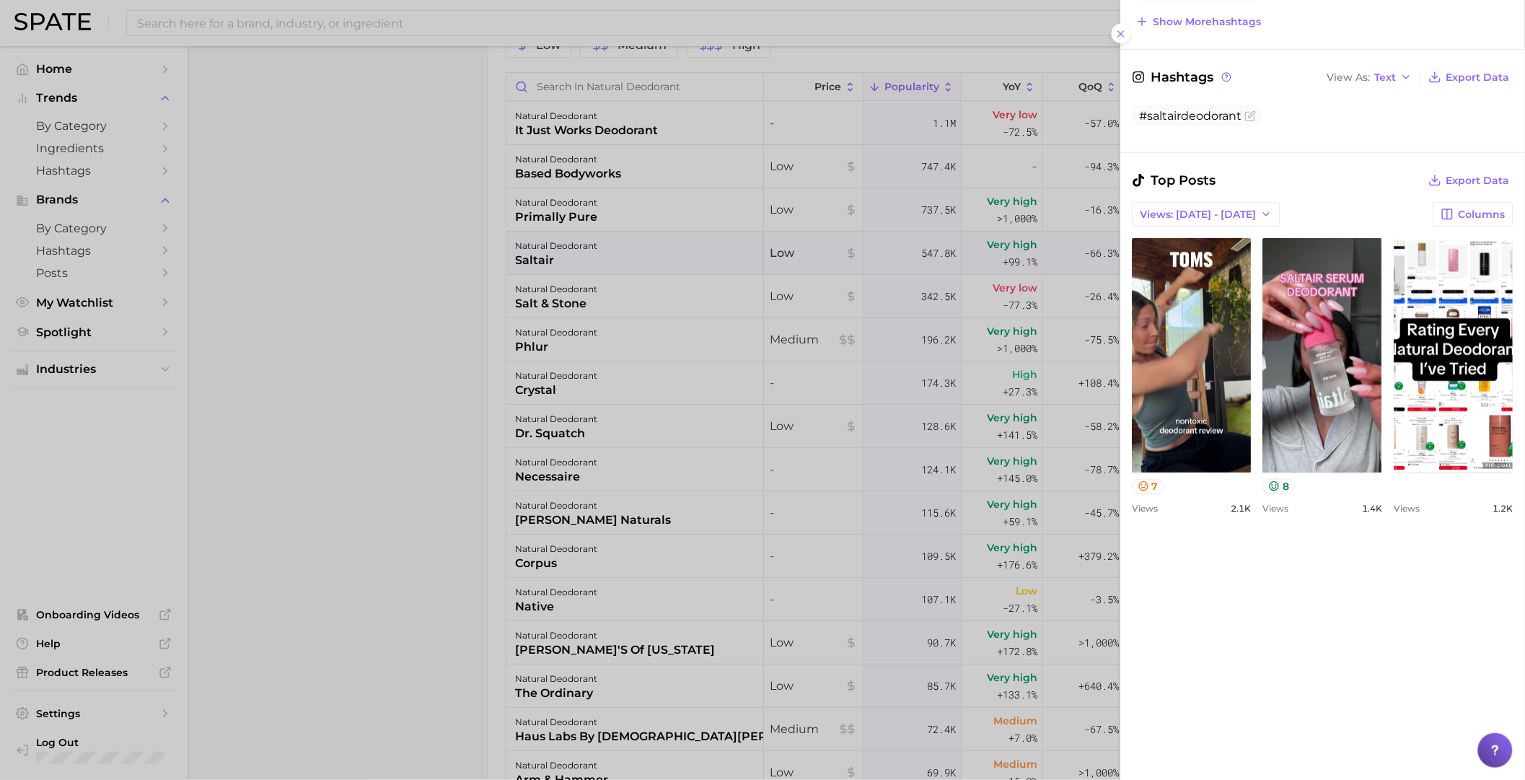
click at [1416, 513] on div "view post on TikTok 7 Views 2.1k view post on TikTok 8 Views 1.4k view post on …" at bounding box center [1322, 375] width 381 height 275
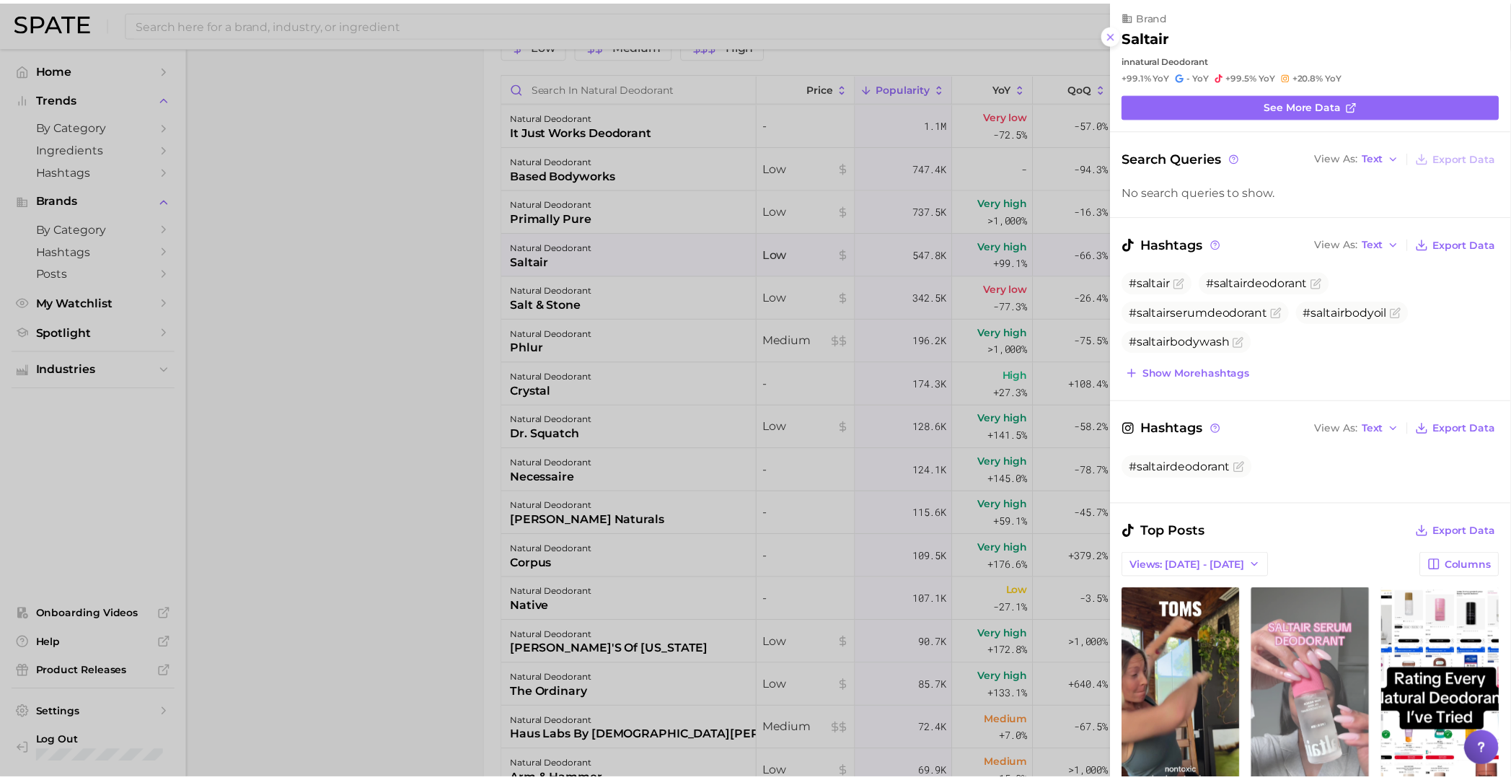
scroll to position [0, 0]
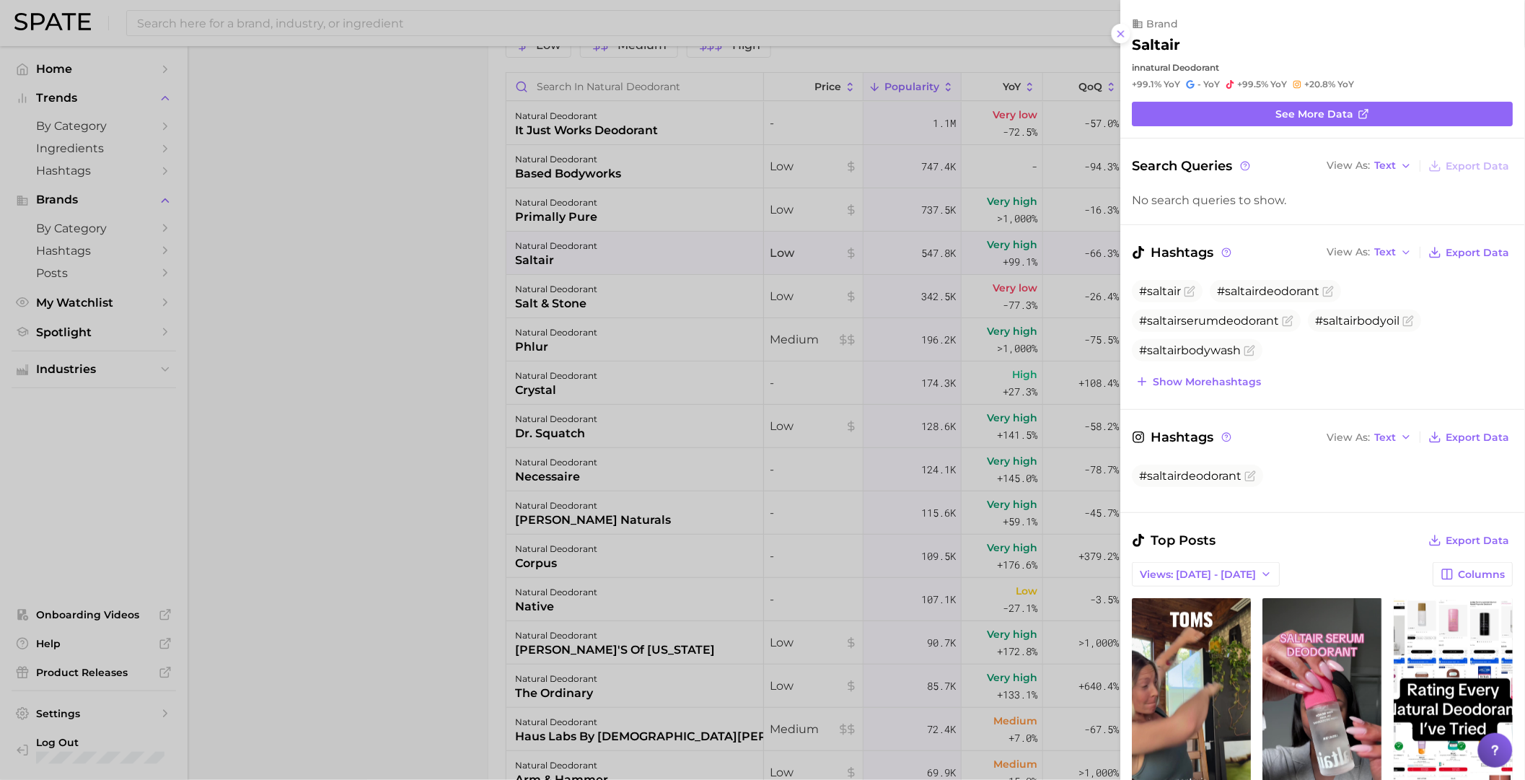
click at [909, 635] on div at bounding box center [762, 390] width 1525 height 780
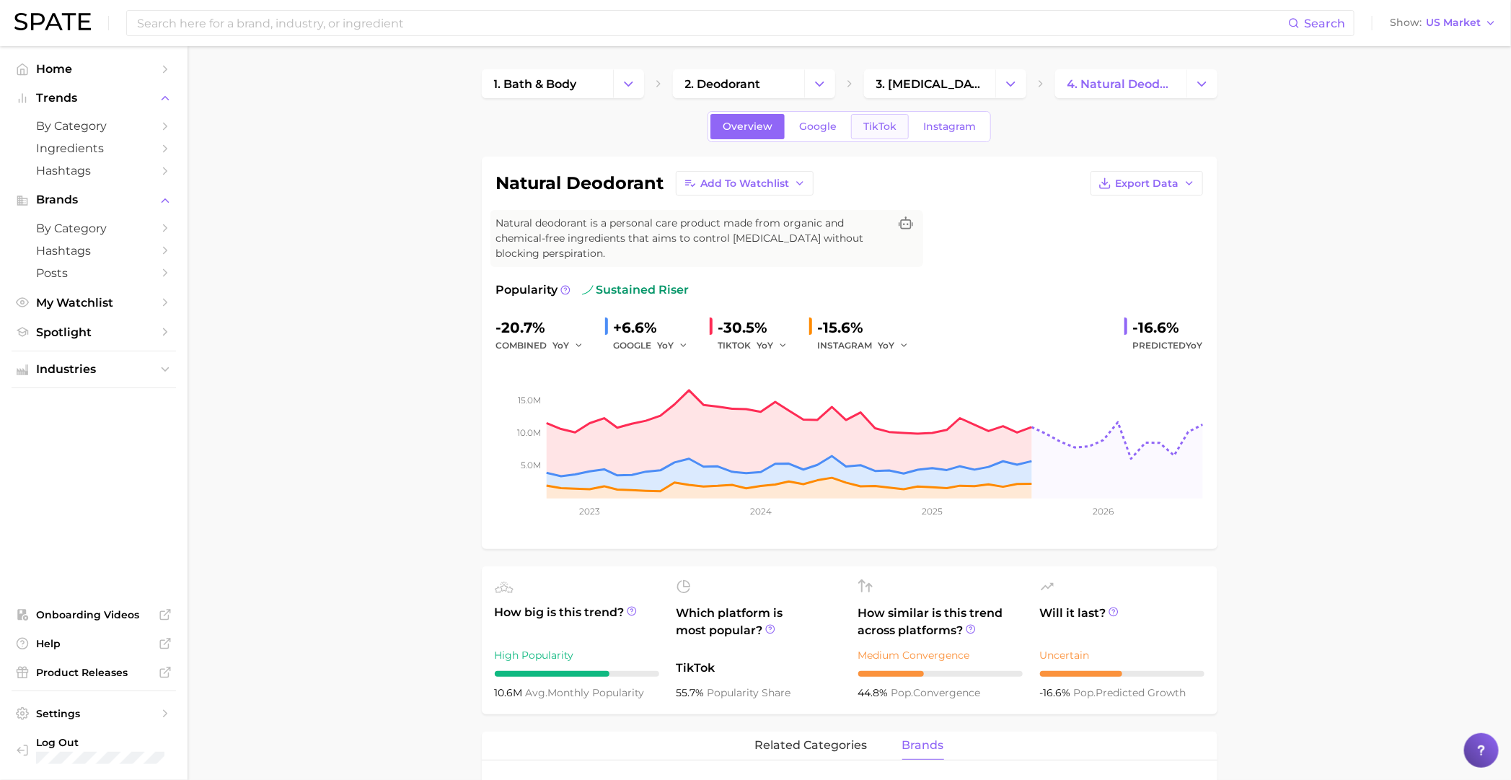
click at [874, 127] on span "TikTok" at bounding box center [879, 126] width 33 height 12
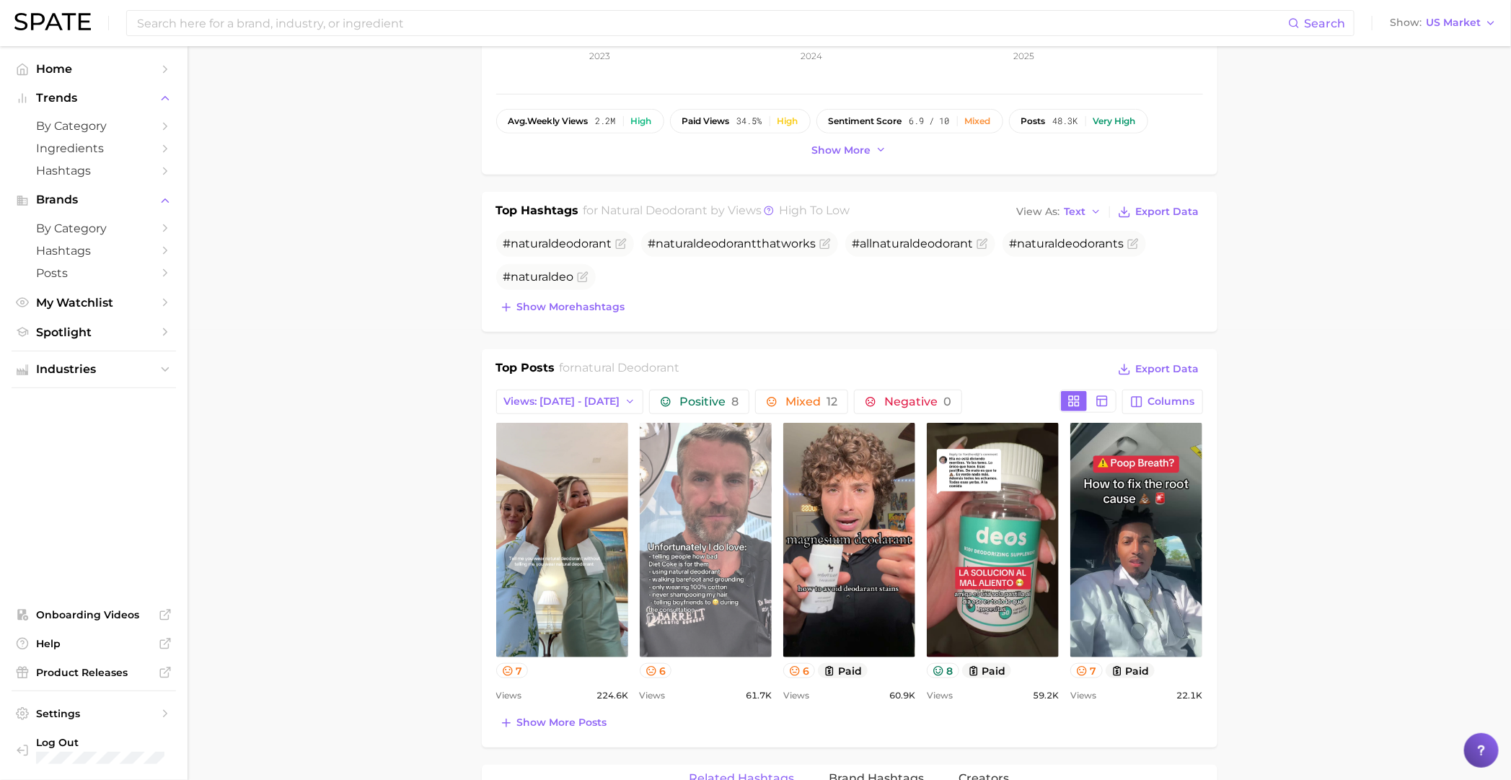
scroll to position [721, 0]
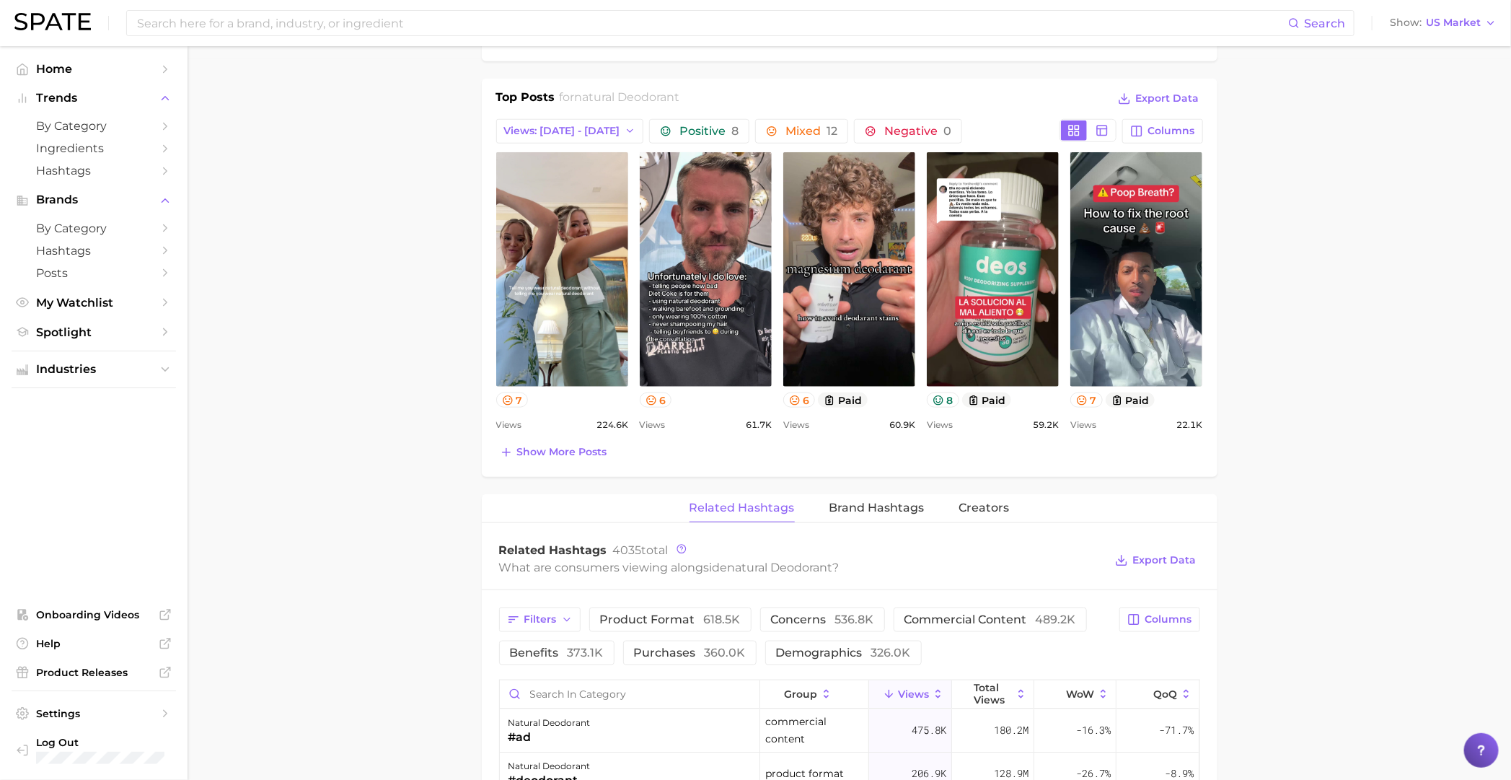
click at [529, 463] on div "Top Posts for natural deodorant Export Data Views: Oct 5 - 12 Positive 8 Mixed …" at bounding box center [850, 278] width 736 height 398
click at [1111, 127] on button at bounding box center [1102, 130] width 26 height 20
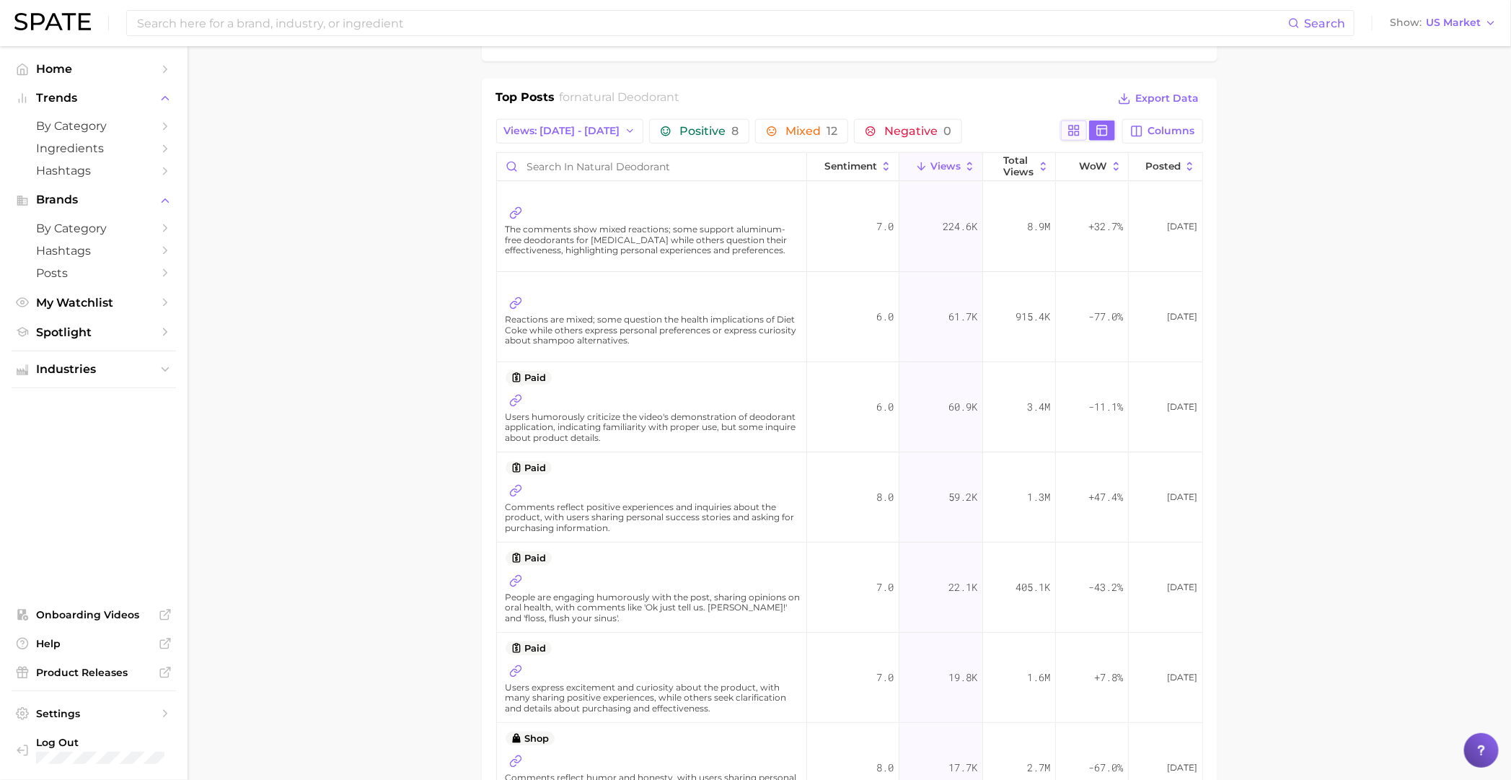
click at [1069, 131] on icon at bounding box center [1073, 130] width 13 height 13
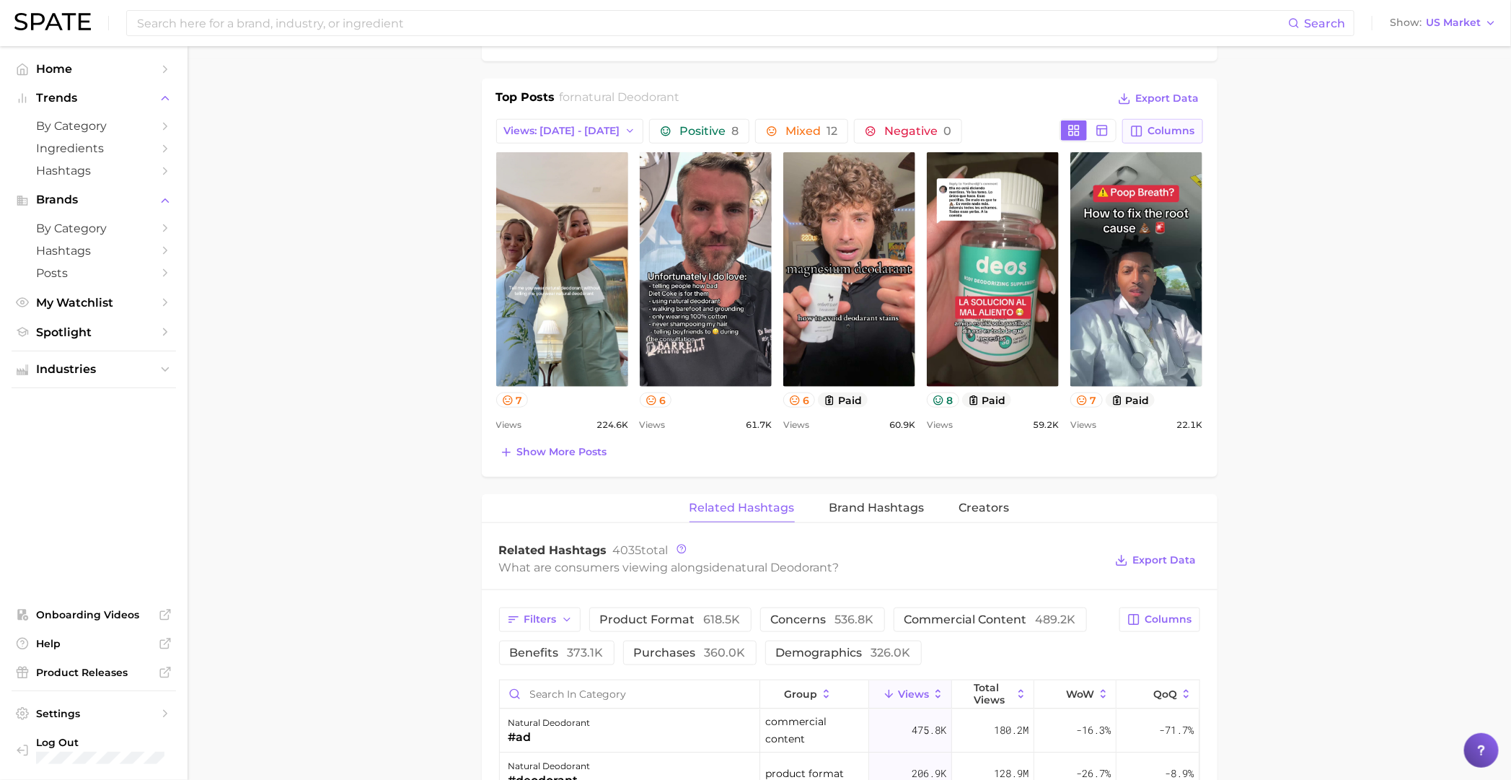
scroll to position [0, 0]
click at [1168, 136] on span "Columns" at bounding box center [1171, 131] width 47 height 12
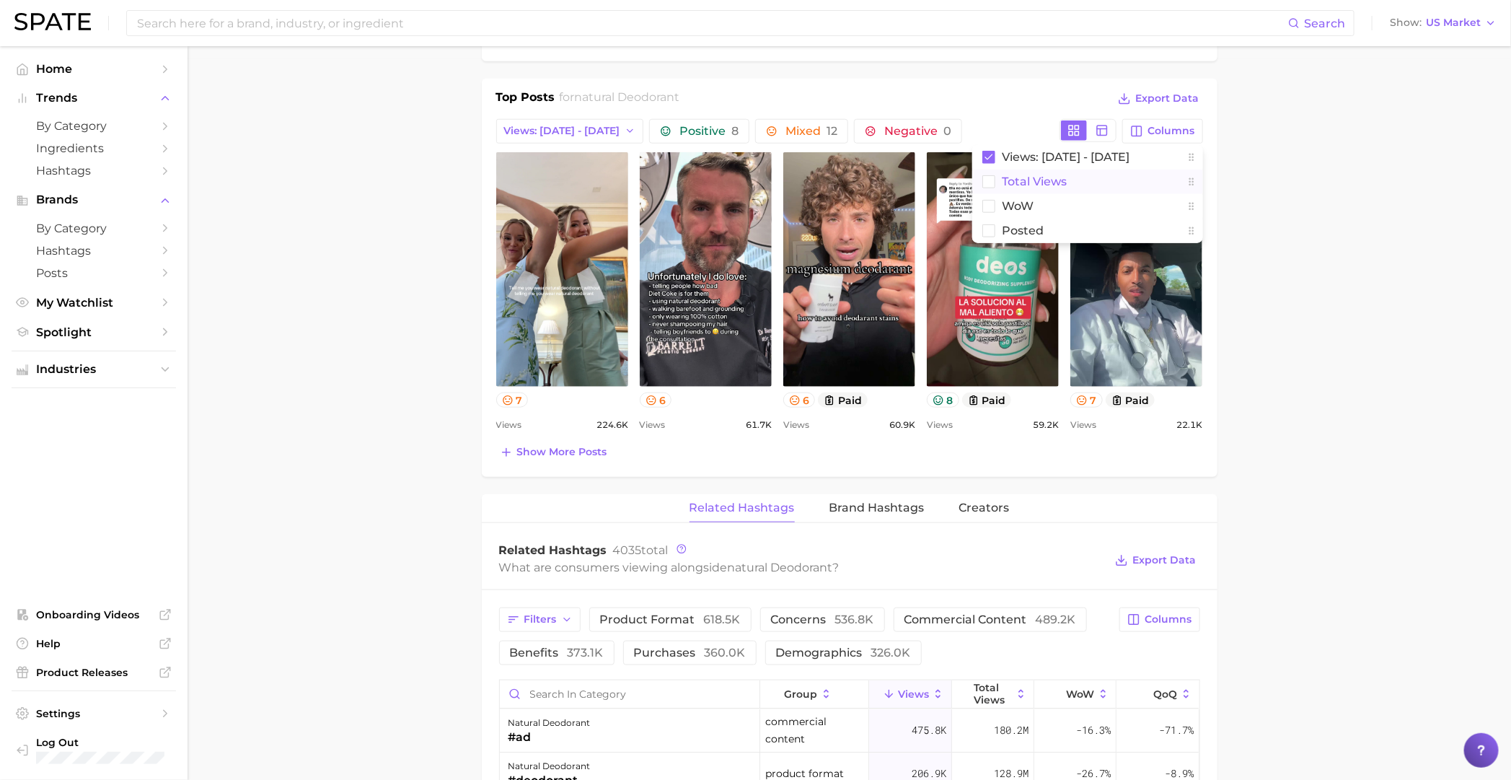
click at [981, 177] on button "Total Views" at bounding box center [1087, 181] width 231 height 25
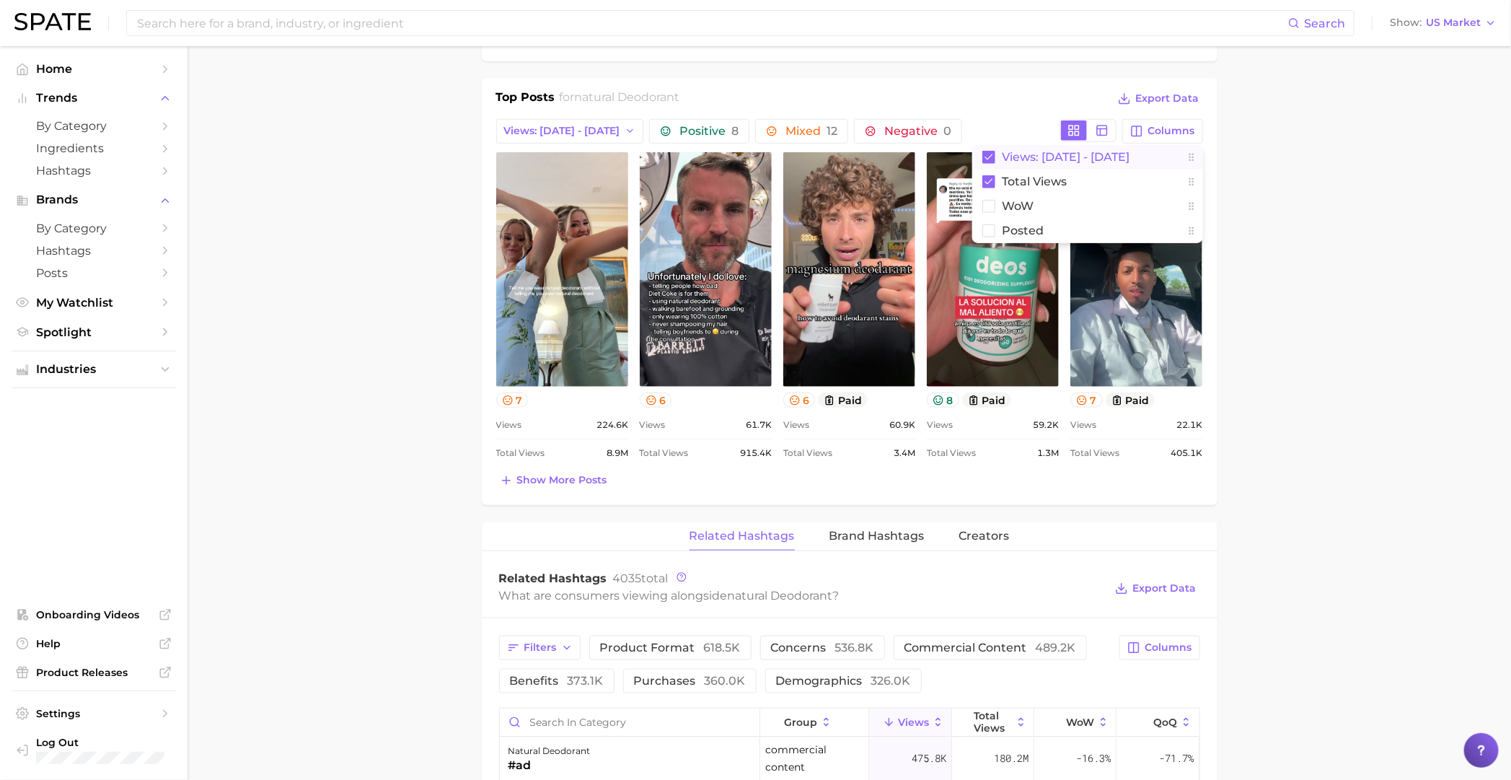
click at [991, 149] on button "Views: [DATE] - [DATE]" at bounding box center [1087, 157] width 231 height 25
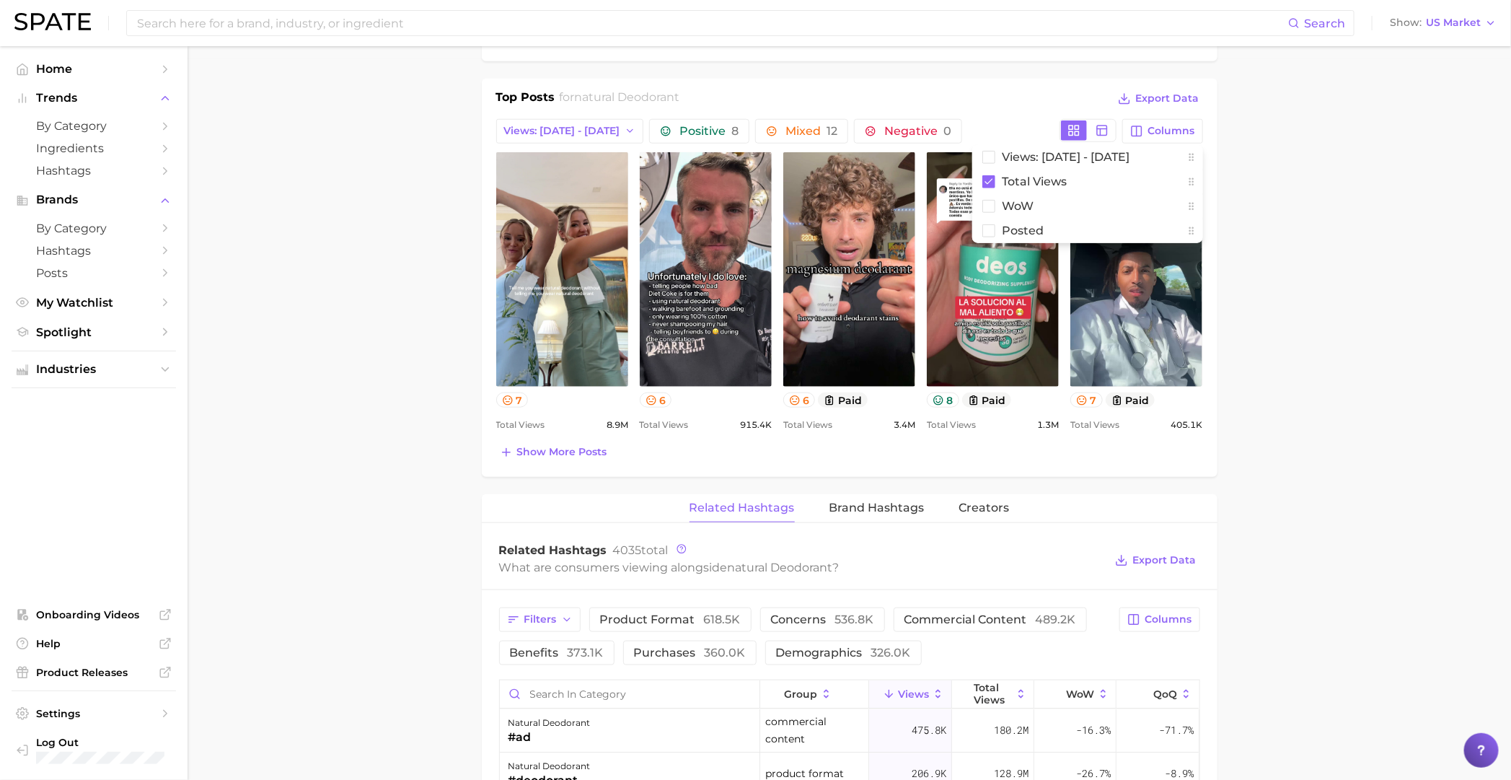
click at [1357, 371] on main "1. bath & body 2. deodorant 3. antiperspirant products 4. natural deodorant Ove…" at bounding box center [849, 437] width 1323 height 2223
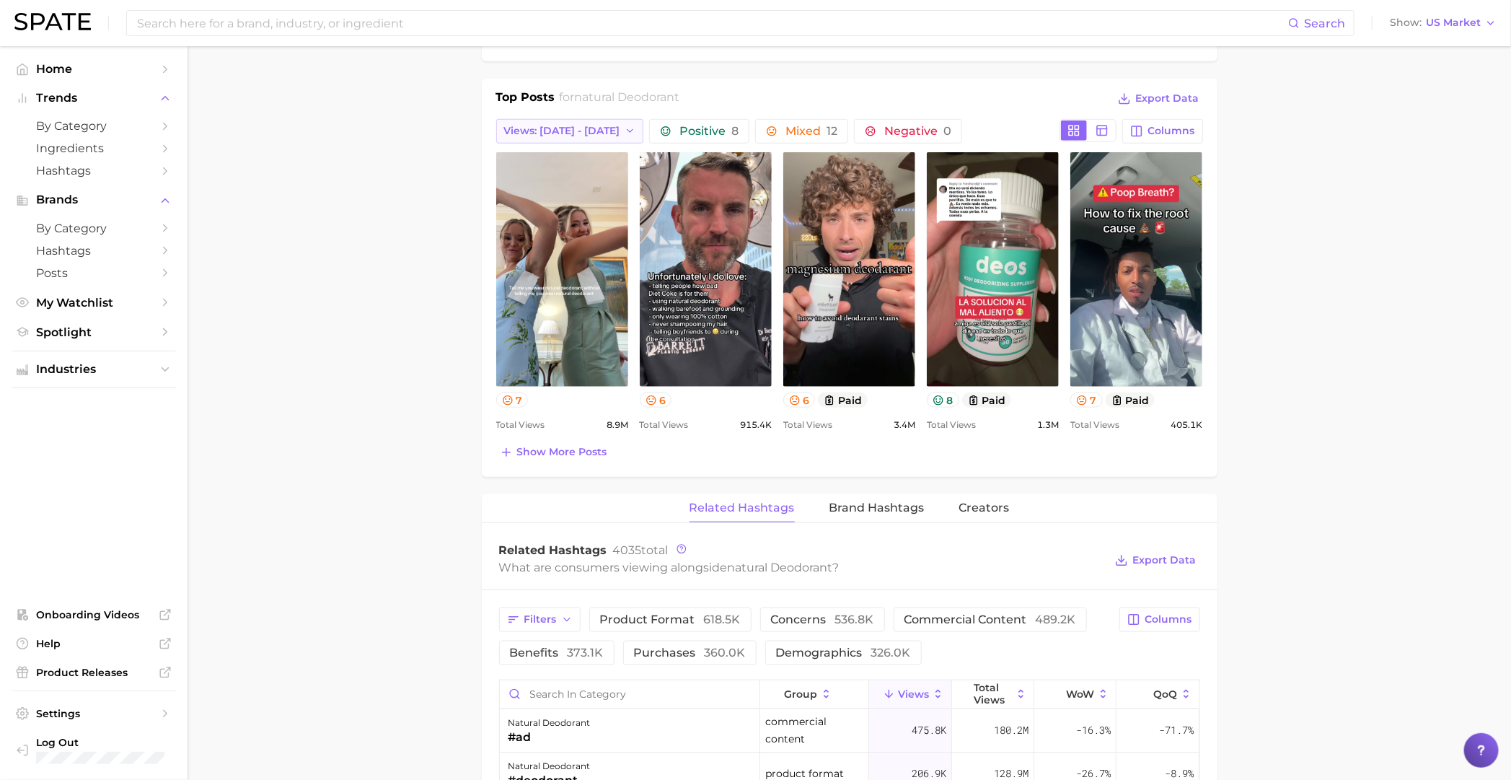
click at [545, 127] on span "Views: [DATE] - [DATE]" at bounding box center [562, 131] width 116 height 12
click at [561, 201] on button "Total Views" at bounding box center [575, 210] width 159 height 26
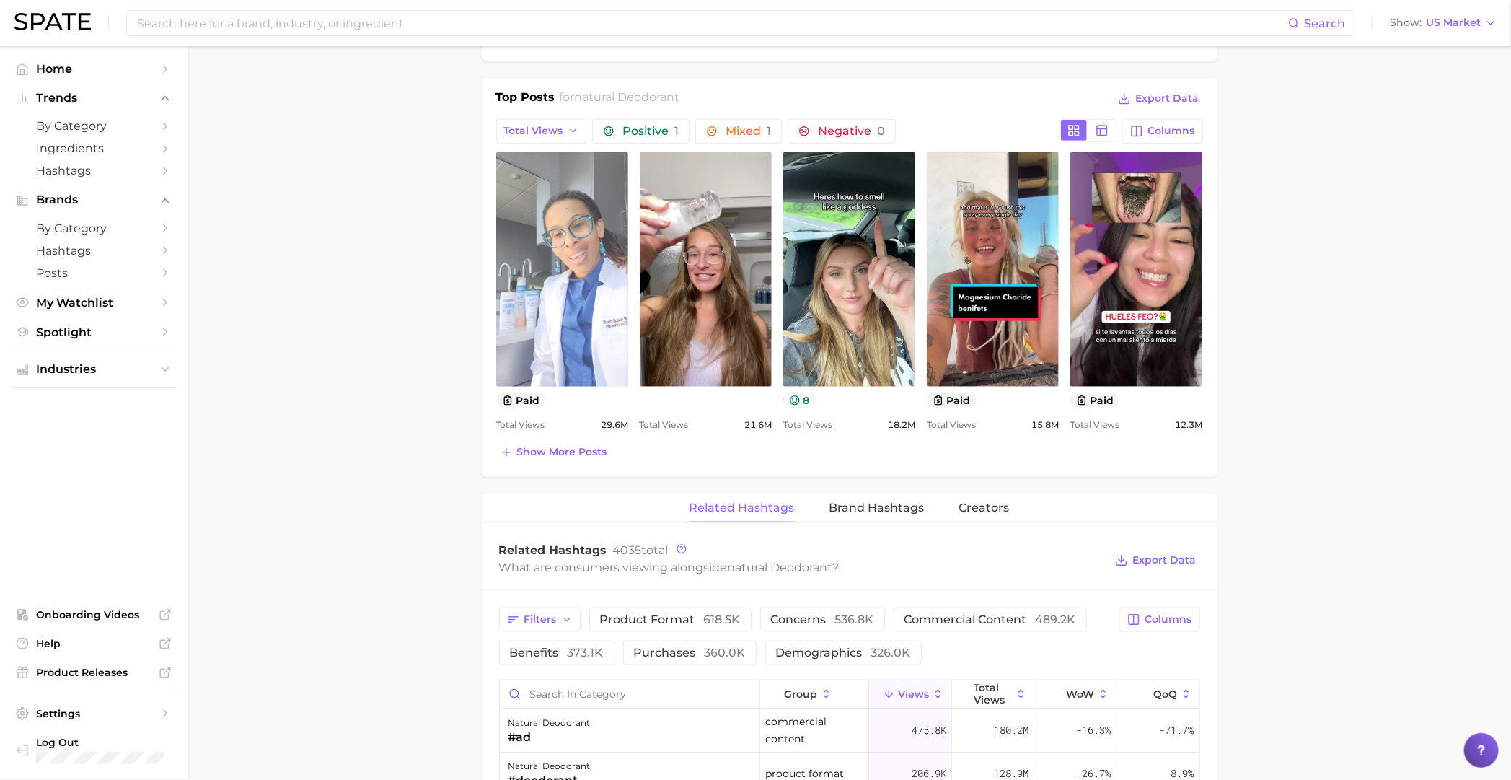
click at [579, 296] on link "view post on TikTok" at bounding box center [562, 269] width 132 height 234
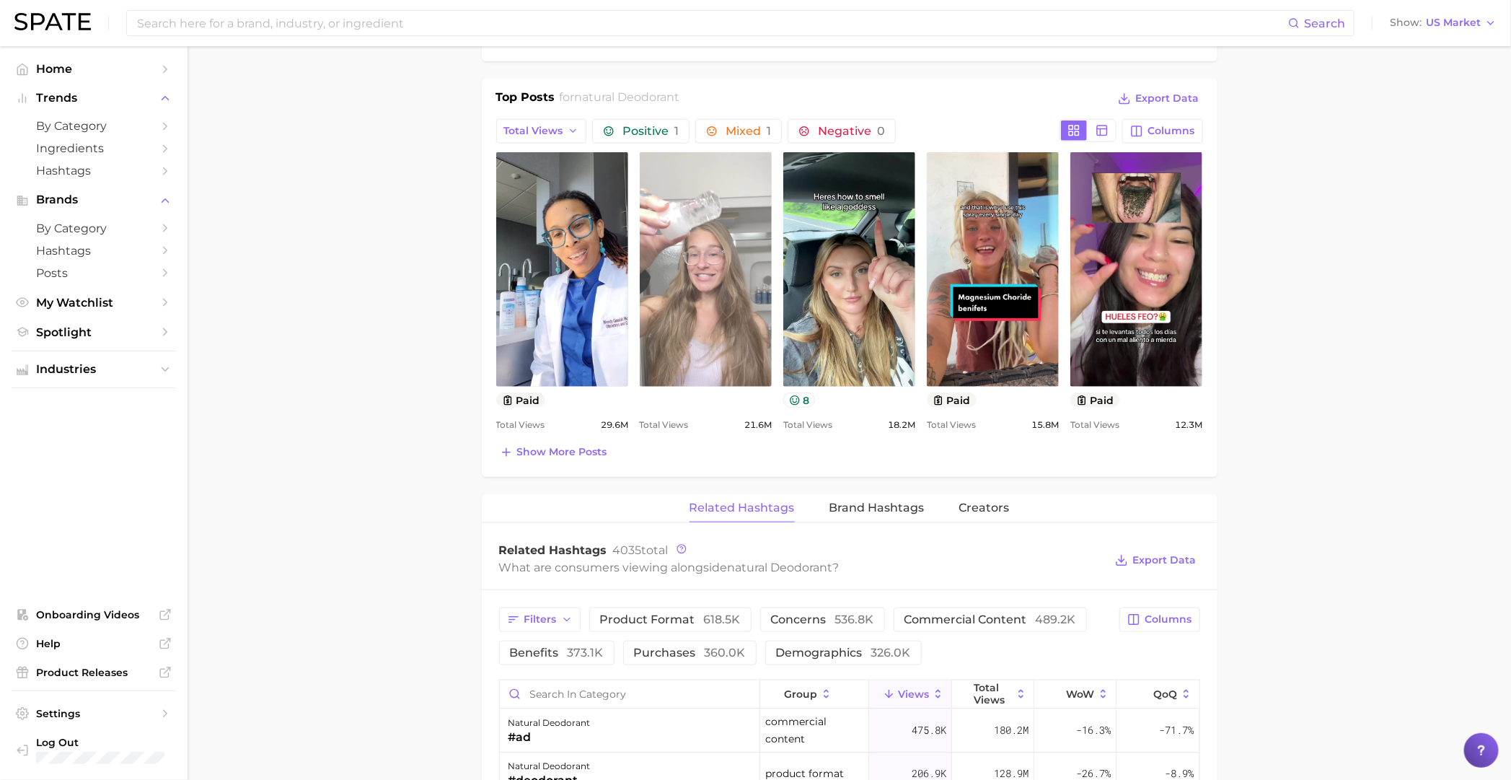
click at [694, 273] on link "view post on TikTok" at bounding box center [706, 269] width 132 height 234
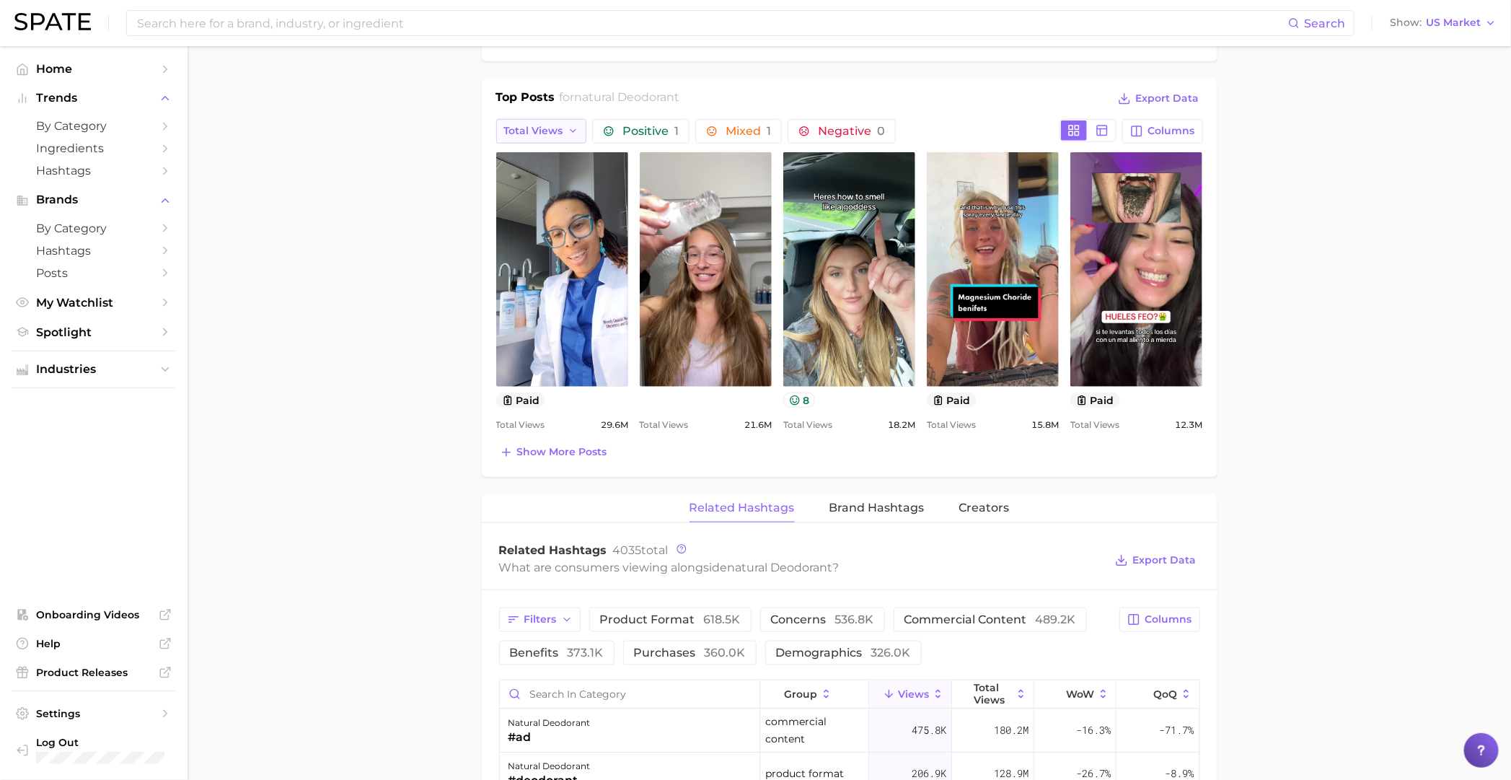
click at [530, 138] on button "Total Views" at bounding box center [541, 131] width 91 height 25
click at [605, 176] on button "Views: Sep 28 - Oct 5" at bounding box center [575, 184] width 159 height 26
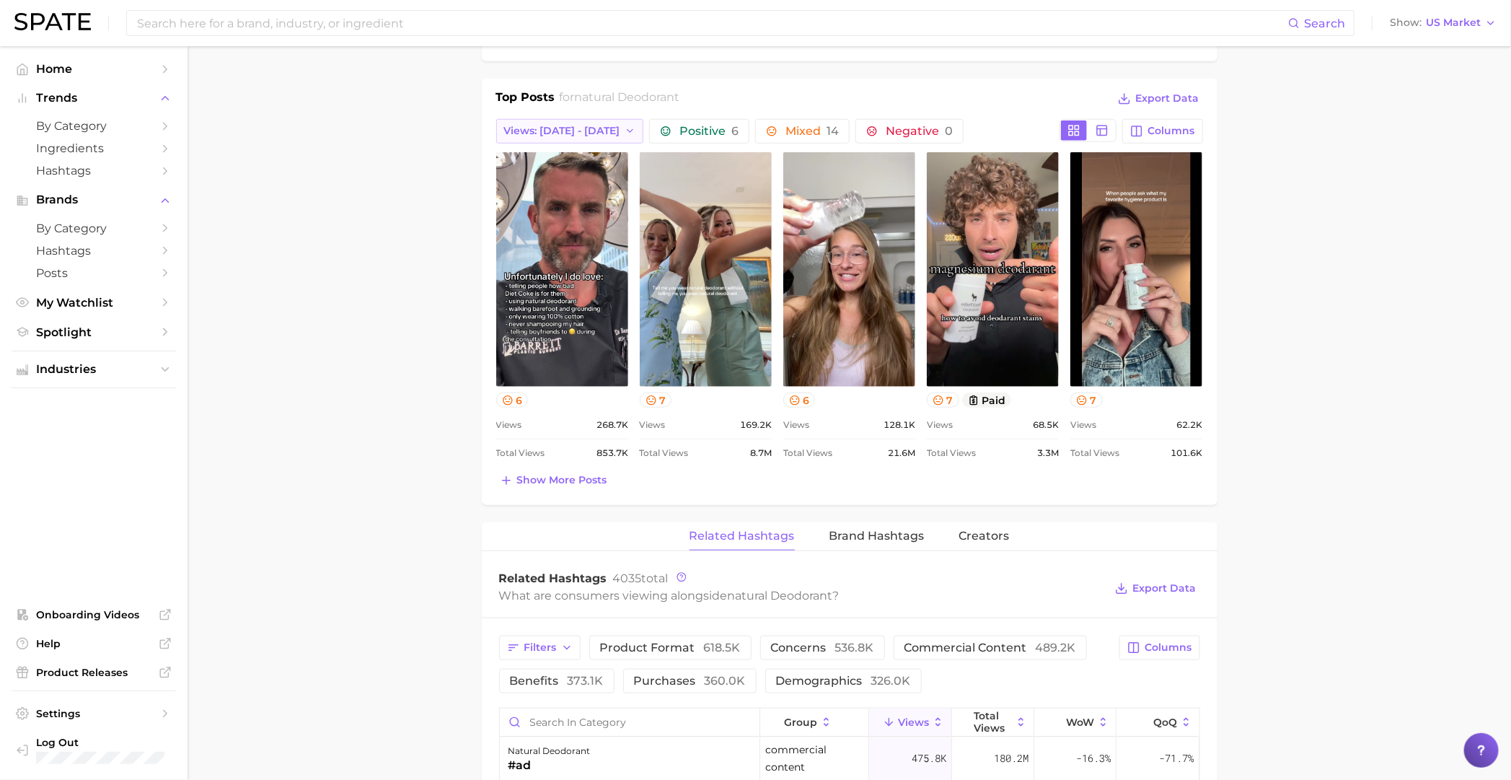
click at [608, 130] on button "Views: Sep 28 - Oct 5" at bounding box center [570, 131] width 148 height 25
click at [589, 157] on button "Views: [DATE] - [DATE]" at bounding box center [575, 158] width 159 height 26
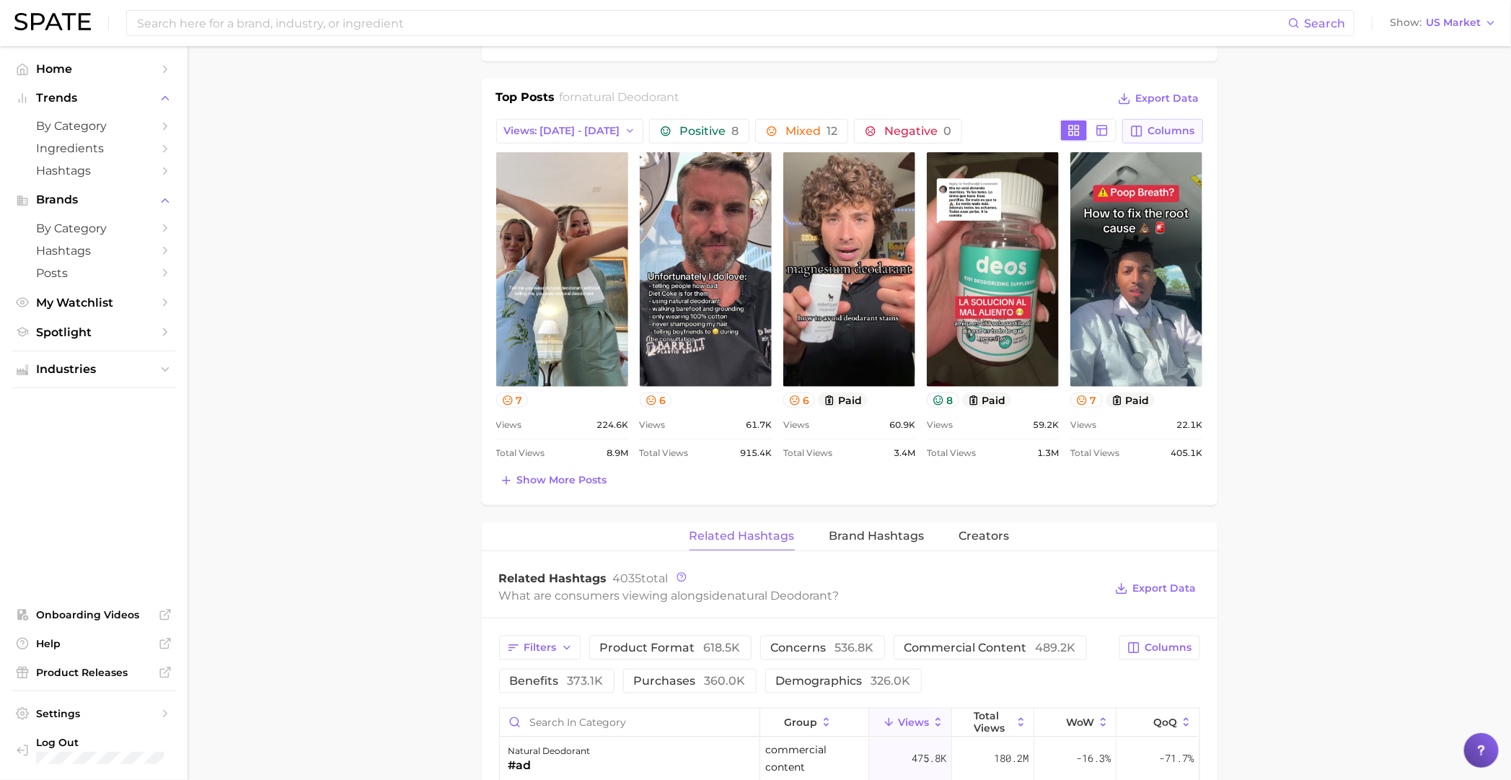
click at [1163, 134] on span "Columns" at bounding box center [1171, 131] width 47 height 12
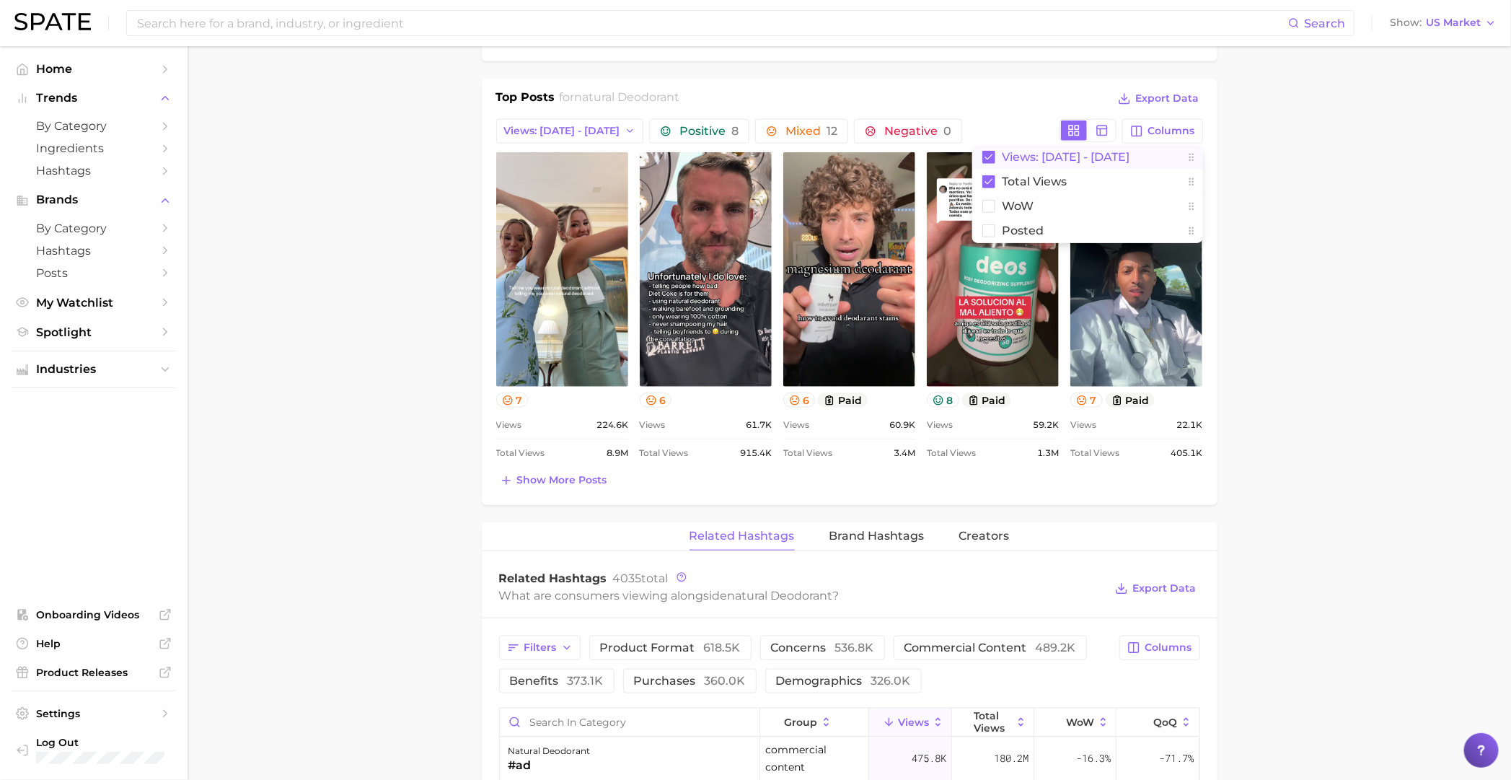
click at [1059, 154] on span "Views: [DATE] - [DATE]" at bounding box center [1067, 157] width 128 height 12
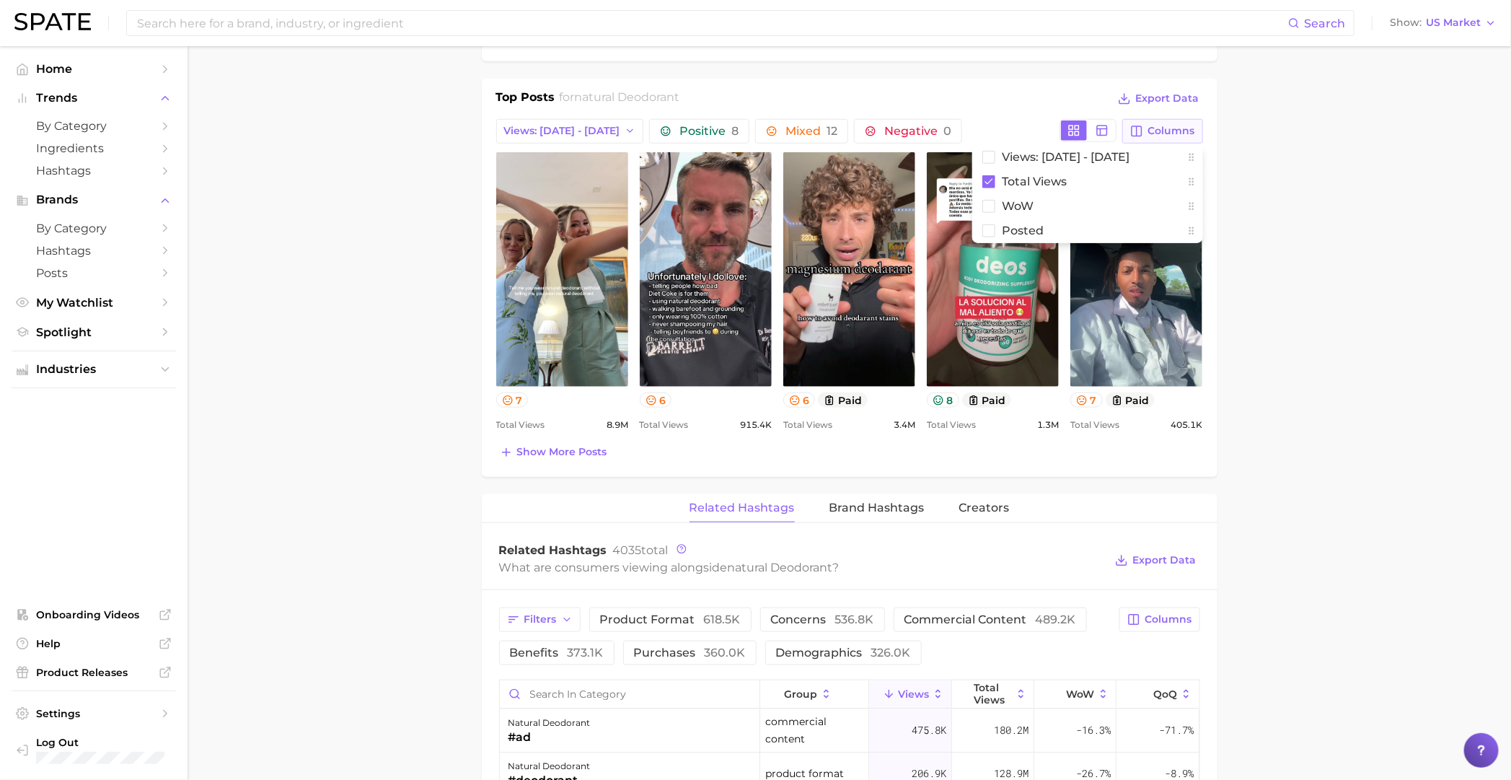
click at [1152, 137] on button "Columns" at bounding box center [1162, 131] width 80 height 25
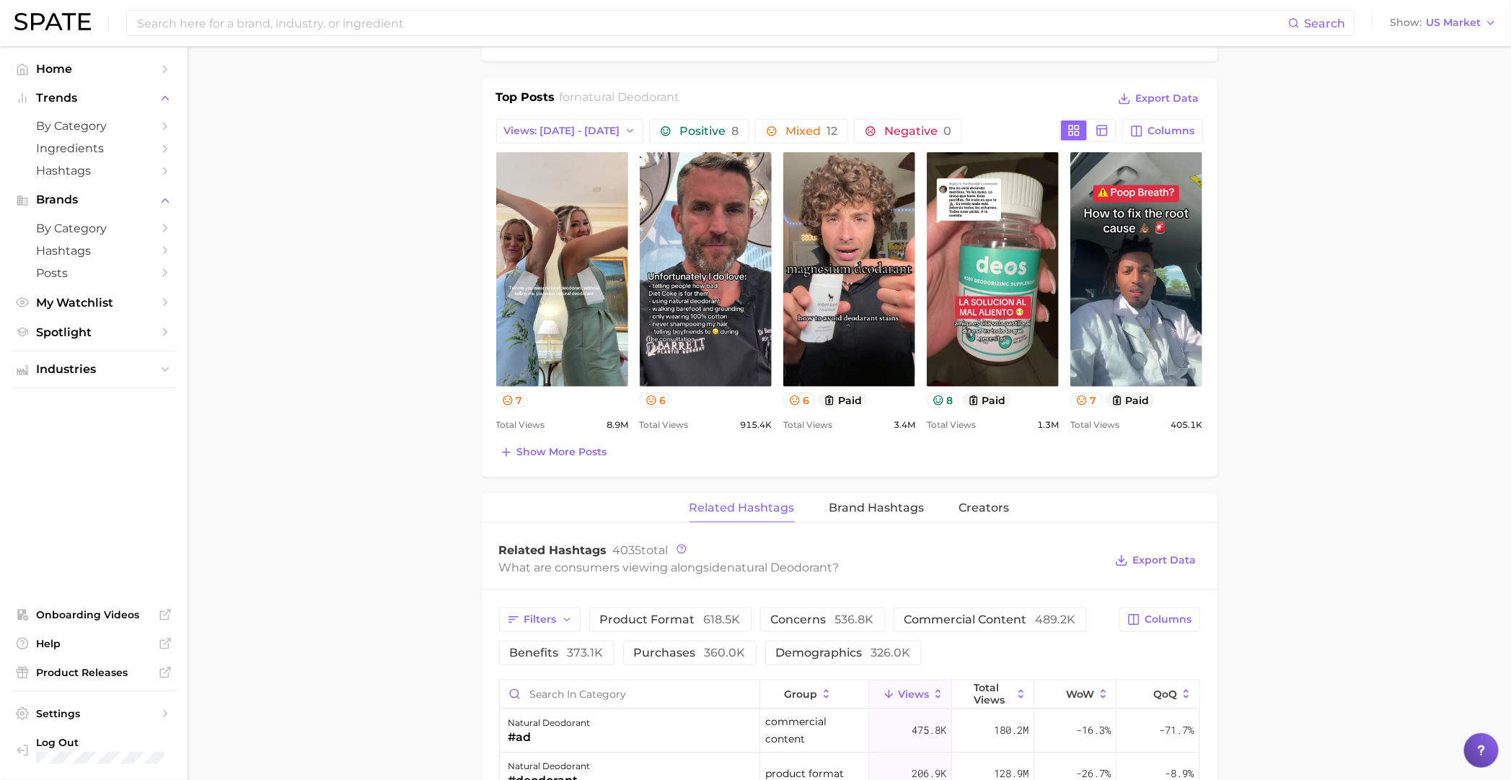
click at [1018, 452] on div "Show more posts" at bounding box center [849, 452] width 707 height 20
click at [664, 450] on div "Show more posts" at bounding box center [849, 452] width 707 height 20
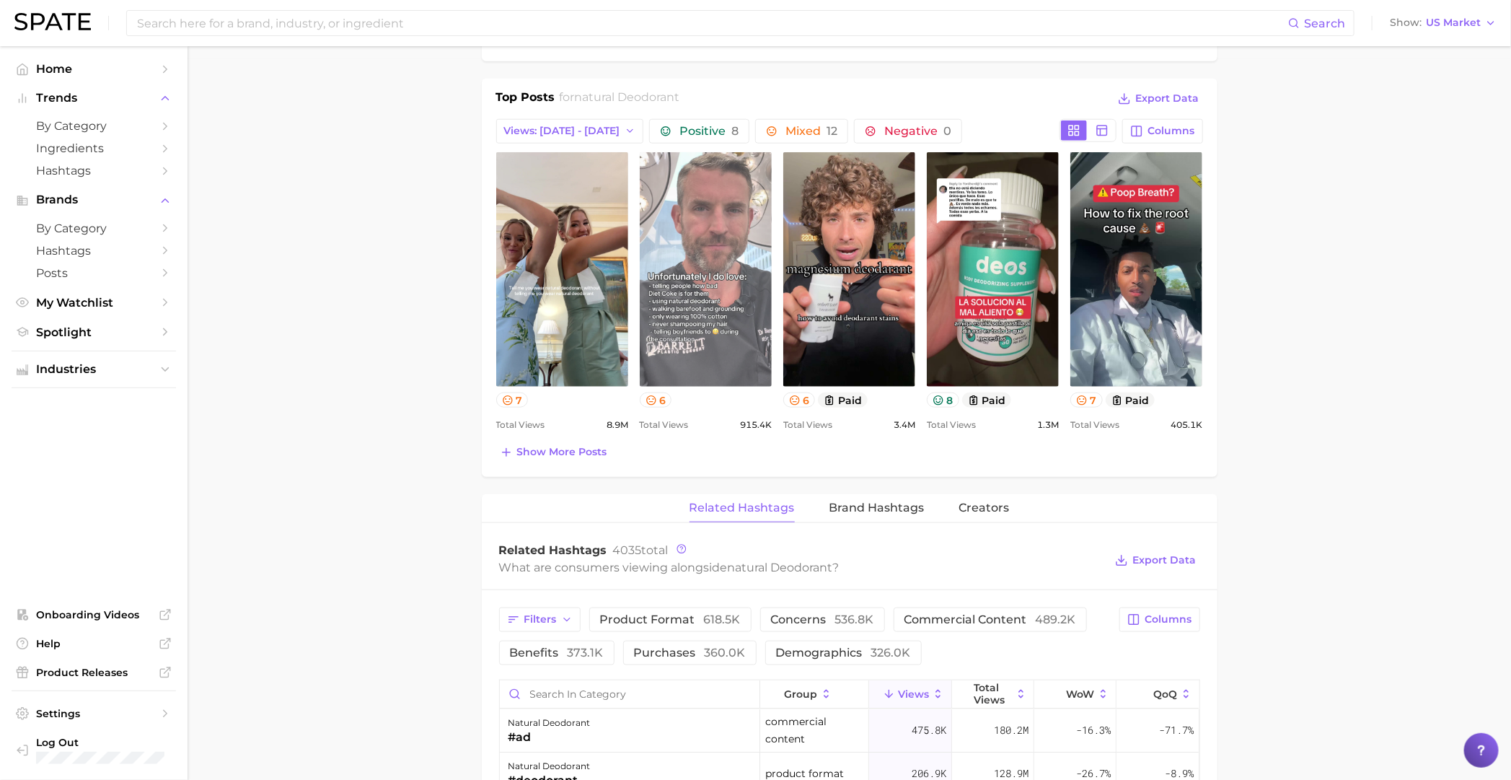
click at [674, 272] on link "view post on TikTok" at bounding box center [706, 269] width 132 height 234
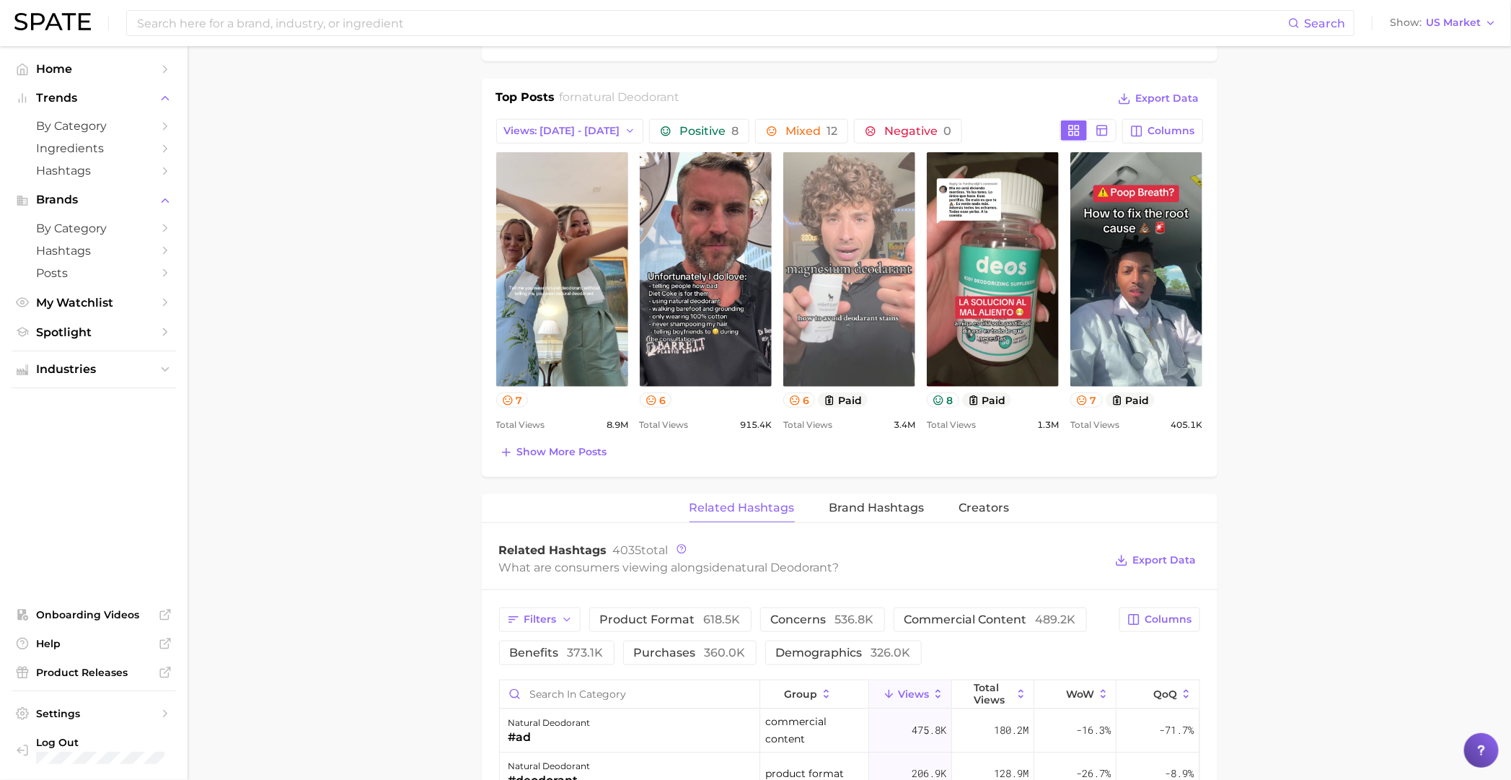
click at [845, 335] on link "view post on TikTok" at bounding box center [849, 269] width 132 height 234
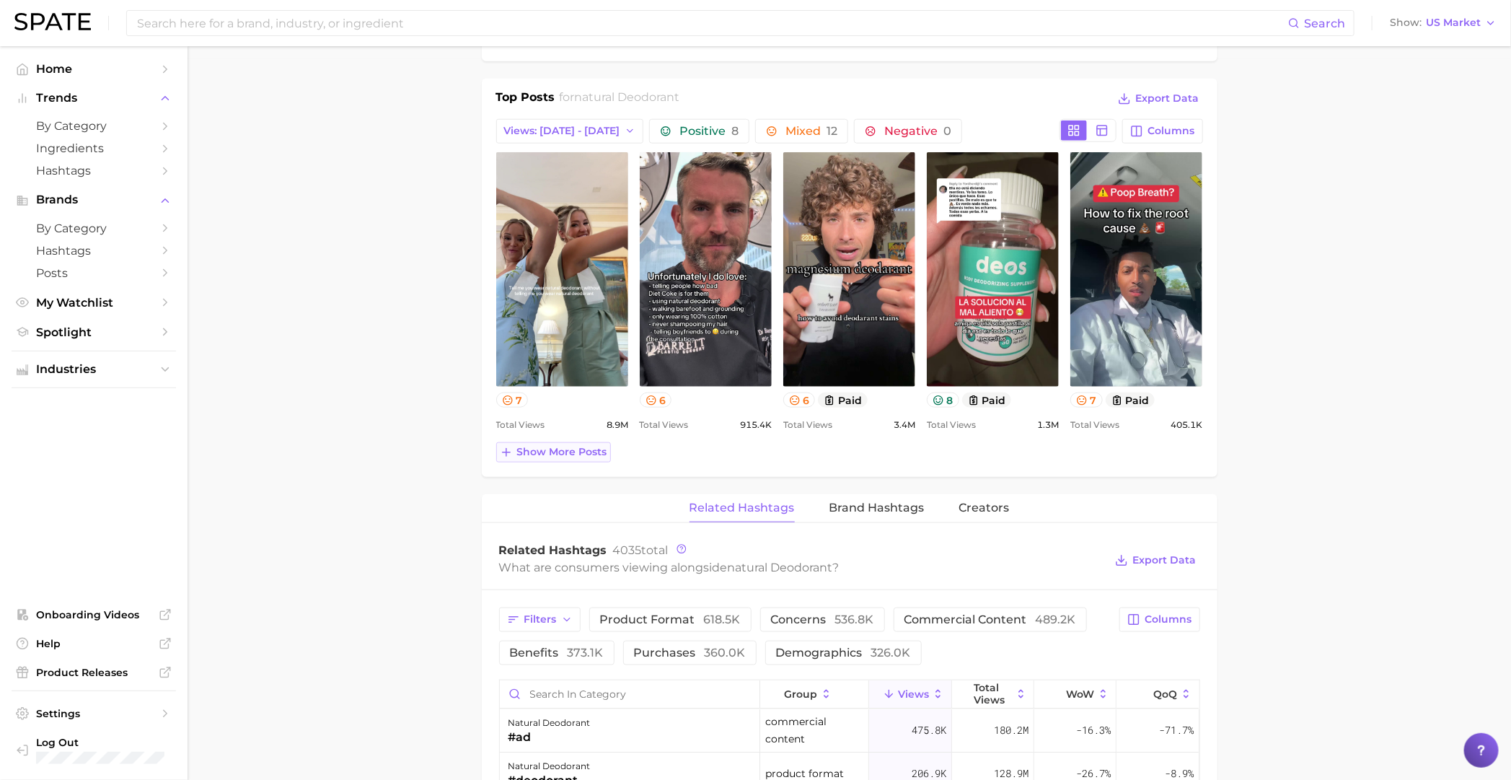
click at [525, 449] on span "Show more posts" at bounding box center [562, 452] width 90 height 12
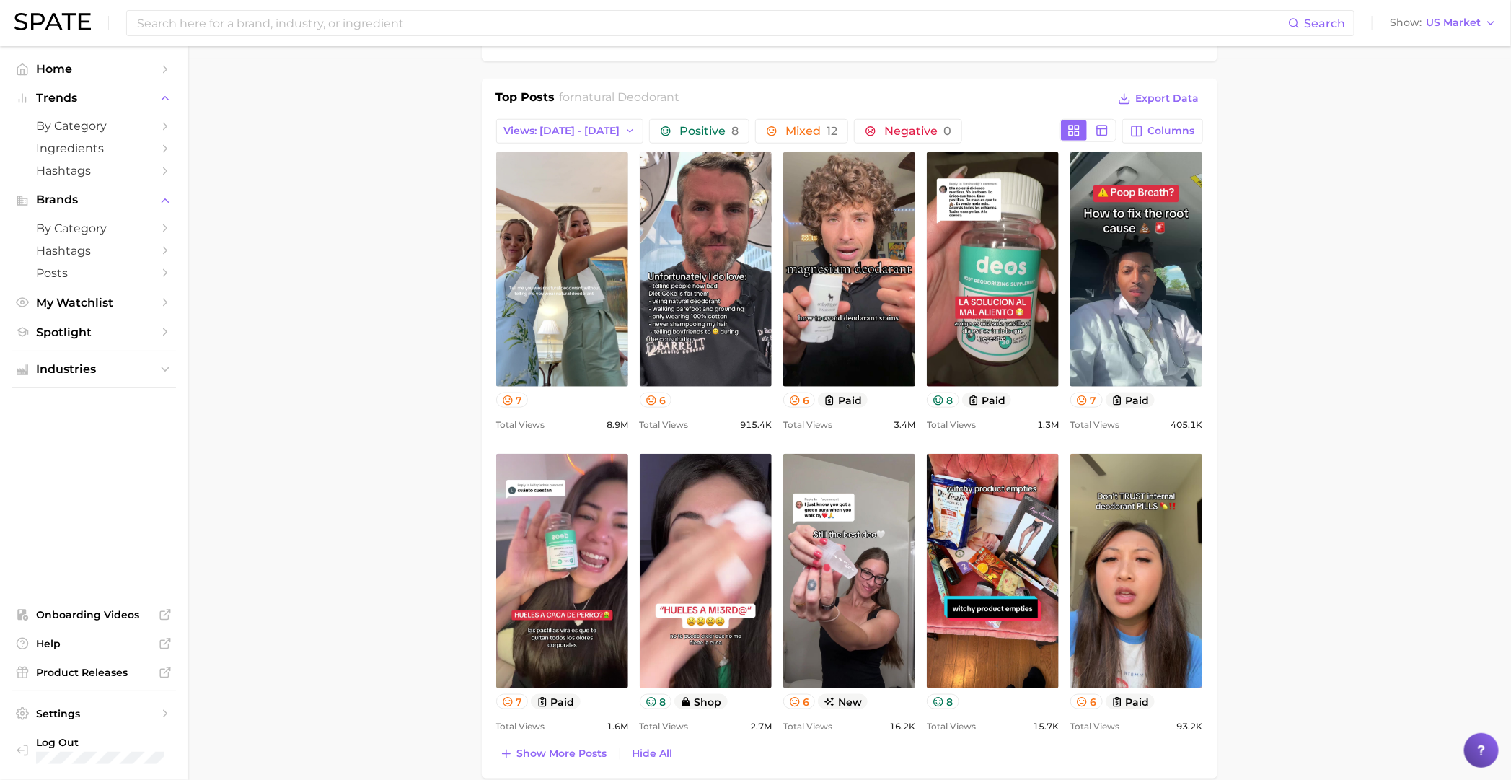
click at [395, 353] on main "1. bath & body 2. deodorant 3. antiperspirant products 4. natural deodorant Ove…" at bounding box center [849, 588] width 1323 height 2524
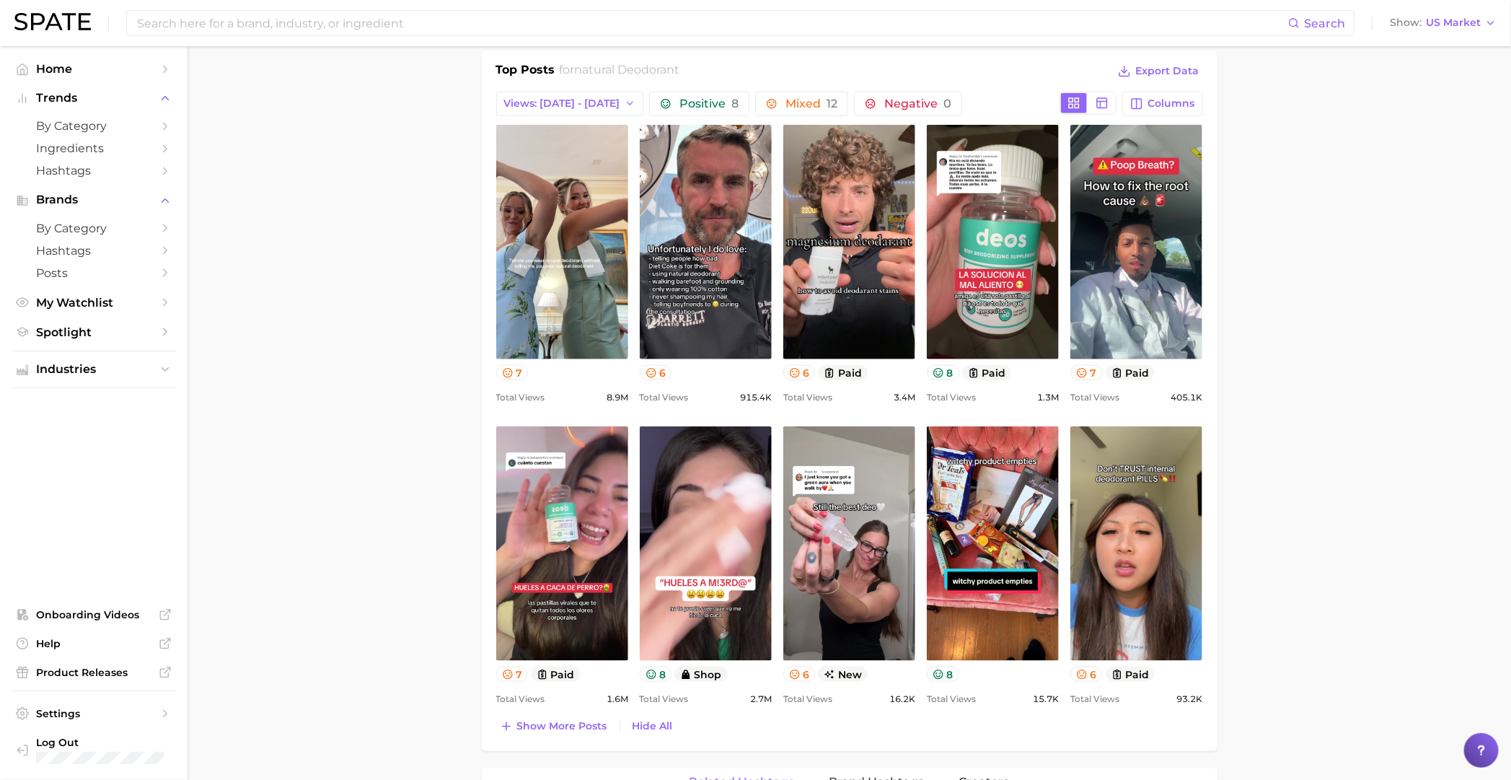
scroll to position [721, 0]
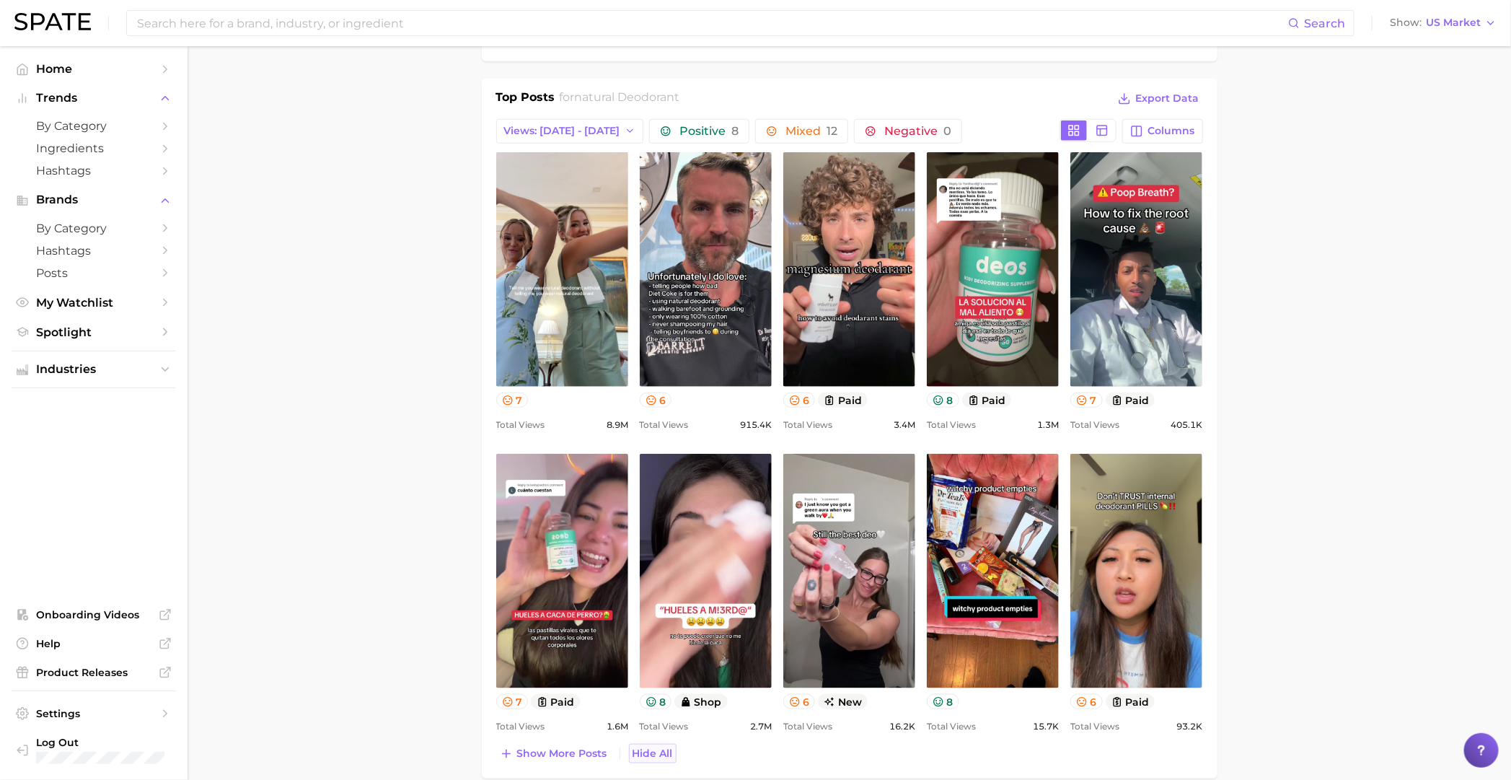
click at [647, 758] on span "Hide All" at bounding box center [653, 753] width 40 height 12
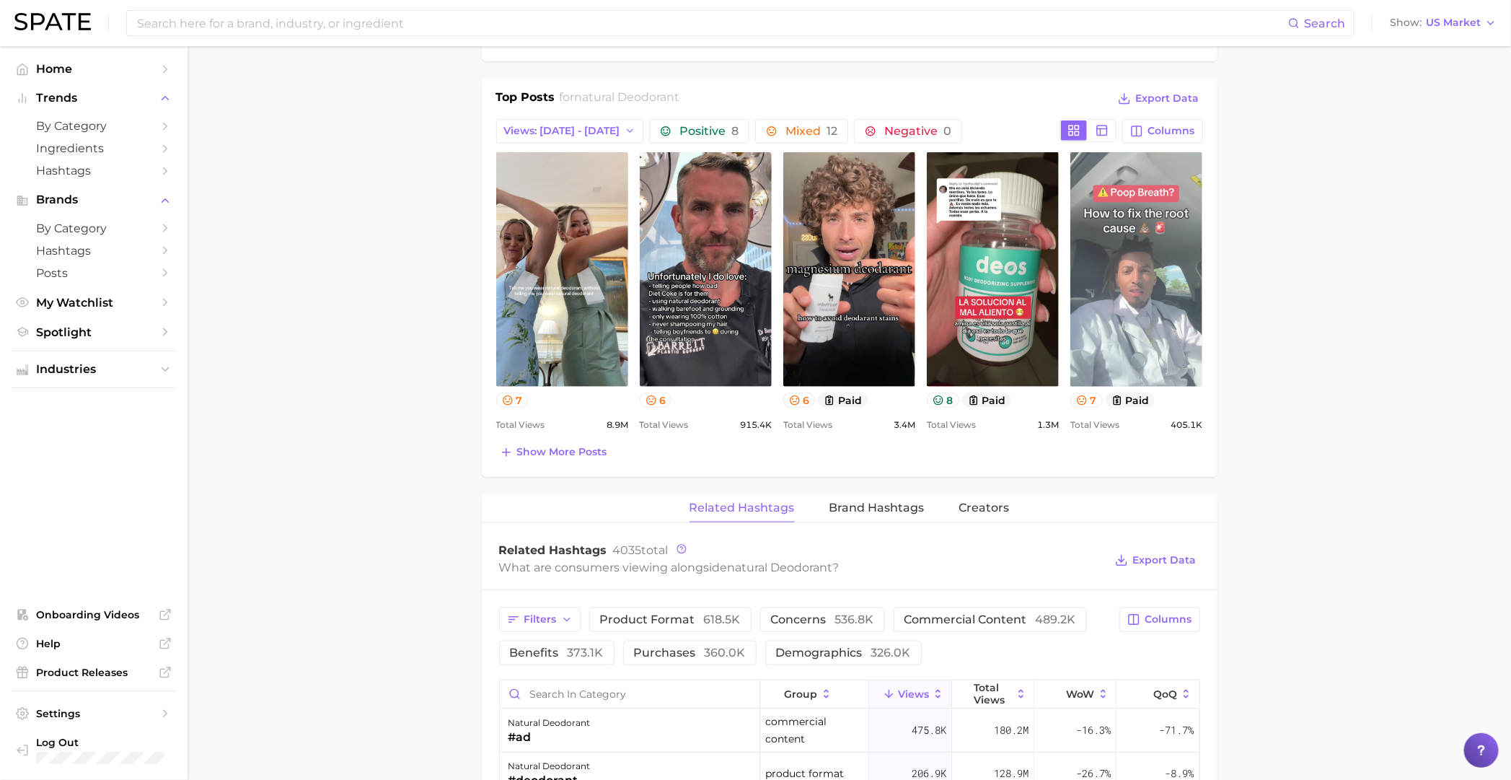
click at [1146, 255] on link "view post on TikTok" at bounding box center [1136, 269] width 132 height 234
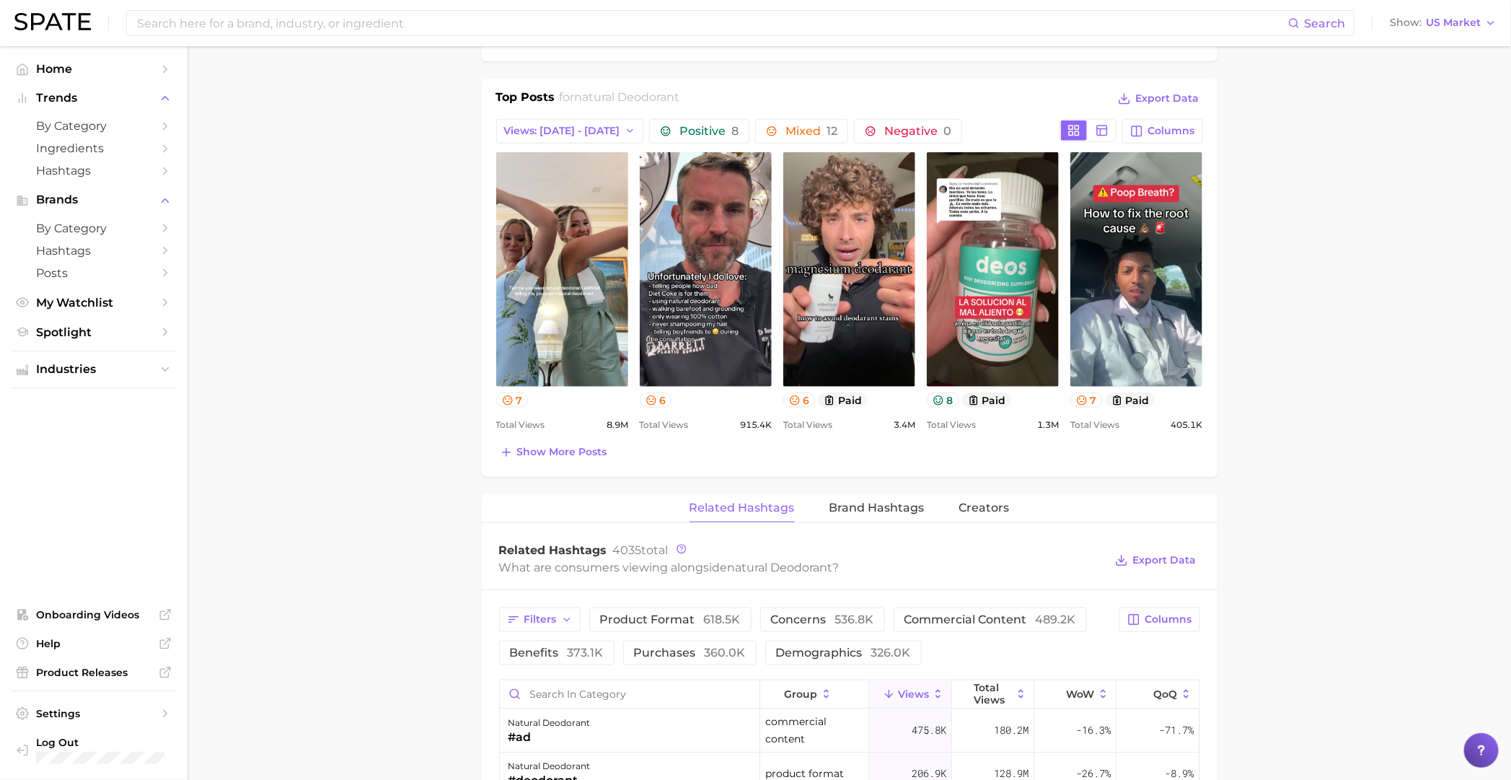
click at [1241, 472] on main "1. bath & body 2. deodorant 3. antiperspirant products 4. natural deodorant Ove…" at bounding box center [849, 437] width 1323 height 2223
click at [532, 458] on span "Show more posts" at bounding box center [562, 452] width 90 height 12
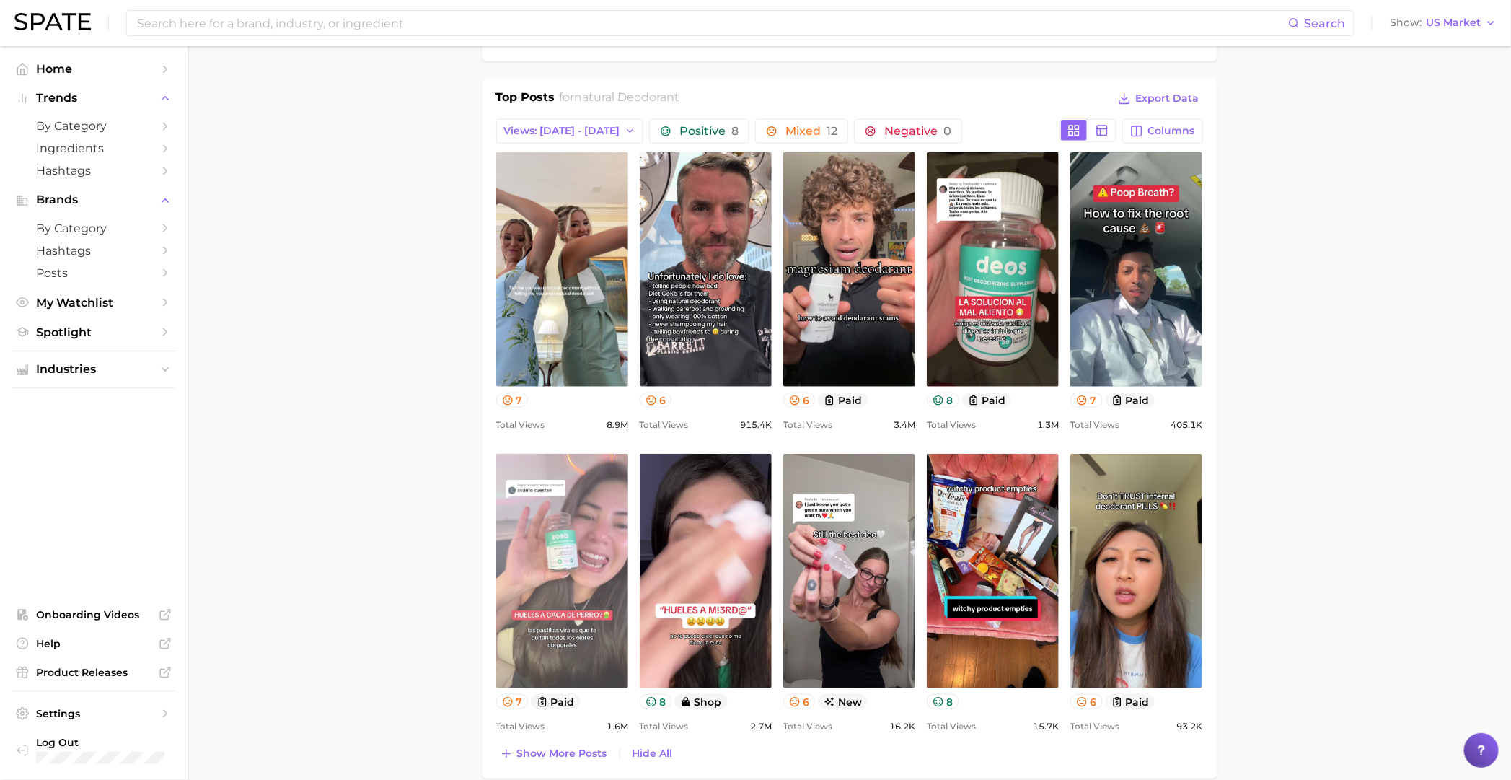
scroll to position [0, 0]
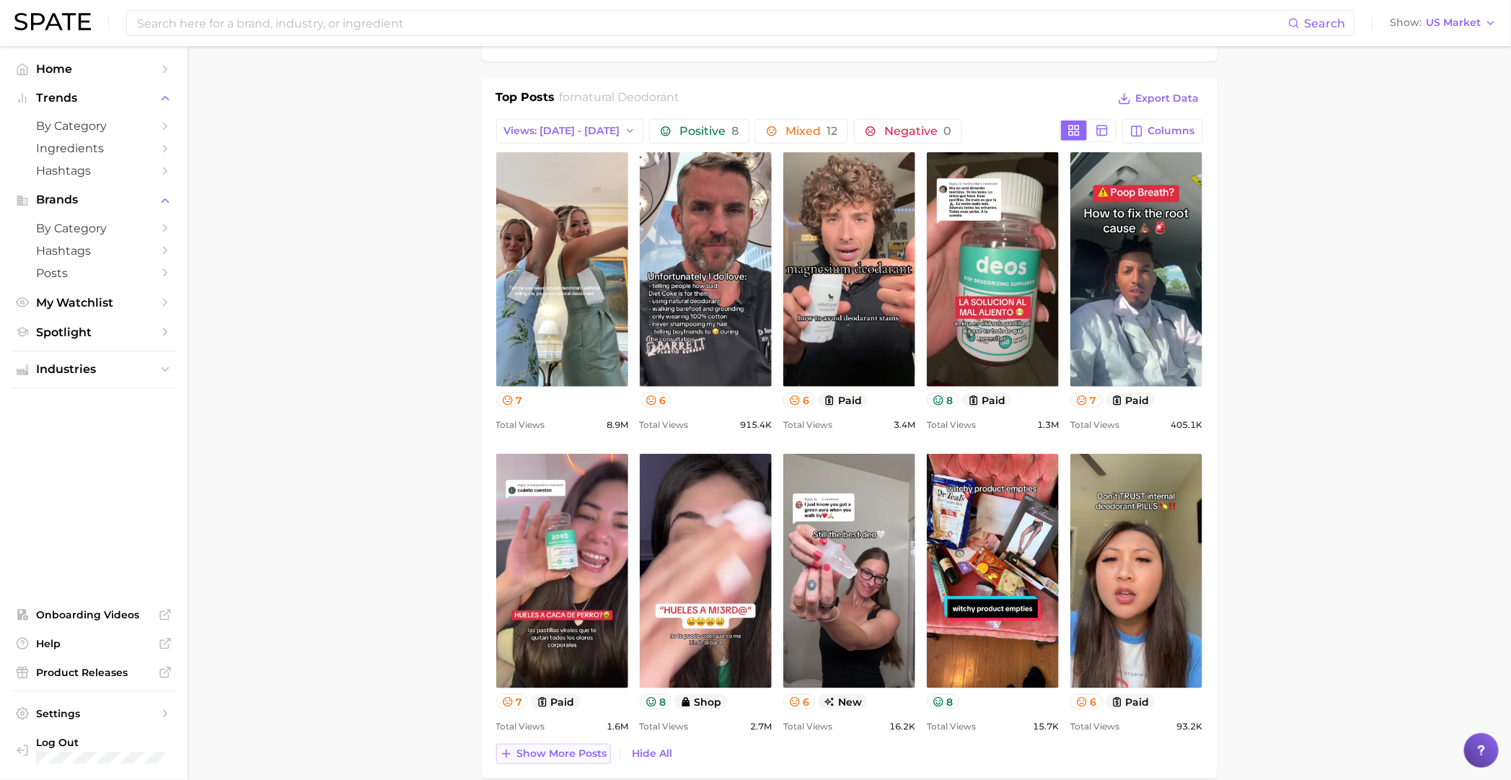
click at [568, 749] on span "Show more posts" at bounding box center [562, 753] width 90 height 12
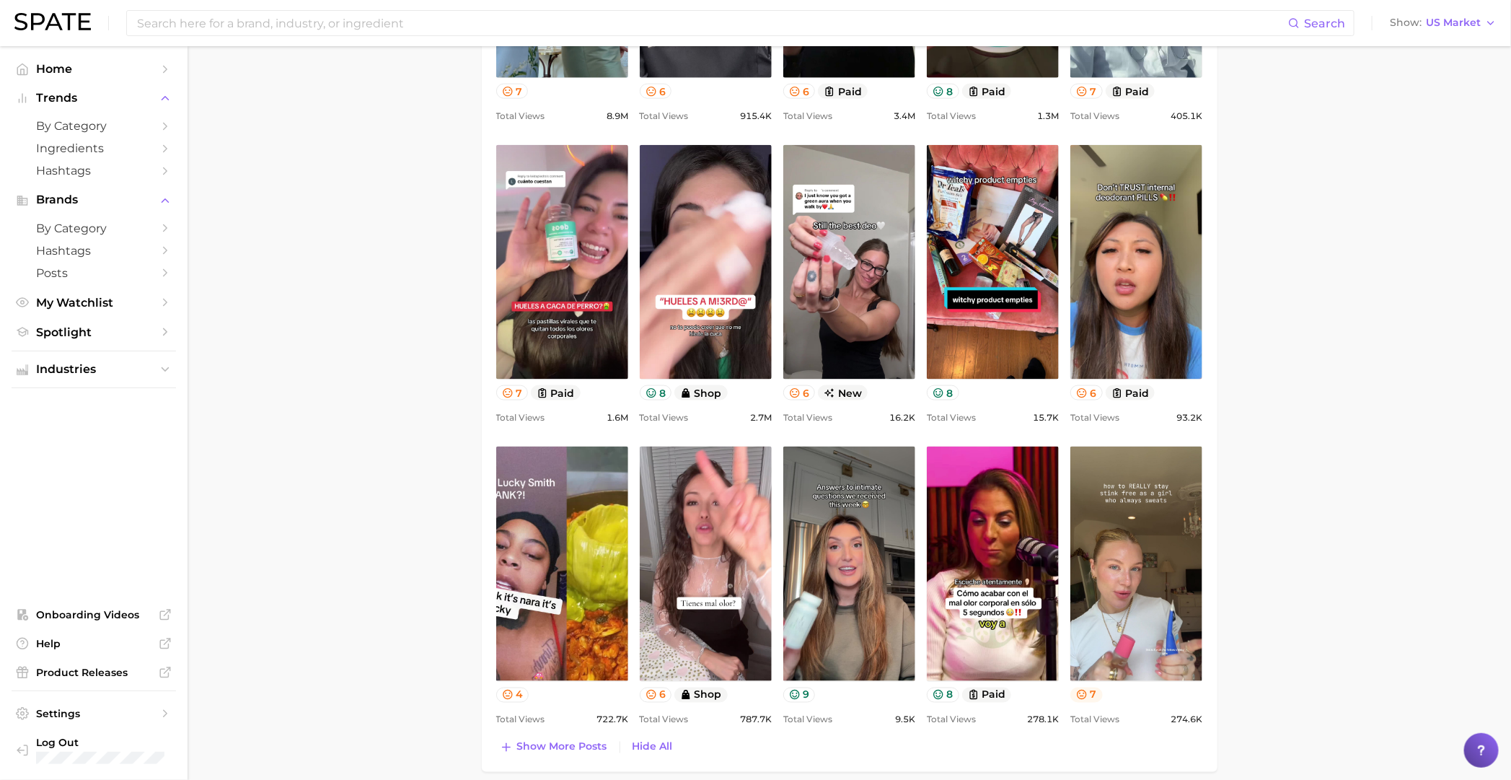
scroll to position [1171, 0]
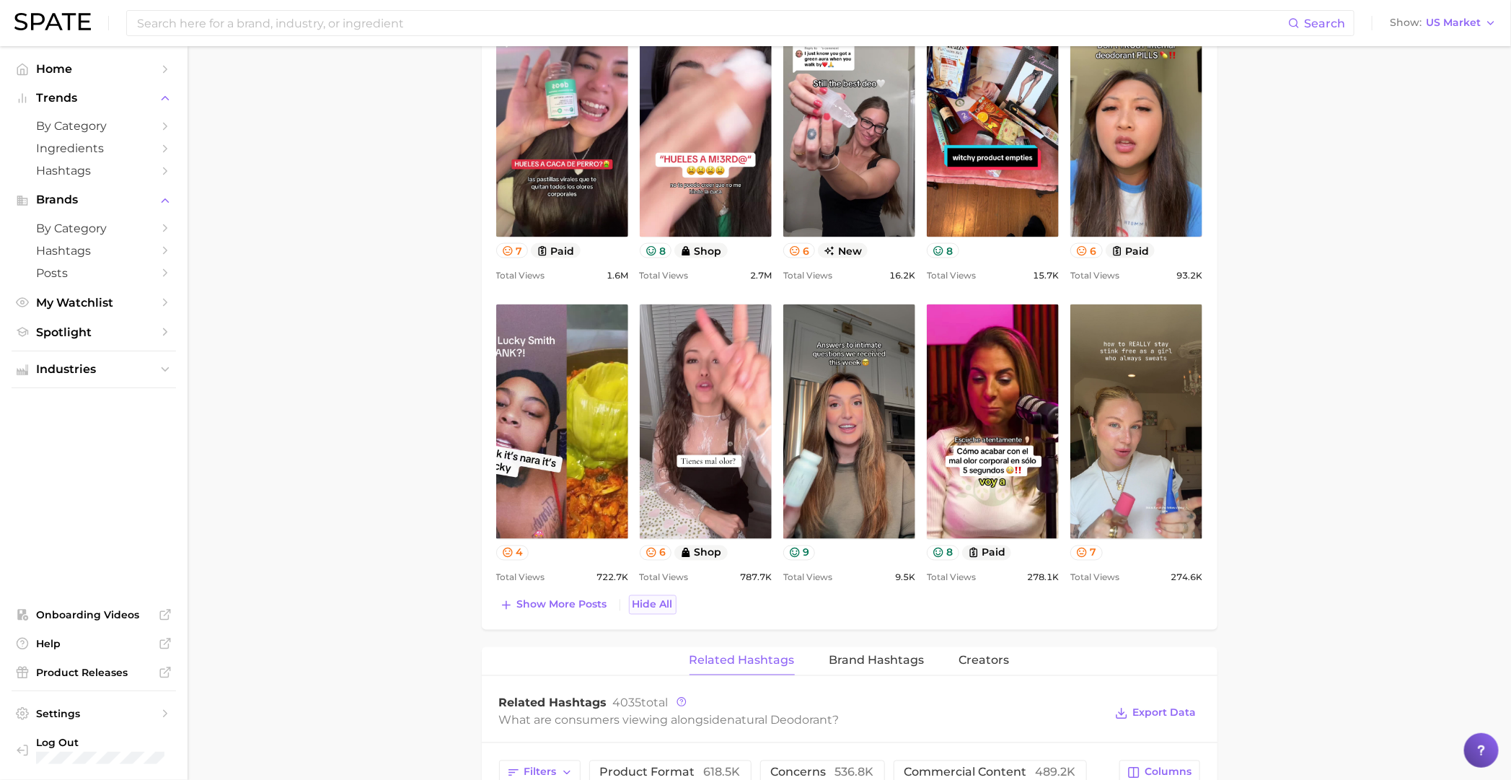
click at [654, 610] on span "Hide All" at bounding box center [653, 605] width 40 height 12
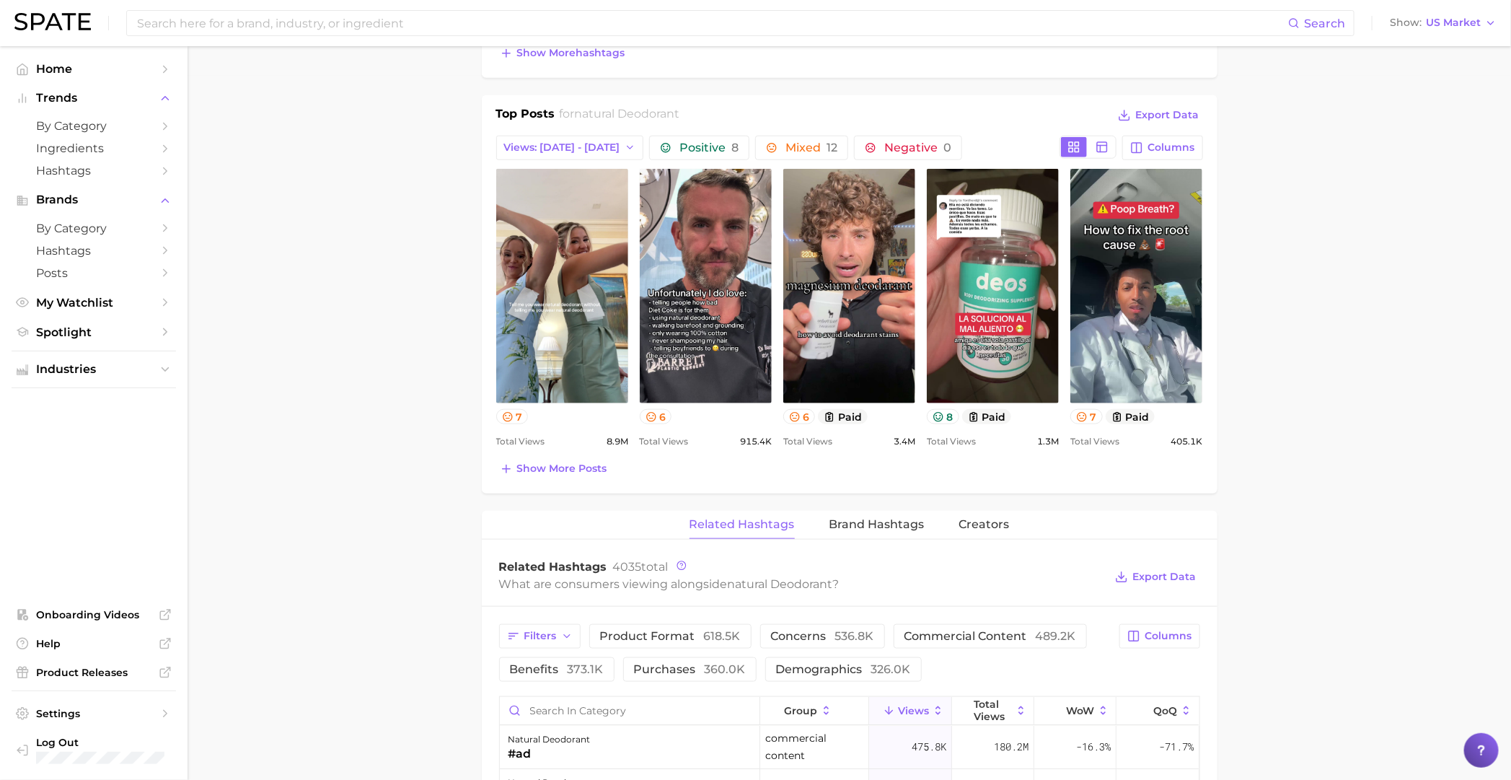
scroll to position [630, 0]
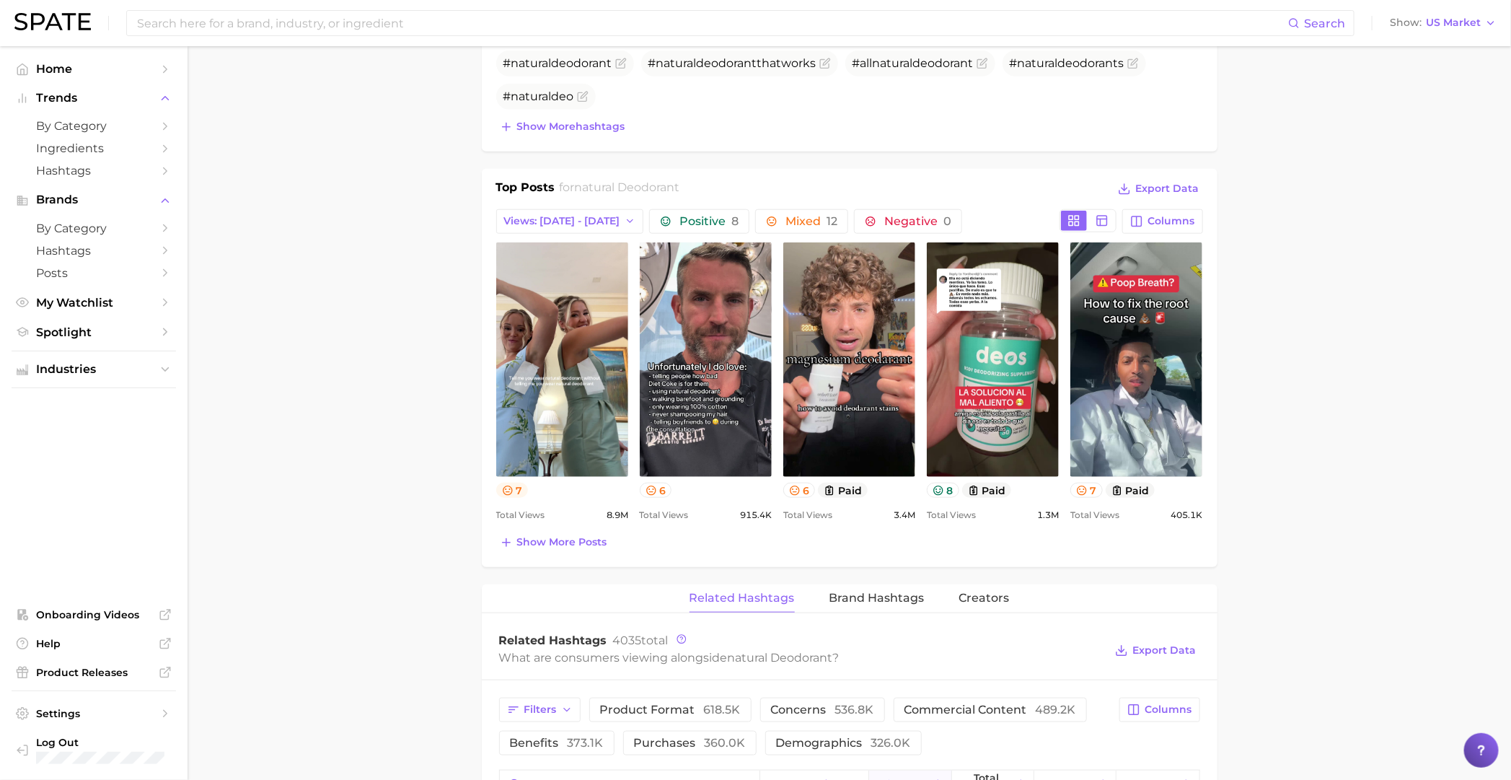
click at [511, 490] on icon at bounding box center [508, 491] width 12 height 12
click at [641, 497] on div "6" at bounding box center [706, 489] width 132 height 15
click at [651, 495] on icon at bounding box center [650, 489] width 9 height 9
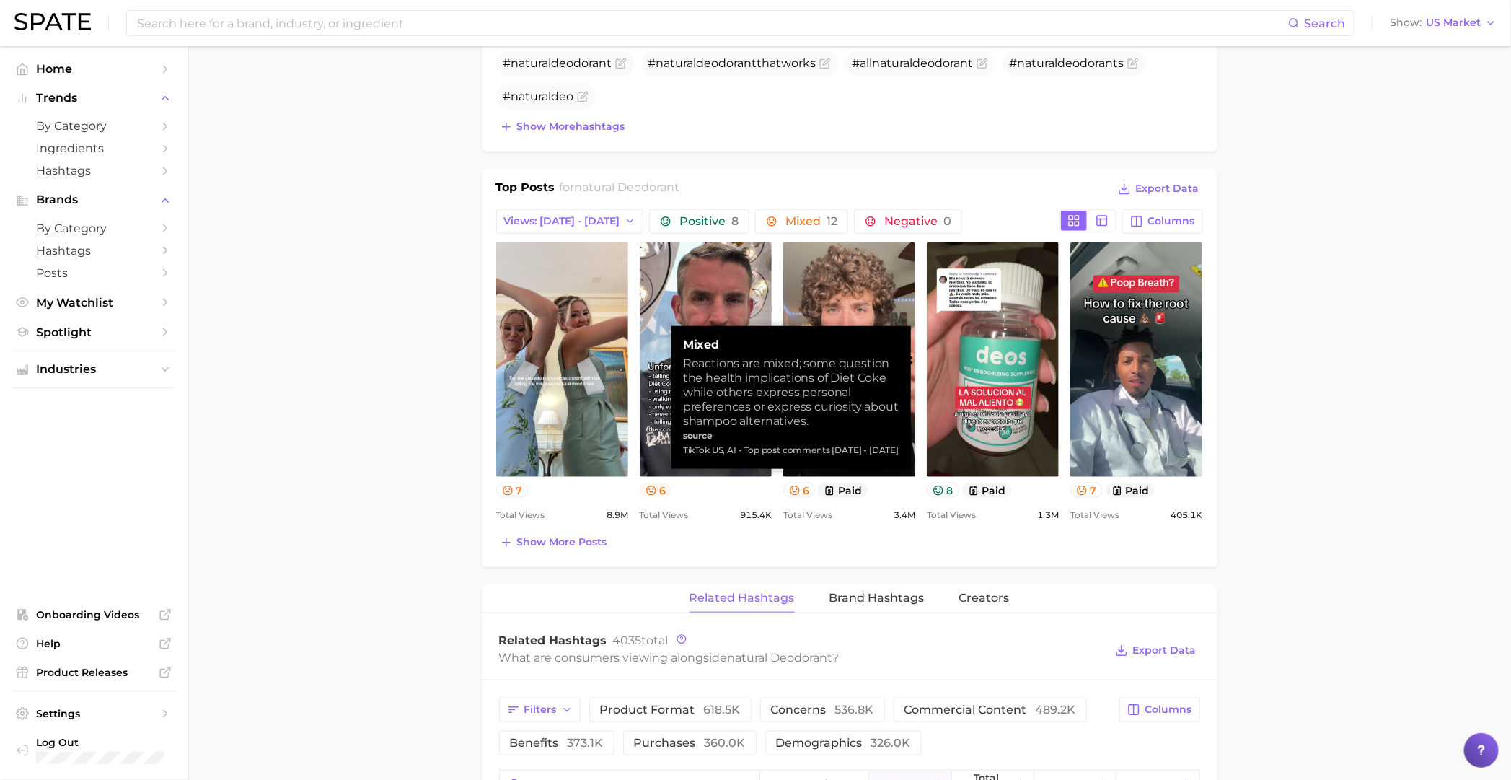
click at [652, 495] on icon at bounding box center [650, 489] width 9 height 9
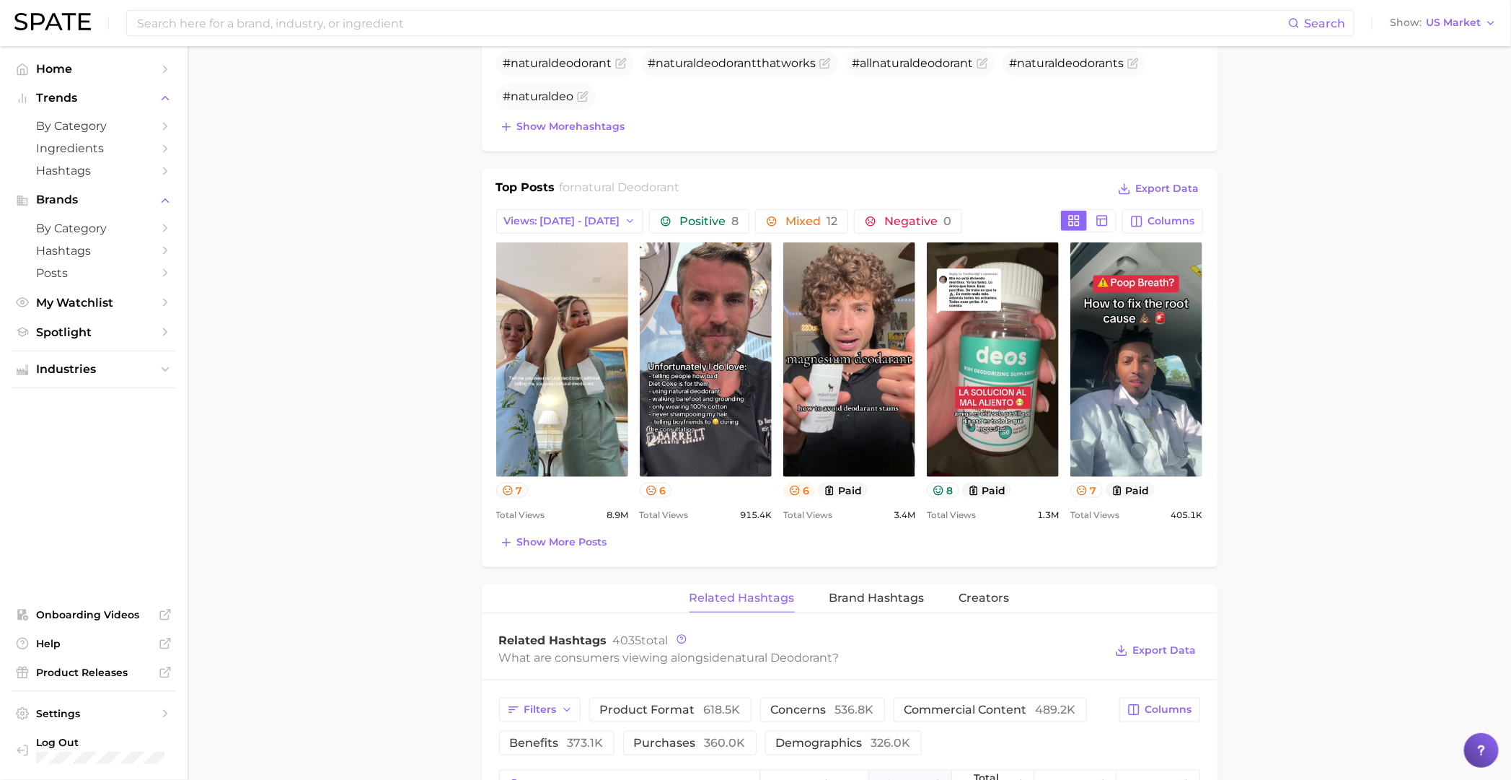
click at [801, 493] on icon at bounding box center [795, 491] width 12 height 12
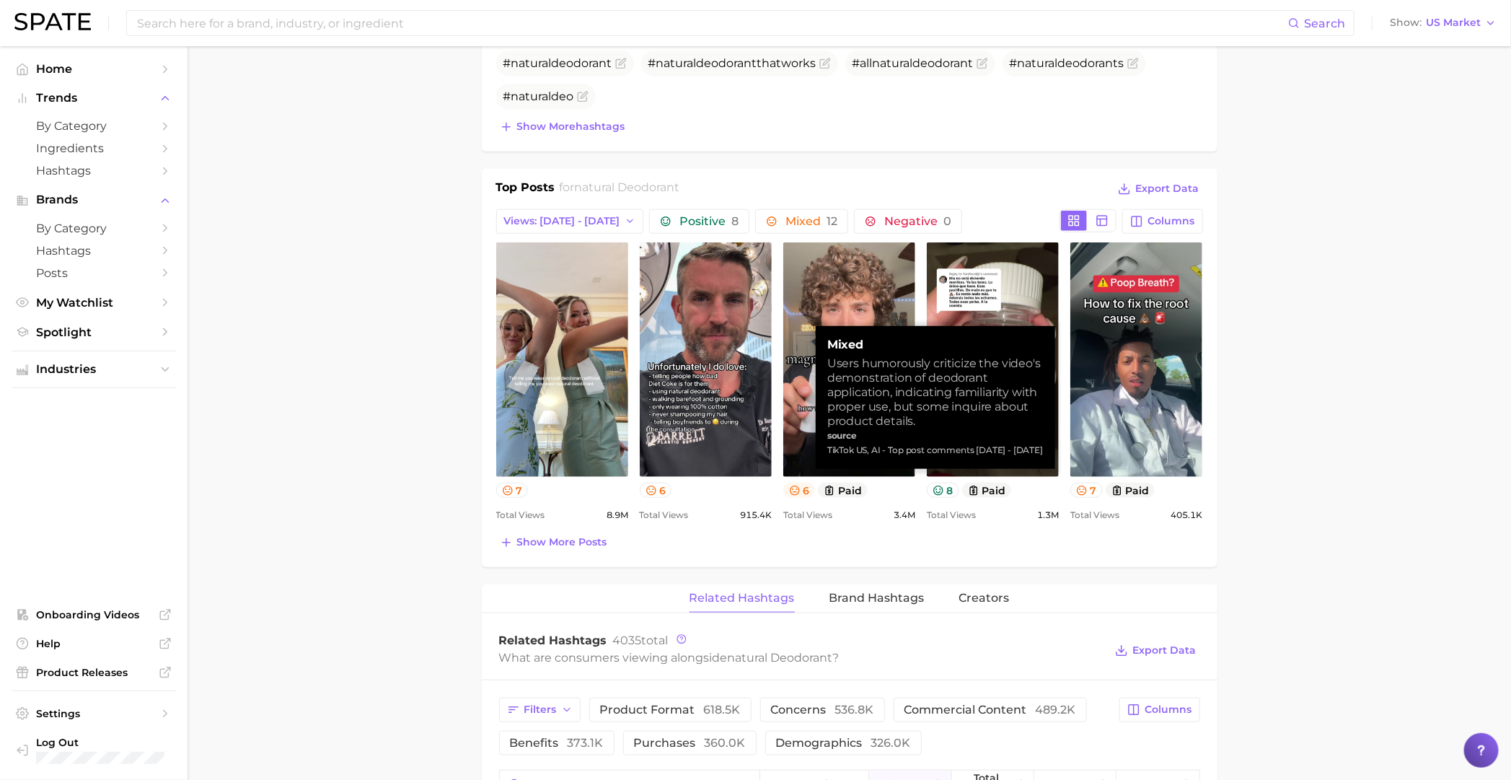
click at [787, 495] on button "6" at bounding box center [799, 489] width 32 height 15
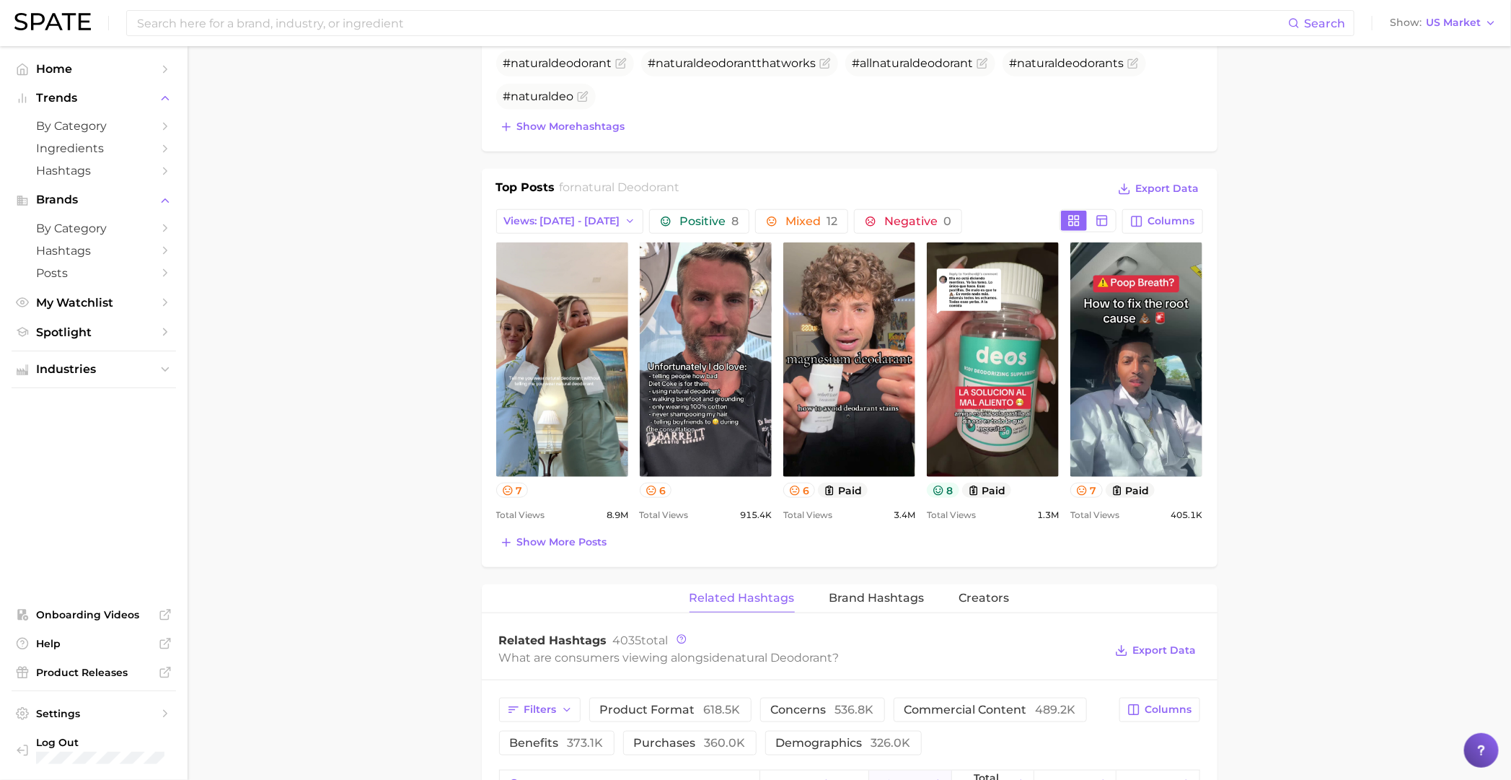
click at [946, 490] on button "8" at bounding box center [943, 489] width 32 height 15
click at [1085, 495] on icon at bounding box center [1082, 491] width 12 height 12
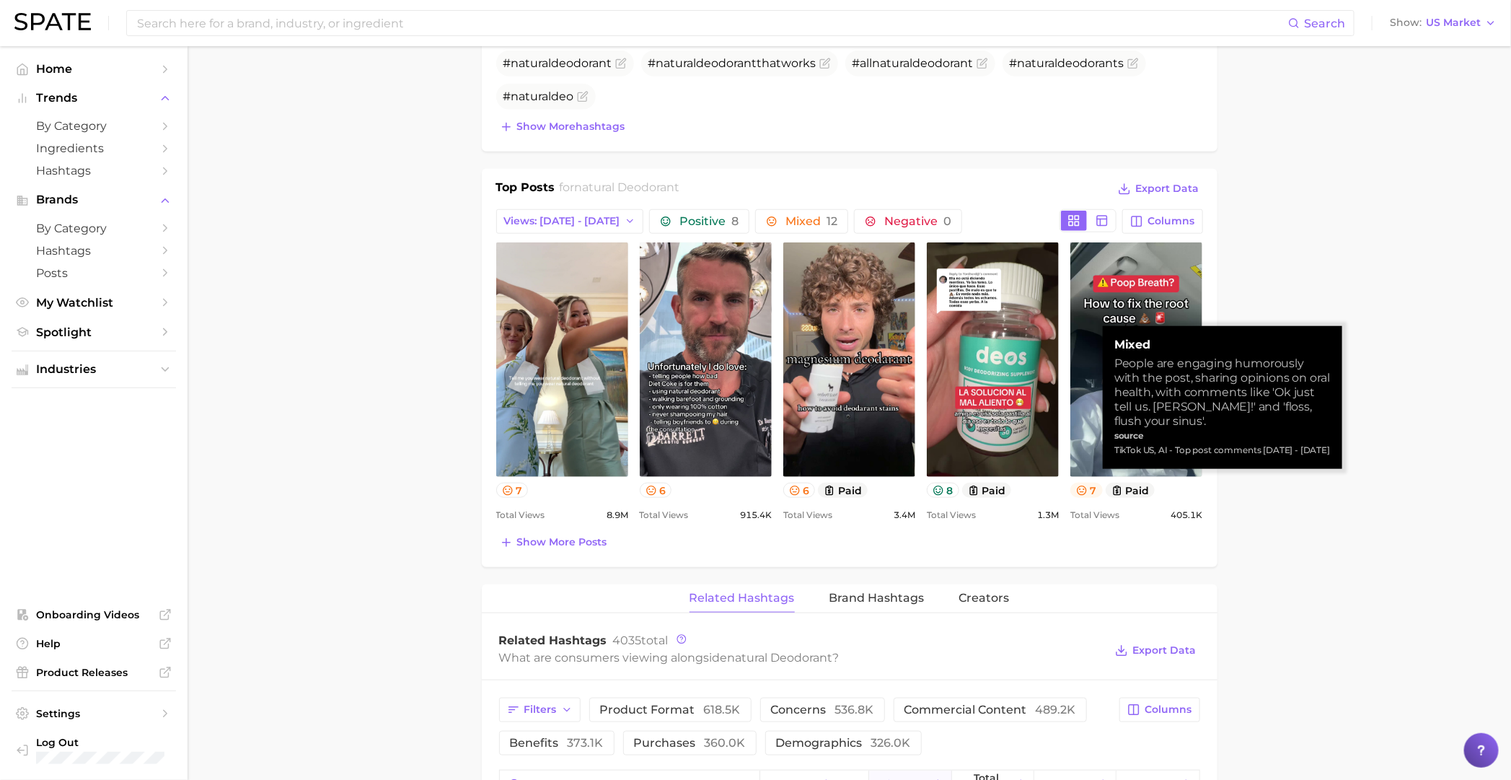
click at [1073, 495] on button "7" at bounding box center [1086, 489] width 32 height 15
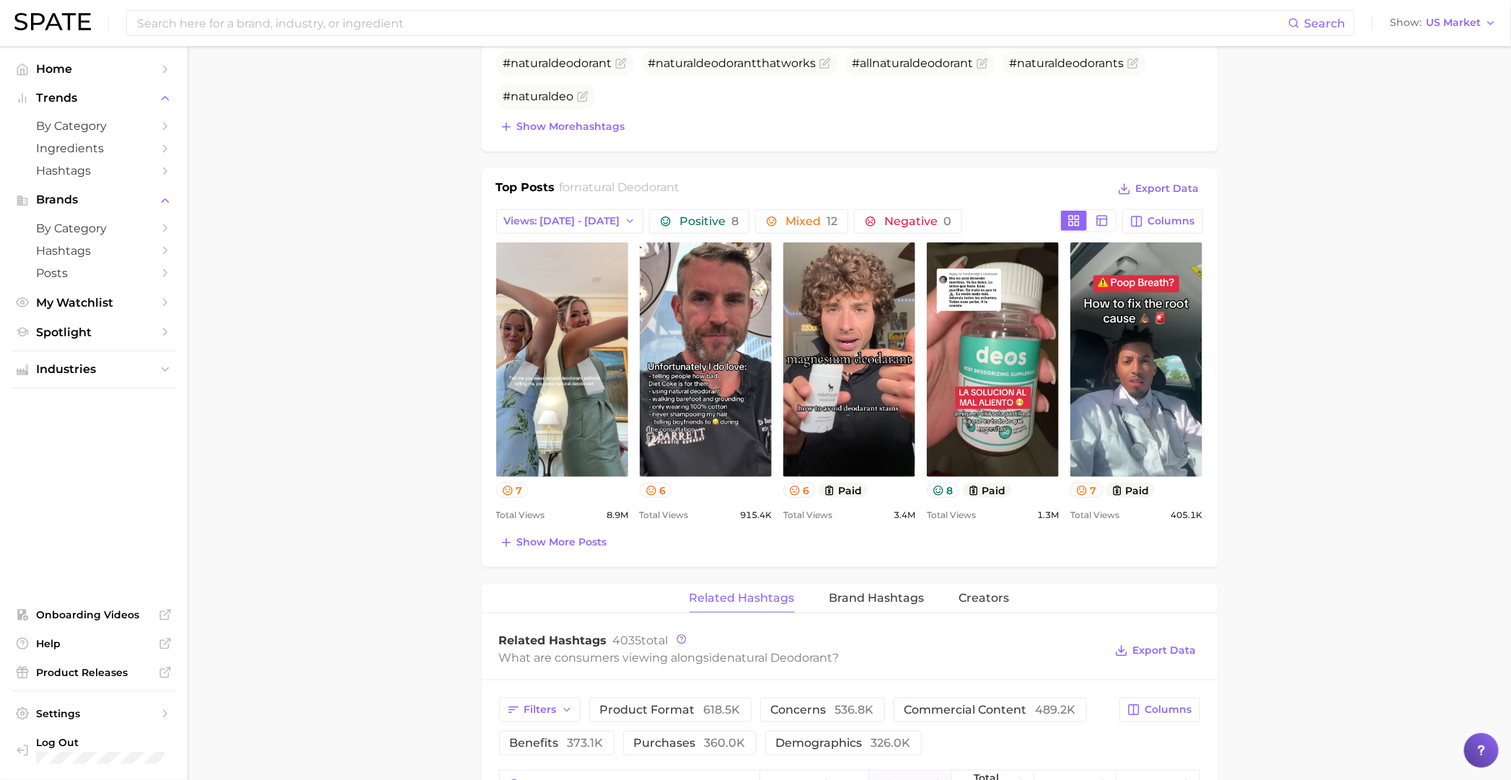
click at [1288, 579] on main "1. bath & body 2. deodorant 3. antiperspirant products 4. natural deodorant Ove…" at bounding box center [849, 527] width 1323 height 2223
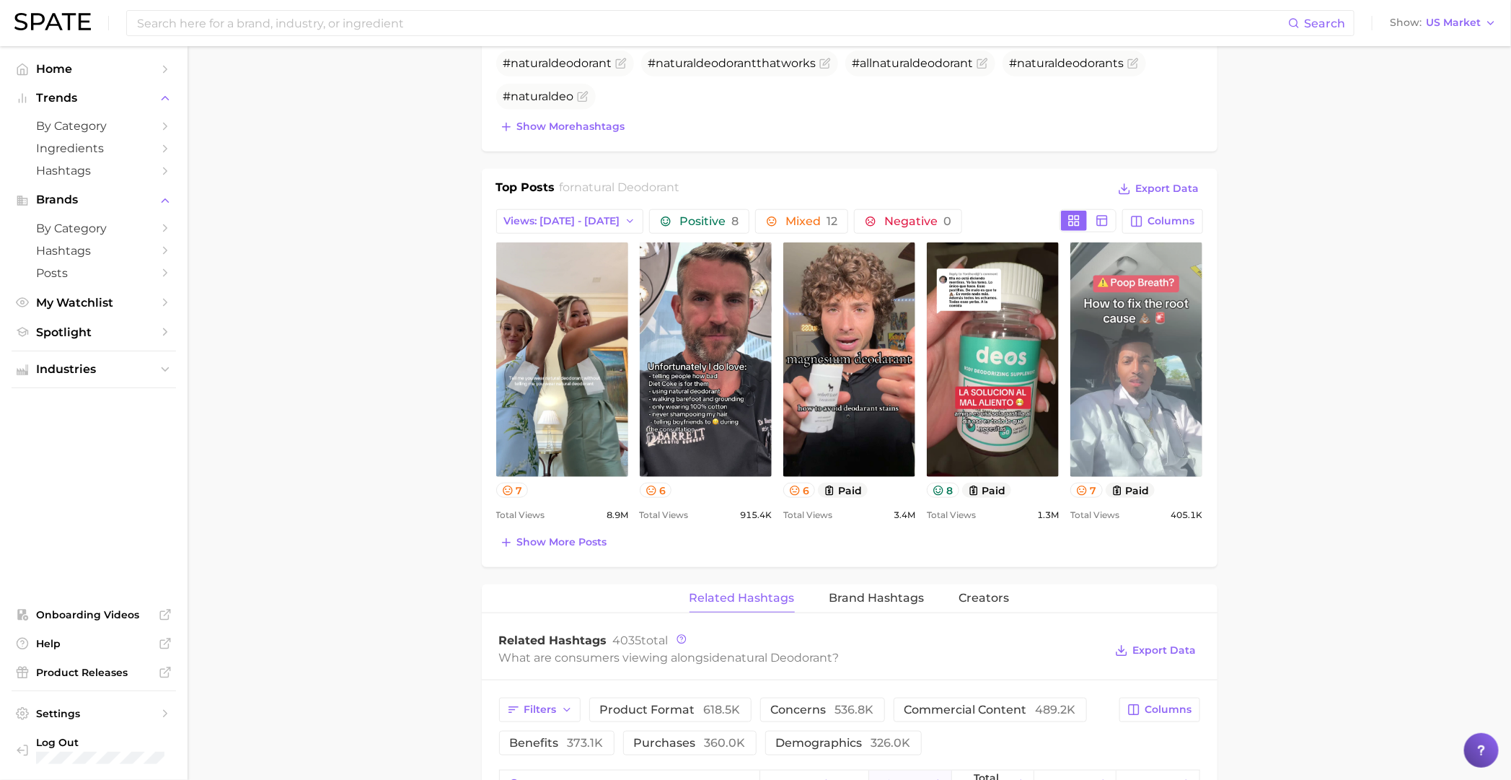
click at [1095, 284] on link "view post on TikTok" at bounding box center [1136, 359] width 132 height 234
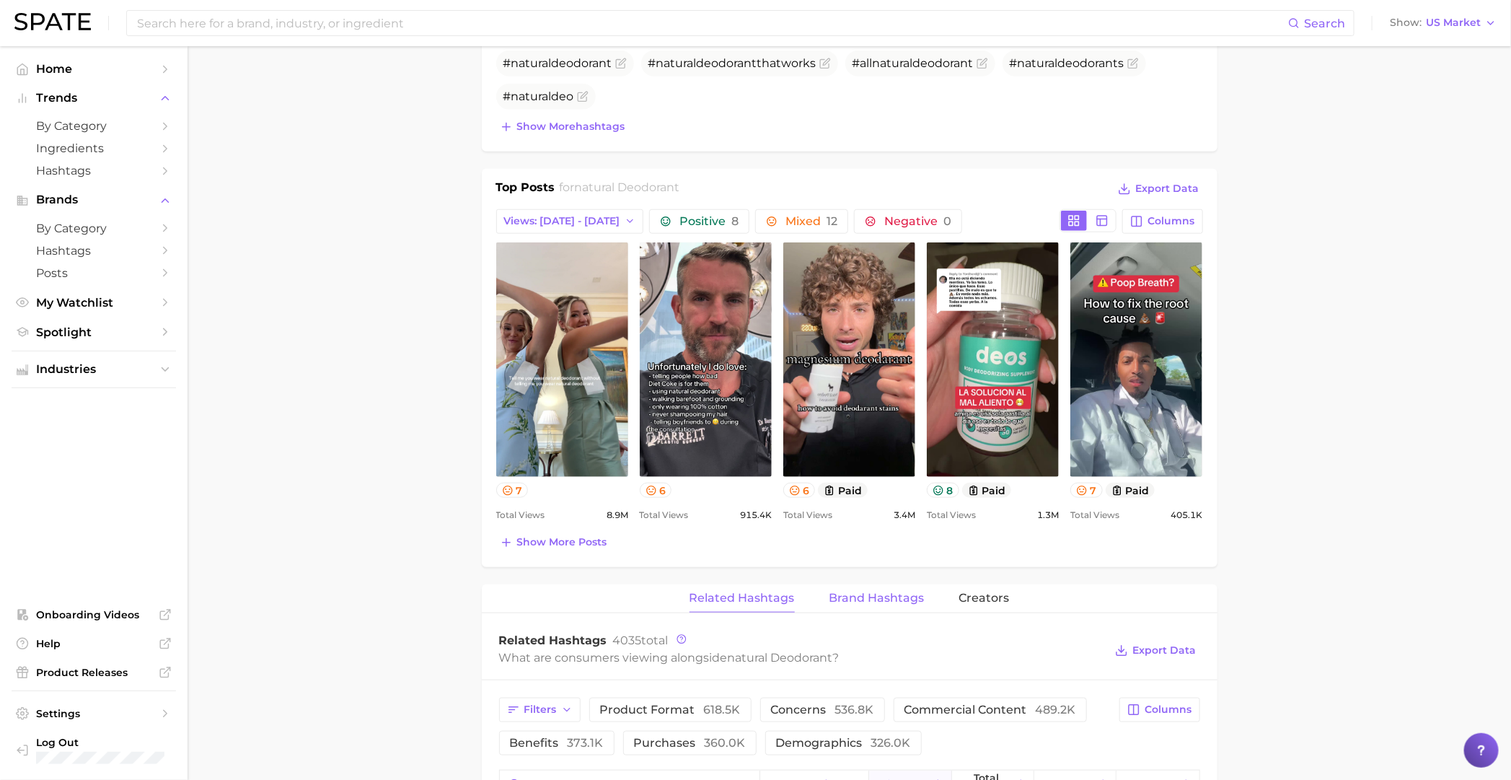
click at [877, 605] on button "Brand Hashtags" at bounding box center [876, 598] width 95 height 28
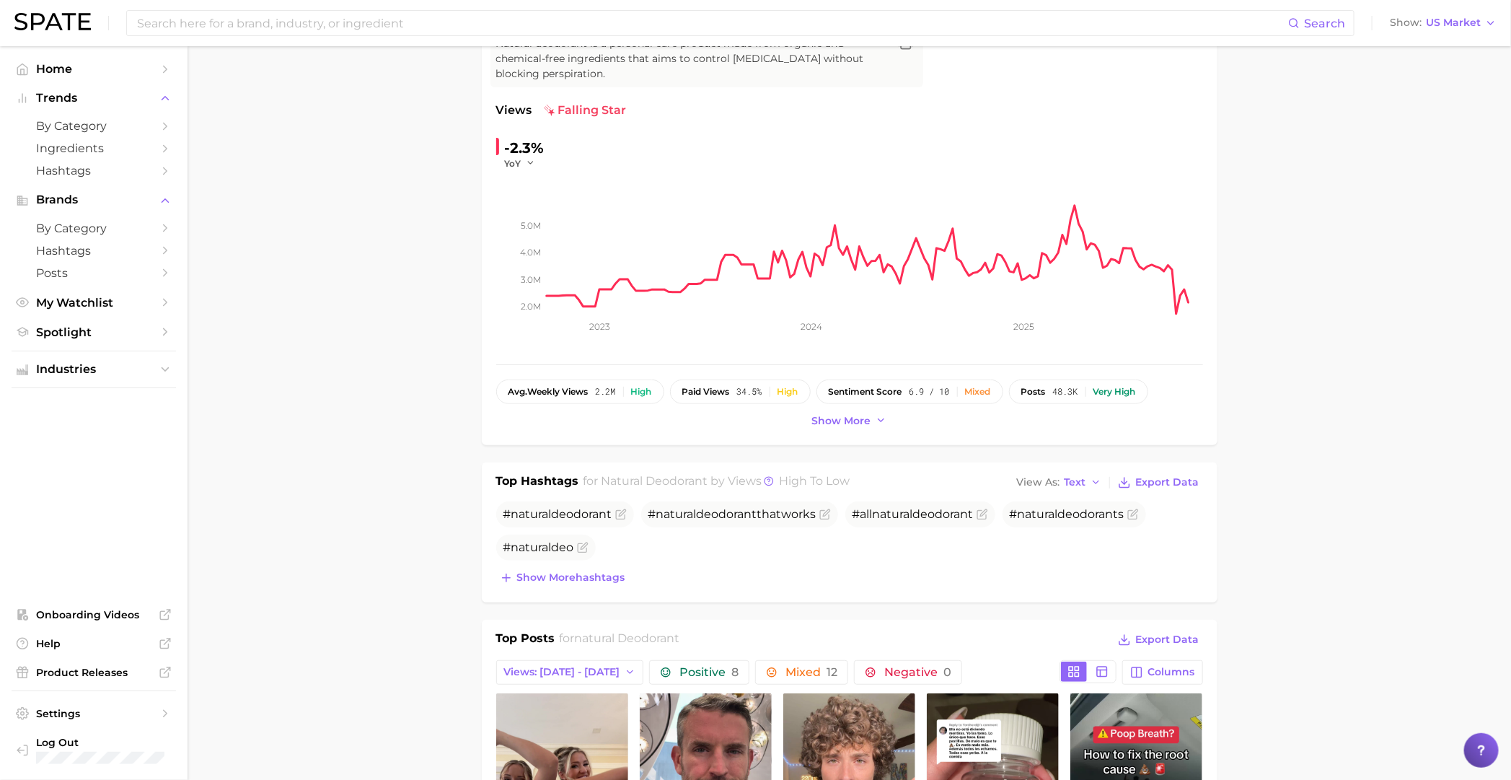
scroll to position [0, 0]
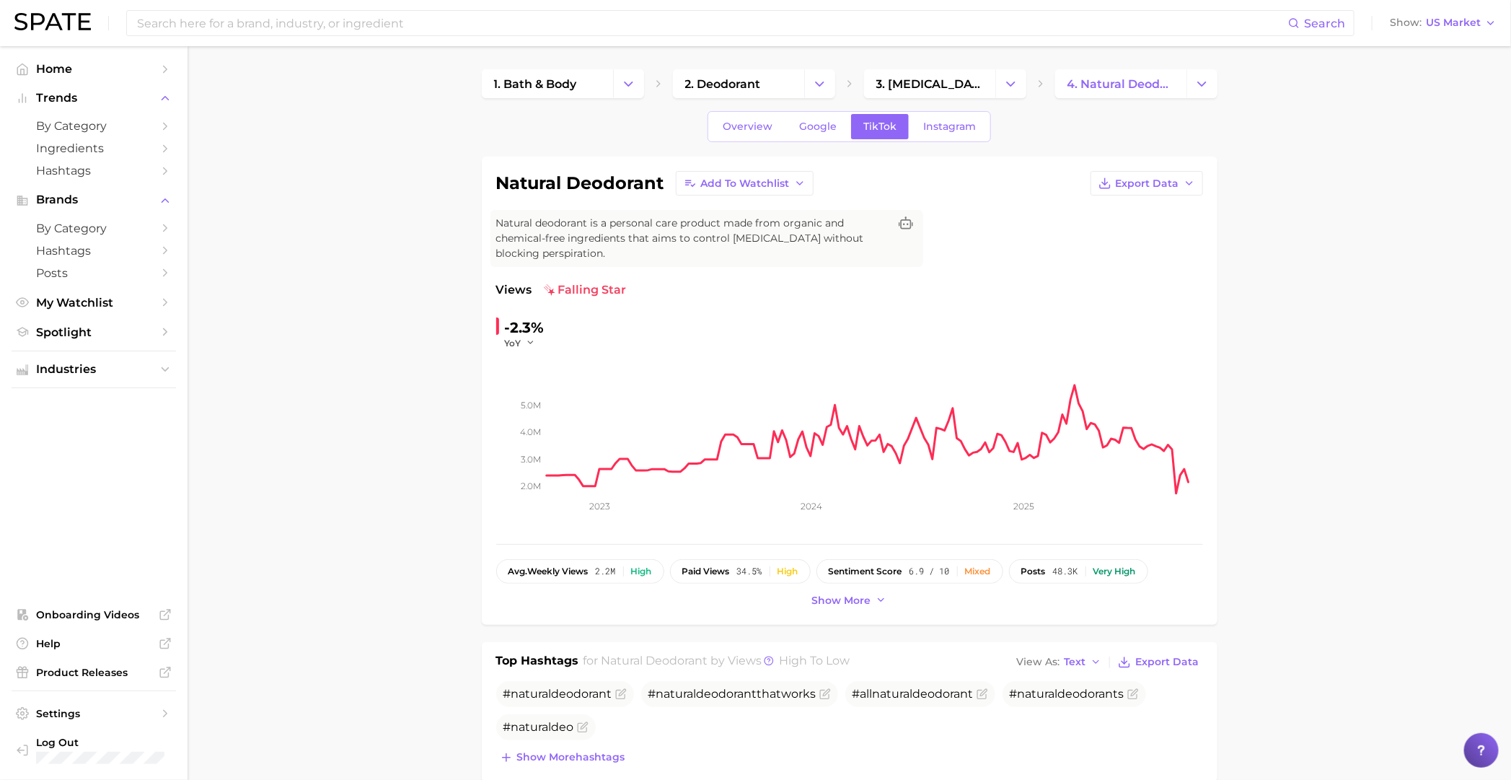
click at [726, 140] on div "Overview Google TikTok Instagram" at bounding box center [849, 126] width 283 height 31
click at [743, 121] on span "Overview" at bounding box center [748, 126] width 50 height 12
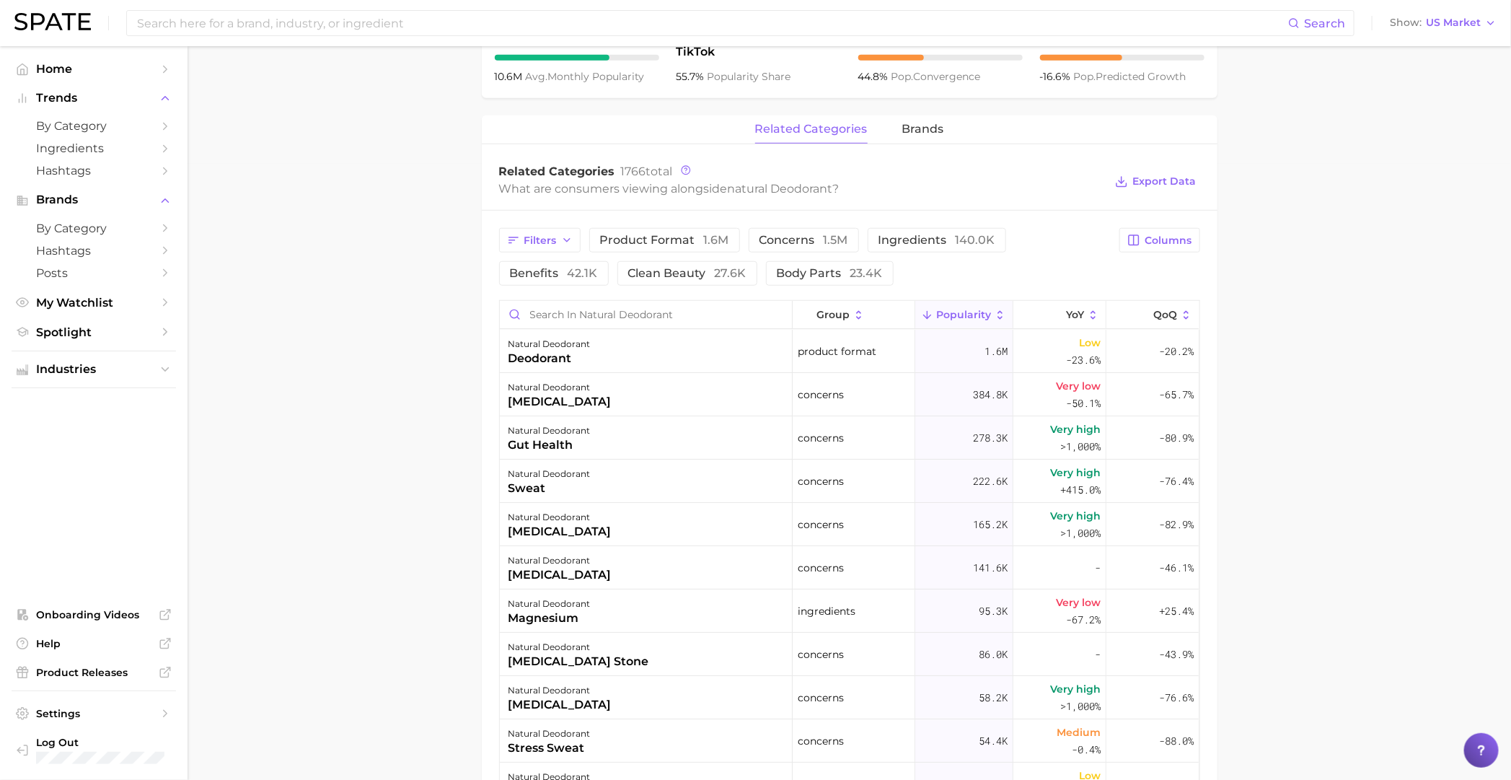
scroll to position [630, 0]
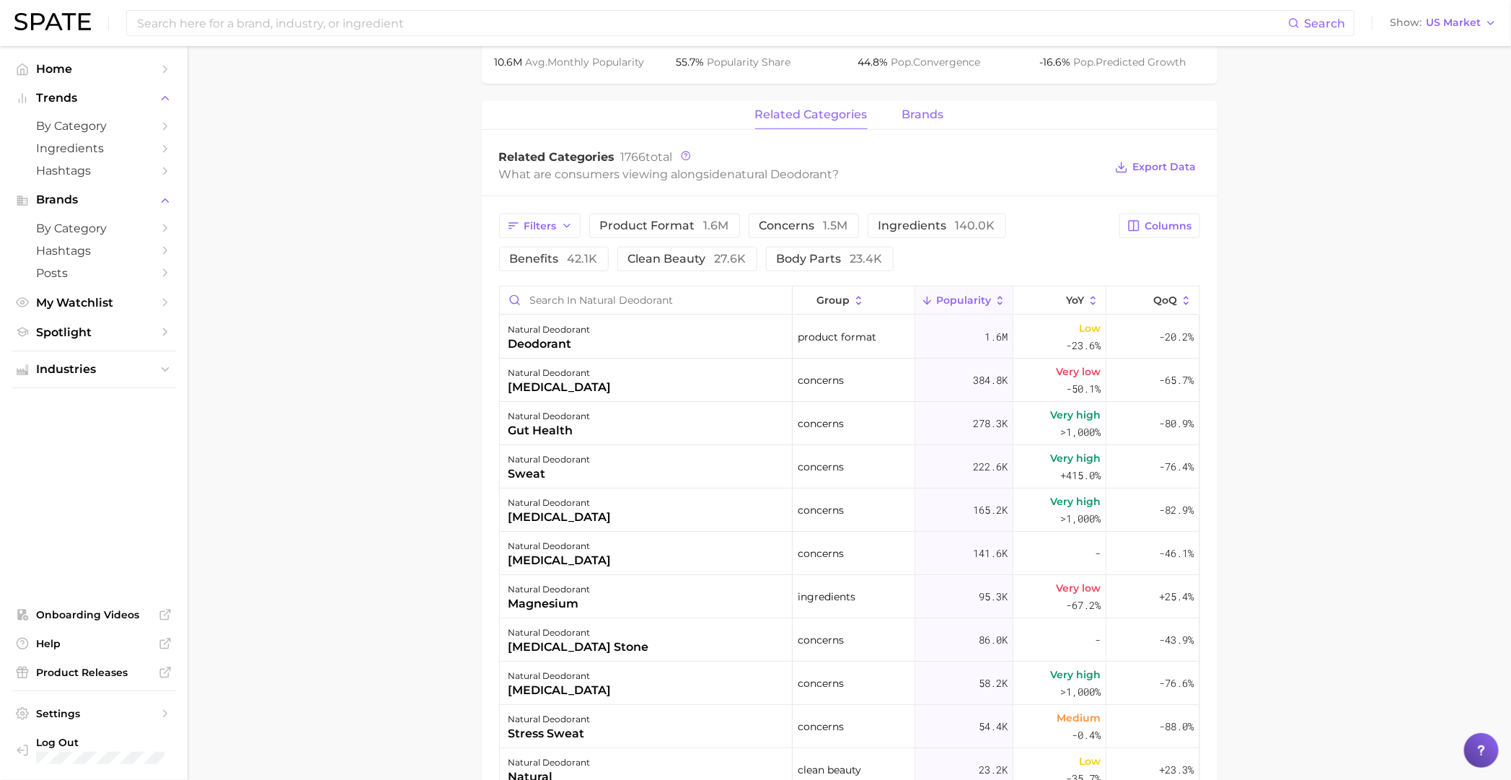
click at [902, 105] on button "brands" at bounding box center [923, 115] width 42 height 28
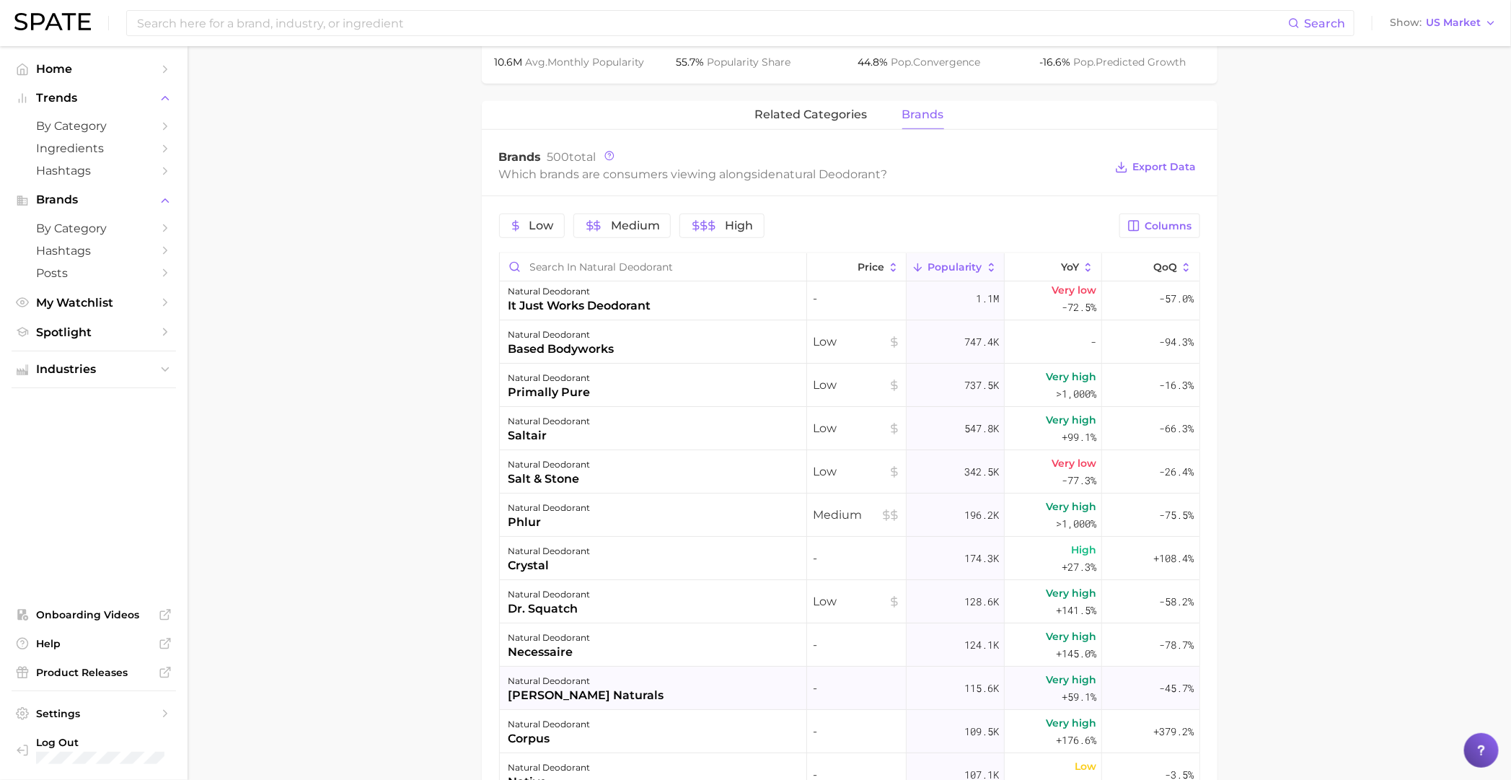
scroll to position [0, 0]
